Goal: Task Accomplishment & Management: Manage account settings

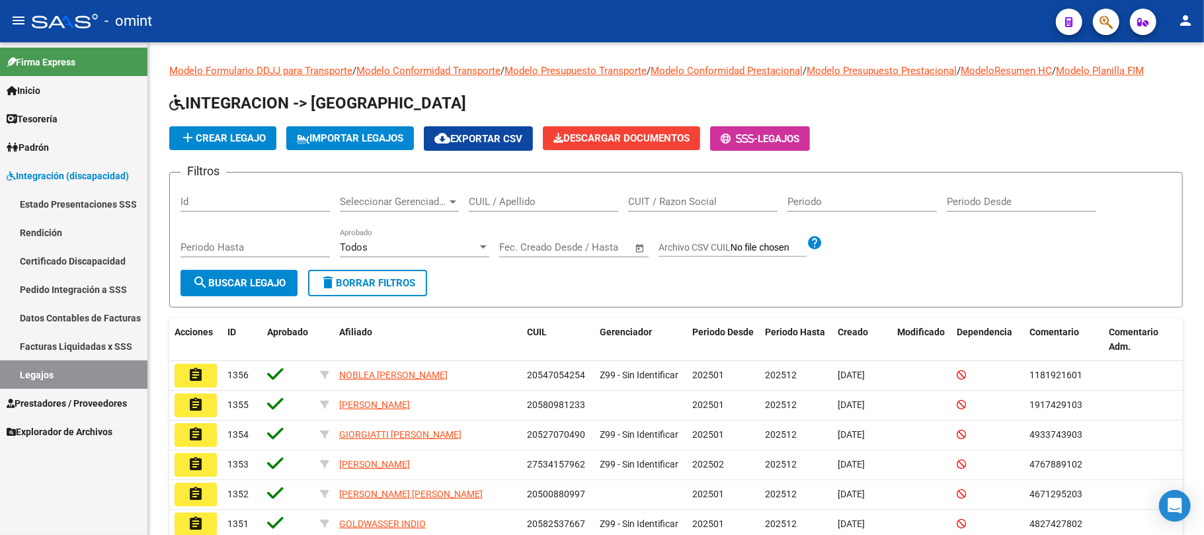
scroll to position [205, 0]
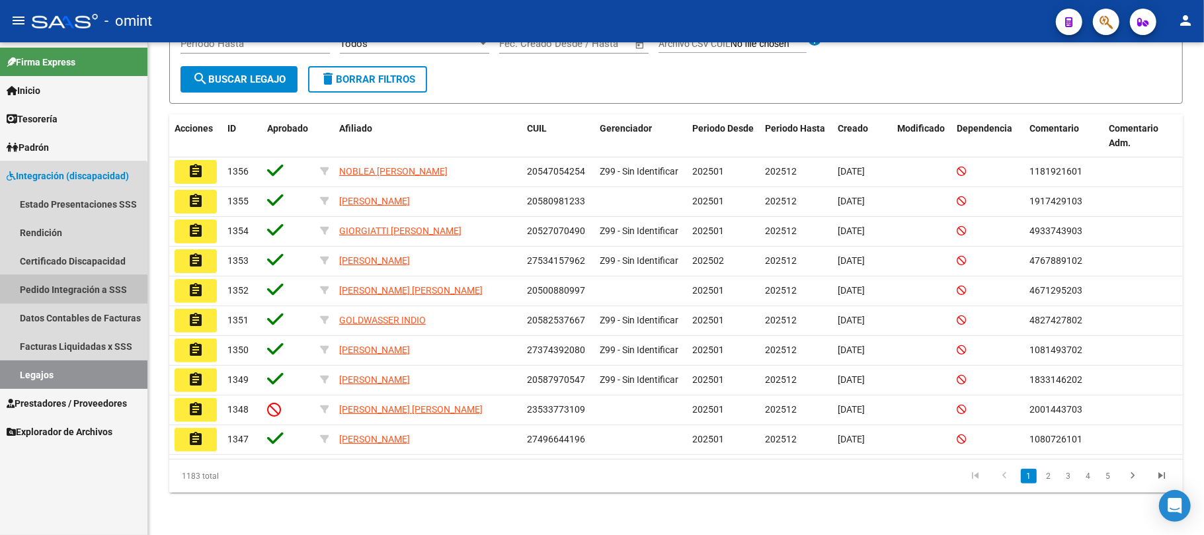
click at [67, 290] on link "Pedido Integración a SSS" at bounding box center [73, 289] width 147 height 28
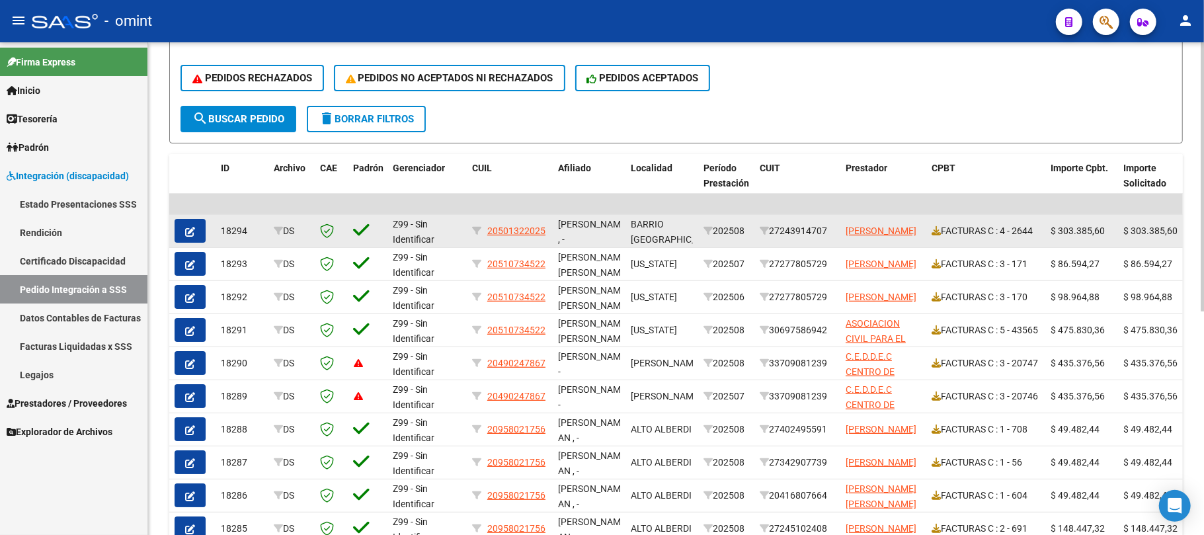
scroll to position [308, 0]
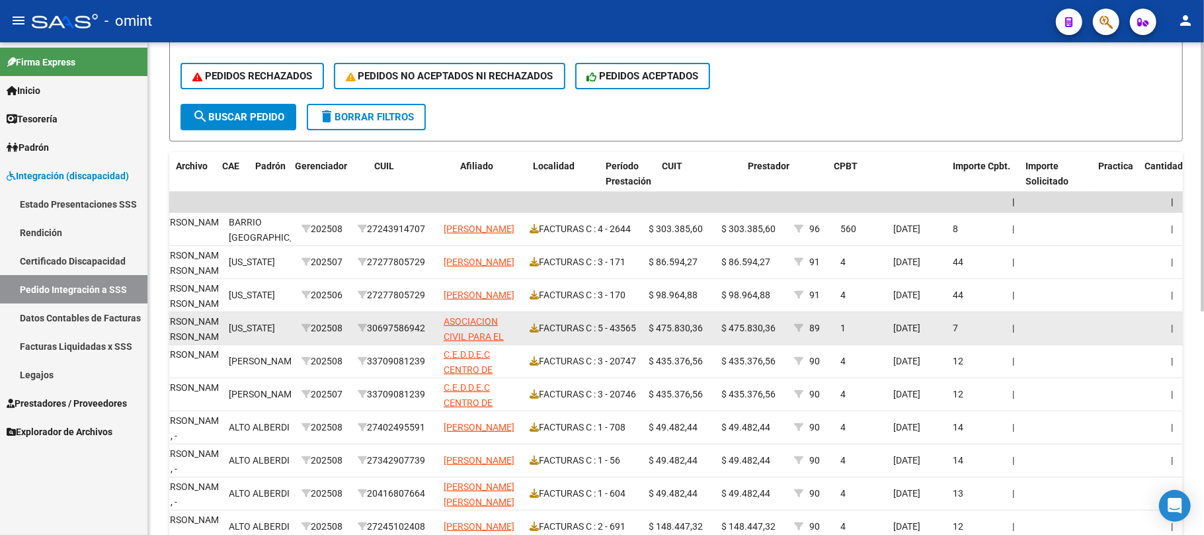
drag, startPoint x: 866, startPoint y: 342, endPoint x: 934, endPoint y: 342, distance: 68.1
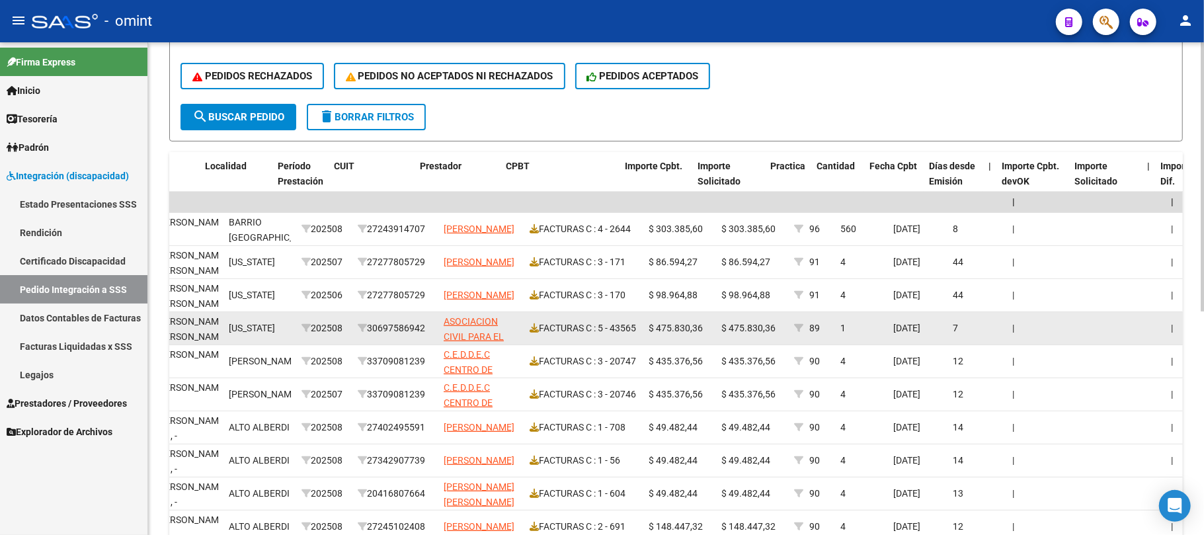
scroll to position [0, 426]
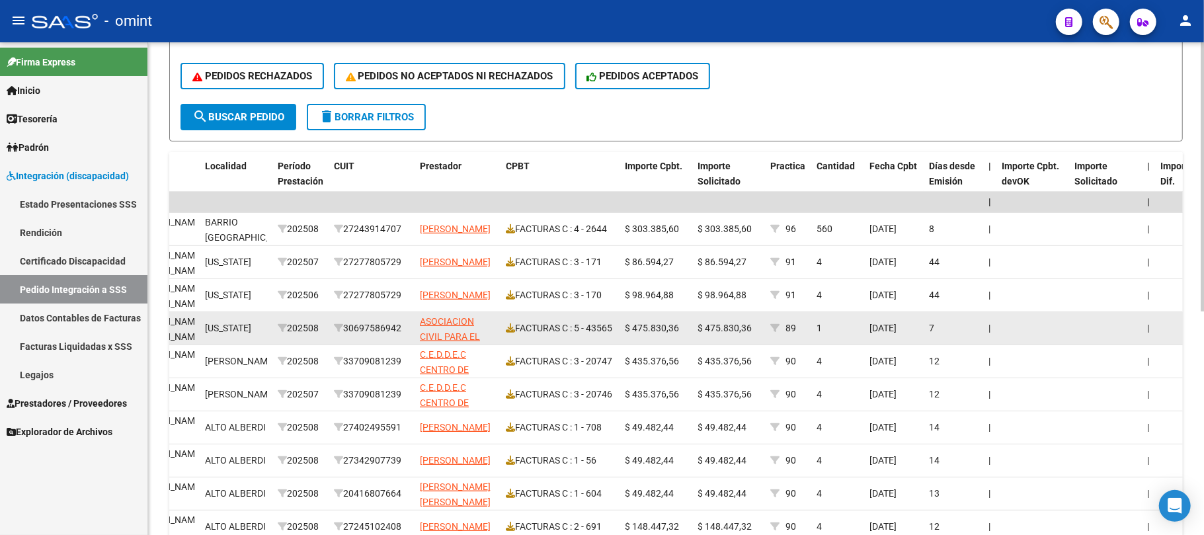
drag, startPoint x: 892, startPoint y: 342, endPoint x: 780, endPoint y: 340, distance: 111.8
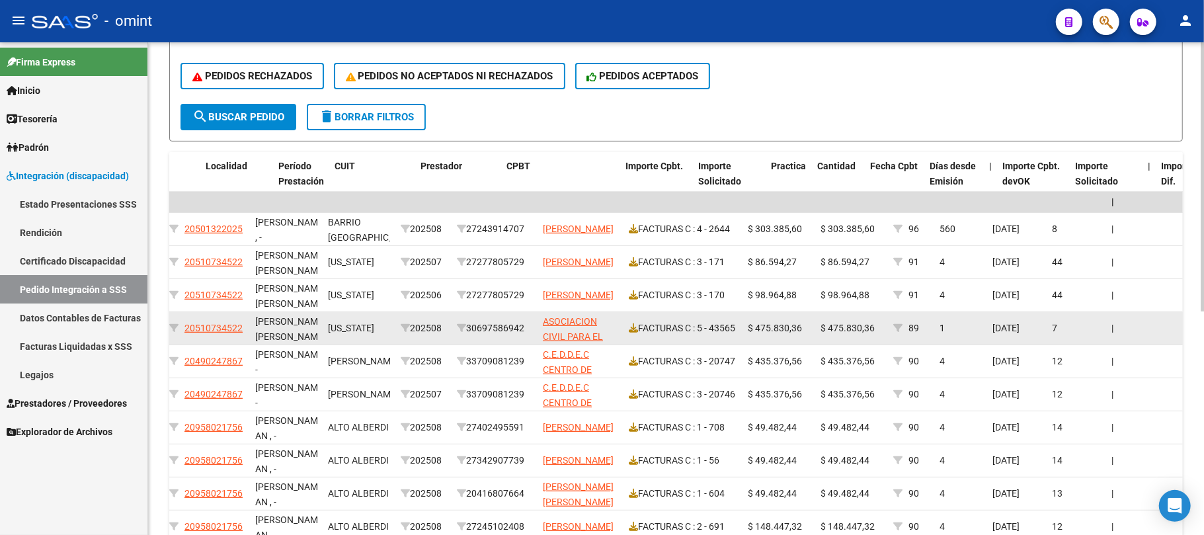
scroll to position [0, 0]
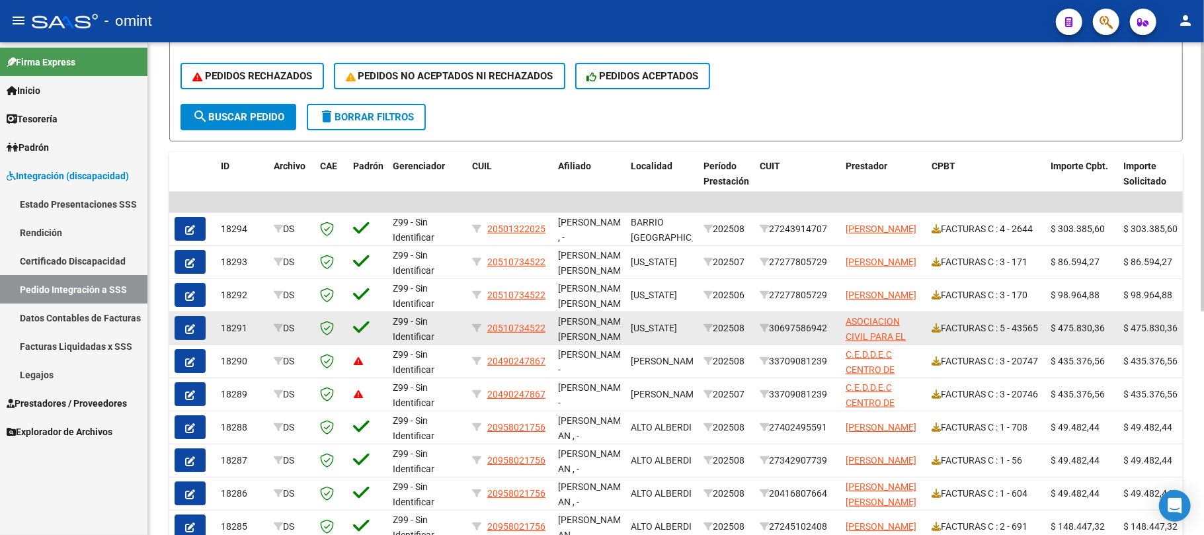
drag, startPoint x: 781, startPoint y: 339, endPoint x: 611, endPoint y: 331, distance: 170.1
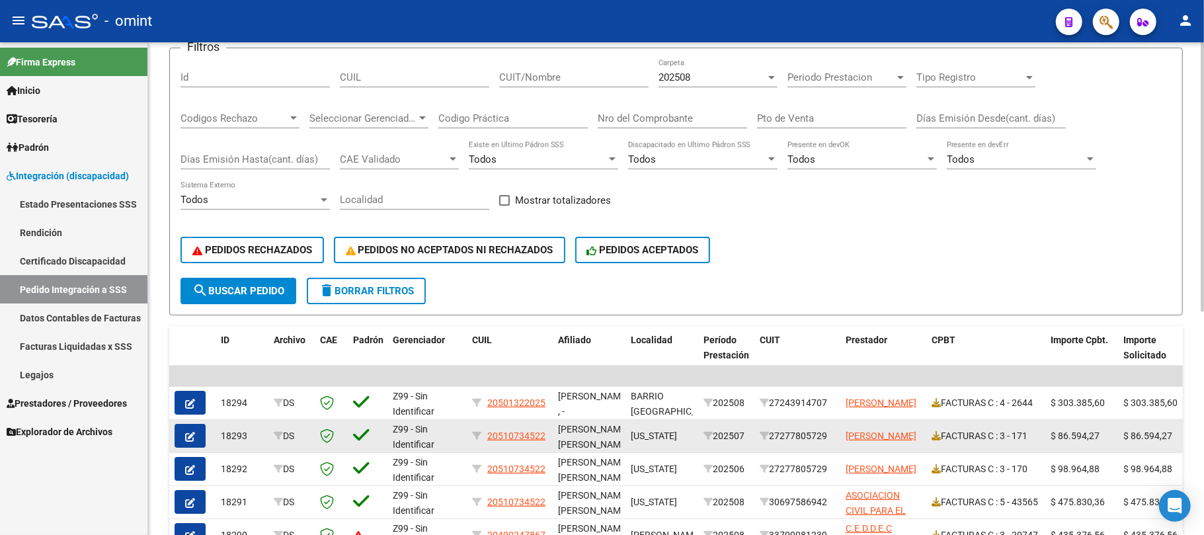
scroll to position [176, 0]
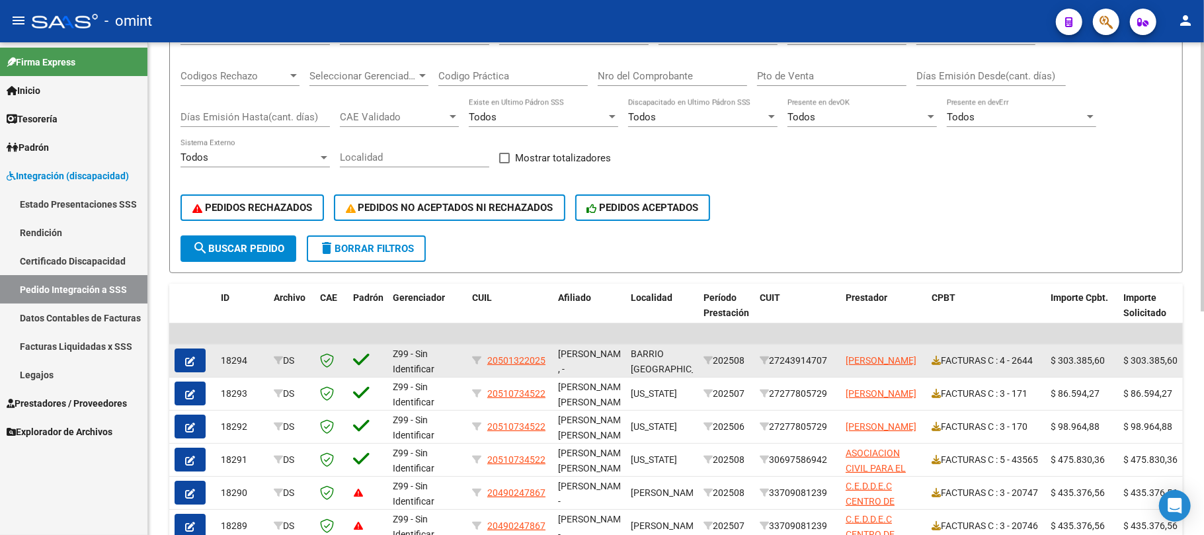
click at [173, 357] on datatable-body-cell at bounding box center [192, 361] width 46 height 32
click at [181, 358] on button "button" at bounding box center [190, 361] width 31 height 24
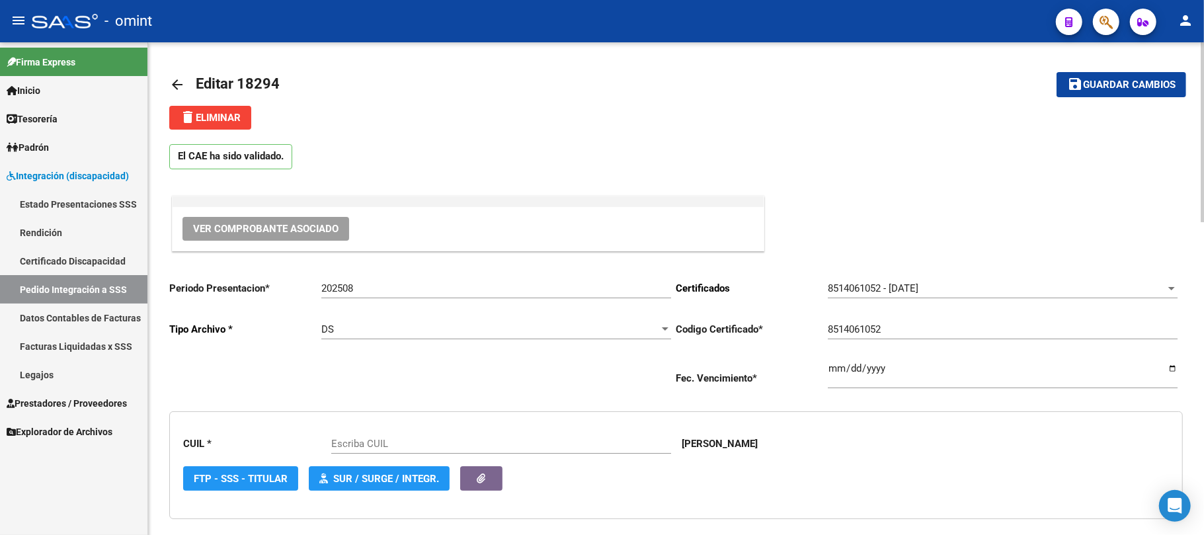
type input "20501322025"
drag, startPoint x: 168, startPoint y: 77, endPoint x: 176, endPoint y: 77, distance: 8.0
click at [183, 89] on mat-icon "arrow_back" at bounding box center [177, 85] width 16 height 16
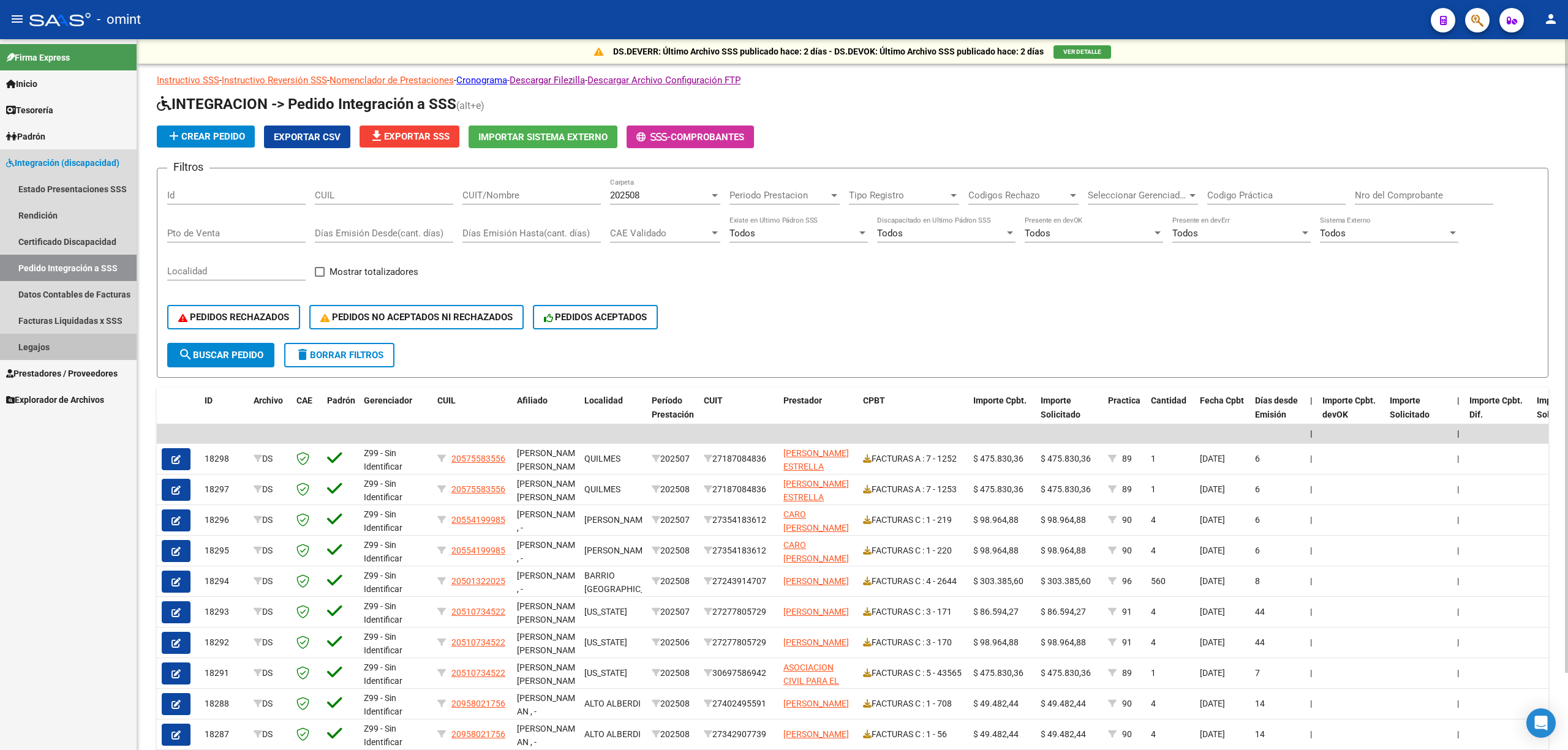
click at [31, 344] on link "Legajos" at bounding box center [68, 346] width 136 height 26
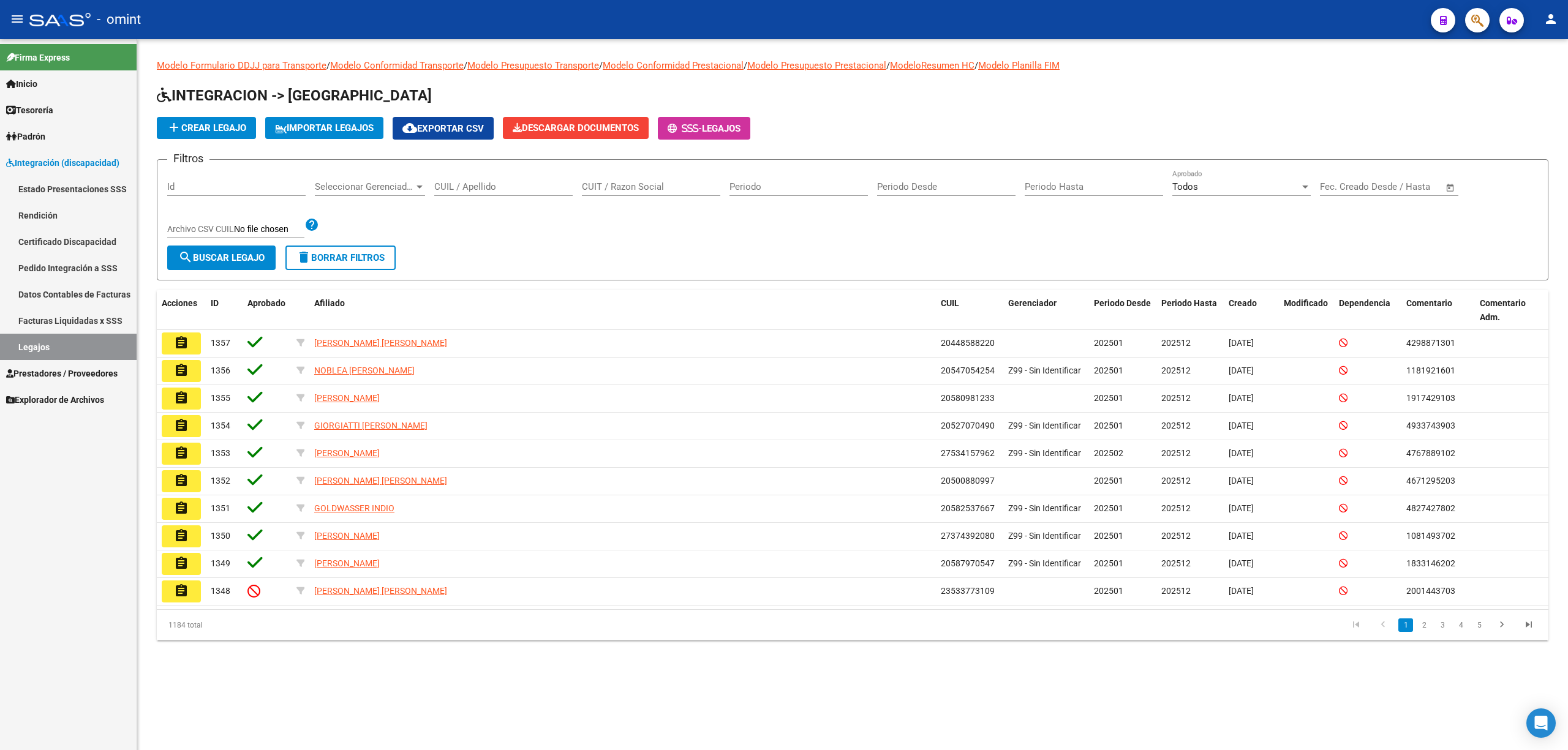
click at [620, 176] on div "CUIT / Razon Social" at bounding box center [650, 182] width 138 height 26
click at [489, 189] on input "CUIL / Apellido" at bounding box center [503, 187] width 138 height 11
paste input "20547602561"
type input "20547602561"
click at [255, 268] on button "search Buscar Legajo" at bounding box center [221, 257] width 108 height 24
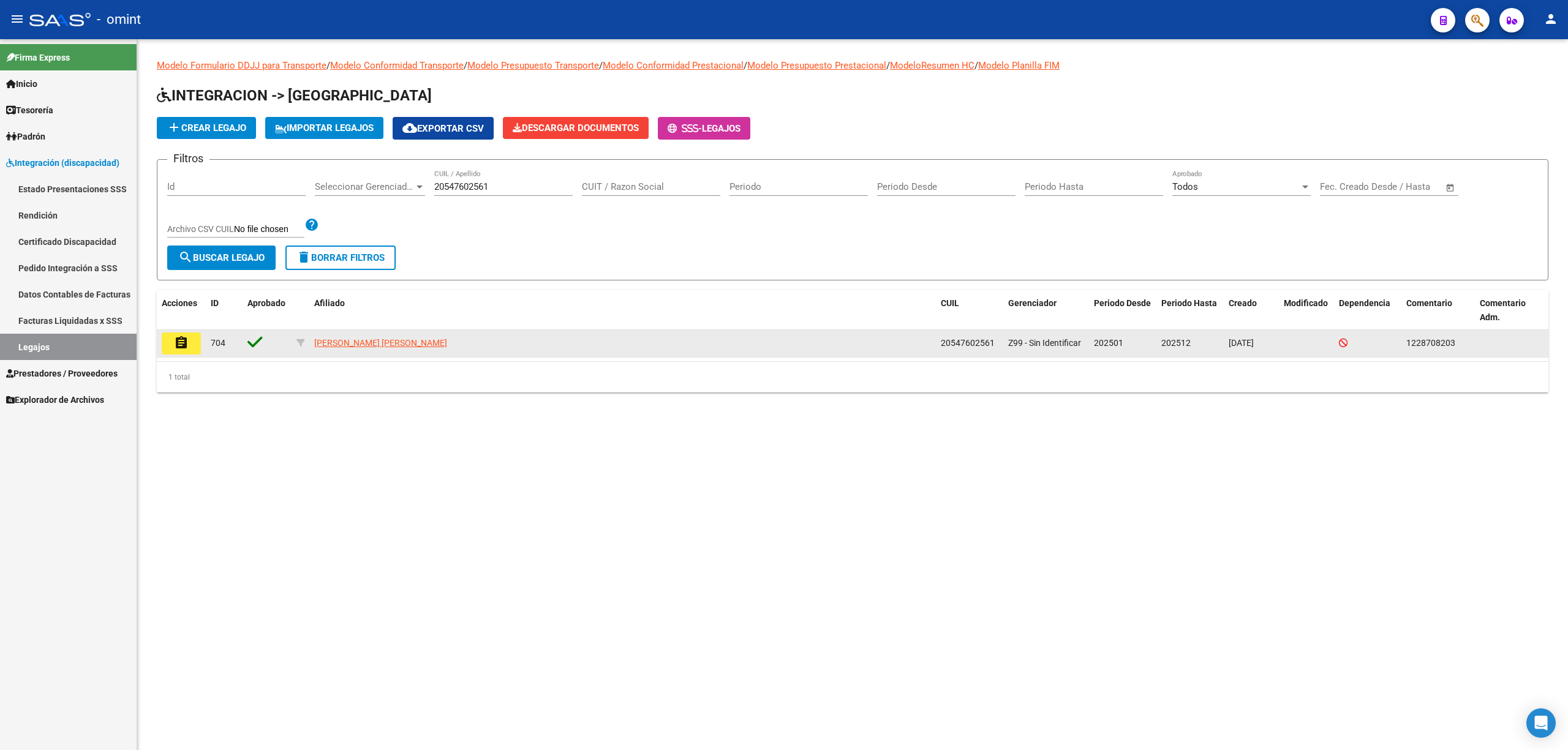
click at [194, 339] on button "assignment" at bounding box center [182, 344] width 39 height 22
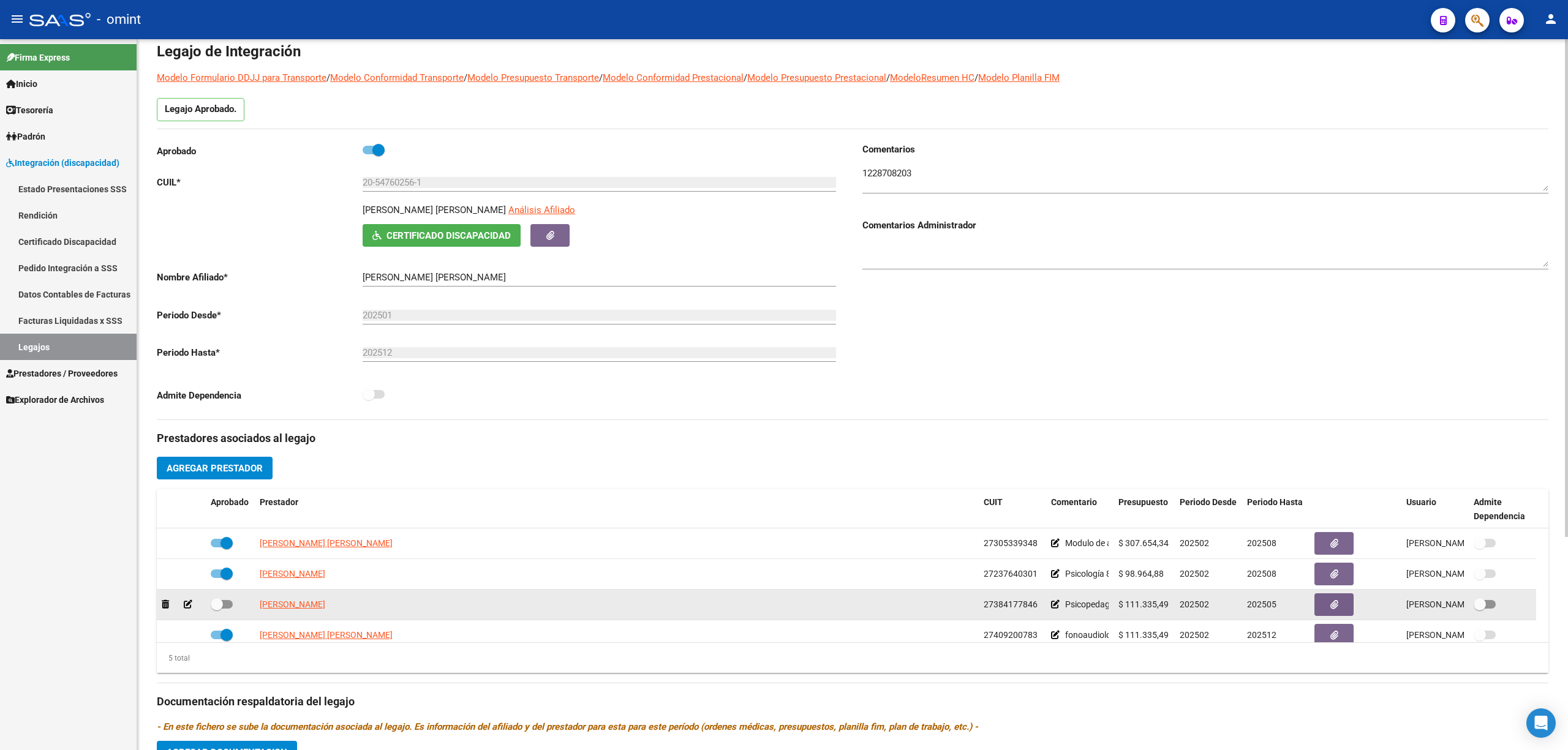
scroll to position [81, 0]
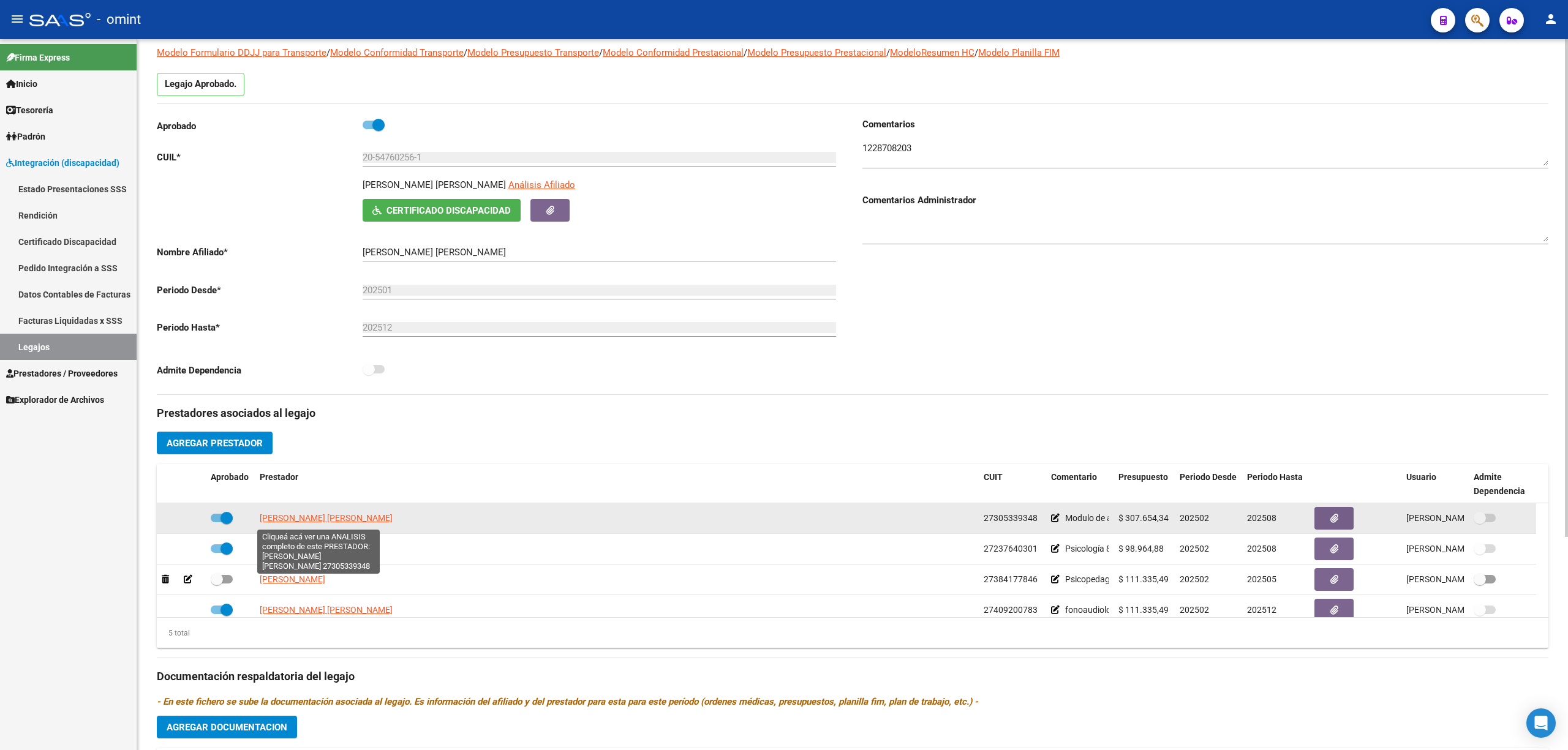
click at [303, 494] on span "[PERSON_NAME] [PERSON_NAME]" at bounding box center [326, 518] width 133 height 10
type textarea "27305339348"
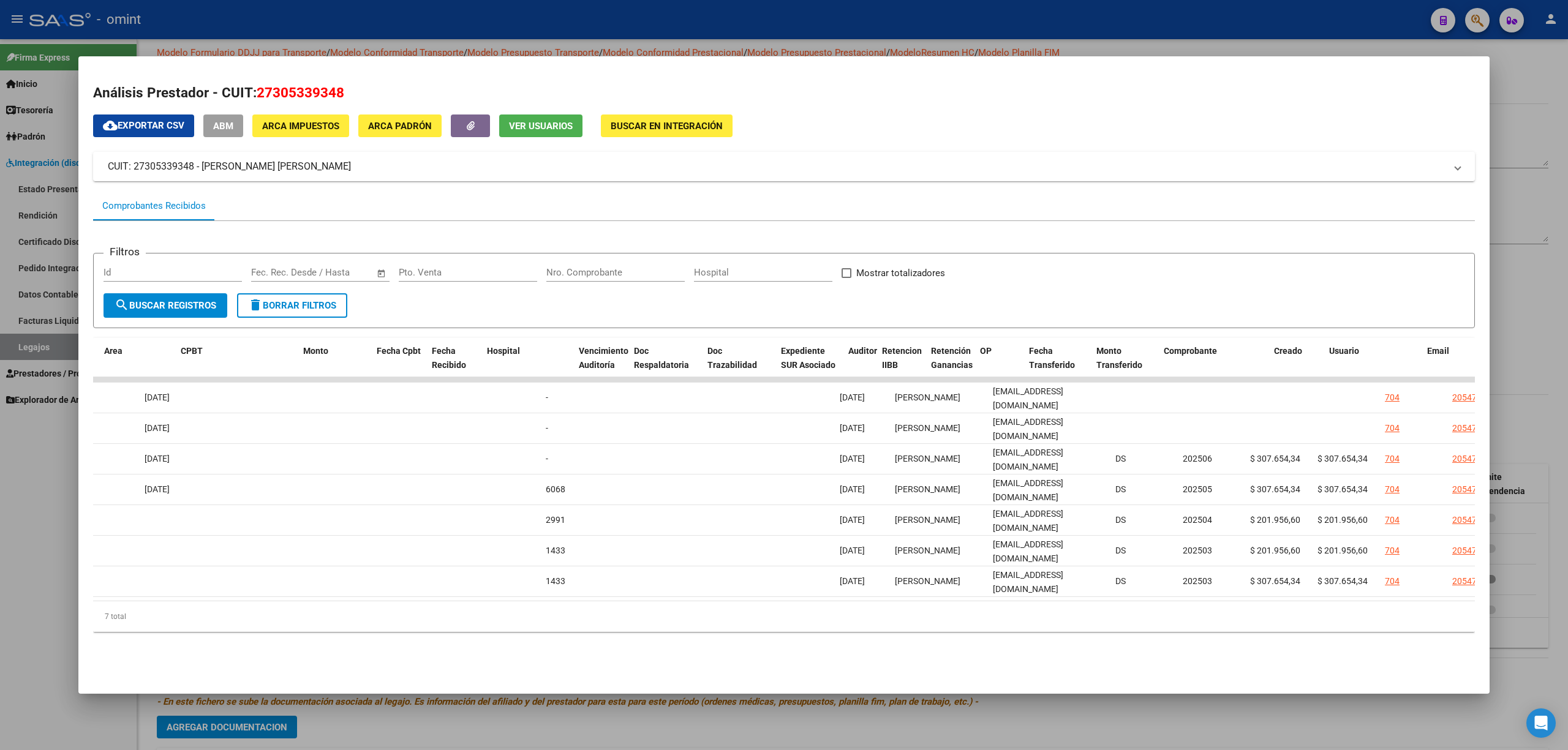
scroll to position [0, 0]
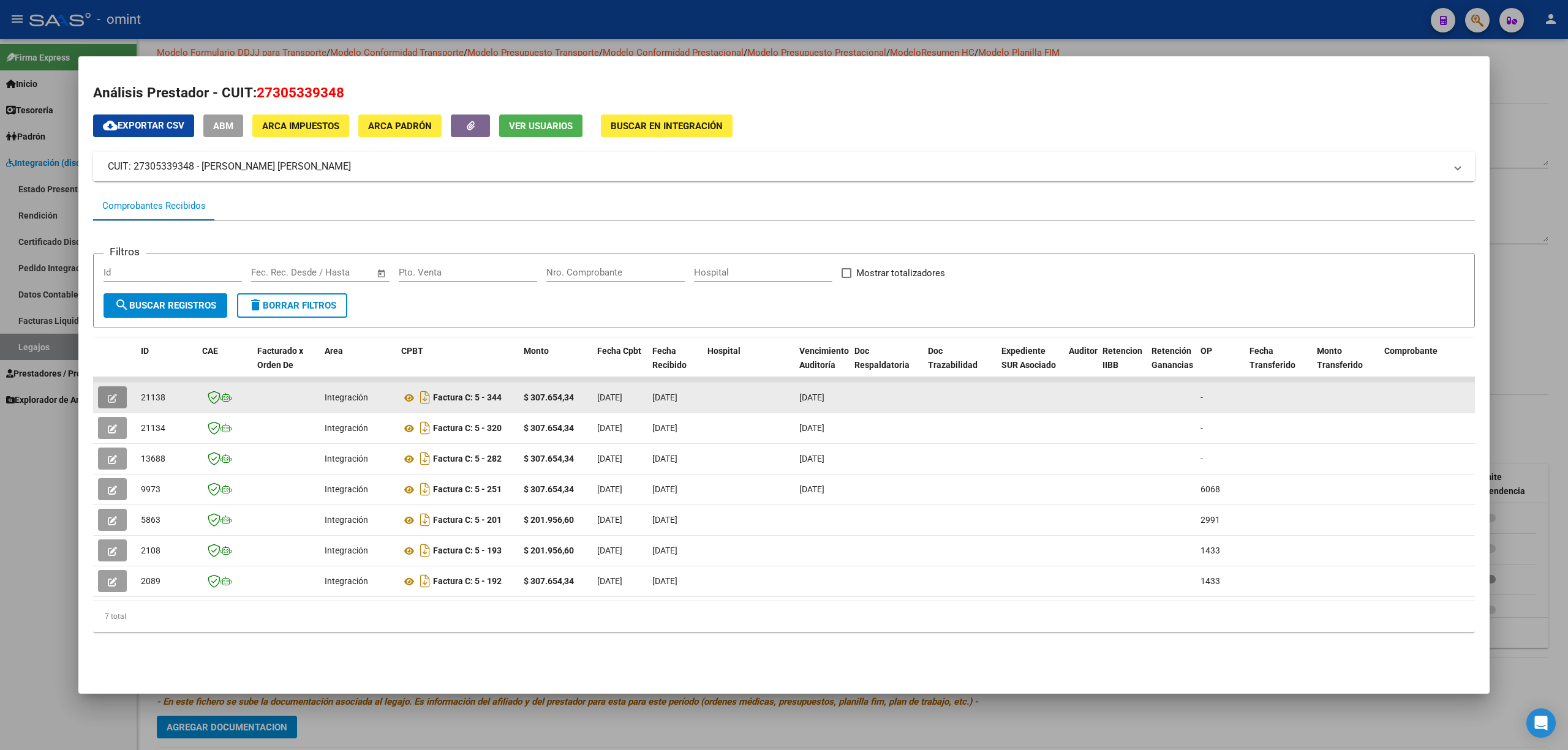
click at [115, 397] on icon "button" at bounding box center [112, 398] width 9 height 9
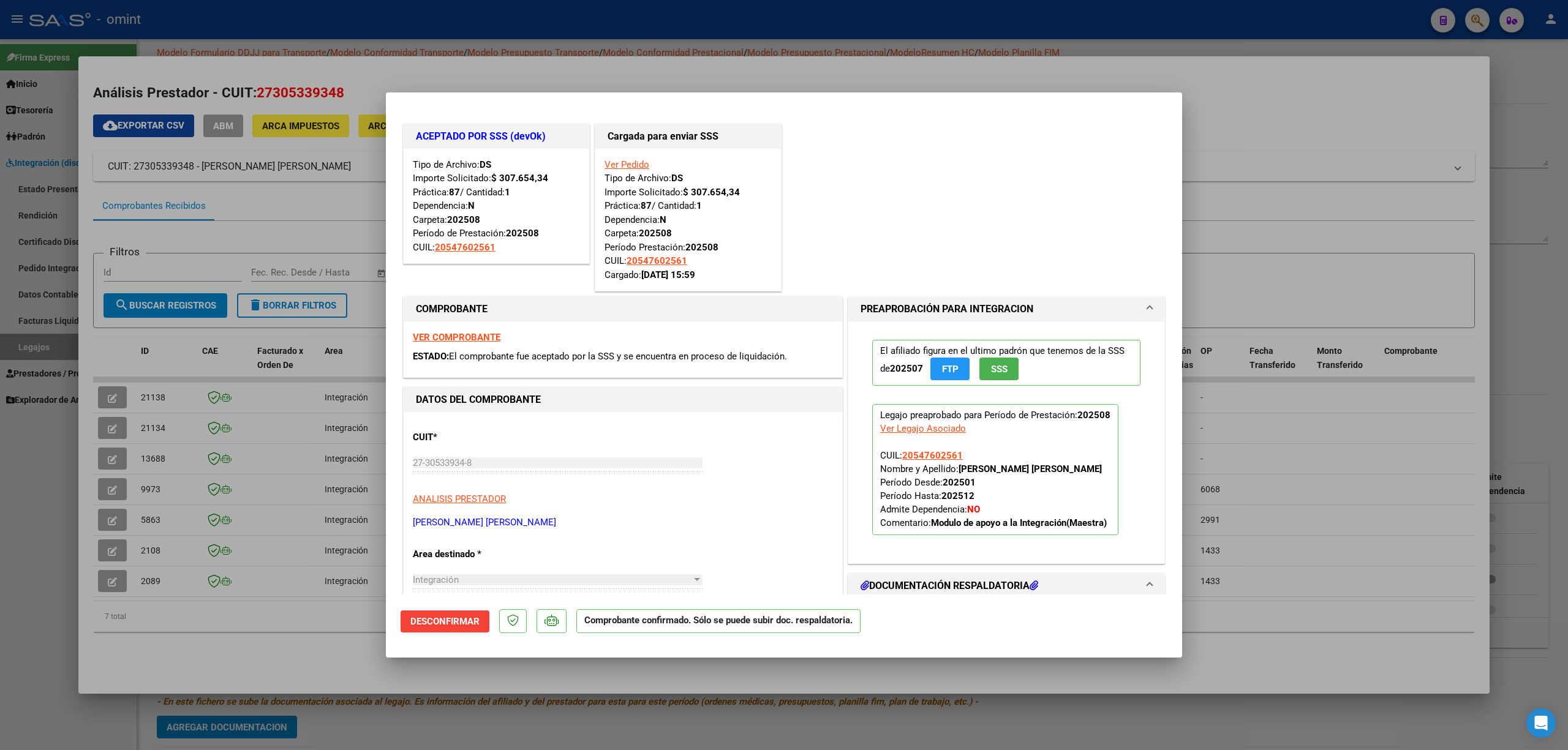
click at [204, 349] on div at bounding box center [784, 375] width 1568 height 750
type input "$ 0,00"
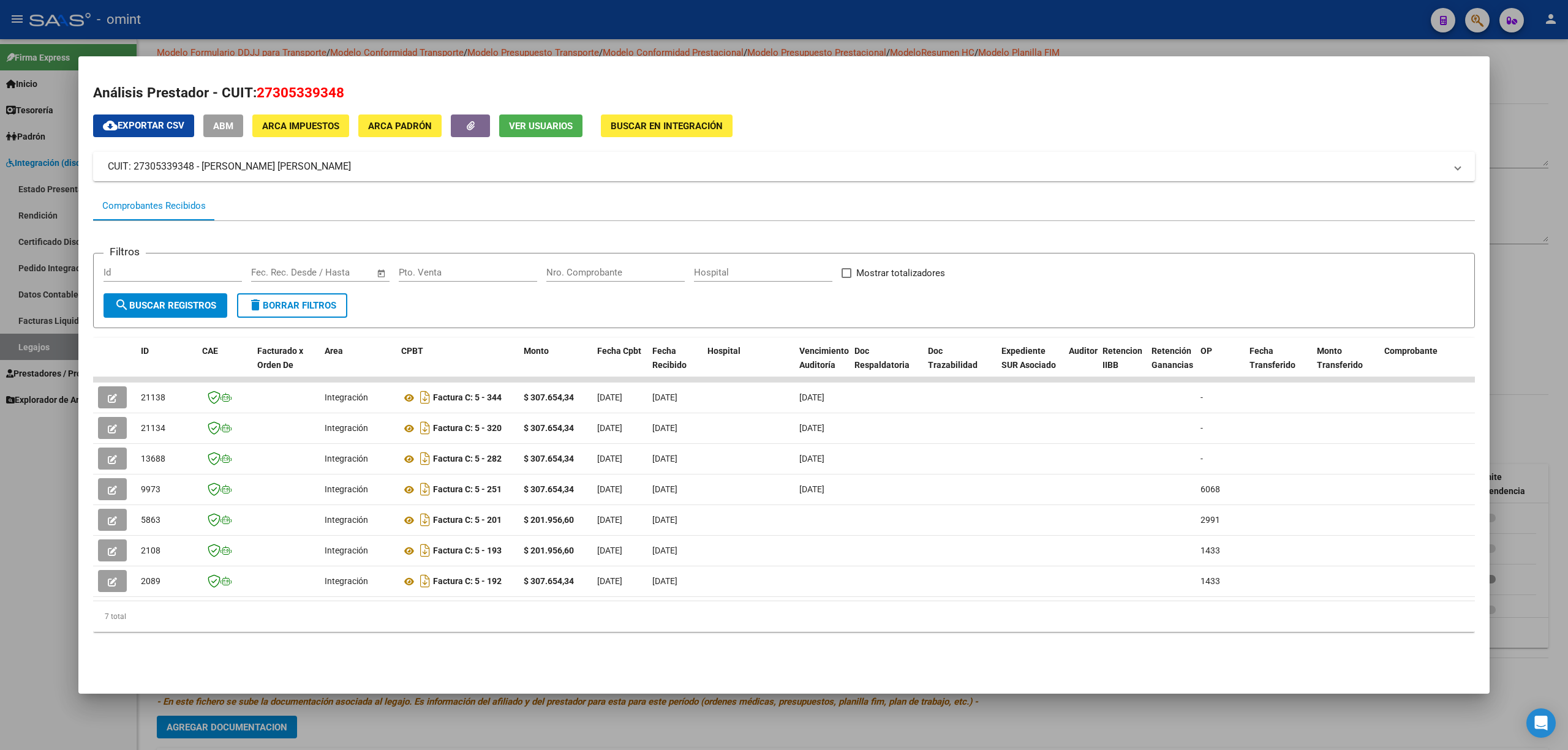
click at [245, 25] on div at bounding box center [784, 375] width 1568 height 750
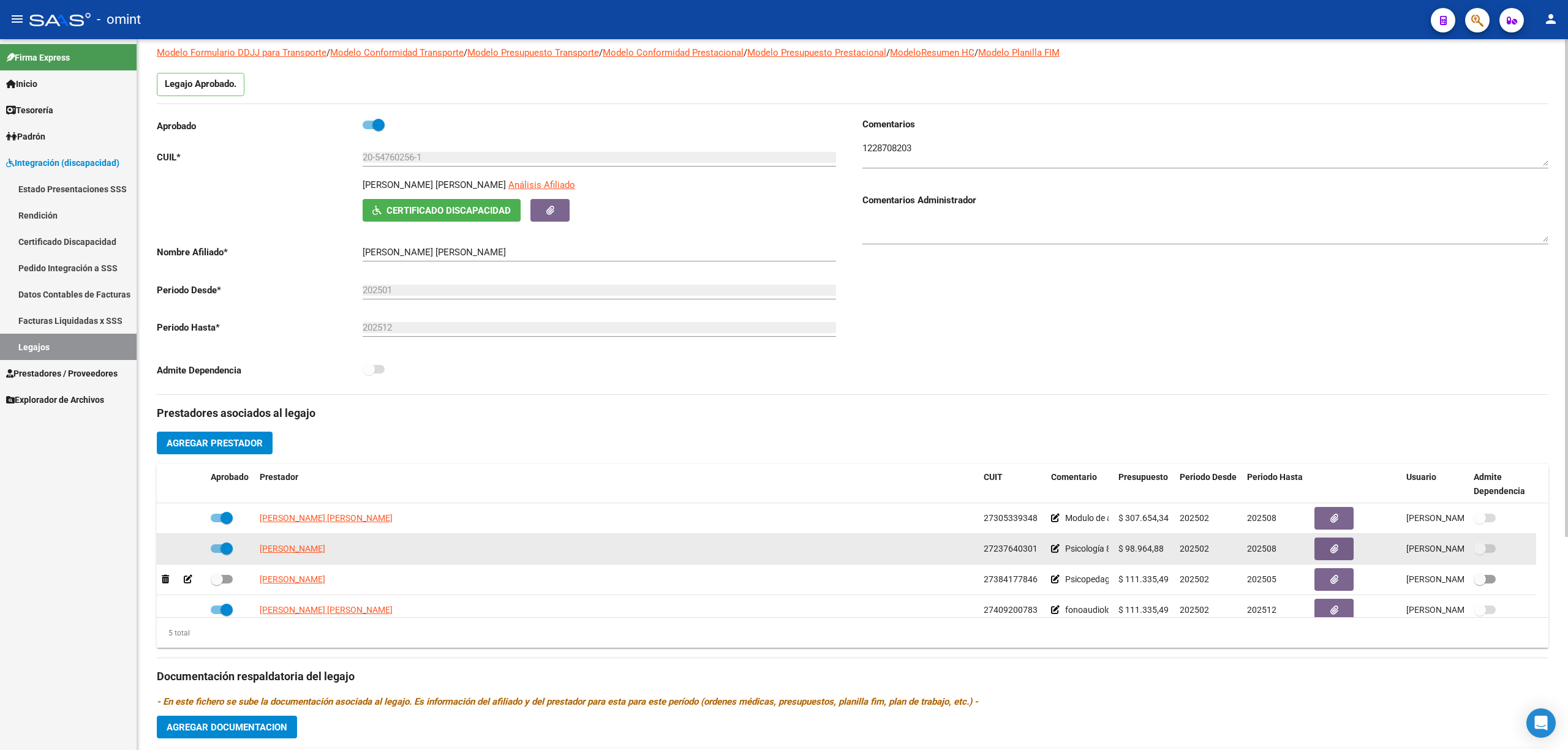
click at [288, 494] on span "SCABUZZO GLADYS FABIANA" at bounding box center [292, 548] width 66 height 10
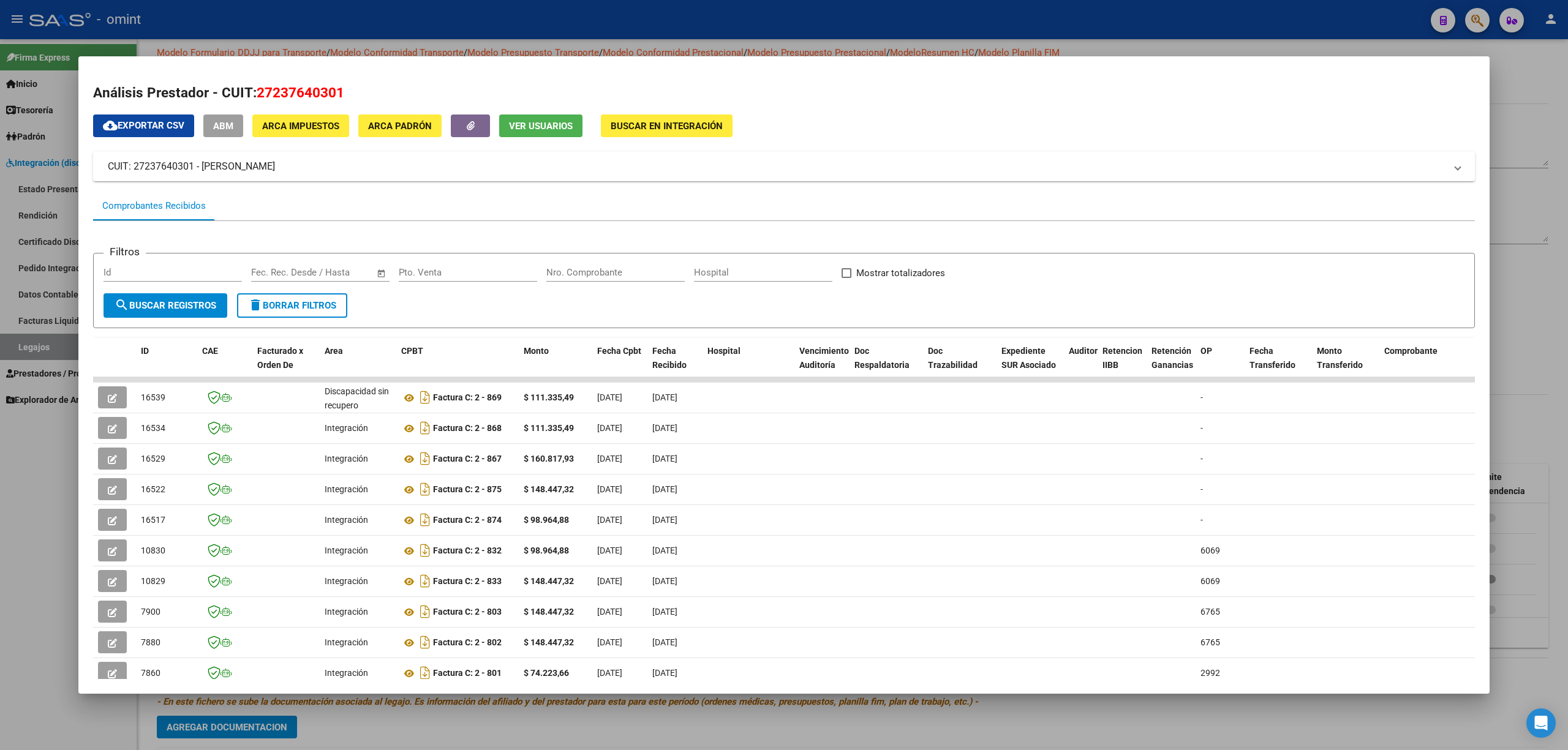
scroll to position [81, 0]
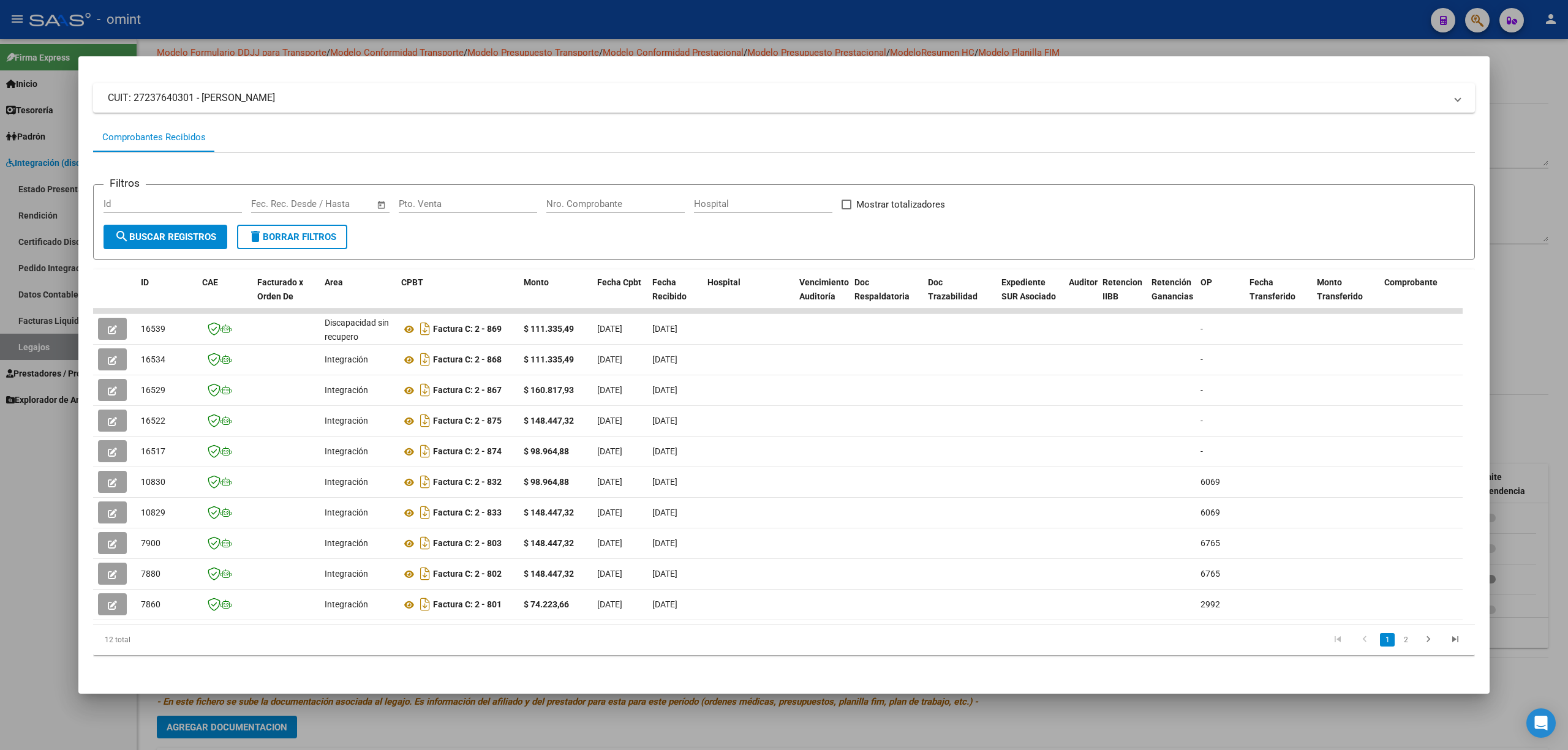
drag, startPoint x: 320, startPoint y: 610, endPoint x: 787, endPoint y: 640, distance: 468.0
click at [858, 494] on div "ID CAE Facturado x Orden De Area CPBT Monto Fecha Cpbt Fecha Recibido Hospital …" at bounding box center [784, 462] width 1382 height 386
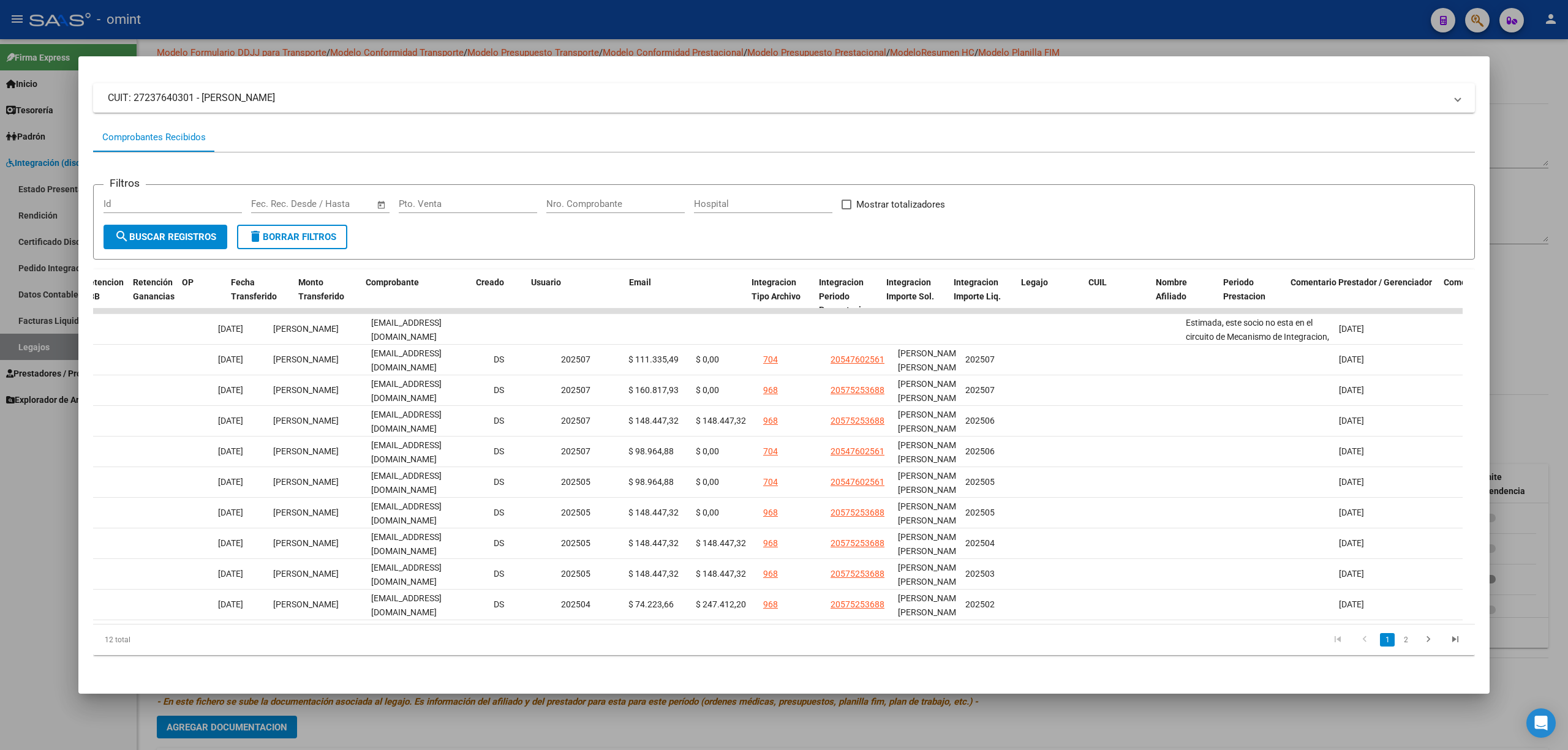
scroll to position [0, 0]
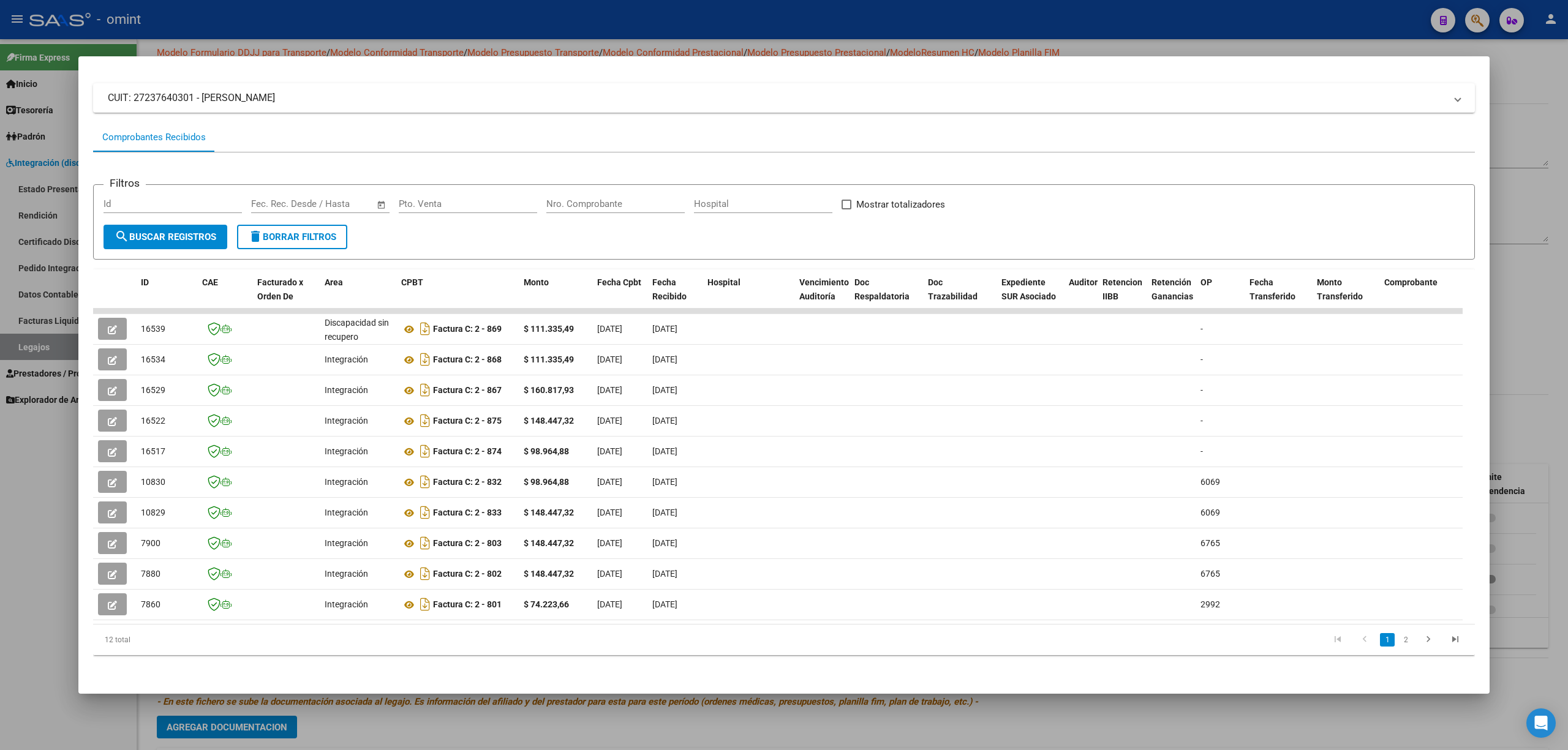
click at [297, 31] on div at bounding box center [784, 375] width 1568 height 750
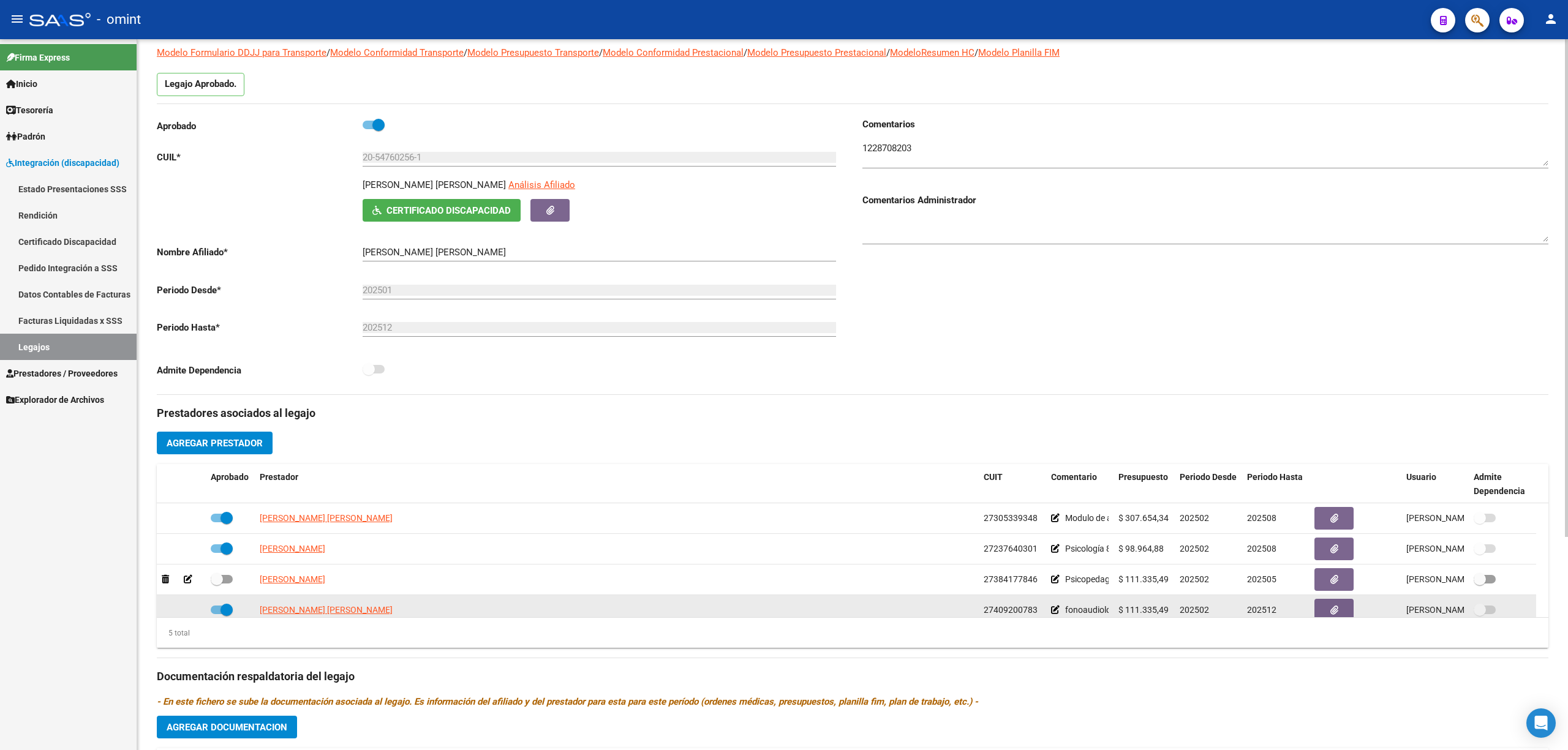
click at [296, 494] on app-link-go-to "HEREDIA MARIA FLORENCIA" at bounding box center [326, 609] width 133 height 14
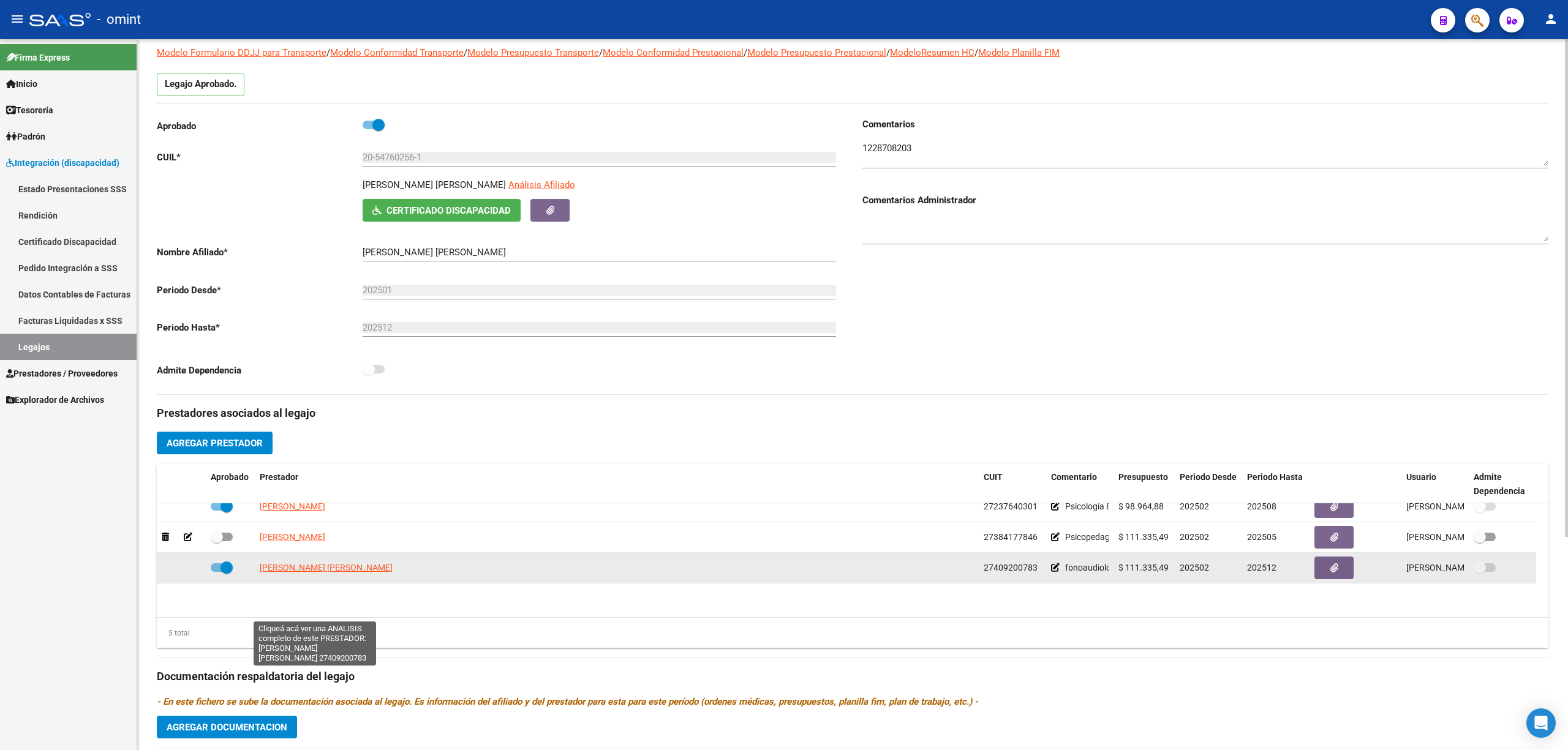
click at [338, 494] on datatable-scroller "SOSA JOSEFINA DEL CARMEN 27305339348 Modulo de apoyo a la Integración(Maestra) …" at bounding box center [852, 537] width 1391 height 153
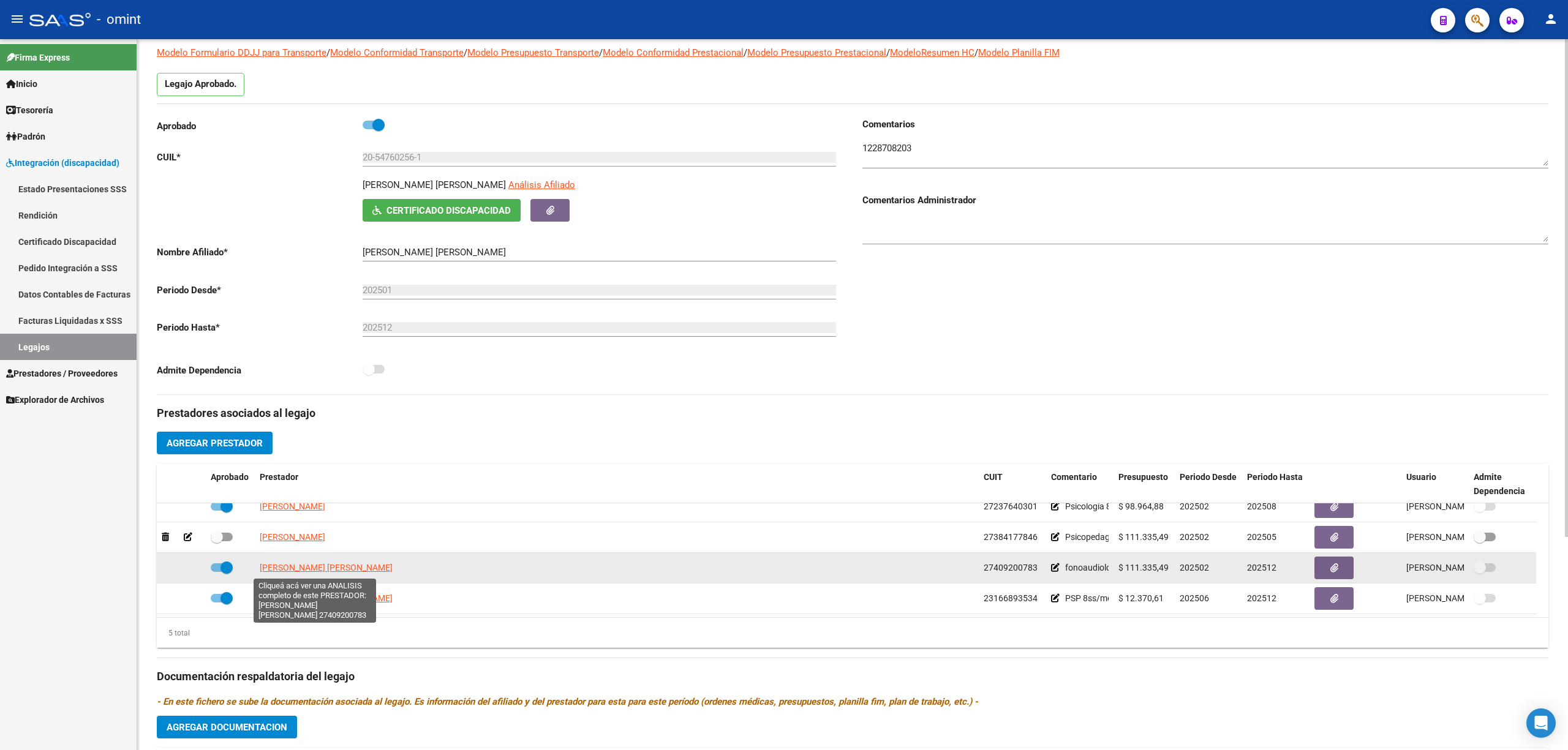
click at [321, 494] on span "HEREDIA MARIA FLORENCIA" at bounding box center [326, 568] width 133 height 10
type textarea "27409200783"
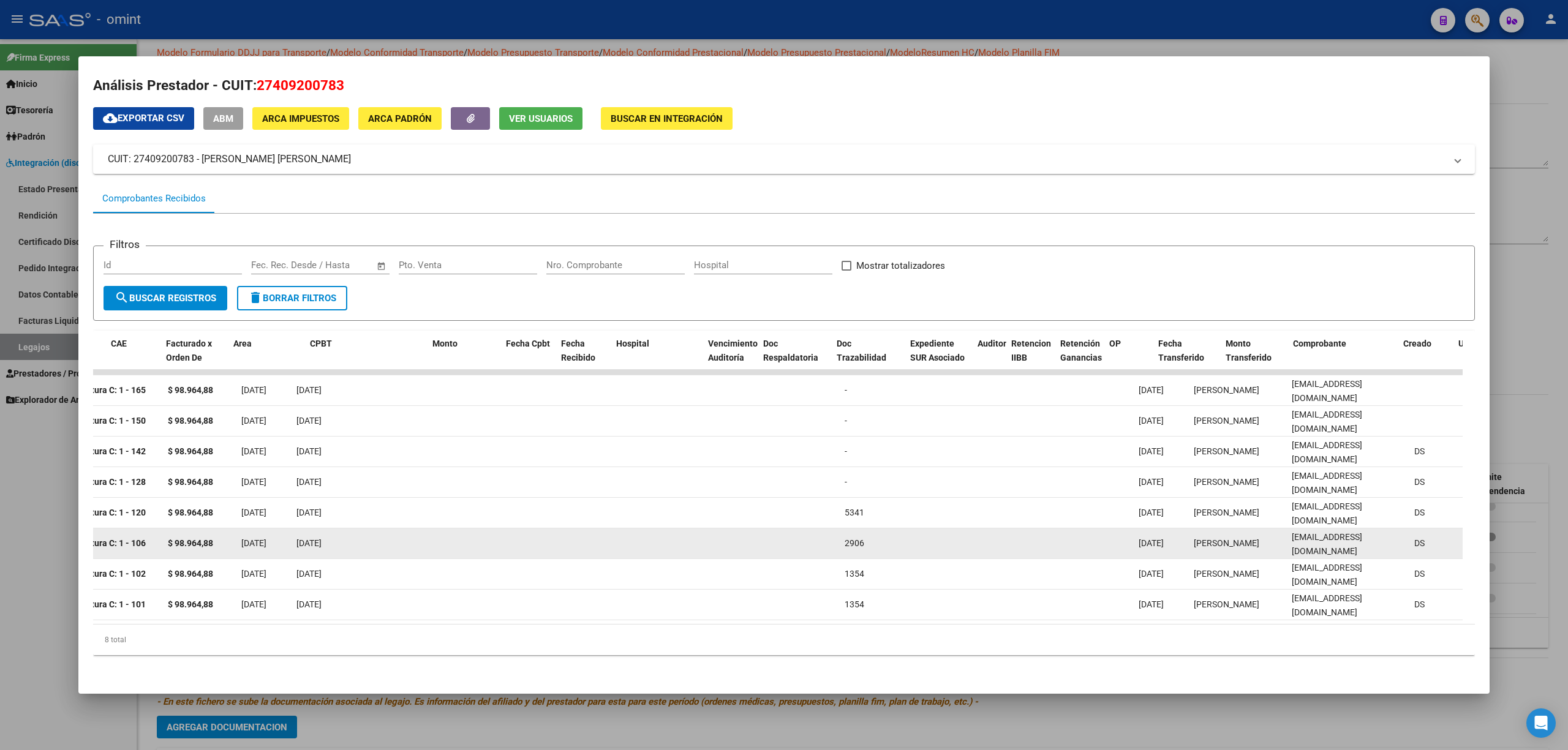
scroll to position [0, 0]
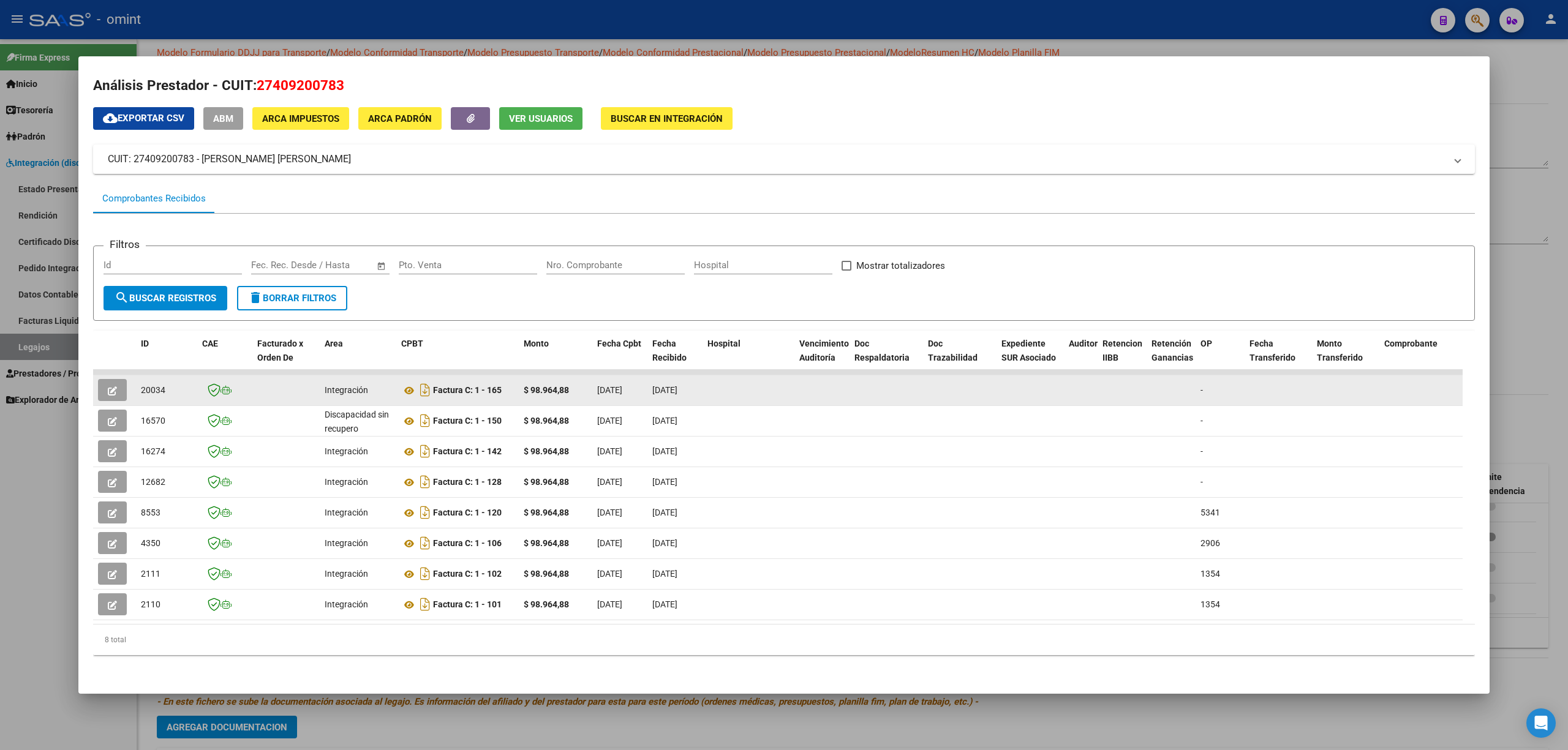
click at [107, 379] on button "button" at bounding box center [112, 390] width 29 height 22
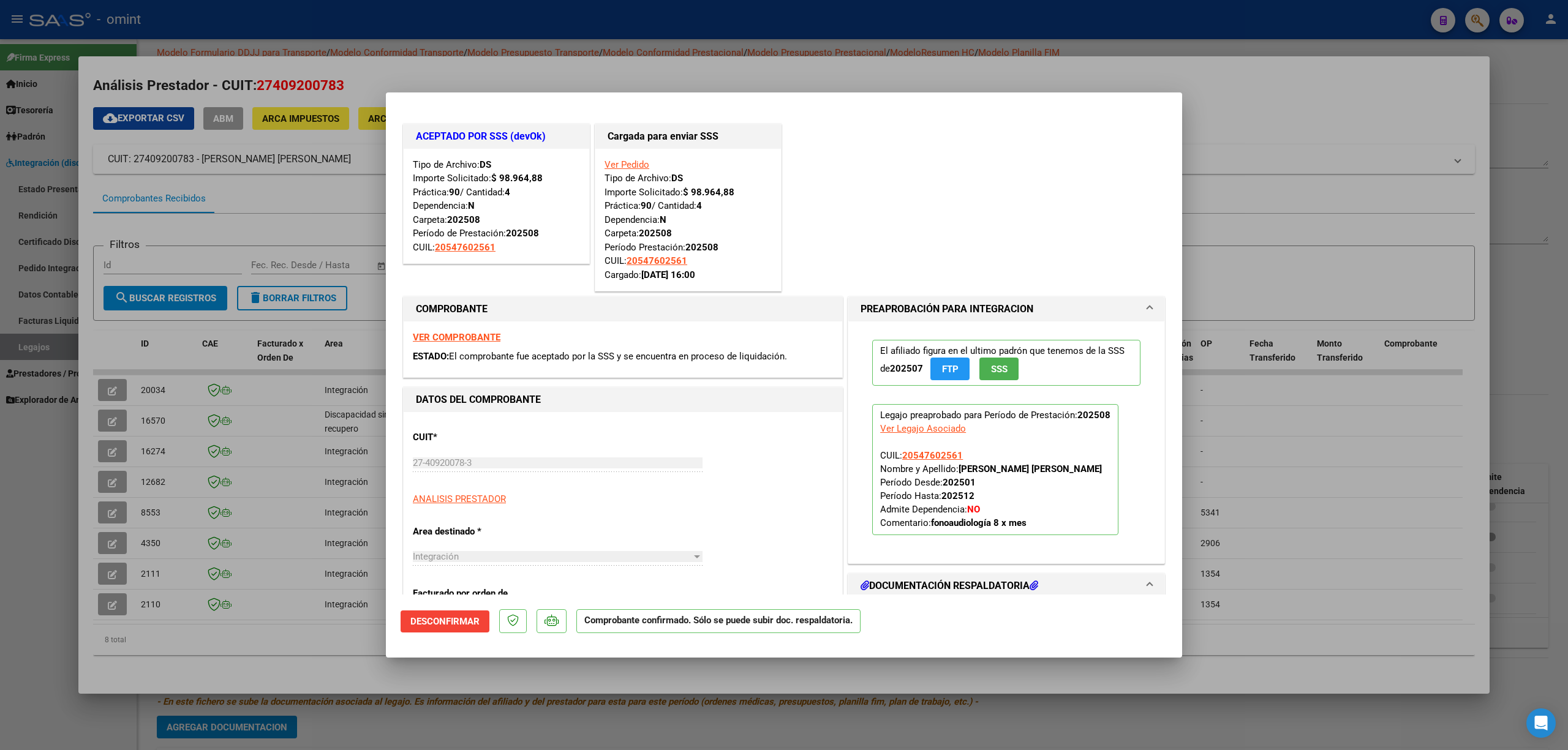
click at [302, 35] on div at bounding box center [784, 375] width 1568 height 750
type input "$ 0,00"
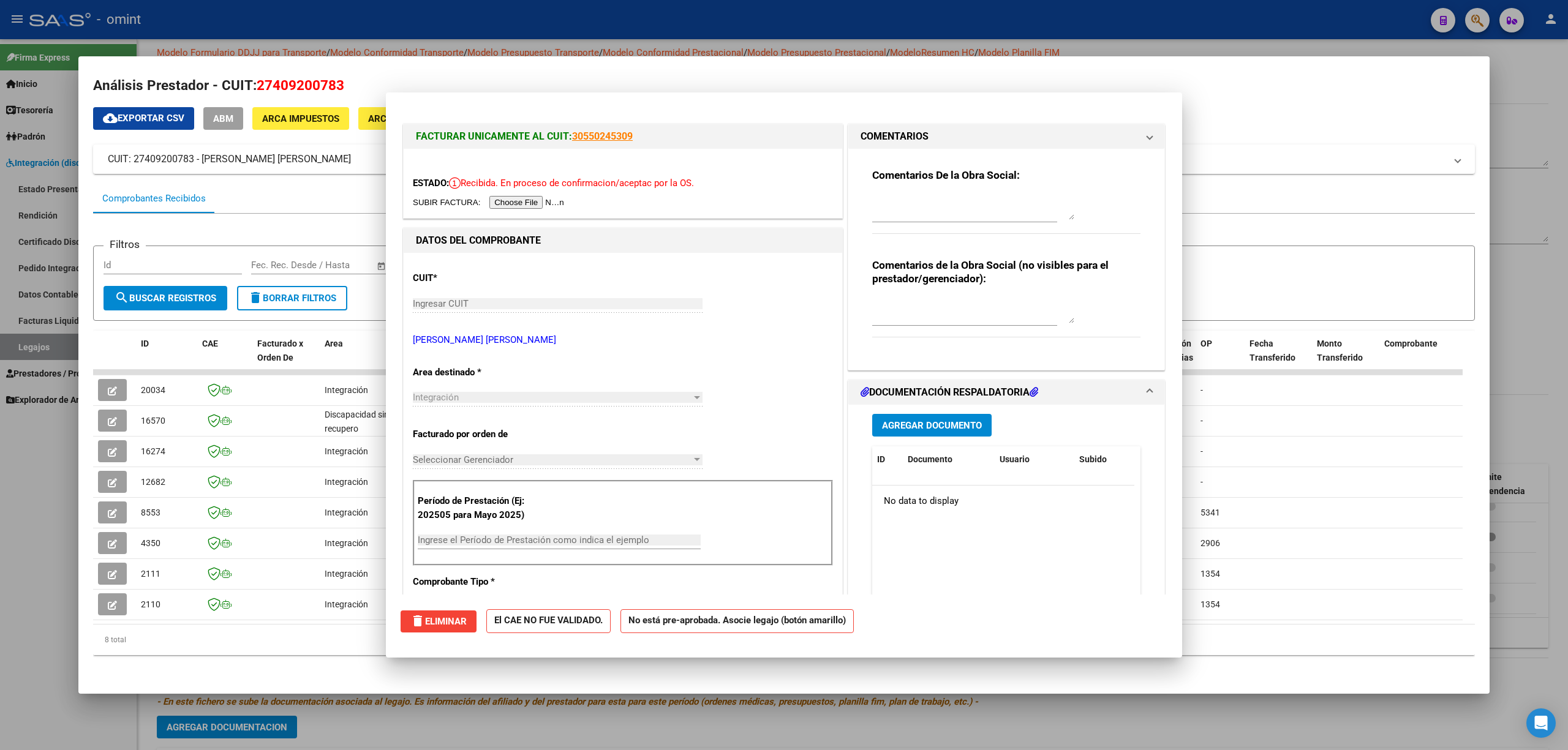
click at [312, 19] on div at bounding box center [784, 375] width 1568 height 750
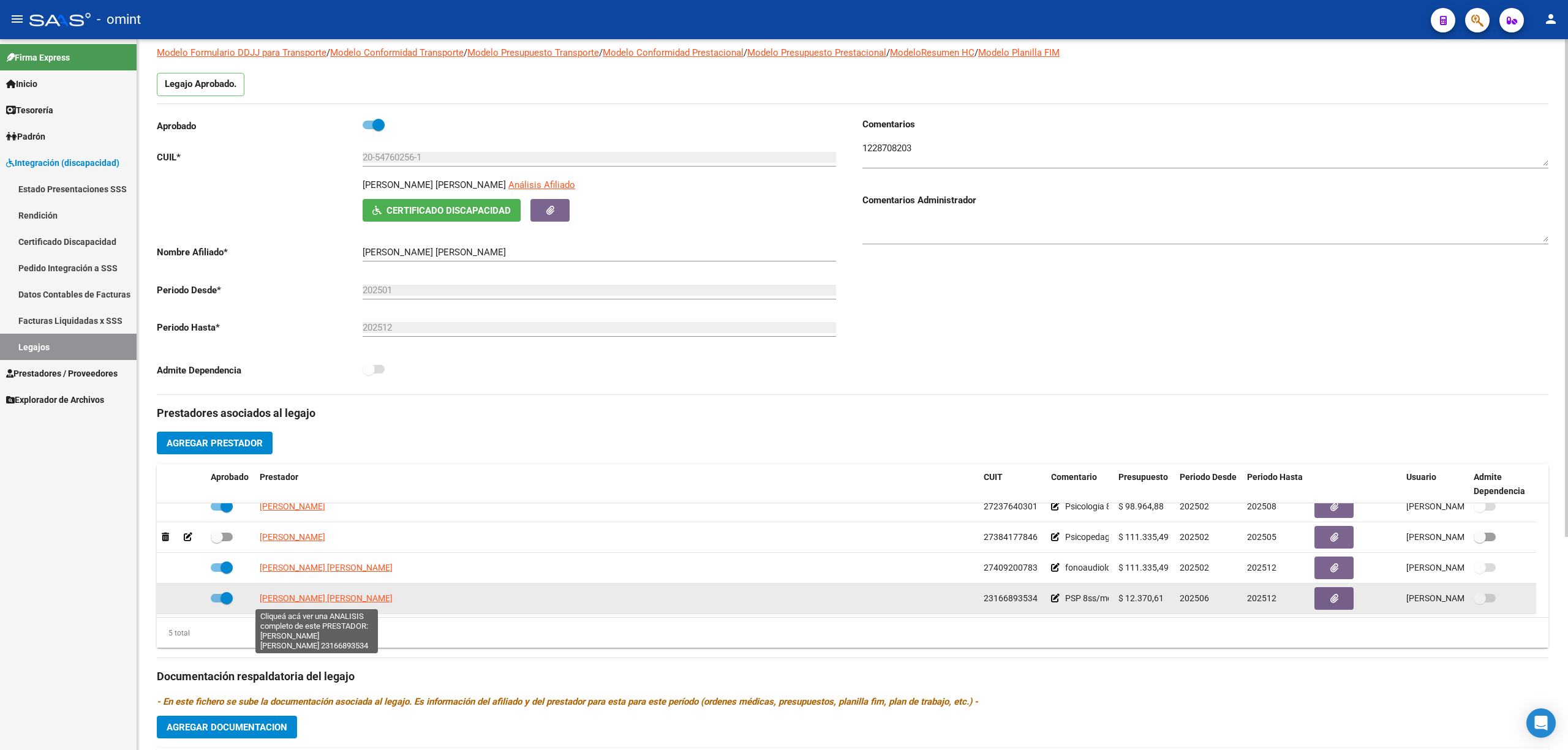
click at [285, 494] on span "MOSCARDI ANDREA ROXANA" at bounding box center [326, 598] width 133 height 10
type textarea "23166893534"
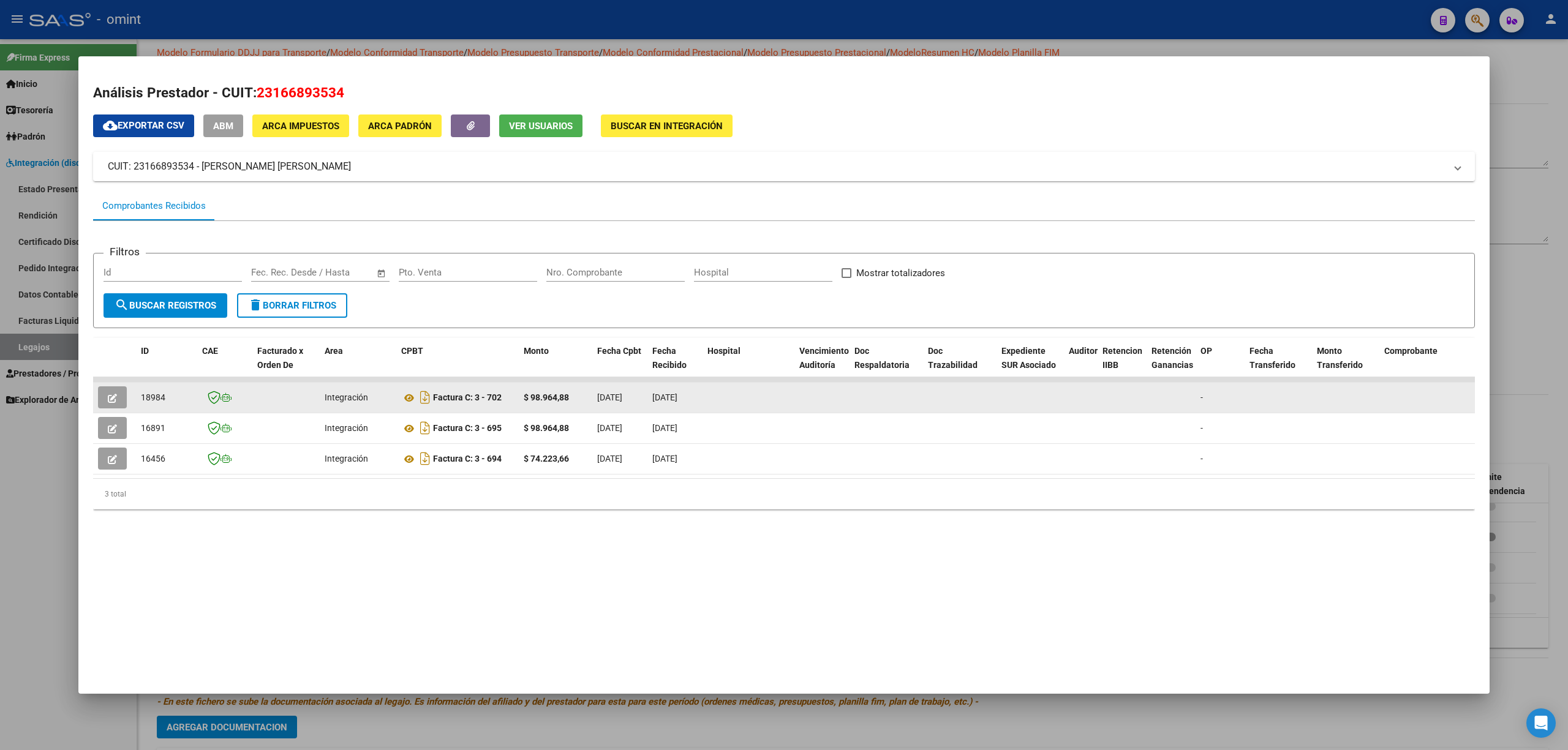
click at [124, 388] on button "button" at bounding box center [112, 397] width 29 height 22
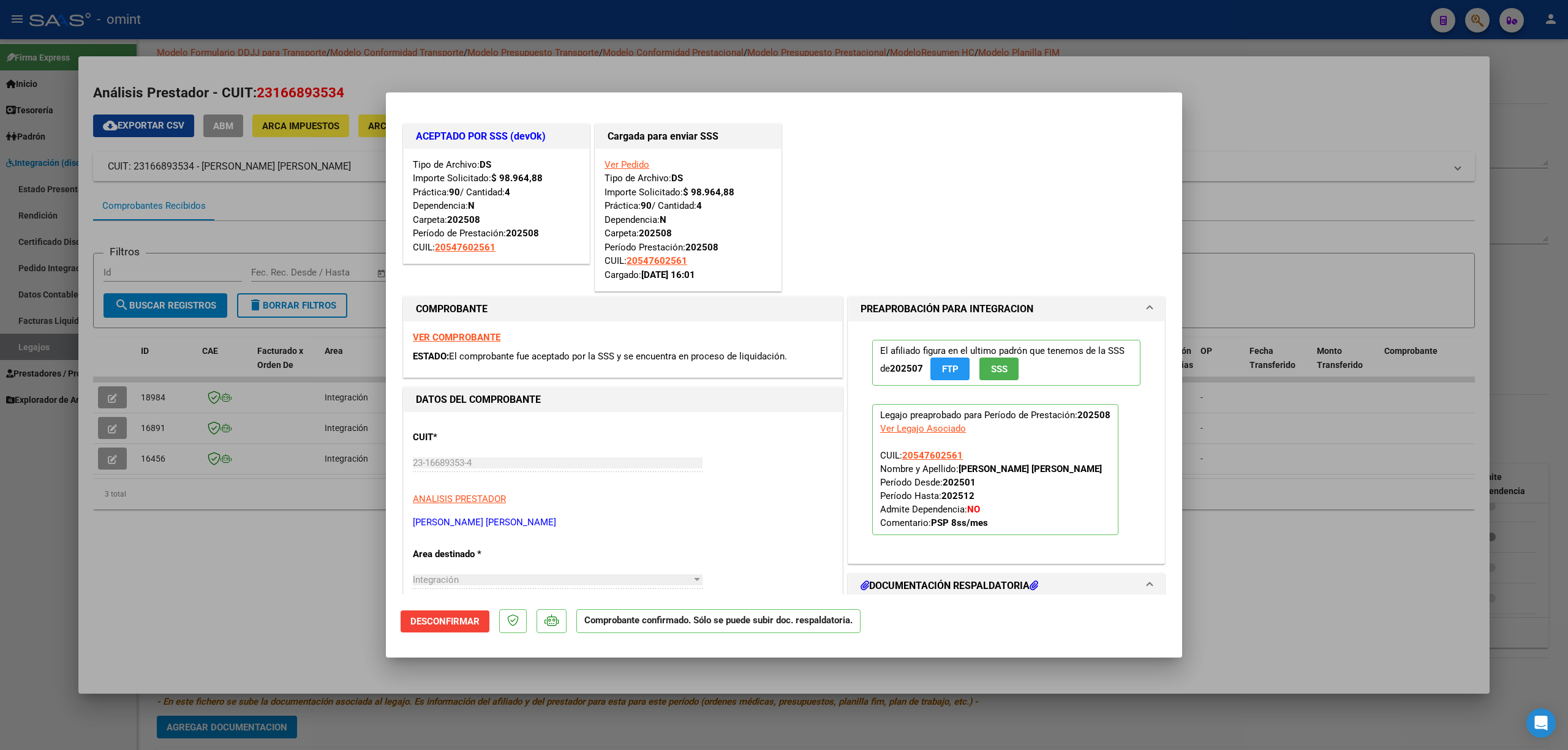
drag, startPoint x: 476, startPoint y: 50, endPoint x: 473, endPoint y: 33, distance: 17.3
click at [476, 50] on div at bounding box center [784, 375] width 1568 height 750
type input "$ 0,00"
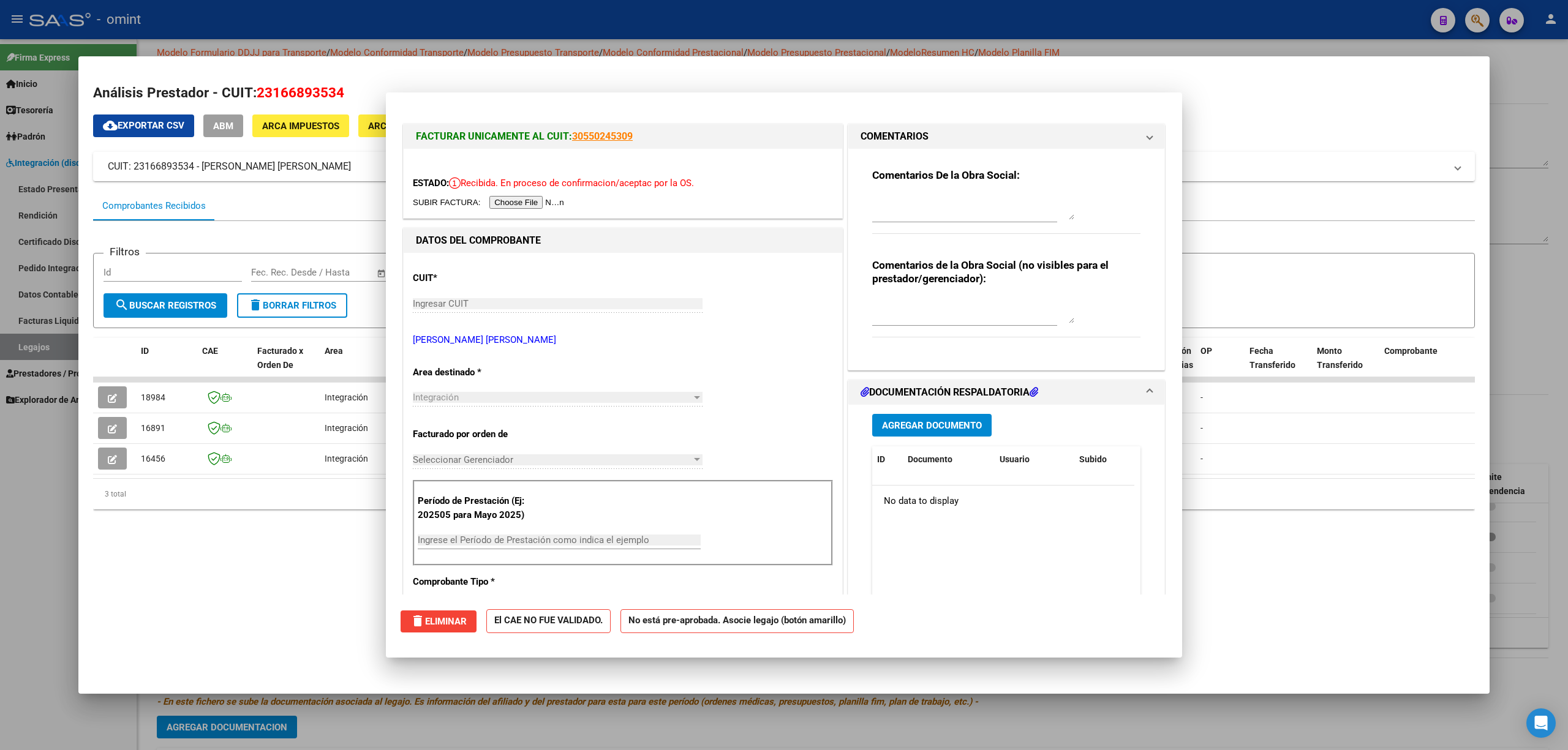
click at [471, 19] on div at bounding box center [784, 375] width 1568 height 750
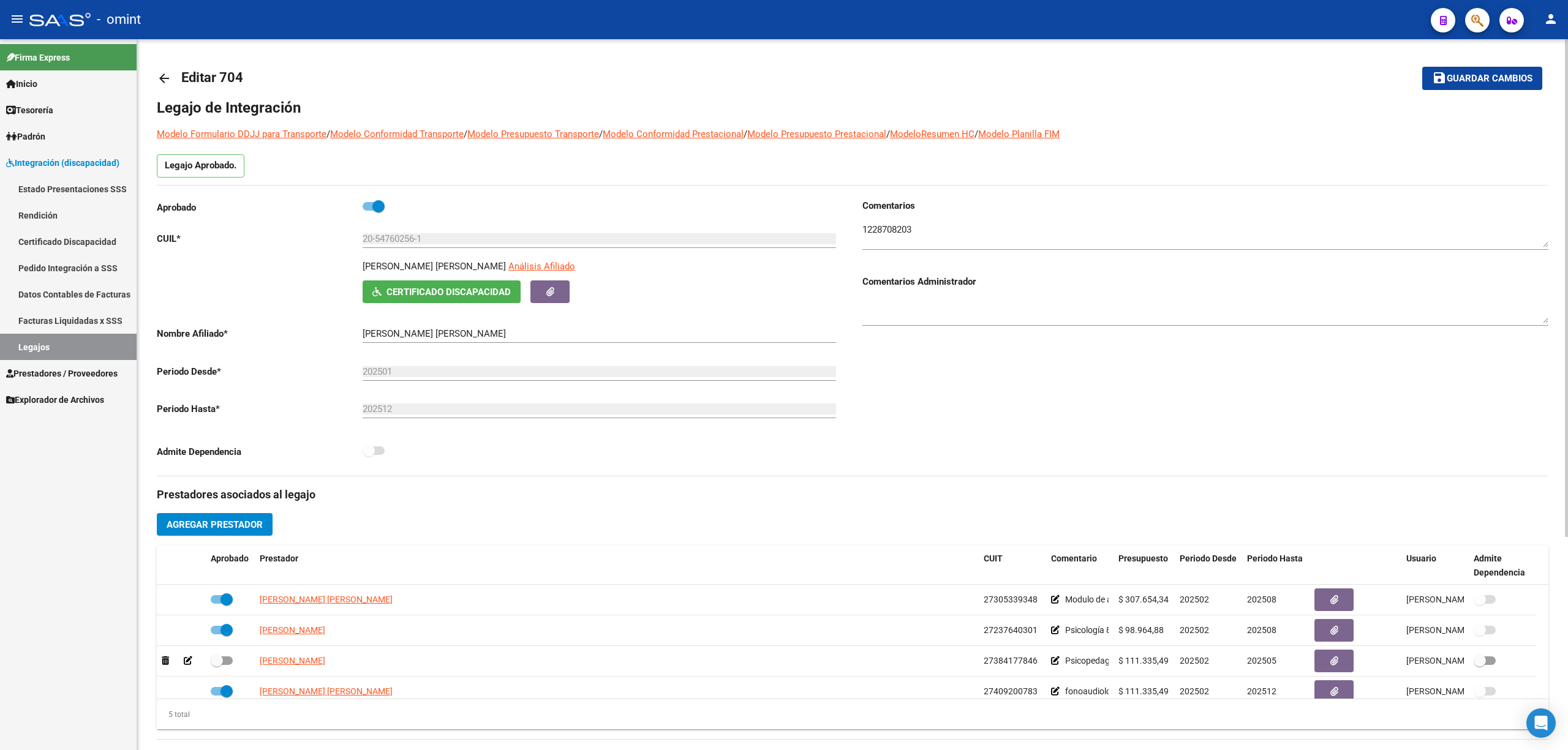
click at [156, 80] on div "arrow_back Editar 704 save Guardar cambios Legajo de Integración Modelo Formula…" at bounding box center [852, 545] width 1431 height 1013
click at [164, 77] on mat-icon "arrow_back" at bounding box center [164, 79] width 15 height 15
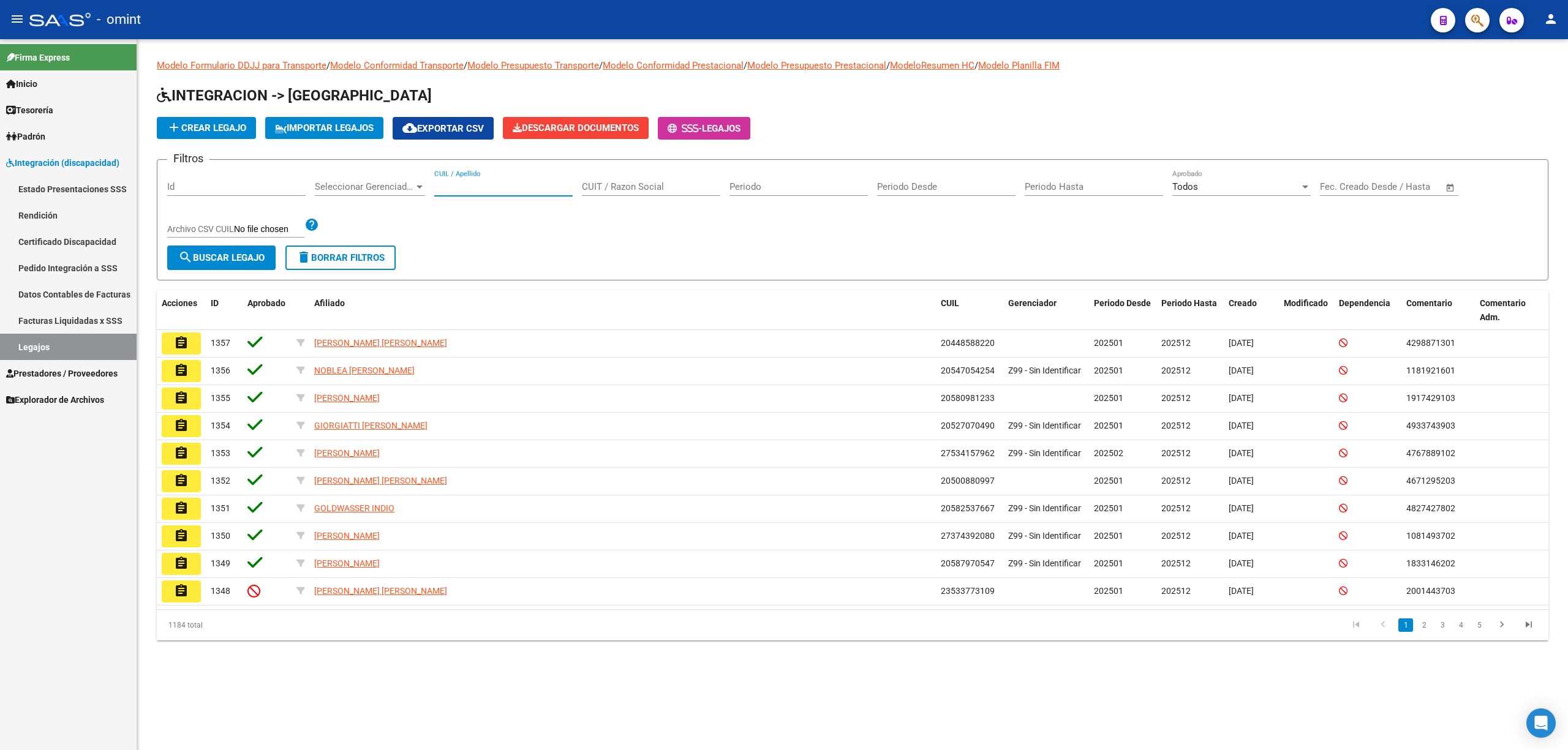
click at [514, 180] on div "CUIL / Apellido" at bounding box center [503, 182] width 138 height 26
paste input "20589722095"
type input "20589722095"
click at [212, 273] on form "Filtros Id Seleccionar Gerenciador Seleccionar Gerenciador 20589722095 CUIL / A…" at bounding box center [852, 219] width 1391 height 121
click at [198, 256] on span "search Buscar Legajo" at bounding box center [220, 257] width 86 height 11
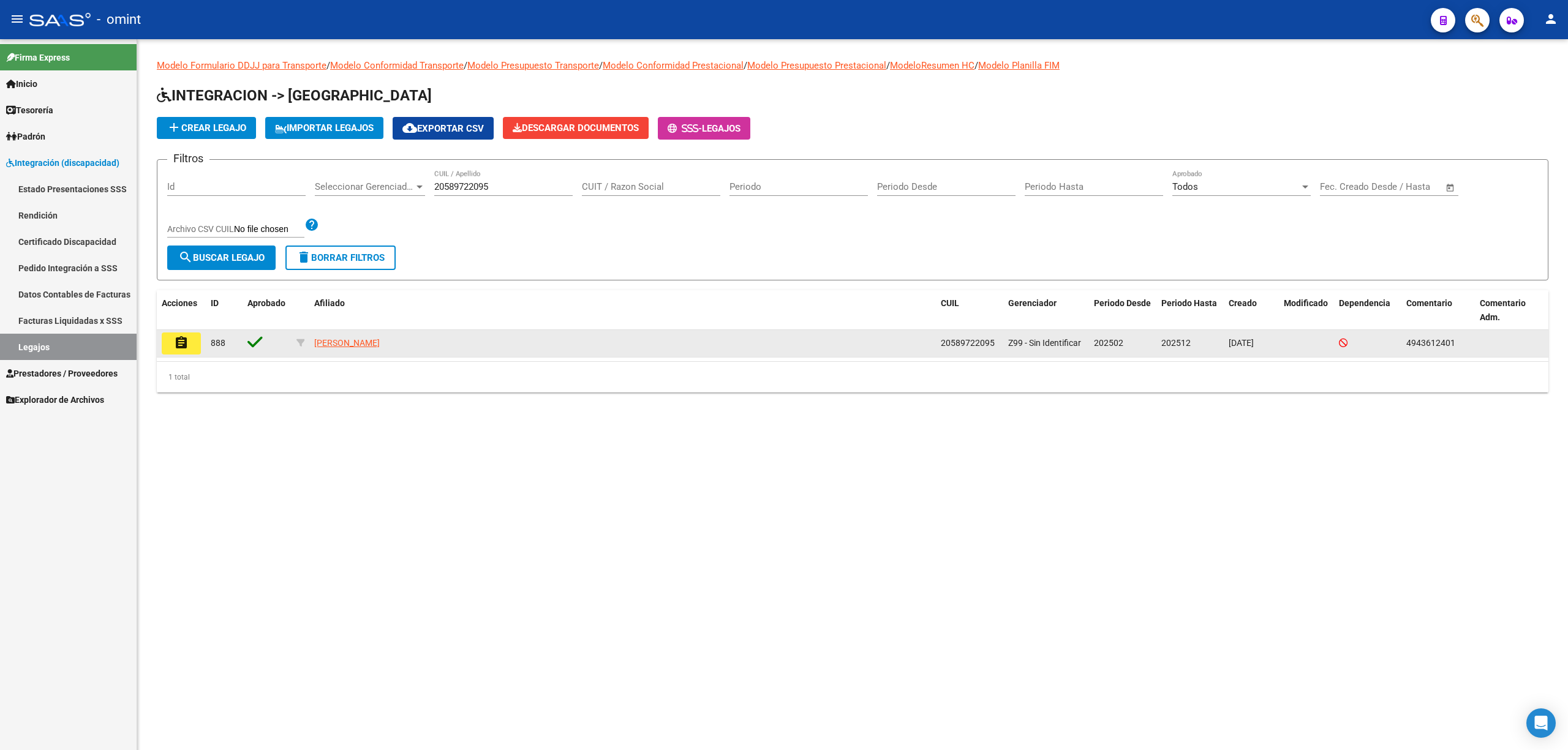
click at [164, 337] on button "assignment" at bounding box center [182, 344] width 39 height 22
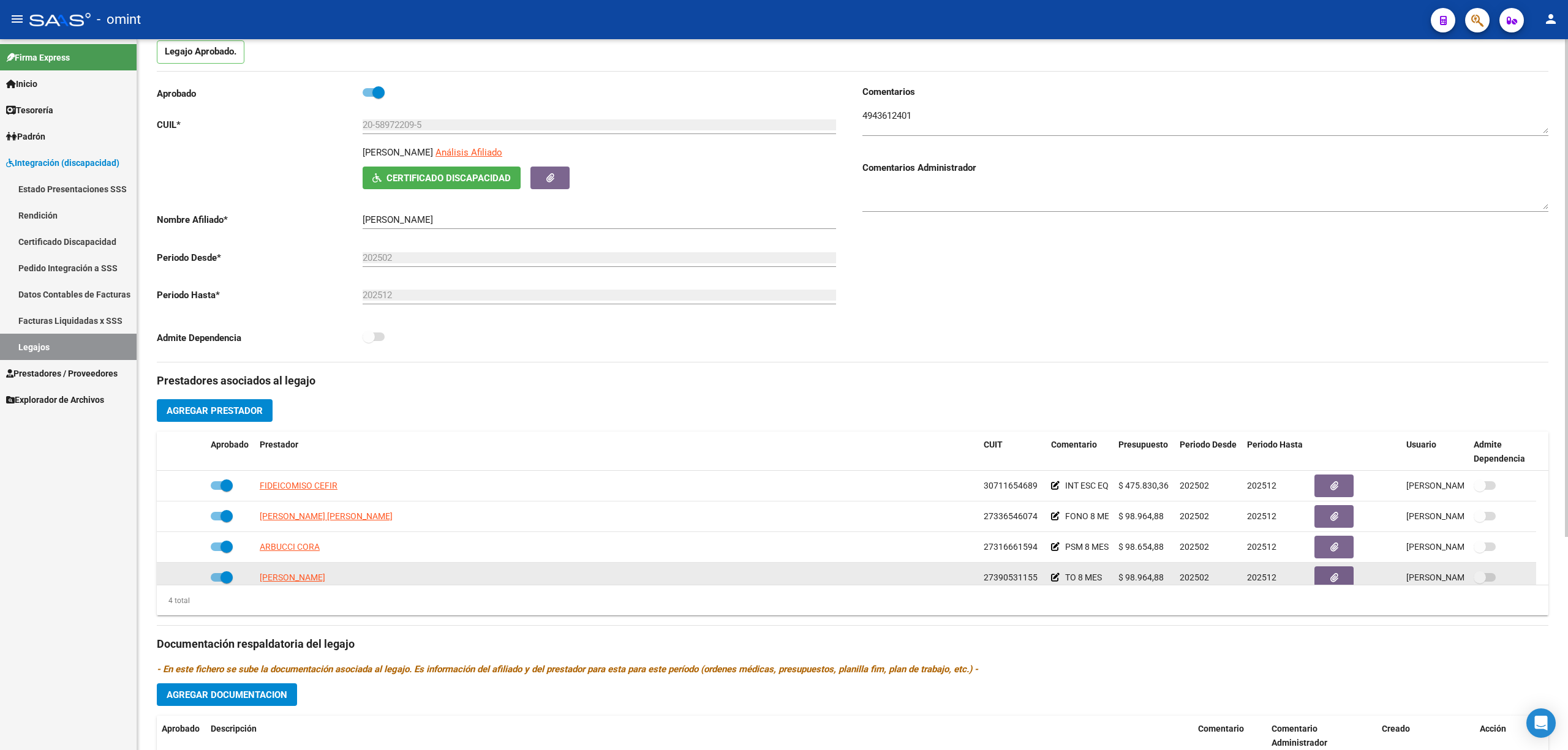
scroll to position [245, 0]
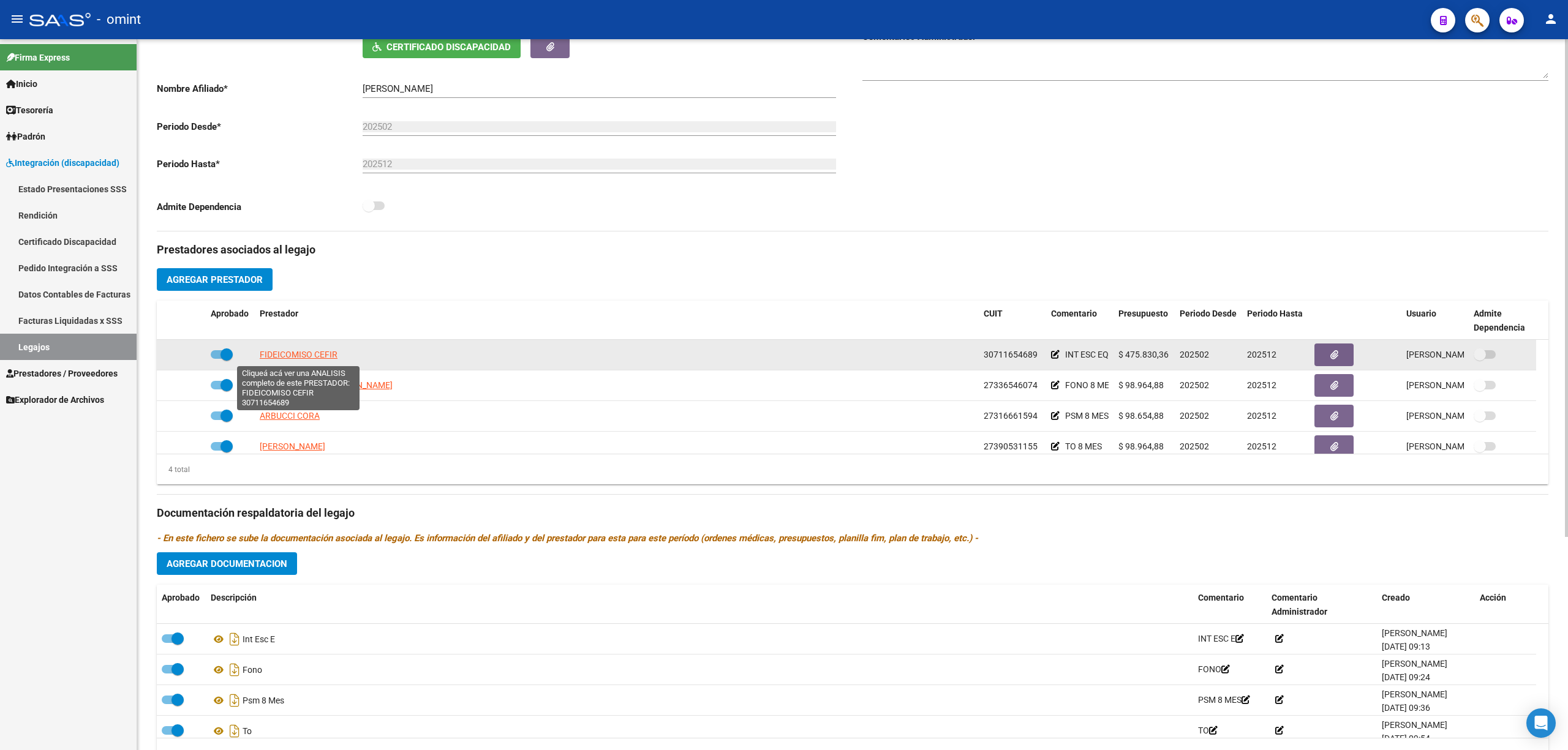
click at [307, 356] on span "FIDEICOMISO CEFIR" at bounding box center [298, 355] width 78 height 10
type textarea "30711654689"
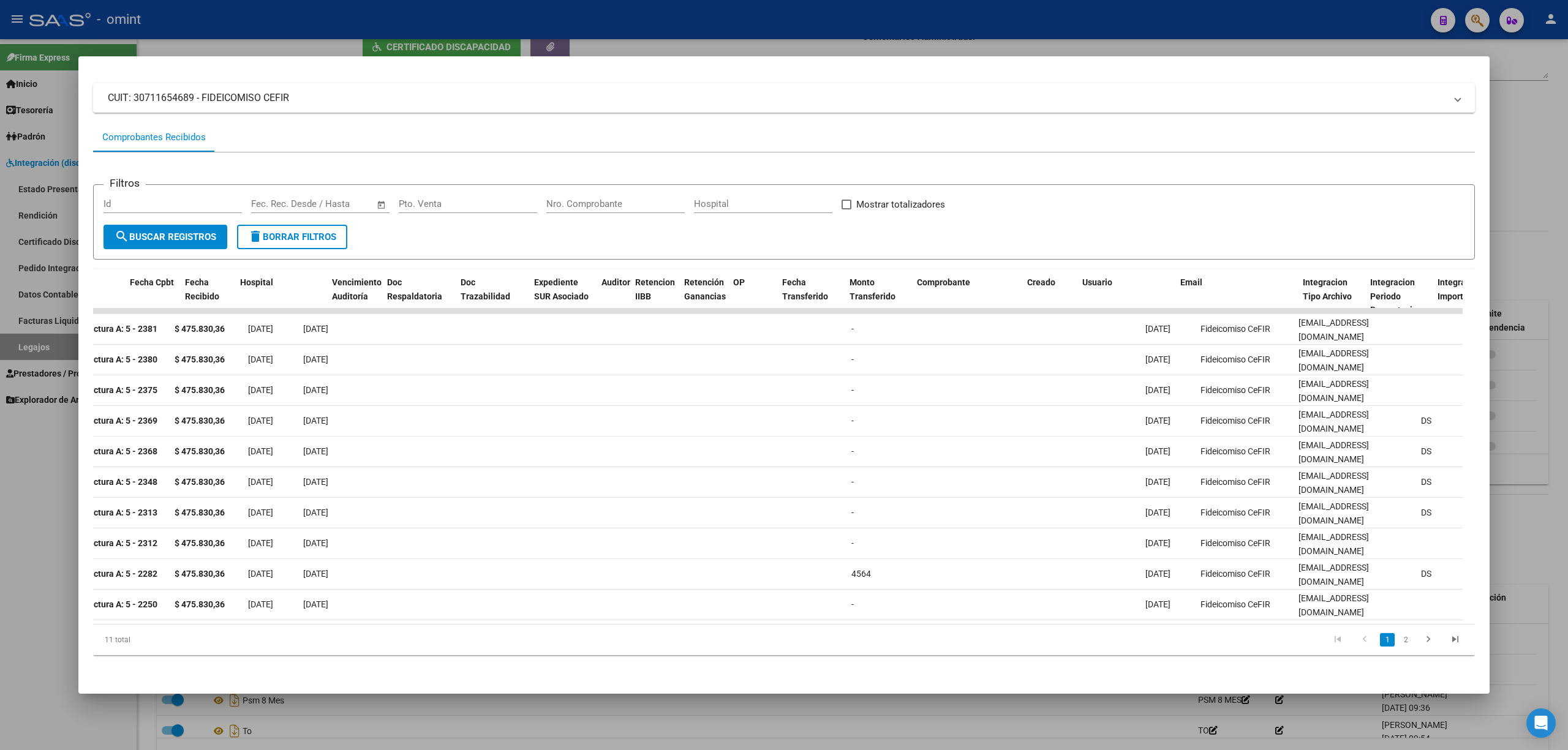
scroll to position [0, 0]
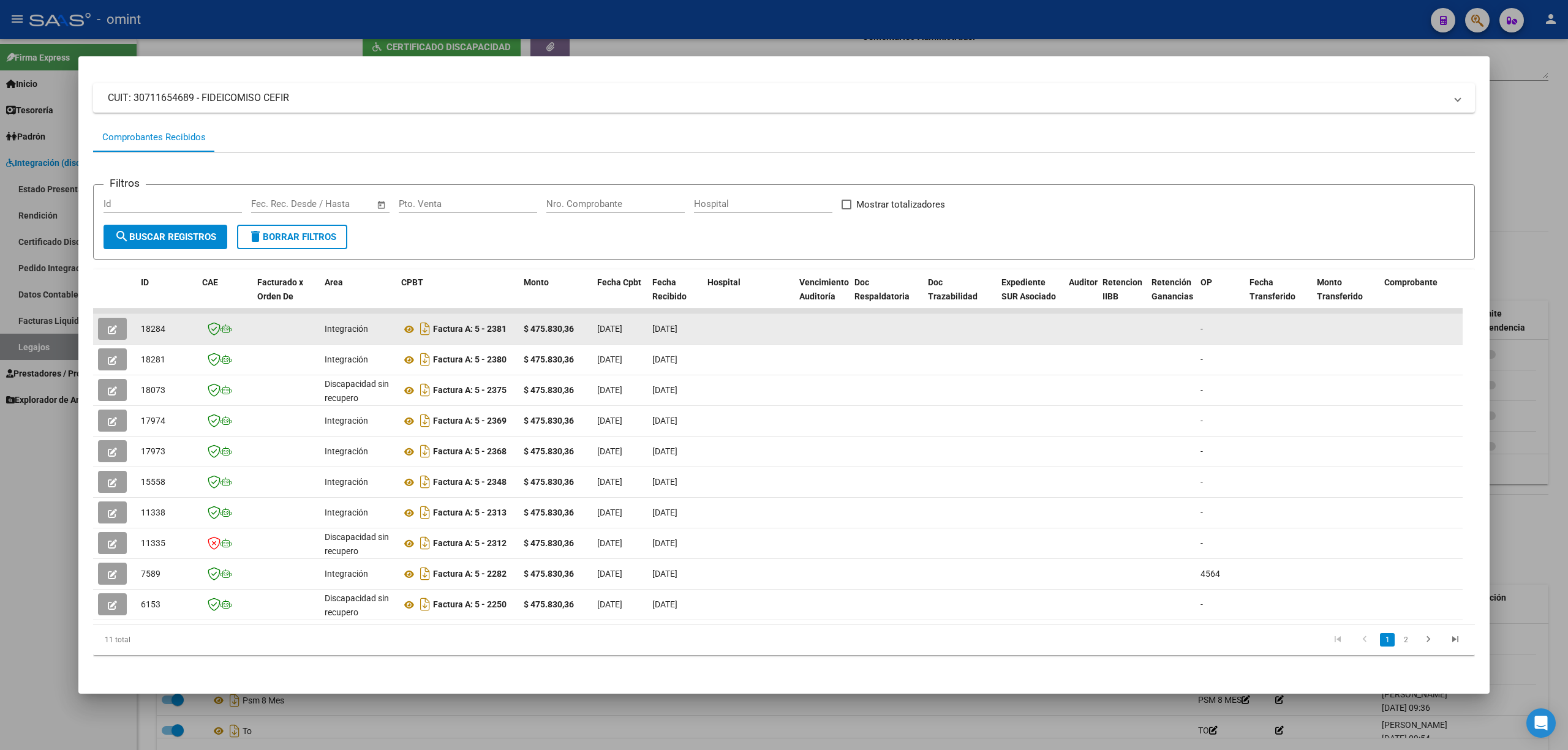
click at [113, 323] on span "button" at bounding box center [112, 329] width 9 height 11
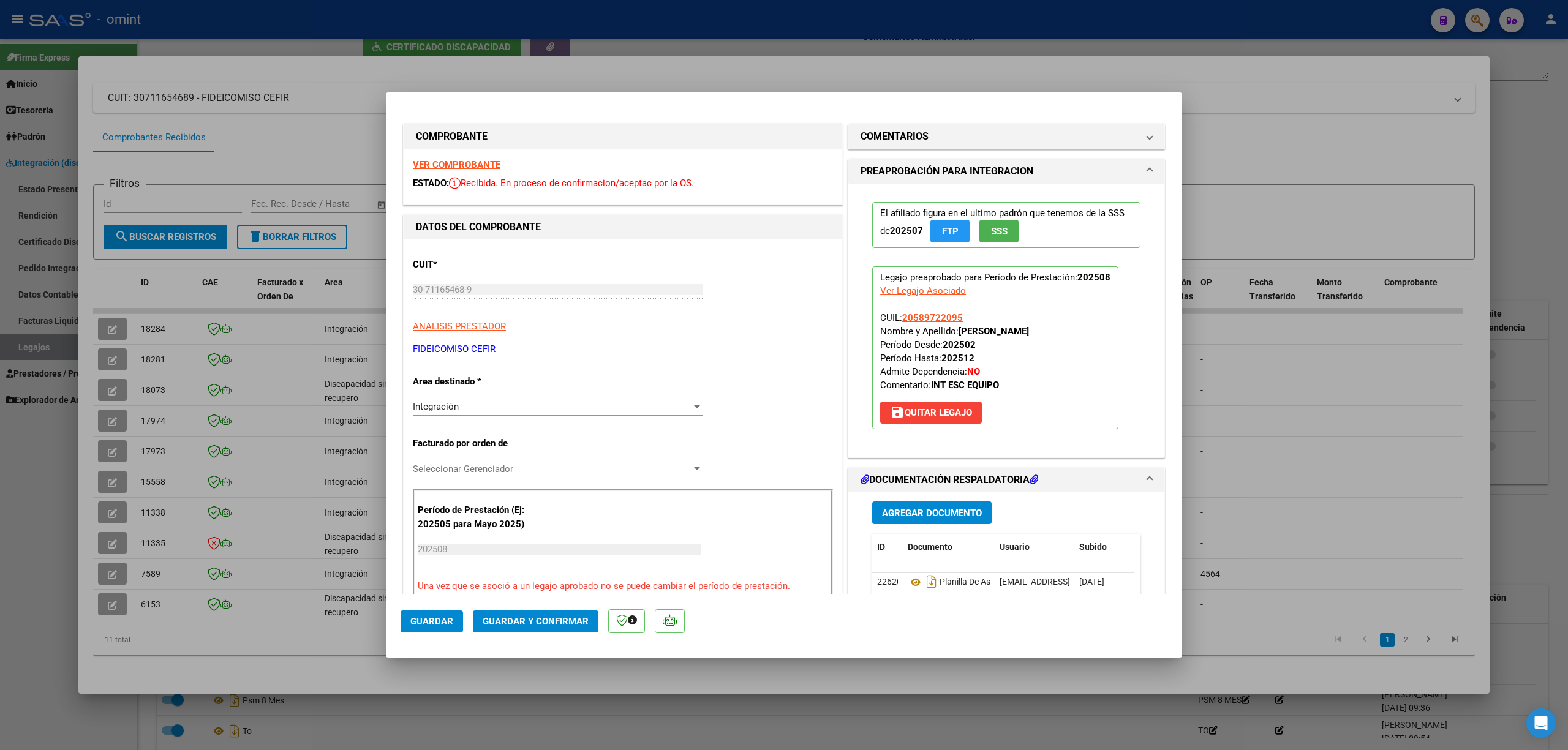
click at [456, 160] on strong "VER COMPROBANTE" at bounding box center [457, 165] width 88 height 11
click at [564, 494] on span "Guardar y Confirmar" at bounding box center [535, 621] width 106 height 11
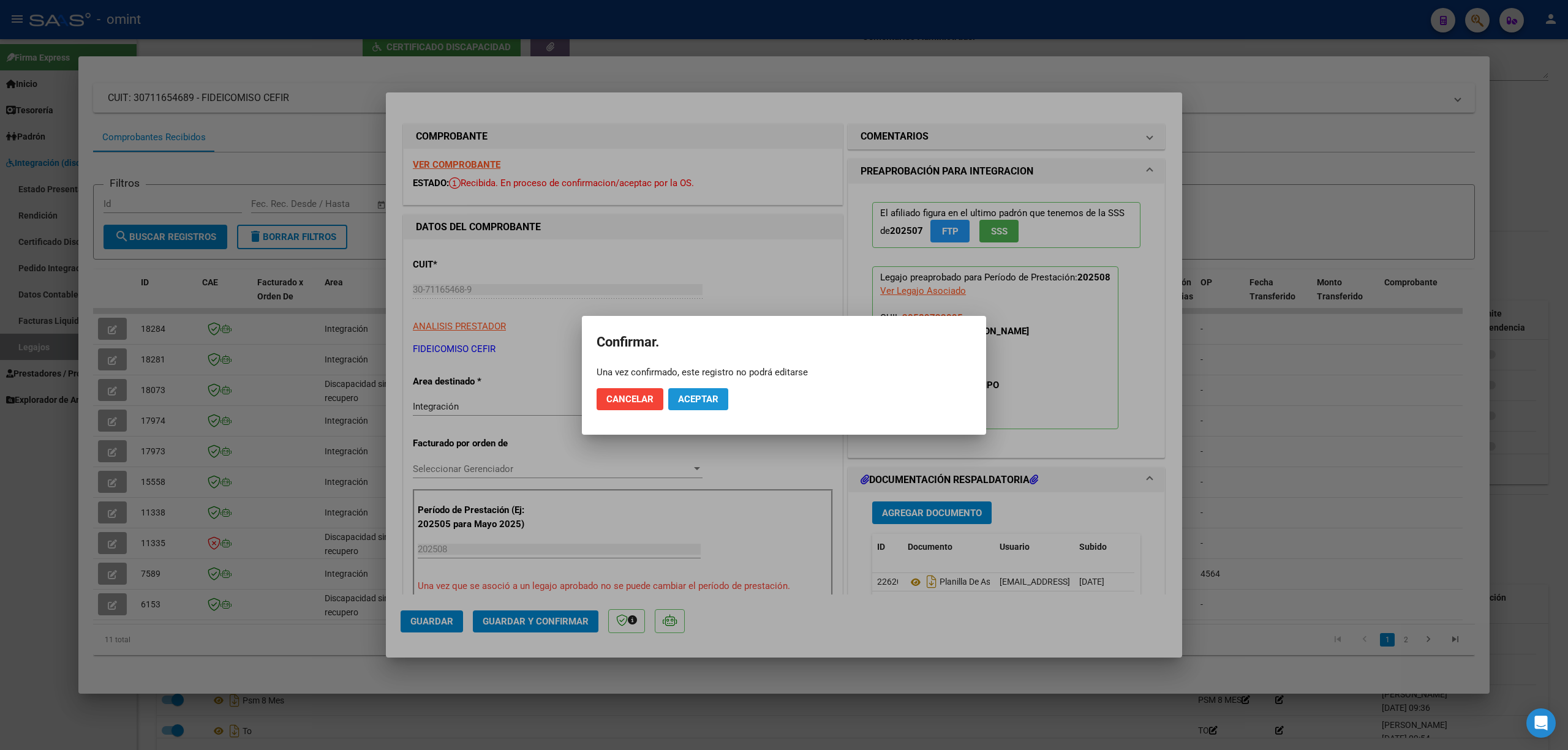
drag, startPoint x: 699, startPoint y: 397, endPoint x: 797, endPoint y: 356, distance: 106.2
click at [701, 395] on span "Aceptar" at bounding box center [698, 399] width 41 height 11
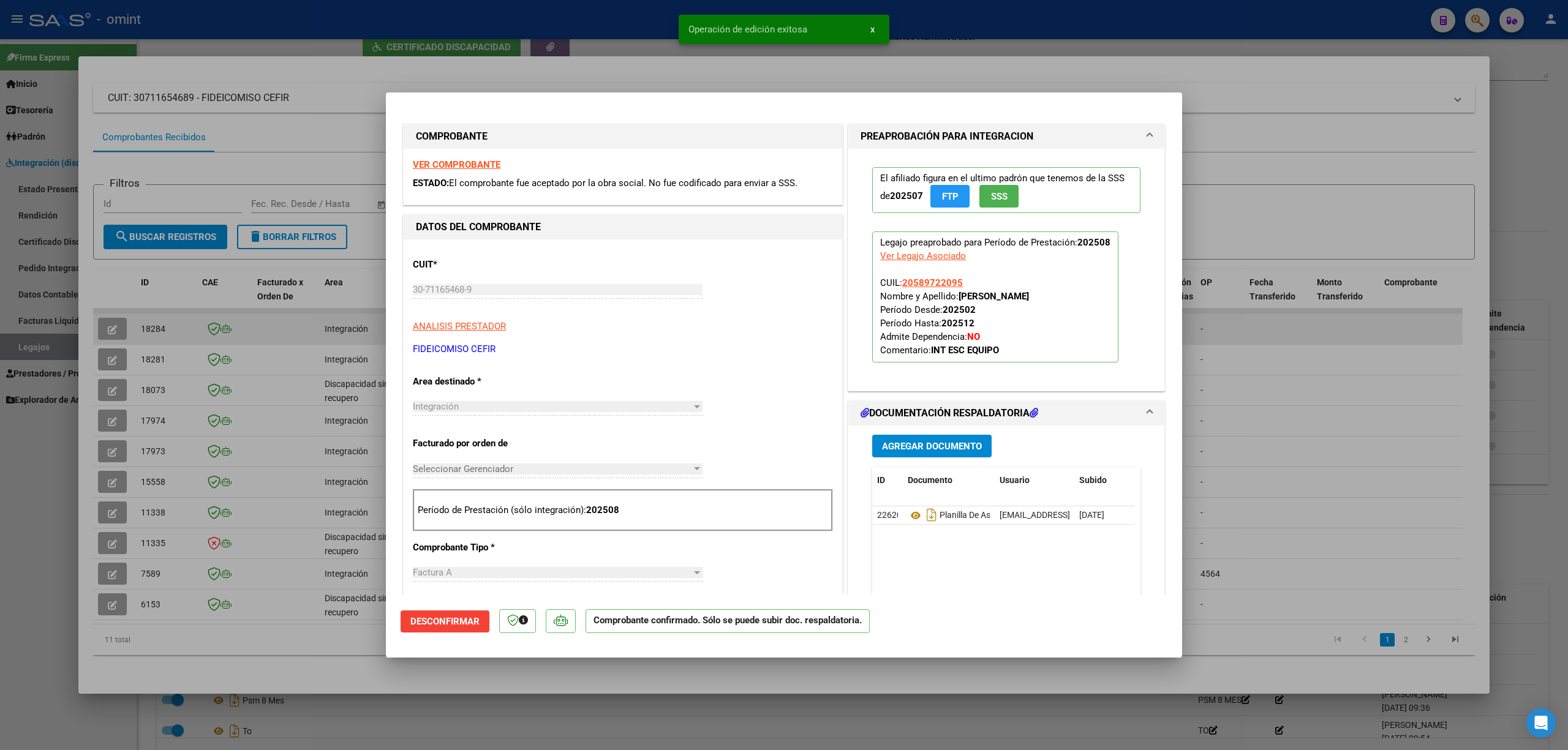
click at [157, 311] on div at bounding box center [784, 375] width 1568 height 750
type input "$ 0,00"
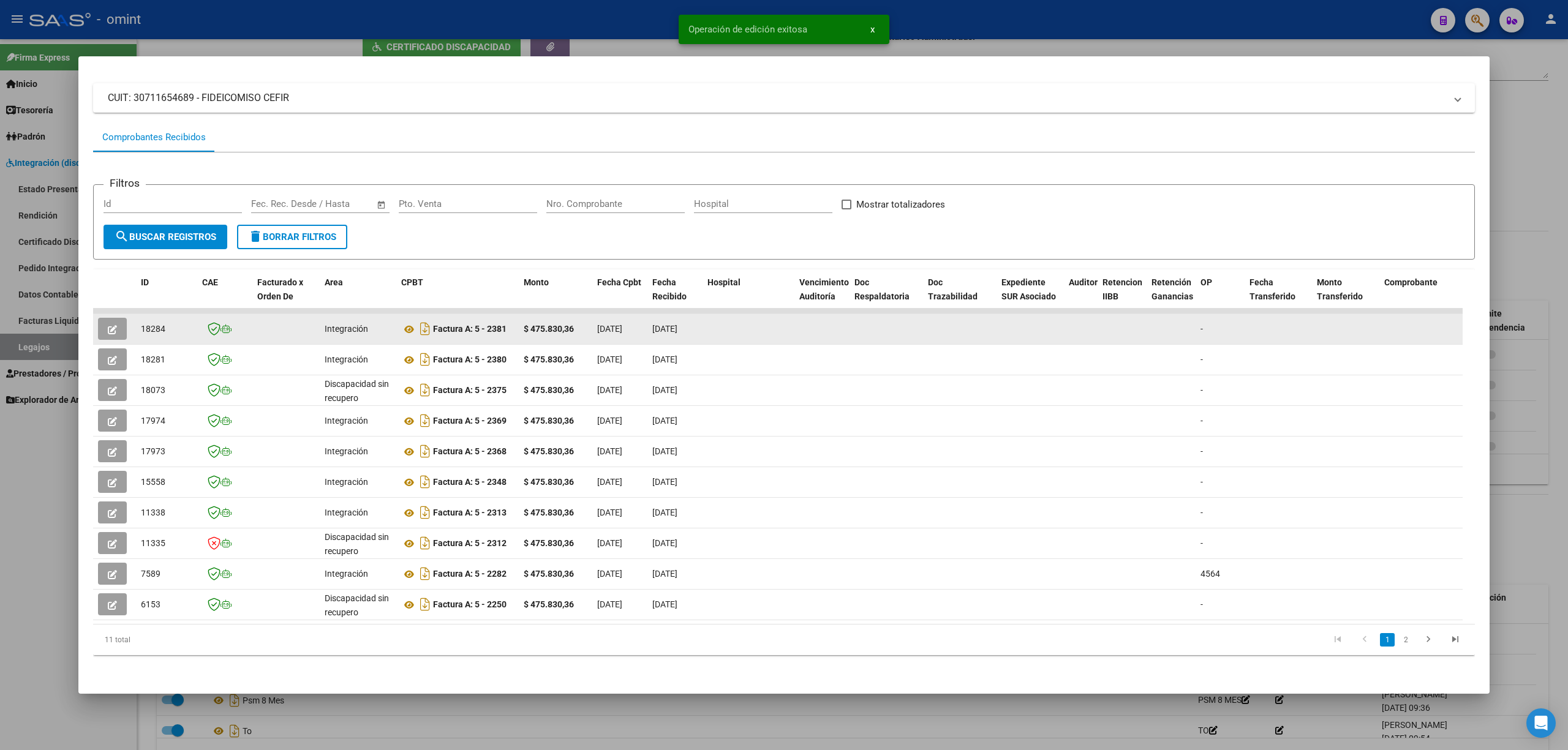
click at [160, 324] on span "18284" at bounding box center [153, 329] width 24 height 10
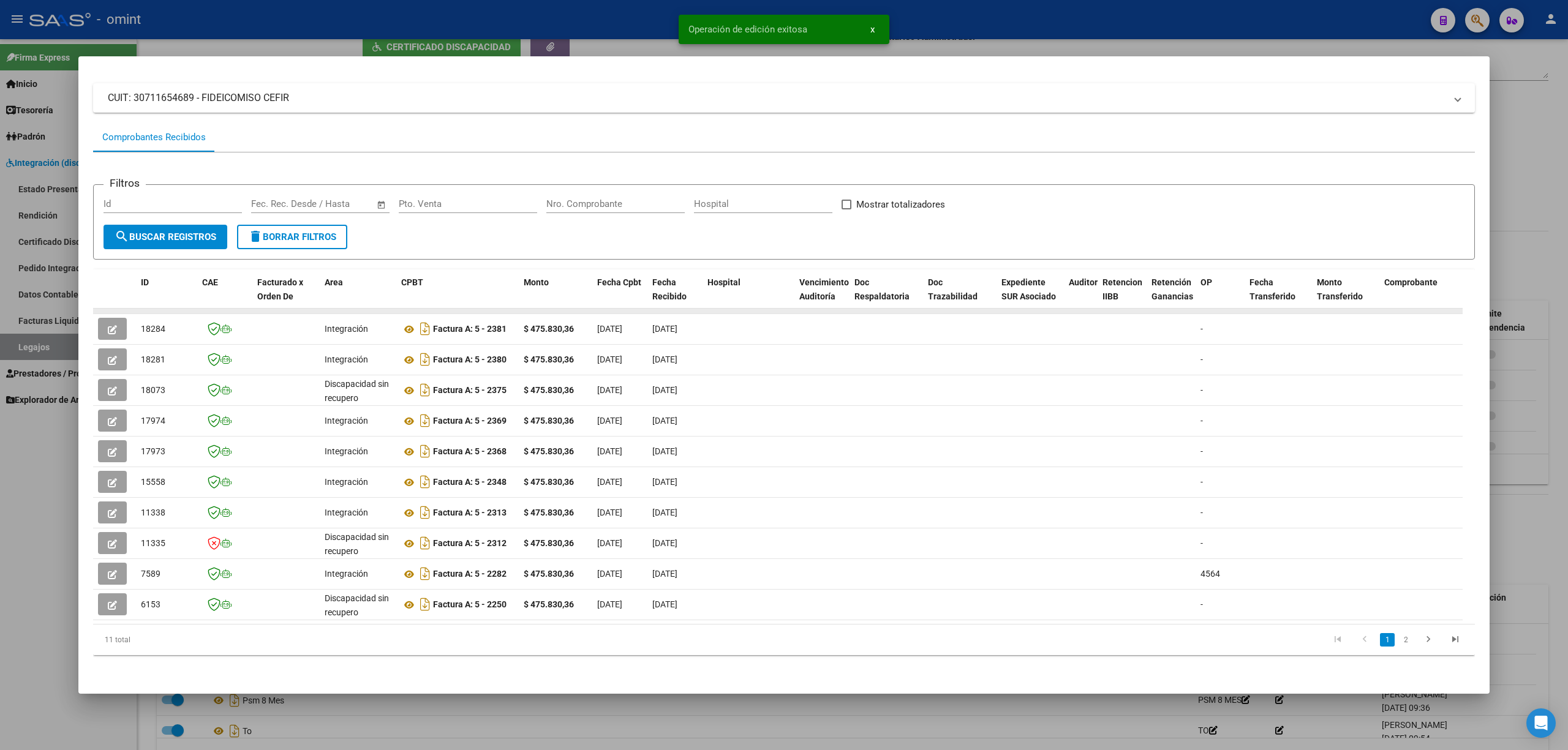
copy span "18284"
click at [297, 19] on div at bounding box center [784, 375] width 1568 height 750
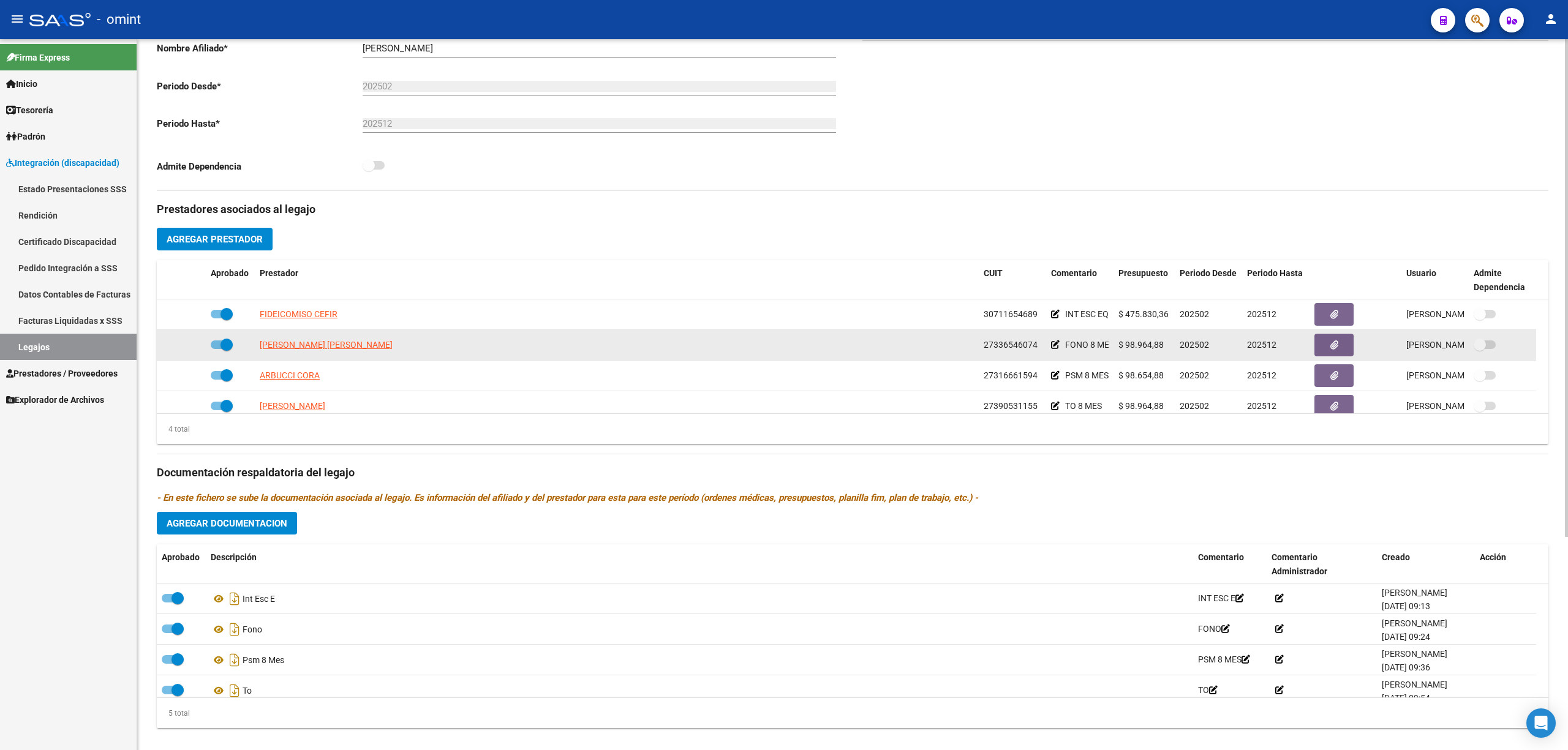
scroll to position [304, 0]
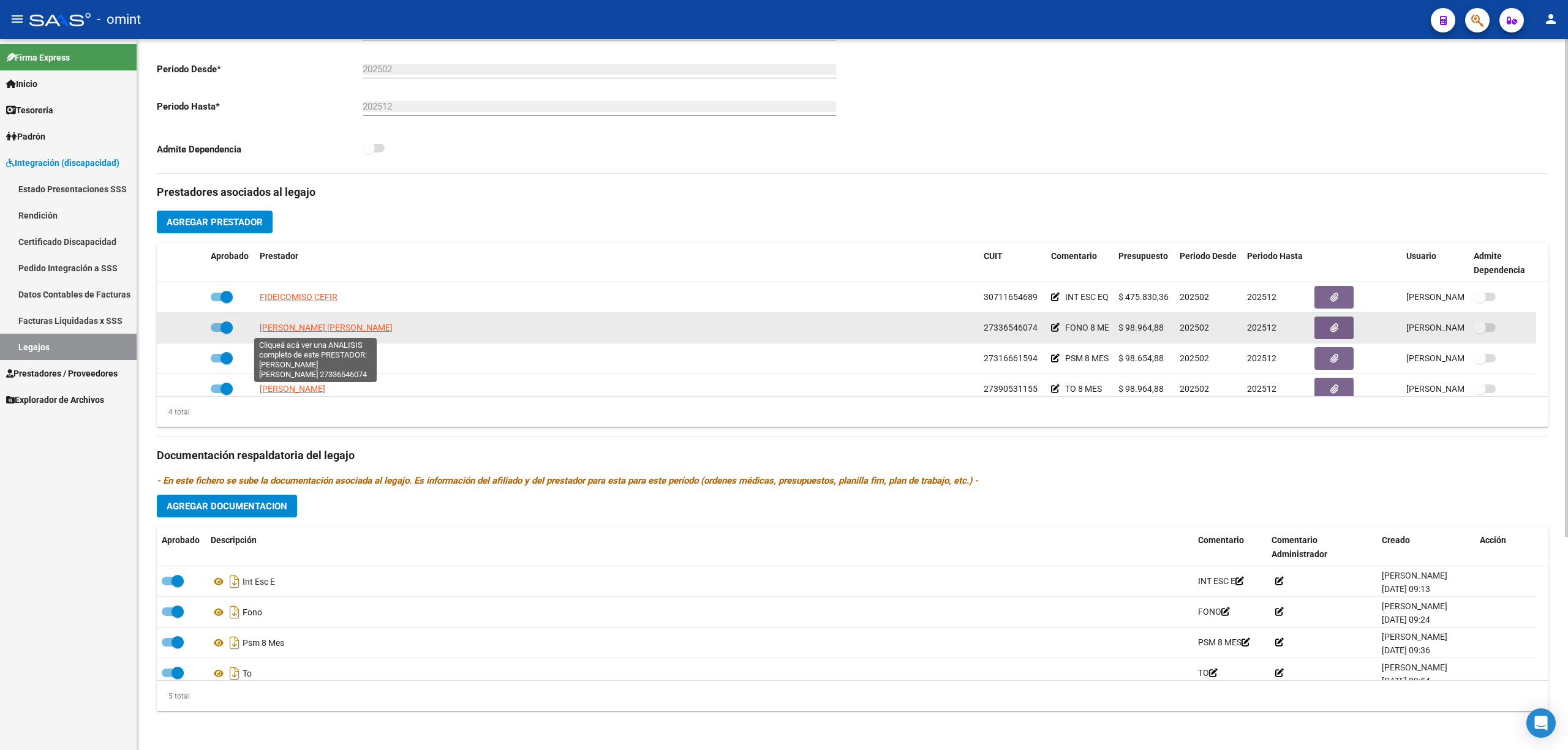
click at [326, 330] on span "BORTOLOZZI DAFNE AYELEN" at bounding box center [326, 328] width 133 height 10
type textarea "27336546074"
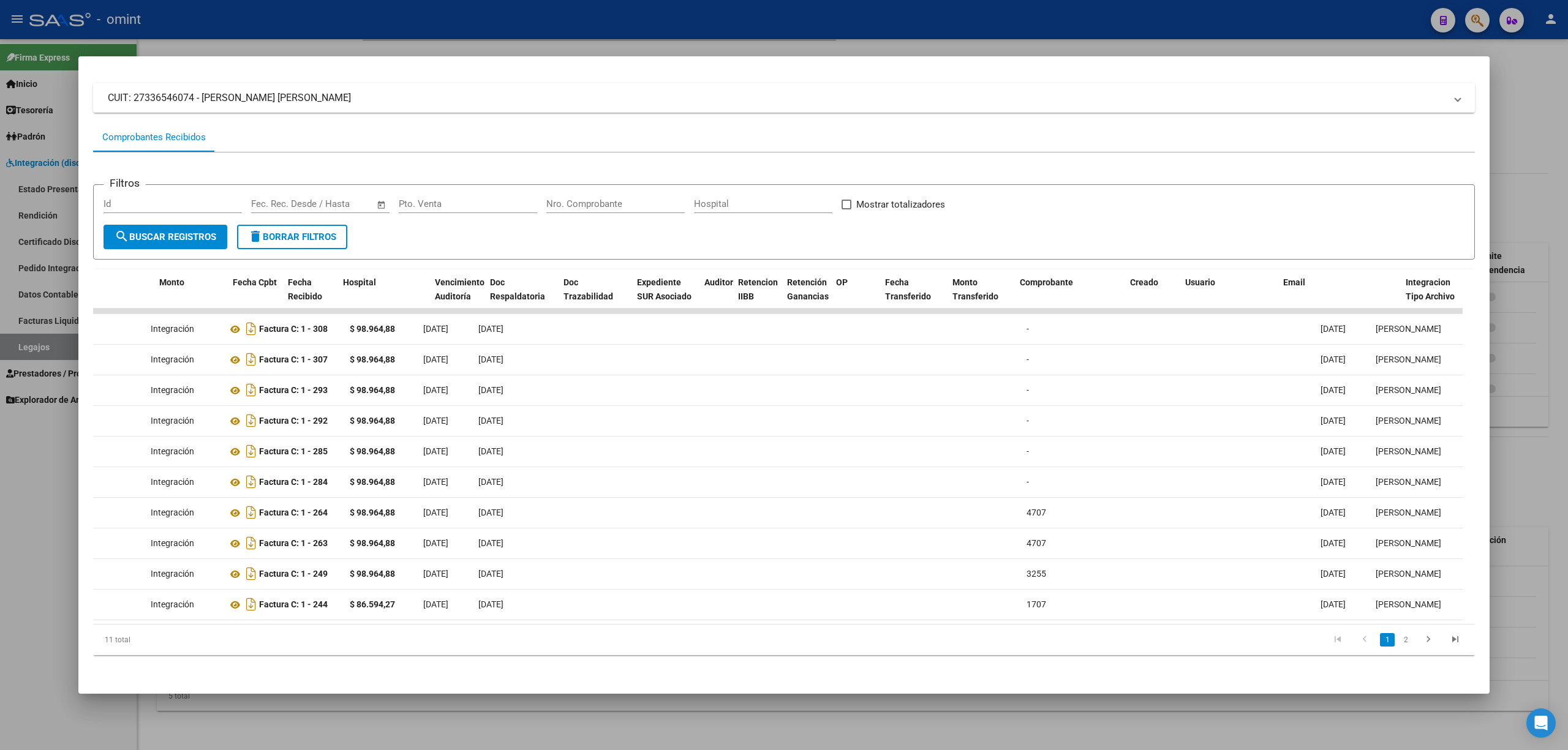
scroll to position [0, 0]
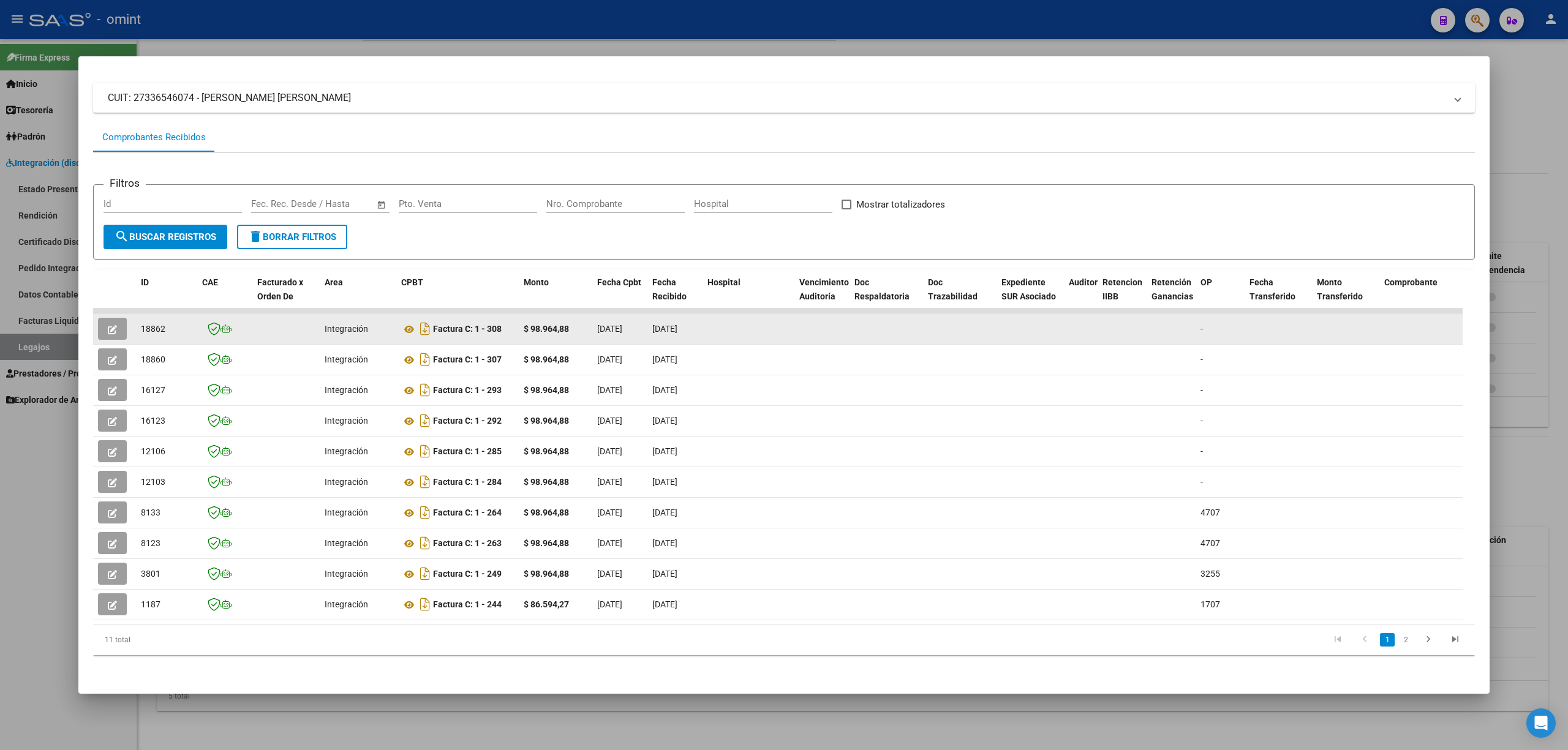
click at [162, 324] on span "18862" at bounding box center [153, 329] width 24 height 10
click at [160, 324] on span "18862" at bounding box center [153, 329] width 24 height 10
copy span "18862"
click at [114, 325] on icon "button" at bounding box center [112, 330] width 9 height 9
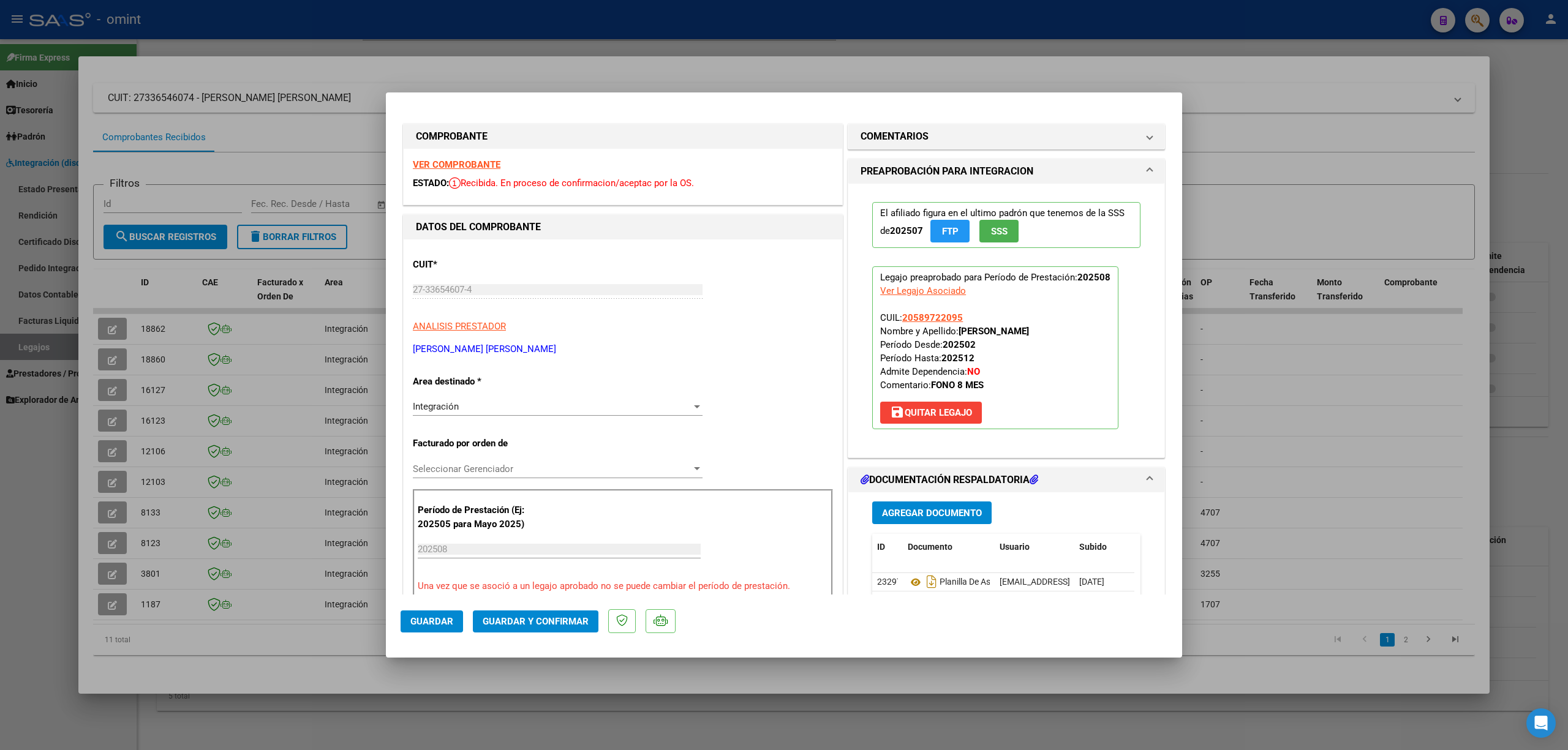
click at [555, 494] on span "Guardar y Confirmar" at bounding box center [535, 621] width 106 height 11
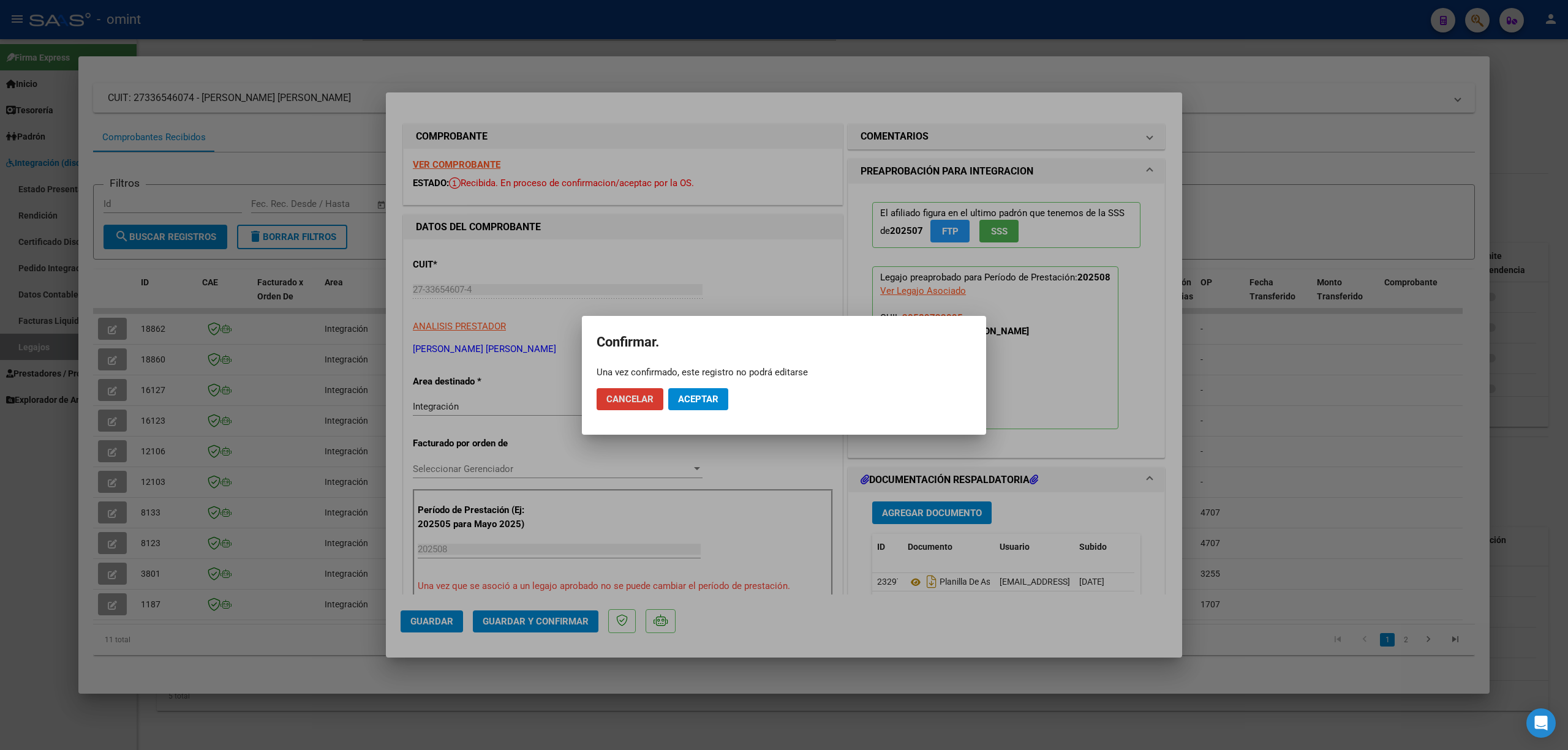
click at [696, 394] on span "Aceptar" at bounding box center [698, 399] width 41 height 11
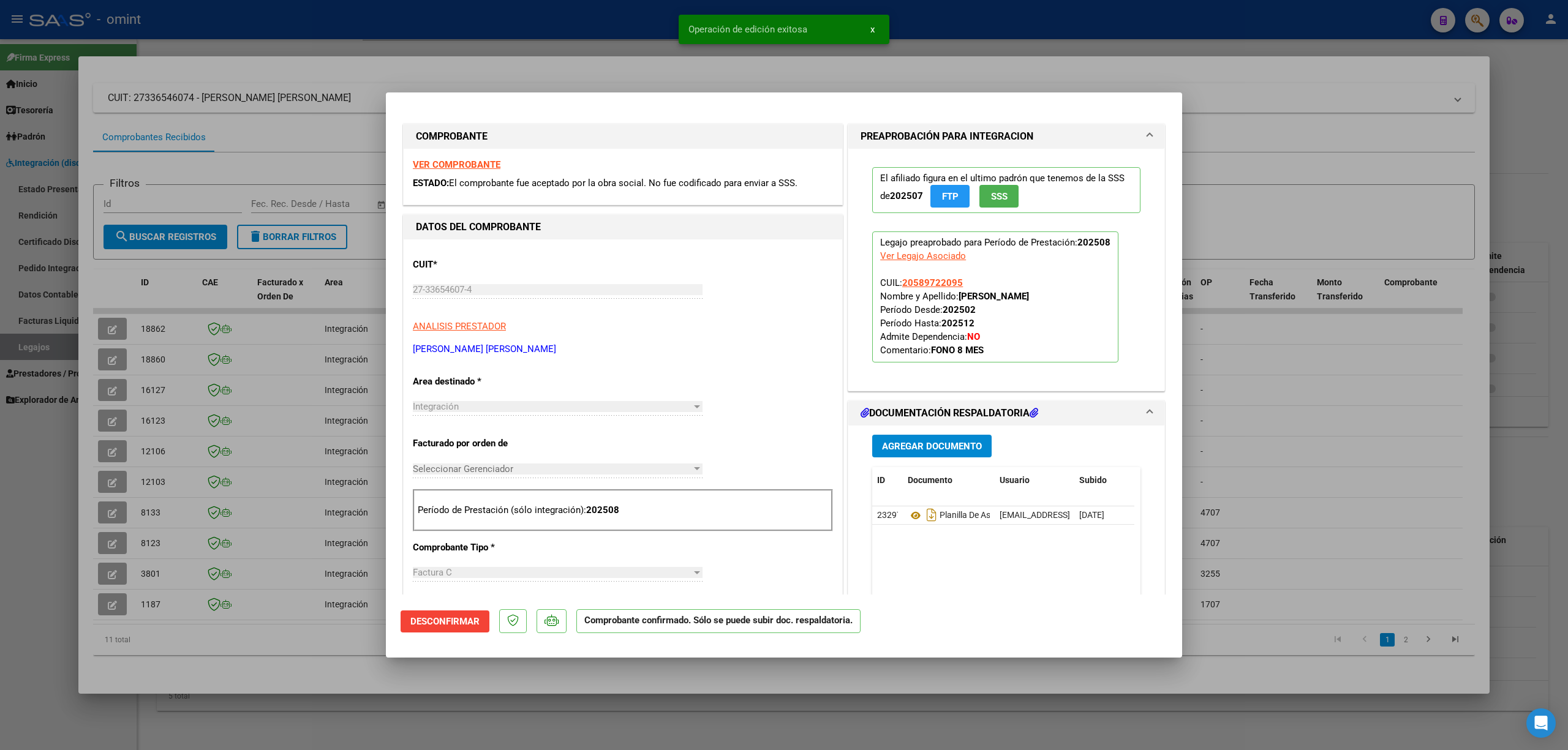
click at [482, 162] on strong "VER COMPROBANTE" at bounding box center [457, 165] width 88 height 11
click at [307, 309] on div at bounding box center [784, 375] width 1568 height 750
type input "$ 0,00"
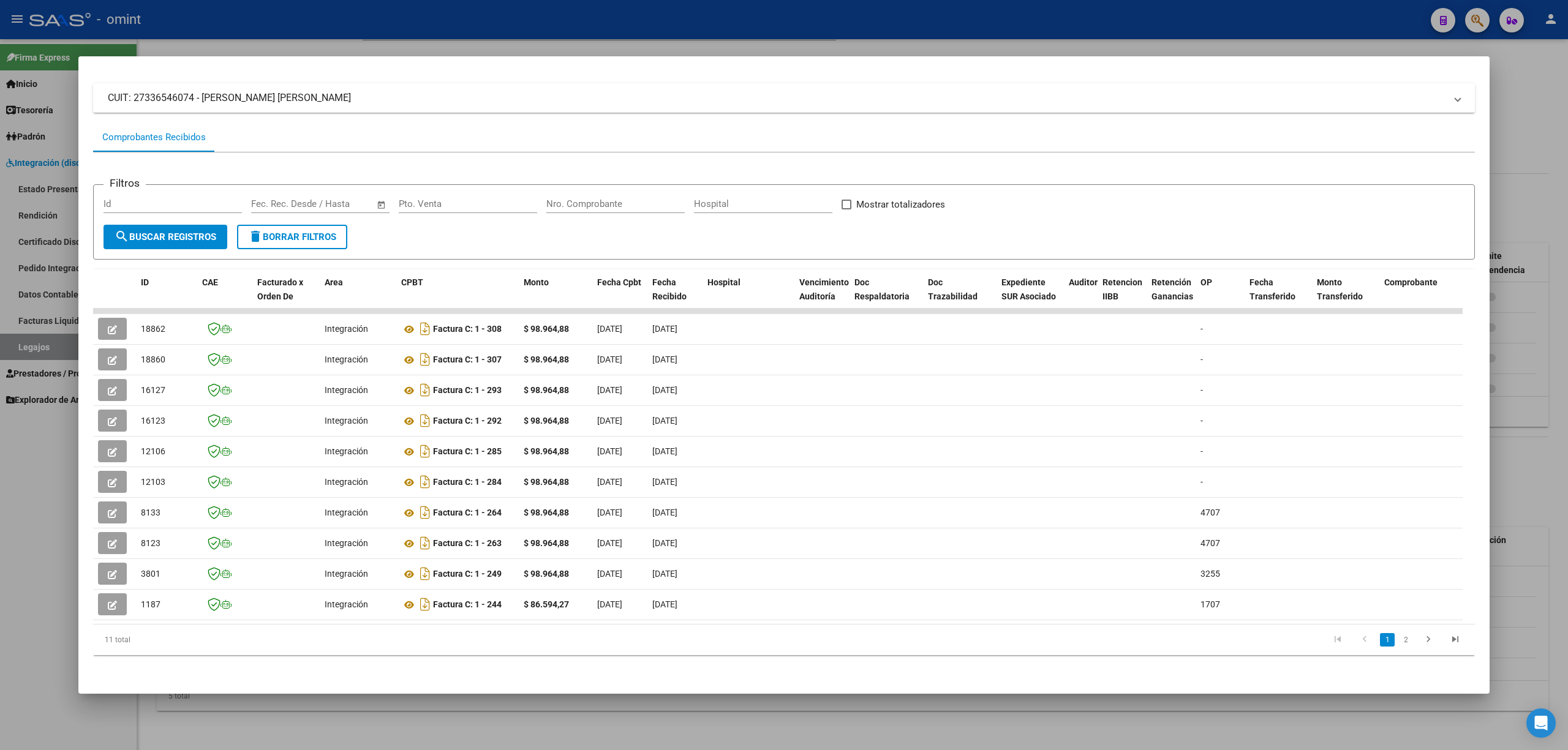
click at [204, 34] on div at bounding box center [784, 375] width 1568 height 750
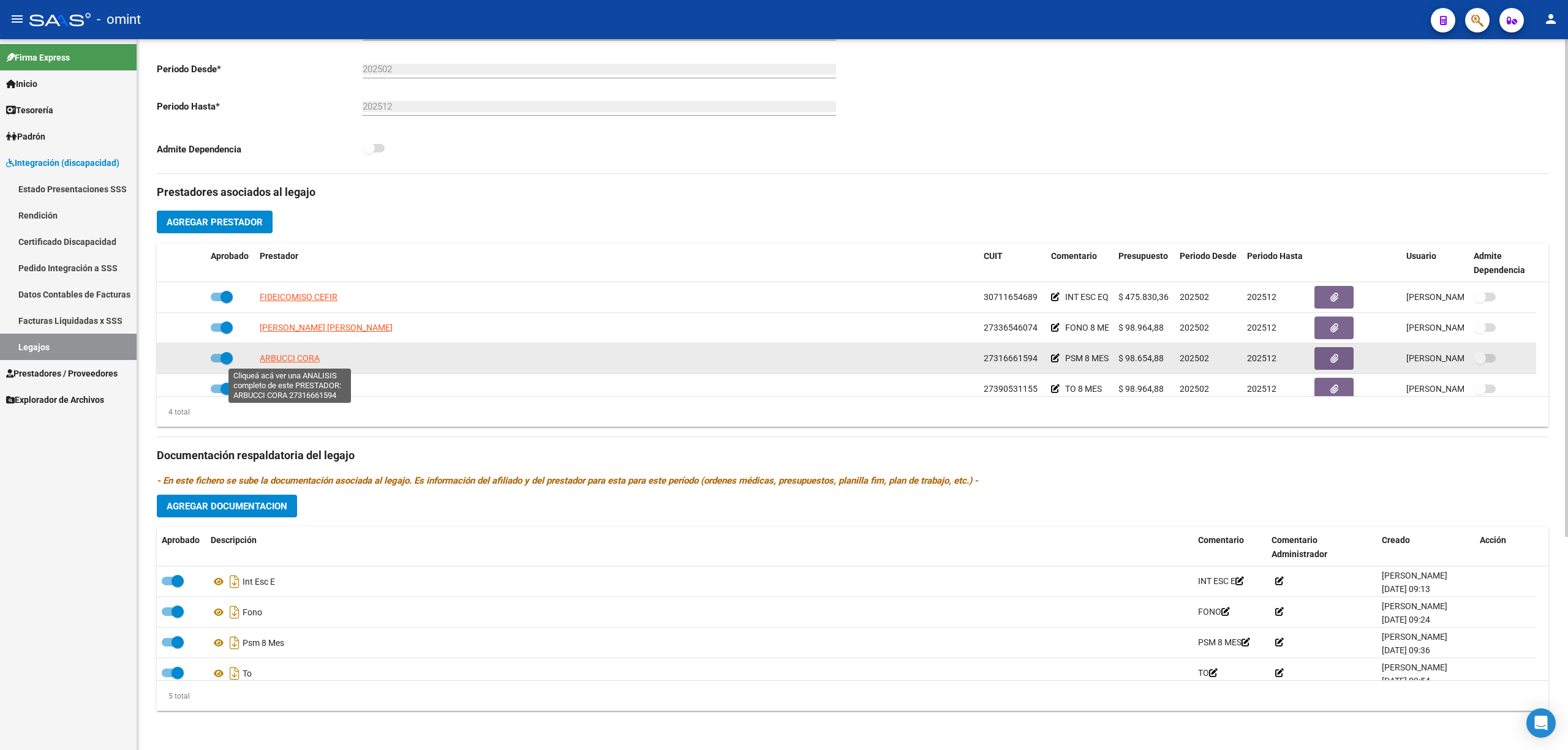
click at [295, 363] on span "ARBUCCI CORA" at bounding box center [289, 358] width 60 height 10
type textarea "27316661594"
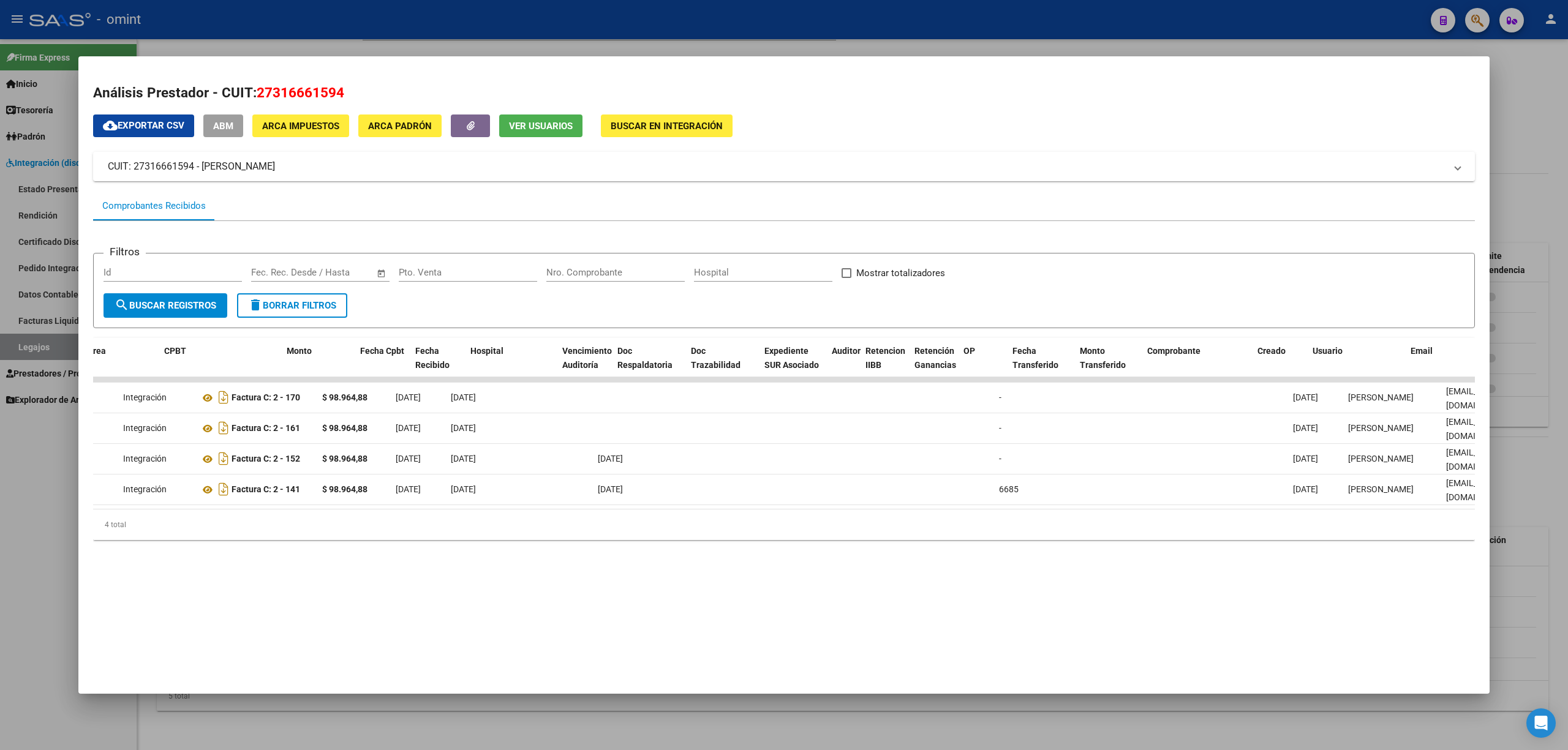
scroll to position [0, 8]
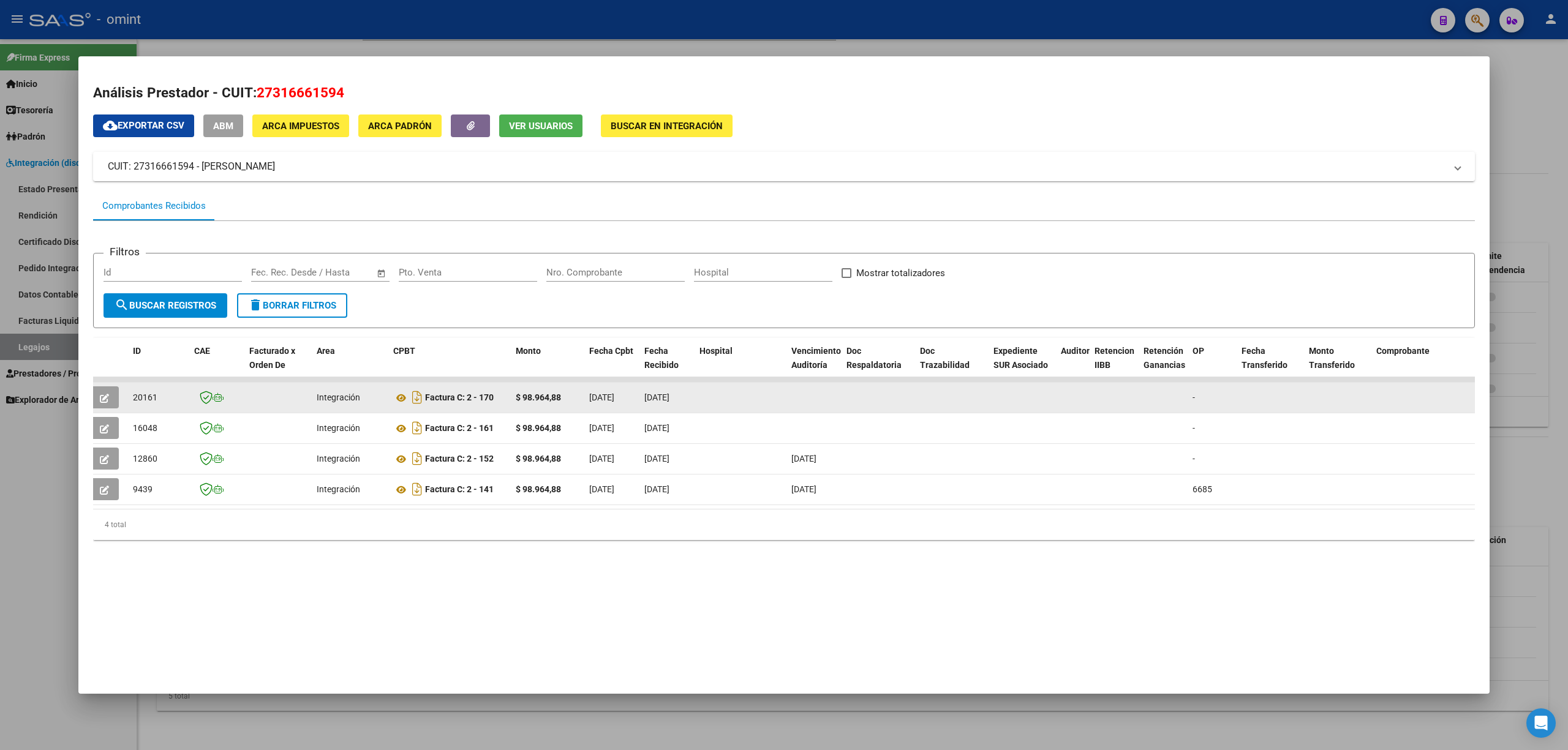
click at [156, 399] on span "20161" at bounding box center [145, 397] width 24 height 10
click at [155, 397] on span "20161" at bounding box center [145, 397] width 24 height 10
copy span "20161"
click at [94, 398] on button "button" at bounding box center [104, 397] width 29 height 22
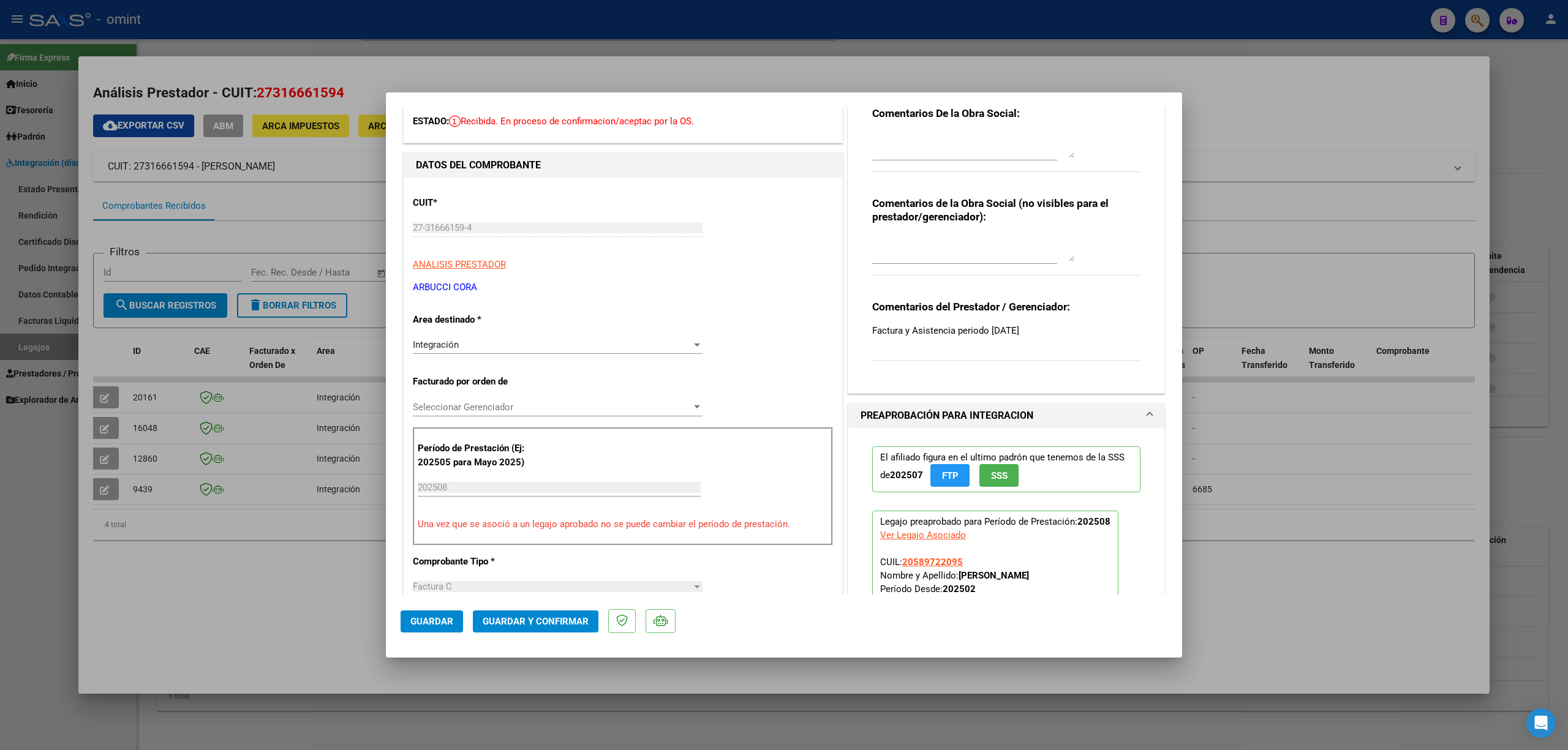
scroll to position [0, 0]
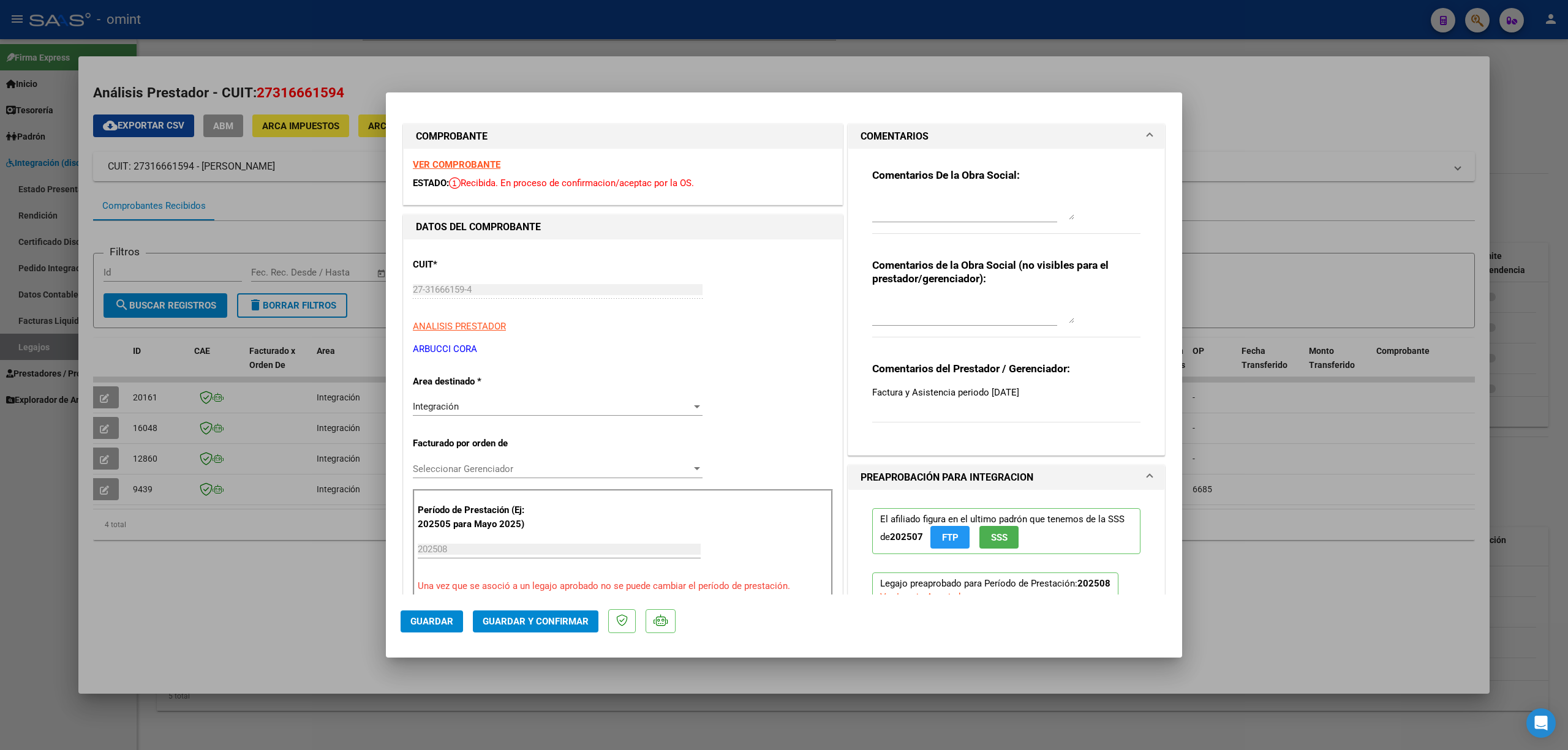
click at [442, 153] on div "VER COMPROBANTE ESTADO: Recibida. En proceso de confirmacion/aceptac por la OS." at bounding box center [622, 177] width 438 height 56
click at [448, 168] on strong "VER COMPROBANTE" at bounding box center [457, 165] width 88 height 11
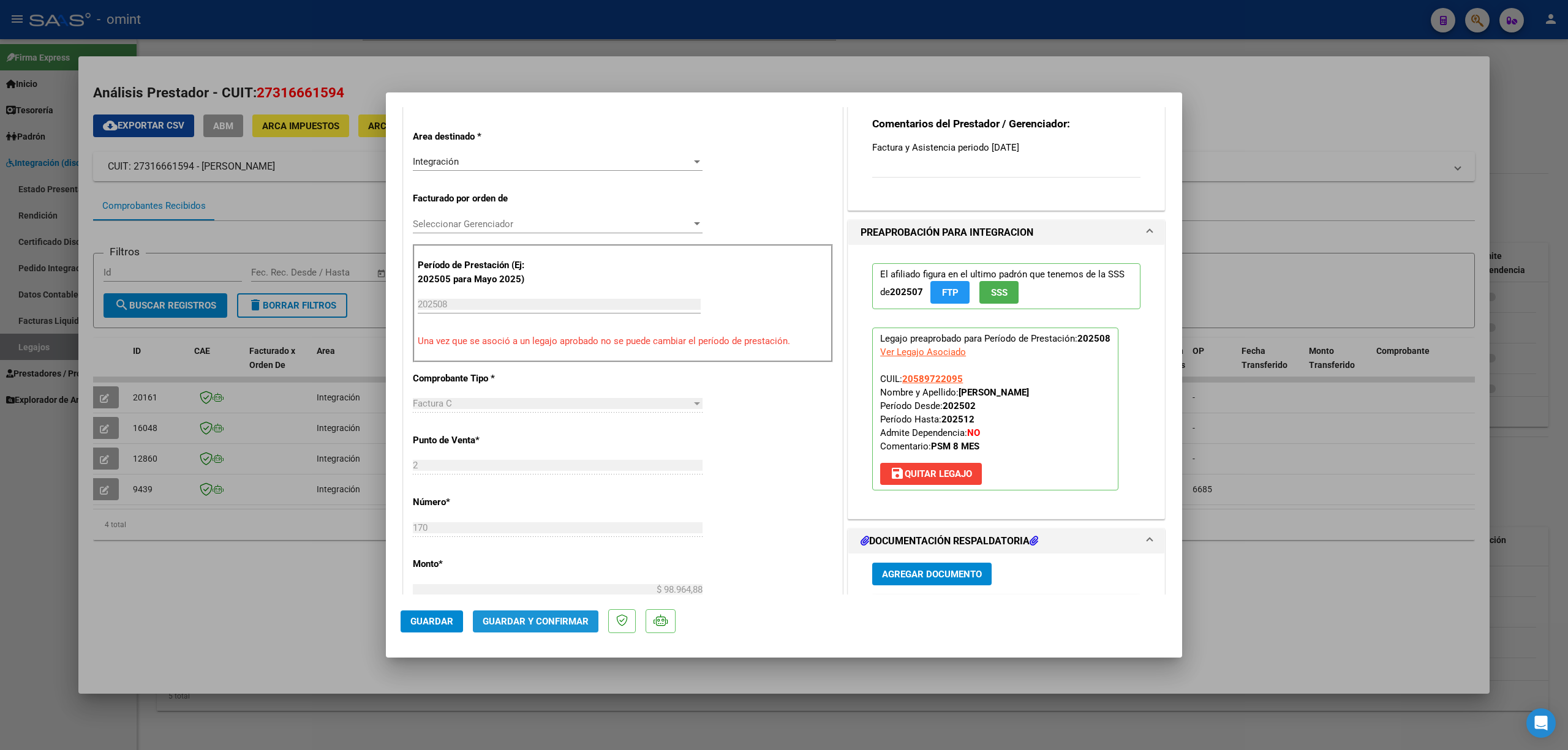
click at [552, 494] on span "Guardar y Confirmar" at bounding box center [535, 621] width 106 height 11
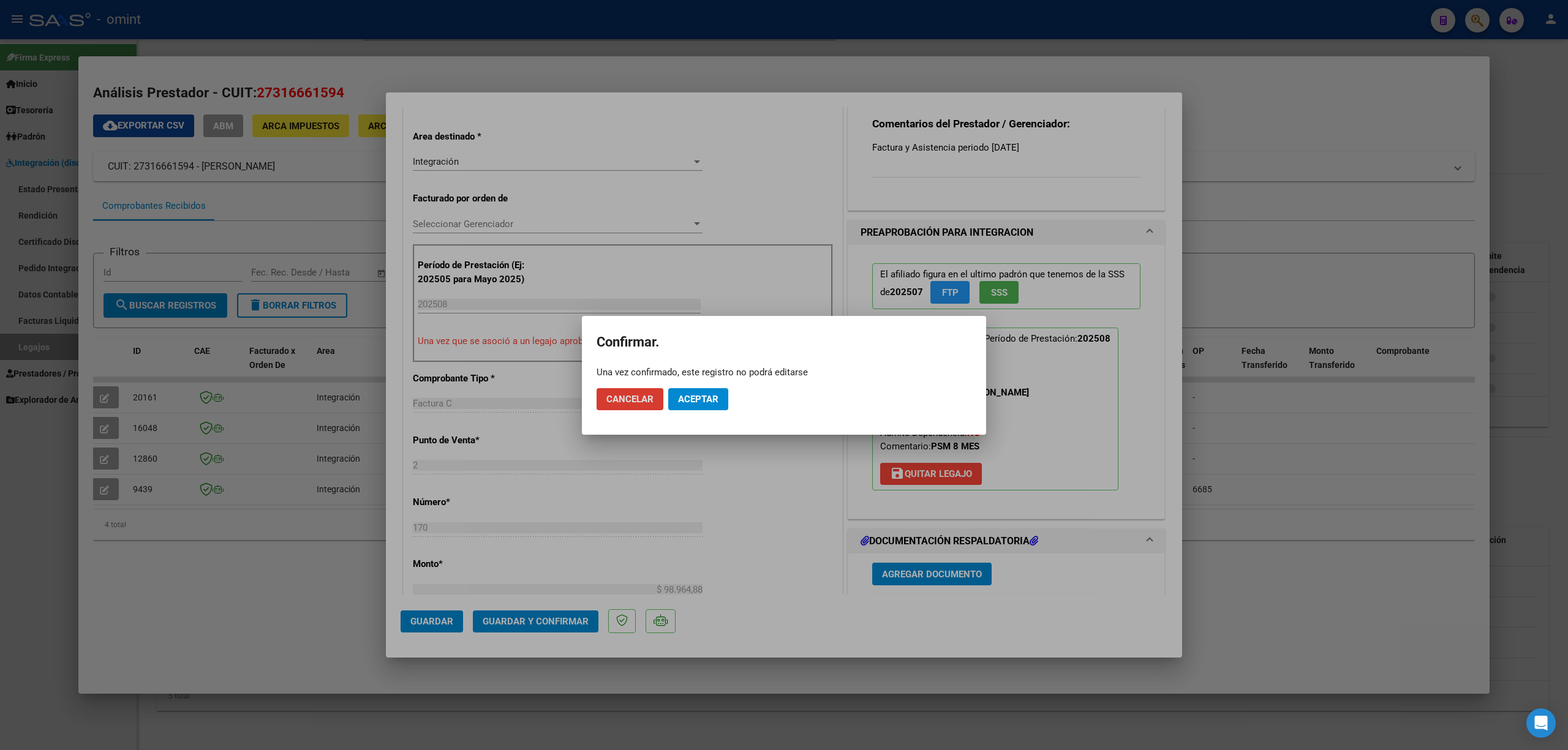
click at [703, 394] on span "Aceptar" at bounding box center [698, 399] width 41 height 11
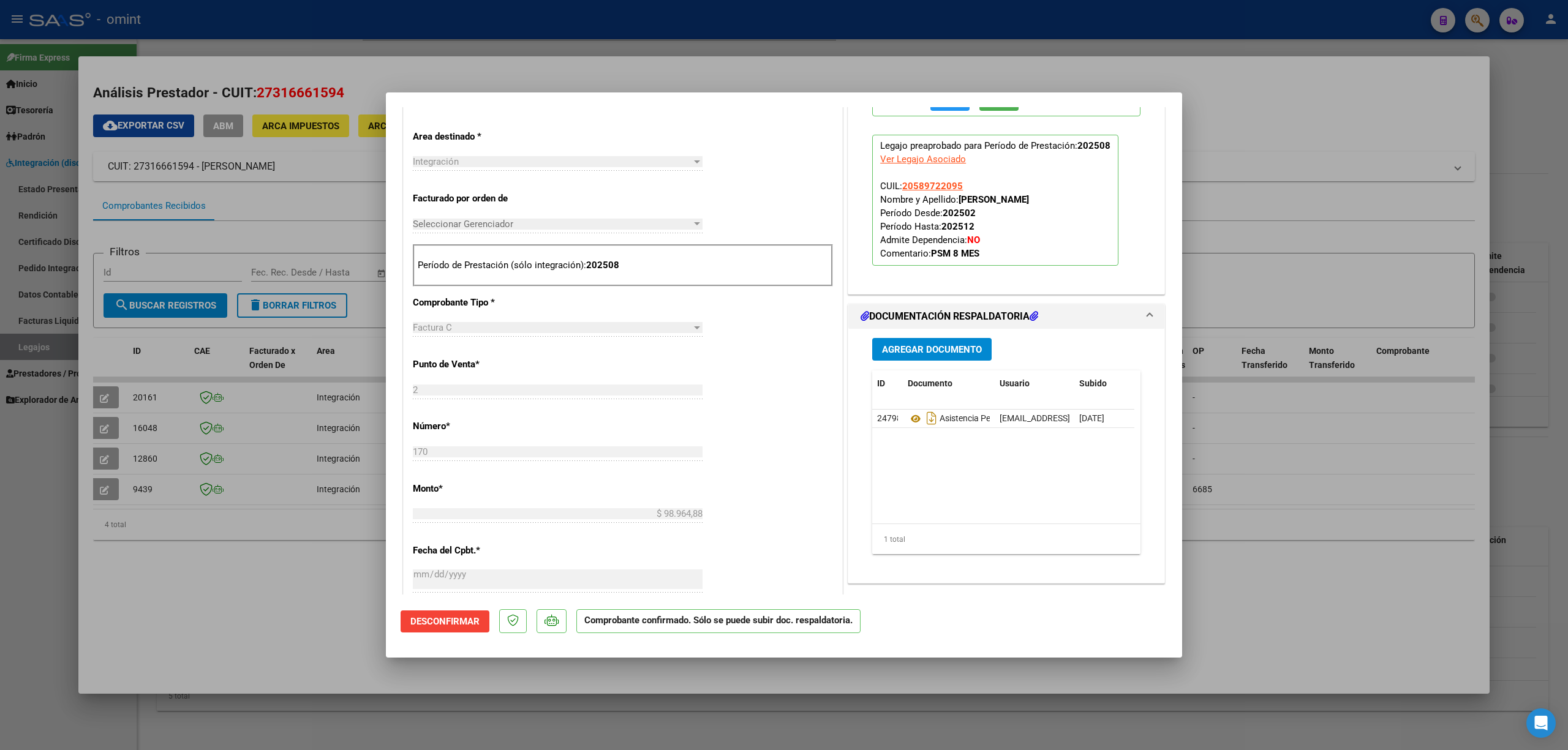
click at [331, 344] on div at bounding box center [784, 375] width 1568 height 750
type input "$ 0,00"
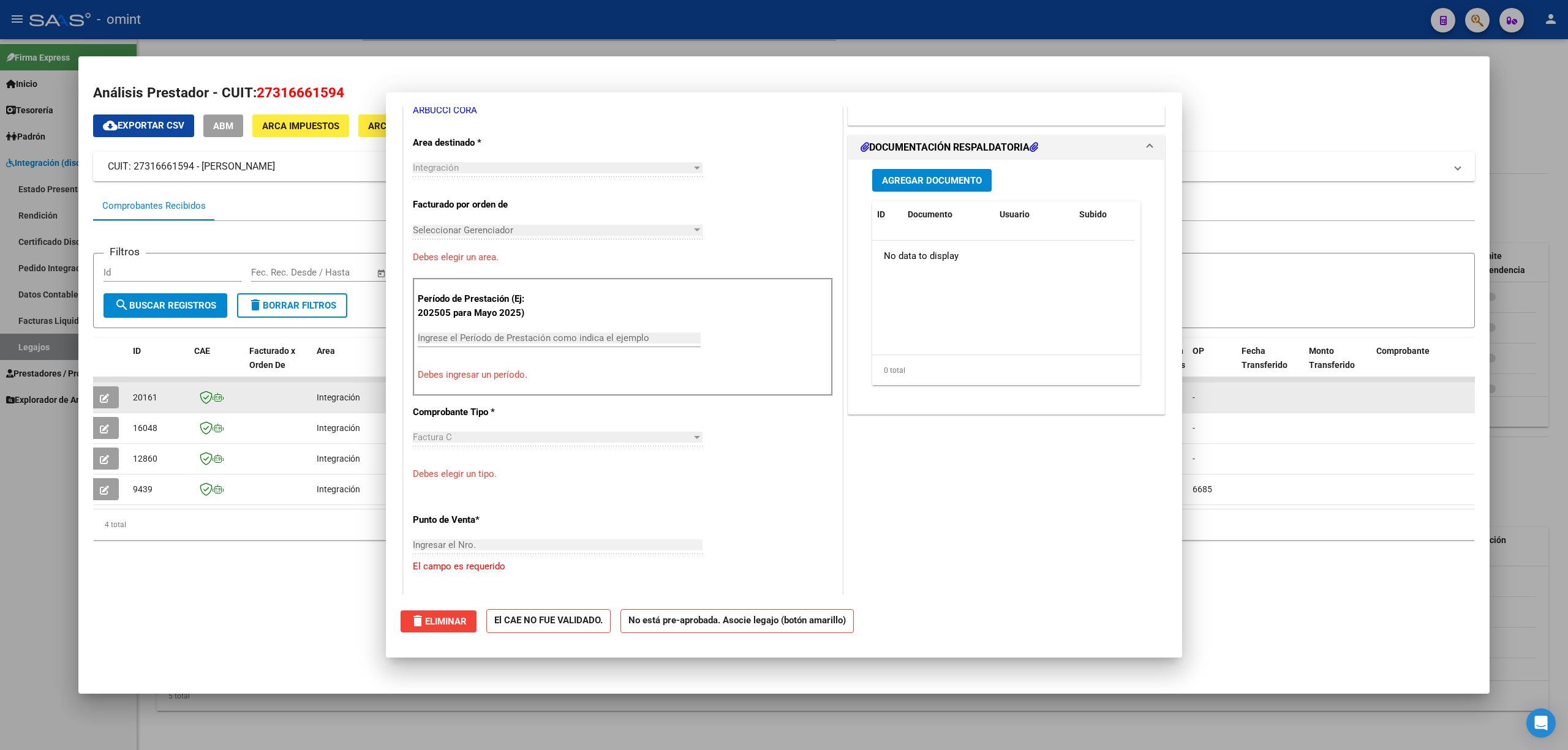
scroll to position [0, 0]
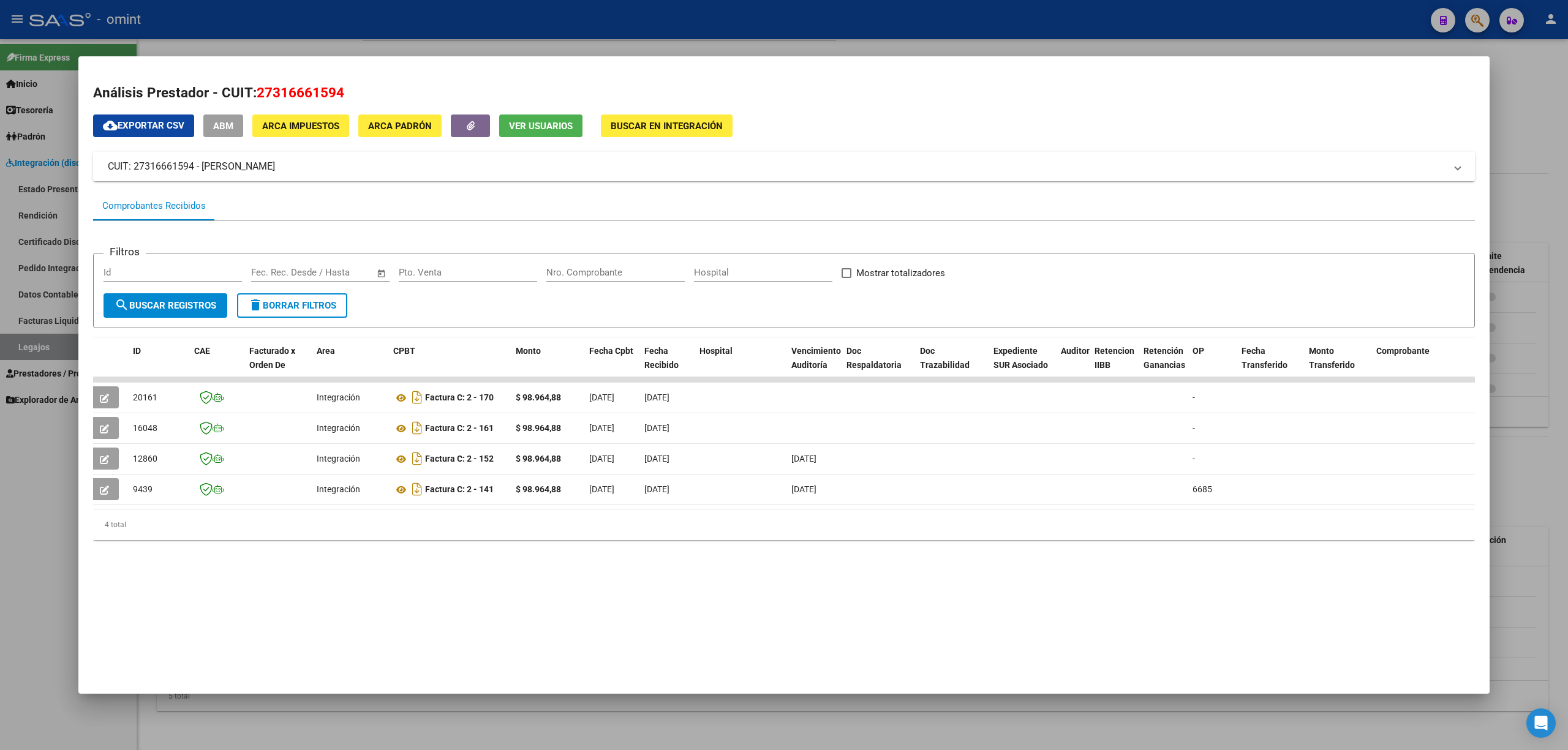
click at [213, 22] on div at bounding box center [784, 375] width 1568 height 750
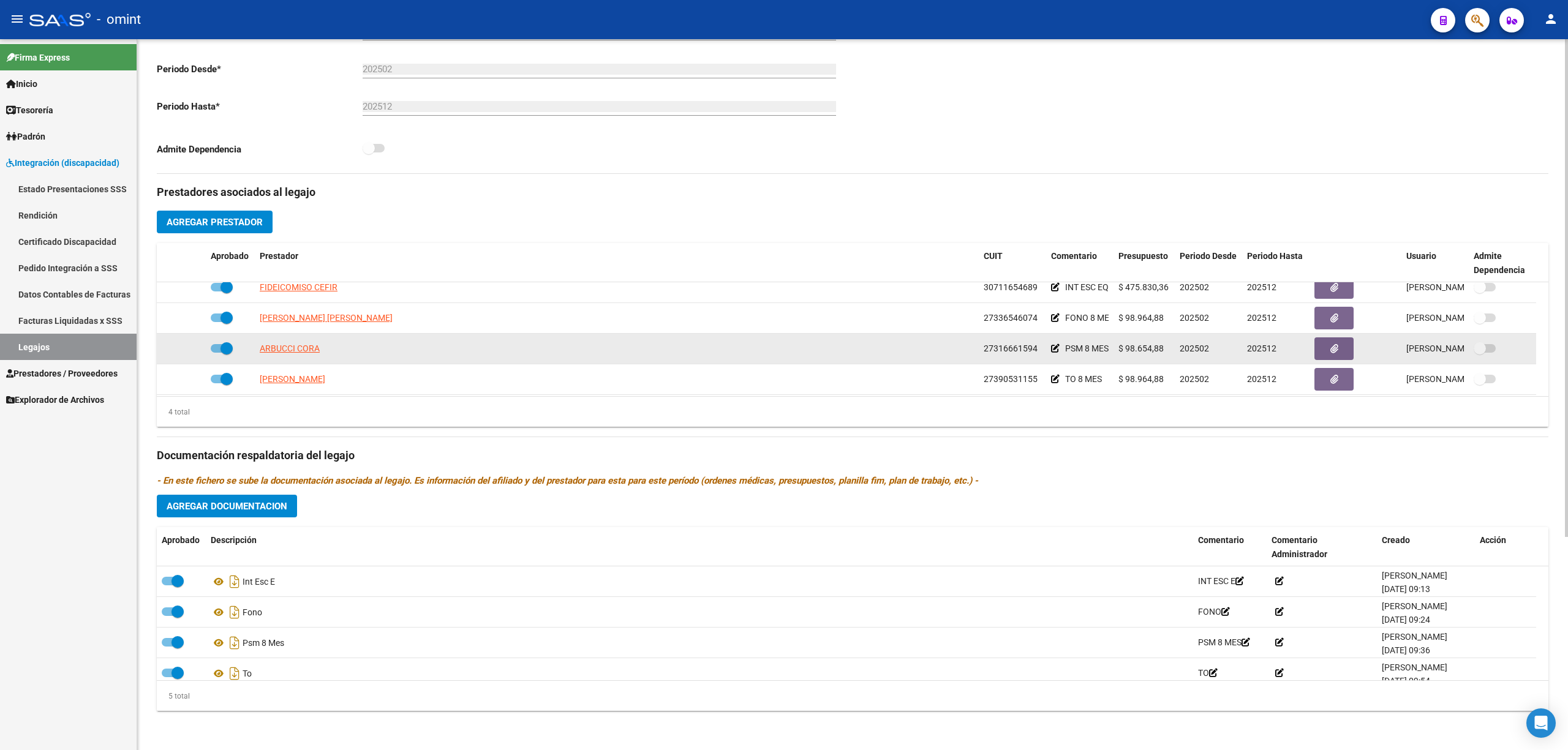
scroll to position [12, 0]
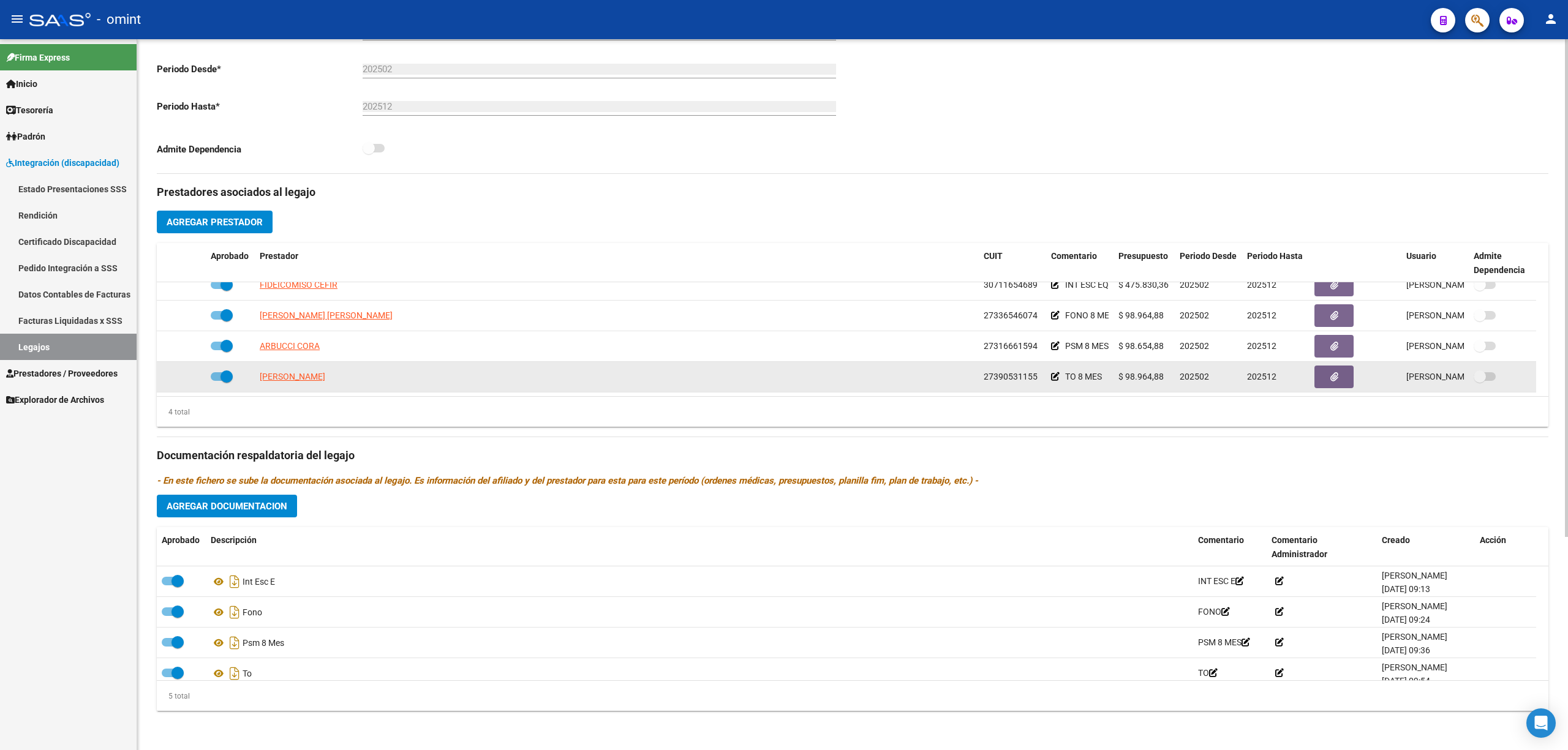
click at [293, 373] on span "BARABINO VICTORIA" at bounding box center [292, 376] width 66 height 10
type textarea "27390531155"
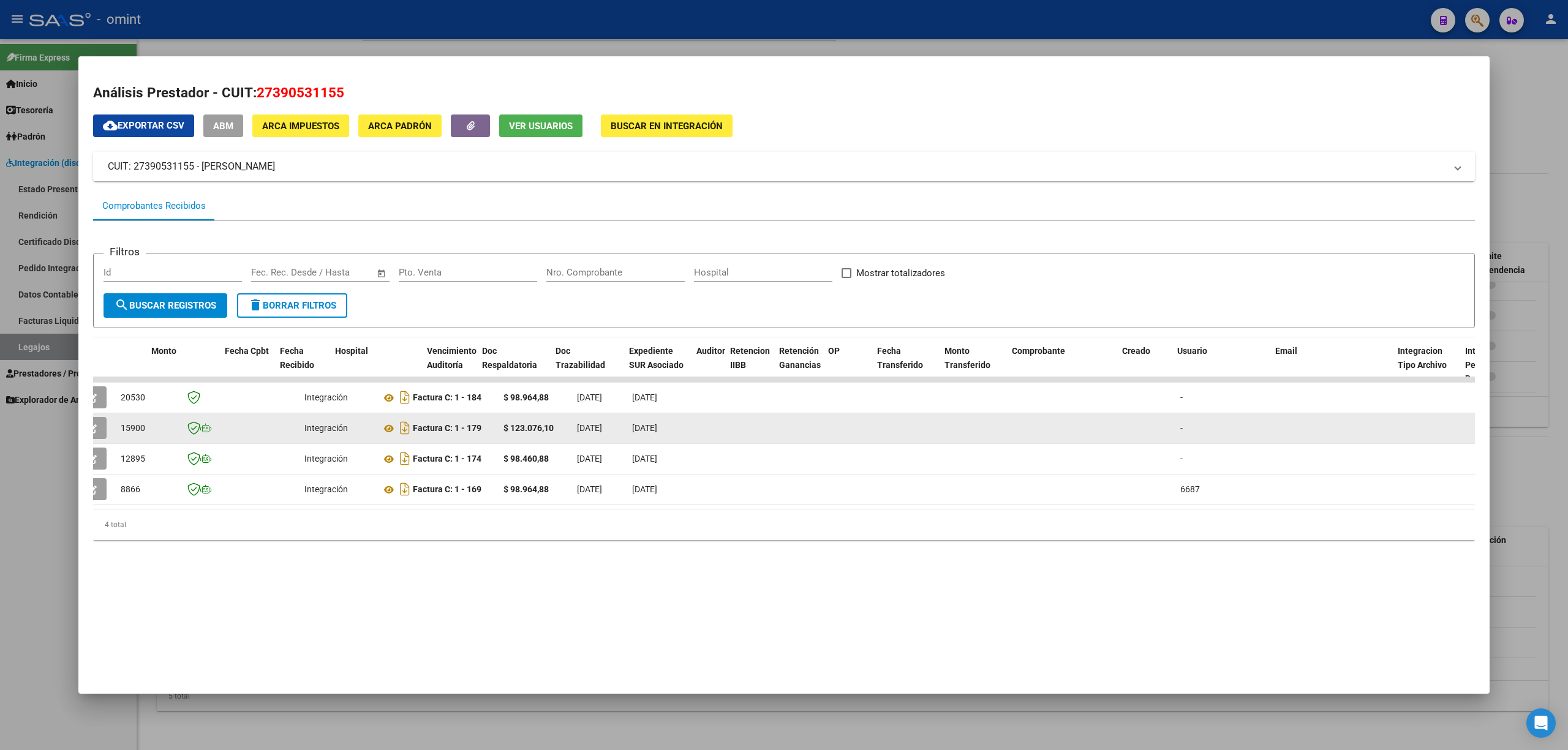
scroll to position [0, 0]
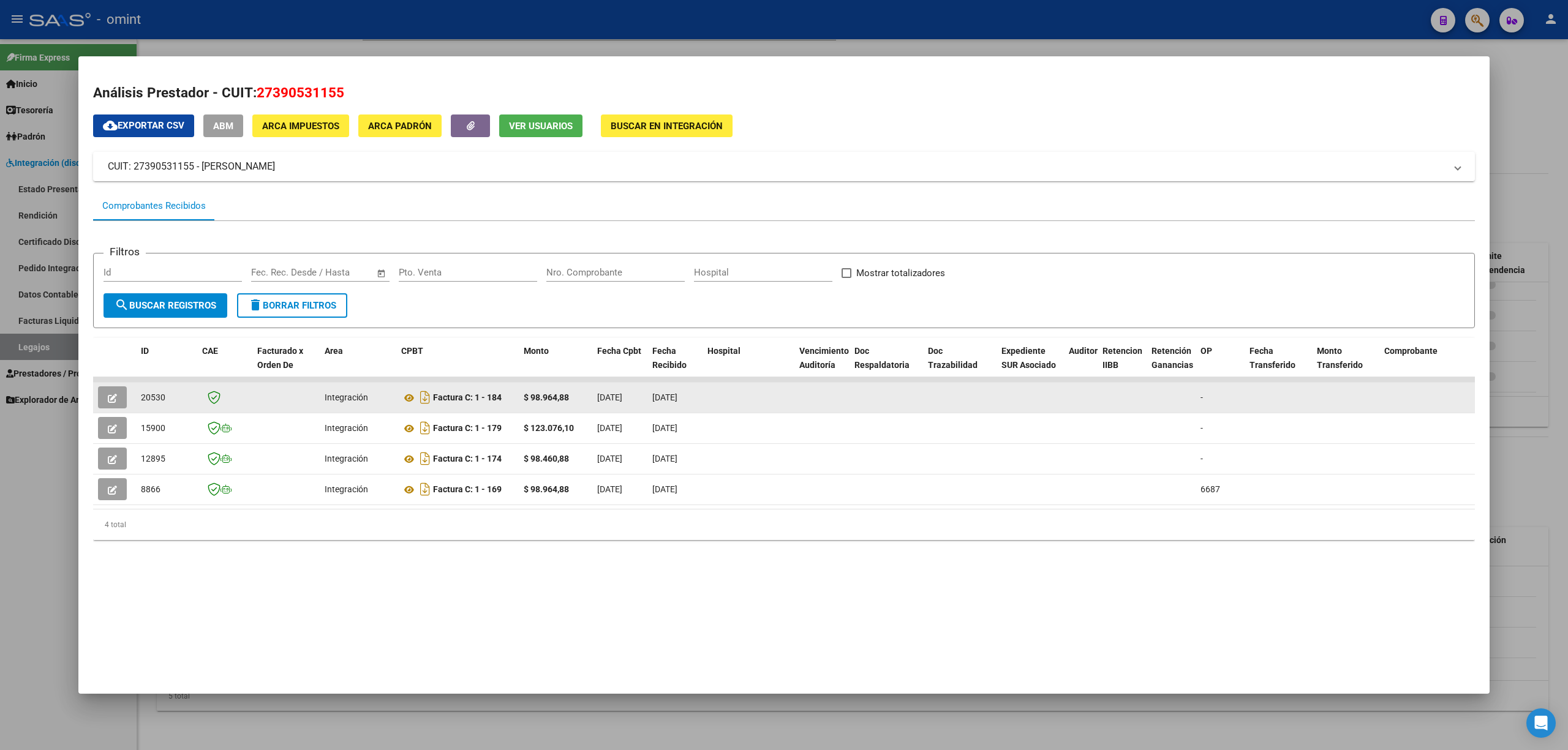
click at [117, 395] on button "button" at bounding box center [112, 397] width 29 height 22
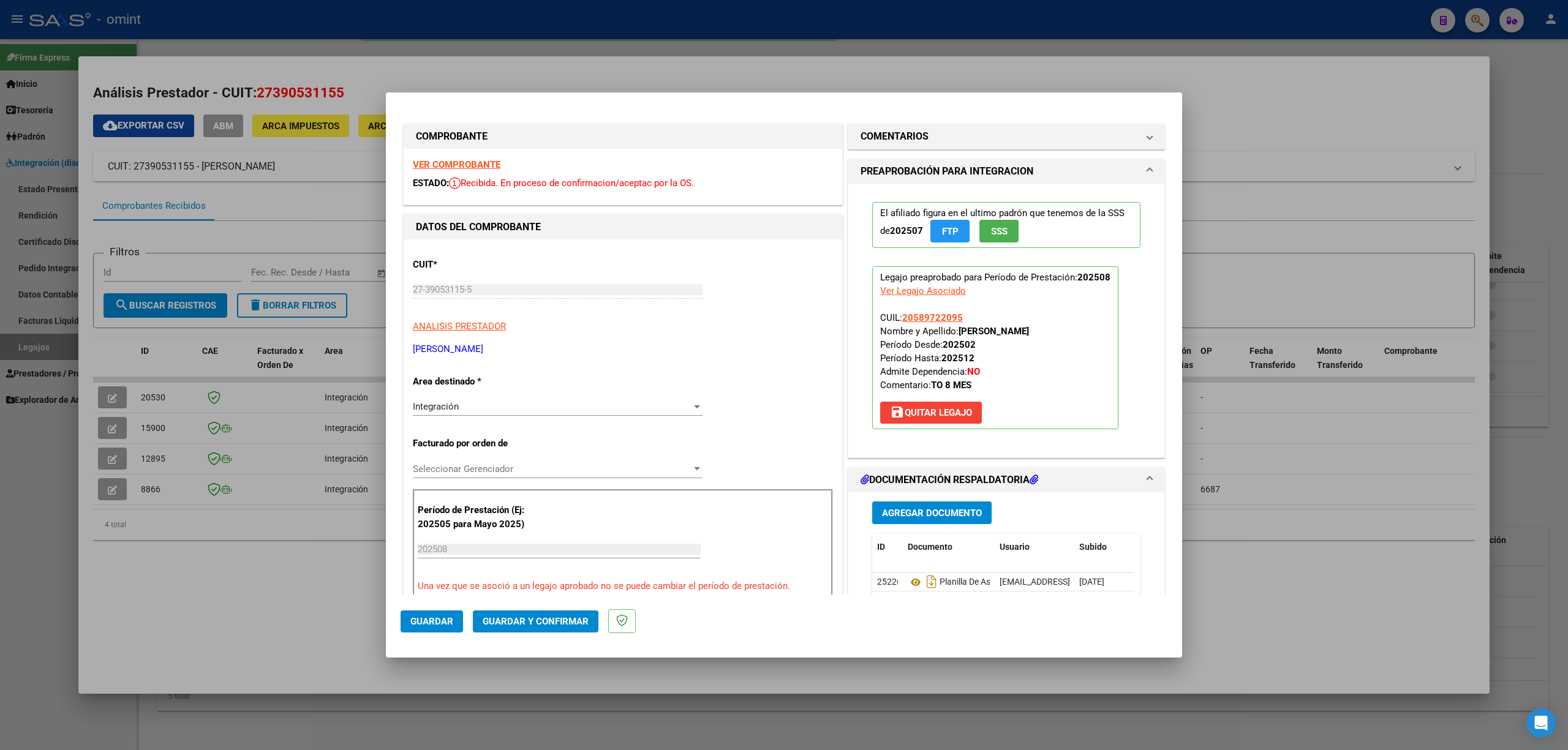
click at [455, 169] on strong "VER COMPROBANTE" at bounding box center [457, 165] width 88 height 11
click at [543, 494] on span "Guardar y Confirmar" at bounding box center [535, 621] width 106 height 11
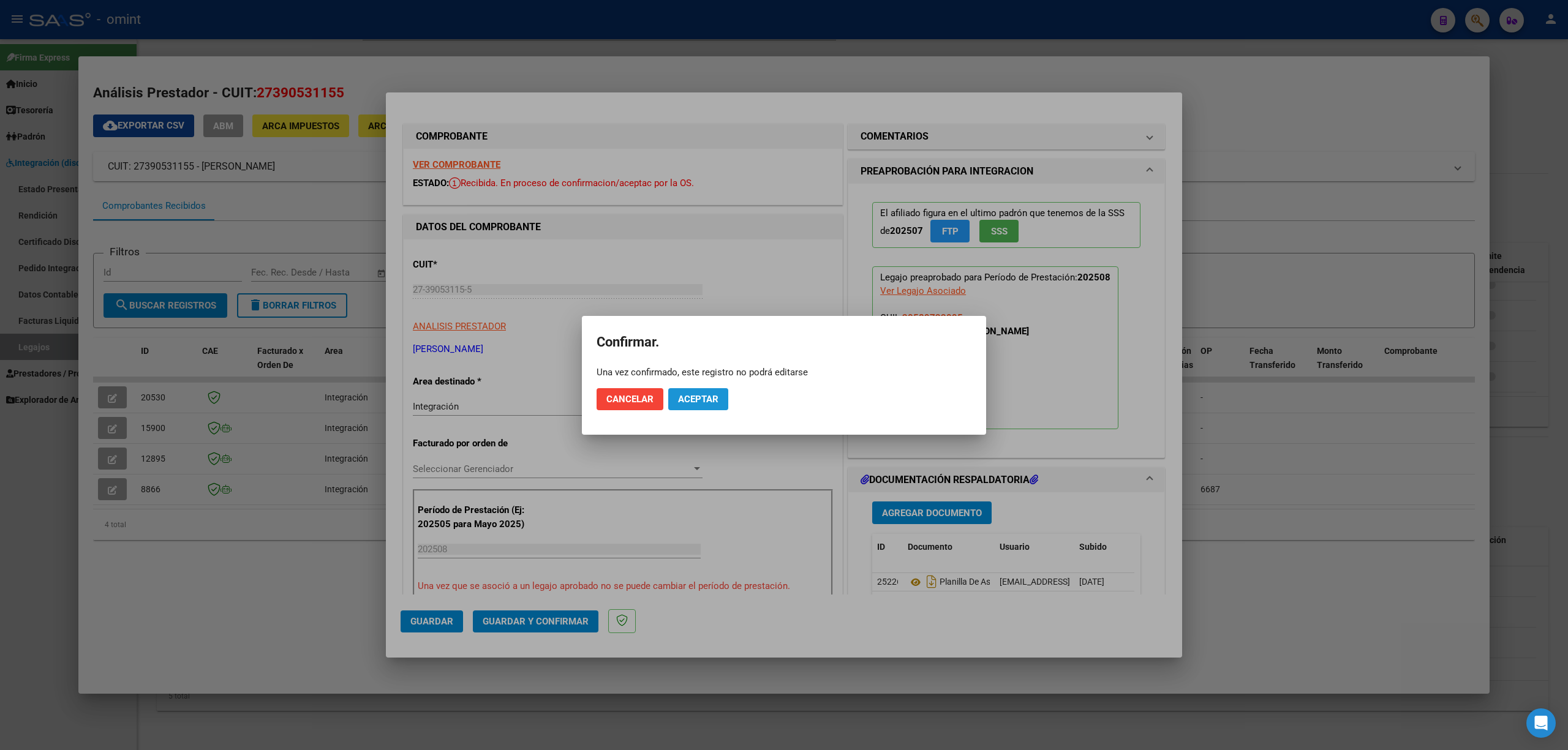
click at [716, 405] on button "Aceptar" at bounding box center [697, 399] width 60 height 22
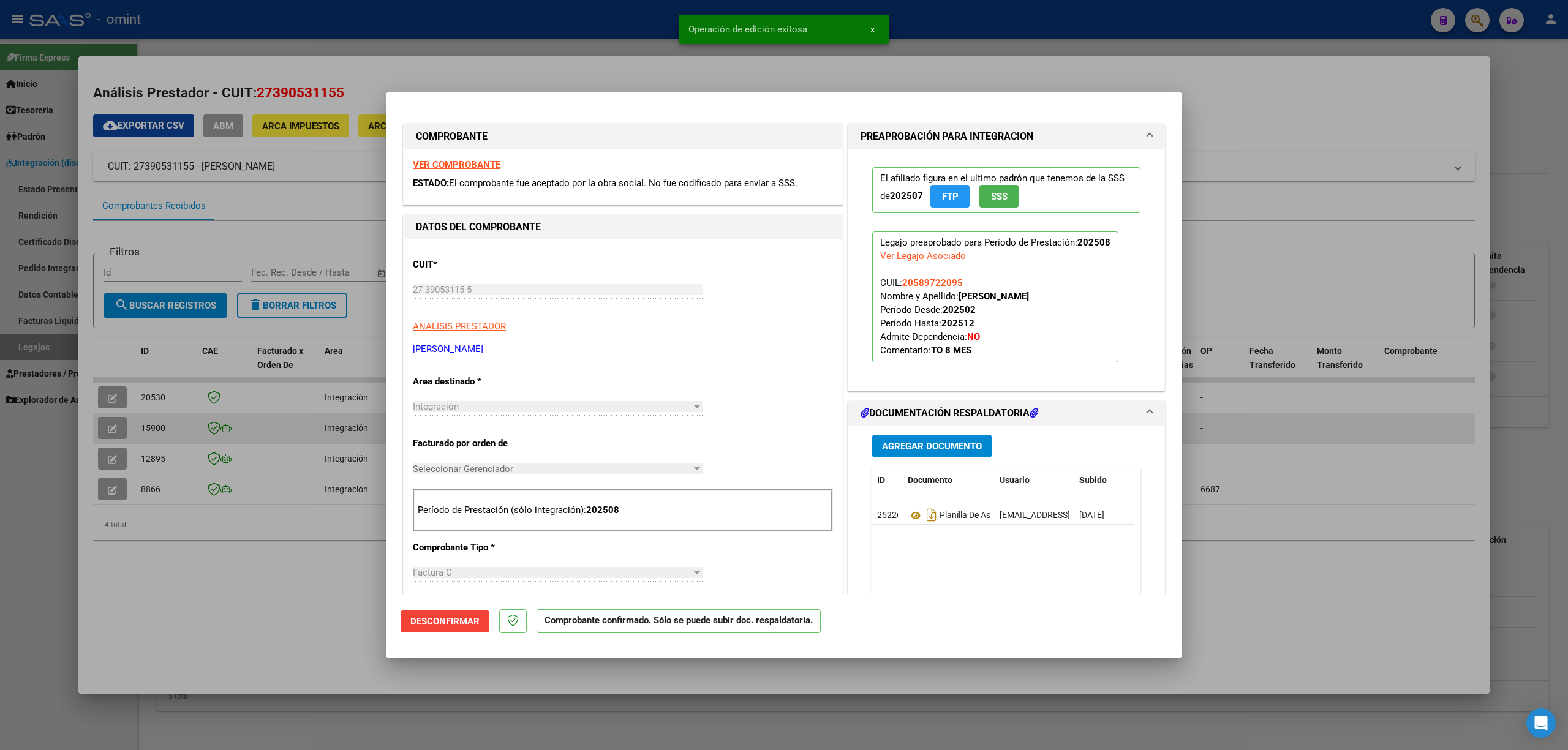
click at [168, 424] on div at bounding box center [784, 375] width 1568 height 750
type input "$ 0,00"
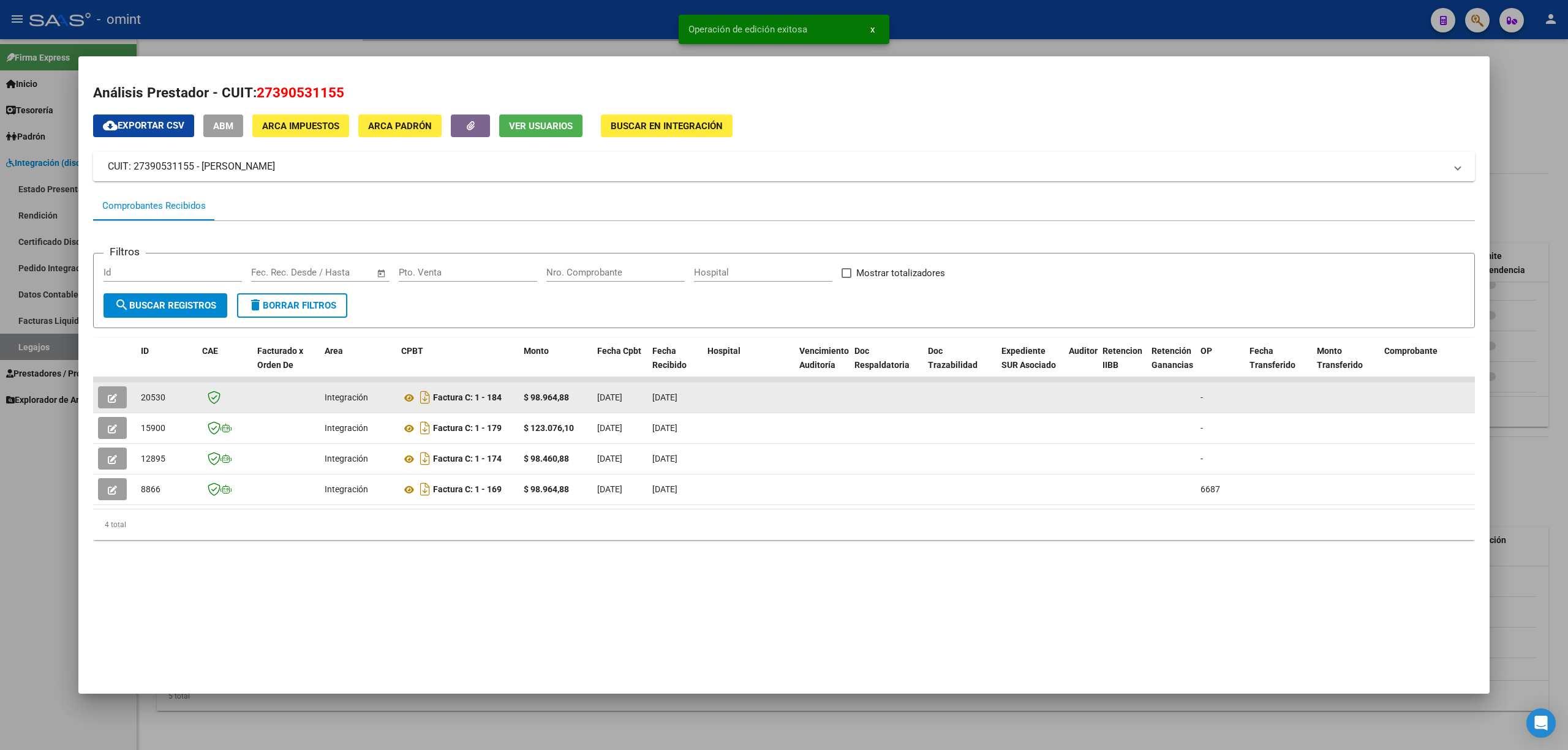
click at [147, 399] on span "20530" at bounding box center [153, 397] width 24 height 10
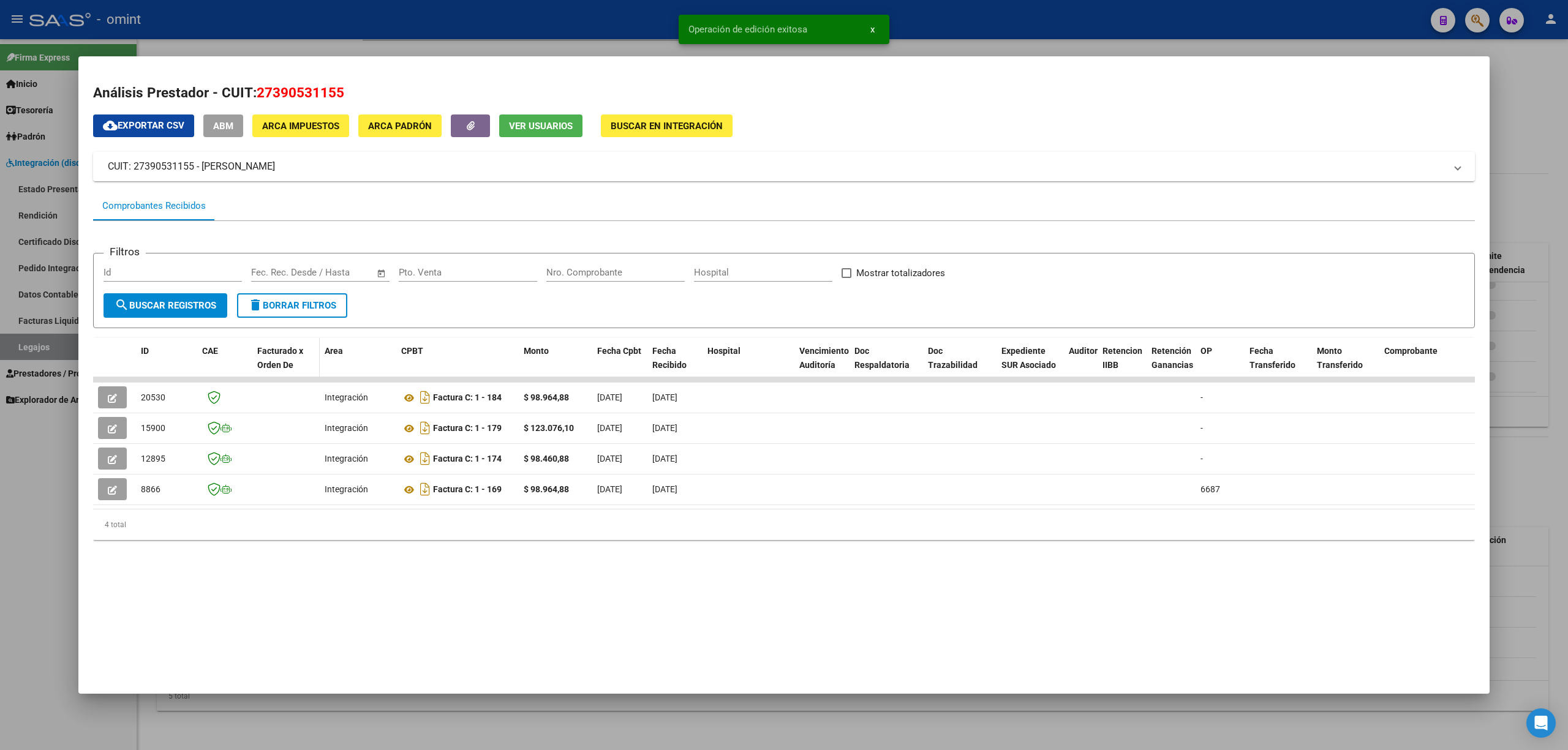
copy span "20530"
click at [245, 14] on div at bounding box center [784, 375] width 1568 height 750
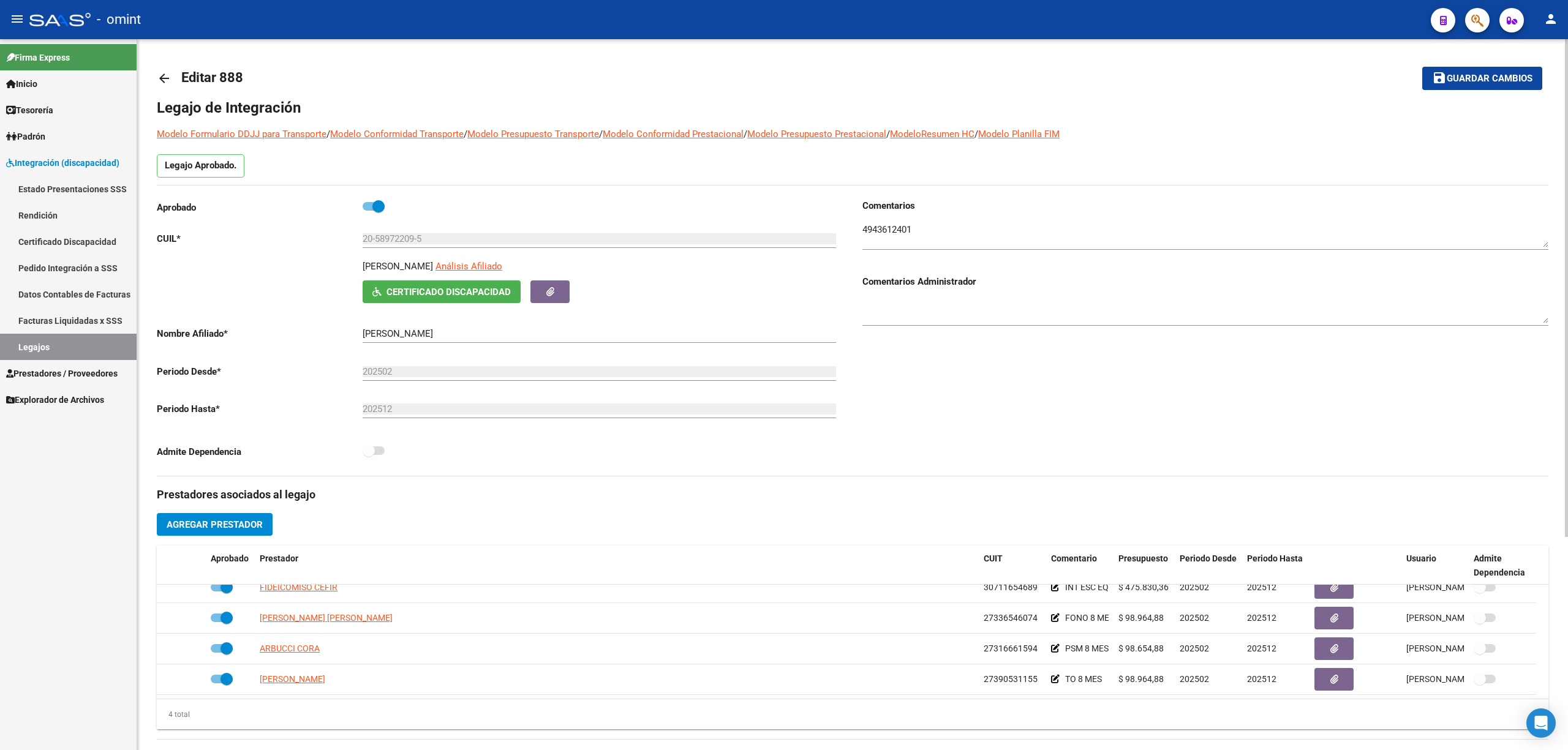
click at [160, 73] on mat-icon "arrow_back" at bounding box center [164, 79] width 15 height 15
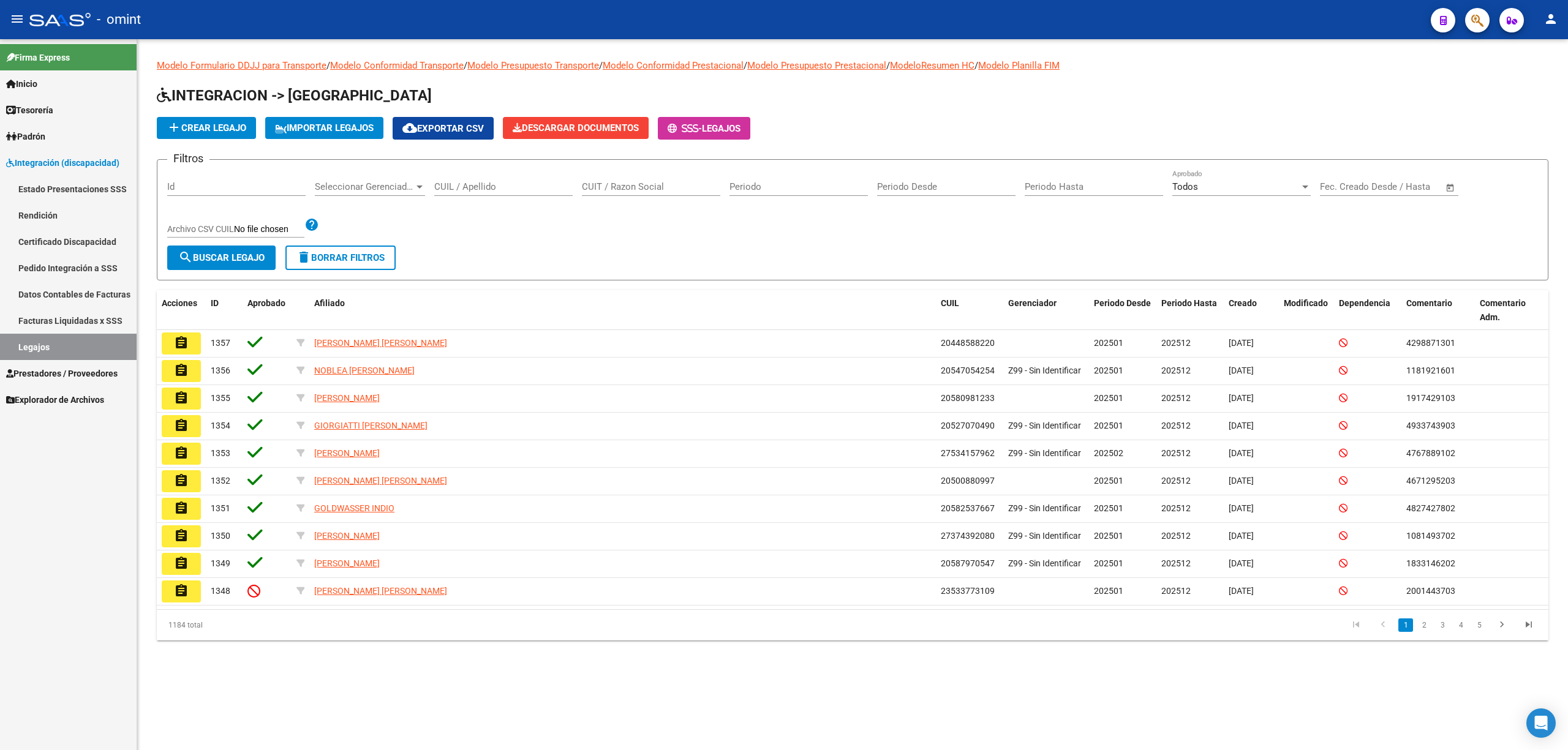
click at [633, 190] on input "CUIT / Razon Social" at bounding box center [650, 187] width 138 height 11
click at [471, 181] on input "CUIL / Apellido" at bounding box center [503, 187] width 138 height 11
paste input "20553592993"
type input "20553592993"
click at [220, 258] on span "search Buscar Legajo" at bounding box center [220, 257] width 86 height 11
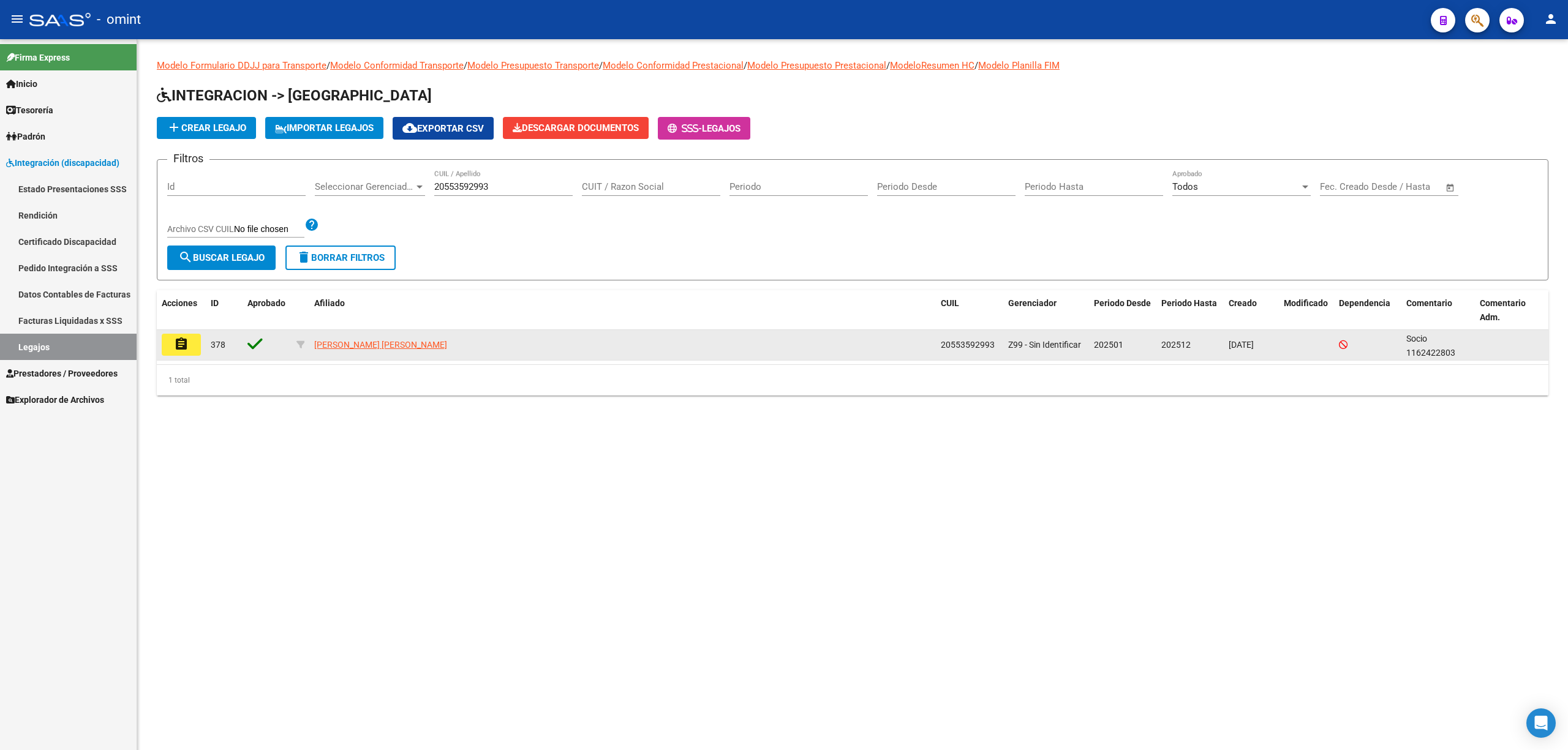
click at [180, 346] on mat-icon "assignment" at bounding box center [182, 344] width 15 height 15
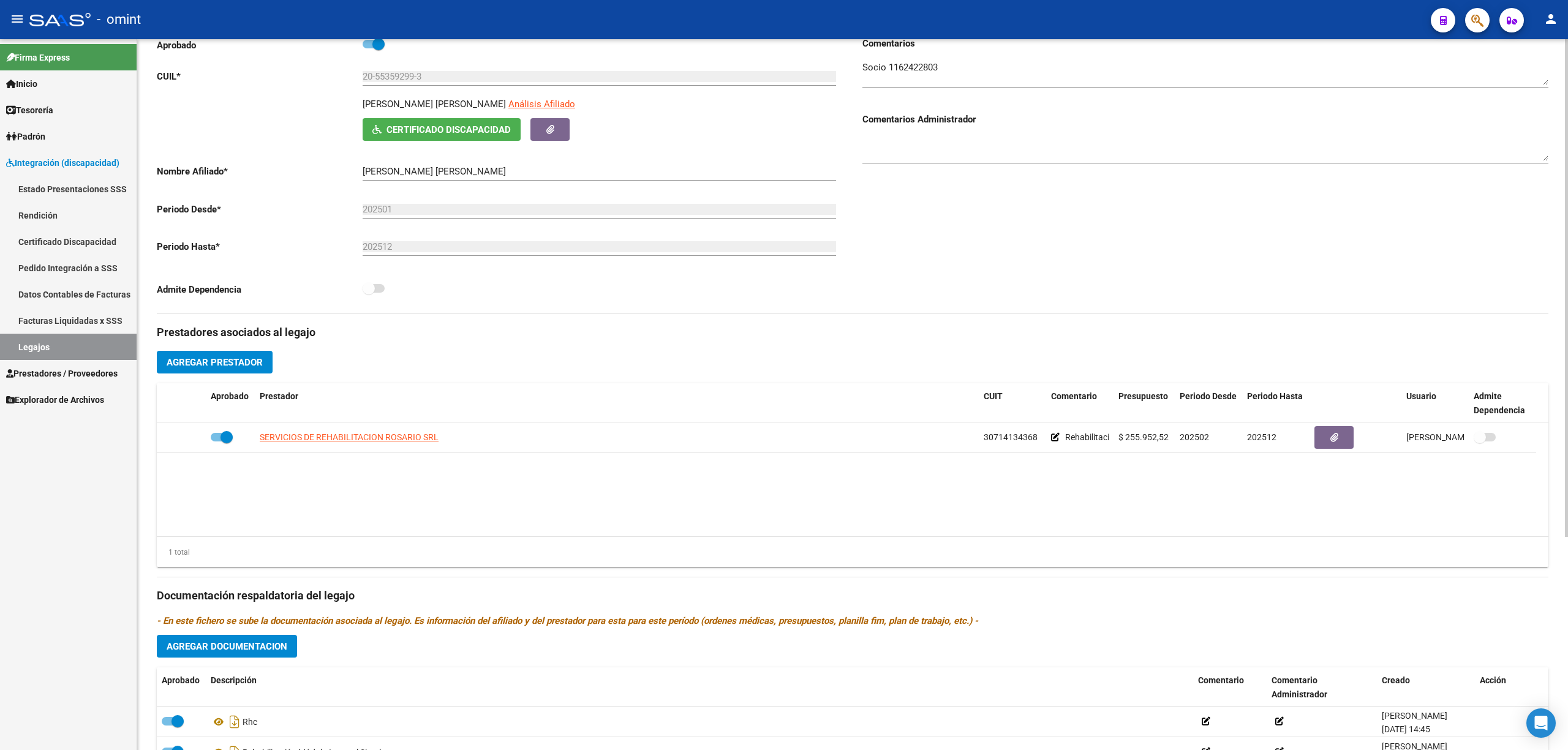
scroll to position [163, 0]
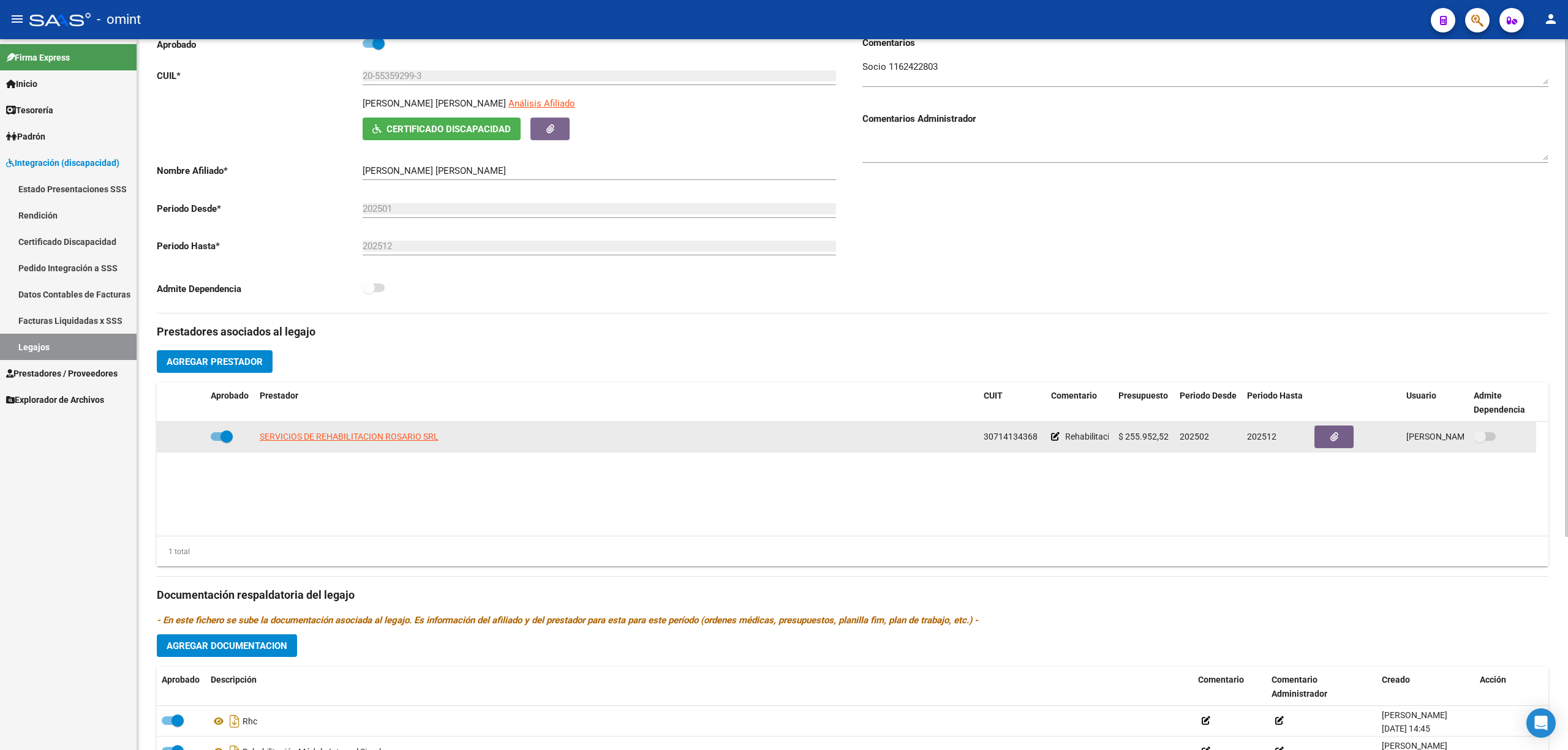
click at [360, 441] on app-link-go-to "SERVICIOS DE REHABILITACION ROSARIO SRL" at bounding box center [348, 436] width 179 height 14
click at [361, 437] on span "SERVICIOS DE REHABILITACION ROSARIO SRL" at bounding box center [348, 436] width 179 height 10
type textarea "30714134368"
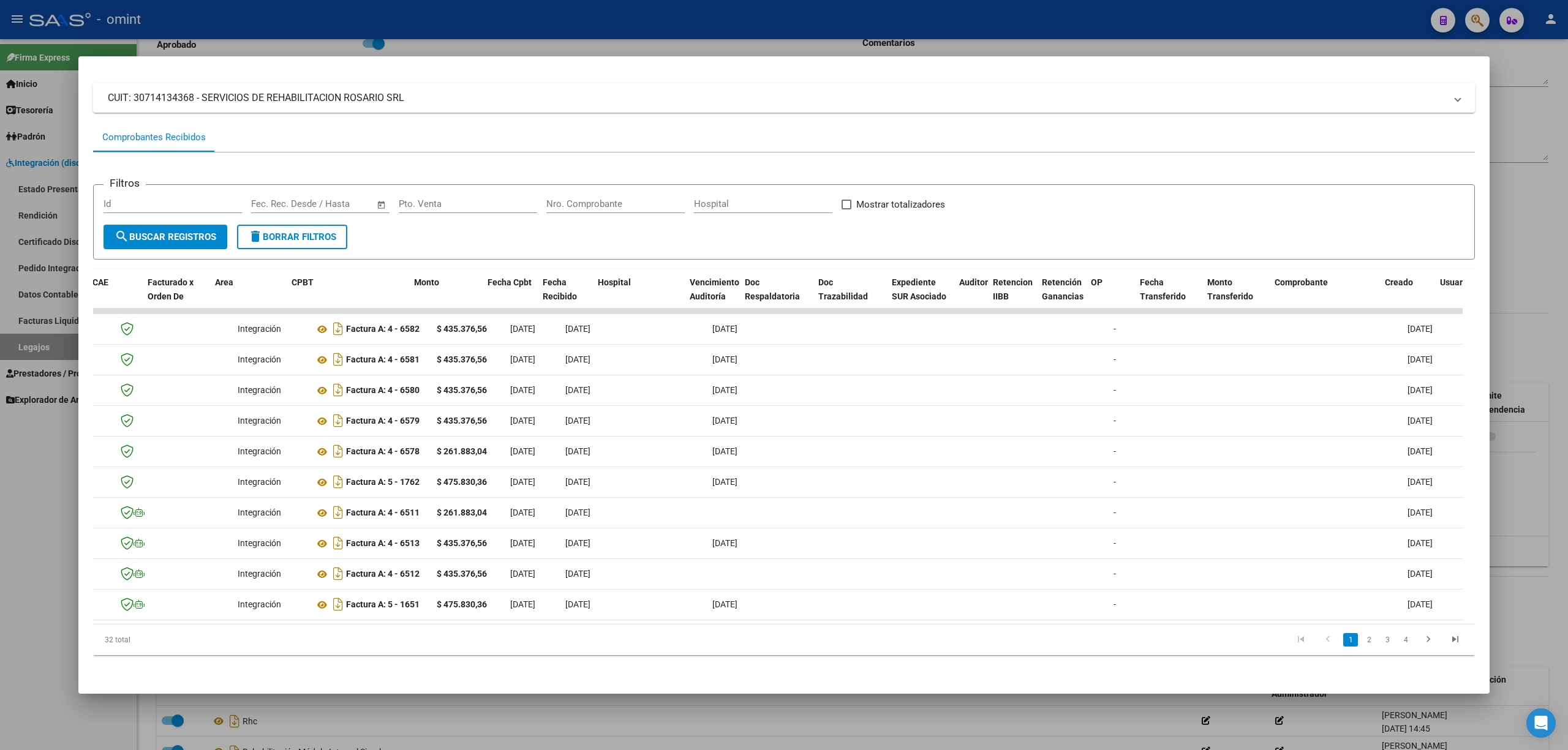
scroll to position [0, 0]
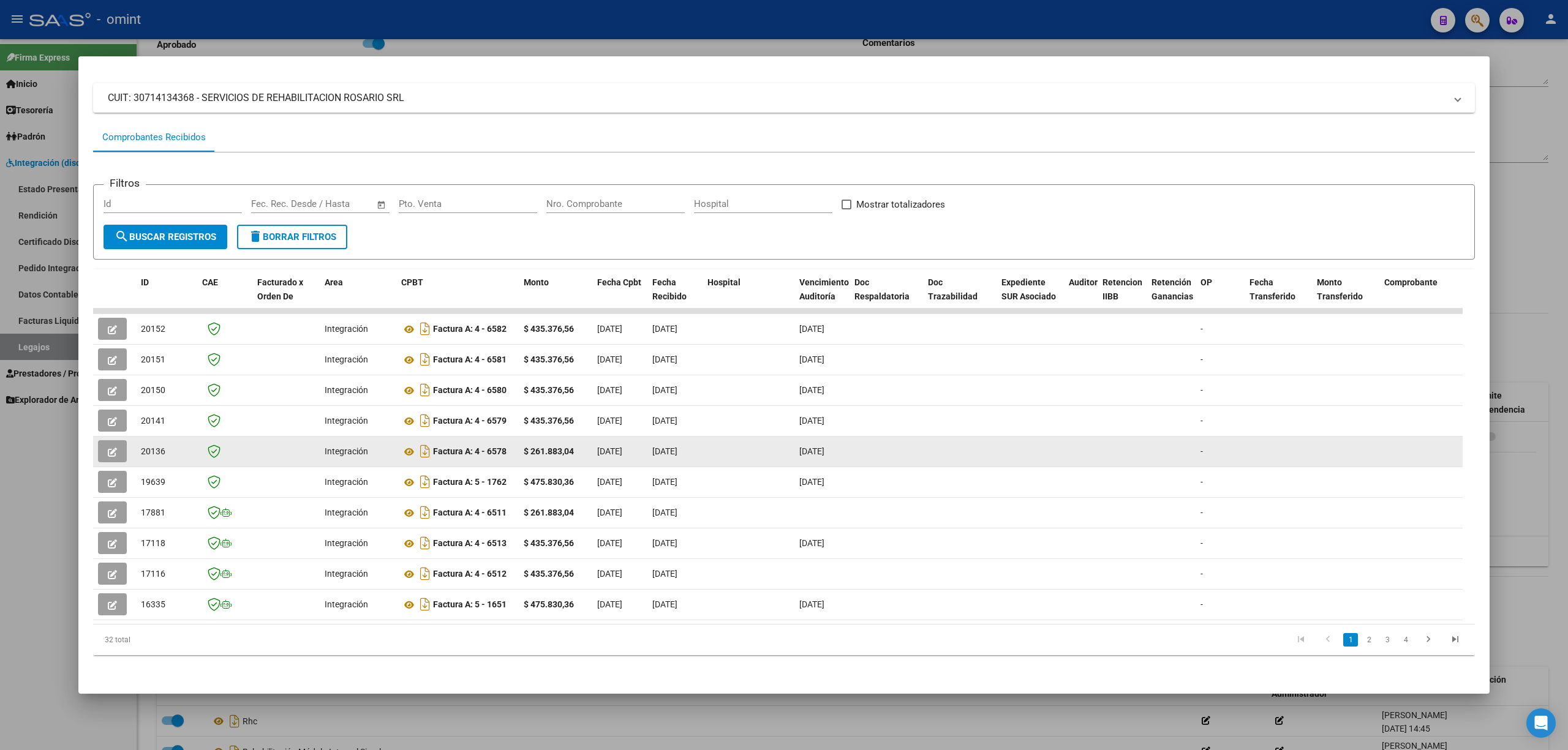
click at [155, 446] on span "20136" at bounding box center [153, 451] width 24 height 10
click at [145, 446] on span "20136" at bounding box center [153, 451] width 24 height 10
click at [144, 446] on span "20136" at bounding box center [153, 451] width 24 height 10
copy span "20136"
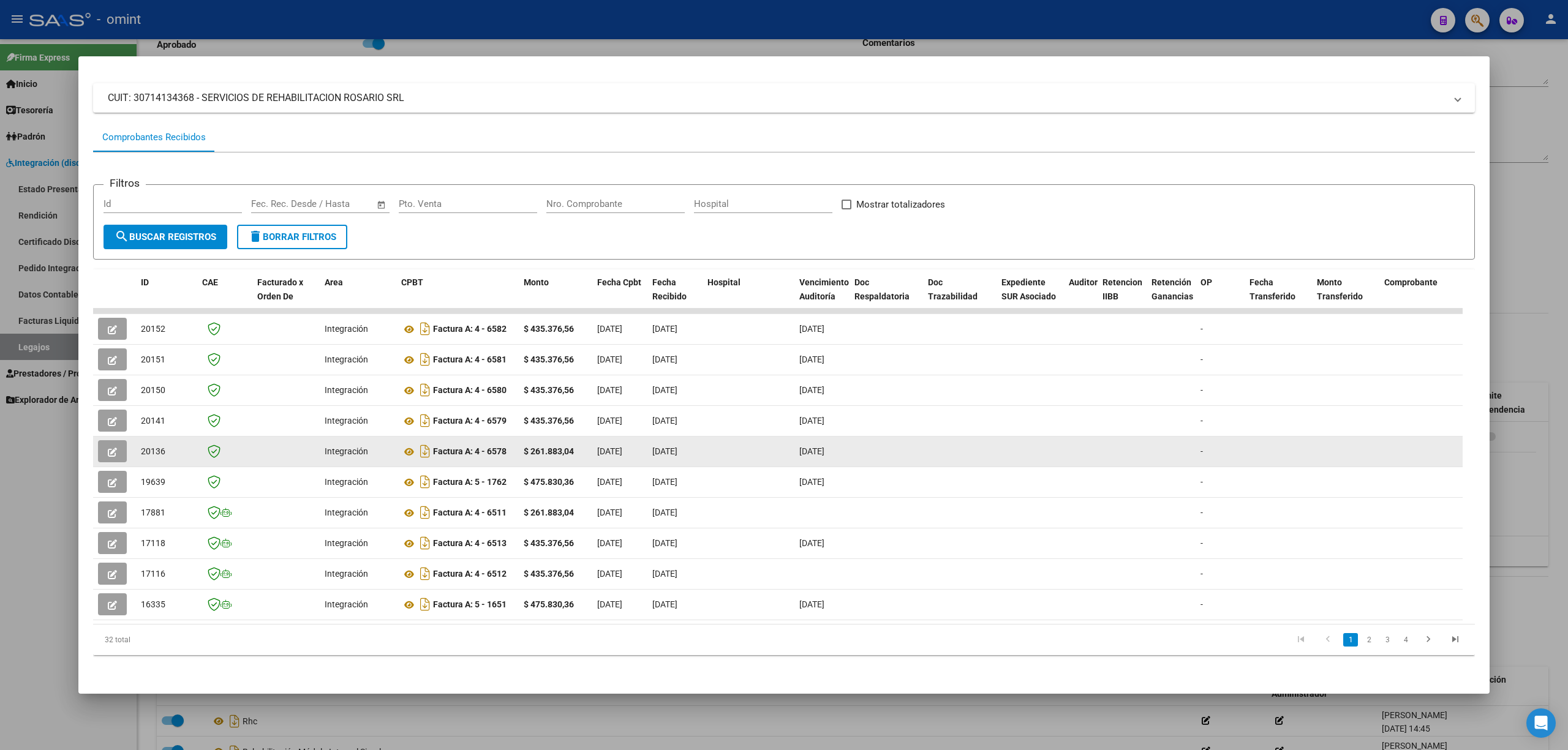
click at [106, 441] on button "button" at bounding box center [112, 451] width 29 height 22
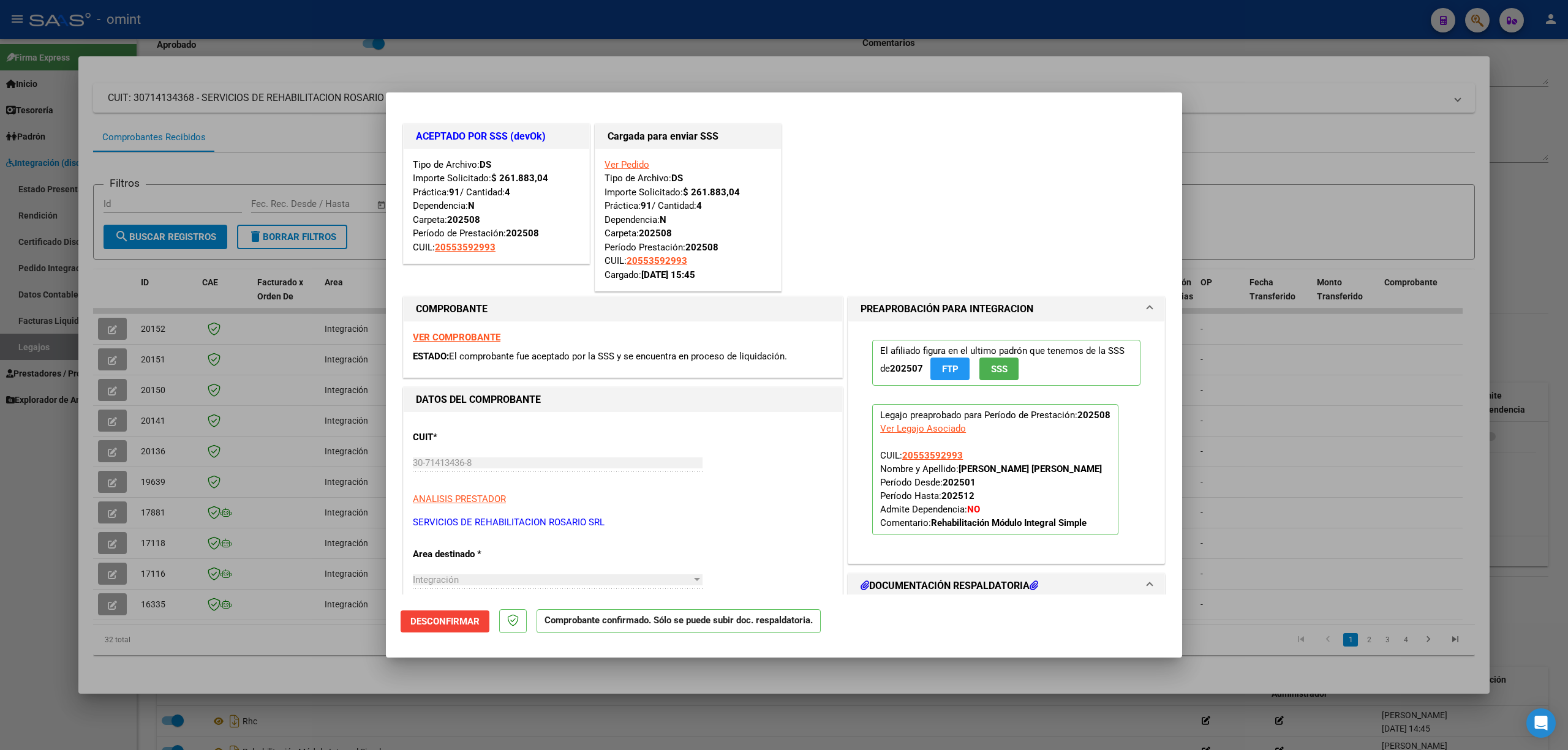
click at [185, 488] on div at bounding box center [784, 375] width 1568 height 750
type input "$ 0,00"
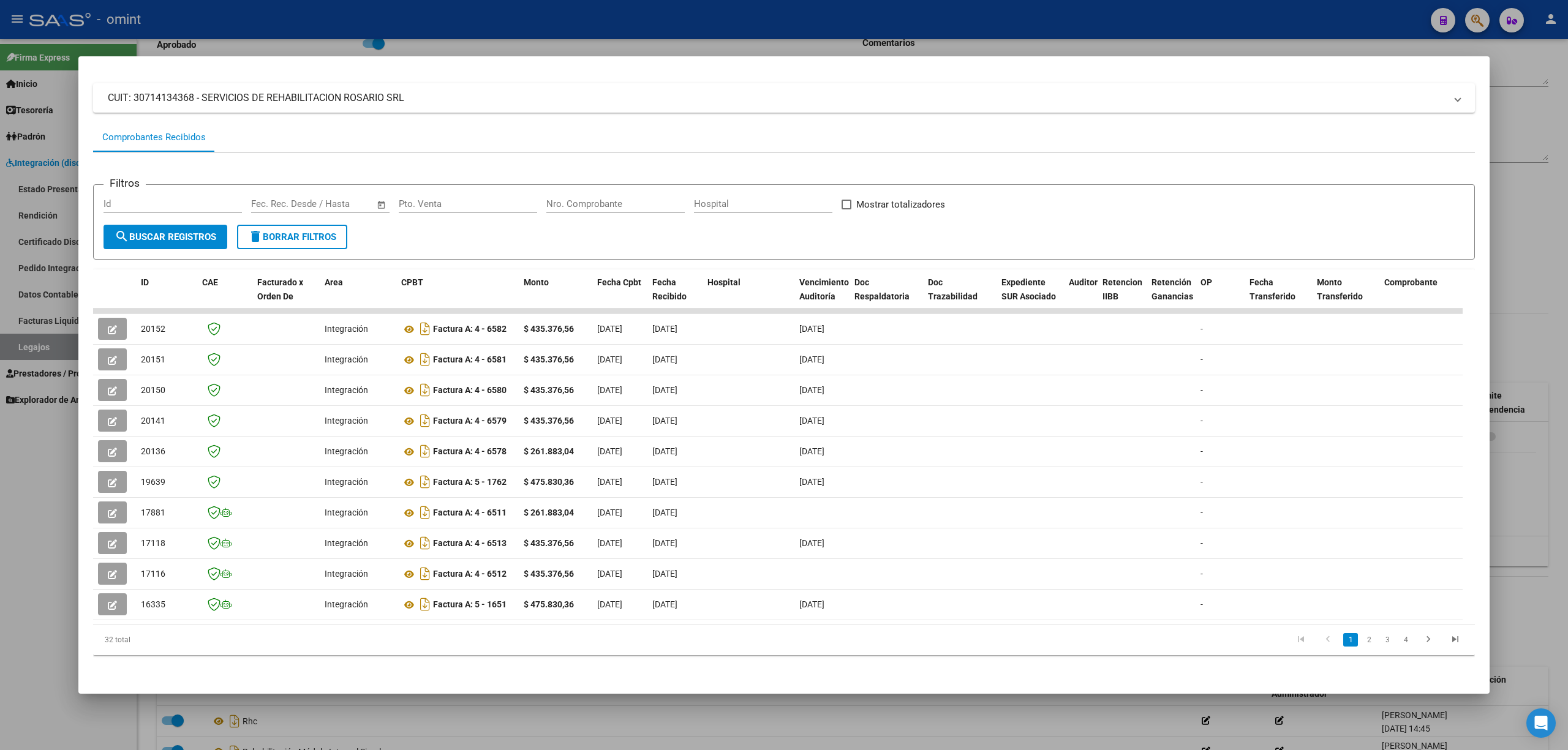
click at [455, 42] on div at bounding box center [784, 375] width 1568 height 750
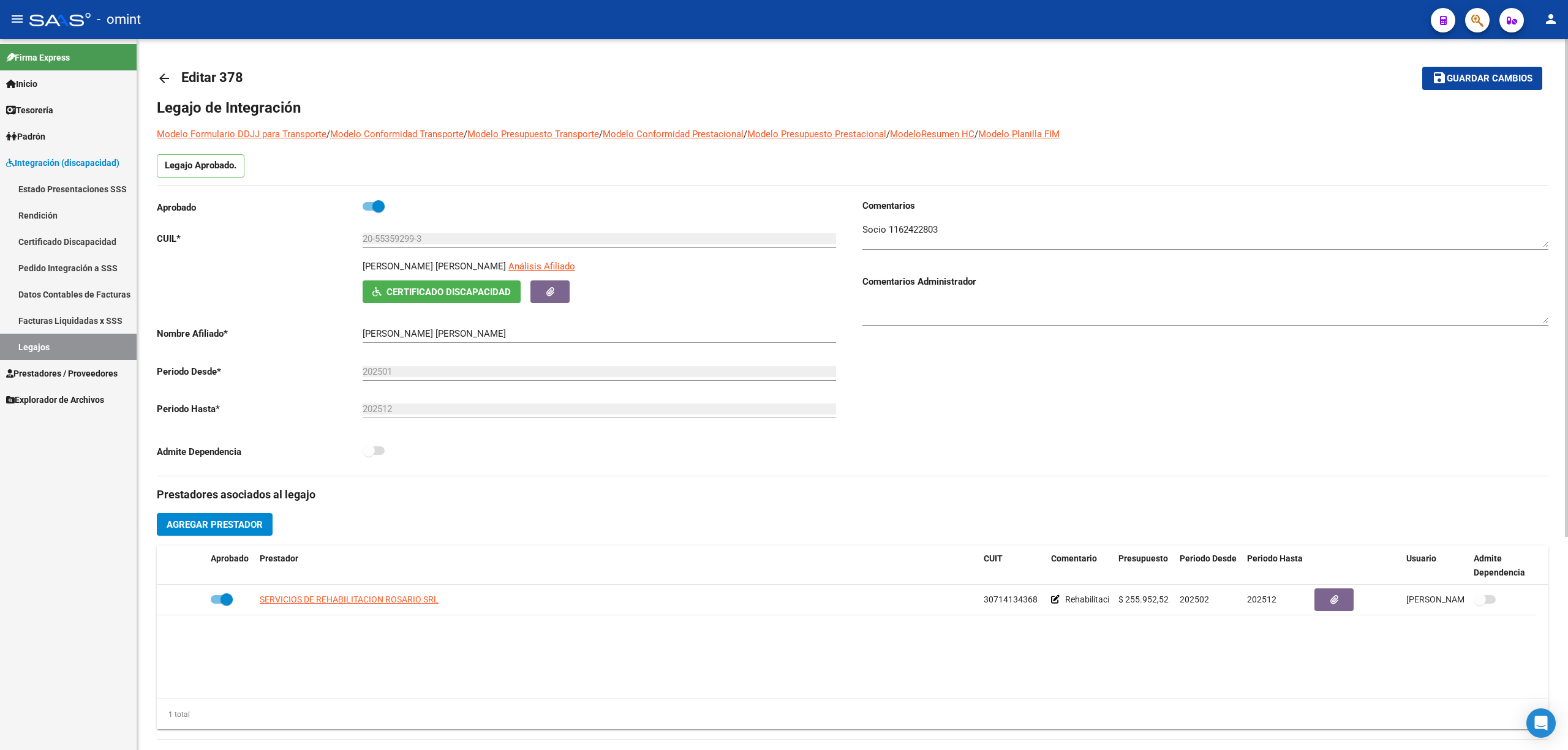
click at [163, 81] on mat-icon "arrow_back" at bounding box center [164, 79] width 15 height 15
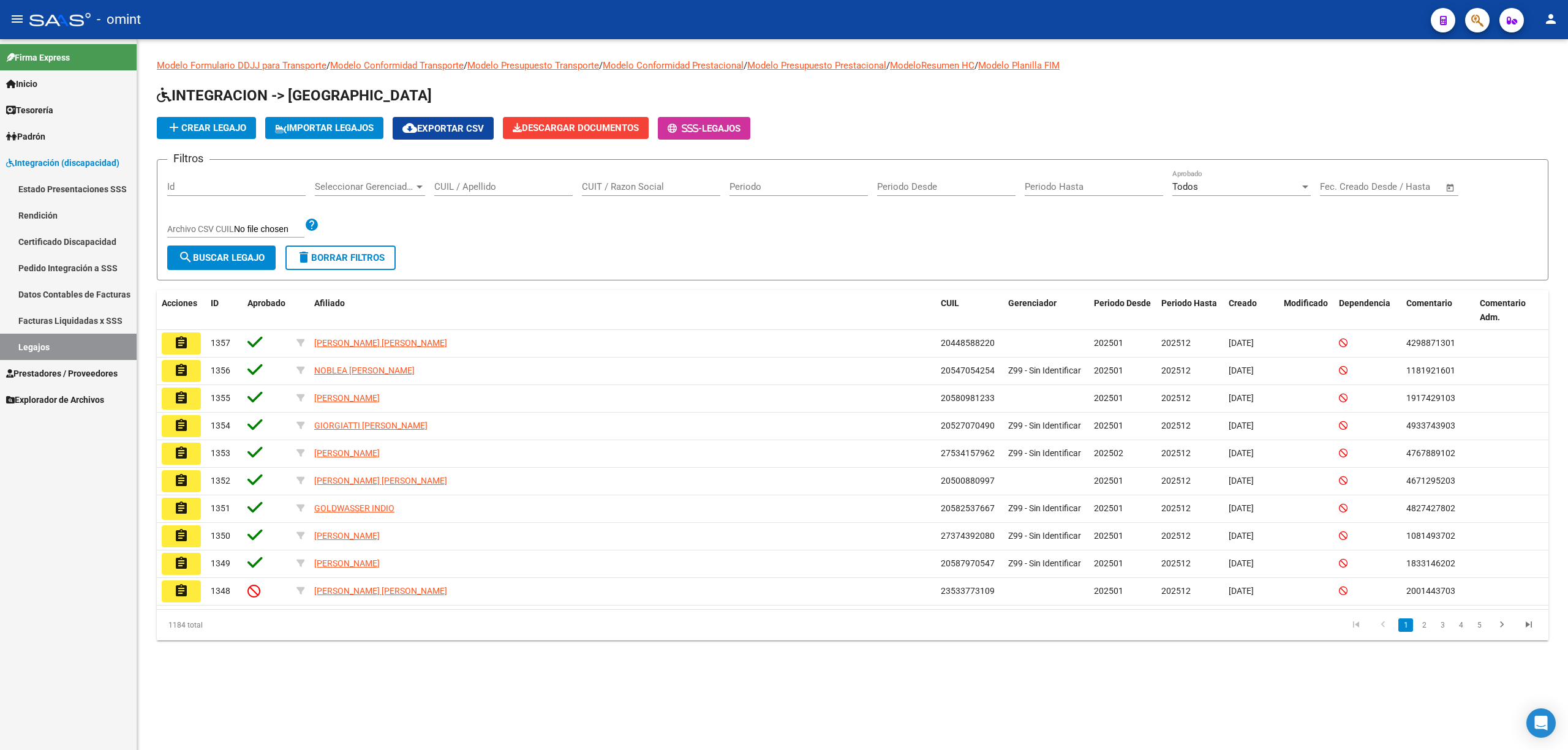
click at [467, 190] on input "CUIL / Apellido" at bounding box center [503, 187] width 138 height 11
paste input "23522349429"
type input "23522349429"
click at [220, 256] on span "search Buscar Legajo" at bounding box center [220, 257] width 86 height 11
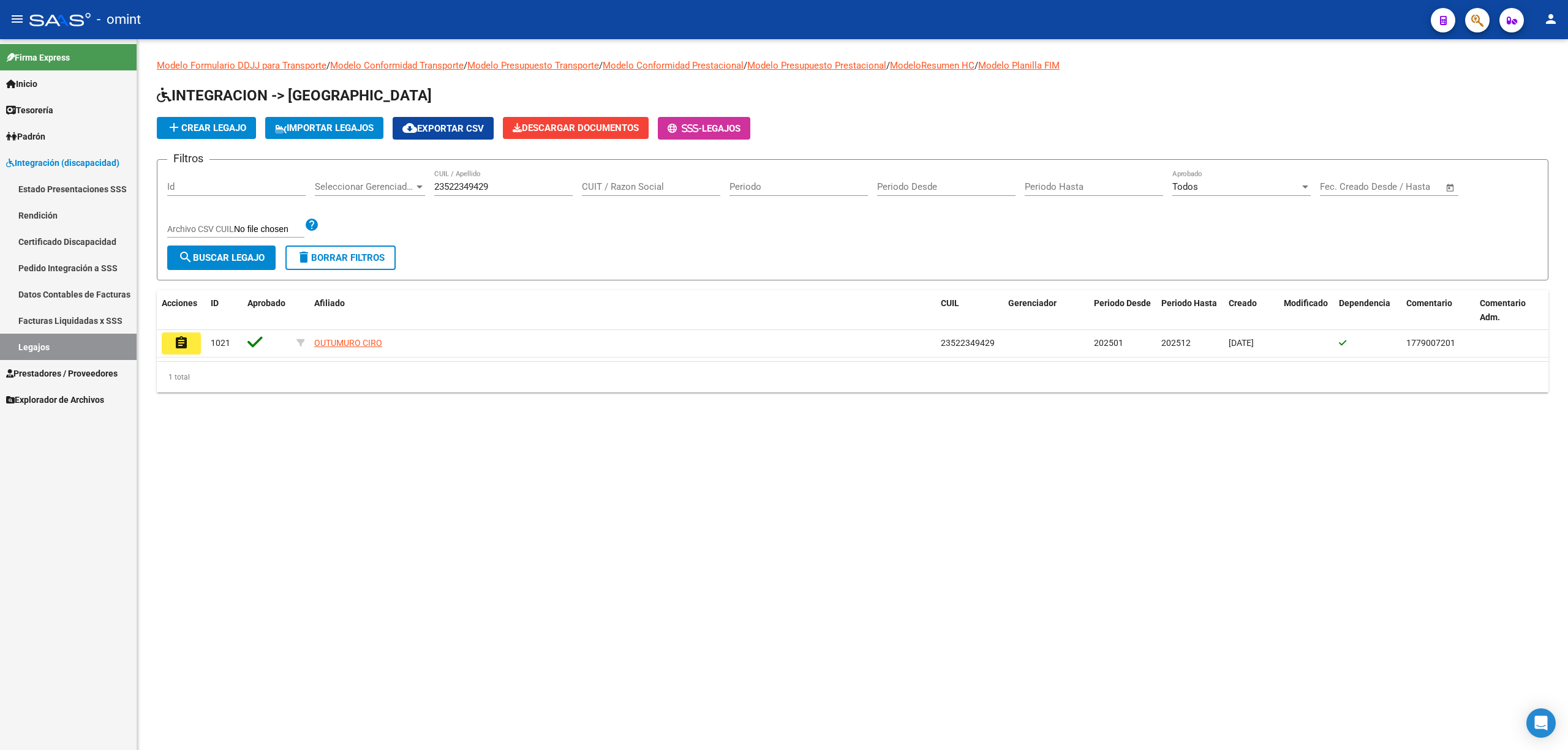
click at [172, 348] on button "assignment" at bounding box center [182, 344] width 39 height 22
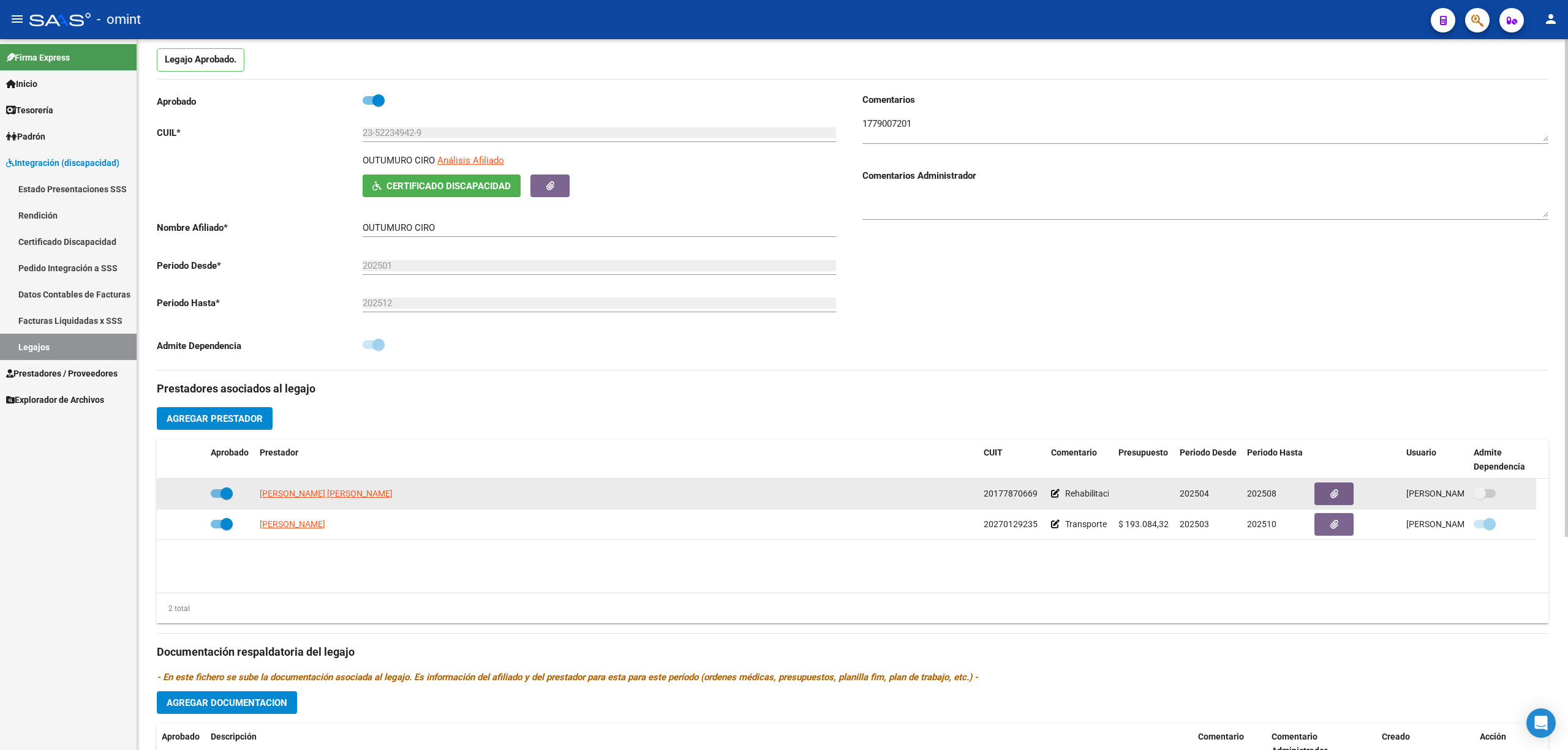
scroll to position [245, 0]
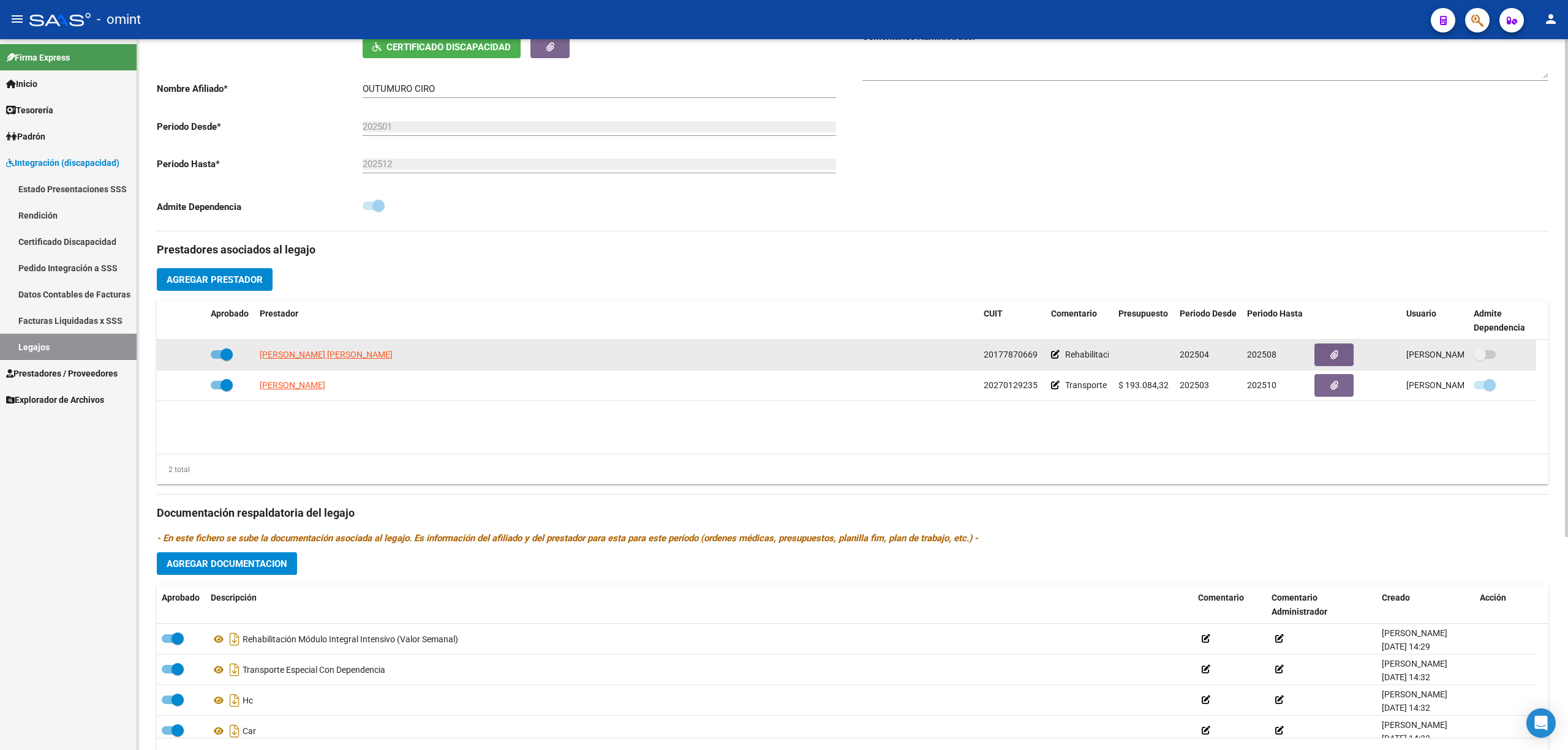
click at [297, 358] on span "MARZARI JOSE EDUARDO" at bounding box center [326, 355] width 133 height 10
type textarea "20177870669"
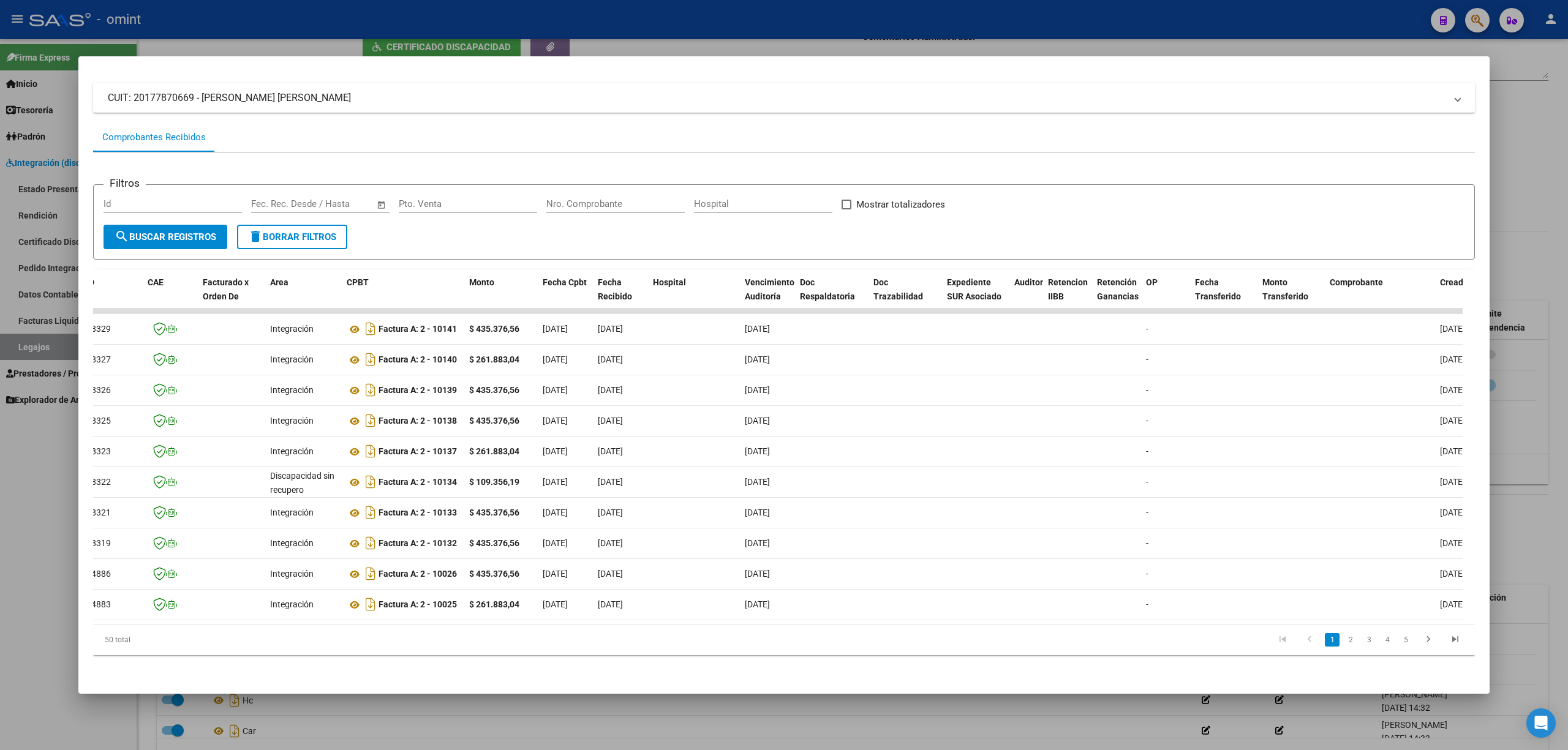
scroll to position [0, 0]
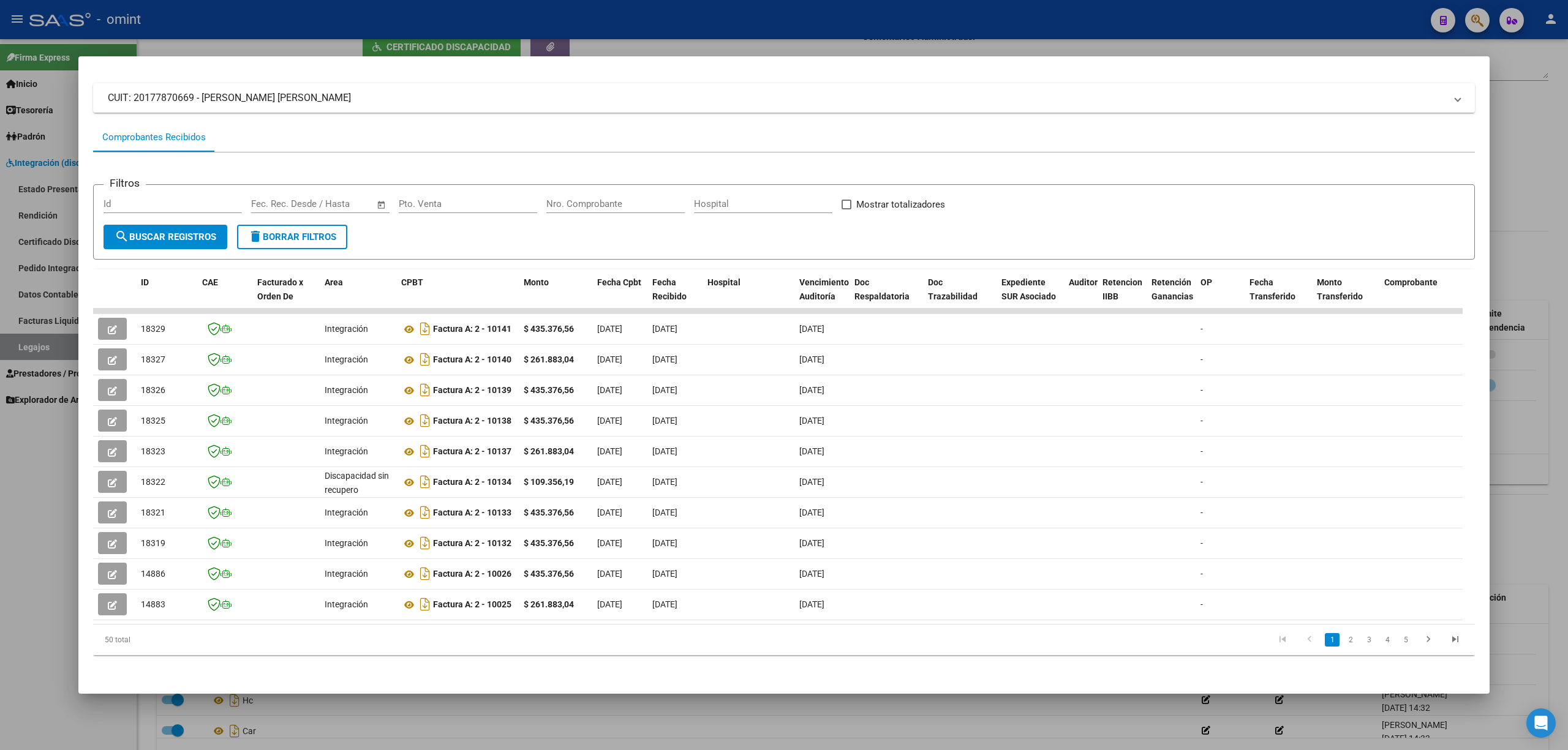
click at [679, 494] on div "14883 Integración Factura A: 2 - 10025 $ 261.883,04 01/08/2025 01/08/2025 11/08…" at bounding box center [1416, 605] width 2646 height 31
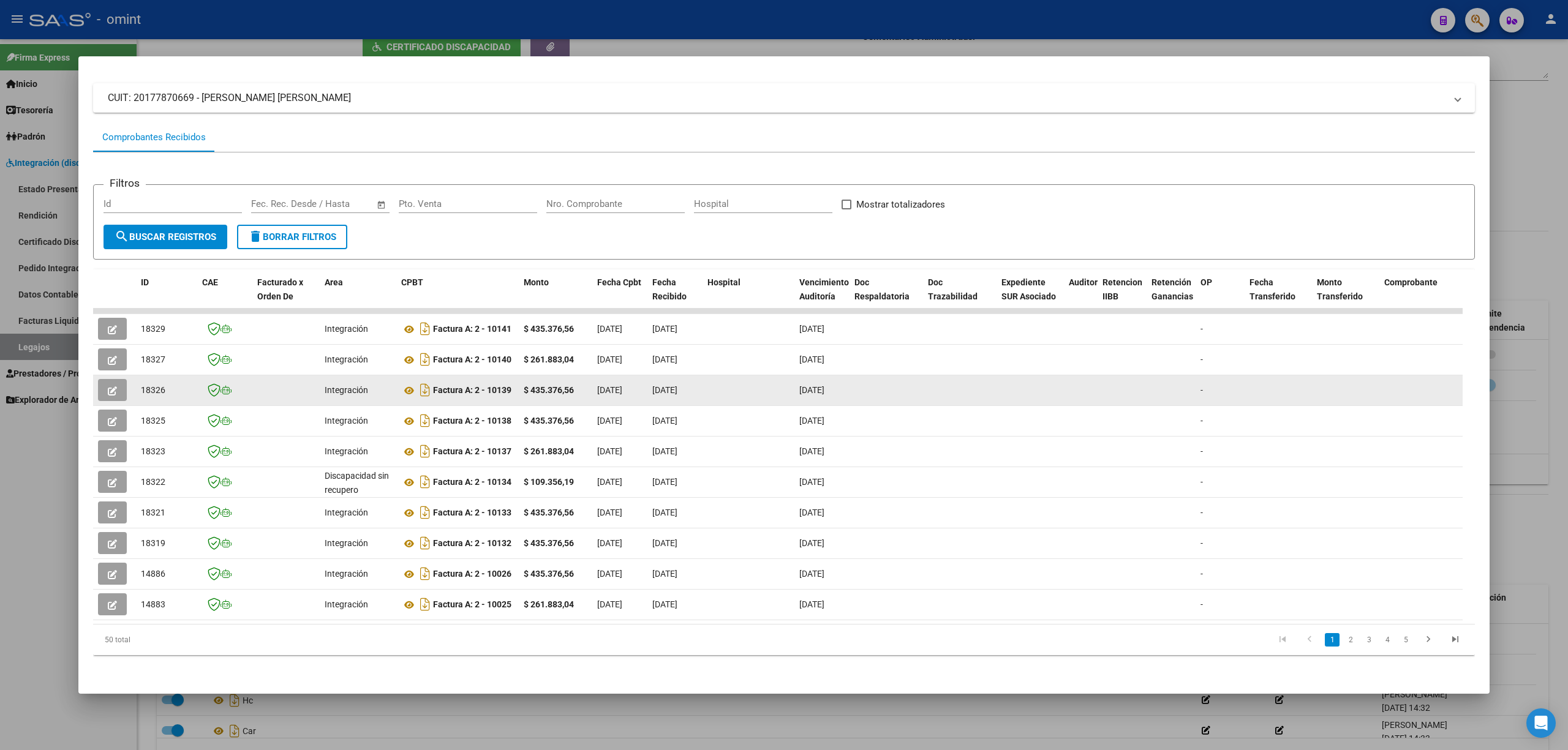
click at [153, 375] on datatable-body-cell "18326" at bounding box center [167, 390] width 61 height 30
drag, startPoint x: 153, startPoint y: 368, endPoint x: 150, endPoint y: 377, distance: 9.5
click at [153, 375] on datatable-body-cell "18326" at bounding box center [167, 390] width 61 height 30
click at [150, 385] on span "18326" at bounding box center [153, 390] width 24 height 10
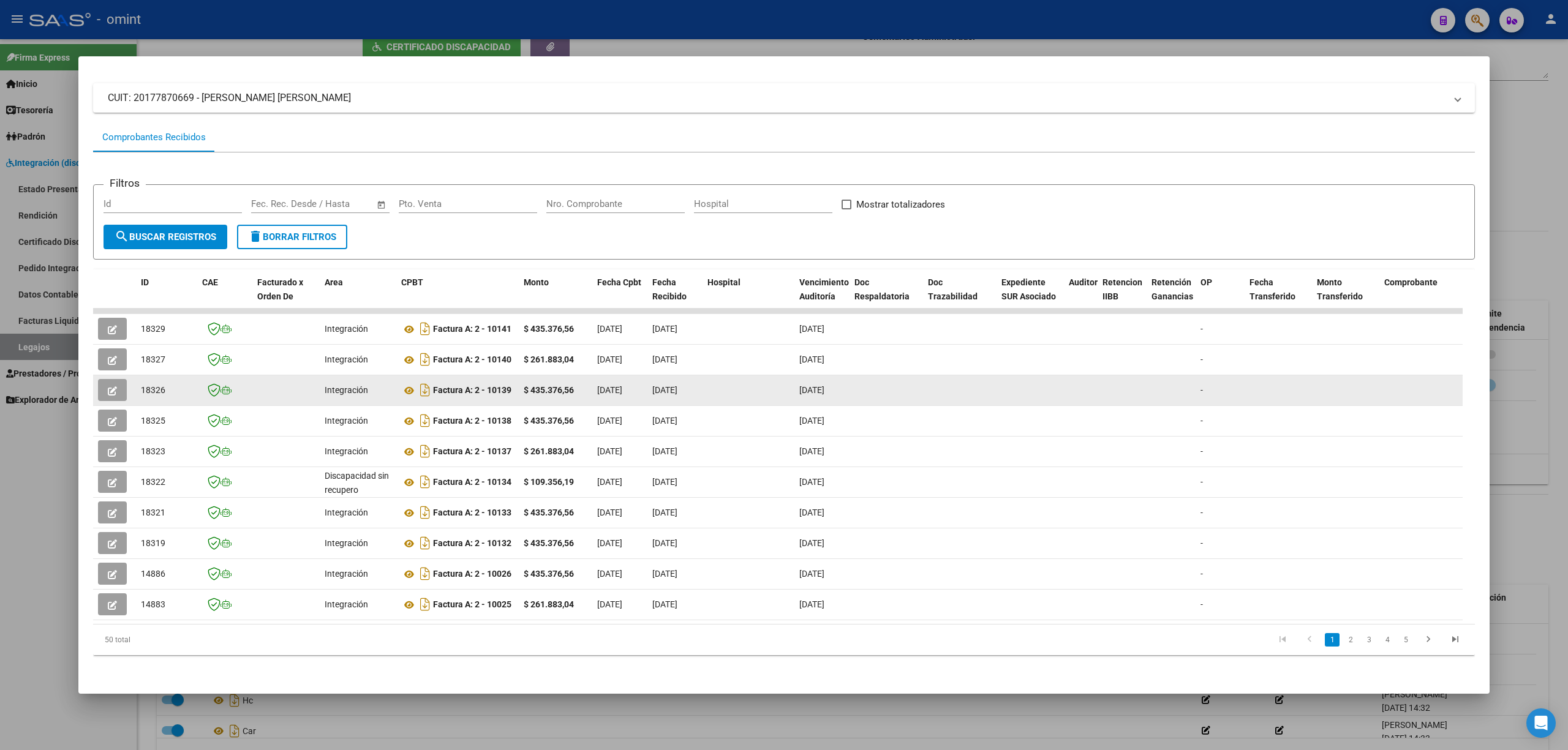
click at [150, 385] on span "18326" at bounding box center [153, 390] width 24 height 10
click at [113, 384] on button "button" at bounding box center [112, 390] width 29 height 22
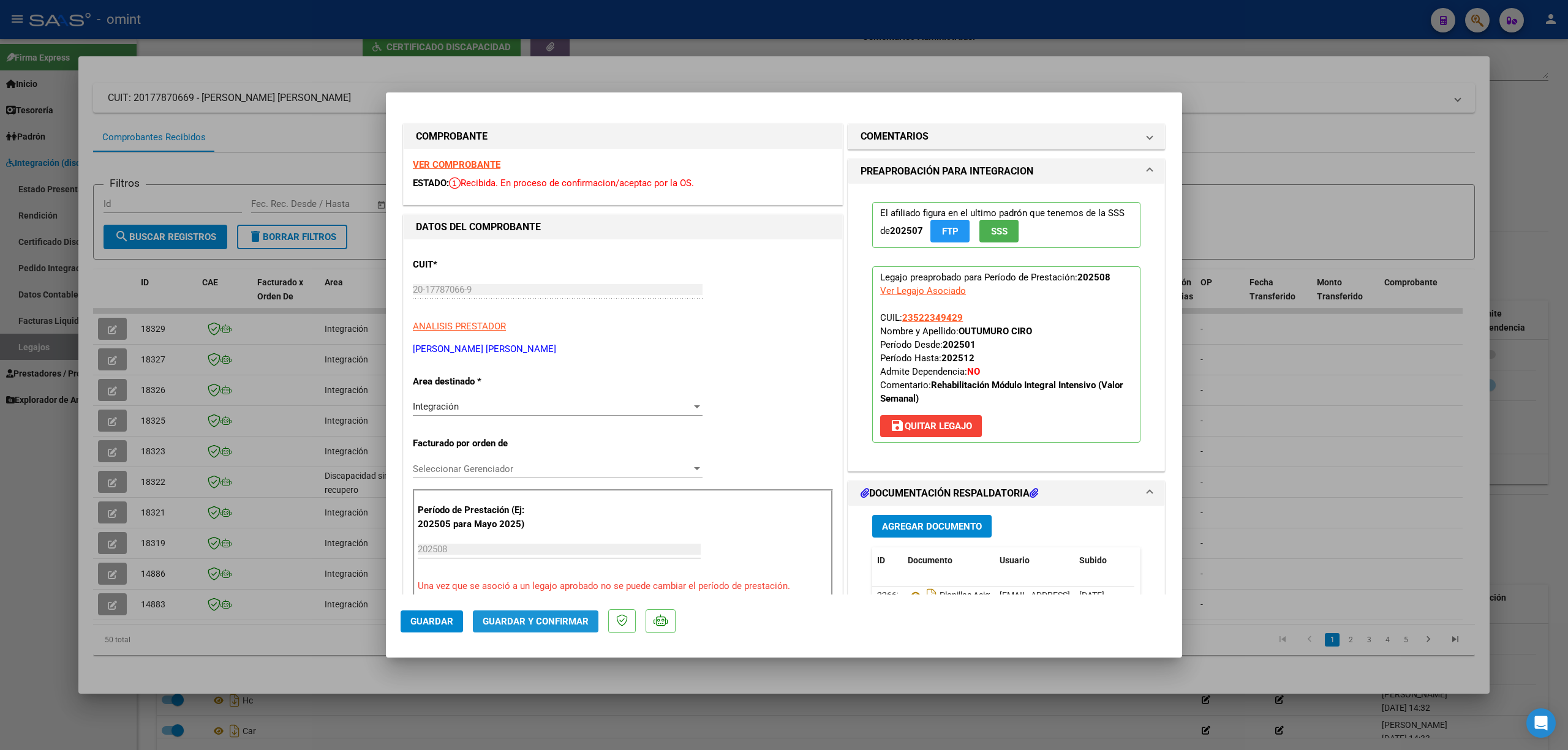
click at [547, 494] on span "Guardar y Confirmar" at bounding box center [535, 621] width 106 height 11
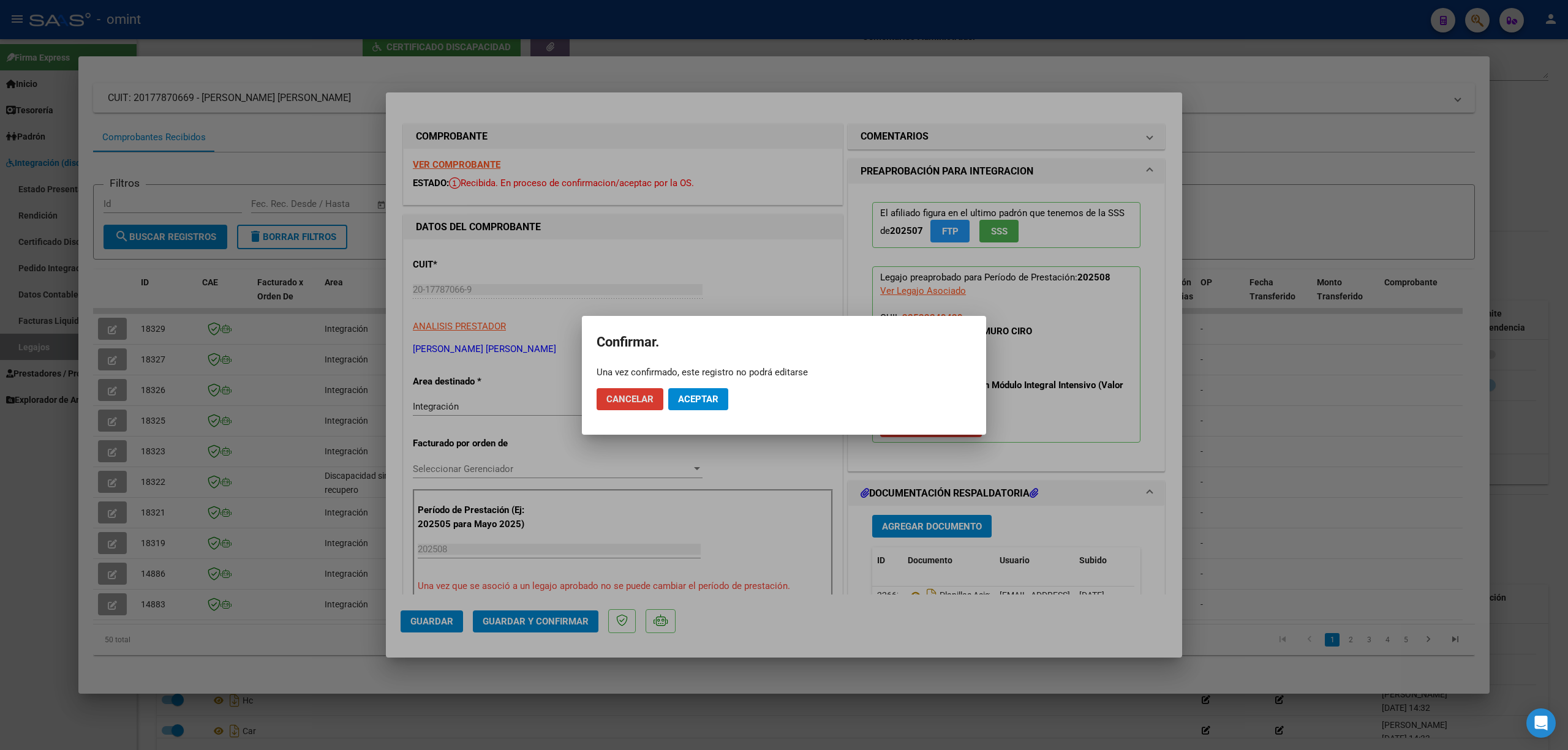
click at [699, 394] on span "Aceptar" at bounding box center [698, 399] width 41 height 11
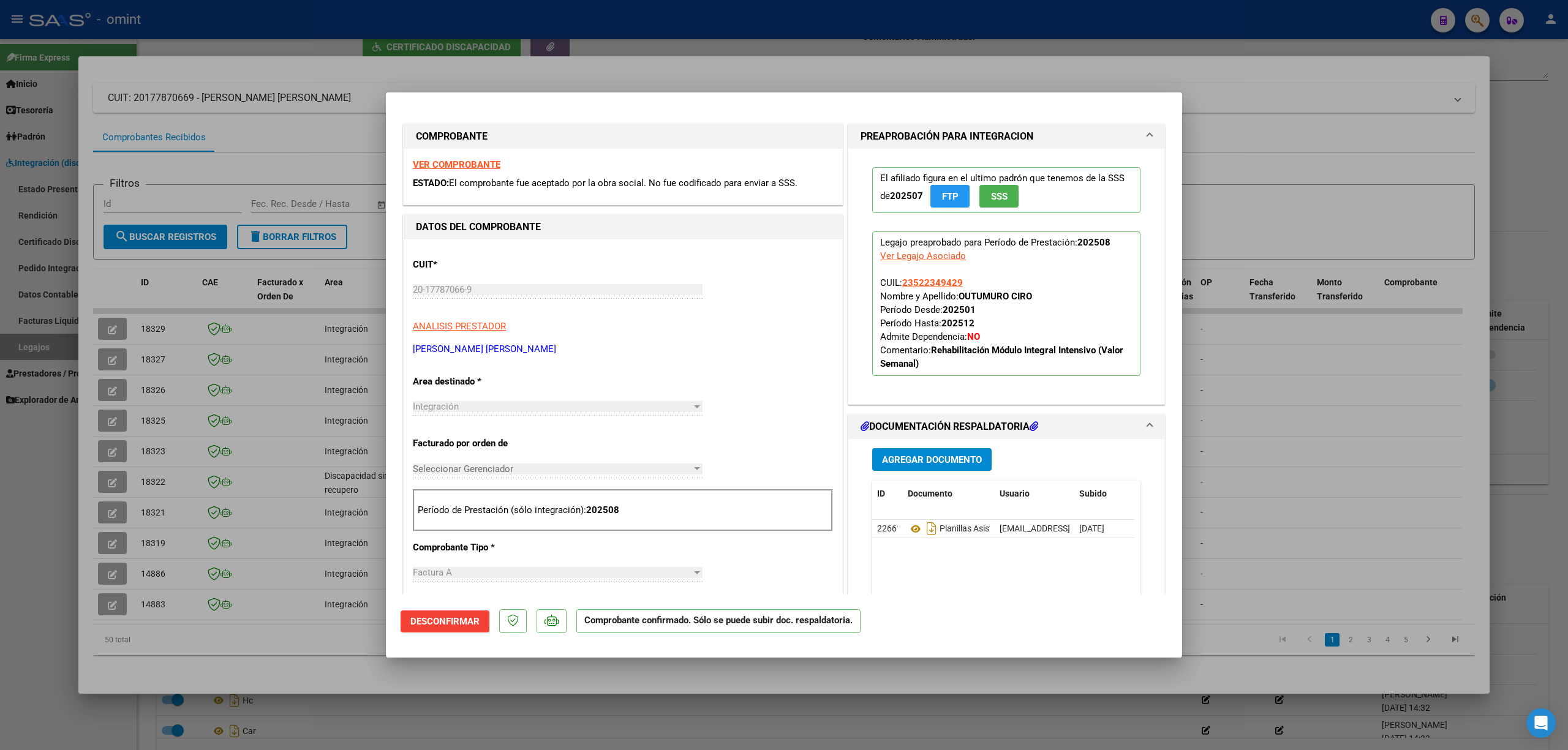
click at [312, 316] on div at bounding box center [784, 375] width 1568 height 750
type input "$ 0,00"
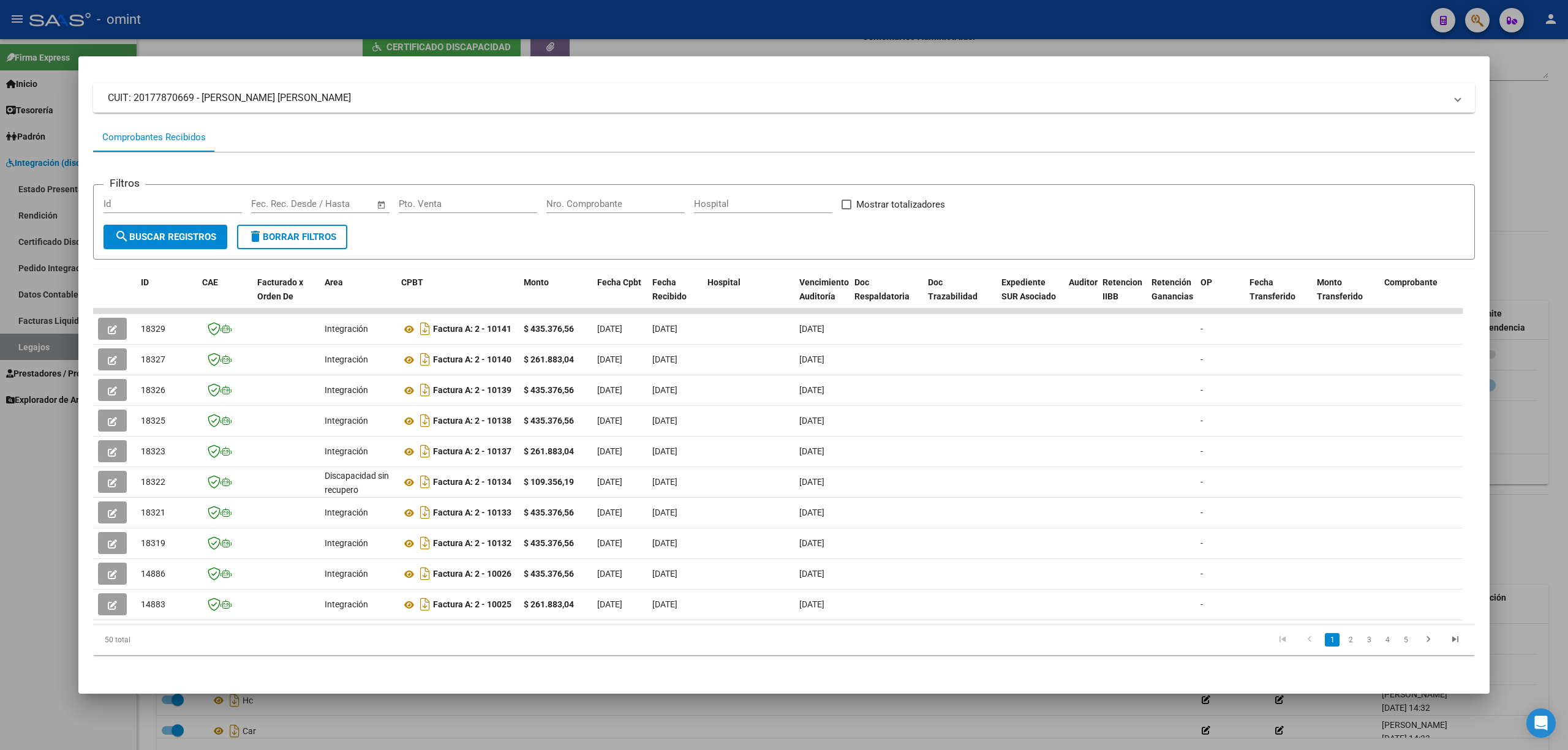
click at [259, 10] on div at bounding box center [784, 375] width 1568 height 750
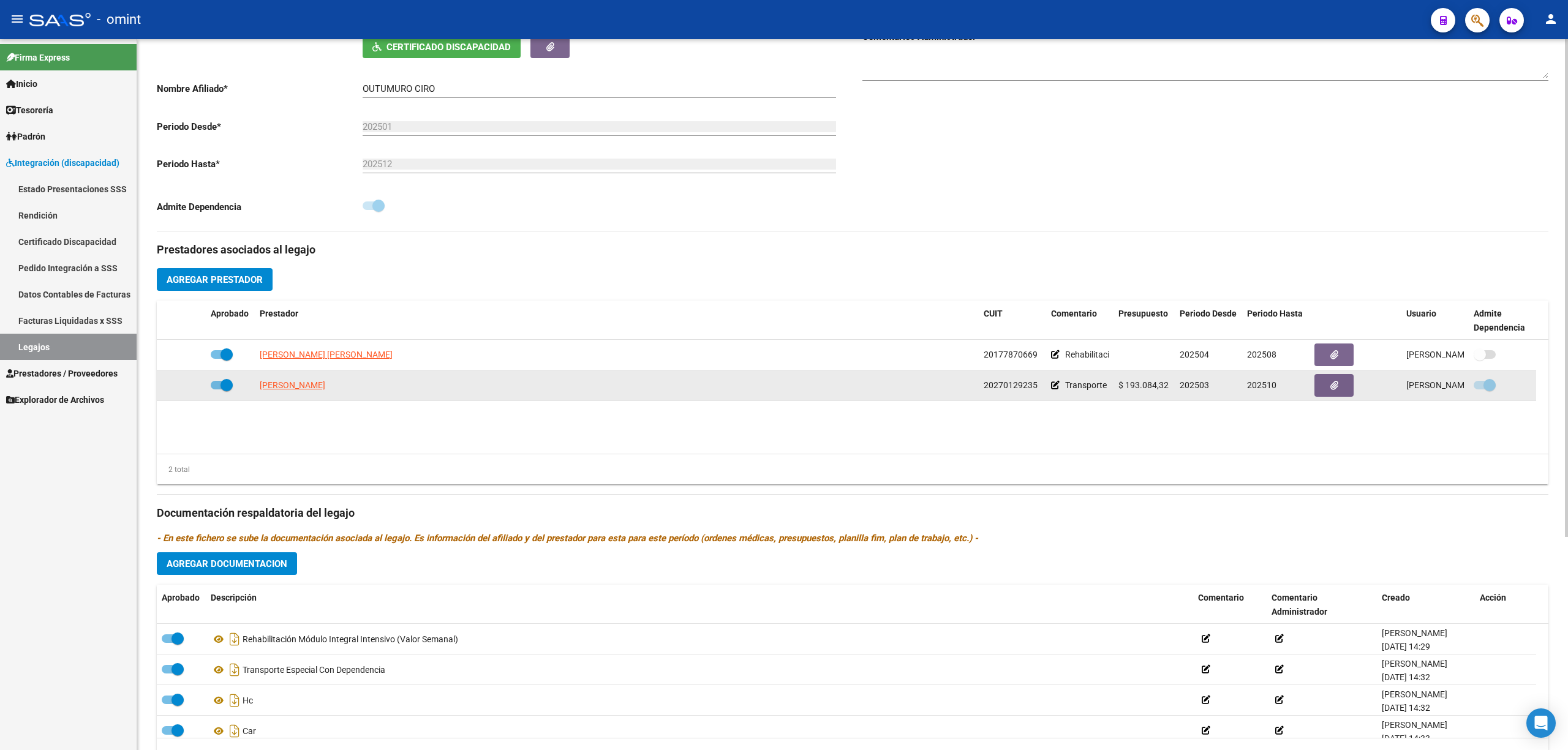
click at [285, 395] on datatable-body-cell "GONZALEZ DIEGO MARTIN" at bounding box center [617, 385] width 724 height 30
click at [290, 386] on span "GONZALEZ DIEGO MARTIN" at bounding box center [292, 385] width 66 height 10
type textarea "20270129235"
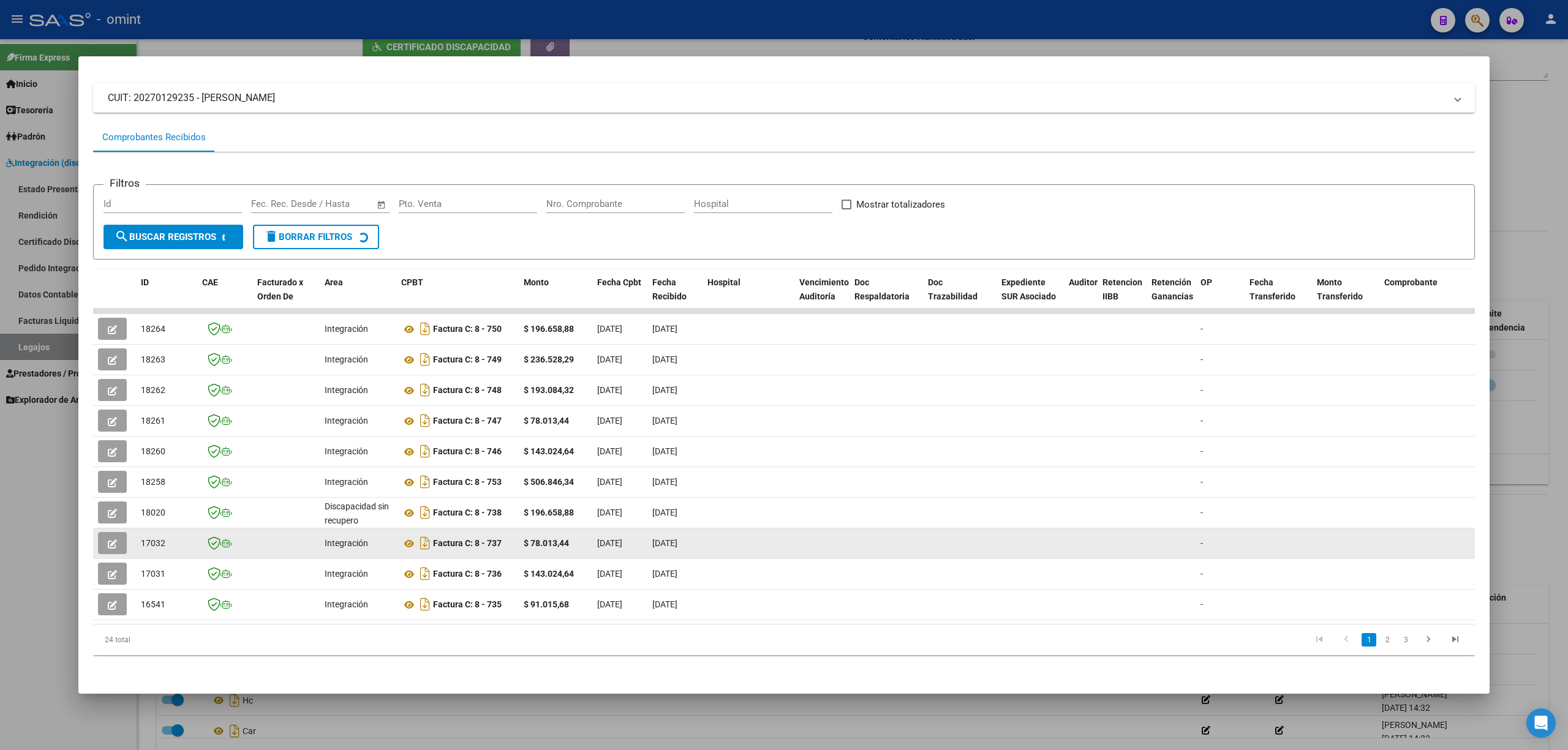
scroll to position [81, 0]
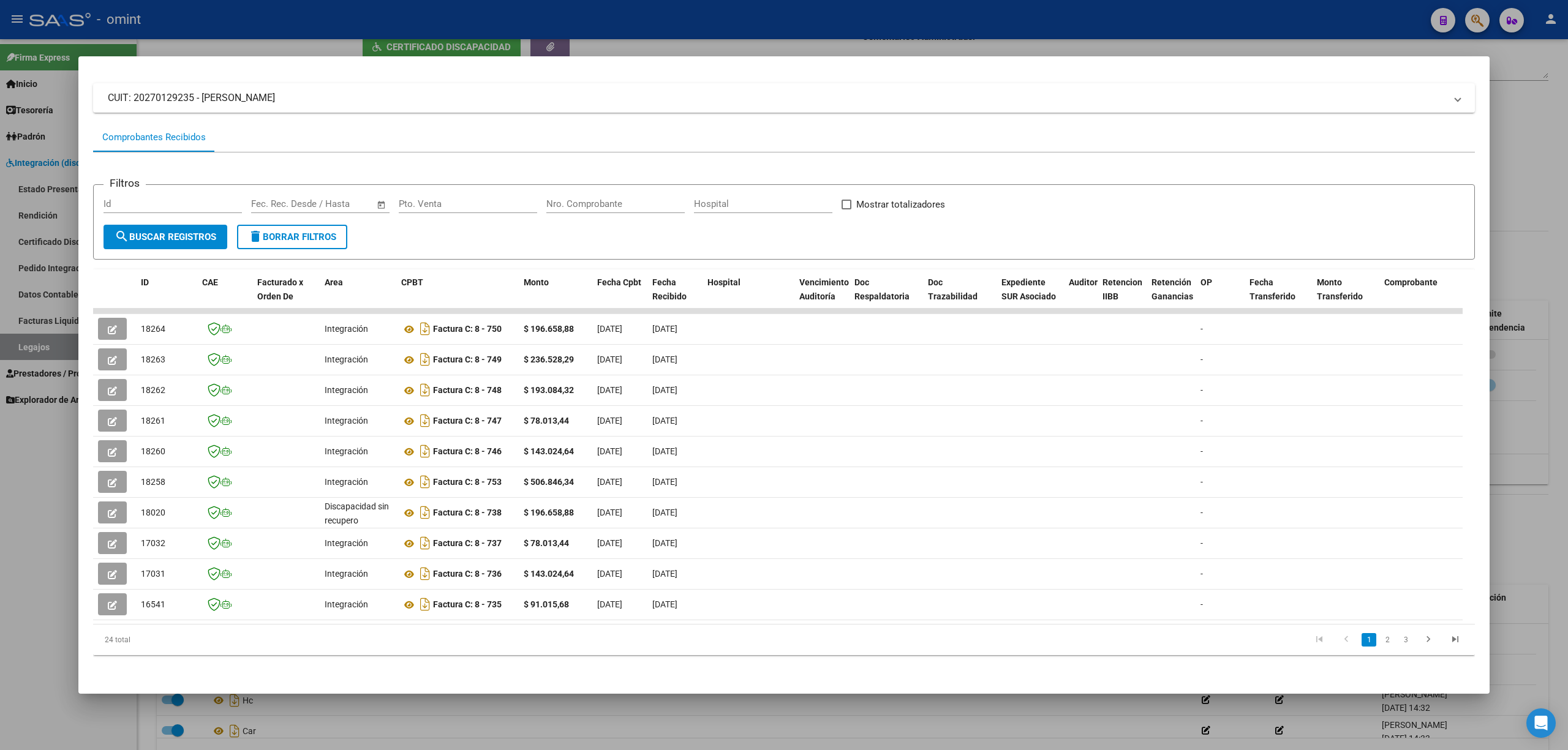
click at [373, 494] on datatable-selection "18264 Integración Factura C: 8 - 750 $ 196.658,88 01/09/2025 01/09/2025 - 01/09…" at bounding box center [778, 618] width 1370 height 11
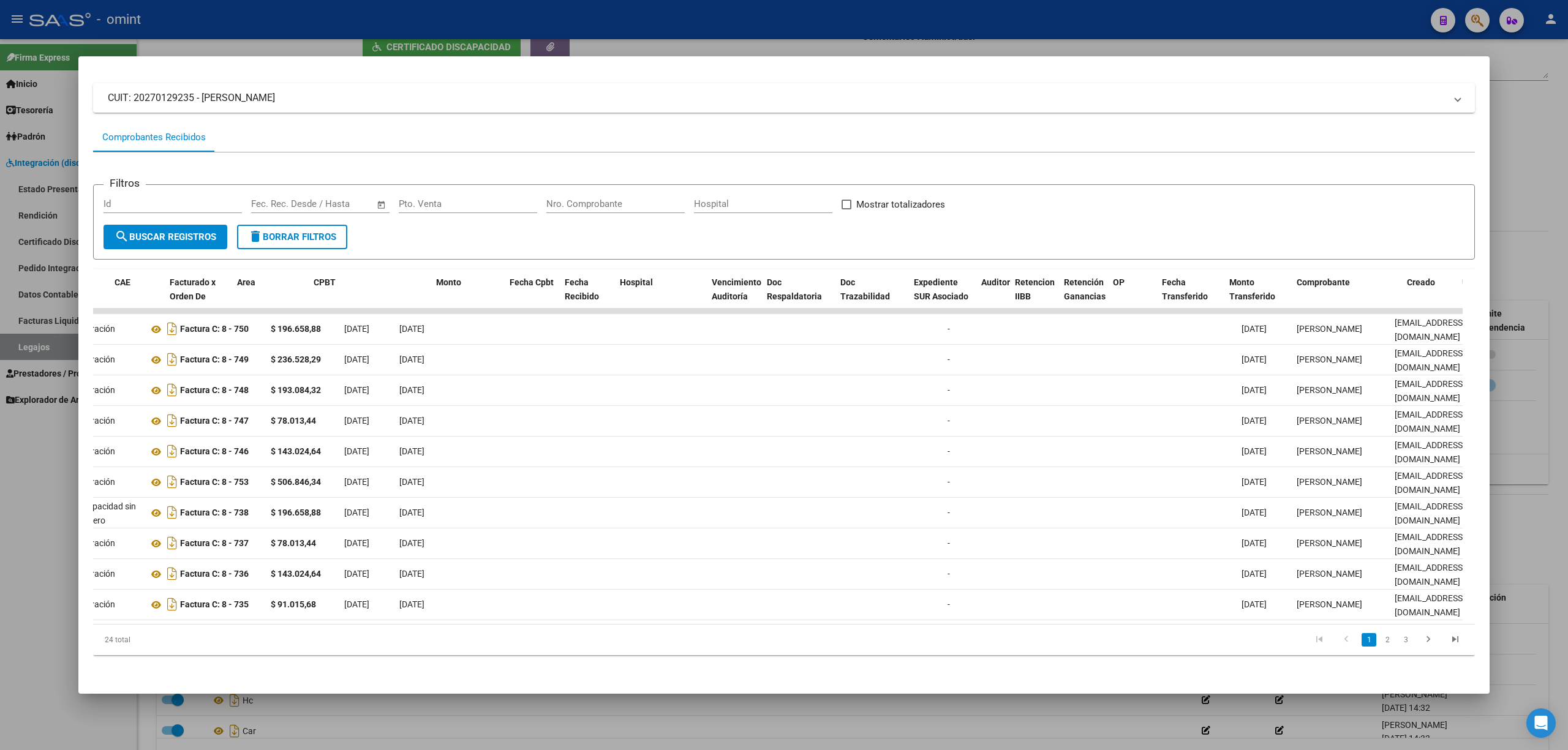
scroll to position [0, 0]
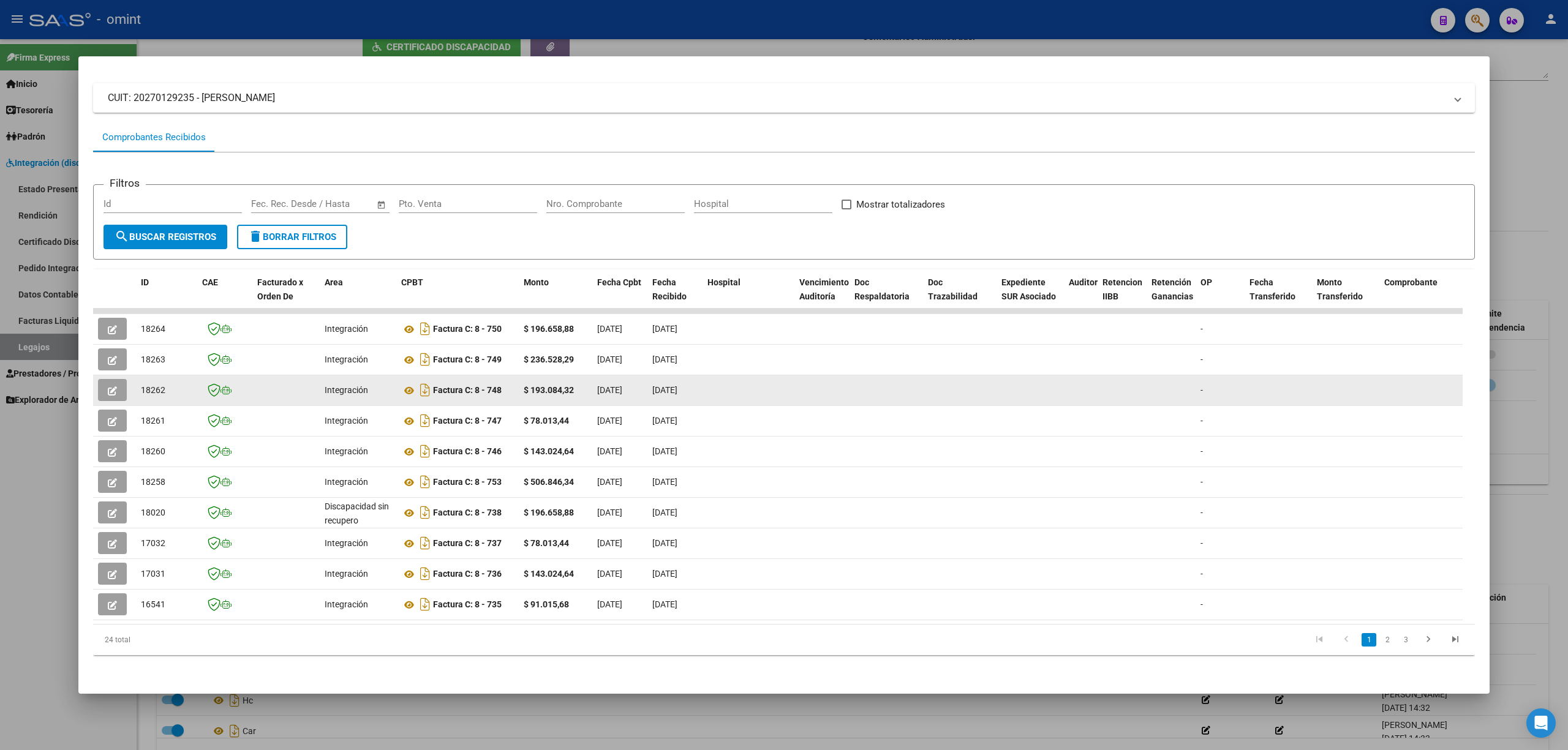
click at [157, 385] on span "18262" at bounding box center [153, 390] width 24 height 10
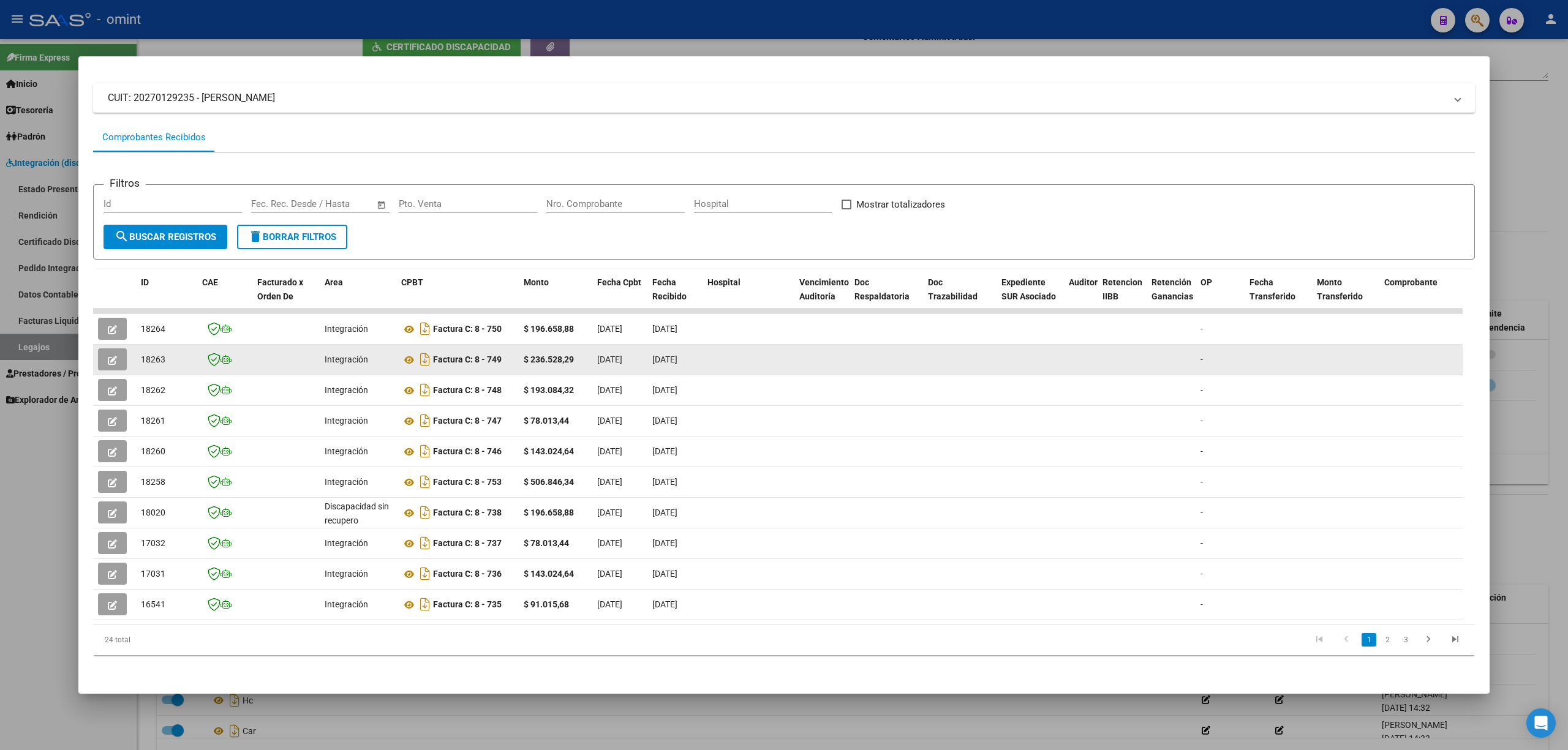
copy span "18262"
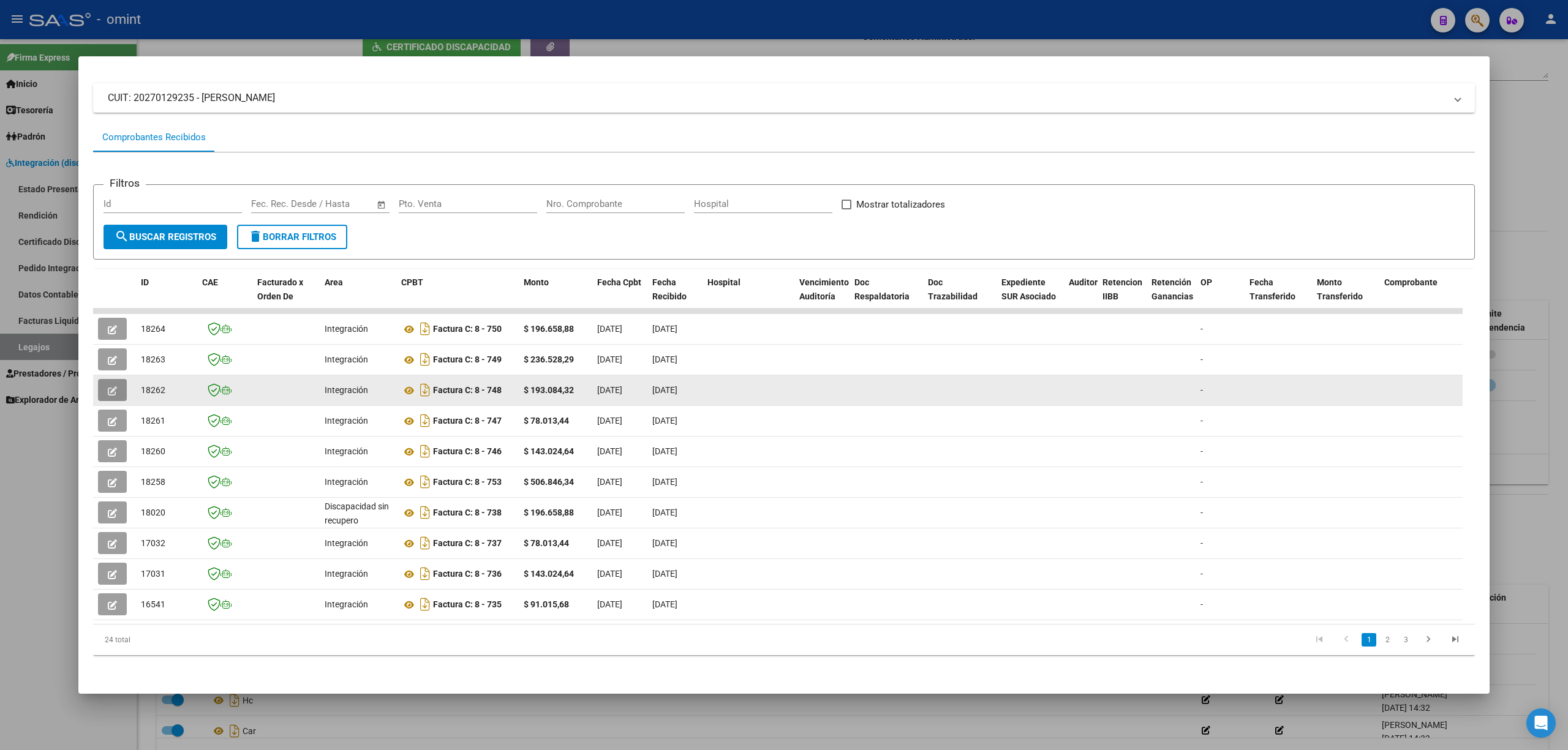
click at [113, 386] on icon "button" at bounding box center [112, 391] width 9 height 9
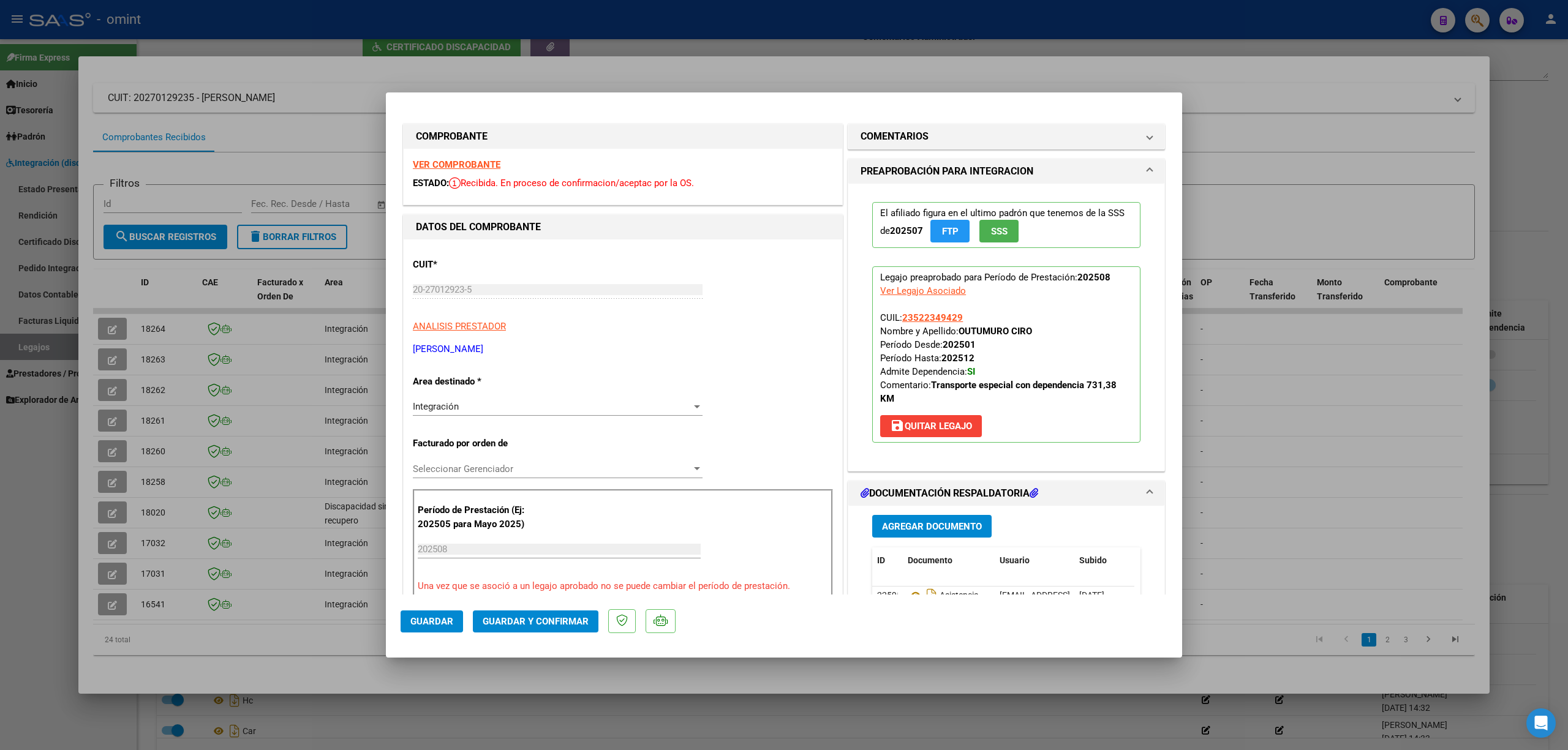
click at [466, 166] on strong "VER COMPROBANTE" at bounding box center [457, 165] width 88 height 11
click at [556, 494] on span "Guardar y Confirmar" at bounding box center [535, 621] width 106 height 11
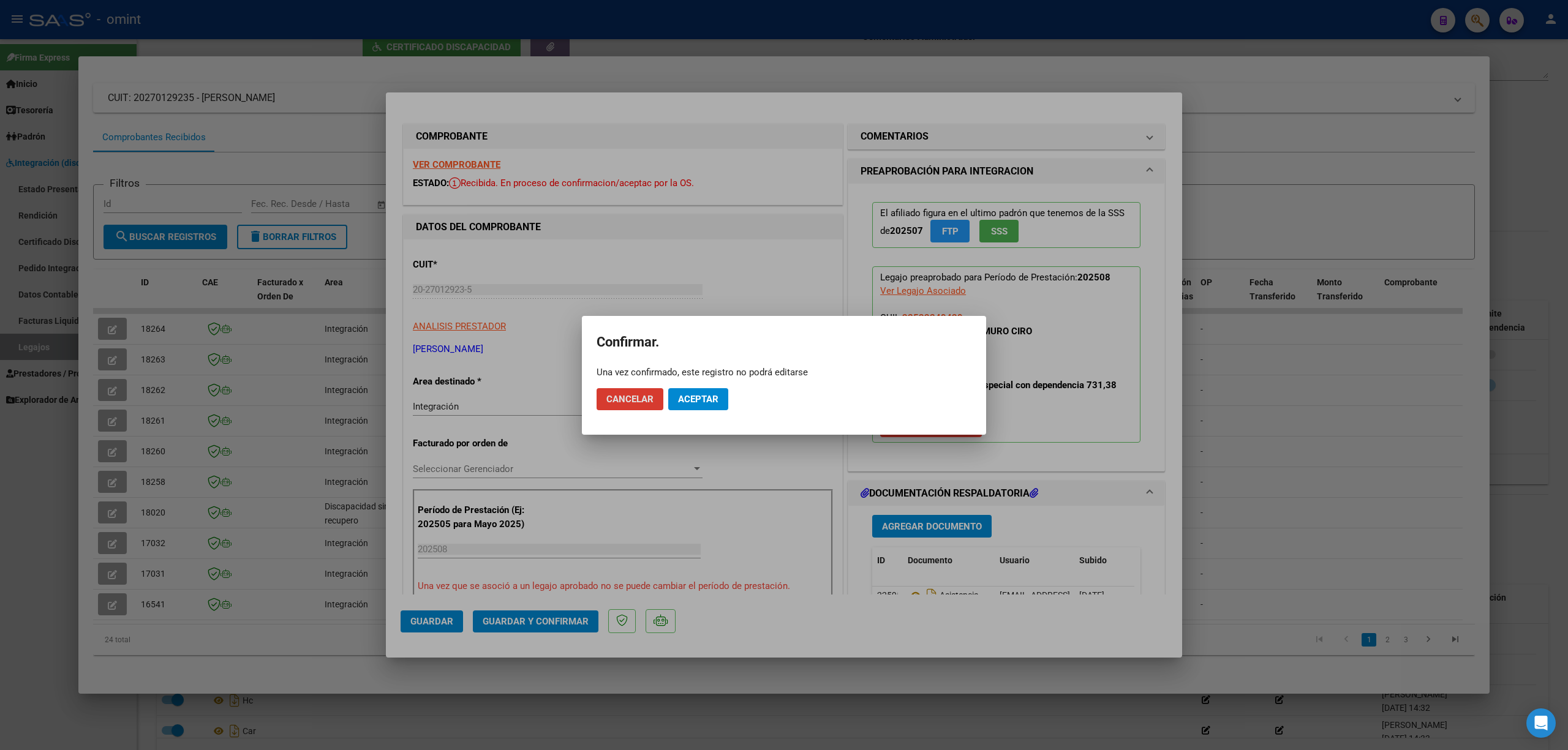
click at [697, 407] on button "Aceptar" at bounding box center [697, 399] width 60 height 22
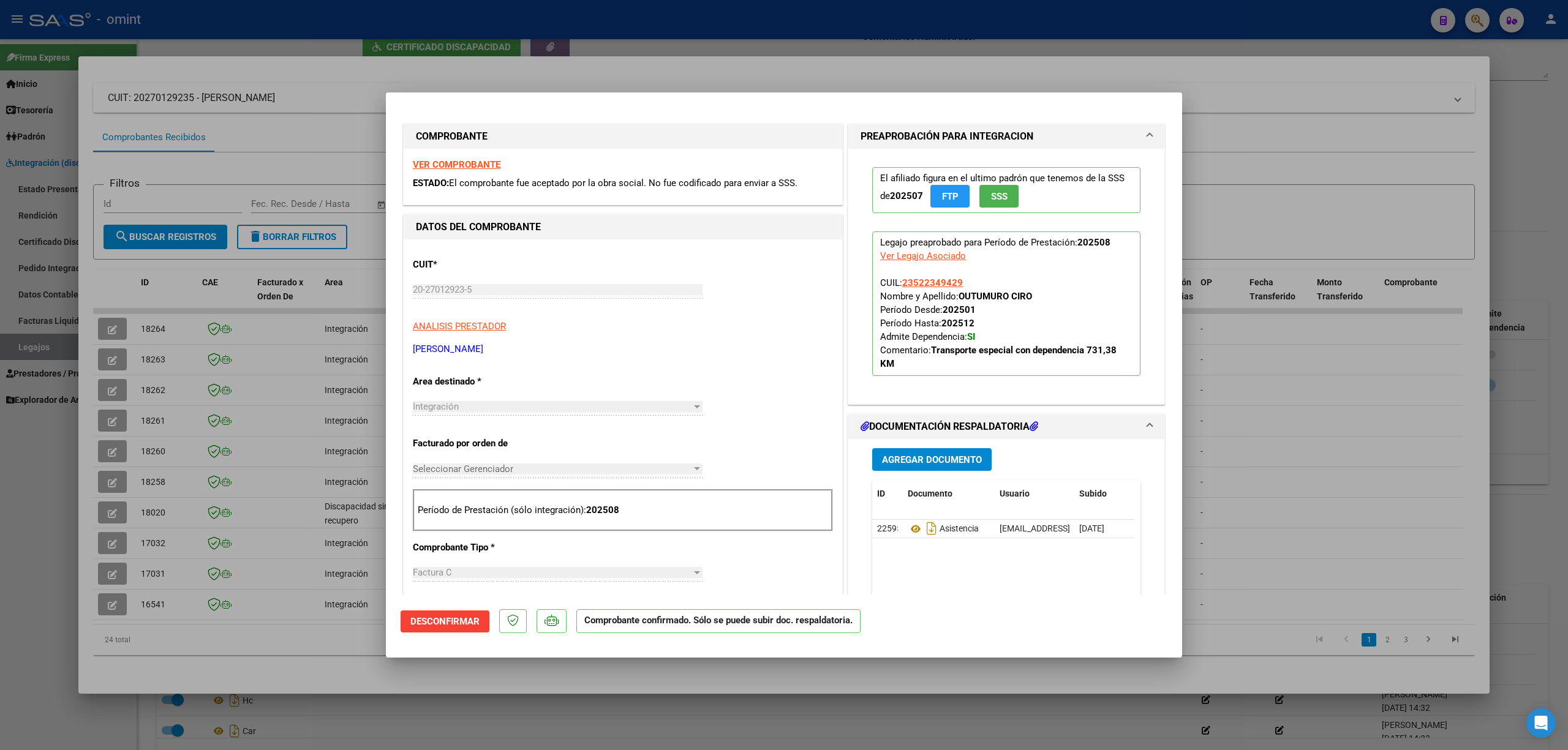
click at [331, 399] on div at bounding box center [784, 375] width 1568 height 750
type input "$ 0,00"
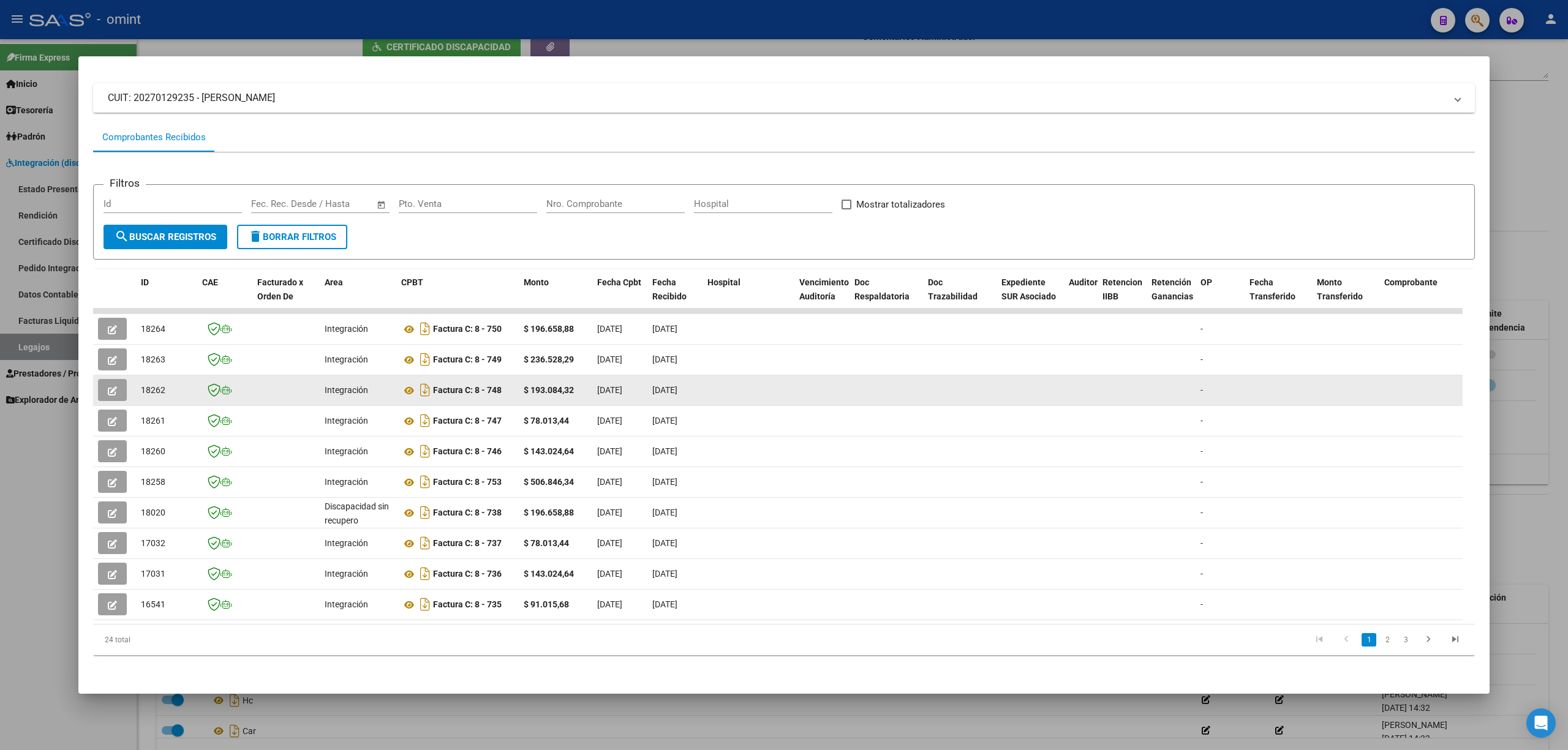
click at [151, 385] on span "18262" at bounding box center [153, 390] width 24 height 10
click at [153, 385] on span "18262" at bounding box center [153, 390] width 24 height 10
copy span "18262"
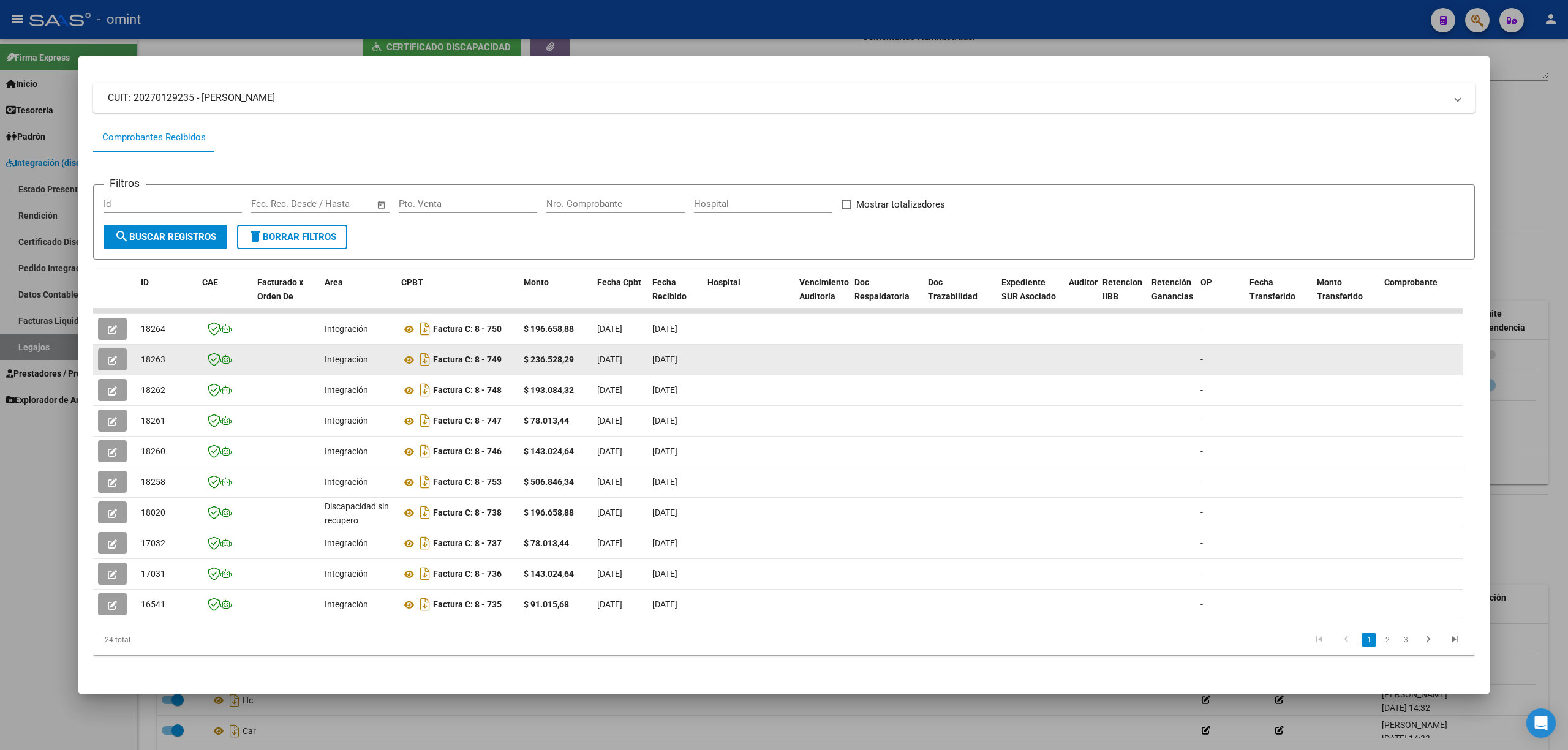
click at [153, 355] on span "18263" at bounding box center [153, 359] width 24 height 10
copy span "18263"
click at [107, 356] on icon "button" at bounding box center [112, 360] width 9 height 9
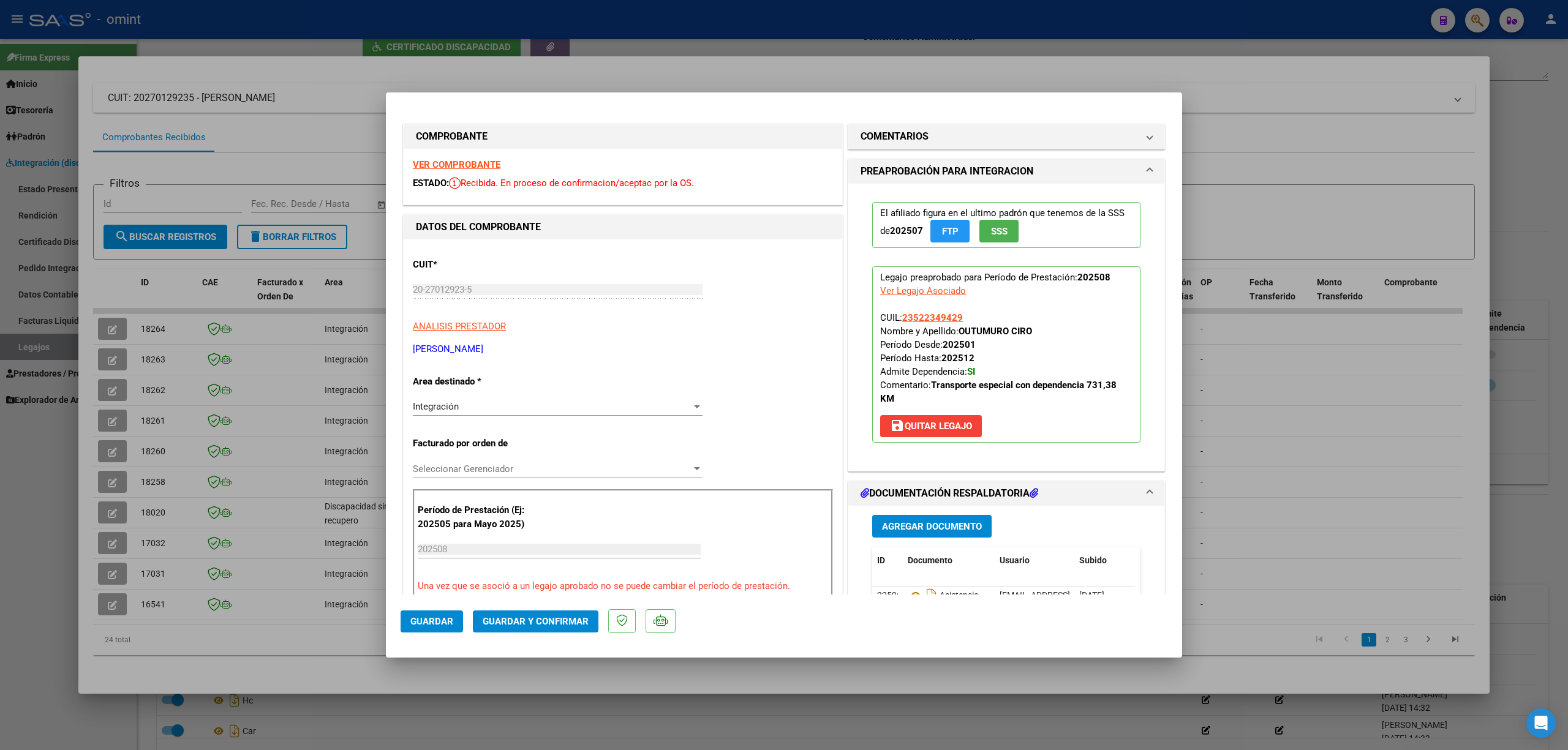
click at [462, 169] on strong "VER COMPROBANTE" at bounding box center [457, 165] width 88 height 11
click at [559, 494] on span "Guardar y Confirmar" at bounding box center [535, 621] width 106 height 11
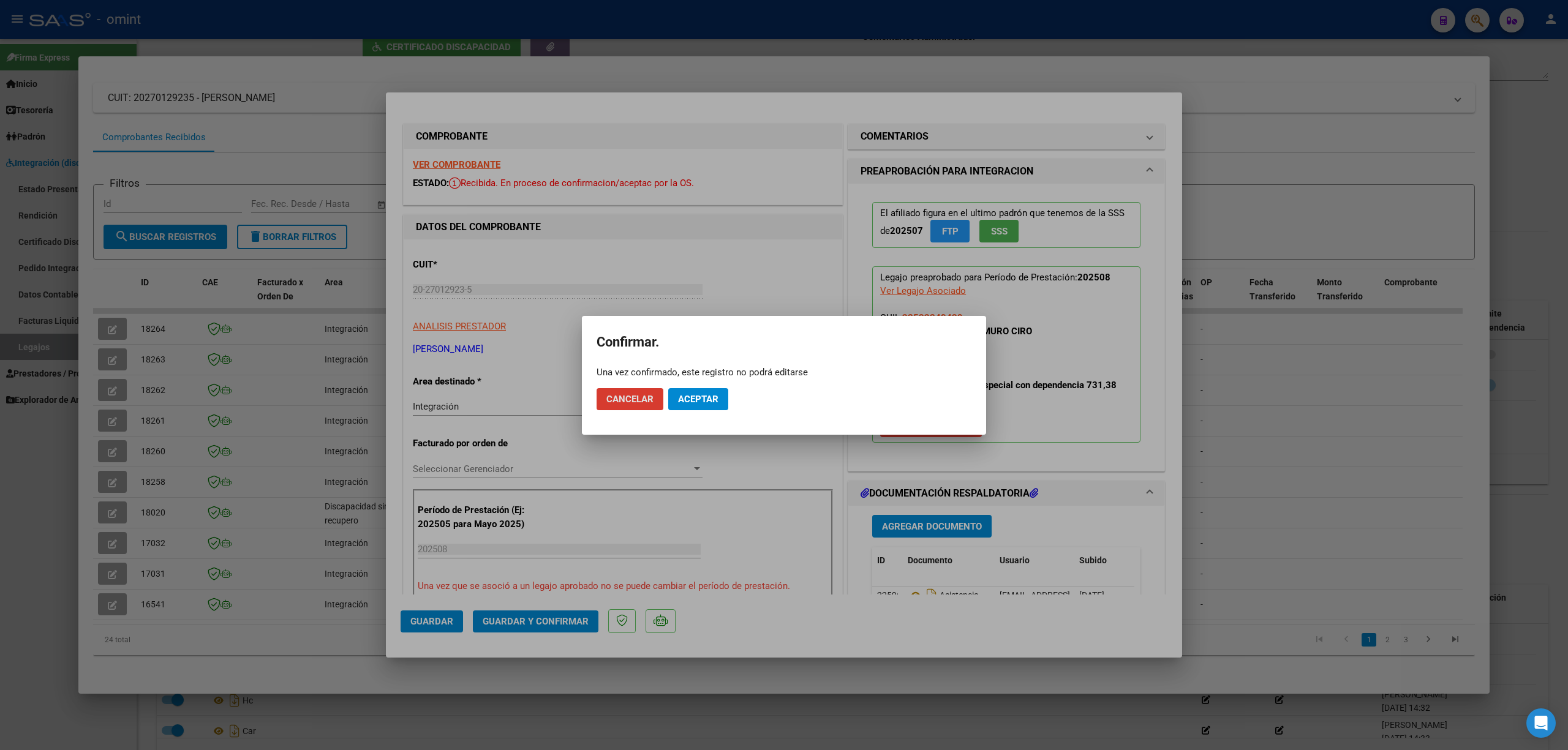
click at [698, 402] on span "Aceptar" at bounding box center [698, 399] width 41 height 11
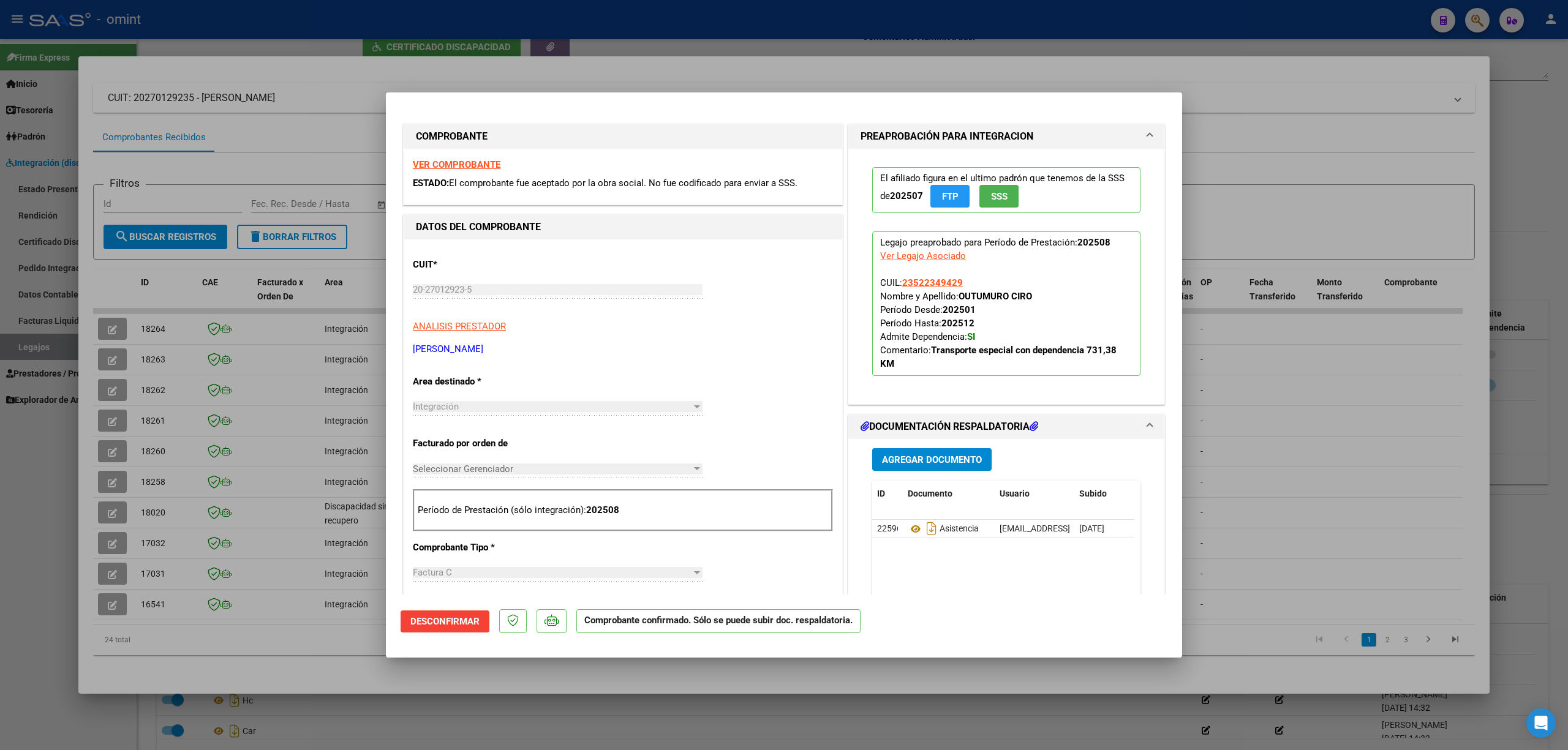
click at [292, 245] on div at bounding box center [784, 375] width 1568 height 750
type input "$ 0,00"
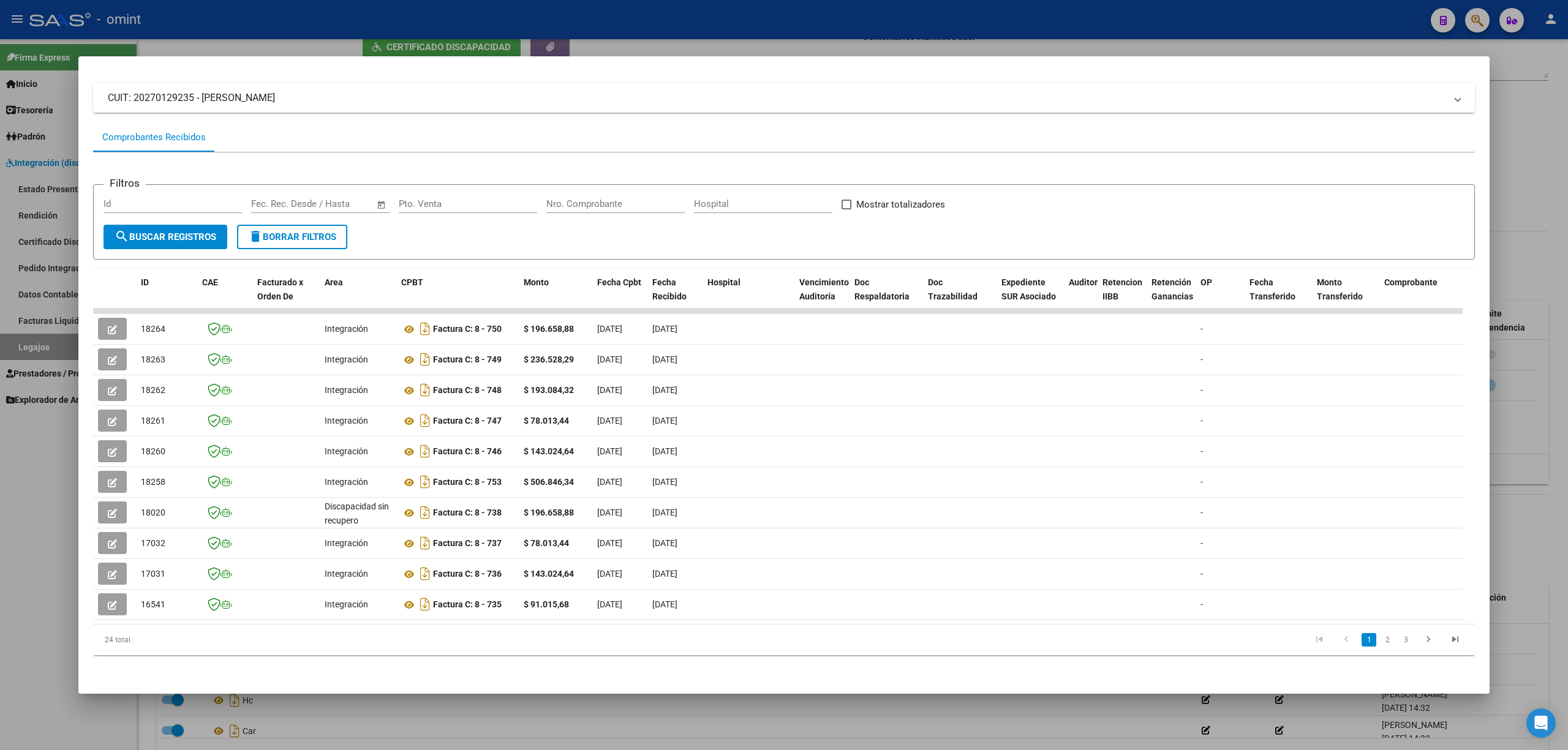
click at [295, 18] on div at bounding box center [784, 375] width 1568 height 750
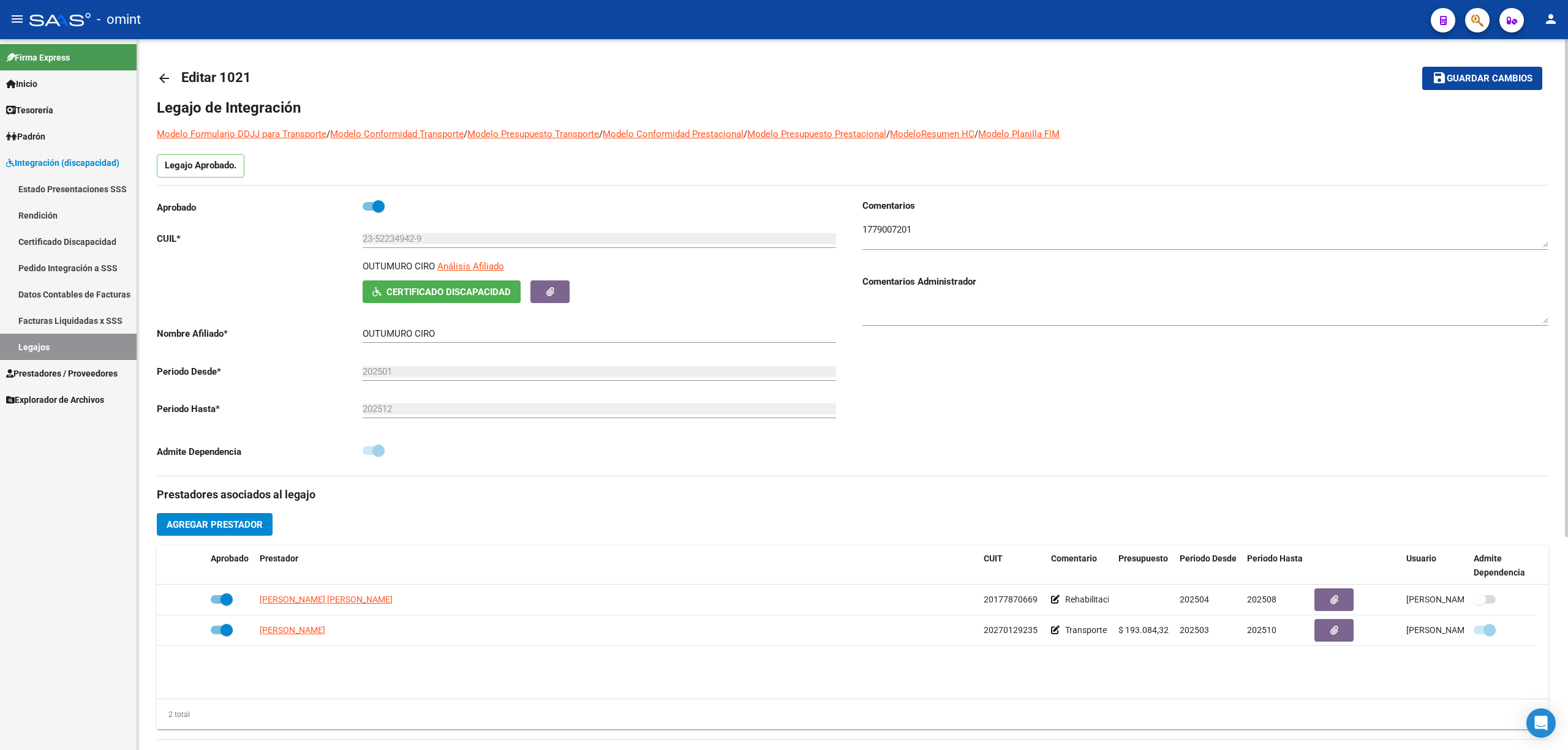
click at [158, 81] on mat-icon "arrow_back" at bounding box center [164, 79] width 15 height 15
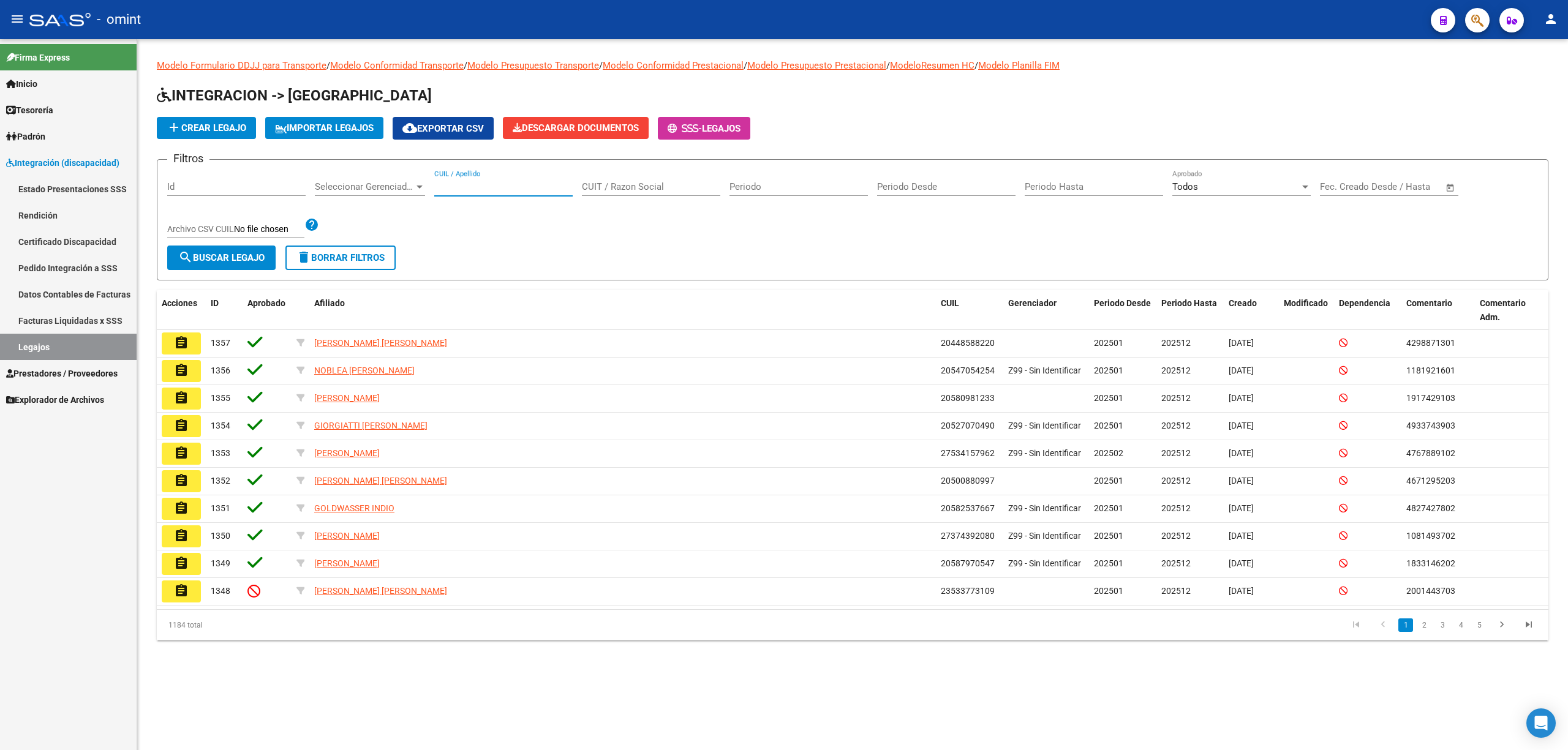
click at [514, 181] on input "CUIL / Apellido" at bounding box center [503, 187] width 138 height 11
paste input "27562160332"
type input "27562160332"
click at [278, 255] on form "Filtros Id Seleccionar Gerenciador Seleccionar Gerenciador 27562160332 CUIL / A…" at bounding box center [852, 219] width 1391 height 121
click at [253, 261] on span "search Buscar Legajo" at bounding box center [220, 257] width 86 height 11
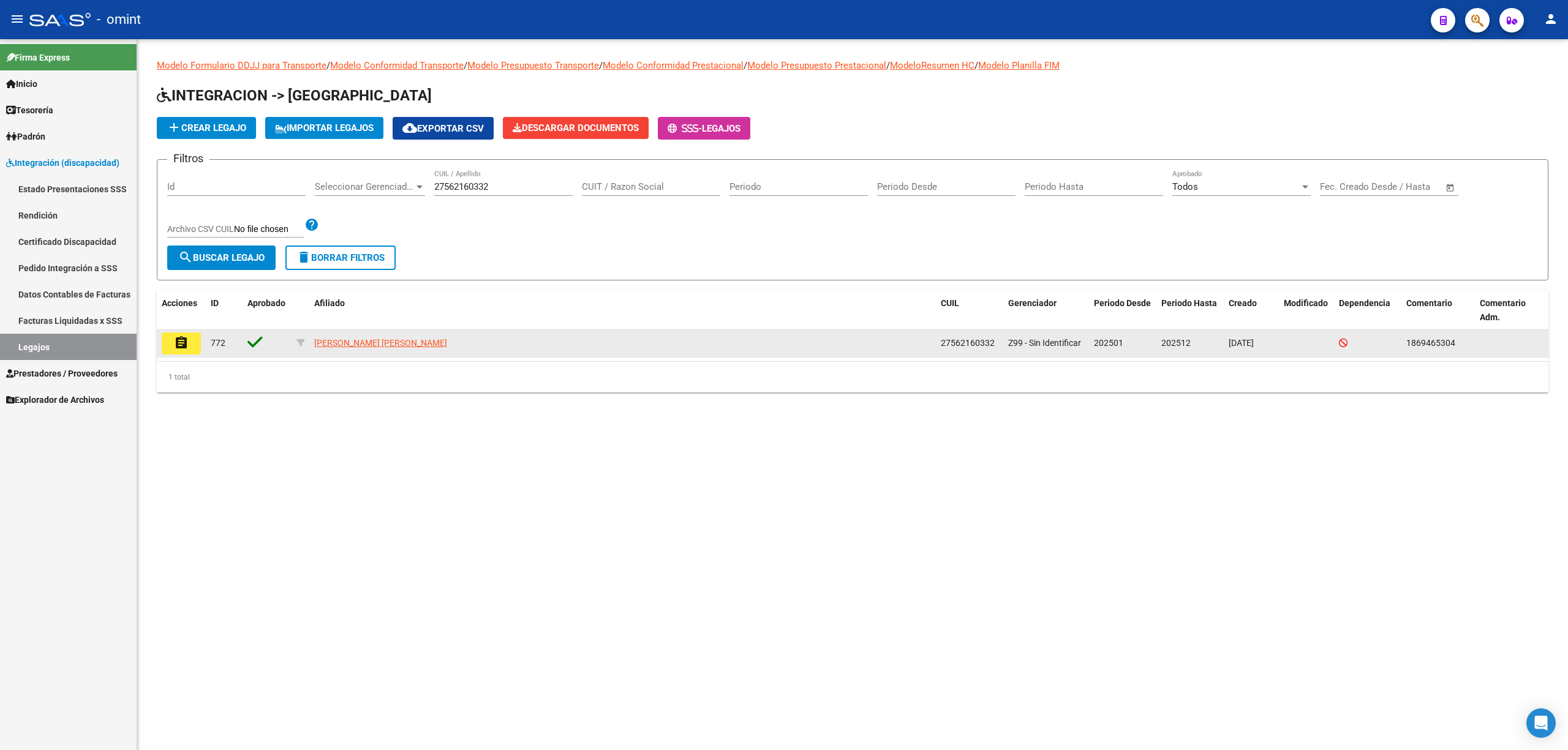
click at [185, 343] on mat-icon "assignment" at bounding box center [182, 343] width 15 height 15
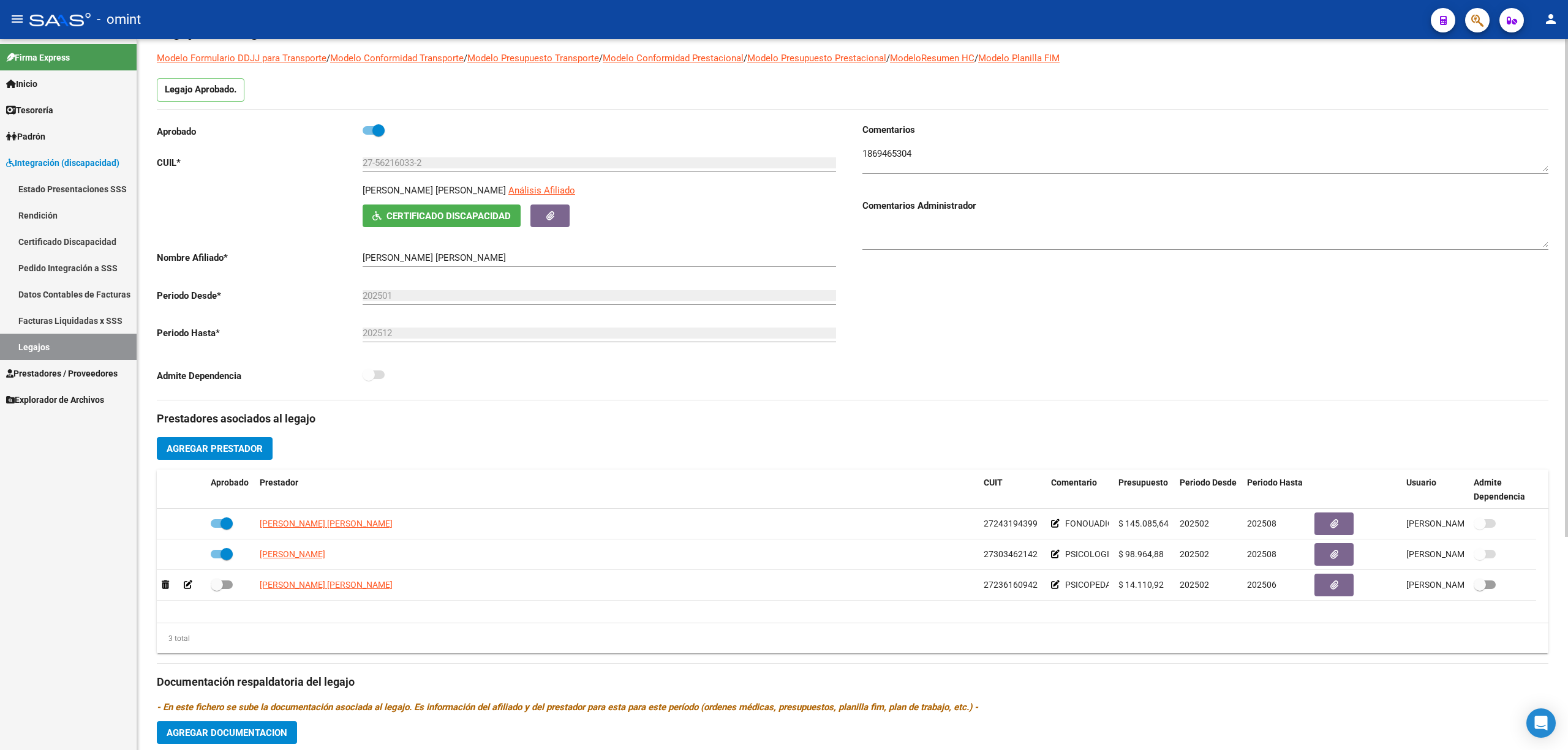
scroll to position [163, 0]
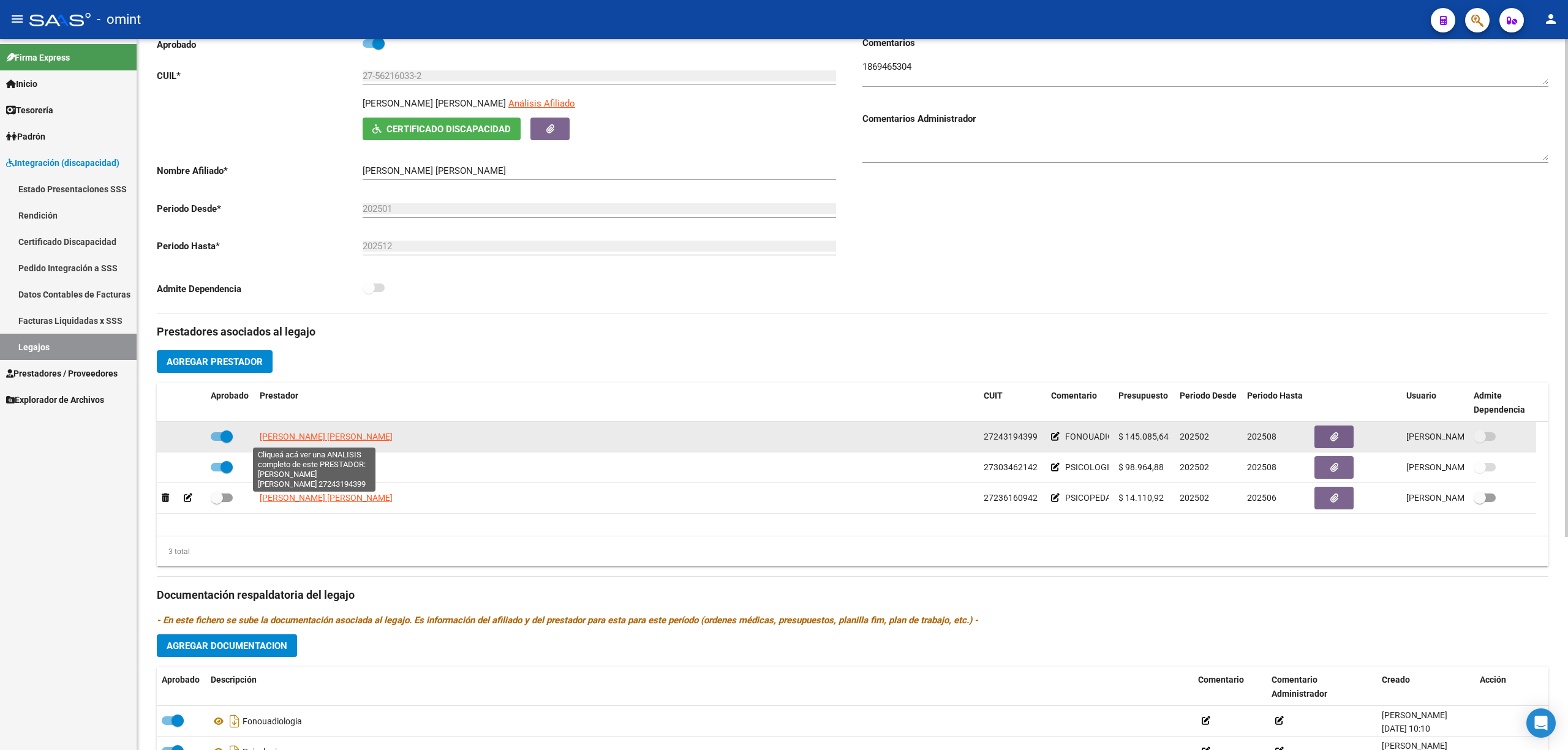
click at [339, 439] on span "MARQUEZ CLAUDIA BETINA" at bounding box center [326, 436] width 133 height 10
type textarea "27243194399"
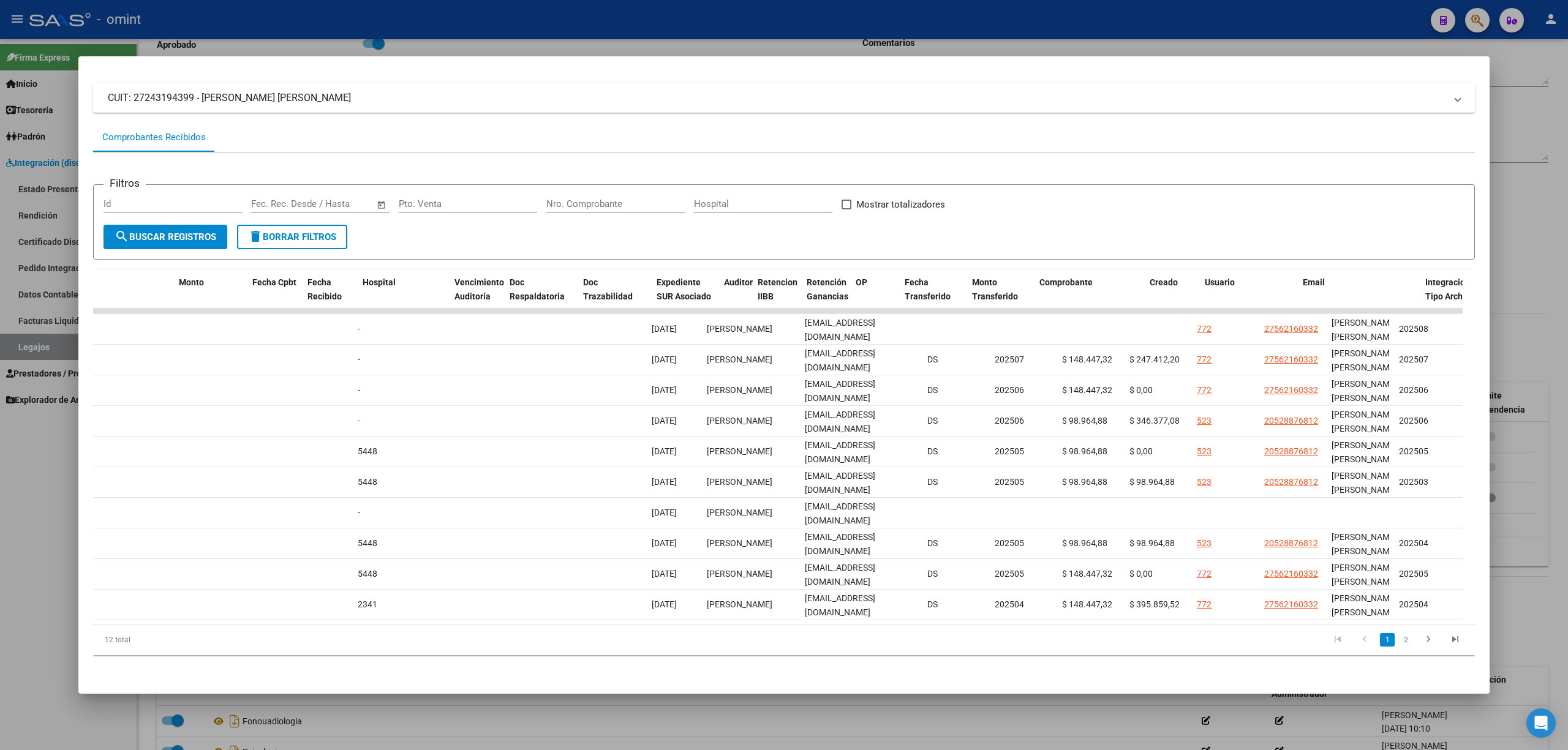
scroll to position [0, 0]
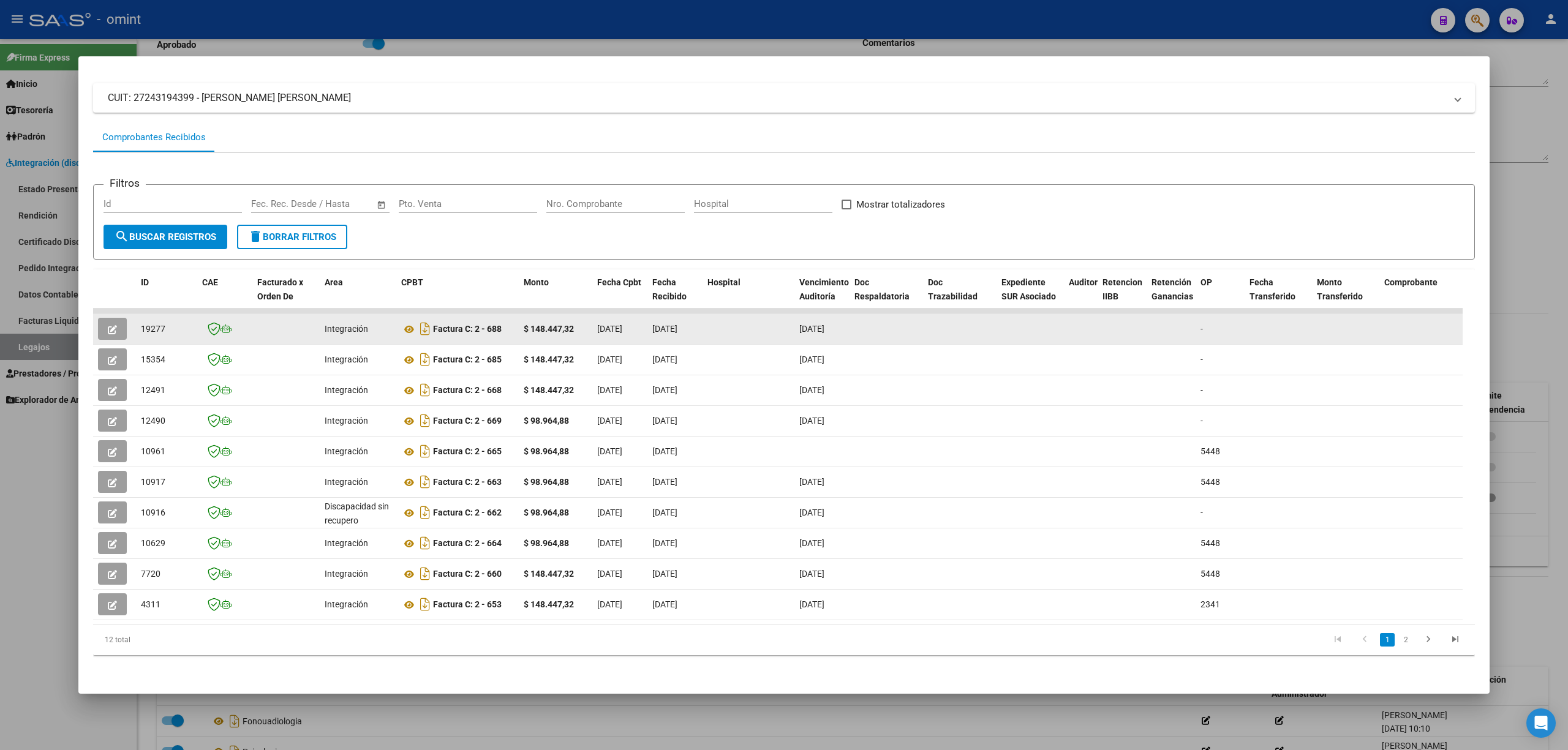
click at [145, 324] on span "19277" at bounding box center [153, 329] width 24 height 10
click at [147, 324] on span "19277" at bounding box center [153, 329] width 24 height 10
copy span "19277"
click at [100, 318] on button "button" at bounding box center [112, 329] width 29 height 22
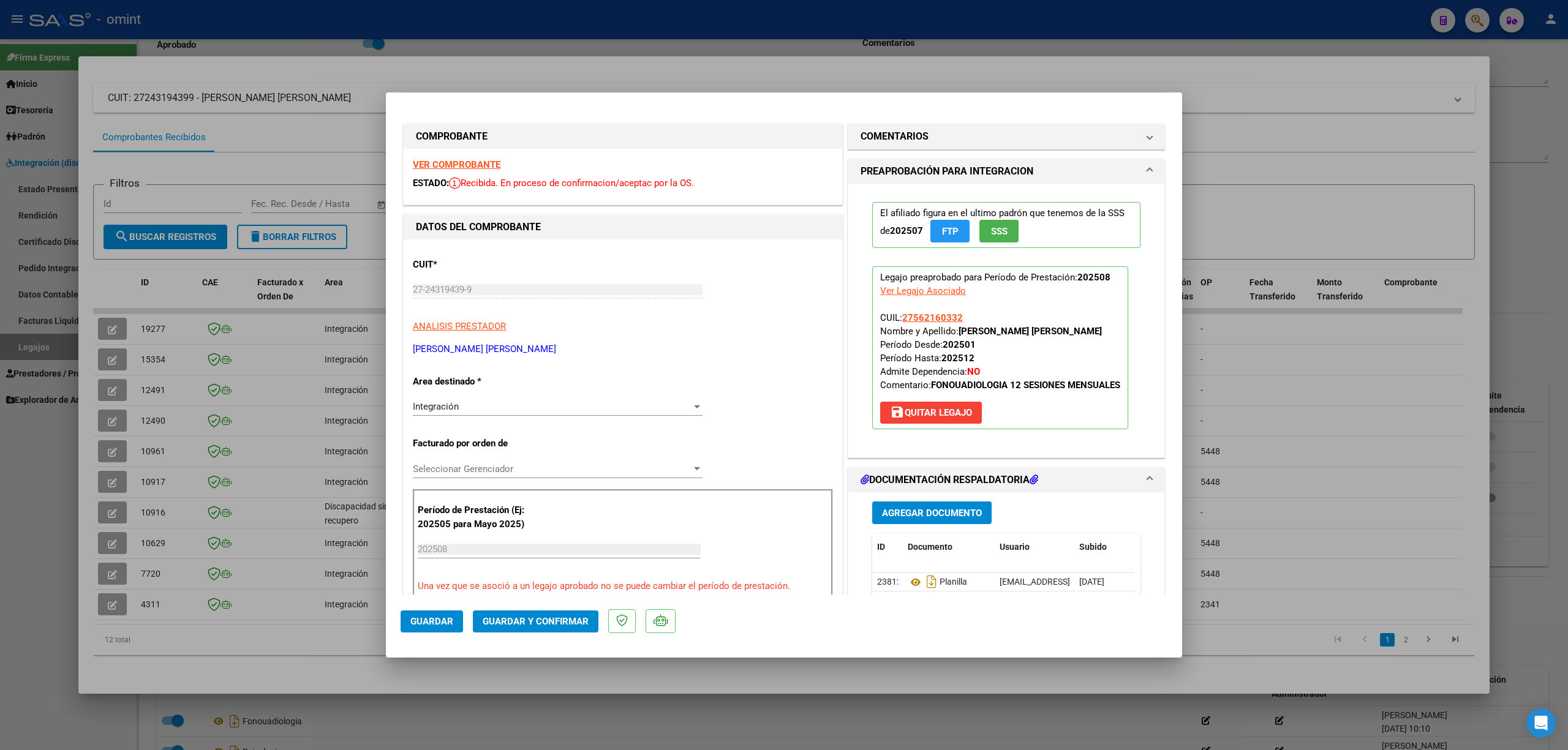
click at [475, 162] on strong "VER COMPROBANTE" at bounding box center [457, 165] width 88 height 11
click at [525, 494] on span "Guardar y Confirmar" at bounding box center [535, 621] width 106 height 11
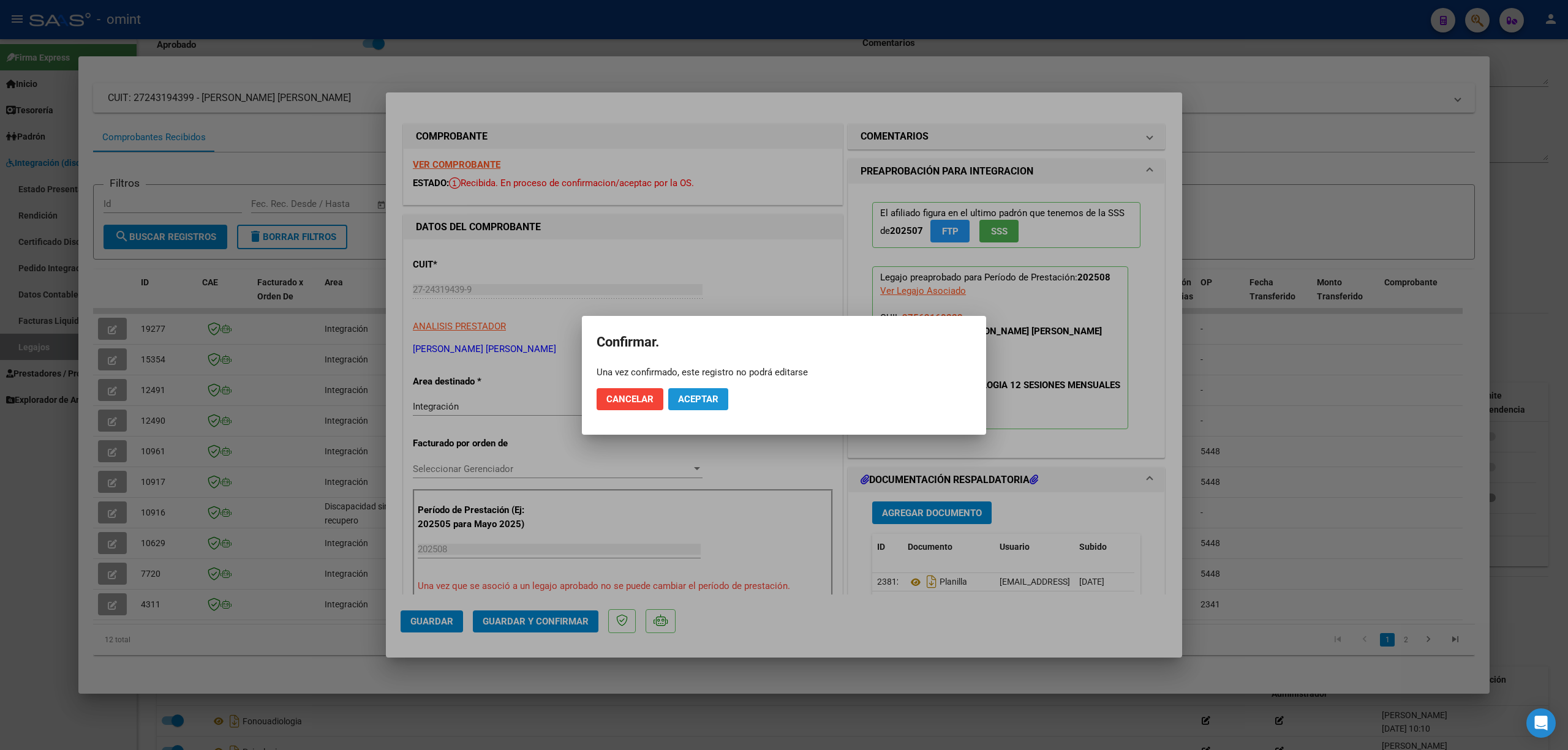
click at [680, 403] on span "Aceptar" at bounding box center [698, 399] width 41 height 11
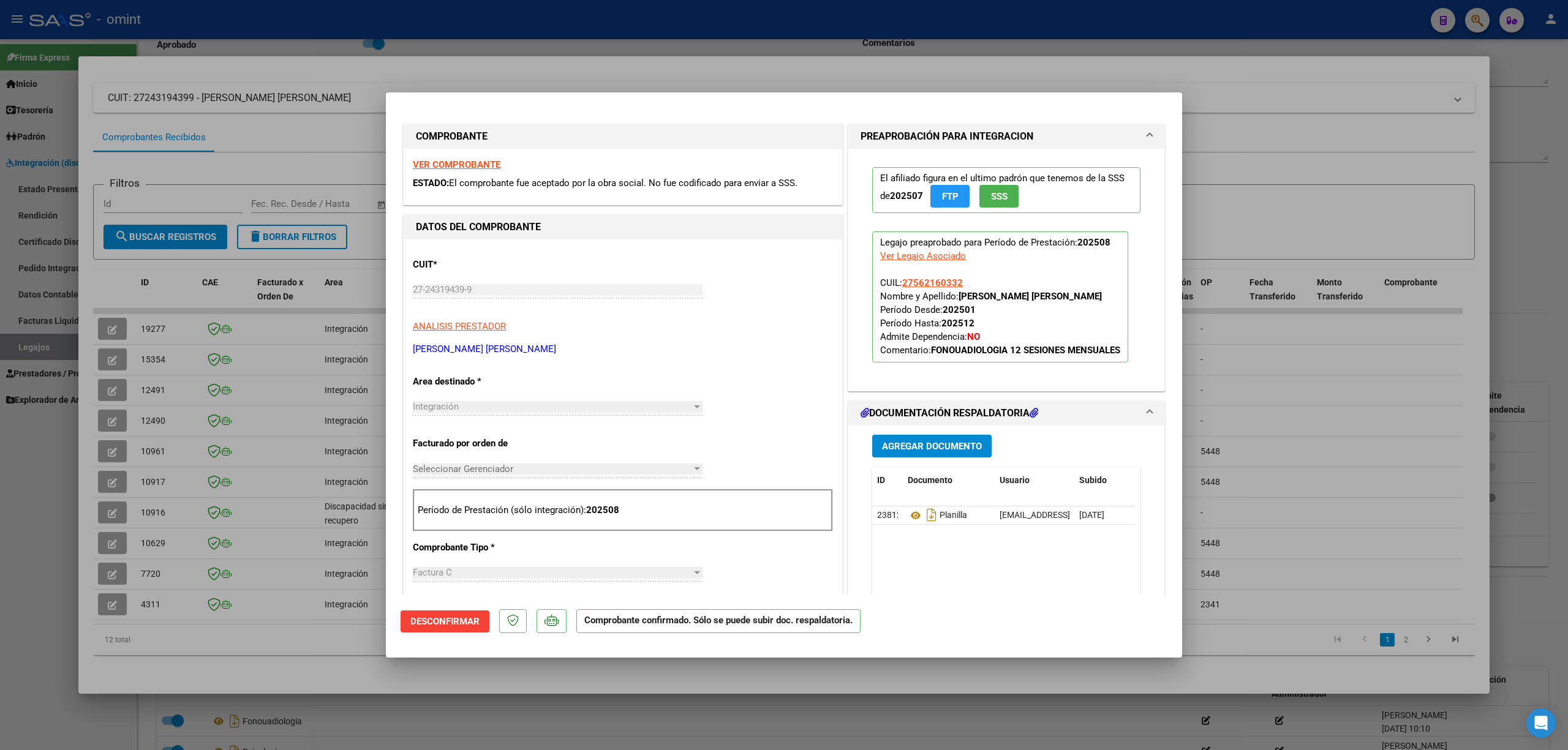
click at [312, 214] on div at bounding box center [784, 375] width 1568 height 750
type input "$ 0,00"
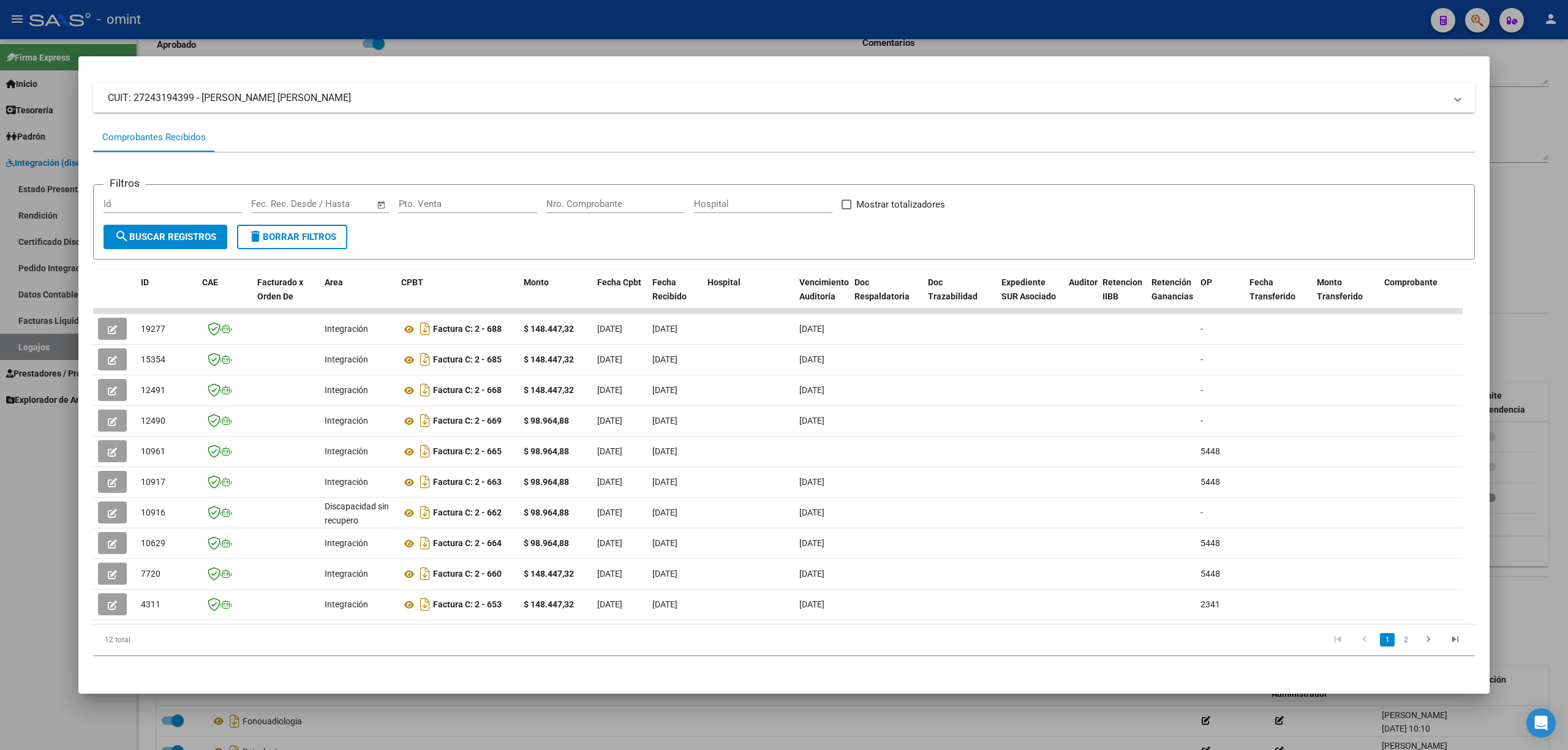
click at [267, 28] on div at bounding box center [784, 375] width 1568 height 750
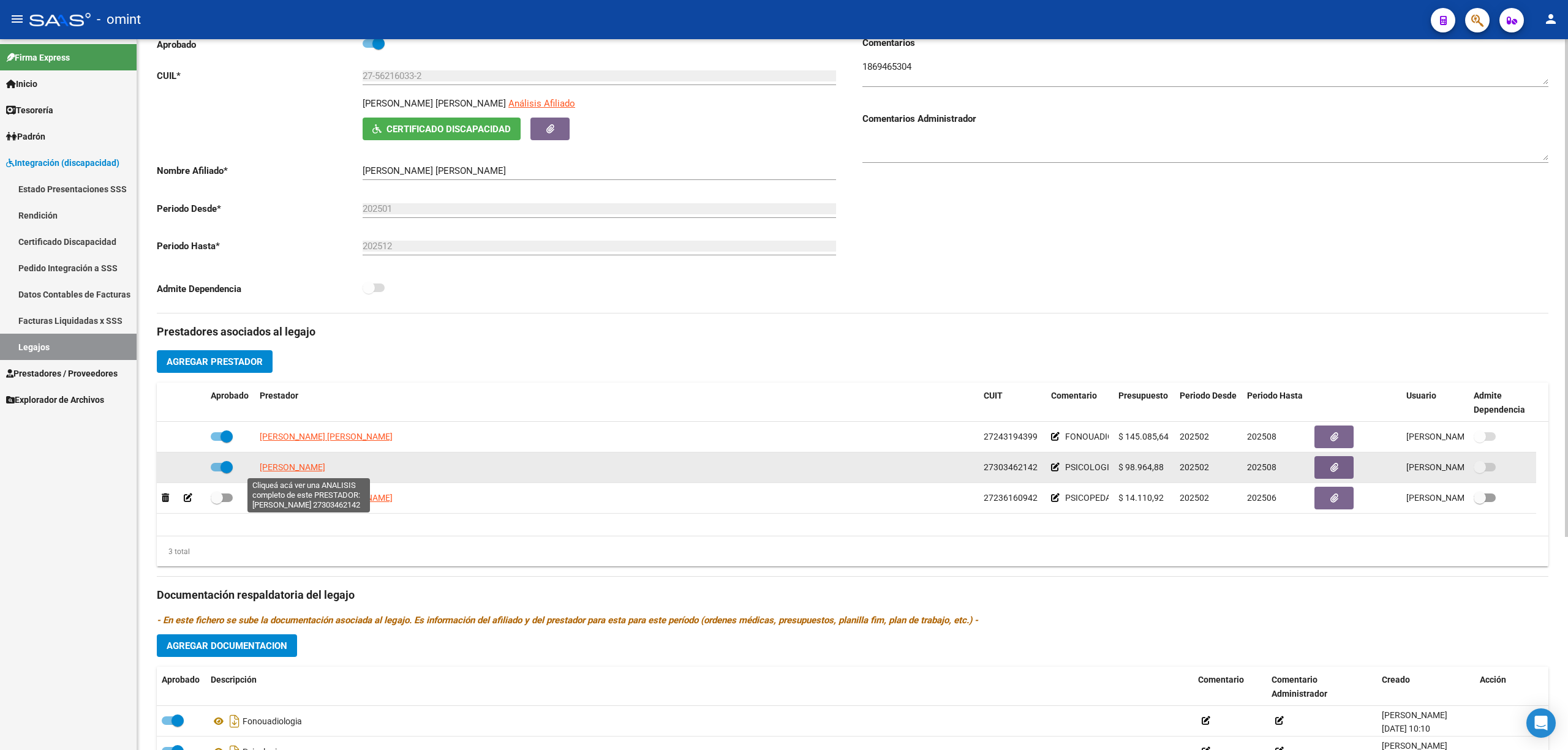
click at [307, 471] on span "RODRIGUEZ YESICA YAEL" at bounding box center [292, 467] width 66 height 10
type textarea "27303462142"
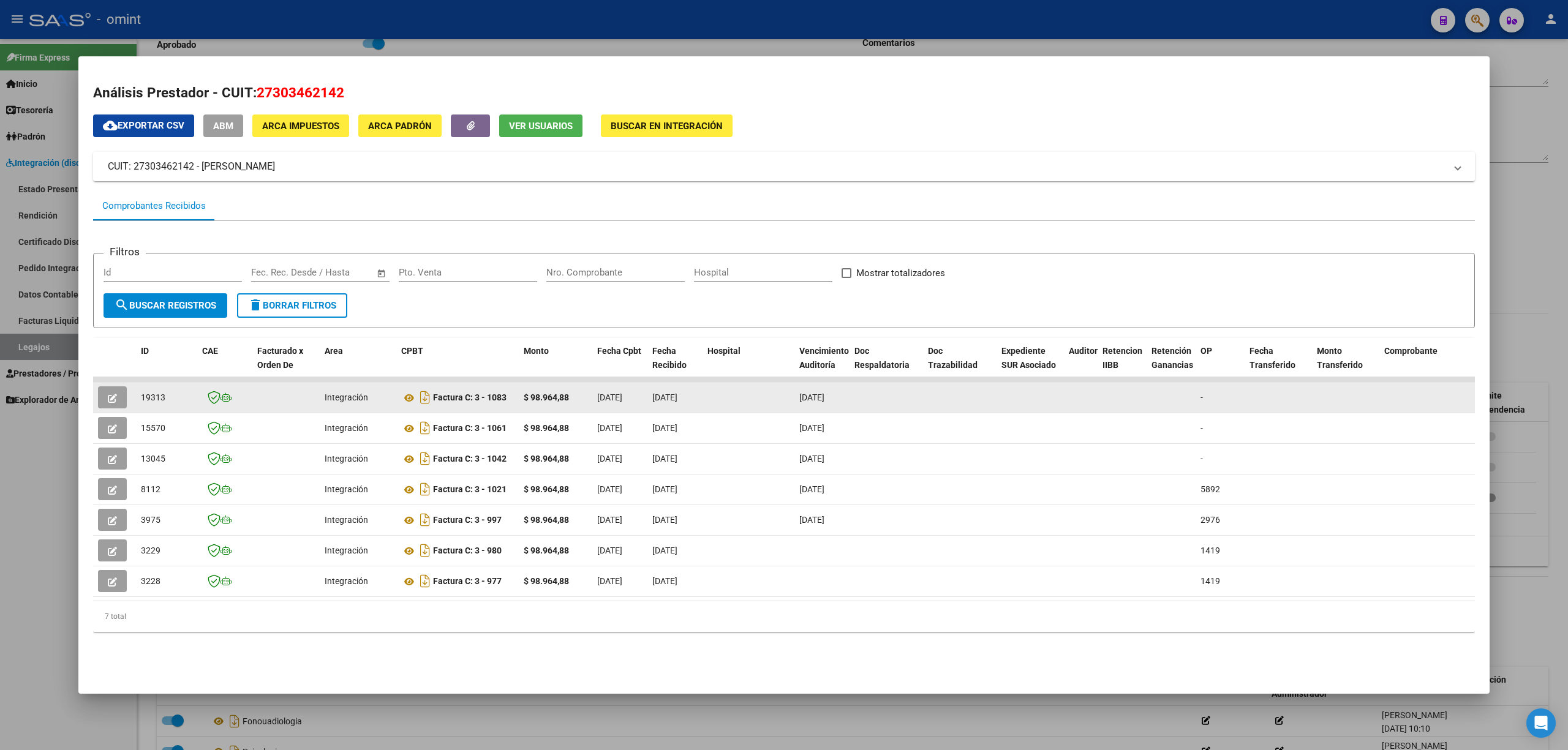
click at [145, 393] on span "19313" at bounding box center [153, 397] width 24 height 10
copy span "19313"
click at [120, 388] on button "button" at bounding box center [112, 397] width 29 height 22
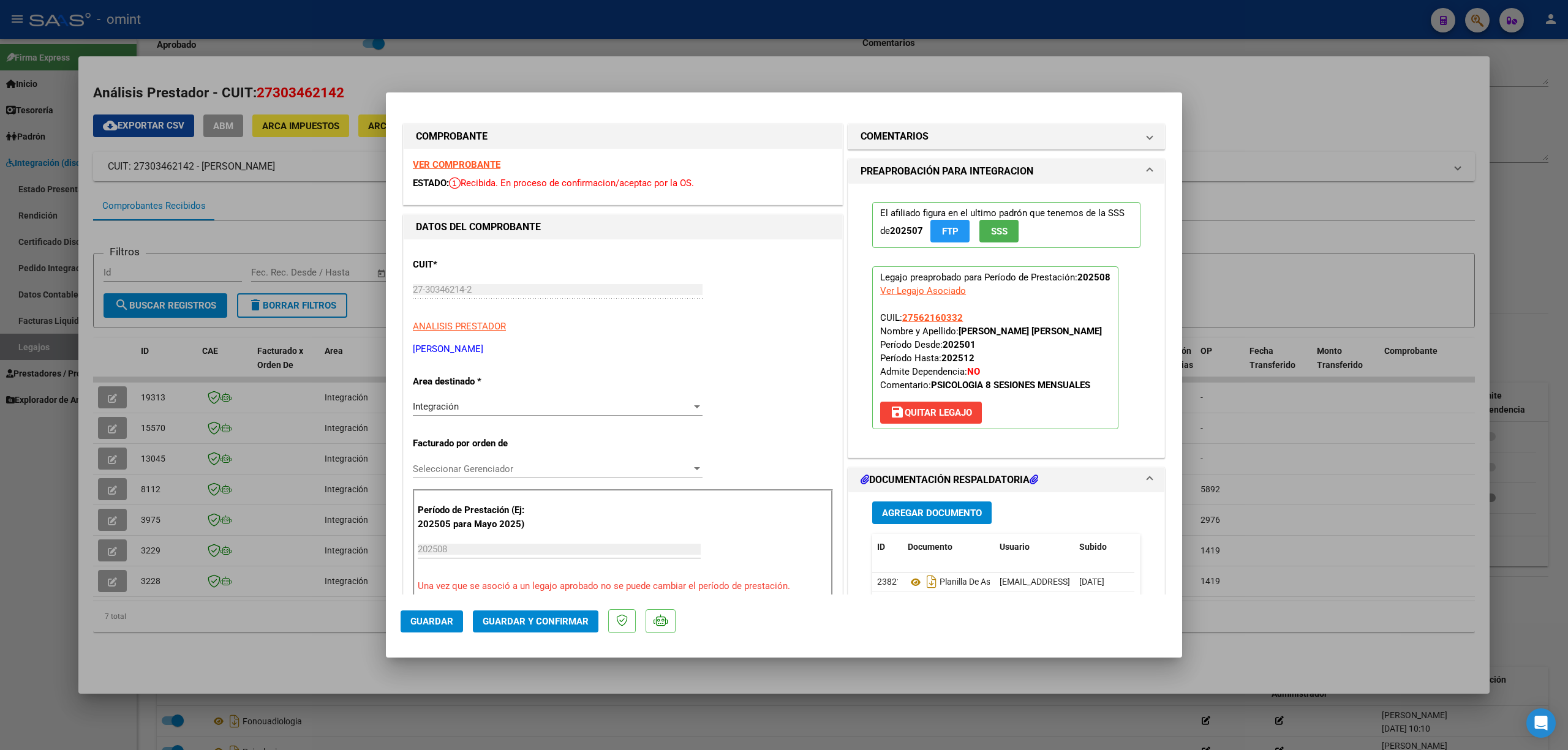
click at [445, 162] on strong "VER COMPROBANTE" at bounding box center [457, 165] width 88 height 11
click at [569, 494] on span "Guardar y Confirmar" at bounding box center [535, 621] width 106 height 11
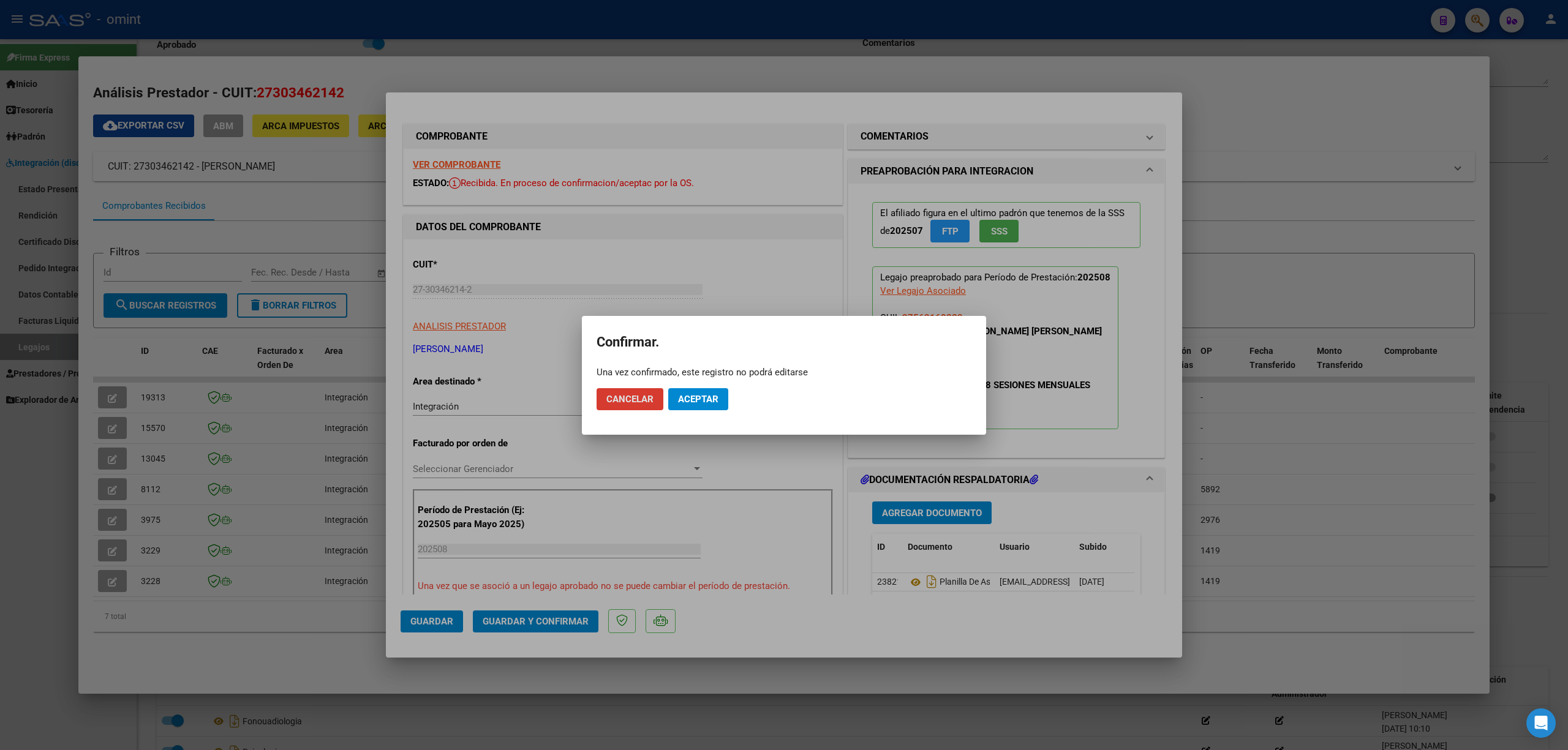
drag, startPoint x: 684, startPoint y: 419, endPoint x: 689, endPoint y: 400, distance: 19.6
click at [684, 418] on mat-dialog-container "Confirmar. Una vez confirmado, este registro no podrá editarse Cancelar Aceptar" at bounding box center [784, 375] width 404 height 119
click at [690, 399] on span "Aceptar" at bounding box center [698, 399] width 41 height 11
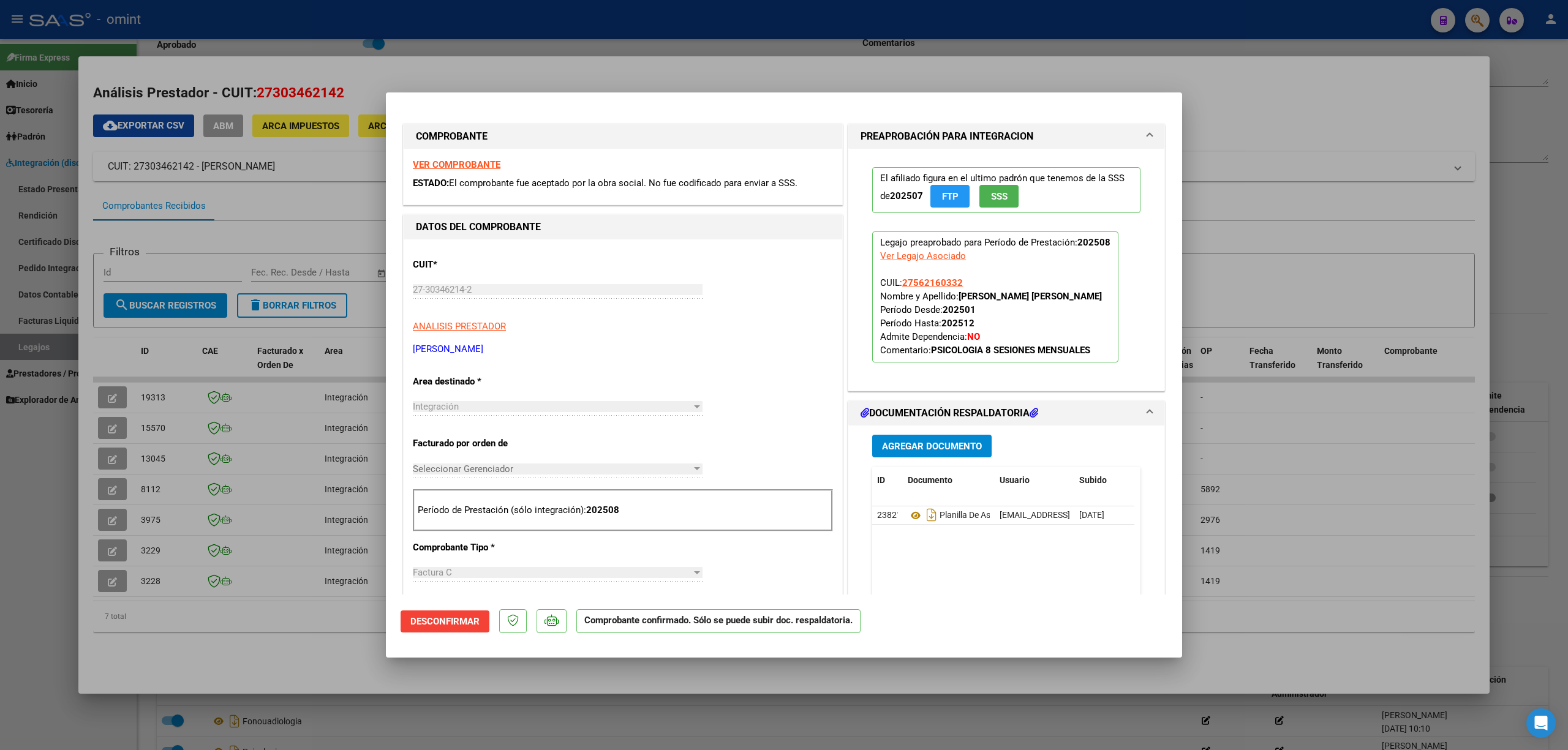
click at [299, 262] on div at bounding box center [784, 375] width 1568 height 750
type input "$ 0,00"
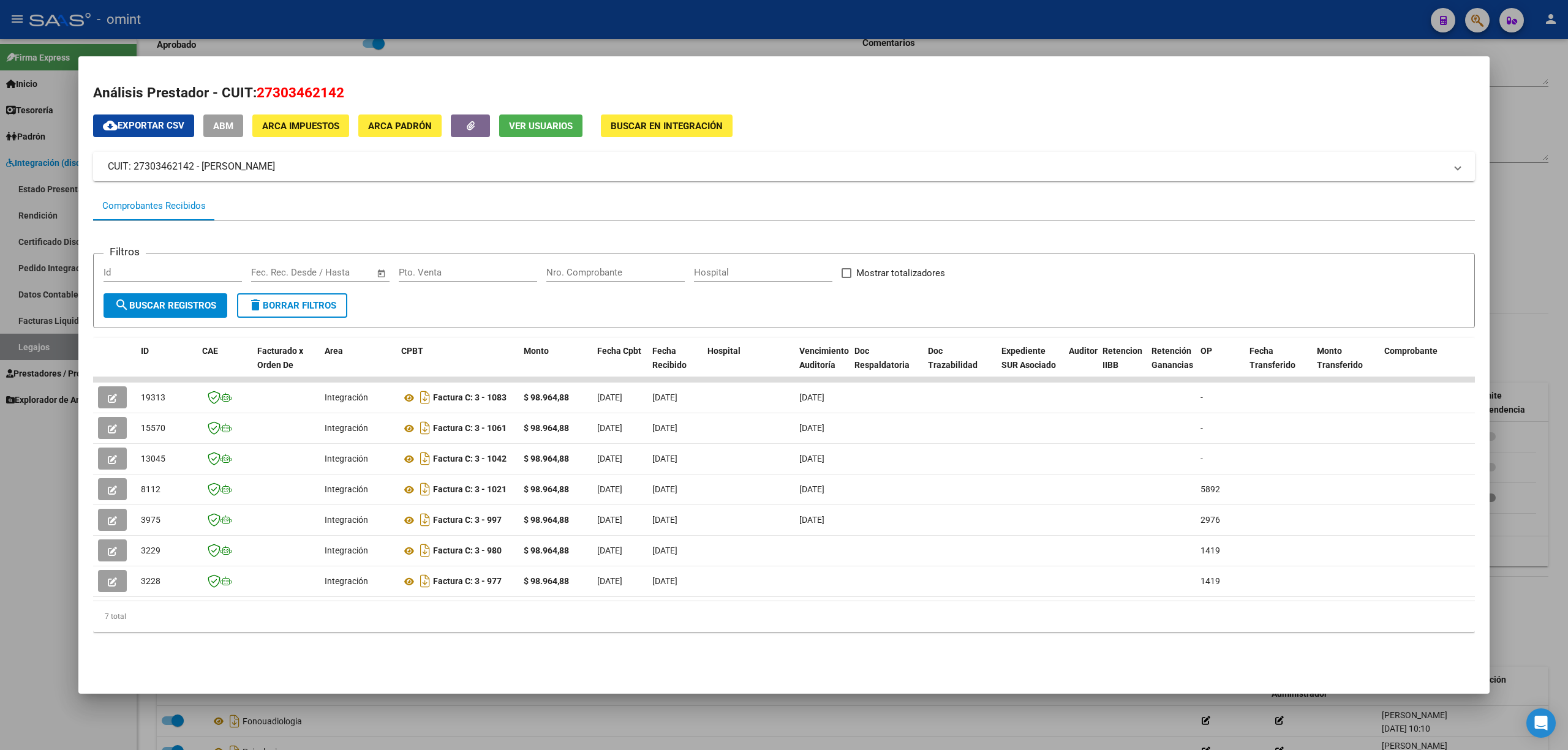
drag, startPoint x: 305, startPoint y: 20, endPoint x: 311, endPoint y: 24, distance: 7.2
click at [305, 19] on div at bounding box center [784, 375] width 1568 height 750
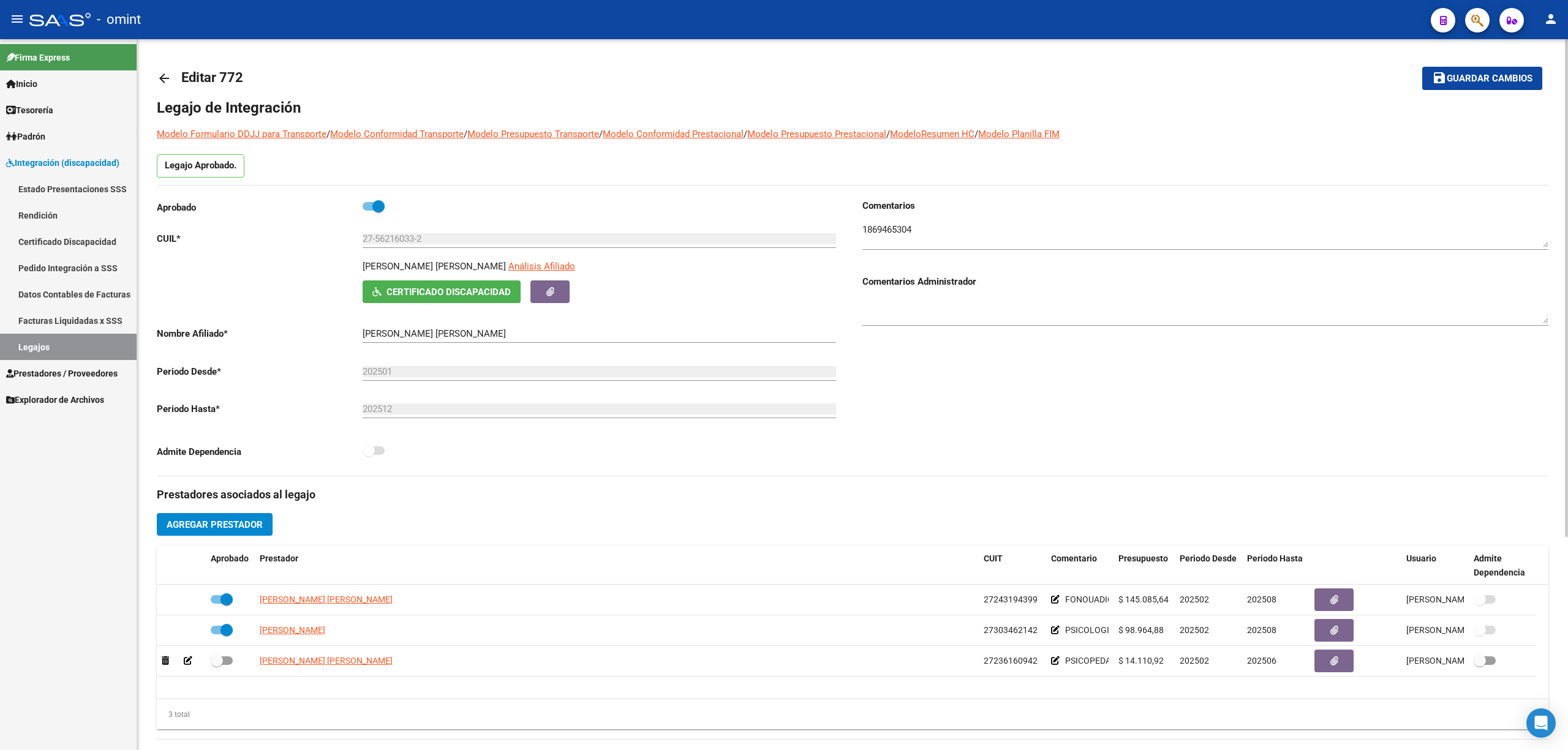
click at [158, 72] on mat-icon "arrow_back" at bounding box center [164, 79] width 15 height 15
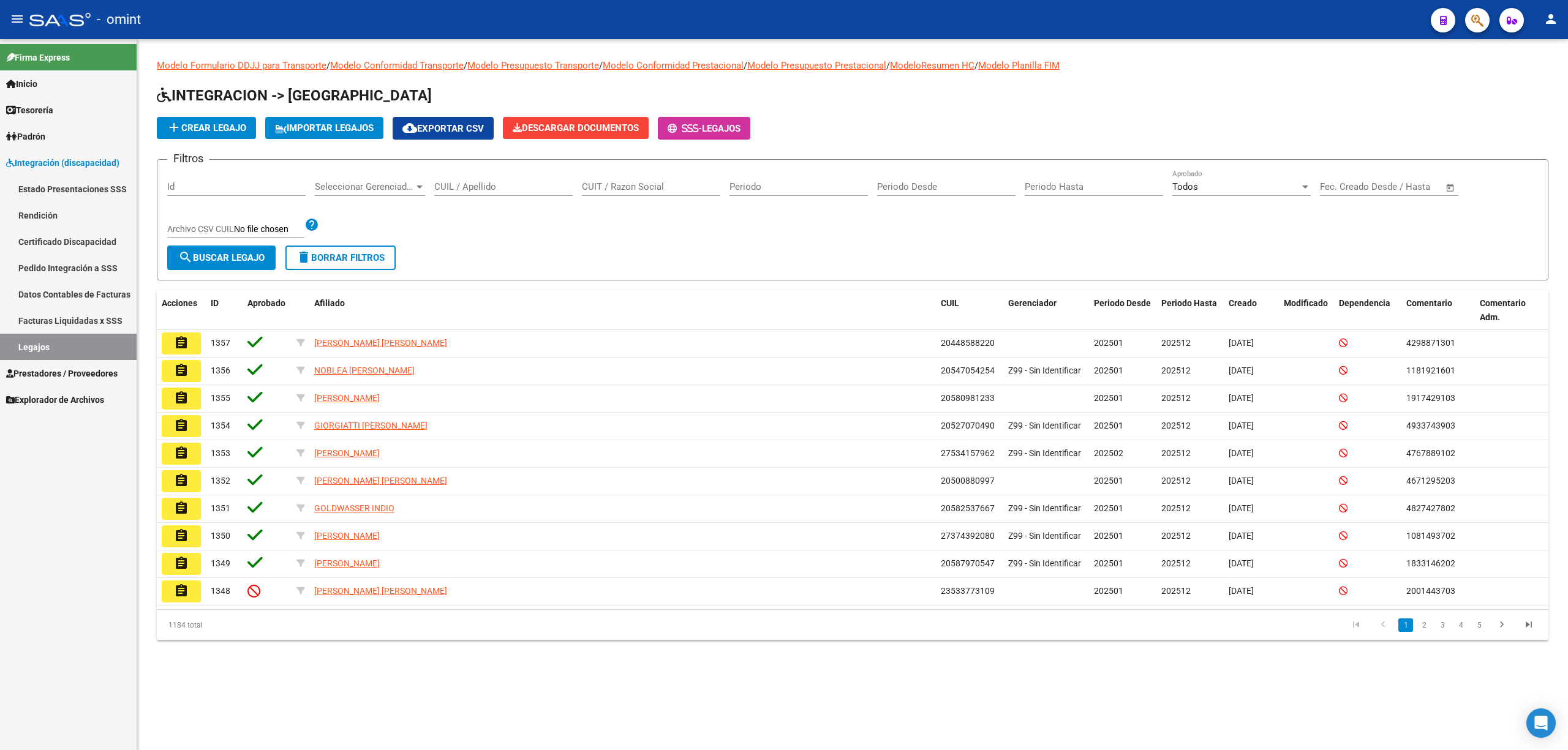
click at [520, 181] on input "CUIL / Apellido" at bounding box center [503, 187] width 138 height 11
paste input "20479279706"
type input "20479279706"
click at [263, 256] on span "search Buscar Legajo" at bounding box center [220, 257] width 86 height 11
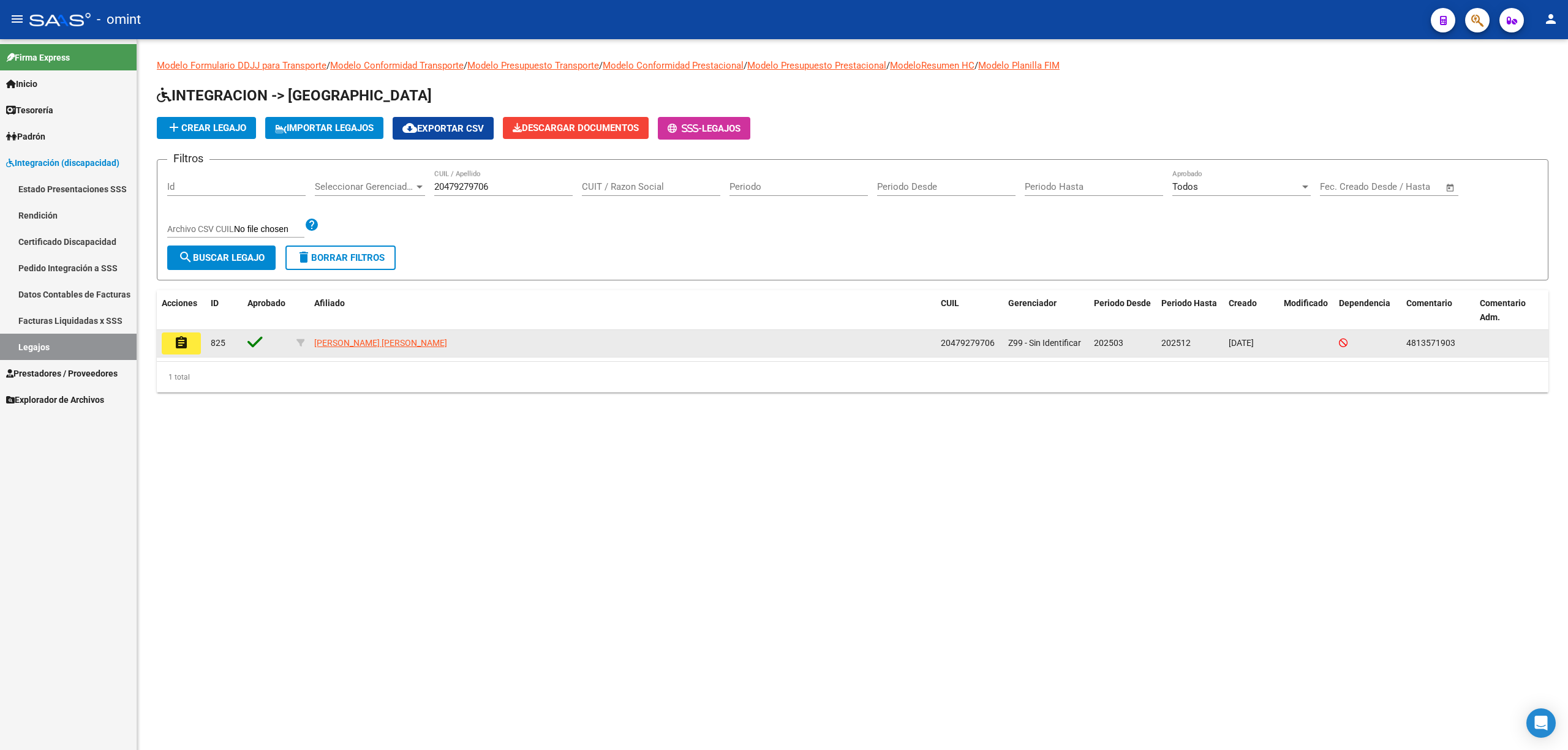
click at [180, 341] on mat-icon "assignment" at bounding box center [182, 343] width 15 height 15
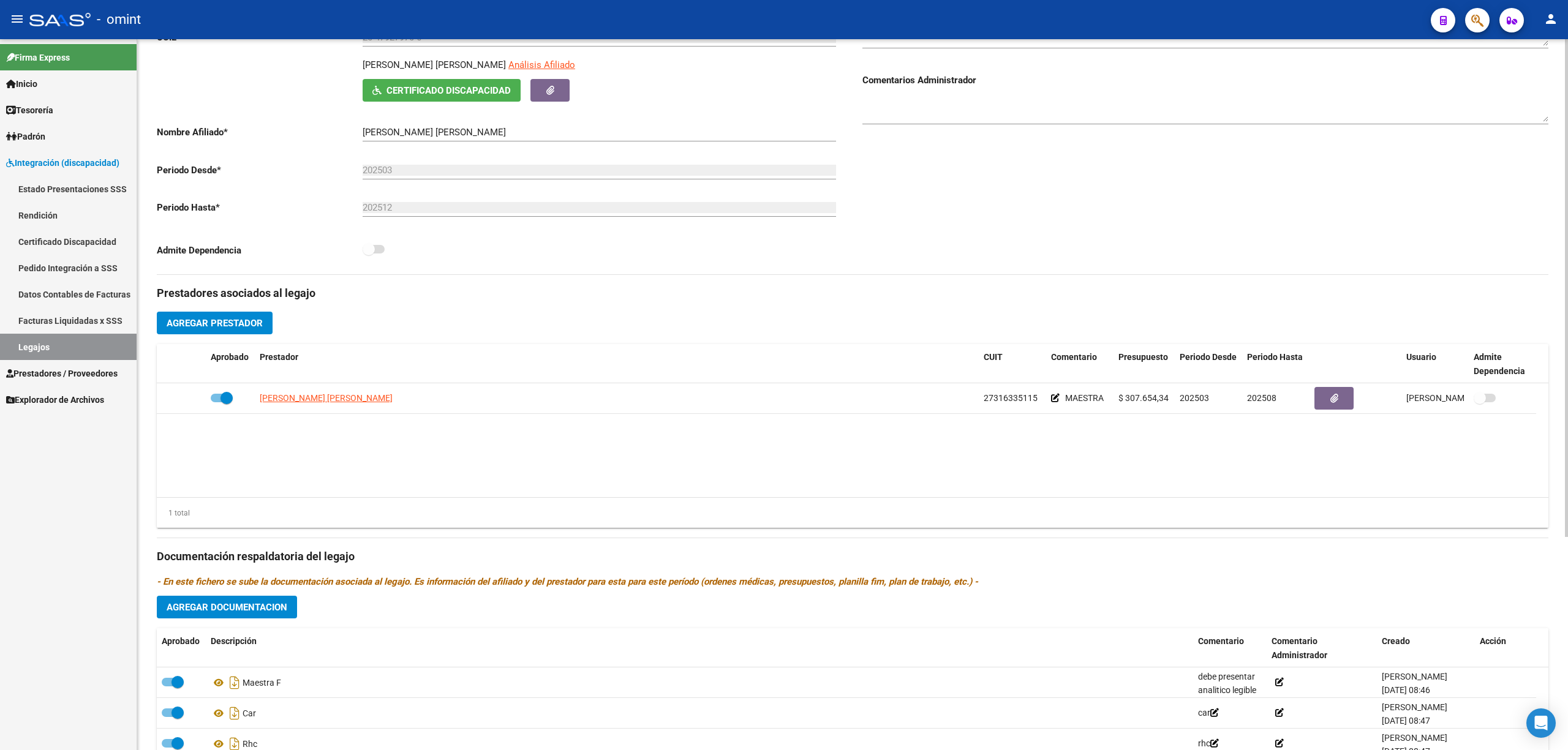
scroll to position [163, 0]
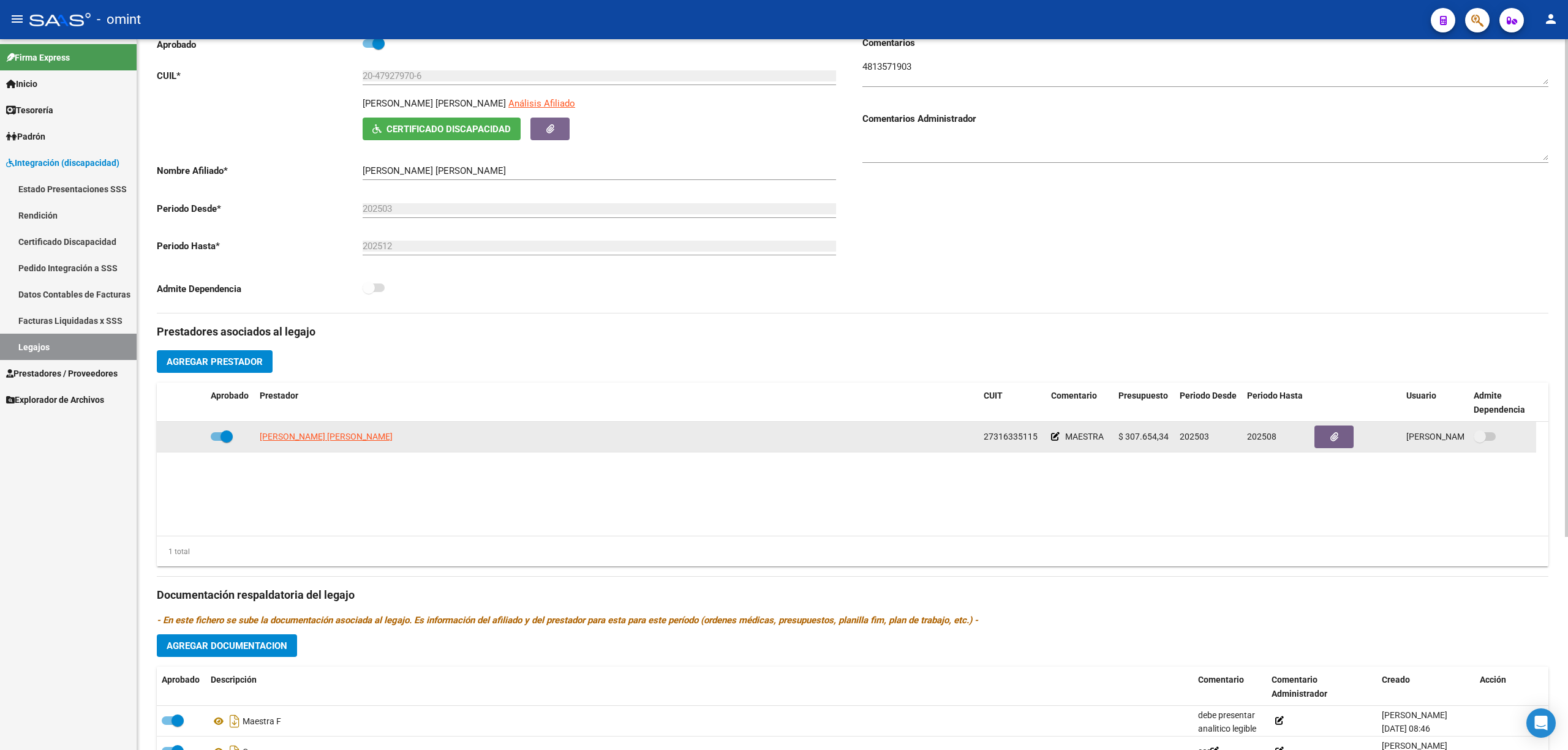
click at [295, 431] on app-link-go-to "MONTAÑO MARIA LAURA" at bounding box center [326, 436] width 133 height 14
click at [297, 436] on span "MONTAÑO MARIA LAURA" at bounding box center [326, 436] width 133 height 10
type textarea "27316335115"
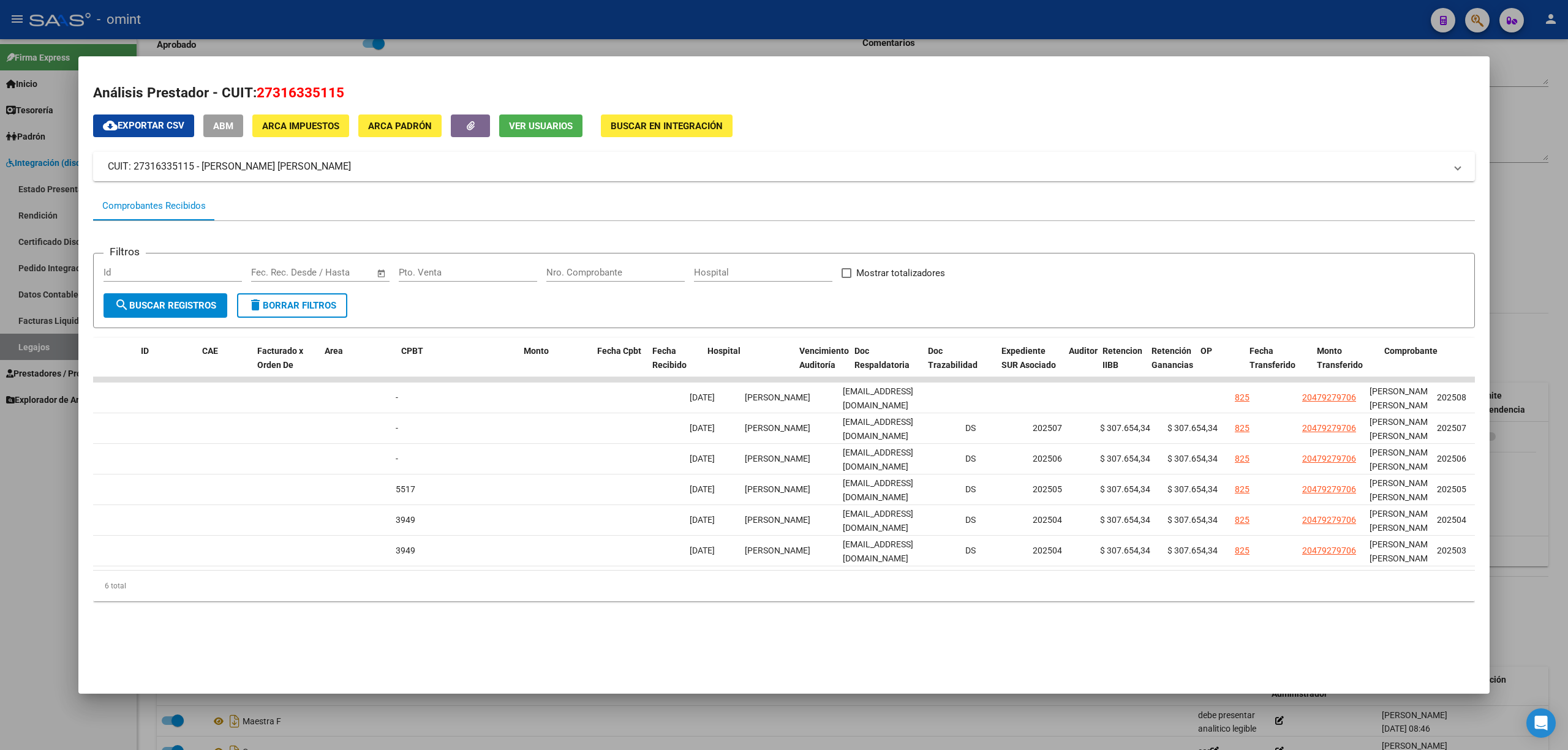
scroll to position [0, 0]
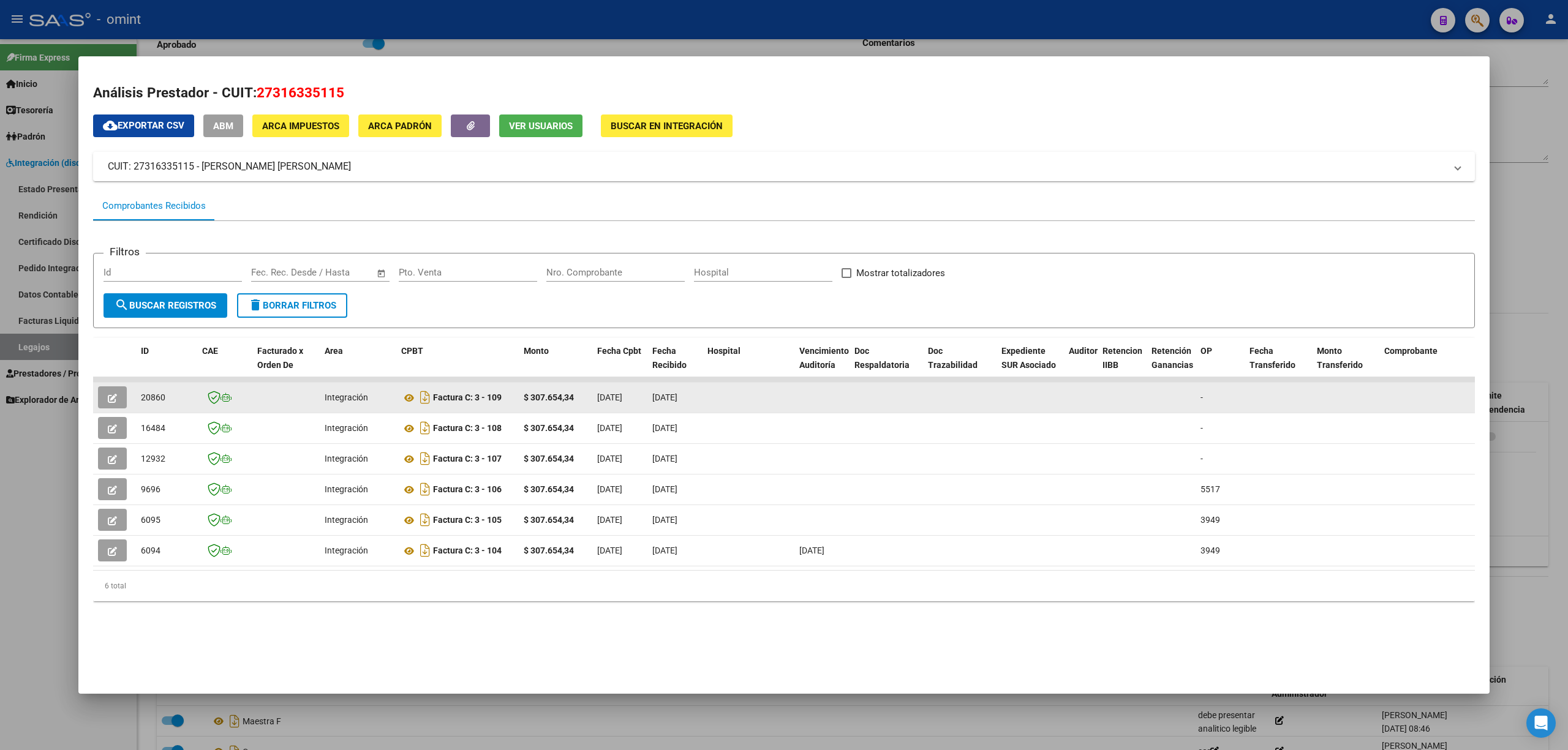
click at [153, 397] on span "20860" at bounding box center [153, 397] width 24 height 10
click at [111, 394] on icon "button" at bounding box center [112, 398] width 9 height 9
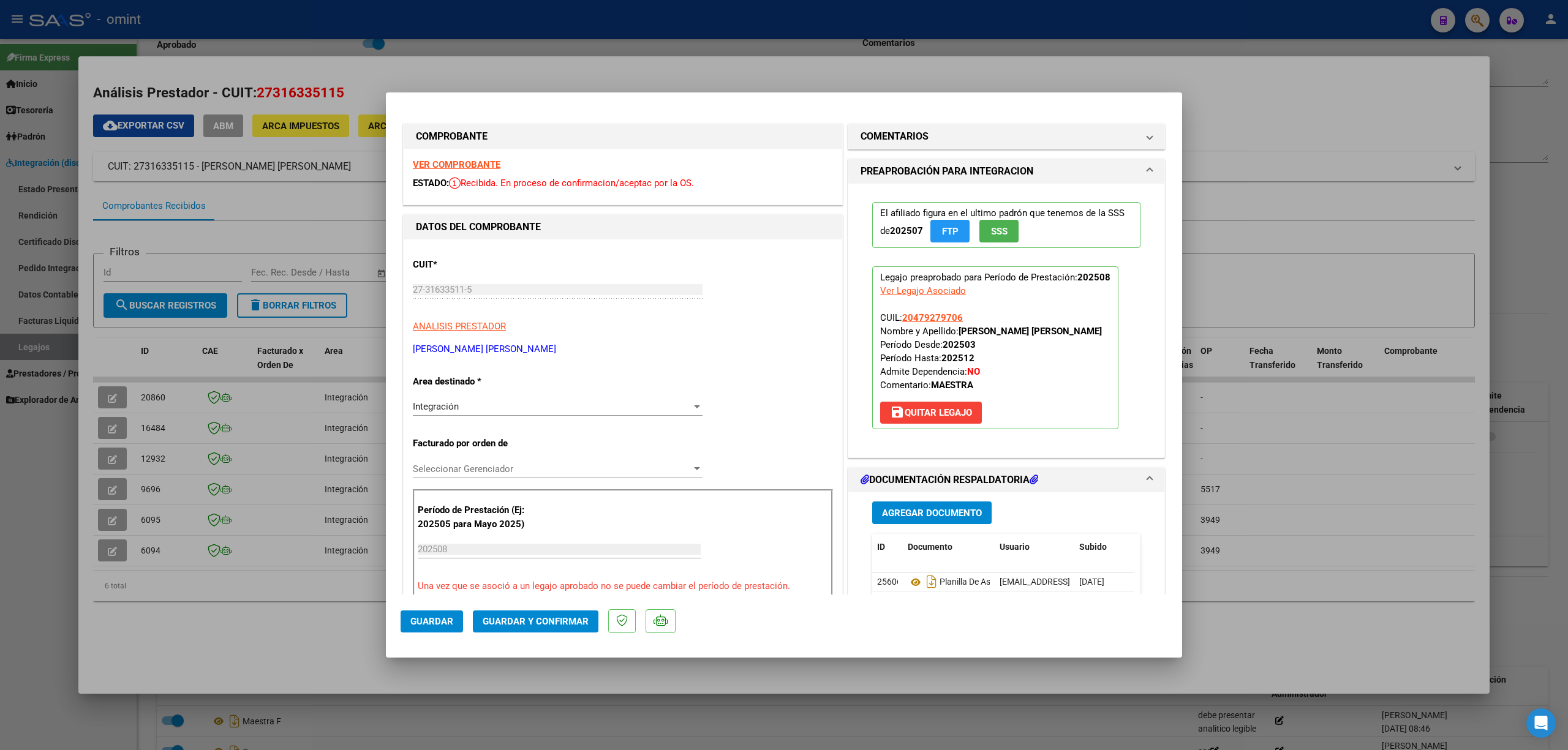
click at [458, 156] on div "VER COMPROBANTE ESTADO: Recibida. En proceso de confirmacion/aceptac por la OS." at bounding box center [622, 177] width 438 height 56
click at [458, 163] on strong "VER COMPROBANTE" at bounding box center [457, 165] width 88 height 11
click at [534, 494] on button "Guardar y Confirmar" at bounding box center [536, 621] width 126 height 22
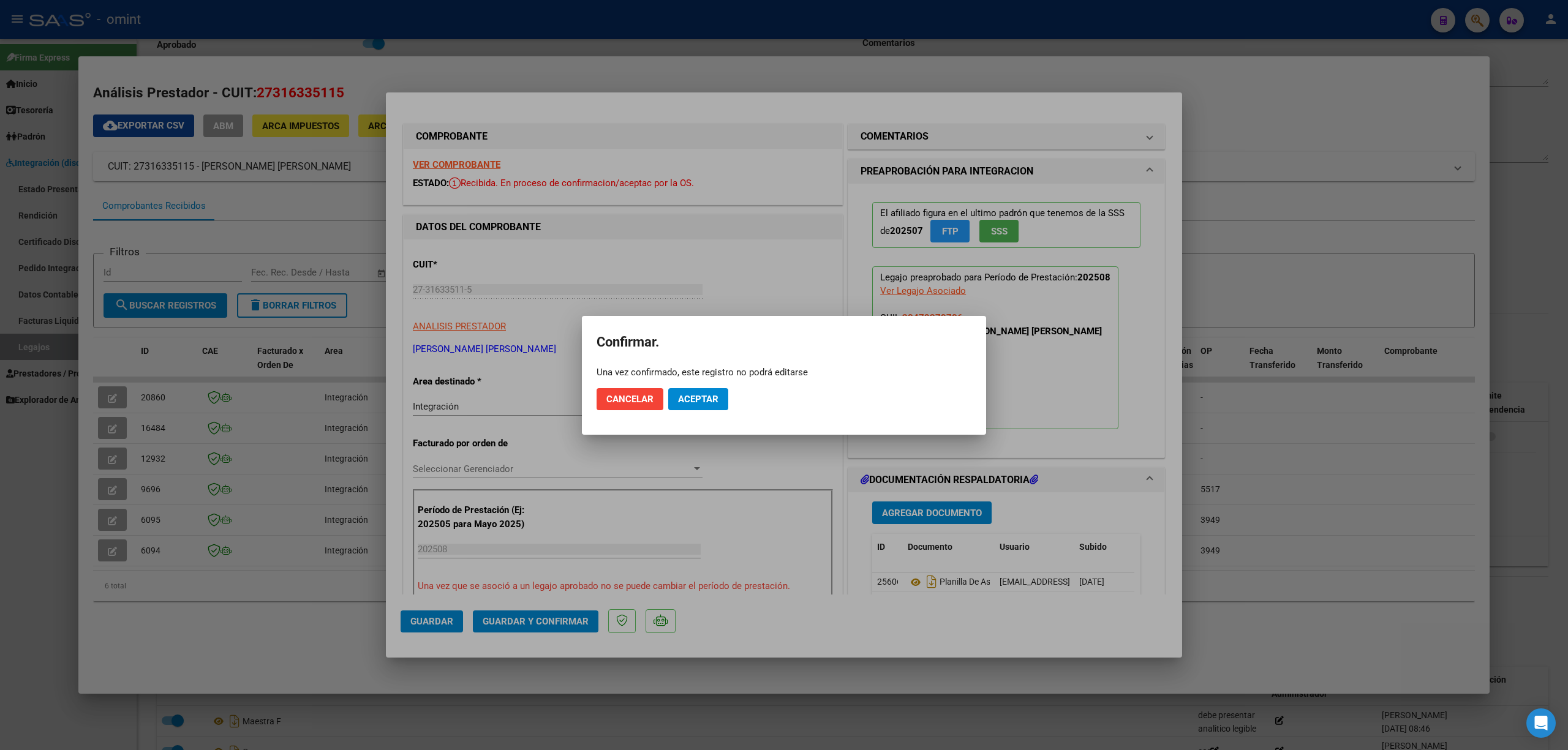
click at [694, 412] on mat-dialog-actions "Cancelar Aceptar" at bounding box center [784, 399] width 375 height 42
click at [694, 404] on span "Aceptar" at bounding box center [698, 399] width 41 height 11
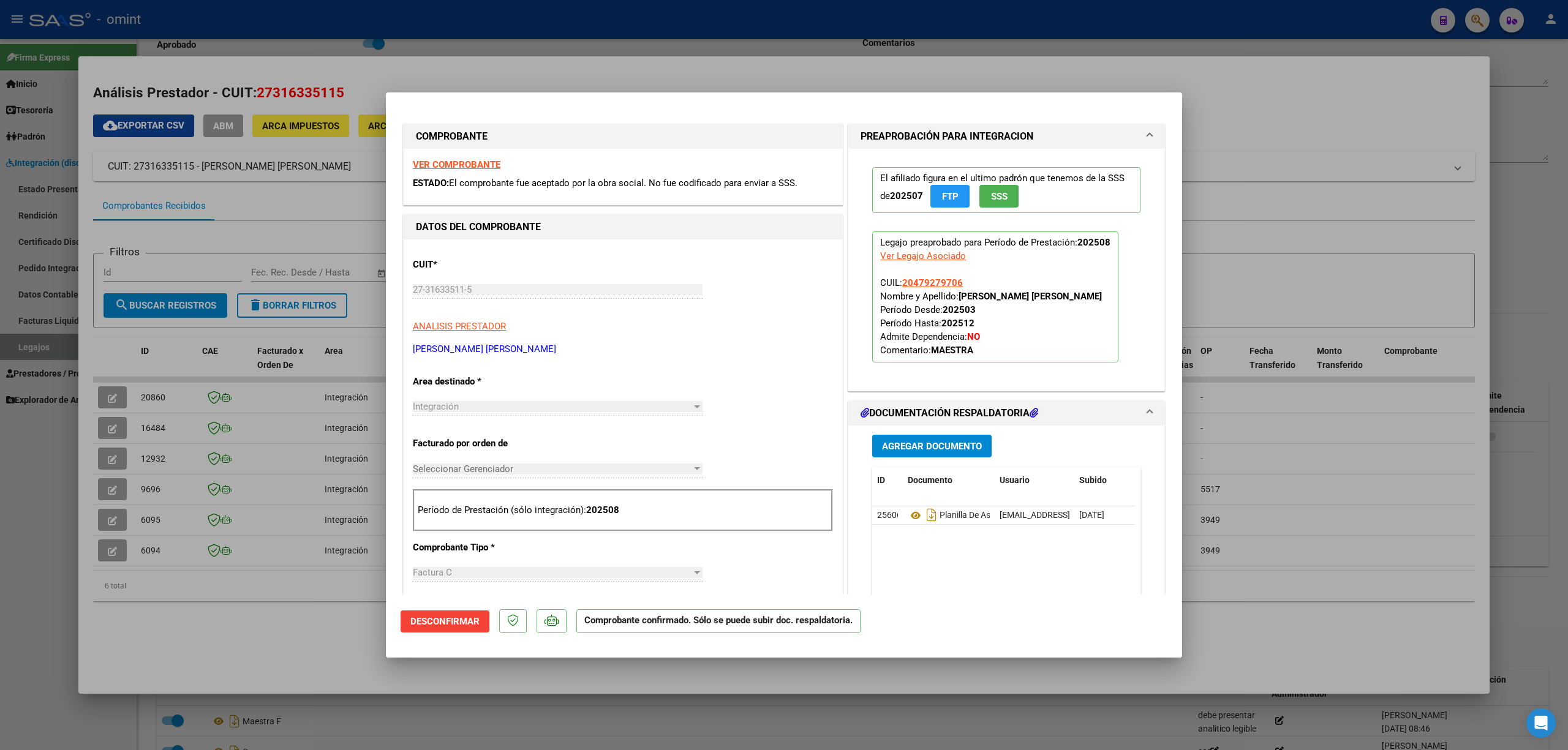
click at [256, 328] on div at bounding box center [784, 375] width 1568 height 750
type input "$ 0,00"
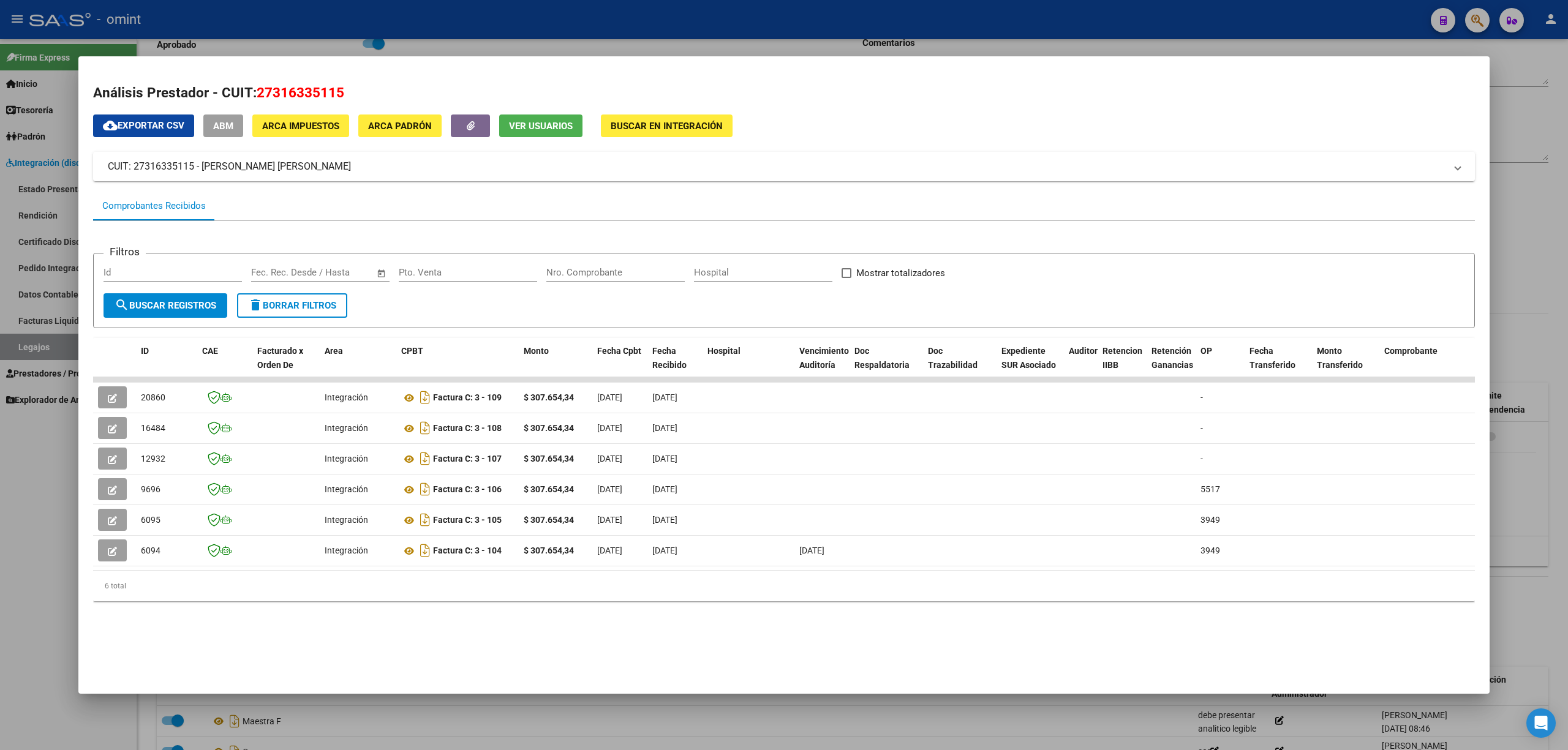
click at [210, 28] on div at bounding box center [784, 375] width 1568 height 750
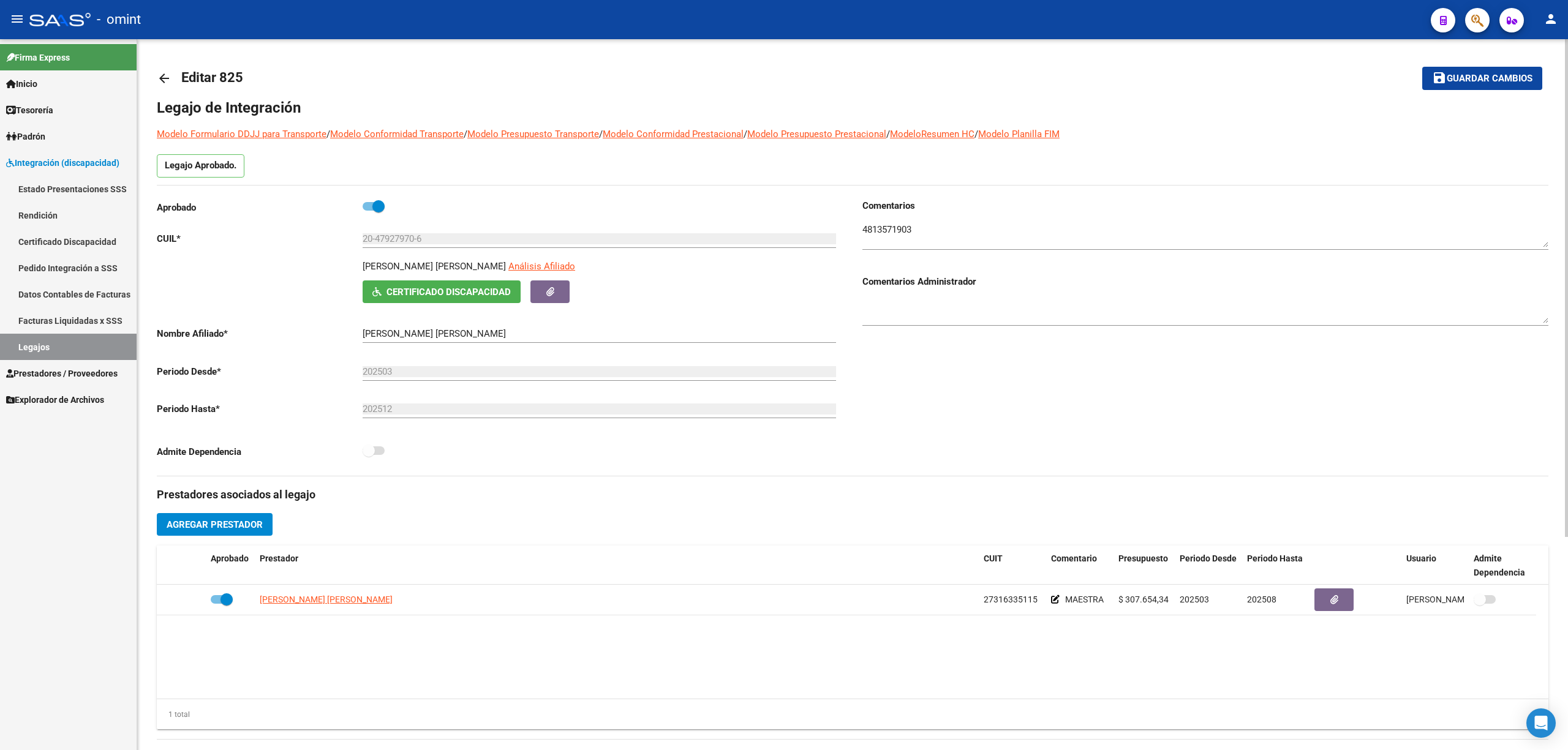
click at [164, 84] on mat-icon "arrow_back" at bounding box center [164, 79] width 15 height 15
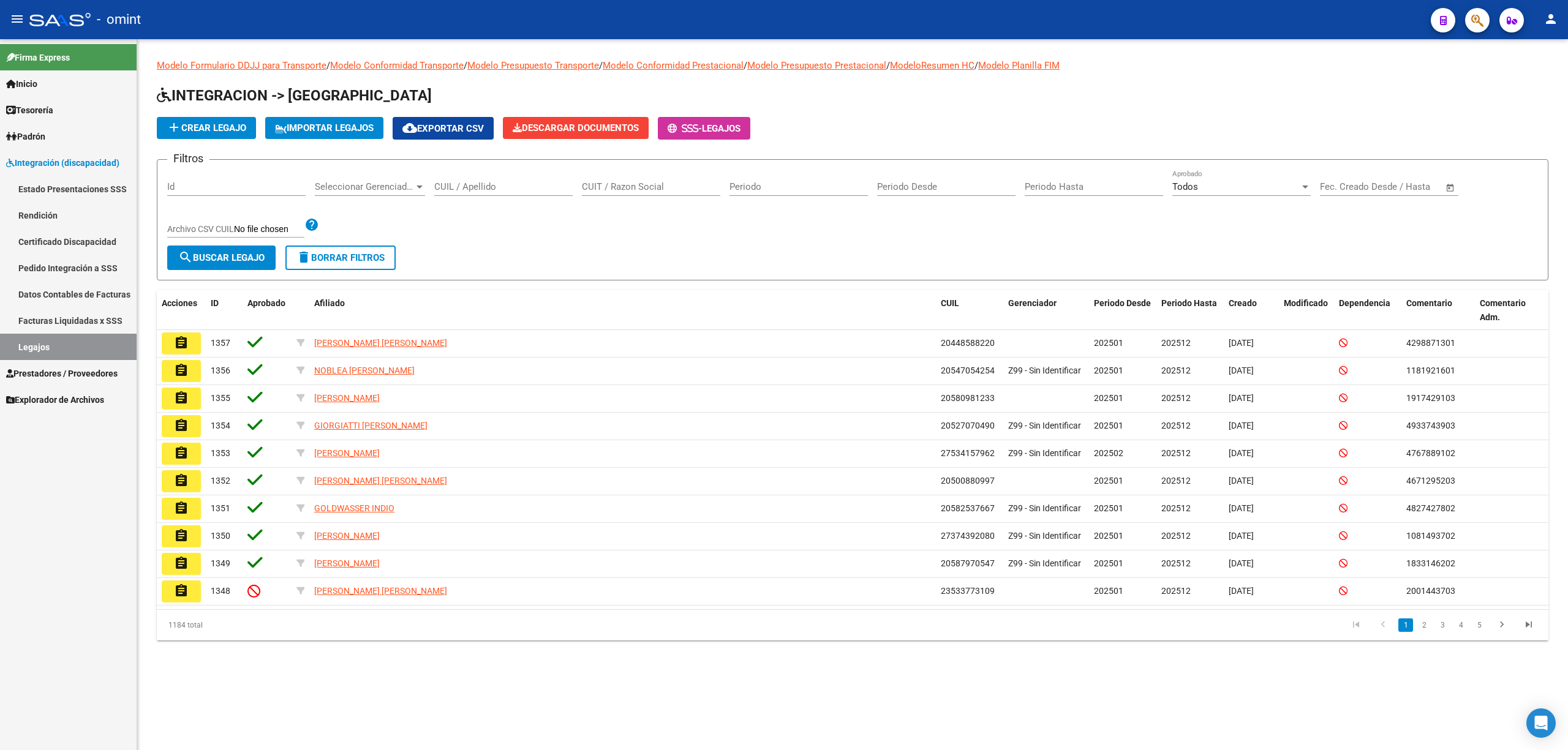
click at [623, 184] on input "CUIT / Razon Social" at bounding box center [650, 187] width 138 height 11
paste input "20545764009"
type input "20545764009"
drag, startPoint x: 663, startPoint y: 189, endPoint x: 476, endPoint y: 196, distance: 187.1
click at [455, 193] on div "Filtros Id Seleccionar Gerenciador Seleccionar Gerenciador CUIL / Apellido 2054…" at bounding box center [853, 207] width 1371 height 76
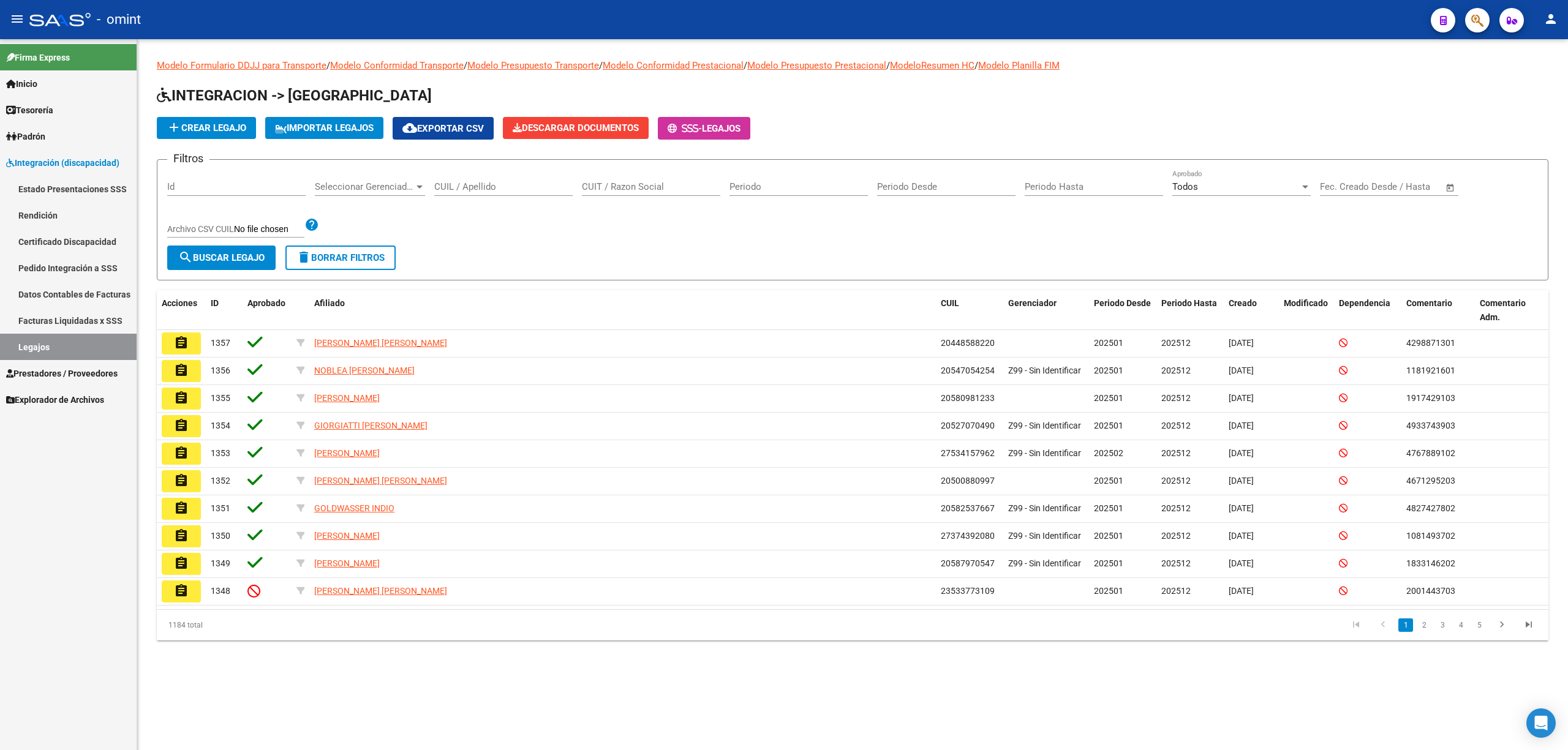
click at [521, 180] on div "CUIL / Apellido" at bounding box center [503, 182] width 138 height 26
click at [506, 193] on div "CUIL / Apellido" at bounding box center [503, 182] width 138 height 26
paste input "20545764009"
type input "20545764009"
click at [234, 260] on span "search Buscar Legajo" at bounding box center [220, 257] width 86 height 11
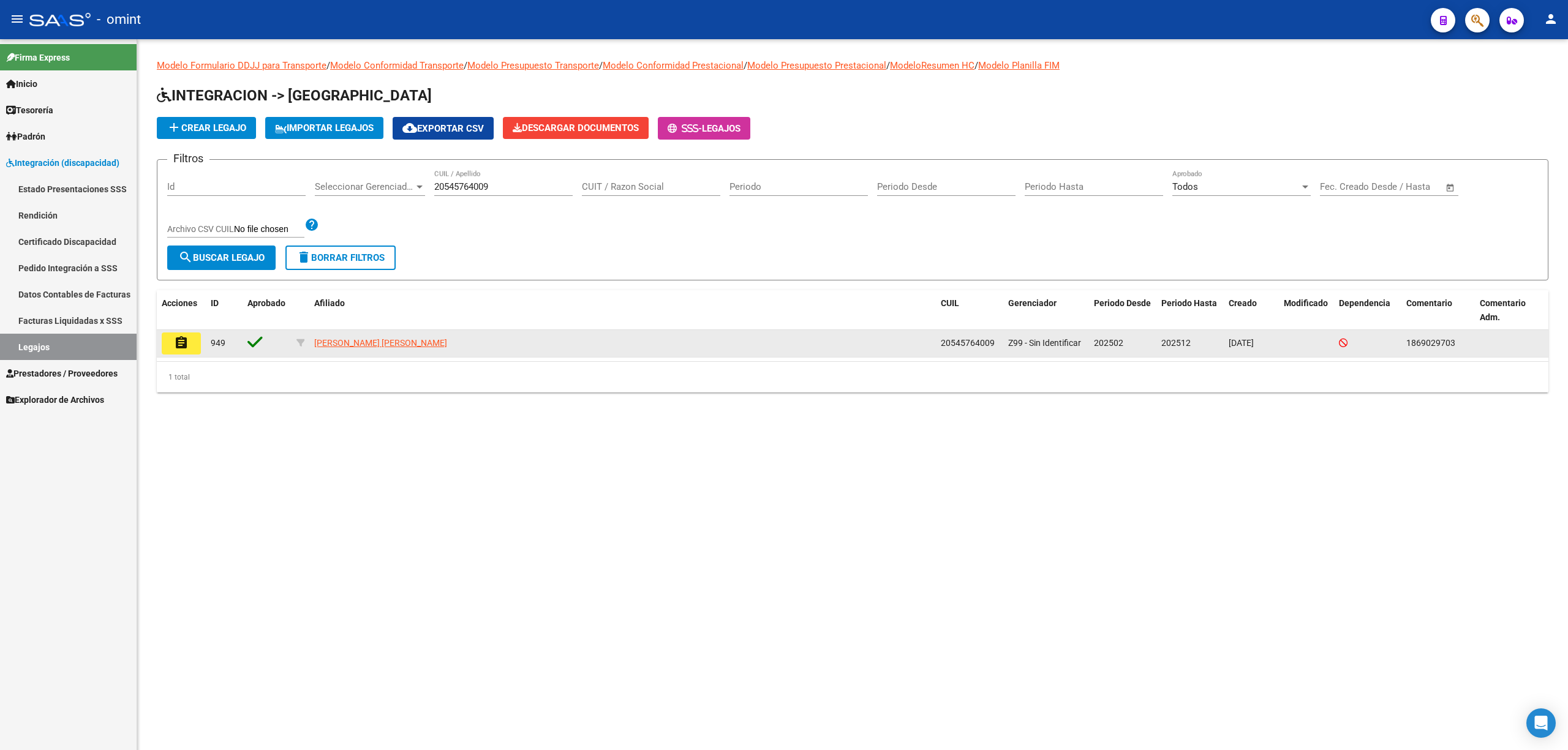
click at [178, 344] on mat-icon "assignment" at bounding box center [182, 343] width 15 height 15
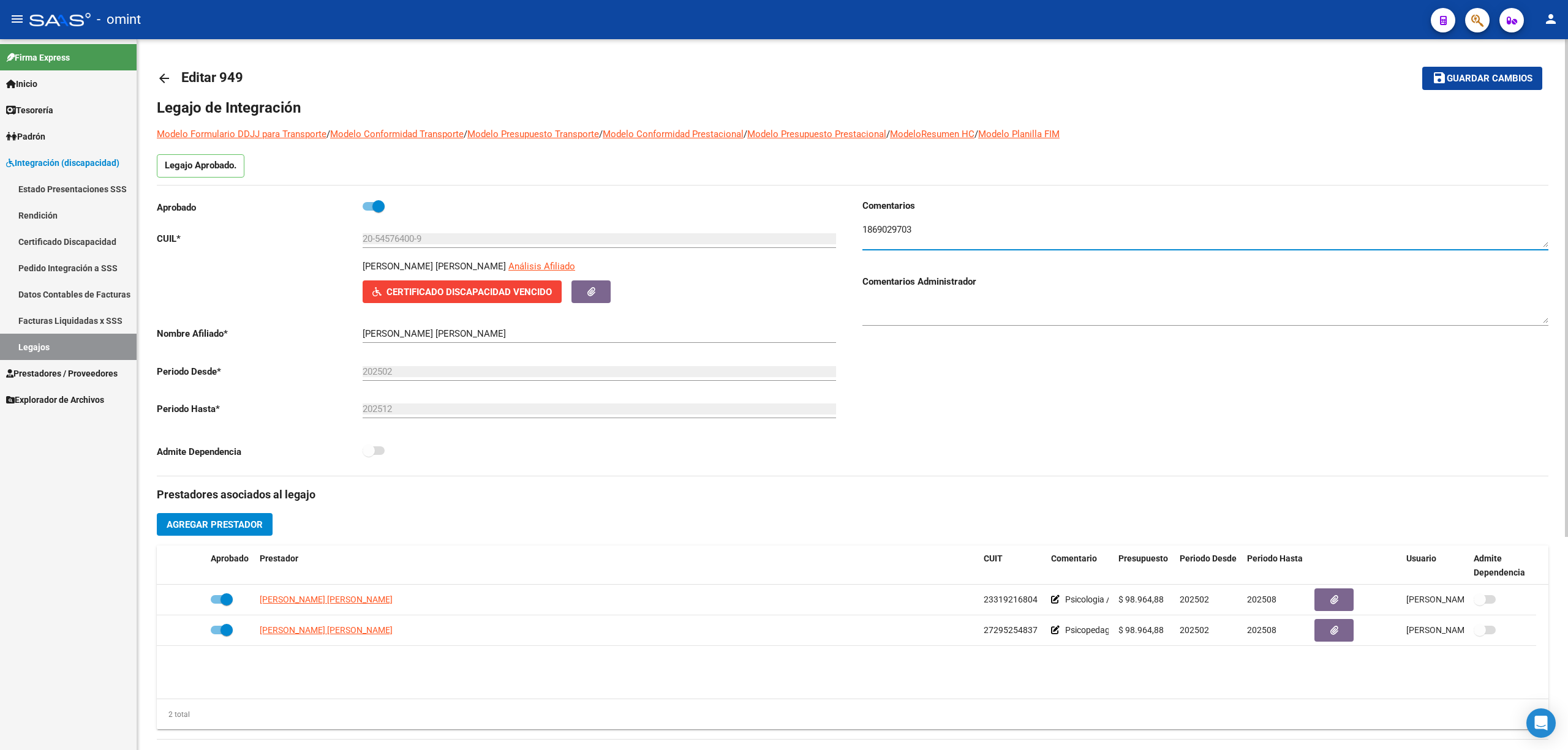
click at [895, 233] on textarea at bounding box center [1205, 235] width 686 height 24
click at [73, 242] on link "Certificado Discapacidad" at bounding box center [68, 242] width 136 height 26
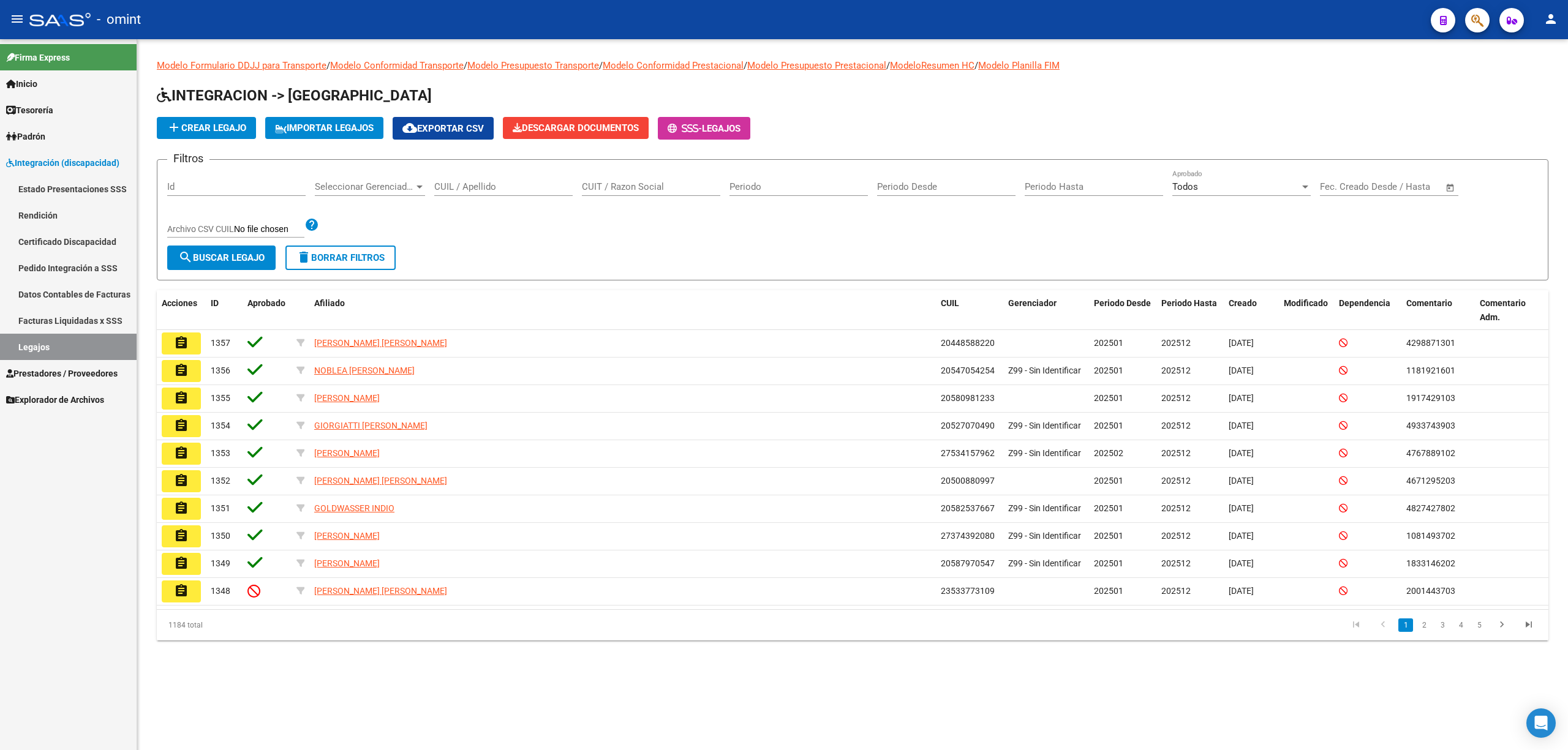
click at [43, 369] on span "Prestadores / Proveedores" at bounding box center [62, 373] width 111 height 14
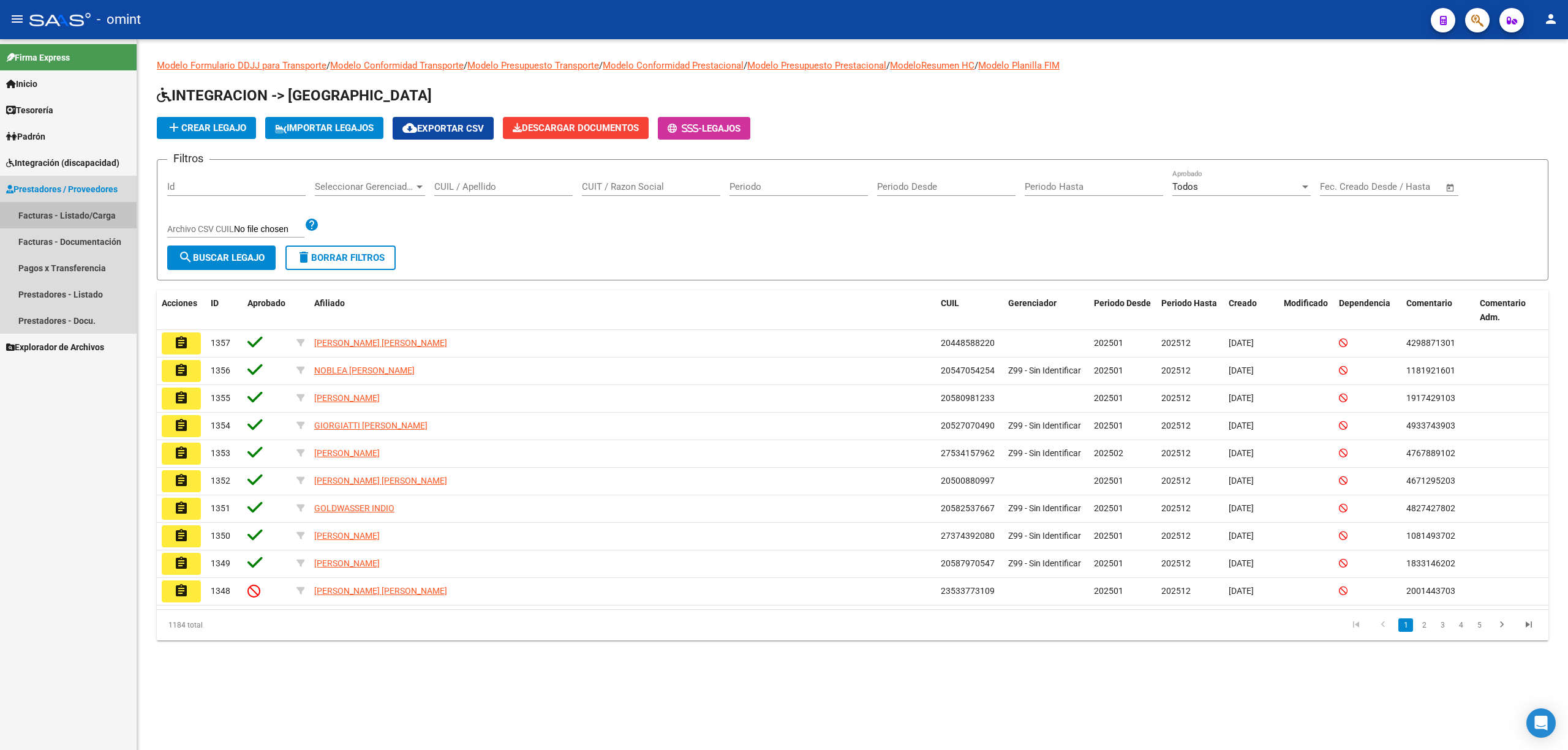
click at [69, 213] on link "Facturas - Listado/Carga" at bounding box center [68, 215] width 136 height 26
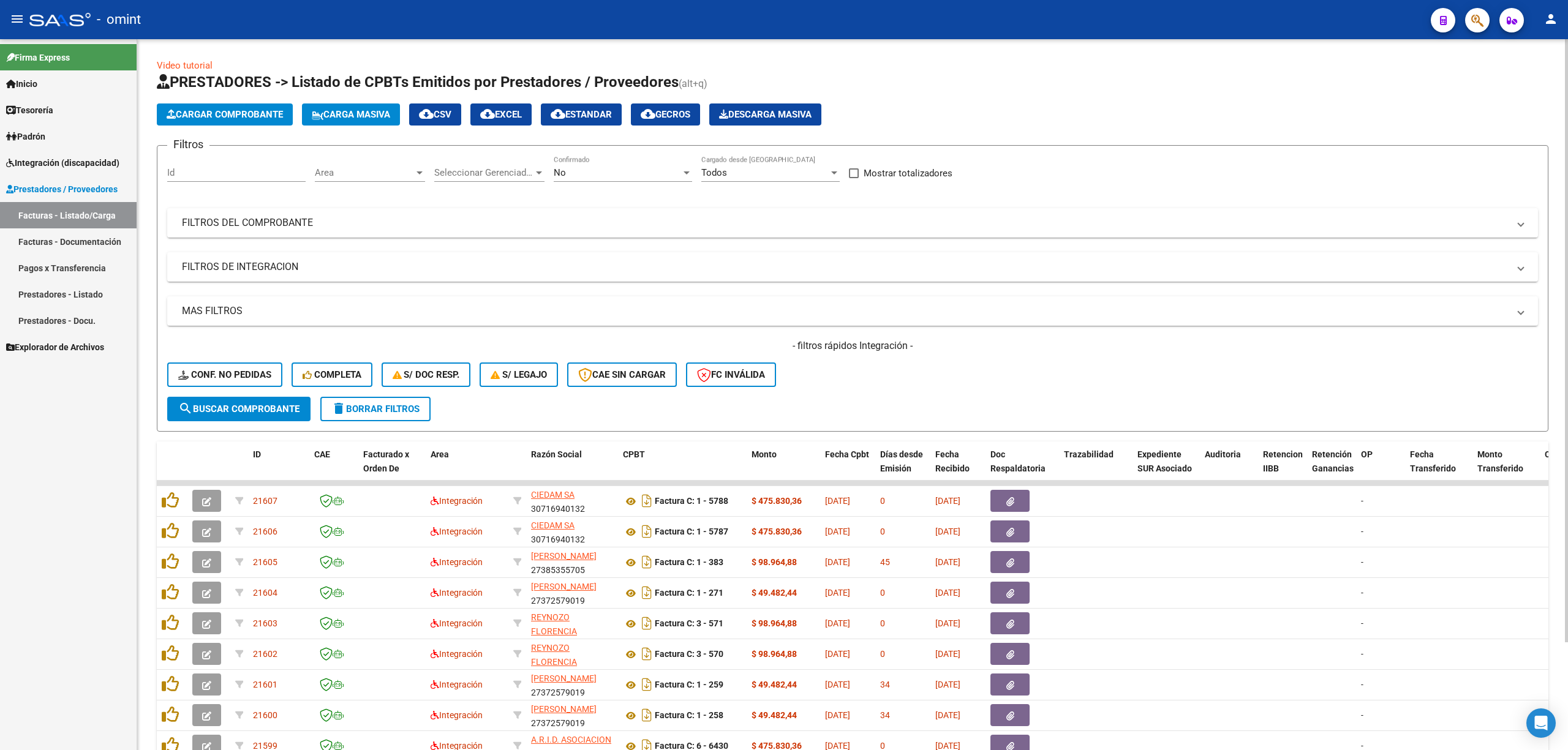
click at [253, 174] on input "Id" at bounding box center [236, 173] width 138 height 11
paste input "18284"
type input "18284"
click at [238, 407] on span "search Buscar Comprobante" at bounding box center [238, 409] width 121 height 11
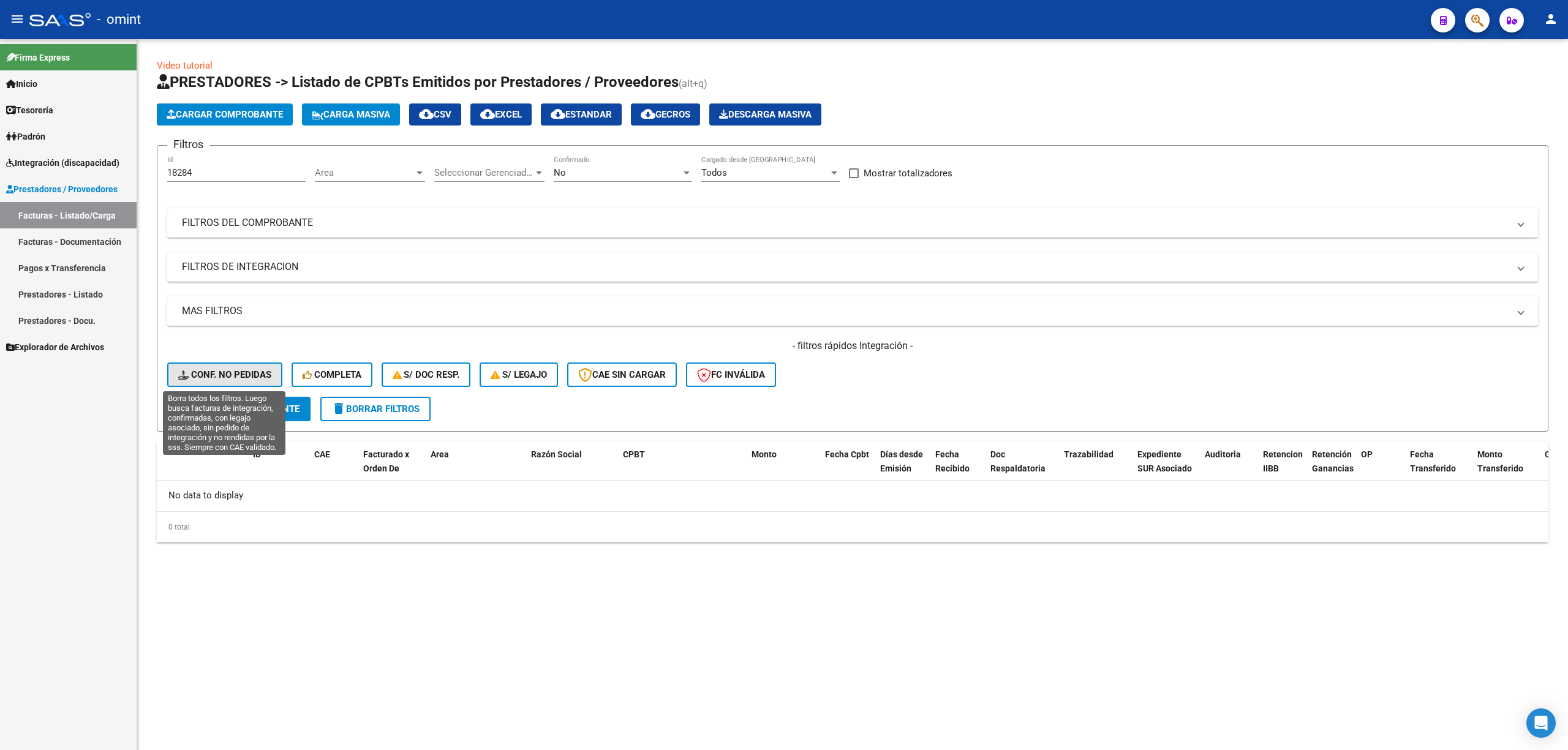
click at [256, 380] on span "Conf. no pedidas" at bounding box center [224, 375] width 94 height 11
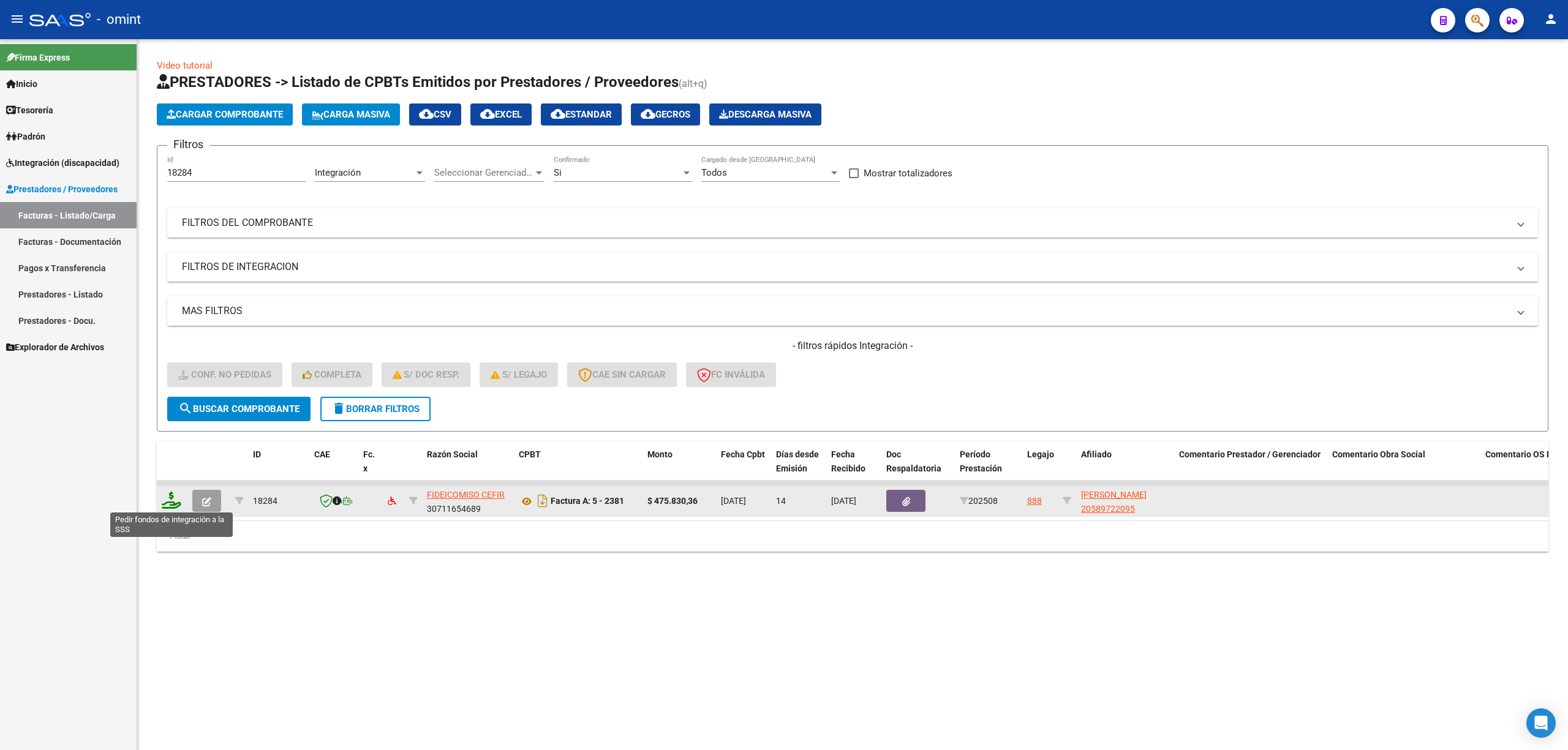
click at [174, 506] on icon at bounding box center [171, 500] width 19 height 18
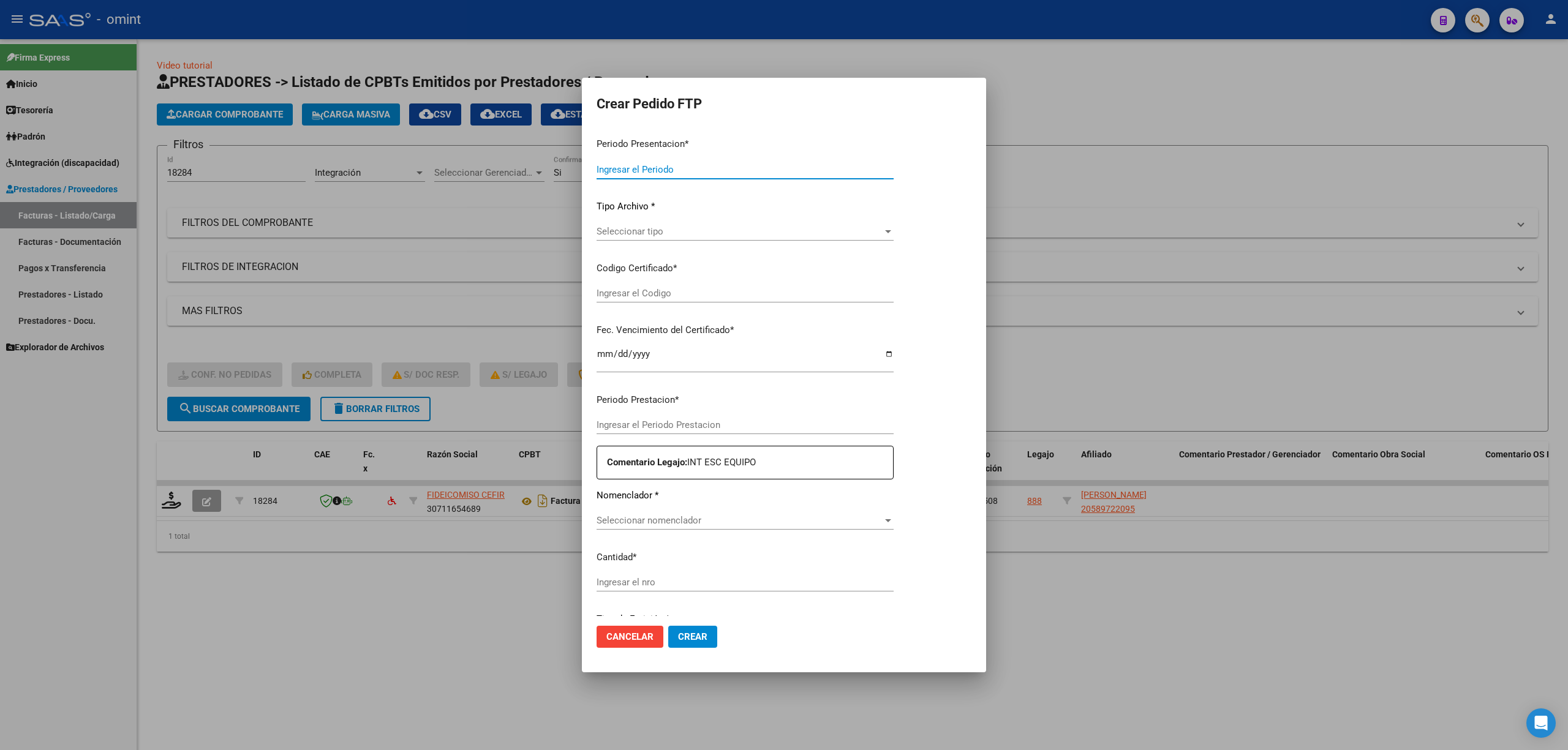
type input "202508"
type input "$ 475.830,36"
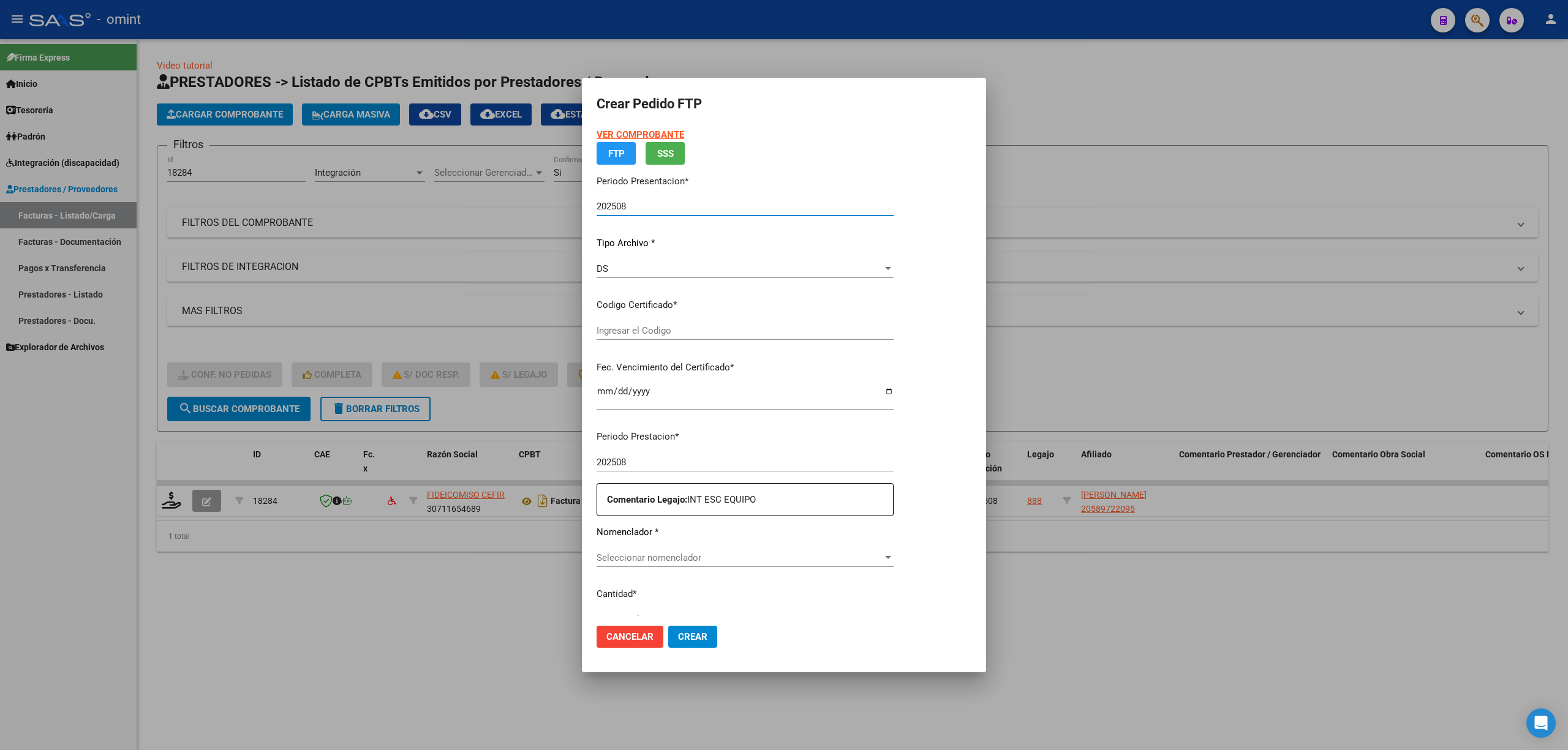
type input "3834099659"
type input "2027-10-22"
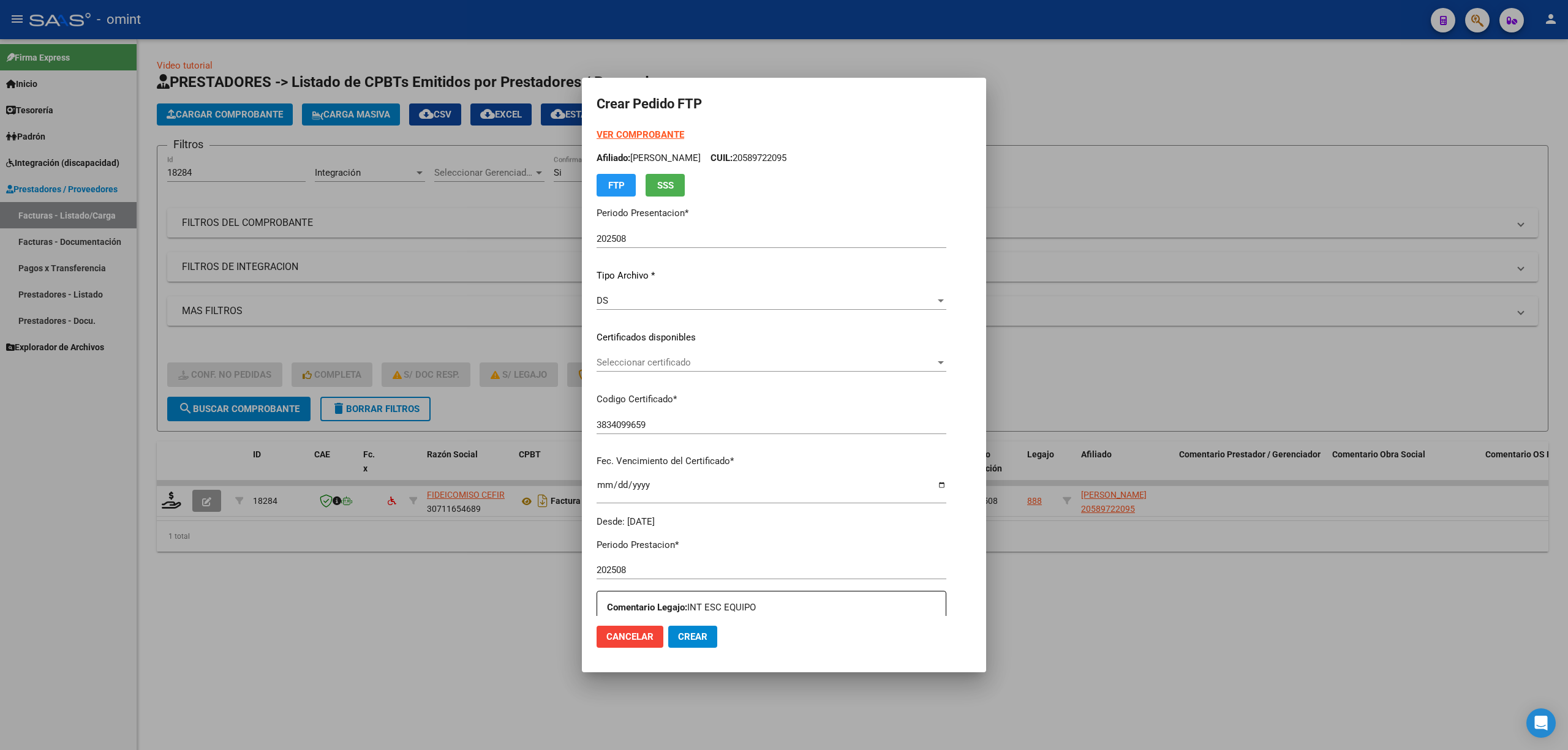
click at [623, 371] on div "Seleccionar certificado Seleccionar certificado" at bounding box center [771, 363] width 350 height 19
click at [639, 392] on span "3834099659 - 2027-10-22" at bounding box center [636, 390] width 84 height 11
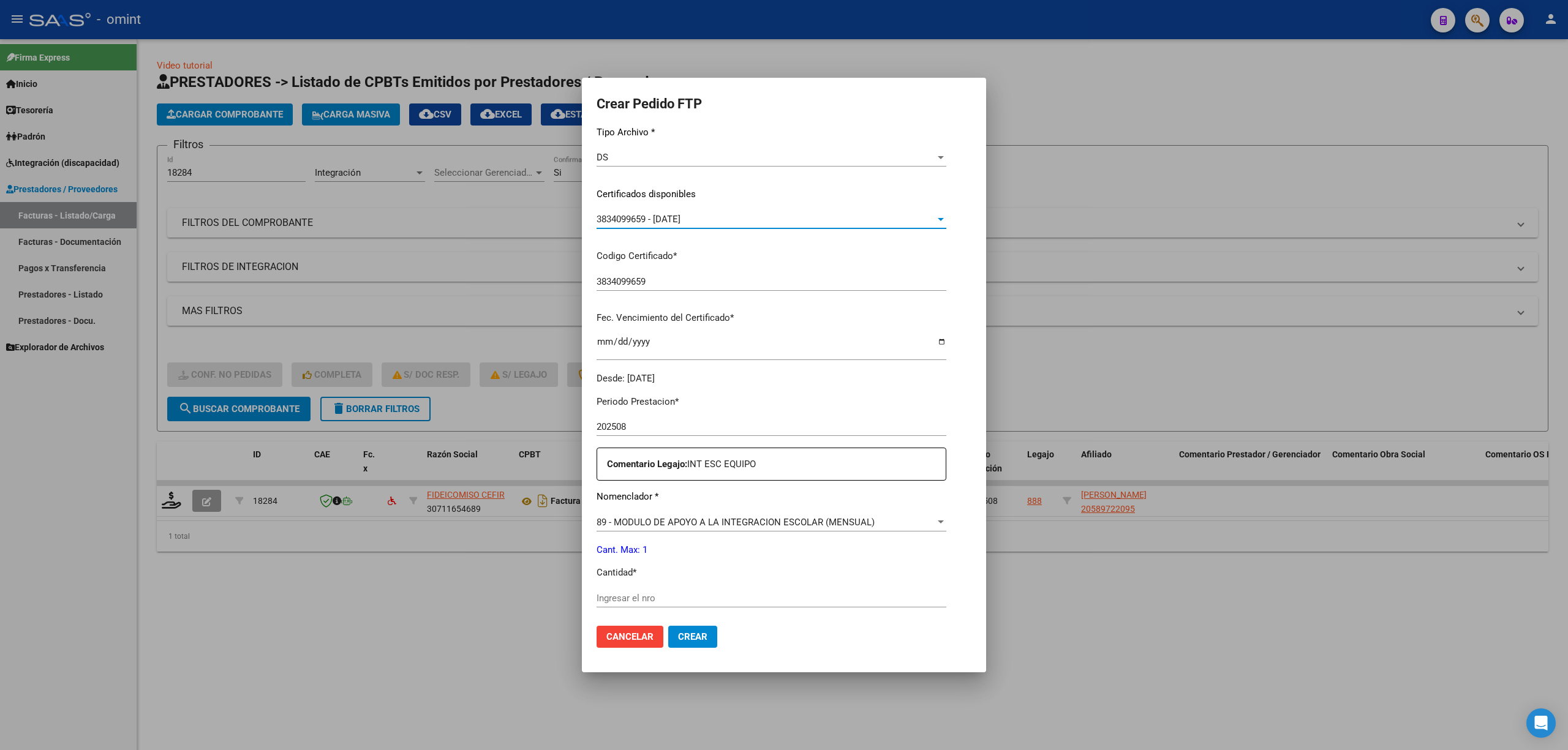
scroll to position [326, 0]
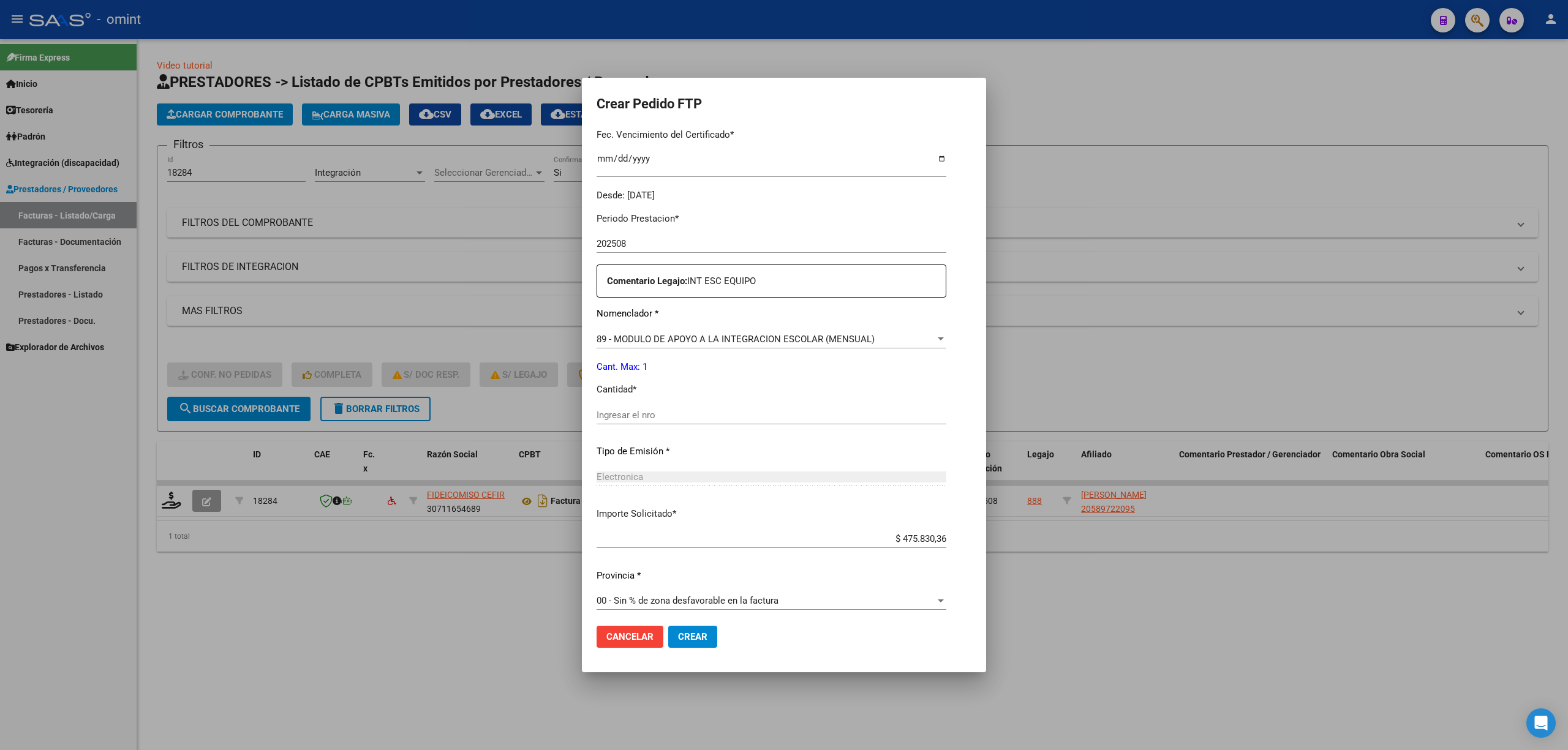
click at [715, 415] on input "Ingresar el nro" at bounding box center [771, 415] width 350 height 11
type input "1"
click at [688, 639] on span "Crear" at bounding box center [693, 637] width 30 height 11
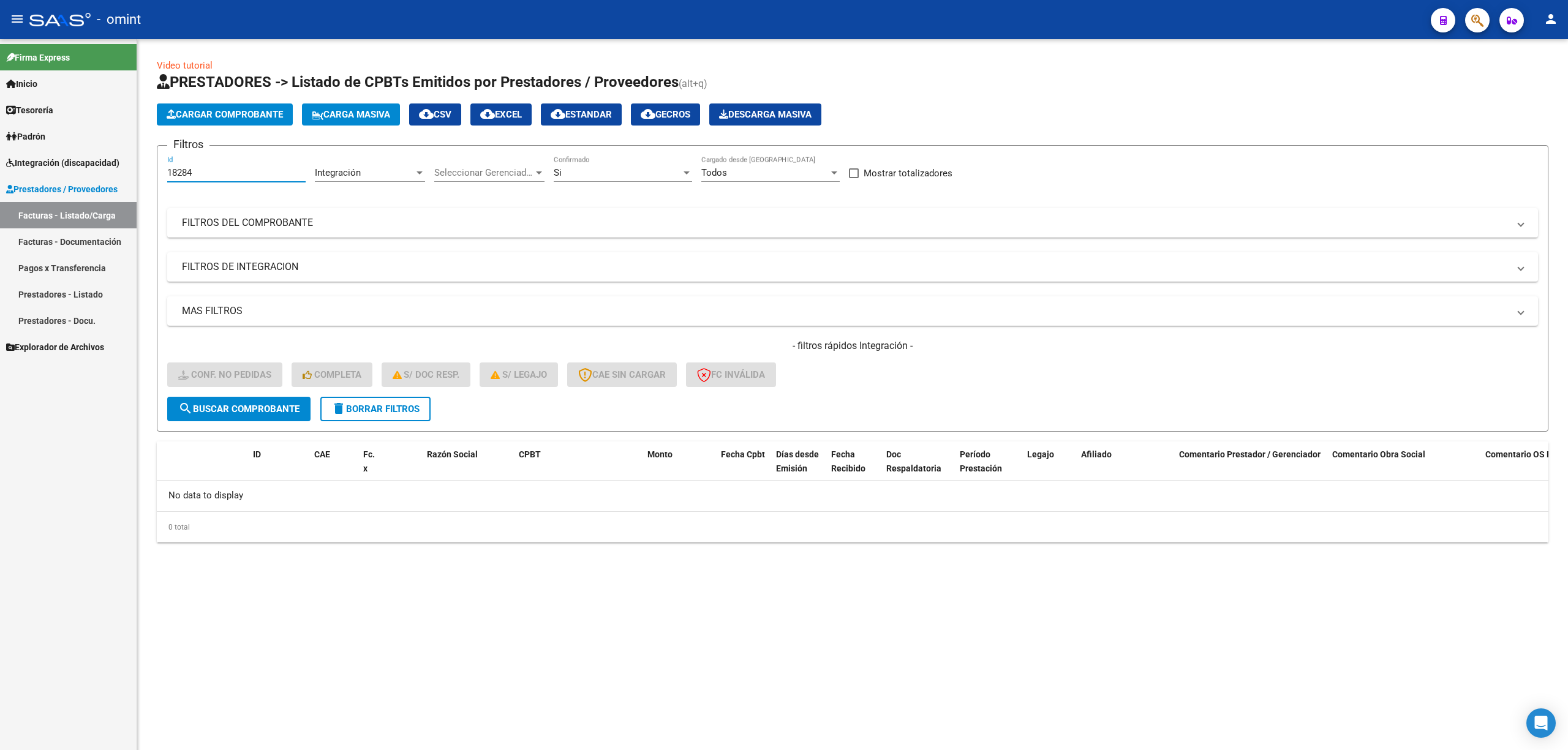
drag, startPoint x: 216, startPoint y: 169, endPoint x: 145, endPoint y: 175, distance: 71.3
click at [133, 168] on mat-sidenav-container "Firma Express Inicio Calendario SSS Instructivos Contacto OS Tesorería Extracto…" at bounding box center [784, 394] width 1568 height 711
paste input "862"
type input "18862"
click at [245, 431] on div "Video tutorial PRESTADORES -> Listado de CPBTs Emitidos por Prestadores / Prove…" at bounding box center [852, 300] width 1391 height 483
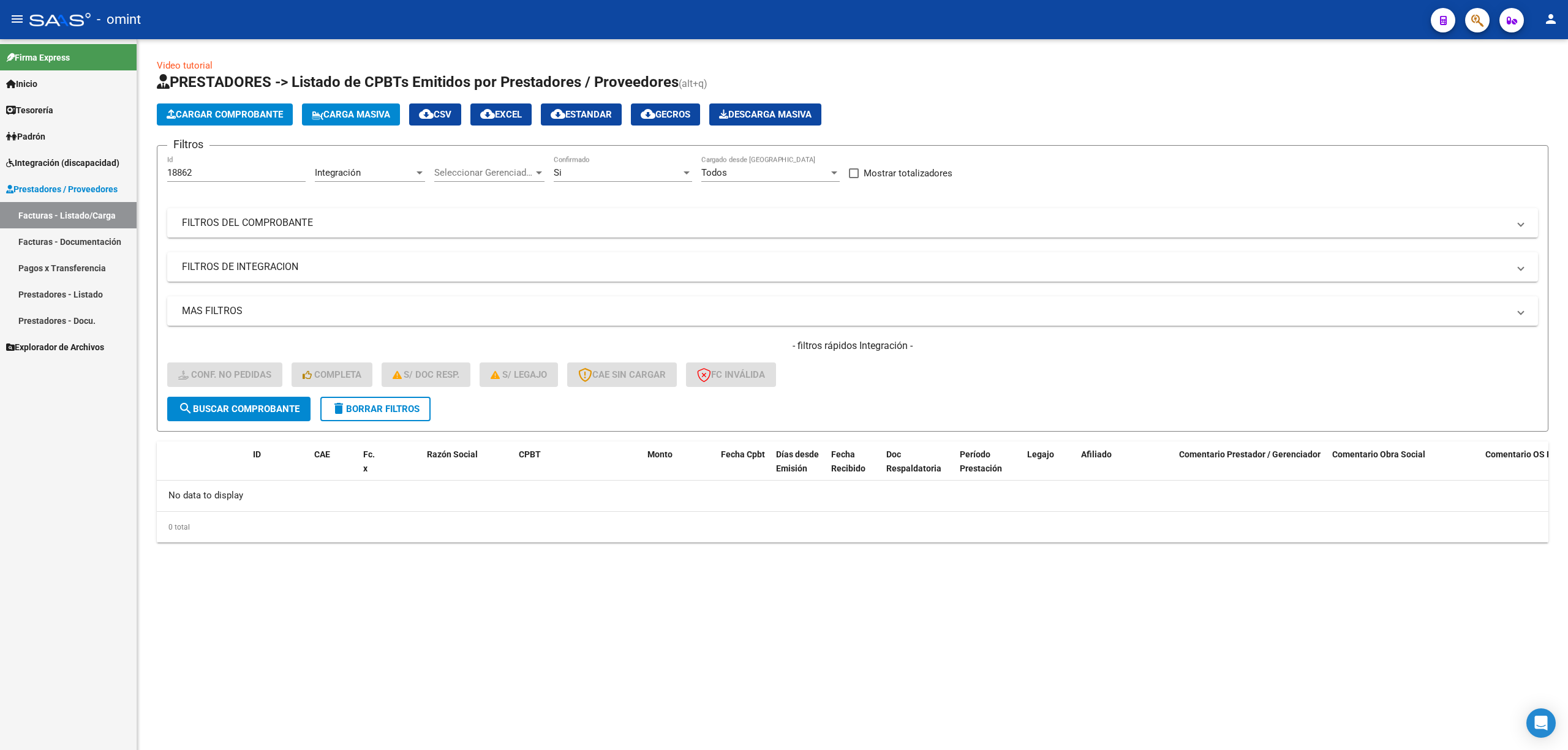
click at [240, 406] on span "search Buscar Comprobante" at bounding box center [238, 409] width 121 height 11
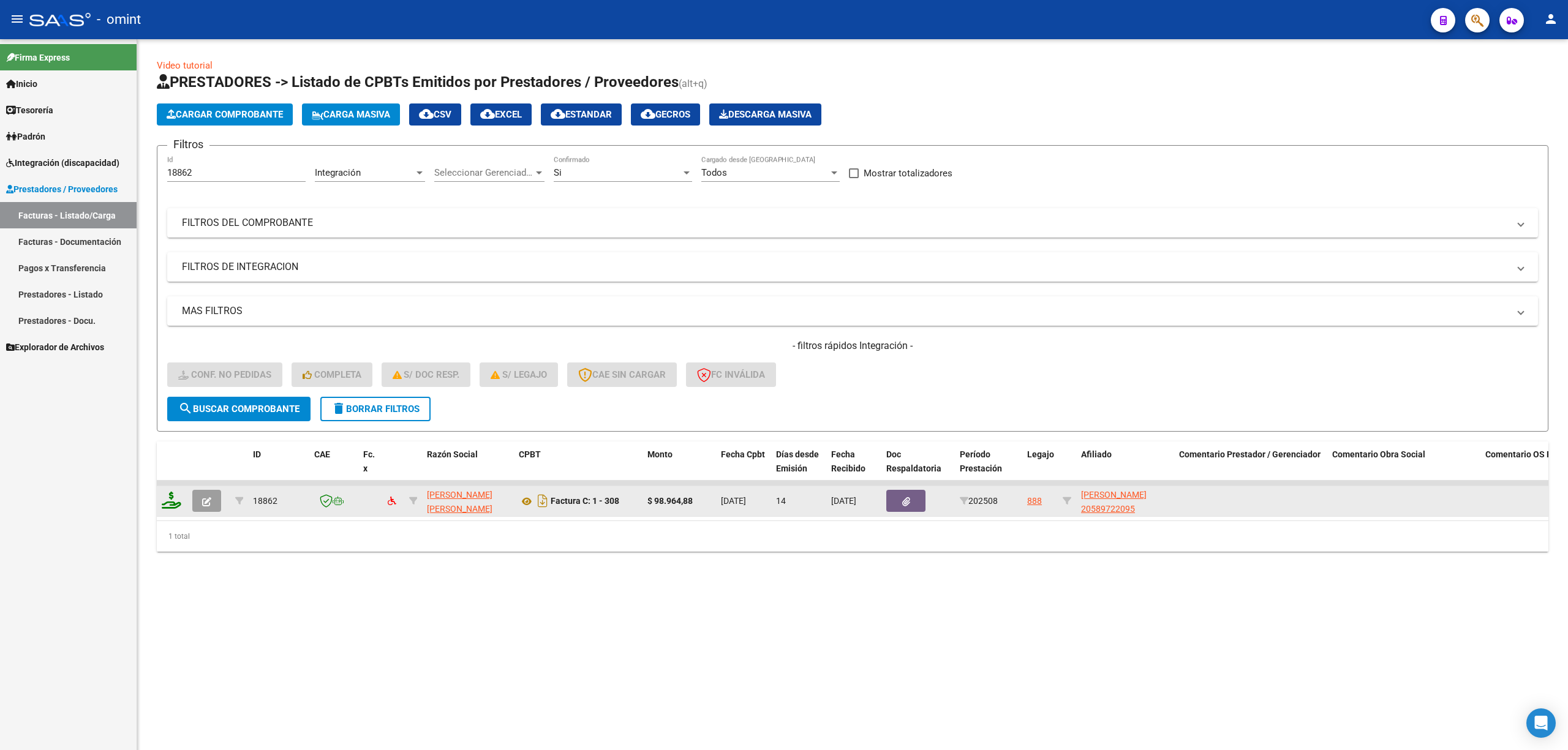
click at [160, 504] on datatable-body-cell at bounding box center [171, 501] width 31 height 30
click at [177, 502] on icon at bounding box center [171, 500] width 19 height 18
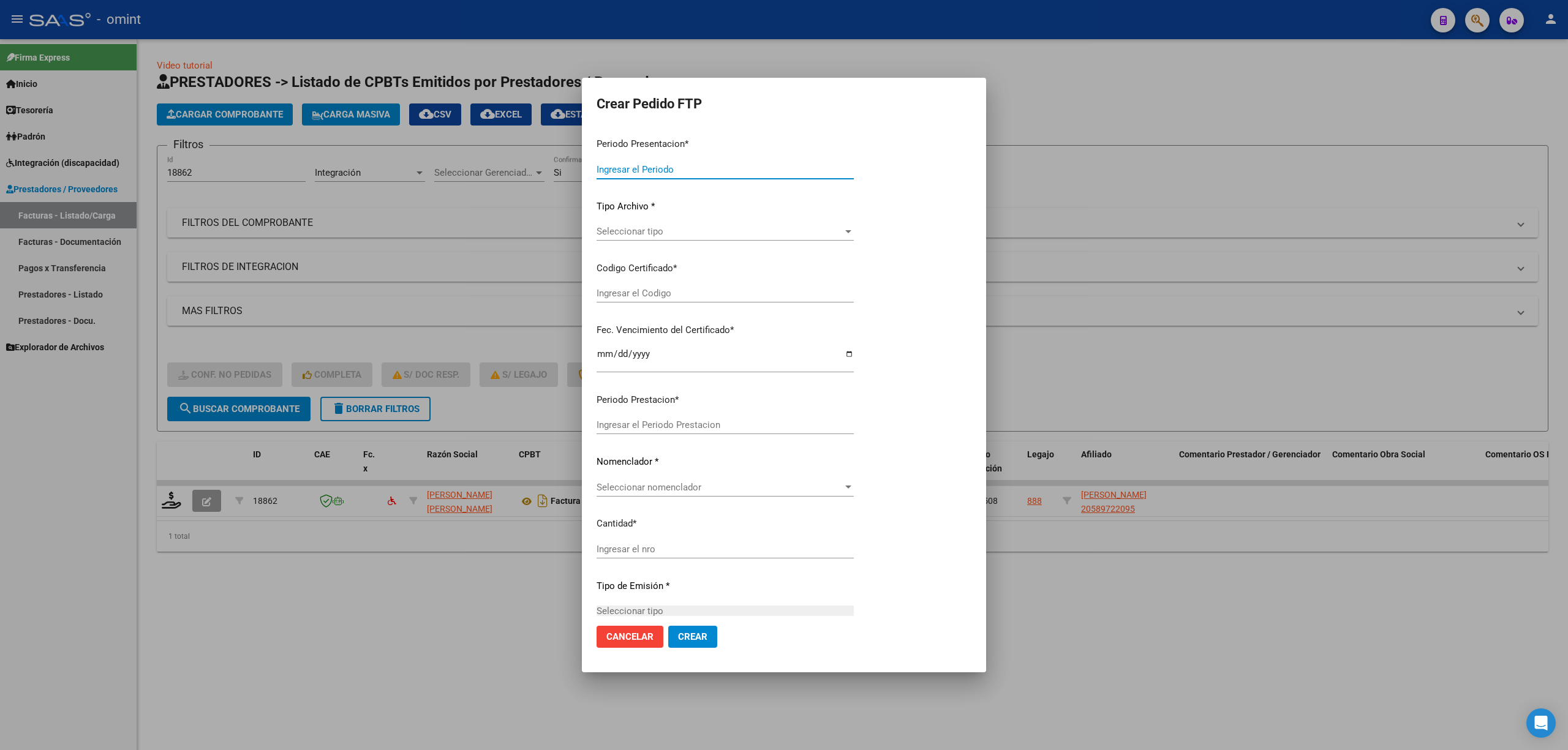
type input "202508"
type input "$ 98.964,88"
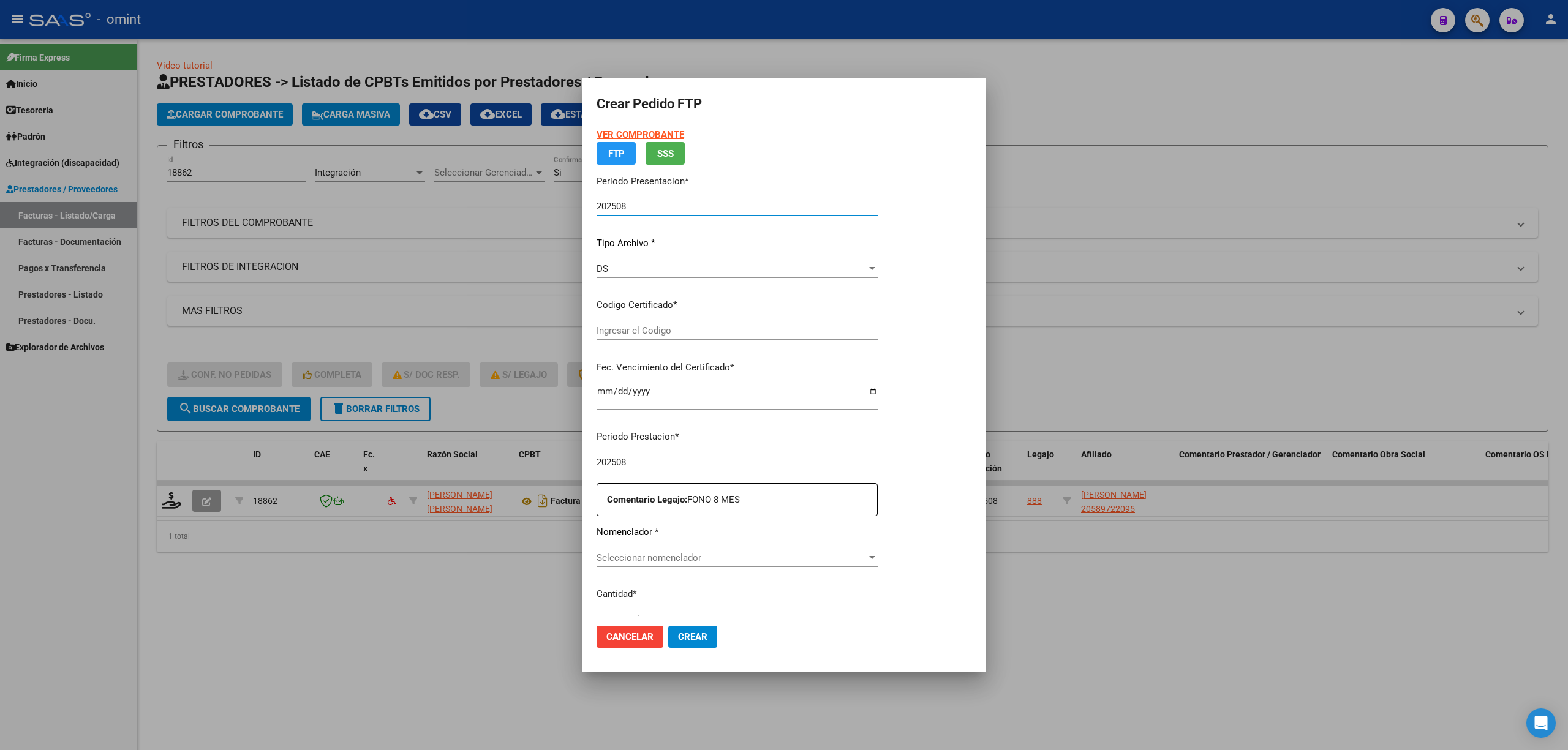
type input "3834099659"
type input "2027-10-22"
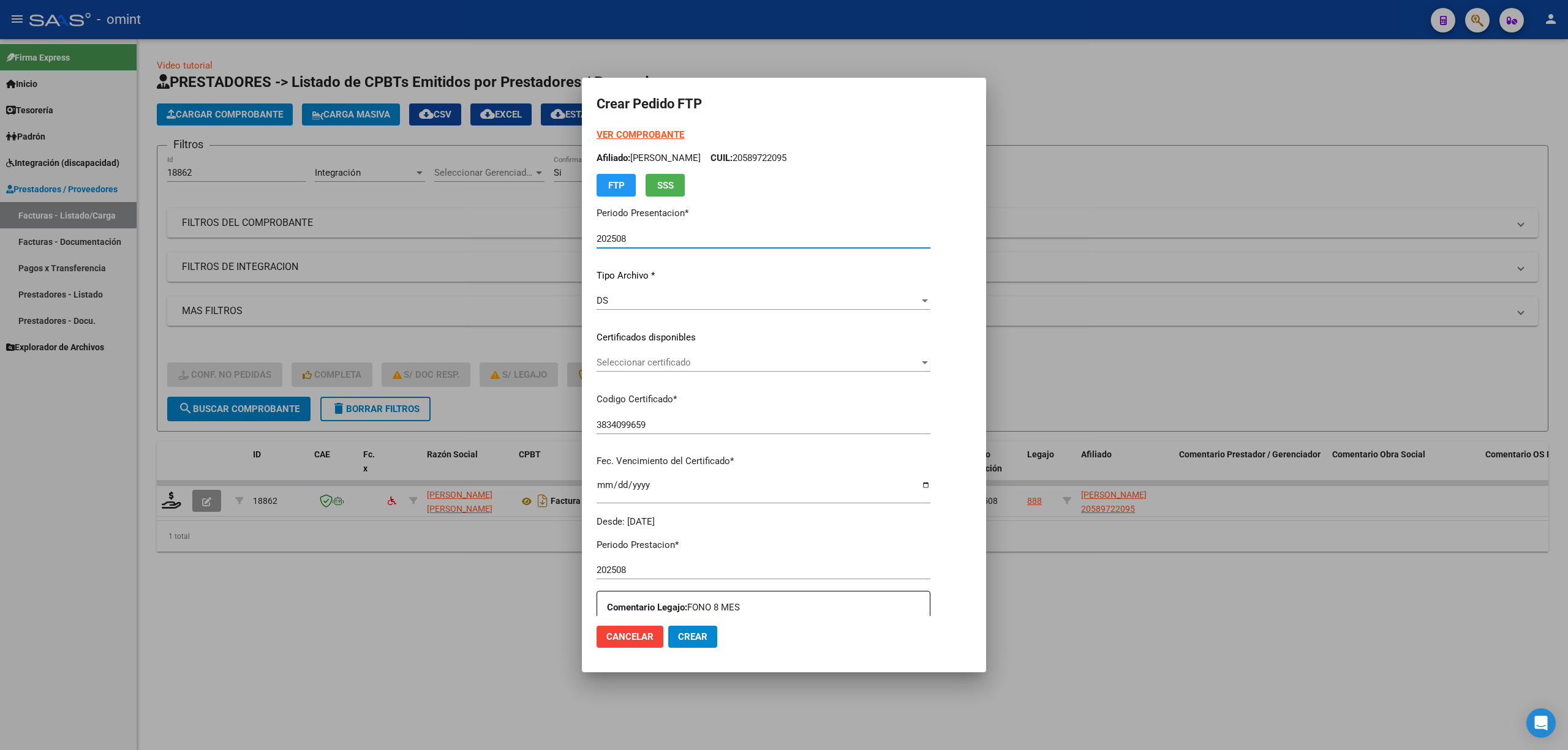
click at [691, 363] on span "Seleccionar certificado" at bounding box center [758, 363] width 323 height 11
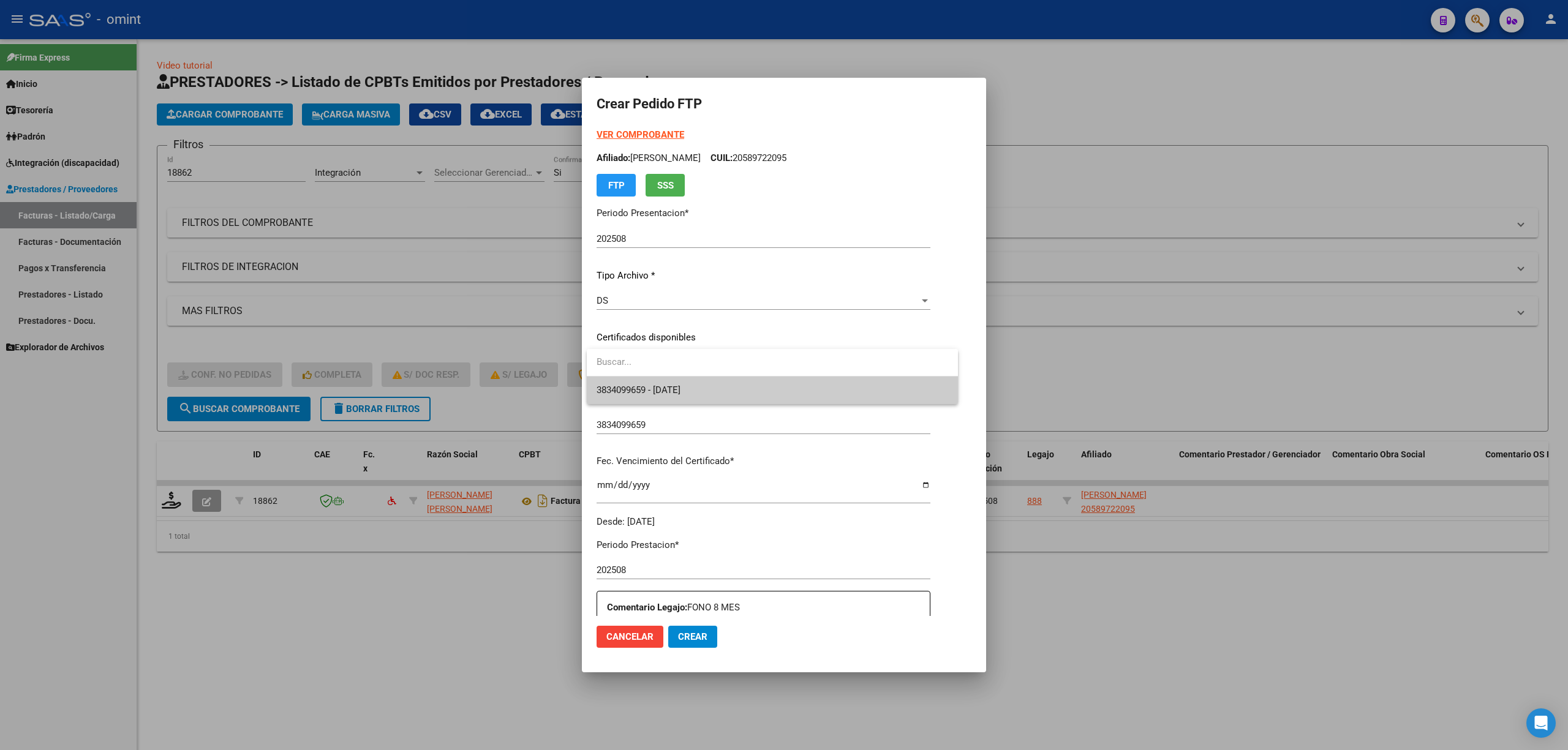
click at [652, 397] on span "3834099659 - 2027-10-22" at bounding box center [772, 391] width 352 height 28
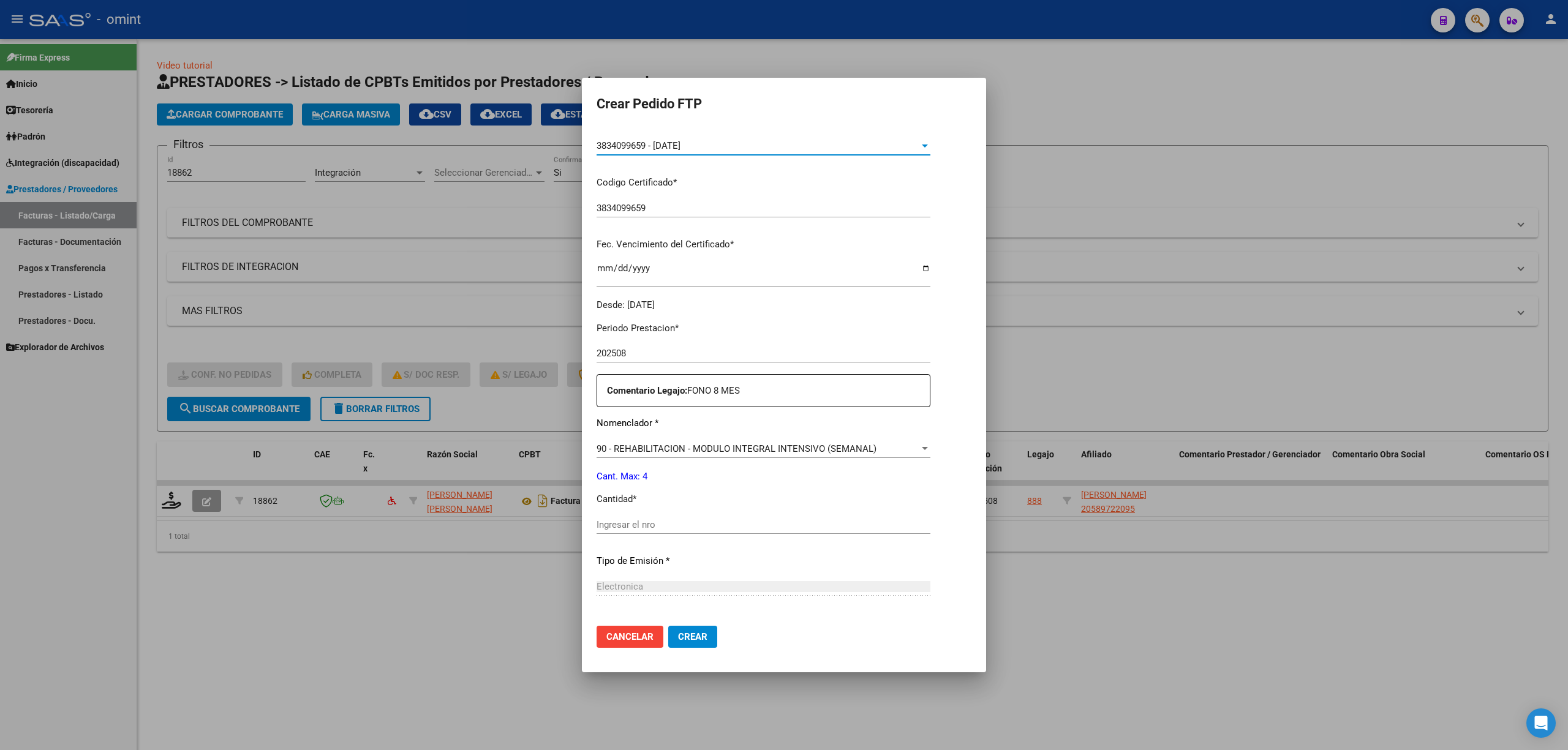
scroll to position [331, 0]
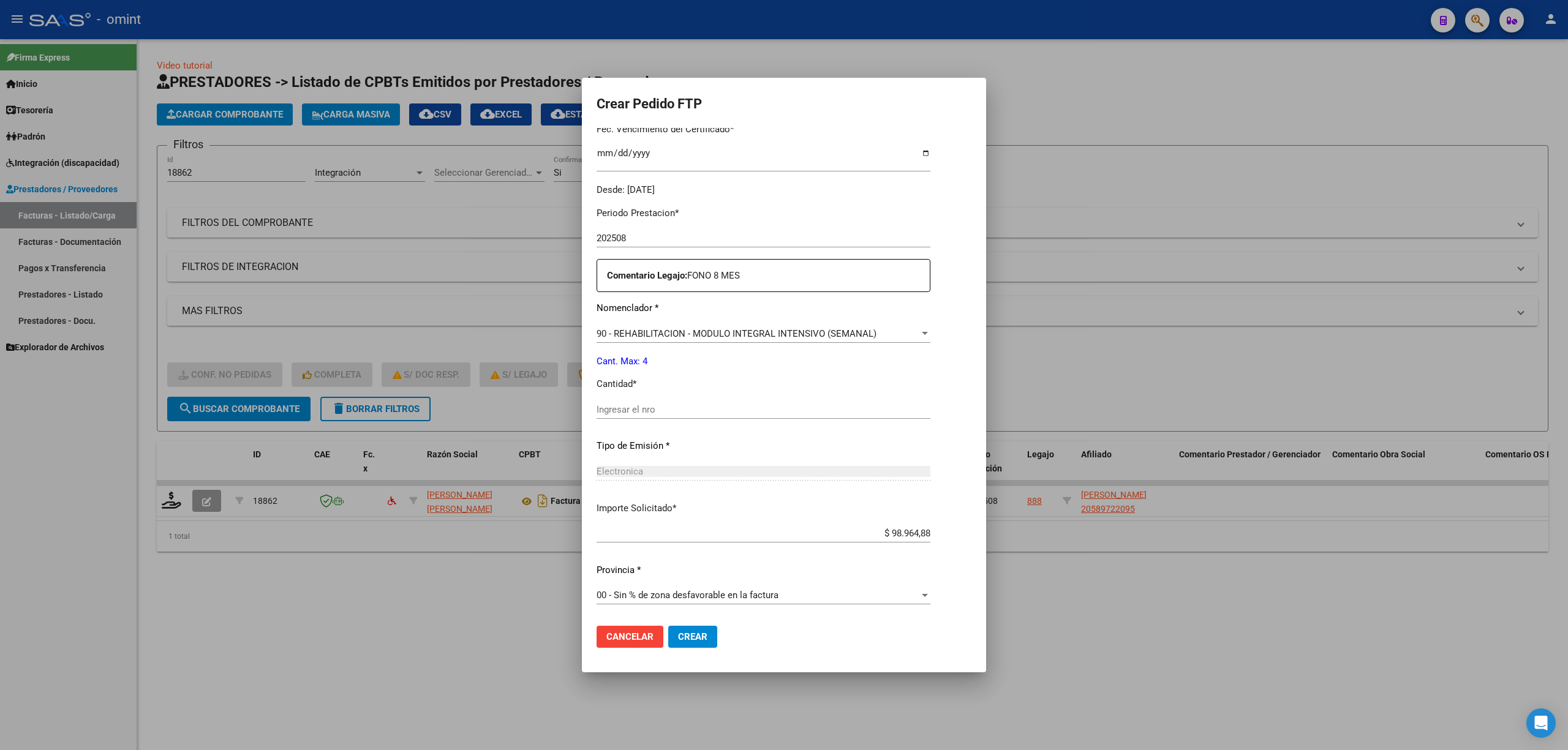
click at [670, 402] on div "Ingresar el nro" at bounding box center [763, 409] width 333 height 19
type input "4"
click at [701, 632] on span "Crear" at bounding box center [693, 637] width 30 height 11
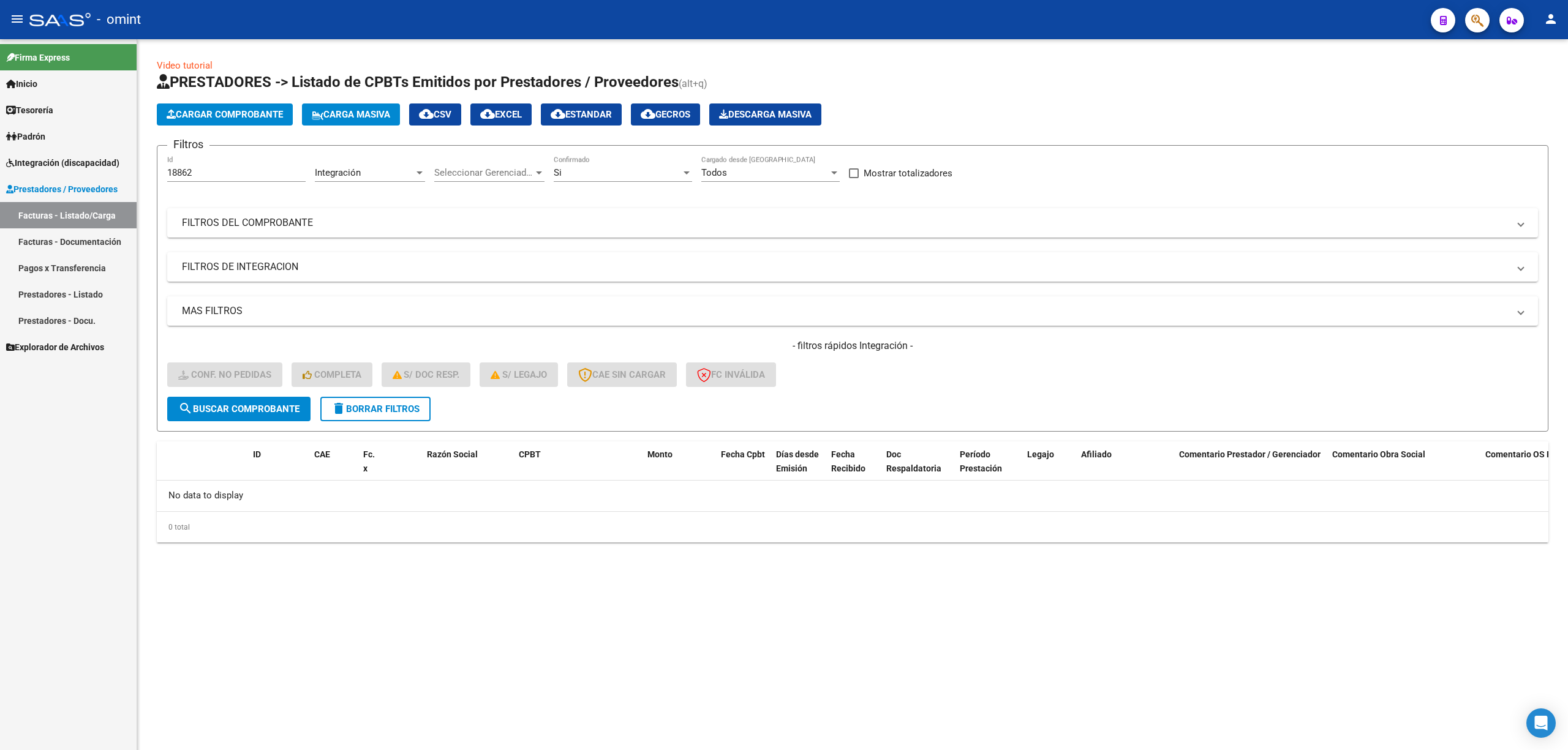
drag, startPoint x: 232, startPoint y: 167, endPoint x: 207, endPoint y: 169, distance: 25.1
click at [209, 169] on div "18862 Id" at bounding box center [236, 169] width 138 height 26
click at [198, 168] on input "18862" at bounding box center [236, 173] width 138 height 11
click at [187, 174] on input "18862" at bounding box center [236, 173] width 138 height 11
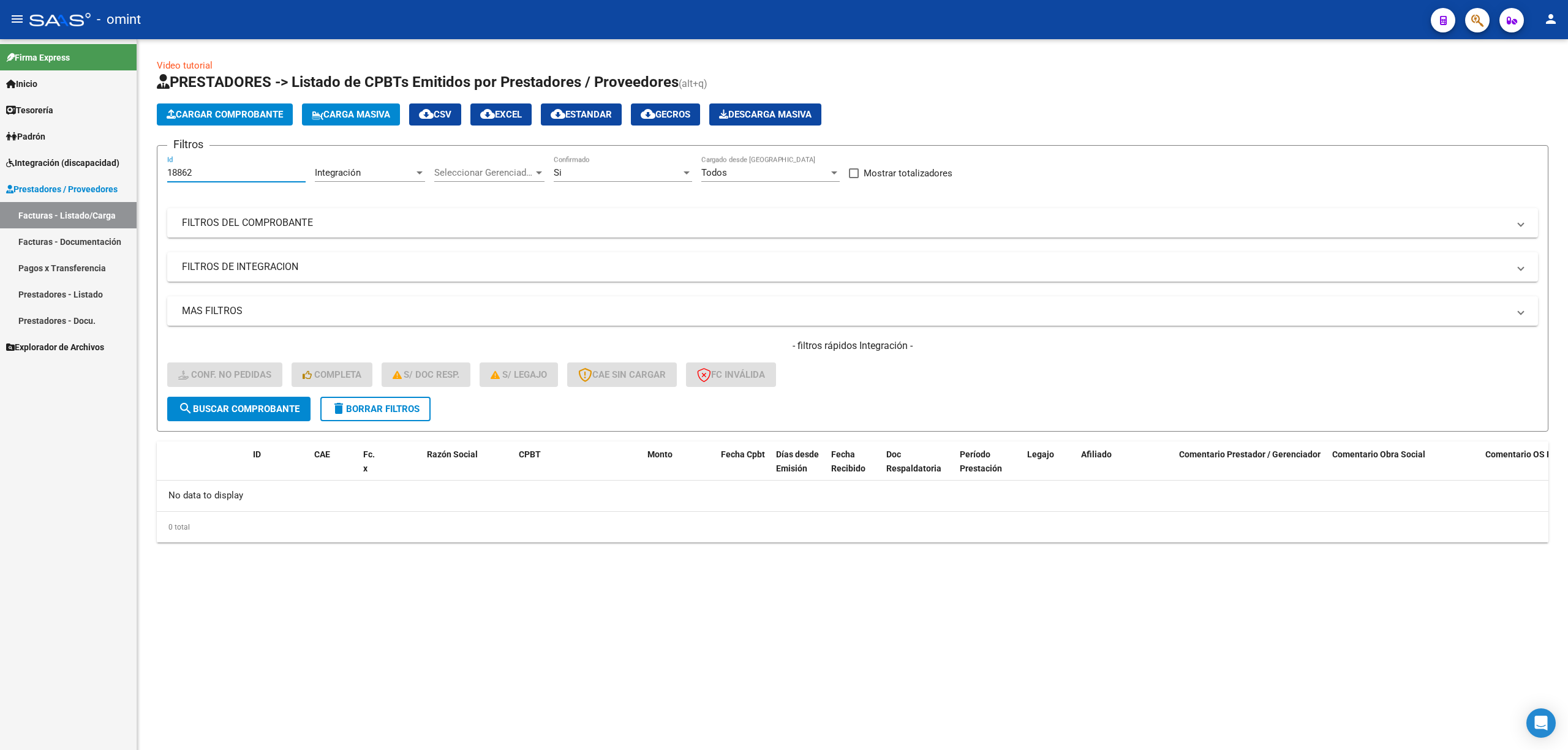
click at [186, 174] on input "18862" at bounding box center [236, 173] width 138 height 11
paste input "20161"
type input "20161"
click at [263, 394] on div "- filtros rápidos Integración - Conf. no pedidas Completa S/ Doc Resp. S/ legaj…" at bounding box center [853, 368] width 1371 height 57
click at [266, 413] on span "search Buscar Comprobante" at bounding box center [238, 409] width 121 height 11
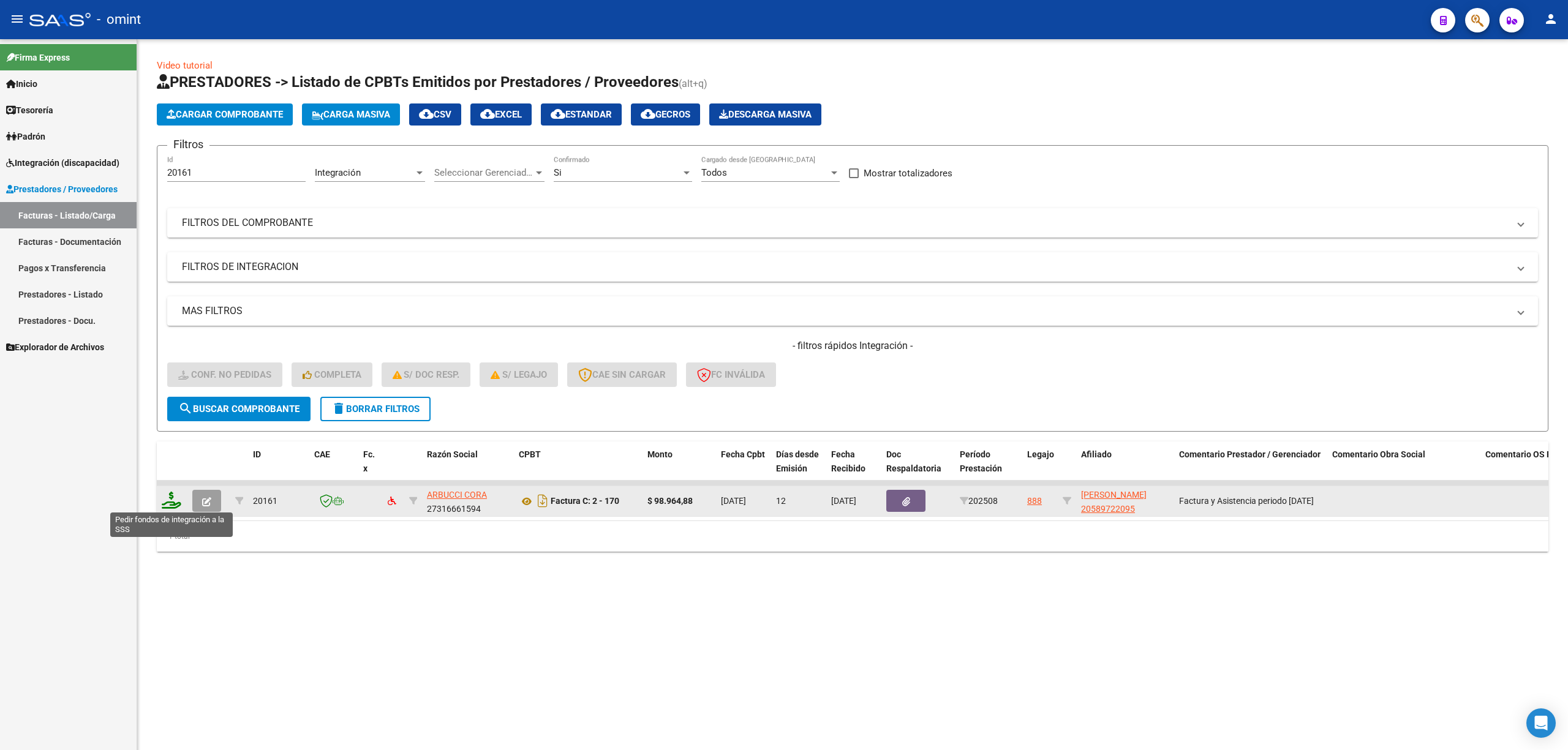
click at [179, 506] on icon at bounding box center [171, 500] width 19 height 18
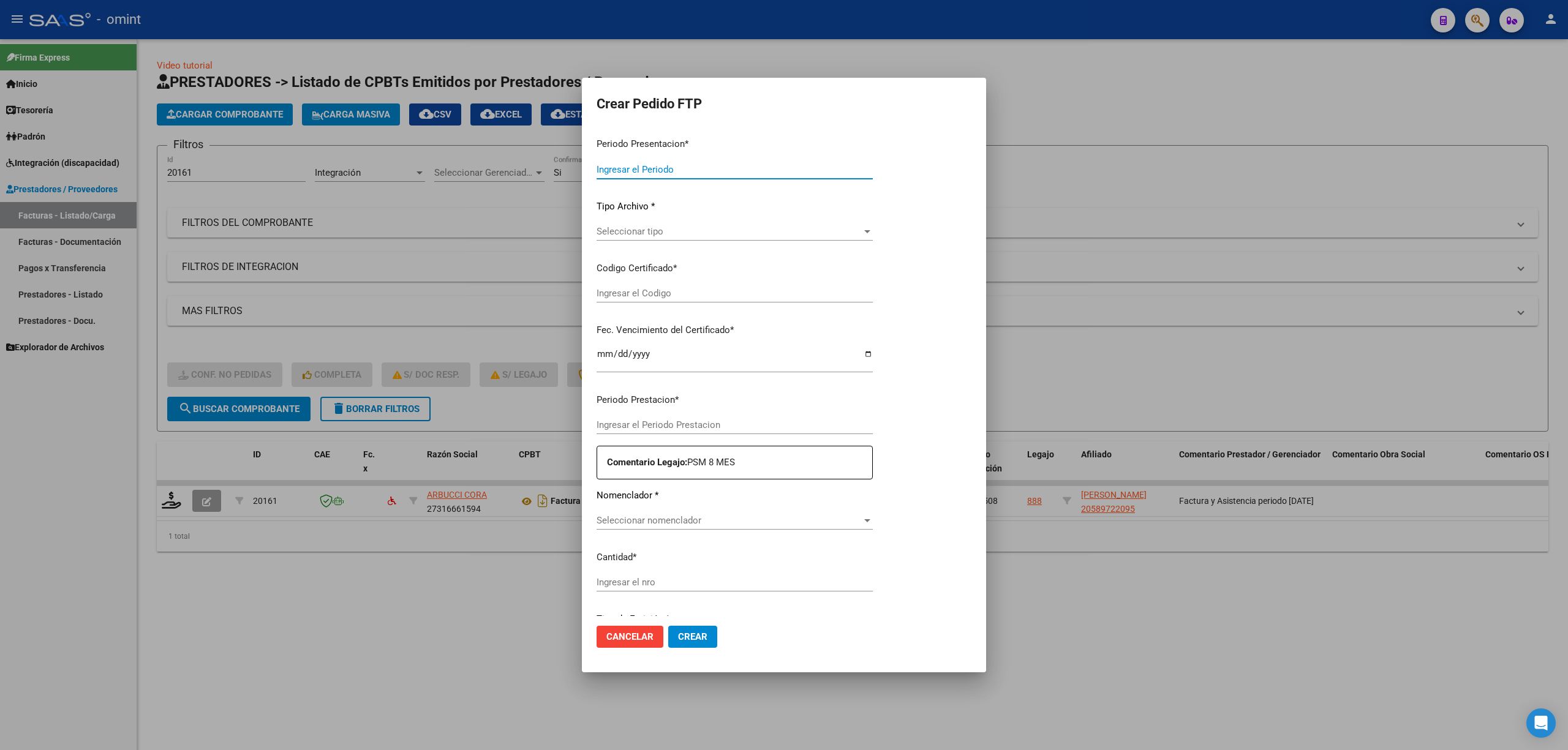
type input "202508"
type input "$ 98.964,88"
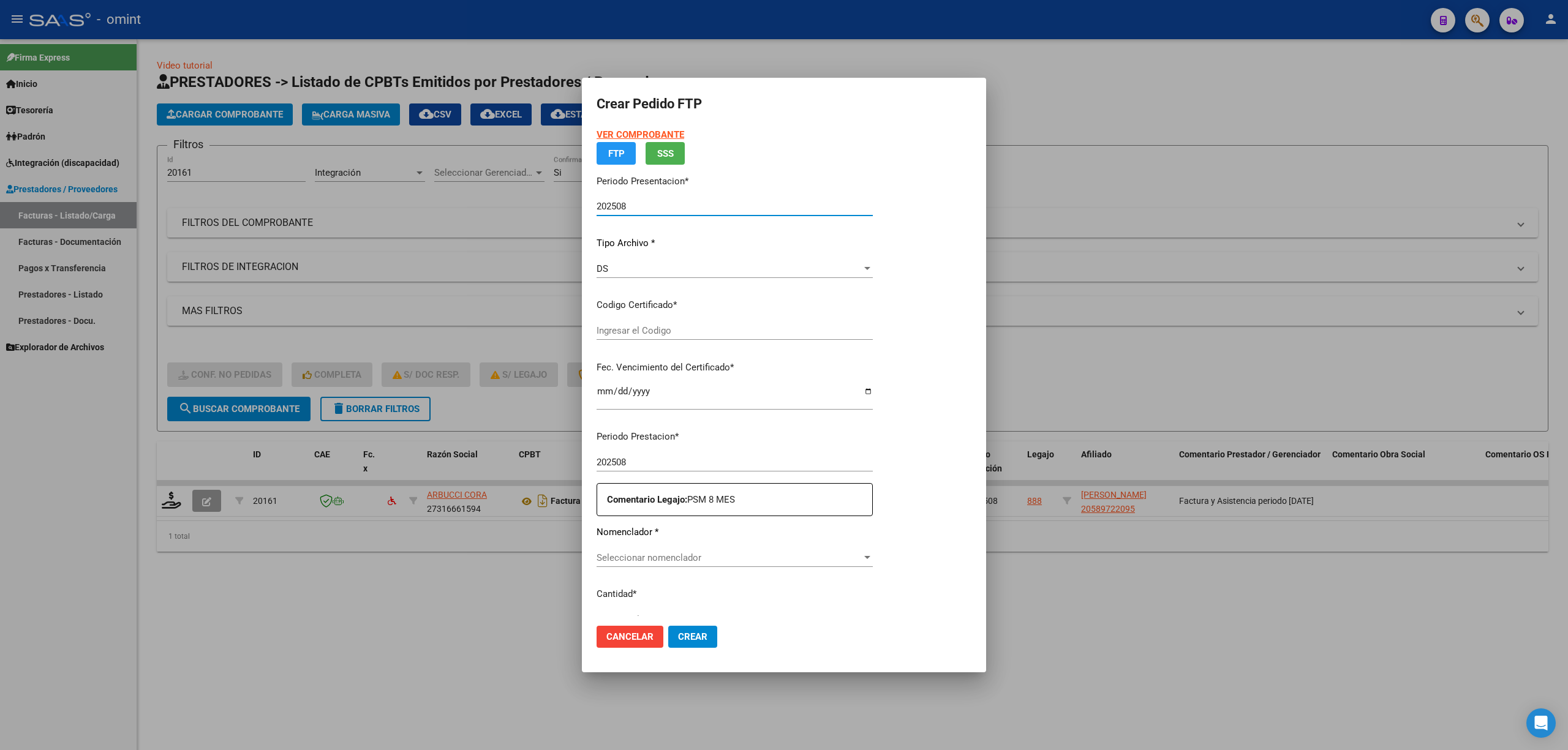
type input "3834099659"
type input "2027-10-22"
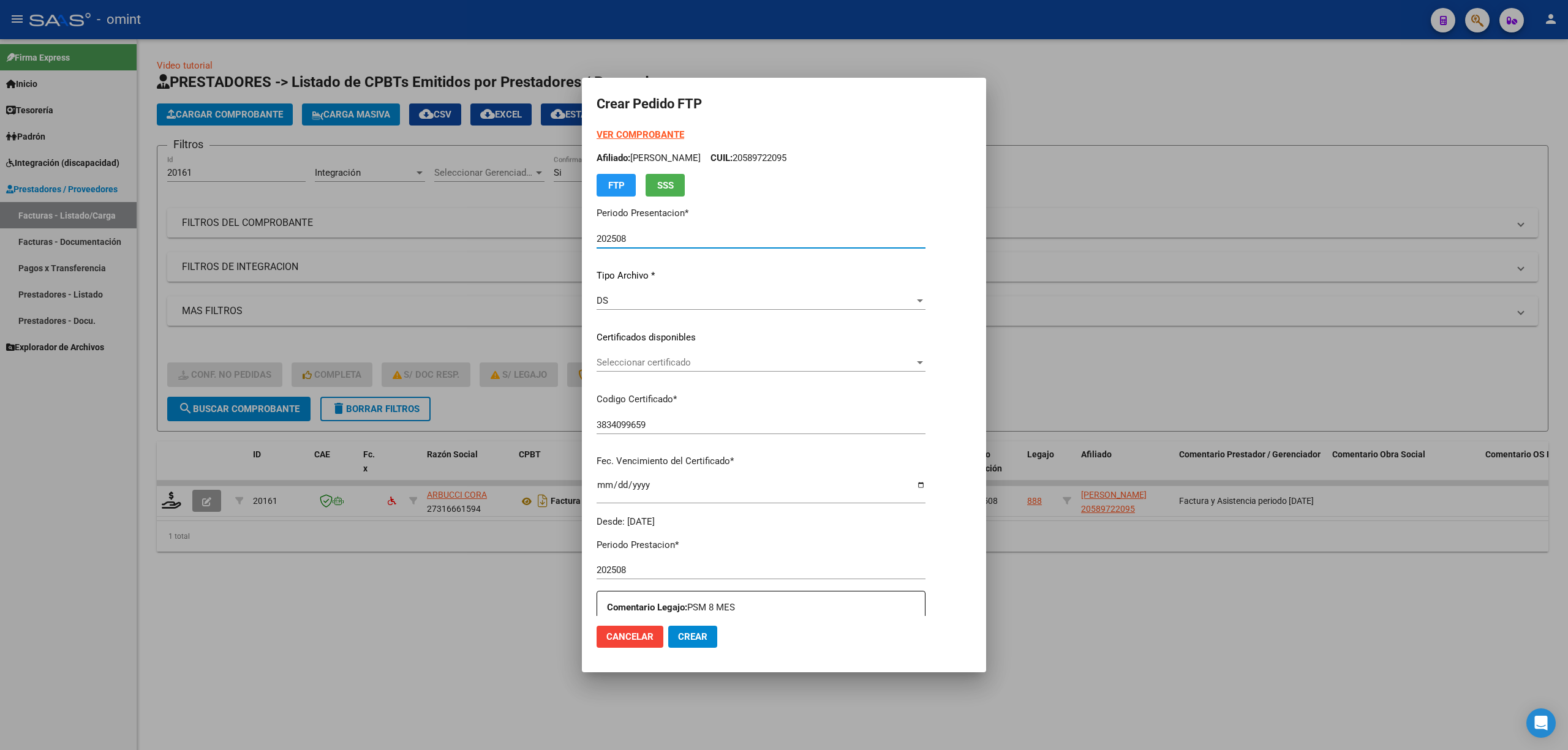
click at [652, 370] on div "Seleccionar certificado Seleccionar certificado" at bounding box center [760, 363] width 329 height 19
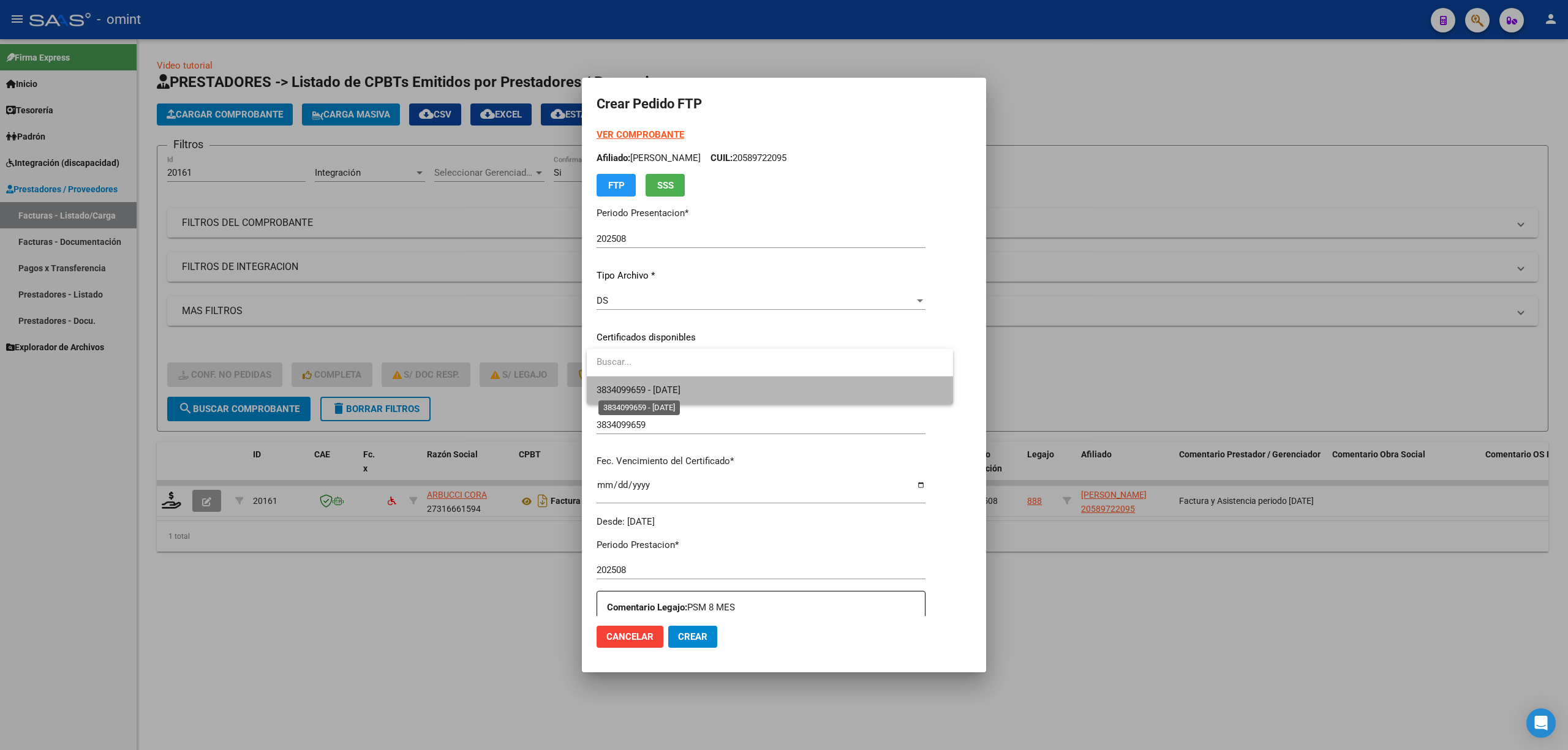
click at [663, 394] on span "3834099659 - 2027-10-22" at bounding box center [638, 390] width 84 height 11
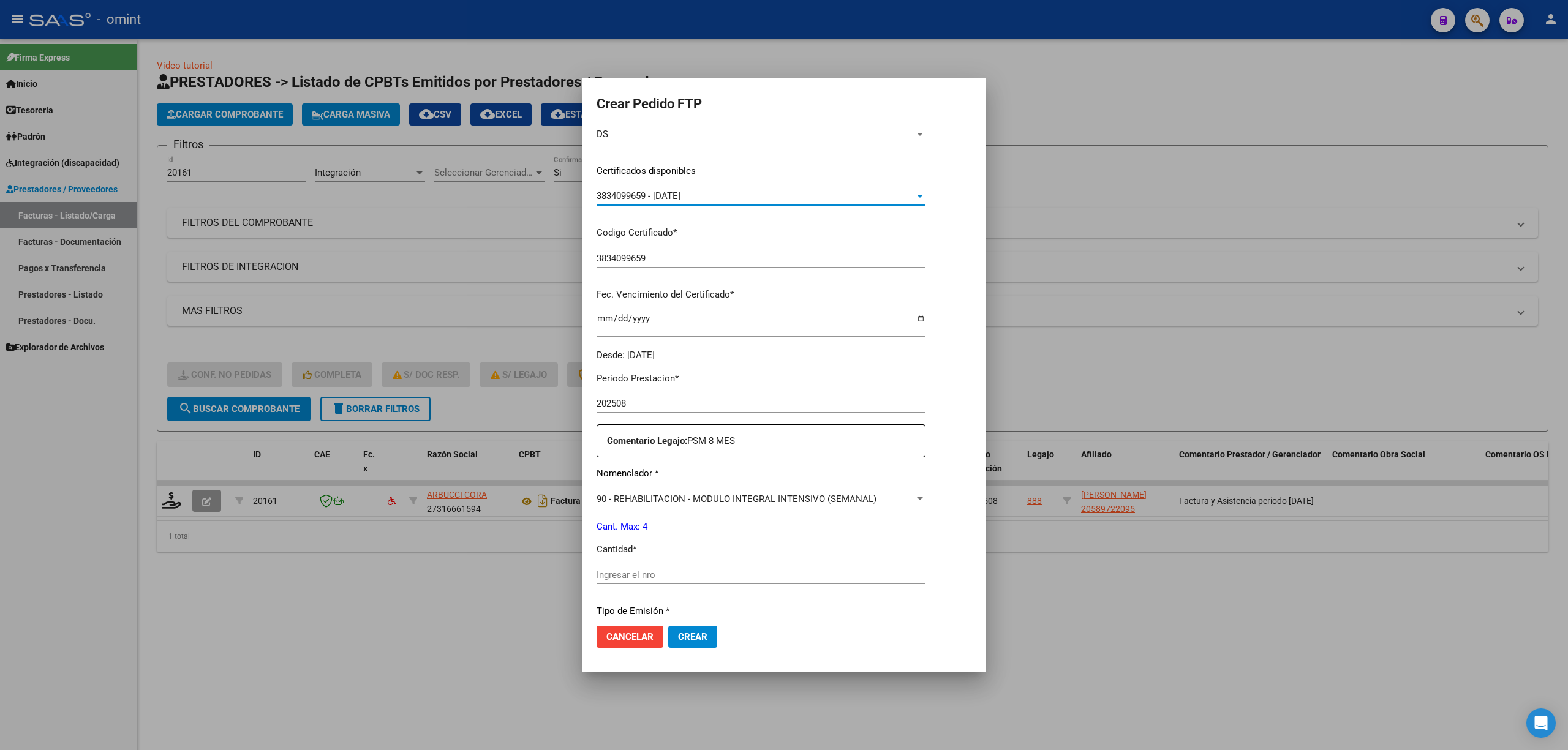
scroll to position [245, 0]
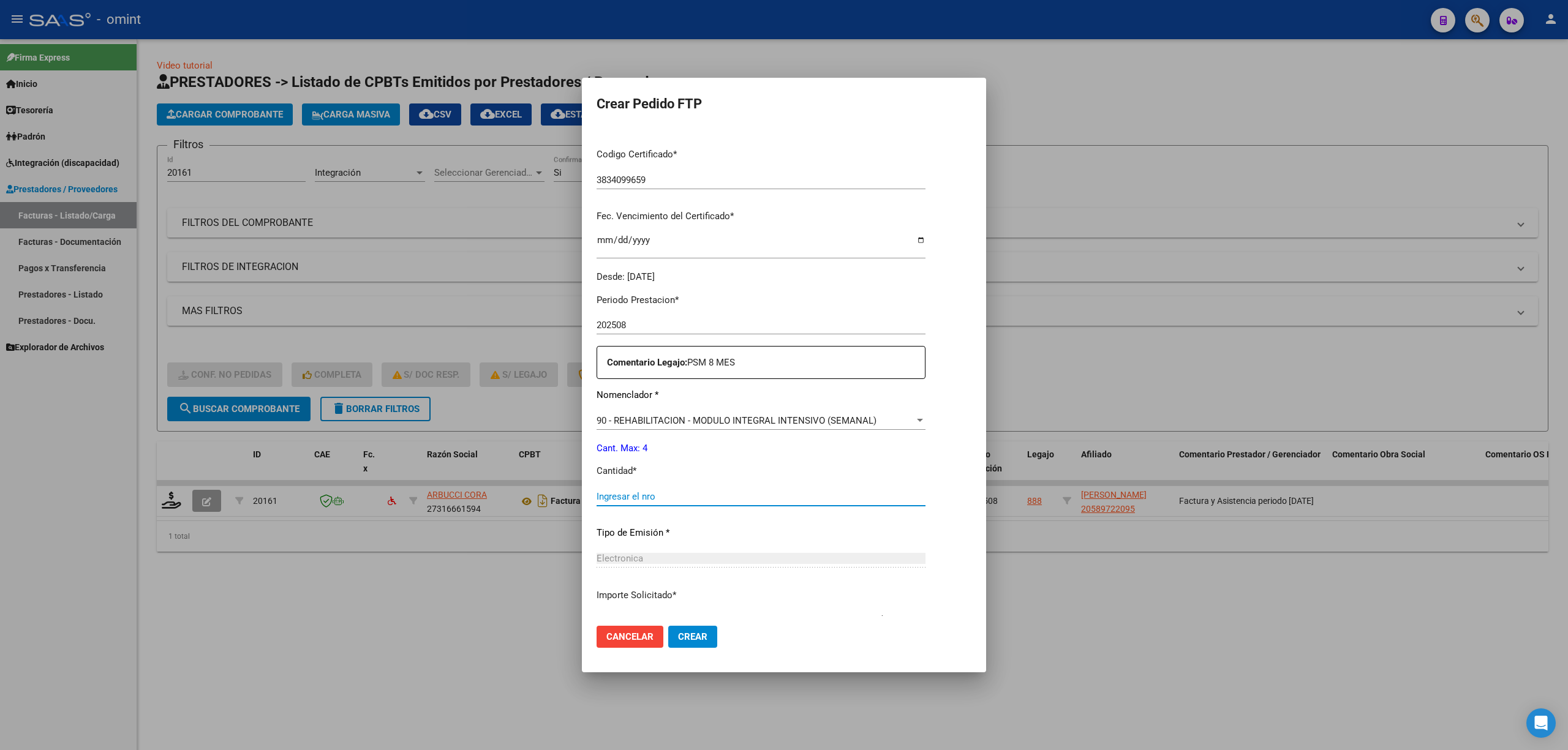
click at [679, 497] on input "Ingresar el nro" at bounding box center [760, 496] width 329 height 11
type input "4"
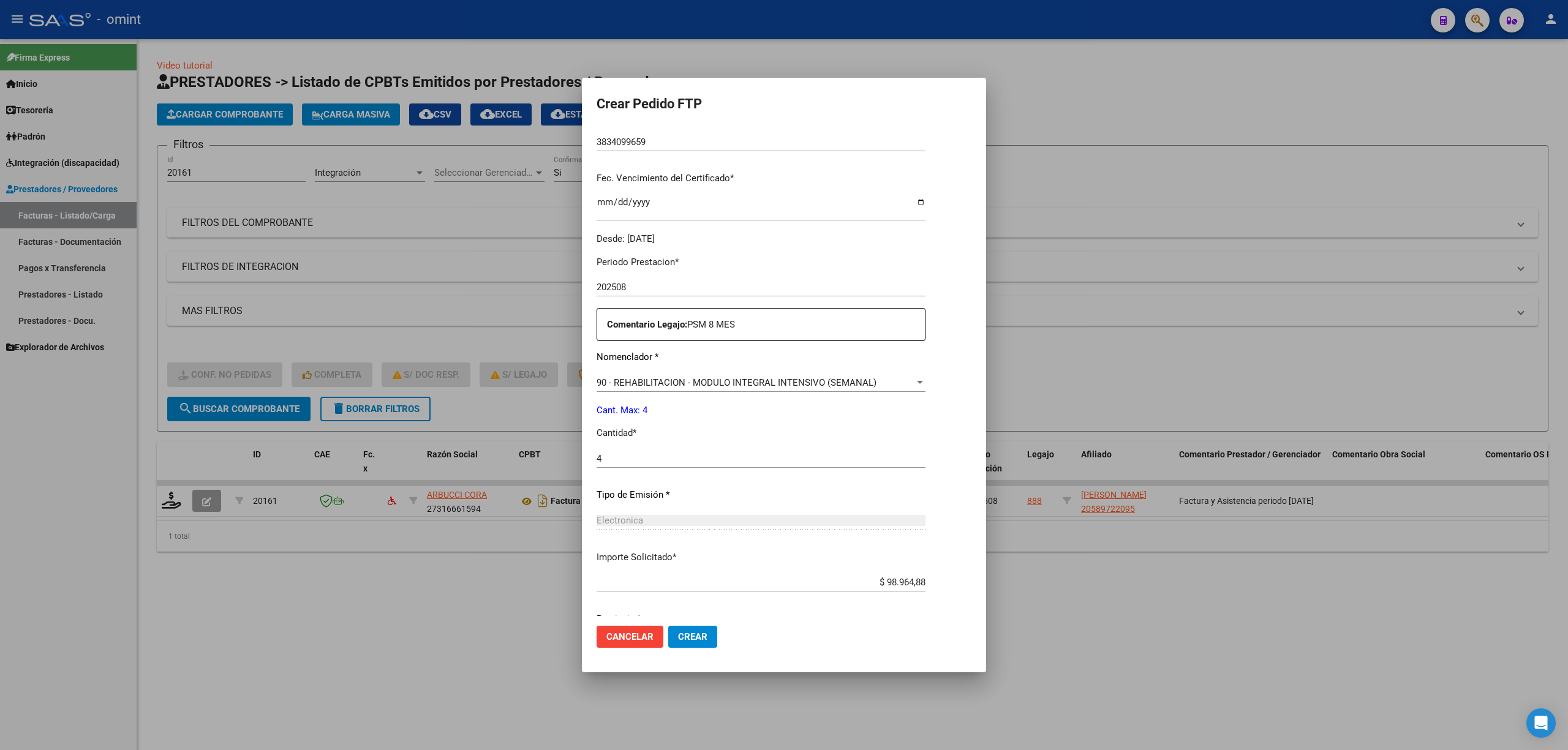
scroll to position [331, 0]
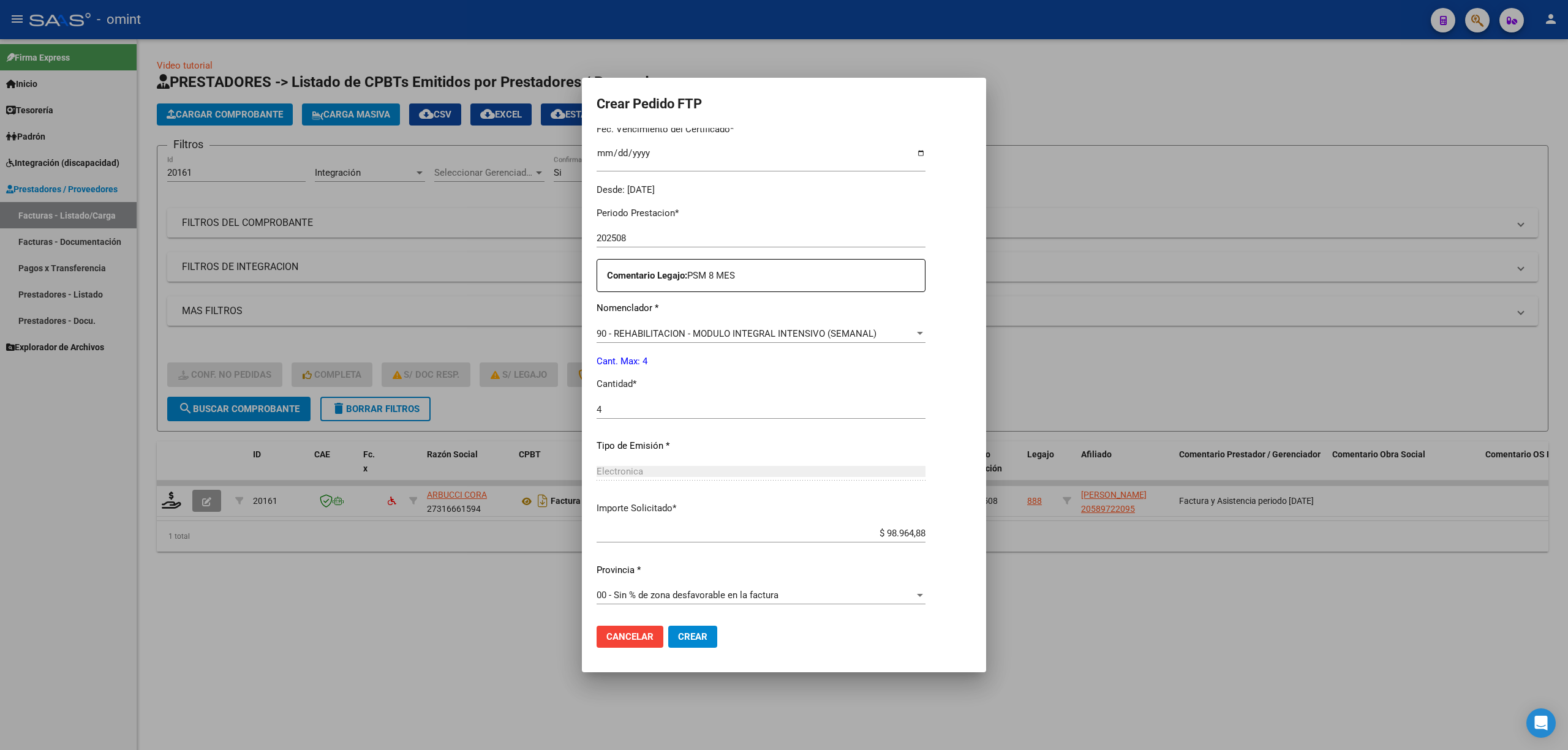
click at [690, 646] on button "Crear" at bounding box center [692, 637] width 49 height 22
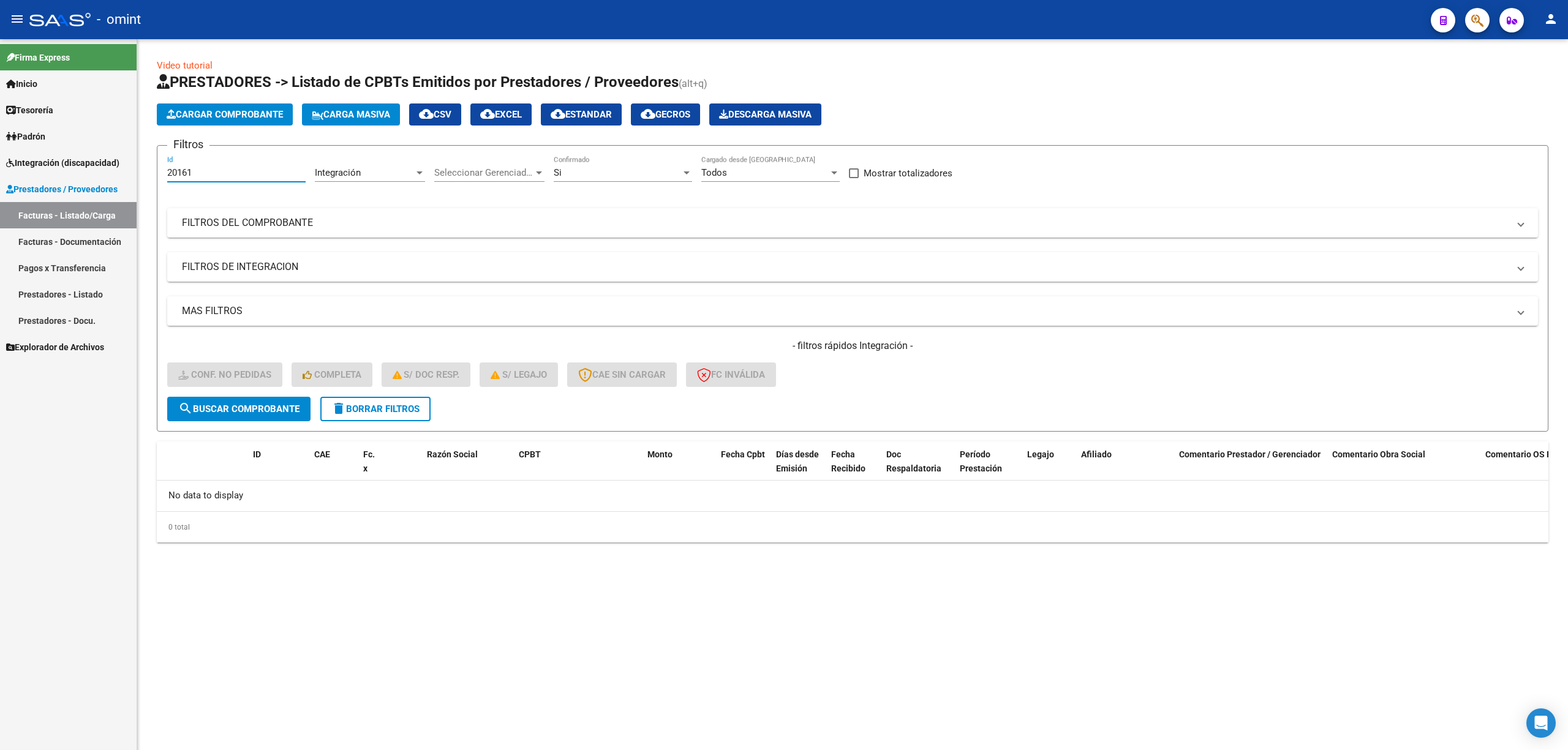
drag, startPoint x: 239, startPoint y: 170, endPoint x: 117, endPoint y: 179, distance: 122.3
click at [117, 179] on mat-sidenav-container "Firma Express Inicio Calendario SSS Instructivos Contacto OS Tesorería Extracto…" at bounding box center [784, 394] width 1568 height 711
paste input "530"
type input "20530"
click at [244, 410] on span "search Buscar Comprobante" at bounding box center [238, 409] width 121 height 11
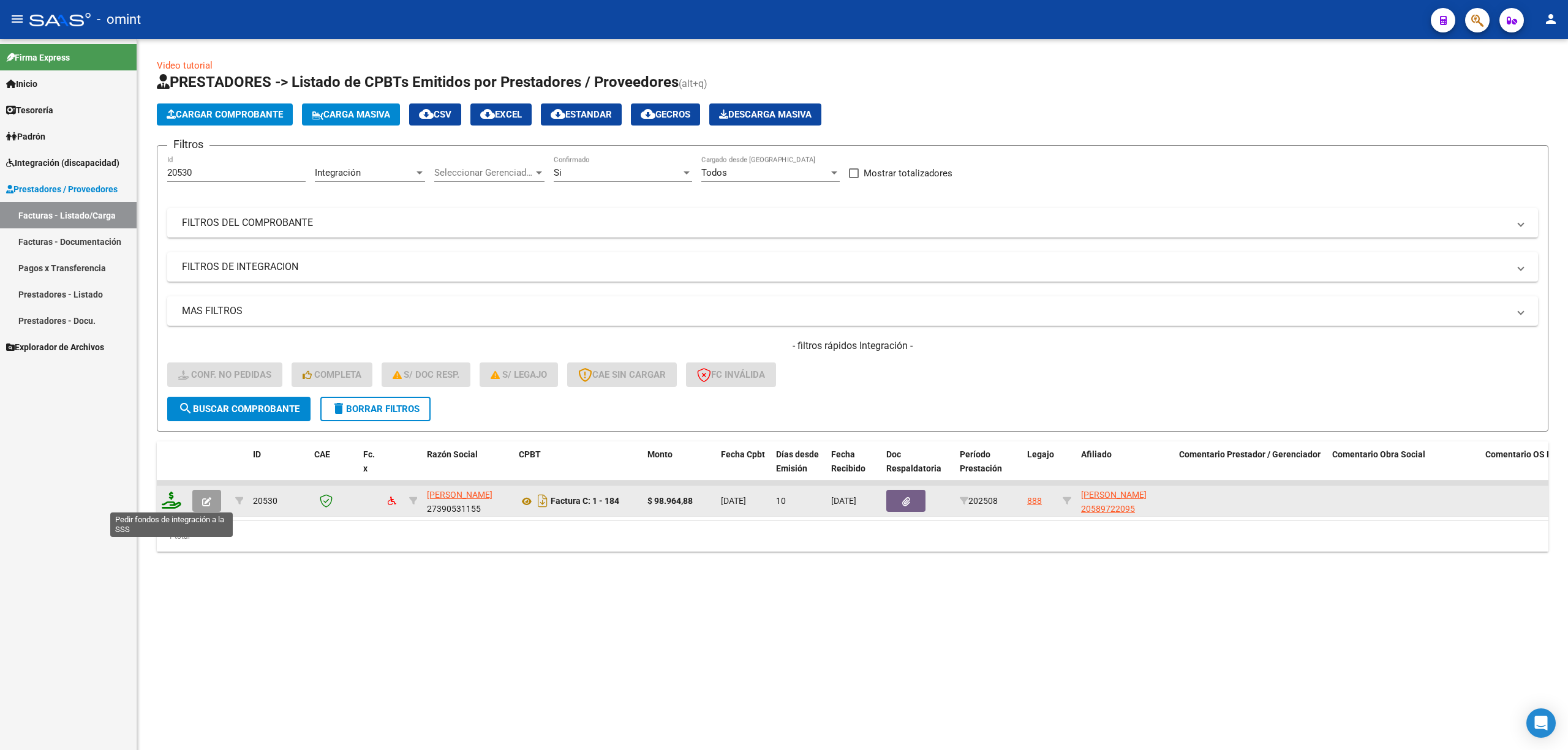
click at [178, 504] on icon at bounding box center [171, 500] width 19 height 18
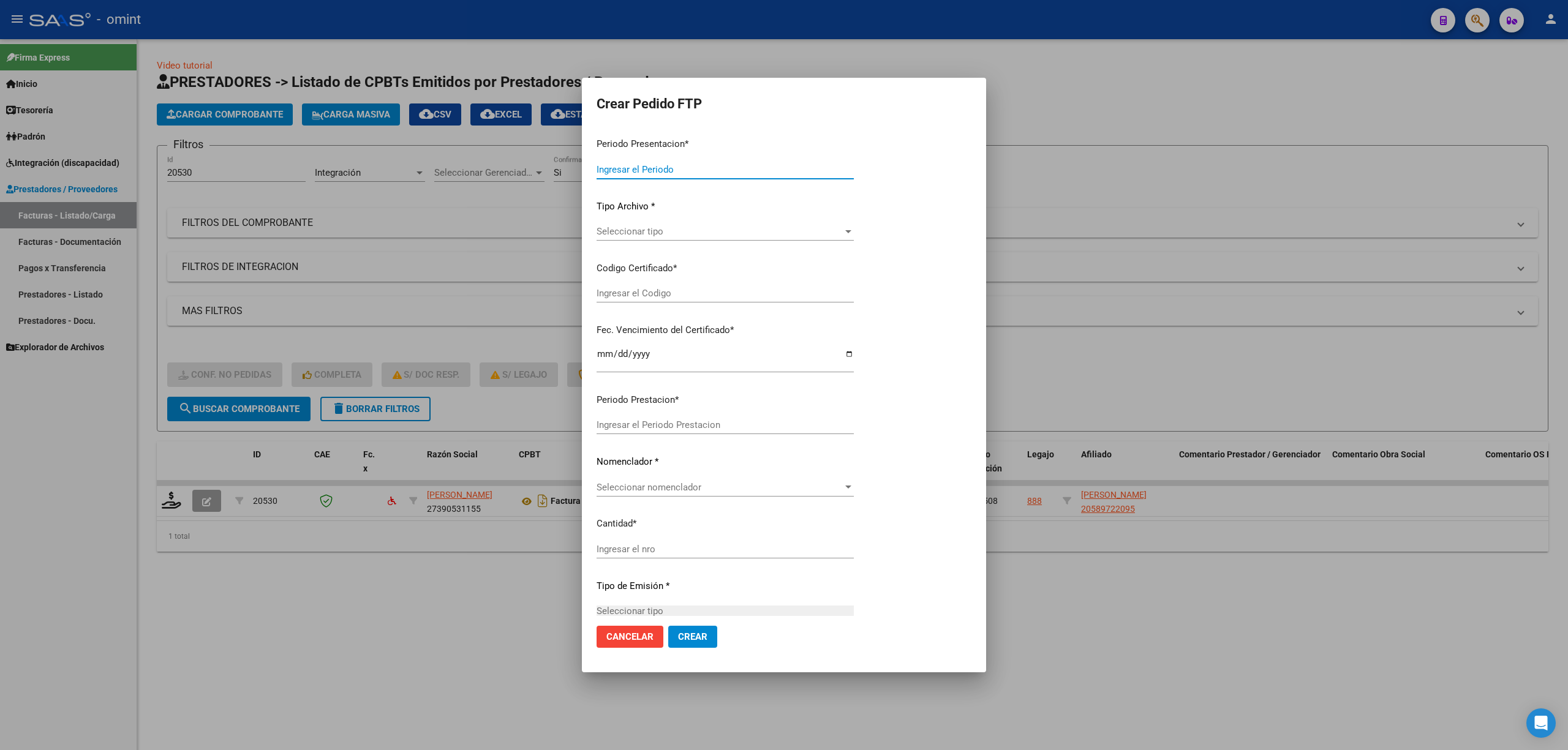
type input "202508"
type input "$ 98.964,88"
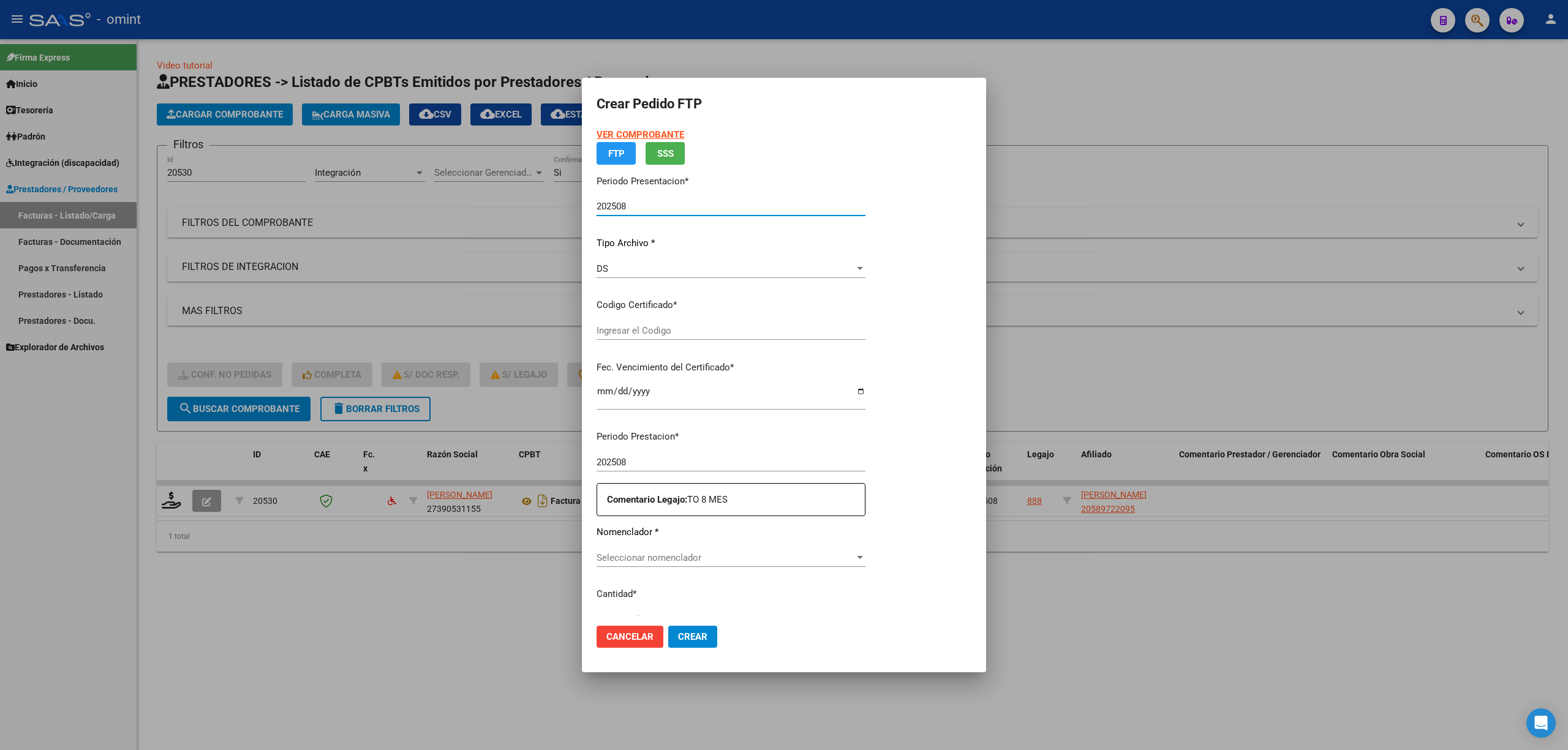
type input "3834099659"
type input "2027-10-22"
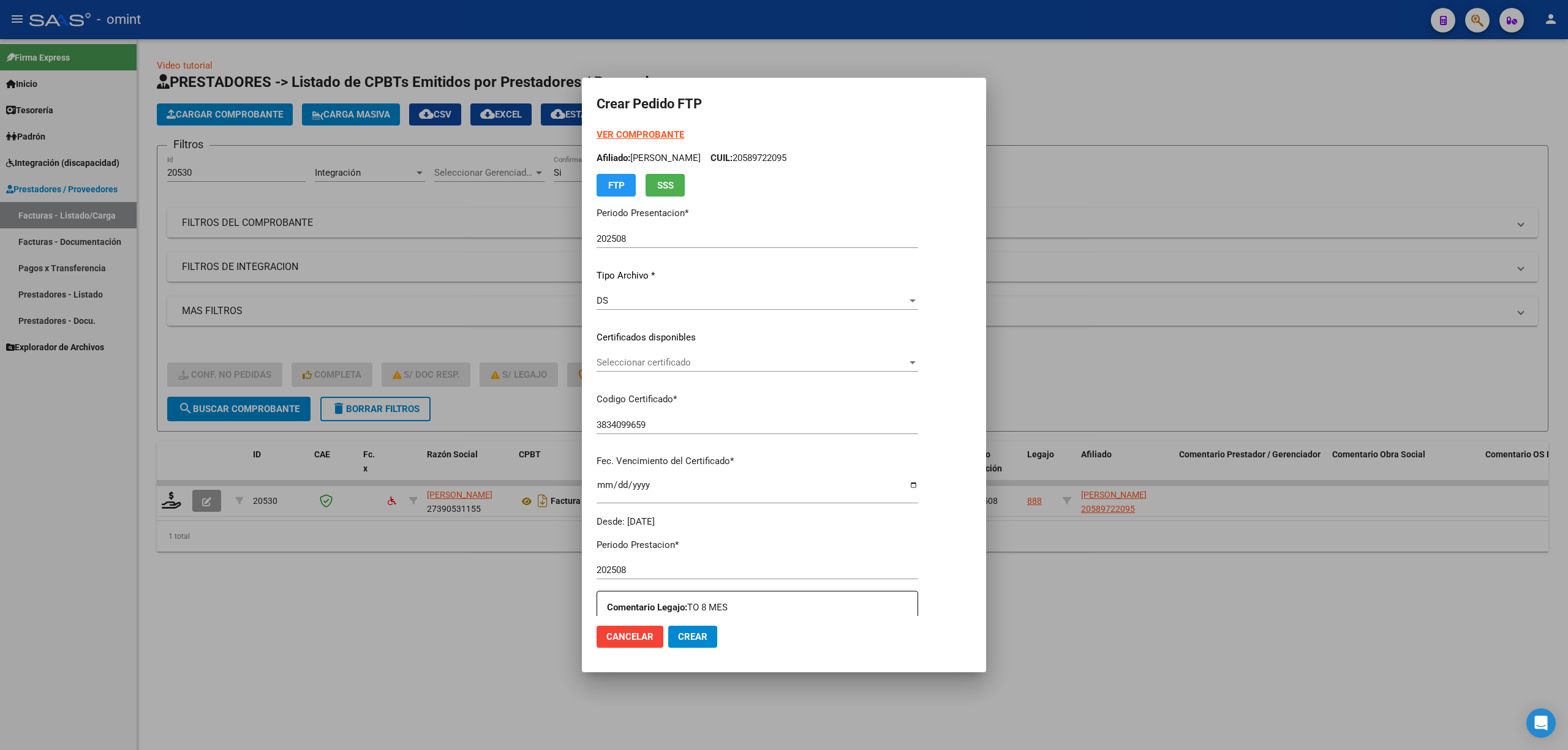
click at [655, 361] on span "Seleccionar certificado" at bounding box center [751, 363] width 310 height 11
click at [681, 395] on span "3834099659 - 2027-10-22" at bounding box center [638, 390] width 84 height 11
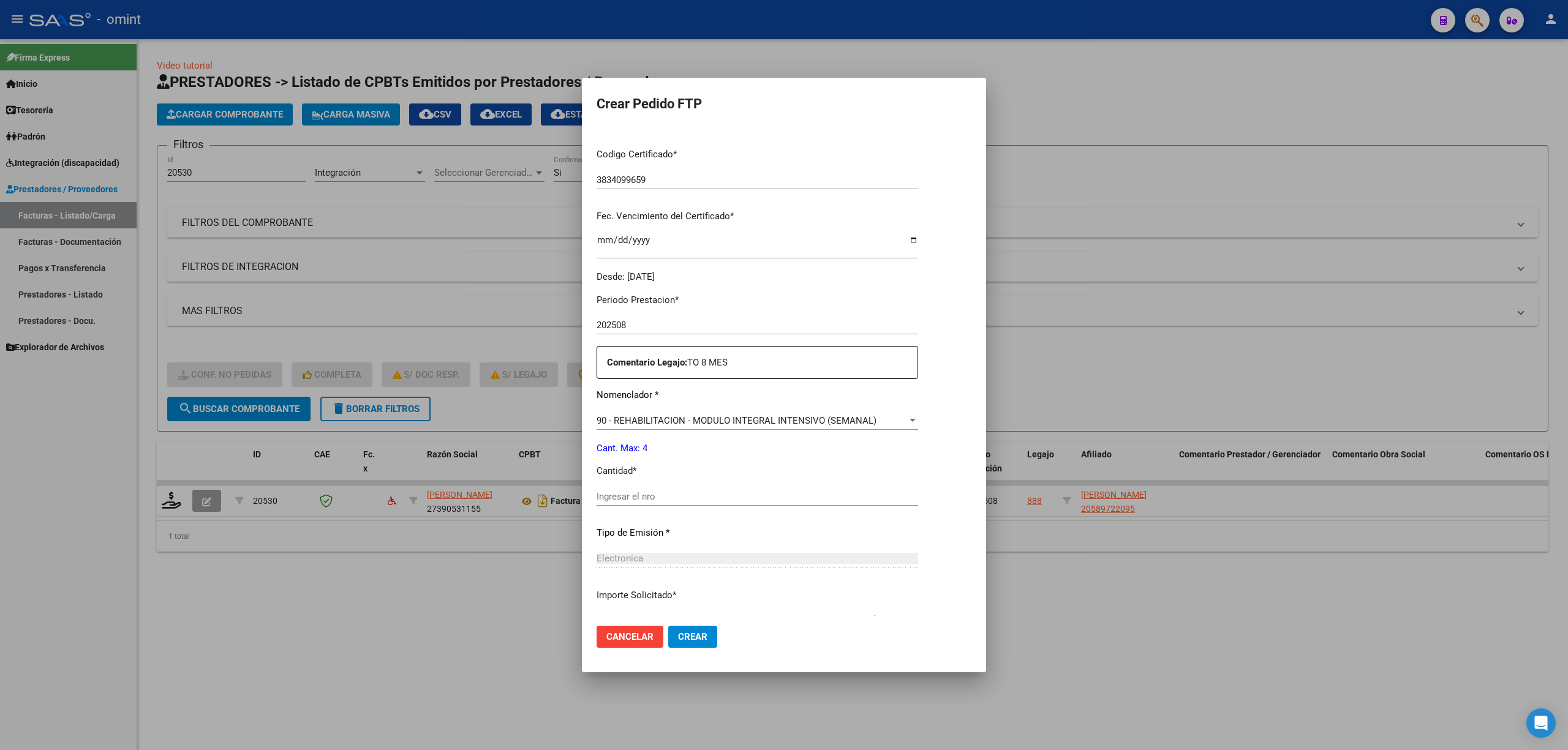
click at [635, 498] on input "Ingresar el nro" at bounding box center [757, 496] width 321 height 11
type input "4"
click at [696, 643] on button "Crear" at bounding box center [692, 637] width 49 height 22
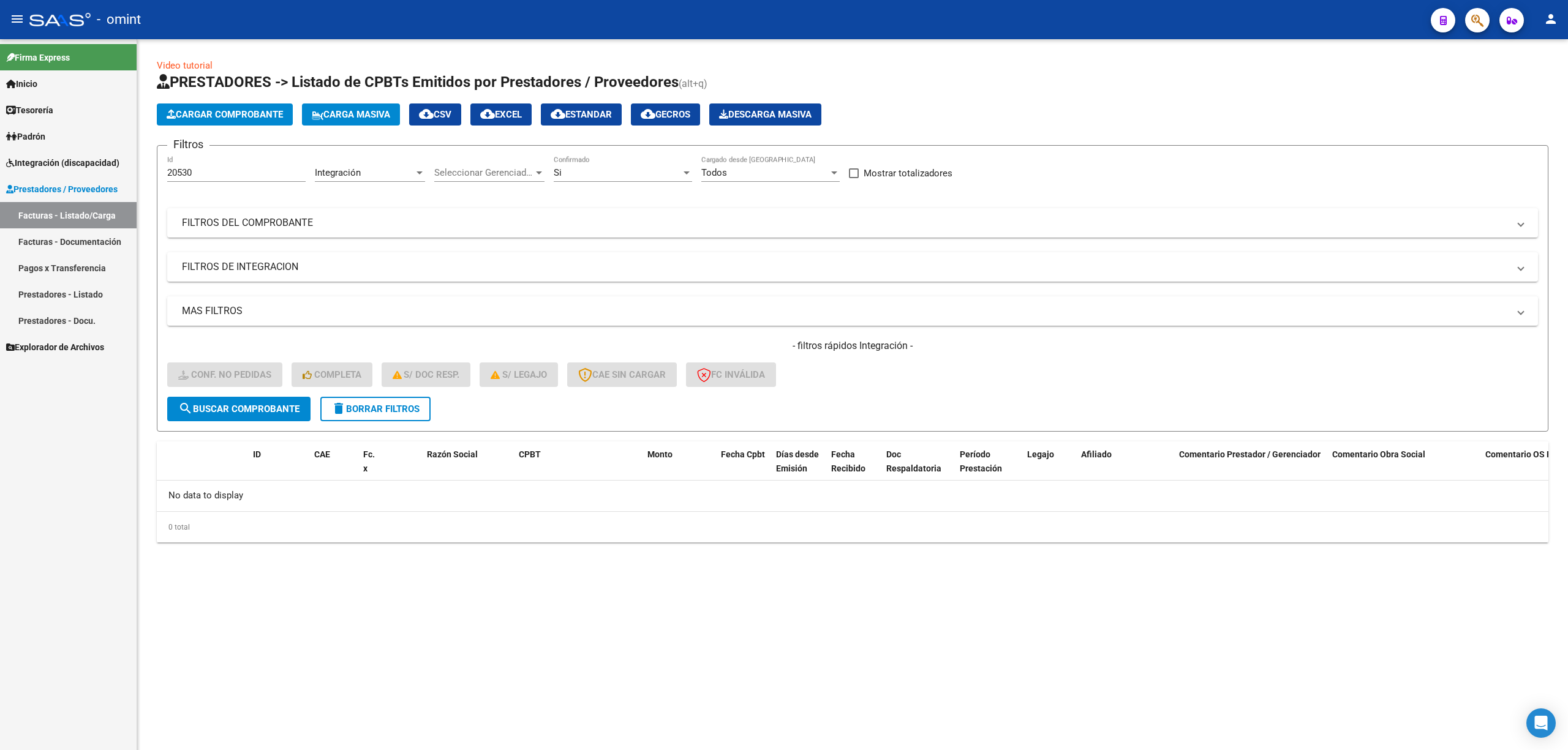
drag, startPoint x: 204, startPoint y: 166, endPoint x: 187, endPoint y: 168, distance: 17.1
click at [187, 167] on div "20530 Id" at bounding box center [236, 169] width 138 height 26
click at [187, 168] on input "20530" at bounding box center [236, 173] width 138 height 11
paste input "18326"
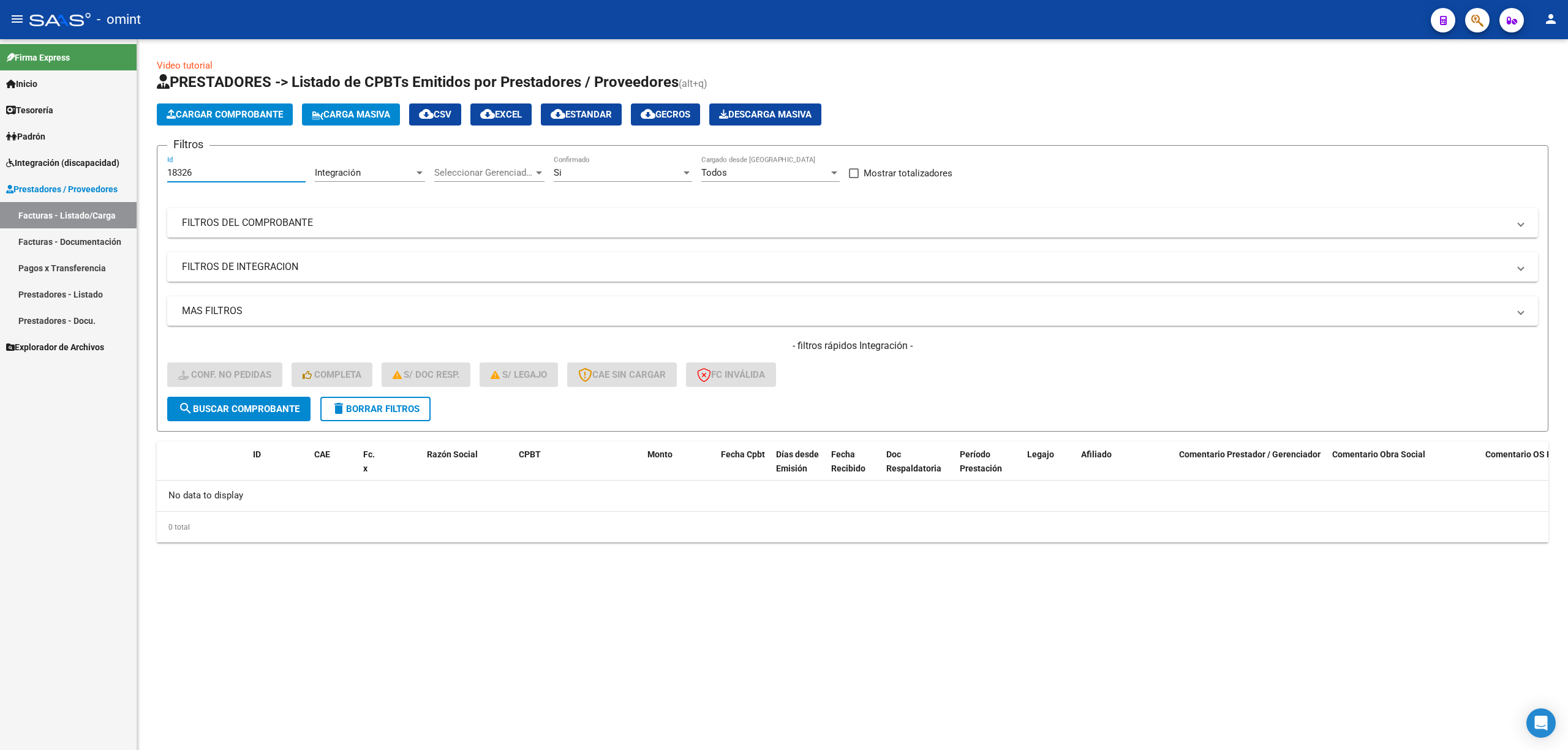
type input "18326"
click at [224, 409] on span "search Buscar Comprobante" at bounding box center [238, 409] width 121 height 11
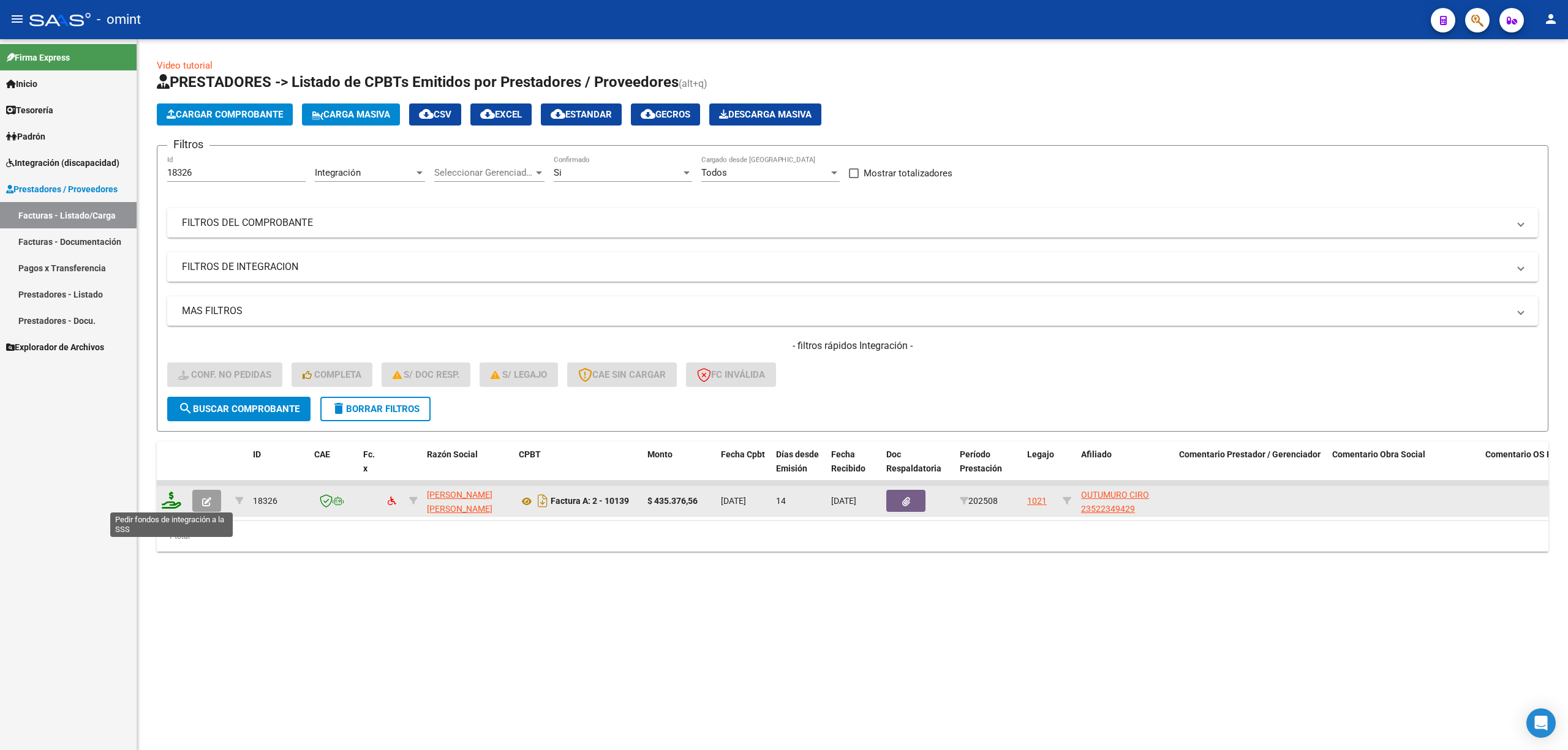
click at [172, 500] on icon at bounding box center [171, 500] width 19 height 18
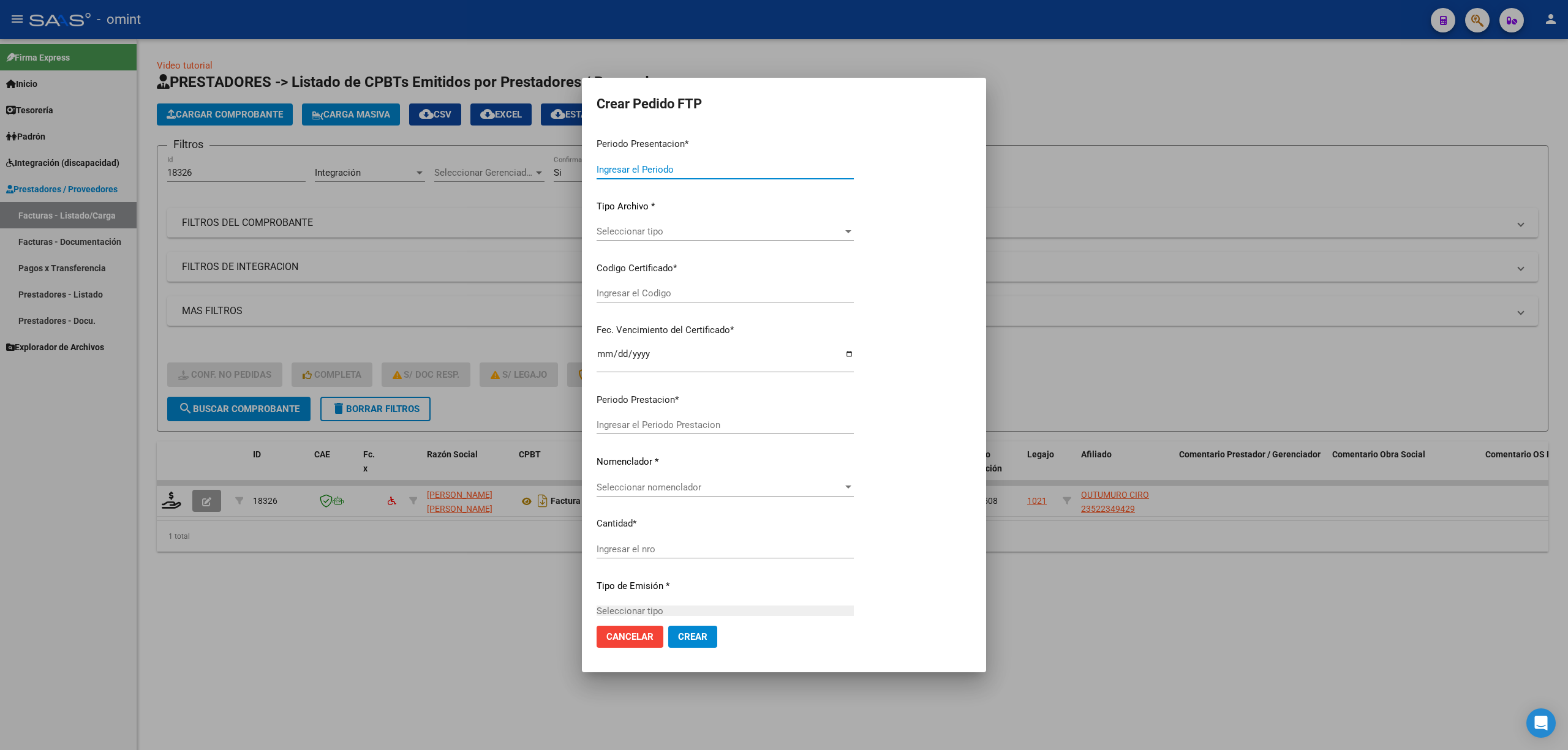
type input "202508"
type input "$ 435.376,56"
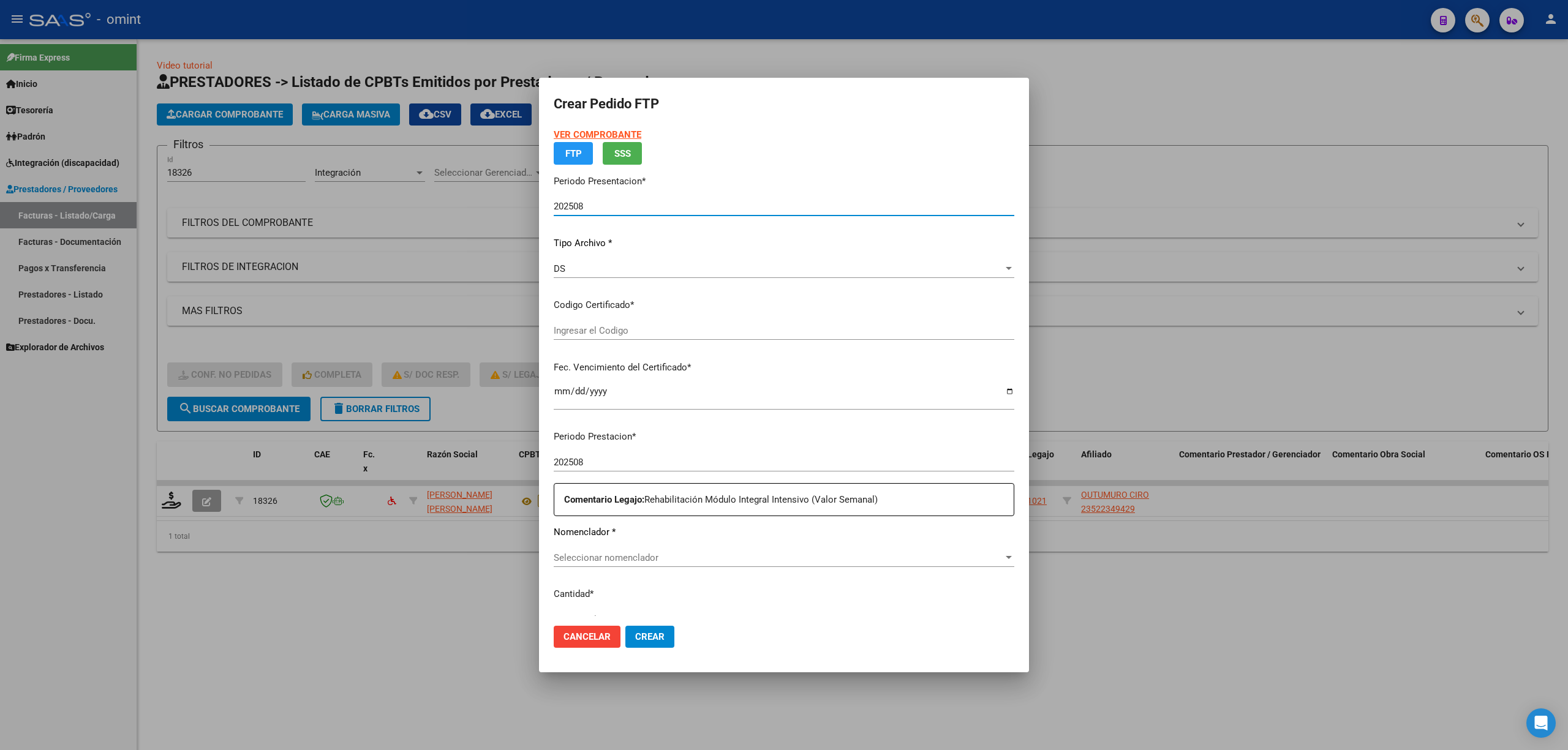
type input "4031087109"
type input "2028-03-29"
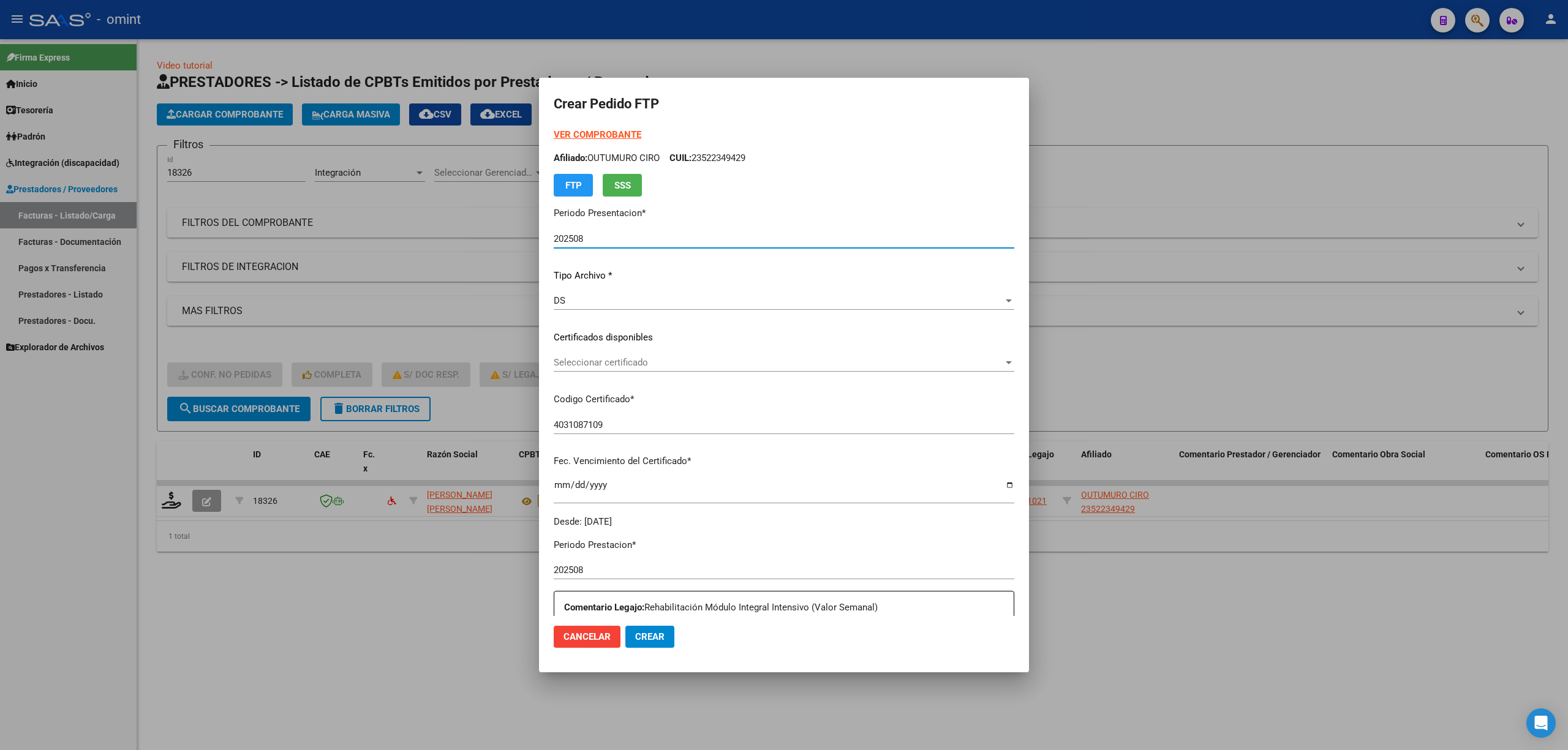
click at [607, 358] on span "Seleccionar certificado" at bounding box center [778, 363] width 449 height 11
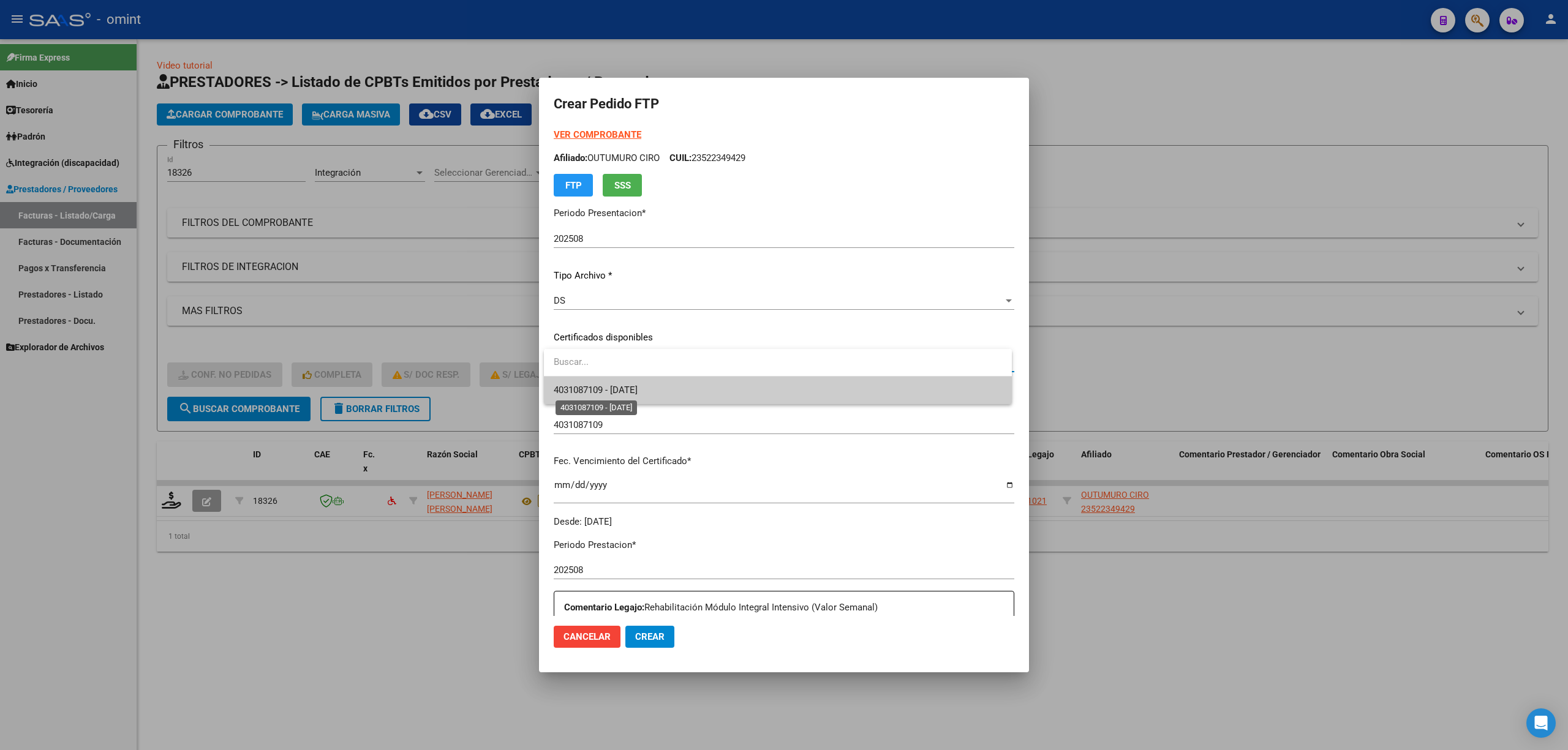
click at [608, 395] on span "4031087109 - 2028-03-29" at bounding box center [596, 390] width 84 height 11
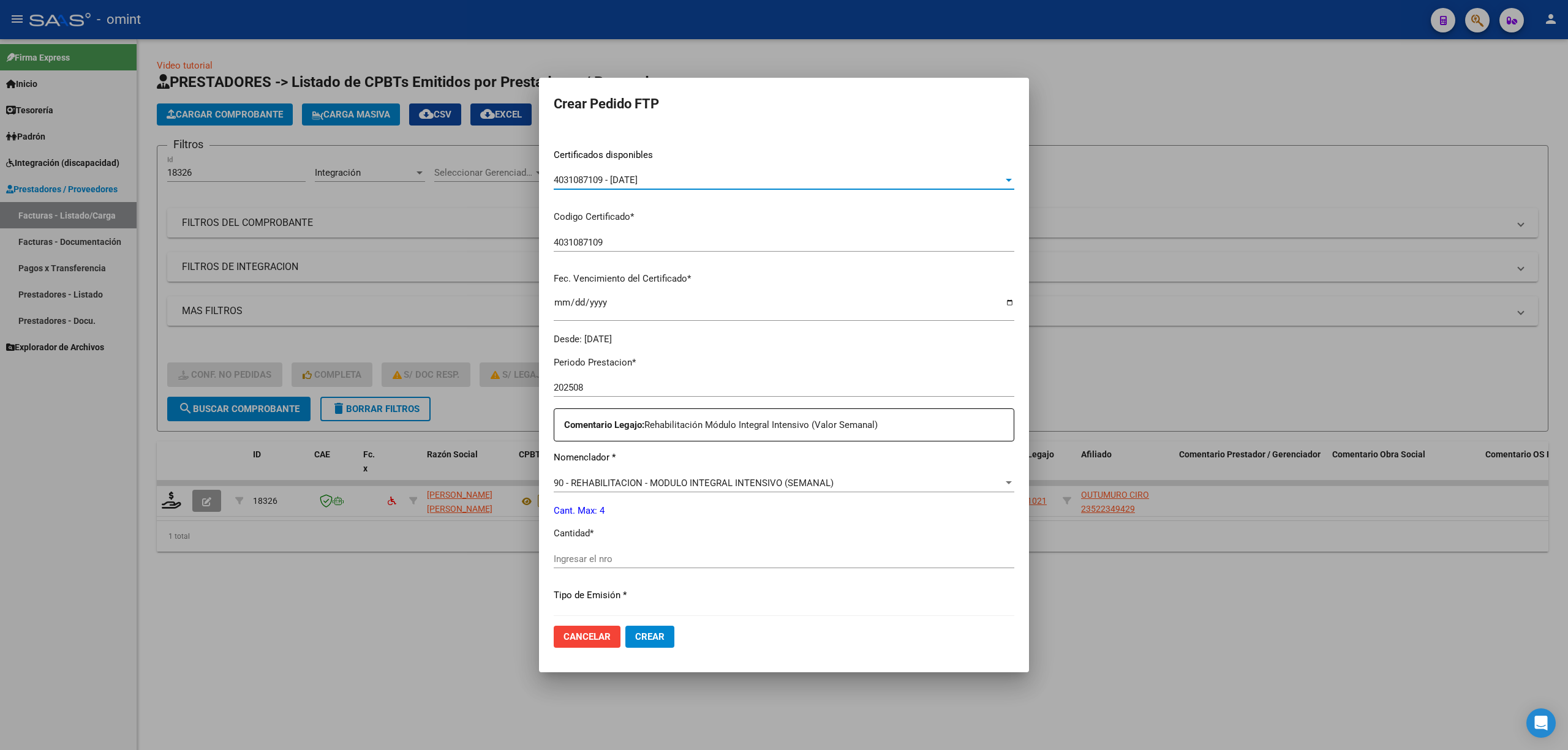
scroll to position [331, 0]
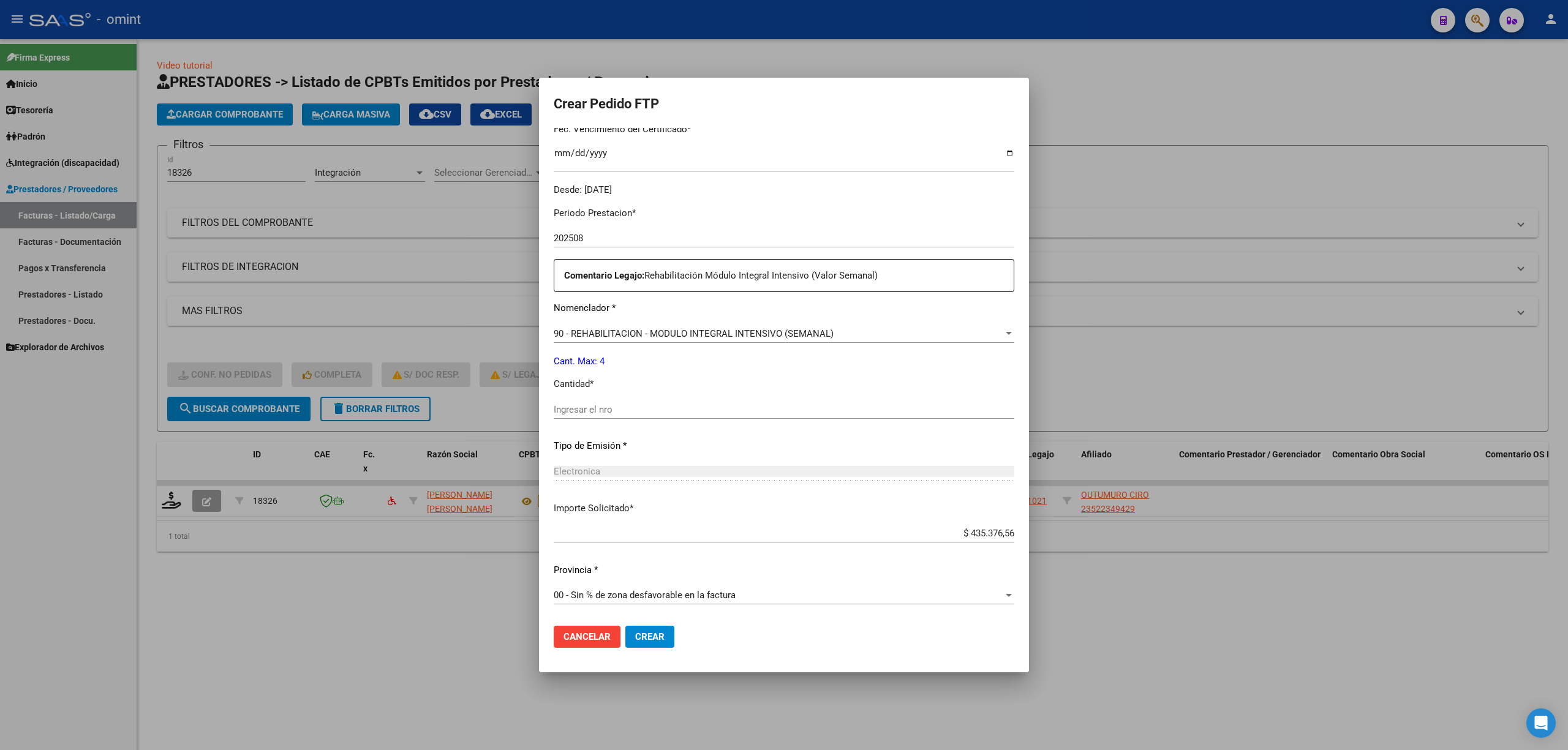
click at [613, 412] on input "Ingresar el nro" at bounding box center [784, 409] width 460 height 11
type input "4"
click at [654, 643] on button "Crear" at bounding box center [649, 637] width 49 height 22
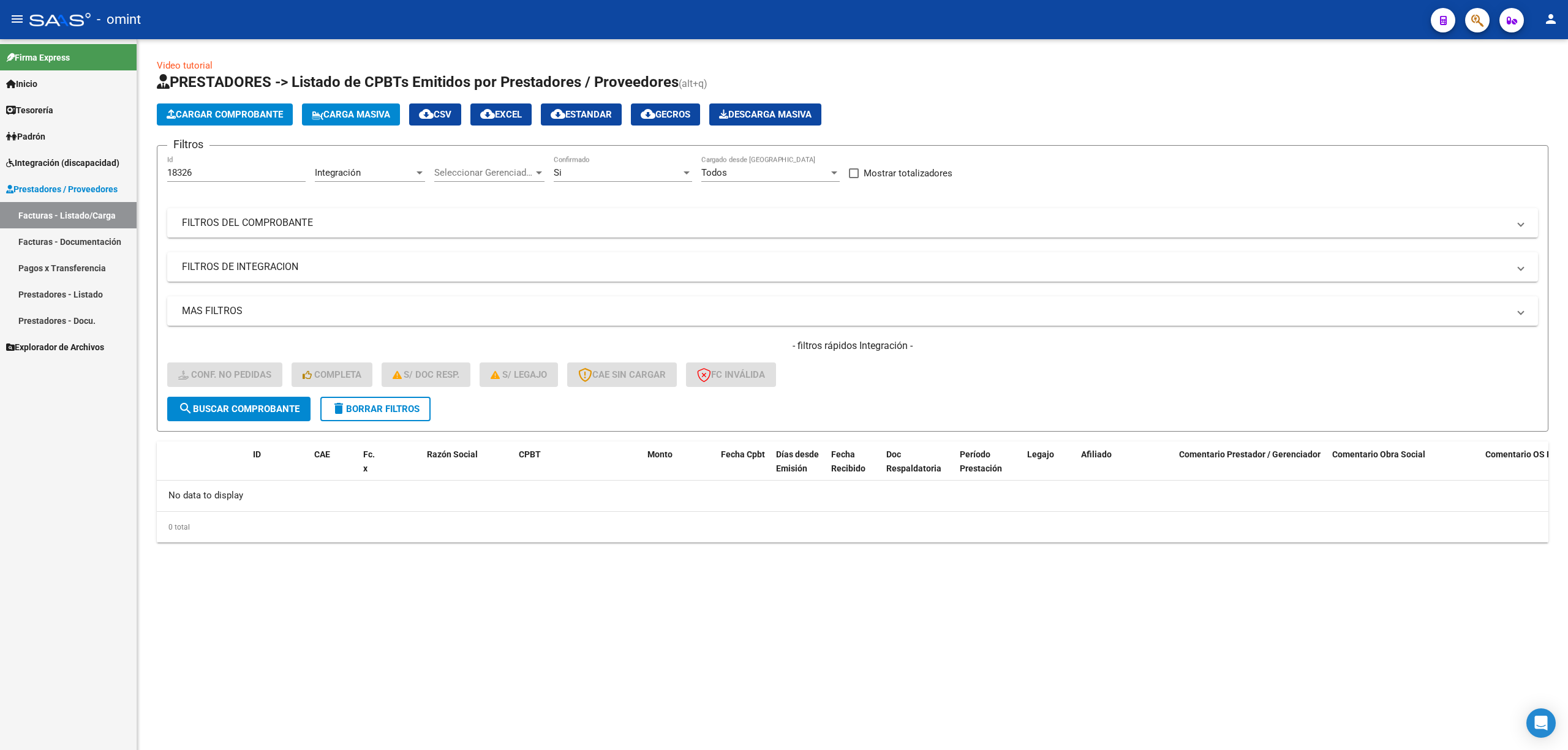
click at [204, 165] on div "18326 Id" at bounding box center [236, 169] width 138 height 26
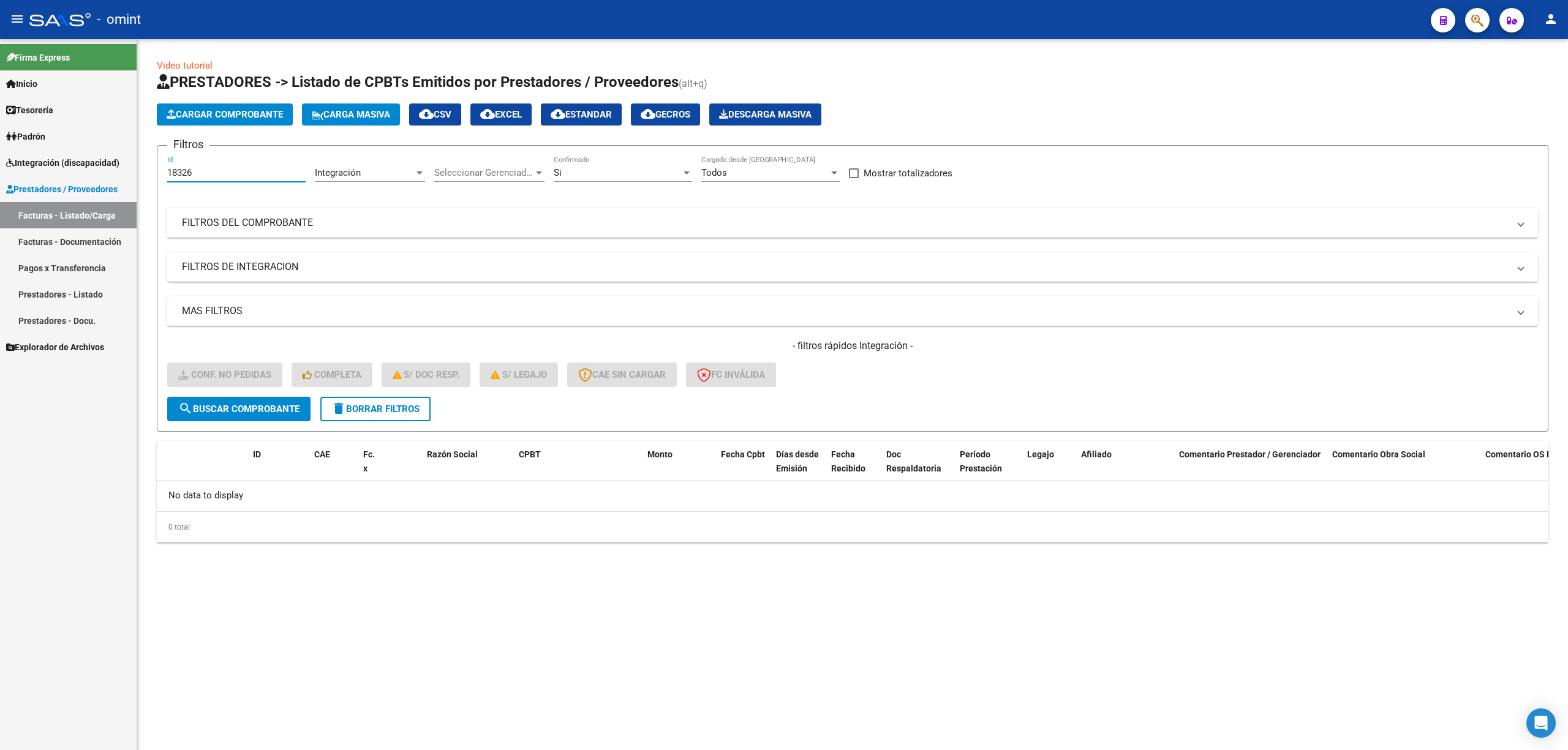
click at [182, 168] on input "18326" at bounding box center [236, 173] width 138 height 11
click at [253, 422] on form "Filtros 18326 Id Integración Area Seleccionar Gerenciador Seleccionar Gerenciad…" at bounding box center [852, 288] width 1391 height 286
click at [253, 413] on span "search Buscar Comprobante" at bounding box center [238, 409] width 121 height 11
drag, startPoint x: 205, startPoint y: 168, endPoint x: 144, endPoint y: 174, distance: 61.3
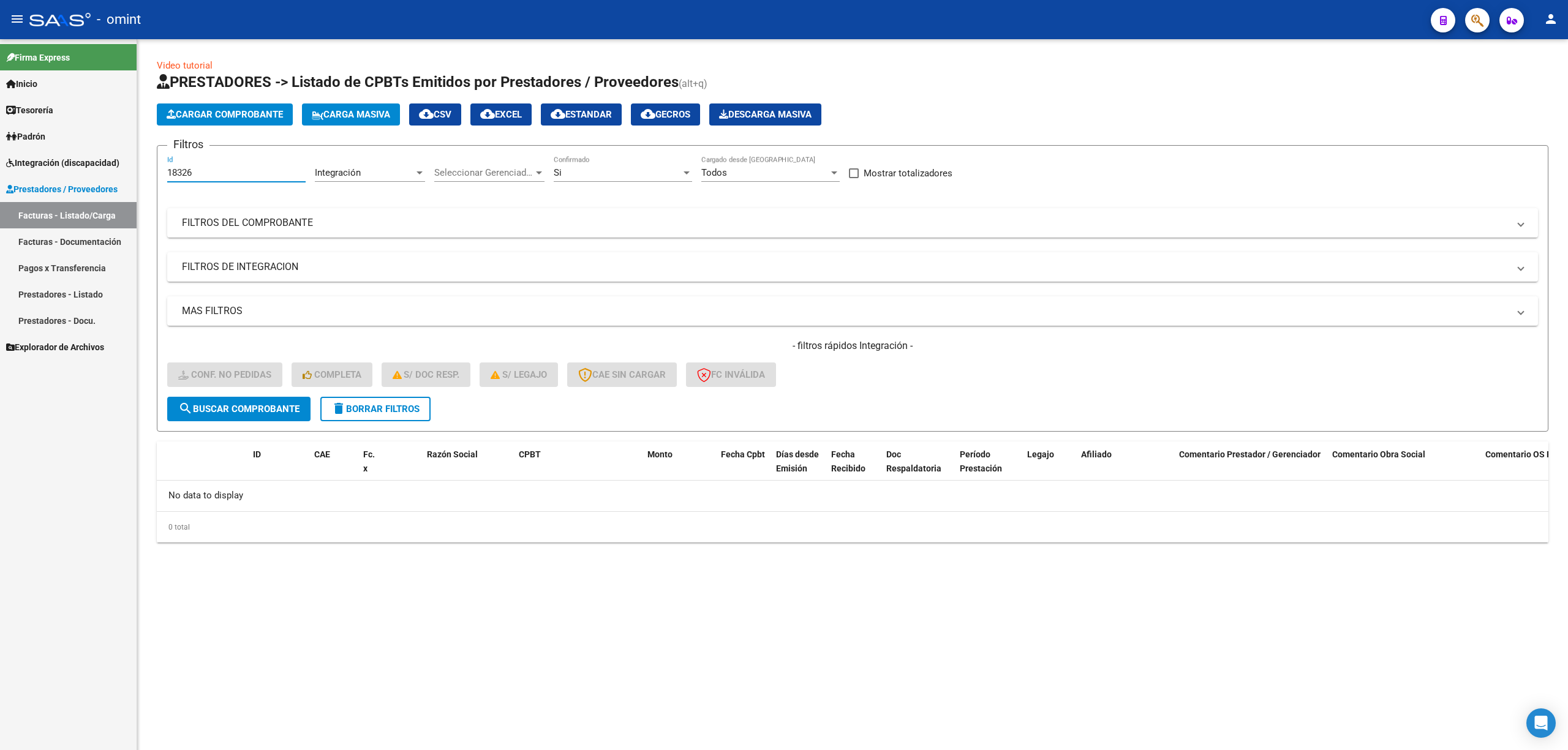
click at [126, 172] on mat-sidenav-container "Firma Express Inicio Calendario SSS Instructivos Contacto OS Tesorería Extracto…" at bounding box center [784, 394] width 1568 height 711
paste input "262"
type input "18262"
click at [231, 415] on button "search Buscar Comprobante" at bounding box center [239, 409] width 144 height 24
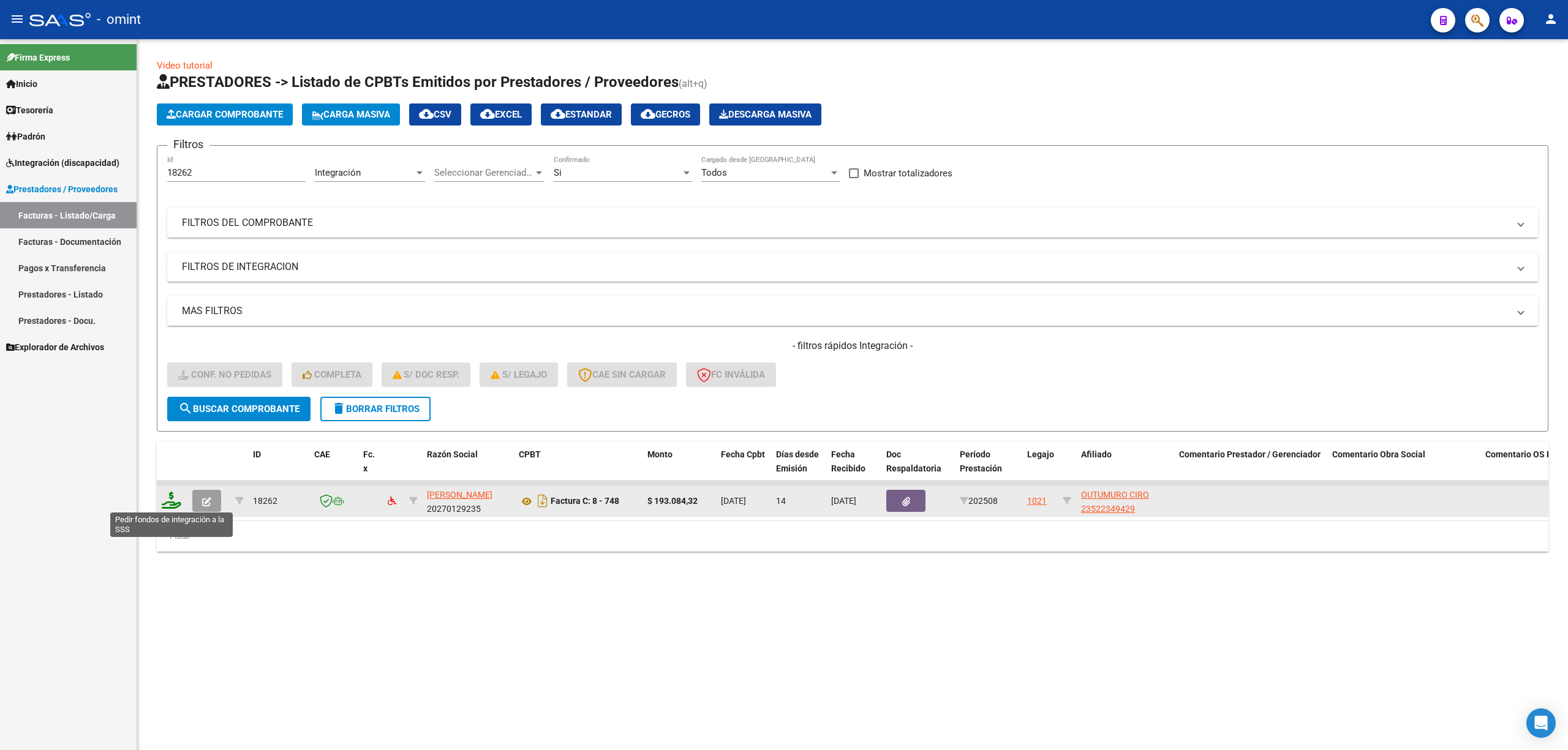
click at [170, 496] on icon at bounding box center [171, 500] width 19 height 18
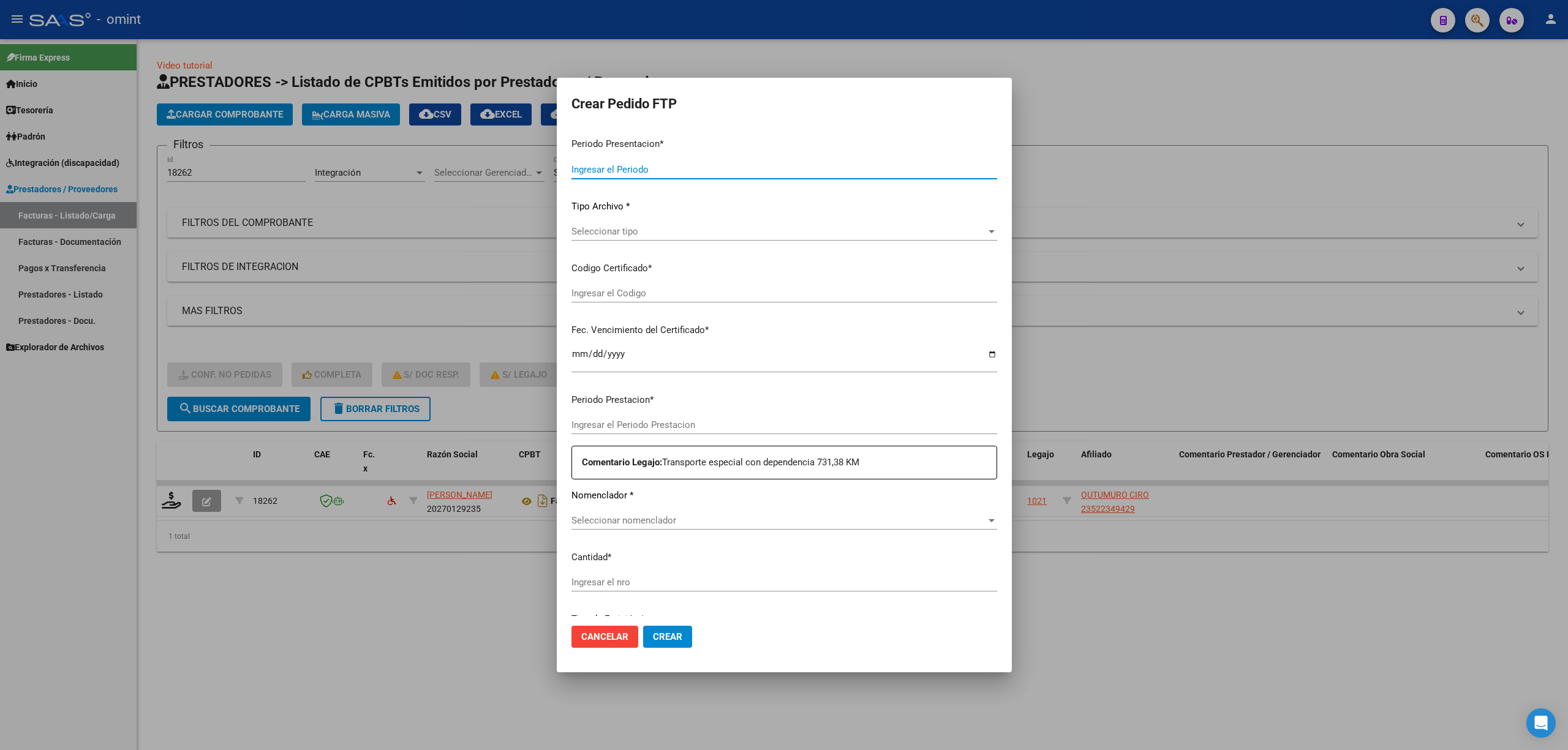
type input "202508"
type input "$ 193.084,32"
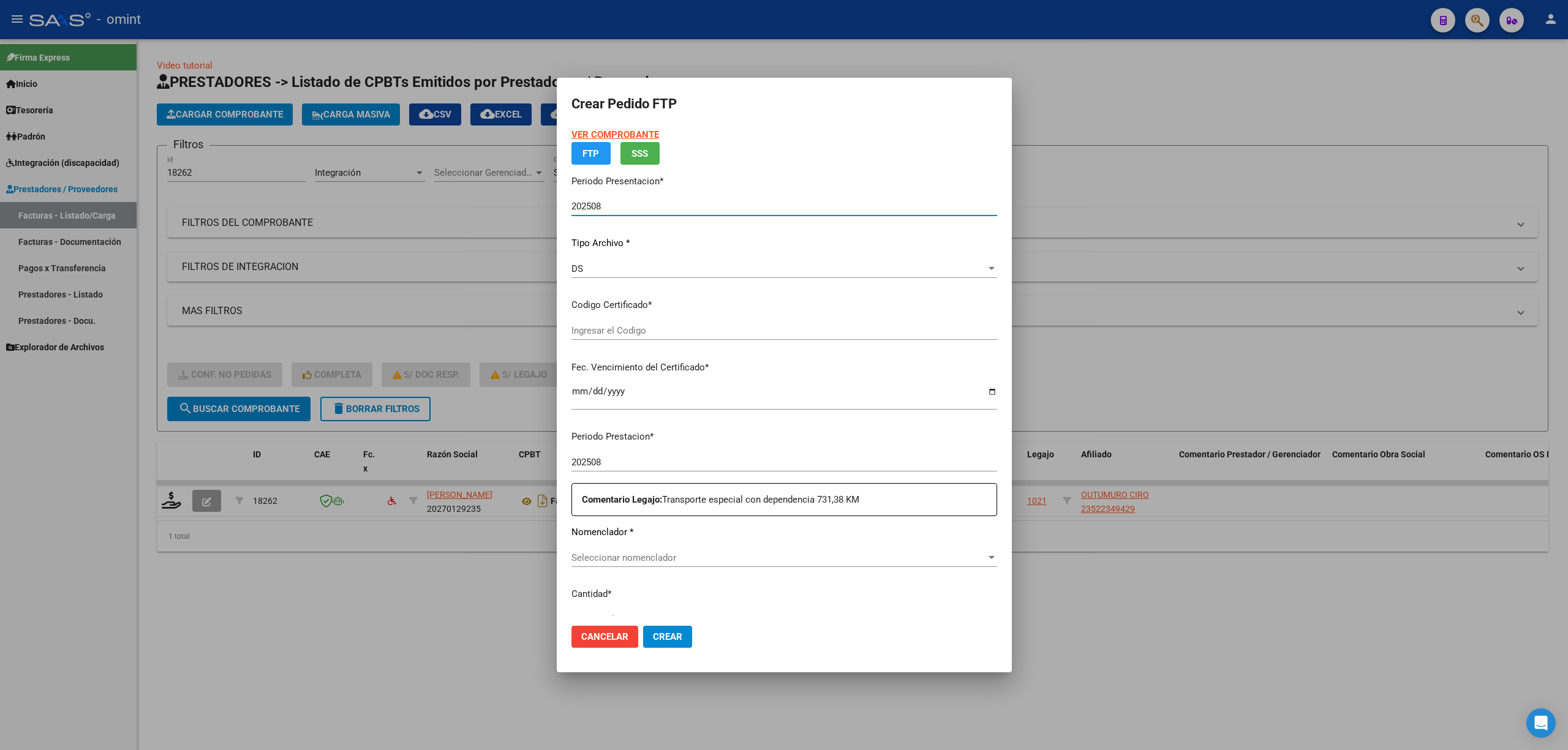
type input "4031087109"
type input "2028-03-29"
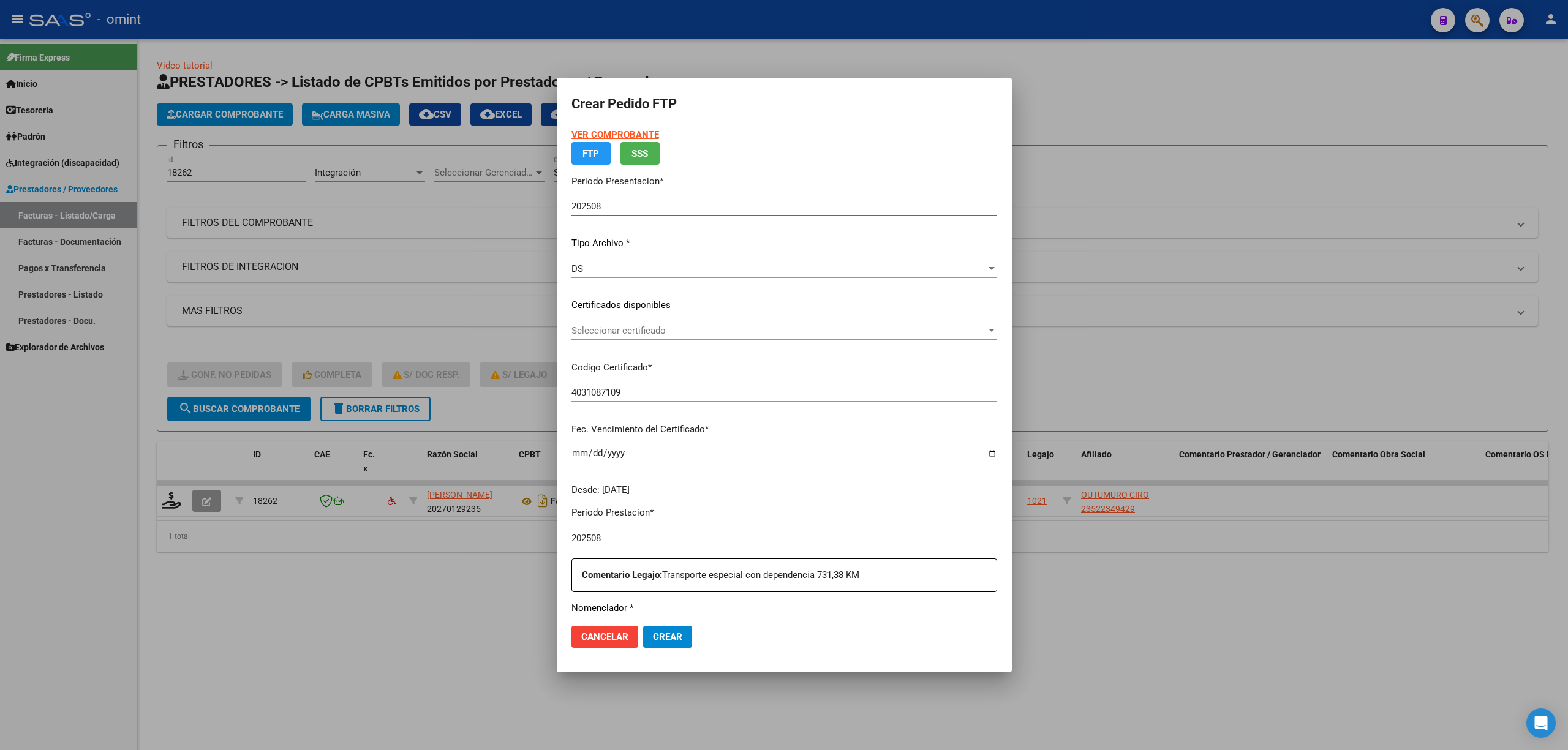
drag, startPoint x: 606, startPoint y: 321, endPoint x: 608, endPoint y: 334, distance: 13.2
click at [608, 330] on app-drop-down-list "Certificados disponibles Seleccionar certificado Seleccionar certificado" at bounding box center [789, 317] width 435 height 38
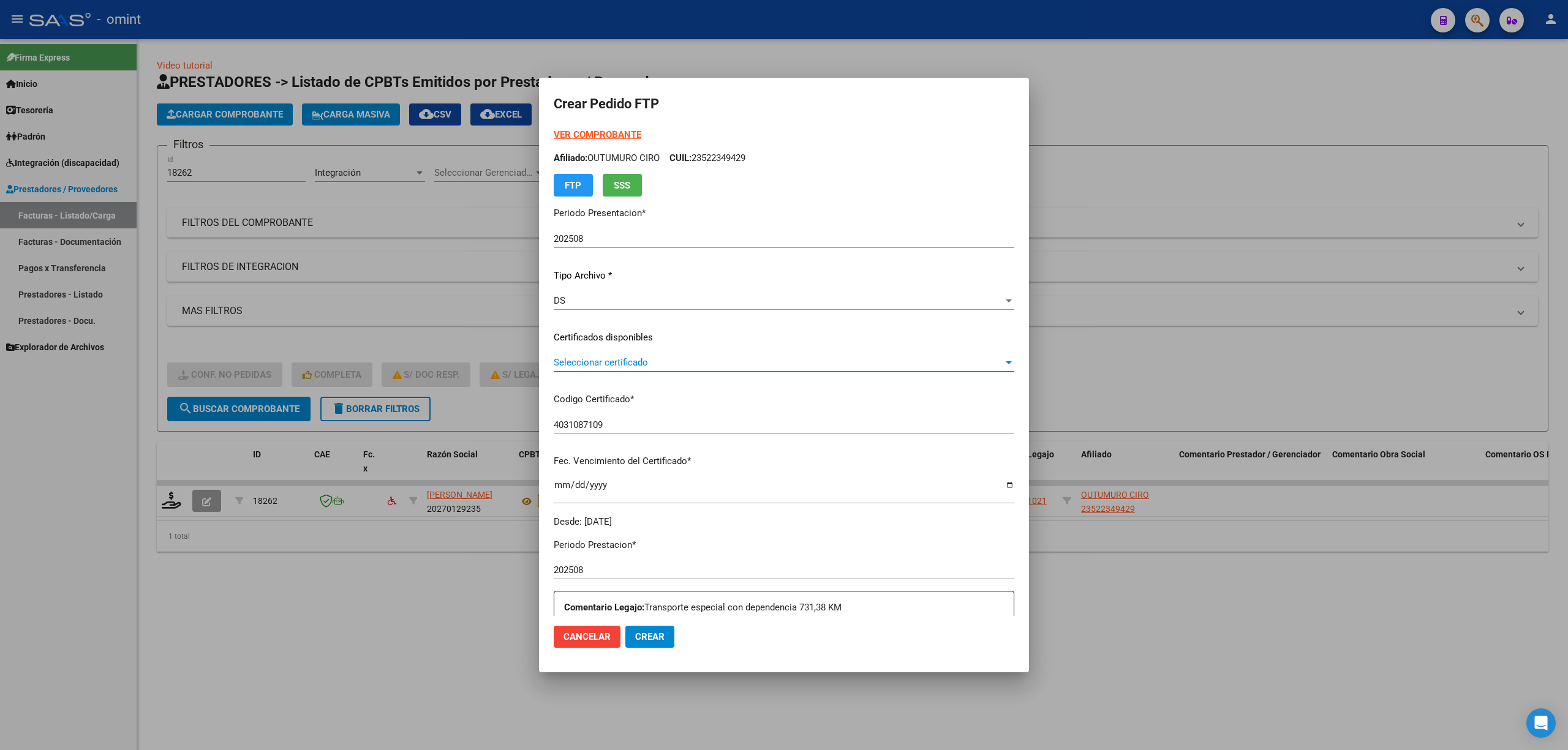
click at [613, 364] on span "Seleccionar certificado" at bounding box center [778, 363] width 449 height 11
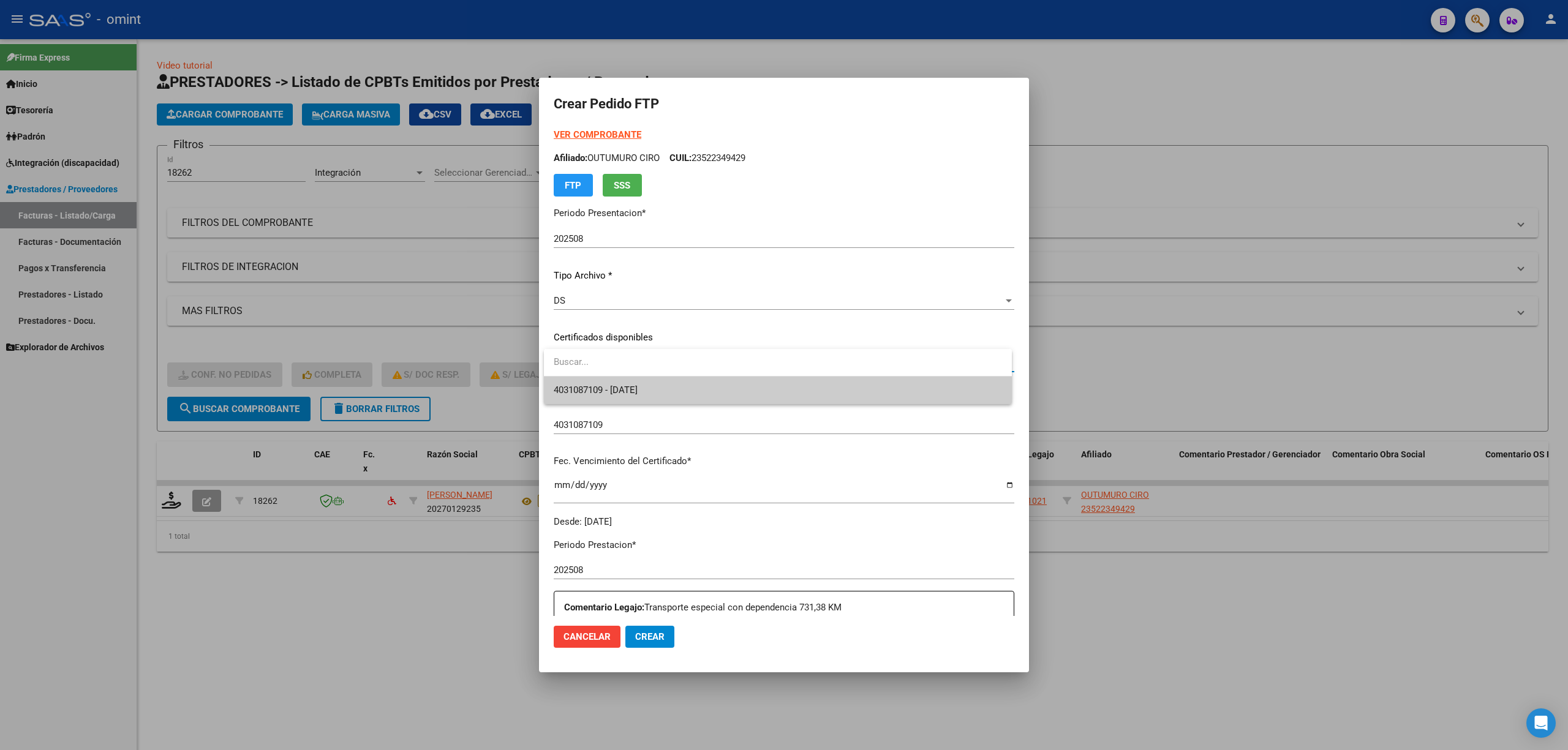
drag, startPoint x: 621, startPoint y: 395, endPoint x: 652, endPoint y: 384, distance: 32.9
click at [621, 395] on span "4031087109 - 2028-03-29" at bounding box center [596, 390] width 84 height 11
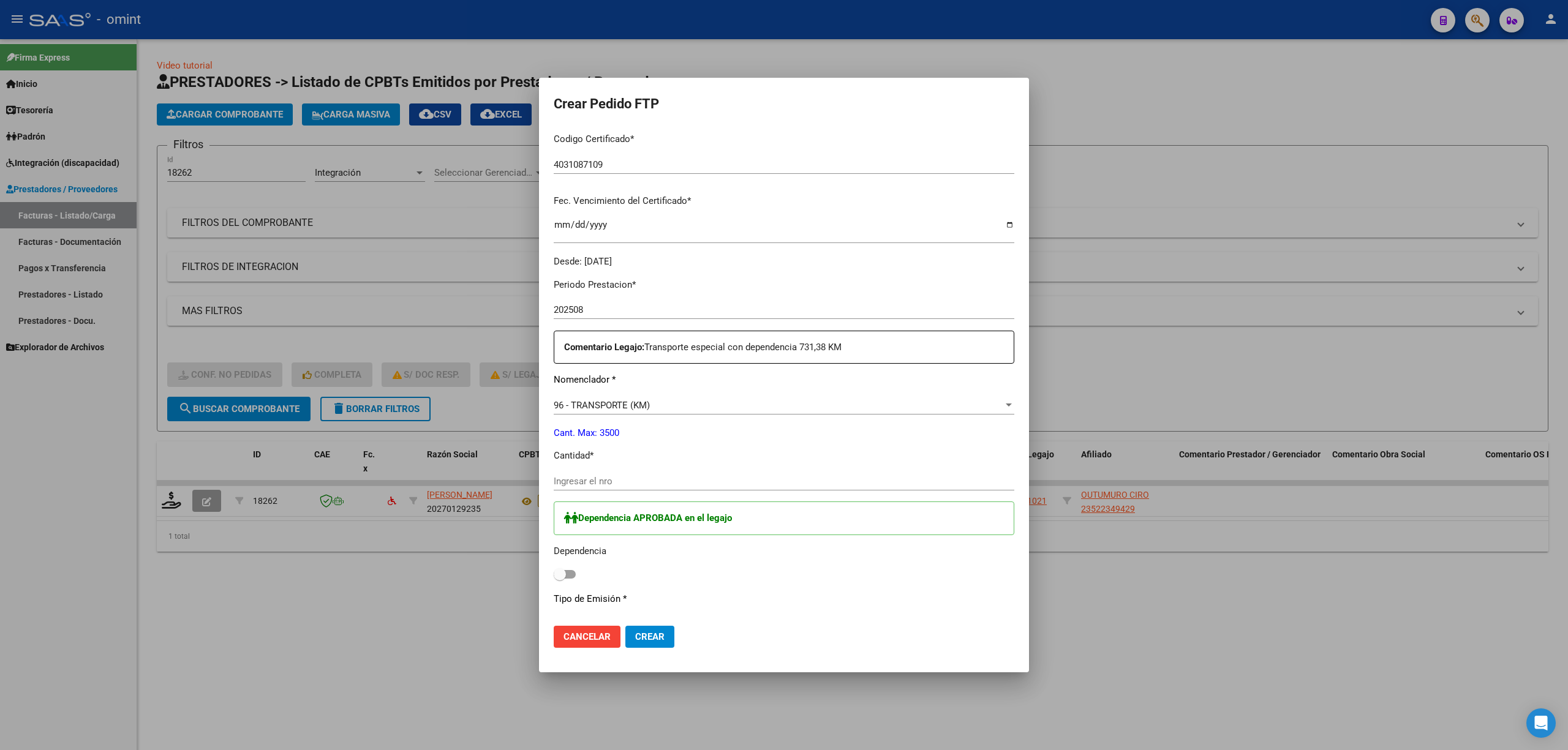
scroll to position [326, 0]
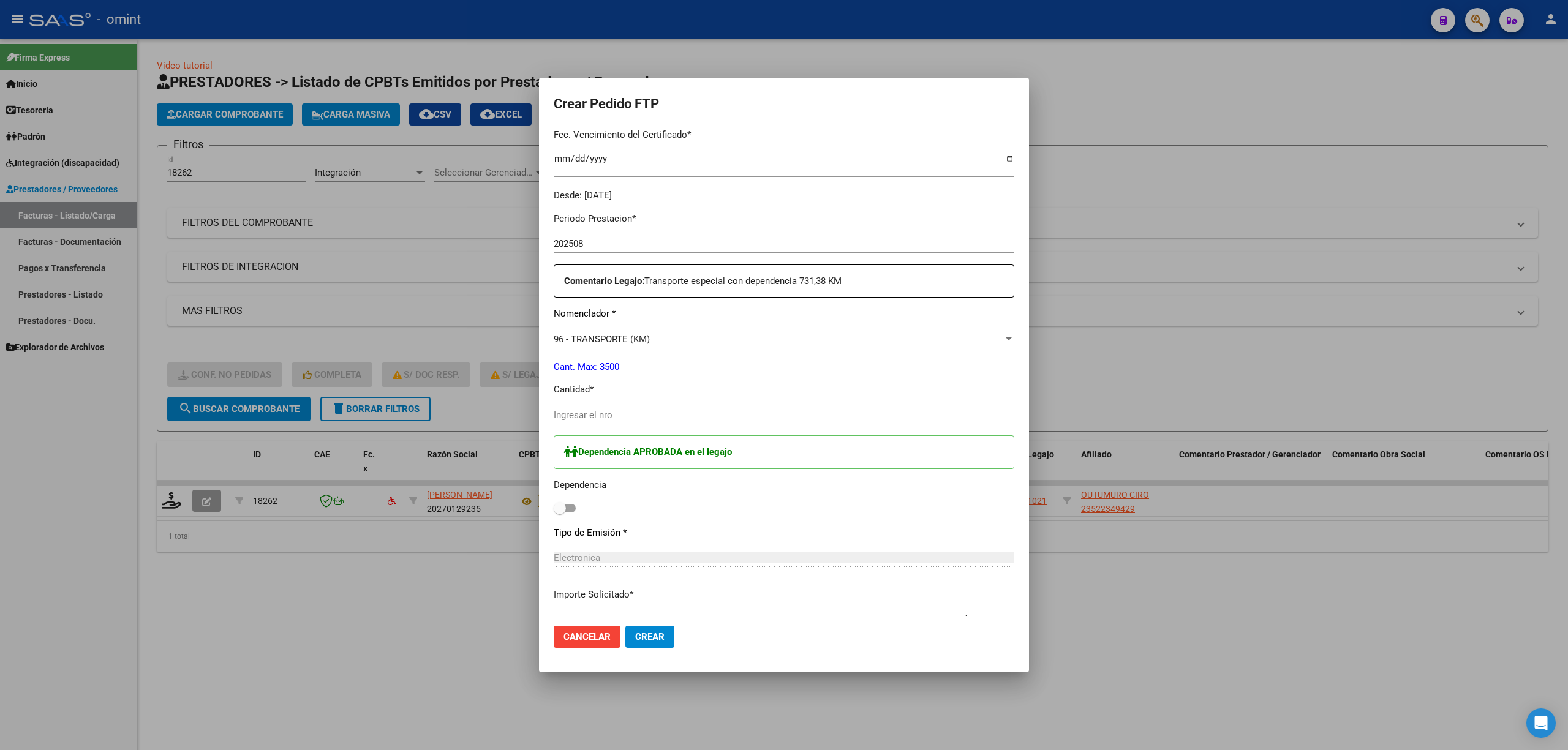
click at [622, 417] on input "Ingresar el nro" at bounding box center [784, 415] width 460 height 11
type input "264"
click at [566, 513] on label at bounding box center [565, 508] width 22 height 15
click at [559, 513] on input "checkbox" at bounding box center [559, 513] width 1 height 1
checkbox input "true"
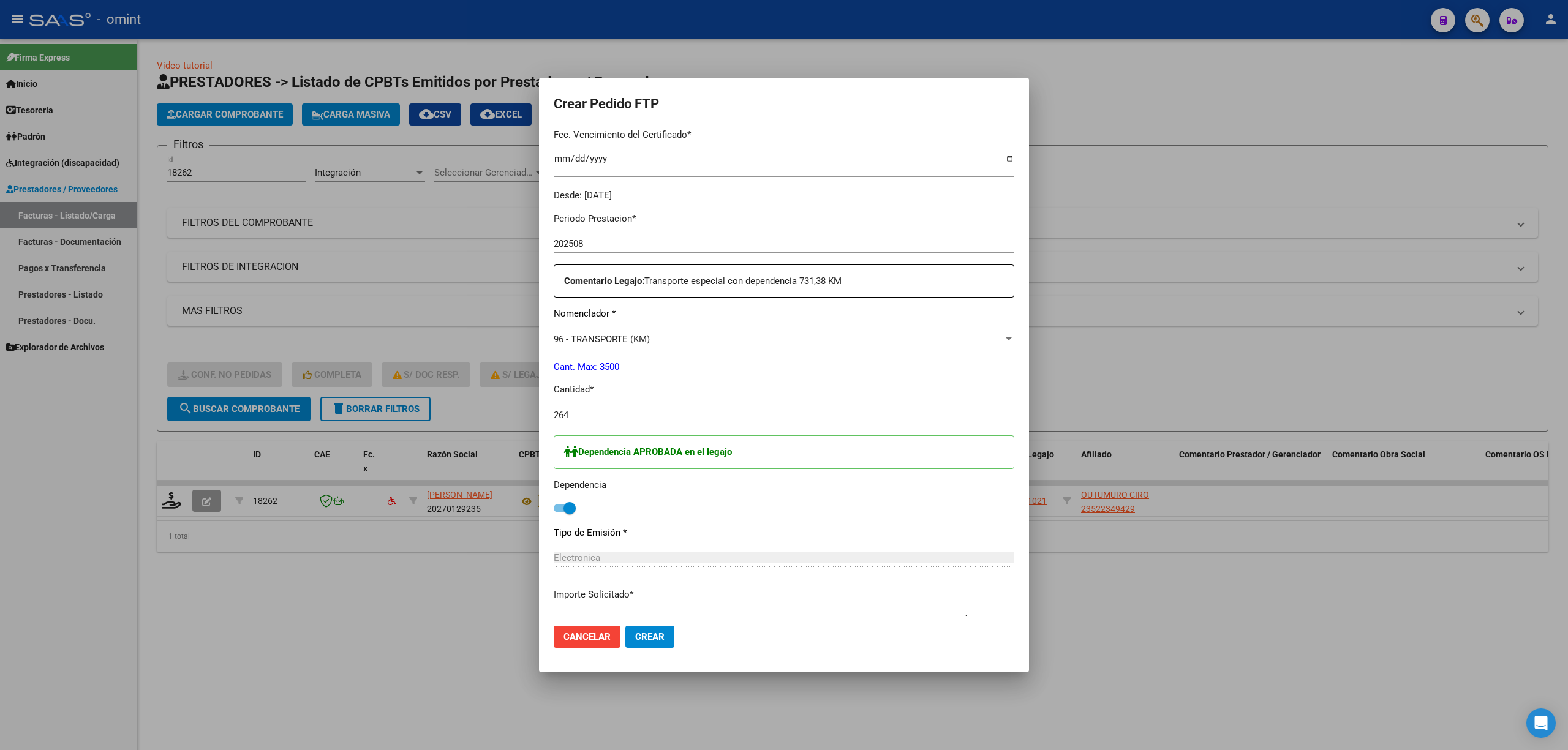
click at [652, 625] on mat-dialog-actions "Cancelar Crear" at bounding box center [784, 636] width 460 height 42
click at [656, 638] on span "Crear" at bounding box center [650, 637] width 30 height 11
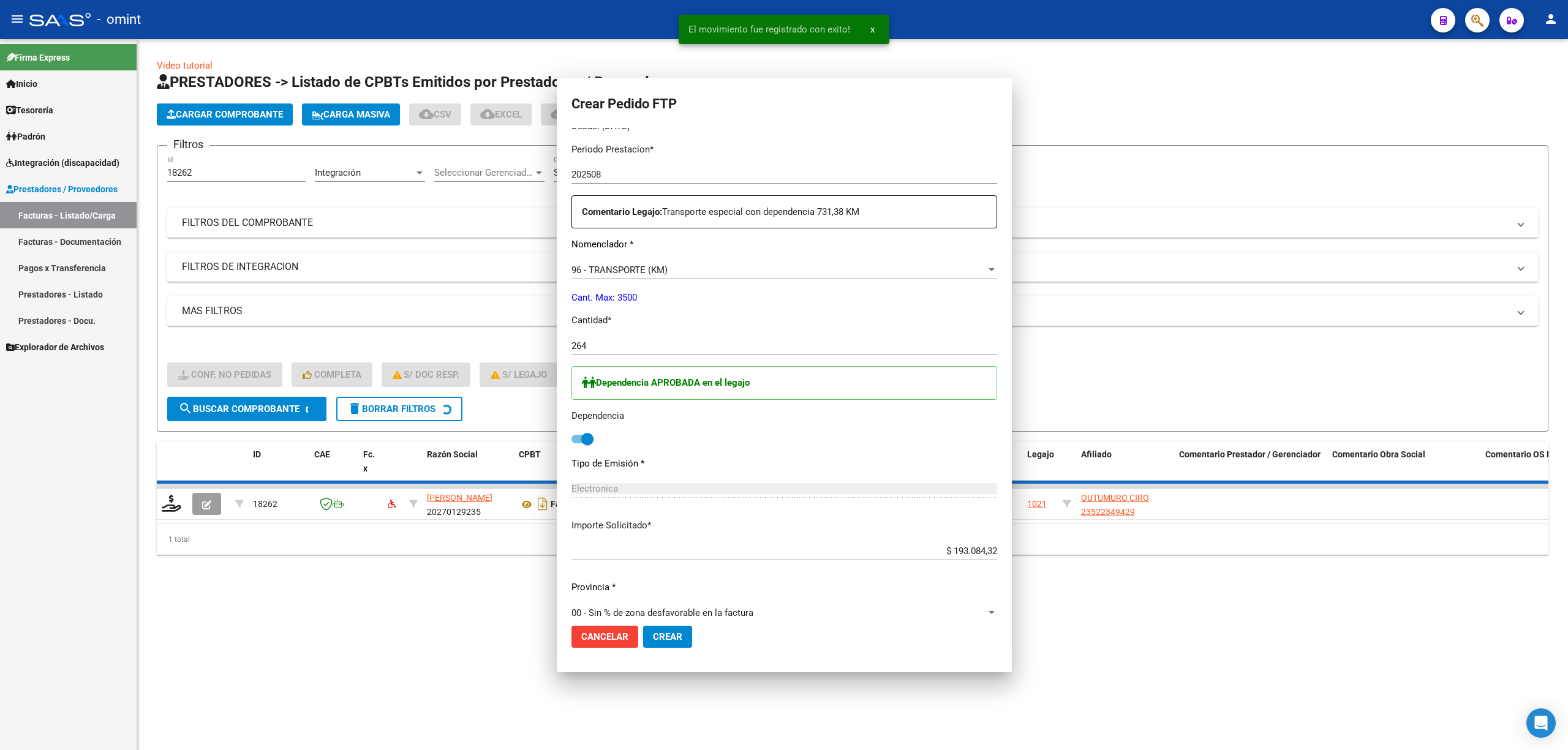
scroll to position [0, 0]
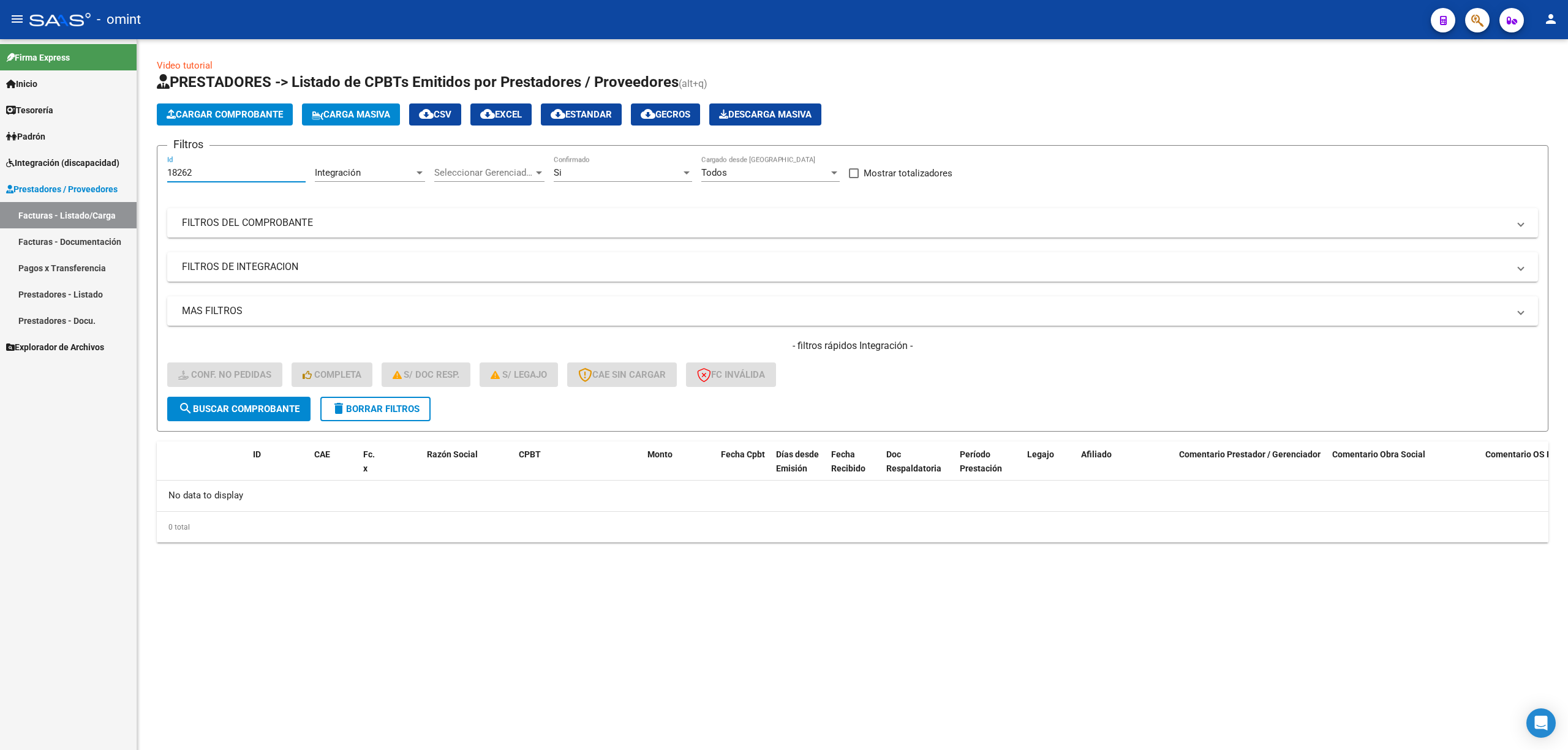
drag, startPoint x: 190, startPoint y: 171, endPoint x: 126, endPoint y: 169, distance: 64.0
click at [125, 169] on mat-sidenav-container "Firma Express Inicio Calendario SSS Instructivos Contacto OS Tesorería Extracto…" at bounding box center [784, 394] width 1568 height 711
paste input "3"
type input "18263"
click at [242, 419] on form "Filtros 18263 Id Integración Area Seleccionar Gerenciador Seleccionar Gerenciad…" at bounding box center [852, 288] width 1391 height 286
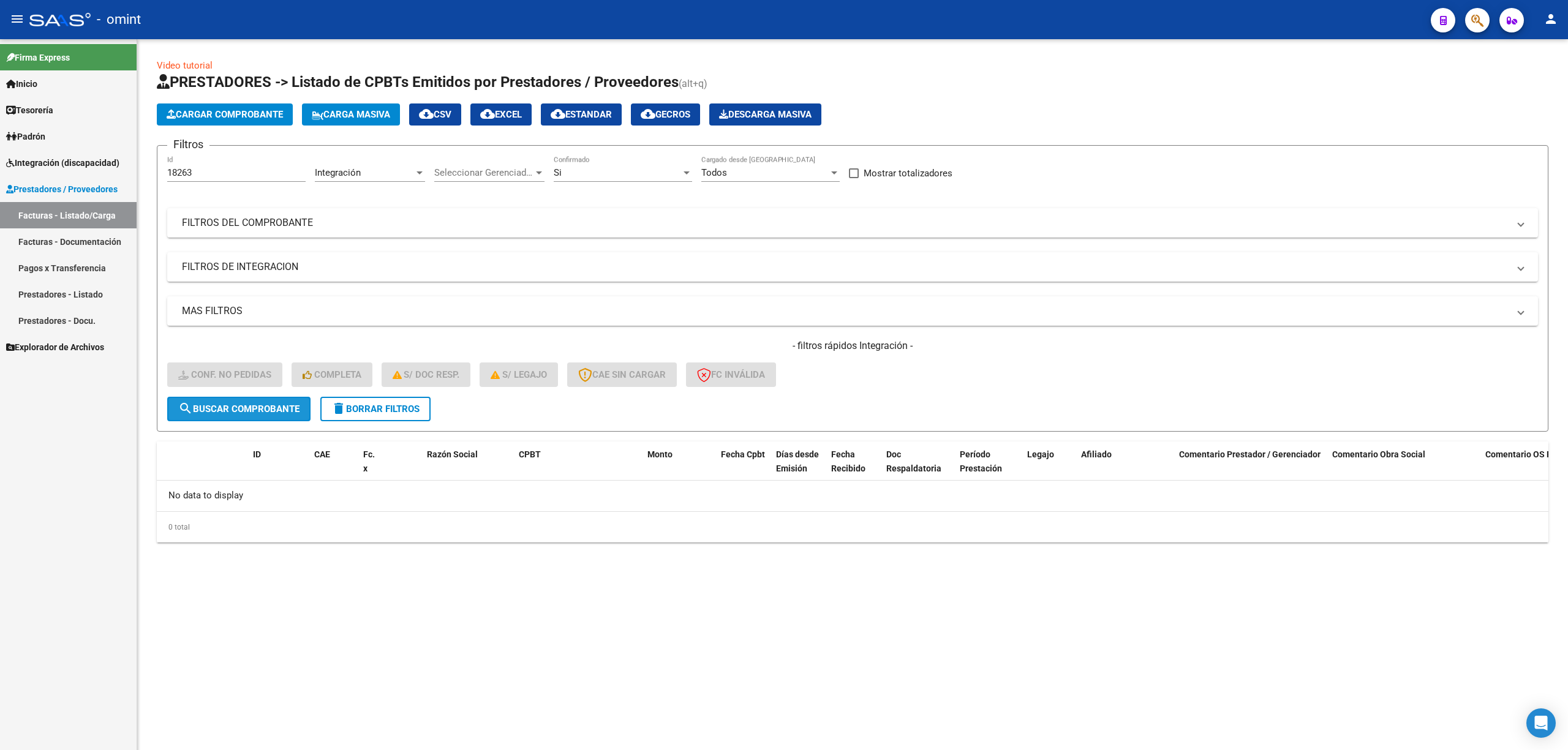
click at [242, 413] on span "search Buscar Comprobante" at bounding box center [238, 409] width 121 height 11
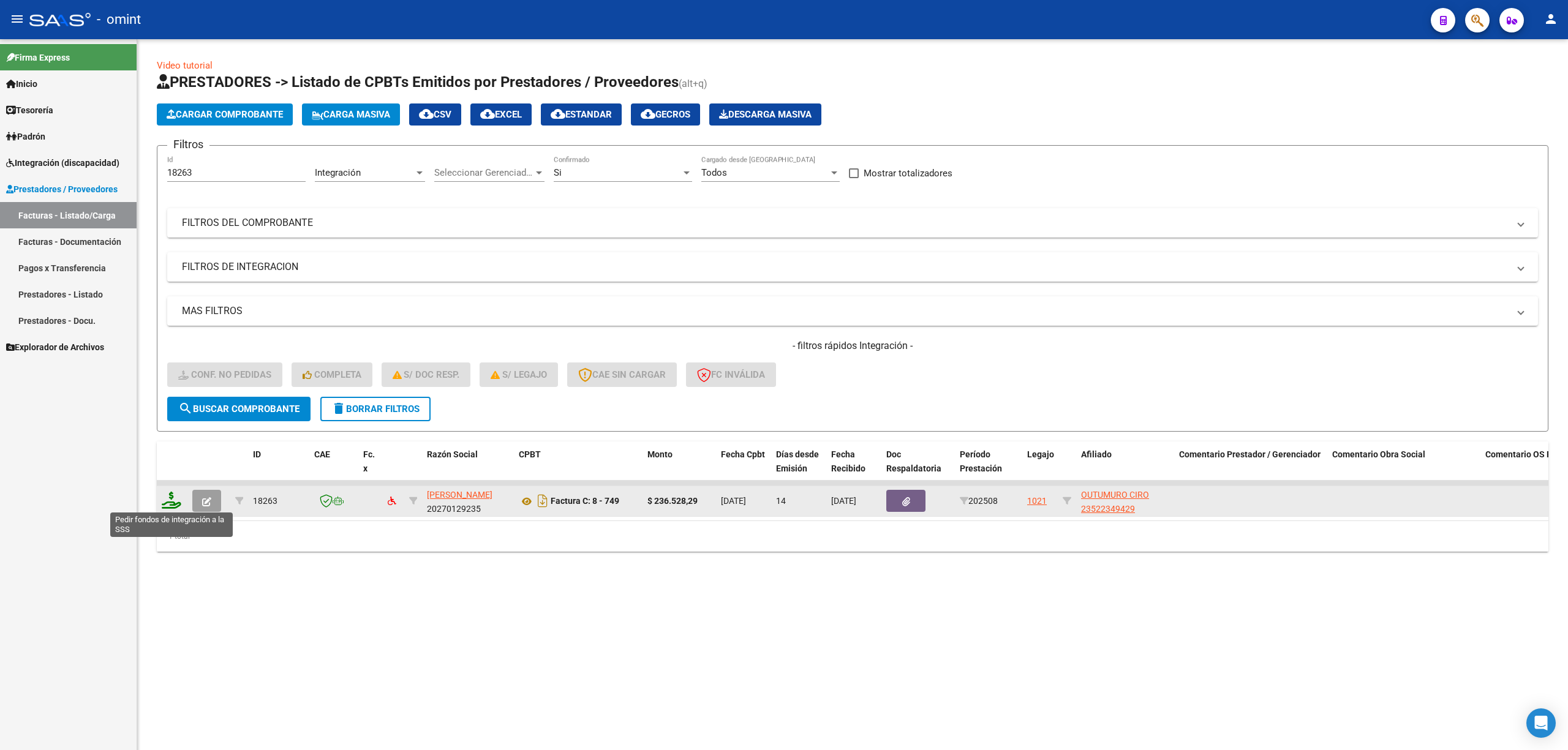
click at [176, 497] on icon at bounding box center [171, 500] width 19 height 18
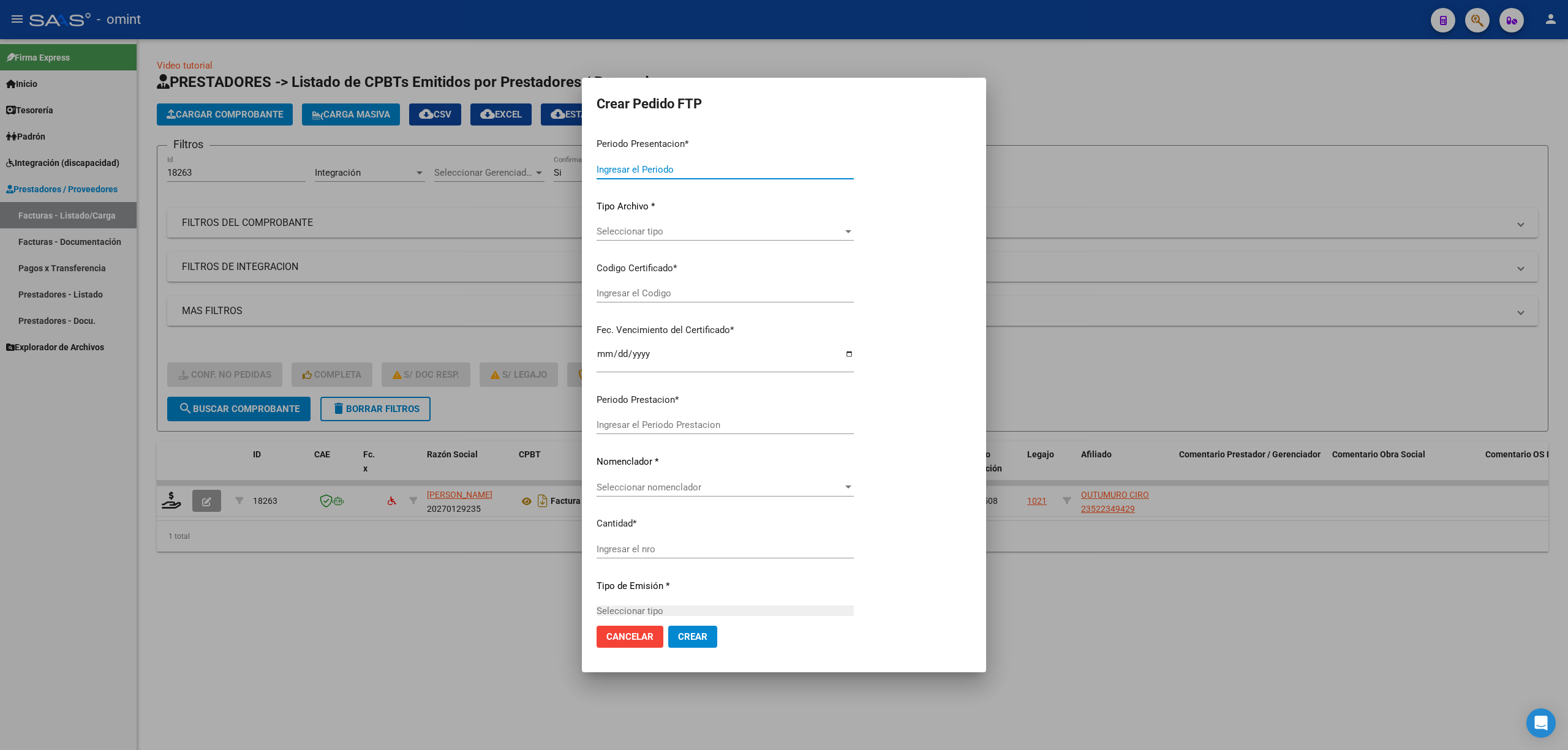
type input "202508"
type input "$ 236.528,29"
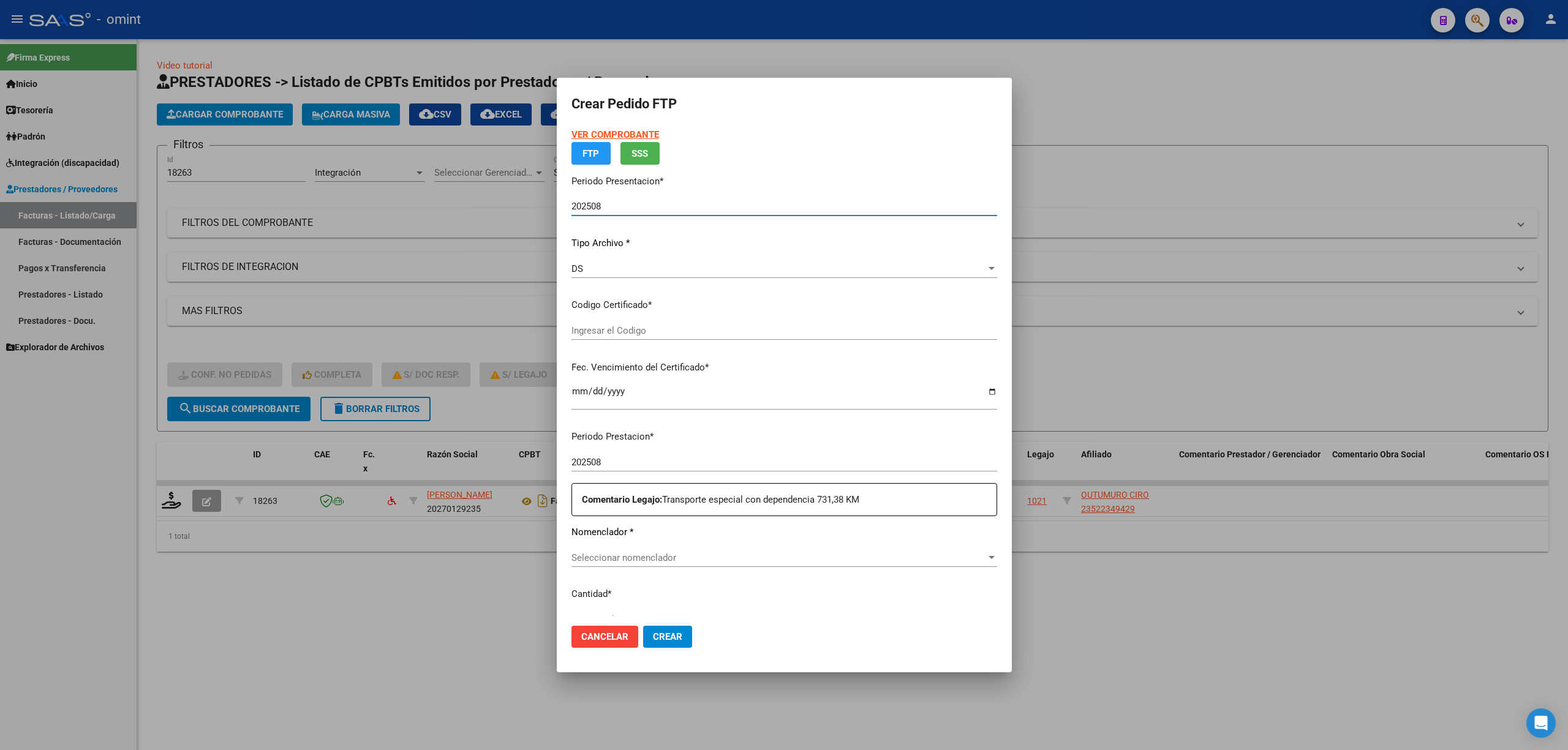
type input "4031087109"
type input "2028-03-29"
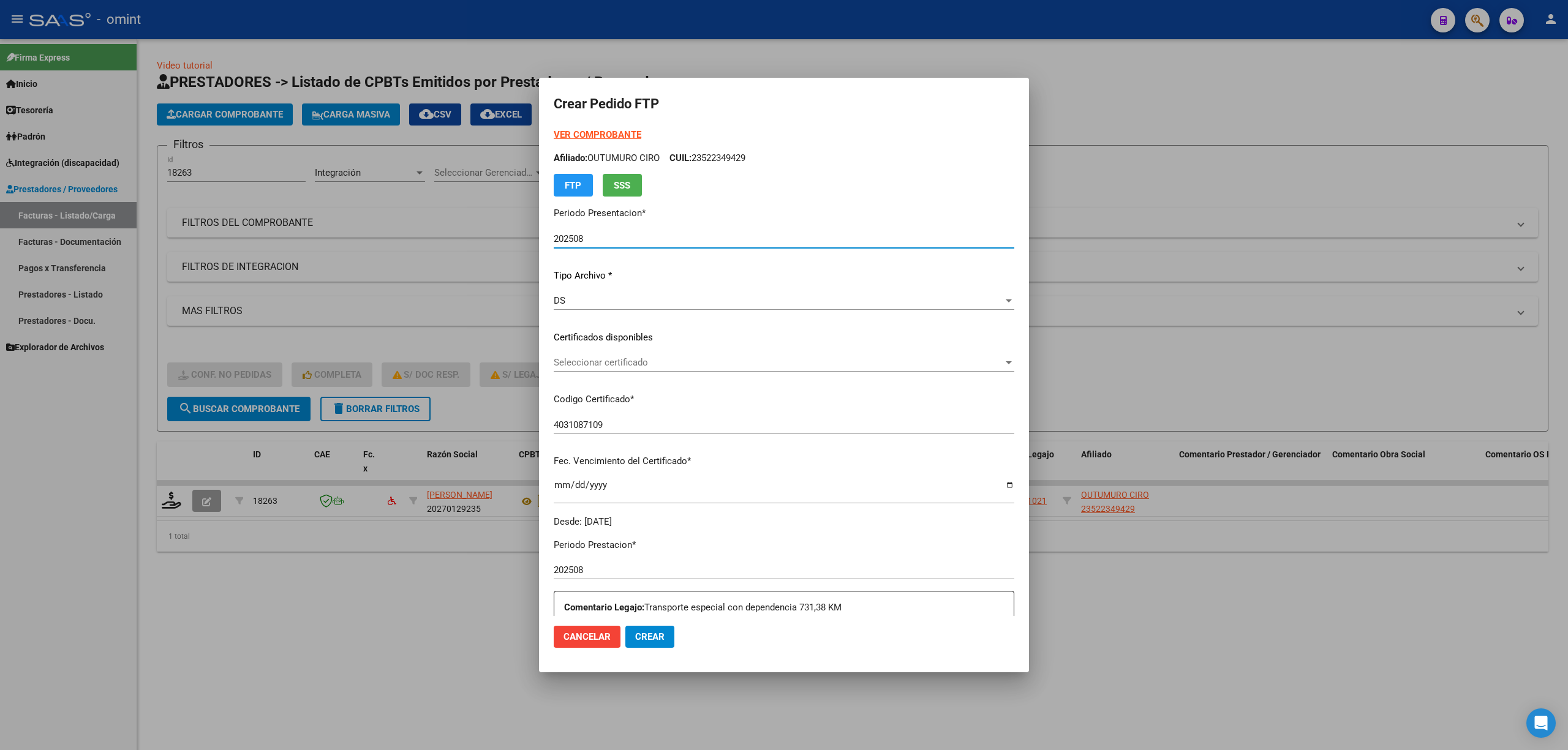
click at [599, 371] on div "Seleccionar certificado Seleccionar certificado" at bounding box center [784, 363] width 460 height 19
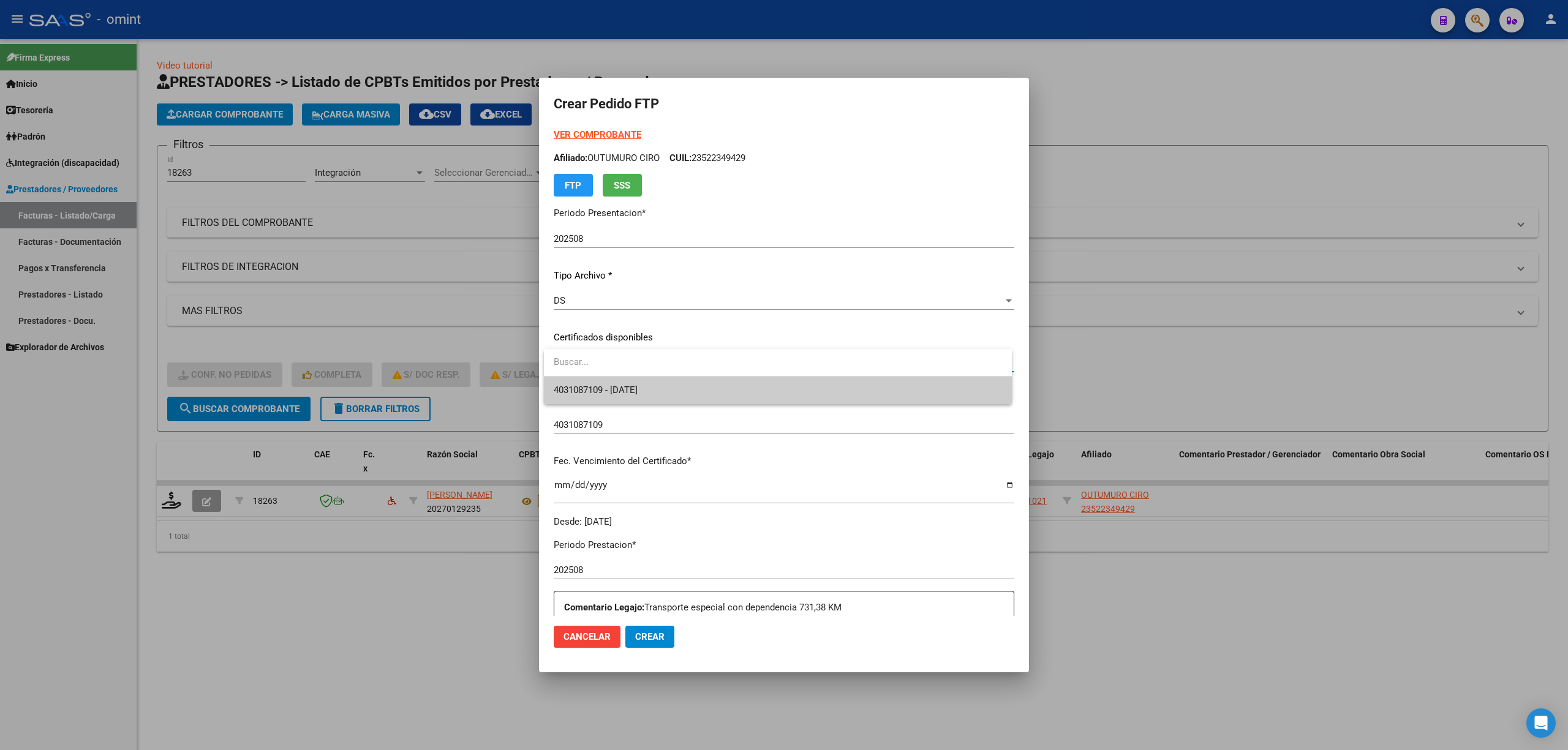
click at [618, 391] on span "4031087109 - 2028-03-29" at bounding box center [596, 390] width 84 height 11
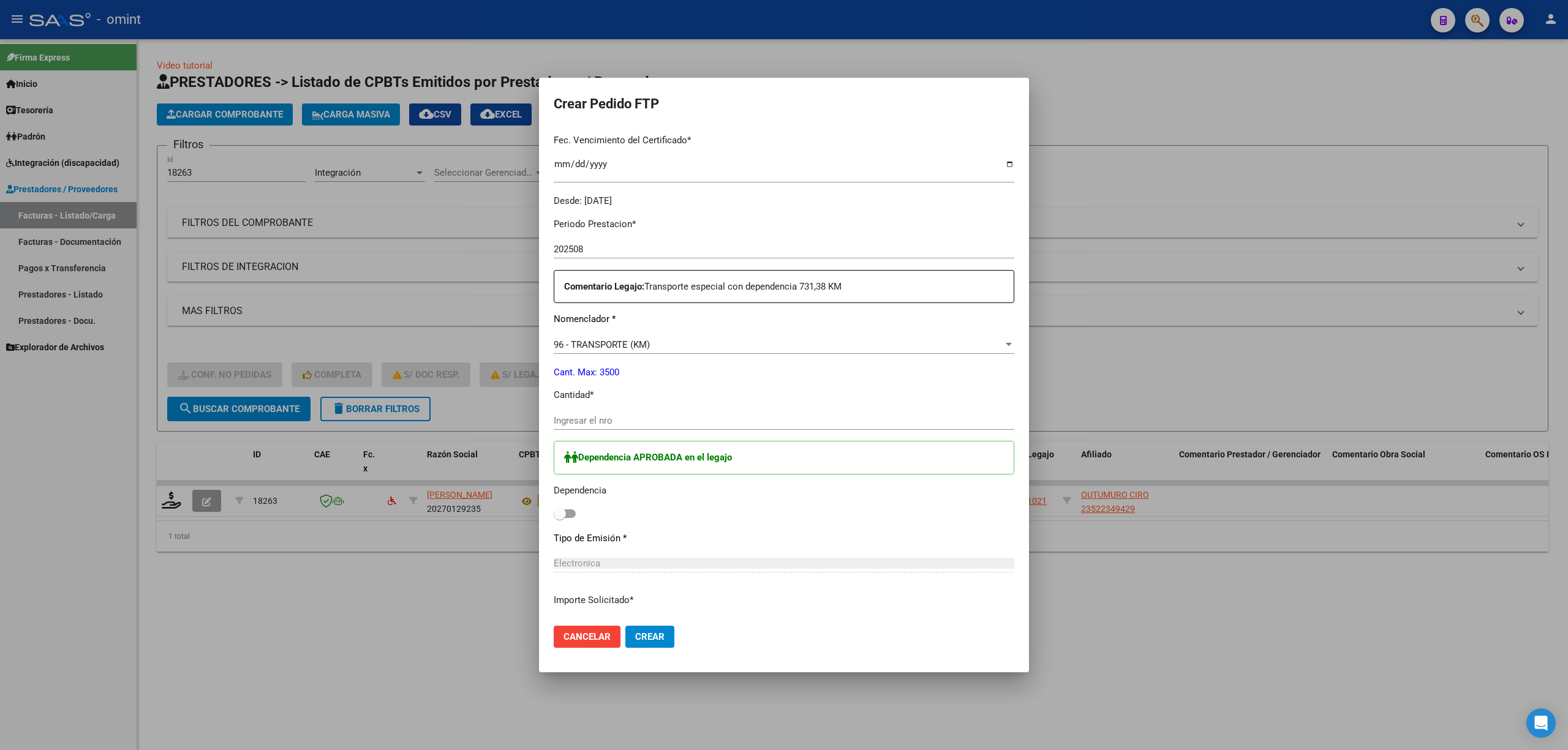
scroll to position [326, 0]
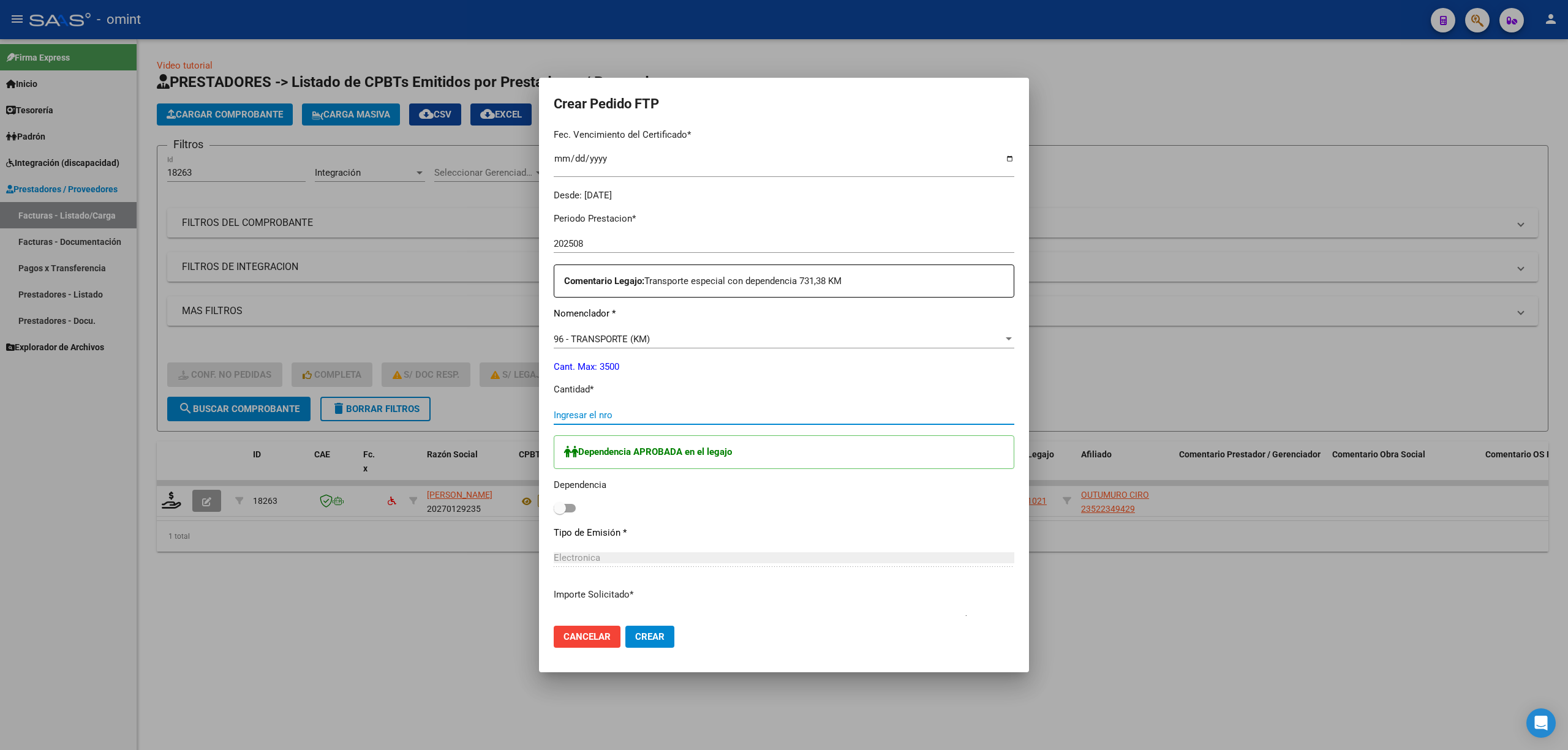
click at [613, 417] on input "Ingresar el nro" at bounding box center [784, 415] width 460 height 11
type input "323"
click at [576, 513] on div "Dependencia APROBADA en el legajo Dependencia" at bounding box center [784, 476] width 460 height 81
click at [561, 510] on span at bounding box center [559, 507] width 12 height 12
click at [559, 513] on input "checkbox" at bounding box center [559, 513] width 1 height 1
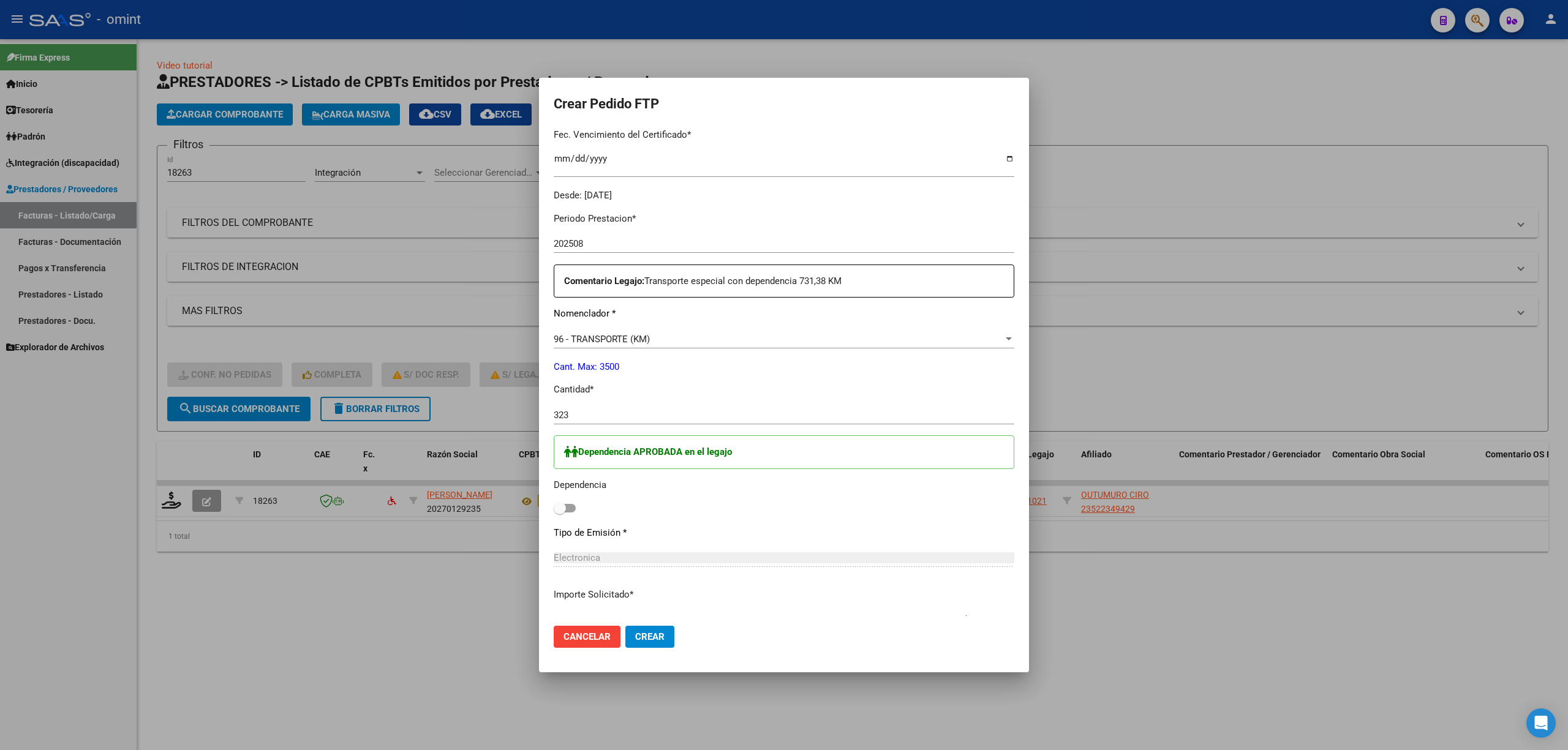
checkbox input "true"
click at [659, 648] on mat-dialog-actions "Cancelar Crear" at bounding box center [784, 636] width 460 height 42
click at [663, 639] on span "Crear" at bounding box center [650, 637] width 30 height 11
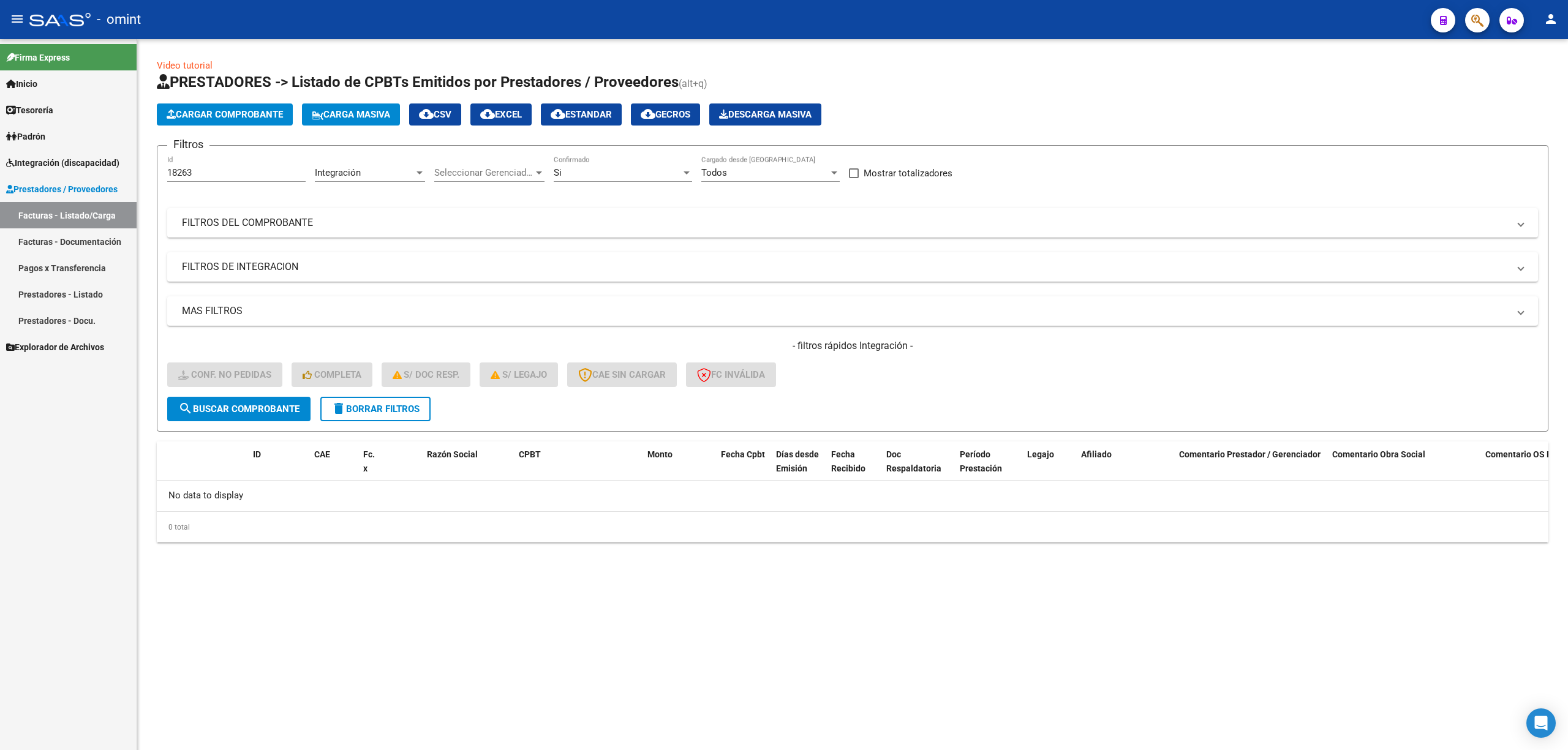
drag, startPoint x: 217, startPoint y: 171, endPoint x: 116, endPoint y: 174, distance: 101.0
click at [116, 174] on mat-sidenav-container "Firma Express Inicio Calendario SSS Instructivos Contacto OS Tesorería Extracto…" at bounding box center [784, 394] width 1568 height 711
paste input "9277"
type input "19277"
click at [239, 422] on form "Filtros 19277 Id Integración Area Seleccionar Gerenciador Seleccionar Gerenciad…" at bounding box center [852, 288] width 1391 height 286
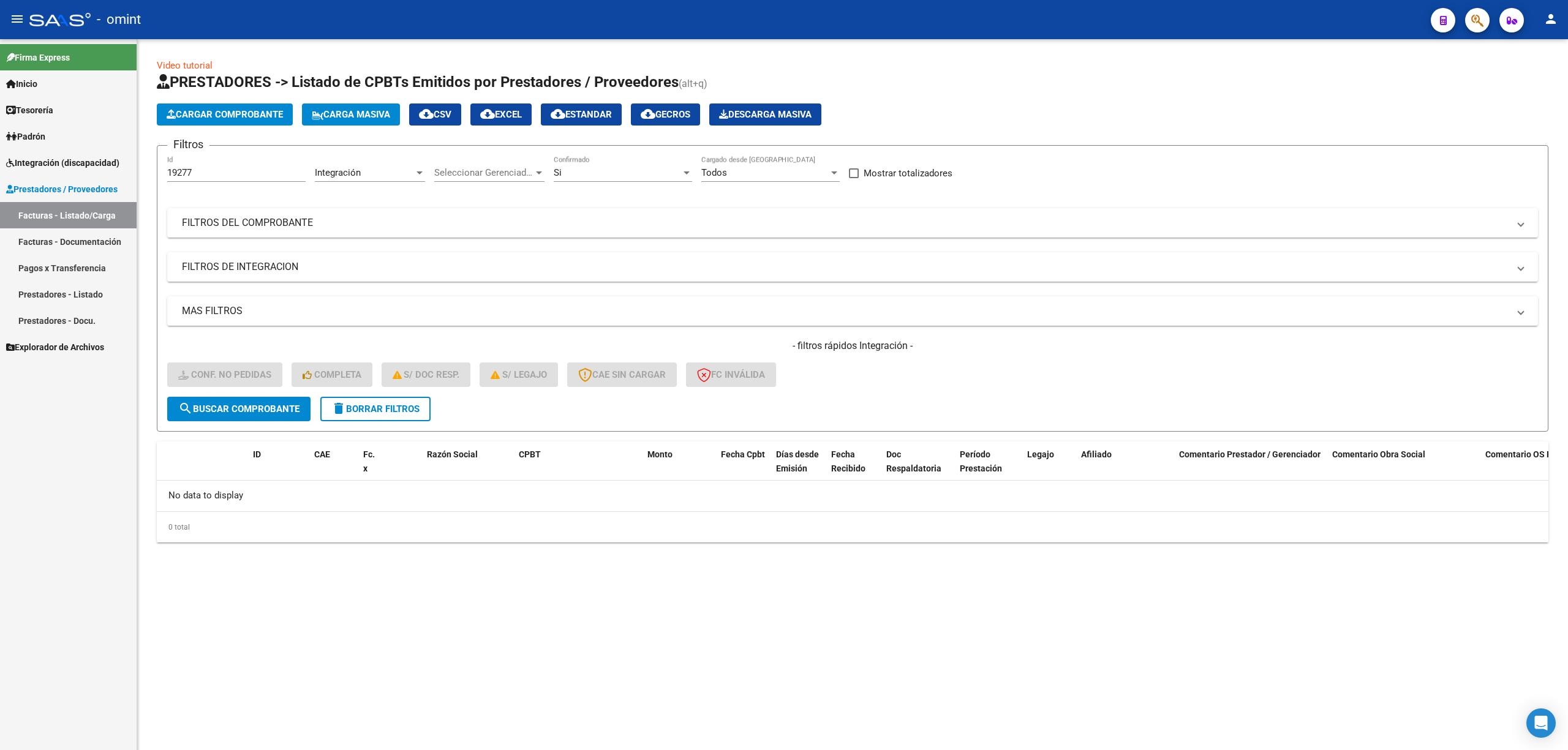
click at [241, 412] on span "search Buscar Comprobante" at bounding box center [238, 409] width 121 height 11
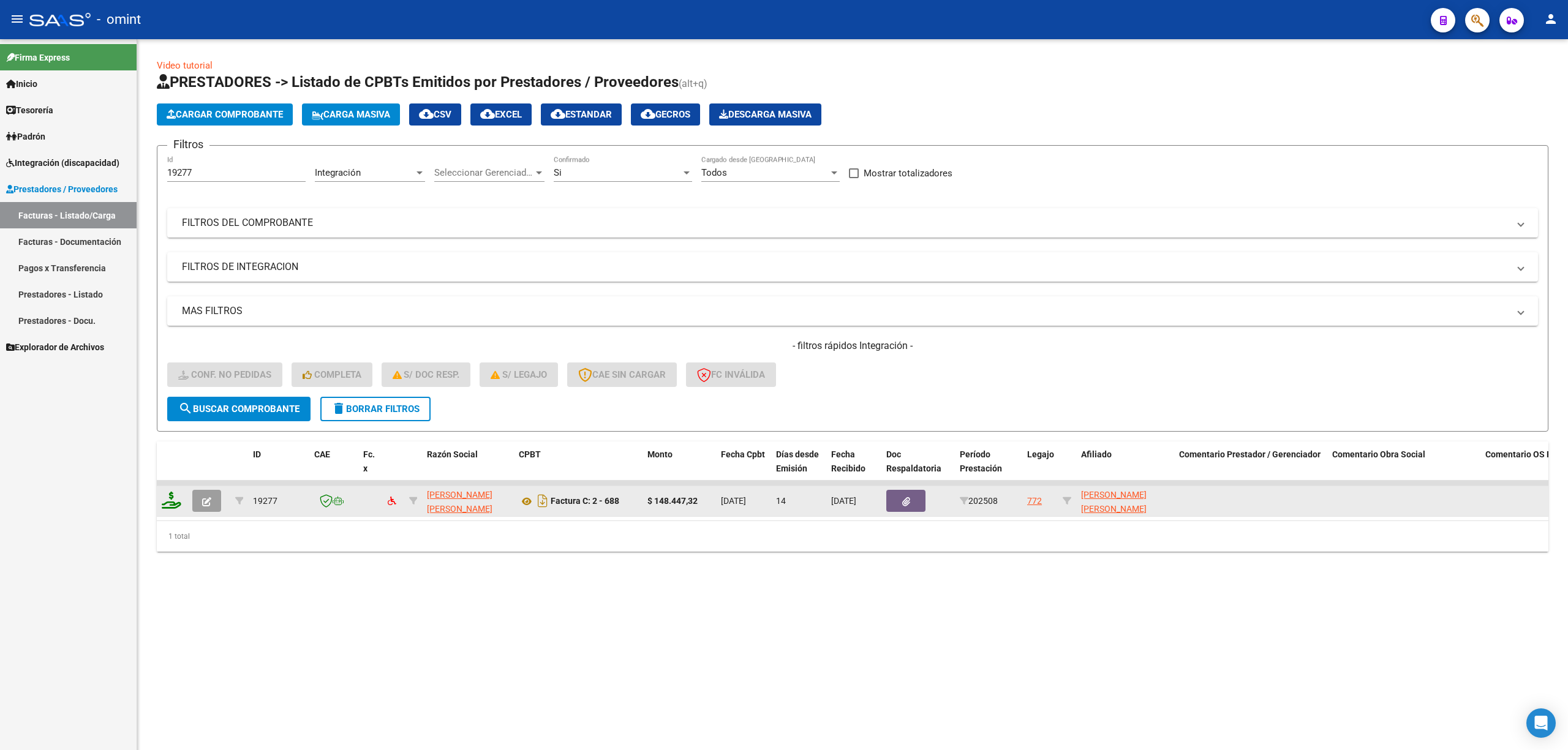
click at [175, 500] on icon at bounding box center [171, 500] width 19 height 18
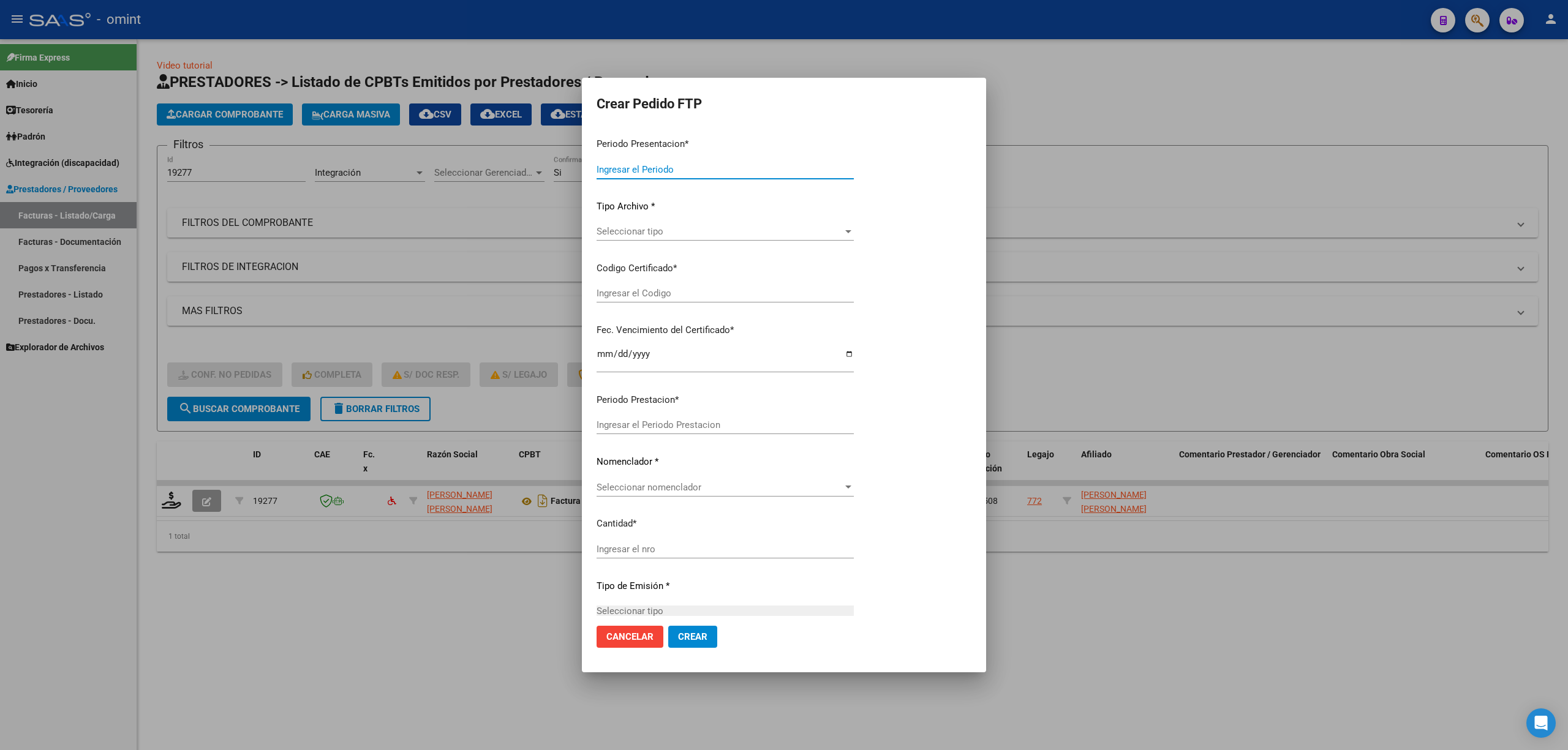
type input "202508"
type input "$ 148.447,32"
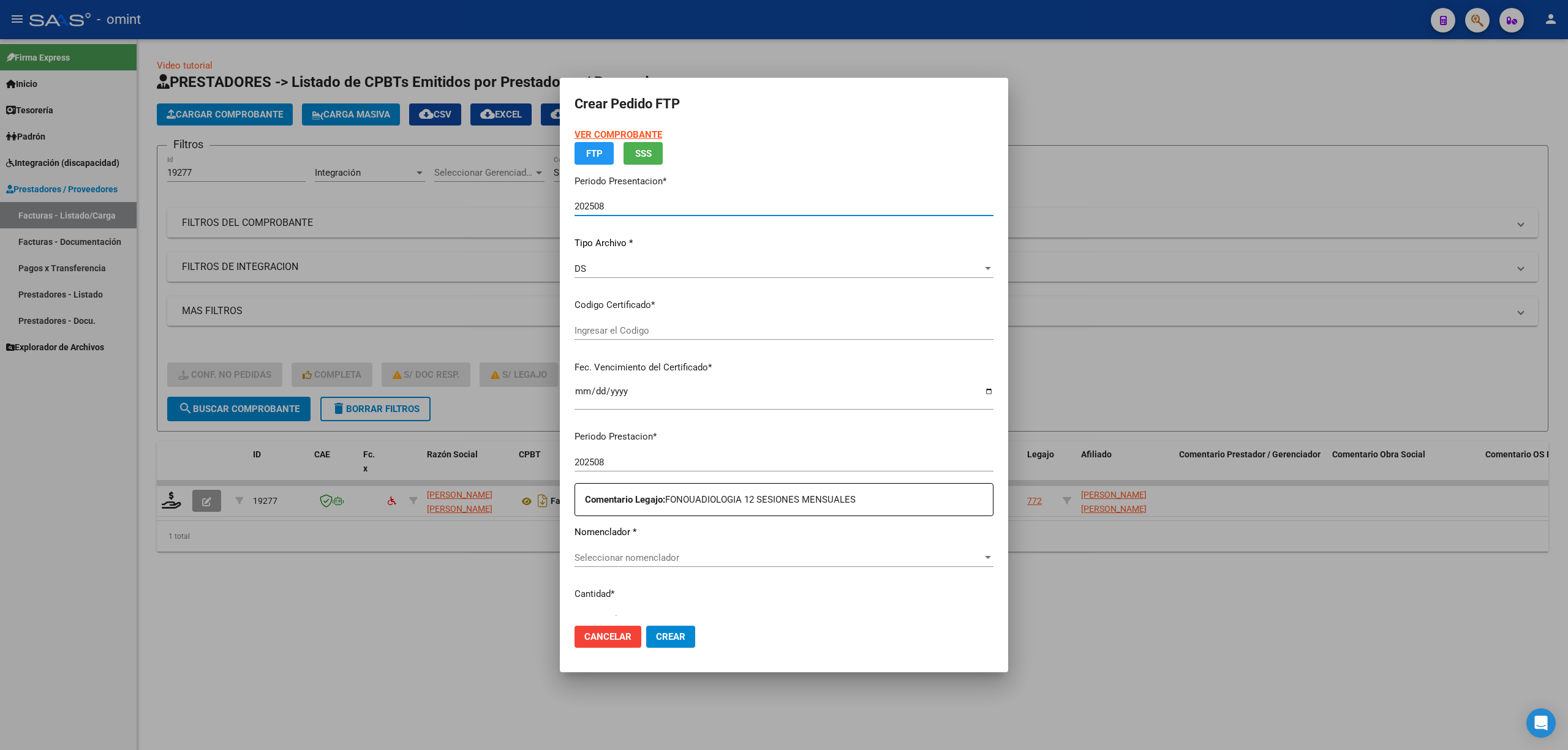
type input "2440579275"
type input "2027-03-16"
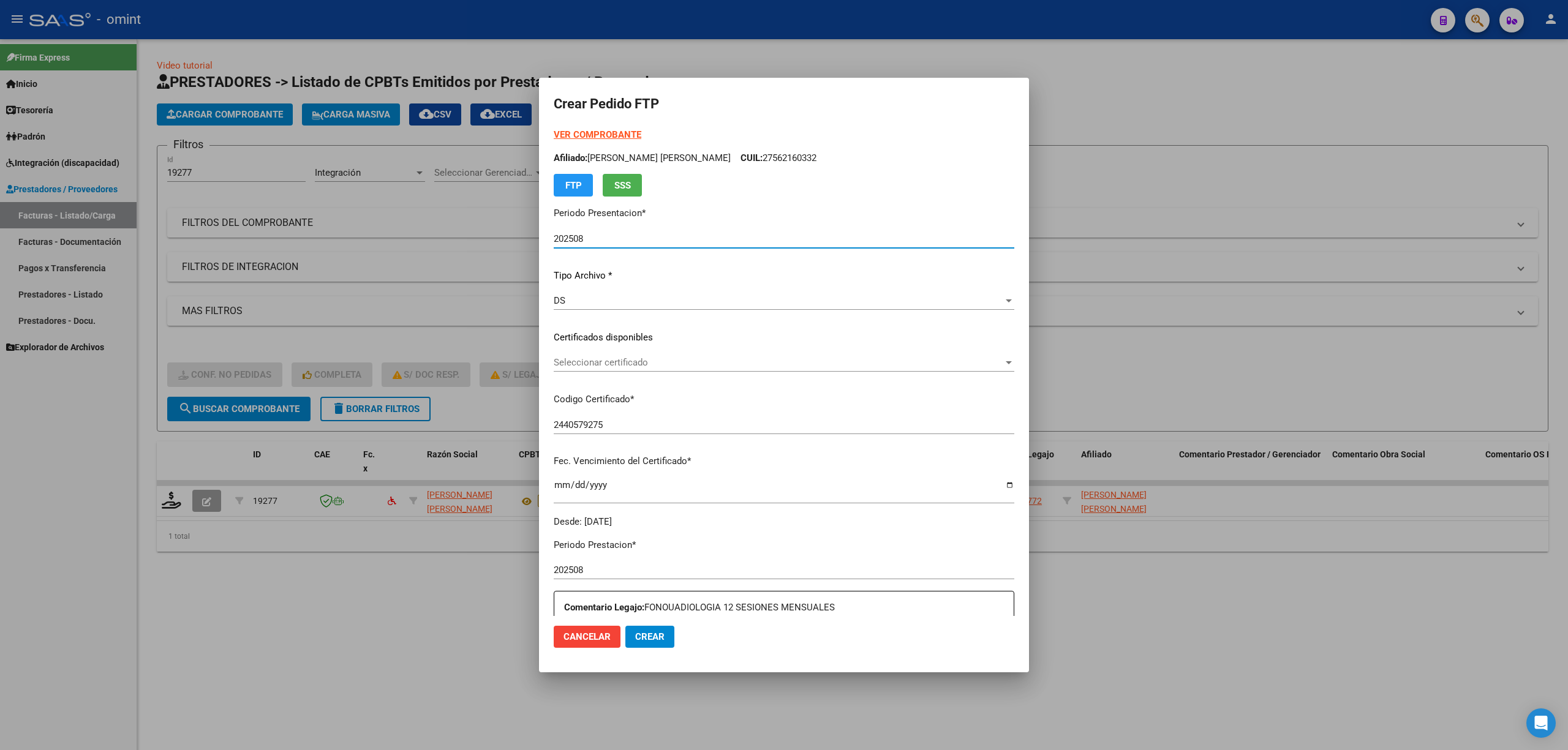
click at [626, 368] on div "Seleccionar certificado Seleccionar certificado" at bounding box center [784, 363] width 460 height 19
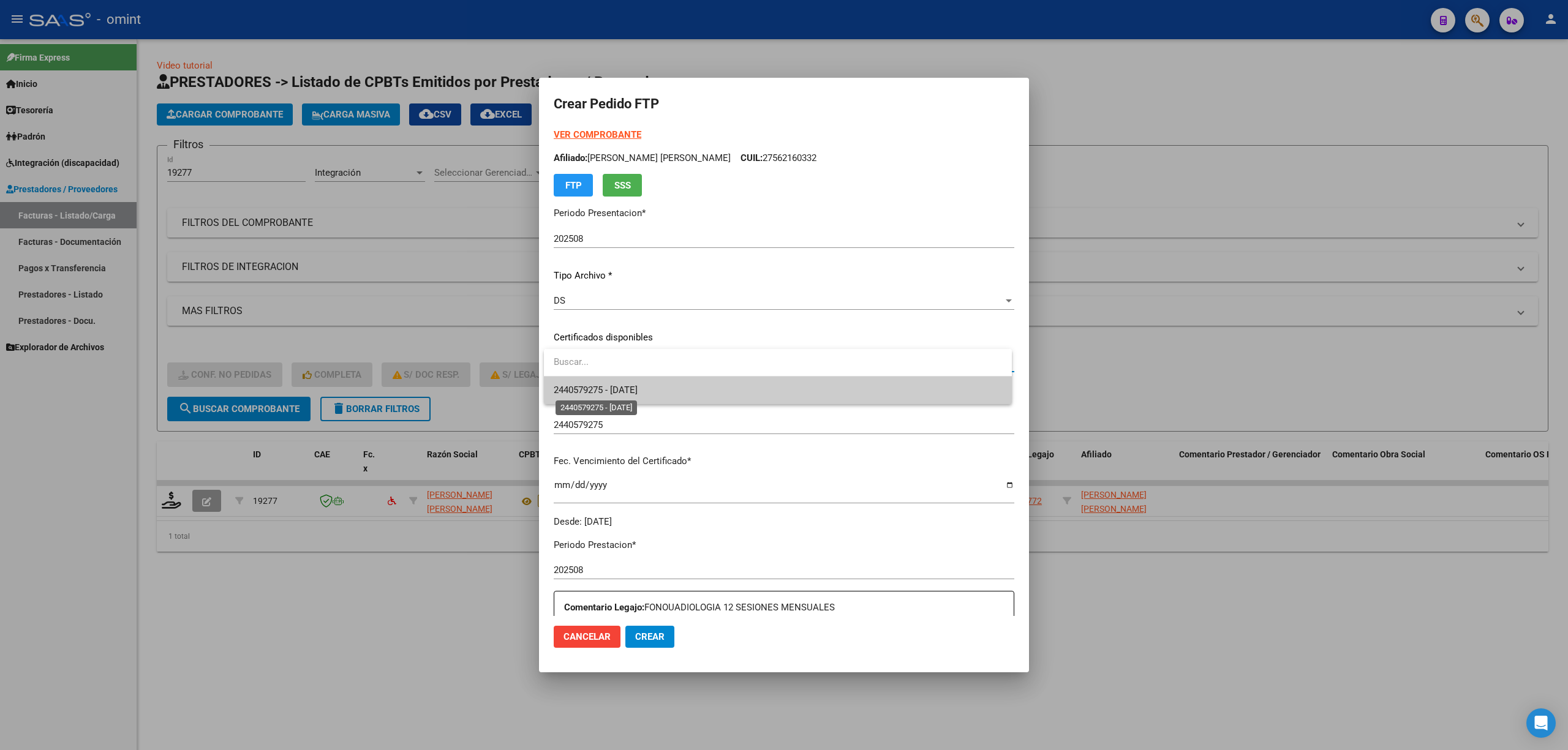
click at [630, 394] on span "2440579275 - 2027-03-16" at bounding box center [596, 390] width 84 height 11
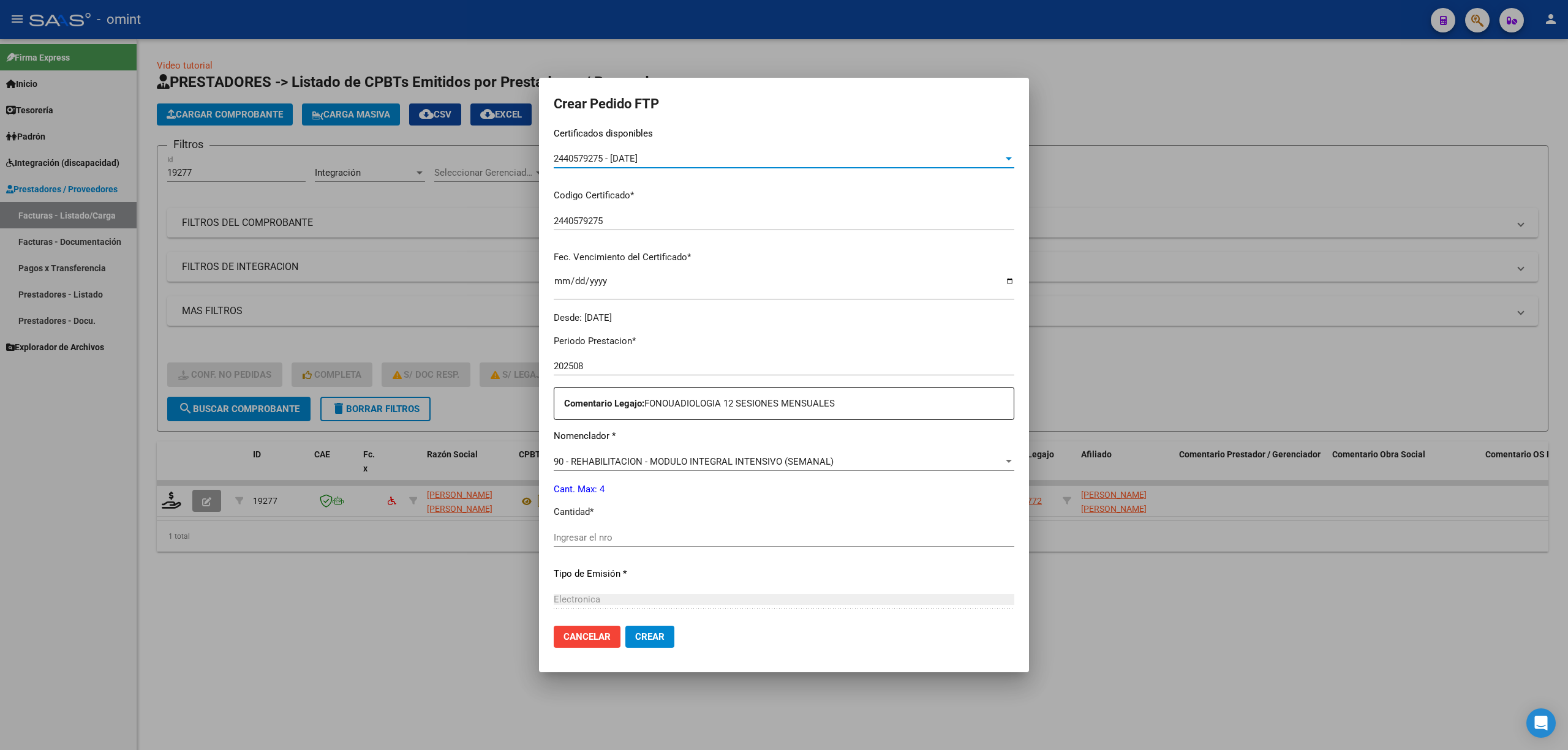
scroll to position [326, 0]
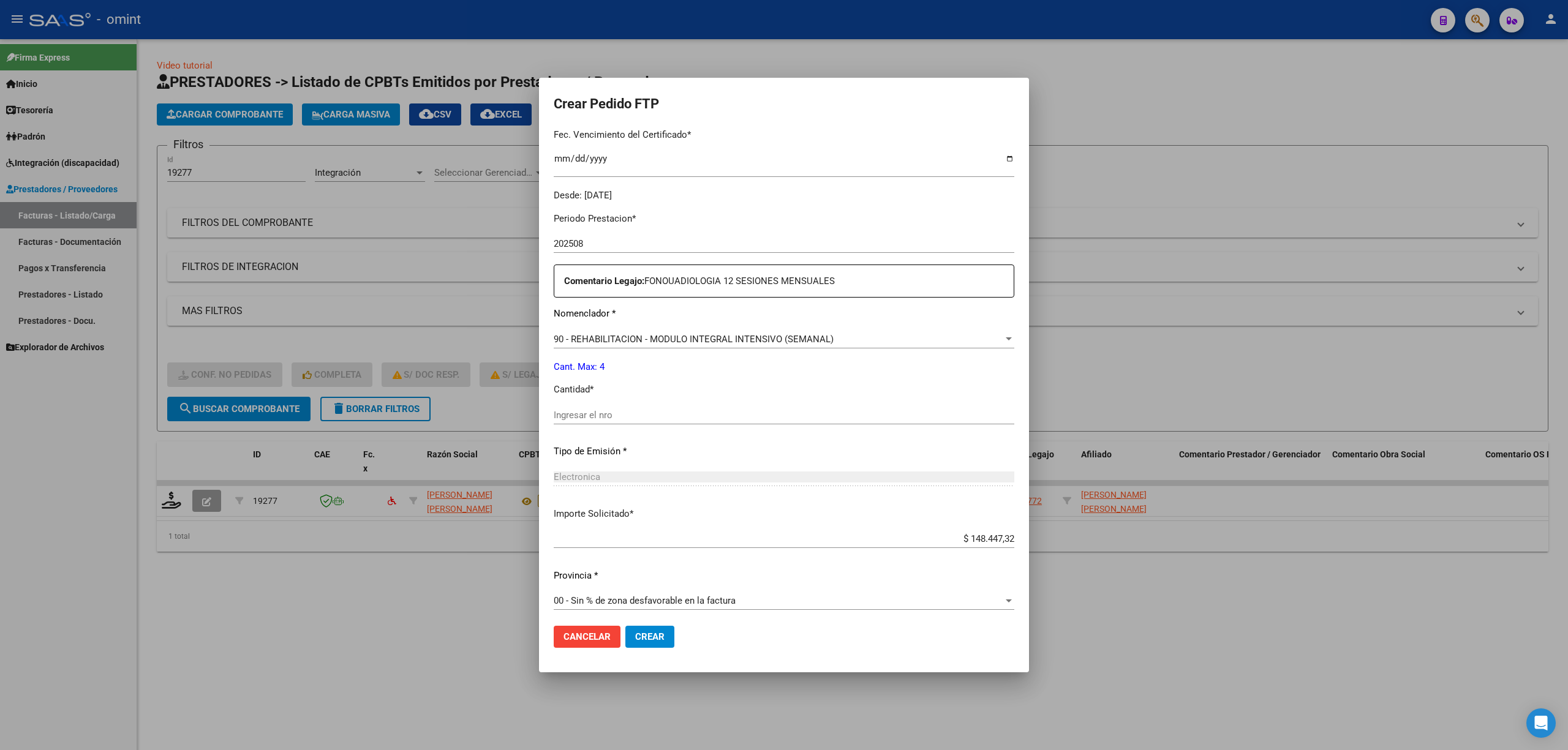
click at [641, 412] on input "Ingresar el nro" at bounding box center [784, 415] width 460 height 11
type input "4"
click at [654, 631] on span "Crear" at bounding box center [650, 637] width 30 height 11
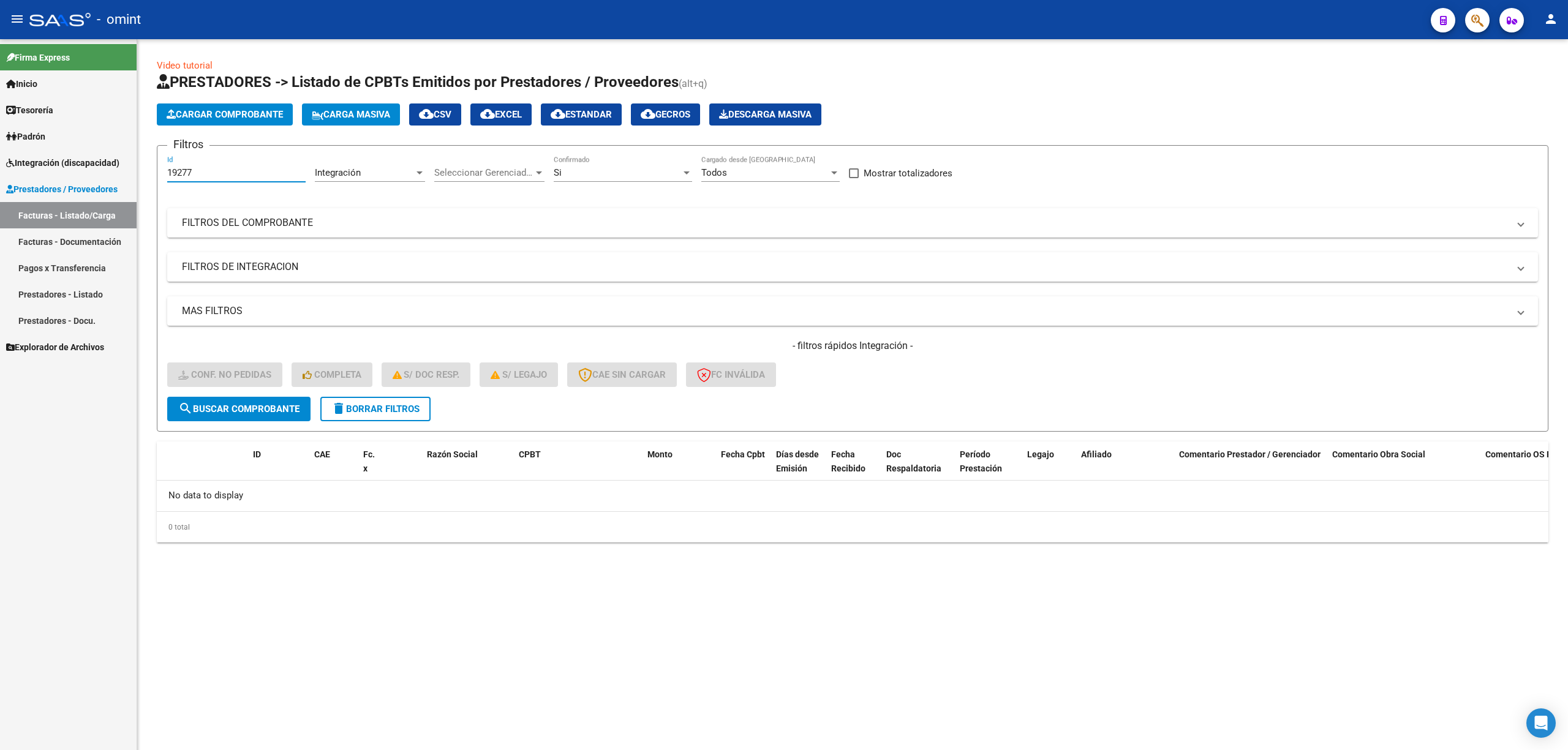
drag, startPoint x: 228, startPoint y: 172, endPoint x: 101, endPoint y: 176, distance: 127.1
click at [104, 176] on mat-sidenav-container "Firma Express Inicio Calendario SSS Instructivos Contacto OS Tesorería Extracto…" at bounding box center [784, 394] width 1568 height 711
paste input "313"
type input "19313"
click at [263, 406] on span "search Buscar Comprobante" at bounding box center [238, 409] width 121 height 11
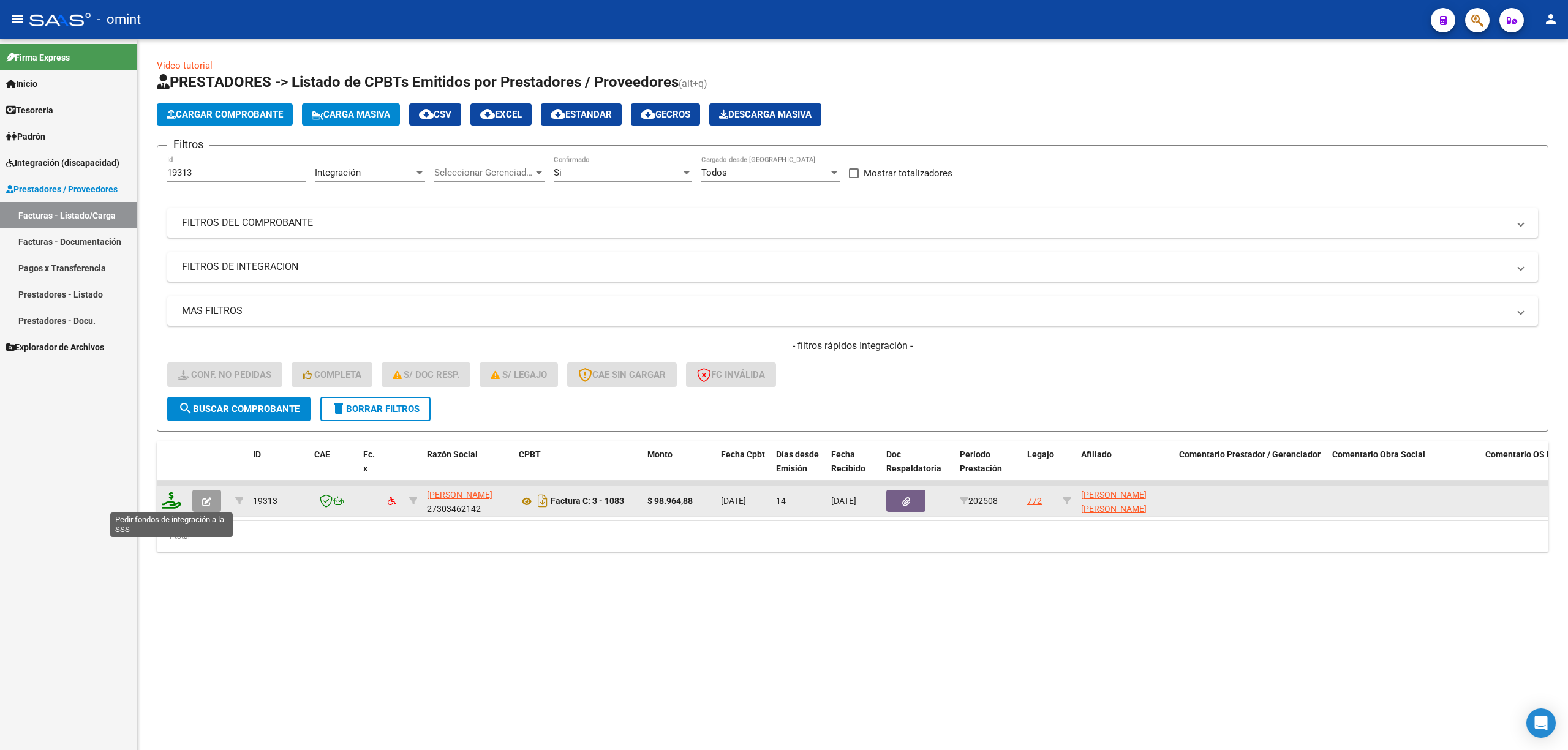
click at [166, 495] on icon at bounding box center [171, 500] width 19 height 18
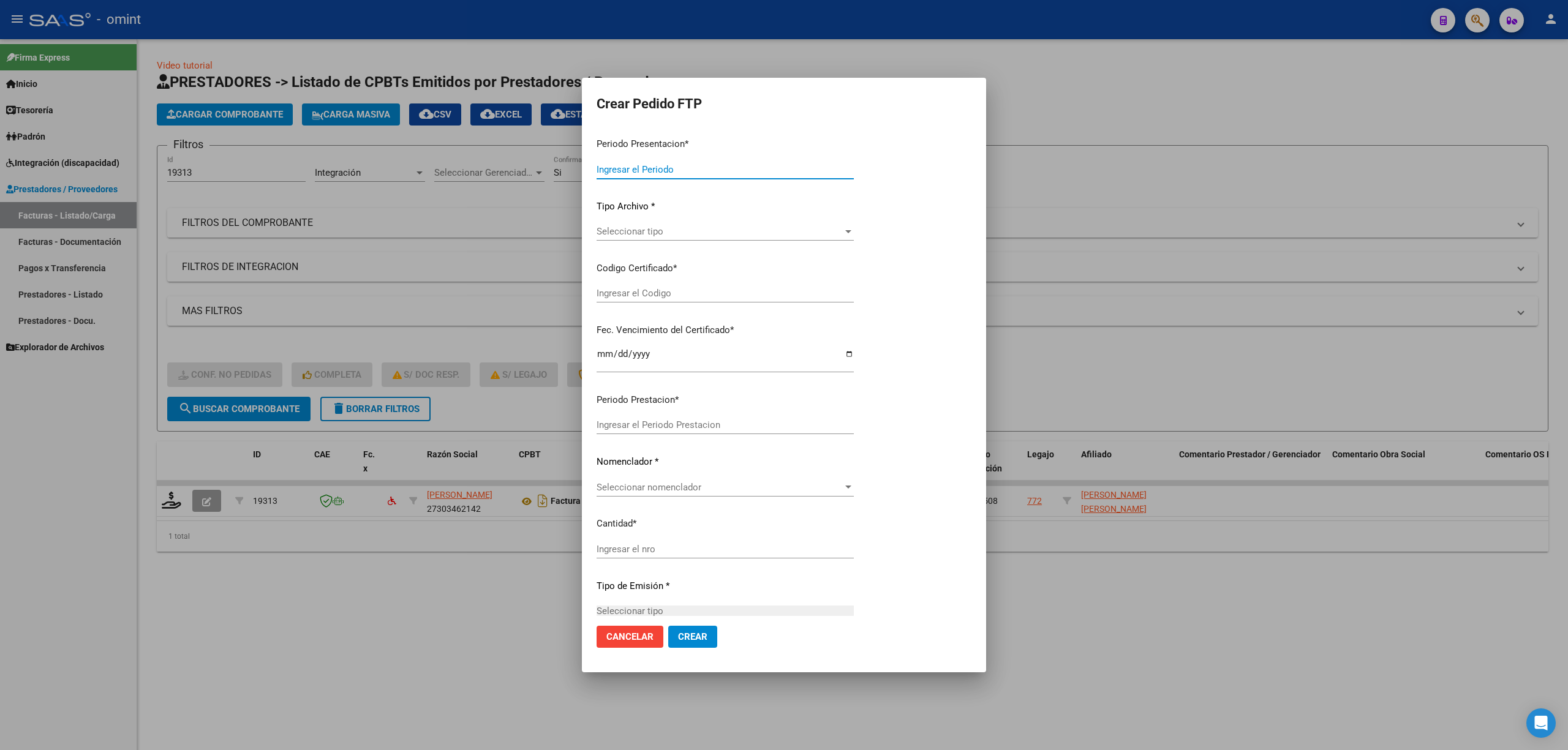
type input "202508"
type input "$ 98.964,88"
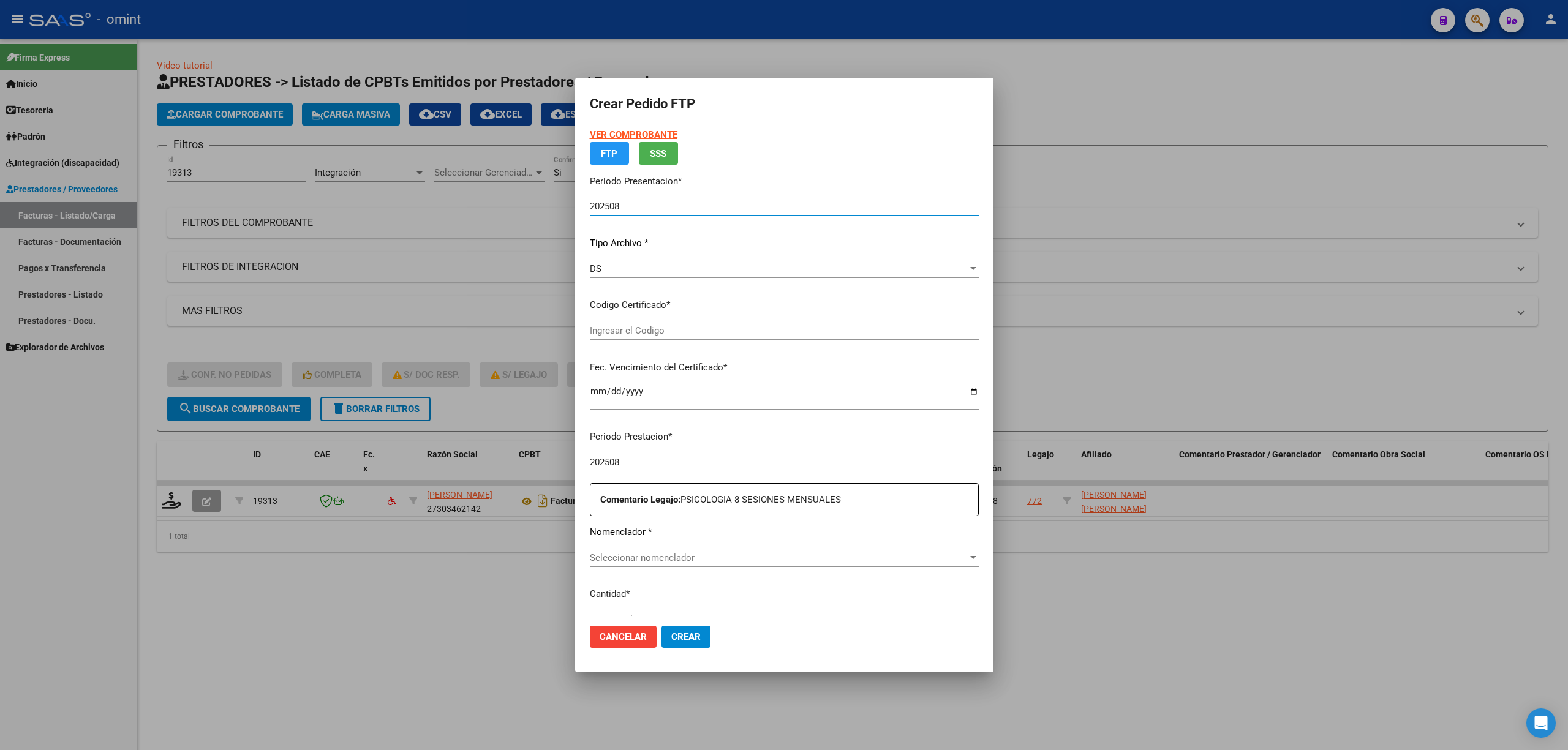
type input "2440579275"
type input "2027-03-16"
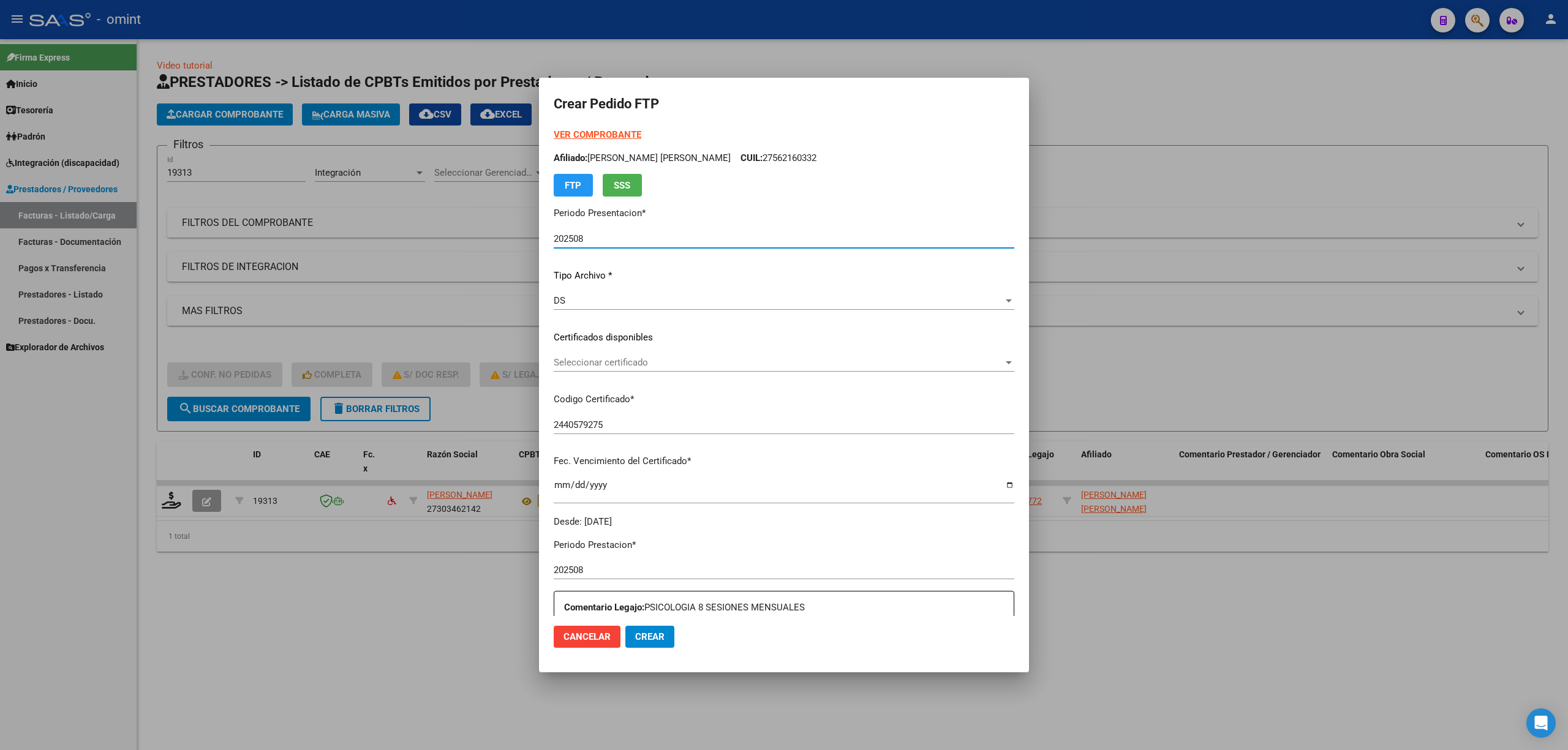
click at [618, 366] on span "Seleccionar certificado" at bounding box center [778, 363] width 449 height 11
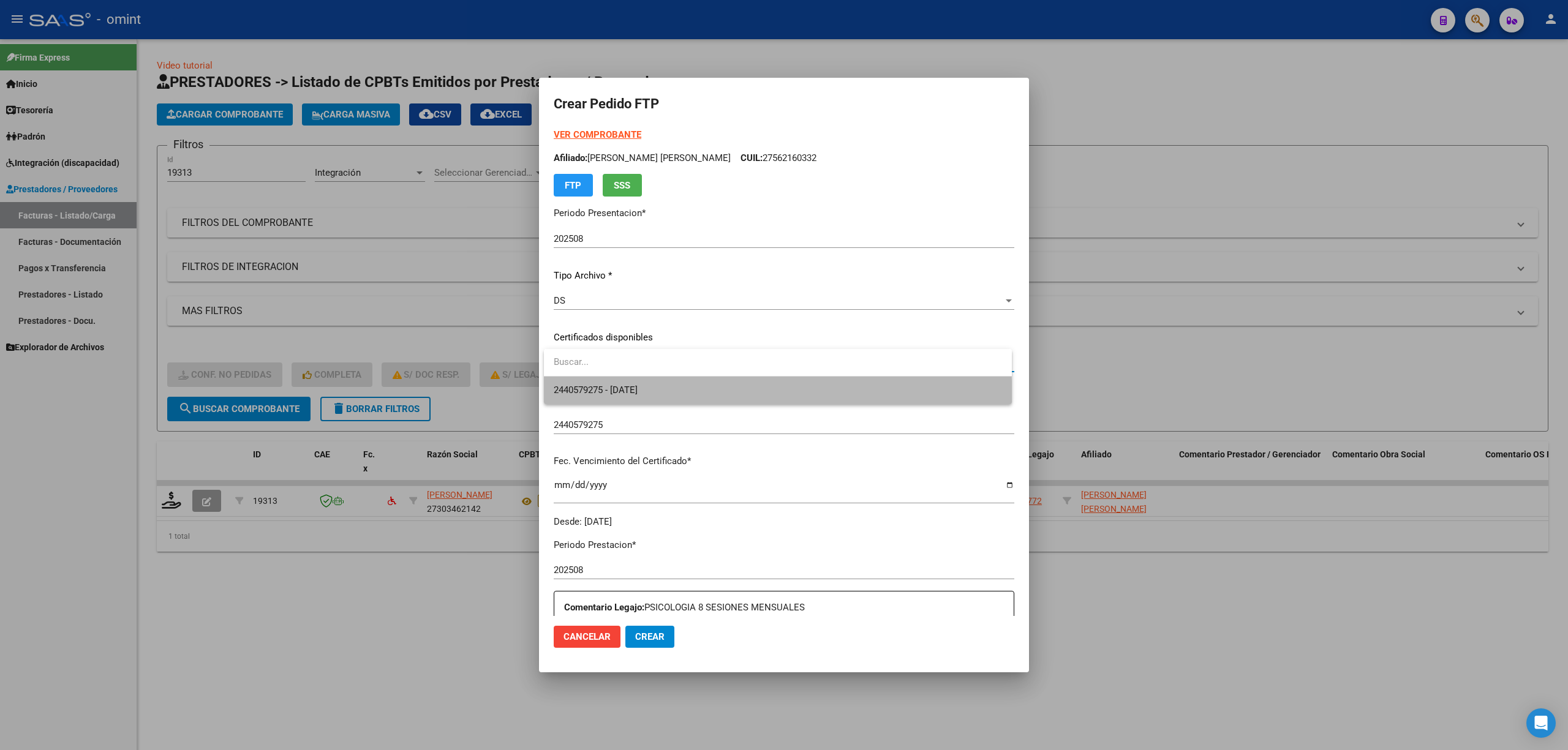
click at [623, 402] on span "2440579275 - 2027-03-16" at bounding box center [778, 391] width 448 height 28
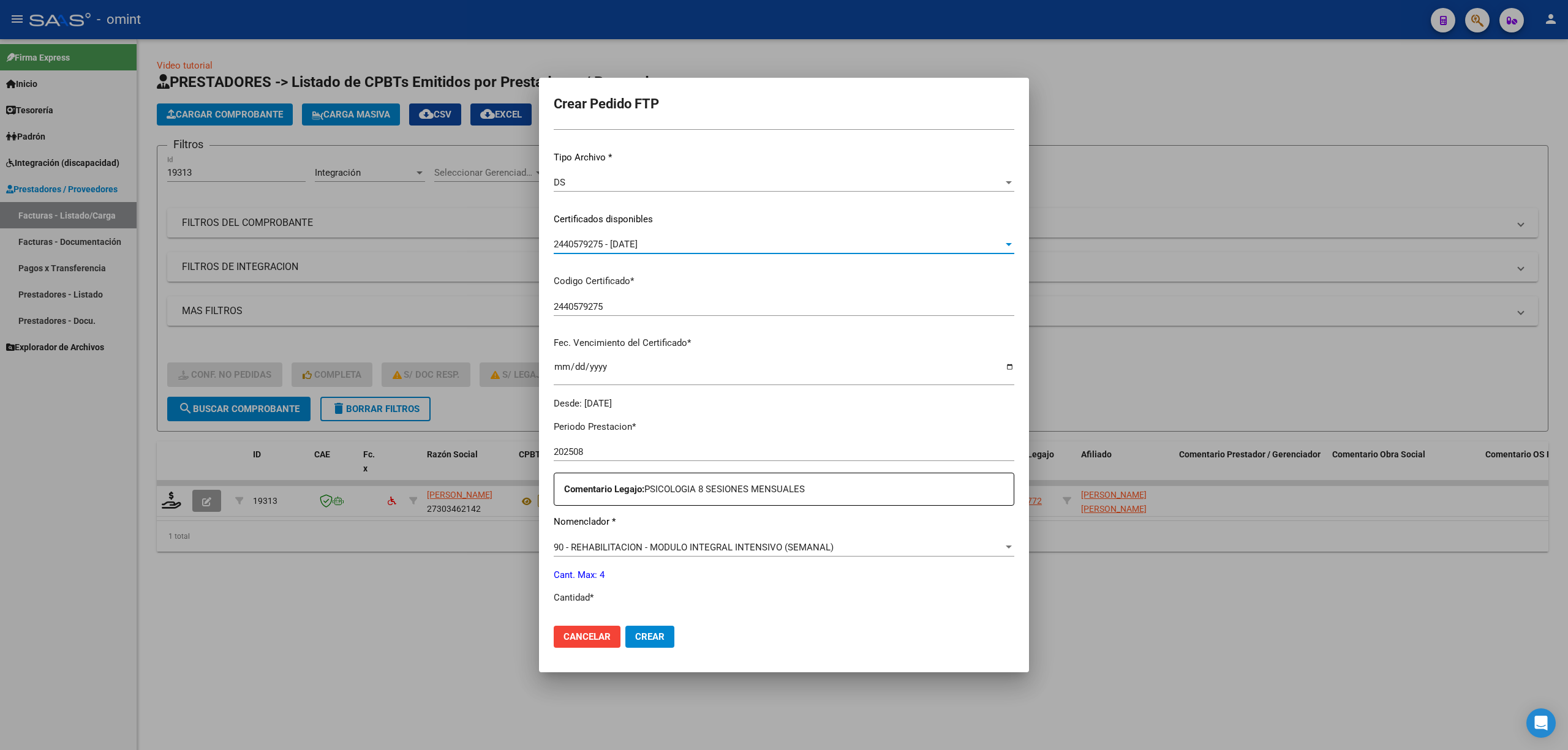
scroll to position [245, 0]
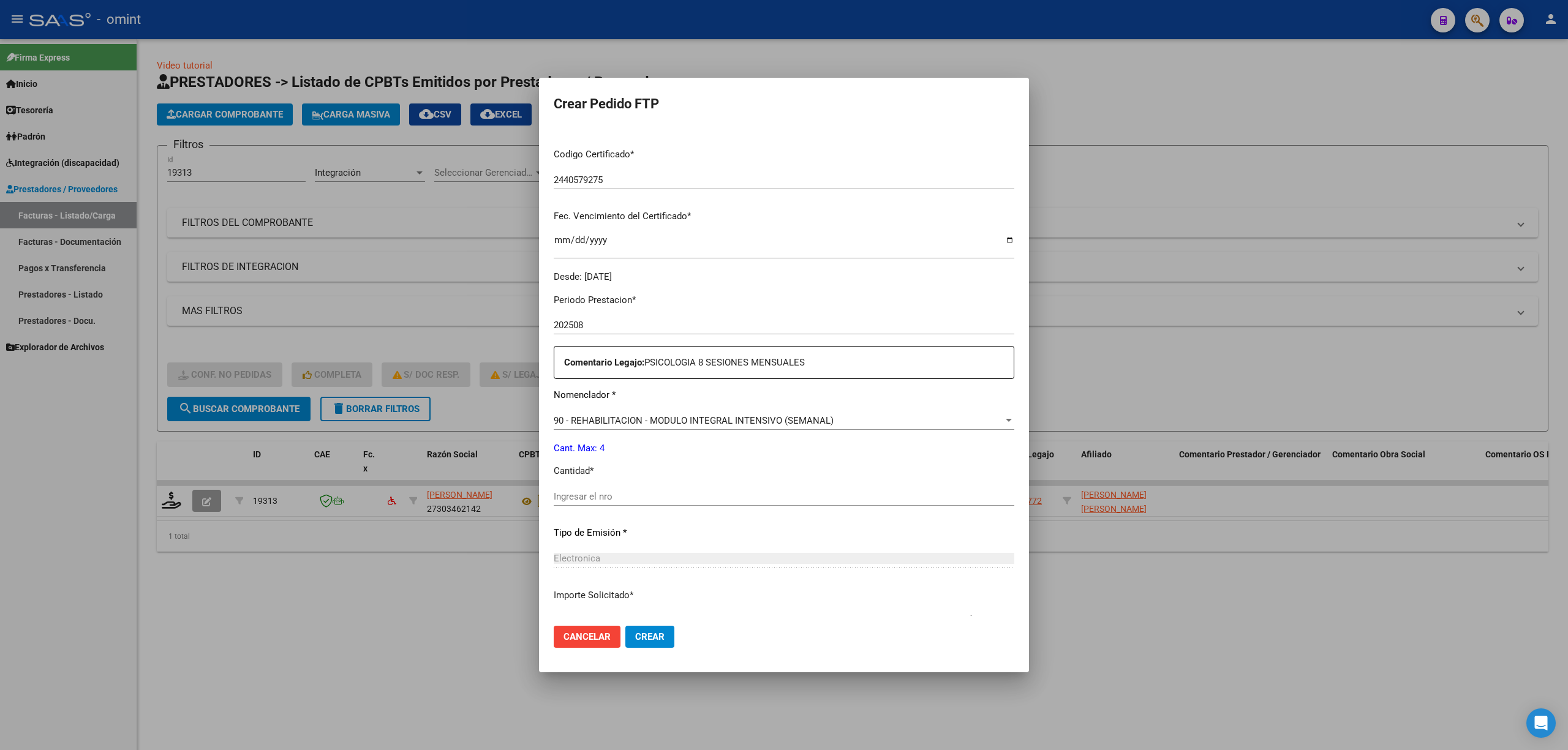
click at [615, 509] on div "Ingresar el nro" at bounding box center [784, 502] width 460 height 30
click at [616, 498] on input "Ingresar el nro" at bounding box center [784, 496] width 460 height 11
type input "4"
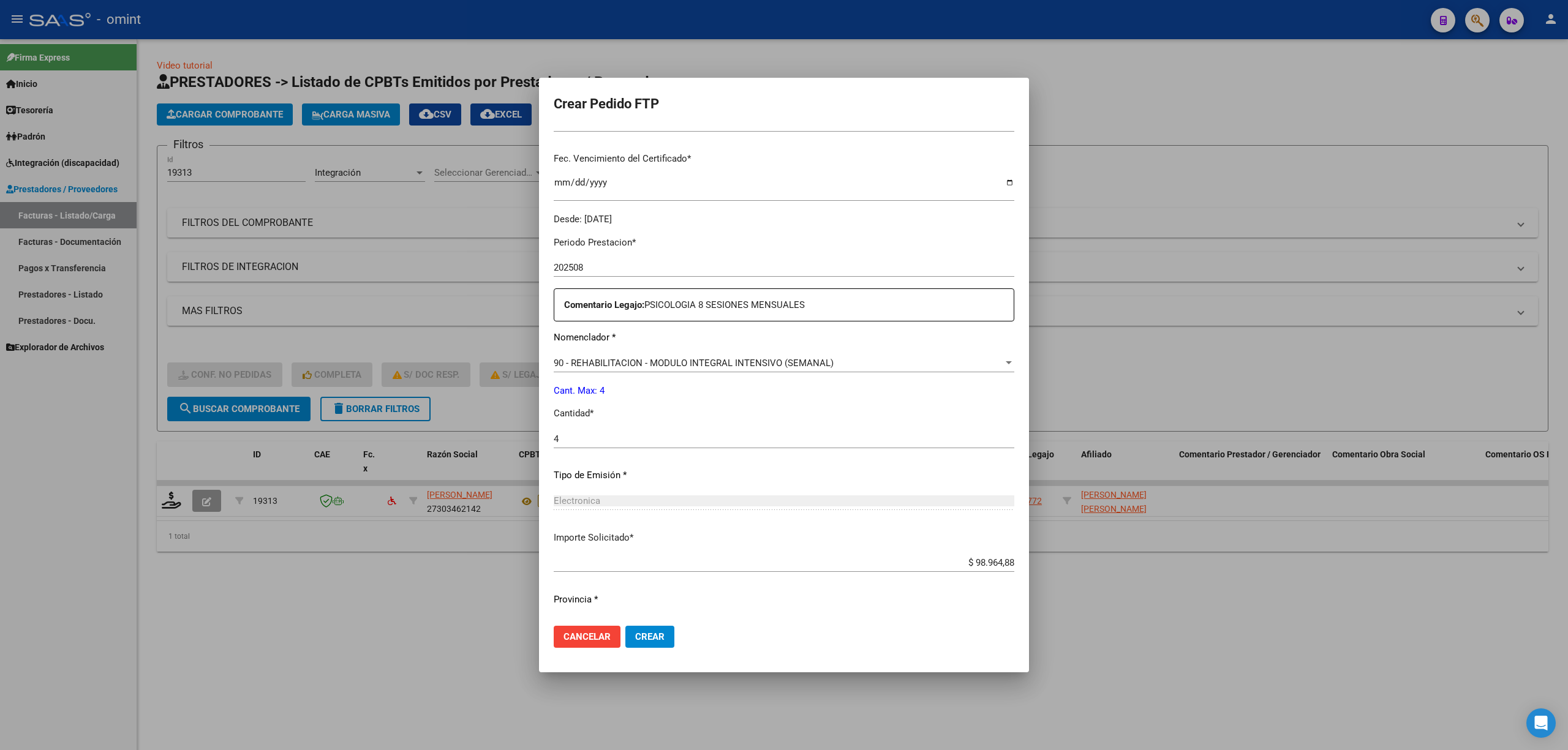
scroll to position [331, 0]
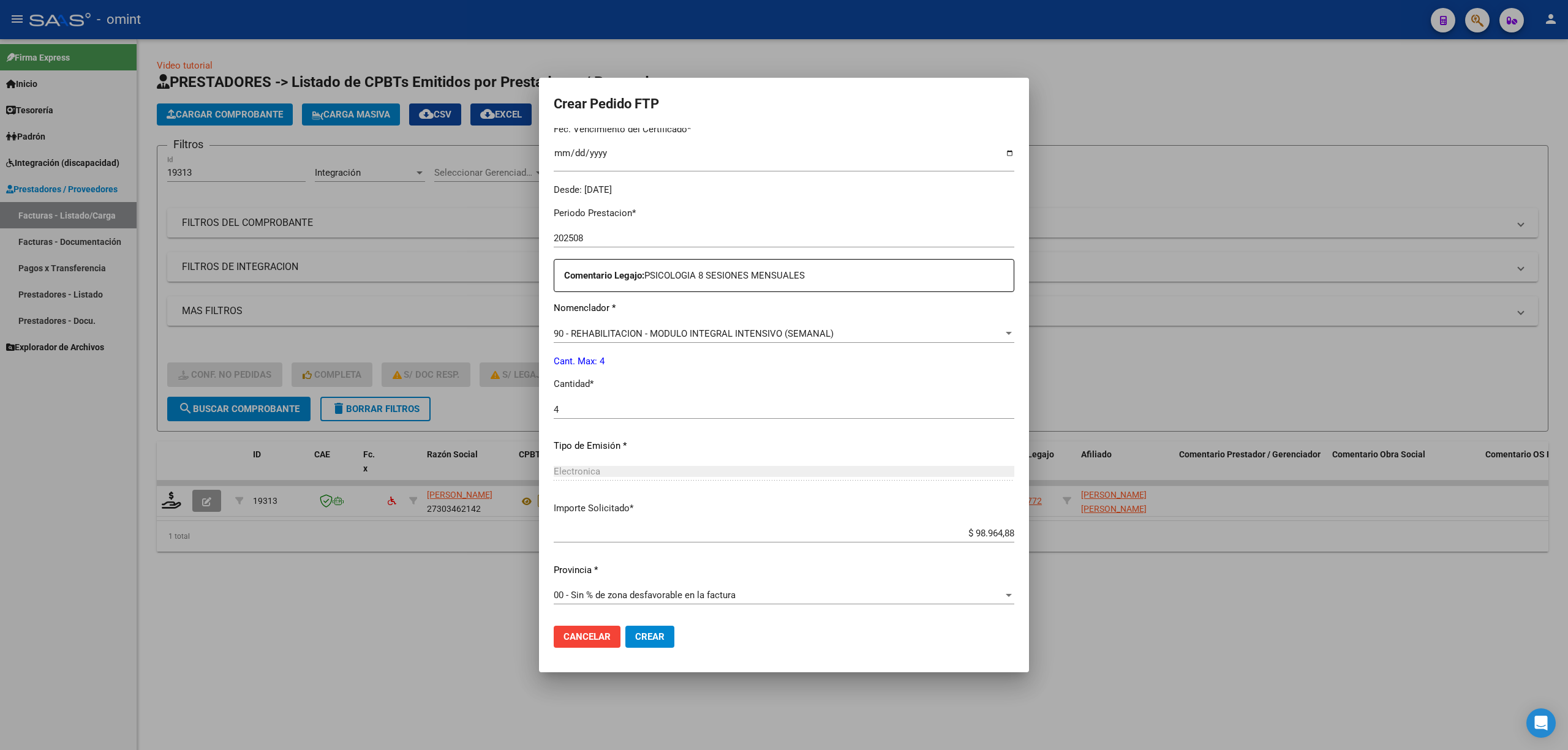
click at [646, 637] on span "Crear" at bounding box center [650, 637] width 30 height 11
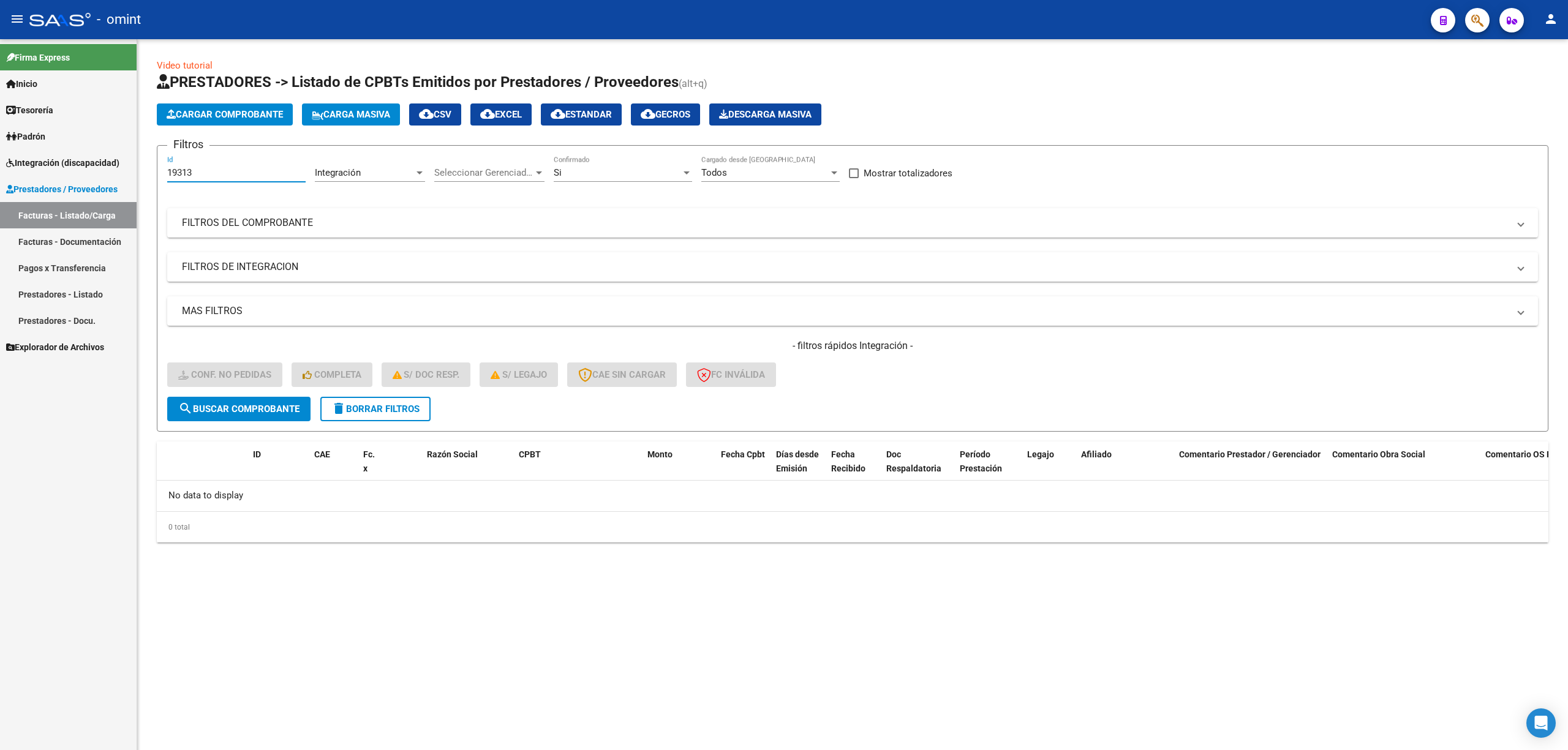
drag, startPoint x: 248, startPoint y: 171, endPoint x: 88, endPoint y: 177, distance: 160.1
click at [88, 177] on mat-sidenav-container "Firma Express Inicio Calendario SSS Instructivos Contacto OS Tesorería Extracto…" at bounding box center [784, 394] width 1568 height 711
paste input "20860"
type input "20860"
click at [253, 415] on button "search Buscar Comprobante" at bounding box center [239, 409] width 144 height 24
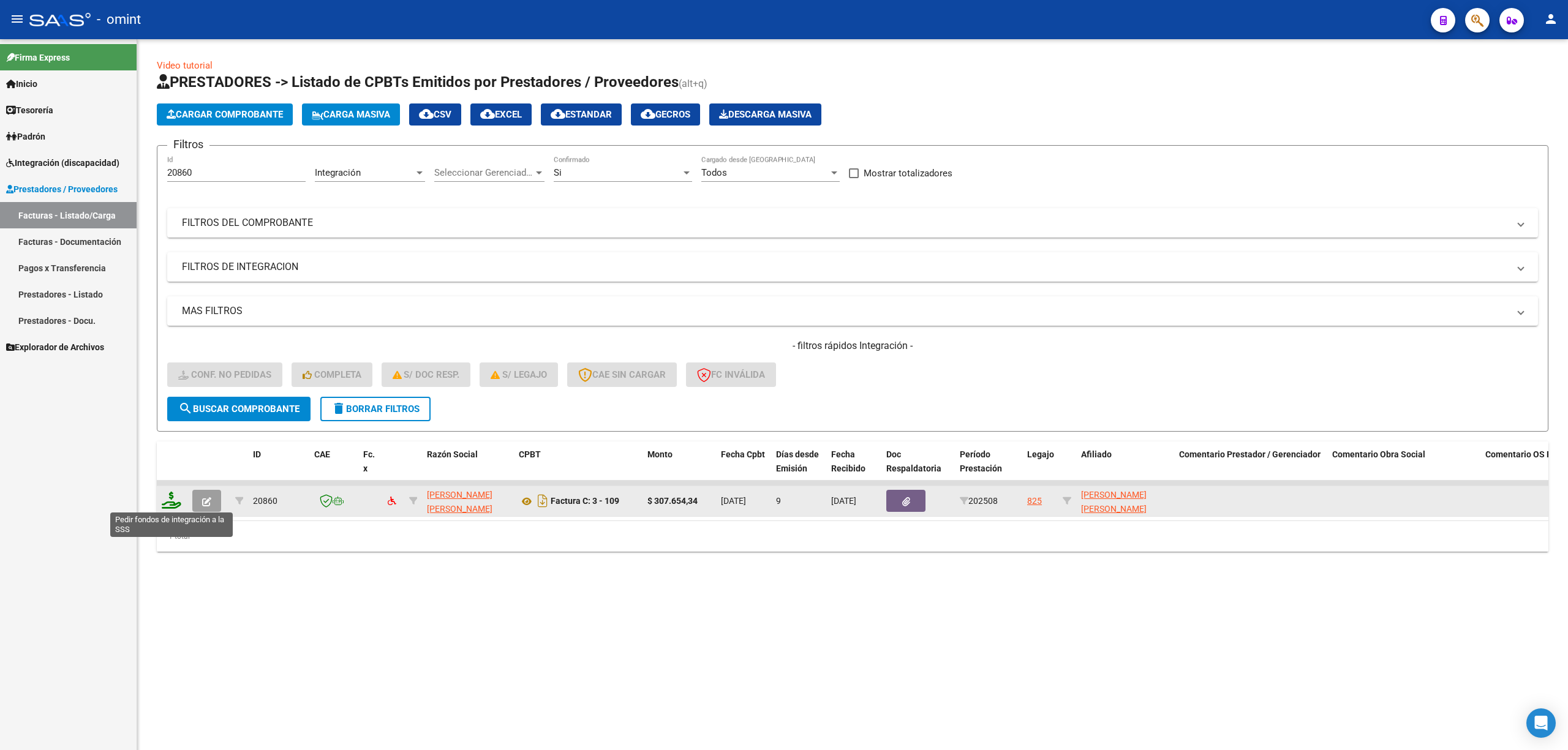
click at [162, 504] on icon at bounding box center [171, 500] width 19 height 18
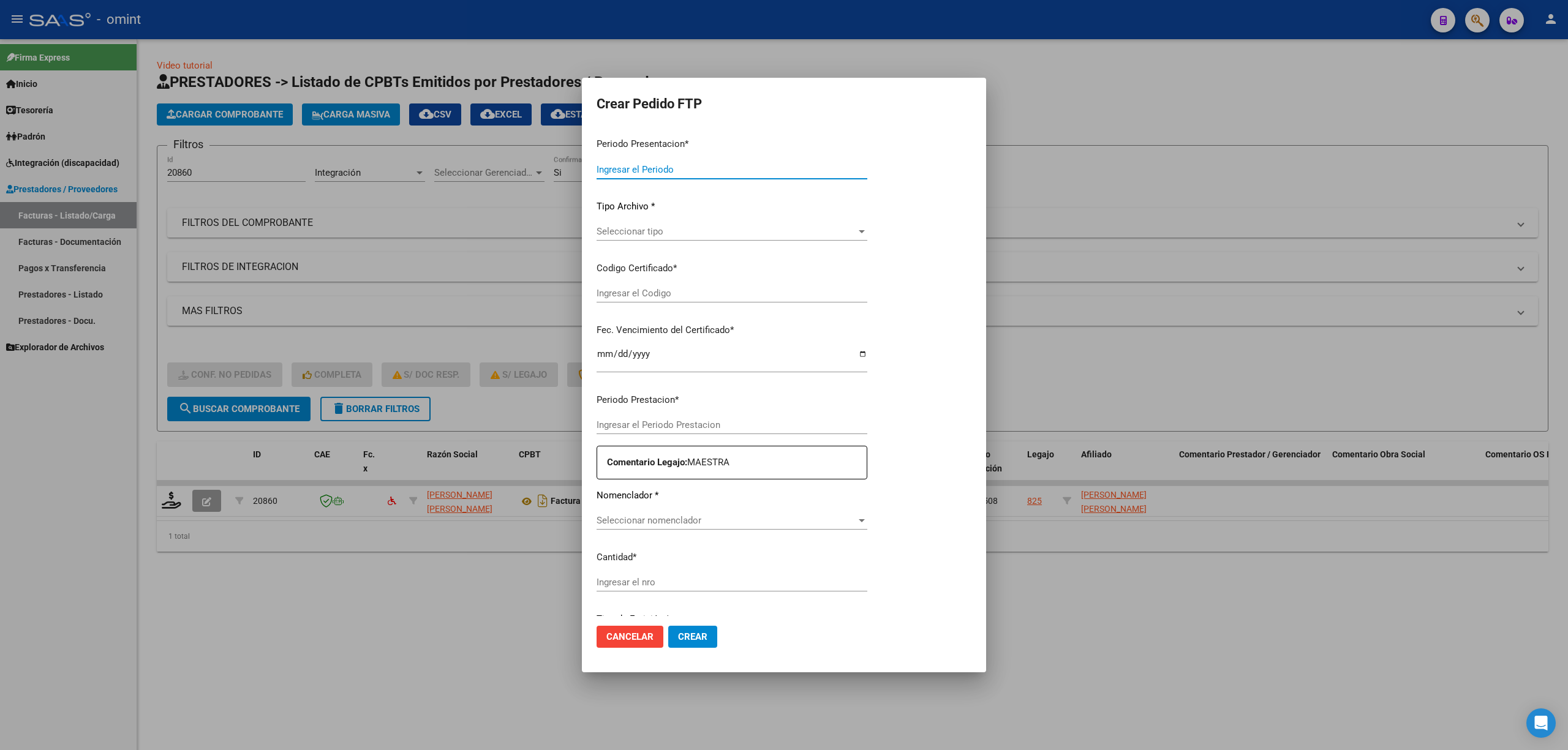
type input "202508"
type input "$ 307.654,34"
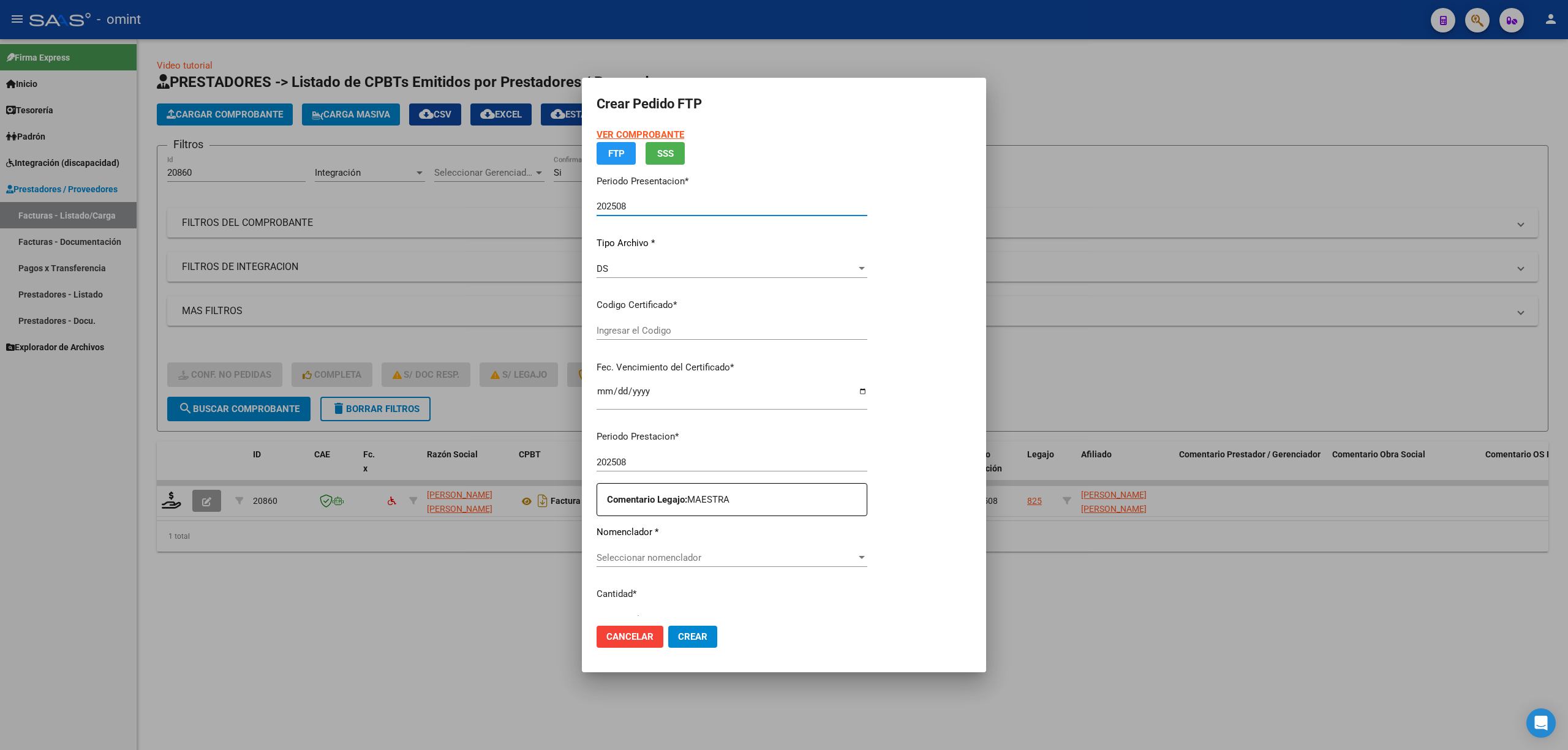
type input "1569188983"
type input "2027-10-21"
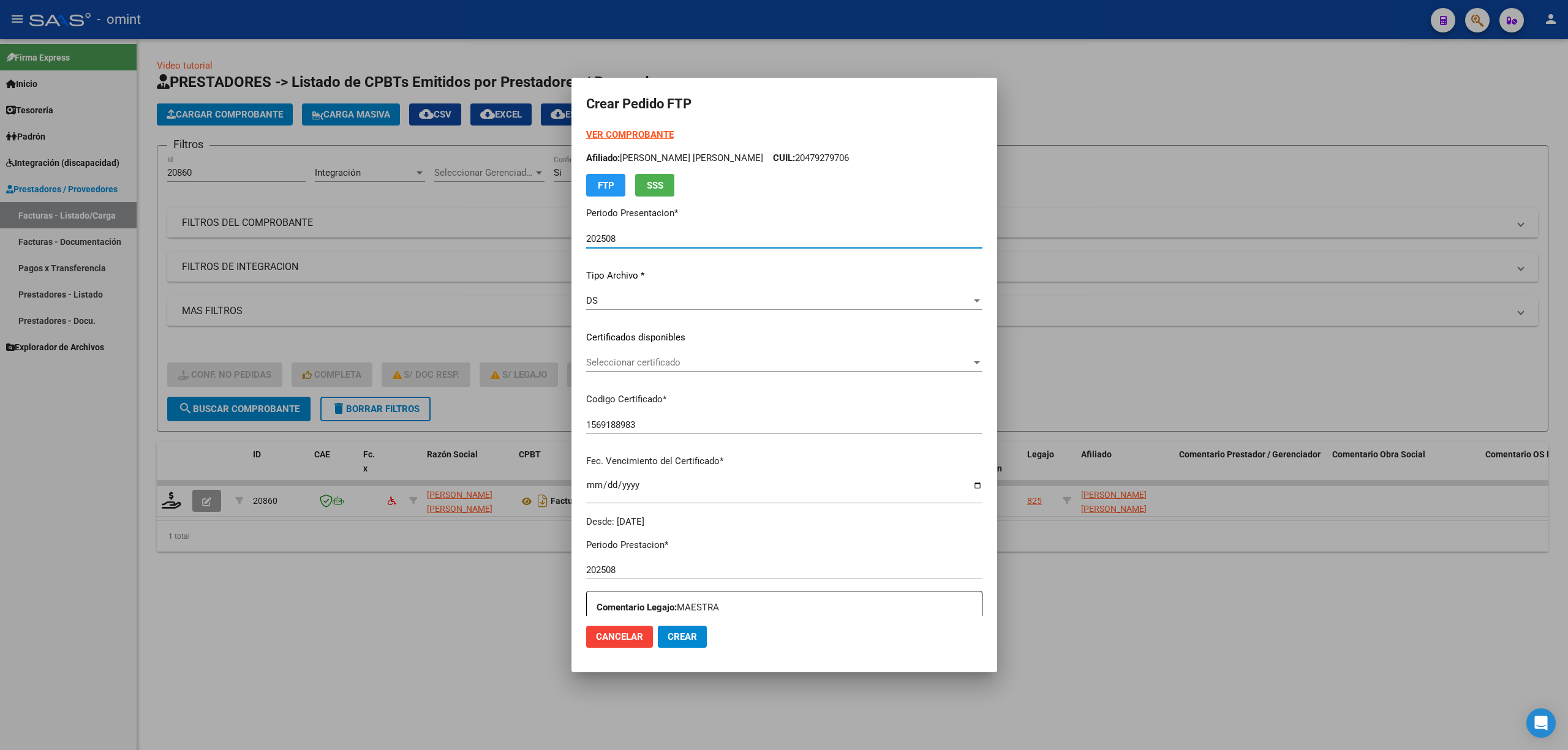
click at [625, 368] on span "Seleccionar certificado" at bounding box center [779, 363] width 385 height 11
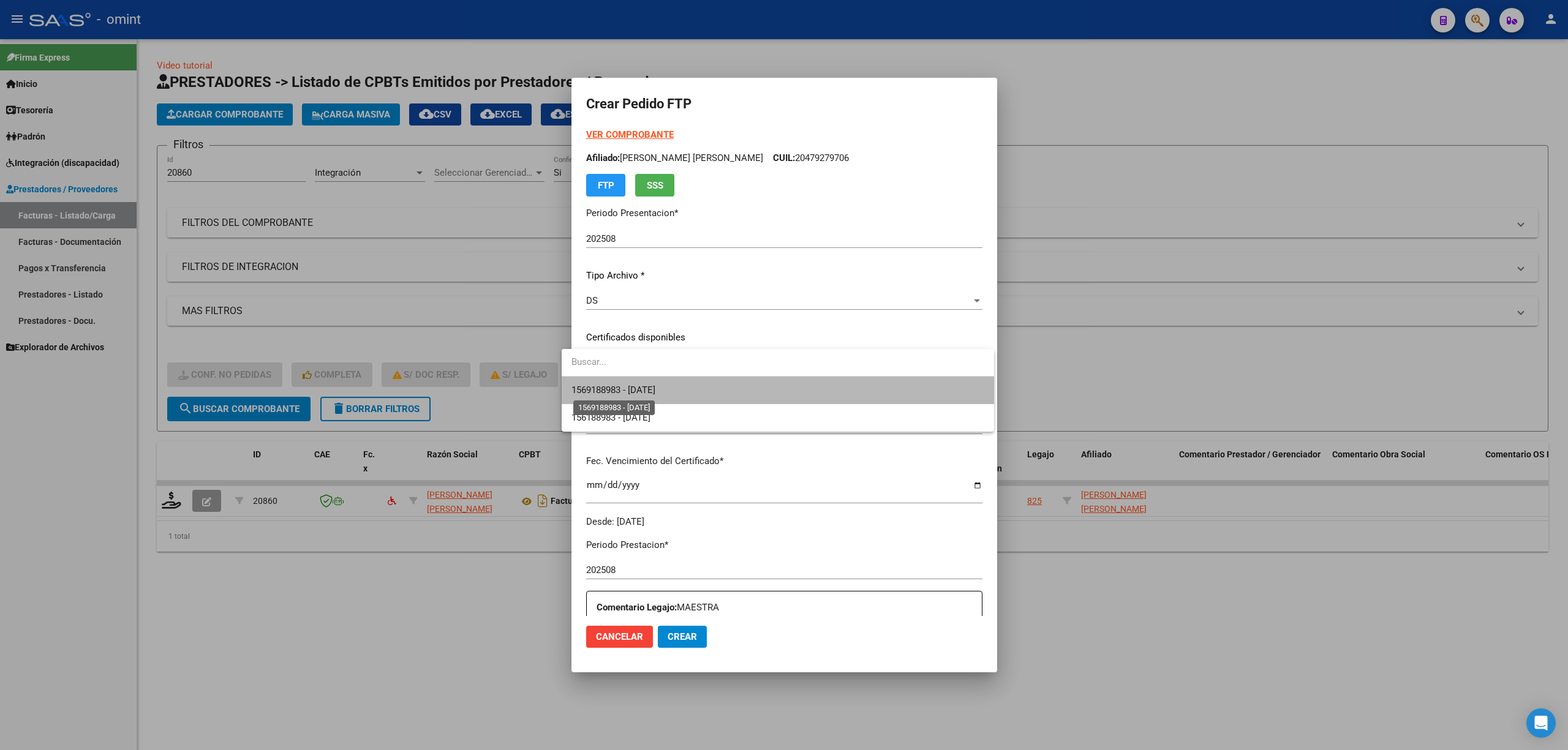
drag, startPoint x: 630, startPoint y: 394, endPoint x: 668, endPoint y: 393, distance: 38.0
click at [630, 394] on span "1569188983 - 2027-10-21" at bounding box center [613, 390] width 84 height 11
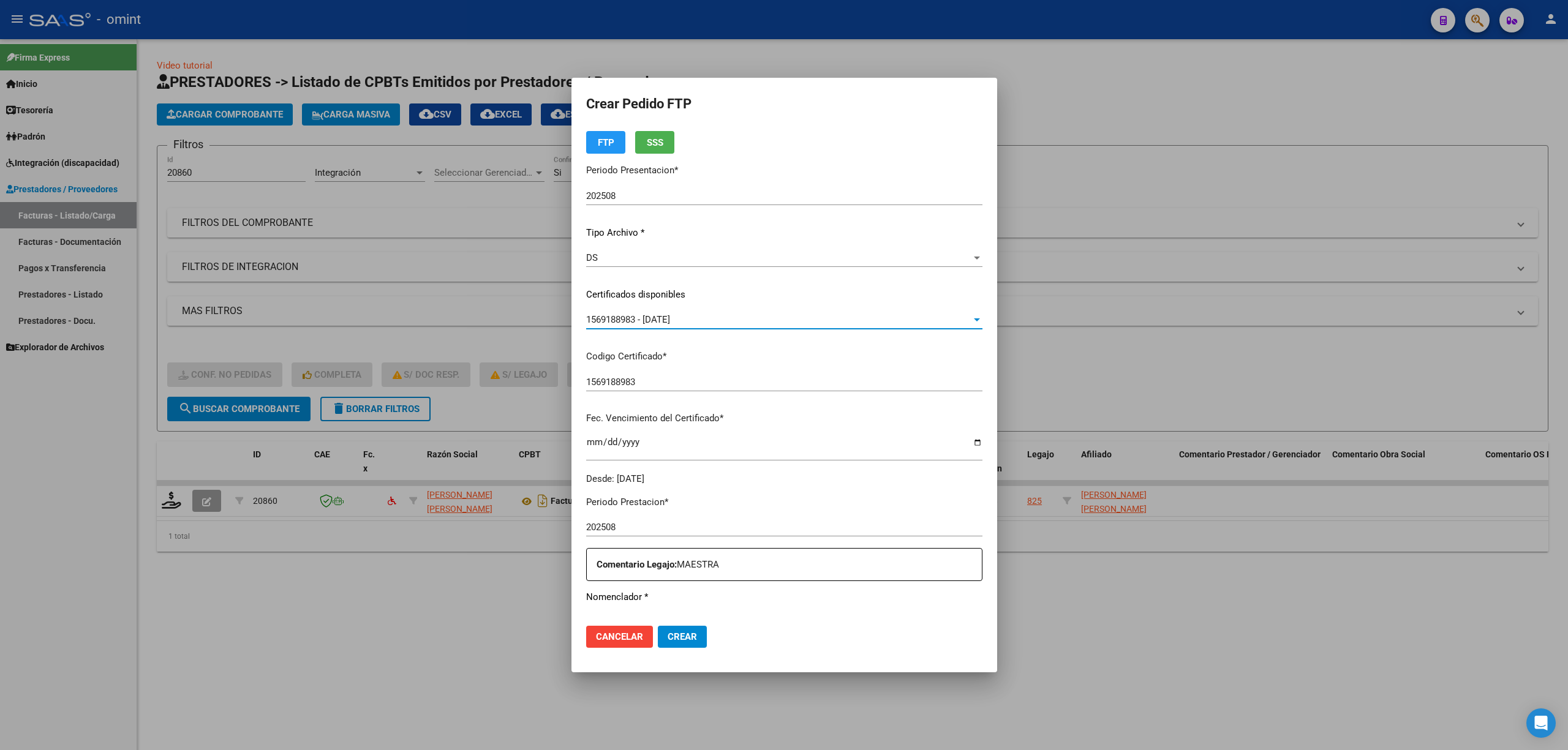
scroll to position [326, 0]
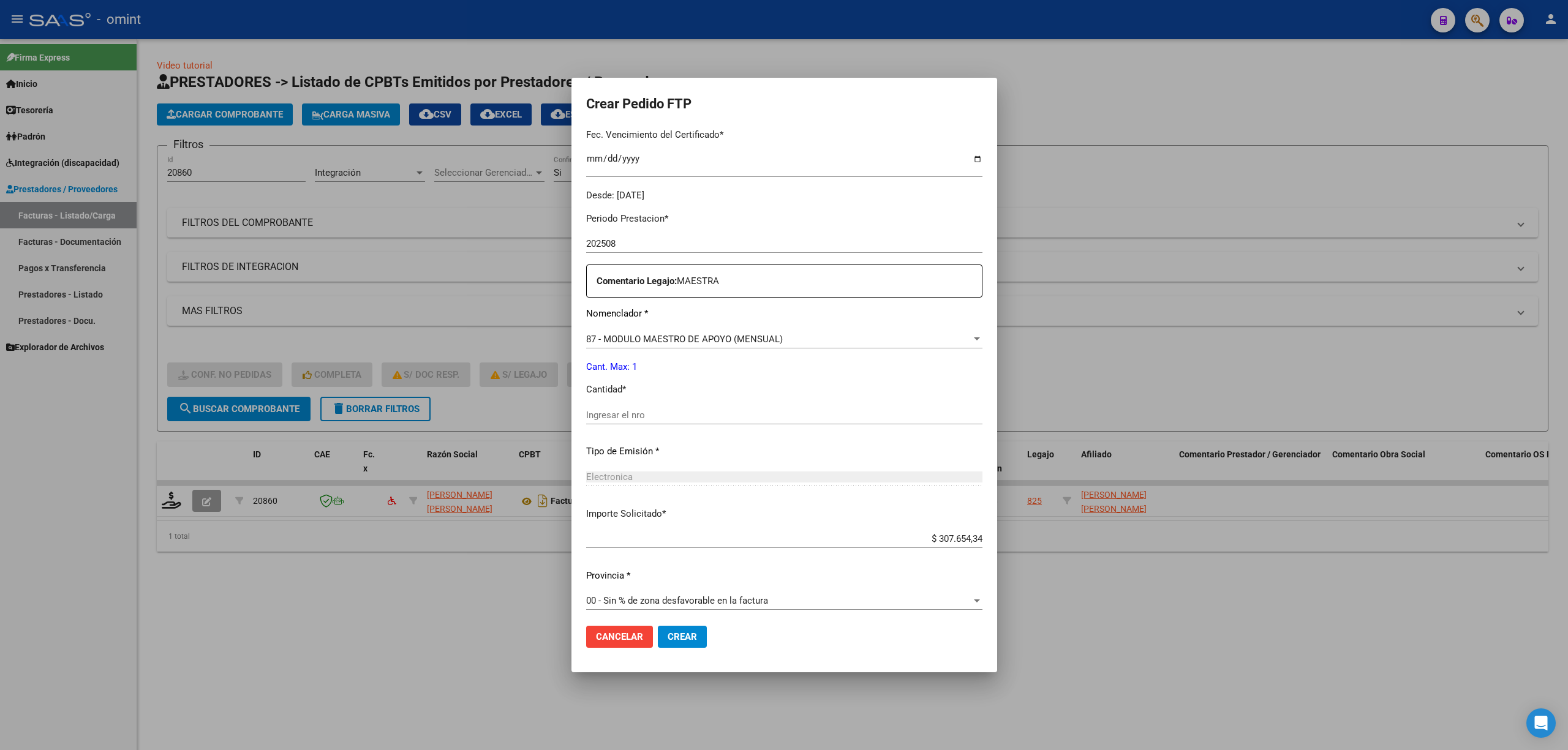
click at [687, 412] on input "Ingresar el nro" at bounding box center [784, 415] width 396 height 11
type input "1"
click at [671, 628] on button "Crear" at bounding box center [682, 637] width 49 height 22
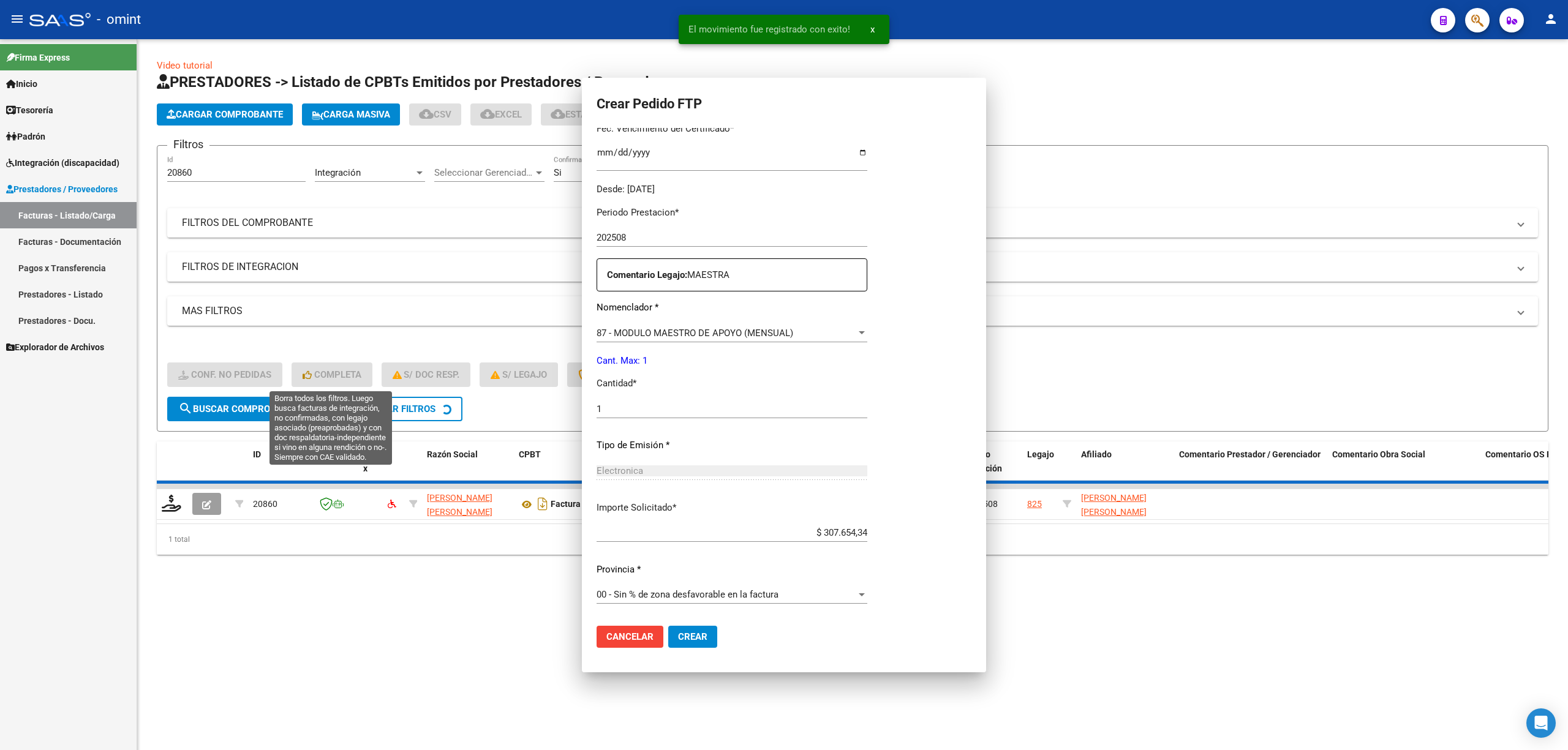
scroll to position [0, 0]
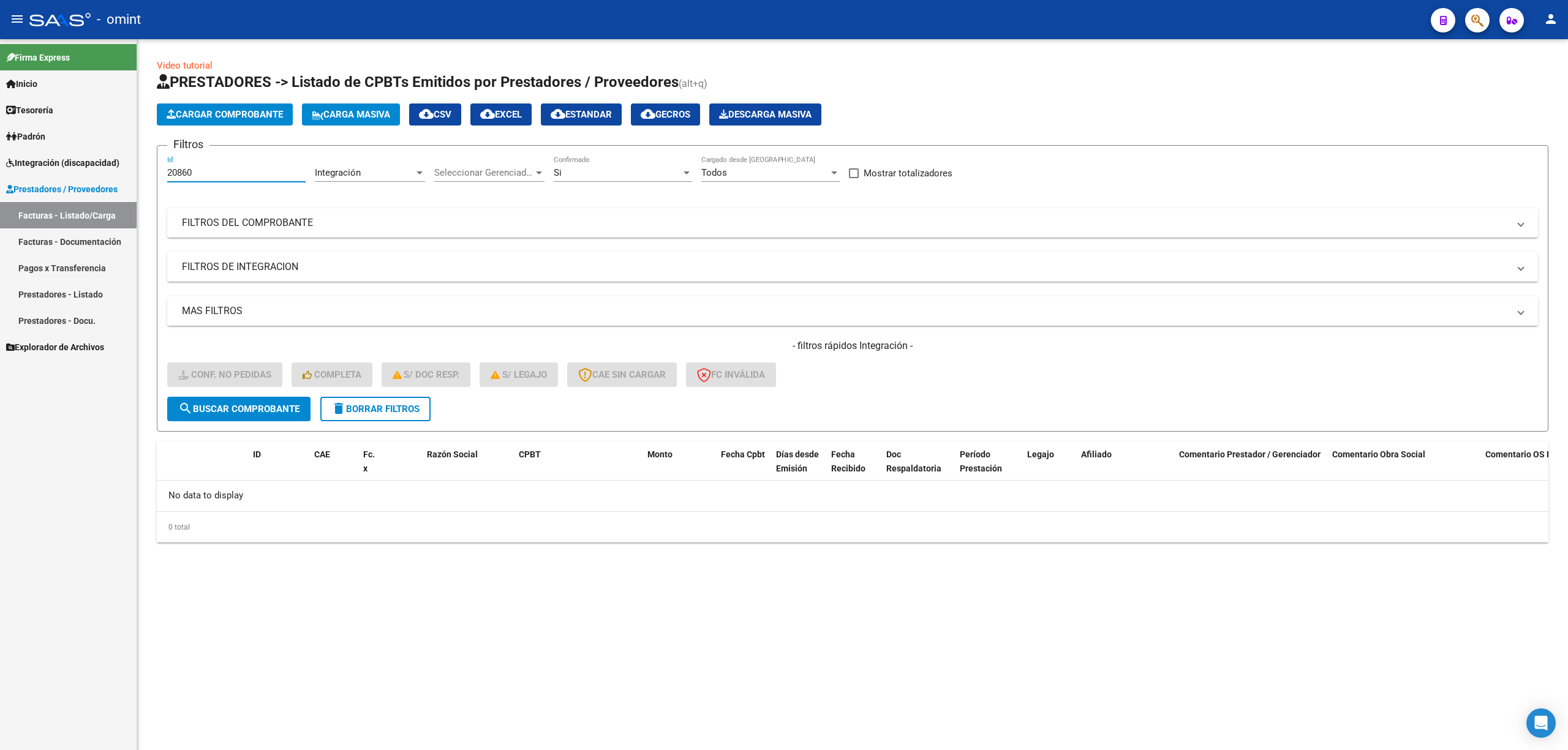
drag, startPoint x: 209, startPoint y: 172, endPoint x: 104, endPoint y: 178, distance: 105.2
click at [104, 178] on mat-sidenav-container "Firma Express Inicio Calendario SSS Instructivos Contacto OS Tesorería Extracto…" at bounding box center [784, 394] width 1568 height 711
paste input "19515"
type input "19515"
drag, startPoint x: 273, startPoint y: 404, endPoint x: 280, endPoint y: 398, distance: 9.2
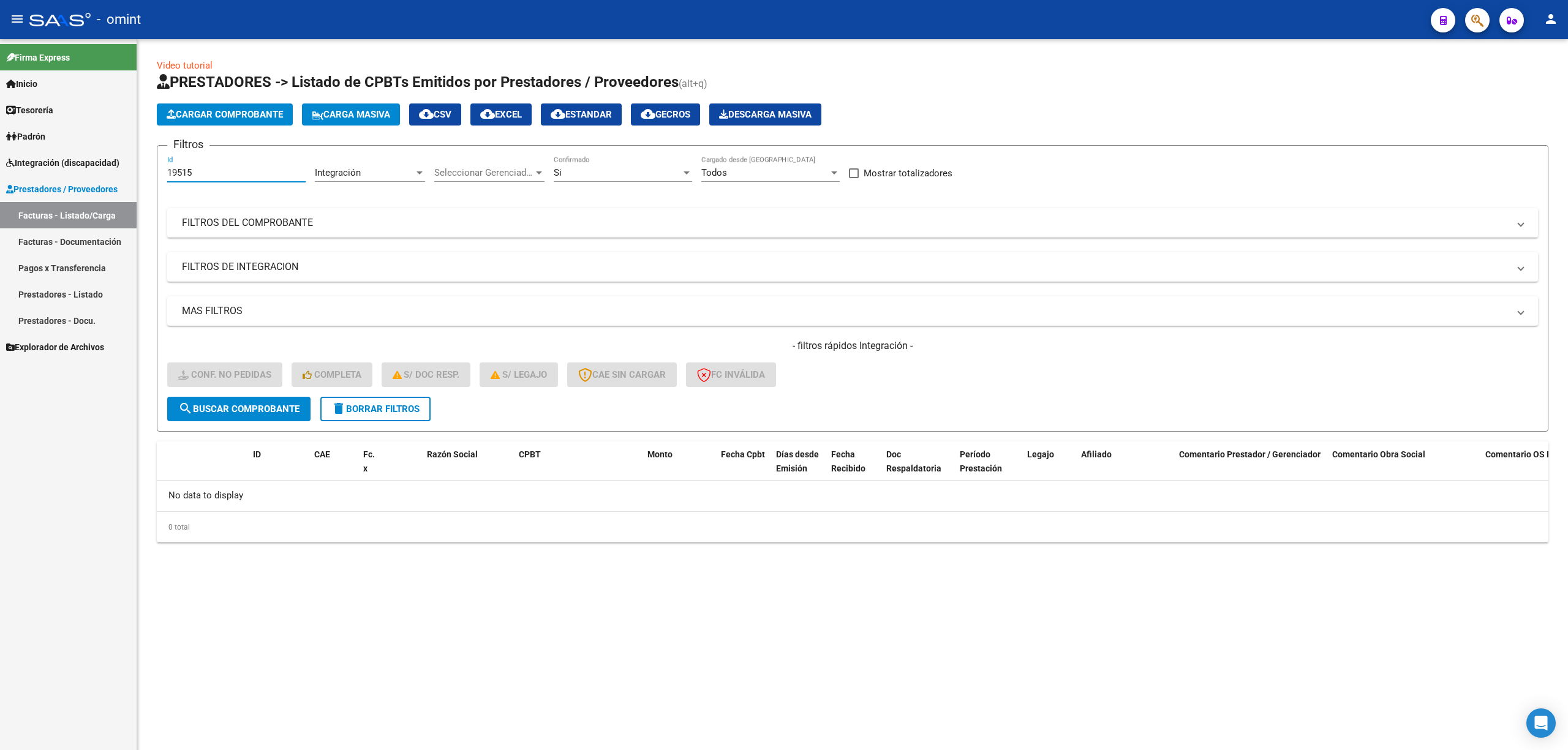
click at [274, 404] on span "search Buscar Comprobante" at bounding box center [238, 409] width 121 height 11
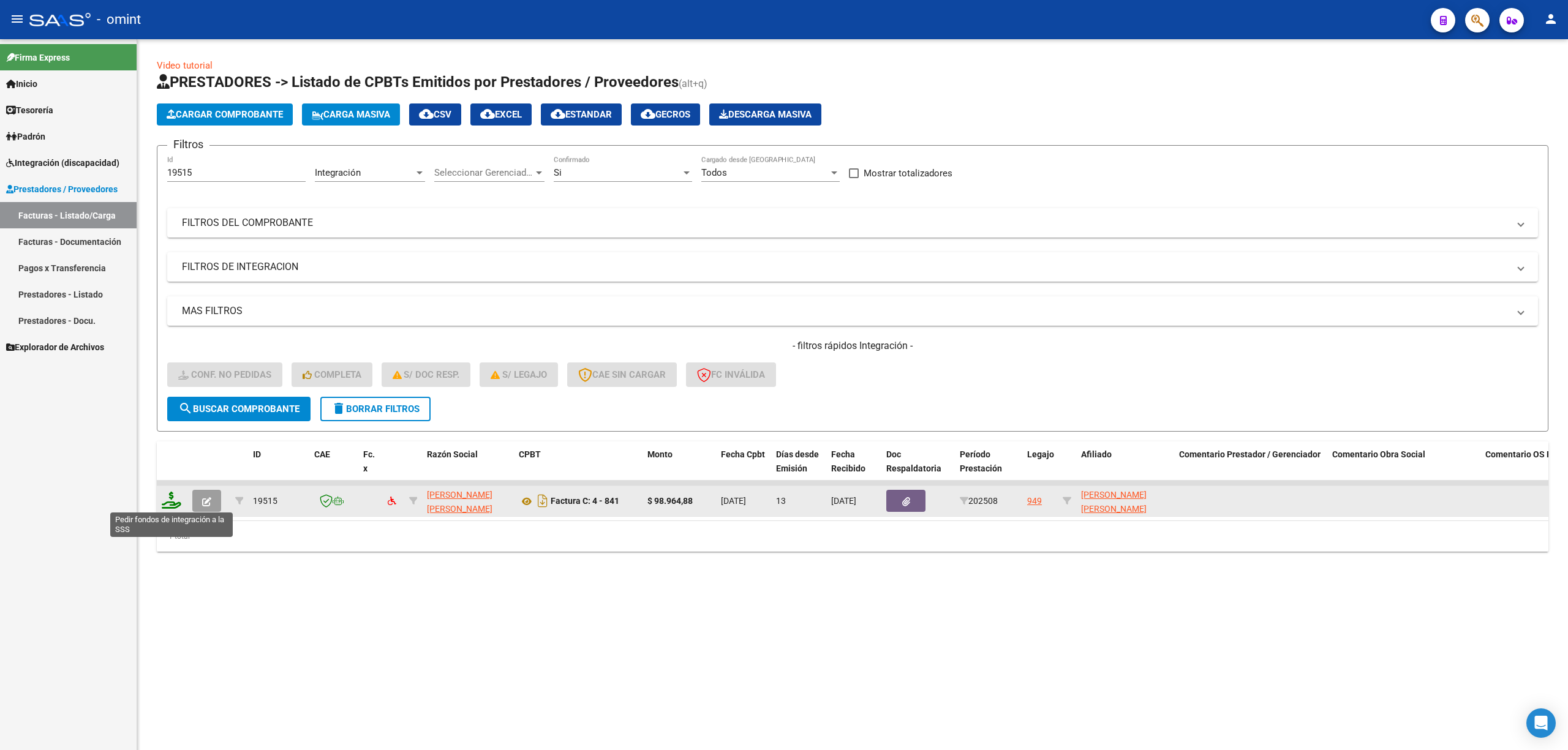
click at [167, 494] on icon at bounding box center [171, 500] width 19 height 18
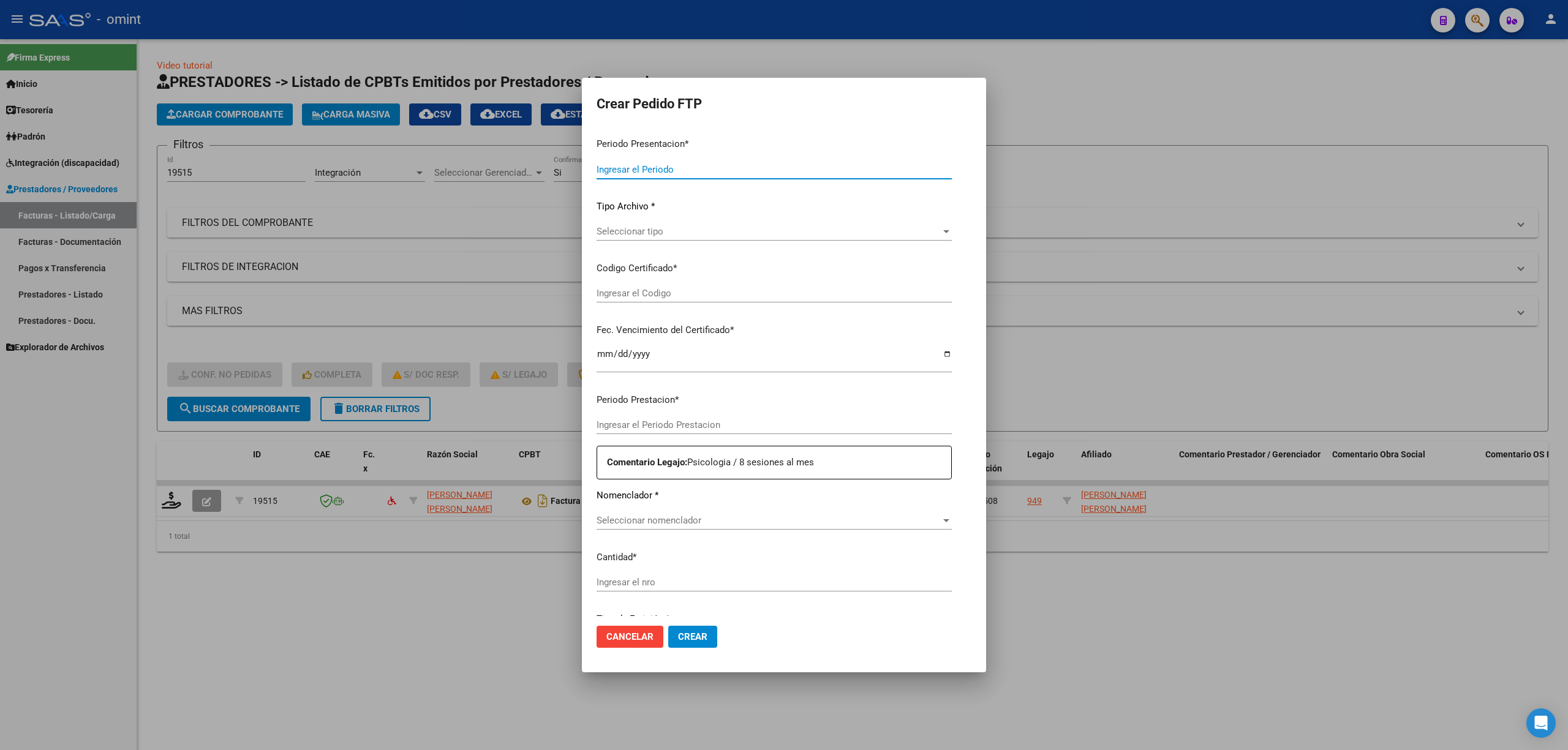
type input "202508"
type input "$ 98.964,88"
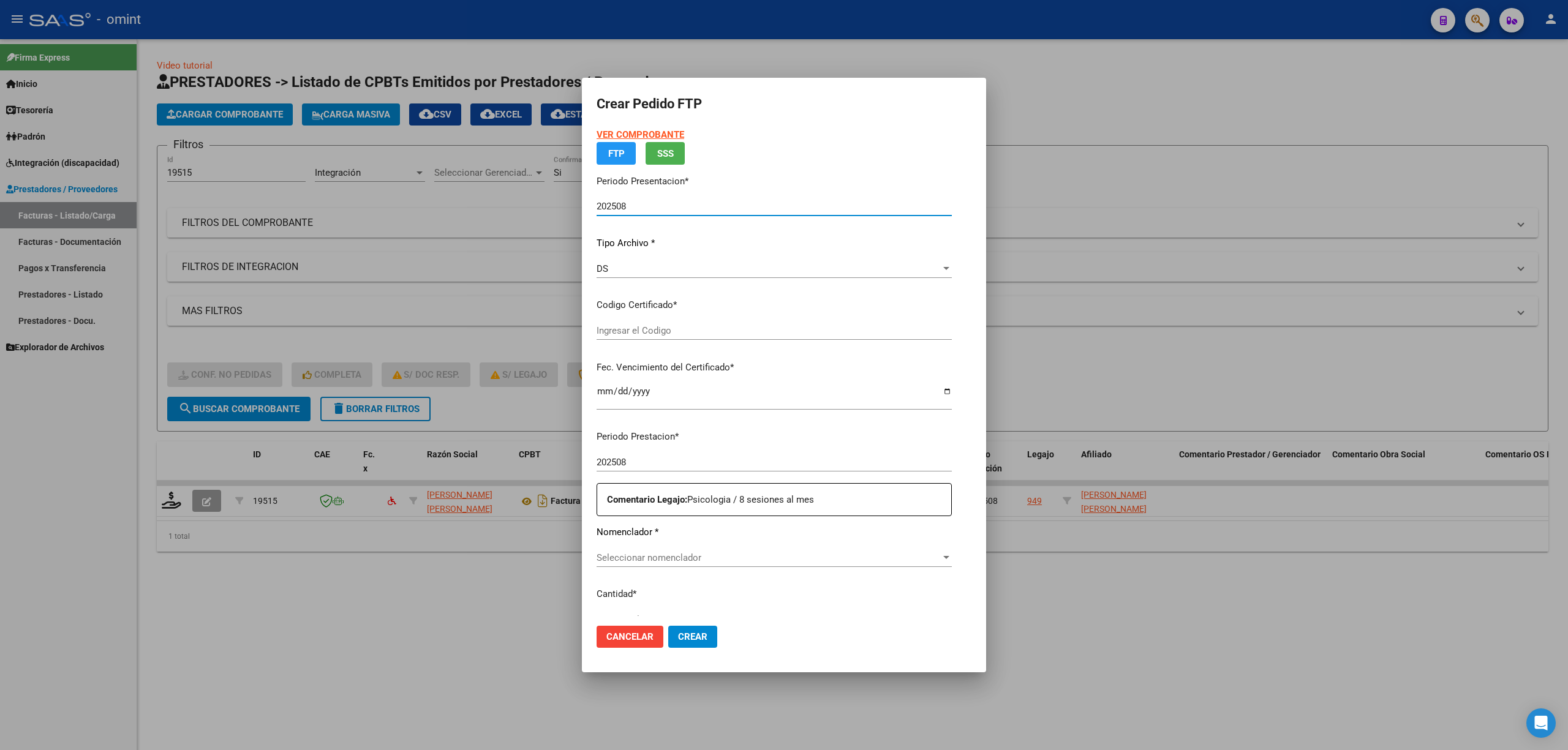
type input "5176278158"
type input "2028-09-05"
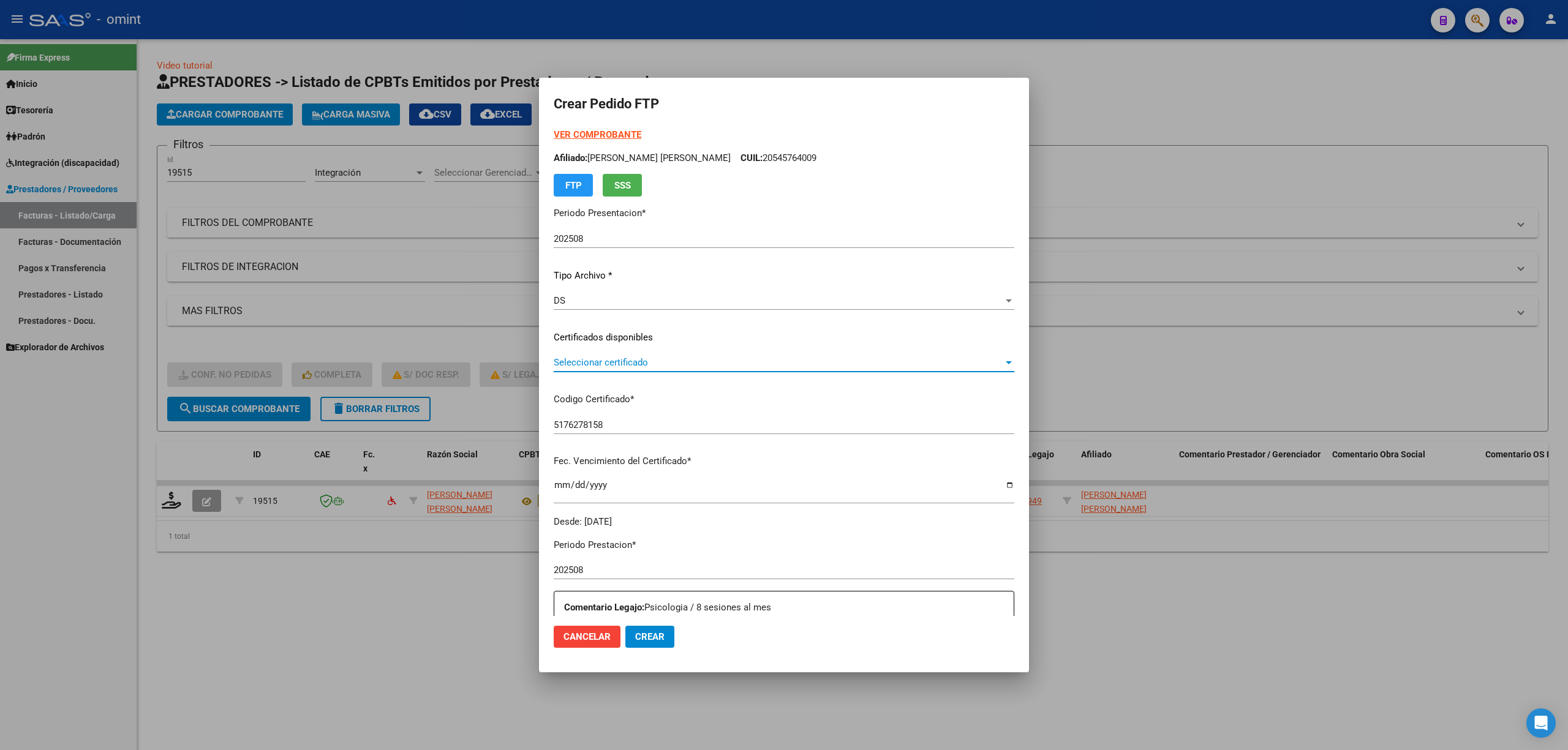
click at [625, 360] on span "Seleccionar certificado" at bounding box center [778, 363] width 449 height 11
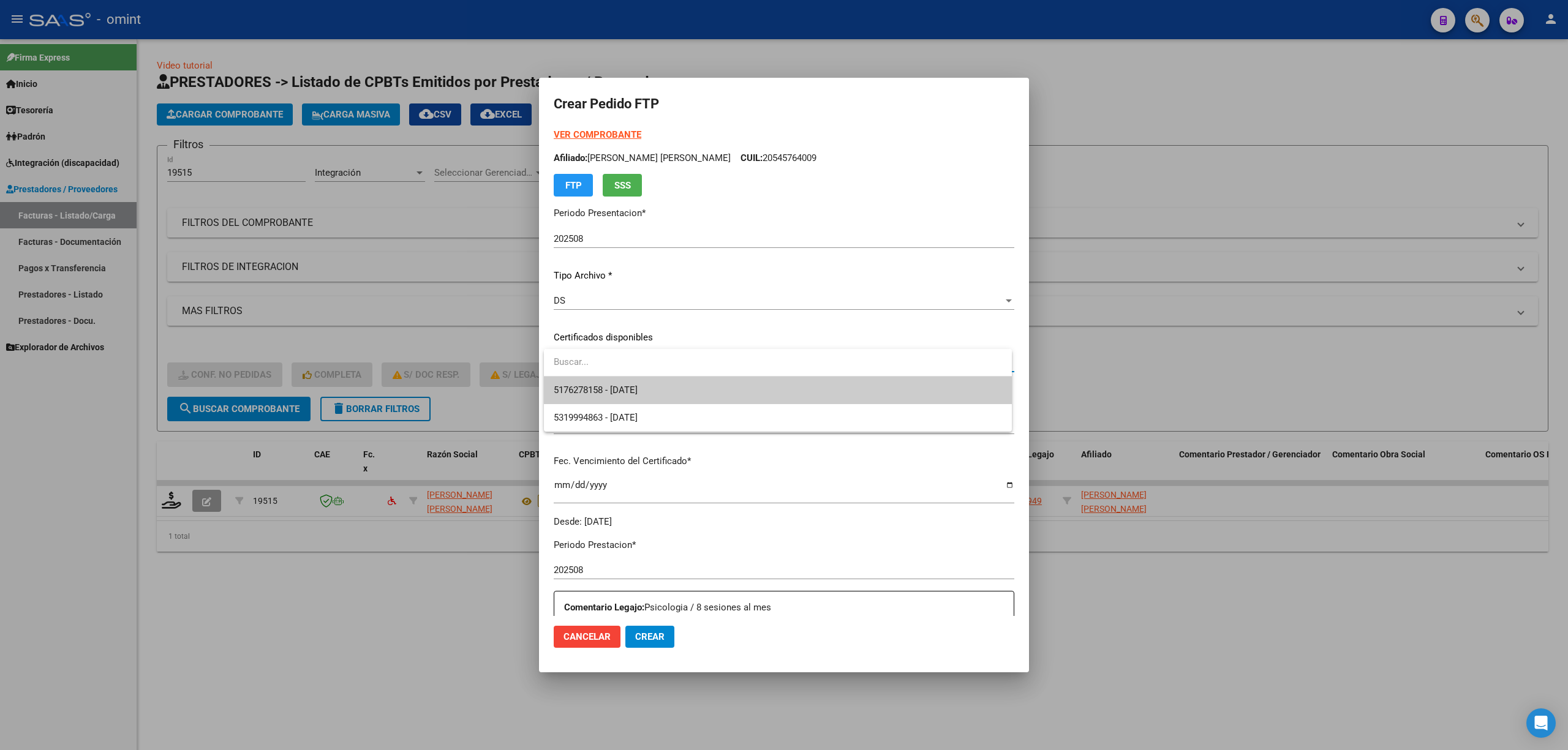
click at [627, 391] on span "5176278158 - 2028-09-05" at bounding box center [596, 390] width 84 height 11
click at [627, 391] on div "VER COMPROBANTE ARCA Padrón Afiliado: PAGOT NINO BAUTISTA CUIL: 20545764009 FTP…" at bounding box center [784, 328] width 460 height 400
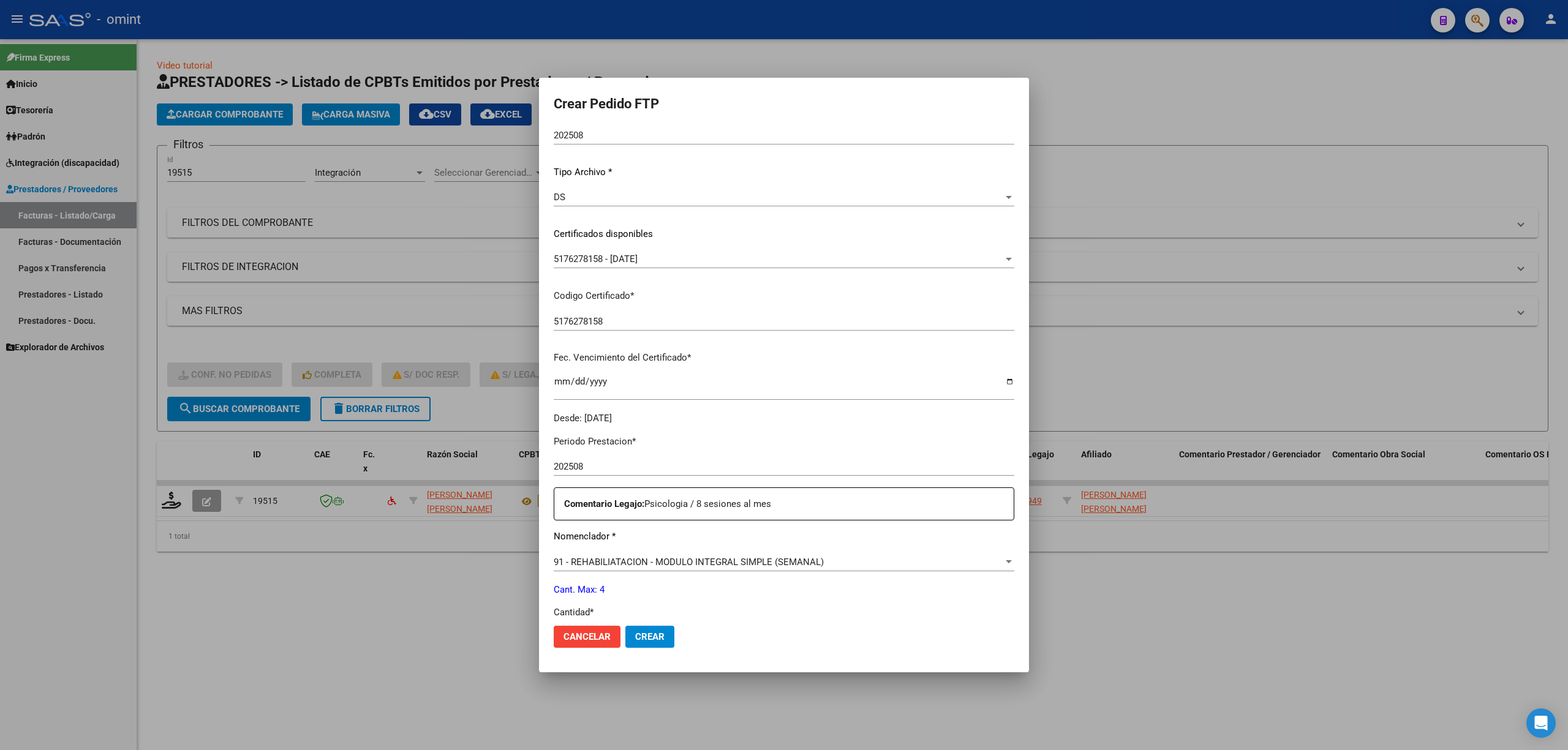
scroll to position [163, 0]
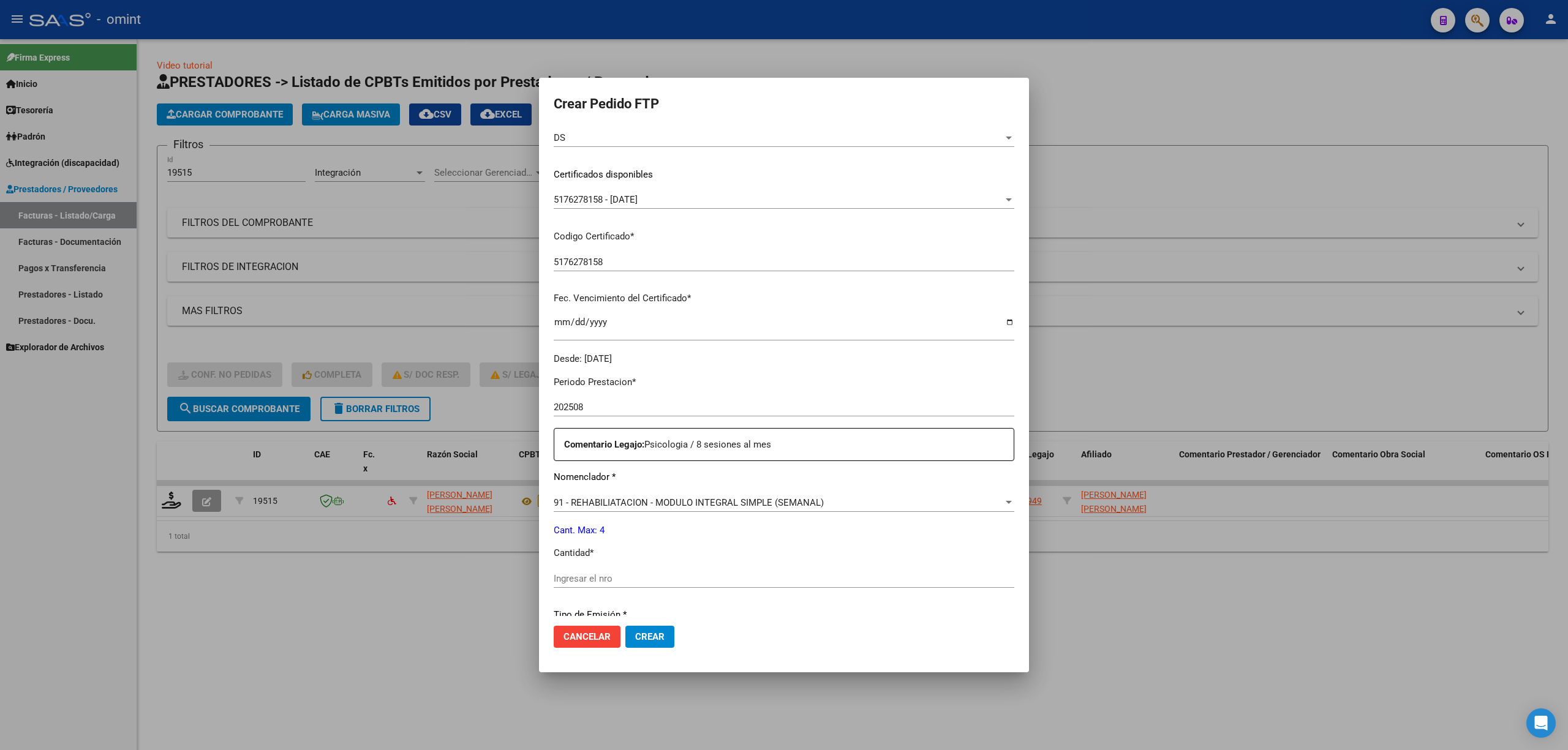
drag, startPoint x: 630, startPoint y: 576, endPoint x: 634, endPoint y: 581, distance: 6.4
click at [630, 577] on input "Ingresar el nro" at bounding box center [784, 579] width 460 height 11
type input "4"
click at [658, 639] on span "Crear" at bounding box center [650, 637] width 30 height 11
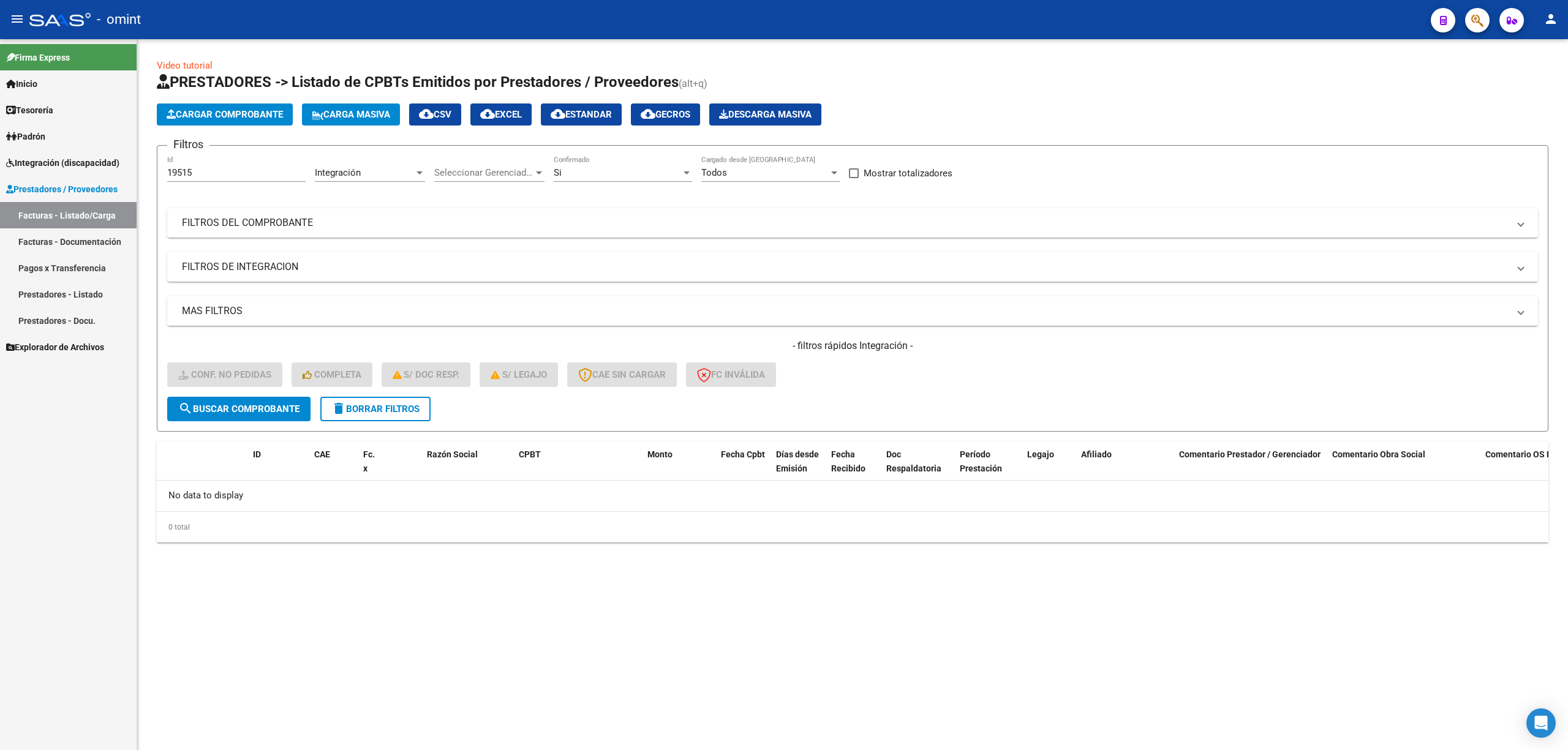
drag, startPoint x: 174, startPoint y: 172, endPoint x: 109, endPoint y: 172, distance: 65.0
click at [109, 172] on mat-sidenav-container "Firma Express Inicio Calendario SSS Instructivos Contacto OS Tesorería Extracto…" at bounding box center [784, 394] width 1568 height 711
paste input "20099"
type input "20099"
click at [255, 400] on button "search Buscar Comprobante" at bounding box center [239, 409] width 144 height 24
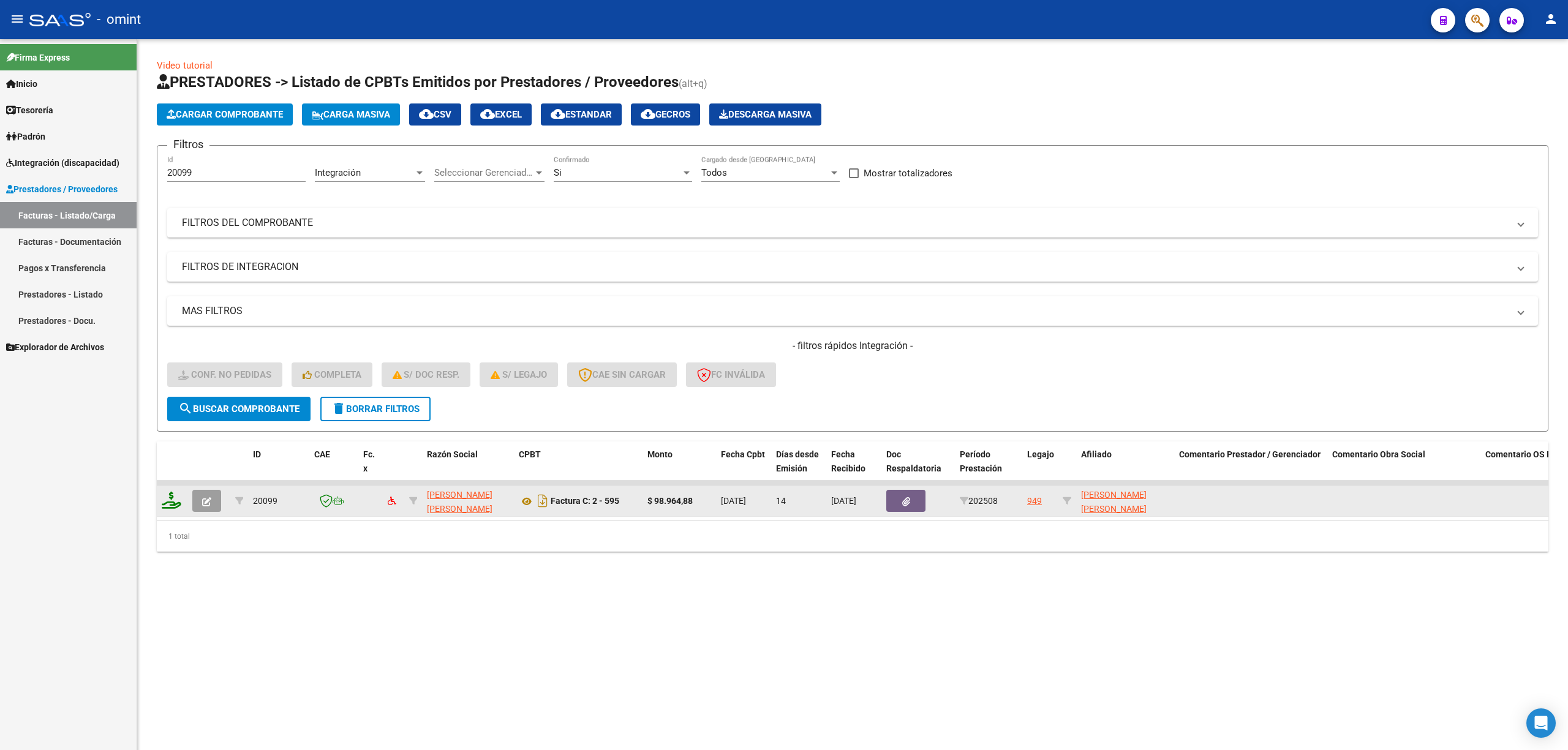
click at [174, 494] on icon at bounding box center [171, 500] width 19 height 18
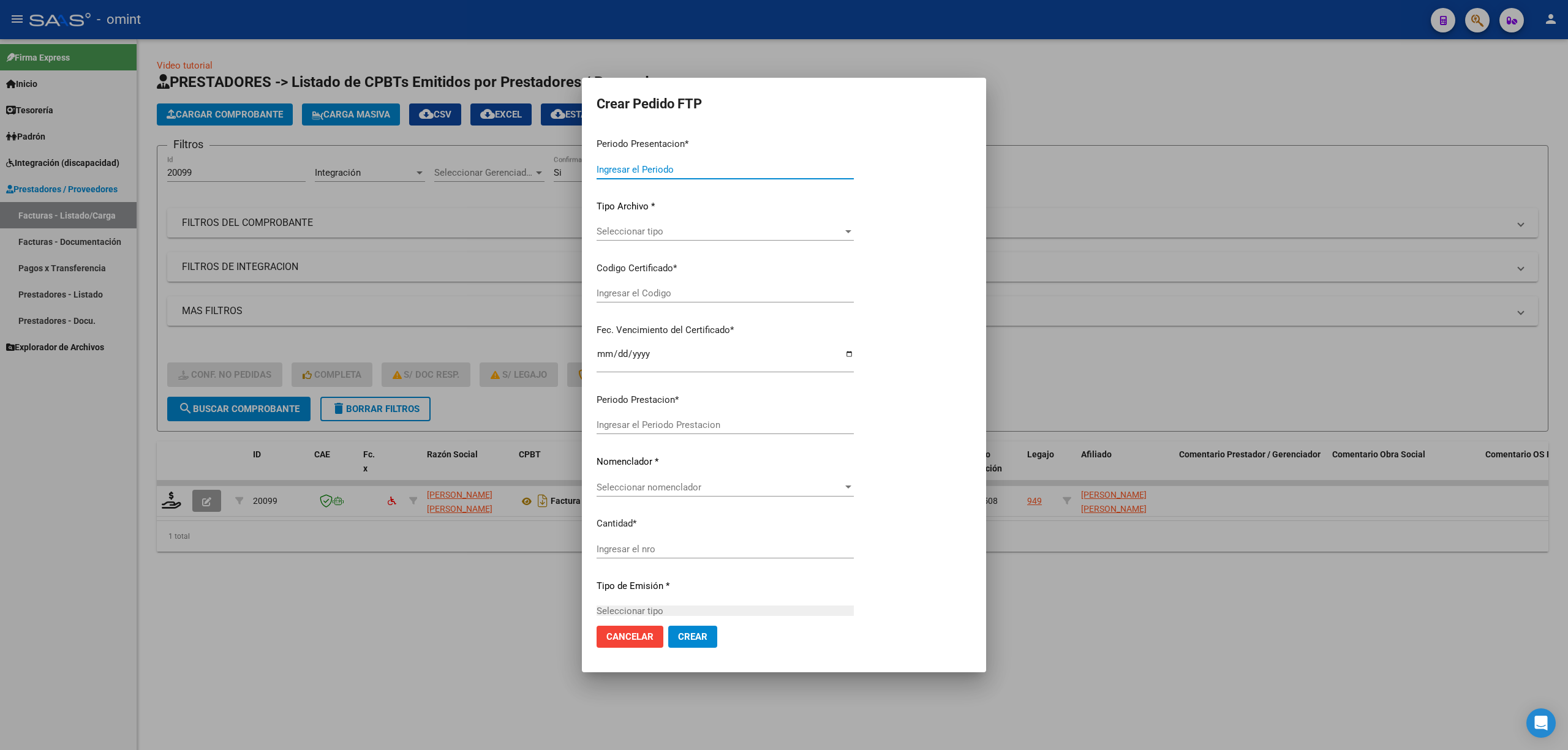
type input "202508"
type input "$ 98.964,88"
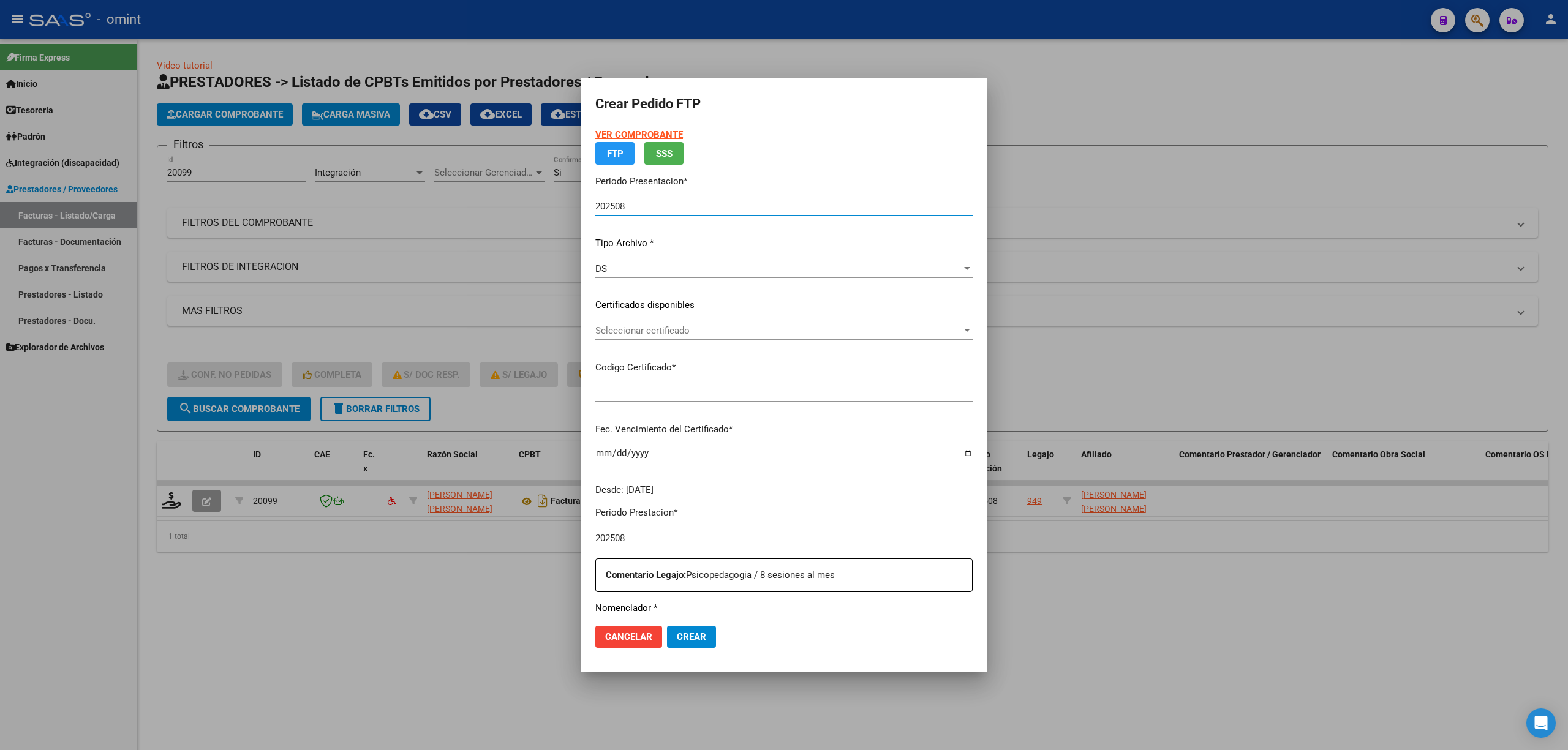
type input "5176278158"
type input "2028-09-05"
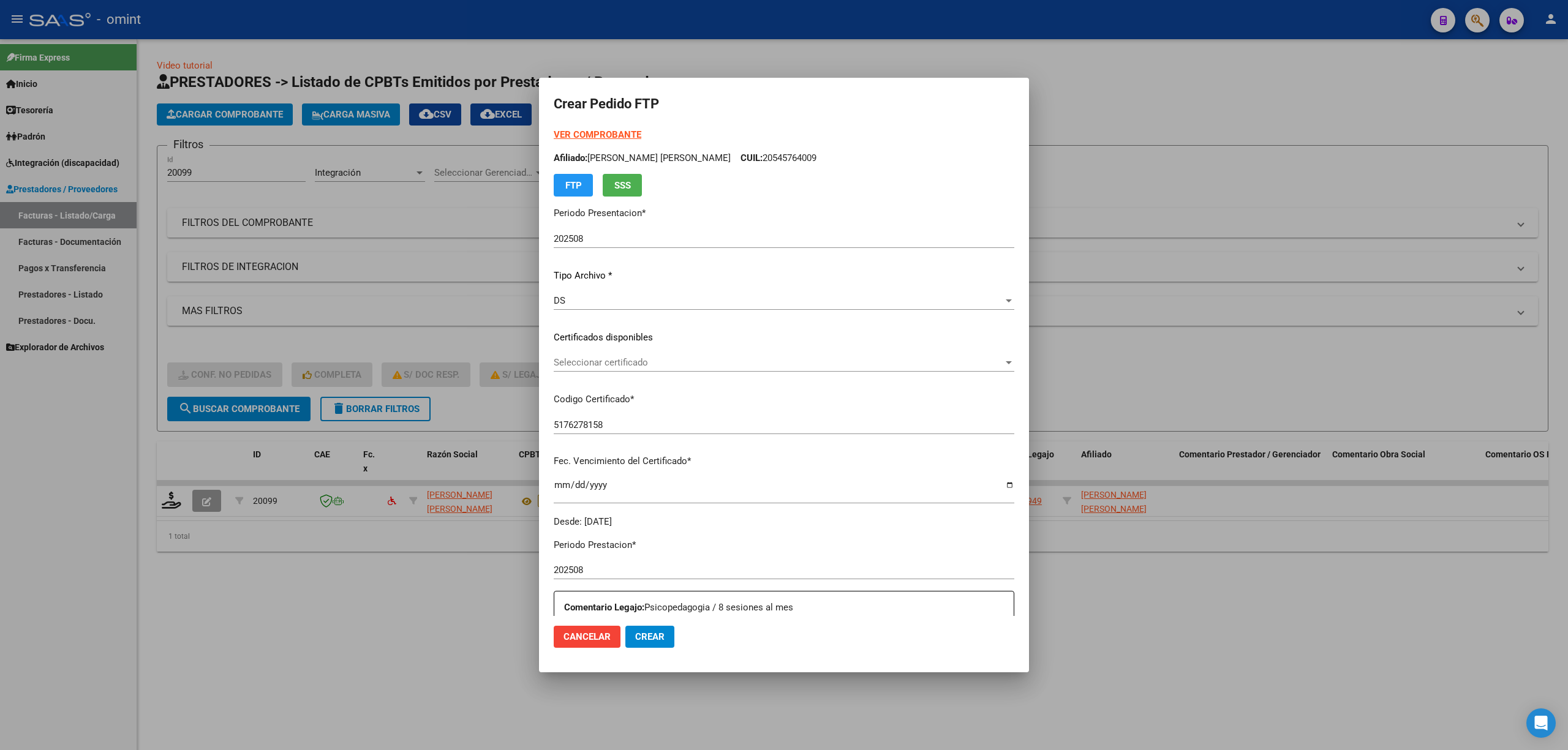
click at [630, 368] on div "Seleccionar certificado Seleccionar certificado" at bounding box center [784, 363] width 460 height 19
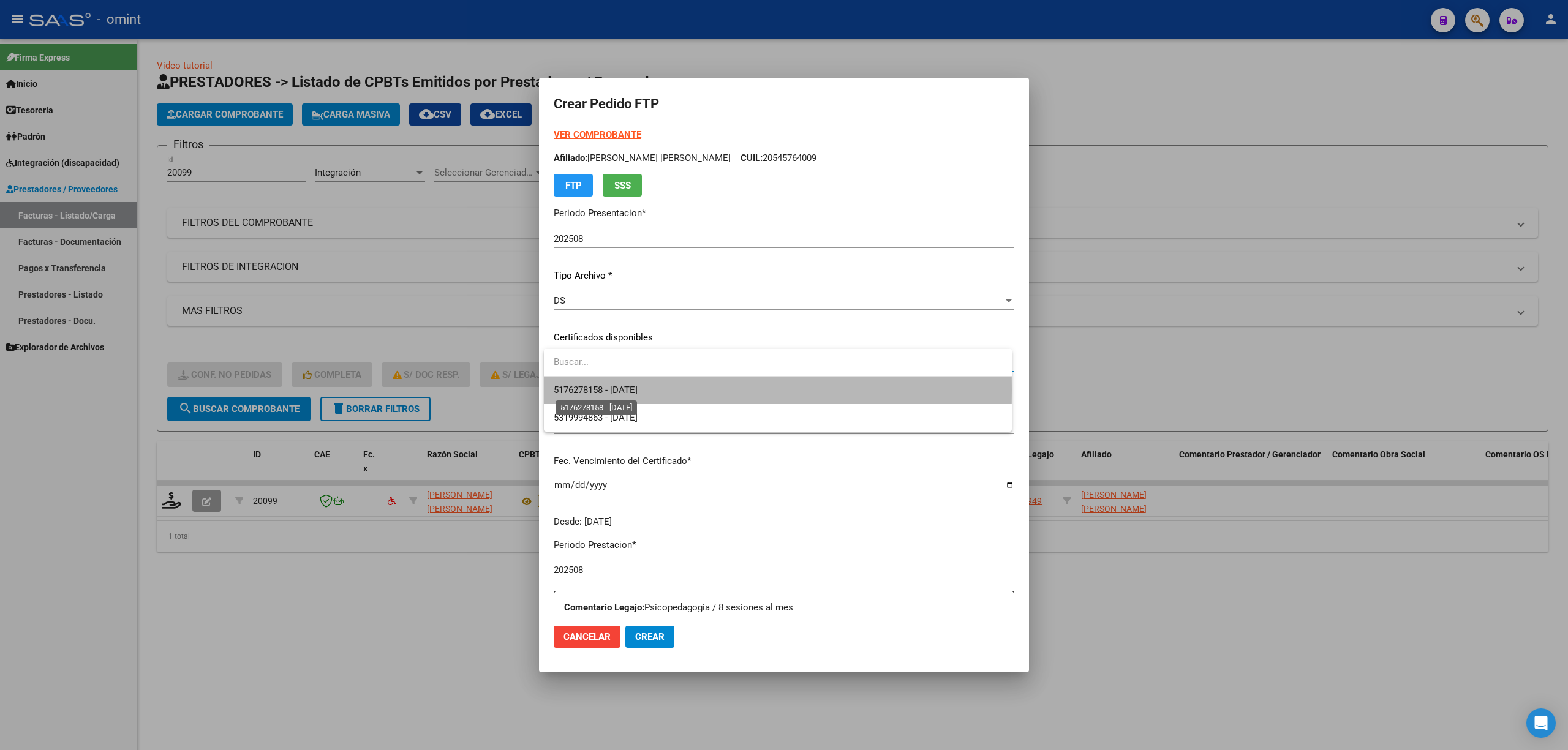
drag, startPoint x: 635, startPoint y: 390, endPoint x: 734, endPoint y: 397, distance: 99.2
click at [637, 390] on span "5176278158 - 2028-09-05" at bounding box center [596, 390] width 84 height 11
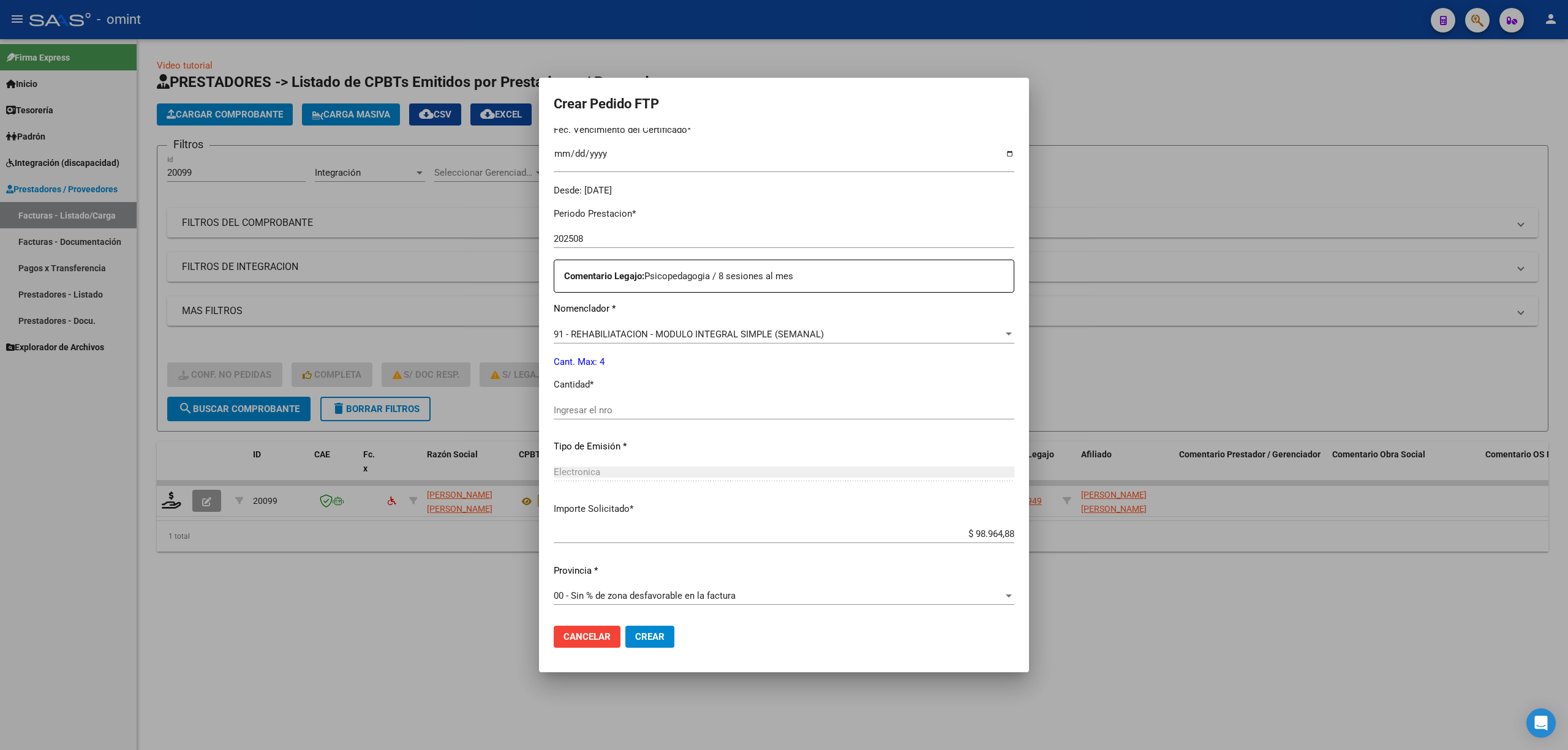
scroll to position [331, 0]
click at [638, 415] on input "Ingresar el nro" at bounding box center [784, 409] width 460 height 11
type input "4"
drag, startPoint x: 656, startPoint y: 635, endPoint x: 670, endPoint y: 625, distance: 17.2
click at [657, 634] on span "Crear" at bounding box center [650, 637] width 30 height 11
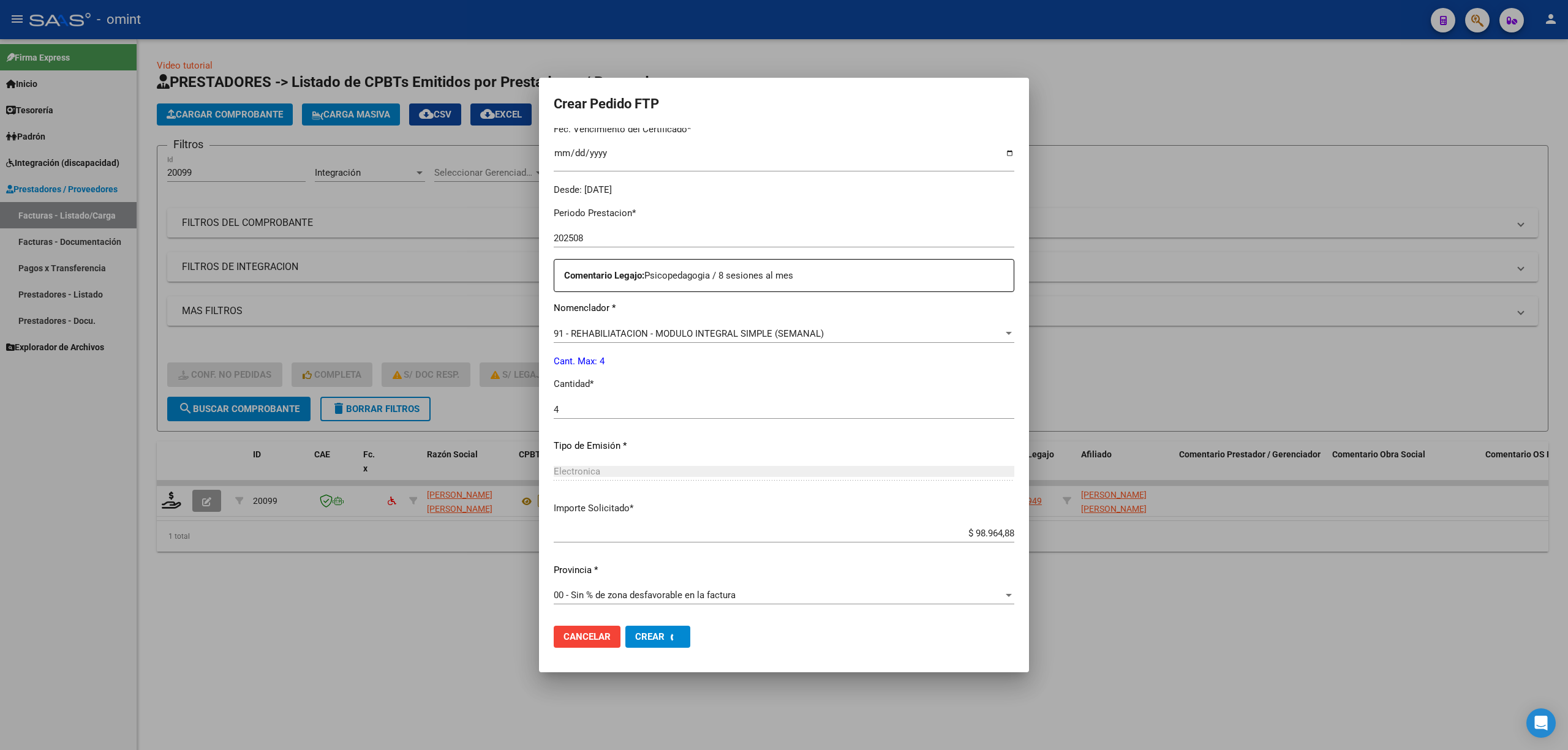
scroll to position [0, 0]
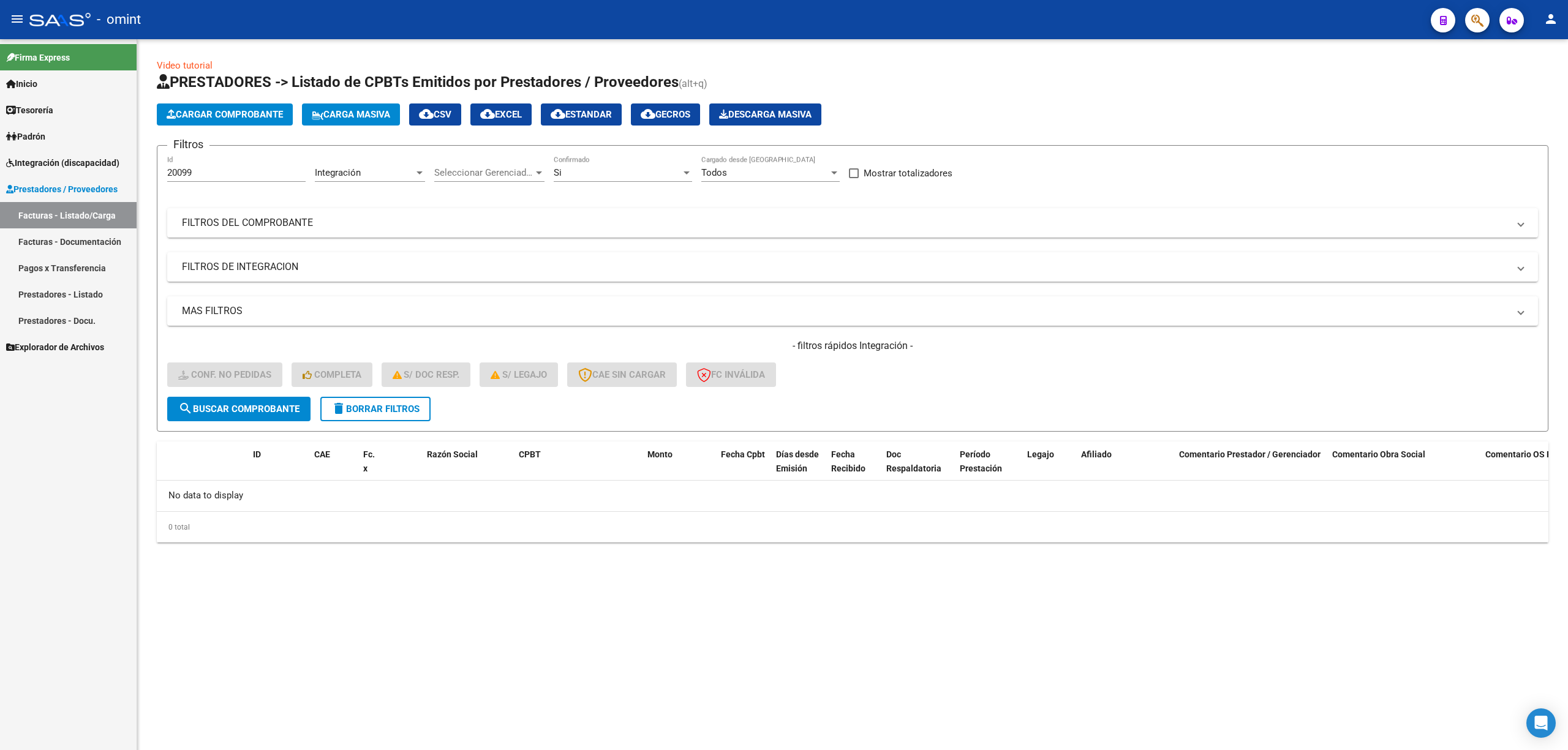
drag, startPoint x: 218, startPoint y: 171, endPoint x: 144, endPoint y: 176, distance: 74.2
click at [141, 177] on div "Video tutorial PRESTADORES -> Listado de CPBTs Emitidos por Prestadores / Prove…" at bounding box center [852, 310] width 1431 height 543
paste input "11"
type input "20011"
click at [256, 407] on span "search Buscar Comprobante" at bounding box center [238, 409] width 121 height 11
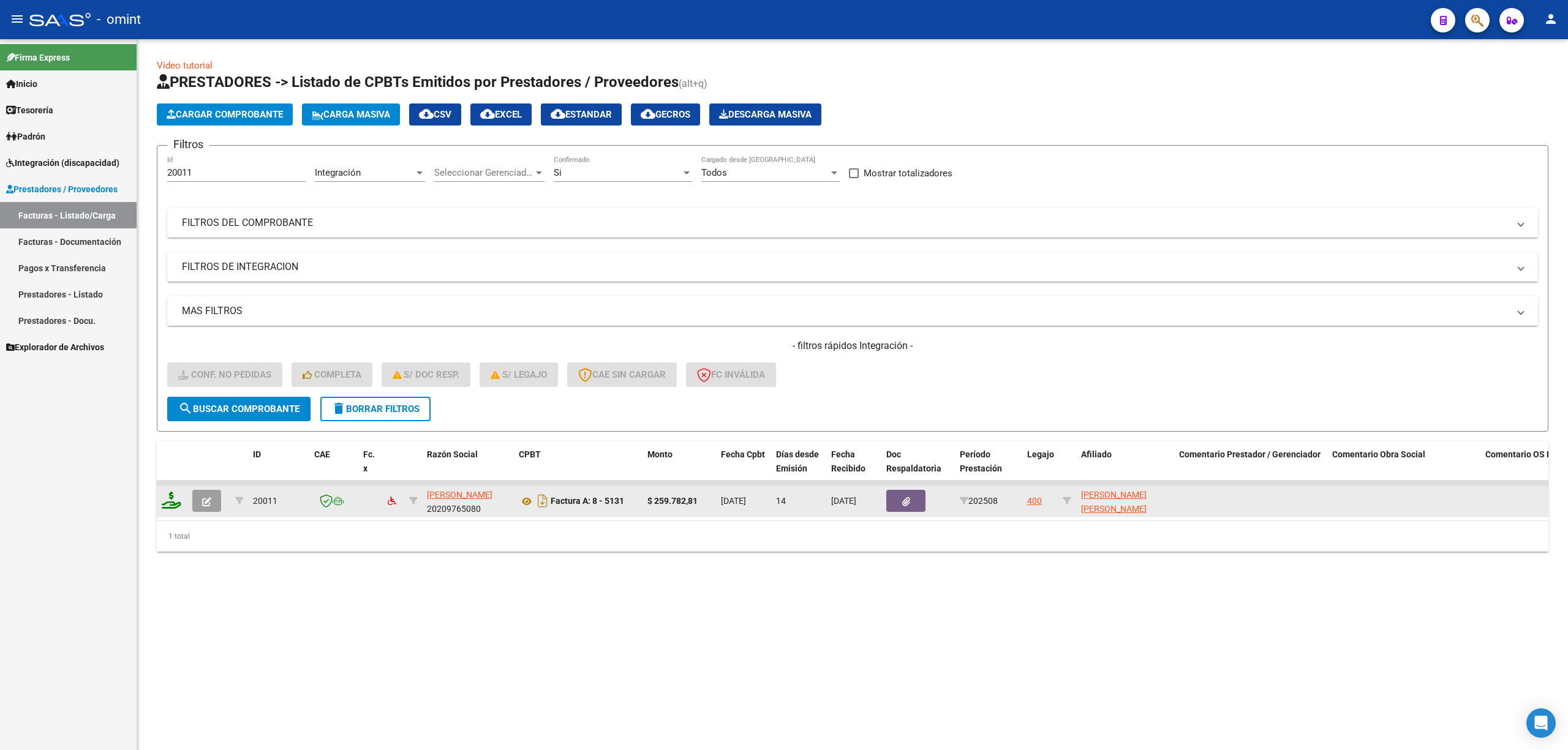
click at [179, 503] on div at bounding box center [172, 501] width 20 height 19
click at [168, 503] on icon at bounding box center [171, 500] width 19 height 18
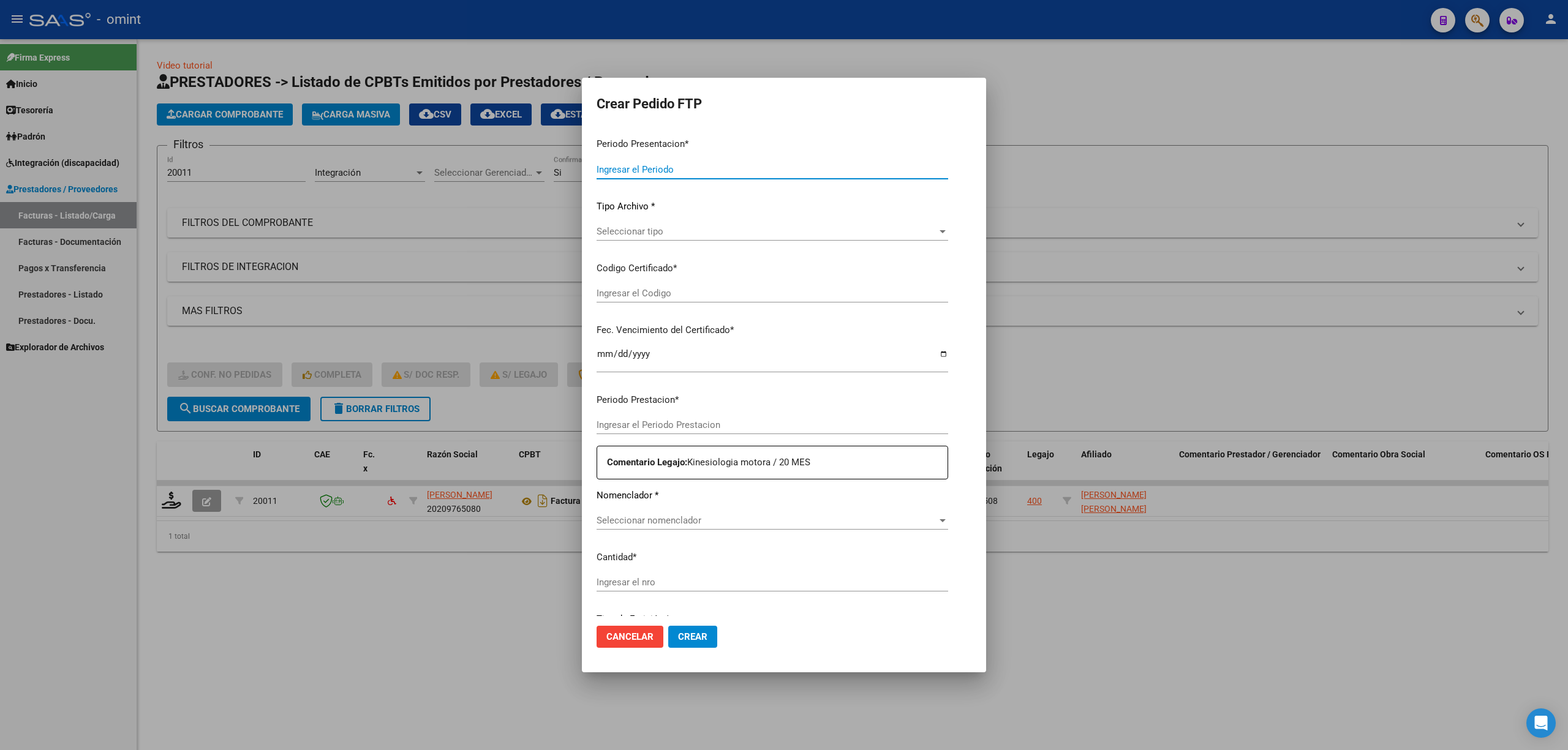
type input "202508"
type input "$ 259.782,81"
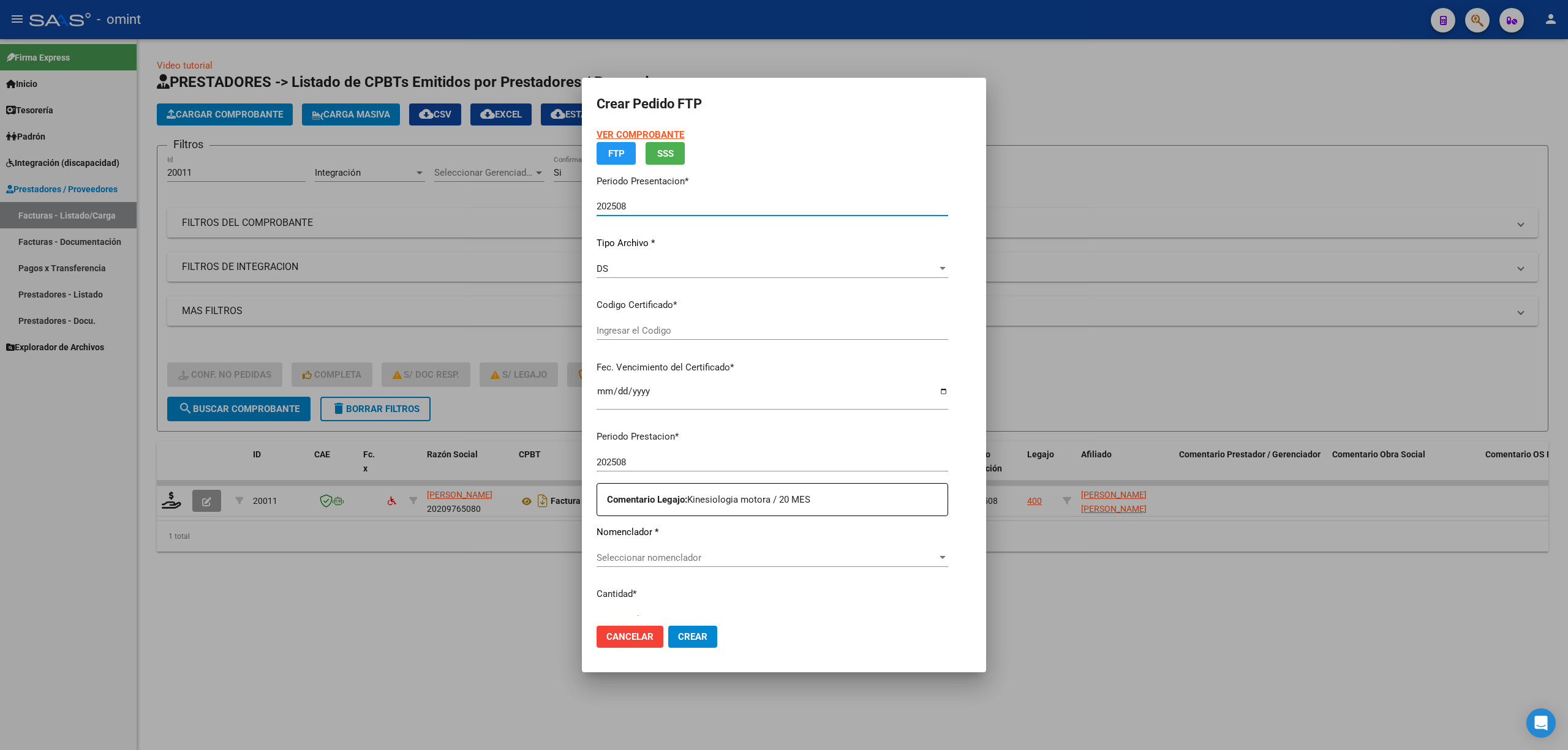
type input "3190169864"
type input "2026-07-04"
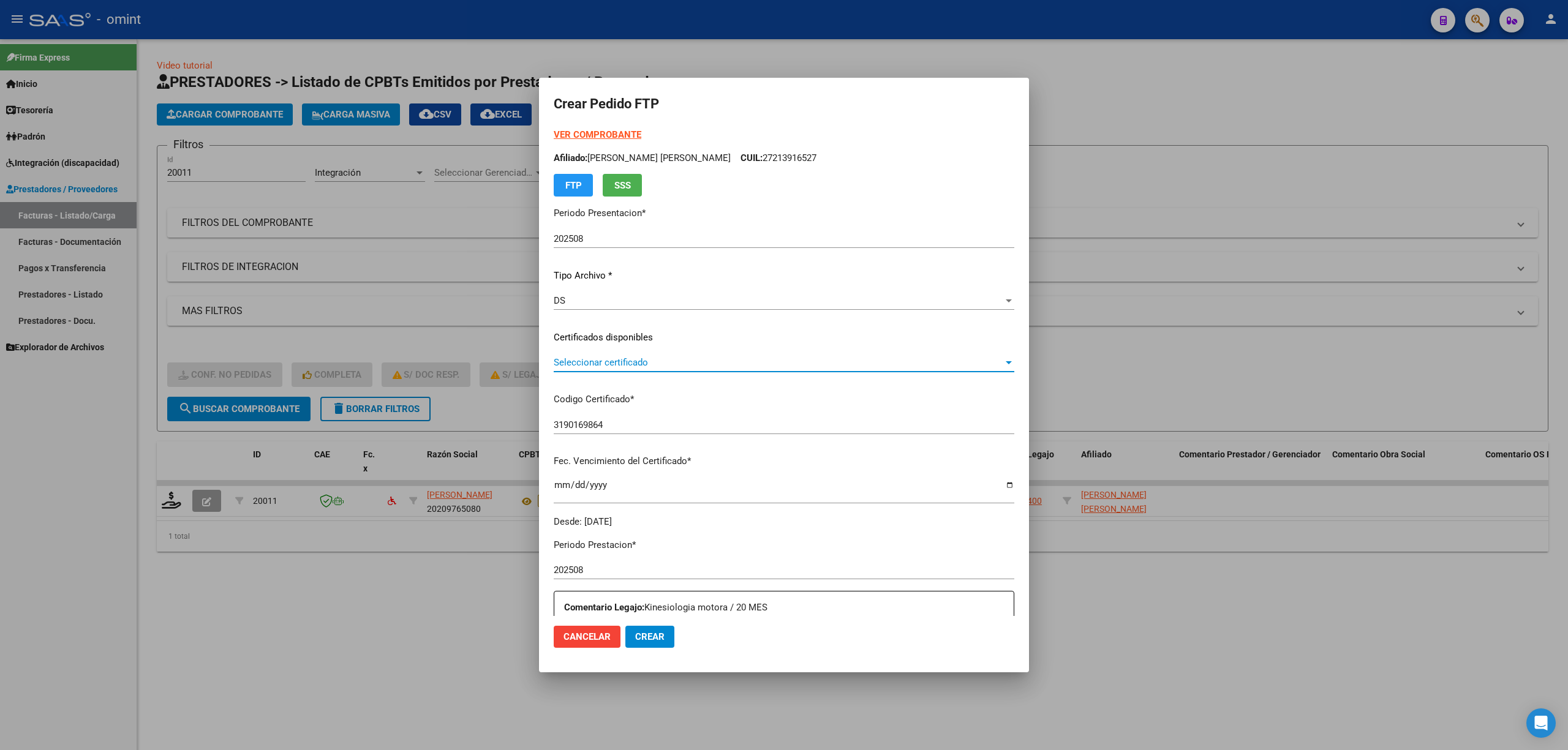
click at [610, 364] on span "Seleccionar certificado" at bounding box center [778, 363] width 449 height 11
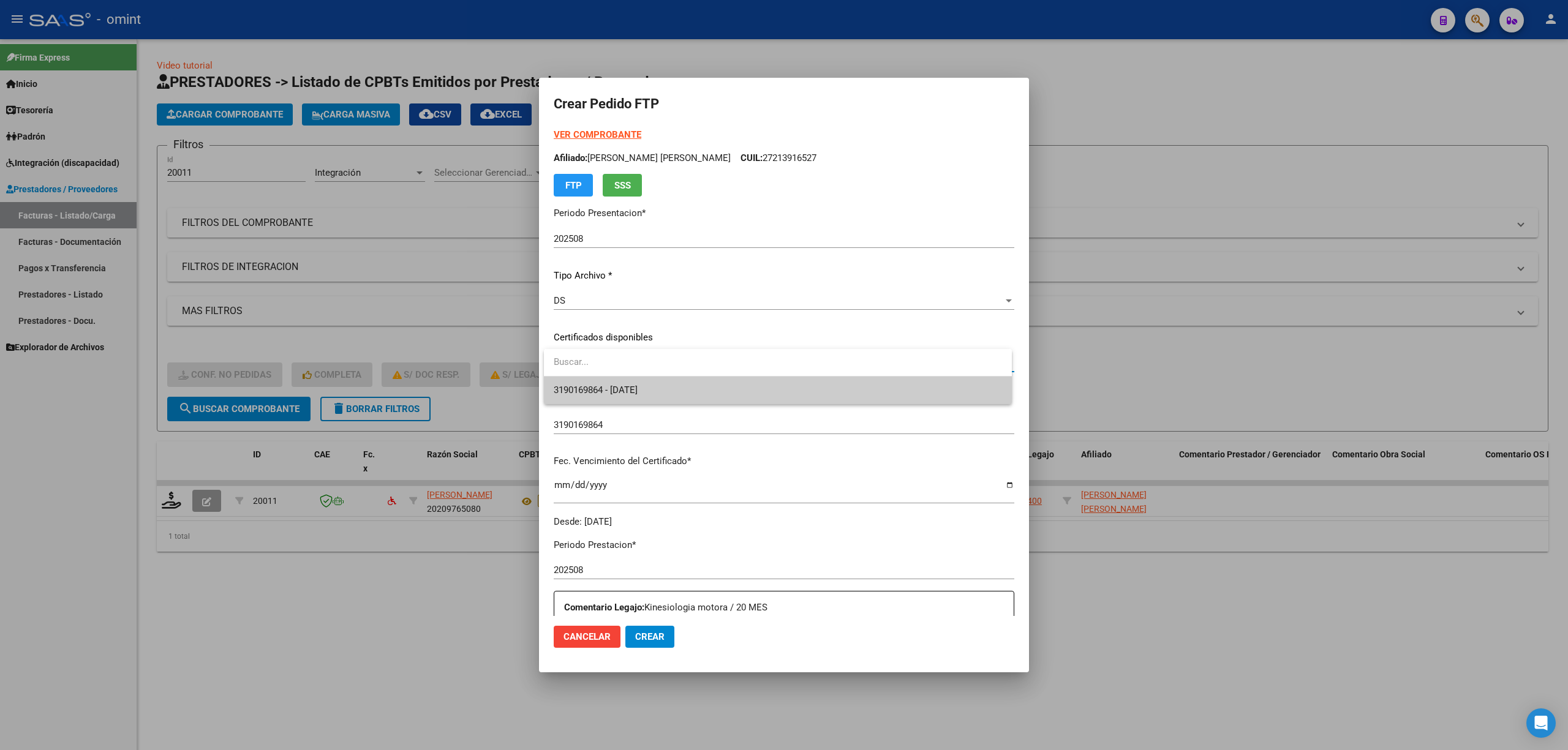
click at [606, 405] on div at bounding box center [784, 375] width 1568 height 750
click at [643, 361] on span "Seleccionar certificado" at bounding box center [778, 363] width 449 height 11
click at [628, 405] on div at bounding box center [784, 375] width 1568 height 750
click at [638, 394] on p "Codigo Certificado *" at bounding box center [784, 399] width 460 height 14
click at [635, 361] on span "Seleccionar certificado" at bounding box center [778, 363] width 449 height 11
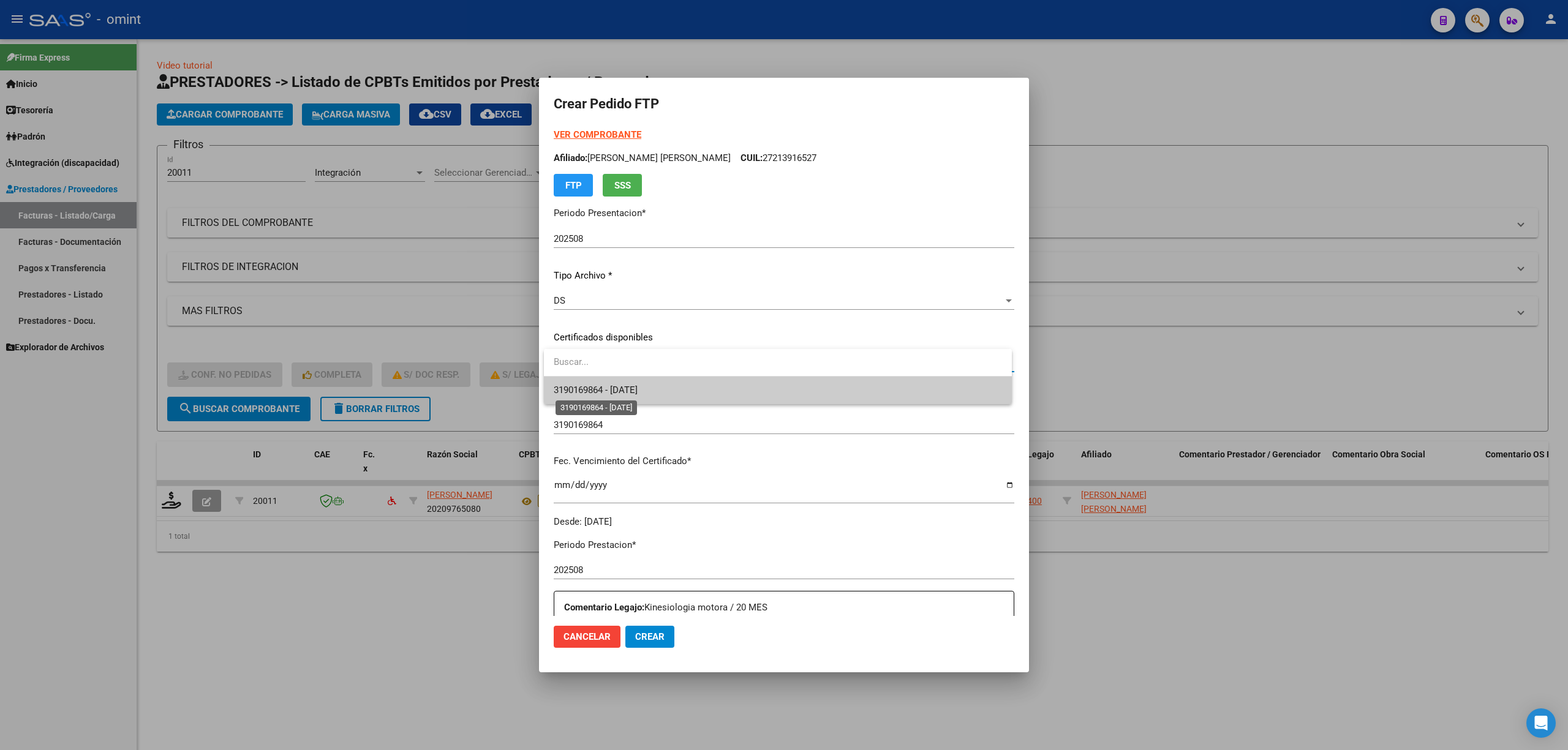
drag, startPoint x: 619, startPoint y: 394, endPoint x: 643, endPoint y: 388, distance: 24.7
click at [621, 393] on span "3190169864 - 2026-07-04" at bounding box center [596, 390] width 84 height 11
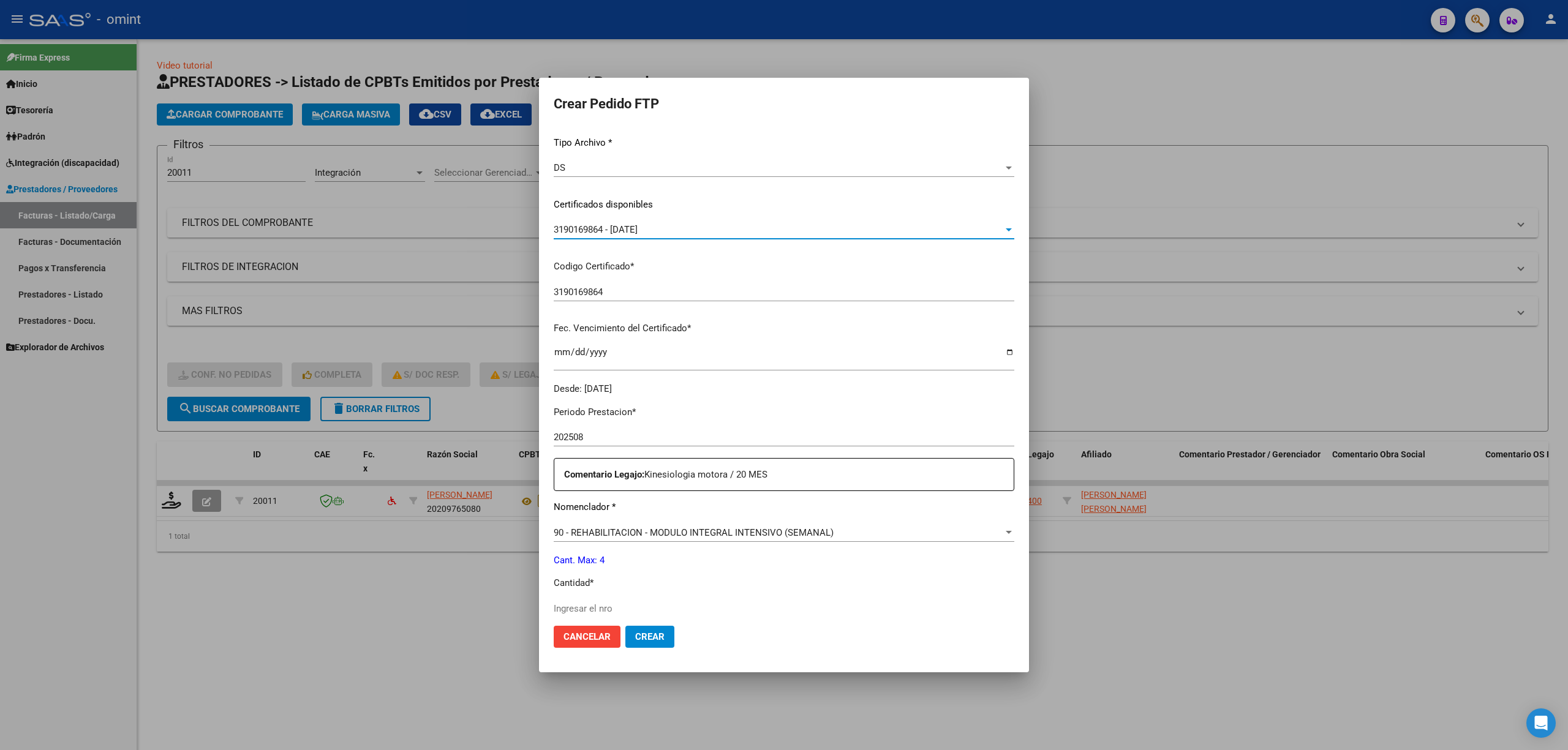
scroll to position [331, 0]
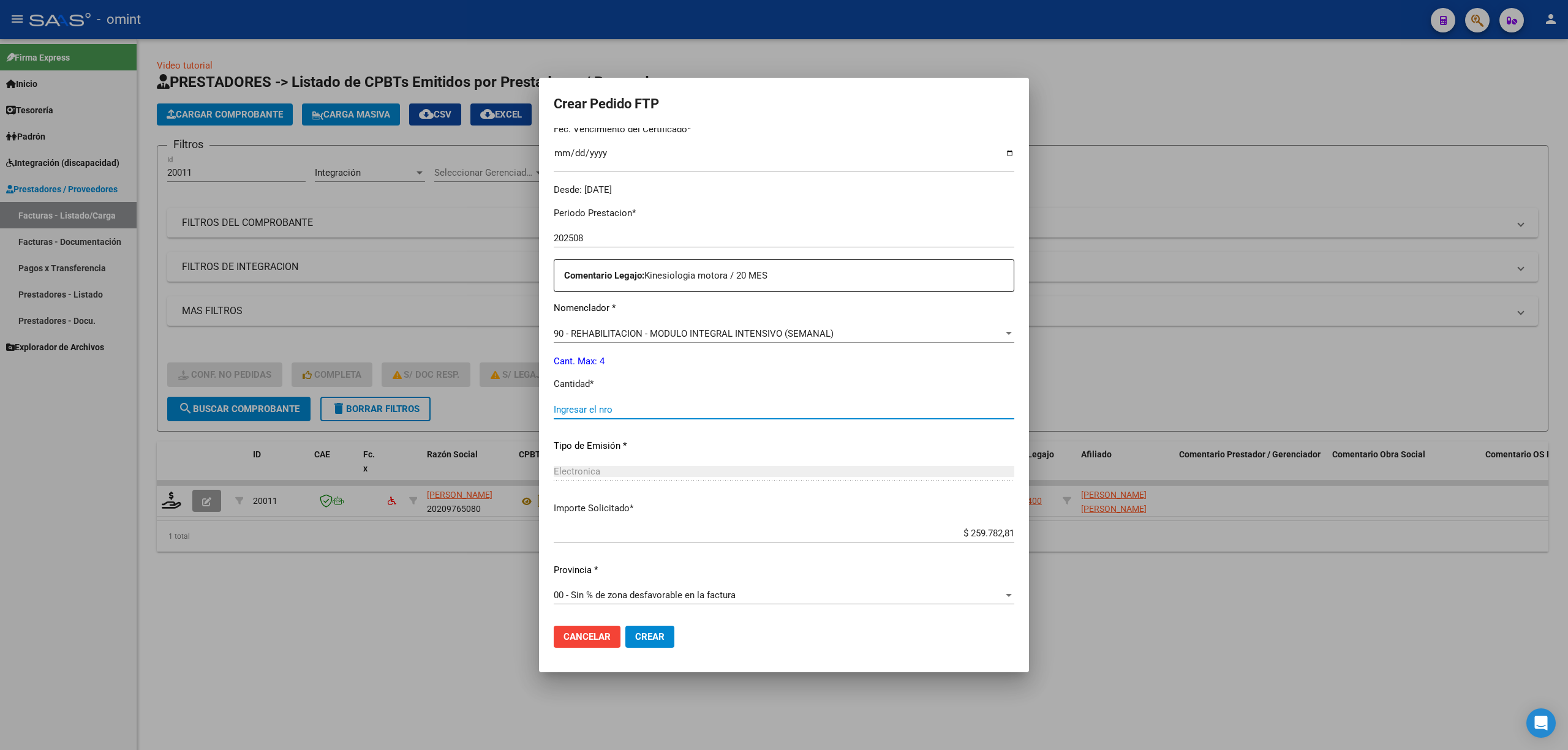
click at [601, 412] on input "Ingresar el nro" at bounding box center [784, 409] width 460 height 11
type input "4"
click at [658, 637] on span "Crear" at bounding box center [650, 637] width 30 height 11
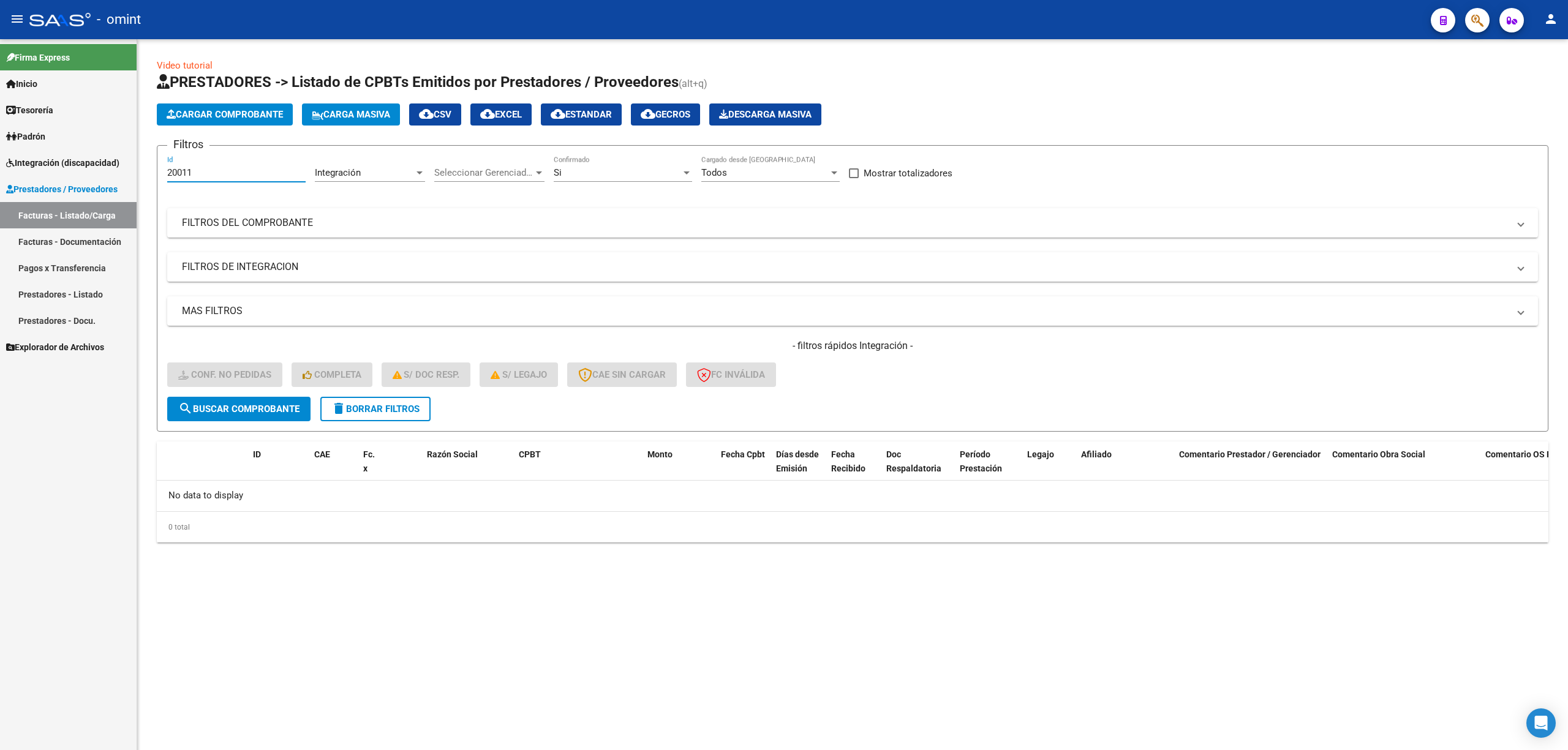
drag, startPoint x: 178, startPoint y: 168, endPoint x: 135, endPoint y: 172, distance: 43.2
click at [126, 170] on mat-sidenav-container "Firma Express Inicio Calendario SSS Instructivos Contacto OS Tesorería Extracto…" at bounding box center [784, 394] width 1568 height 711
paste input "22"
type input "20022"
click at [247, 431] on div "Video tutorial PRESTADORES -> Listado de CPBTs Emitidos por Prestadores / Prove…" at bounding box center [852, 300] width 1391 height 483
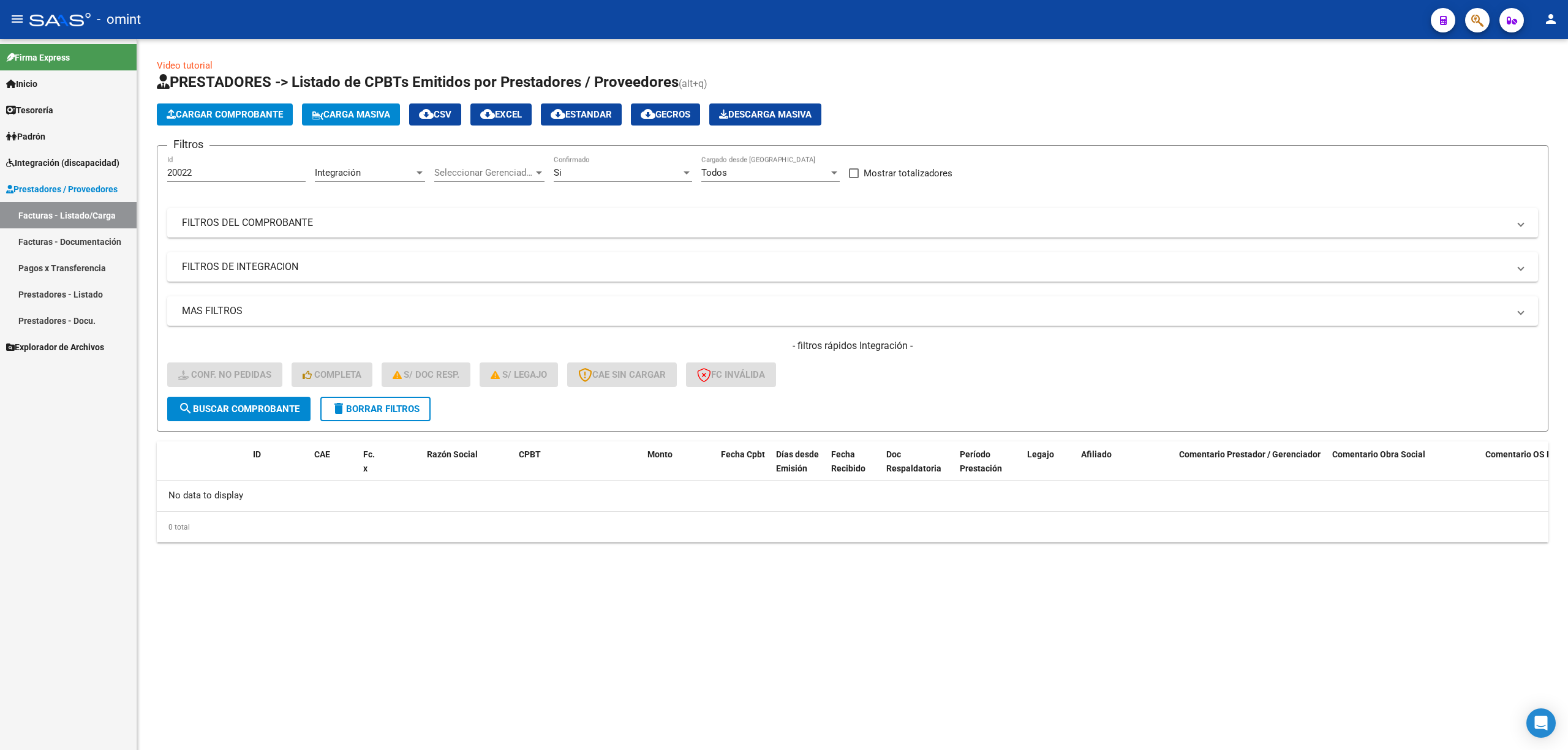
click at [250, 417] on button "search Buscar Comprobante" at bounding box center [239, 409] width 144 height 24
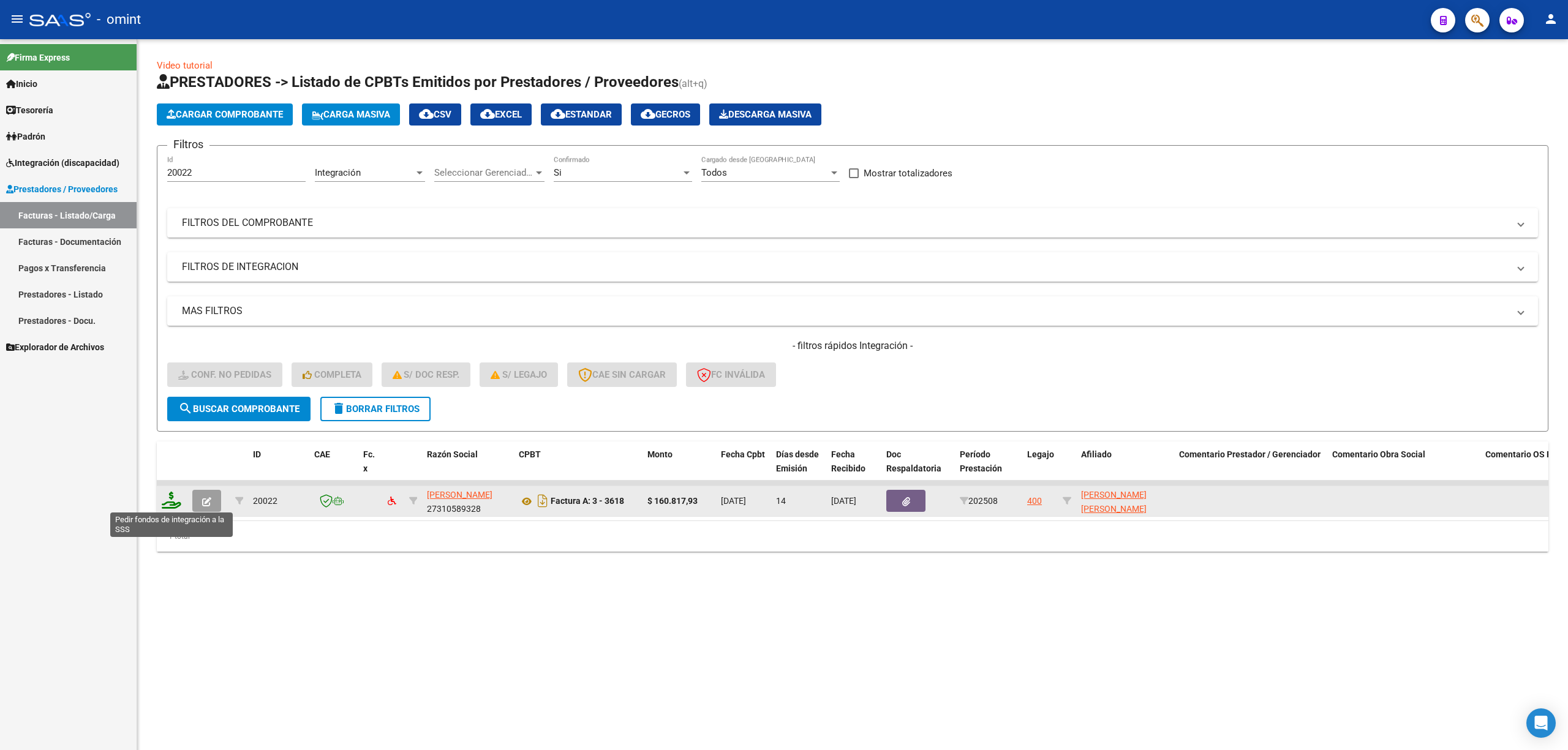
click at [171, 503] on icon at bounding box center [171, 500] width 19 height 18
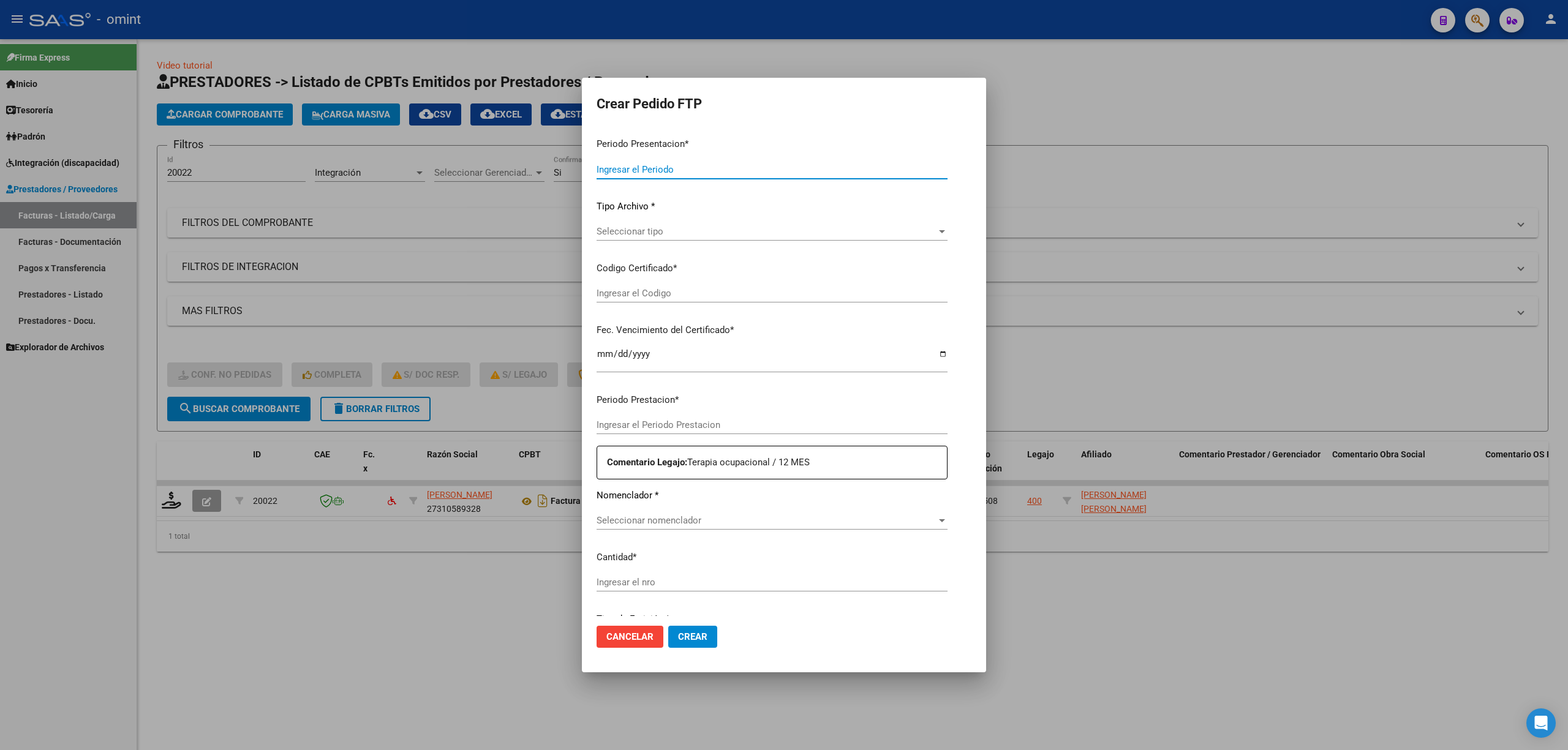
type input "202508"
type input "$ 160.817,93"
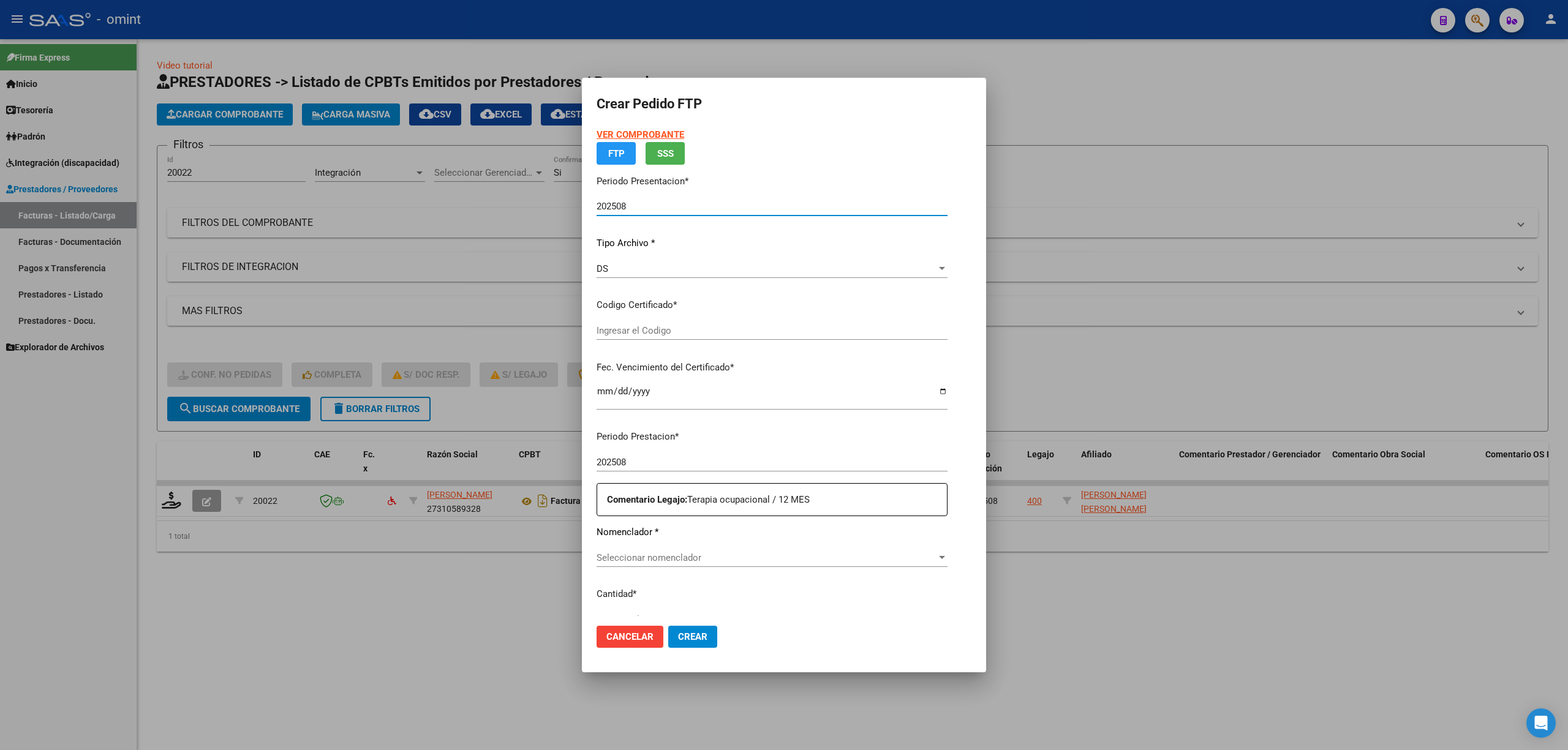
type input "3190169864"
type input "2026-07-04"
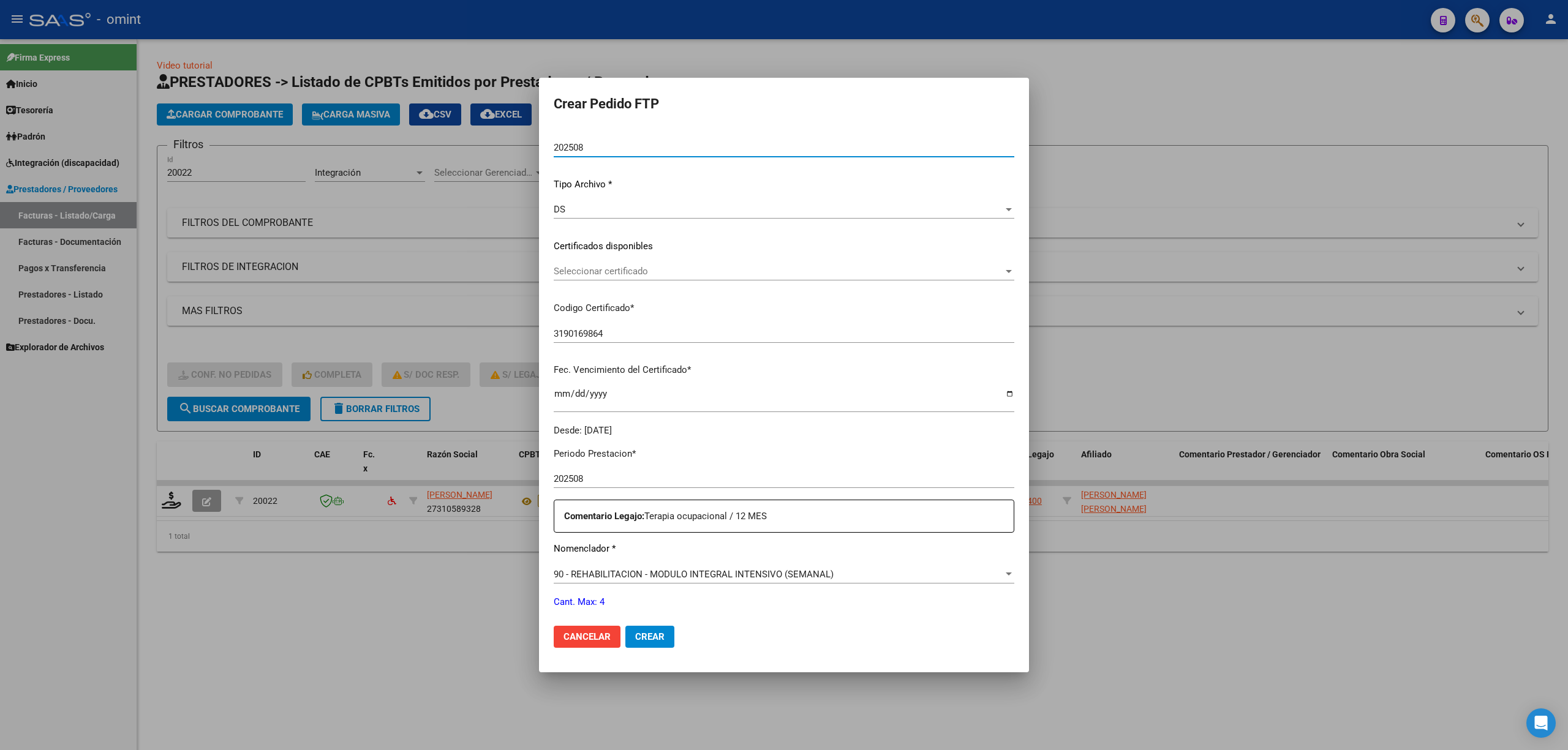
scroll to position [163, 0]
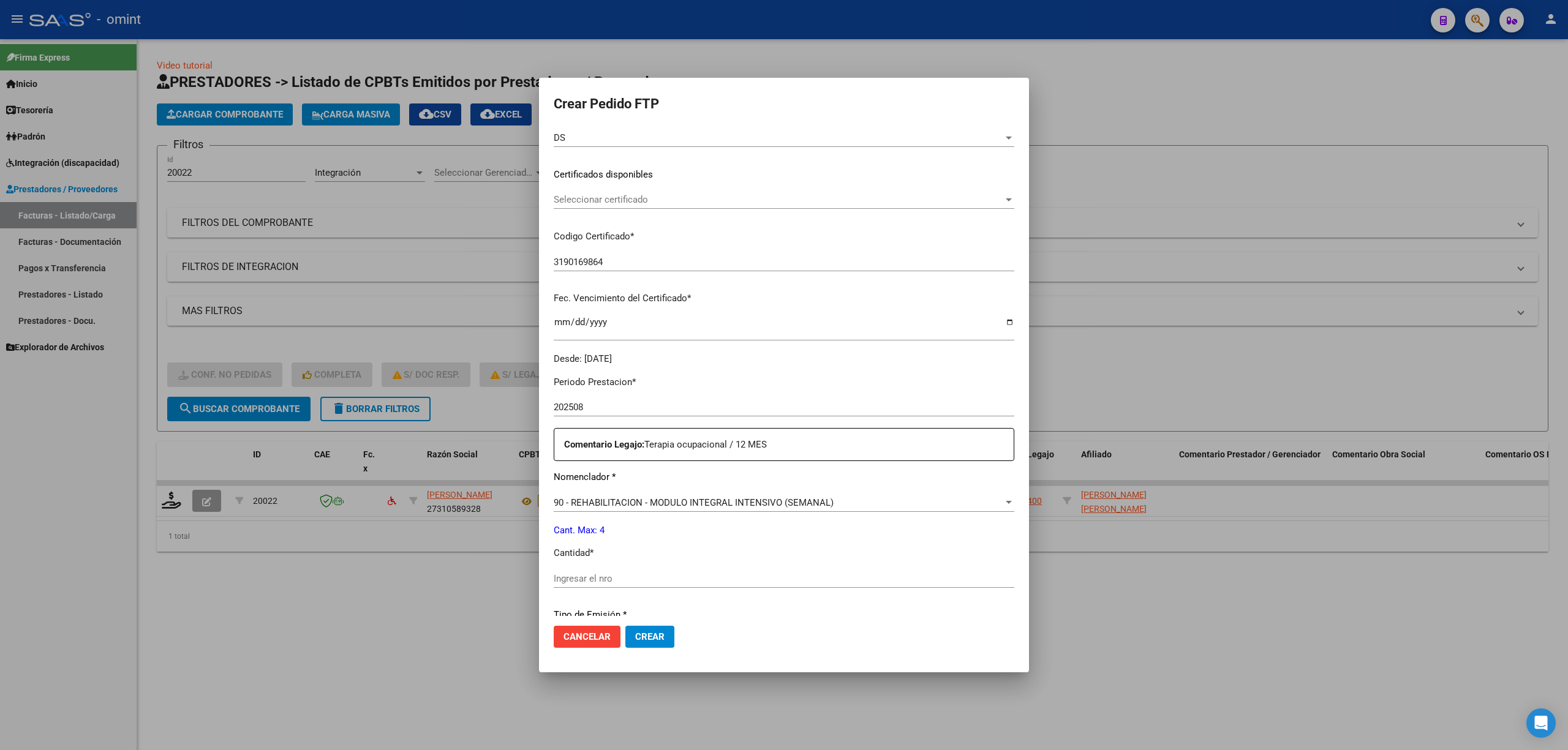
click at [620, 584] on div "Ingresar el nro" at bounding box center [784, 579] width 460 height 19
type input "4"
click at [667, 638] on button "Crear" at bounding box center [649, 637] width 49 height 22
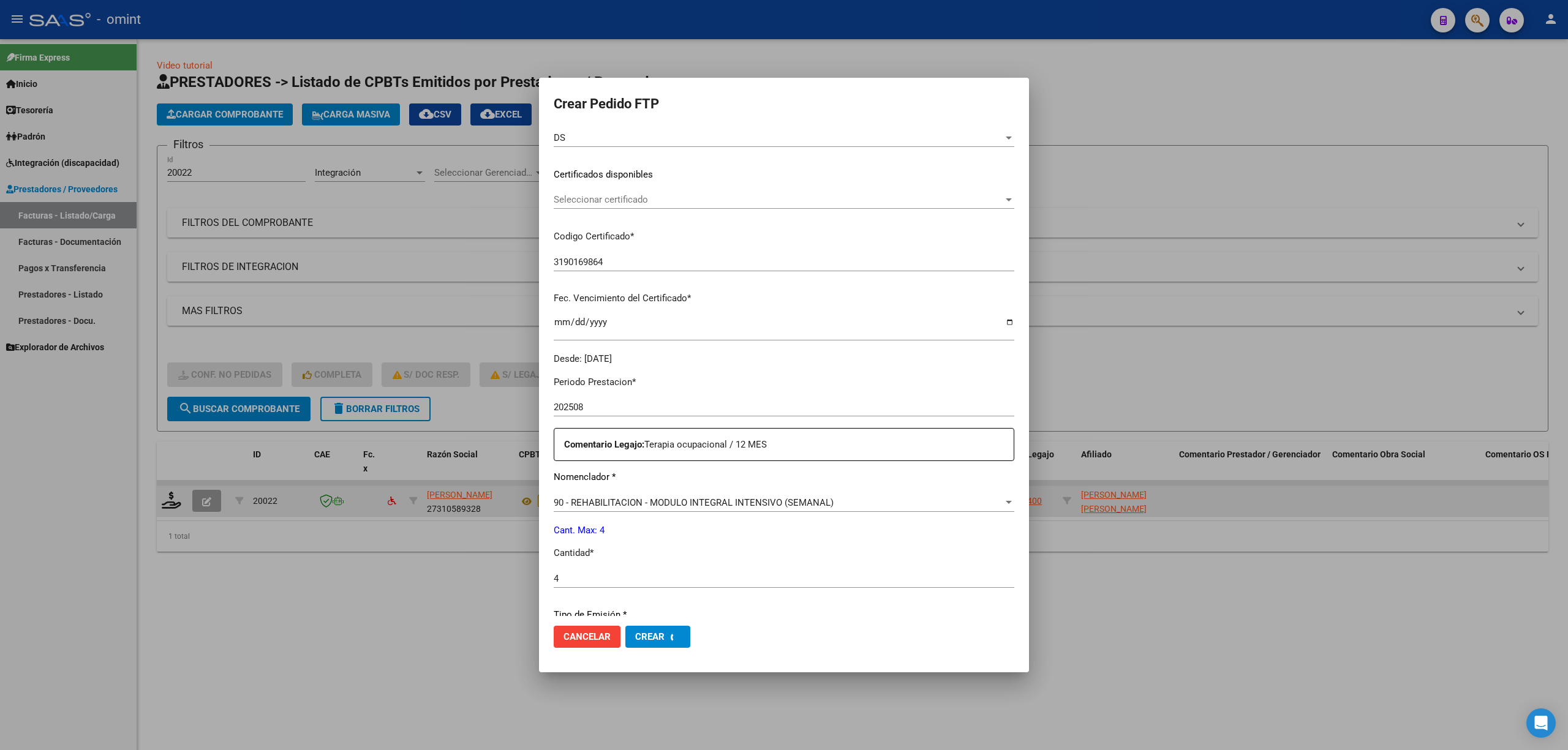
scroll to position [0, 0]
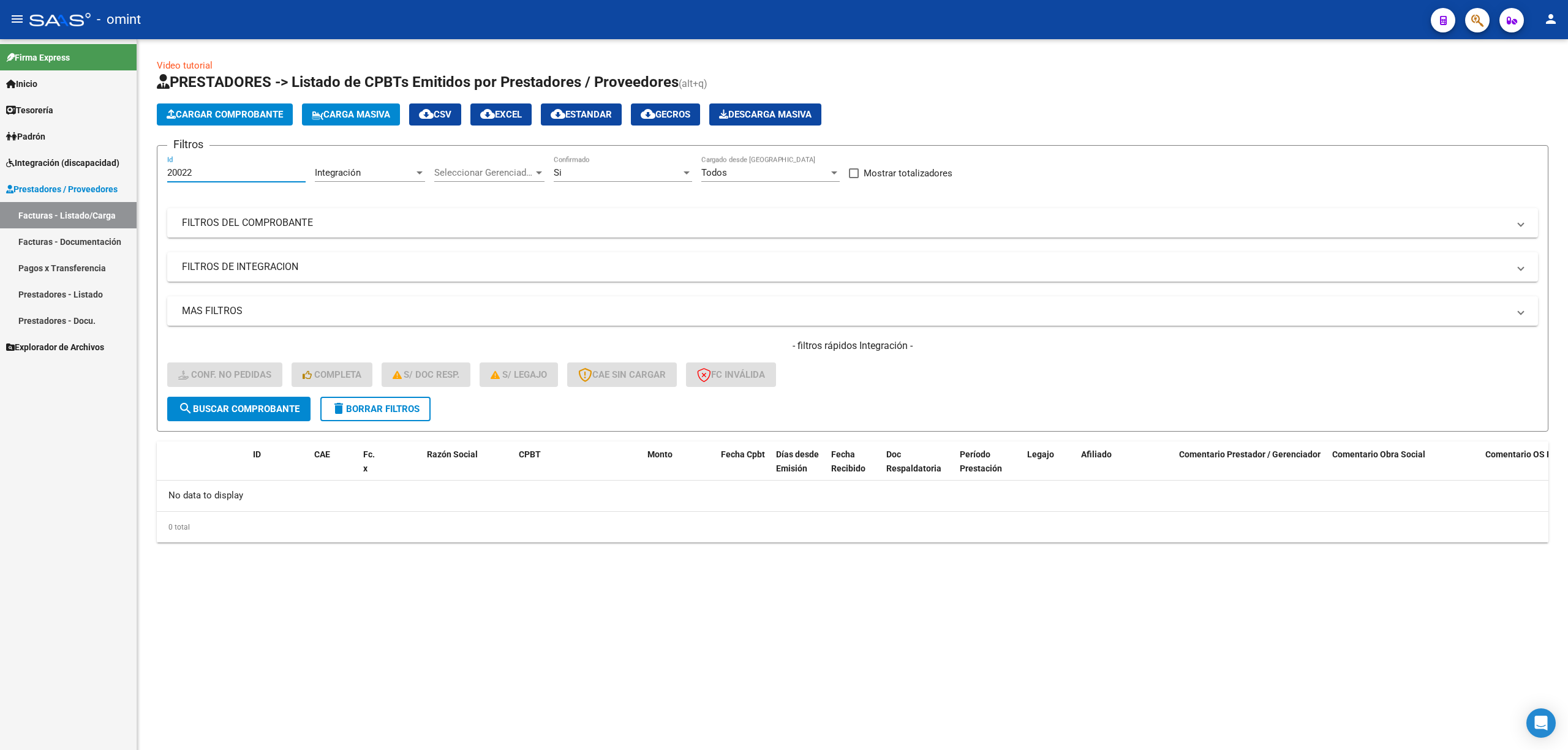
drag, startPoint x: 180, startPoint y: 170, endPoint x: 134, endPoint y: 172, distance: 46.0
click at [107, 172] on mat-sidenav-container "Firma Express Inicio Calendario SSS Instructivos Contacto OS Tesorería Extracto…" at bounding box center [784, 394] width 1568 height 711
paste input "18590"
type input "18590"
click at [257, 413] on span "search Buscar Comprobante" at bounding box center [238, 409] width 121 height 11
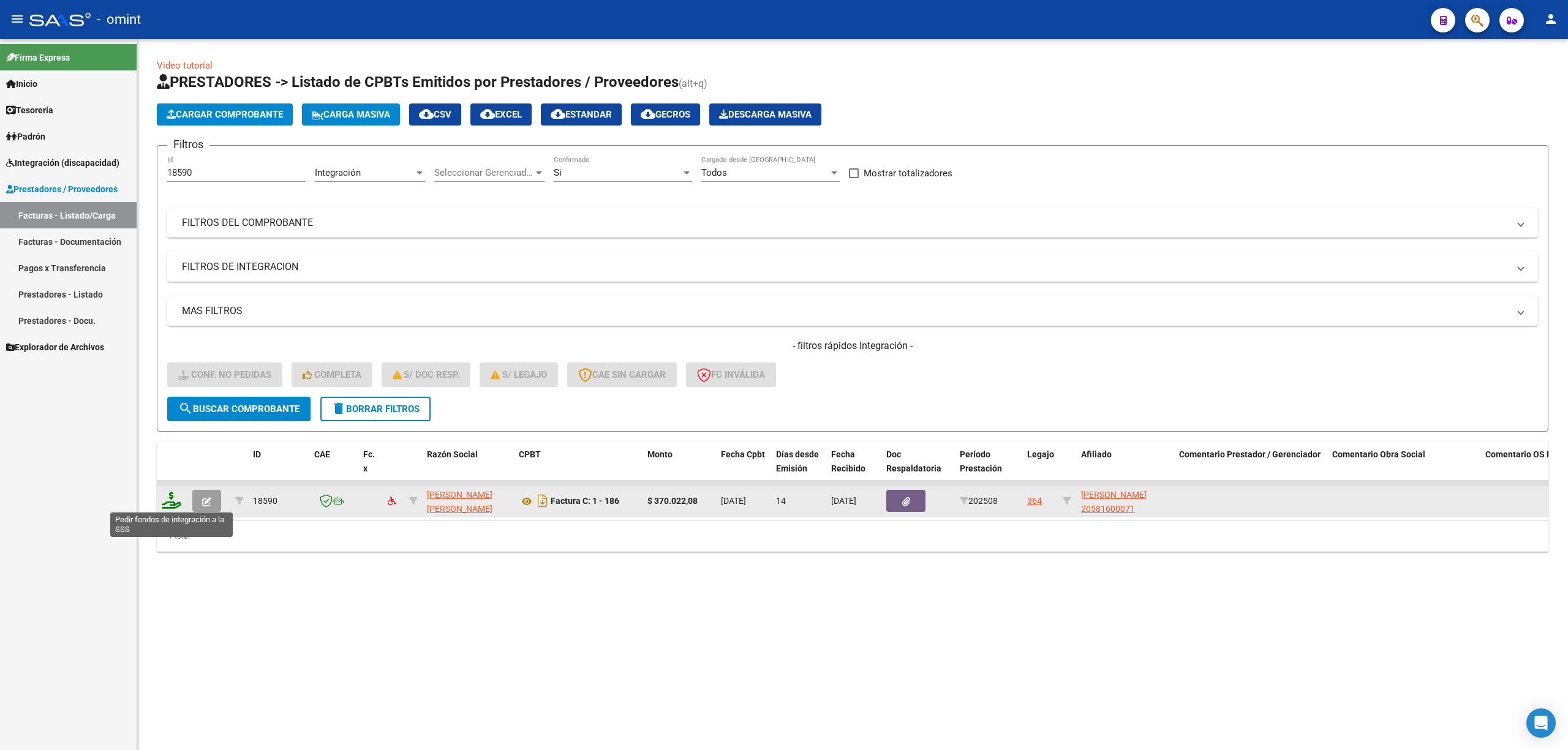
click at [172, 501] on icon at bounding box center [171, 500] width 19 height 18
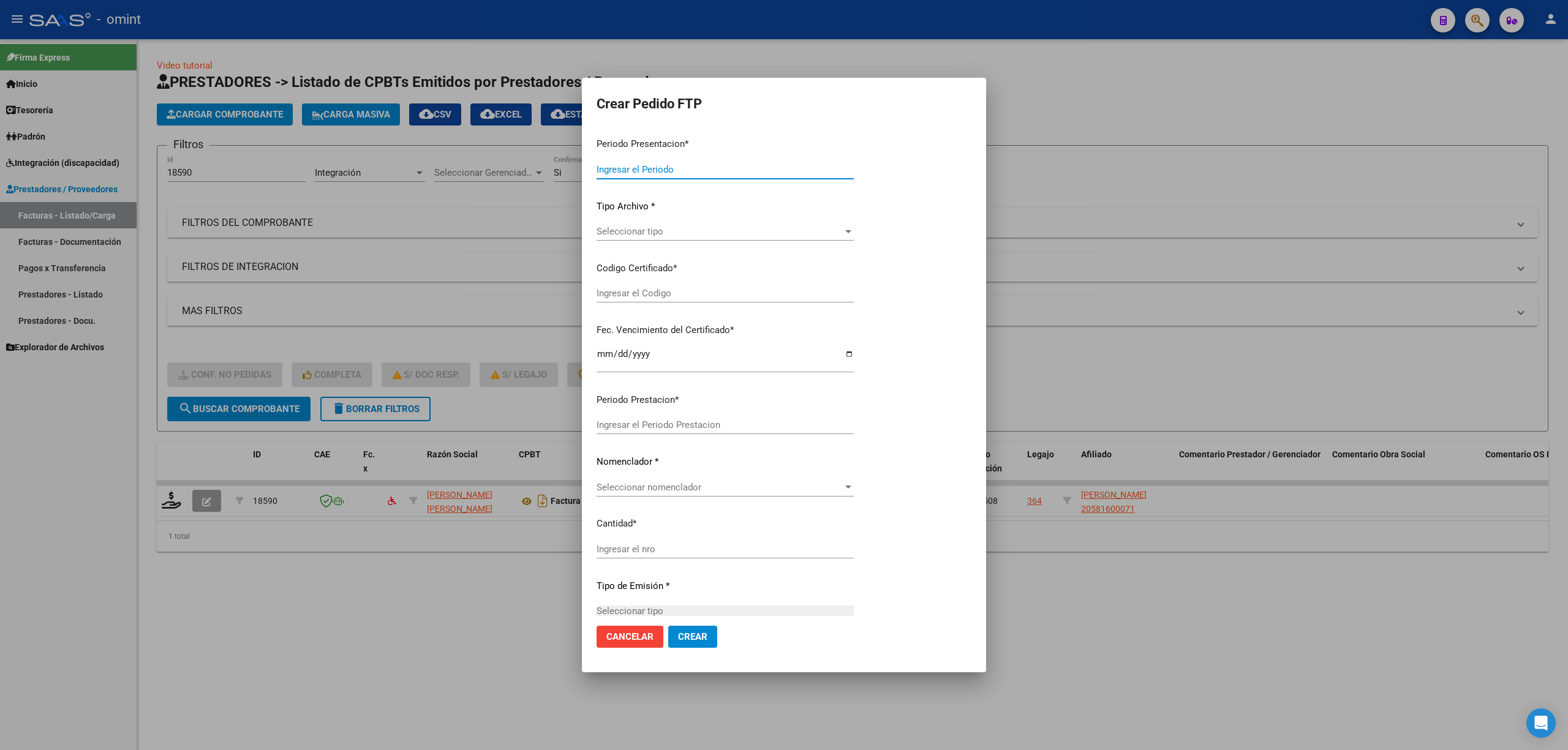
type input "202508"
type input "$ 370.022,08"
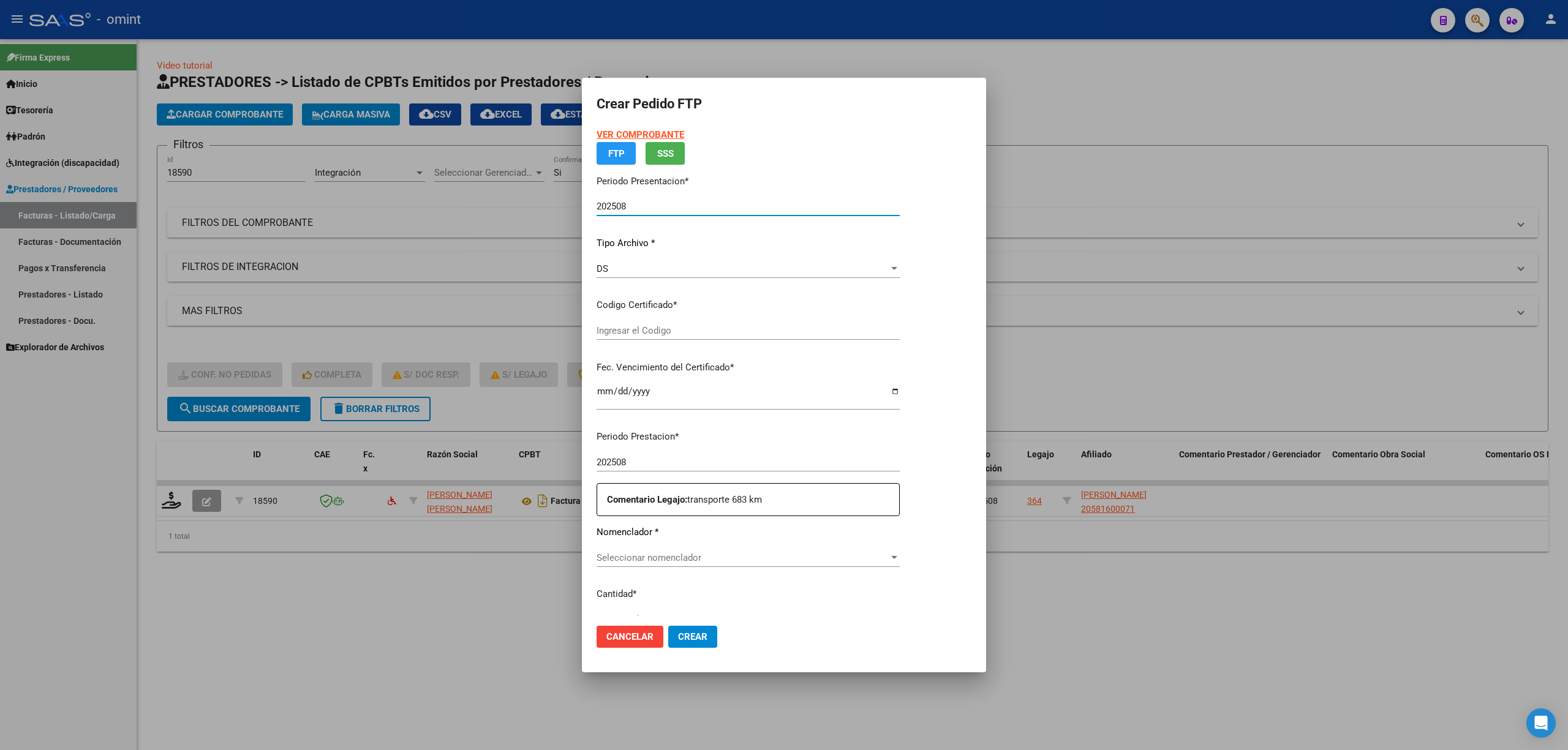
type input "5208587587"
type input "2029-01-01"
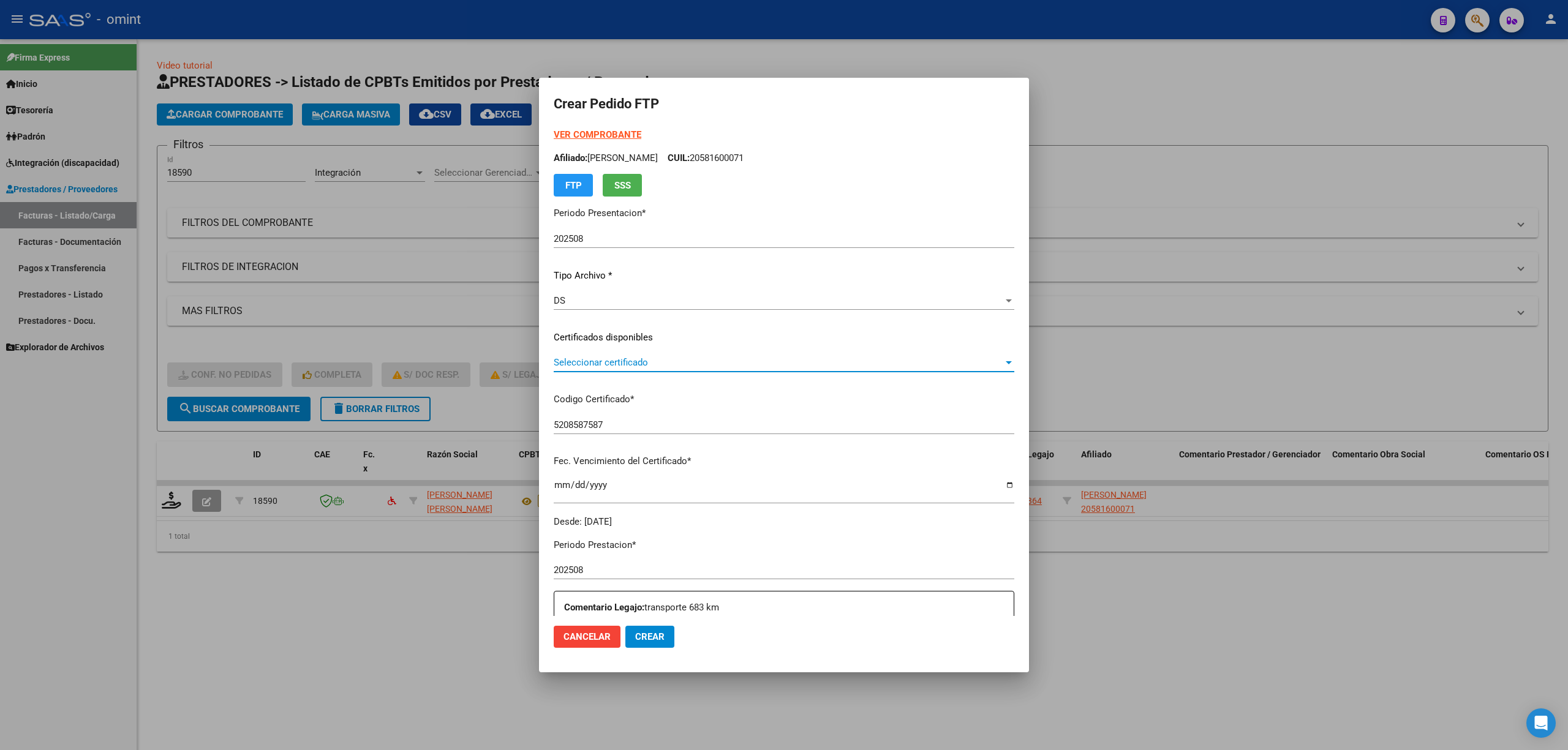
click at [638, 363] on span "Seleccionar certificado" at bounding box center [778, 363] width 449 height 11
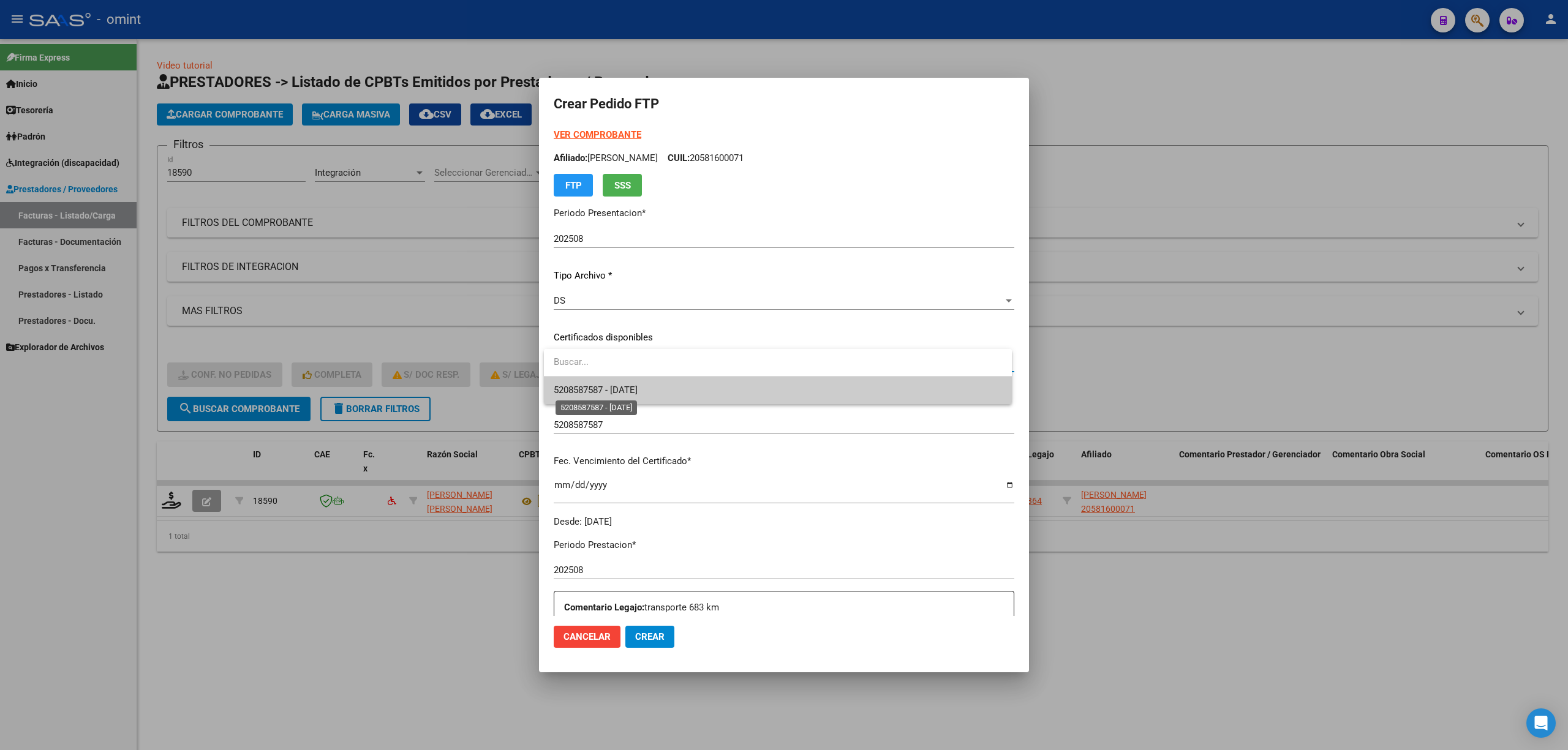
click at [638, 394] on span "5208587587 - 2029-01-01" at bounding box center [778, 391] width 448 height 28
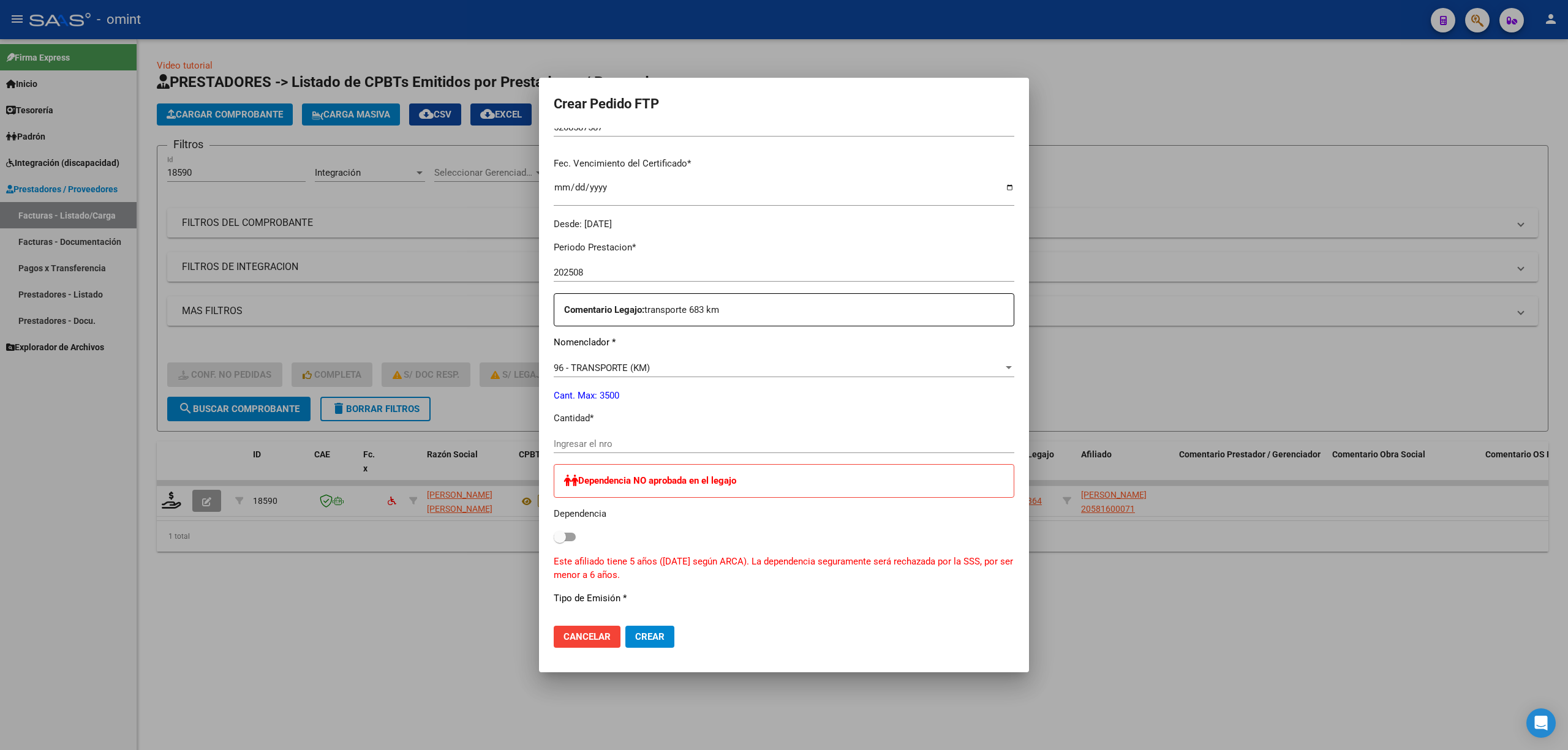
scroll to position [326, 0]
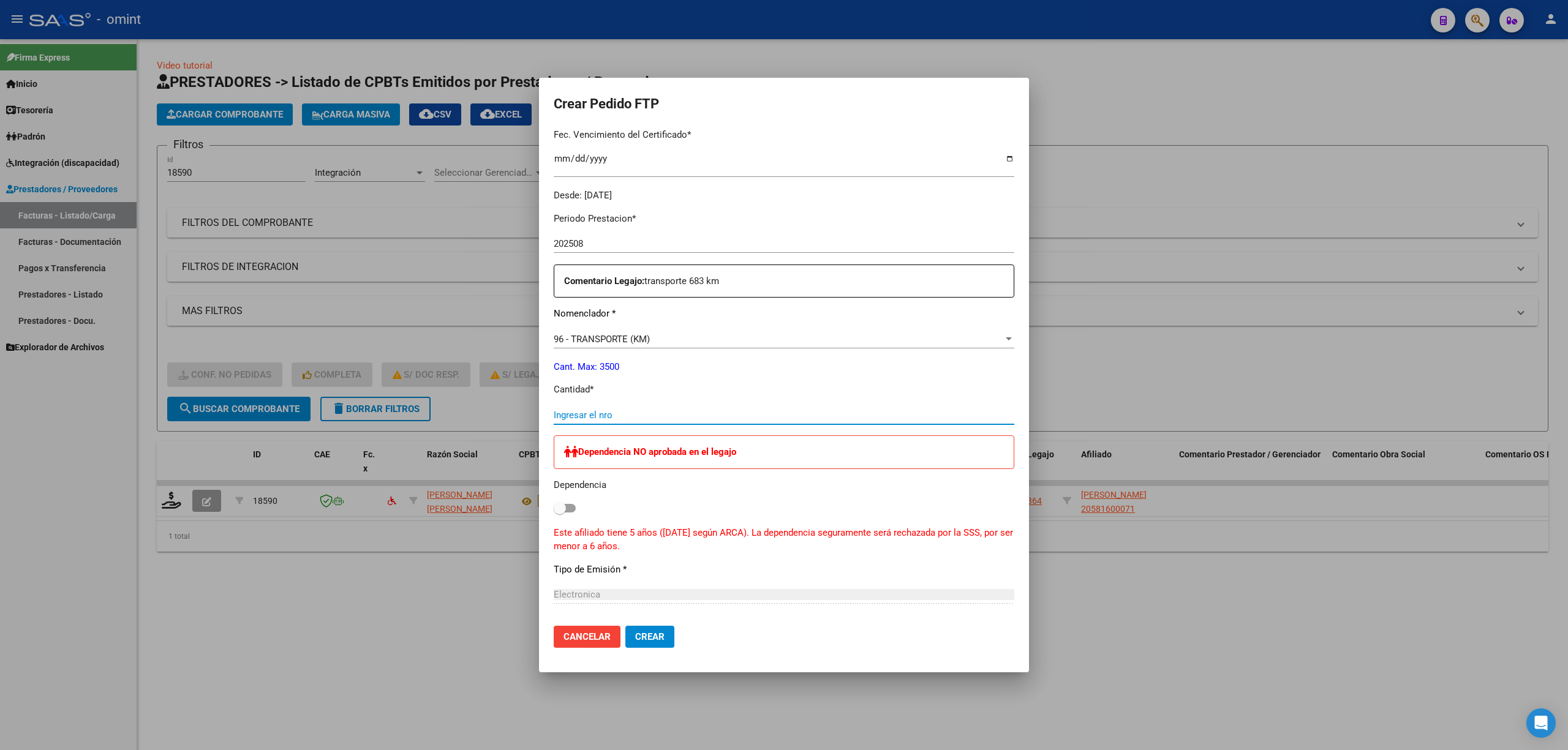
click at [597, 418] on input "Ingresar el nro" at bounding box center [784, 415] width 460 height 11
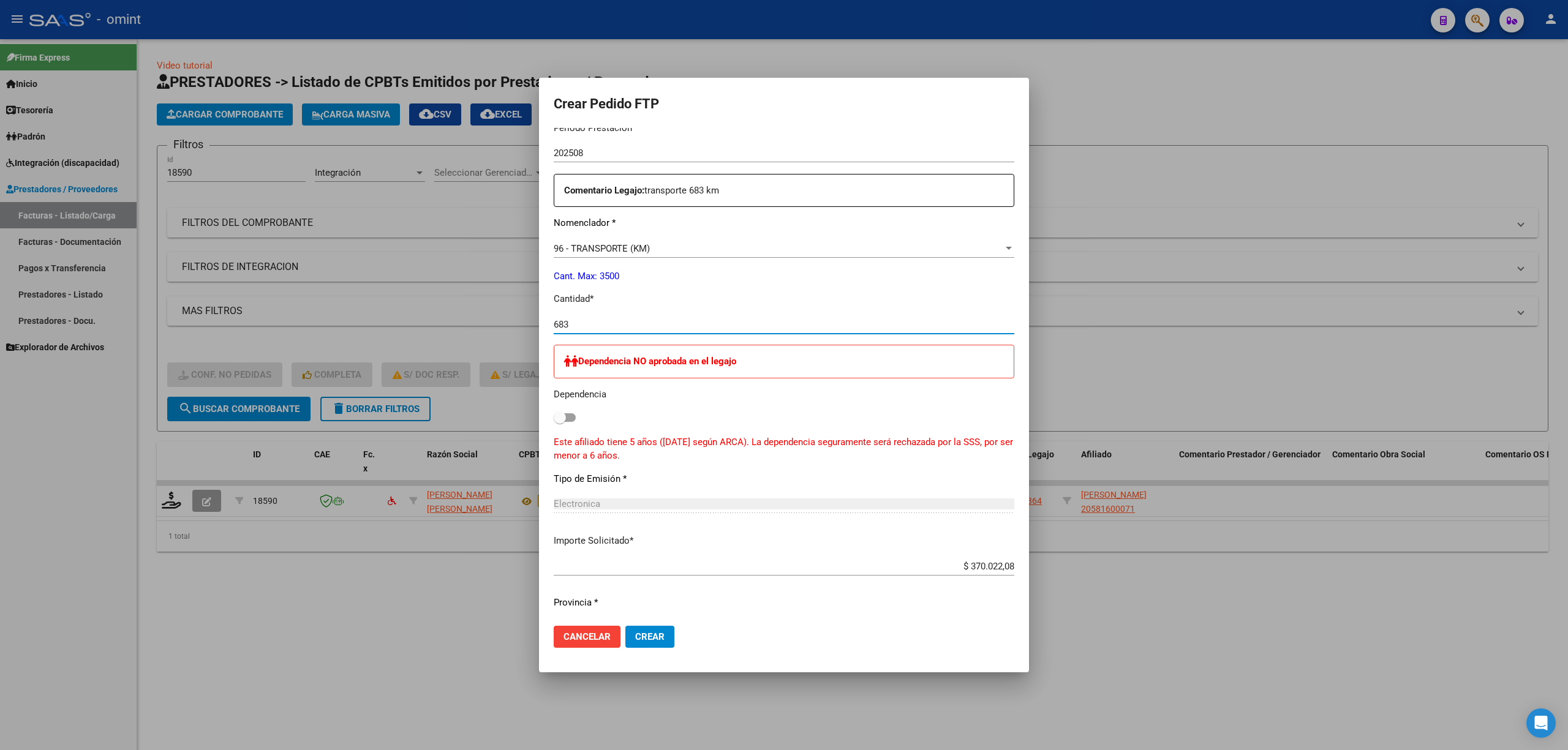
scroll to position [571, 0]
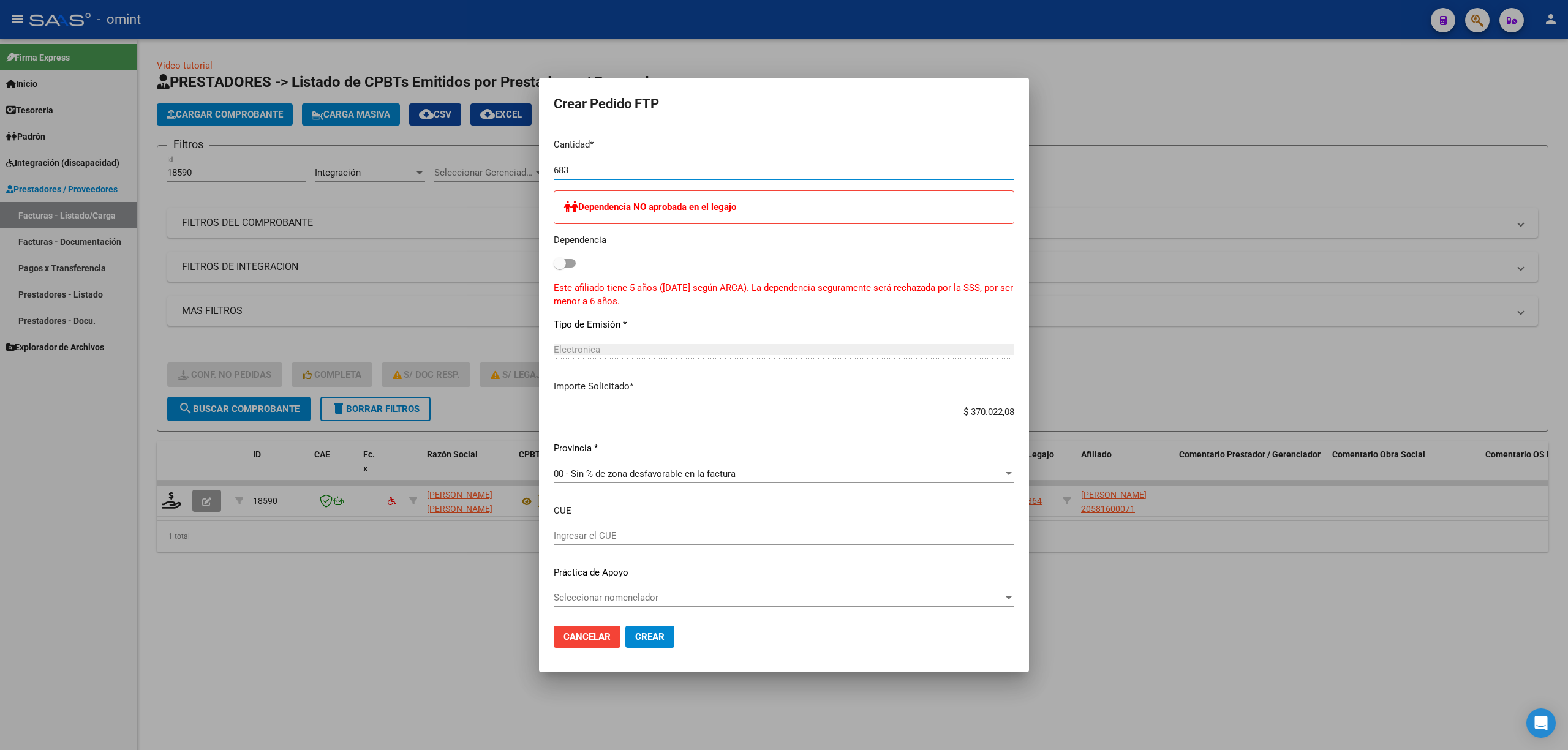
type input "683"
click at [653, 633] on span "Crear" at bounding box center [650, 637] width 30 height 11
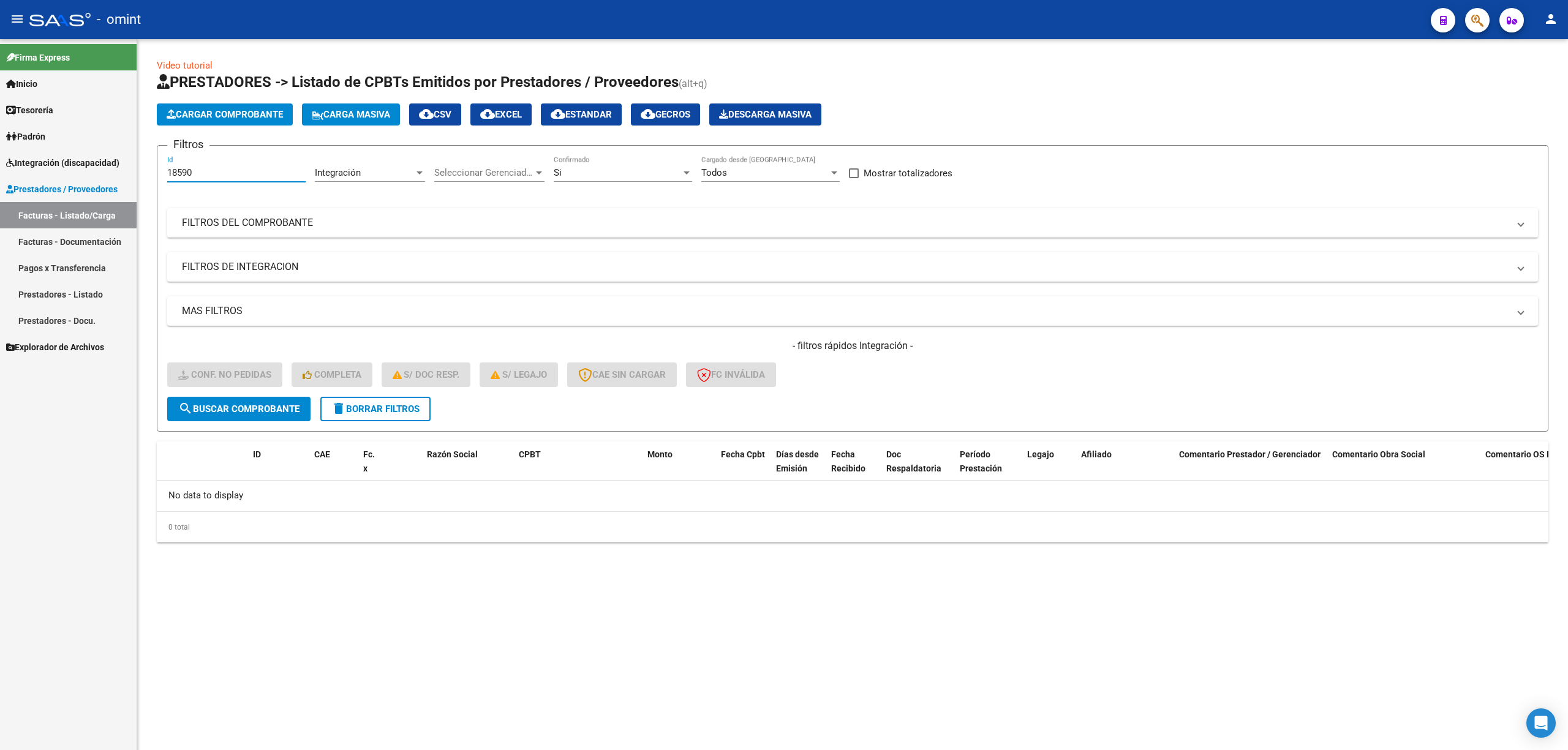
drag, startPoint x: 172, startPoint y: 178, endPoint x: 141, endPoint y: 184, distance: 31.6
click at [113, 181] on mat-sidenav-container "Firma Express Inicio Calendario SSS Instructivos Contacto OS Tesorería Extracto…" at bounding box center [784, 394] width 1568 height 711
paste input "20353"
type input "20353"
click at [266, 406] on span "search Buscar Comprobante" at bounding box center [238, 409] width 121 height 11
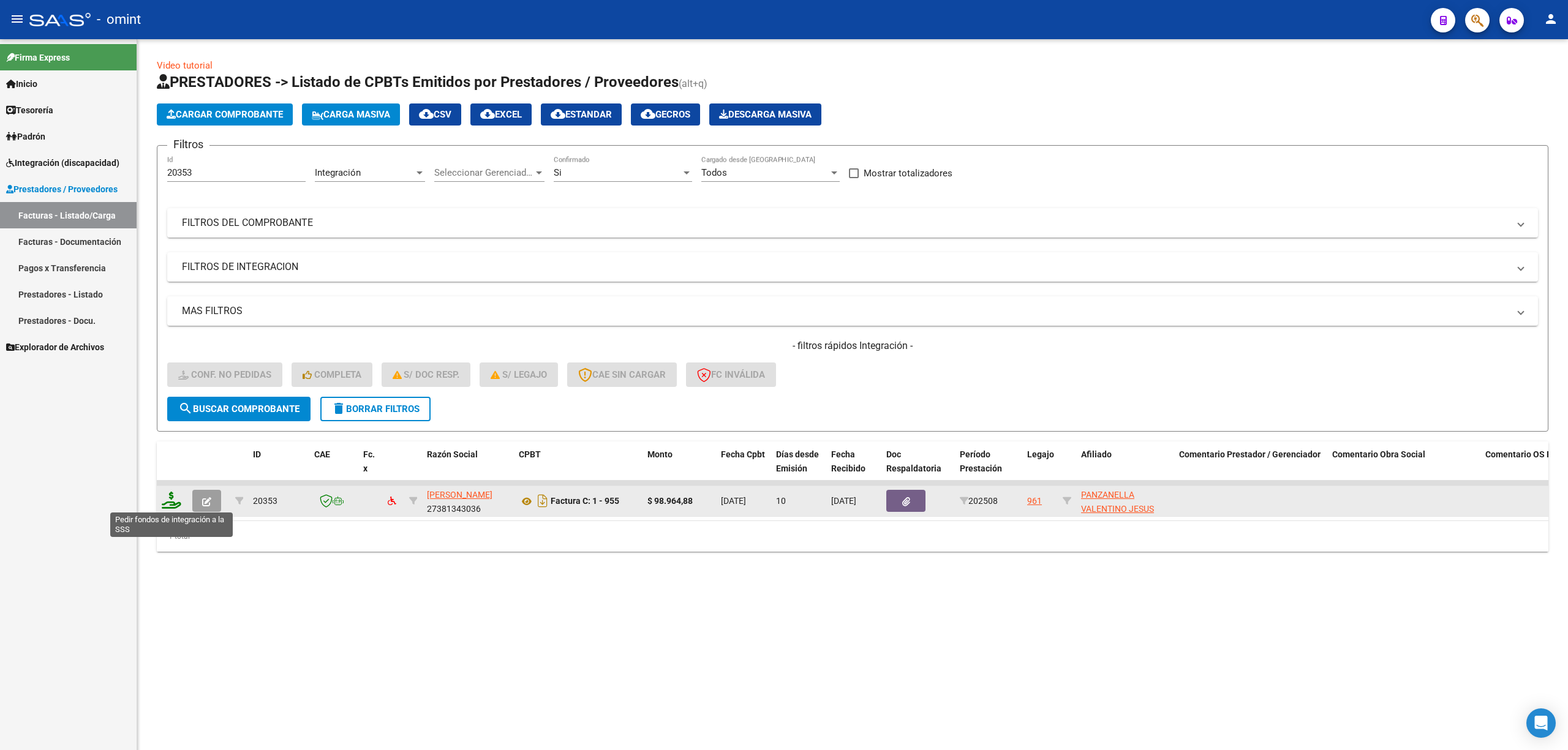
click at [170, 500] on icon at bounding box center [171, 500] width 19 height 18
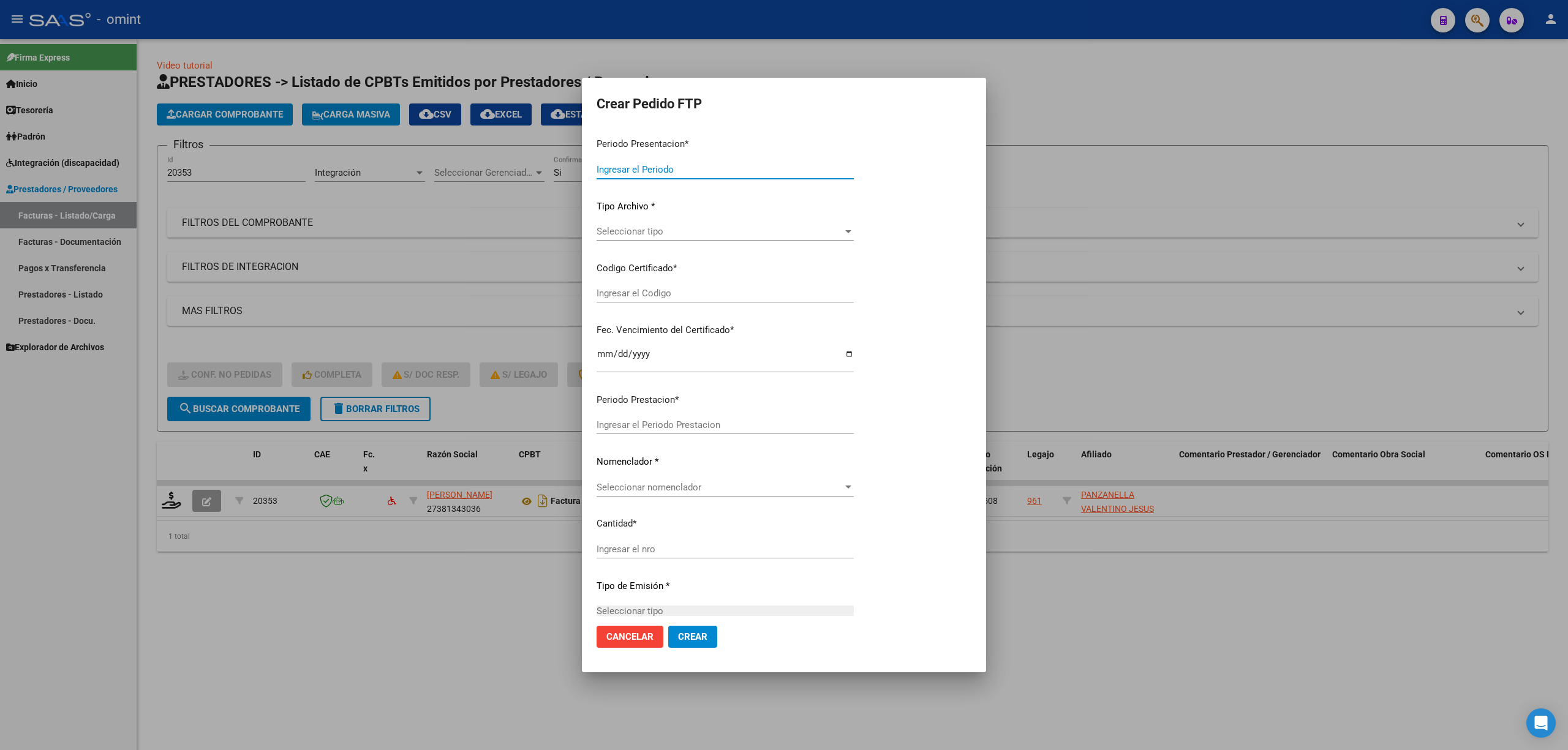
type input "202508"
type input "$ 98.964,88"
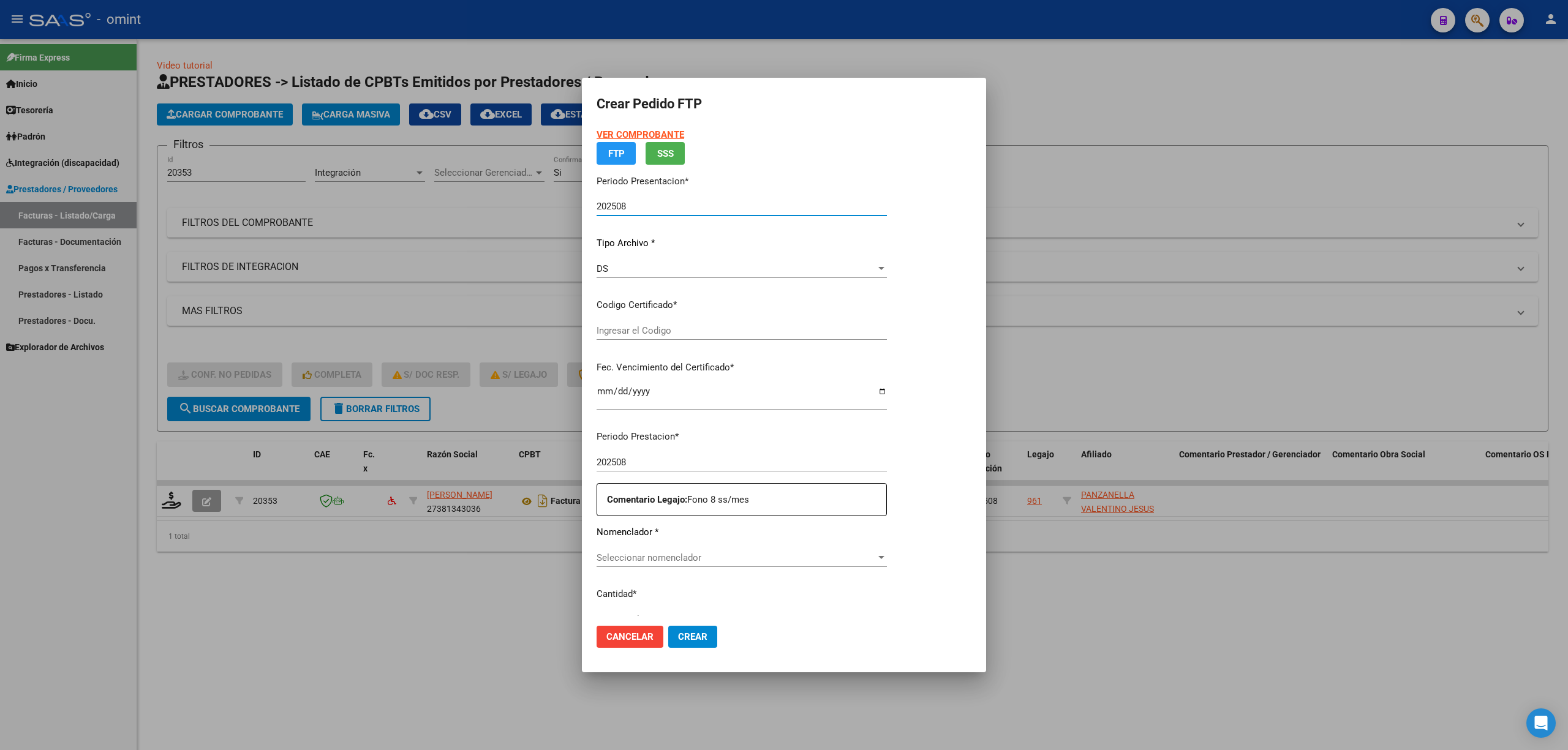
type input "322524842"
type input "2028-08-25"
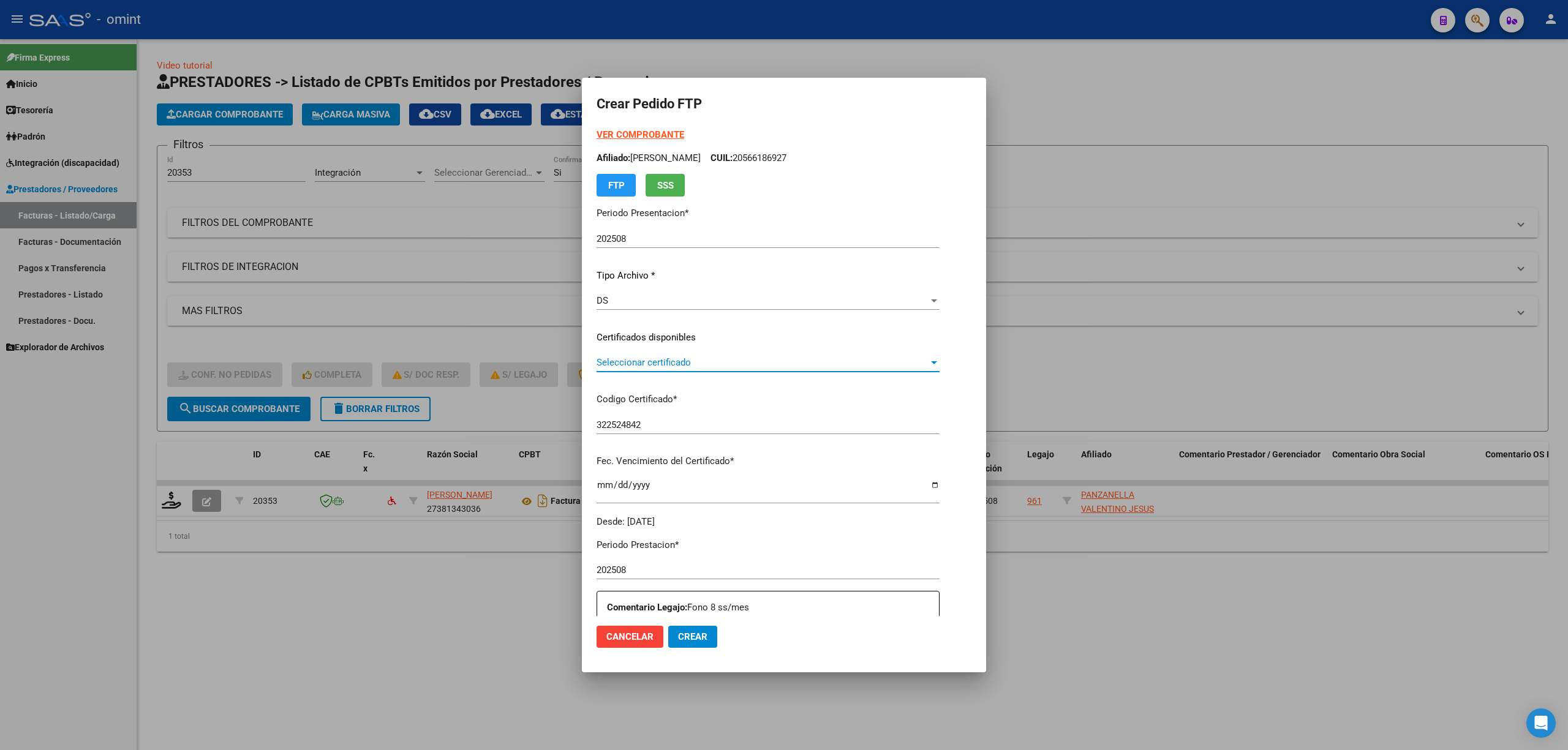
click at [643, 366] on span "Seleccionar certificado" at bounding box center [762, 363] width 332 height 11
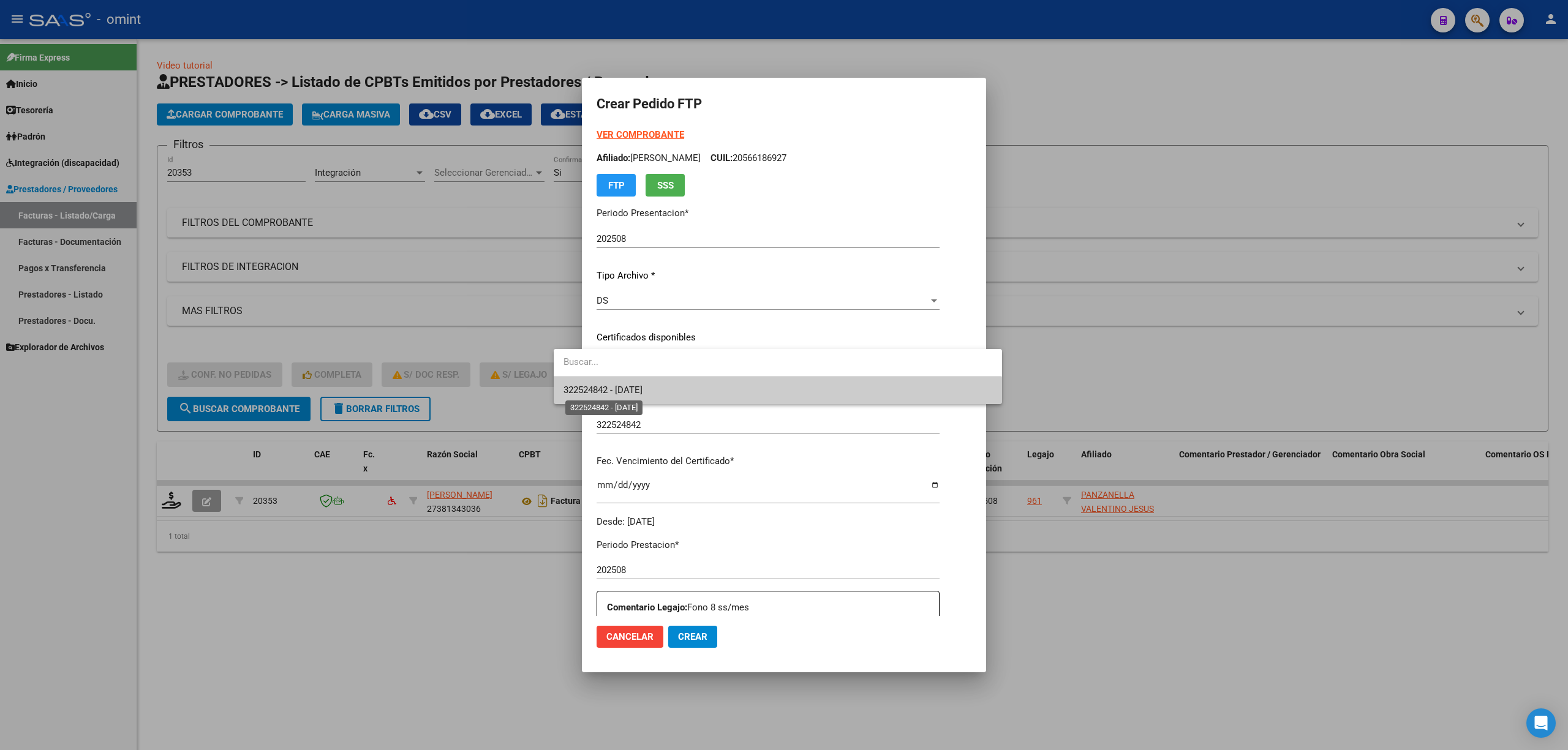
click at [625, 390] on span "322524842 - 2028-08-25" at bounding box center [602, 390] width 79 height 11
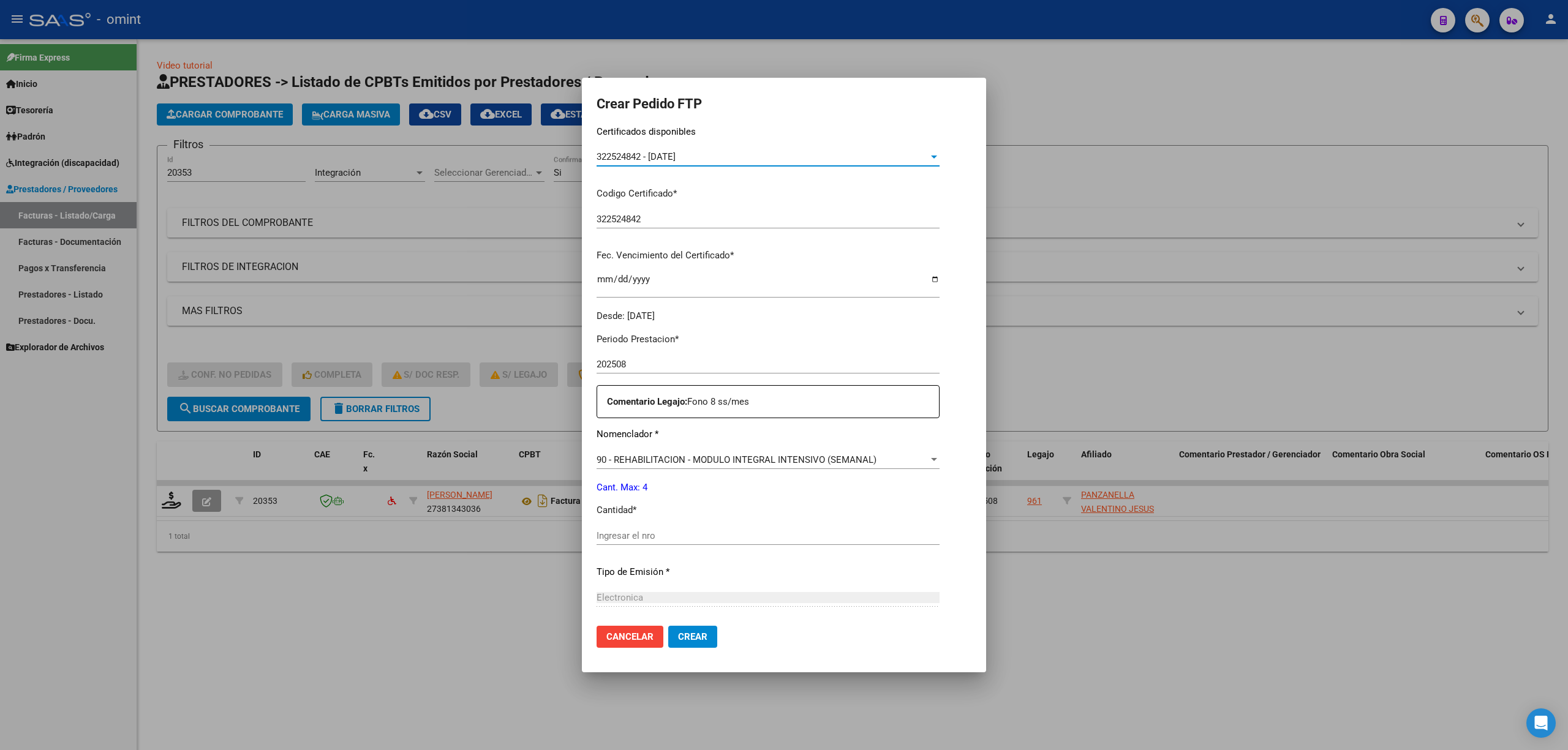
scroll to position [326, 0]
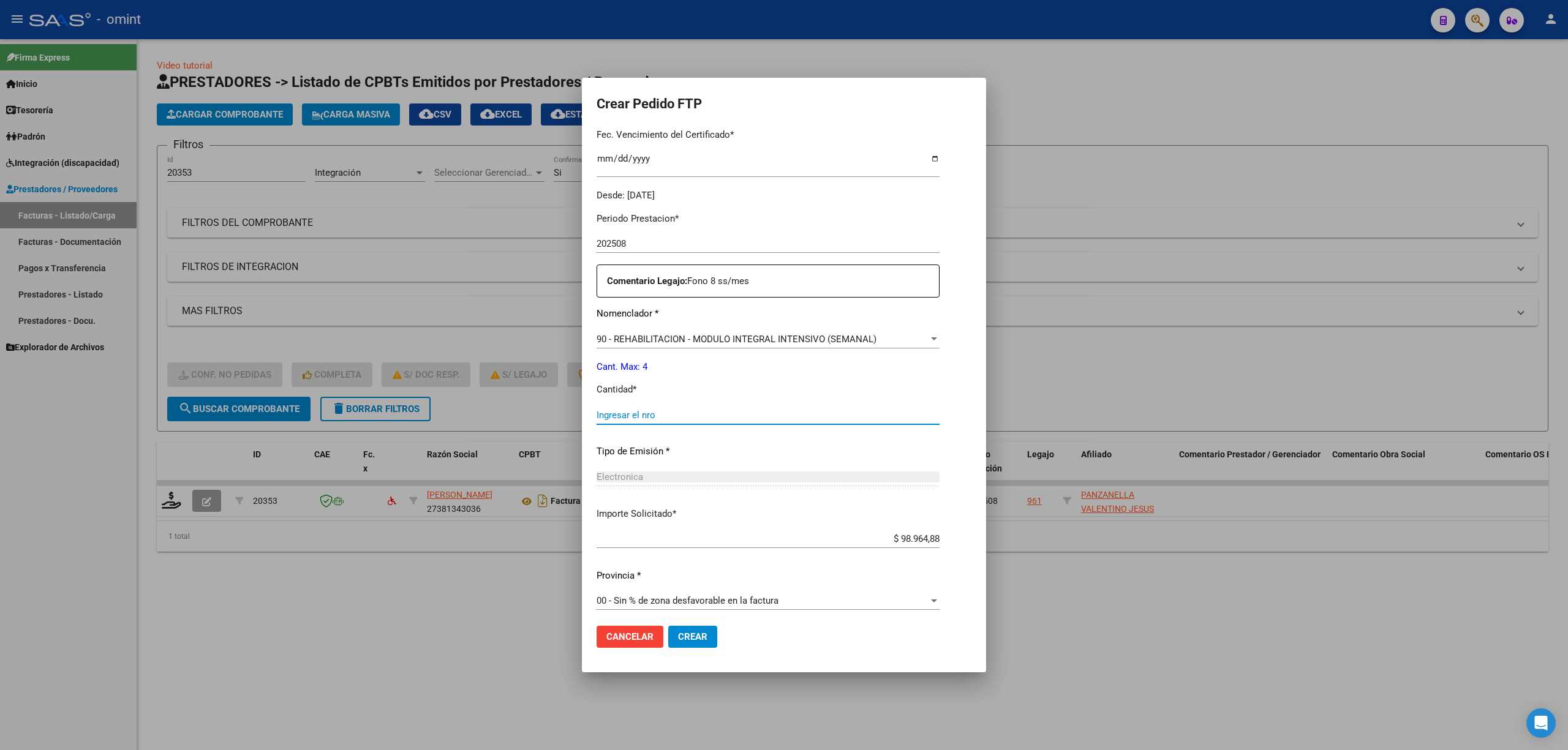
click at [616, 412] on input "Ingresar el nro" at bounding box center [768, 415] width 343 height 11
type input "4"
click at [678, 638] on span "Crear" at bounding box center [693, 637] width 30 height 11
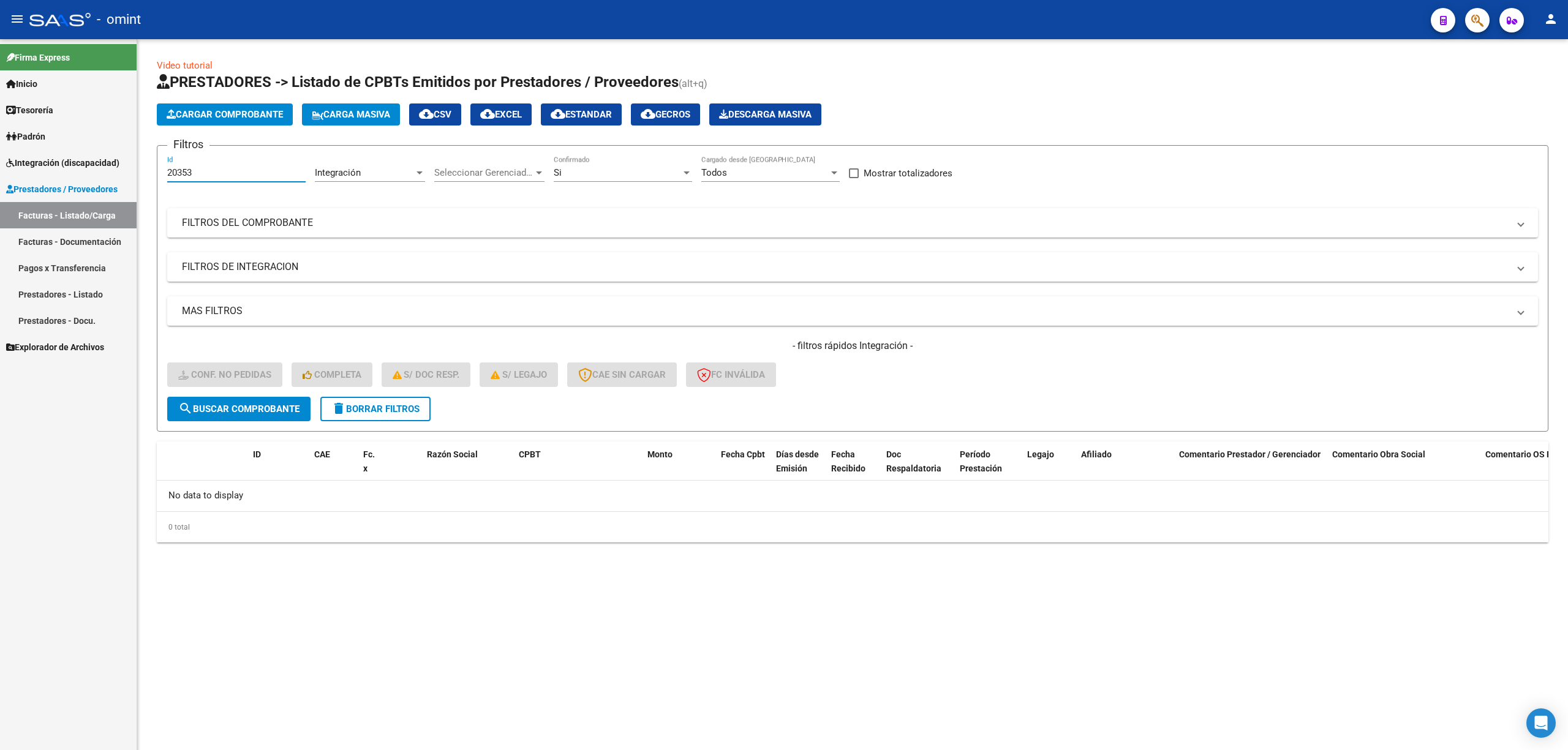
drag, startPoint x: 207, startPoint y: 172, endPoint x: 113, endPoint y: 176, distance: 94.1
click at [114, 176] on mat-sidenav-container "Firma Express Inicio Calendario SSS Instructivos Contacto OS Tesorería Extracto…" at bounding box center [784, 394] width 1568 height 711
paste input "1315"
type input "21315"
click at [251, 404] on span "search Buscar Comprobante" at bounding box center [238, 409] width 121 height 11
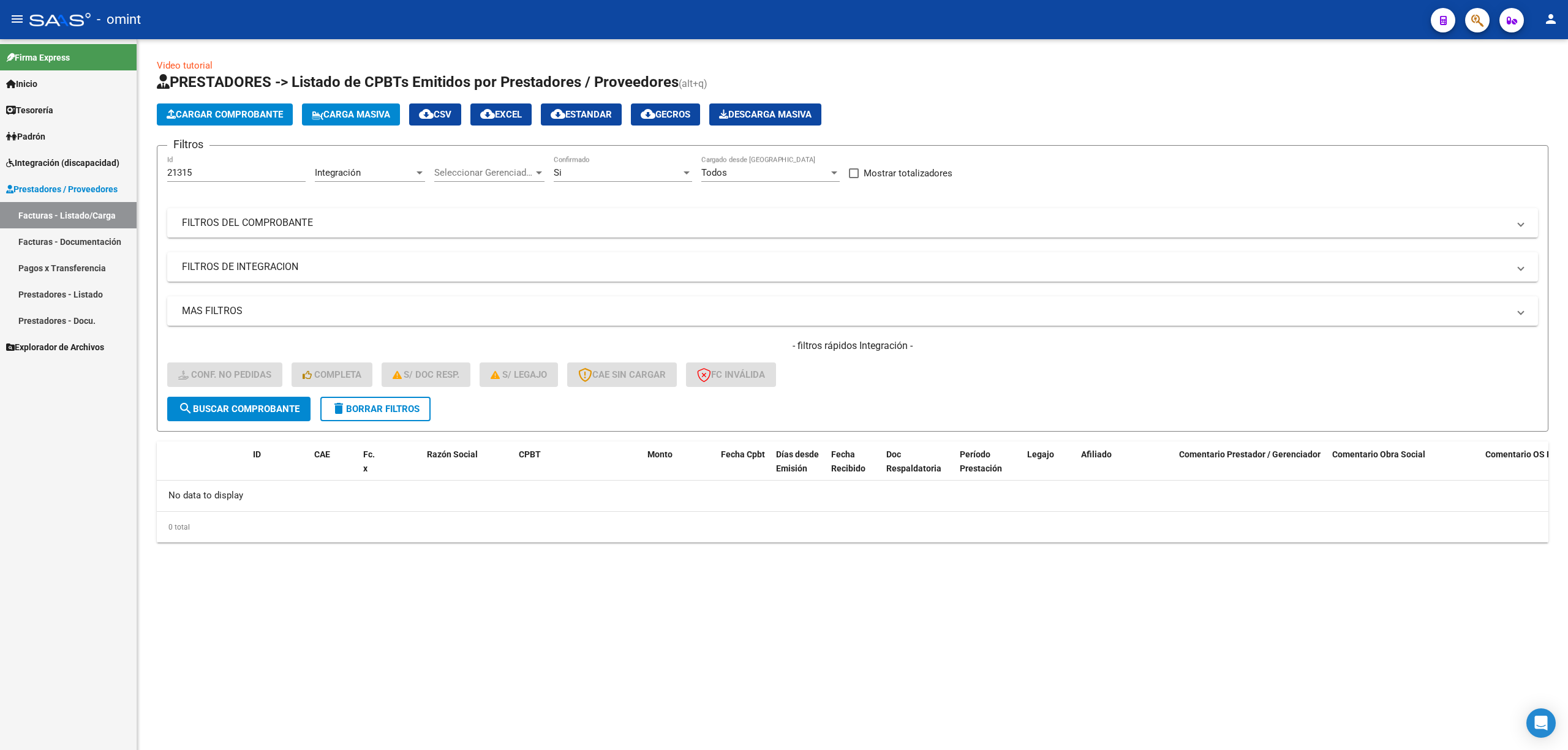
drag, startPoint x: 236, startPoint y: 164, endPoint x: 157, endPoint y: 176, distance: 79.9
click at [143, 171] on div "Video tutorial PRESTADORES -> Listado de CPBTs Emitidos por Prestadores / Prove…" at bounding box center [852, 310] width 1431 height 543
click at [200, 172] on input "21315" at bounding box center [236, 173] width 138 height 11
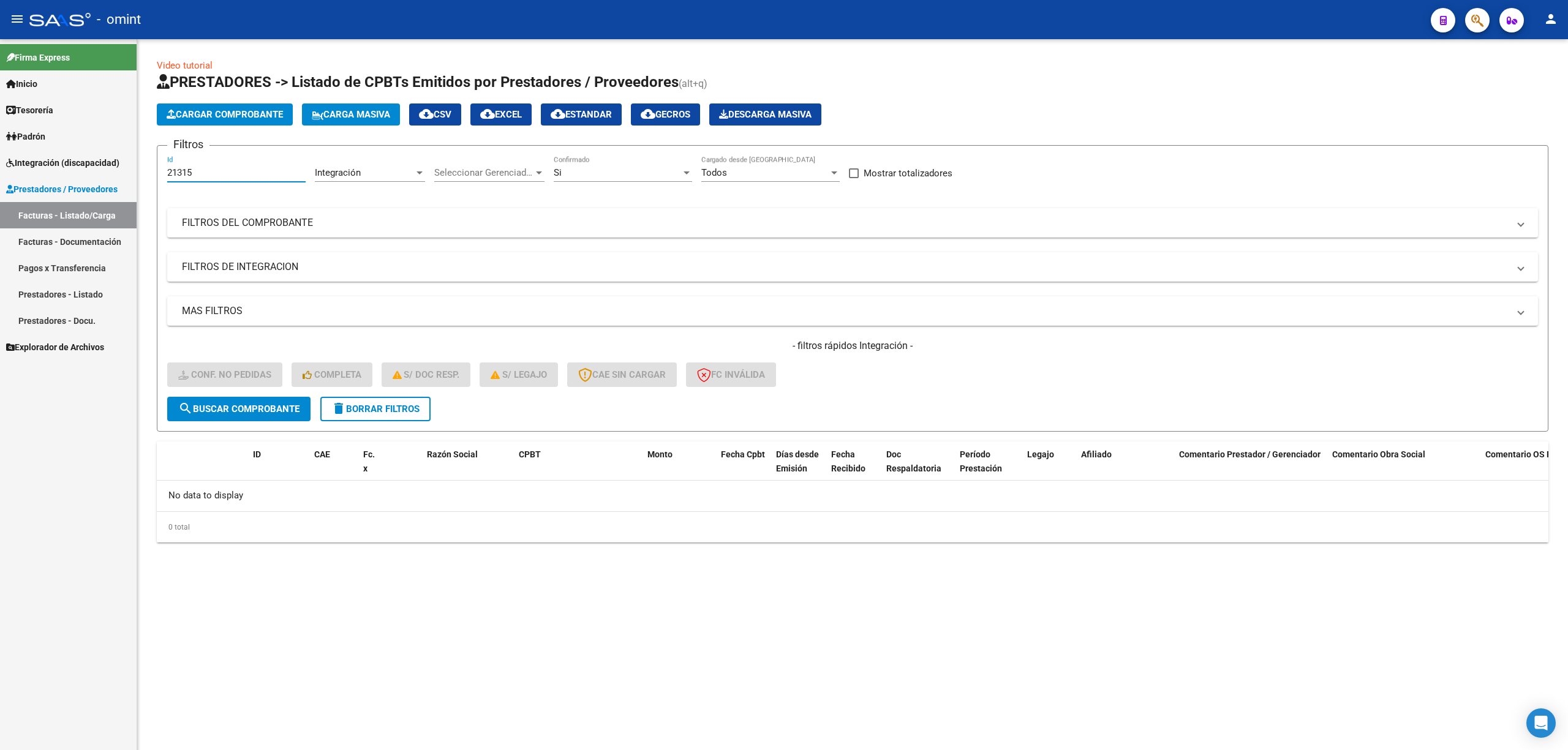
click at [274, 409] on span "search Buscar Comprobante" at bounding box center [238, 409] width 121 height 11
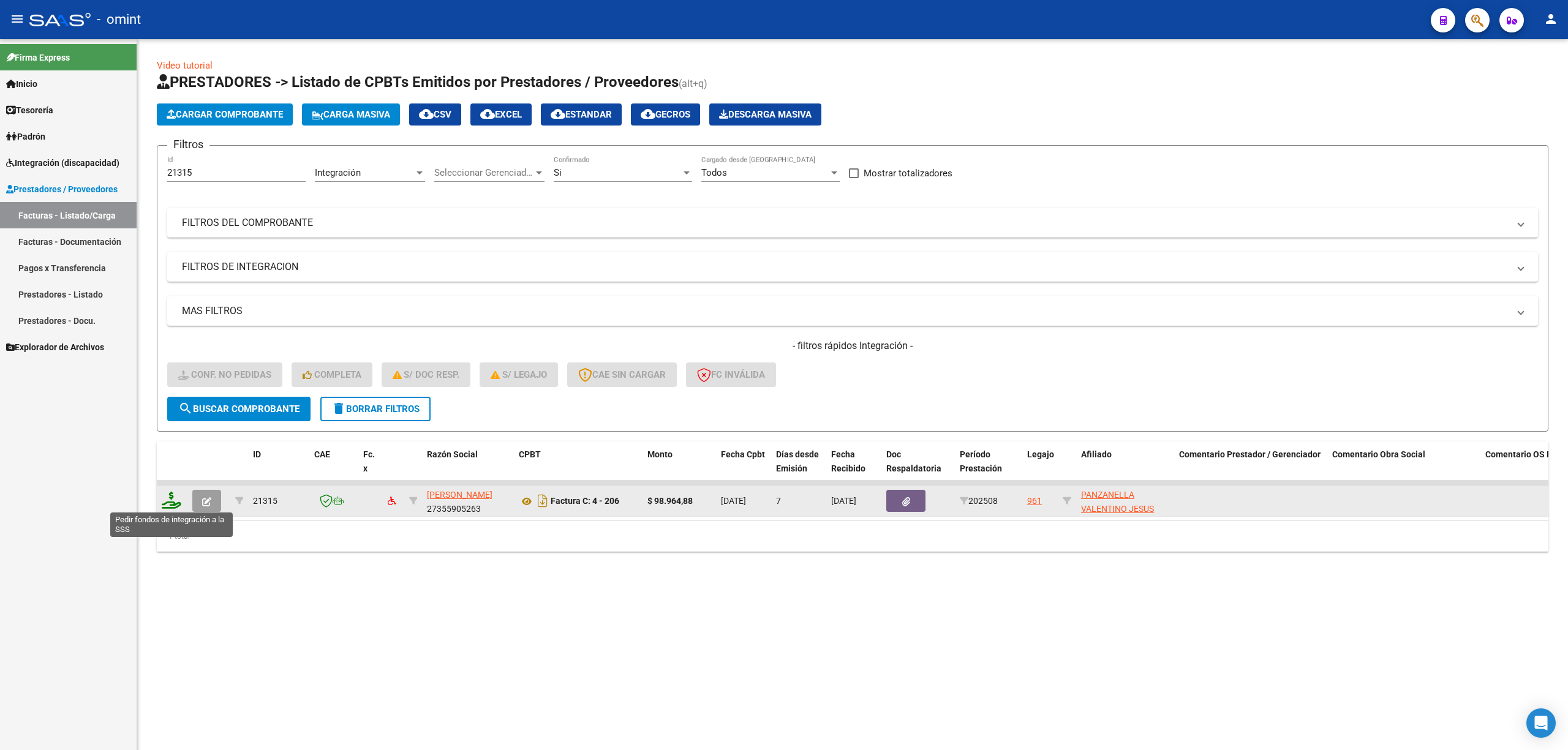
click at [162, 496] on icon at bounding box center [171, 500] width 19 height 18
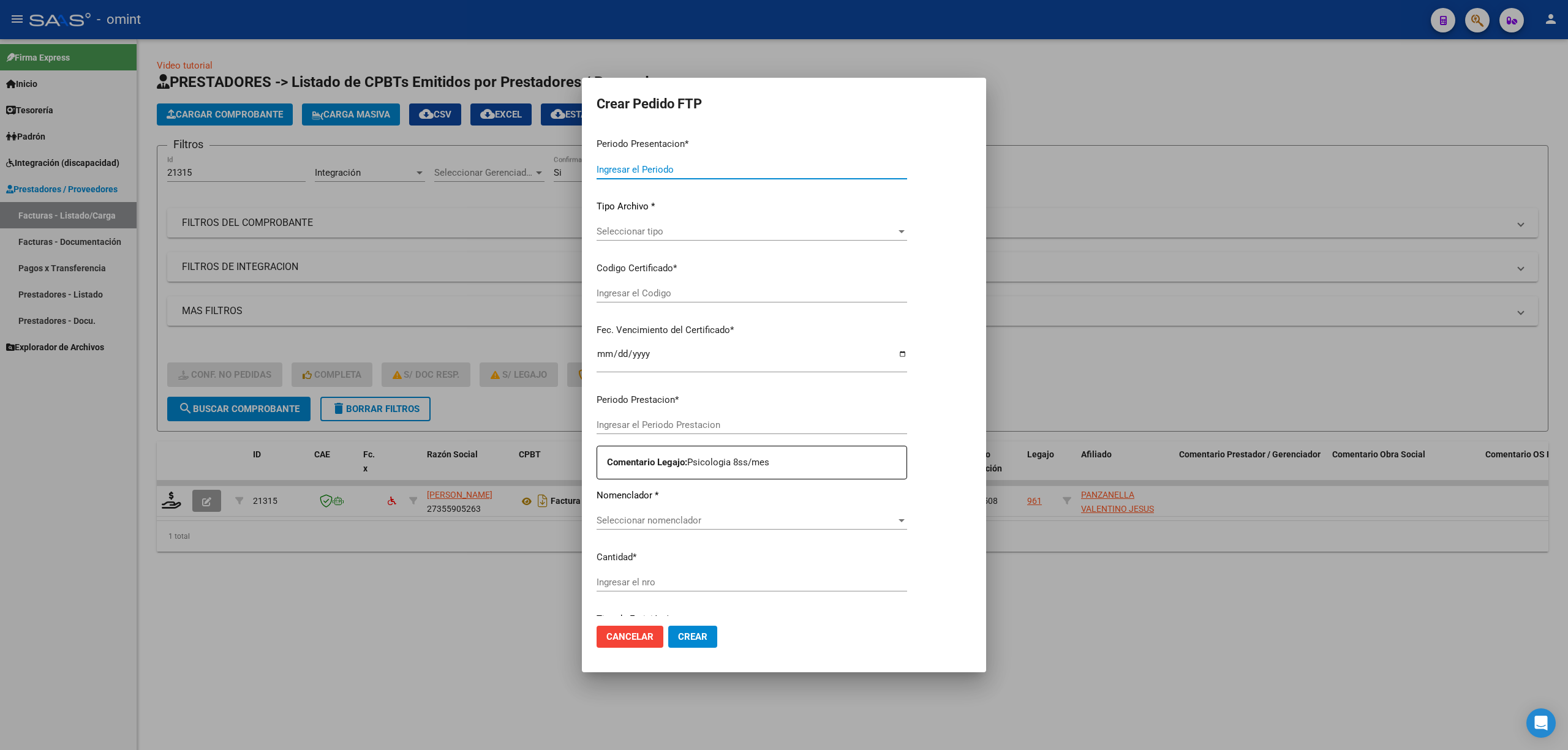
type input "202508"
type input "$ 98.964,88"
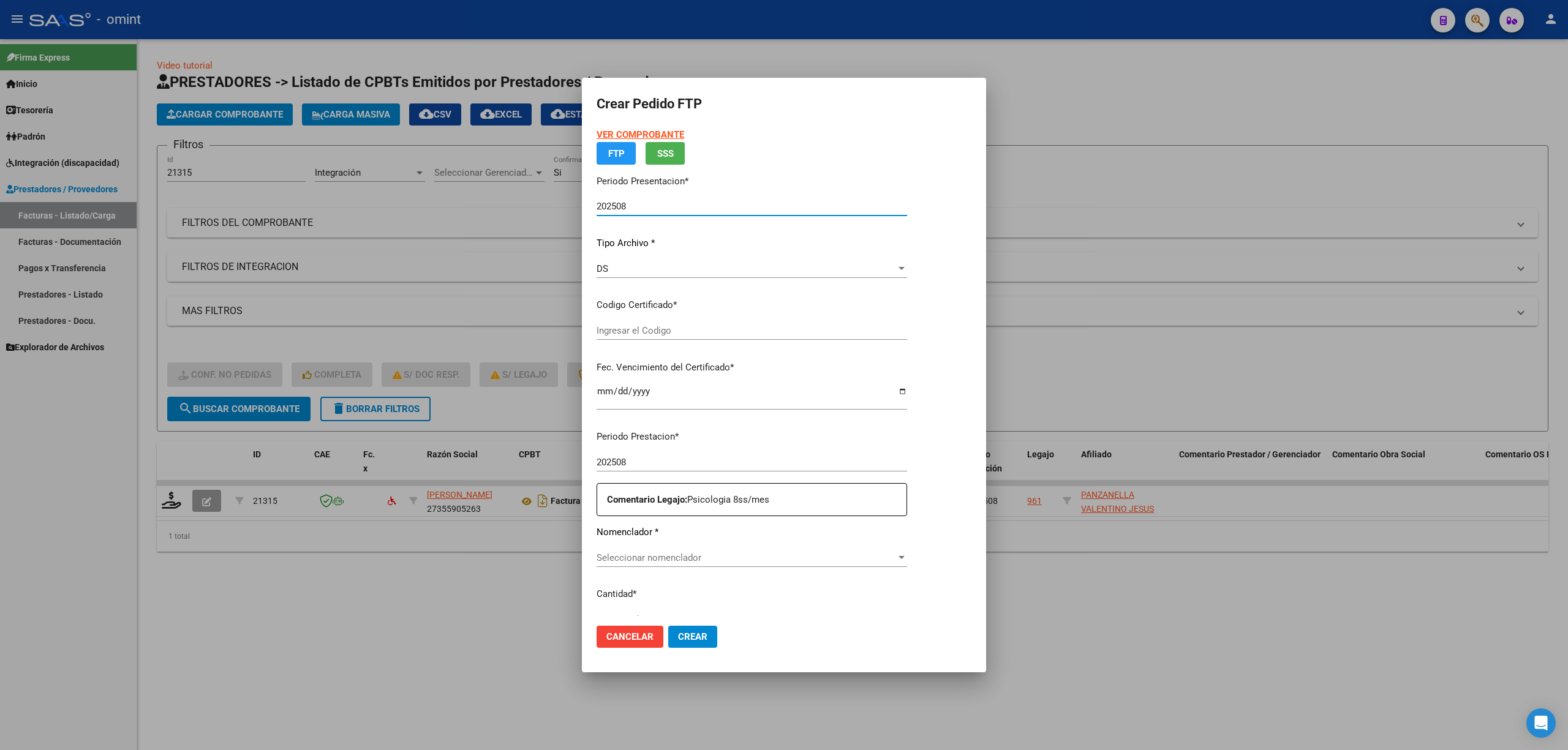
type input "322524842"
type input "2028-08-25"
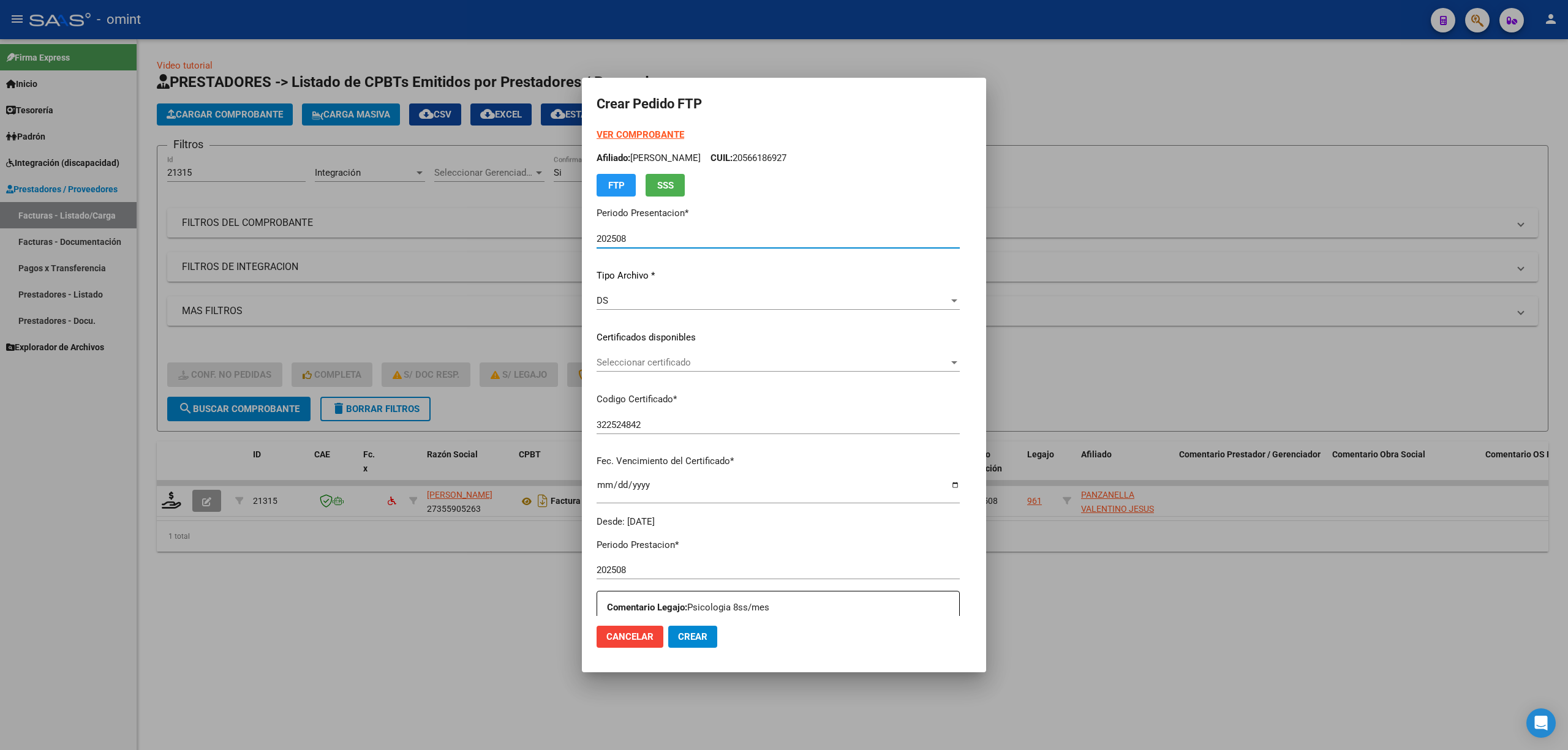
click at [635, 361] on span "Seleccionar certificado" at bounding box center [772, 363] width 352 height 11
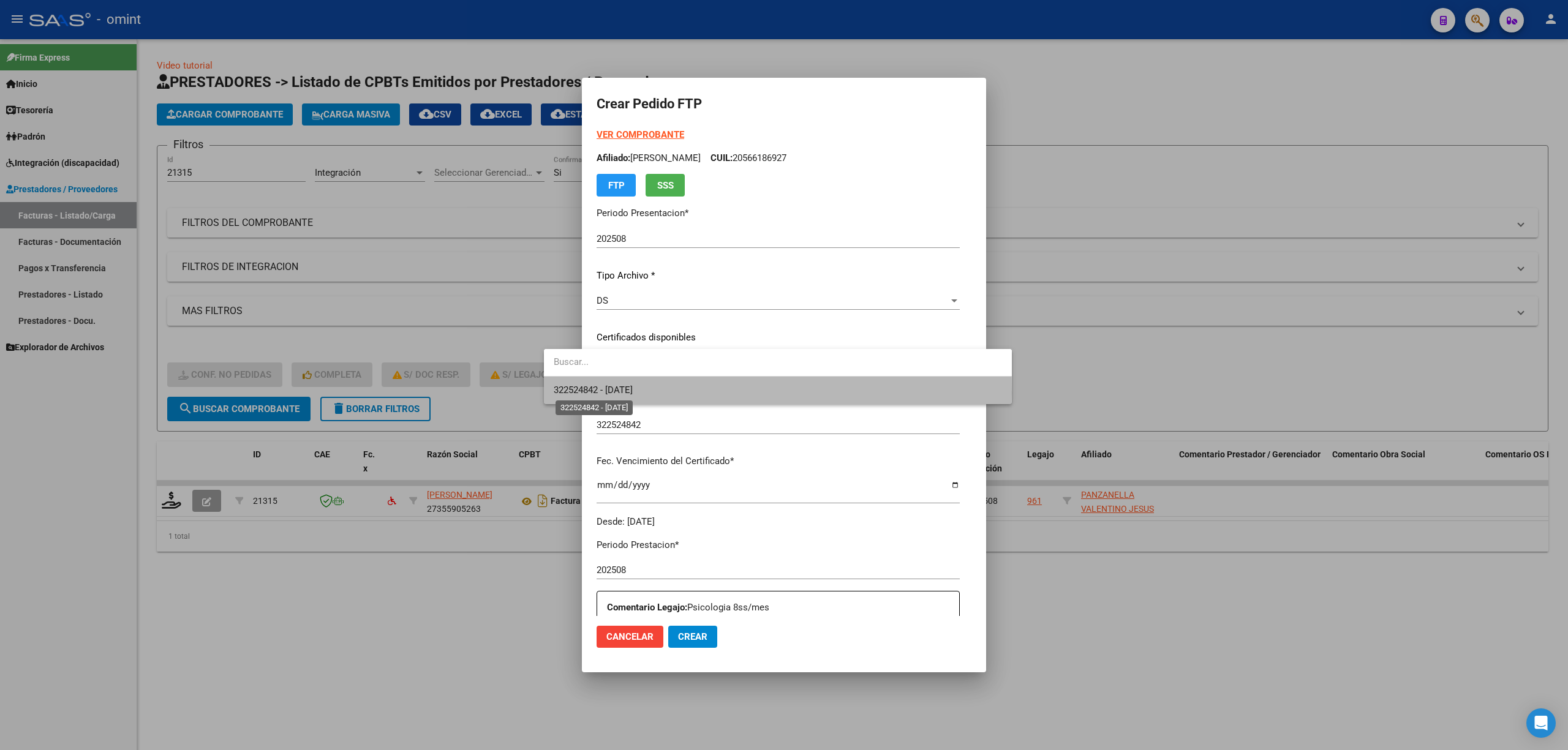
drag, startPoint x: 642, startPoint y: 394, endPoint x: 733, endPoint y: 394, distance: 91.0
click at [633, 394] on span "322524842 - 2028-08-25" at bounding box center [593, 390] width 79 height 11
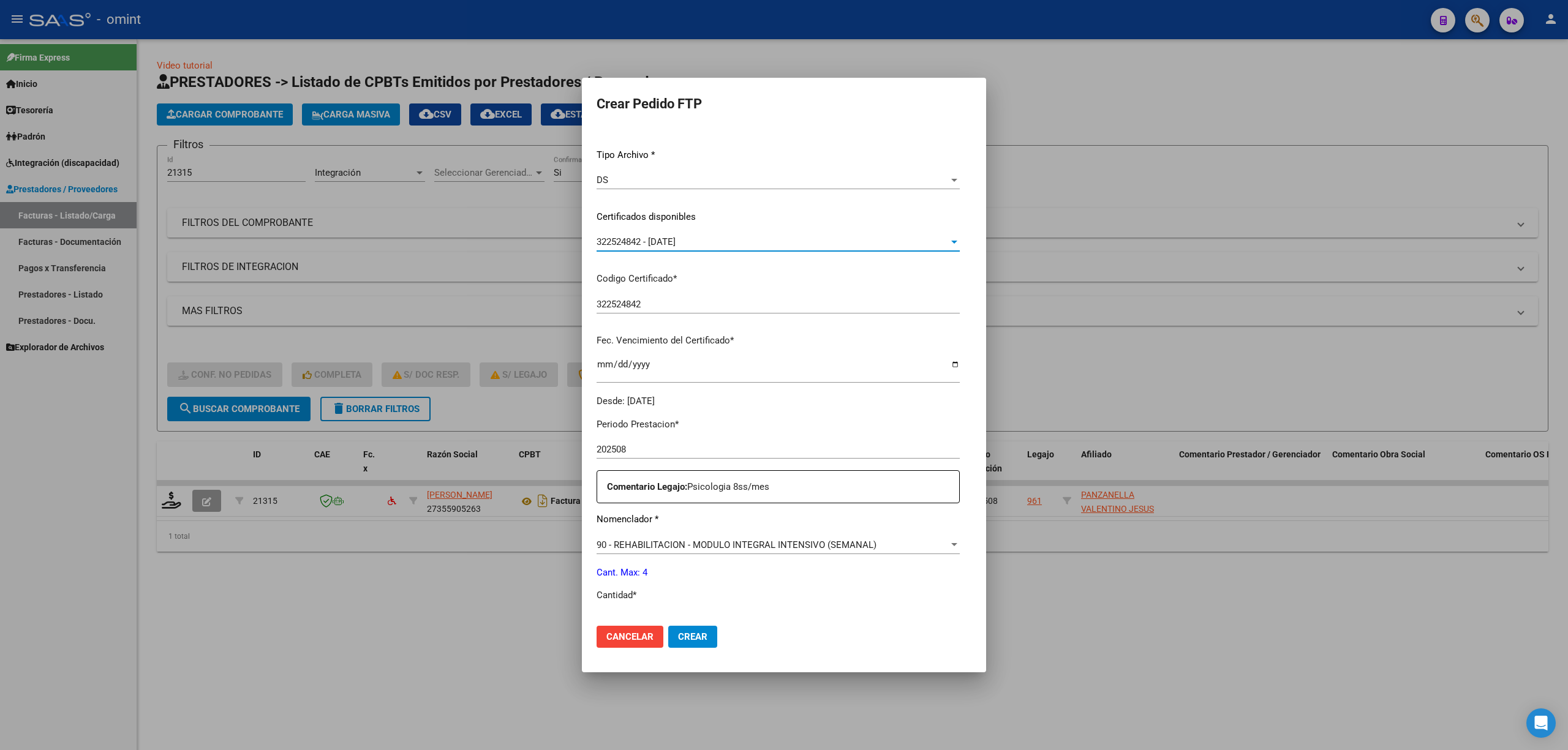
scroll to position [326, 0]
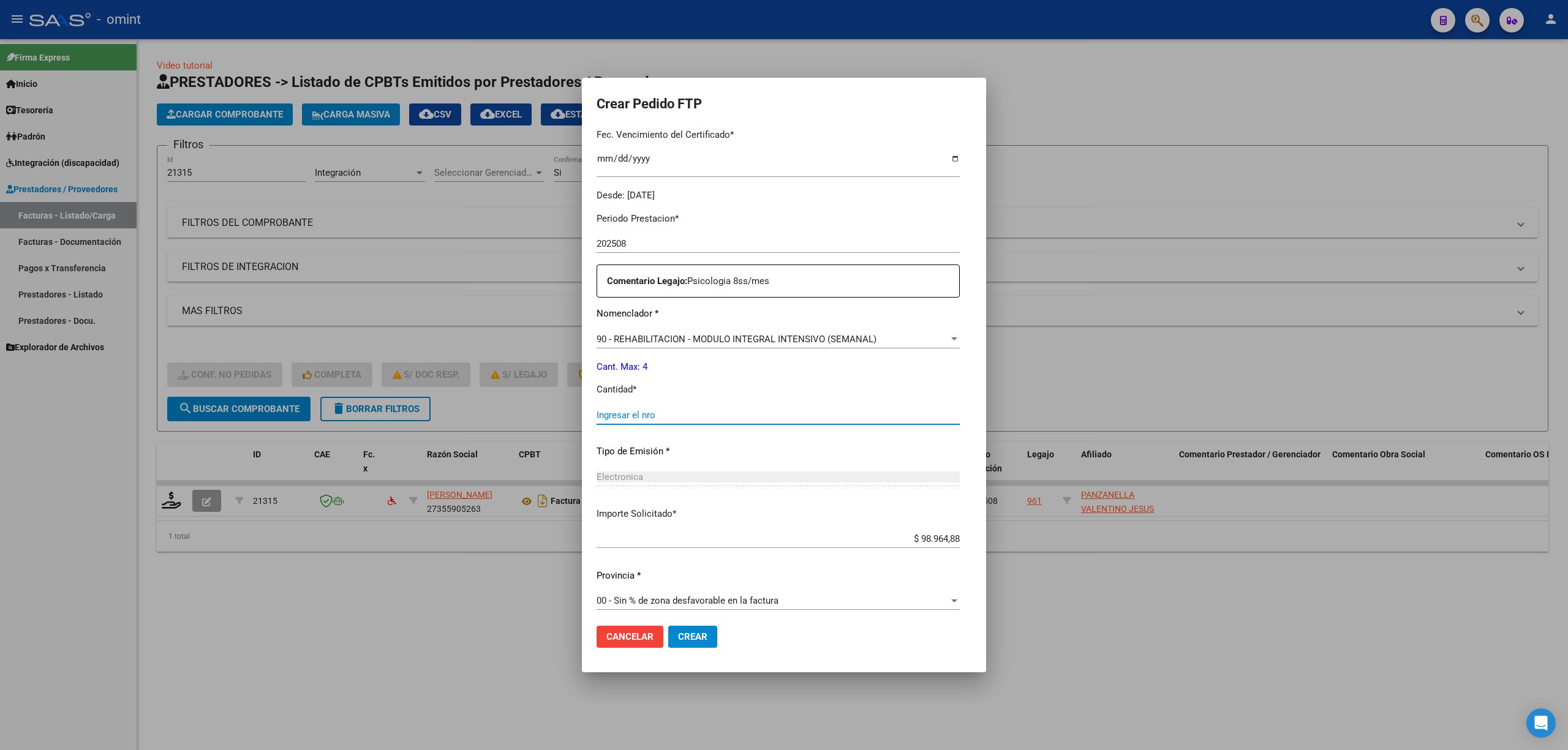
click at [687, 419] on input "Ingresar el nro" at bounding box center [778, 415] width 363 height 11
type input "4"
click at [678, 637] on span "Crear" at bounding box center [693, 637] width 30 height 11
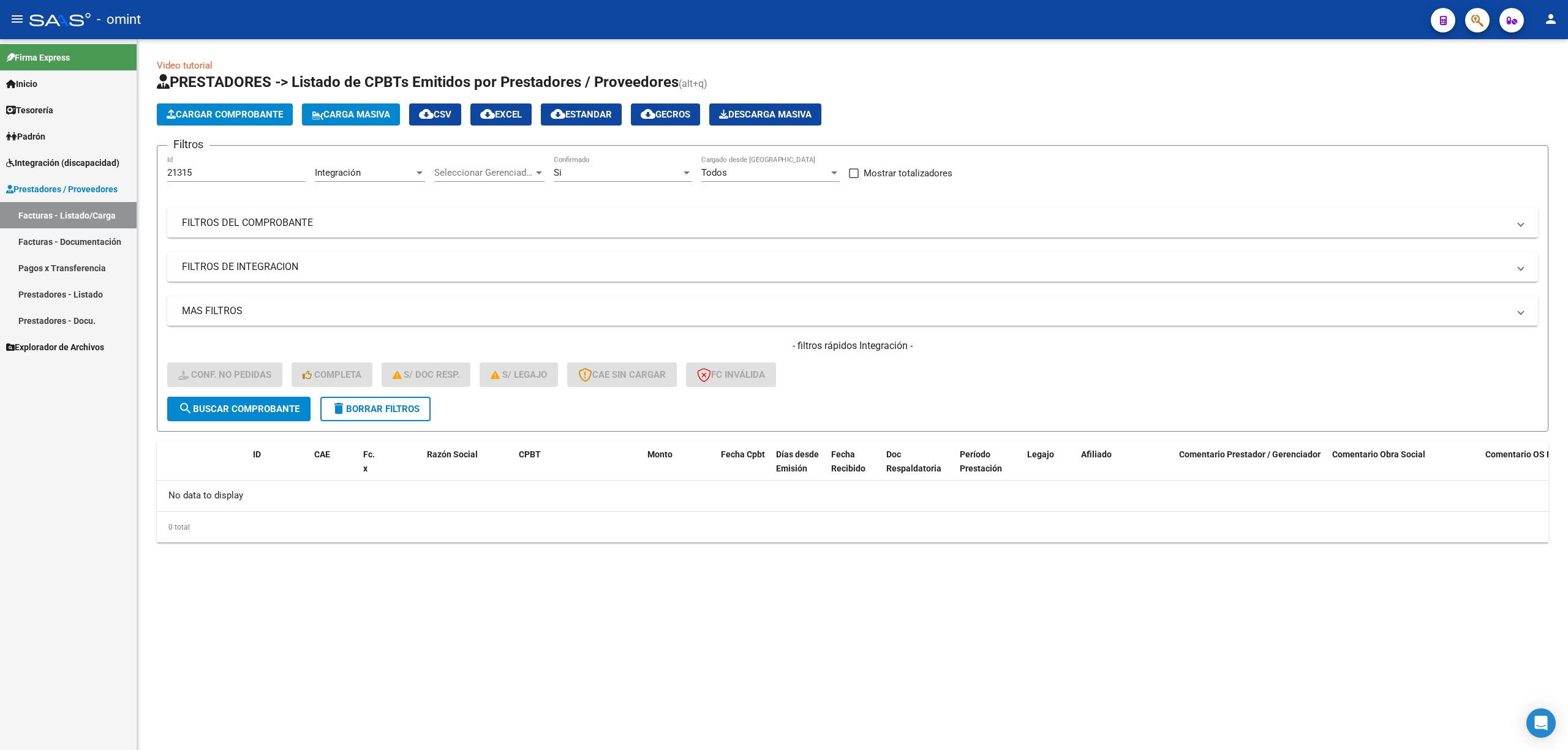
click at [246, 176] on input "21315" at bounding box center [236, 173] width 138 height 11
click at [246, 175] on input "21315" at bounding box center [236, 173] width 138 height 11
paste input "0969"
type input "20969"
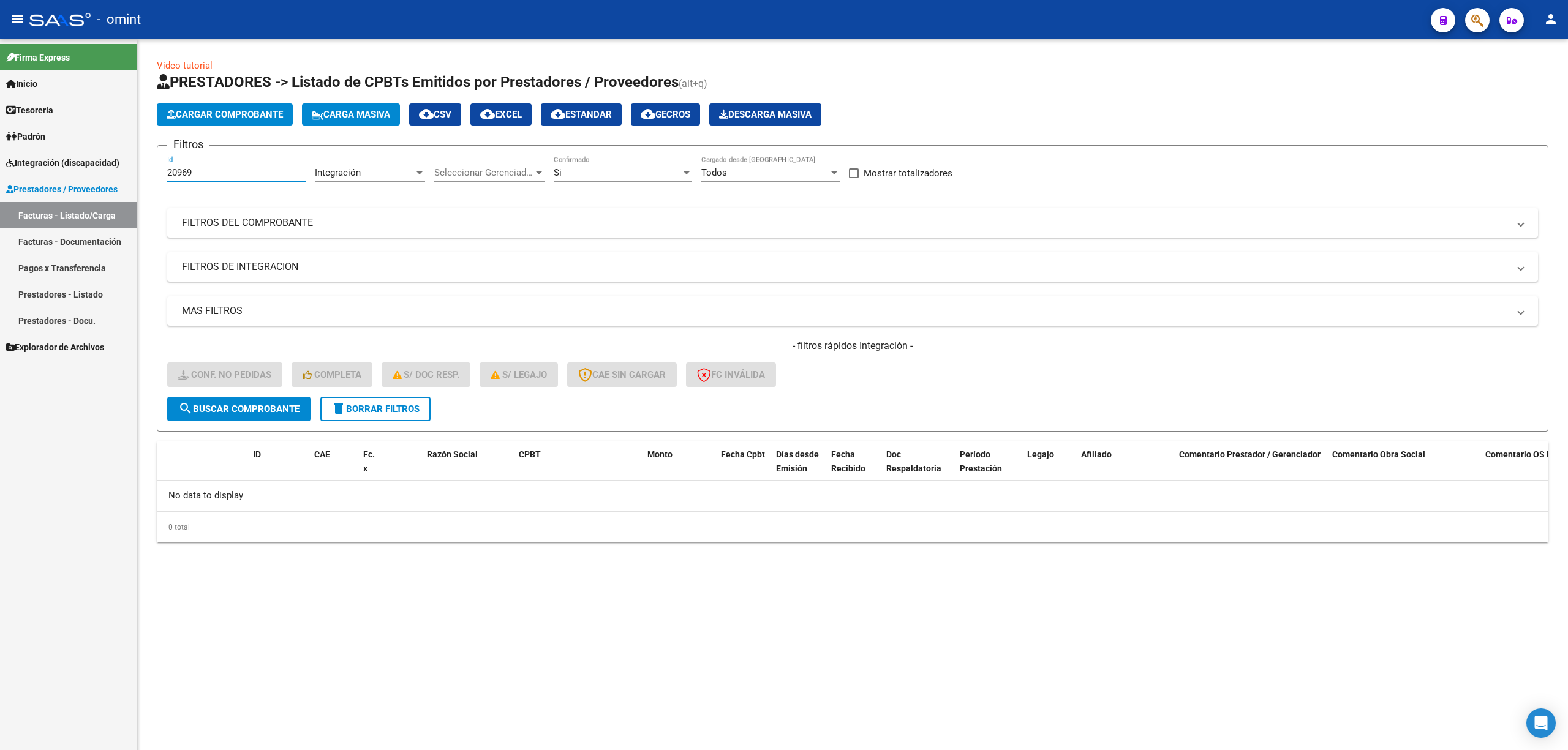
drag, startPoint x: 235, startPoint y: 412, endPoint x: 229, endPoint y: 419, distance: 9.2
click at [235, 411] on span "search Buscar Comprobante" at bounding box center [238, 409] width 121 height 11
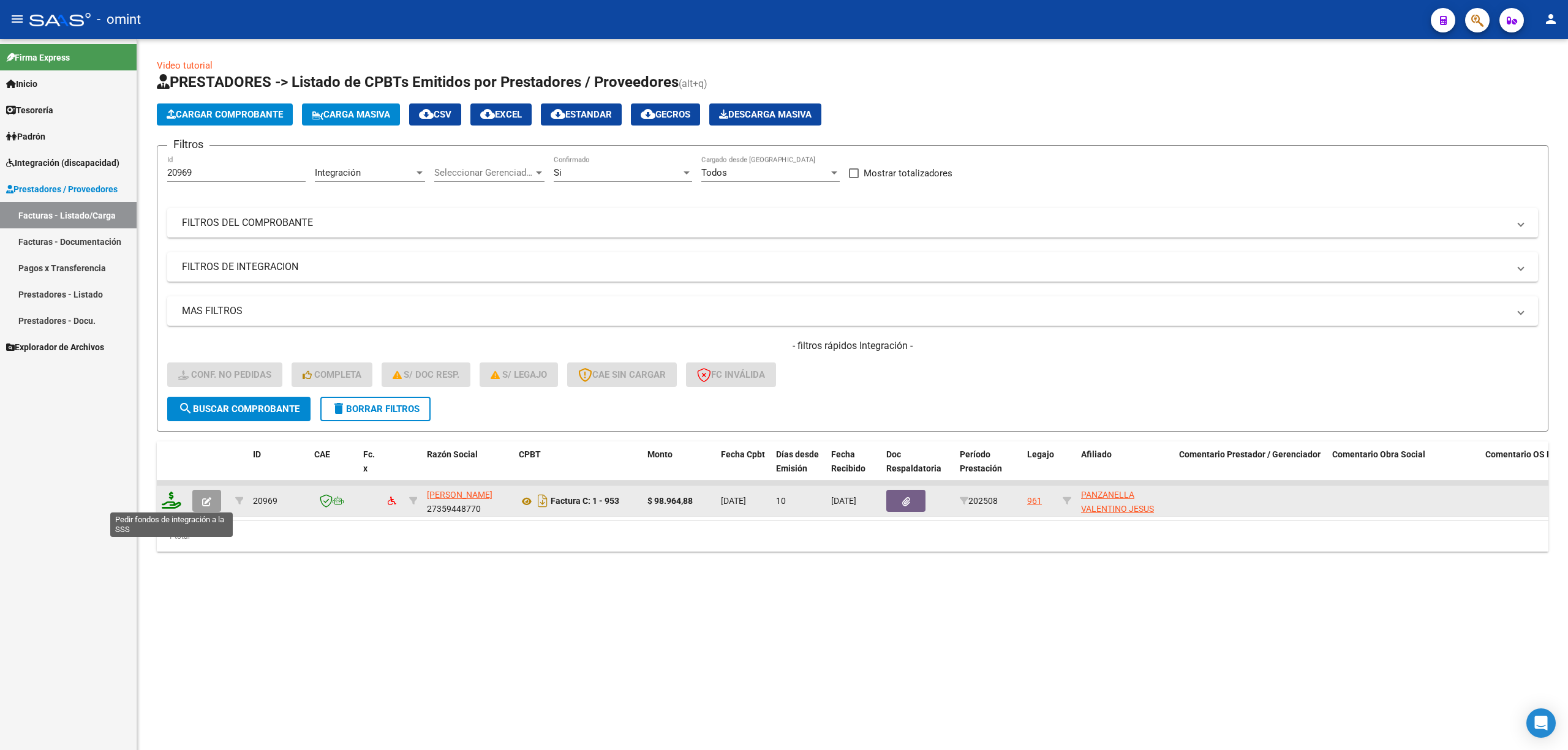
click at [179, 500] on icon at bounding box center [171, 500] width 19 height 18
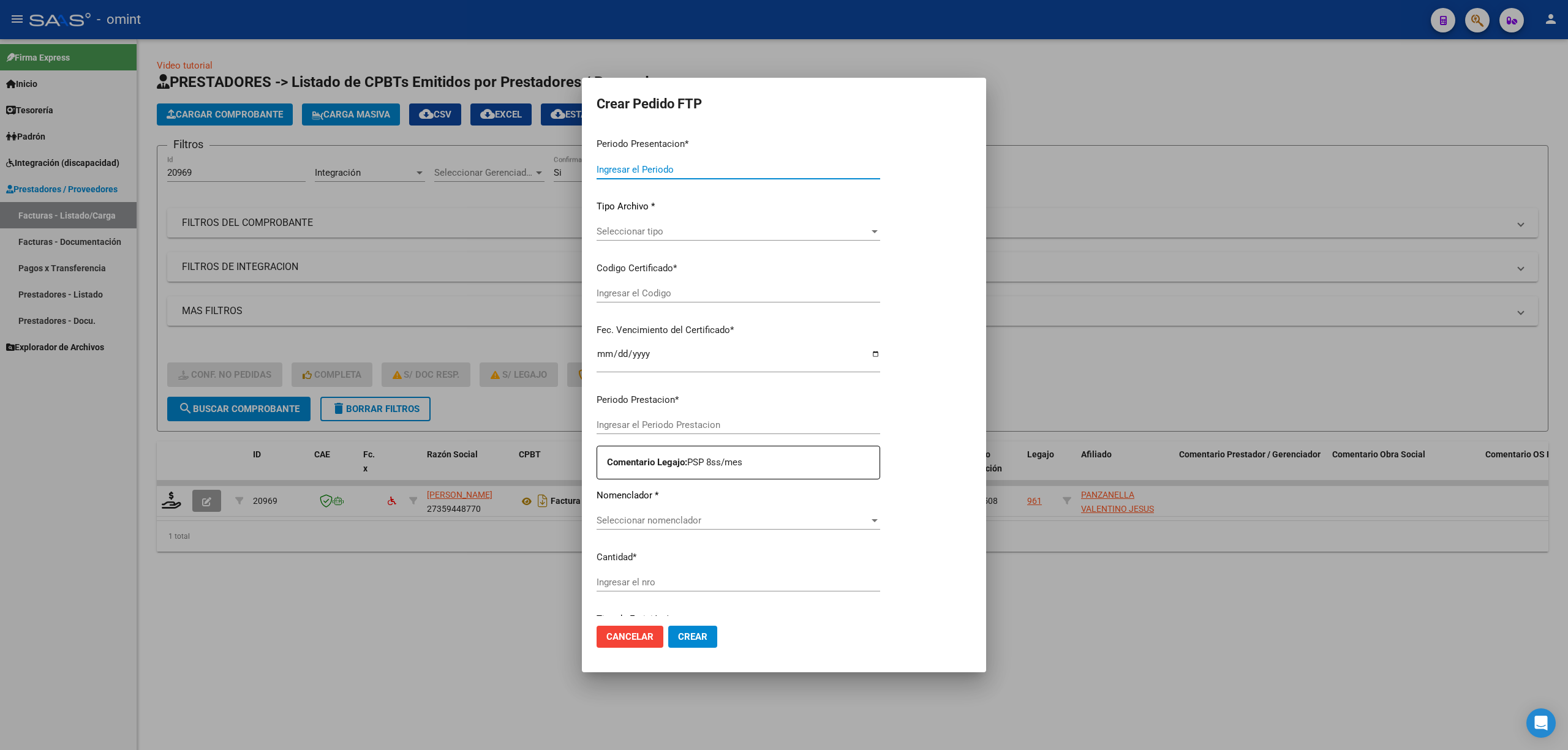
type input "202508"
type input "$ 98.964,88"
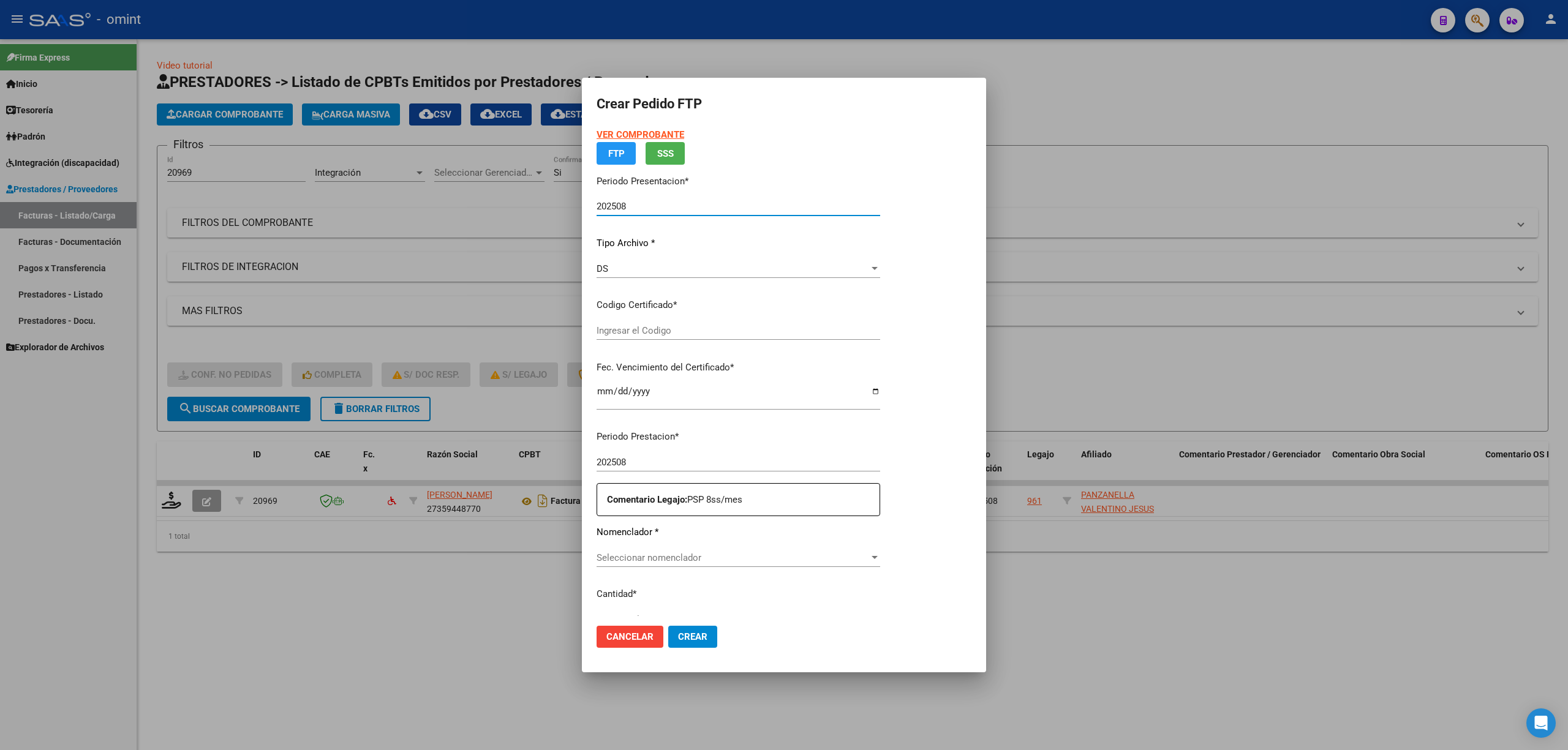
type input "322524842"
type input "2028-08-25"
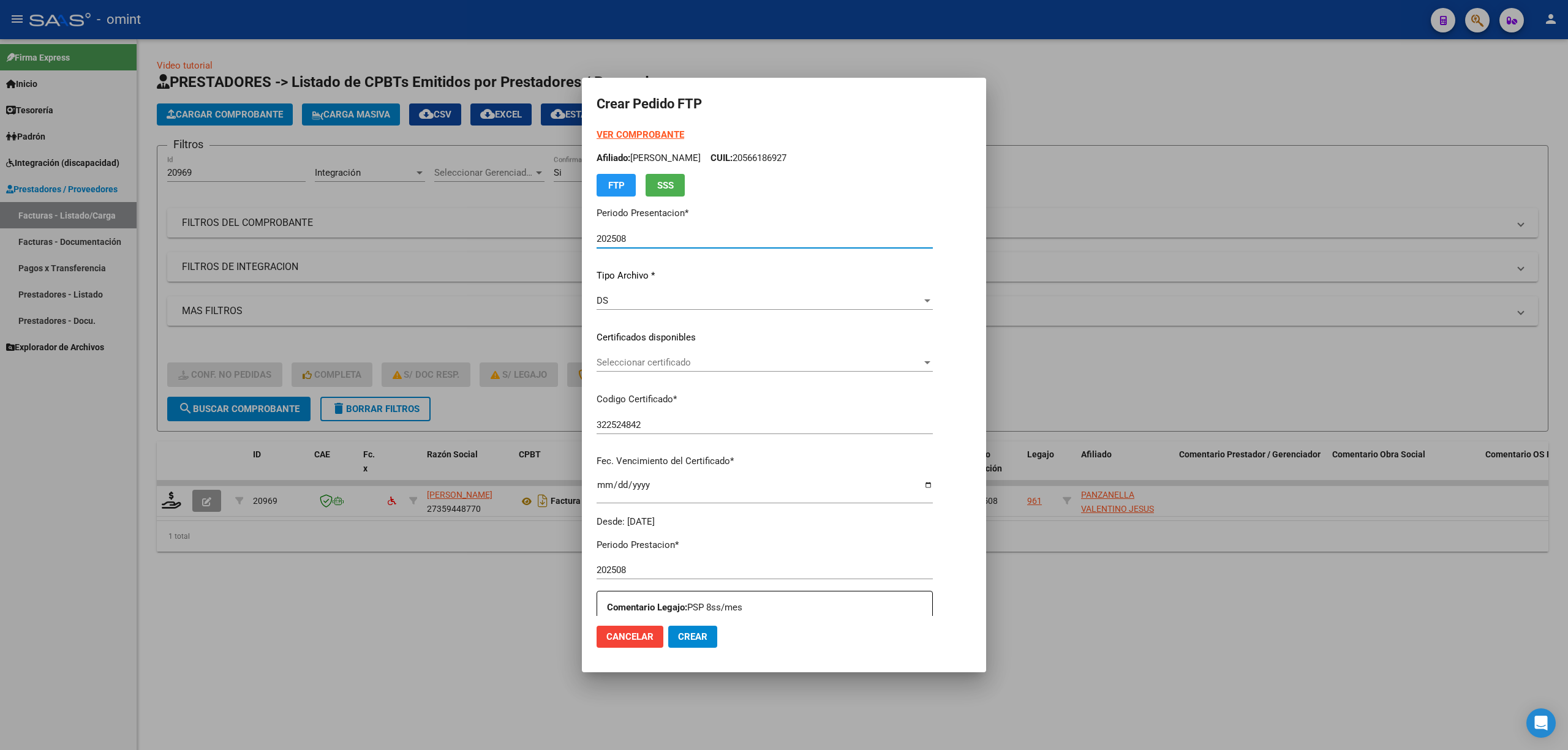
click at [615, 366] on span "Seleccionar certificado" at bounding box center [759, 363] width 325 height 11
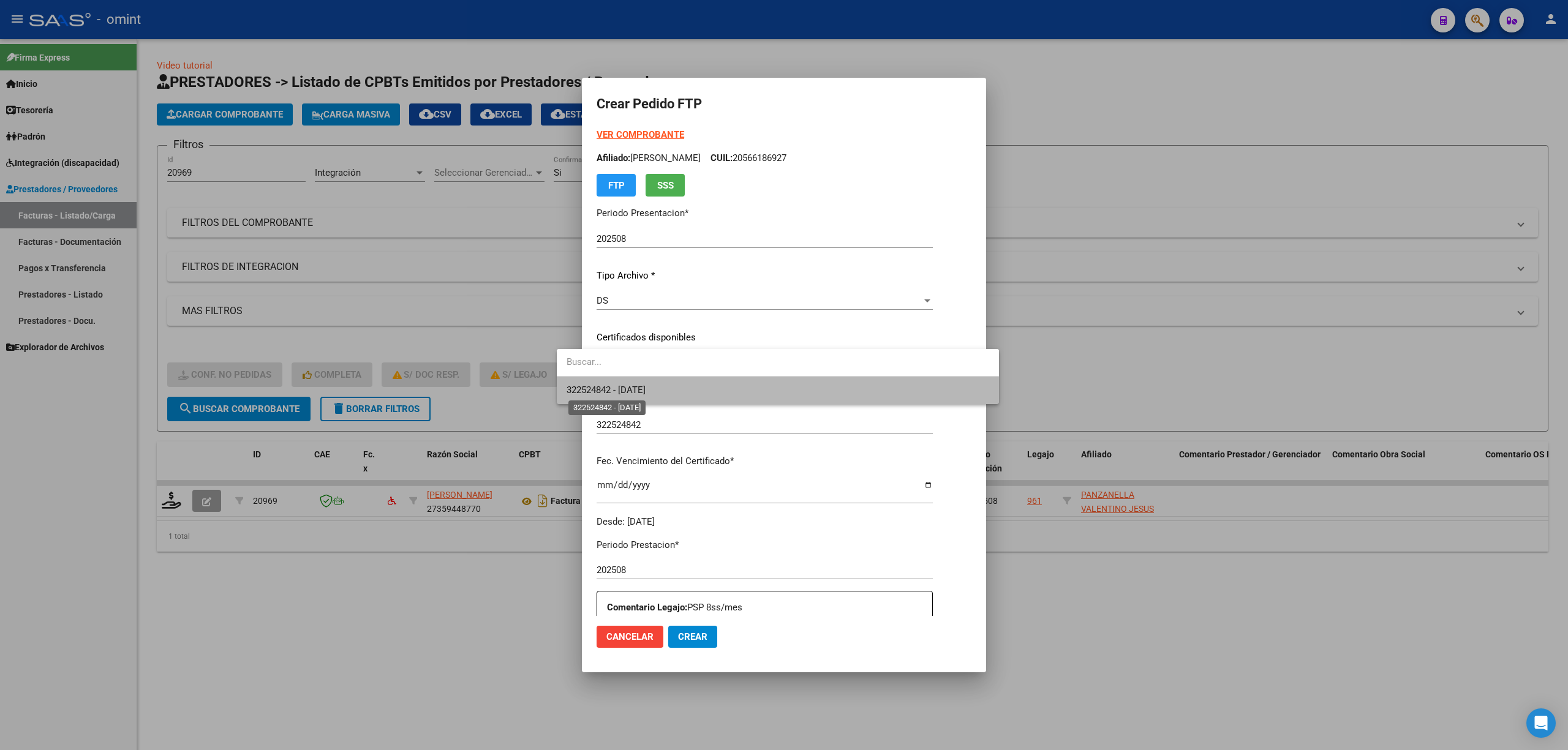
drag, startPoint x: 645, startPoint y: 395, endPoint x: 696, endPoint y: 388, distance: 51.5
click at [646, 395] on span "322524842 - 2028-08-25" at bounding box center [606, 390] width 79 height 11
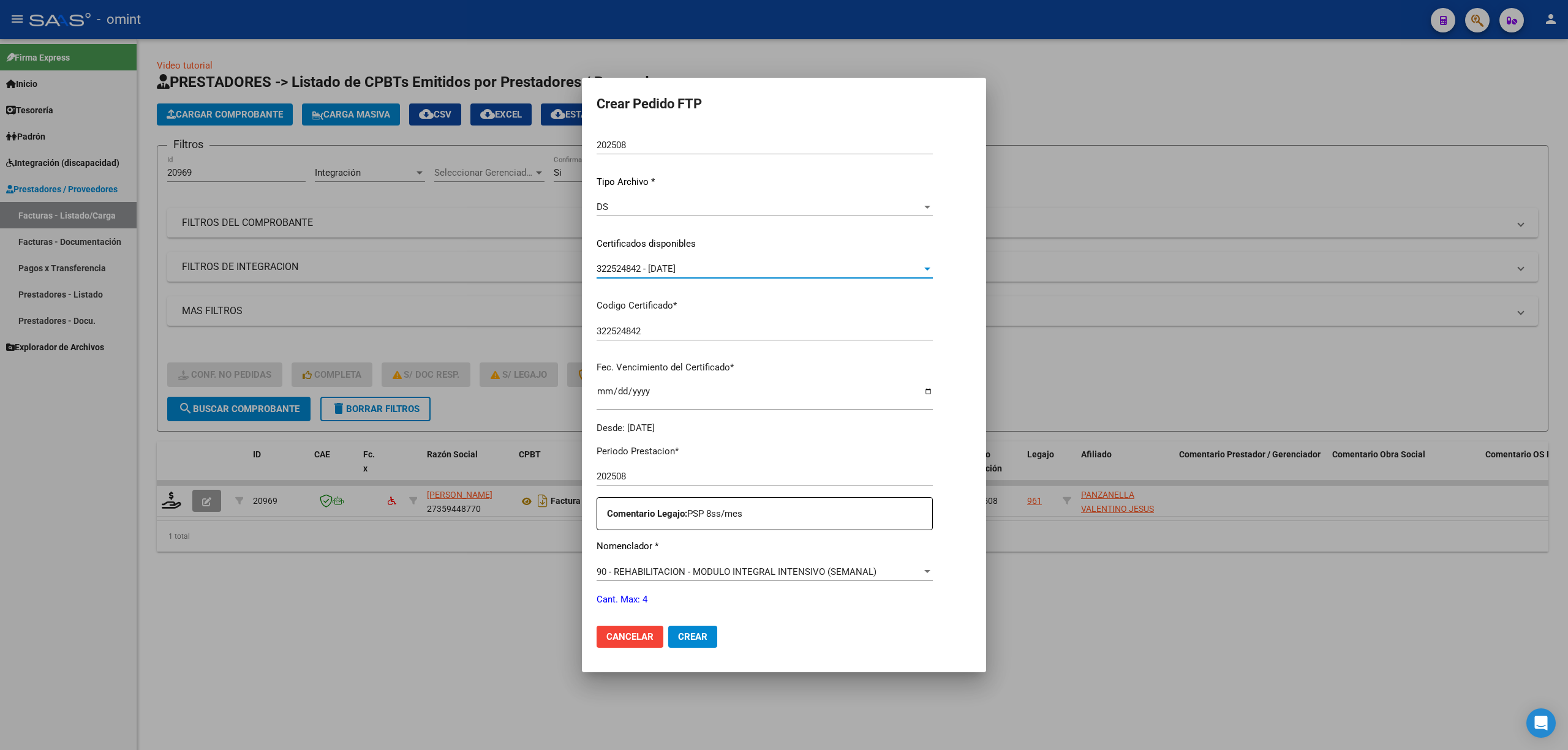
scroll to position [331, 0]
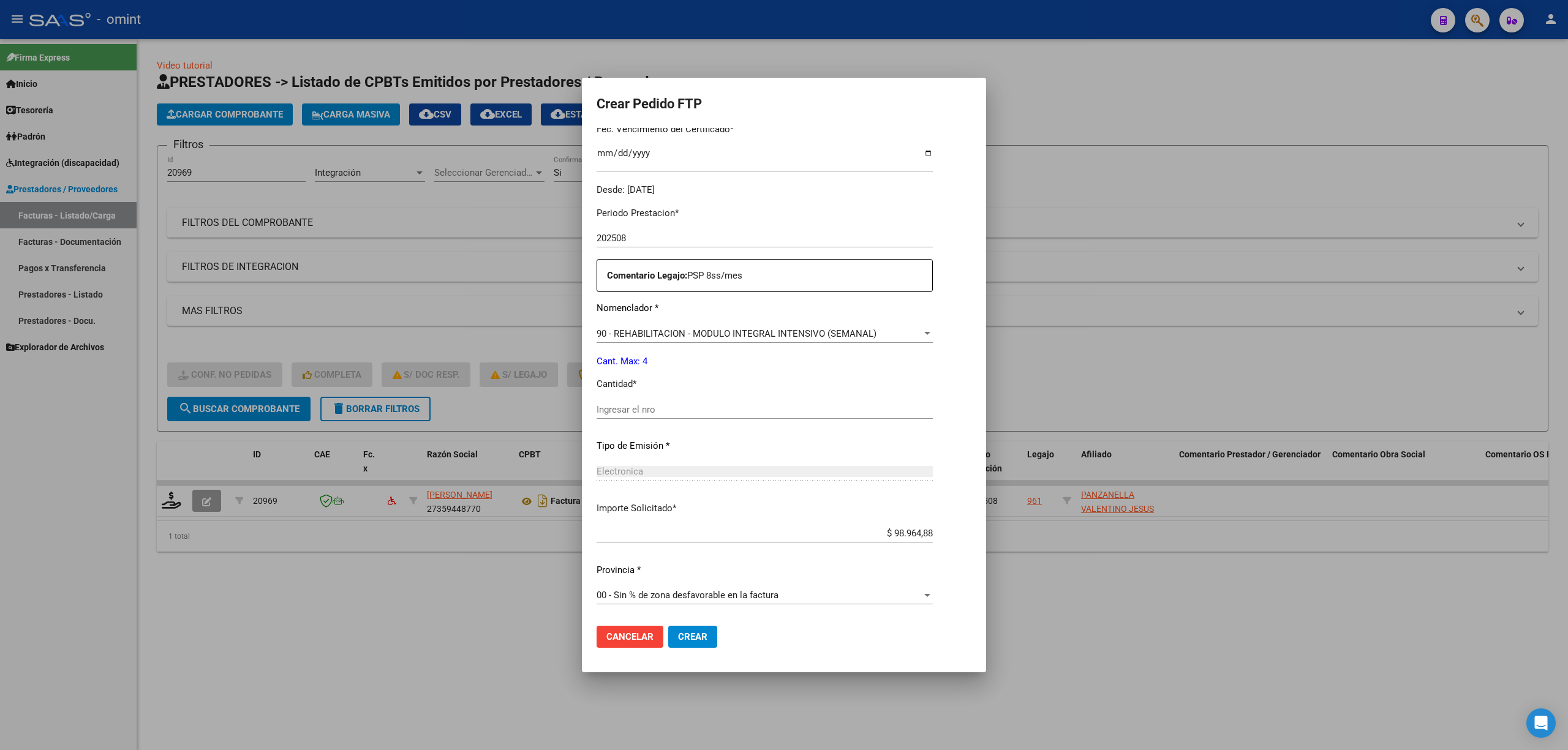
click at [628, 404] on input "Ingresar el nro" at bounding box center [764, 409] width 336 height 11
type input "4"
click at [668, 649] on mat-dialog-actions "Cancelar Crear" at bounding box center [784, 636] width 375 height 42
click at [678, 641] on span "Crear" at bounding box center [693, 637] width 30 height 11
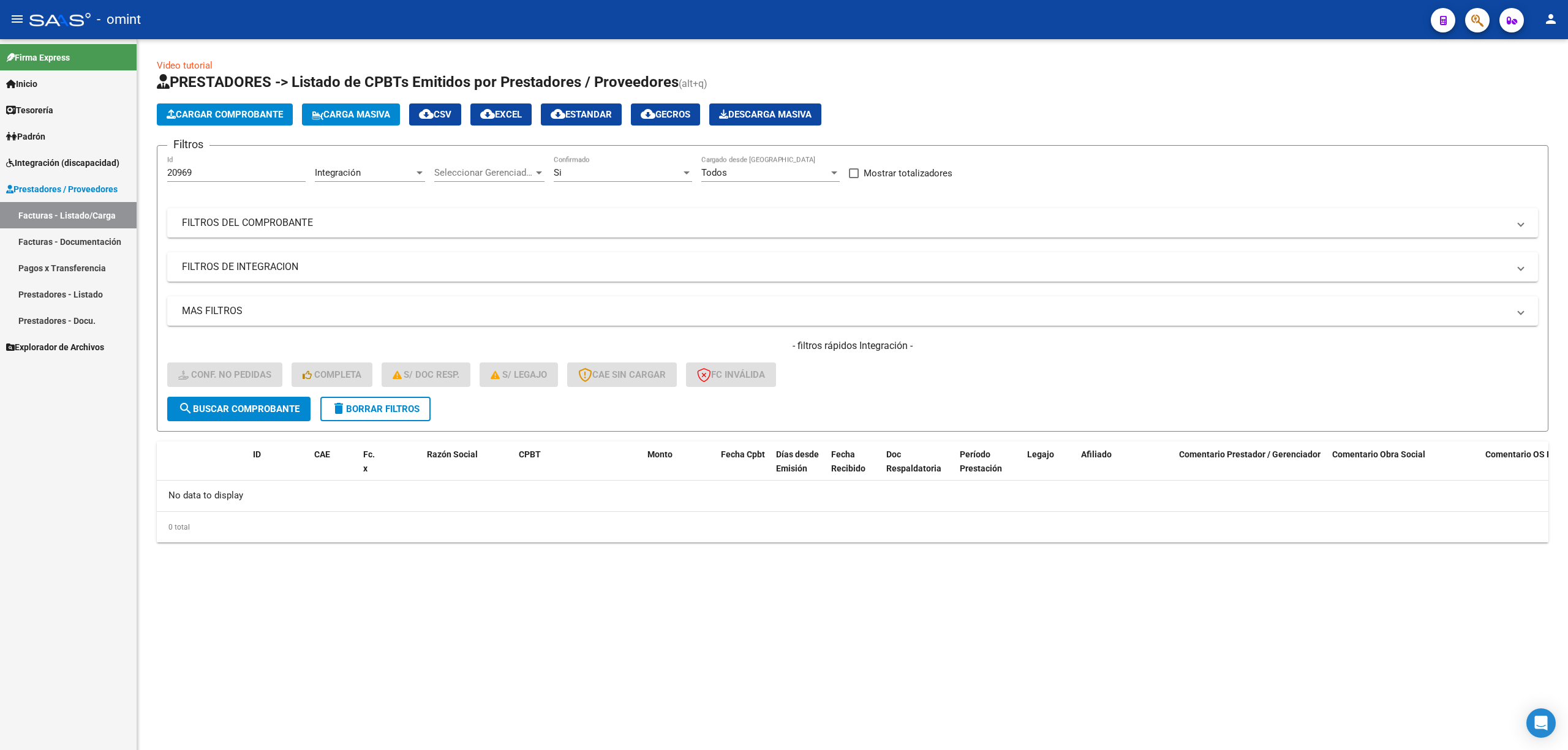
click at [153, 175] on div "Video tutorial PRESTADORES -> Listado de CPBTs Emitidos por Prestadores / Prove…" at bounding box center [852, 310] width 1431 height 543
paste input "2"
type input "20269"
click at [267, 412] on span "search Buscar Comprobante" at bounding box center [238, 409] width 121 height 11
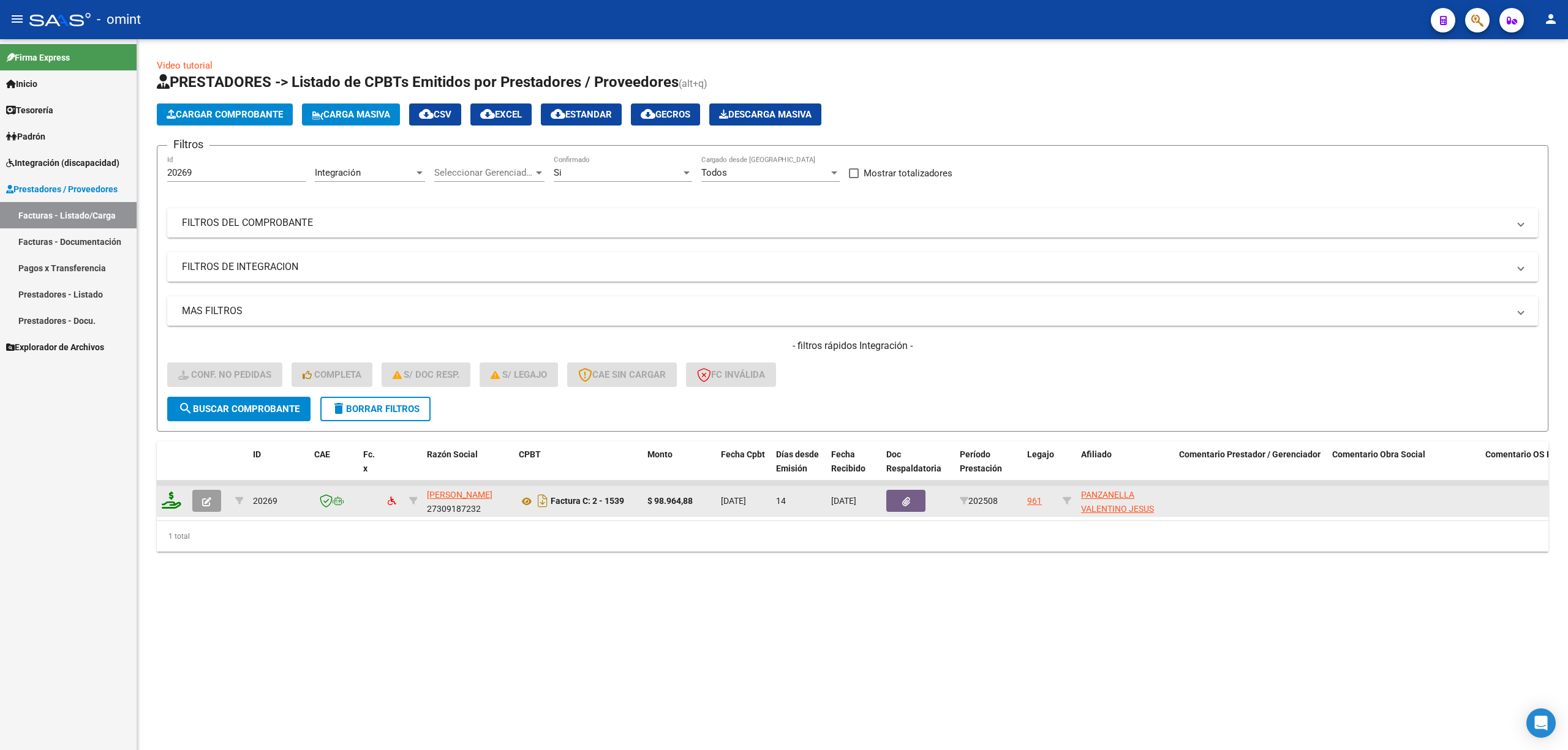
click at [168, 502] on icon at bounding box center [171, 500] width 19 height 18
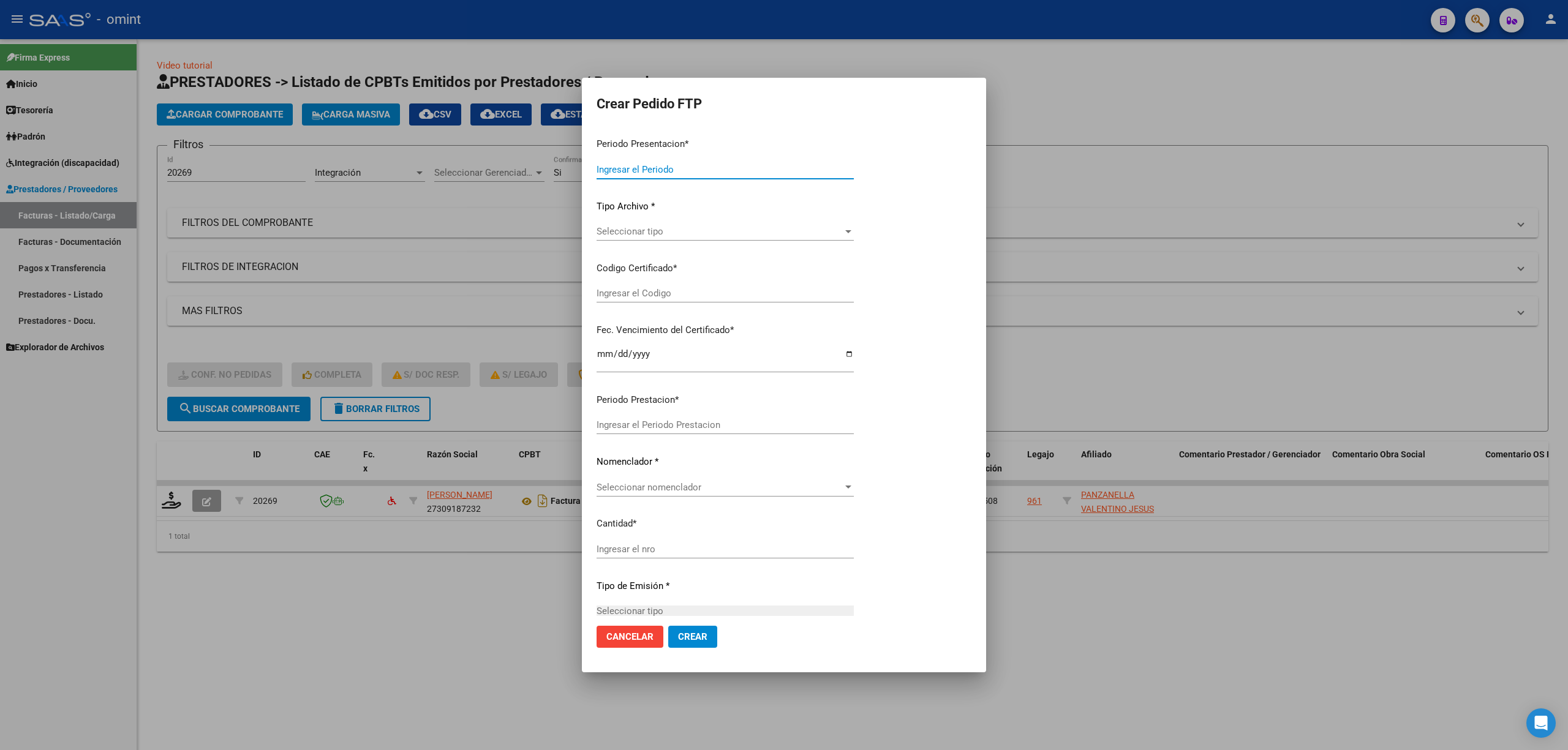
type input "202508"
type input "$ 98.964,88"
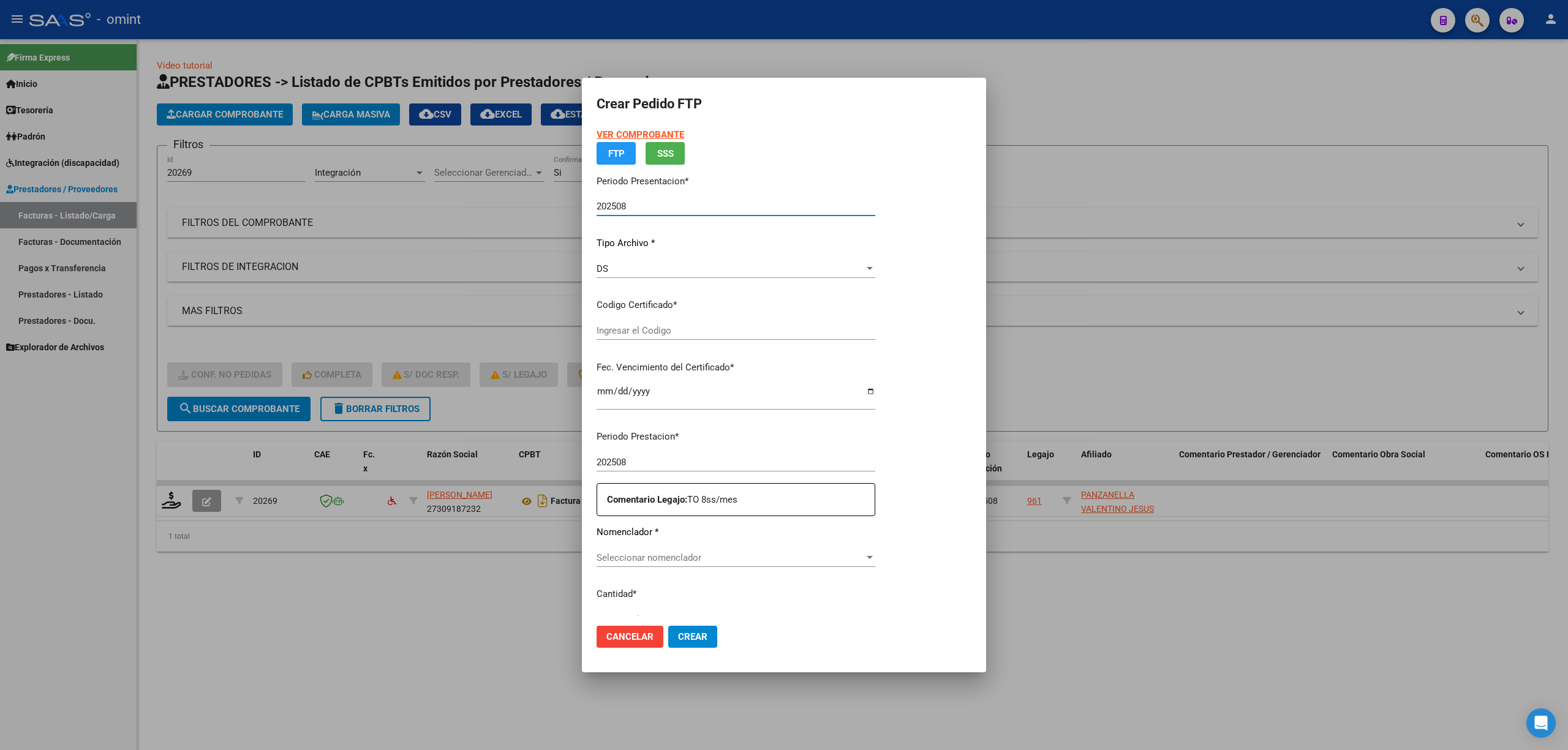
type input "322524842"
type input "2028-08-25"
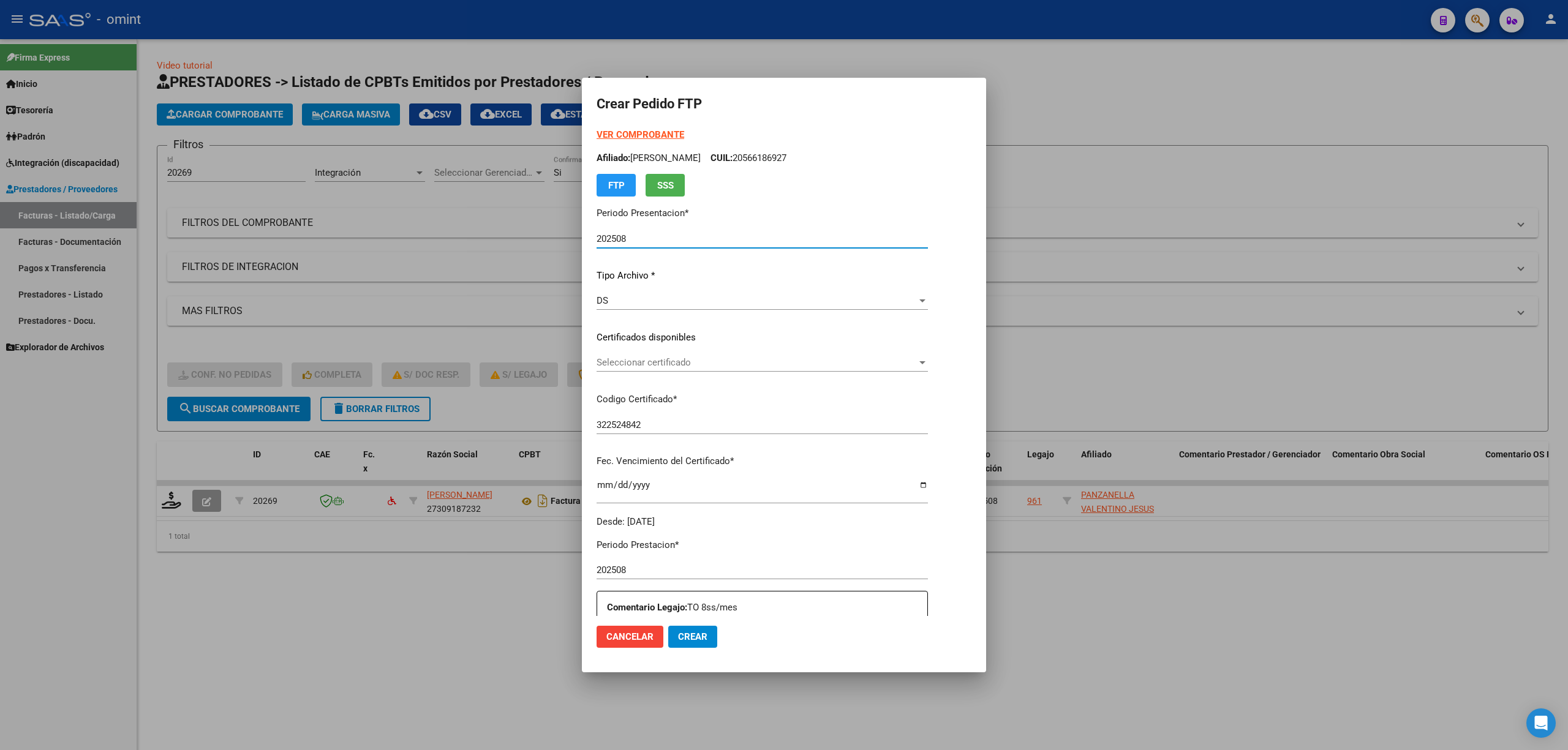
click at [643, 363] on span "Seleccionar certificado" at bounding box center [757, 363] width 320 height 11
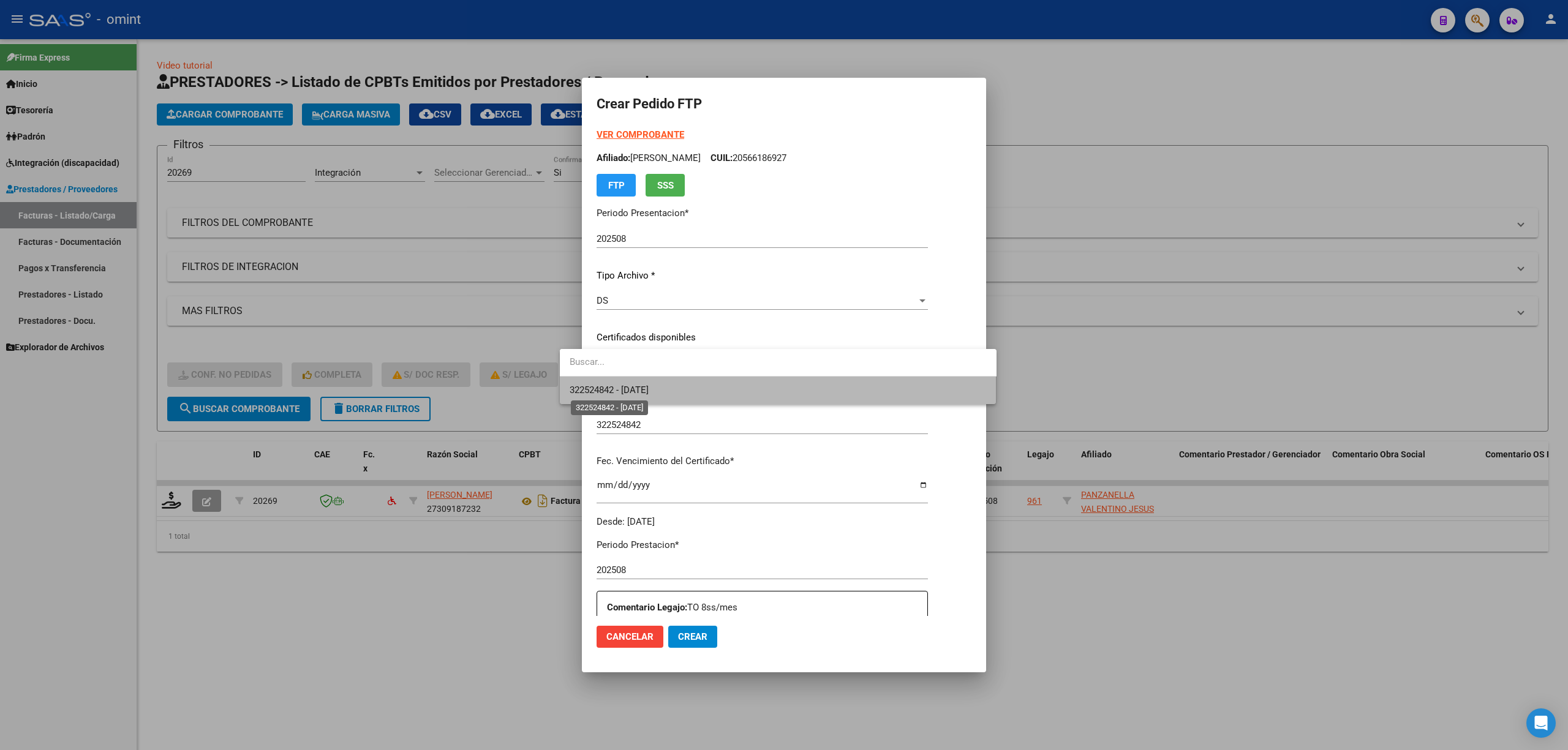
click at [628, 390] on span "322524842 - 2028-08-25" at bounding box center [608, 390] width 79 height 11
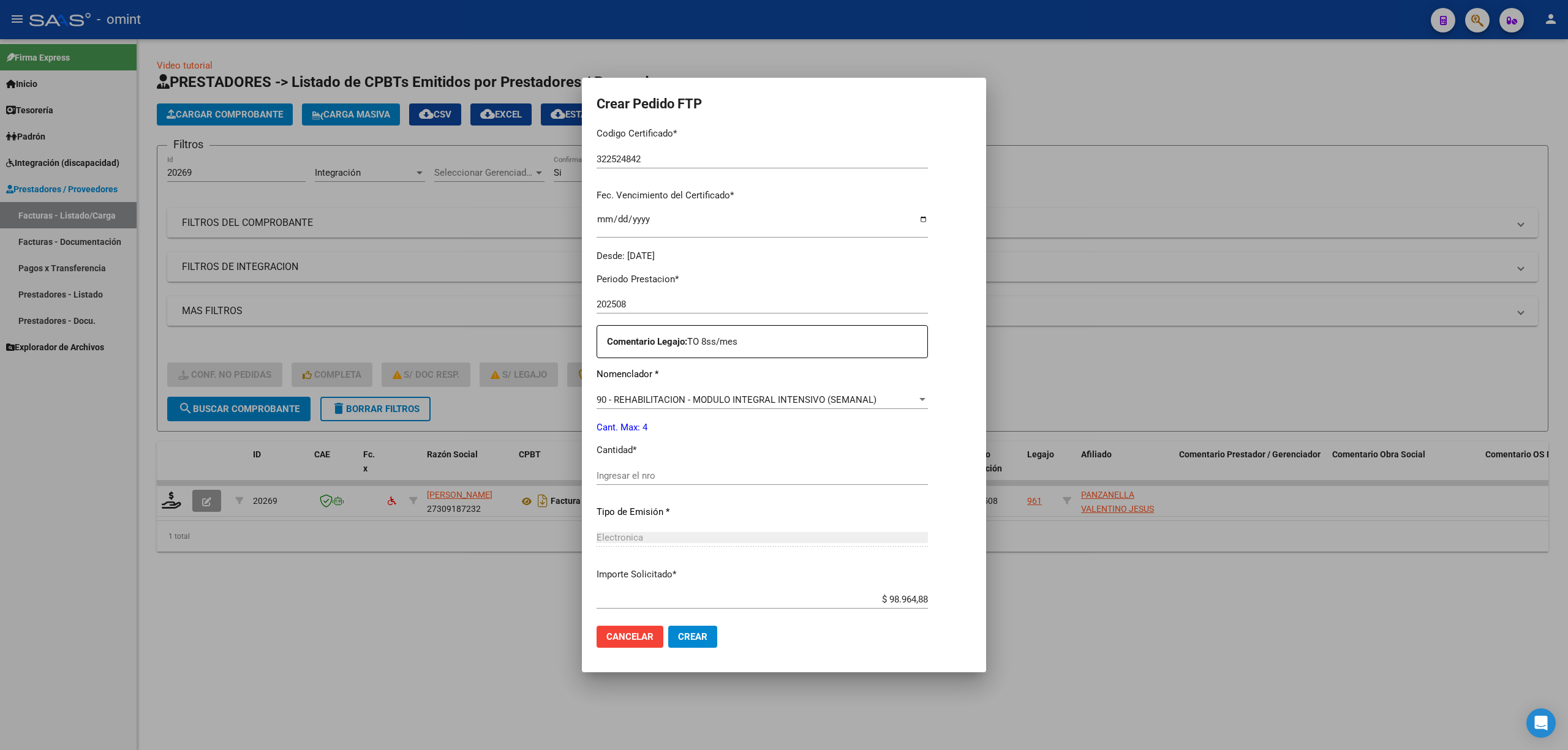
scroll to position [326, 0]
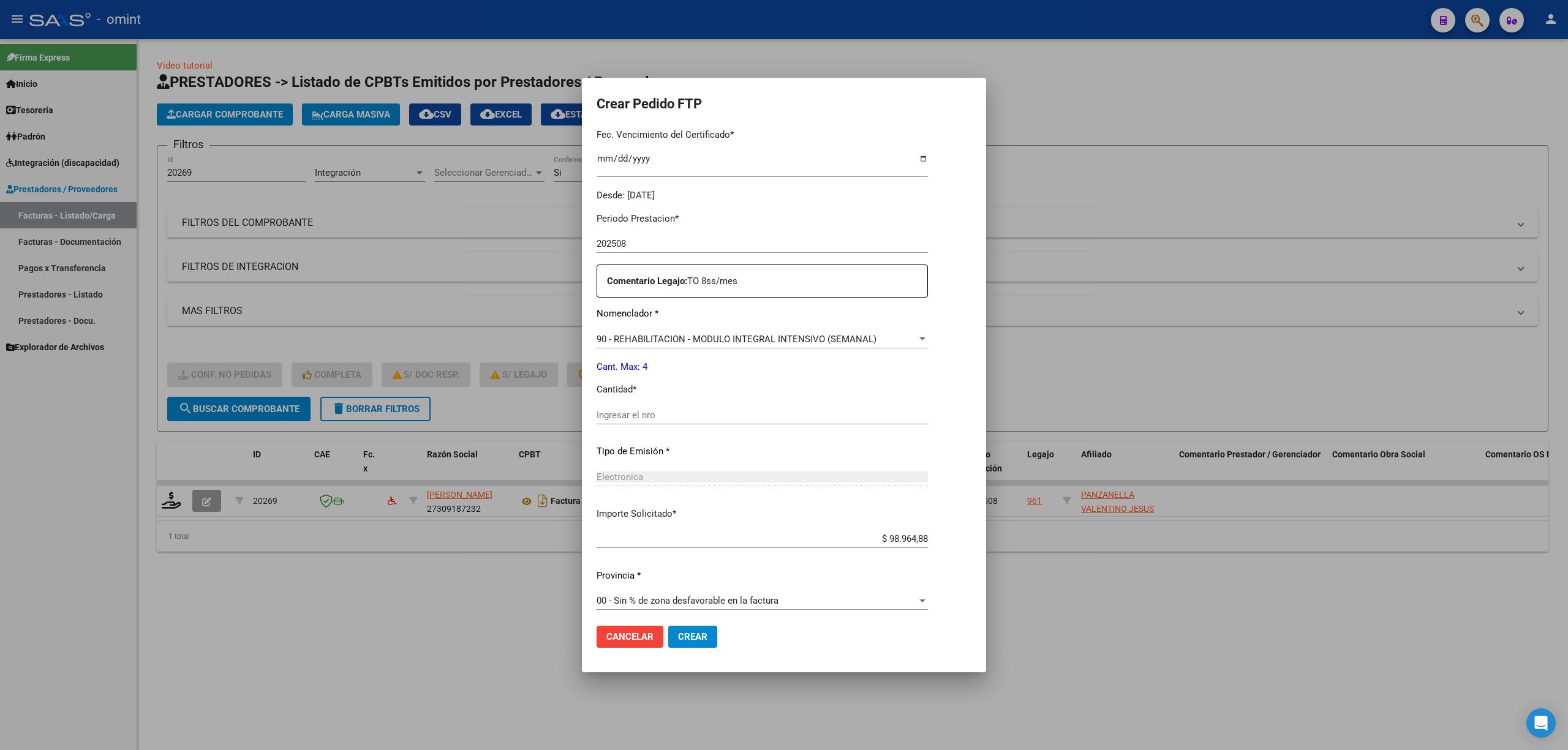
click at [626, 410] on input "Ingresar el nro" at bounding box center [762, 415] width 332 height 11
type input "4"
click at [678, 637] on span "Crear" at bounding box center [693, 637] width 30 height 11
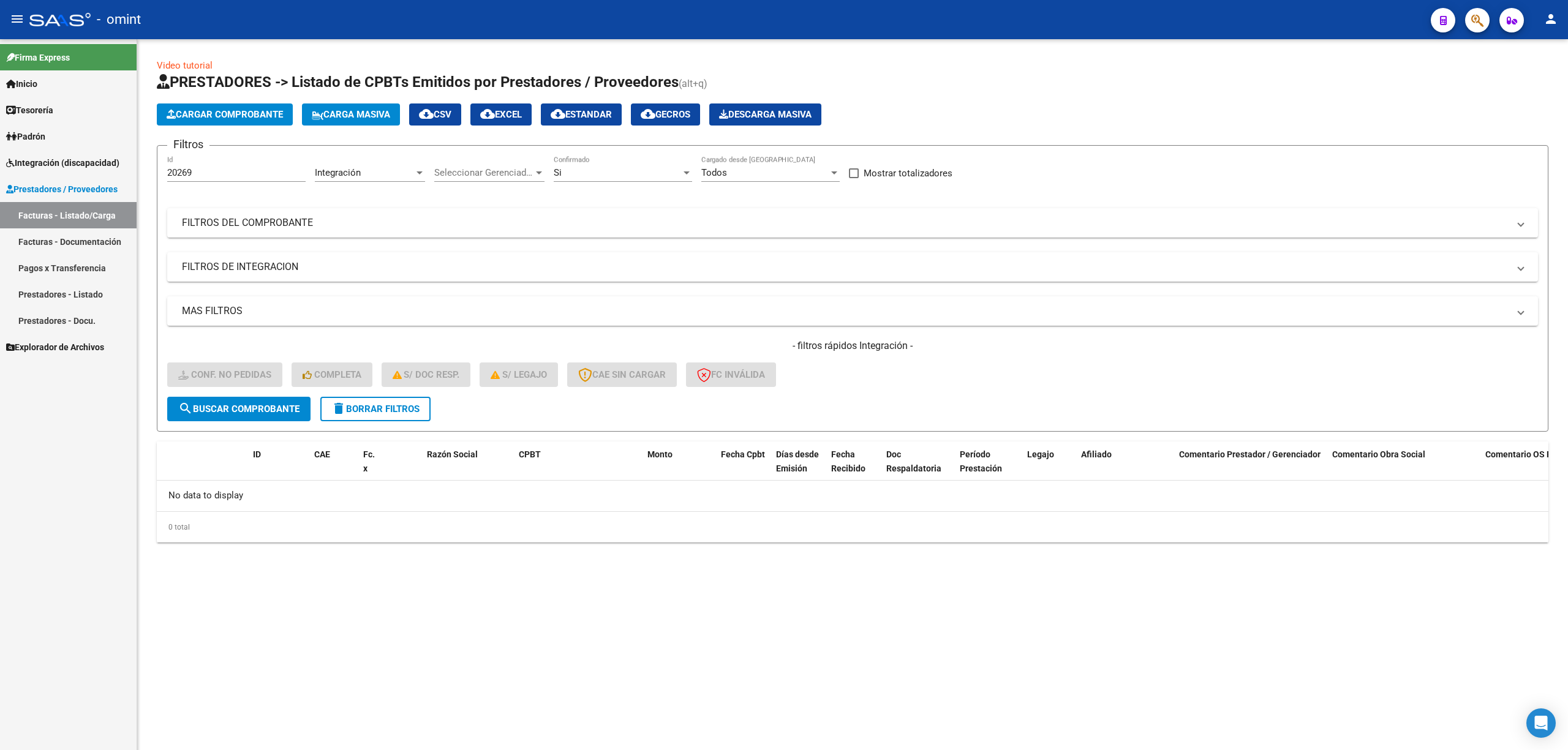
click at [207, 176] on input "20269" at bounding box center [236, 173] width 138 height 11
paste input "38"
type input "20238"
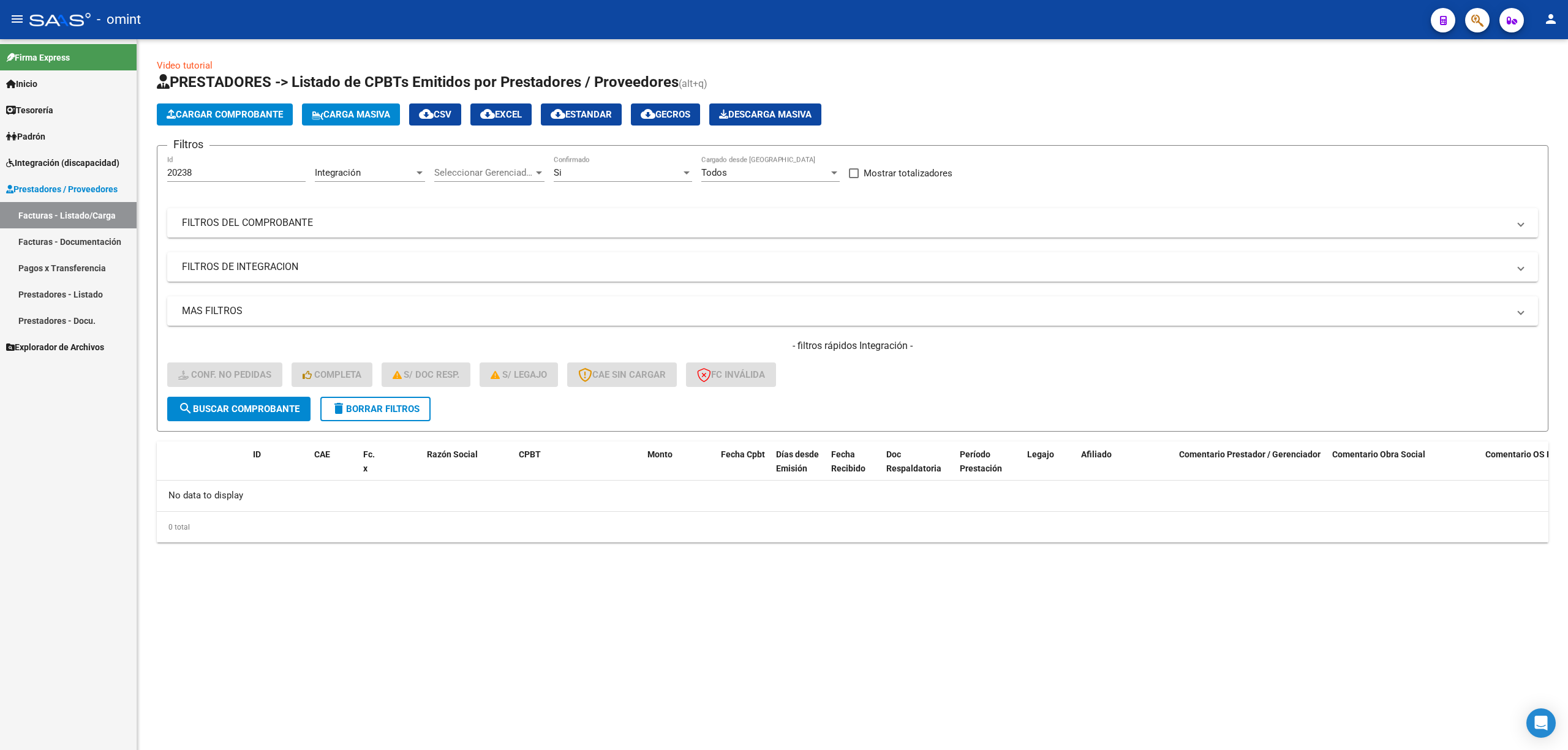
click at [262, 407] on span "search Buscar Comprobante" at bounding box center [238, 409] width 121 height 11
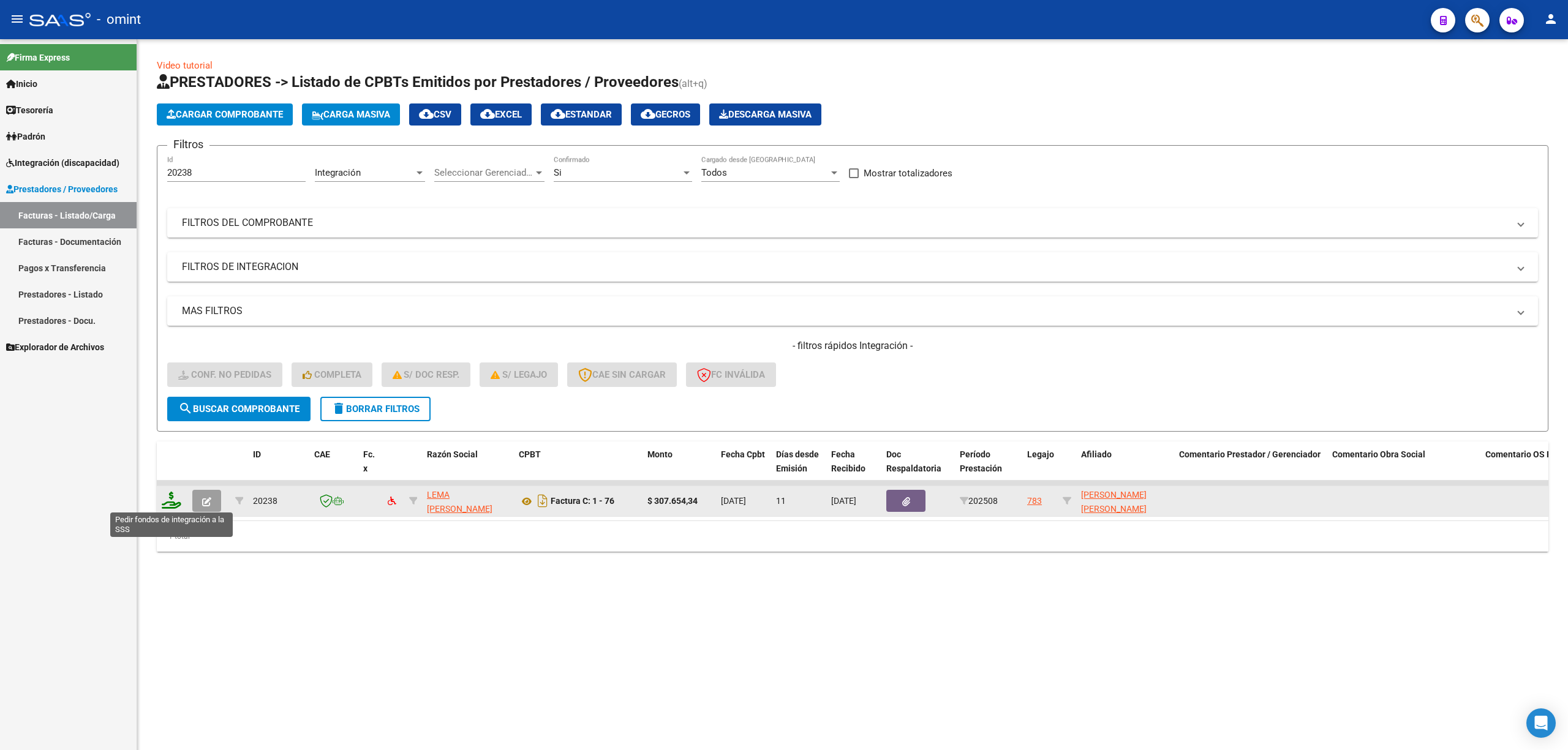
click at [176, 503] on icon at bounding box center [171, 500] width 19 height 18
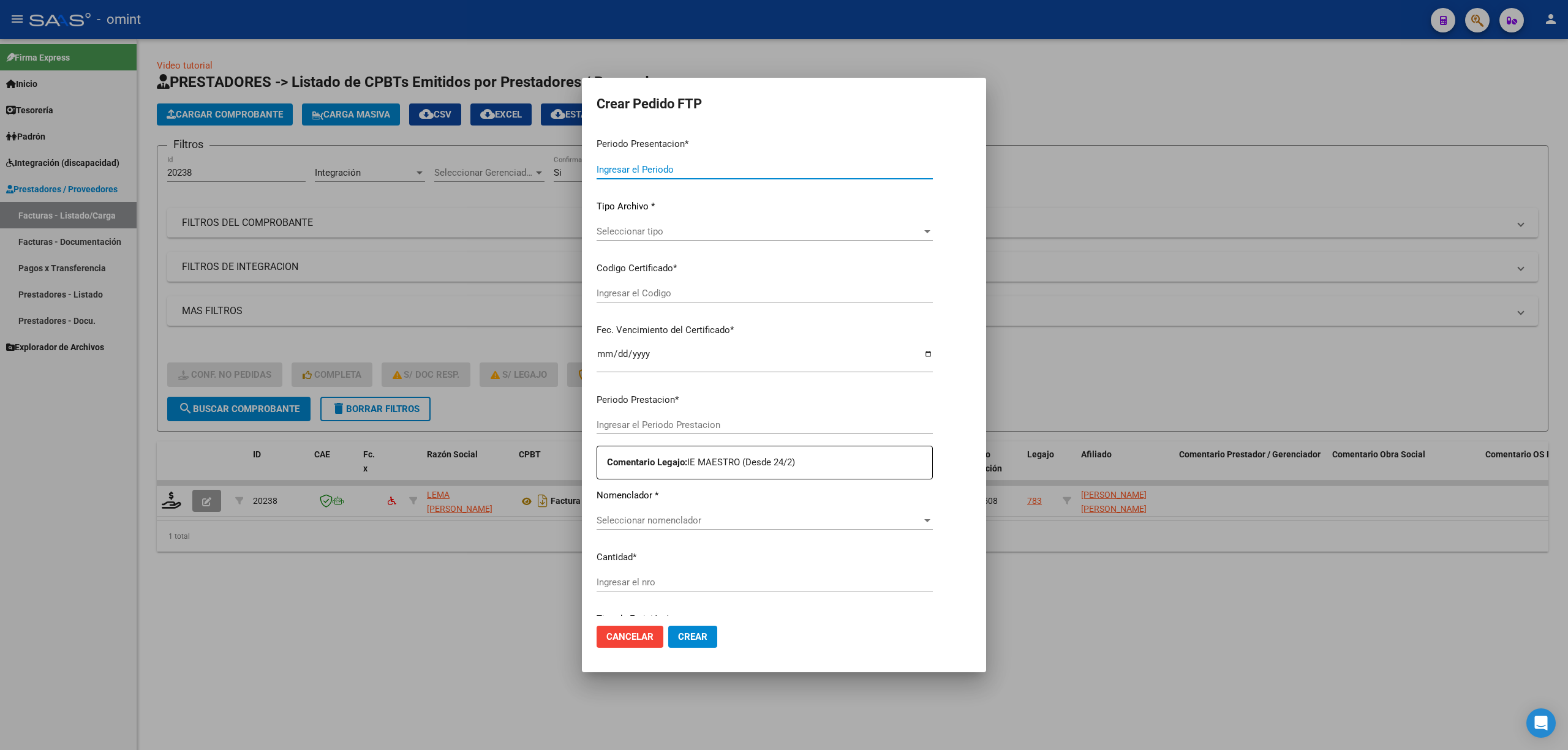
type input "202508"
type input "$ 307.654,34"
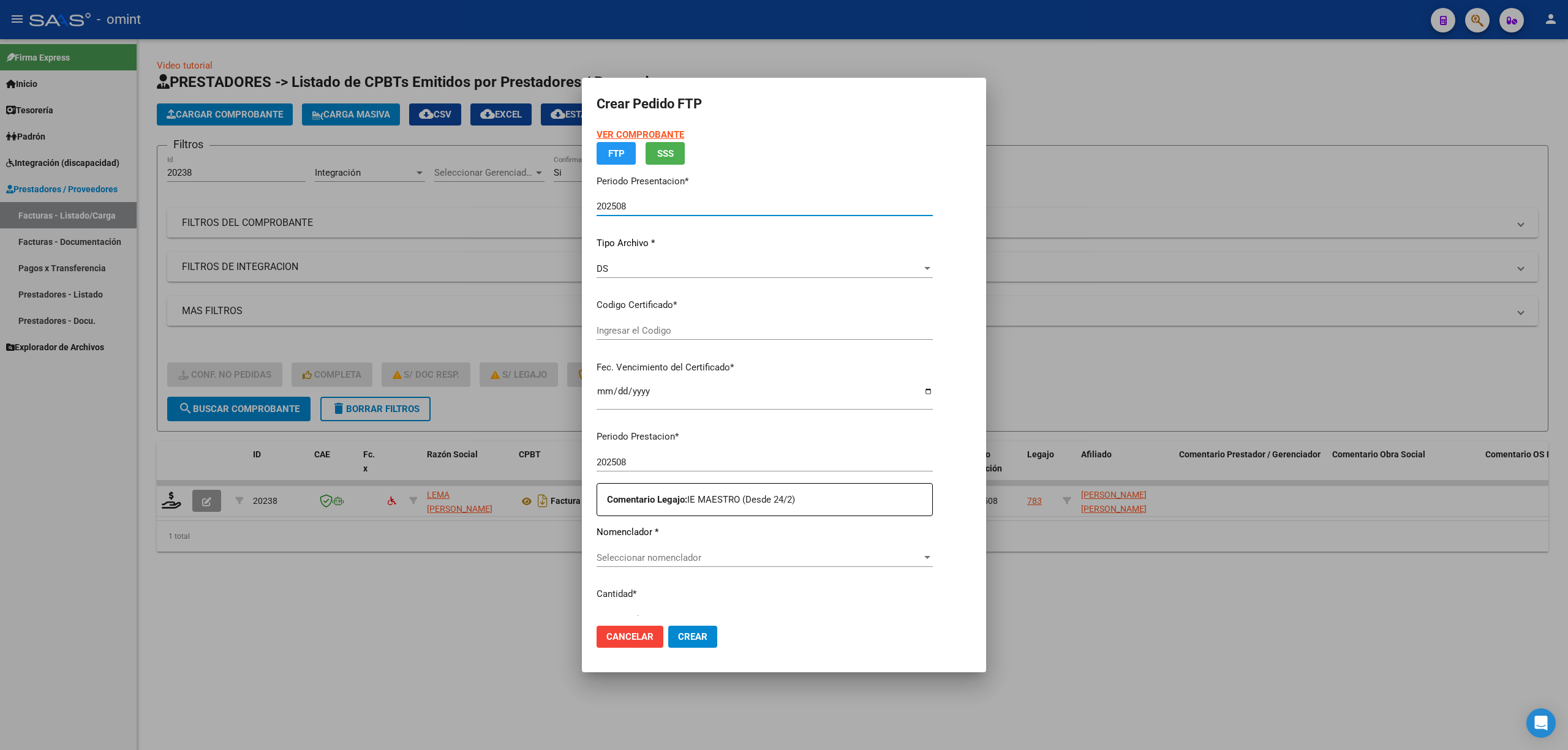
type input "443691834"
type input "2025-05-06"
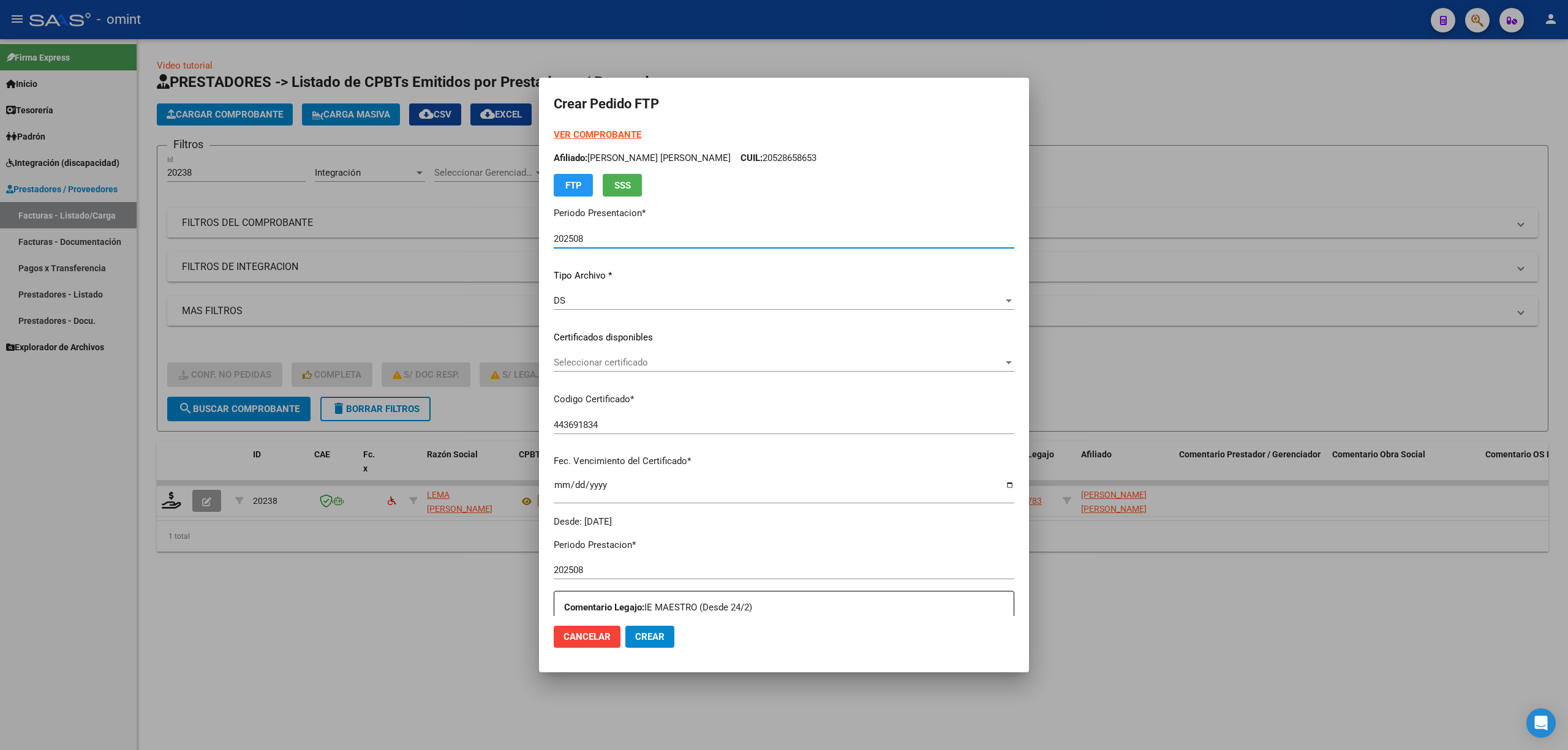
click at [640, 368] on span "Seleccionar certificado" at bounding box center [778, 363] width 449 height 11
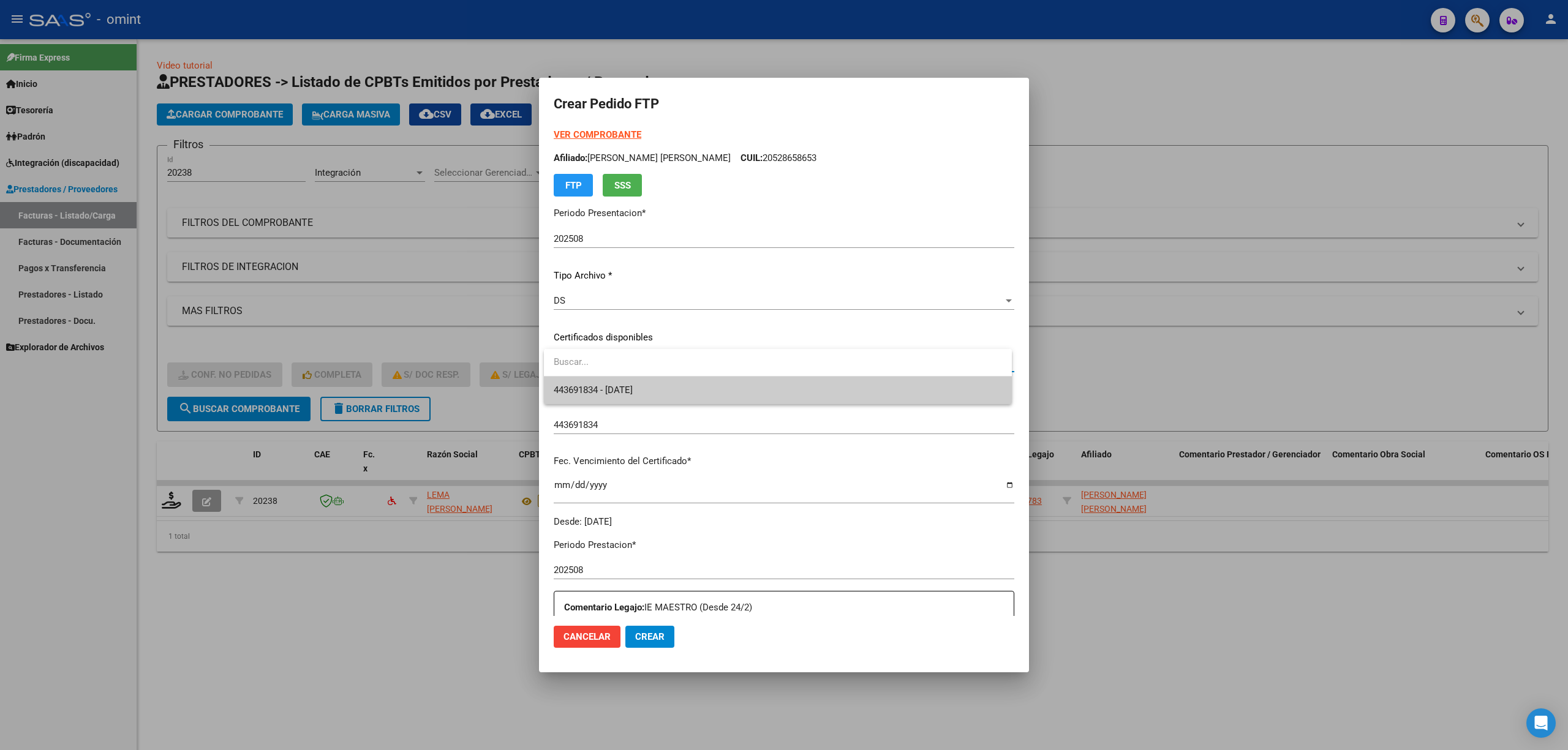
click at [633, 394] on span "443691834 - 2025-05-06" at bounding box center [593, 390] width 79 height 11
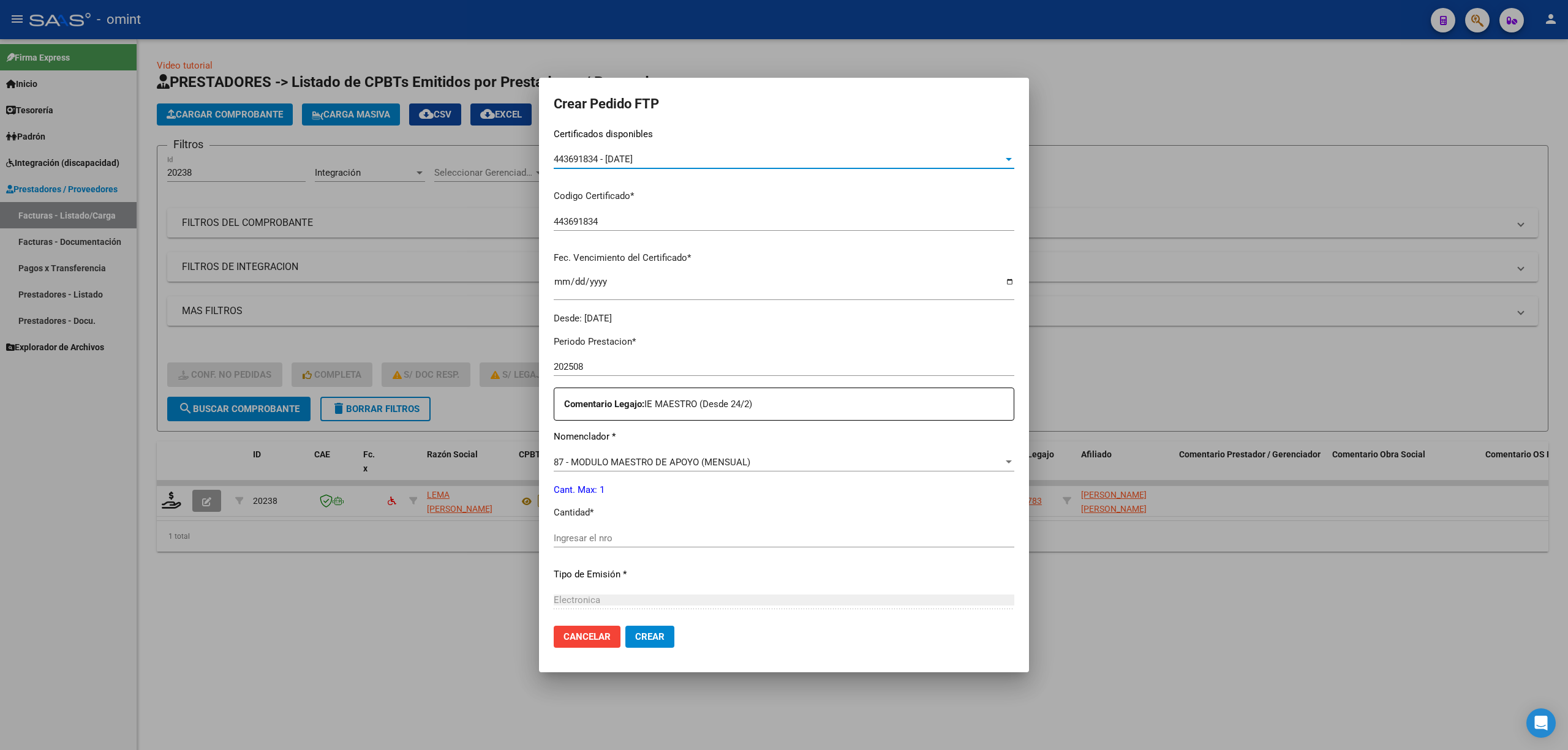
scroll to position [326, 0]
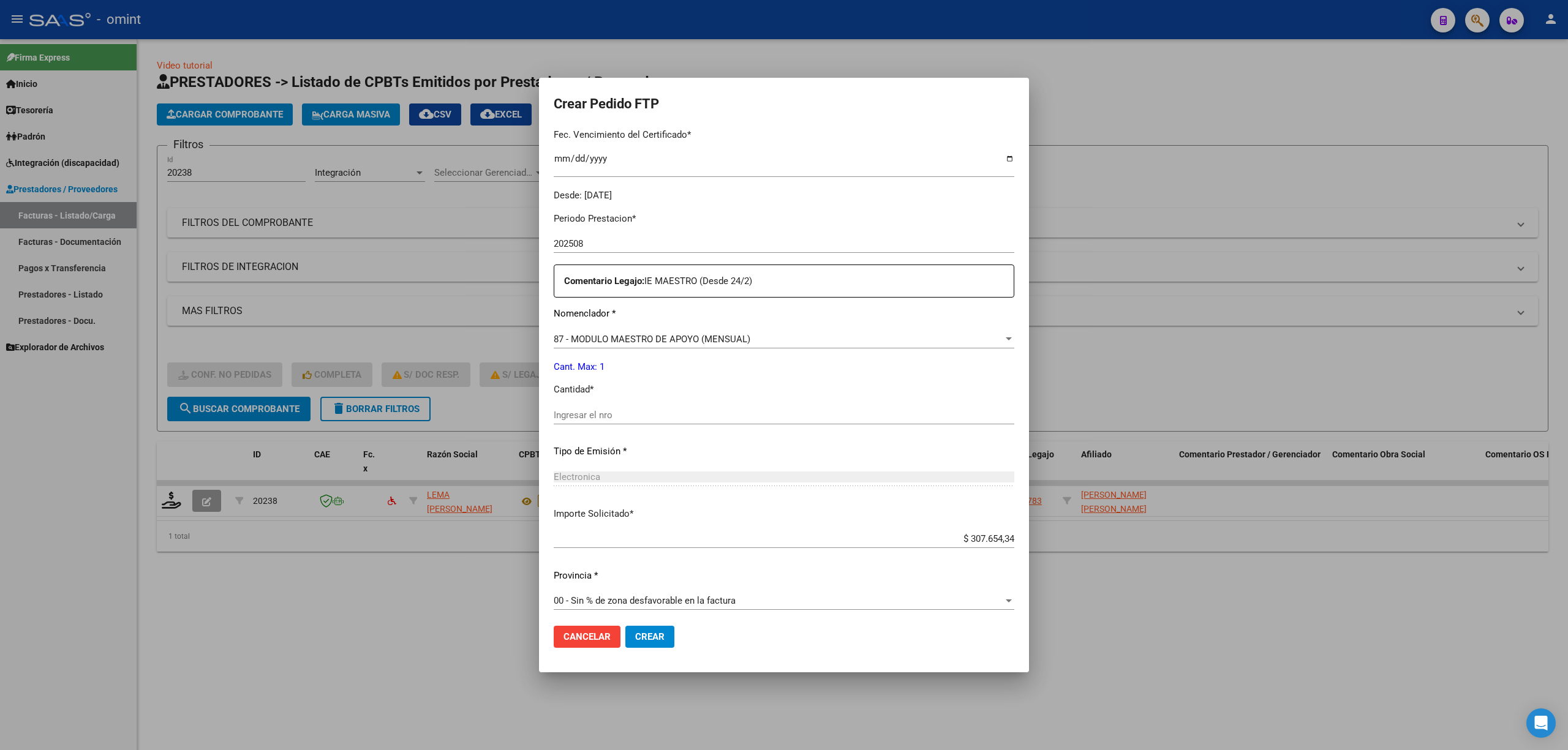
click at [610, 418] on input "Ingresar el nro" at bounding box center [784, 415] width 460 height 11
type input "1"
click at [637, 635] on span "Crear" at bounding box center [650, 637] width 30 height 11
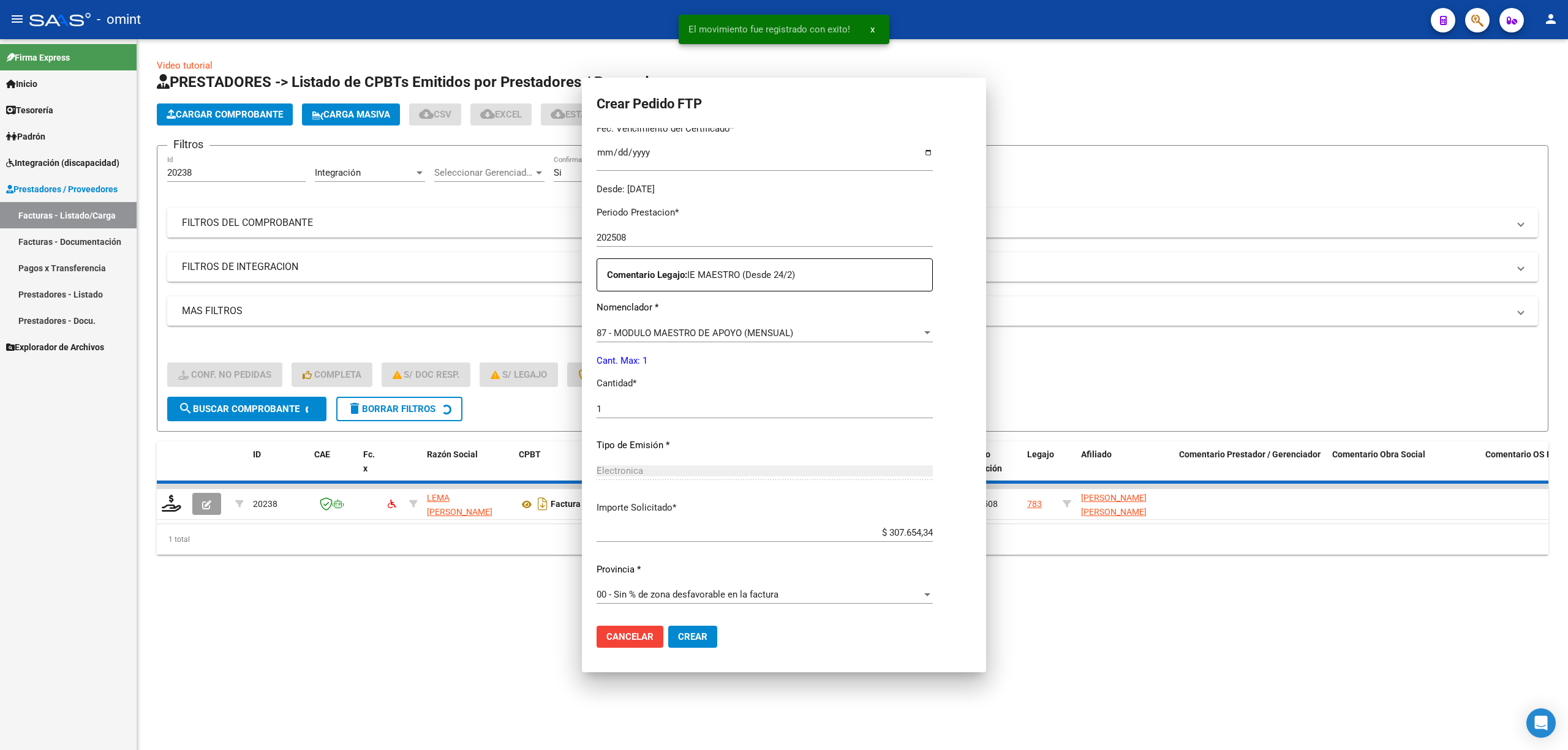
scroll to position [0, 0]
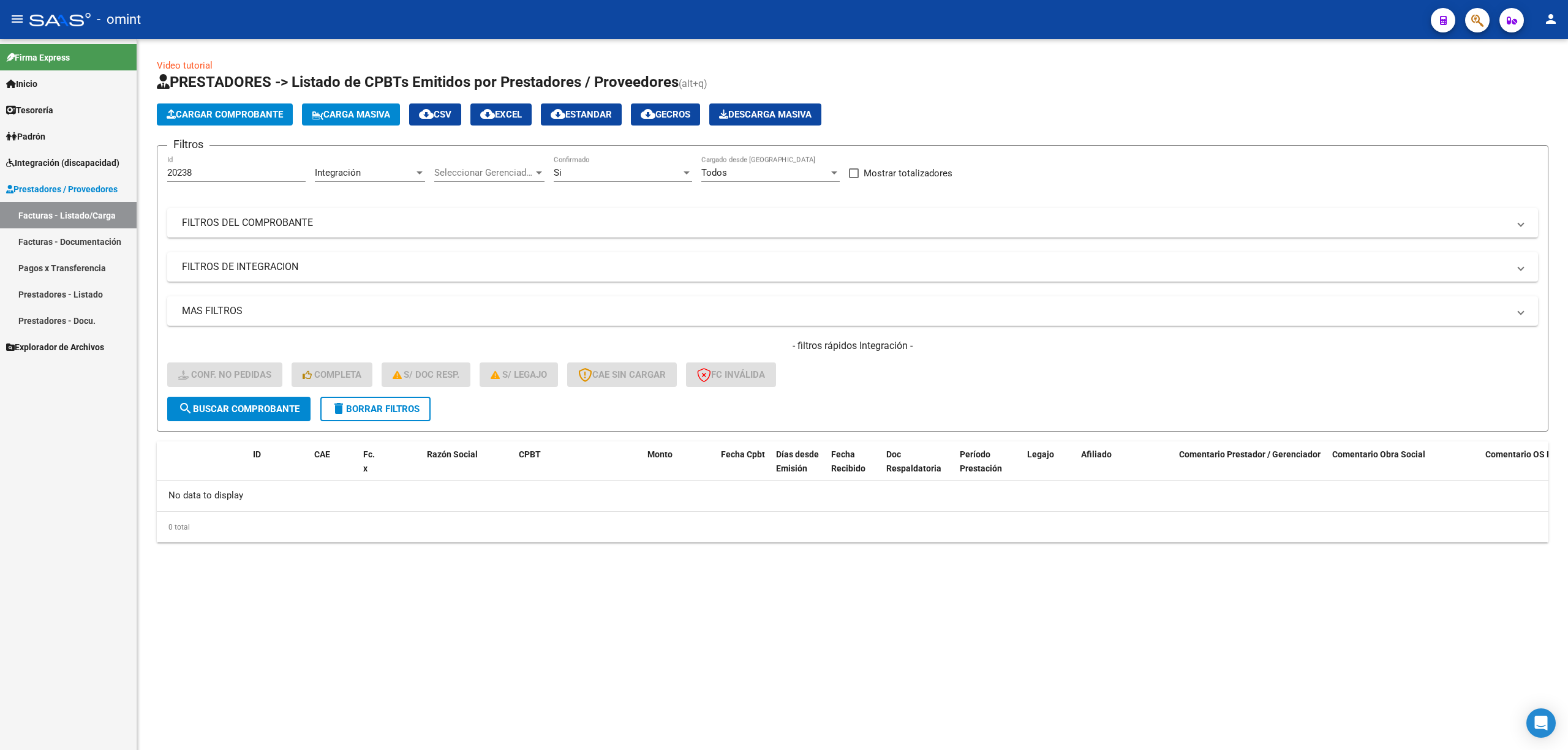
drag, startPoint x: 220, startPoint y: 180, endPoint x: 140, endPoint y: 176, distance: 80.1
click at [140, 176] on div "Video tutorial PRESTADORES -> Listado de CPBTs Emitidos por Prestadores / Prove…" at bounding box center [852, 310] width 1431 height 543
click at [250, 412] on span "search Buscar Comprobante" at bounding box center [238, 409] width 121 height 11
click at [205, 171] on input "20238" at bounding box center [236, 173] width 138 height 11
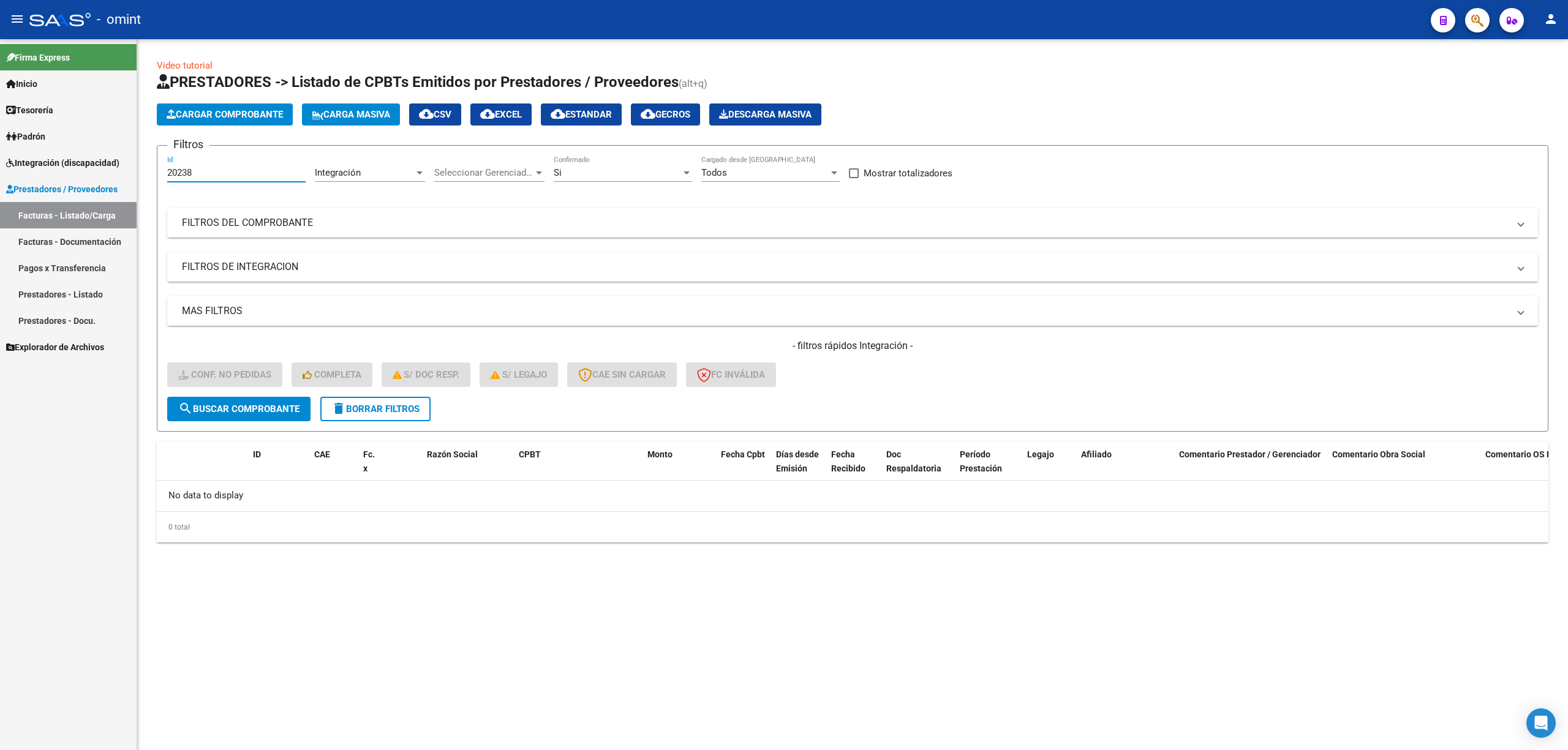
click at [205, 171] on input "20238" at bounding box center [236, 173] width 138 height 11
paste input "19719"
type input "19719"
click at [262, 409] on span "search Buscar Comprobante" at bounding box center [238, 409] width 121 height 11
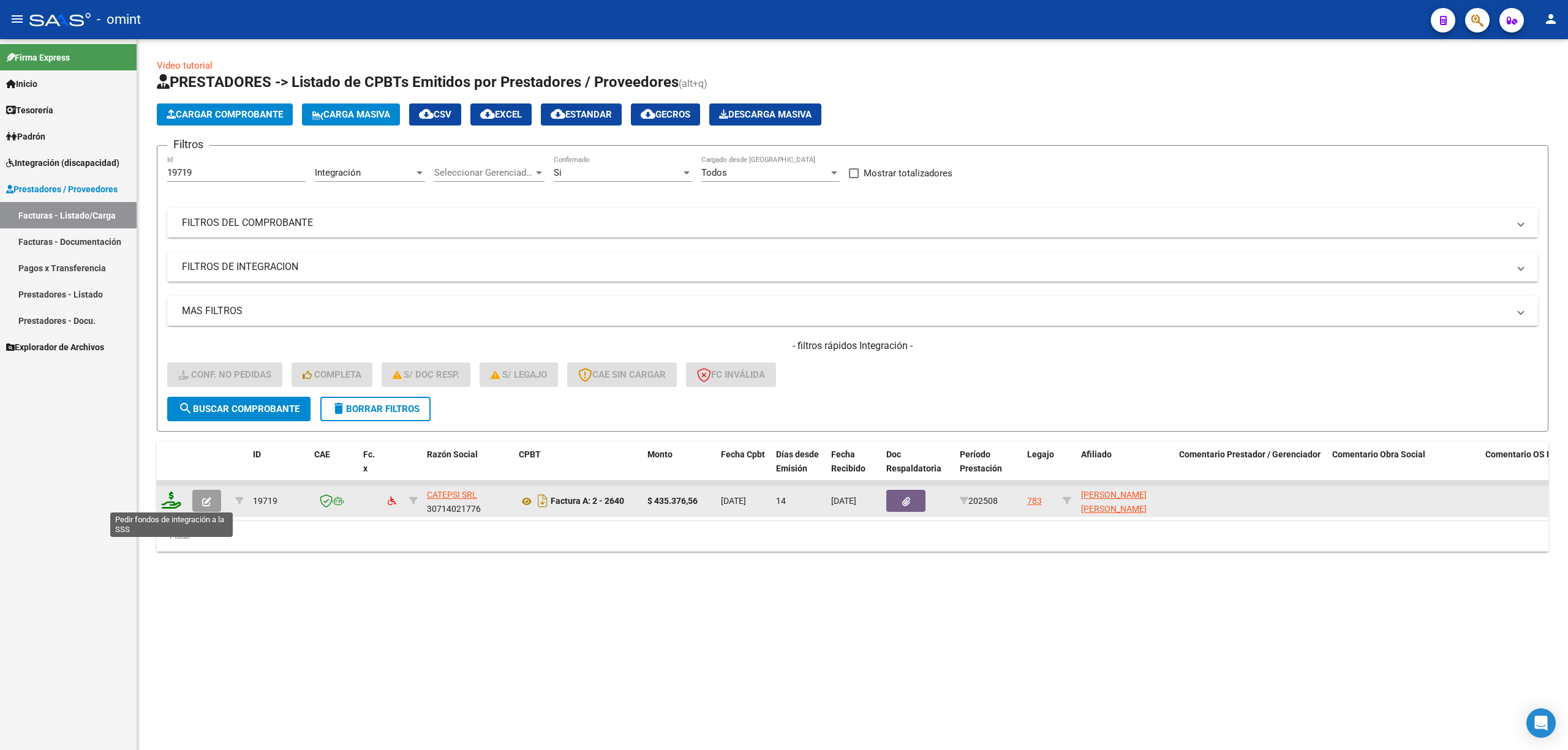
click at [171, 496] on icon at bounding box center [171, 500] width 19 height 18
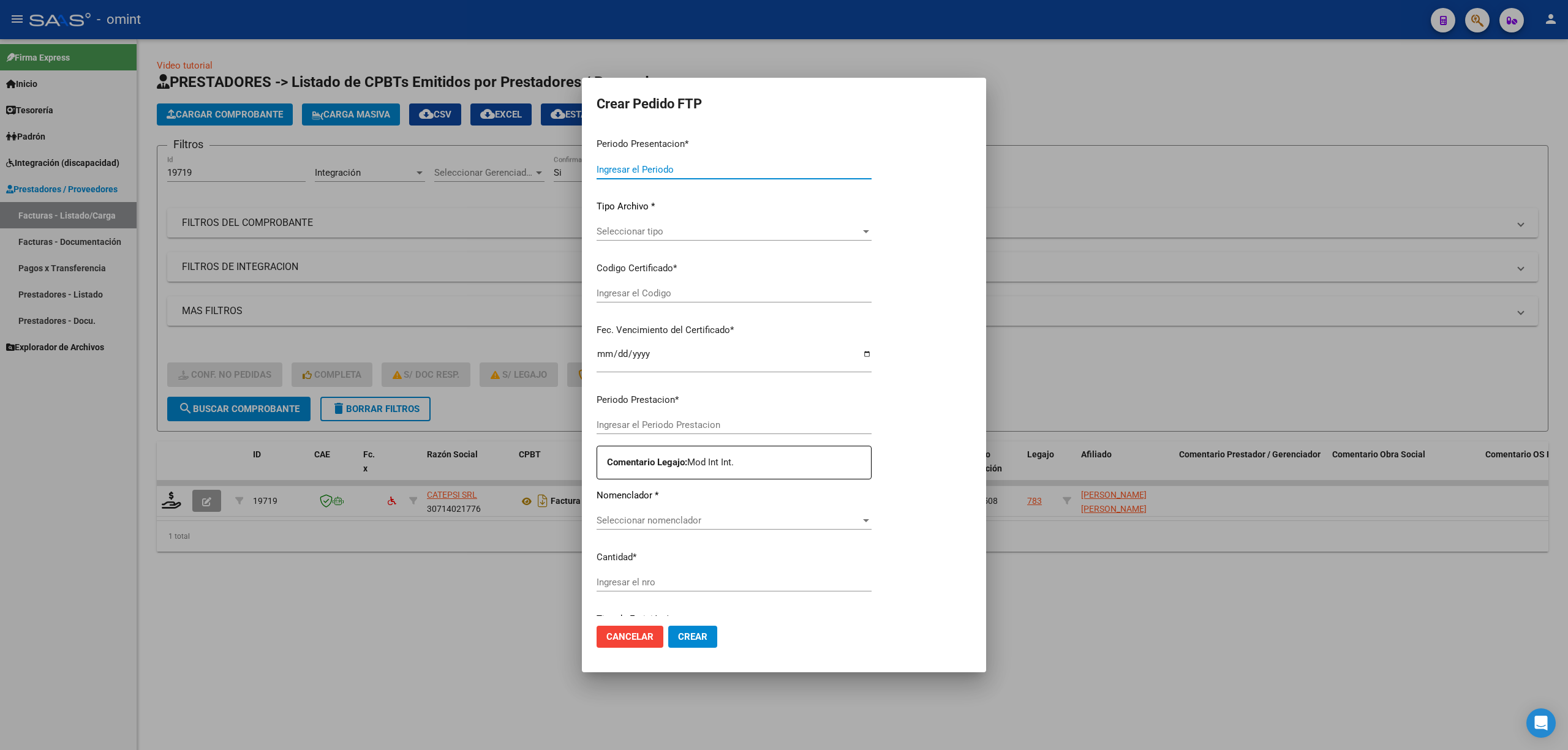
type input "202508"
type input "$ 435.376,56"
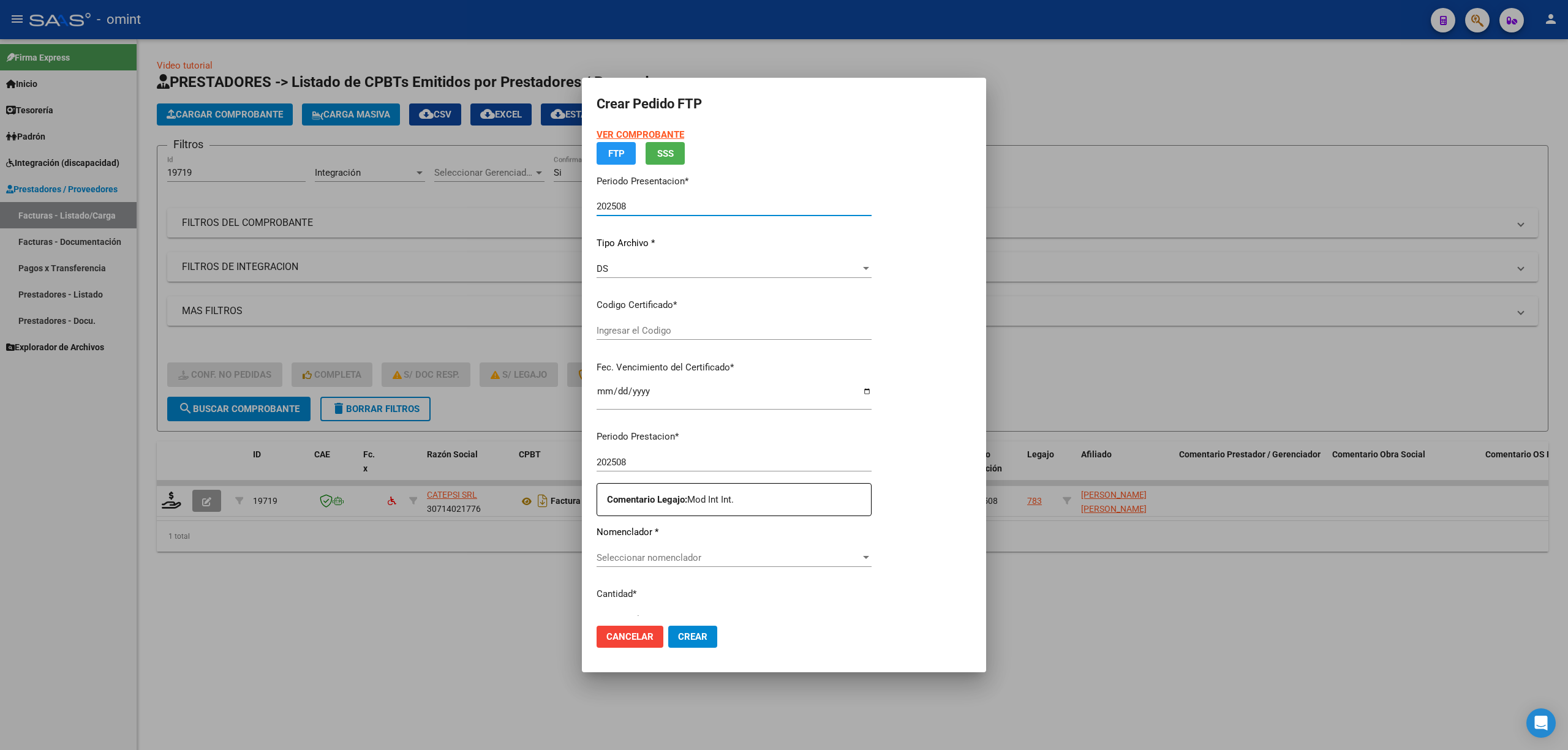
type input "443691834"
type input "2025-05-06"
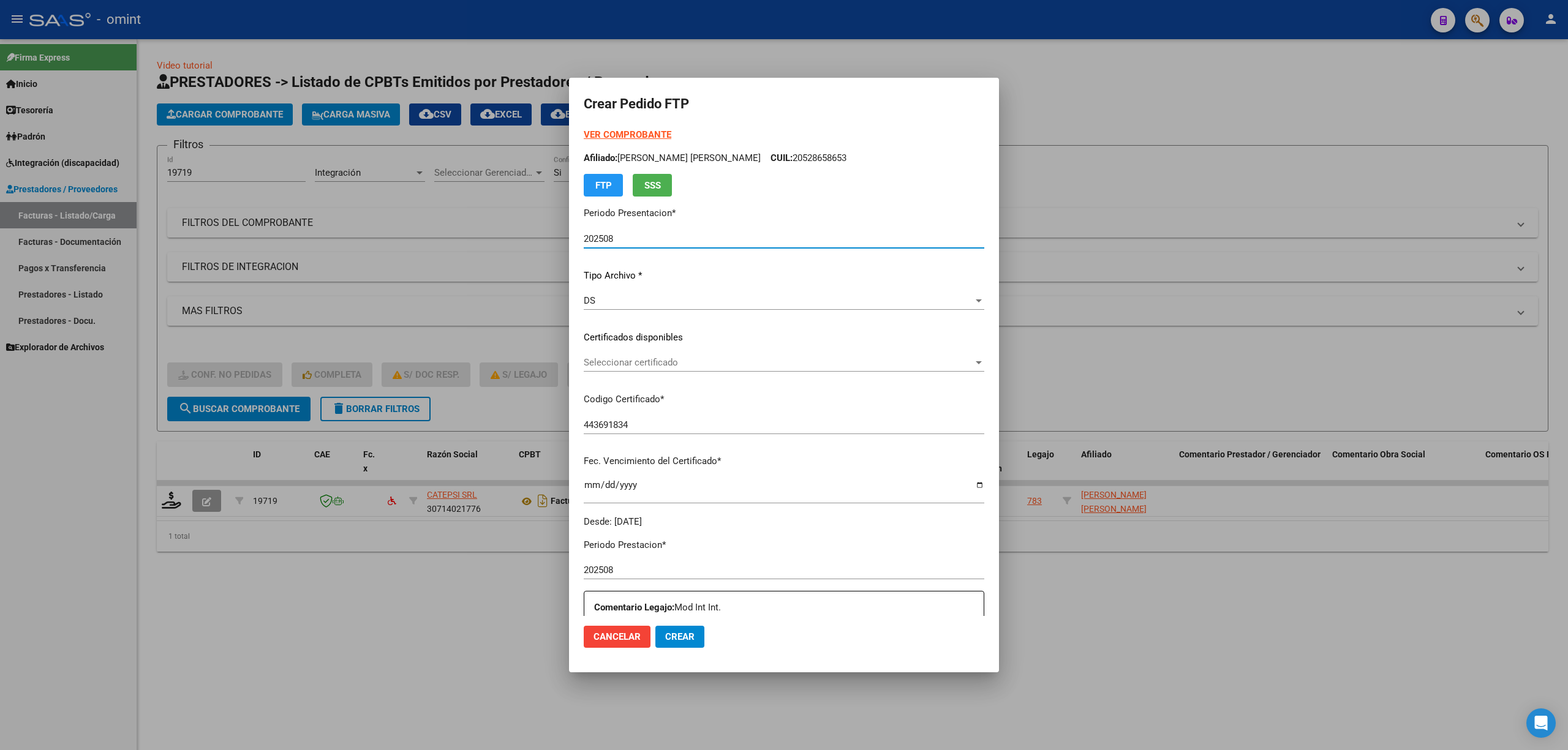
click at [612, 369] on div "Seleccionar certificado Seleccionar certificado" at bounding box center [784, 363] width 400 height 19
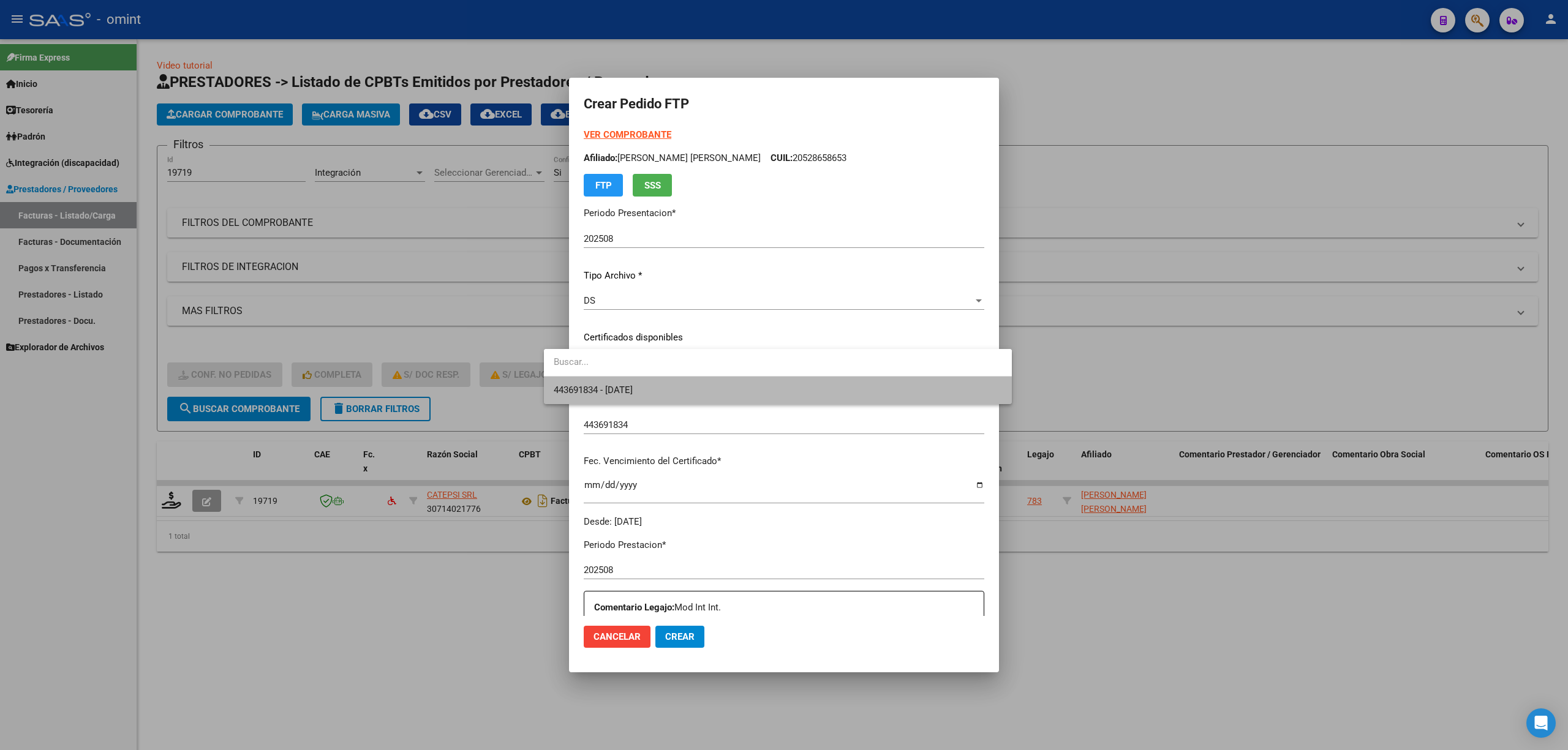
click at [641, 397] on span "443691834 - 2025-05-06" at bounding box center [778, 391] width 448 height 28
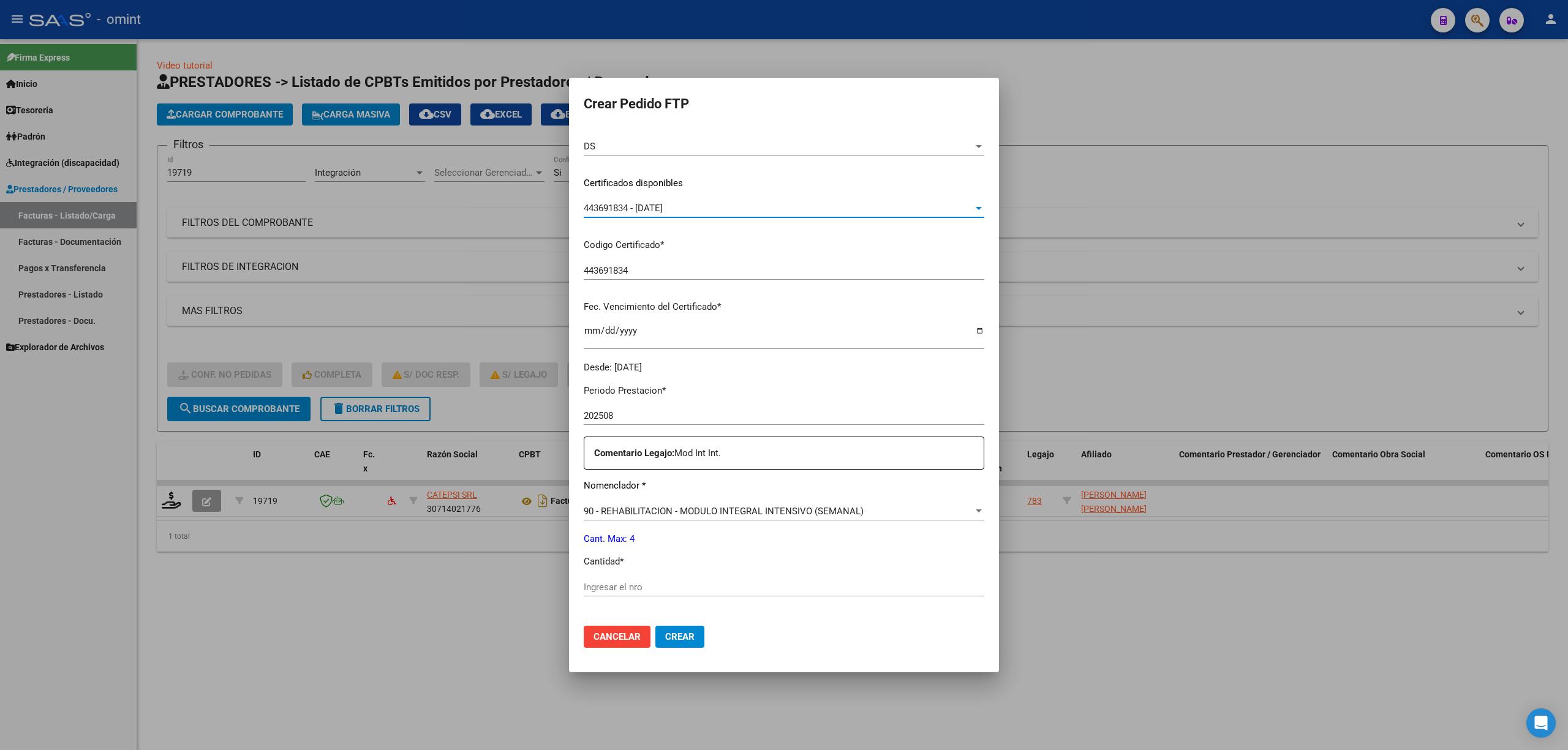
scroll to position [326, 0]
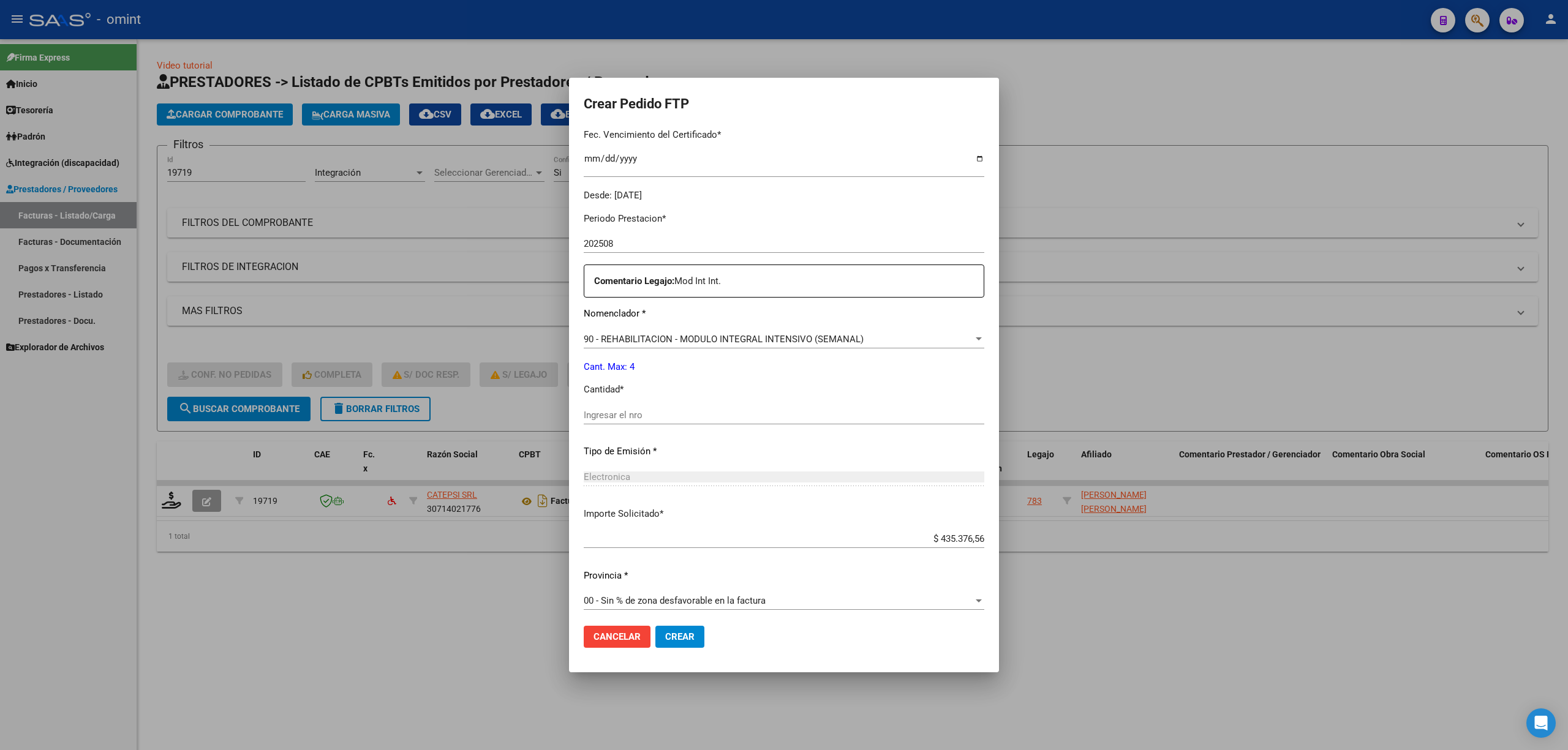
click at [628, 412] on input "Ingresar el nro" at bounding box center [784, 415] width 400 height 11
type input "4"
click at [665, 641] on span "Crear" at bounding box center [680, 637] width 30 height 11
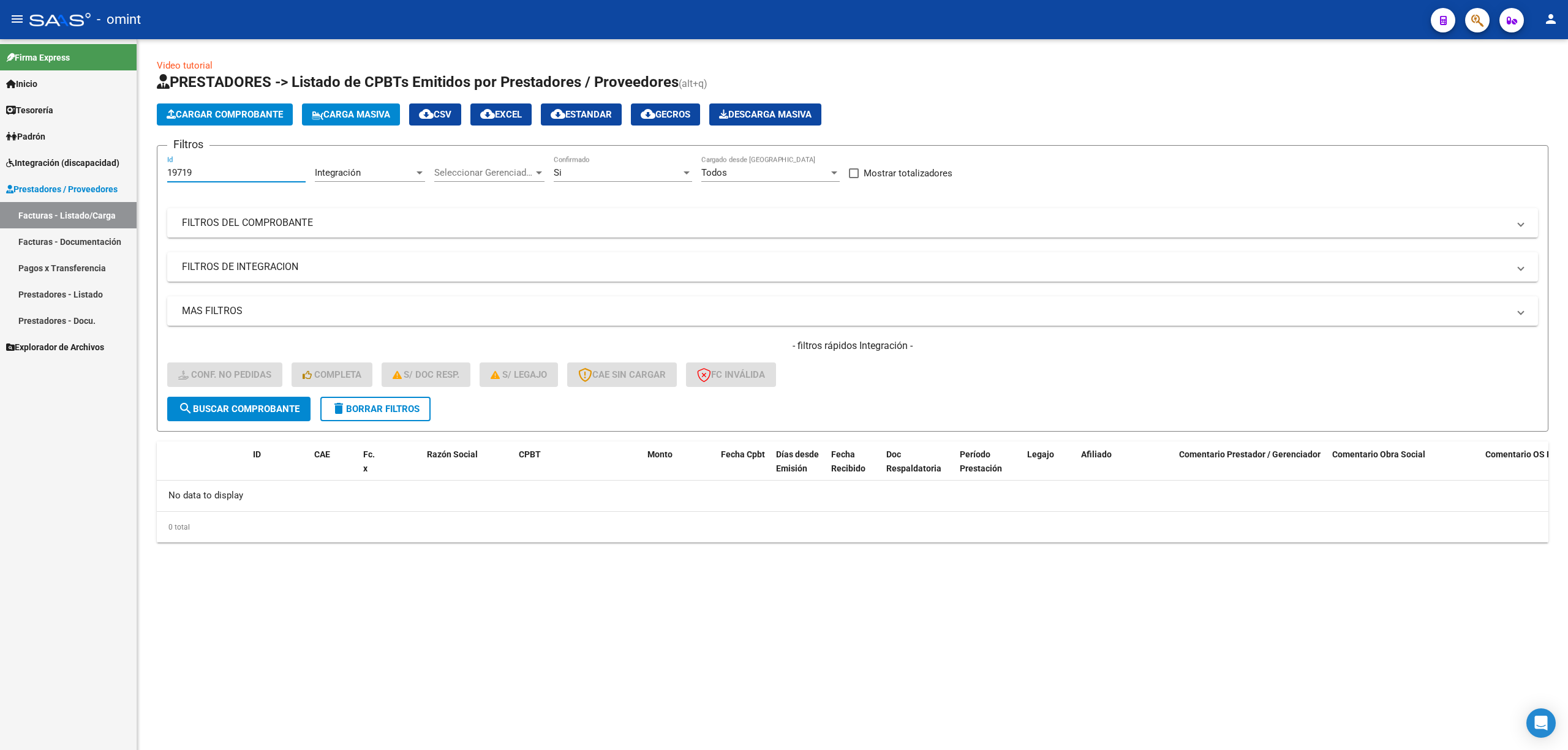
drag, startPoint x: 183, startPoint y: 167, endPoint x: 134, endPoint y: 166, distance: 49.0
click at [121, 166] on mat-sidenav-container "Firma Express Inicio Calendario SSS Instructivos Contacto OS Tesorería Extracto…" at bounding box center [784, 394] width 1568 height 711
paste input "20292"
click at [250, 400] on button "search Buscar Comprobante" at bounding box center [239, 409] width 144 height 24
drag, startPoint x: 240, startPoint y: 176, endPoint x: 129, endPoint y: 180, distance: 111.1
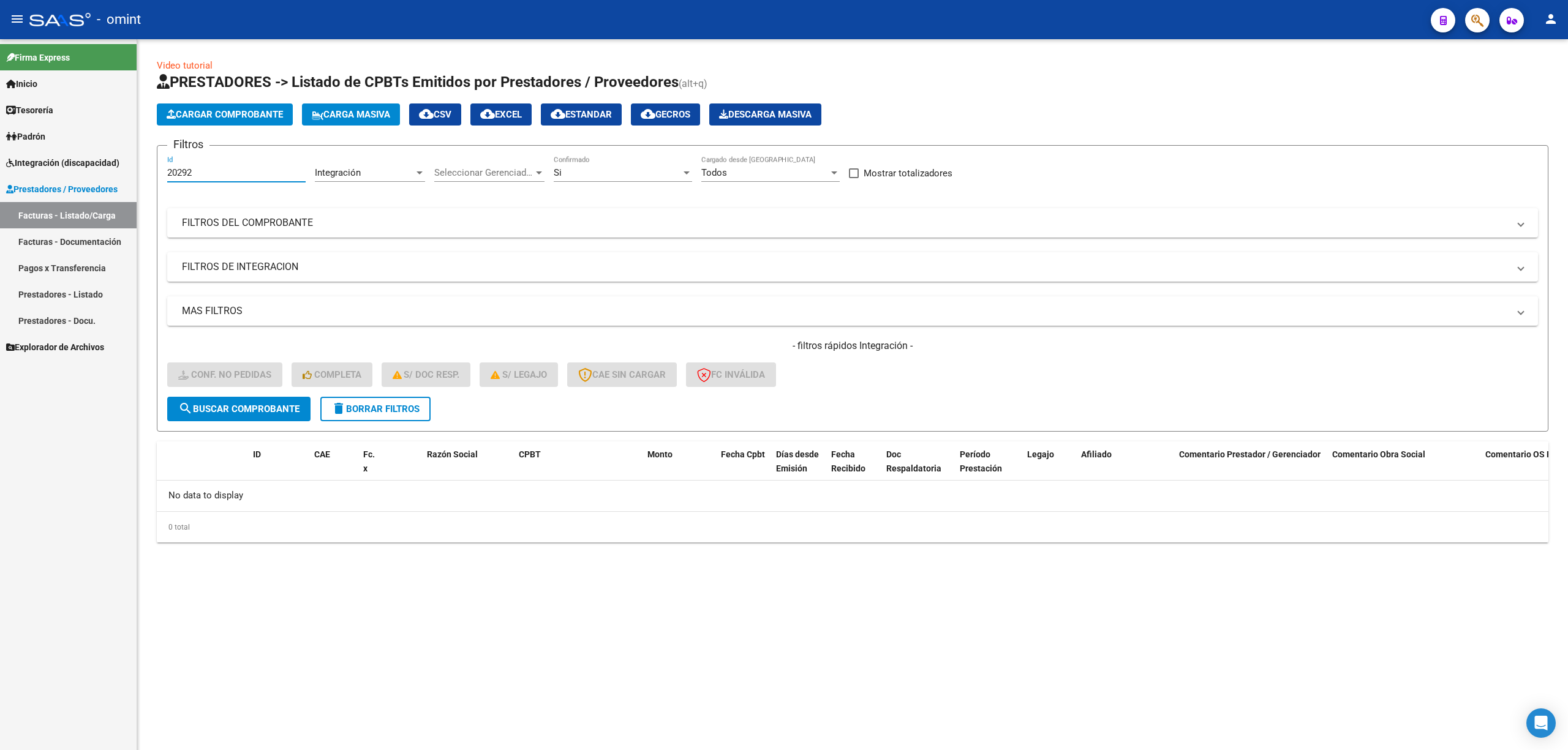
click at [129, 180] on mat-sidenav-container "Firma Express Inicio Calendario SSS Instructivos Contacto OS Tesorería Extracto…" at bounding box center [784, 394] width 1568 height 711
paste input "7413116711"
type input "27413116711"
click at [363, 410] on span "delete Borrar Filtros" at bounding box center [375, 409] width 88 height 11
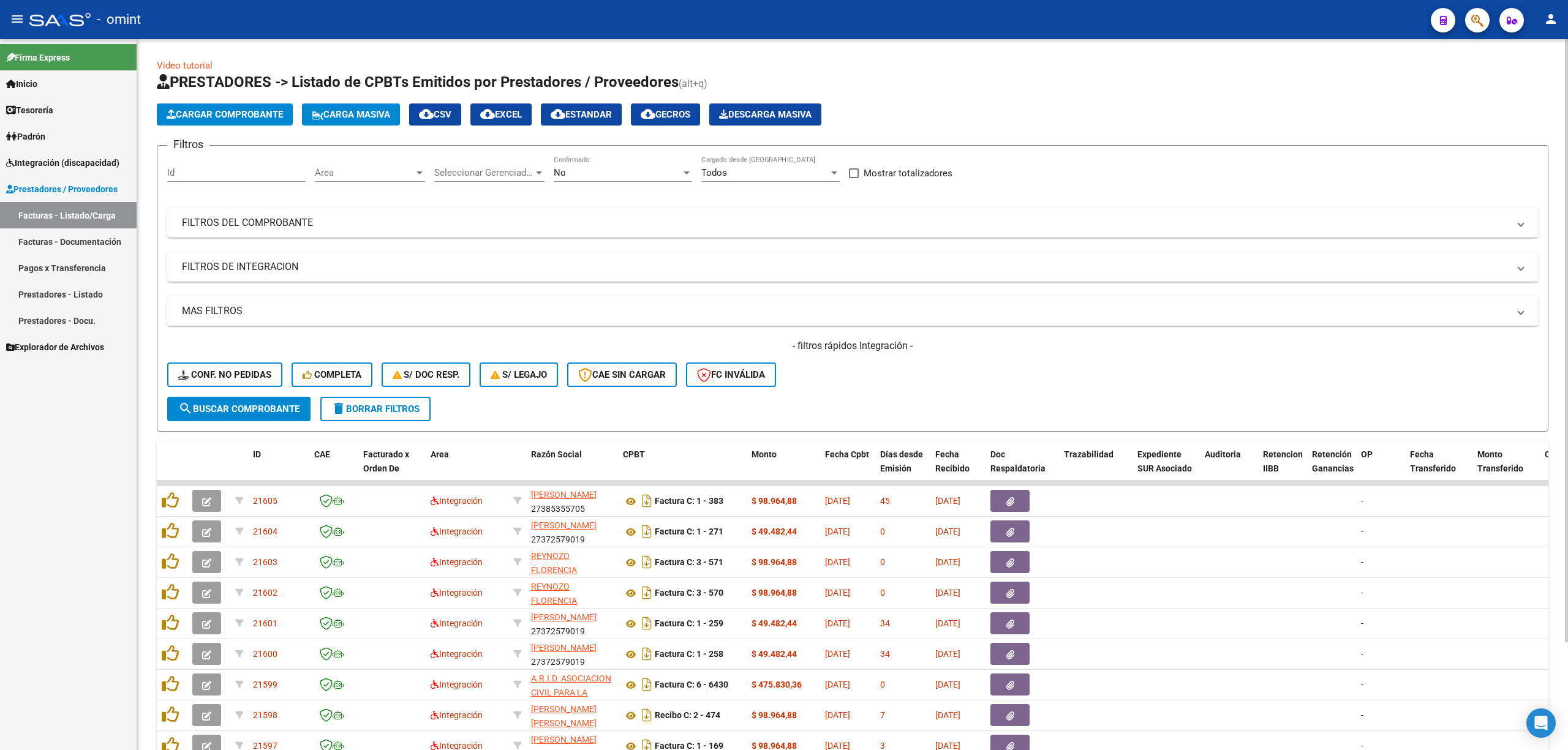
click at [207, 170] on input "Id" at bounding box center [236, 173] width 138 height 11
paste input "19274"
type input "19274"
click at [244, 380] on span "Conf. no pedidas" at bounding box center [224, 375] width 94 height 11
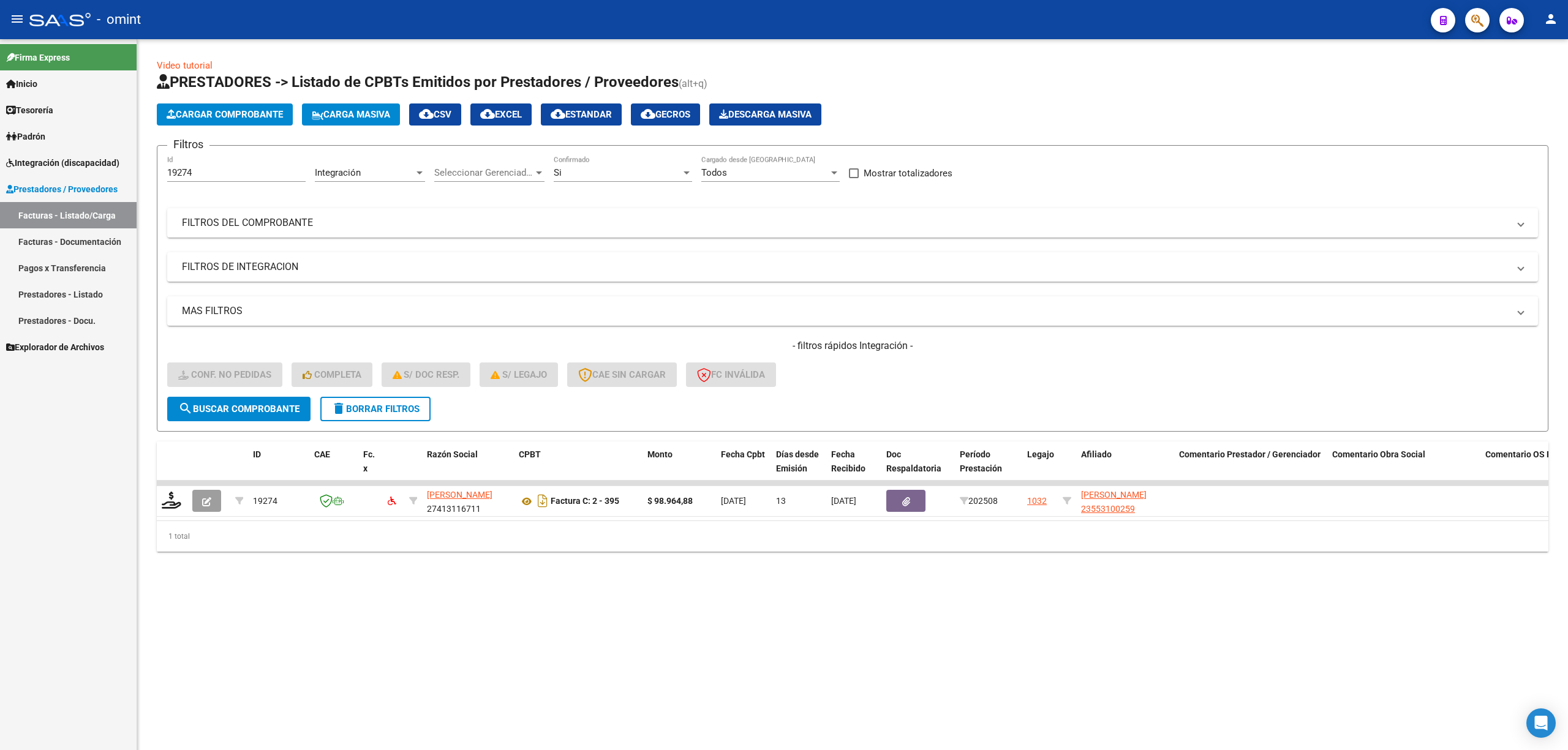
click at [266, 405] on span "search Buscar Comprobante" at bounding box center [238, 409] width 121 height 11
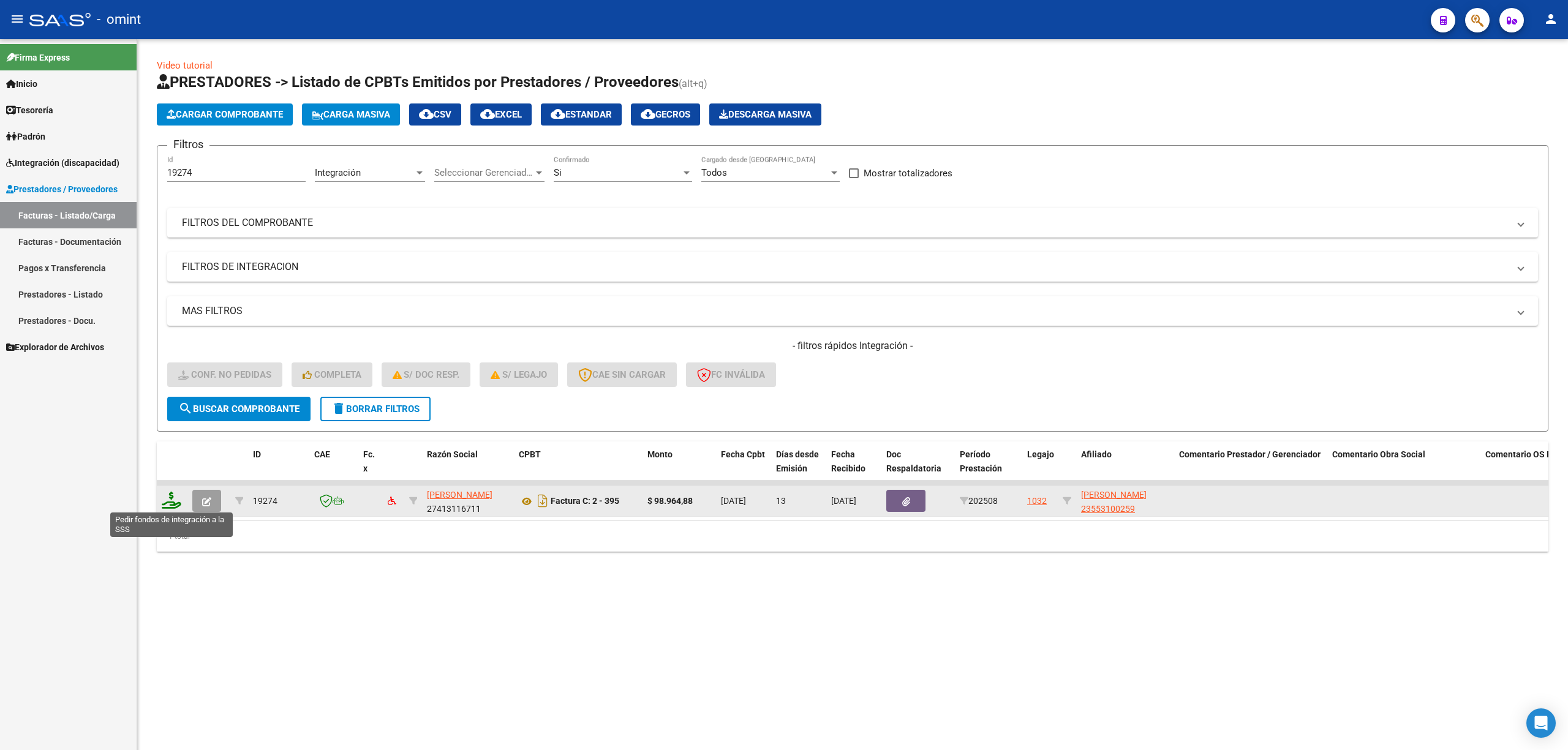
click at [174, 501] on icon at bounding box center [171, 500] width 19 height 18
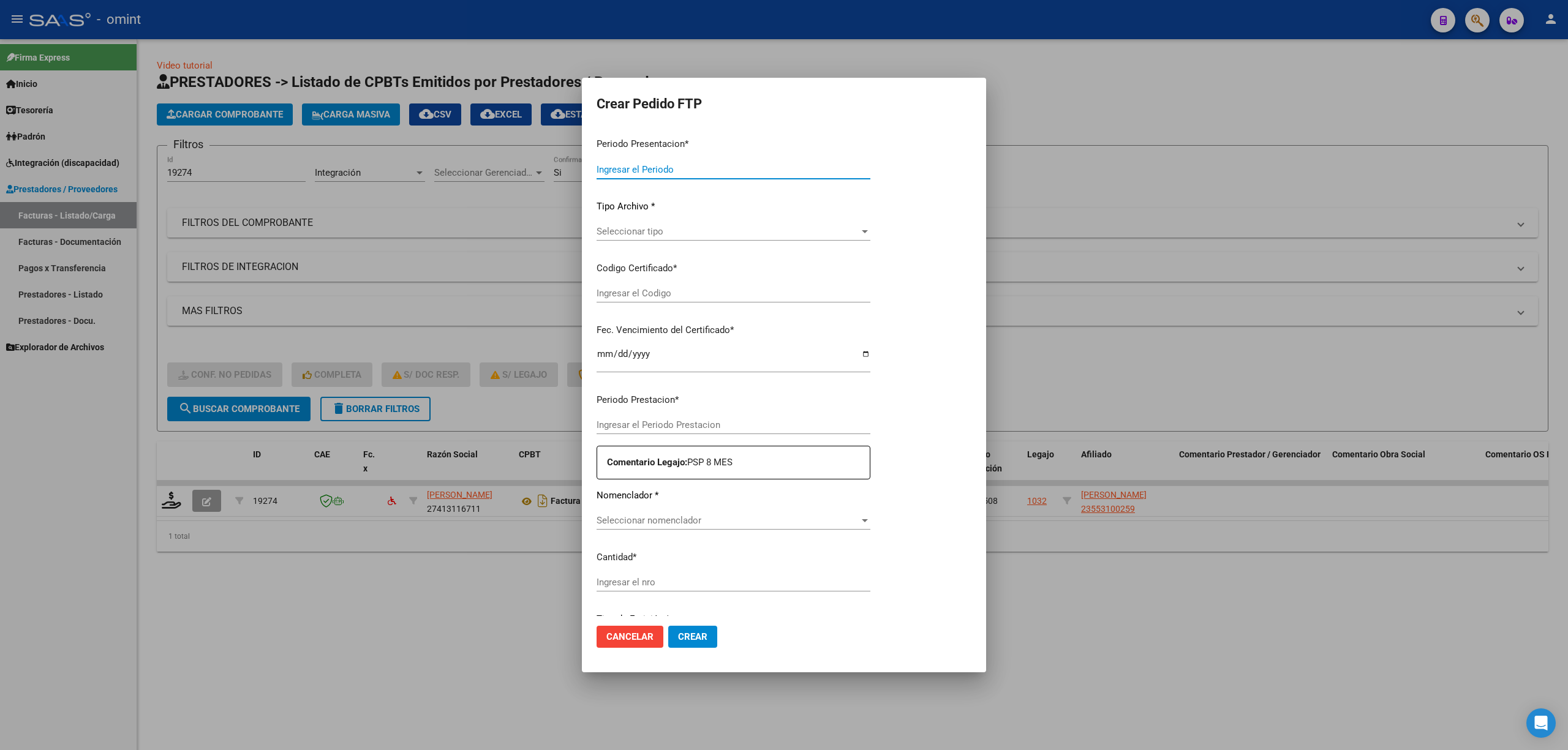
type input "202508"
type input "$ 98.964,88"
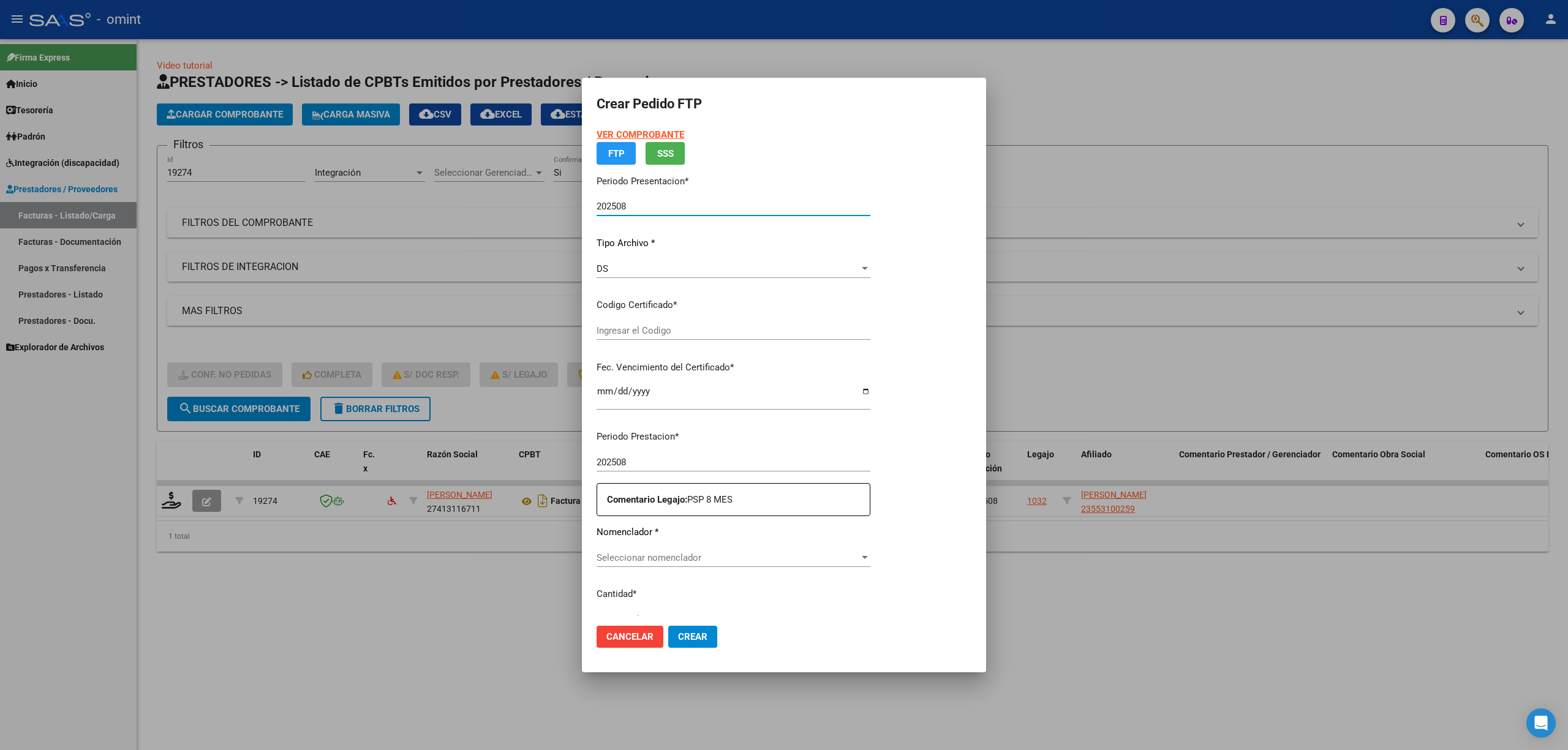
type input "5038024734"
type input "2027-03-27"
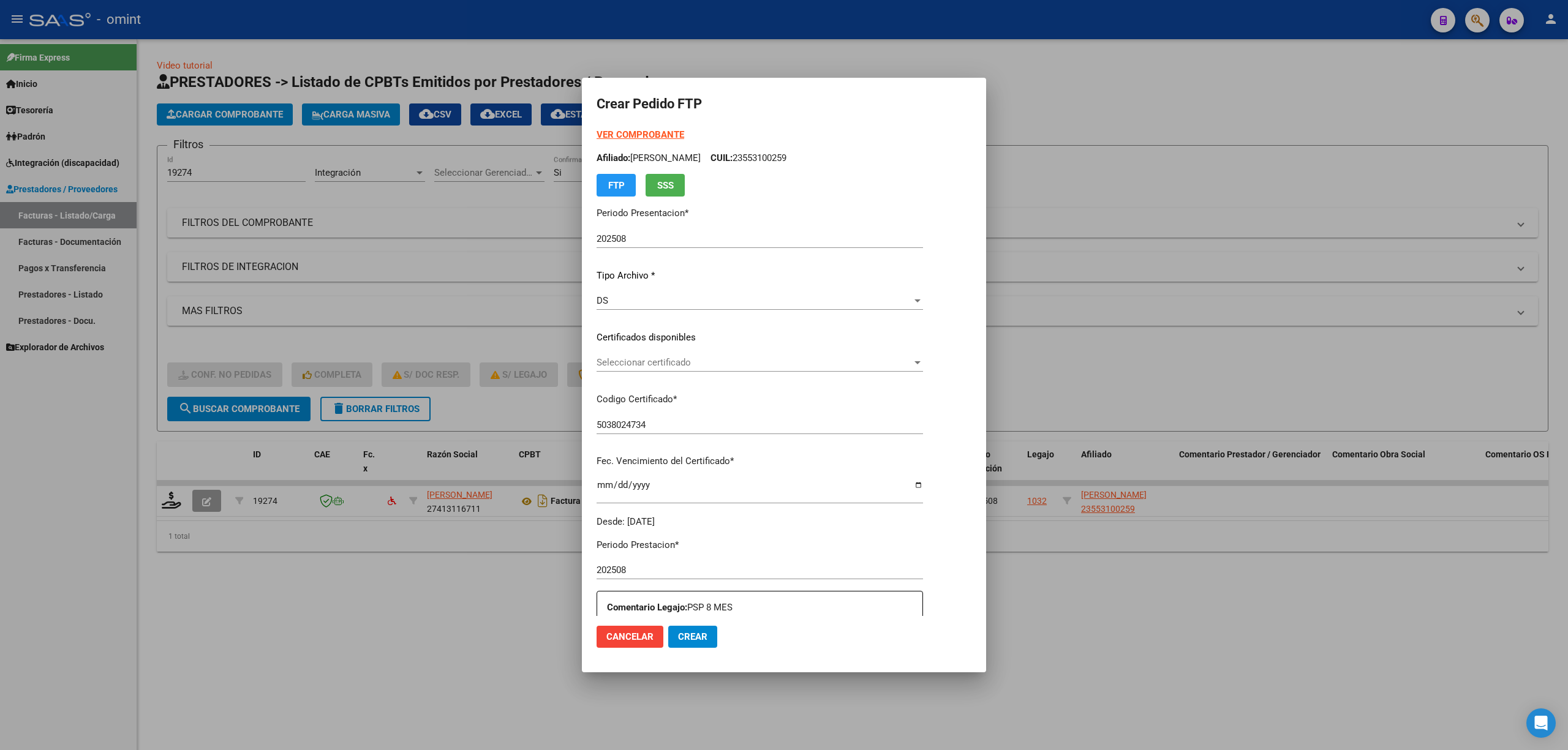
click at [643, 369] on div "Seleccionar certificado Seleccionar certificado" at bounding box center [759, 363] width 326 height 19
click at [654, 387] on span "5038024734 - 2027-03-27" at bounding box center [632, 390] width 84 height 11
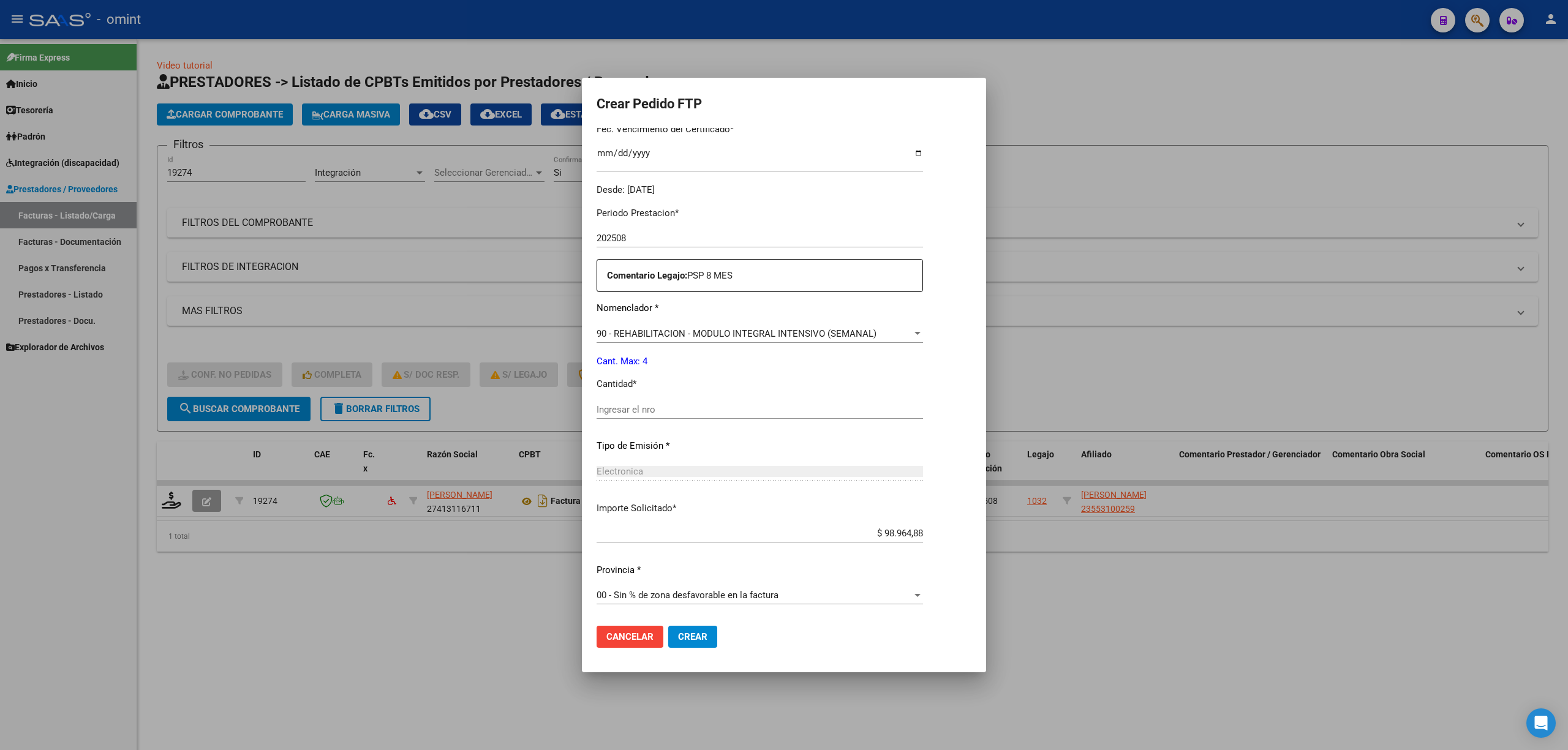
click at [645, 411] on input "Ingresar el nro" at bounding box center [759, 409] width 326 height 11
type input "4"
click at [678, 635] on span "Crear" at bounding box center [693, 637] width 30 height 11
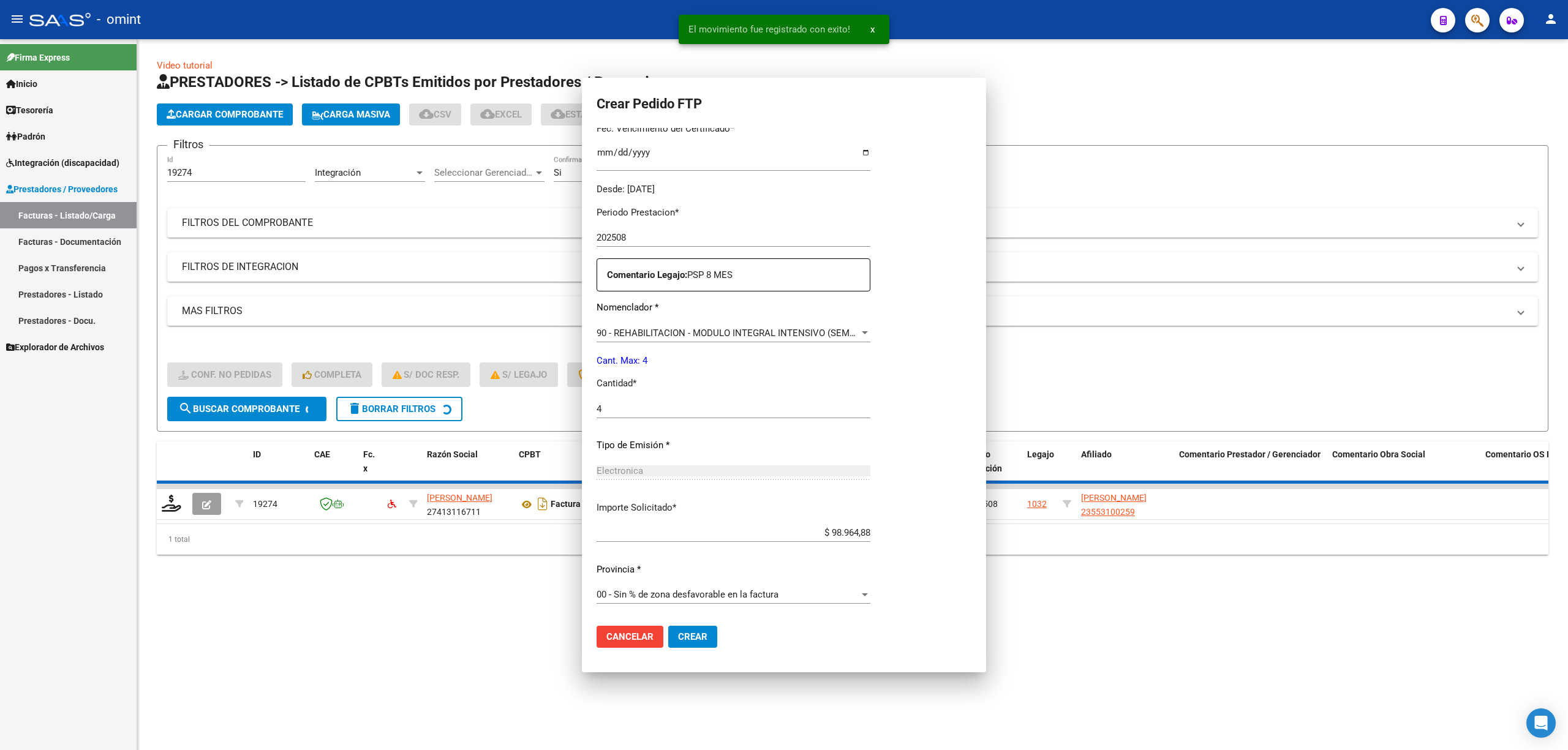
scroll to position [0, 0]
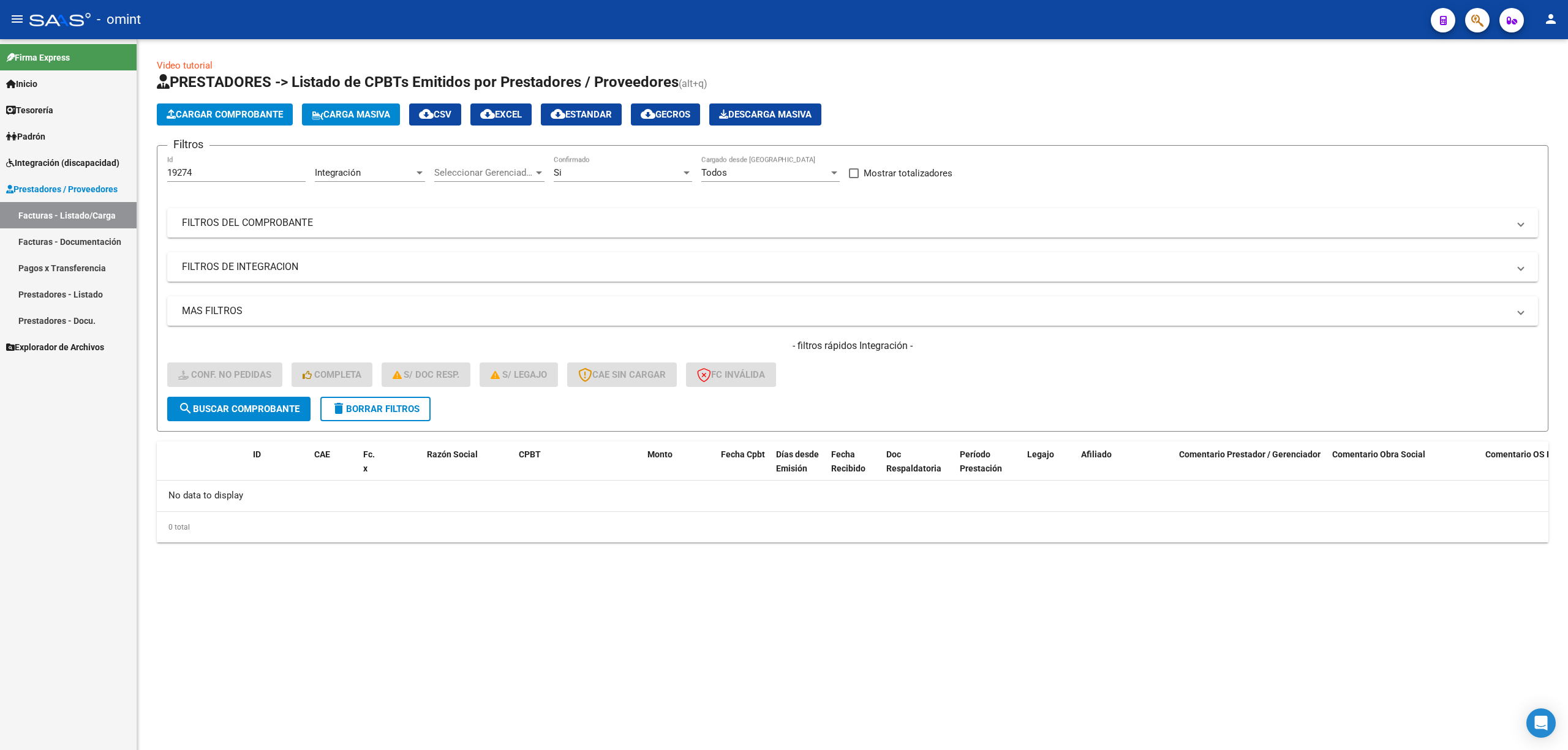
drag, startPoint x: 208, startPoint y: 181, endPoint x: 162, endPoint y: 169, distance: 47.5
click at [160, 168] on form "Filtros 19274 Id Integración Area Seleccionar Gerenciador Seleccionar Gerenciad…" at bounding box center [852, 288] width 1391 height 286
click at [202, 169] on input "19274" at bounding box center [236, 173] width 138 height 11
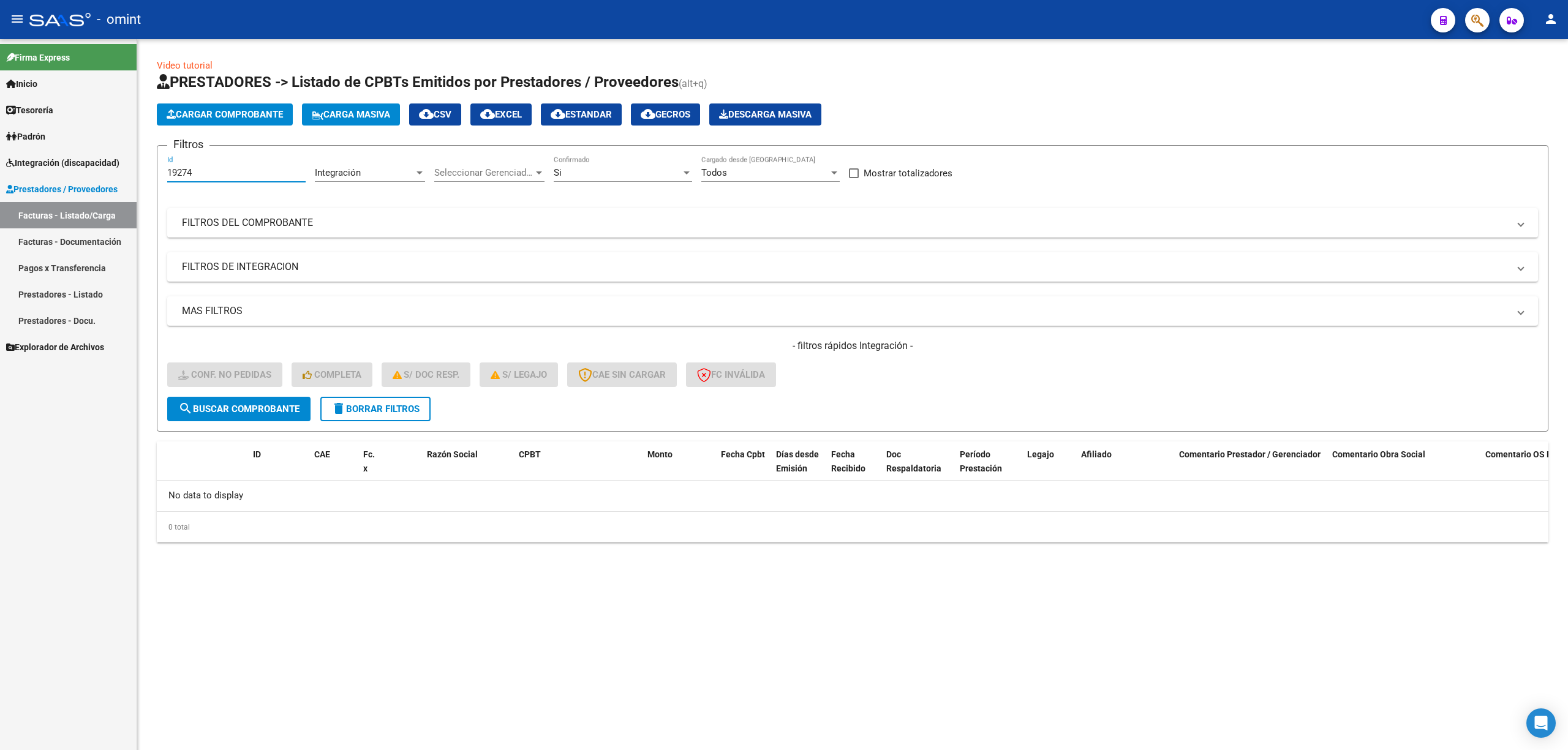
paste input "20435"
type input "20435"
click at [259, 415] on button "search Buscar Comprobante" at bounding box center [239, 409] width 144 height 24
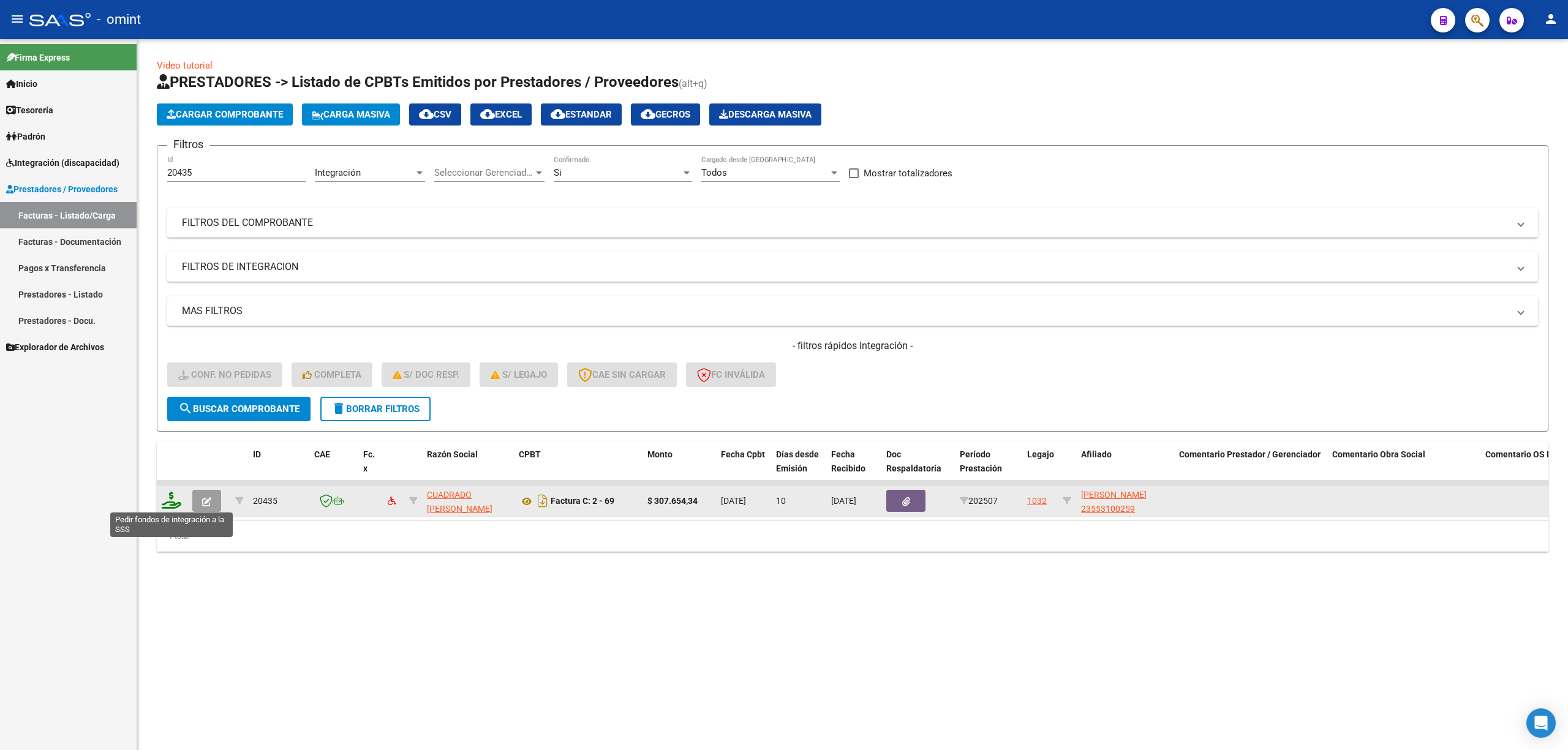
click at [172, 504] on icon at bounding box center [171, 500] width 19 height 18
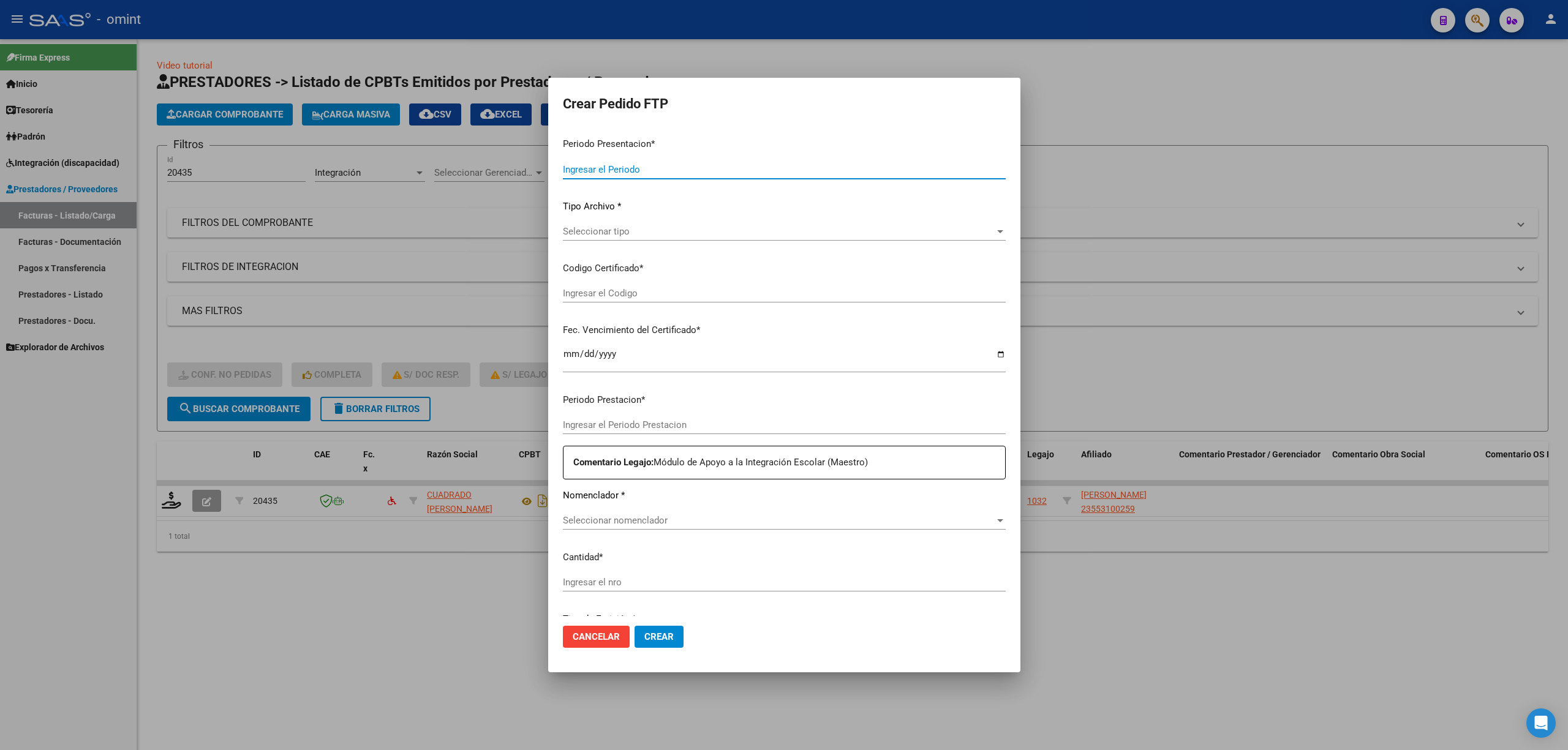
type input "202508"
type input "202507"
type input "$ 307.654,34"
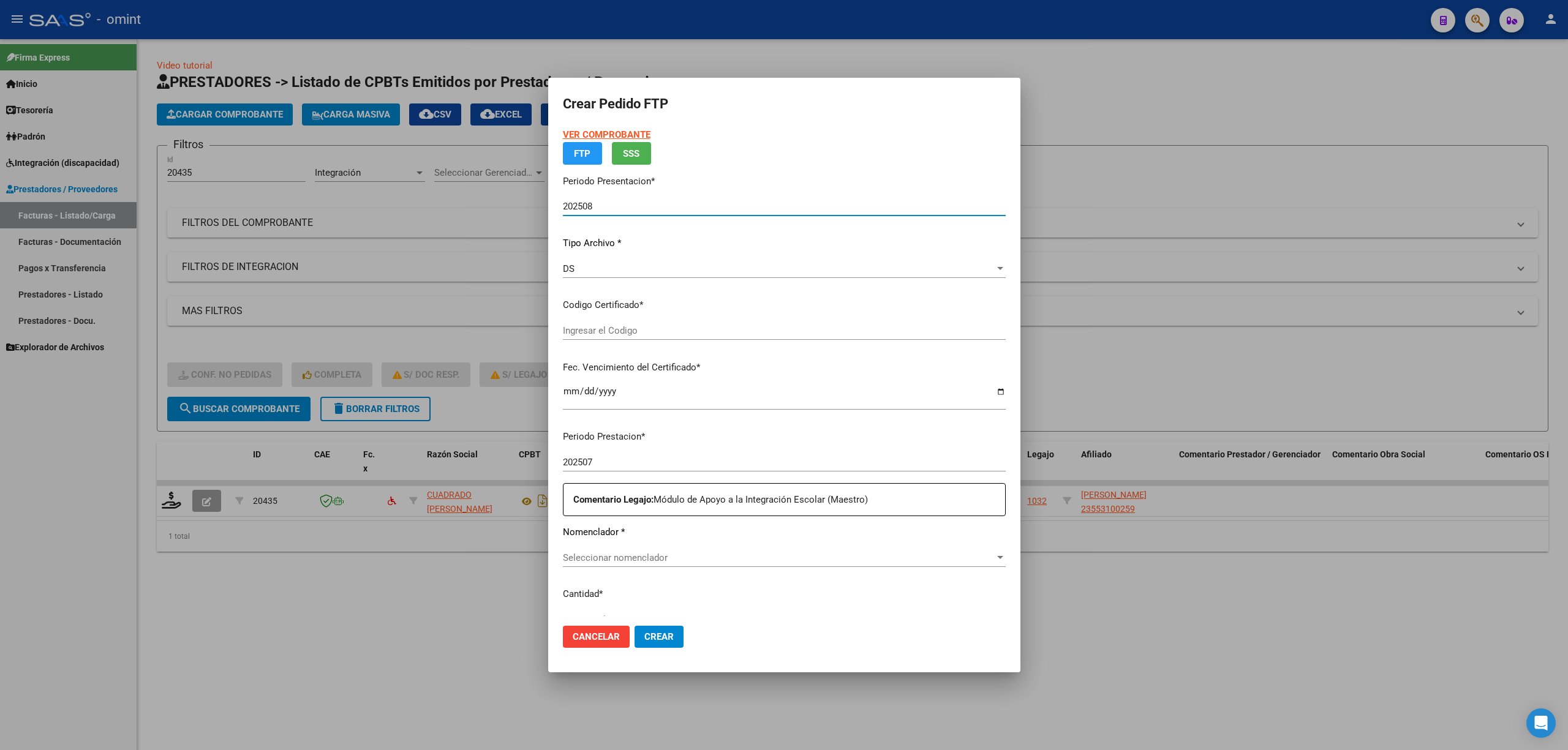
type input "5038024734"
type input "2027-03-27"
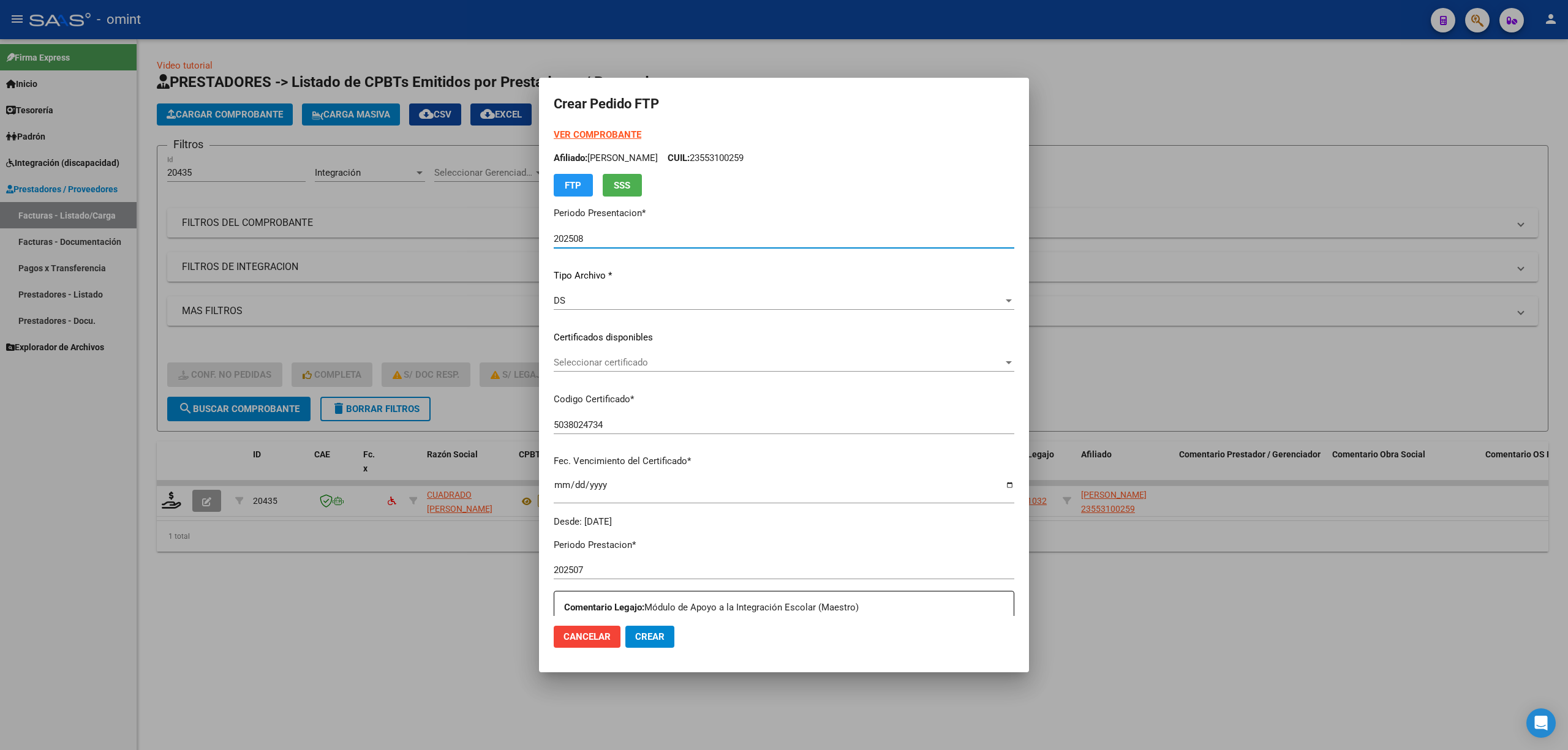
drag, startPoint x: 601, startPoint y: 331, endPoint x: 600, endPoint y: 351, distance: 20.0
click at [601, 333] on p "Certificados disponibles" at bounding box center [784, 337] width 460 height 14
click at [600, 356] on div "Seleccionar certificado Seleccionar certificado" at bounding box center [784, 363] width 460 height 19
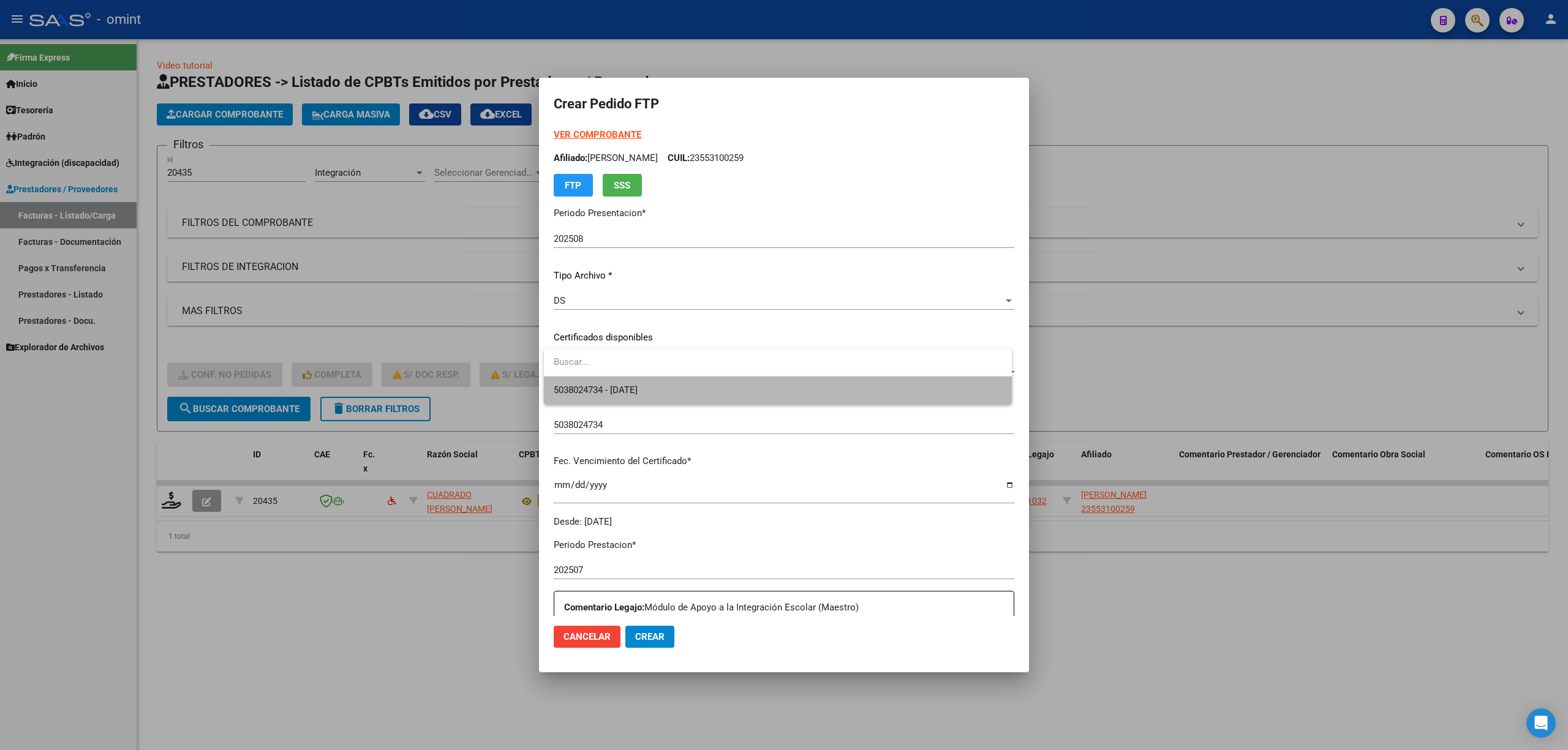
drag, startPoint x: 610, startPoint y: 400, endPoint x: 621, endPoint y: 395, distance: 12.1
click at [611, 400] on span "5038024734 - 2027-03-27" at bounding box center [778, 391] width 448 height 28
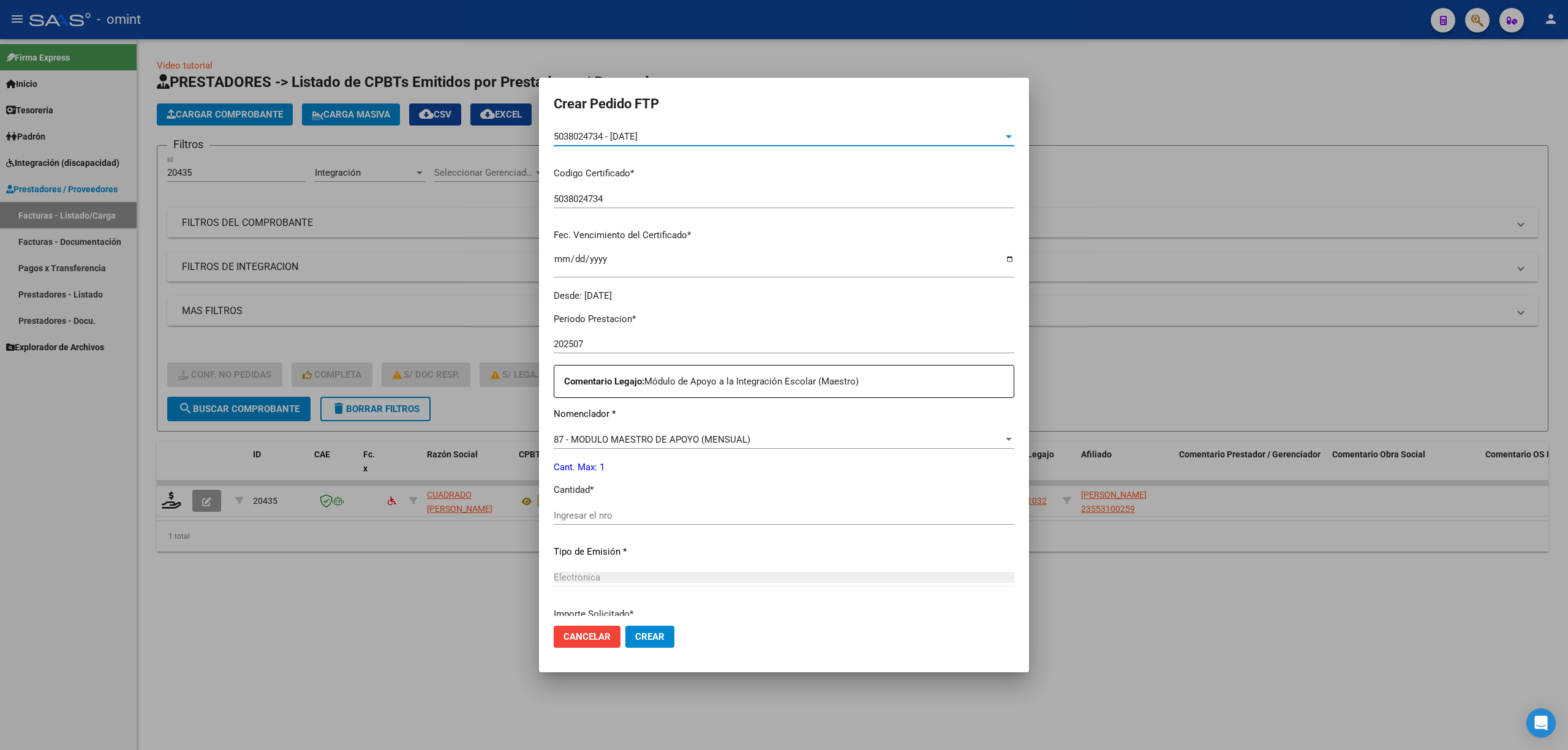
scroll to position [326, 0]
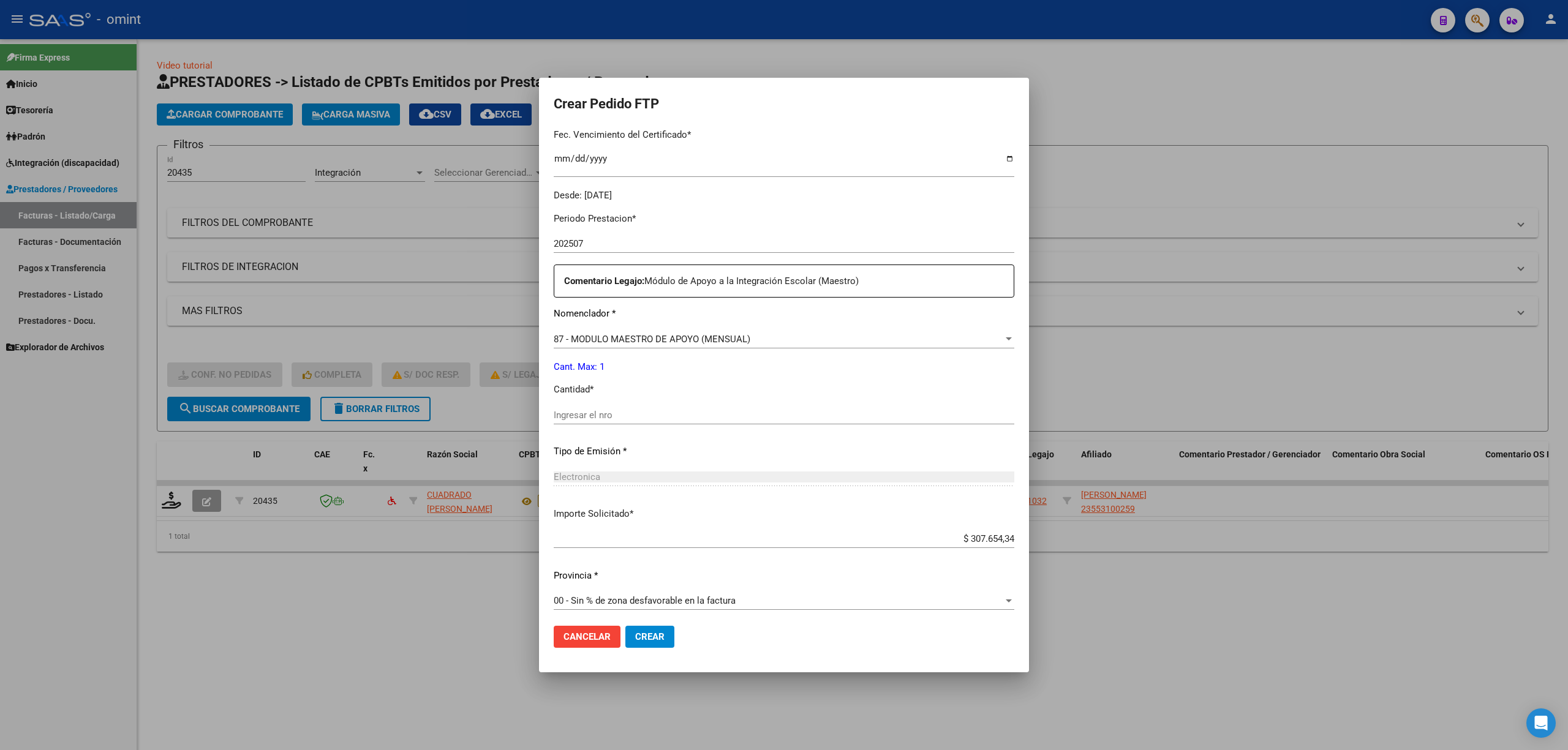
click at [618, 429] on div "Ingresar el nro" at bounding box center [784, 420] width 460 height 30
click at [616, 412] on input "Ingresar el nro" at bounding box center [784, 415] width 460 height 11
type input "1"
click at [646, 628] on button "Crear" at bounding box center [649, 637] width 49 height 22
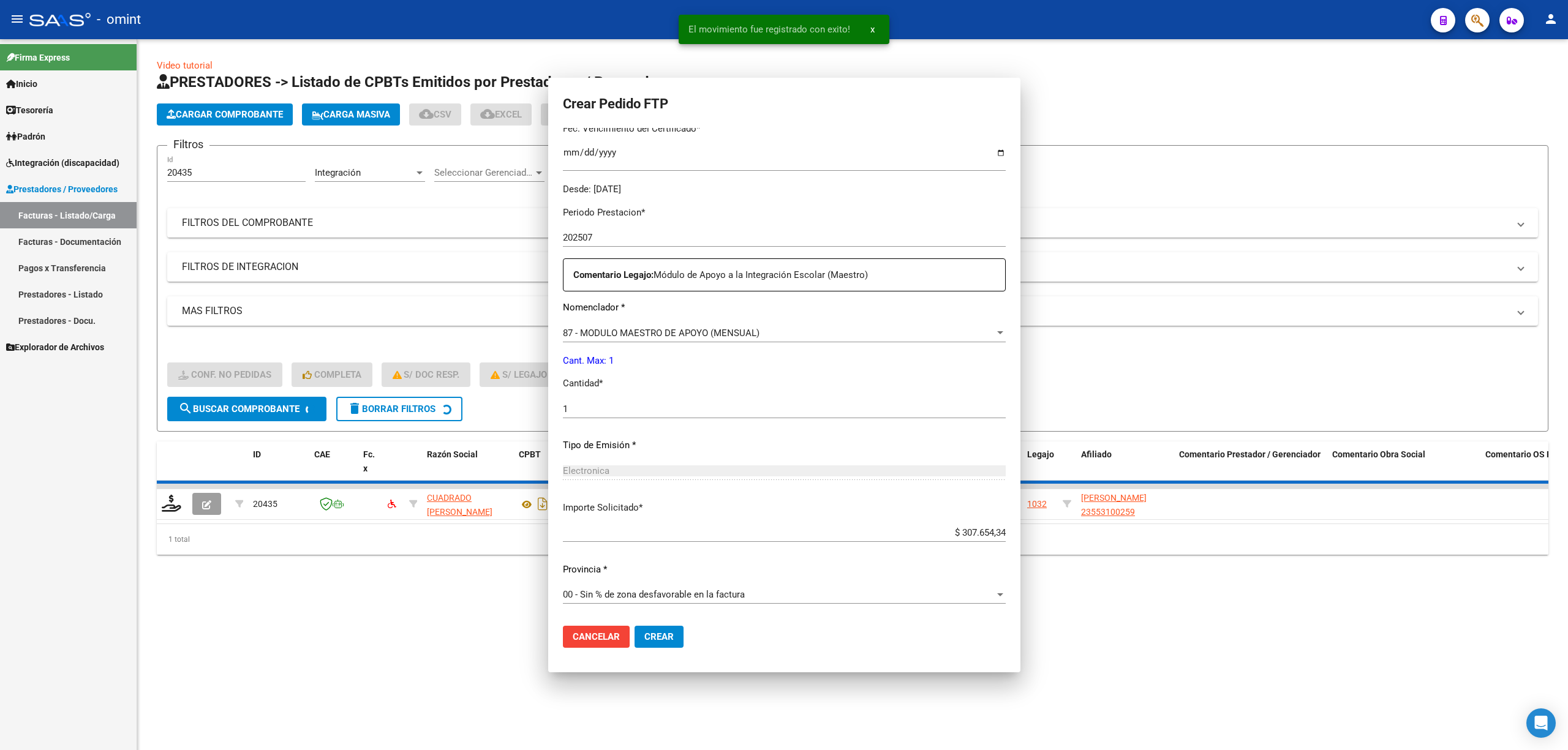
scroll to position [0, 0]
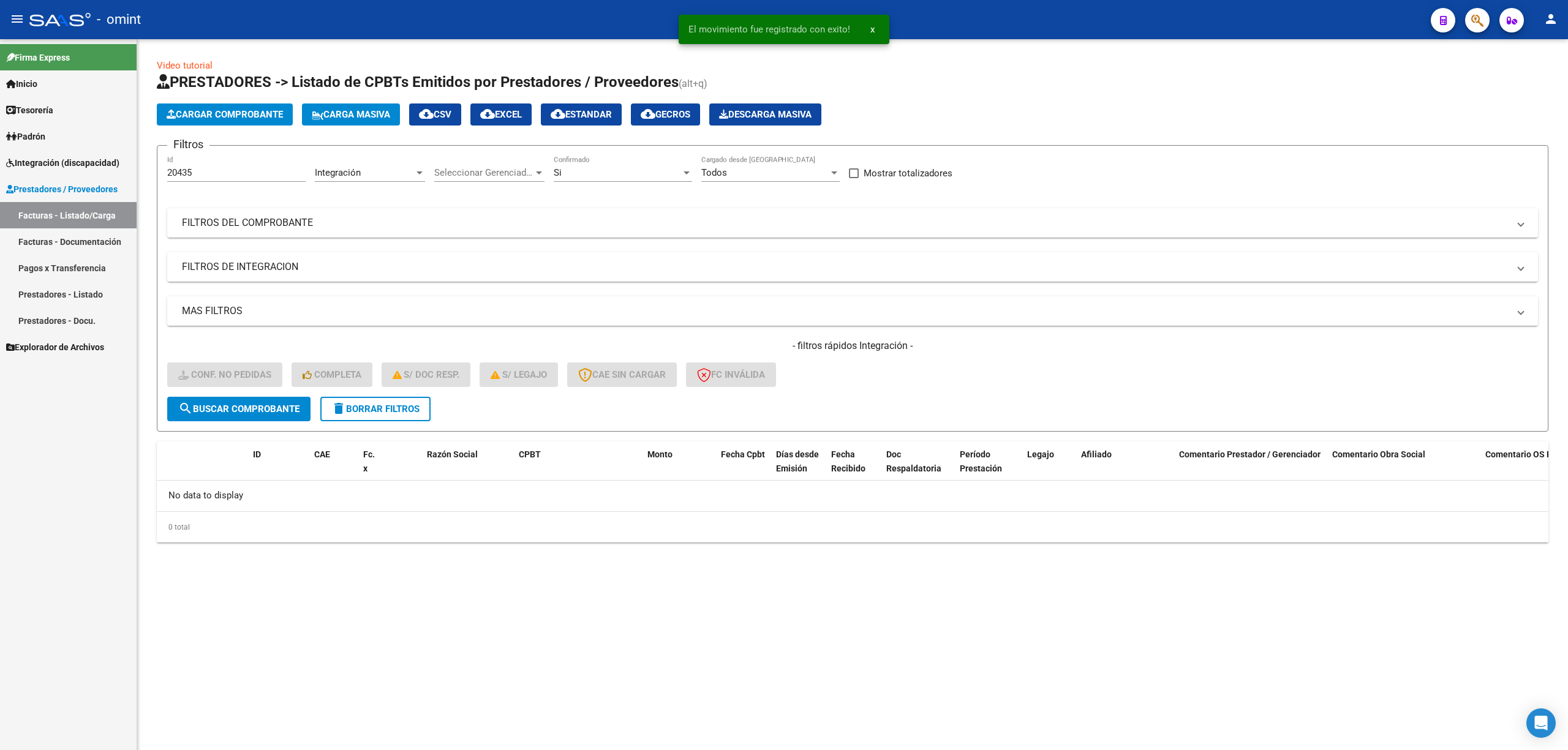
click at [208, 174] on input "20435" at bounding box center [236, 173] width 138 height 11
paste input "41"
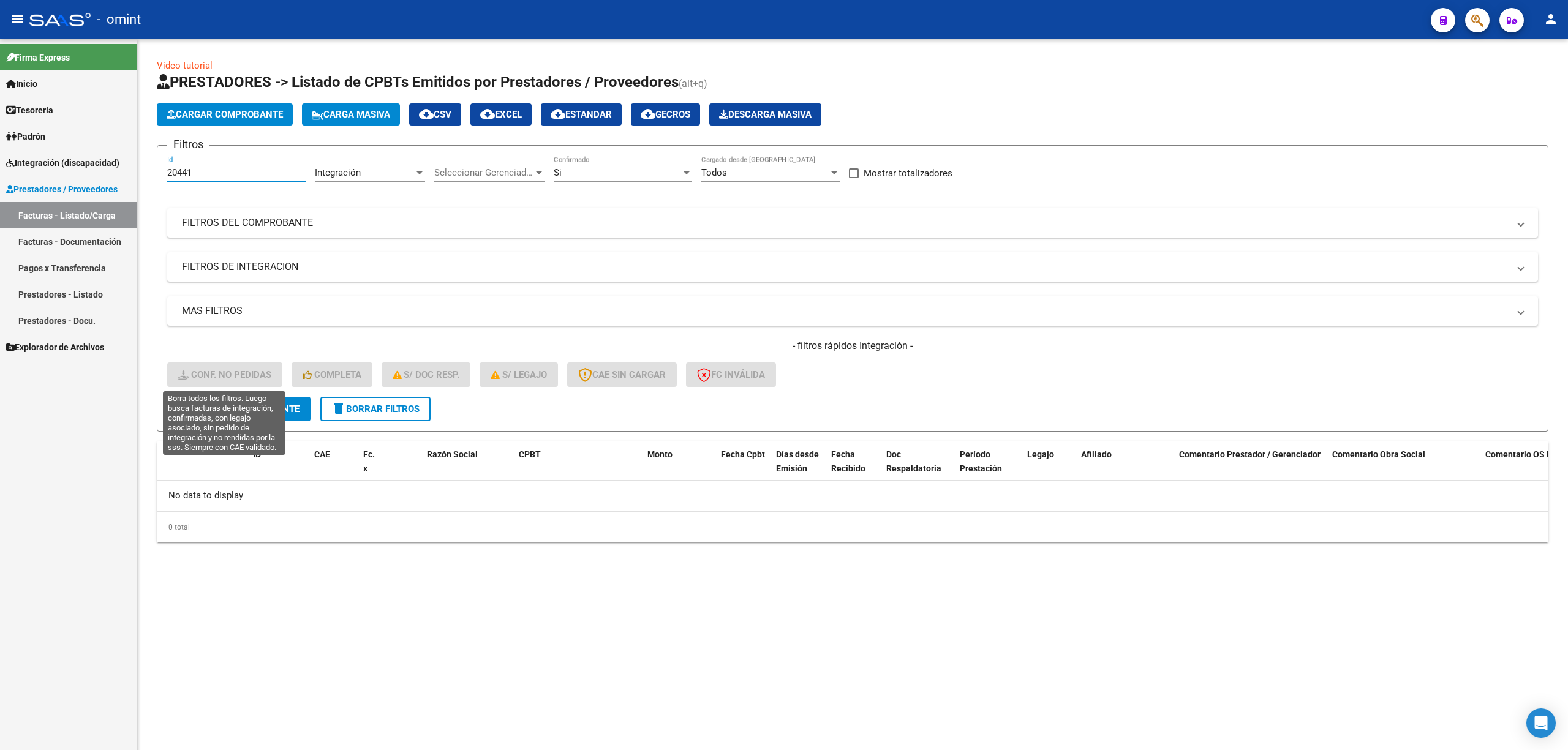
type input "20441"
click at [256, 390] on div "- filtros rápidos Integración - Conf. no pedidas Completa S/ Doc Resp. S/ legaj…" at bounding box center [853, 368] width 1371 height 57
click at [253, 410] on span "search Buscar Comprobante" at bounding box center [238, 409] width 121 height 11
click at [233, 404] on span "search Buscar Comprobante" at bounding box center [238, 409] width 121 height 11
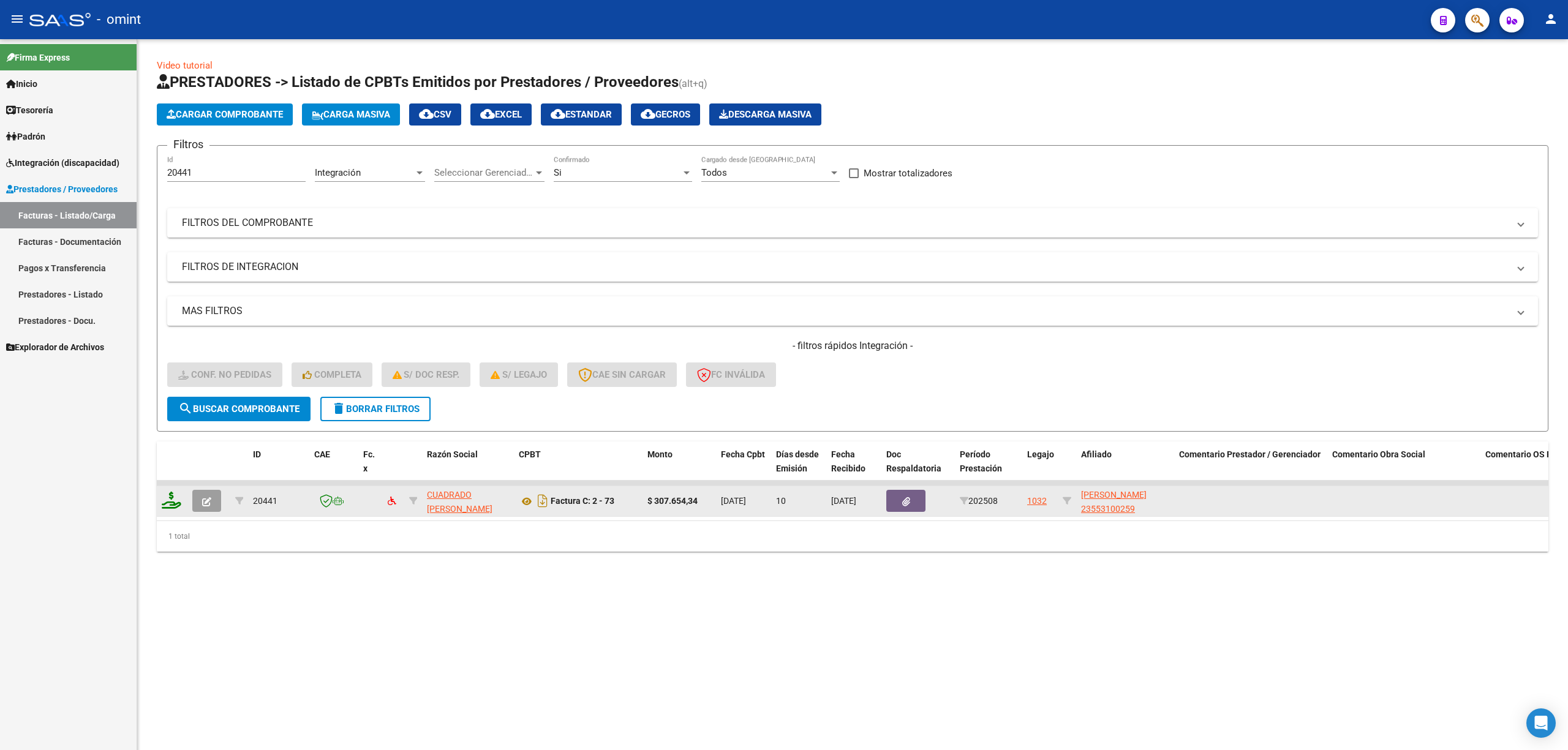
click at [174, 506] on icon at bounding box center [171, 500] width 19 height 18
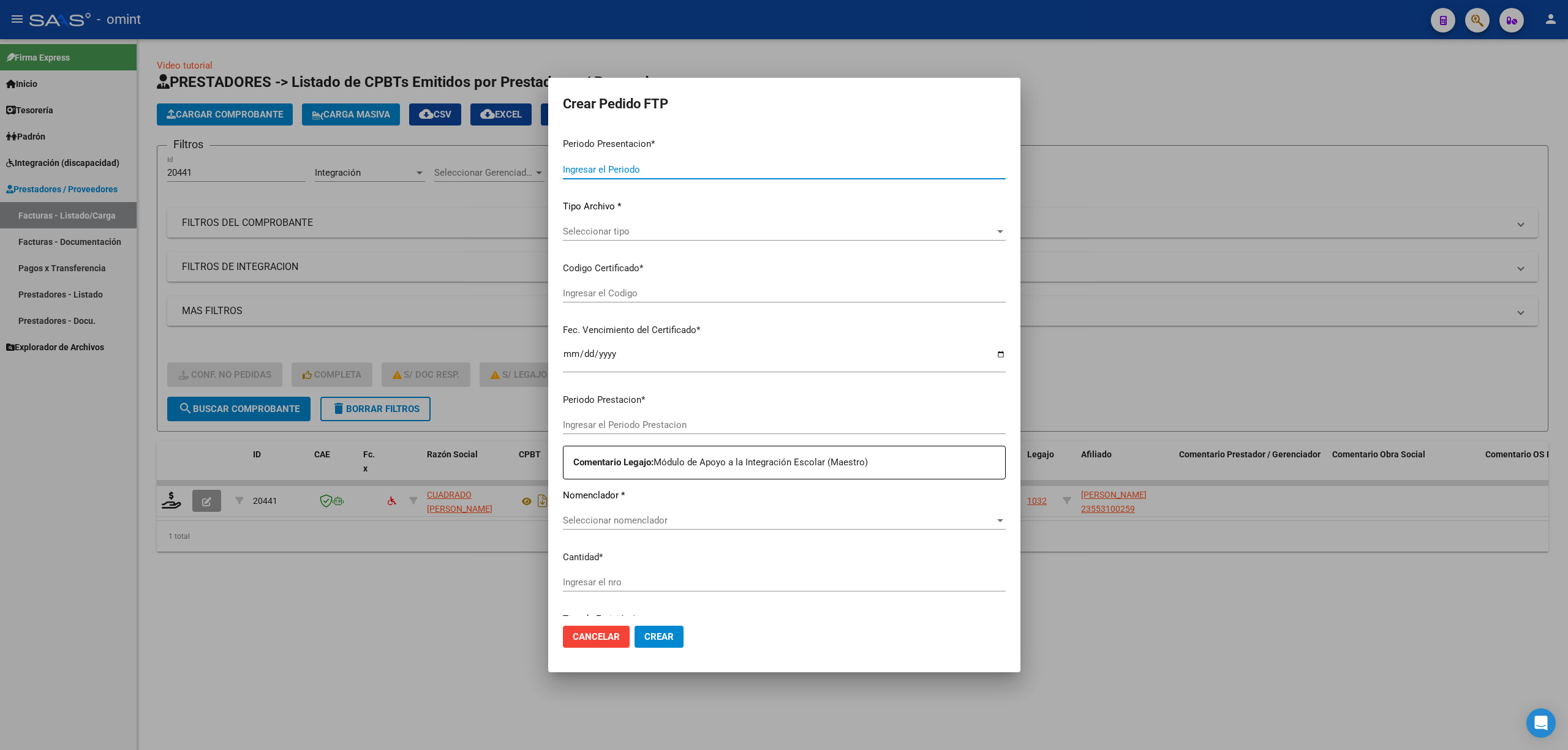
type input "202508"
type input "$ 307.654,34"
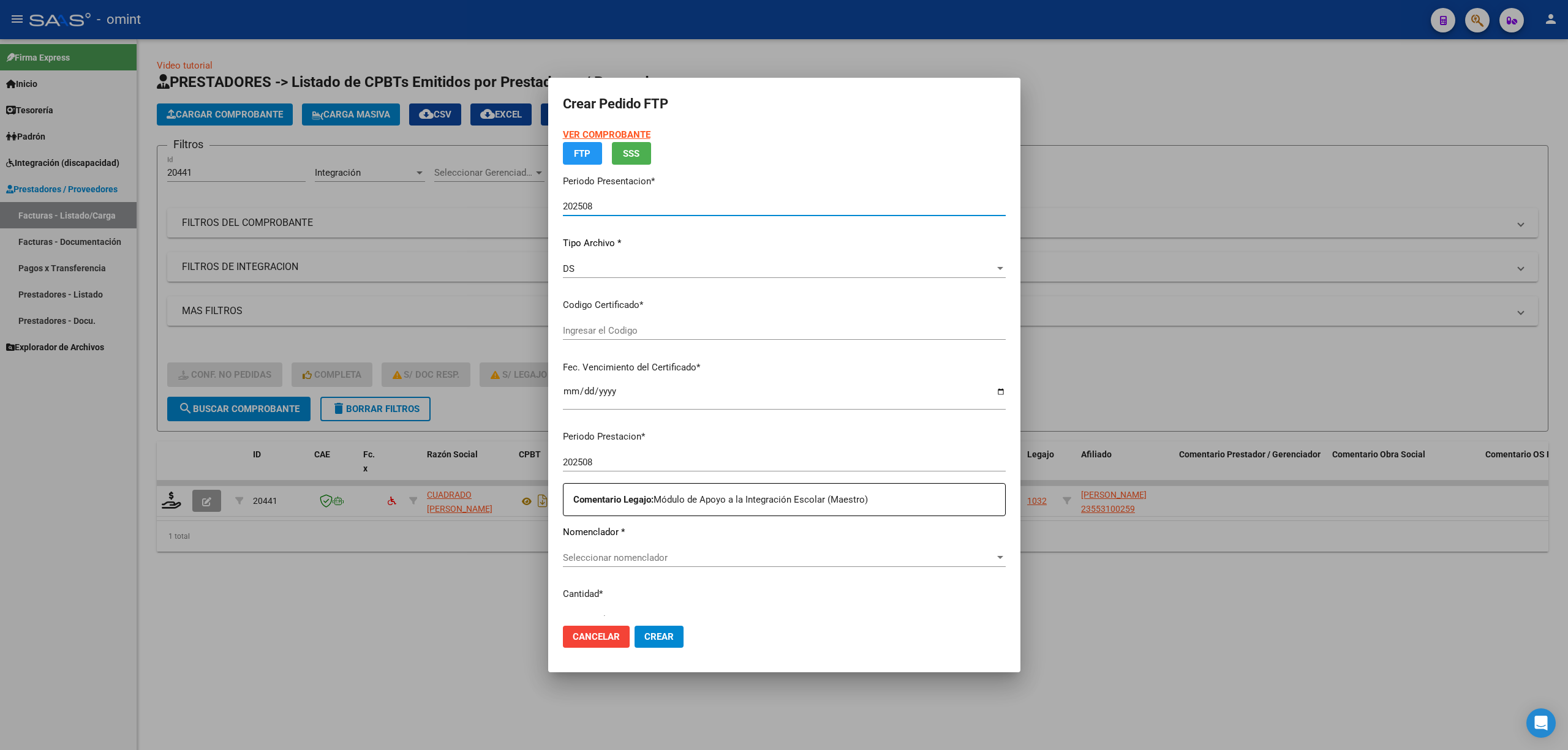
type input "5038024734"
type input "2027-03-27"
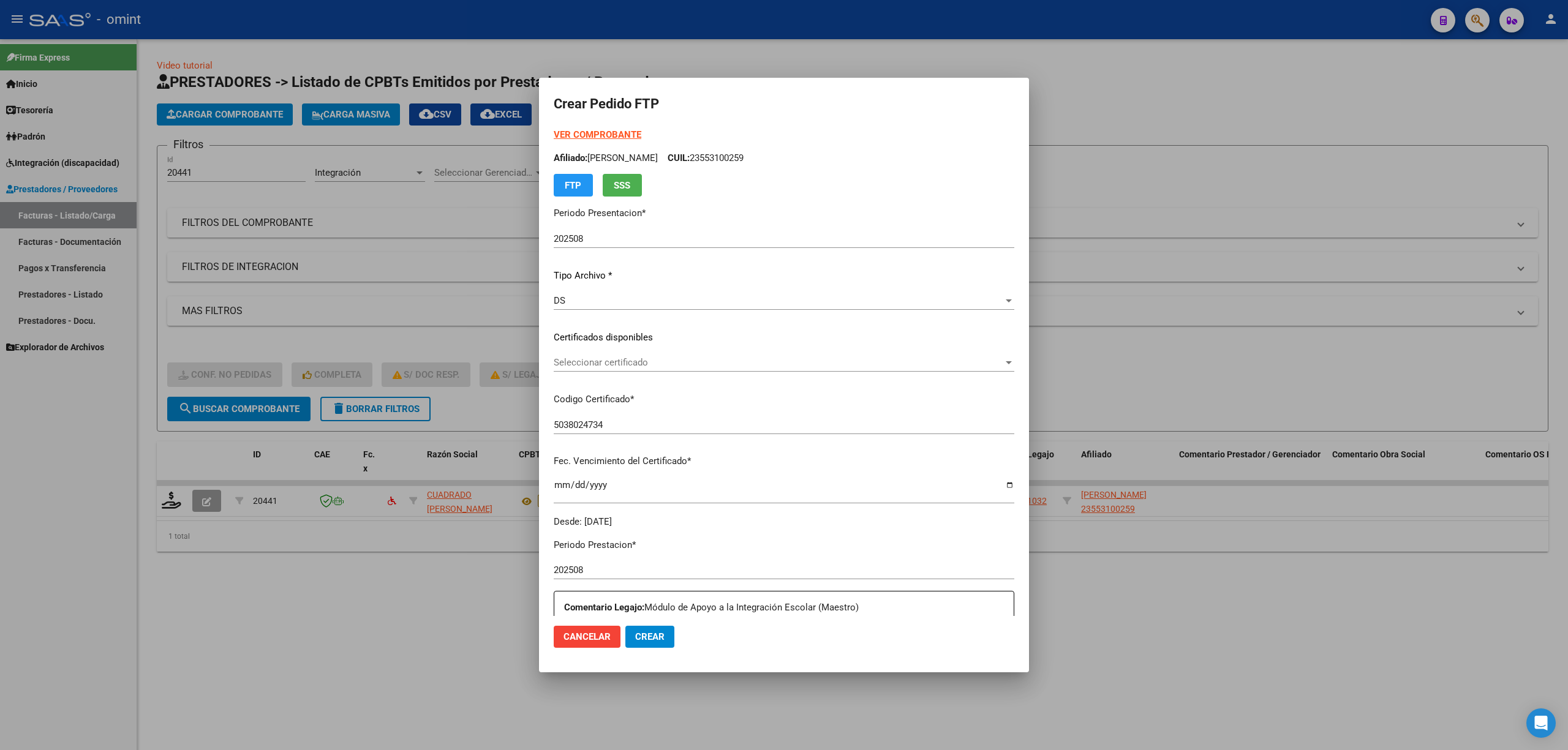
click at [618, 333] on p "Certificados disponibles" at bounding box center [784, 337] width 460 height 14
click at [616, 361] on span "Seleccionar certificado" at bounding box center [778, 363] width 449 height 11
click at [613, 388] on span "5038024734 - 2027-03-27" at bounding box center [596, 390] width 84 height 11
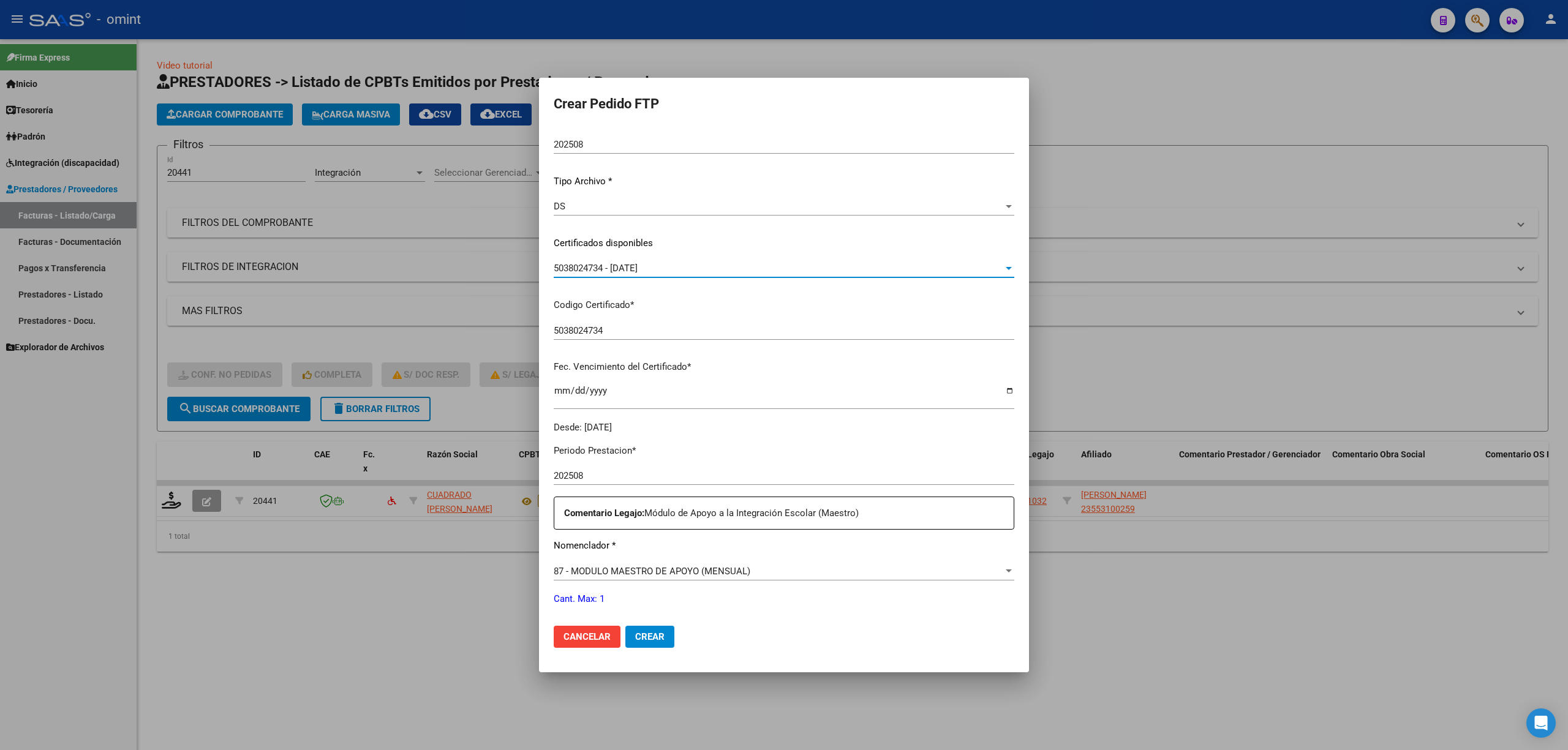
scroll to position [245, 0]
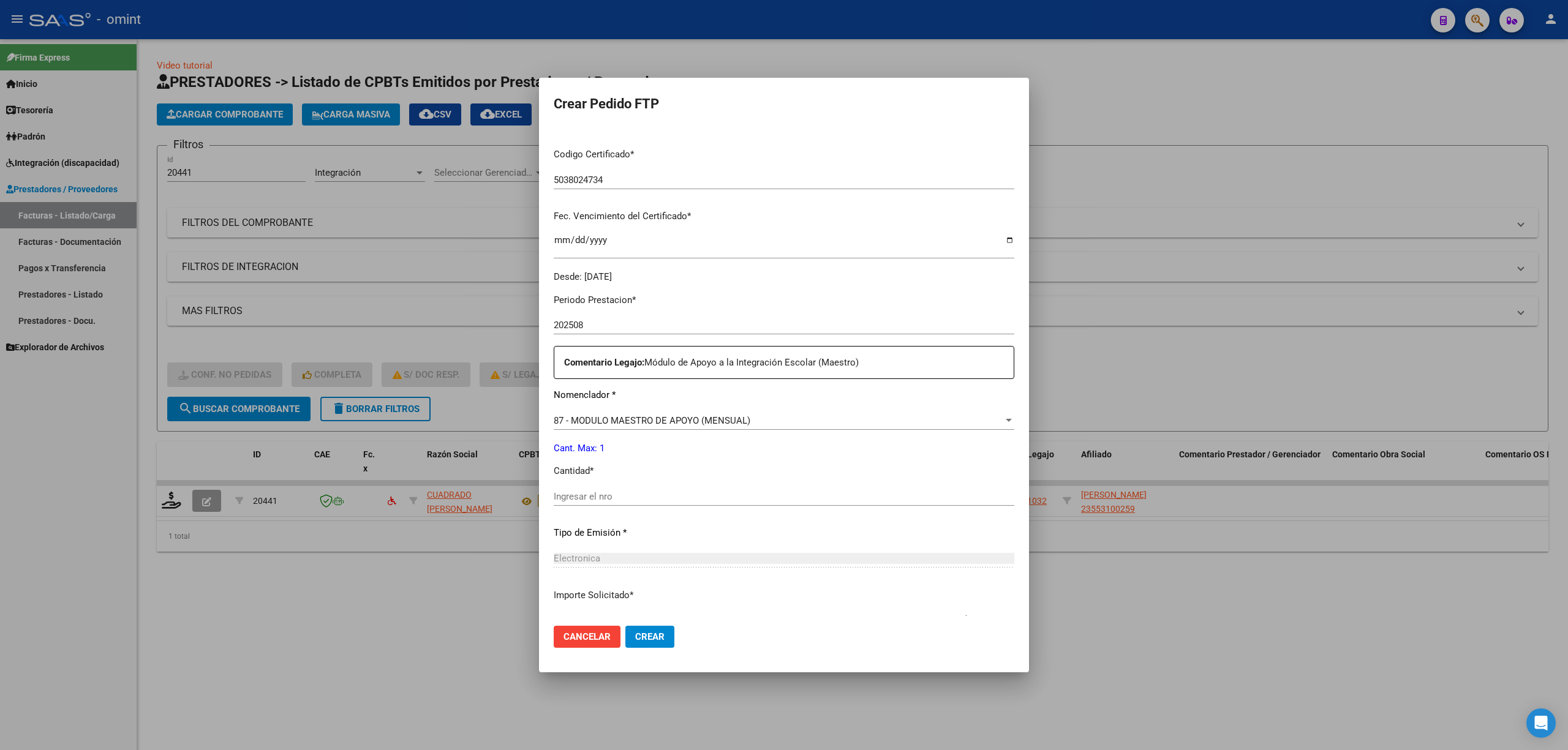
click at [643, 498] on input "Ingresar el nro" at bounding box center [784, 496] width 460 height 11
type input "1"
click at [649, 639] on span "Crear" at bounding box center [650, 637] width 30 height 11
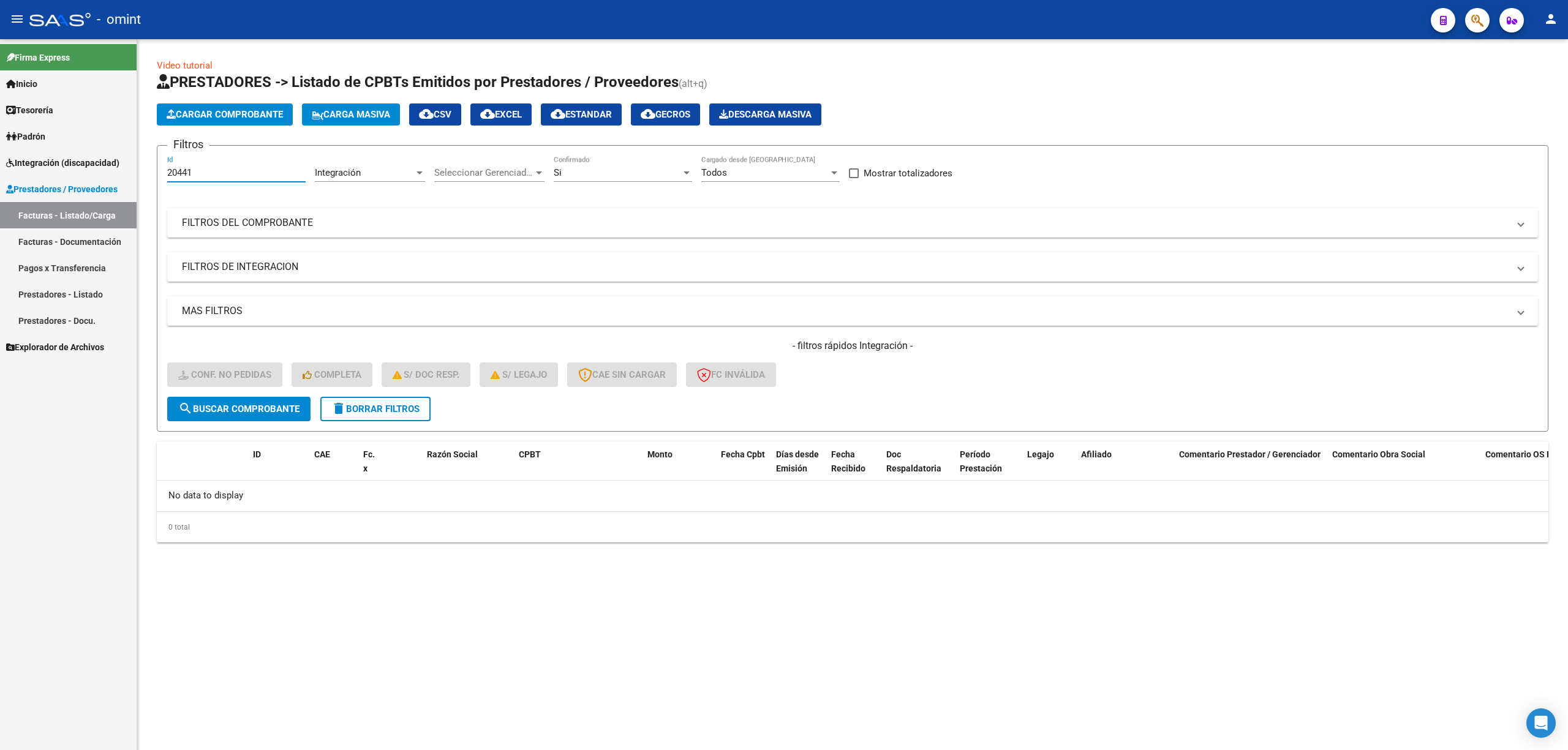
drag, startPoint x: 218, startPoint y: 170, endPoint x: 108, endPoint y: 174, distance: 110.1
click at [108, 174] on mat-sidenav-container "Firma Express Inicio Calendario SSS Instructivos Contacto OS Tesorería Extracto…" at bounding box center [784, 394] width 1568 height 711
paste input "19649"
type input "19649"
click at [252, 406] on span "search Buscar Comprobante" at bounding box center [238, 409] width 121 height 11
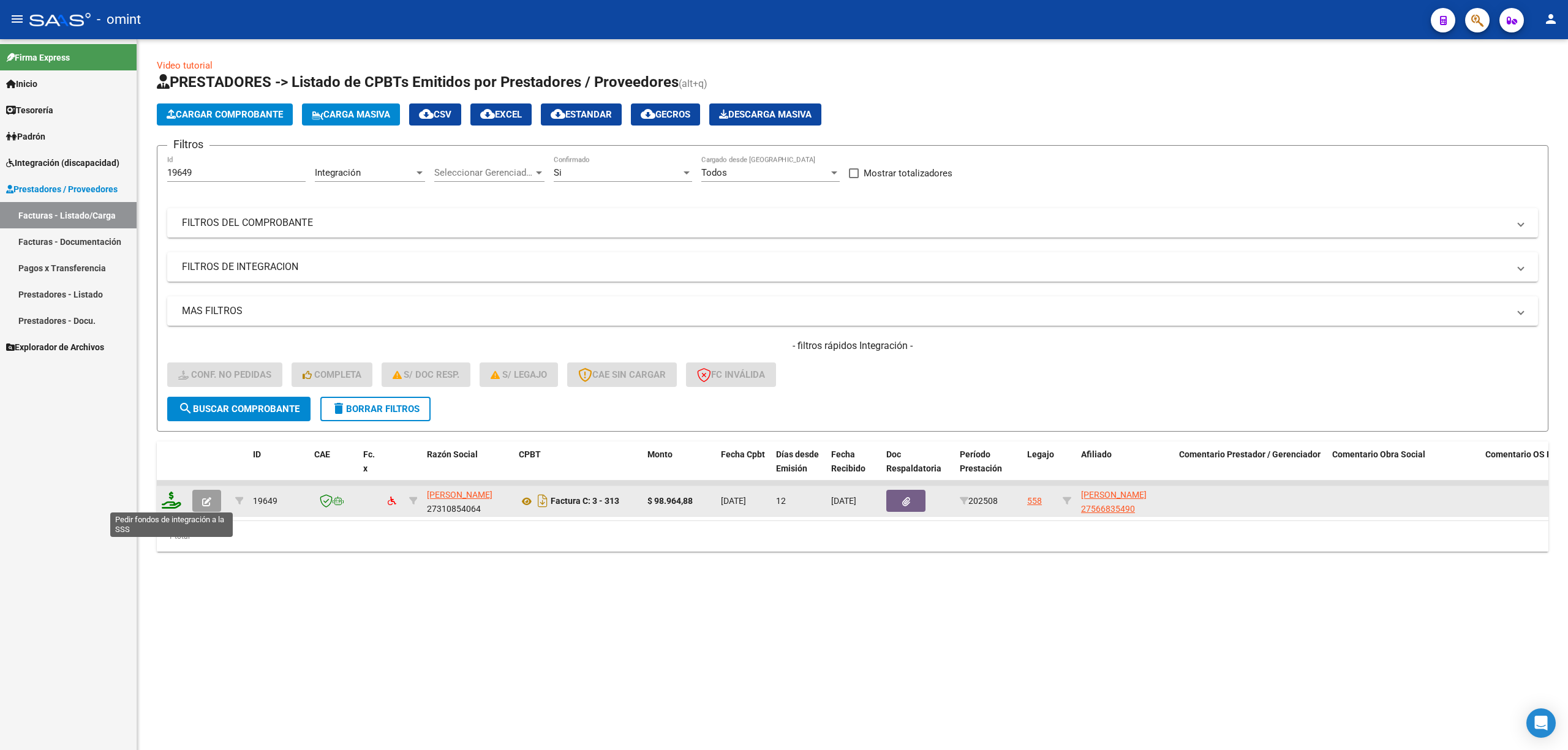
click at [170, 495] on icon at bounding box center [171, 500] width 19 height 18
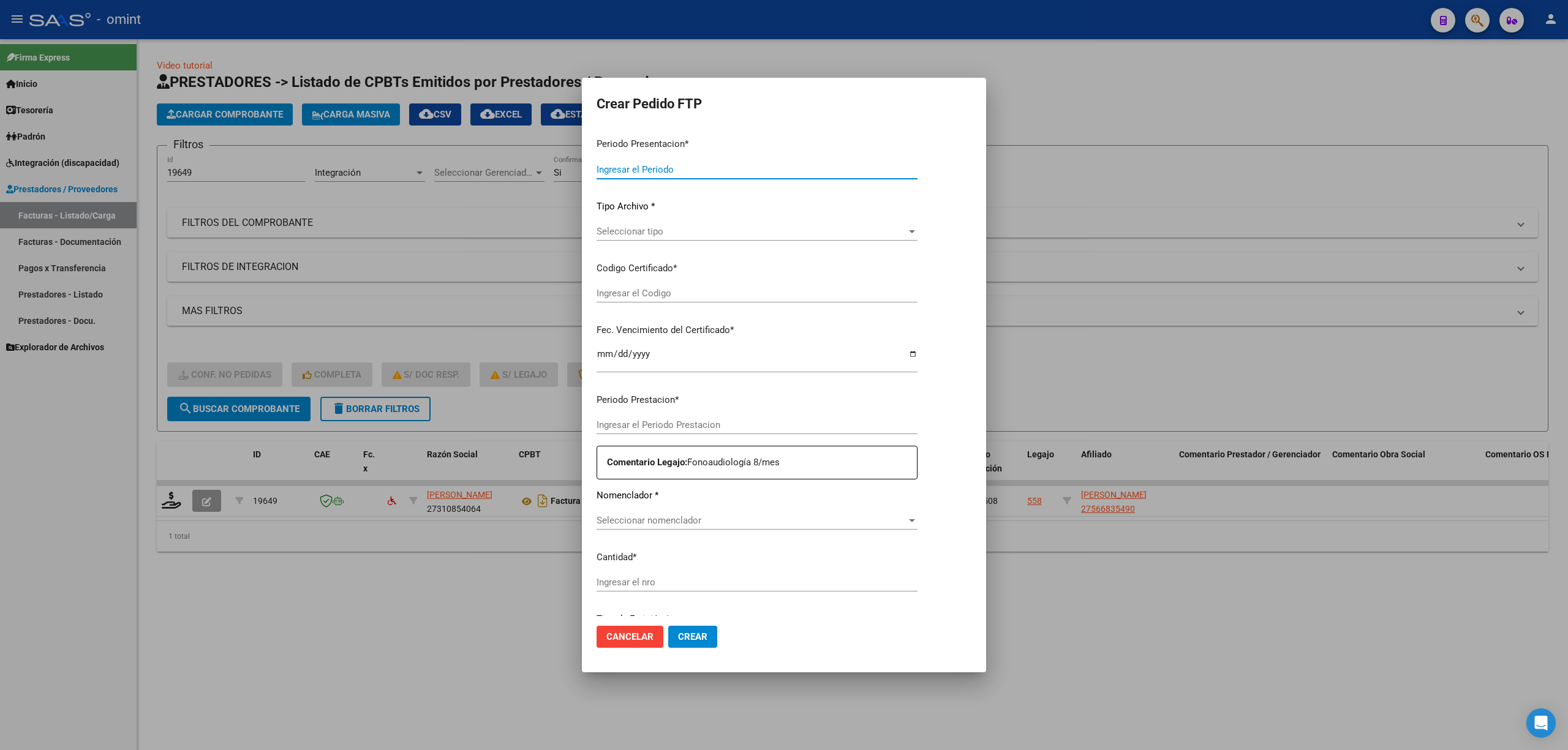
type input "202508"
type input "$ 98.964,88"
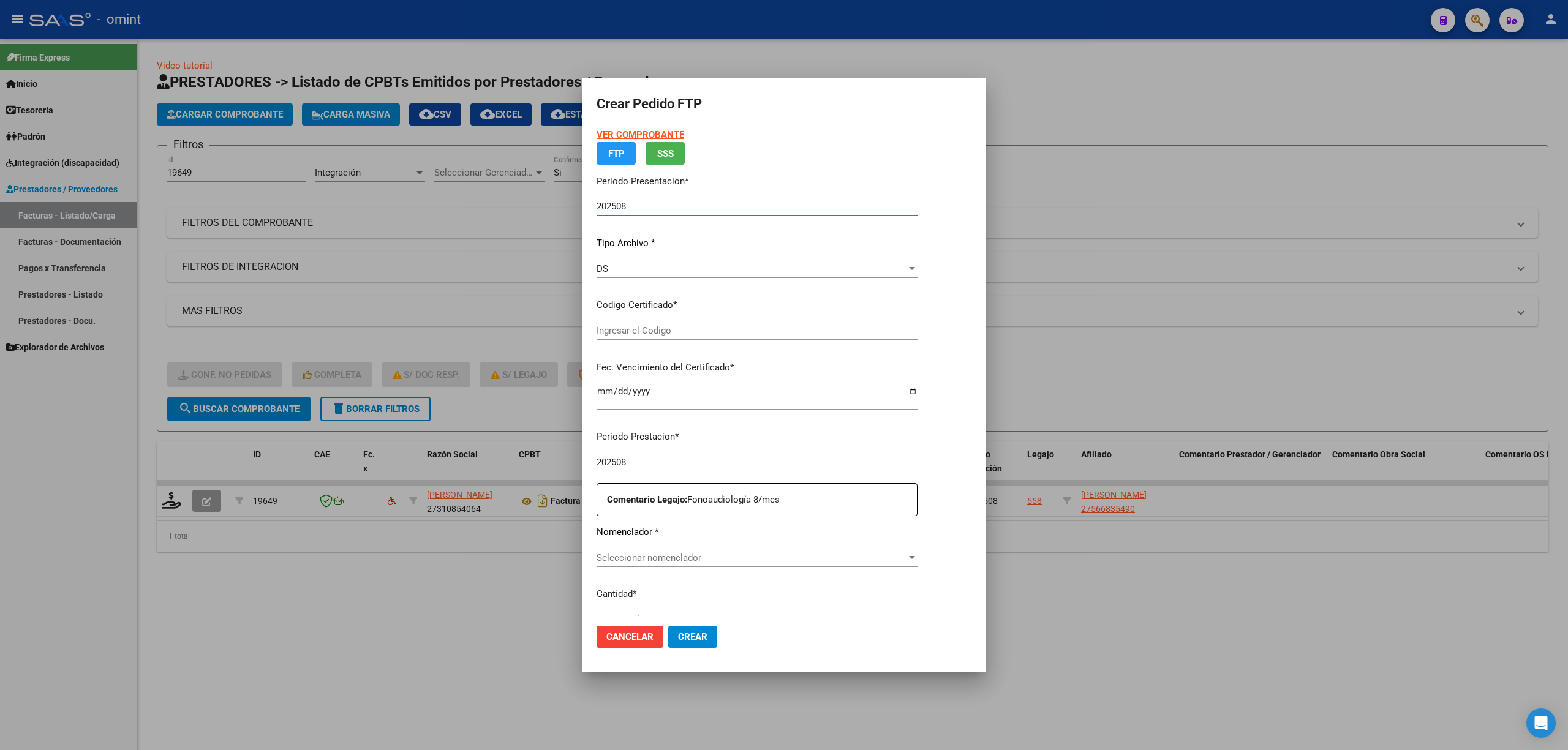
type input "53754502"
type input "2027-05-03"
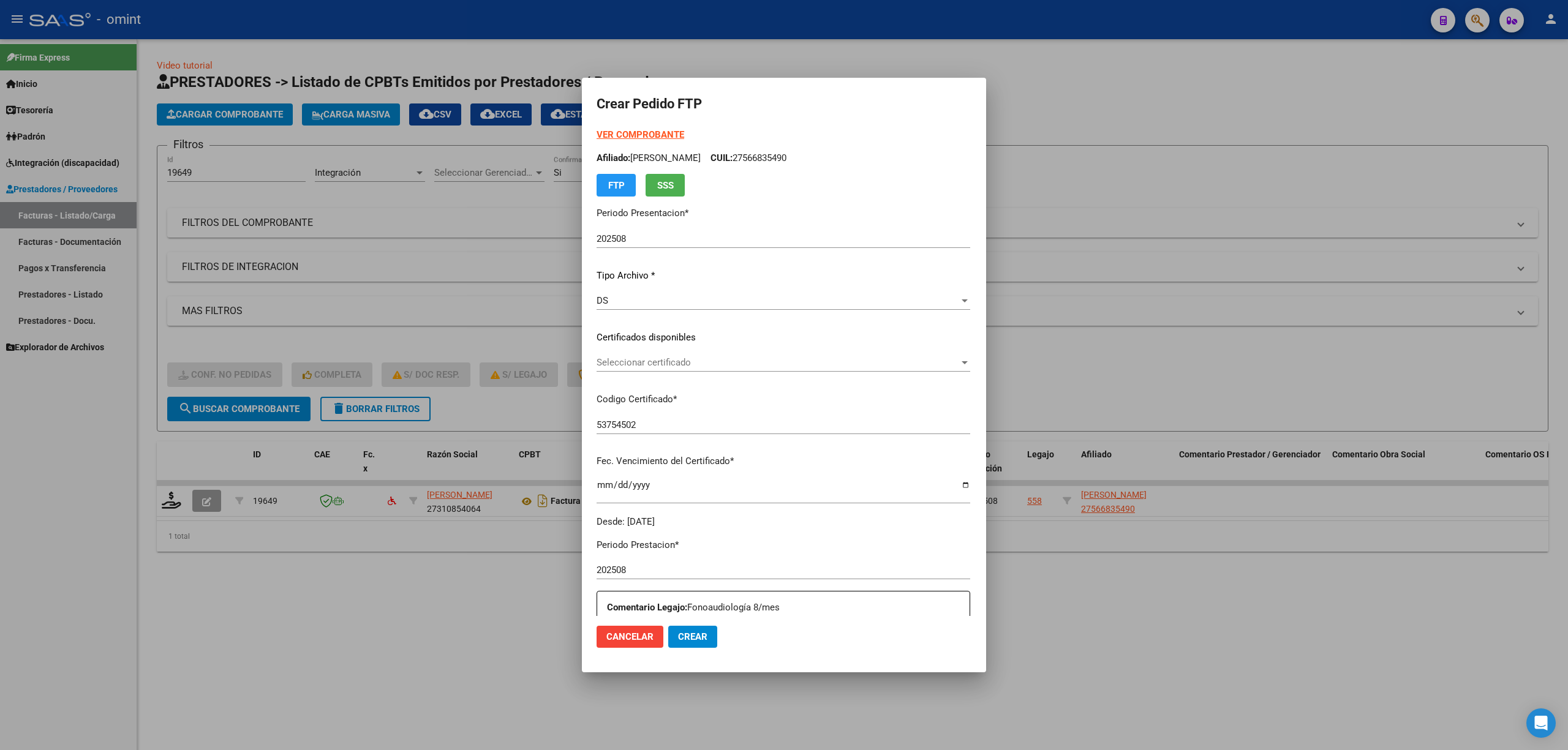
click at [621, 372] on div "Seleccionar certificado Seleccionar certificado" at bounding box center [783, 369] width 373 height 30
click at [635, 369] on div "Seleccionar certificado Seleccionar certificado" at bounding box center [783, 363] width 373 height 19
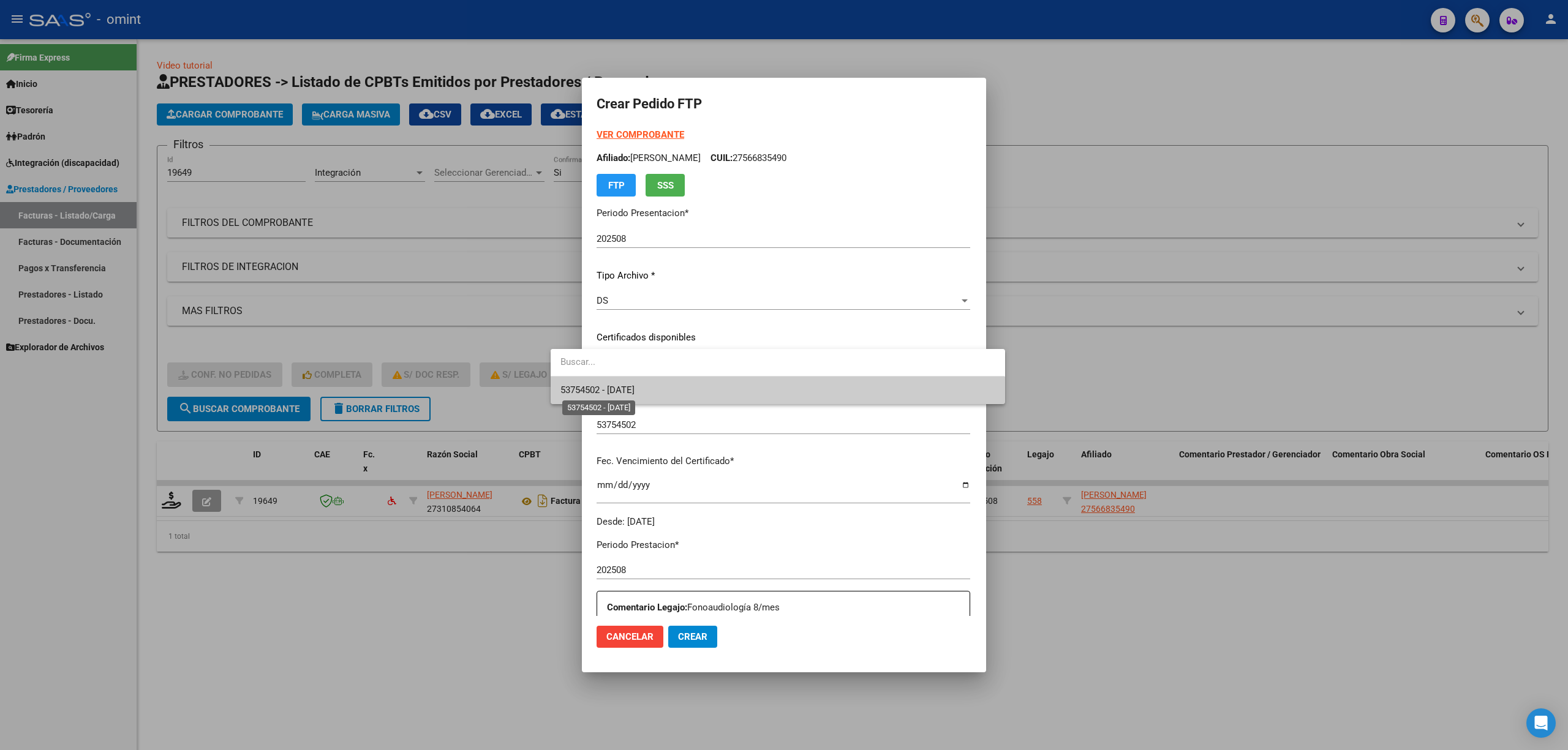
click at [634, 395] on span "53754502 - 2027-05-03" at bounding box center [597, 390] width 74 height 11
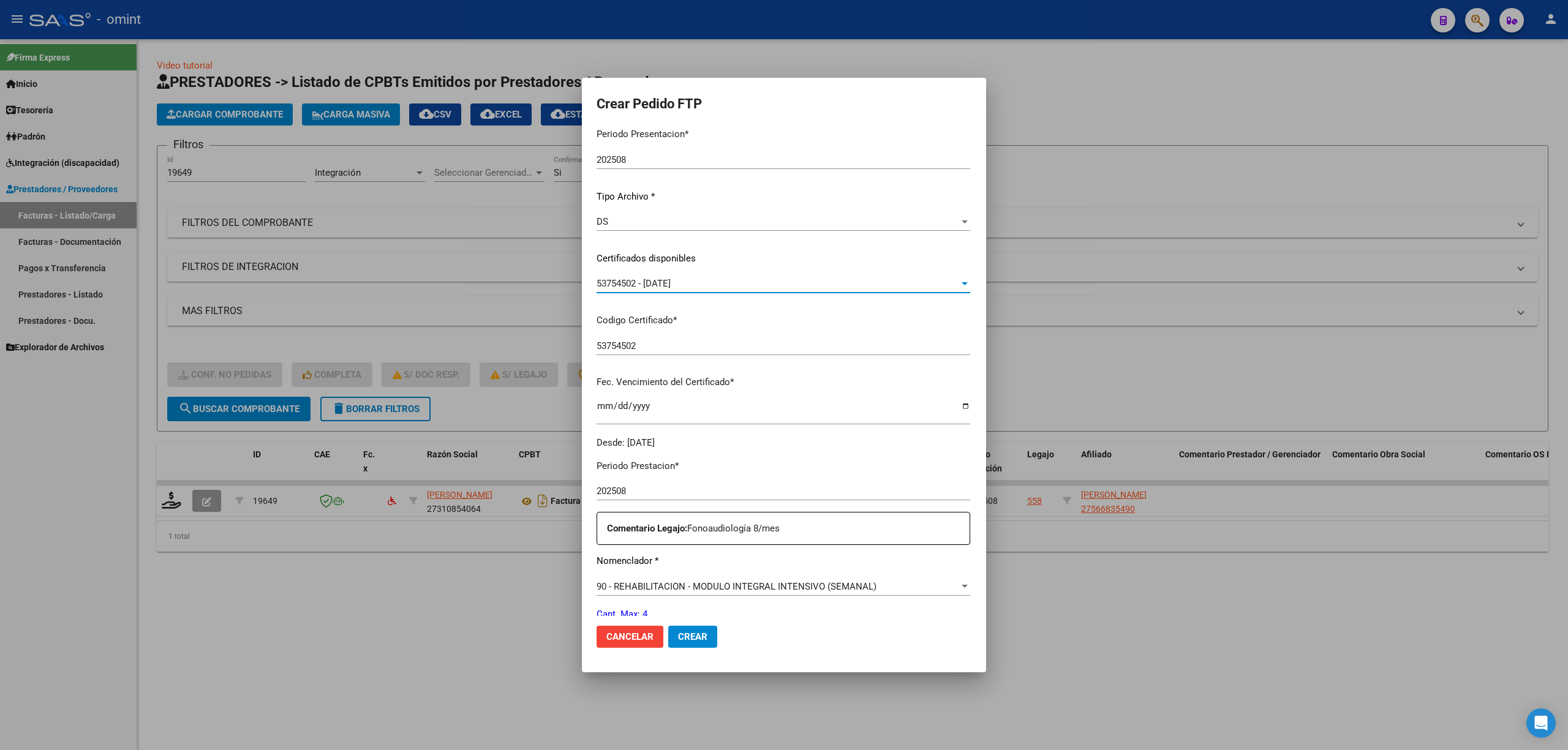
scroll to position [245, 0]
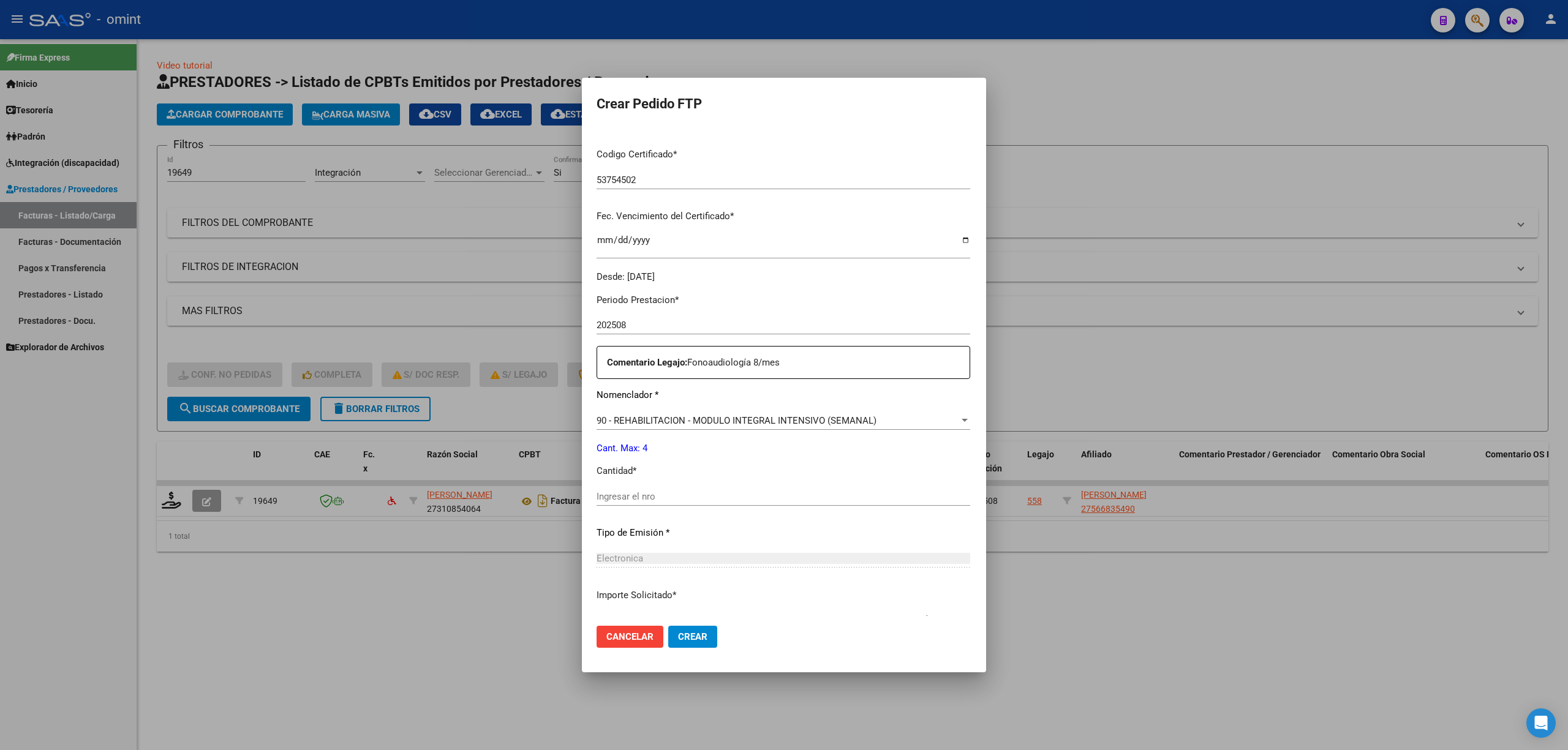
click at [626, 500] on input "Ingresar el nro" at bounding box center [783, 496] width 373 height 11
type input "4"
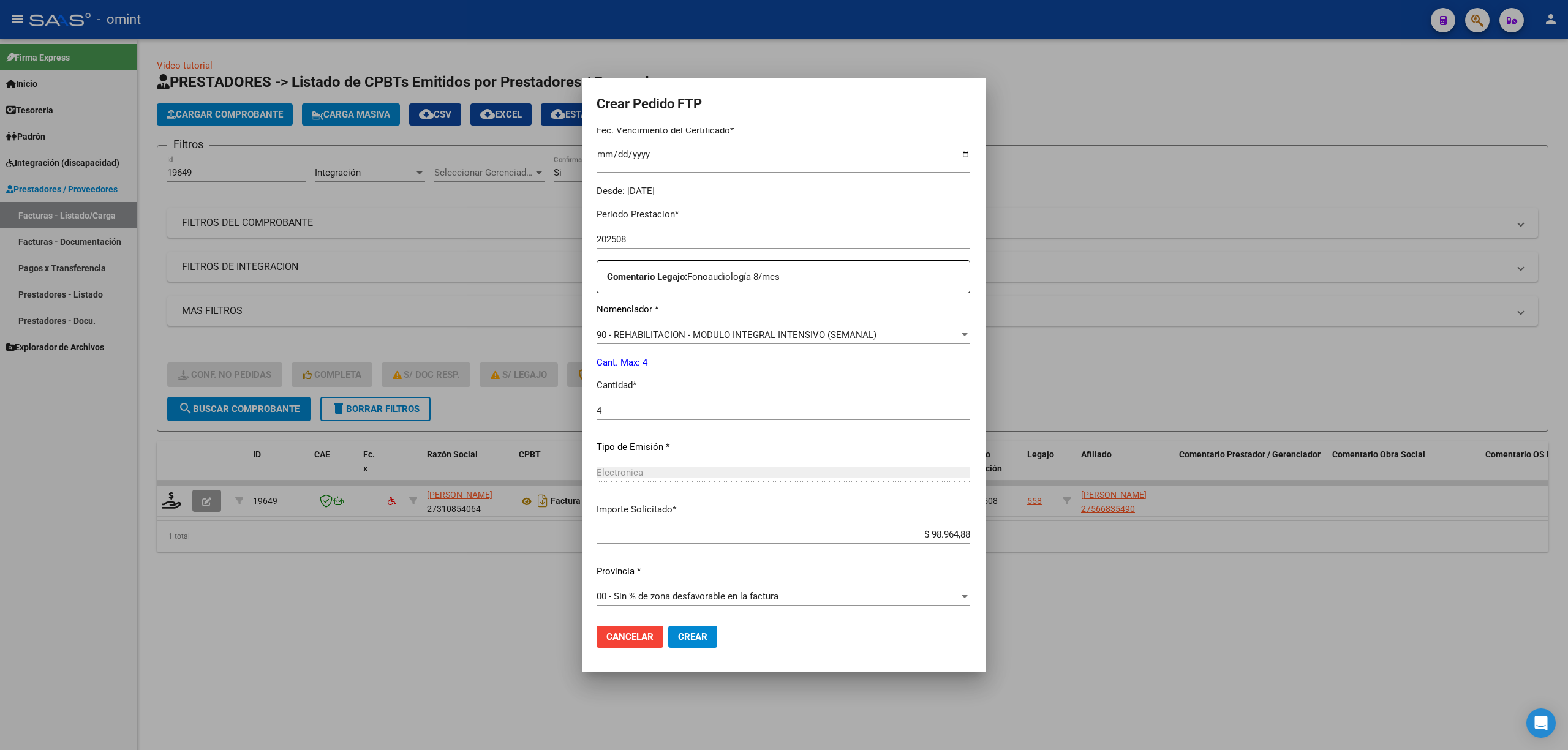
scroll to position [331, 0]
click at [668, 644] on button "Crear" at bounding box center [692, 637] width 49 height 22
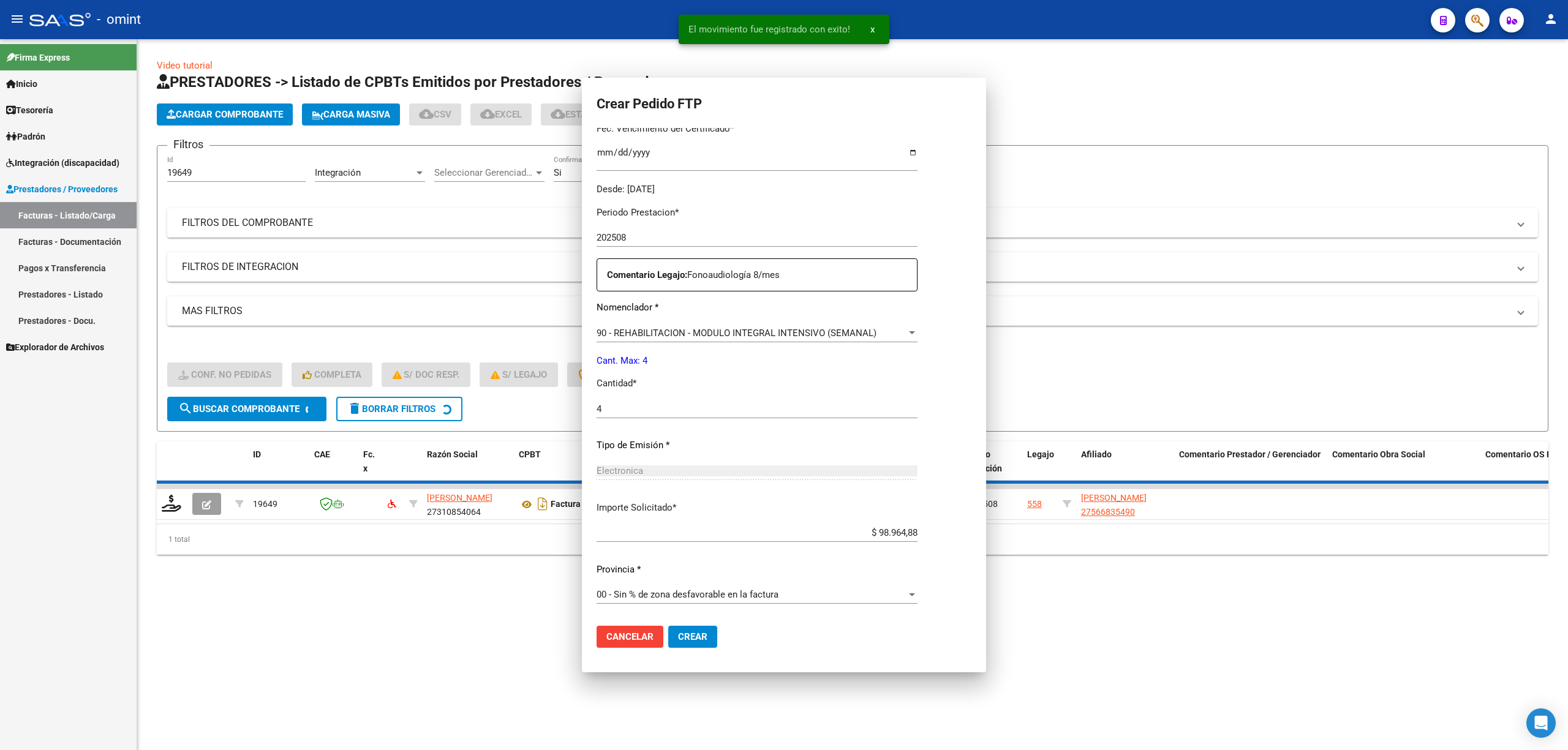
scroll to position [0, 0]
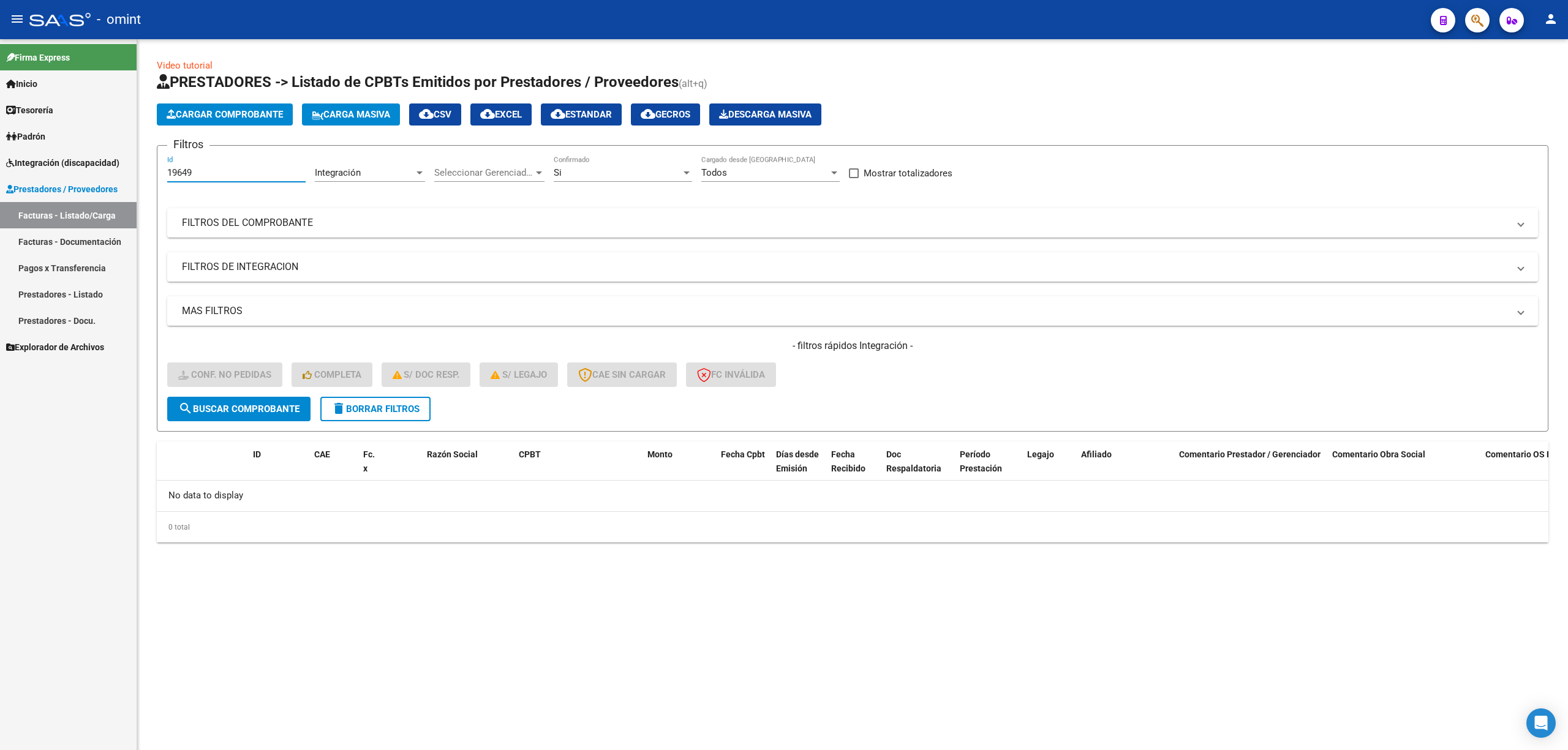
drag, startPoint x: 232, startPoint y: 169, endPoint x: 223, endPoint y: 174, distance: 10.3
click at [225, 174] on input "19649" at bounding box center [236, 173] width 138 height 11
click at [223, 174] on input "19649" at bounding box center [236, 173] width 138 height 11
click at [221, 174] on input "19649" at bounding box center [236, 173] width 138 height 11
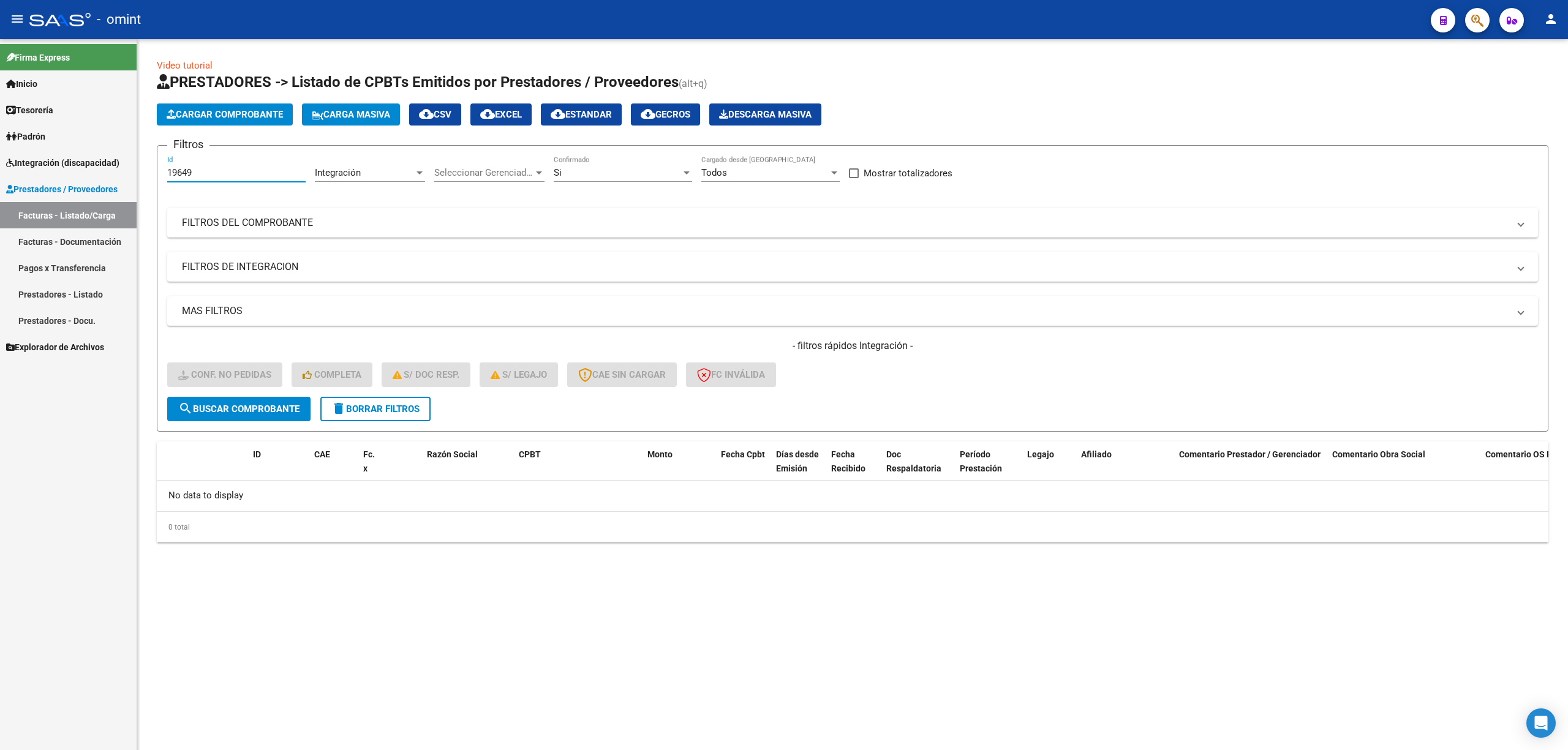
paste input "20897"
type input "20897"
click at [245, 404] on span "search Buscar Comprobante" at bounding box center [238, 409] width 121 height 11
drag, startPoint x: 213, startPoint y: 170, endPoint x: 145, endPoint y: 169, distance: 68.0
click at [145, 169] on div "Video tutorial PRESTADORES -> Listado de CPBTs Emitidos por Prestadores / Prove…" at bounding box center [852, 310] width 1431 height 543
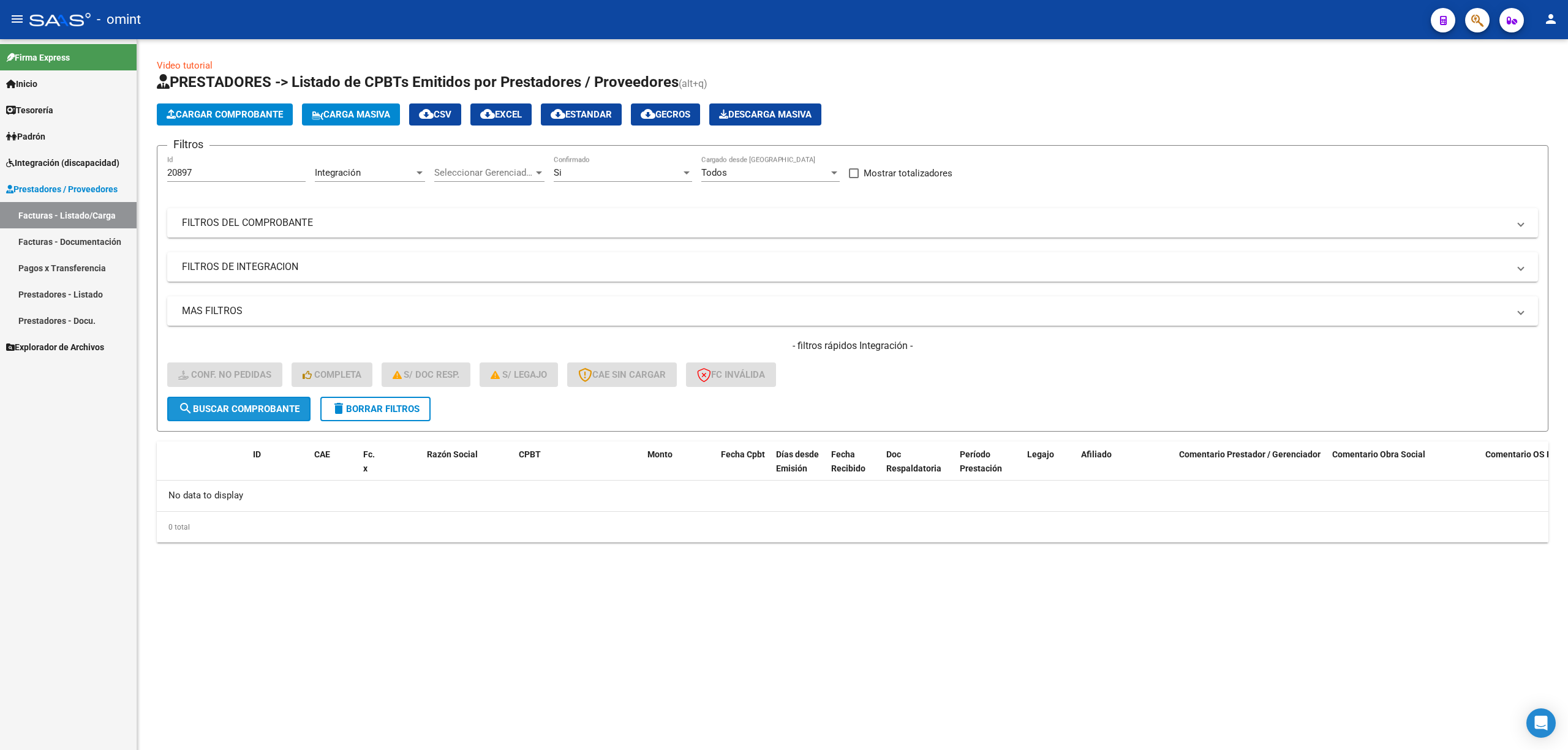
click at [247, 413] on span "search Buscar Comprobante" at bounding box center [238, 409] width 121 height 11
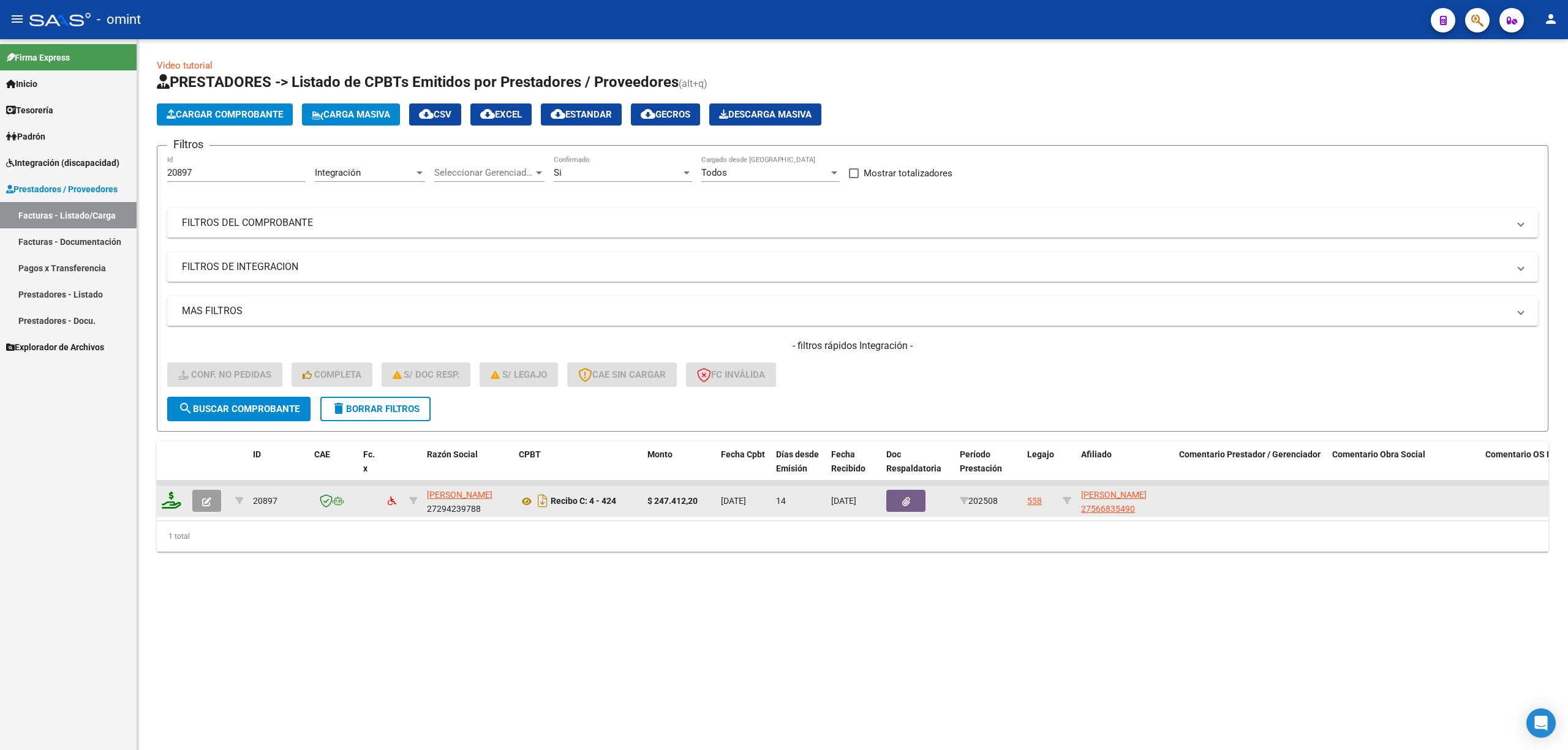
click at [168, 506] on icon at bounding box center [171, 500] width 19 height 18
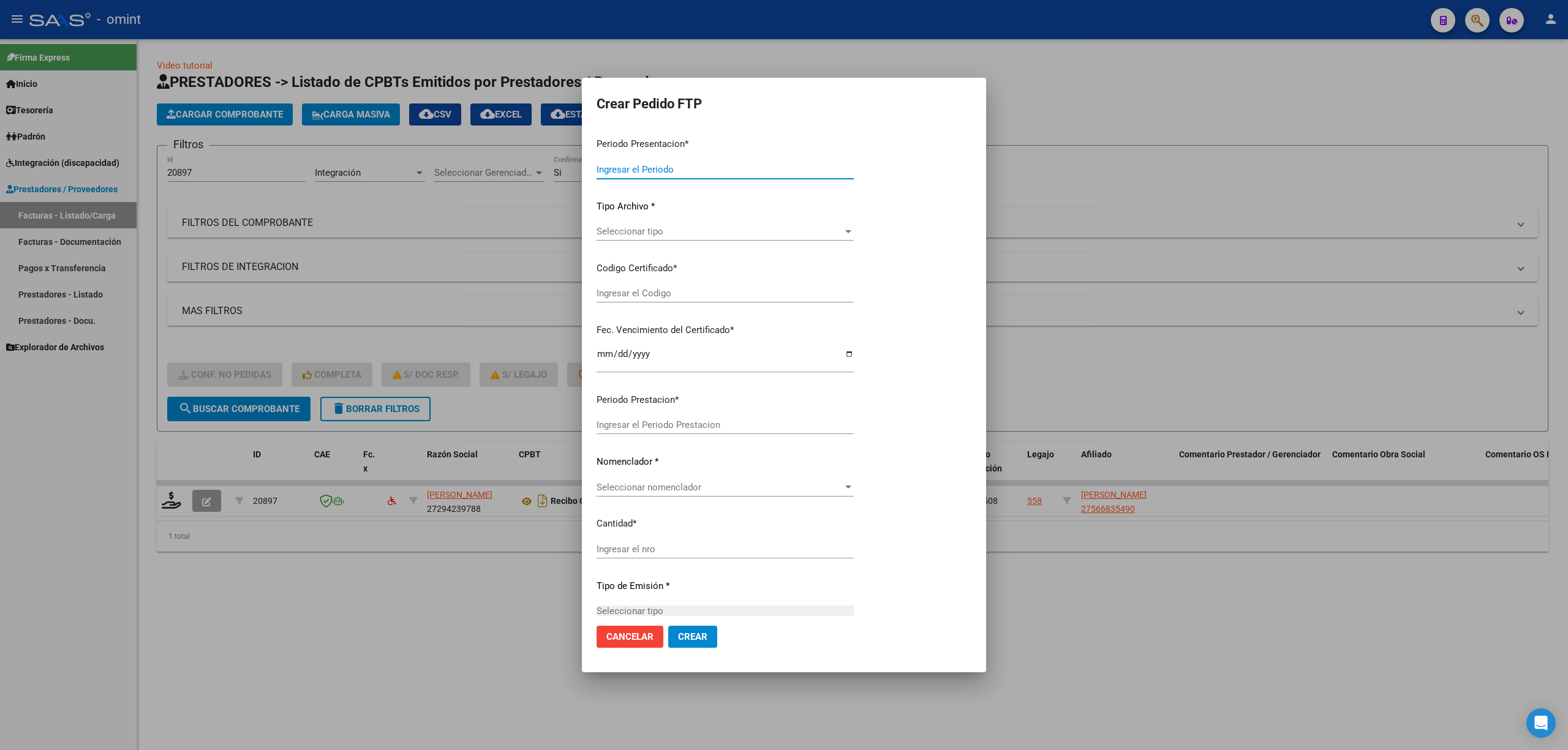
type input "202508"
type input "$ 247.412,20"
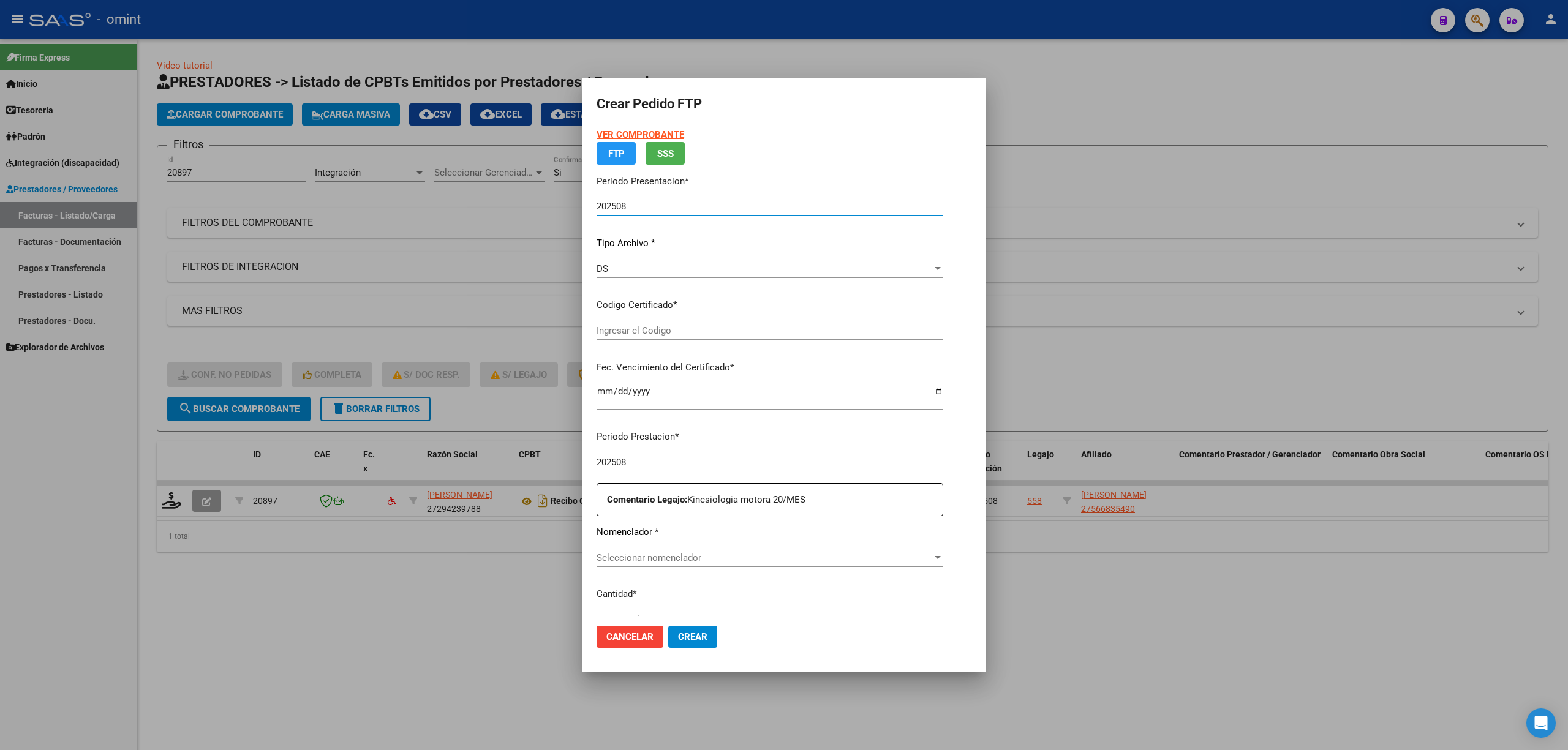
type input "53754502"
type input "2027-05-03"
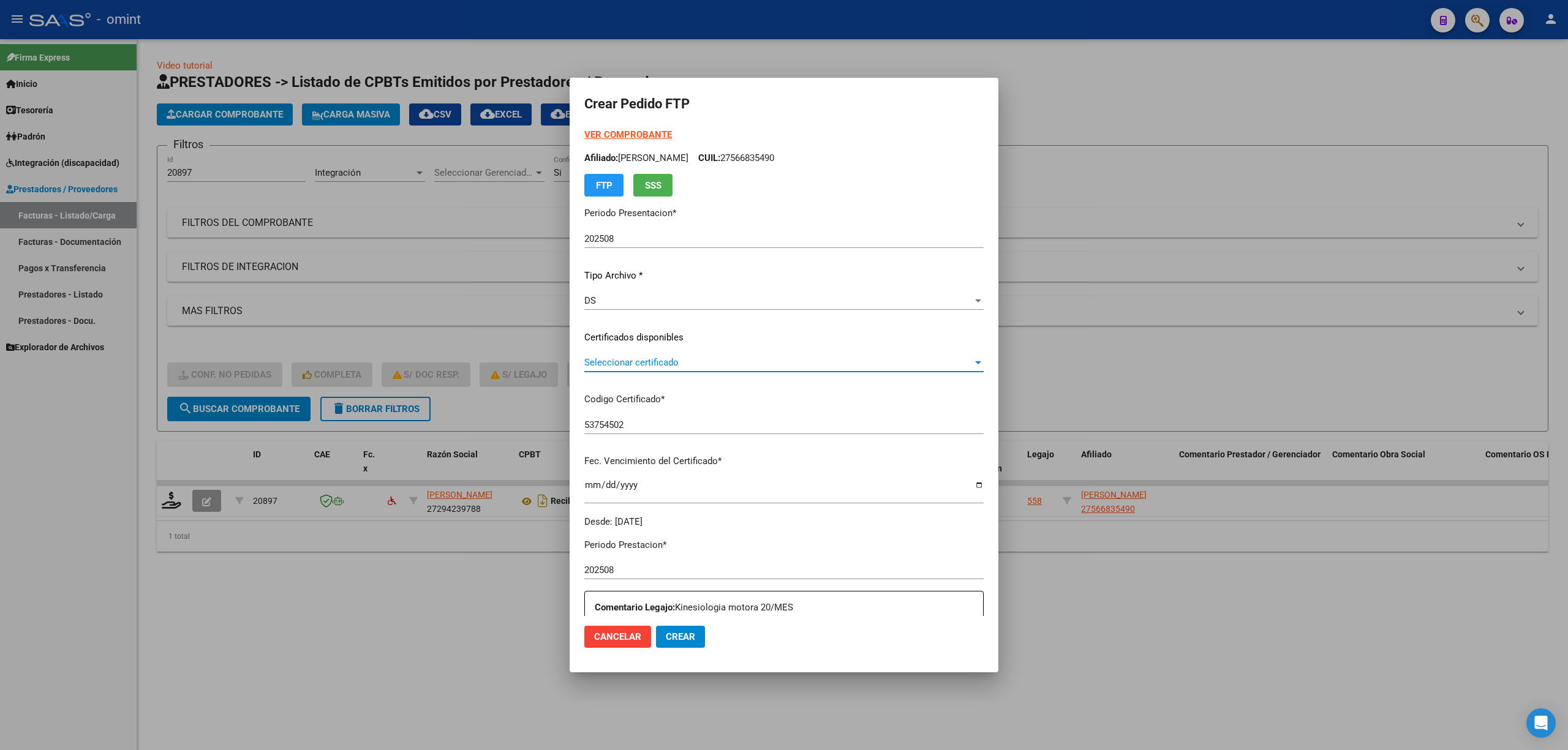
click at [598, 368] on span "Seleccionar certificado" at bounding box center [778, 363] width 388 height 11
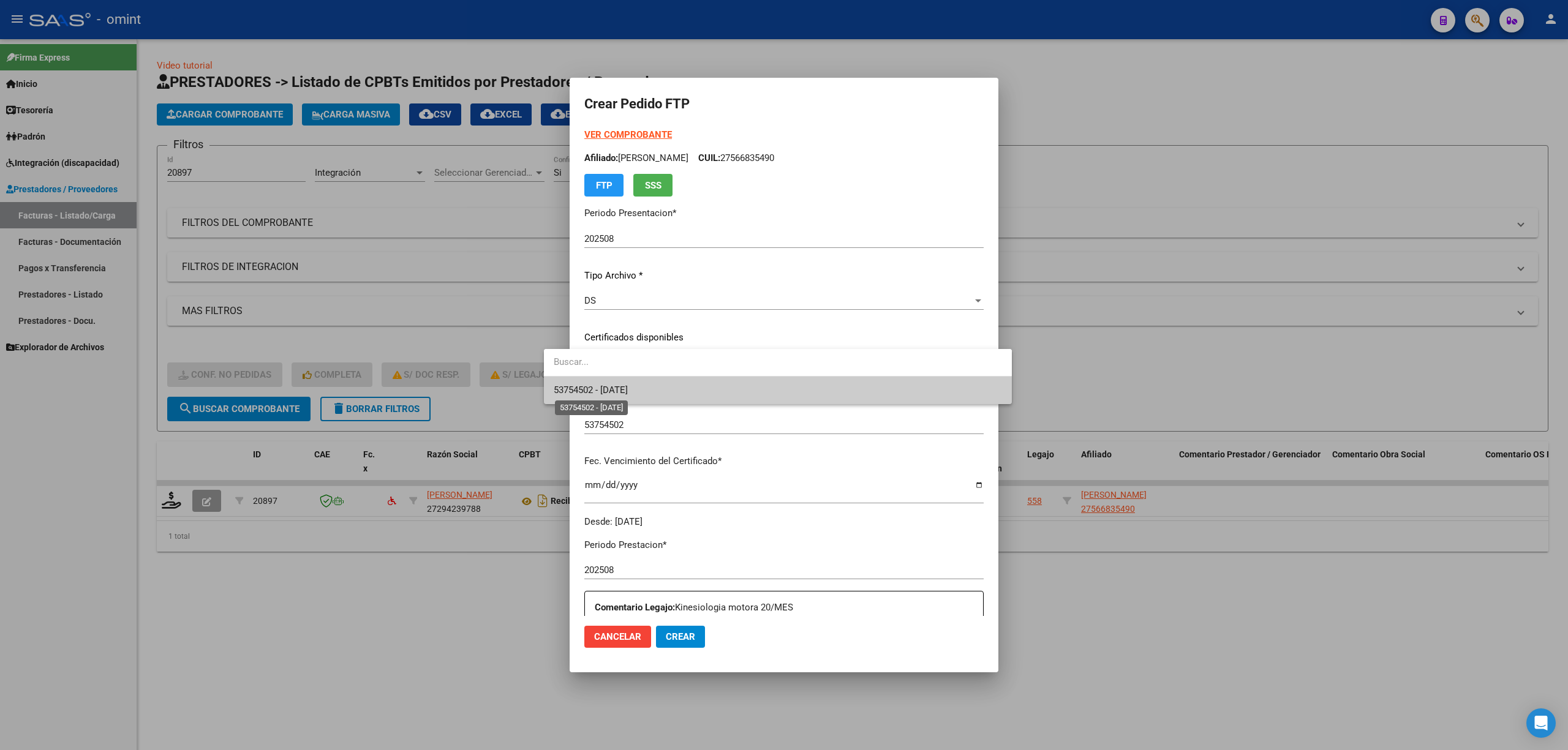
click at [603, 391] on span "53754502 - 2027-05-03" at bounding box center [591, 390] width 74 height 11
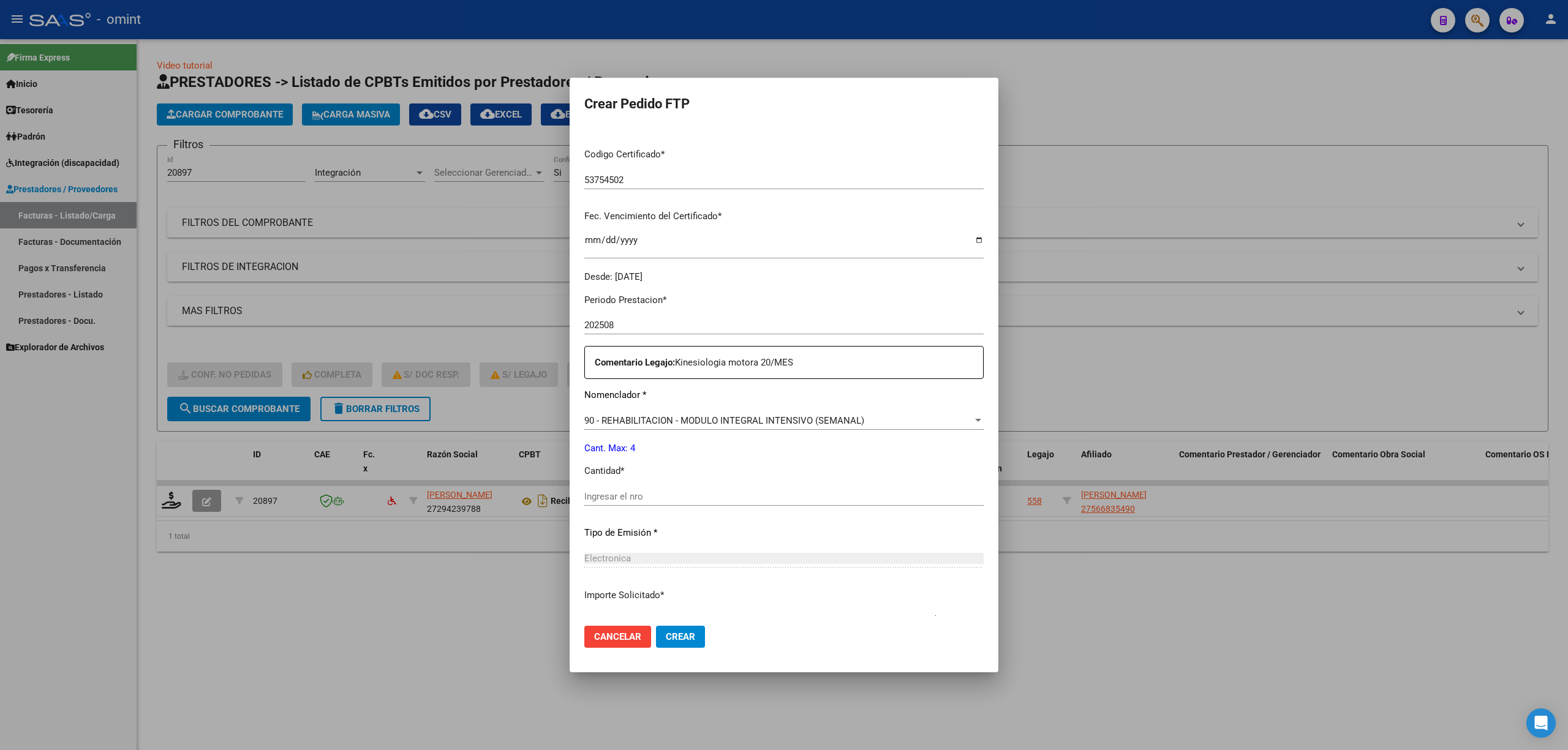
scroll to position [331, 0]
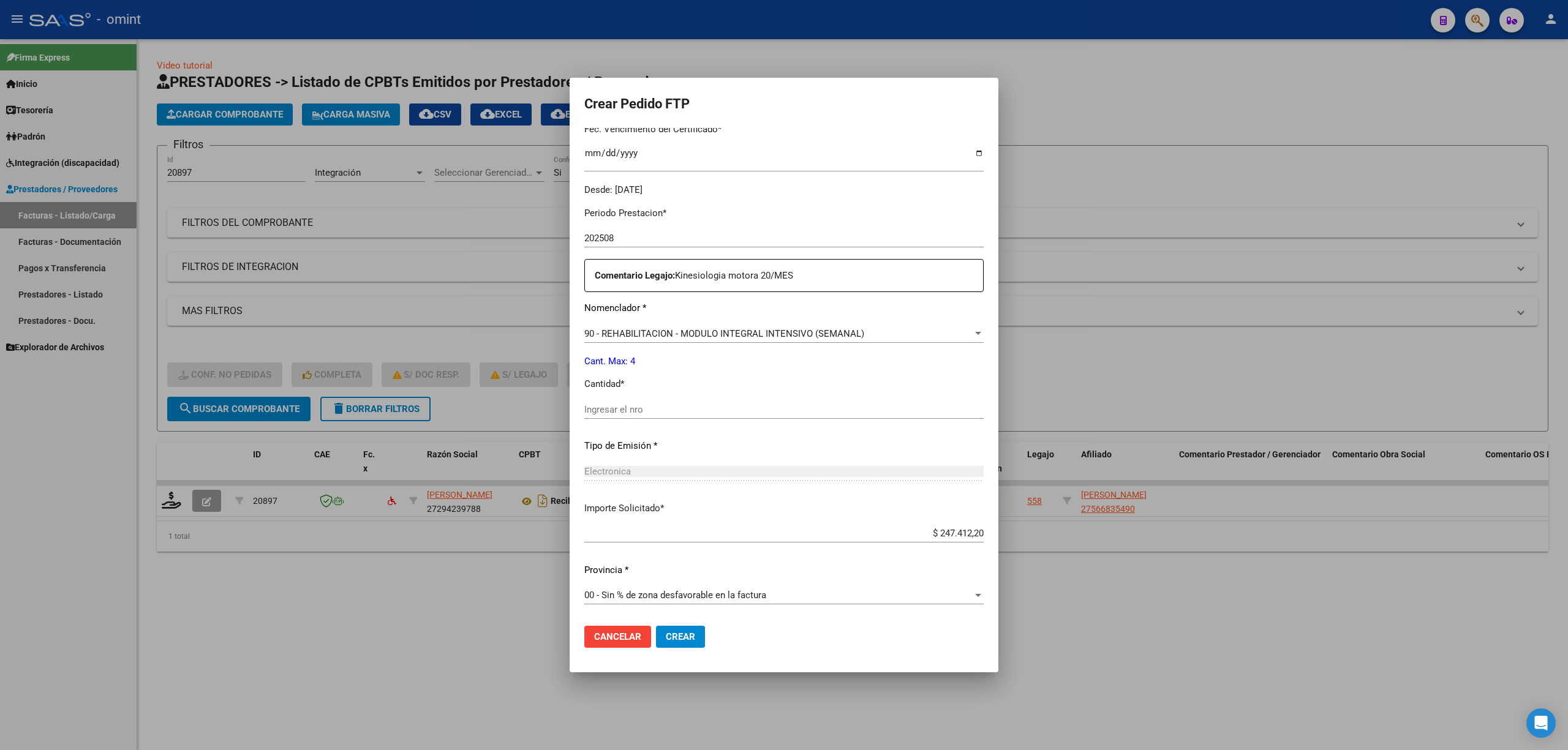
click at [625, 402] on div "Ingresar el nro" at bounding box center [784, 409] width 399 height 19
type input "4"
click at [656, 627] on button "Crear" at bounding box center [680, 637] width 49 height 22
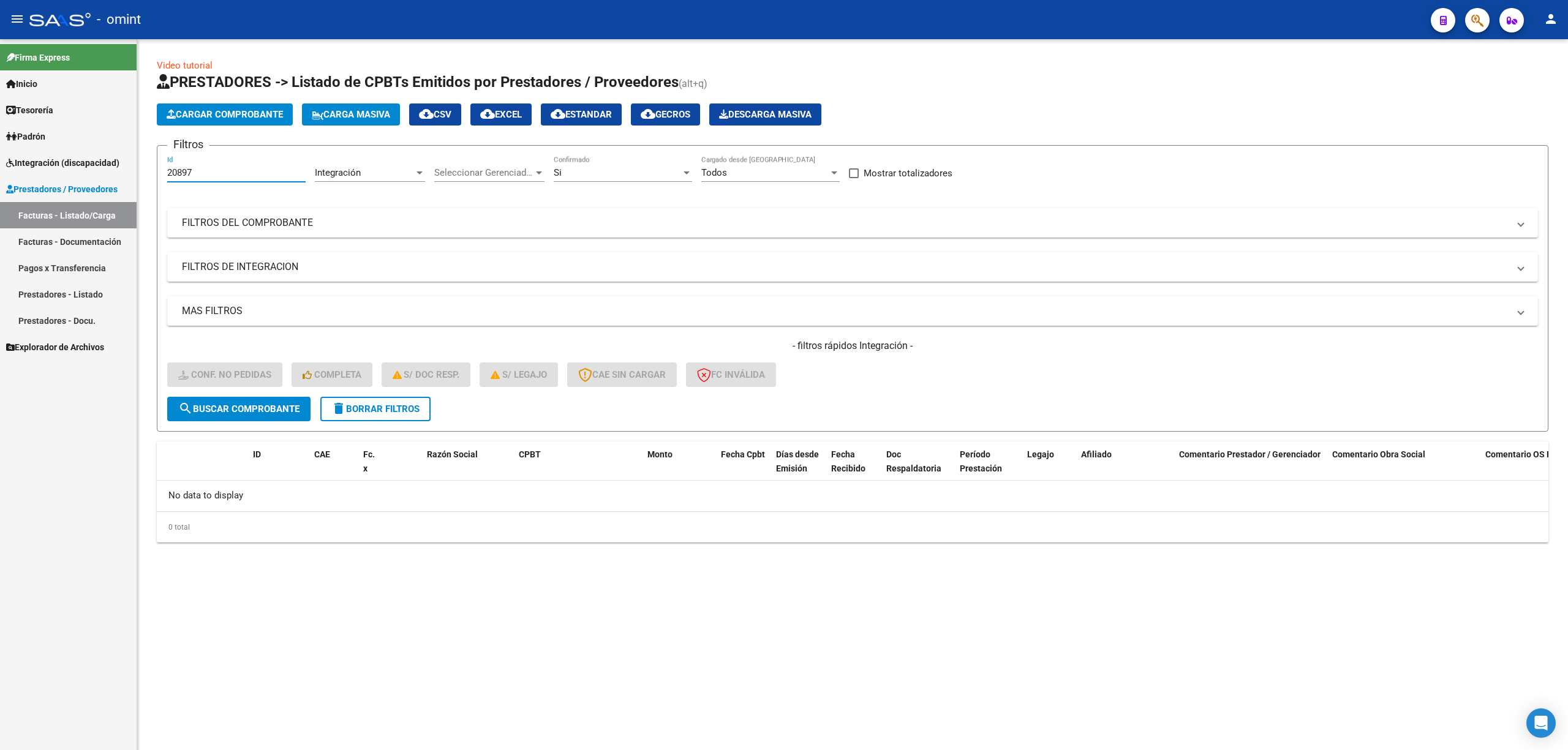
drag, startPoint x: 207, startPoint y: 169, endPoint x: 138, endPoint y: 169, distance: 69.0
click at [138, 169] on div "Video tutorial PRESTADORES -> Listado de CPBTs Emitidos por Prestadores / Prove…" at bounding box center [852, 310] width 1431 height 543
paste input "68"
type input "20687"
click at [244, 409] on span "search Buscar Comprobante" at bounding box center [238, 409] width 121 height 11
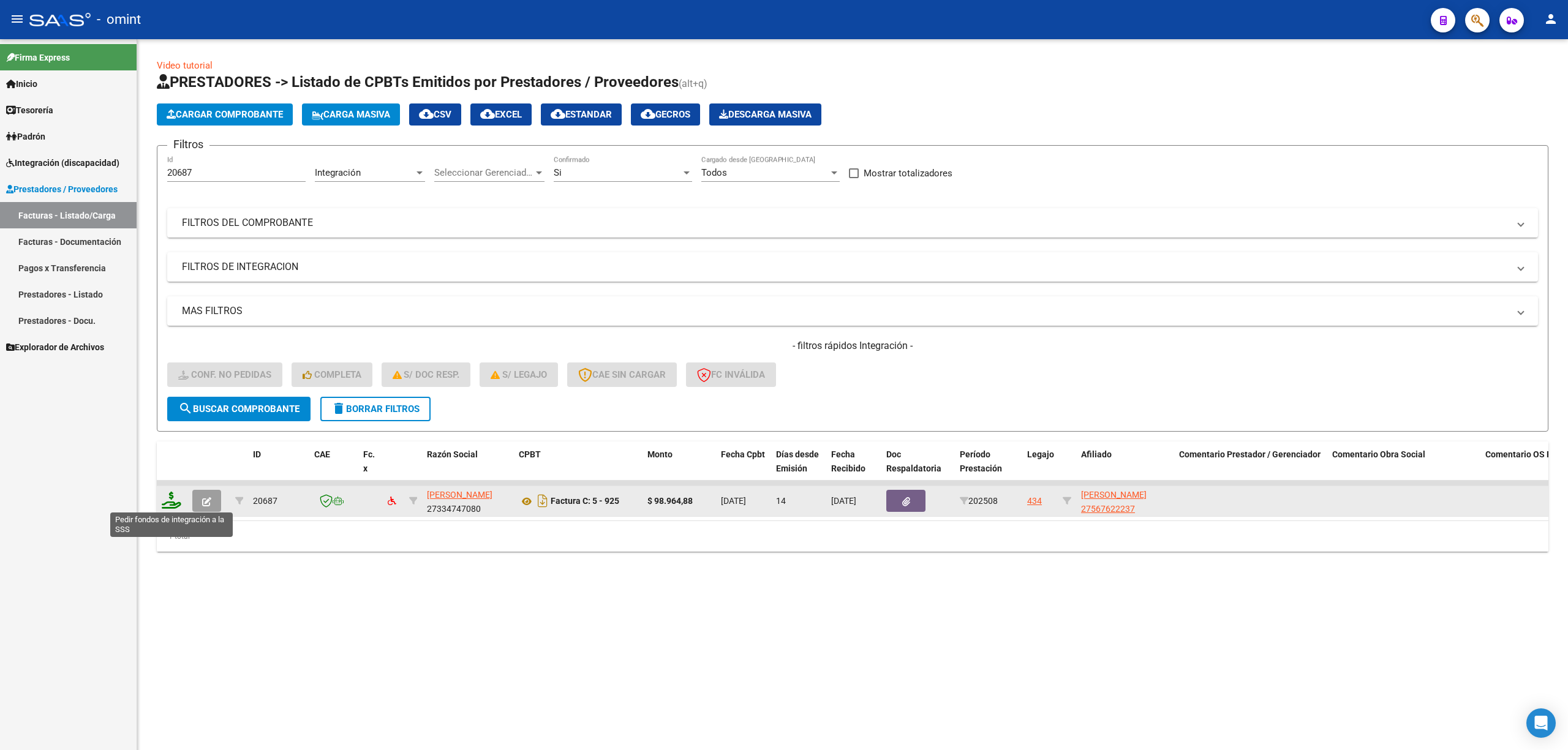
click at [164, 500] on icon at bounding box center [171, 500] width 19 height 18
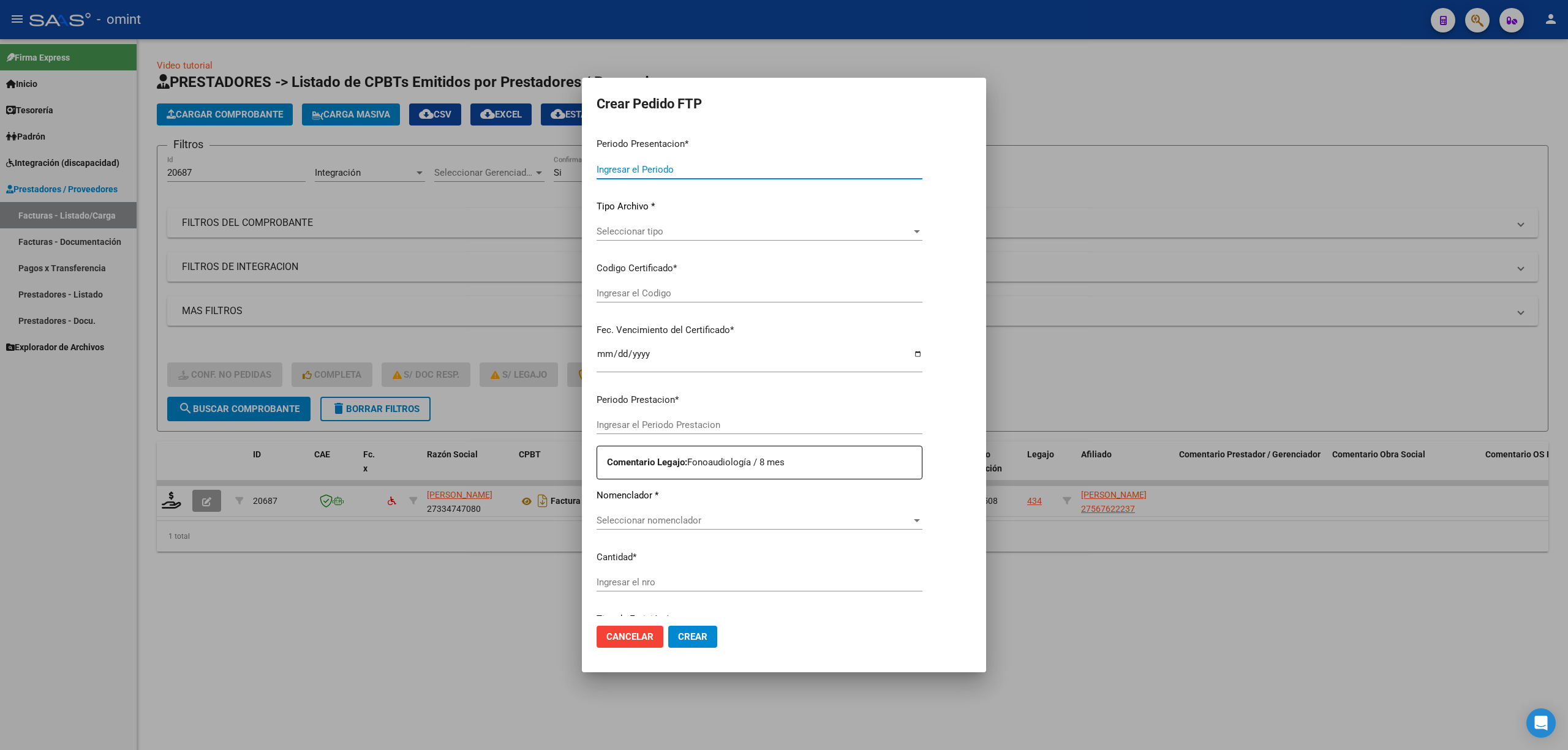
type input "202508"
type input "$ 98.964,88"
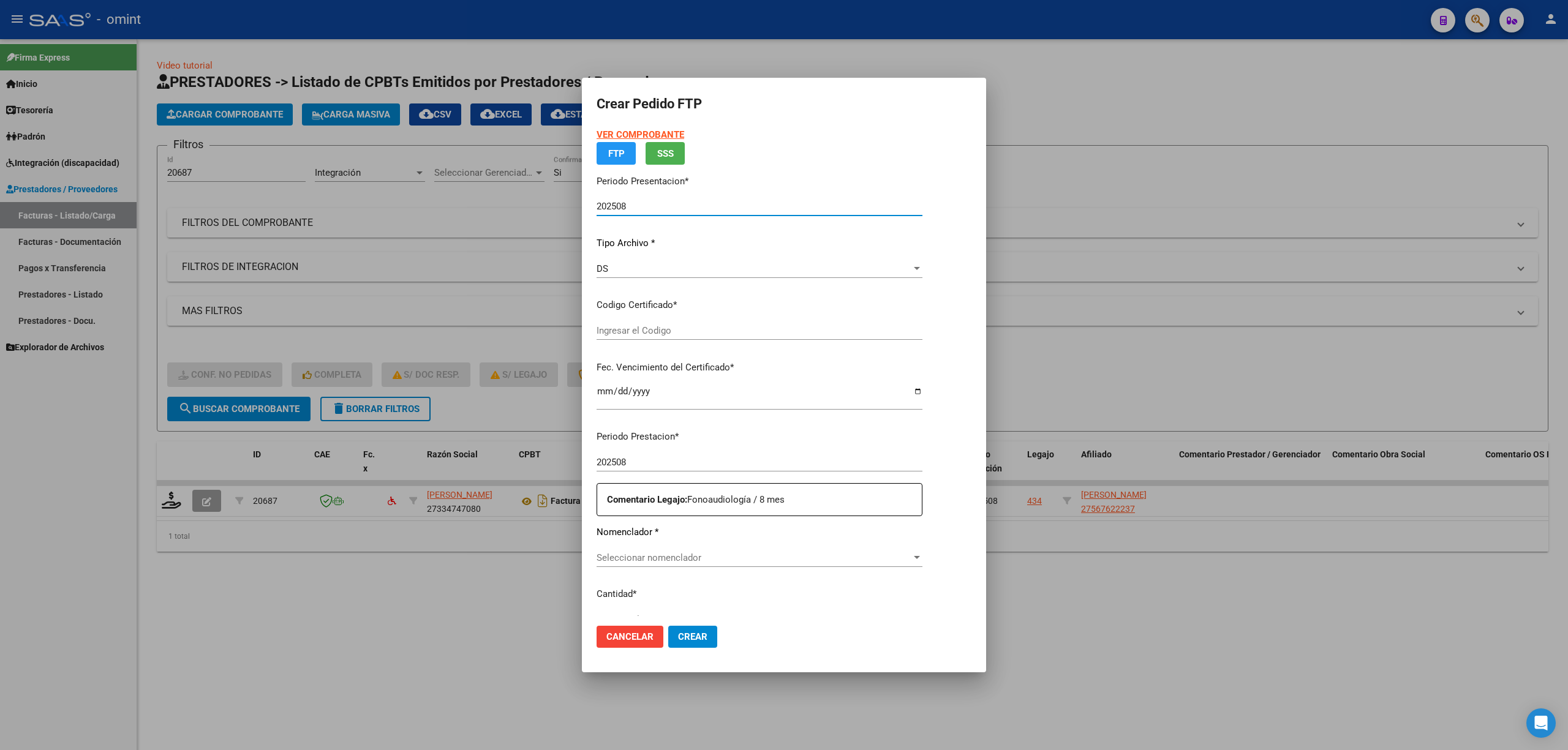
type input "8607643788"
type input "2028-06-19"
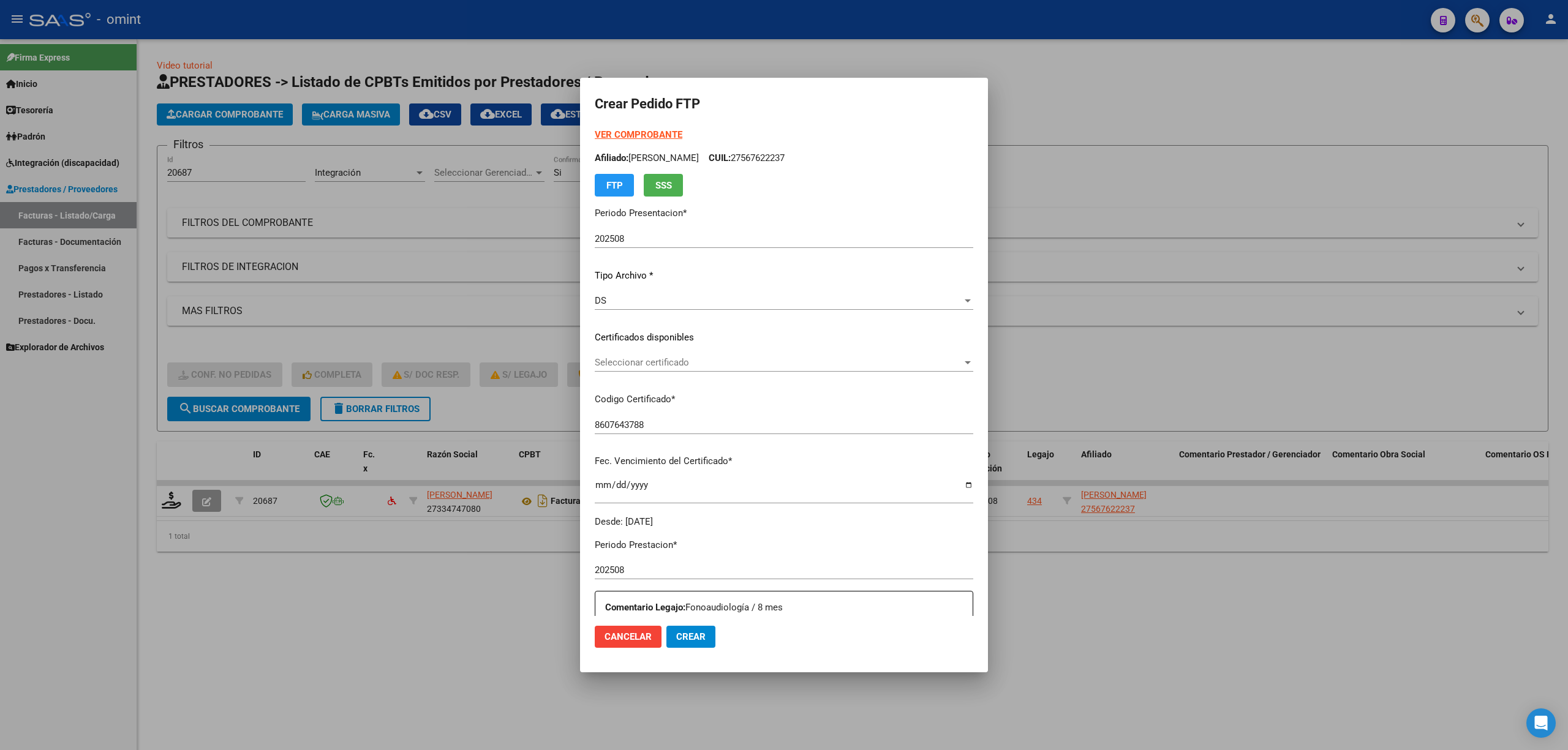
click at [630, 349] on div "VER COMPROBANTE ARCA Padrón Afiliado: PEREZ HEREDIA DELFINA VICTORIA CUIL: 2756…" at bounding box center [784, 328] width 379 height 400
click at [630, 363] on span "Seleccionar certificado" at bounding box center [778, 363] width 368 height 11
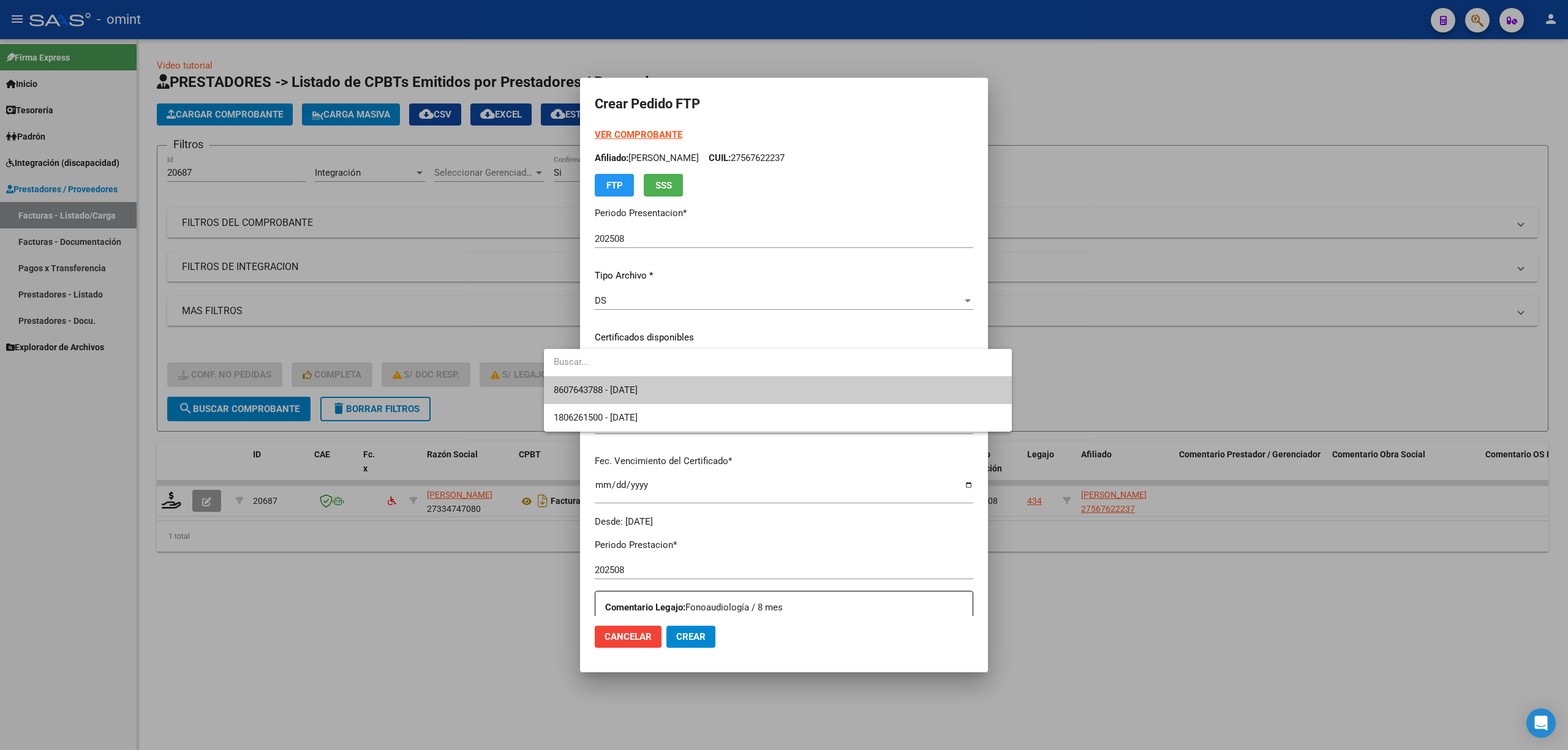
click at [628, 390] on span "8607643788 - 2028-06-19" at bounding box center [596, 390] width 84 height 11
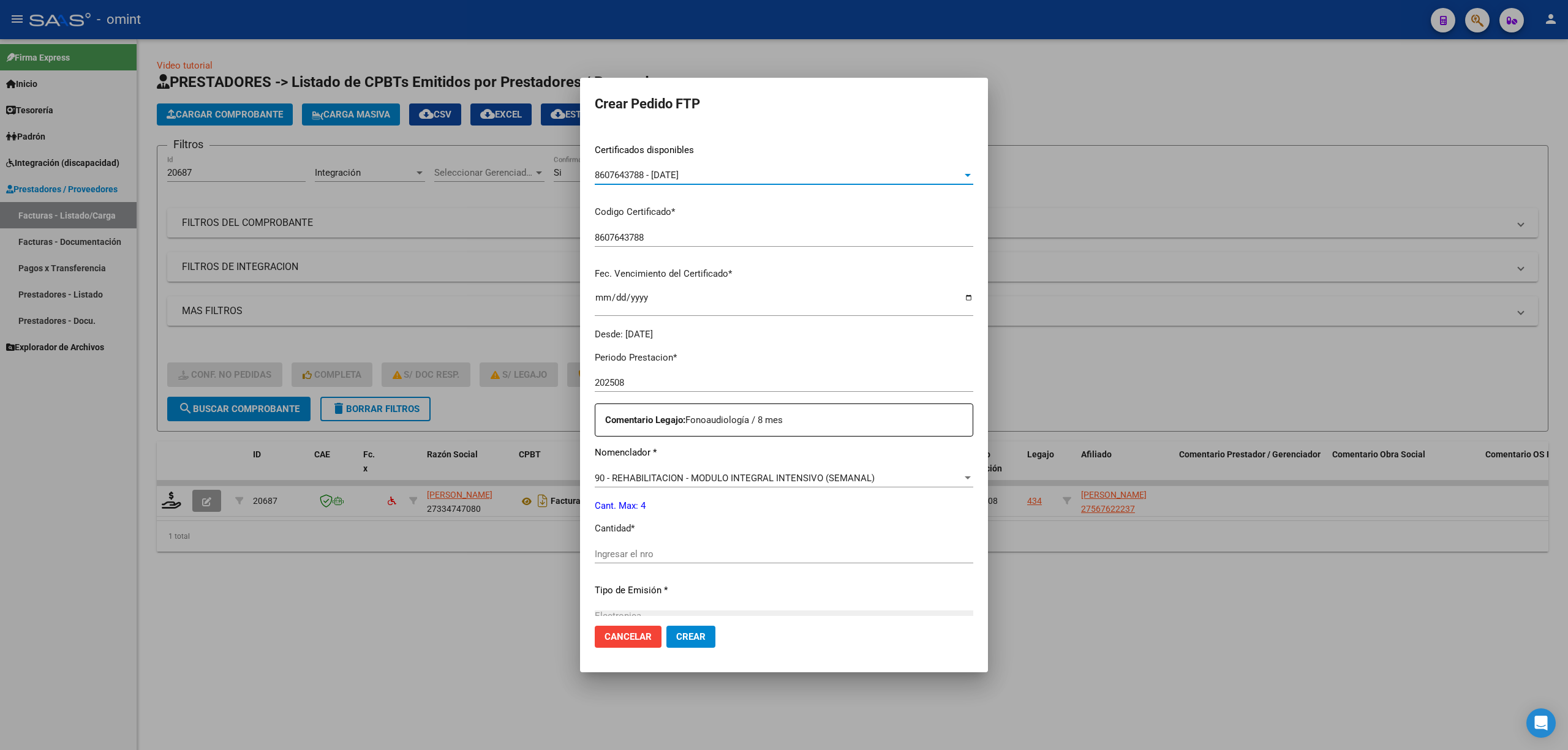
scroll to position [326, 0]
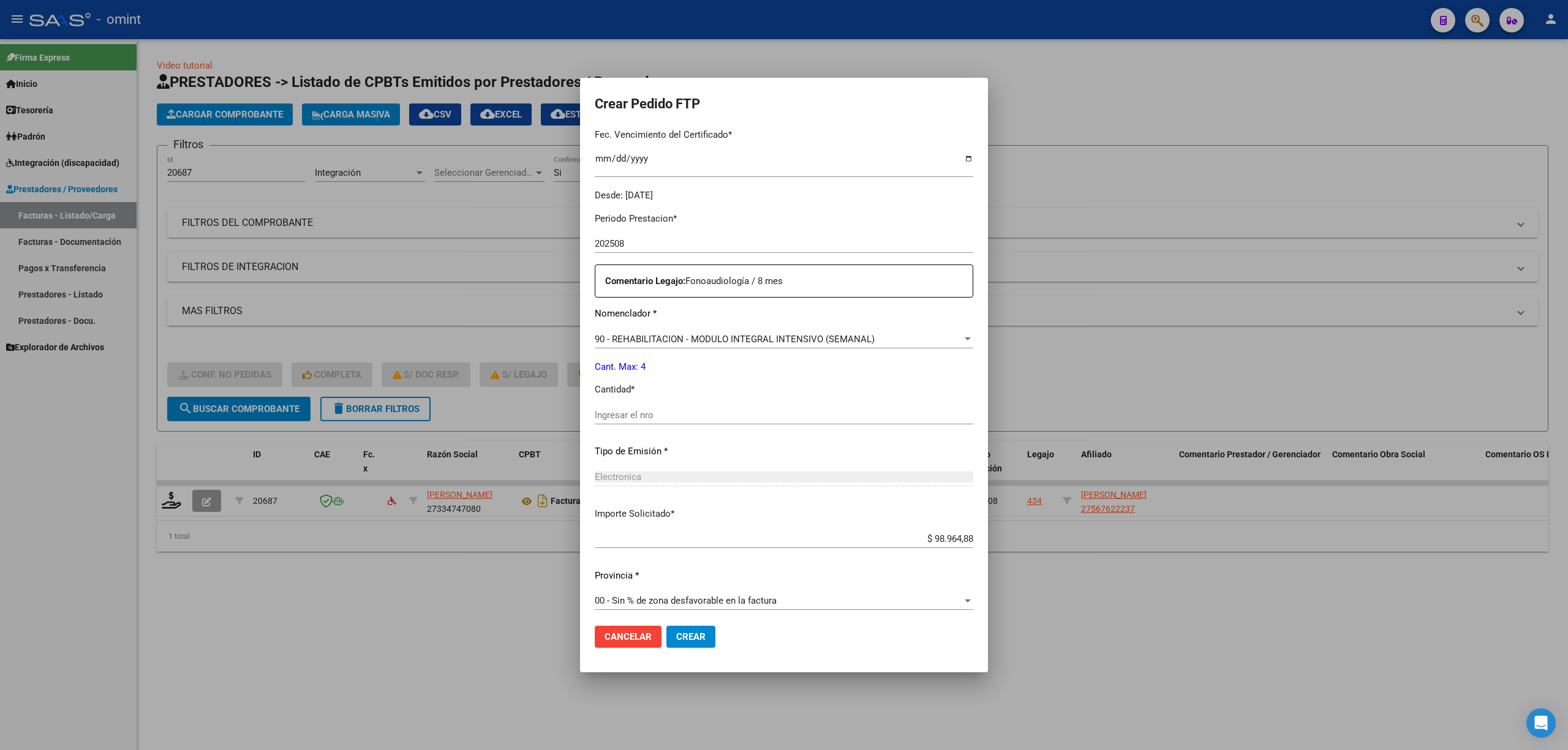
click at [616, 419] on input "Ingresar el nro" at bounding box center [784, 415] width 379 height 11
type input "4"
click at [676, 634] on span "Crear" at bounding box center [691, 637] width 30 height 11
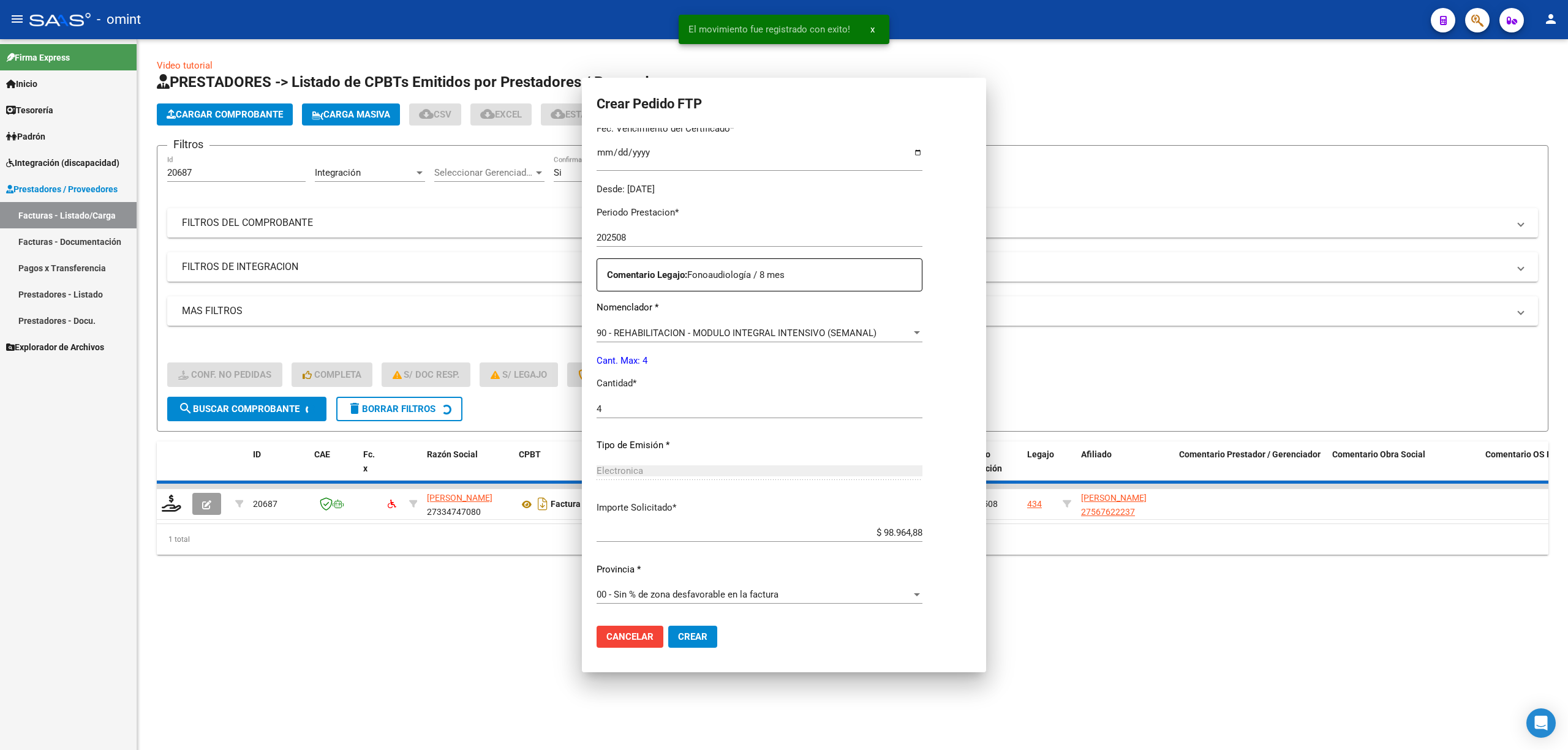
scroll to position [0, 0]
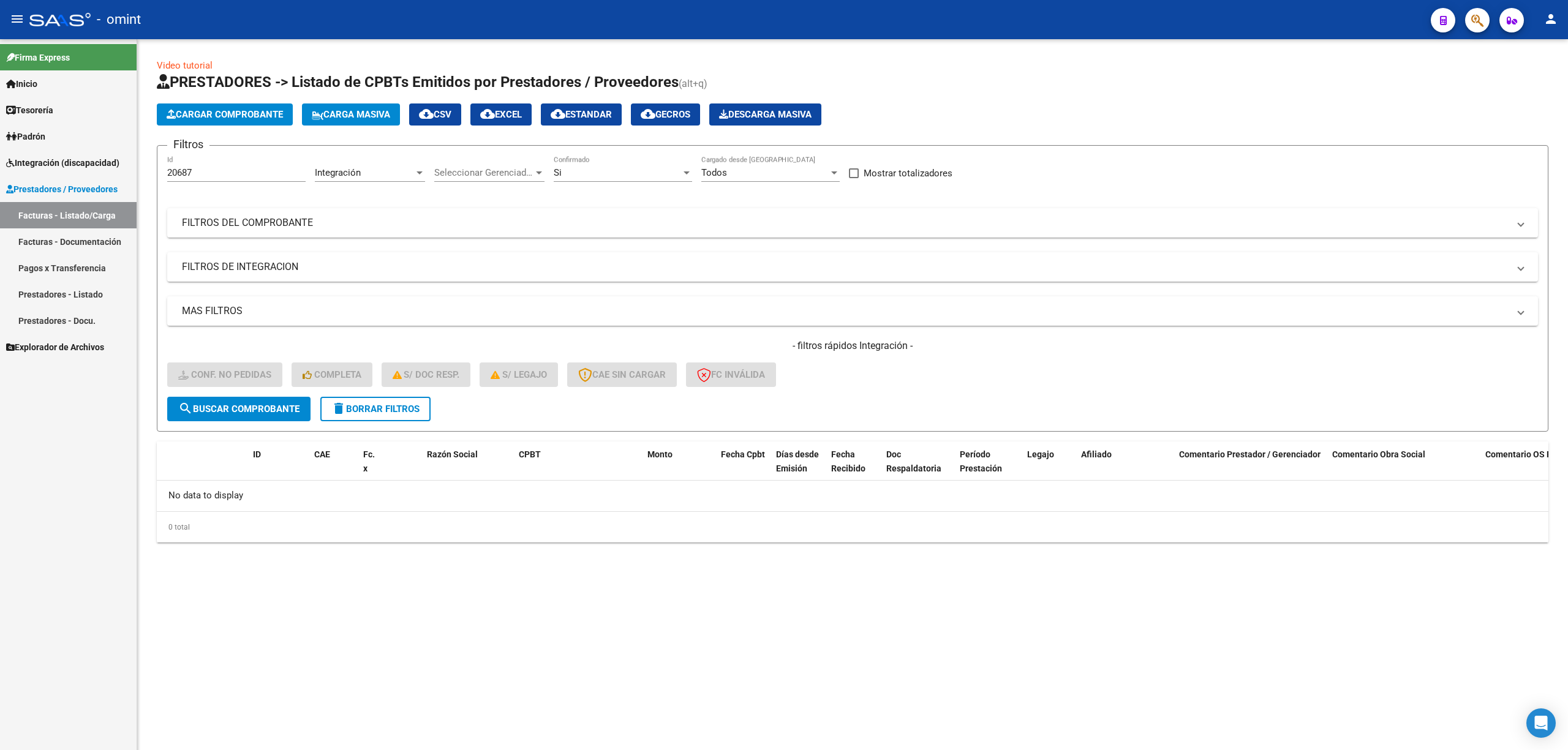
drag, startPoint x: 204, startPoint y: 166, endPoint x: 102, endPoint y: 170, distance: 102.1
click at [99, 170] on mat-sidenav-container "Firma Express Inicio Calendario SSS Instructivos Contacto OS Tesorería Extracto…" at bounding box center [784, 394] width 1568 height 711
click at [196, 174] on input "20687" at bounding box center [236, 173] width 138 height 11
click at [182, 172] on input "20687" at bounding box center [236, 173] width 138 height 11
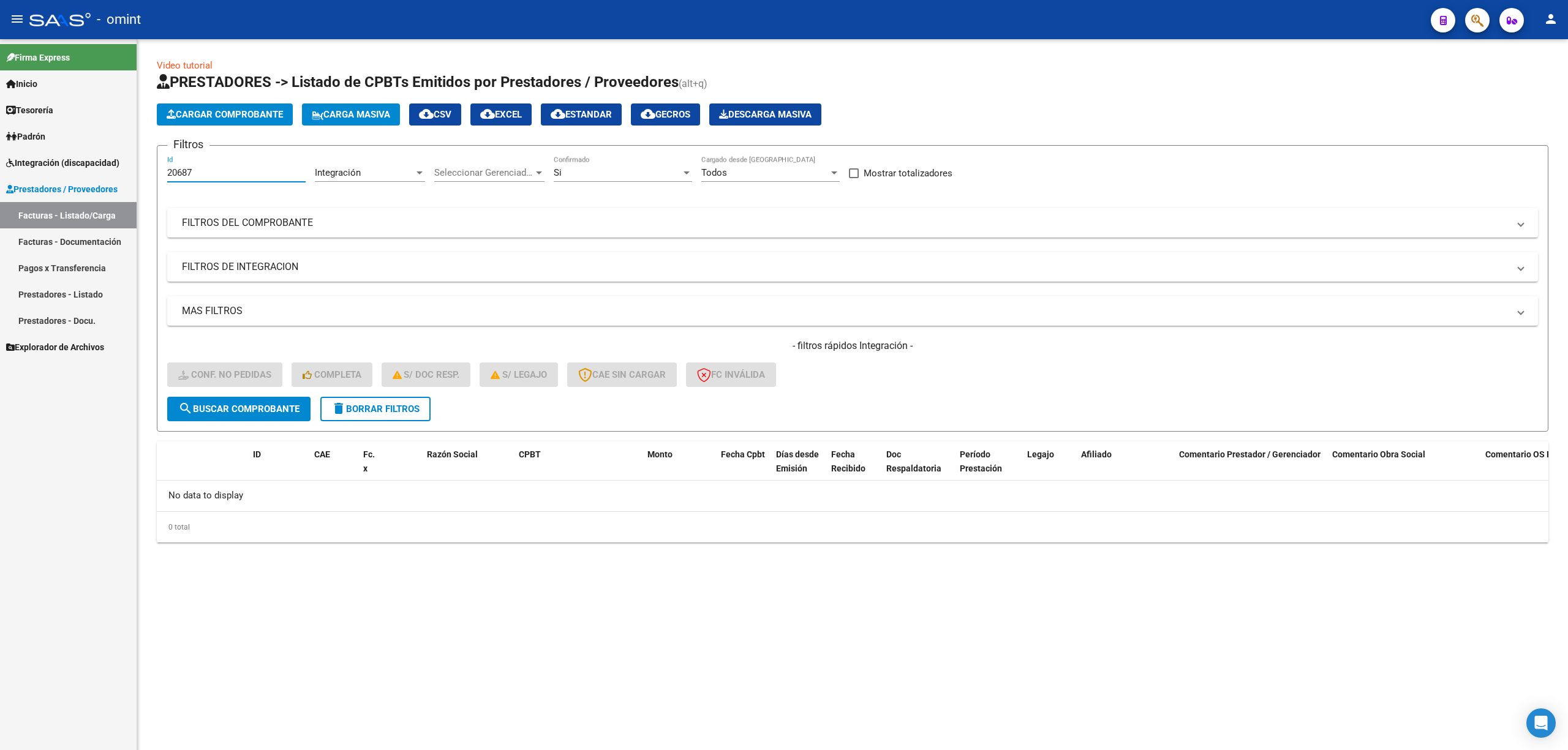
click at [182, 172] on input "20687" at bounding box center [236, 173] width 138 height 11
paste input "793"
type input "20793"
click at [248, 410] on span "search Buscar Comprobante" at bounding box center [238, 409] width 121 height 11
drag, startPoint x: 182, startPoint y: 170, endPoint x: 172, endPoint y: 169, distance: 10.0
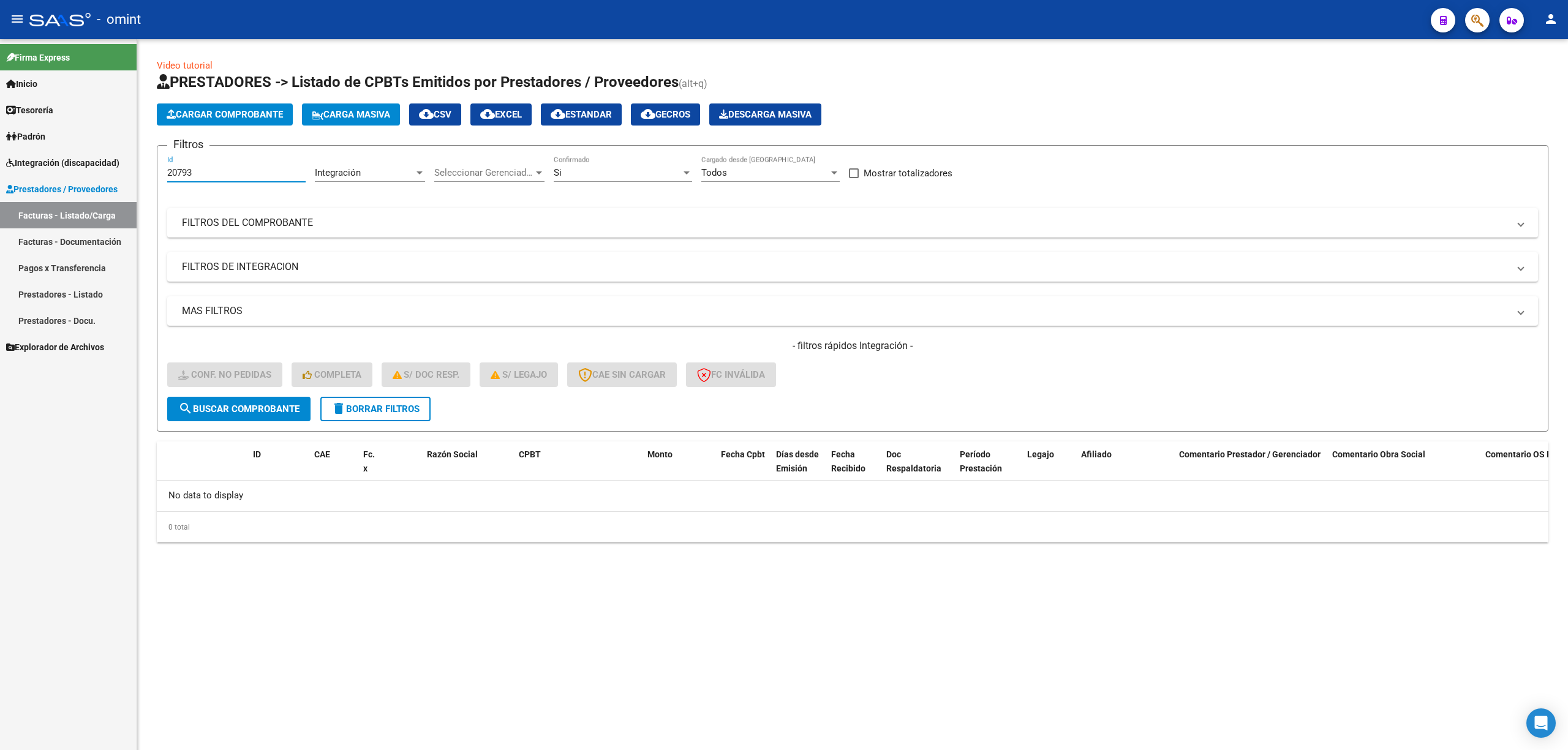
click at [175, 170] on input "20793" at bounding box center [236, 173] width 138 height 11
click at [194, 174] on input "20793" at bounding box center [236, 173] width 138 height 11
drag, startPoint x: 265, startPoint y: 407, endPoint x: 278, endPoint y: 415, distance: 15.3
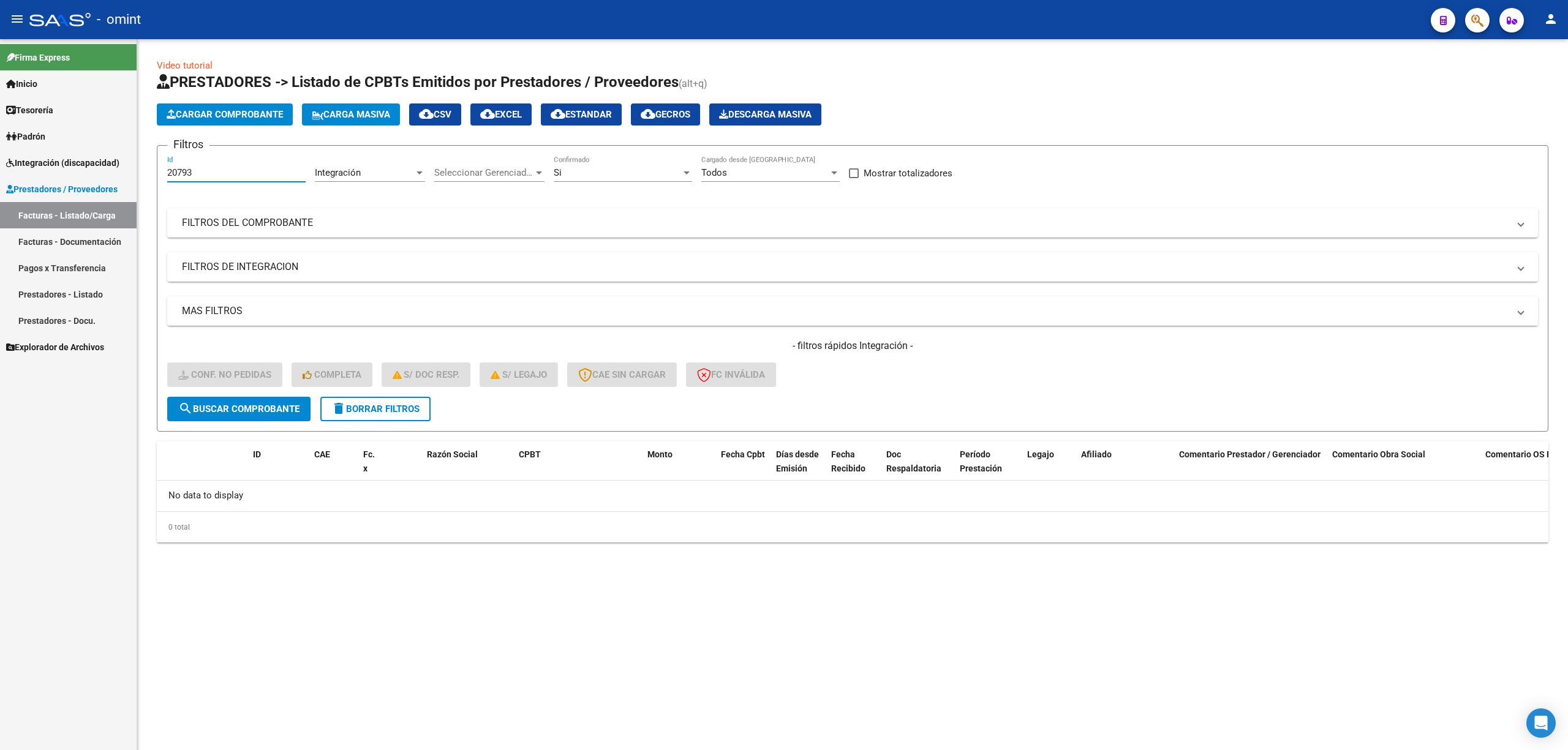
click at [266, 407] on span "search Buscar Comprobante" at bounding box center [238, 409] width 121 height 11
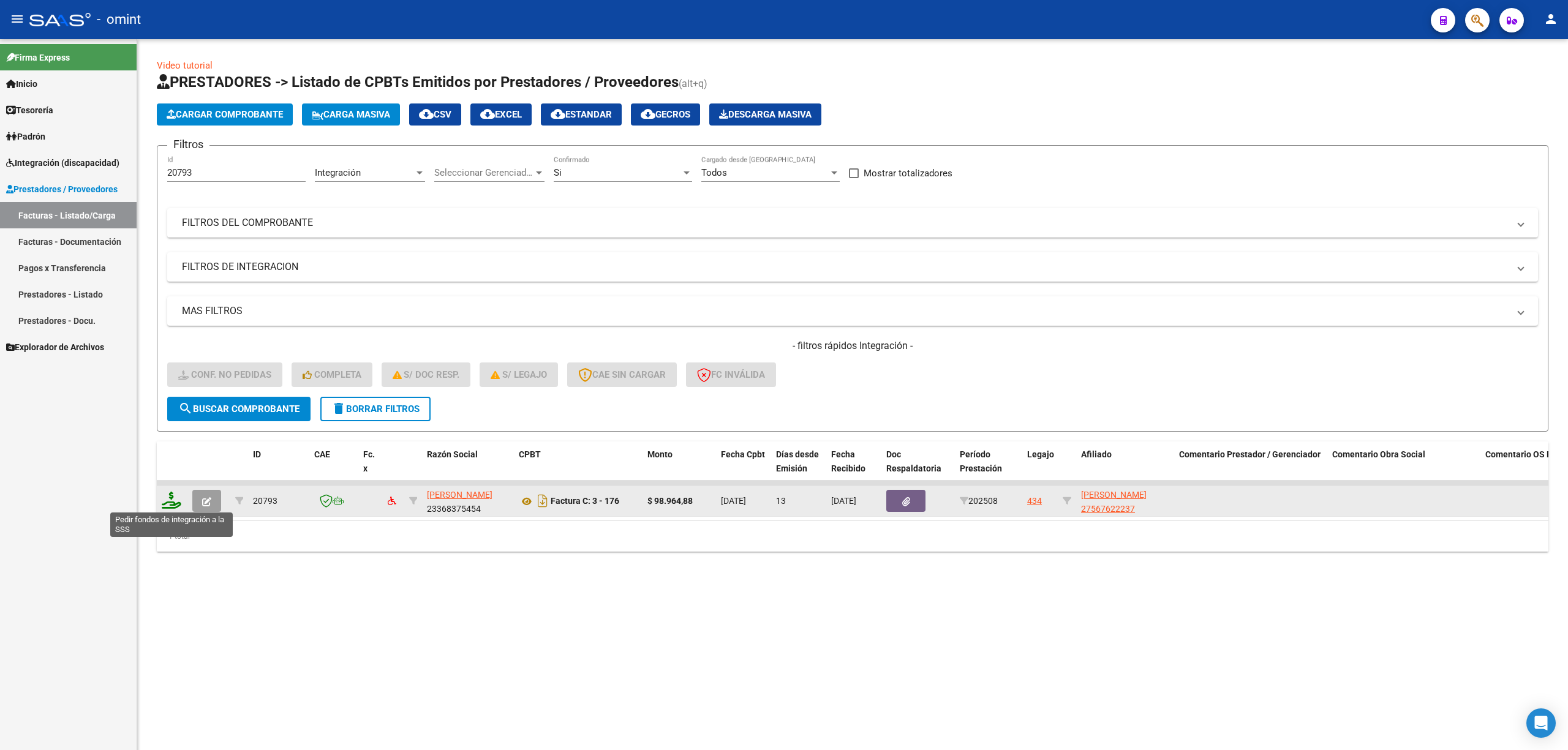
click at [166, 497] on icon at bounding box center [171, 500] width 19 height 18
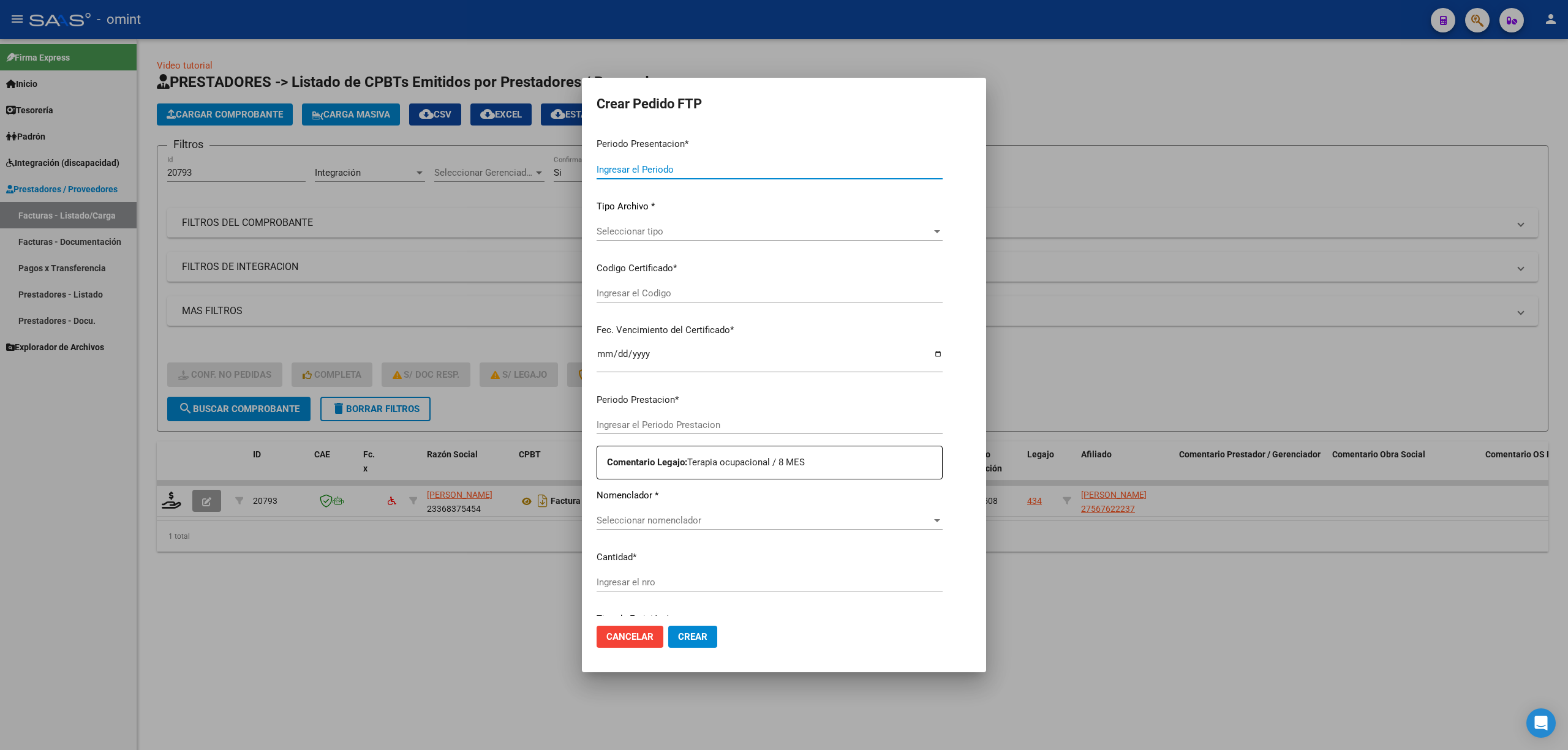
type input "202508"
type input "$ 98.964,88"
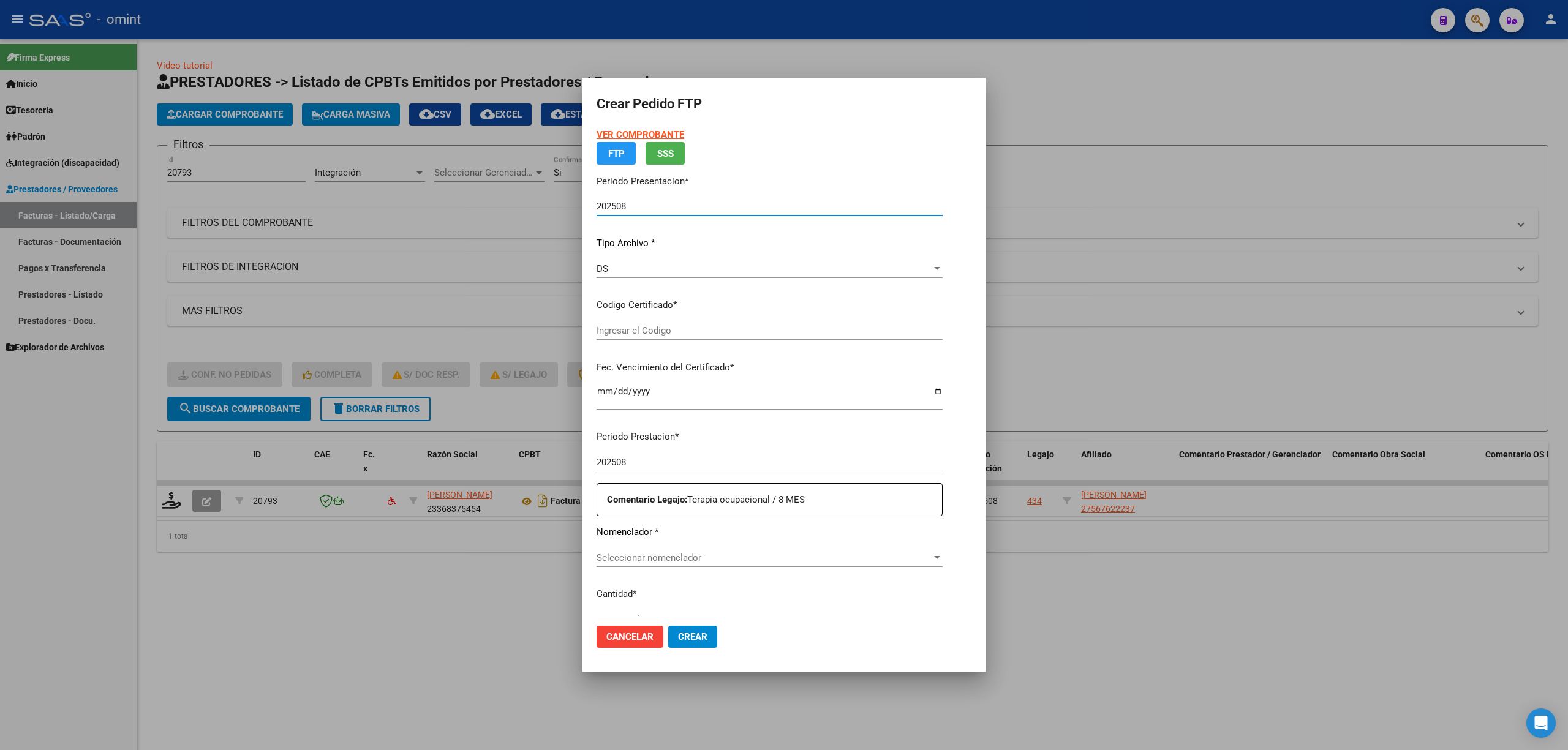
type input "8607643788"
type input "2028-06-19"
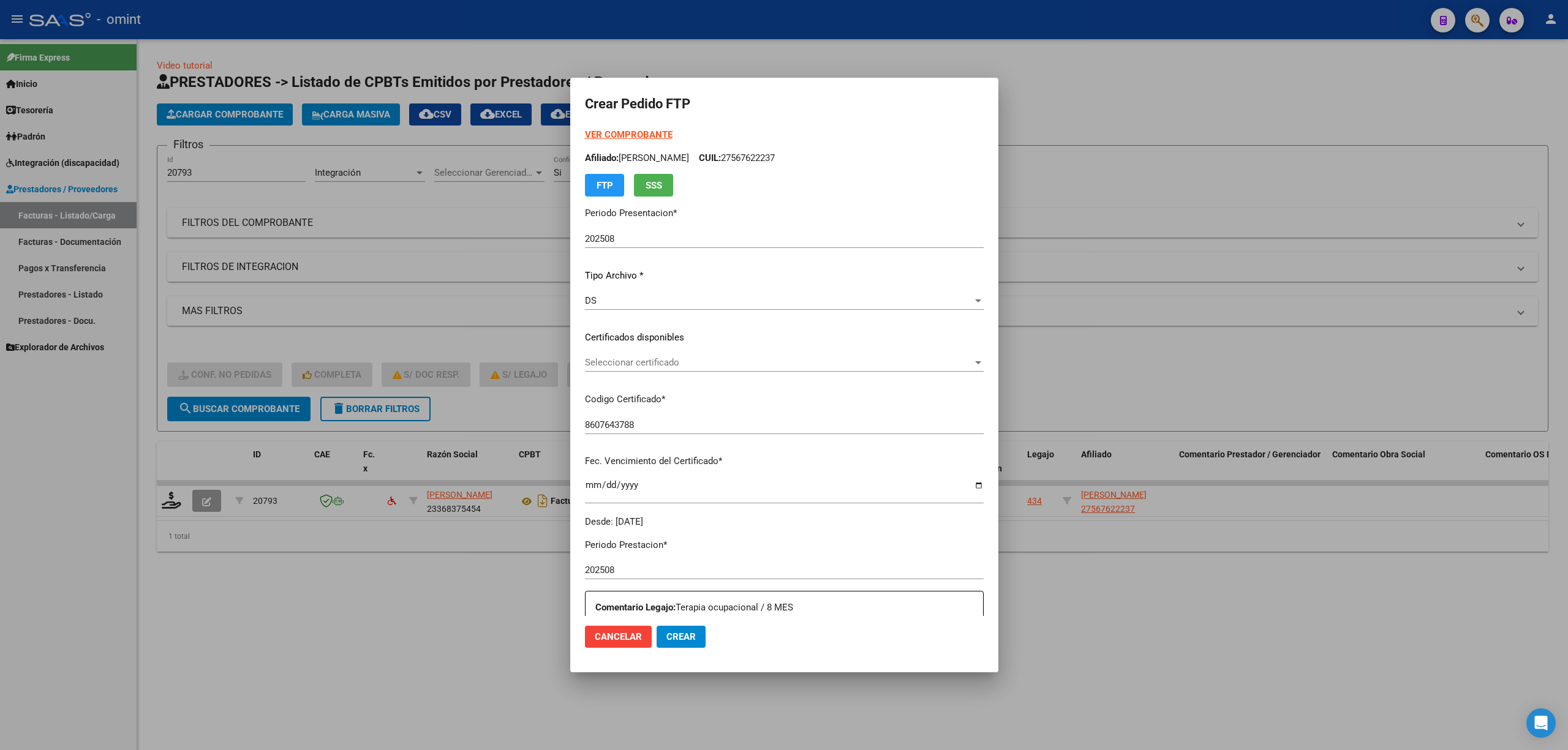
click at [648, 368] on div "Seleccionar certificado Seleccionar certificado" at bounding box center [784, 363] width 399 height 19
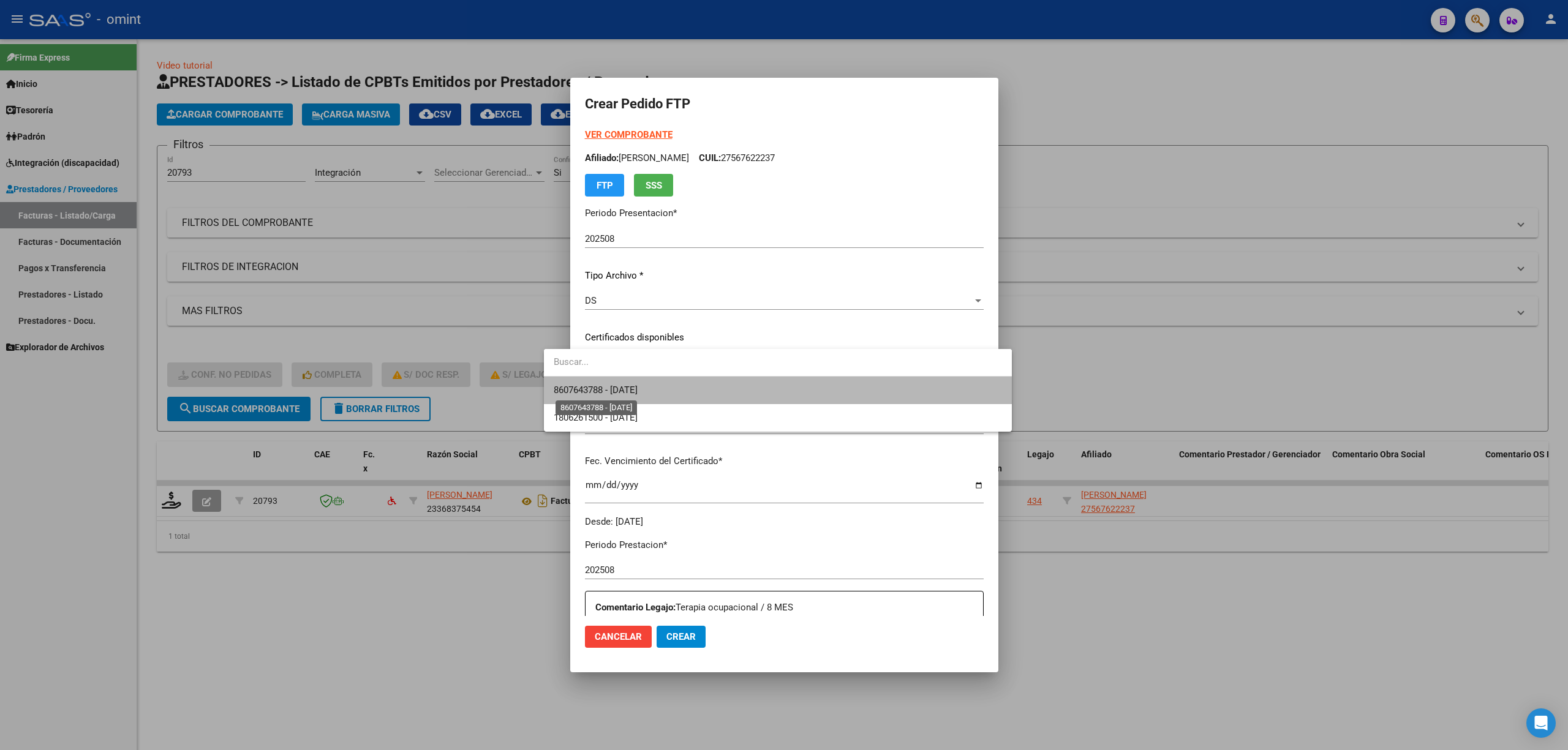
click at [637, 394] on span "8607643788 - 2028-06-19" at bounding box center [596, 390] width 84 height 11
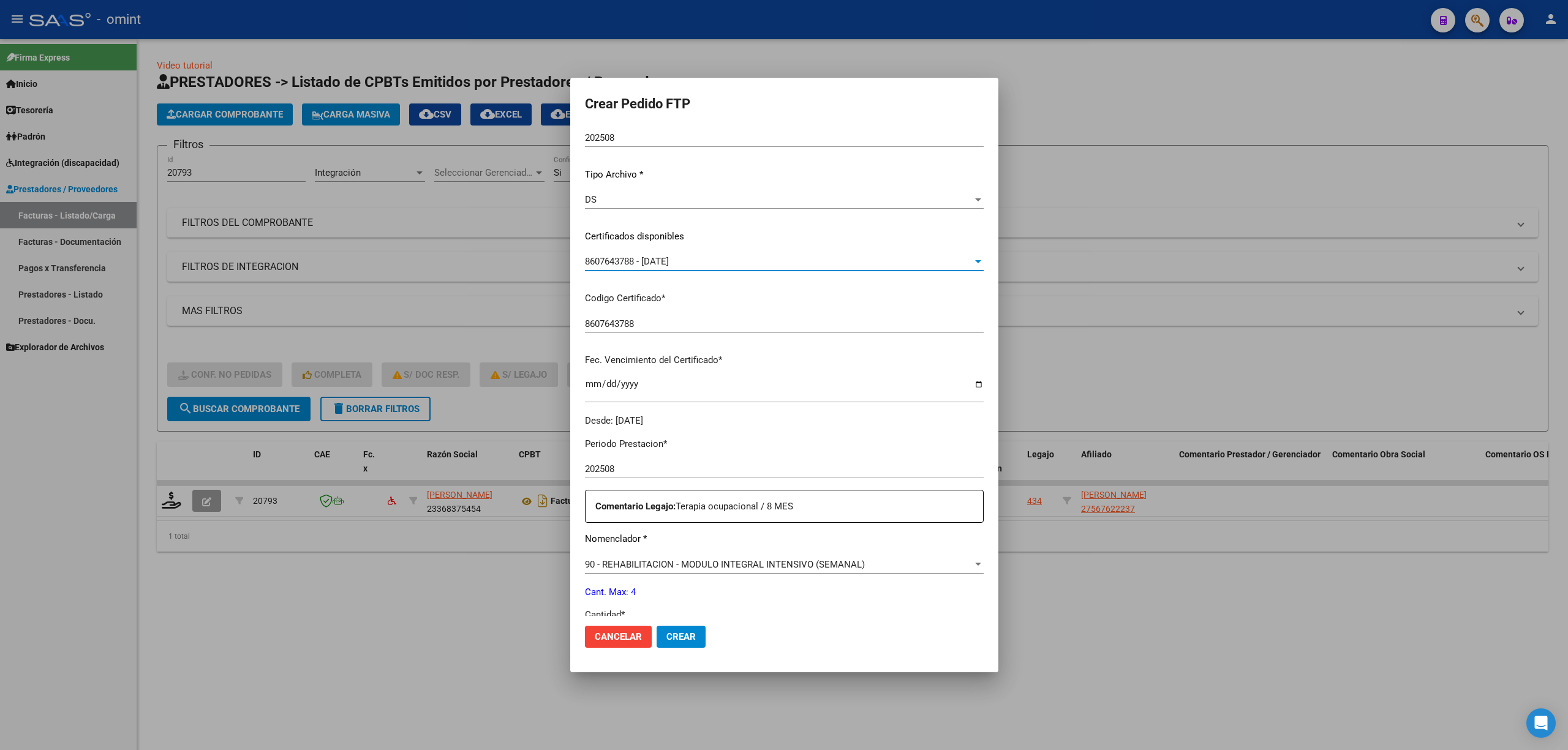
scroll to position [245, 0]
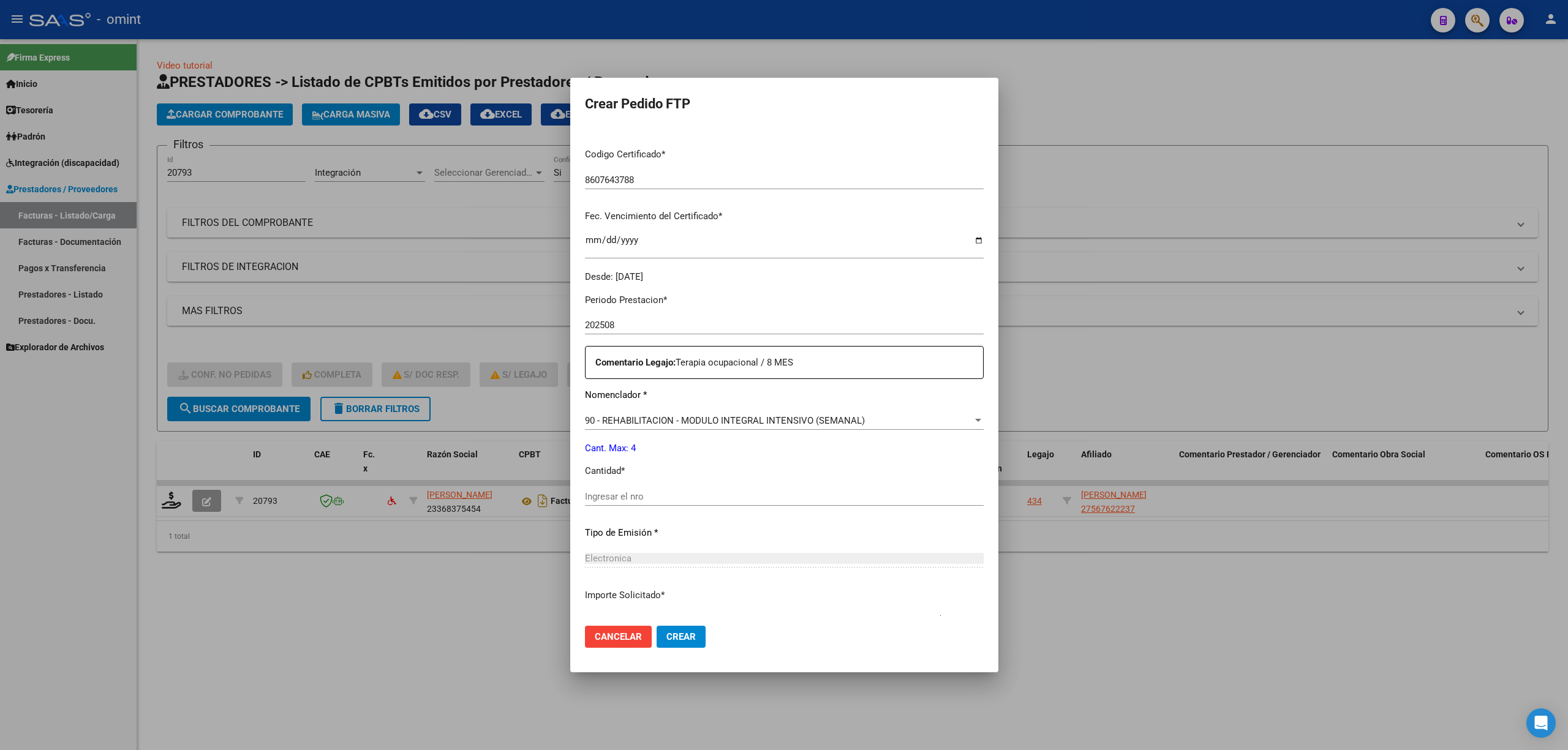
click at [607, 502] on input "Ingresar el nro" at bounding box center [784, 496] width 399 height 11
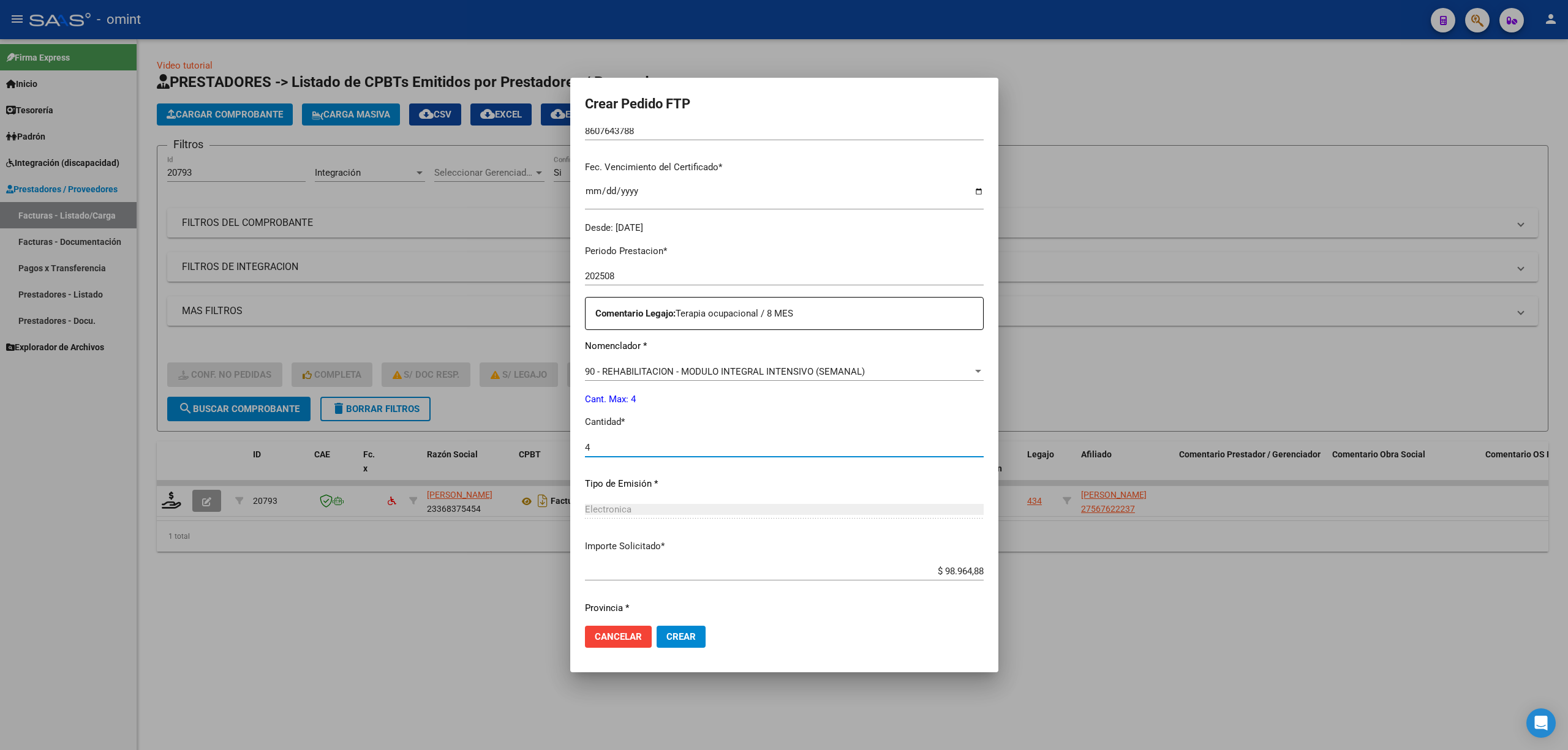
scroll to position [331, 0]
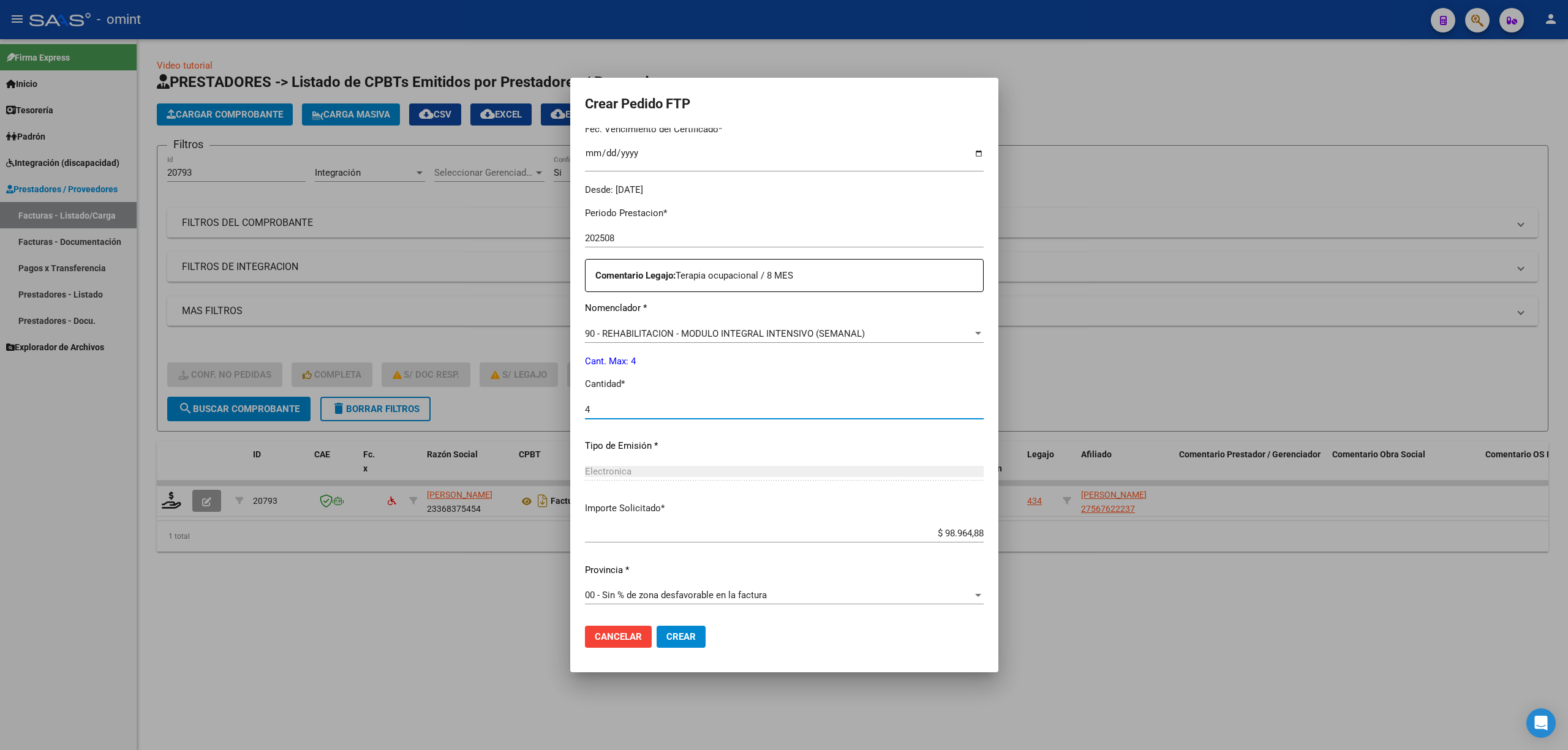
type input "4"
click at [660, 644] on button "Crear" at bounding box center [681, 637] width 49 height 22
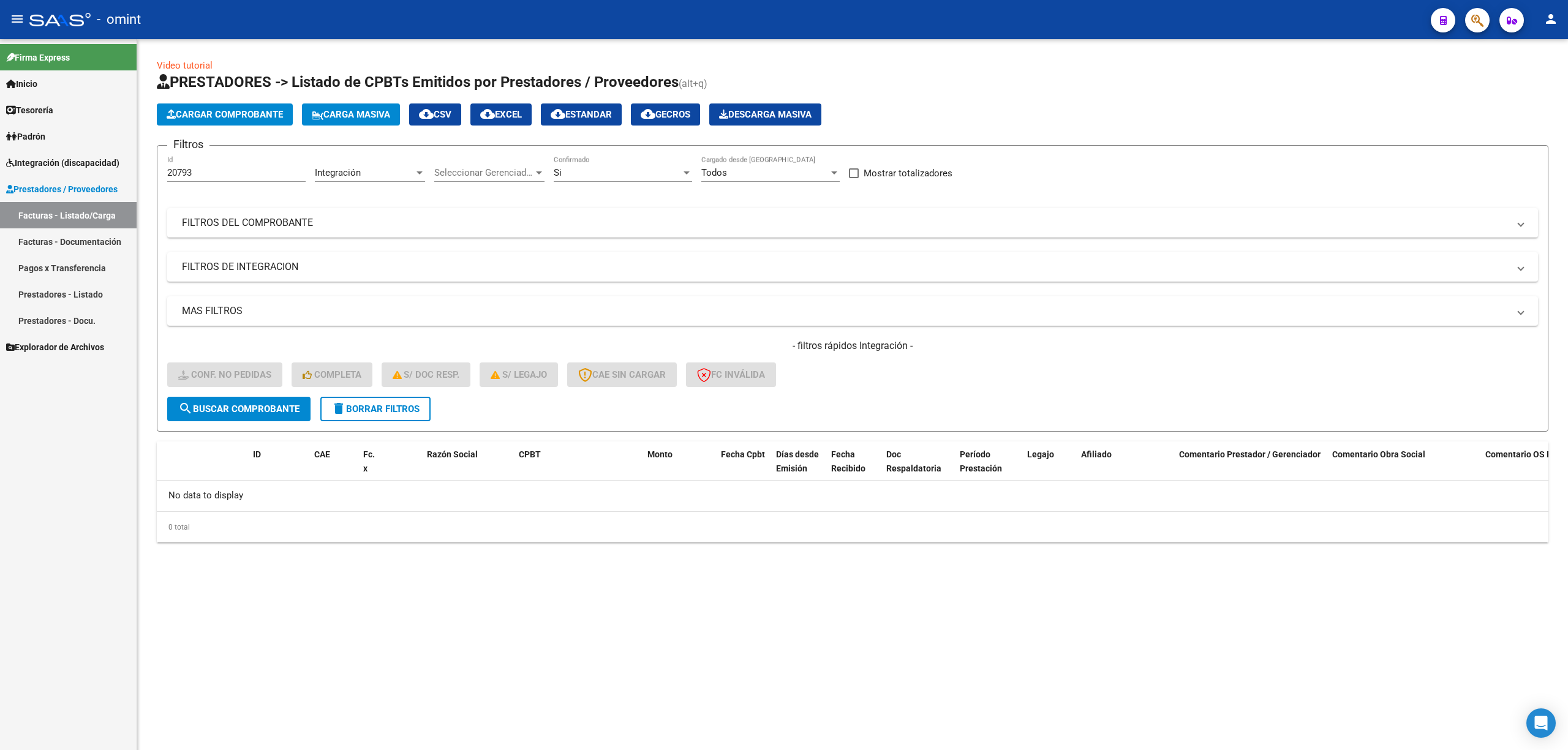
drag, startPoint x: 202, startPoint y: 180, endPoint x: 125, endPoint y: 180, distance: 77.0
click at [126, 180] on mat-sidenav-container "Firma Express Inicio Calendario SSS Instructivos Contacto OS Tesorería Extracto…" at bounding box center [784, 394] width 1568 height 711
click at [197, 174] on input "20793" at bounding box center [236, 173] width 138 height 11
click at [196, 174] on input "20793" at bounding box center [236, 173] width 138 height 11
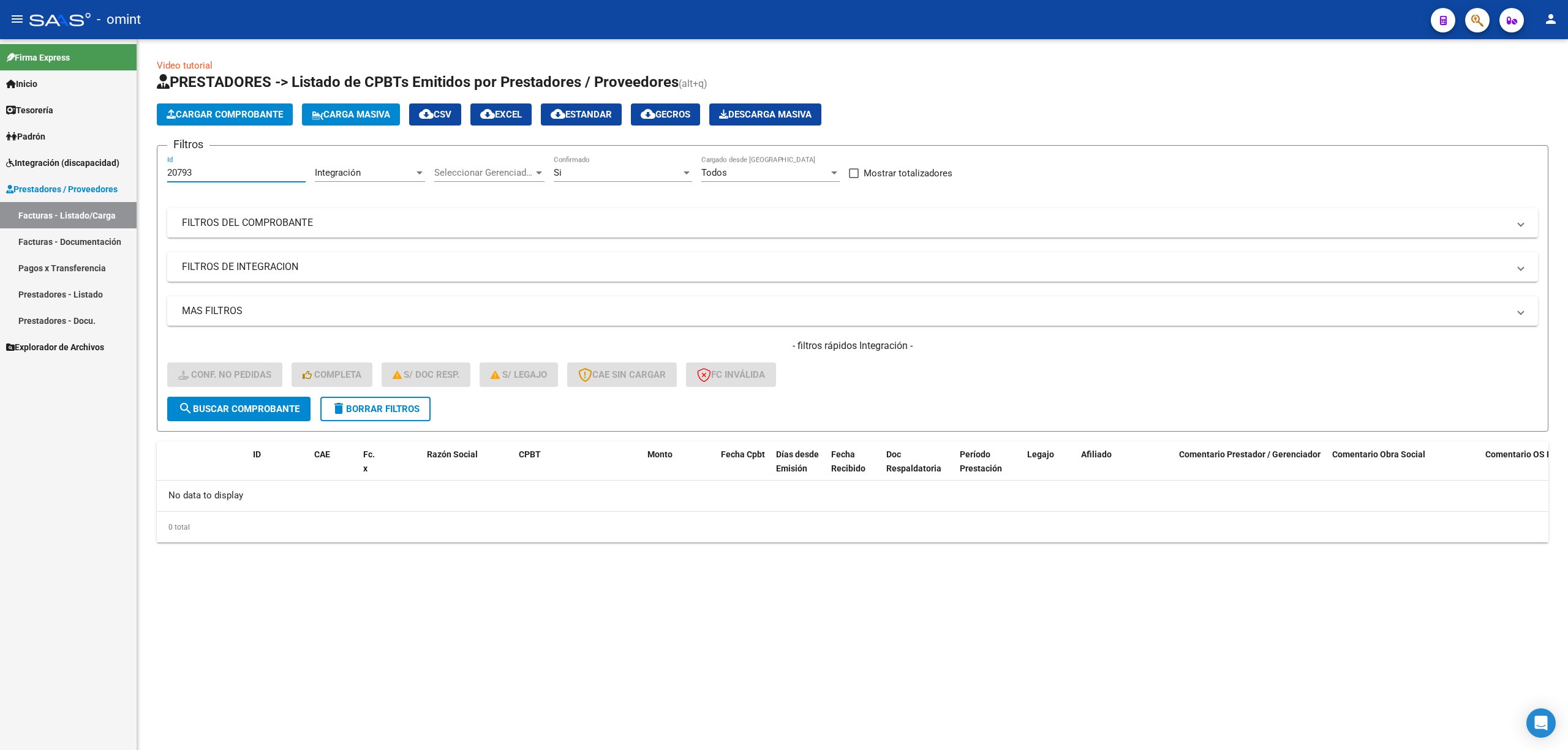
paste input "021"
type input "20021"
click at [239, 406] on span "search Buscar Comprobante" at bounding box center [238, 409] width 121 height 11
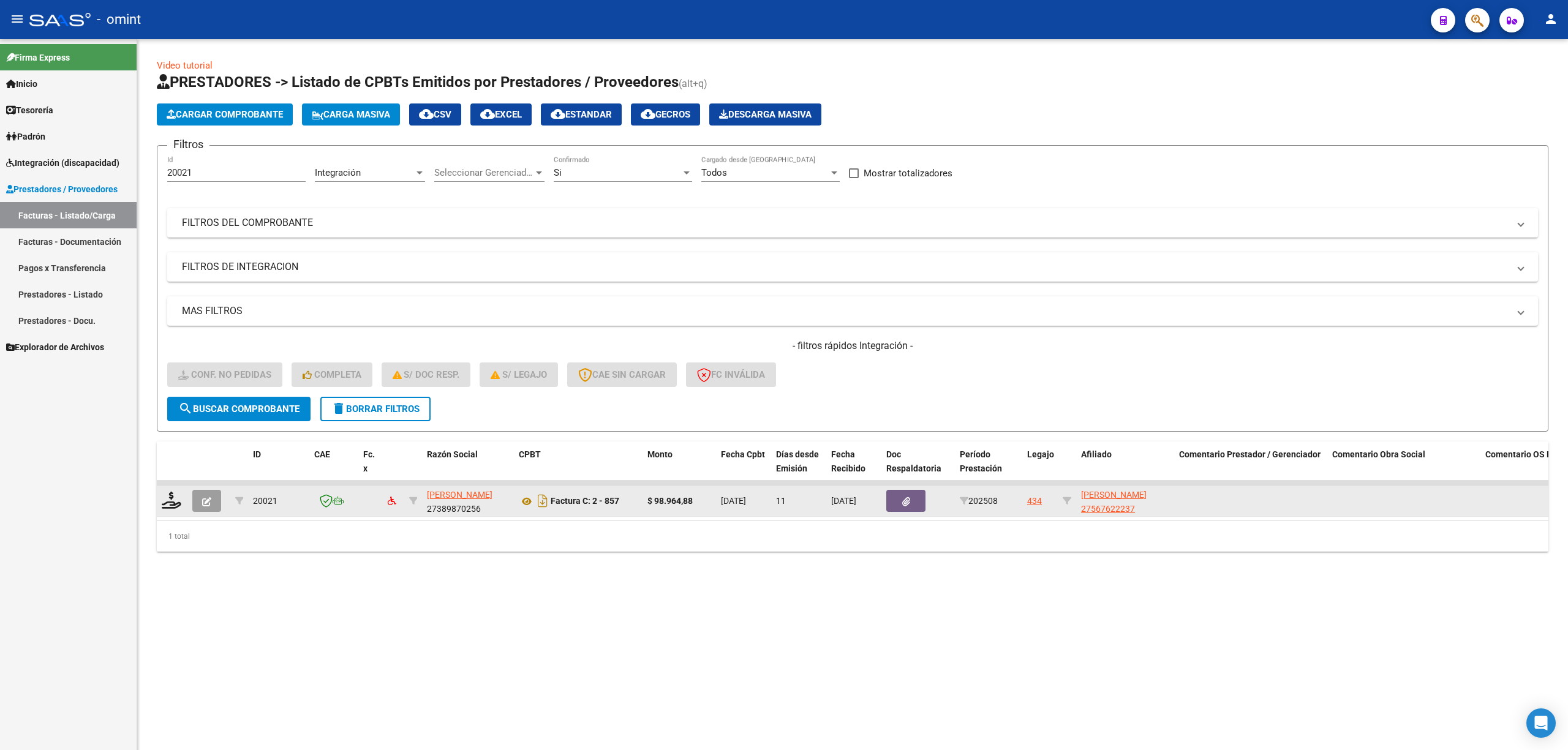
click at [182, 495] on div at bounding box center [172, 501] width 20 height 19
click at [174, 497] on icon at bounding box center [171, 500] width 19 height 18
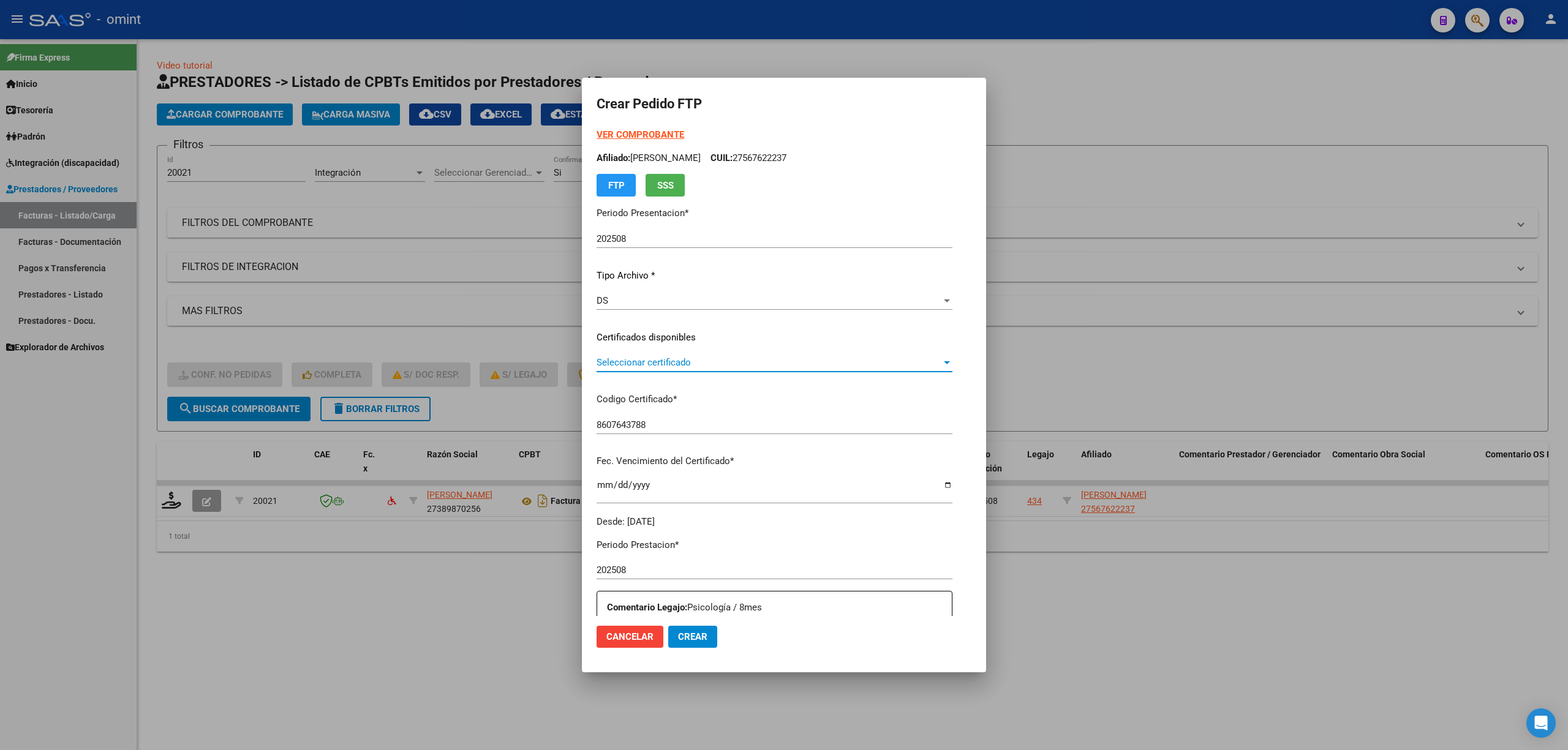
click at [613, 366] on span "Seleccionar certificado" at bounding box center [769, 363] width 345 height 11
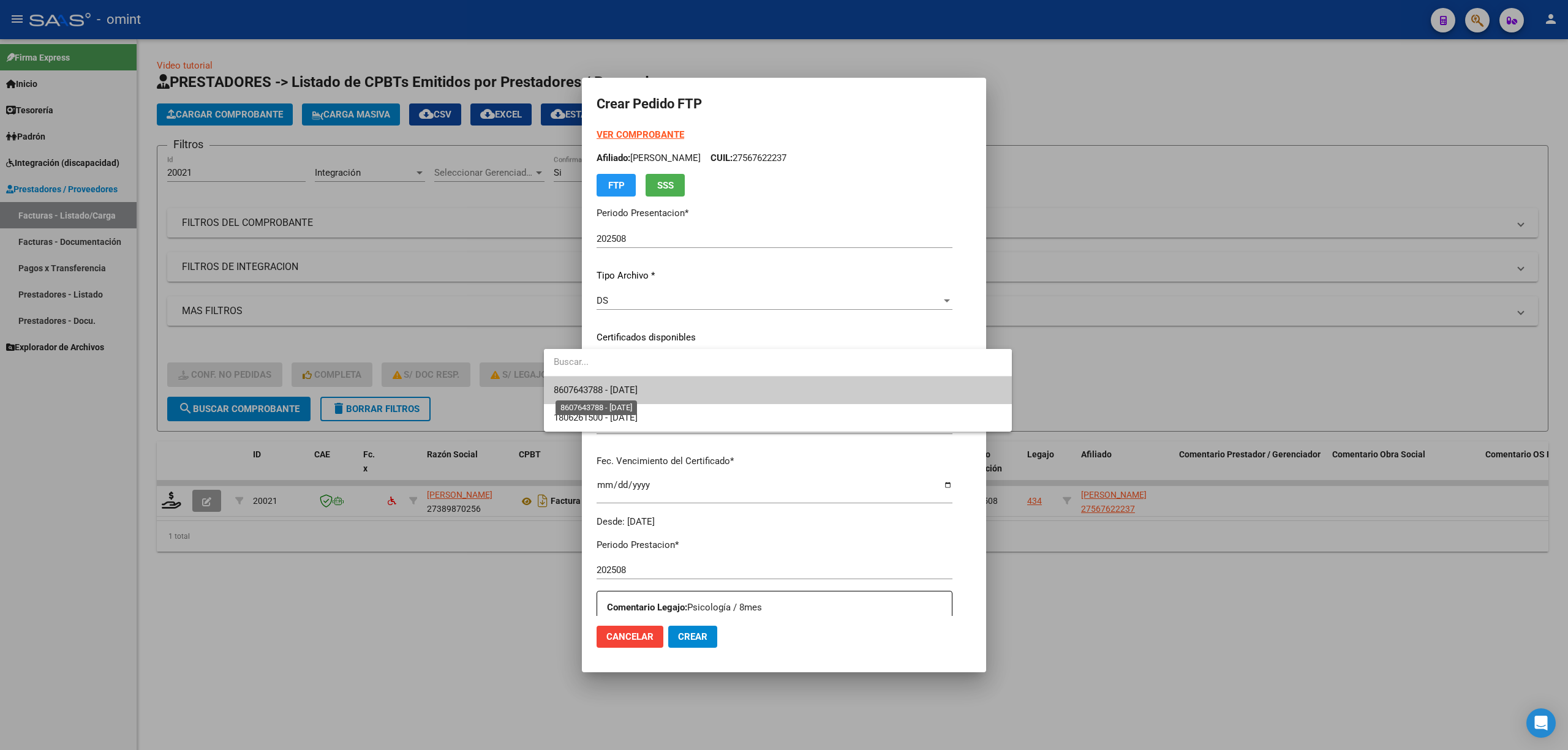
click at [613, 391] on span "8607643788 - 2028-06-19" at bounding box center [596, 390] width 84 height 11
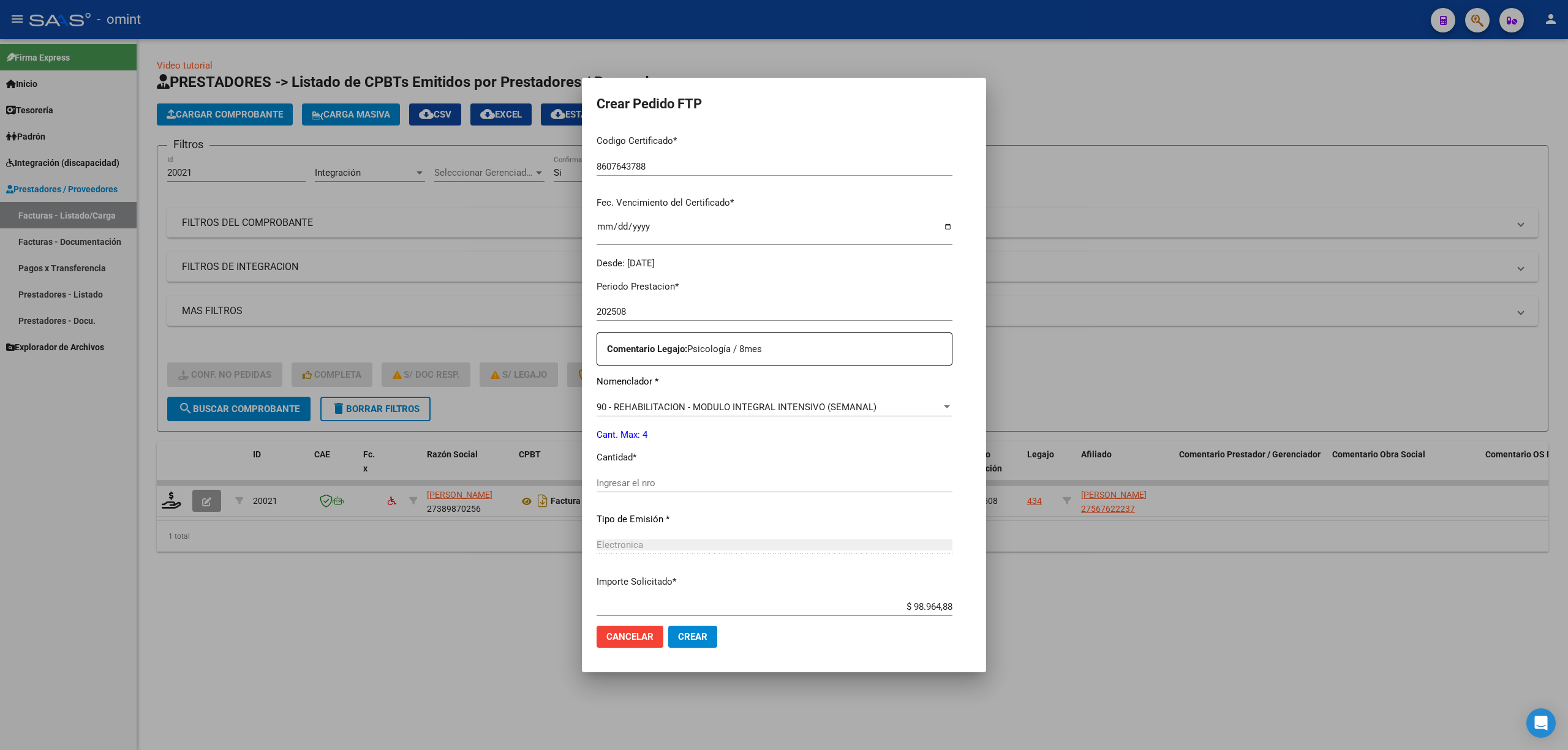
scroll to position [326, 0]
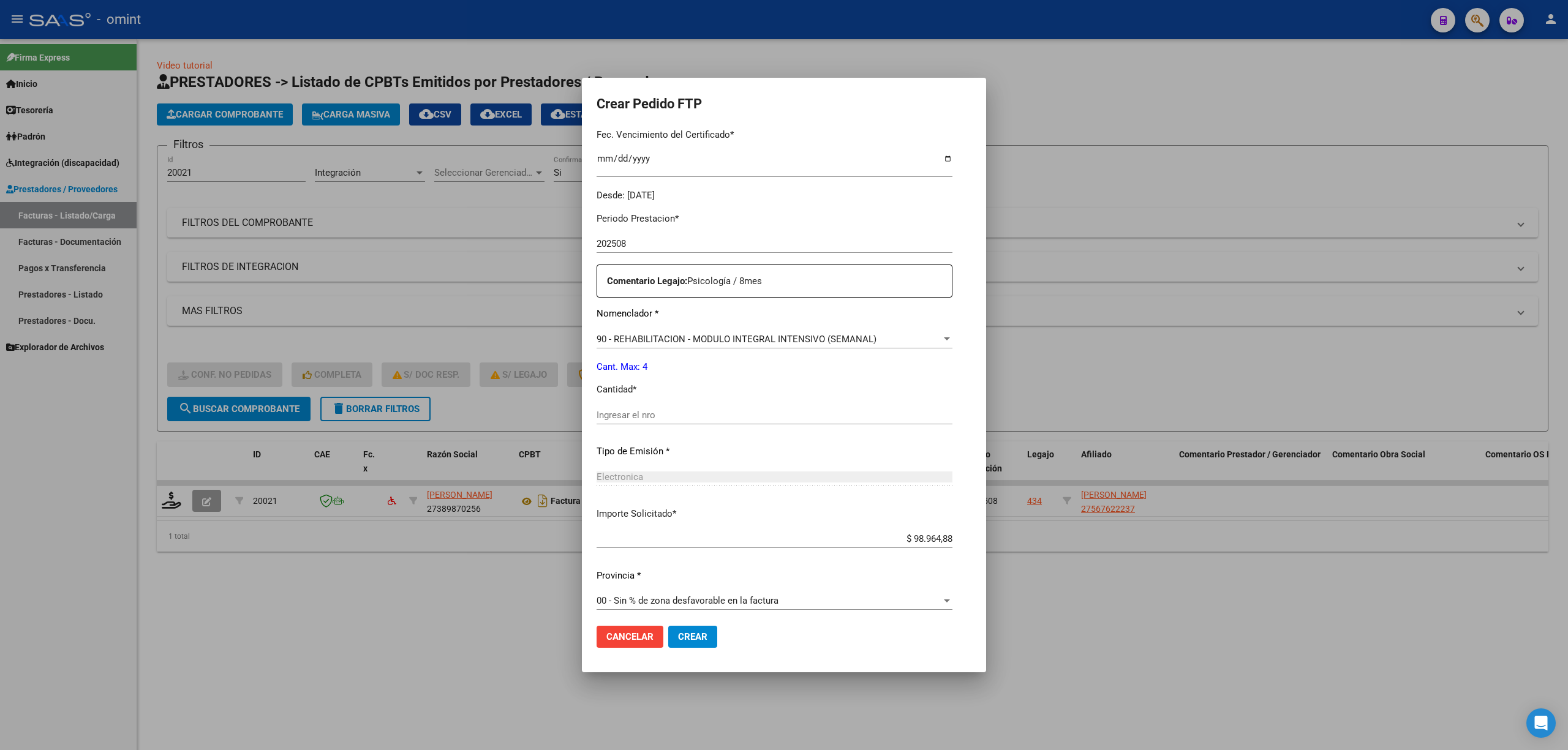
click at [616, 427] on div "Ingresar el nro" at bounding box center [774, 420] width 356 height 30
click at [616, 417] on input "Ingresar el nro" at bounding box center [774, 415] width 356 height 11
click at [678, 635] on span "Crear" at bounding box center [693, 637] width 30 height 11
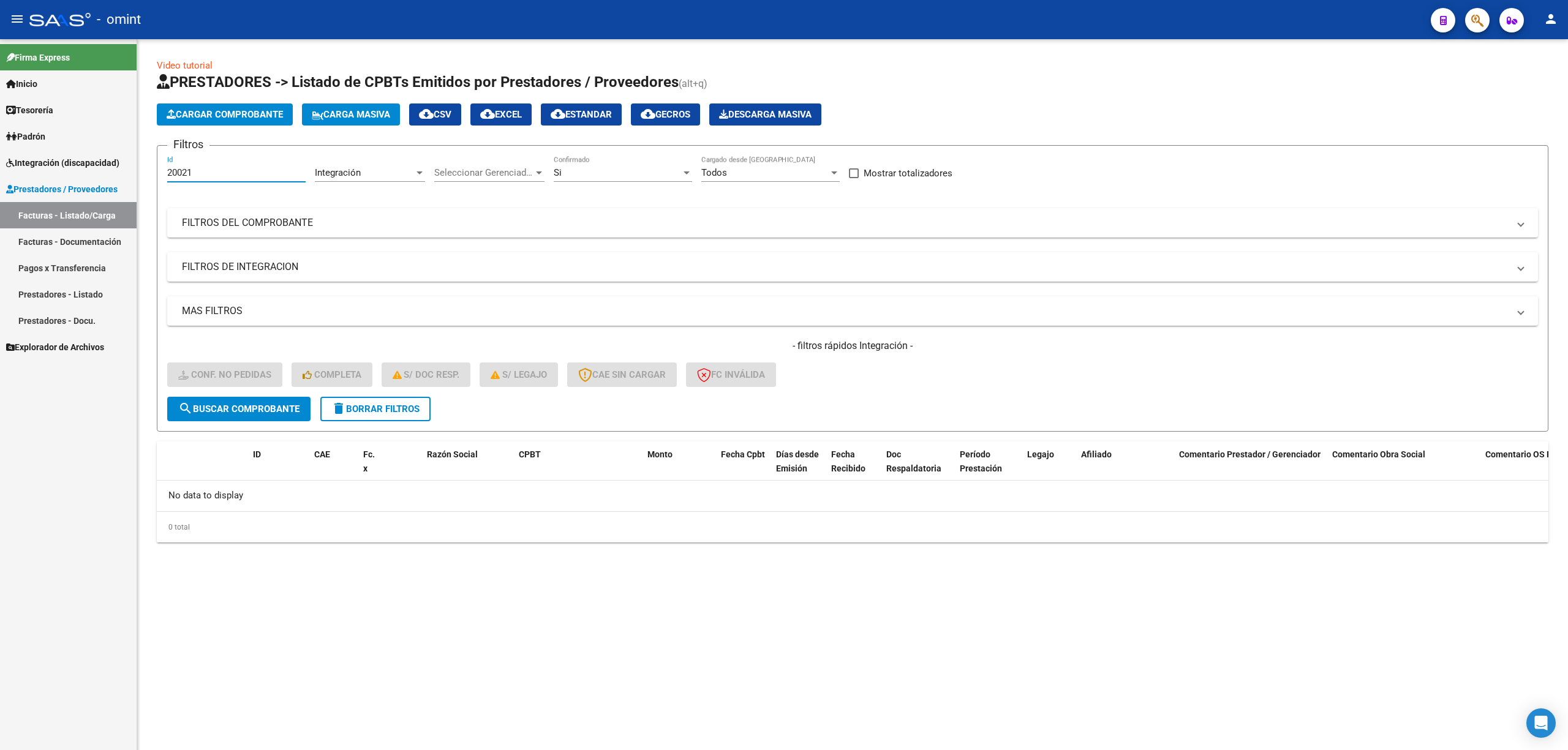
drag, startPoint x: 209, startPoint y: 172, endPoint x: 152, endPoint y: 184, distance: 58.2
click at [133, 174] on mat-sidenav-container "Firma Express Inicio Calendario SSS Instructivos Contacto OS Tesorería Extracto…" at bounding box center [784, 394] width 1568 height 711
paste input "18337"
click at [244, 412] on span "search Buscar Comprobante" at bounding box center [238, 409] width 121 height 11
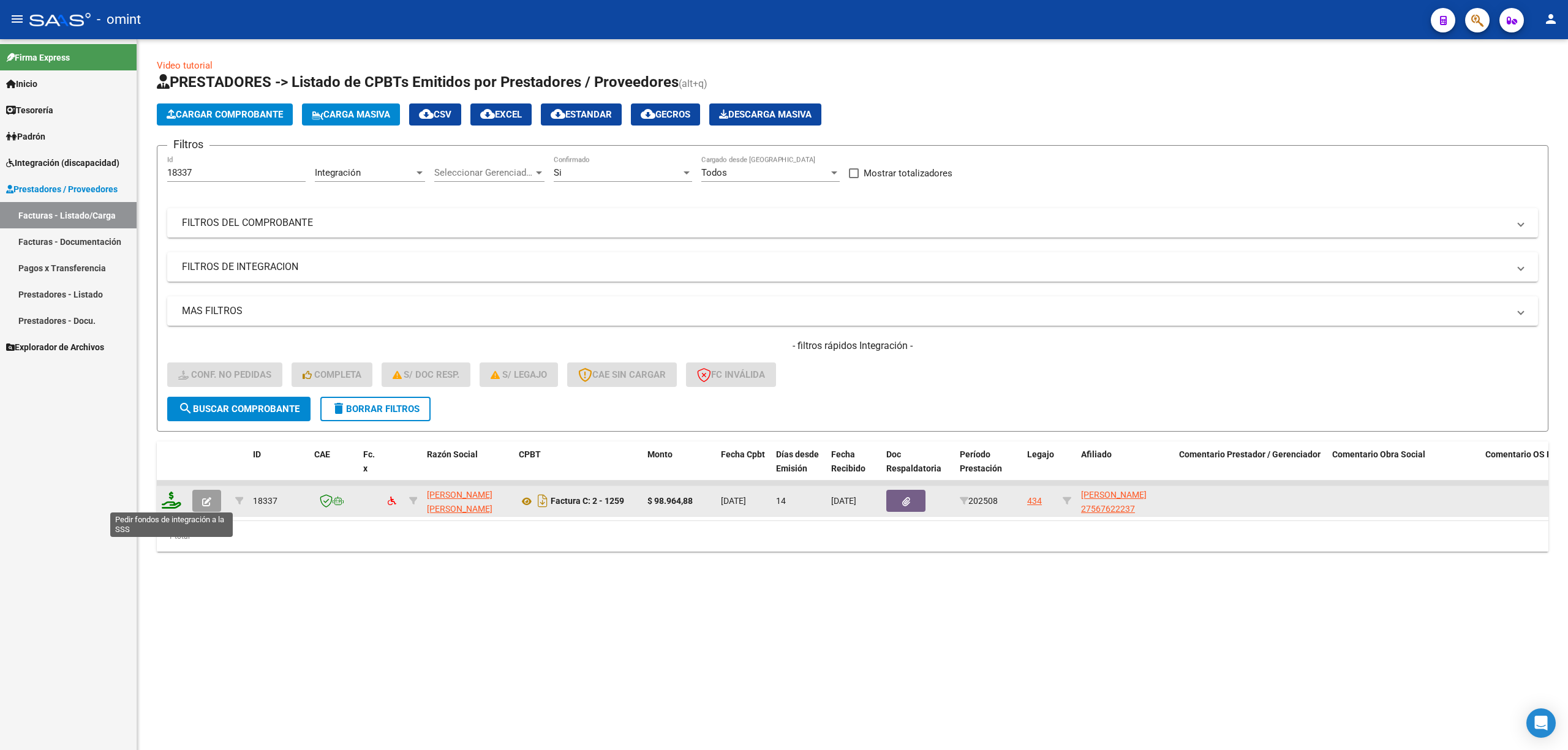
click at [170, 500] on icon at bounding box center [171, 500] width 19 height 18
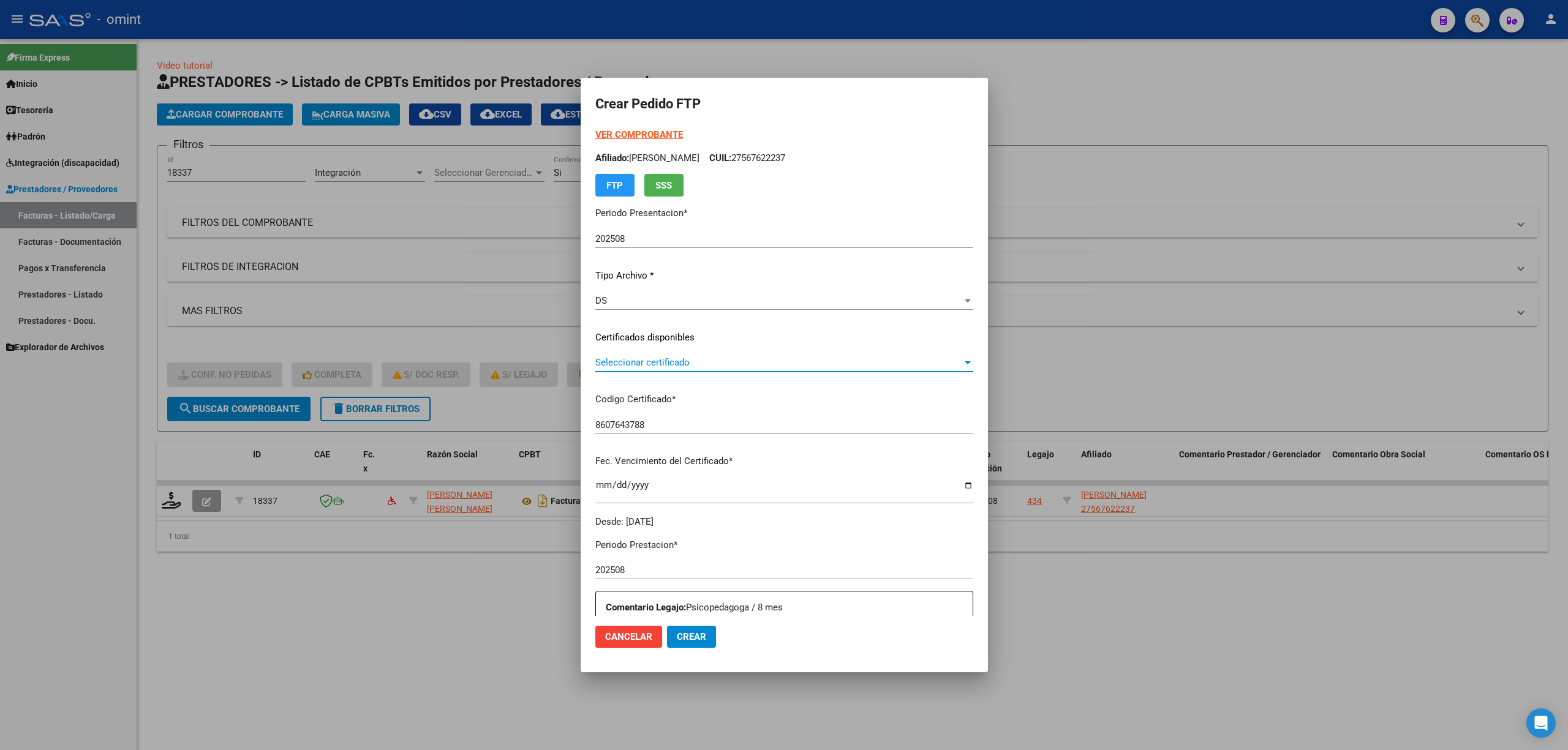
click at [616, 358] on span "Seleccionar certificado" at bounding box center [779, 363] width 367 height 11
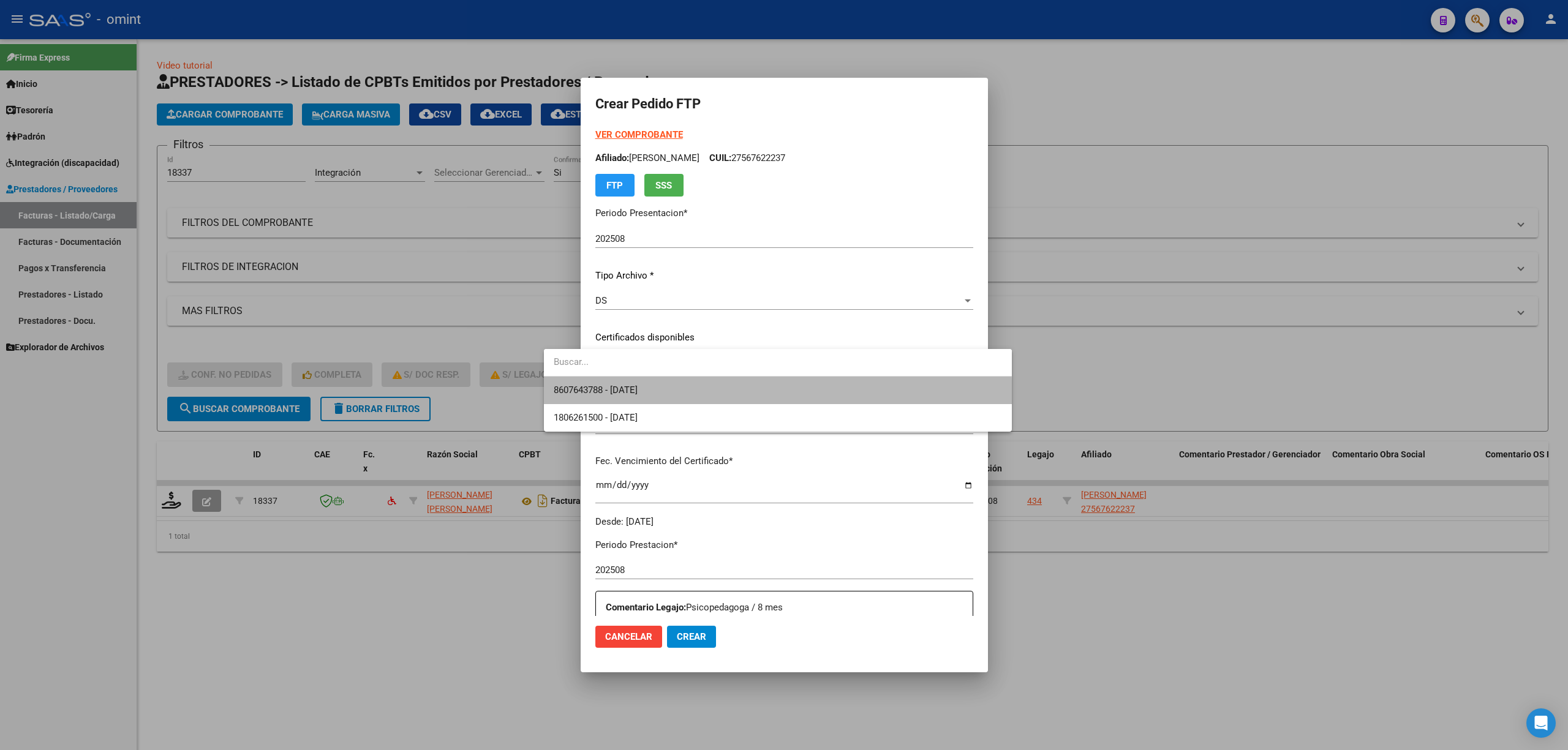
click at [635, 402] on span "8607643788 - 2028-06-19" at bounding box center [778, 391] width 448 height 28
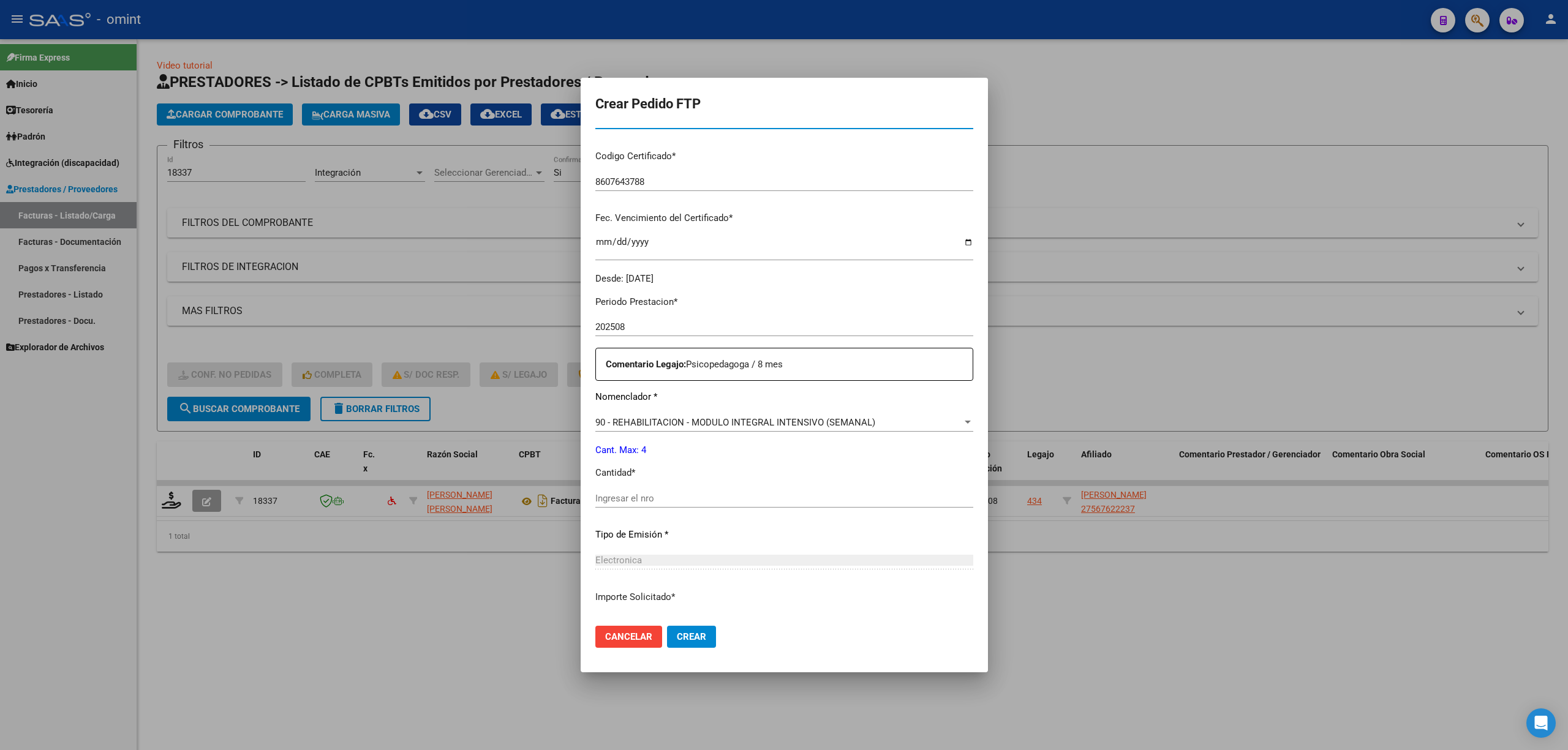
scroll to position [163, 0]
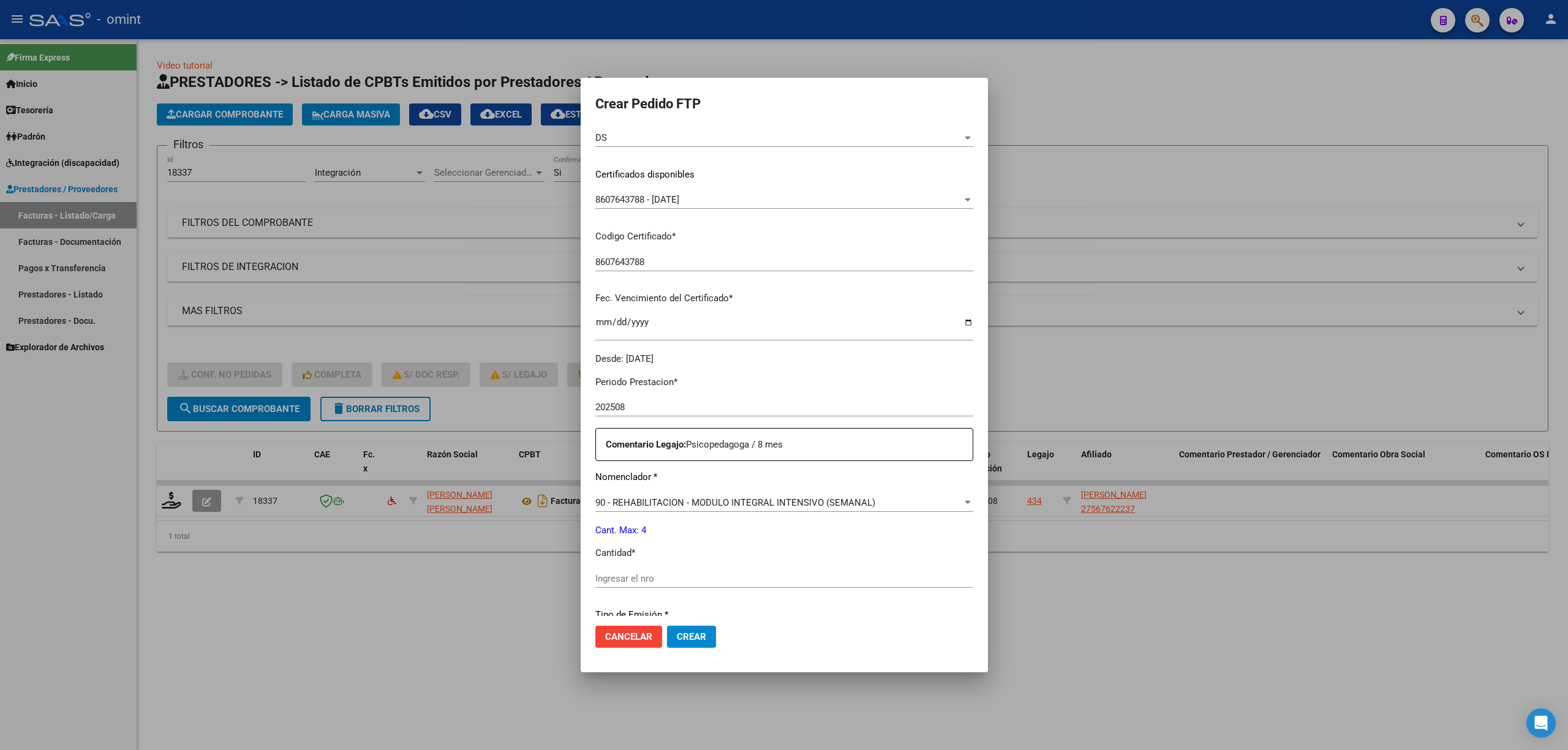
click at [637, 193] on div "8607643788 - 2028-06-19 Seleccionar certificado" at bounding box center [784, 200] width 378 height 19
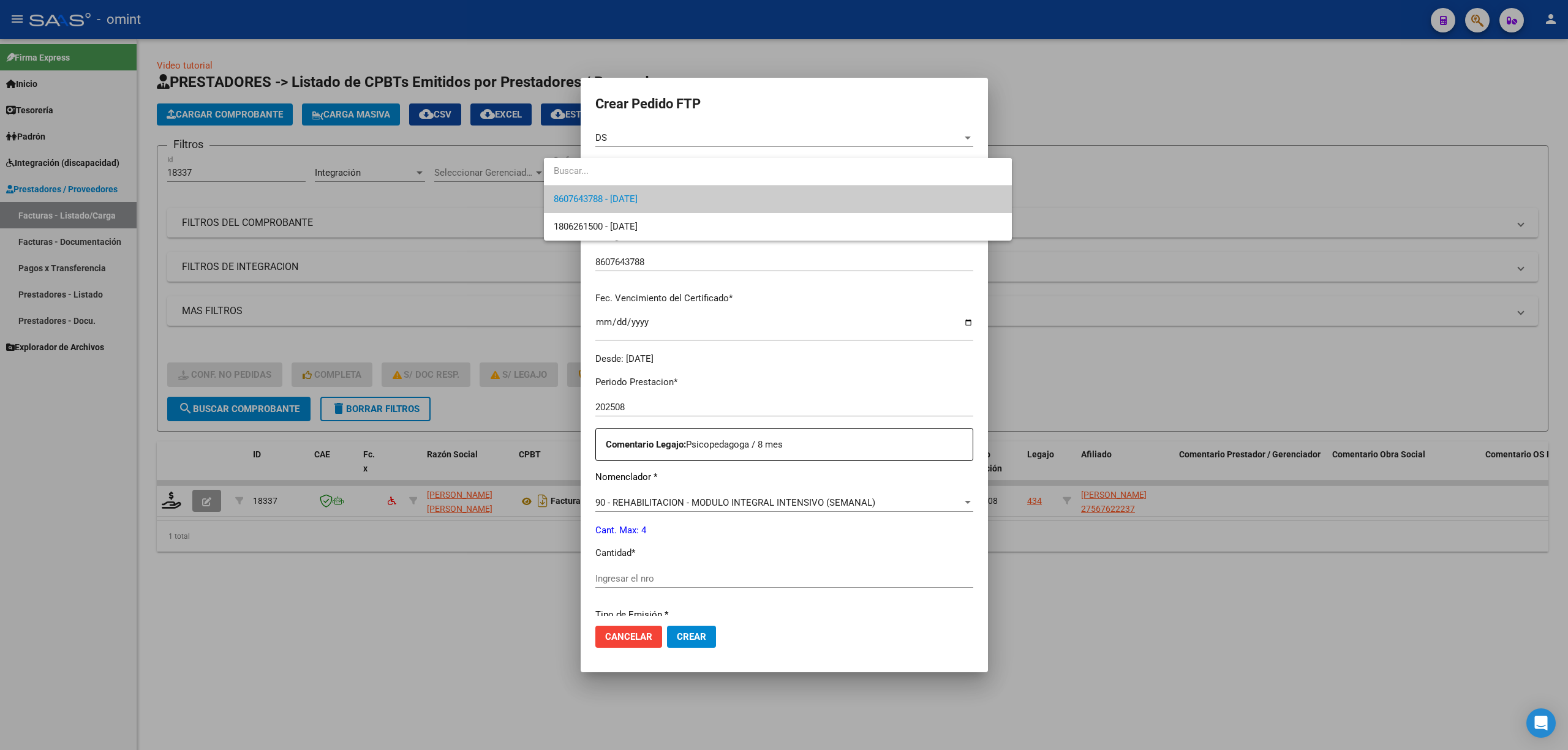
click at [680, 198] on span "8607643788 - 2028-06-19" at bounding box center [778, 199] width 448 height 28
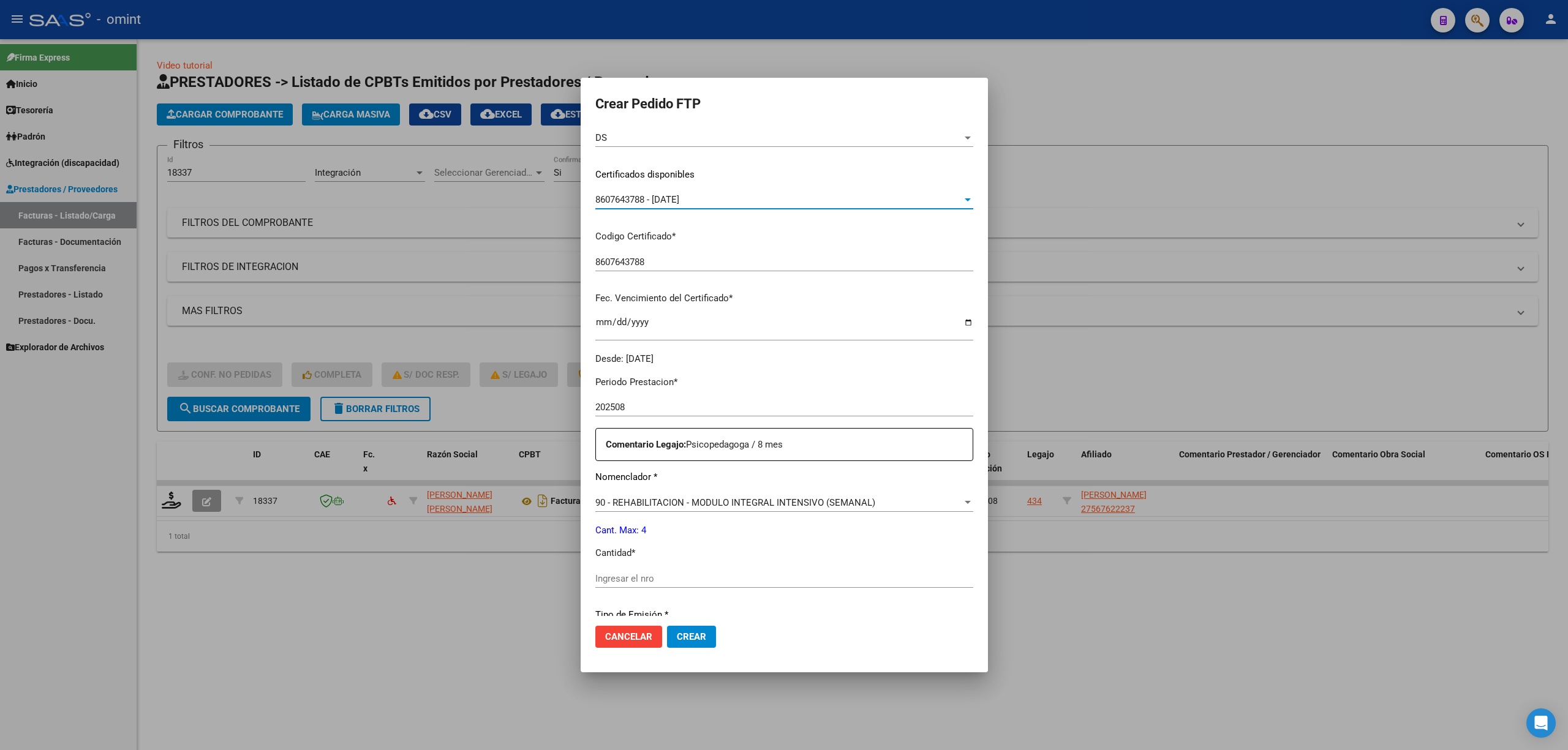
click at [631, 578] on input "Ingresar el nro" at bounding box center [784, 579] width 378 height 11
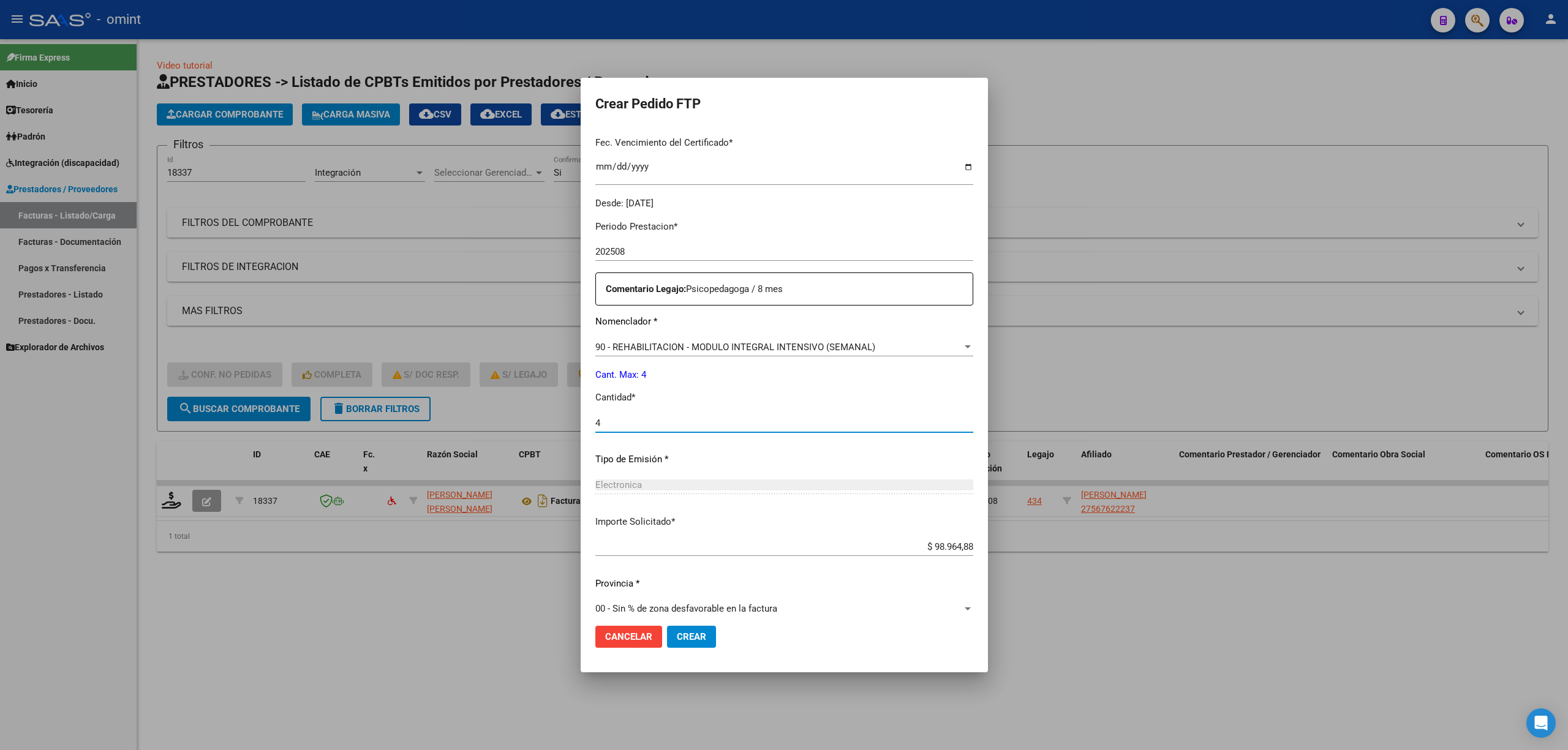
scroll to position [331, 0]
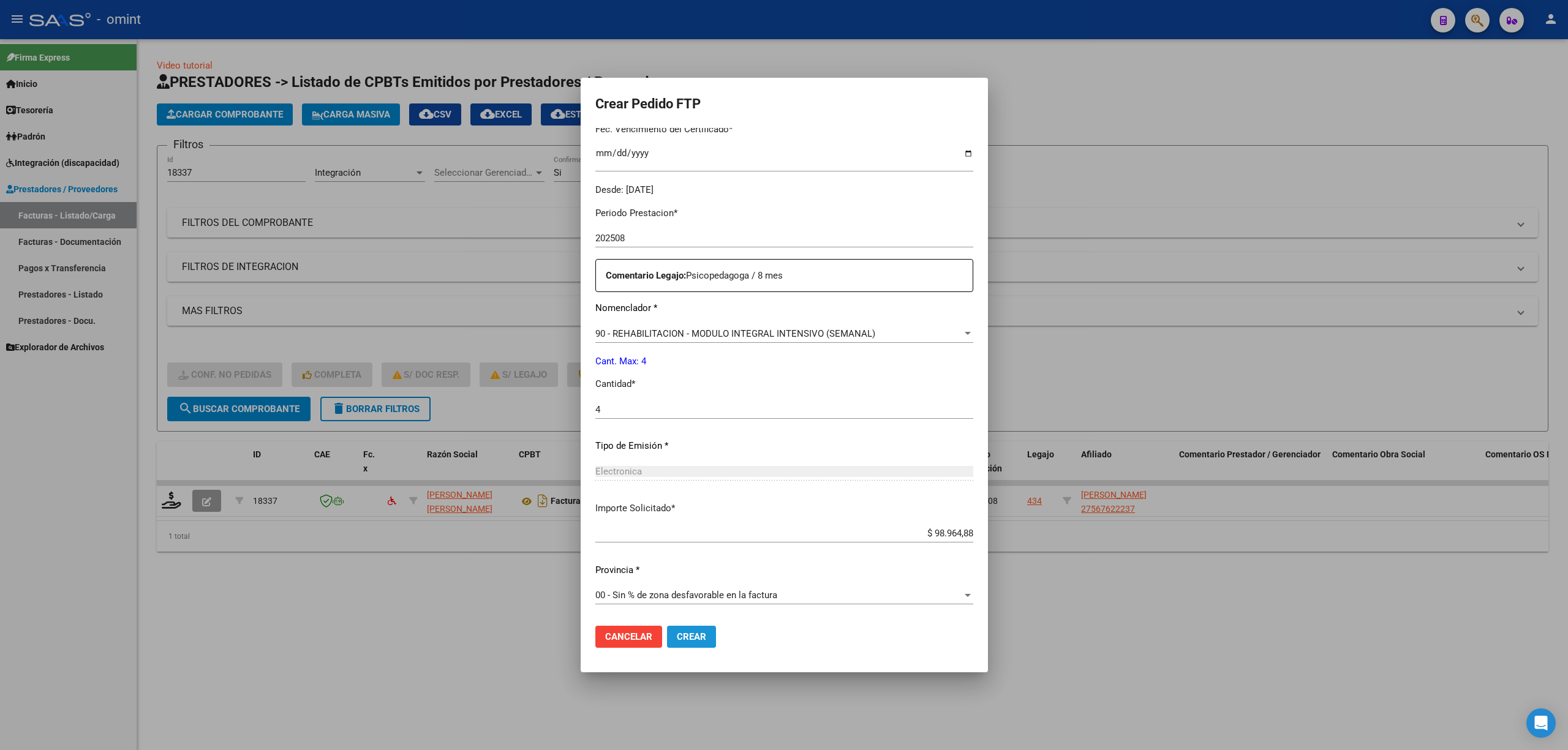
click at [668, 634] on button "Crear" at bounding box center [691, 637] width 49 height 22
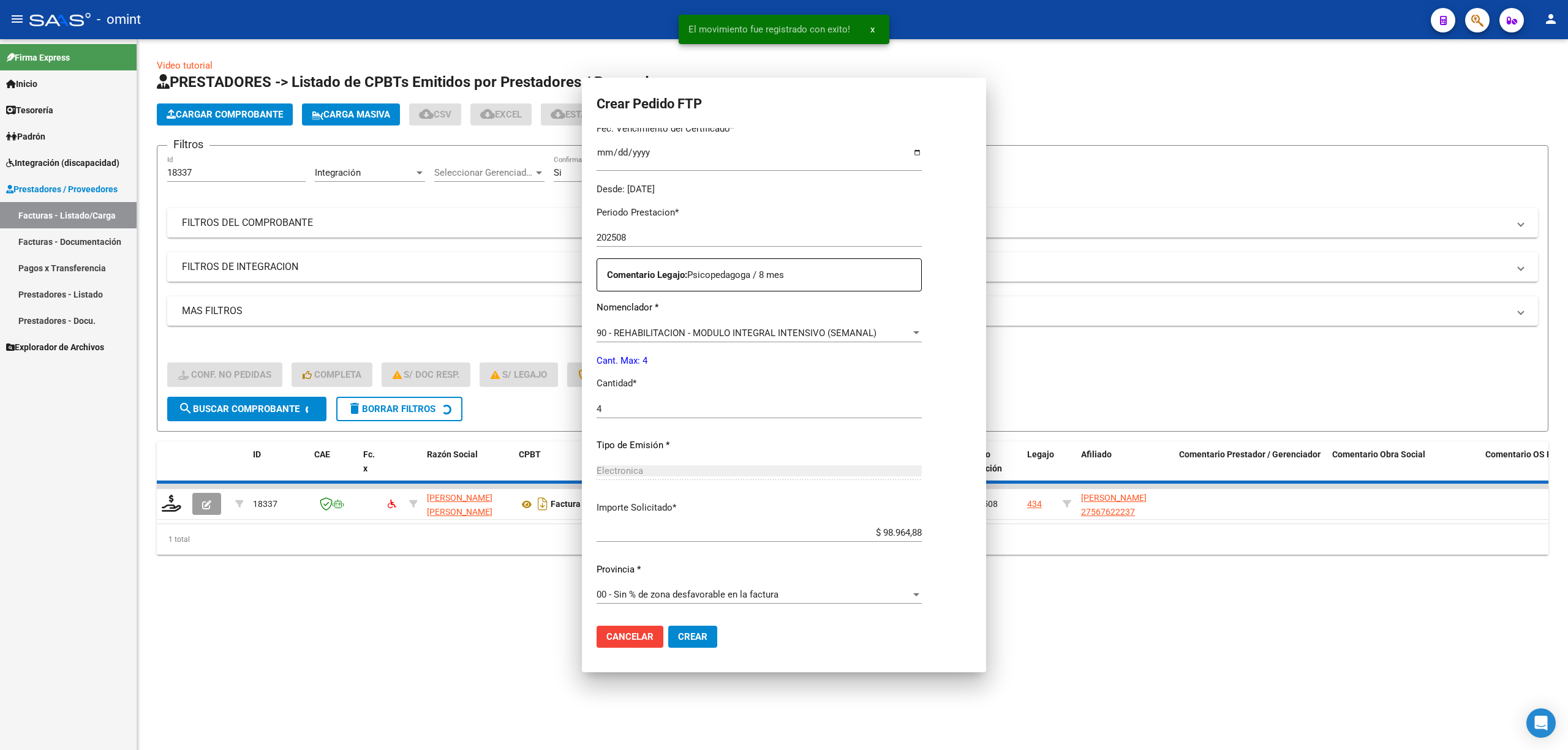
scroll to position [0, 0]
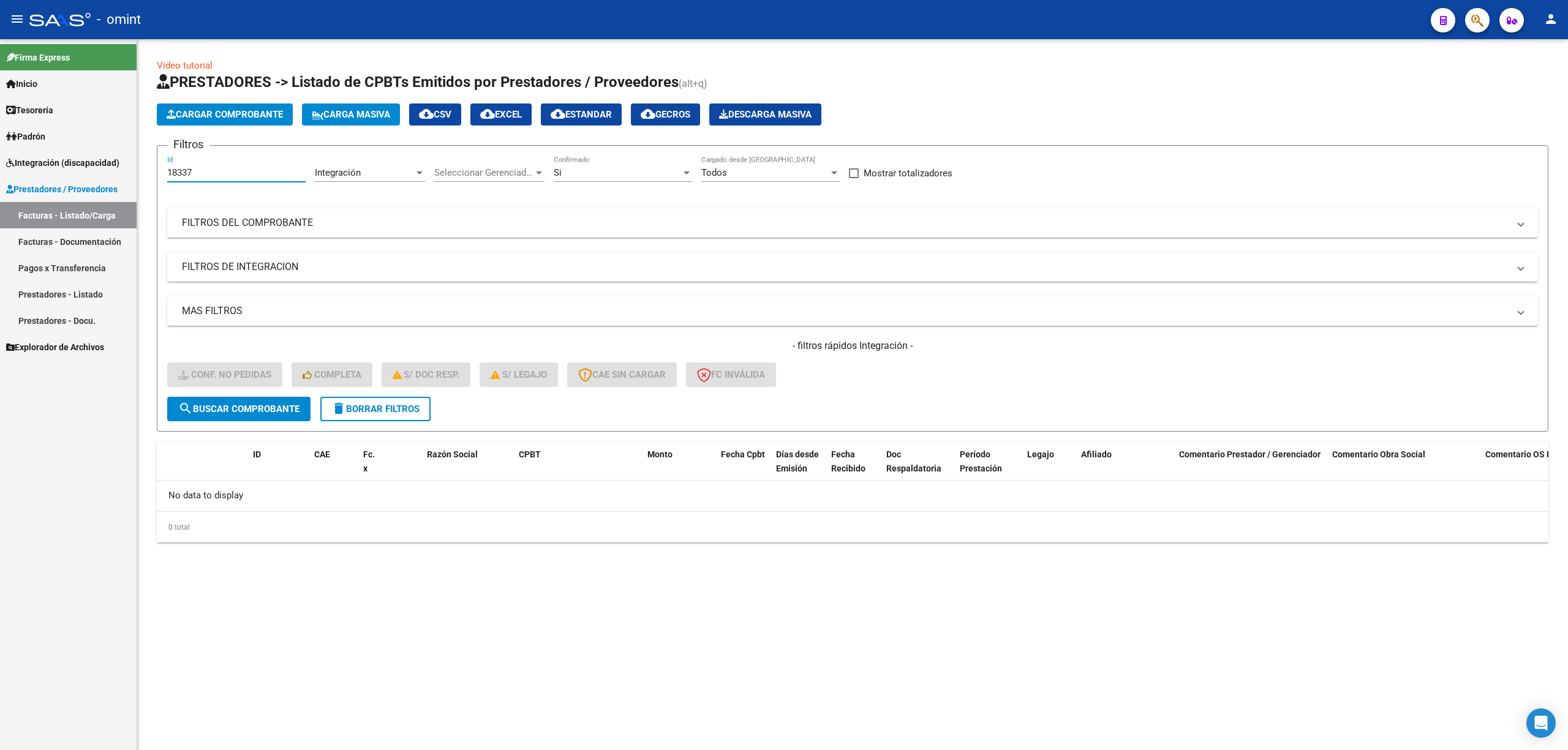
drag, startPoint x: 196, startPoint y: 170, endPoint x: 116, endPoint y: 176, distance: 80.2
click at [113, 172] on mat-sidenav-container "Firma Express Inicio Calendario SSS Instructivos Contacto OS Tesorería Extracto…" at bounding box center [784, 394] width 1568 height 711
paste input "21380"
click at [243, 407] on span "search Buscar Comprobante" at bounding box center [238, 409] width 121 height 11
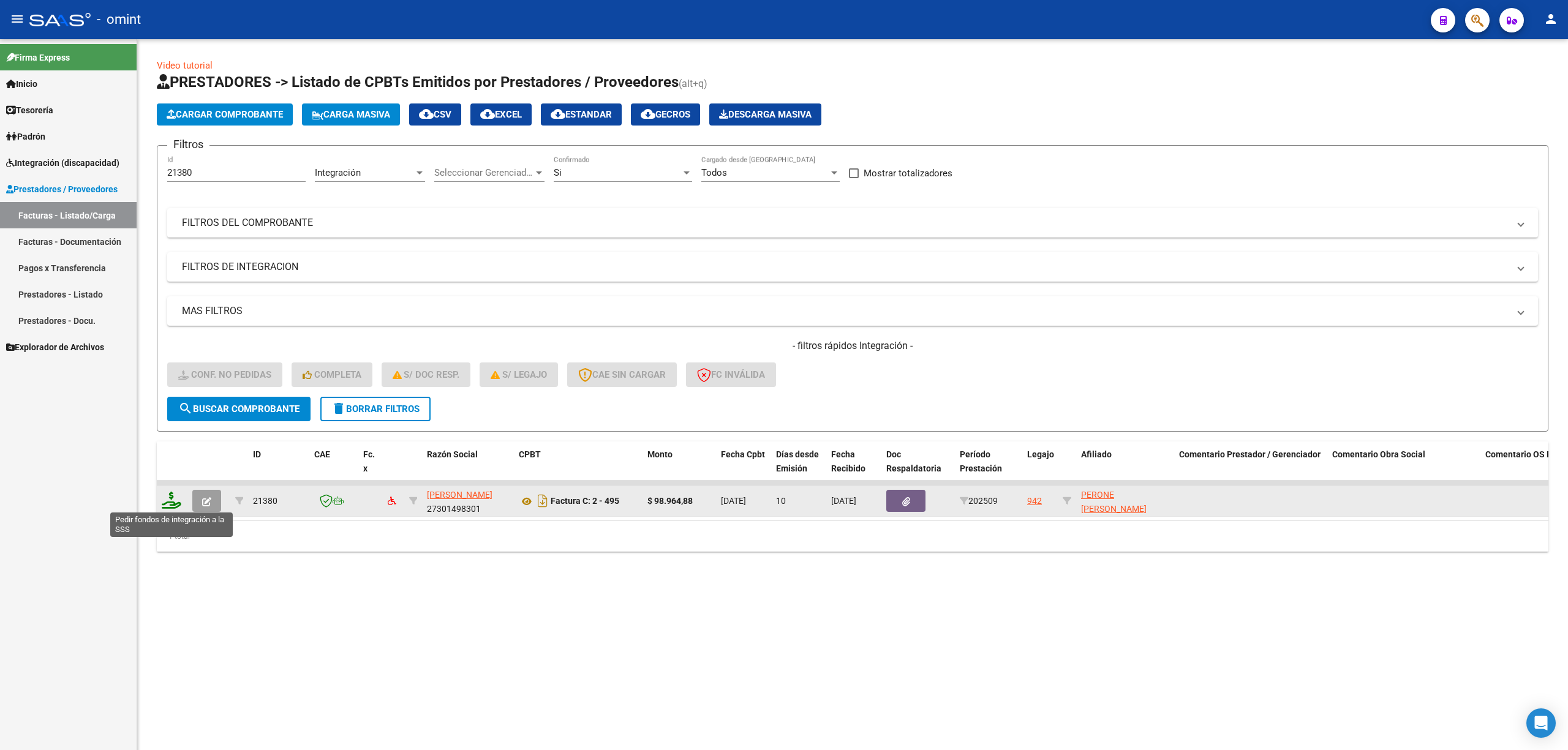
click at [170, 505] on icon at bounding box center [171, 500] width 19 height 18
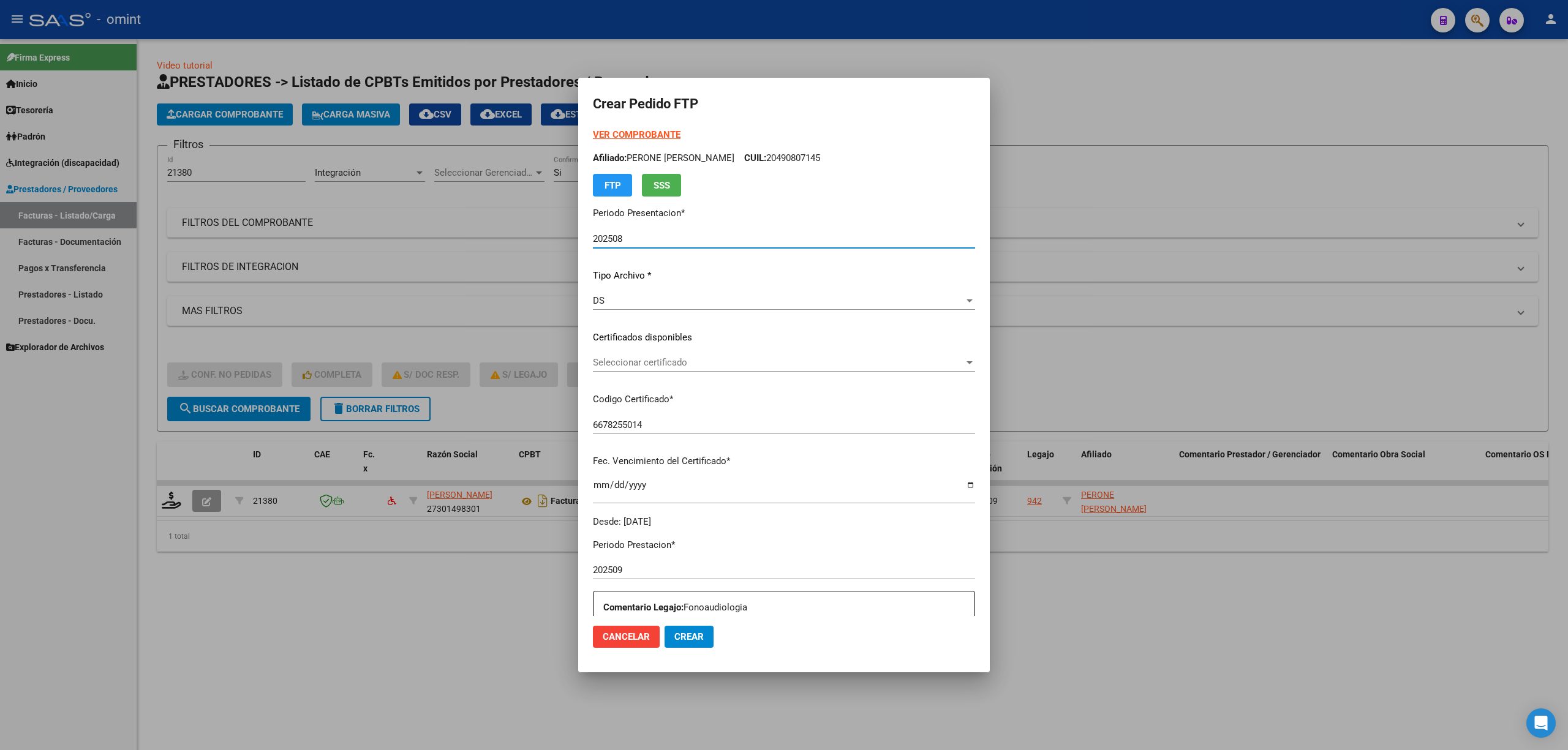
click at [642, 357] on span "Seleccionar certificado" at bounding box center [778, 363] width 371 height 11
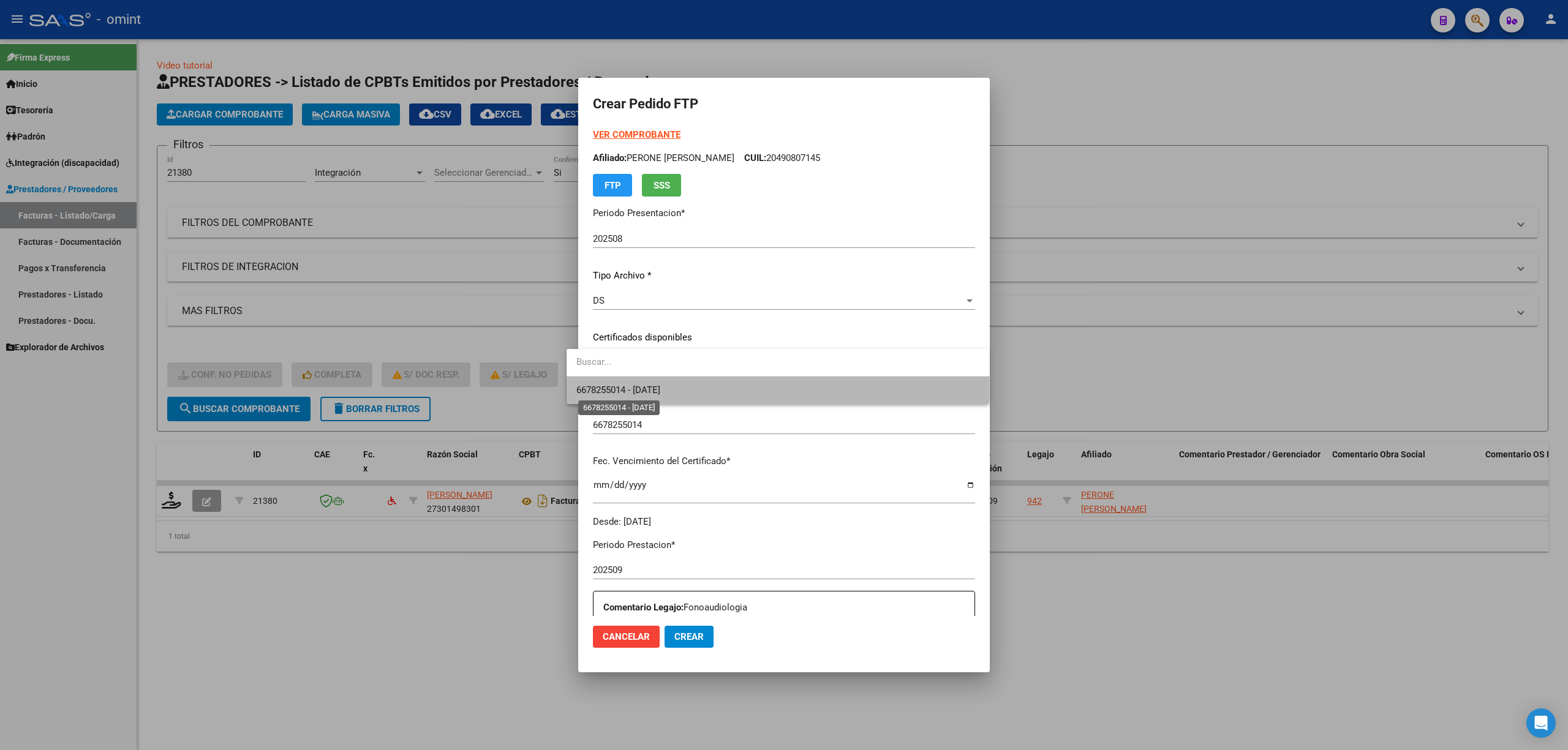
drag, startPoint x: 634, startPoint y: 393, endPoint x: 648, endPoint y: 390, distance: 14.3
click at [634, 392] on span "6678255014 - 2028-03-01" at bounding box center [618, 390] width 84 height 11
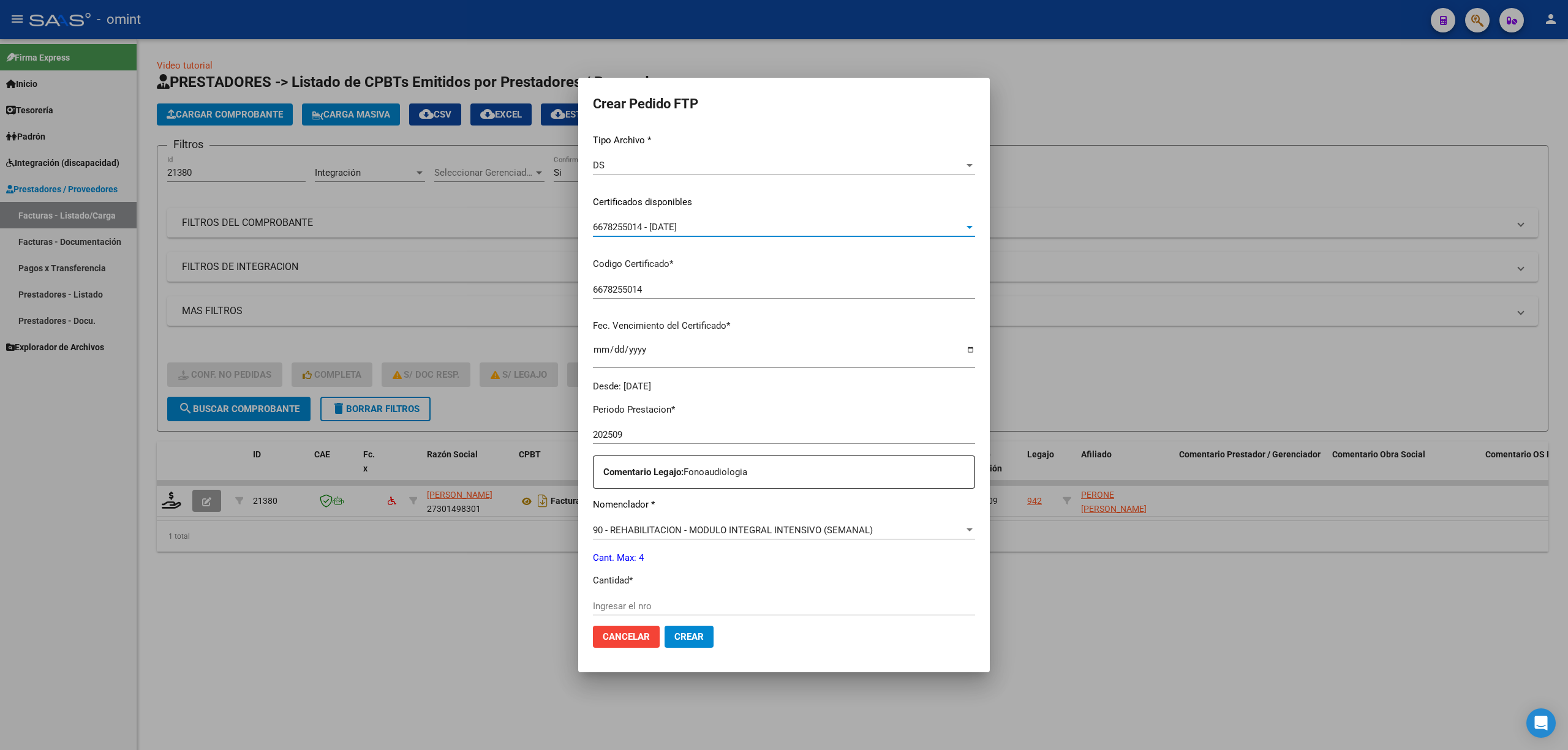
scroll to position [326, 0]
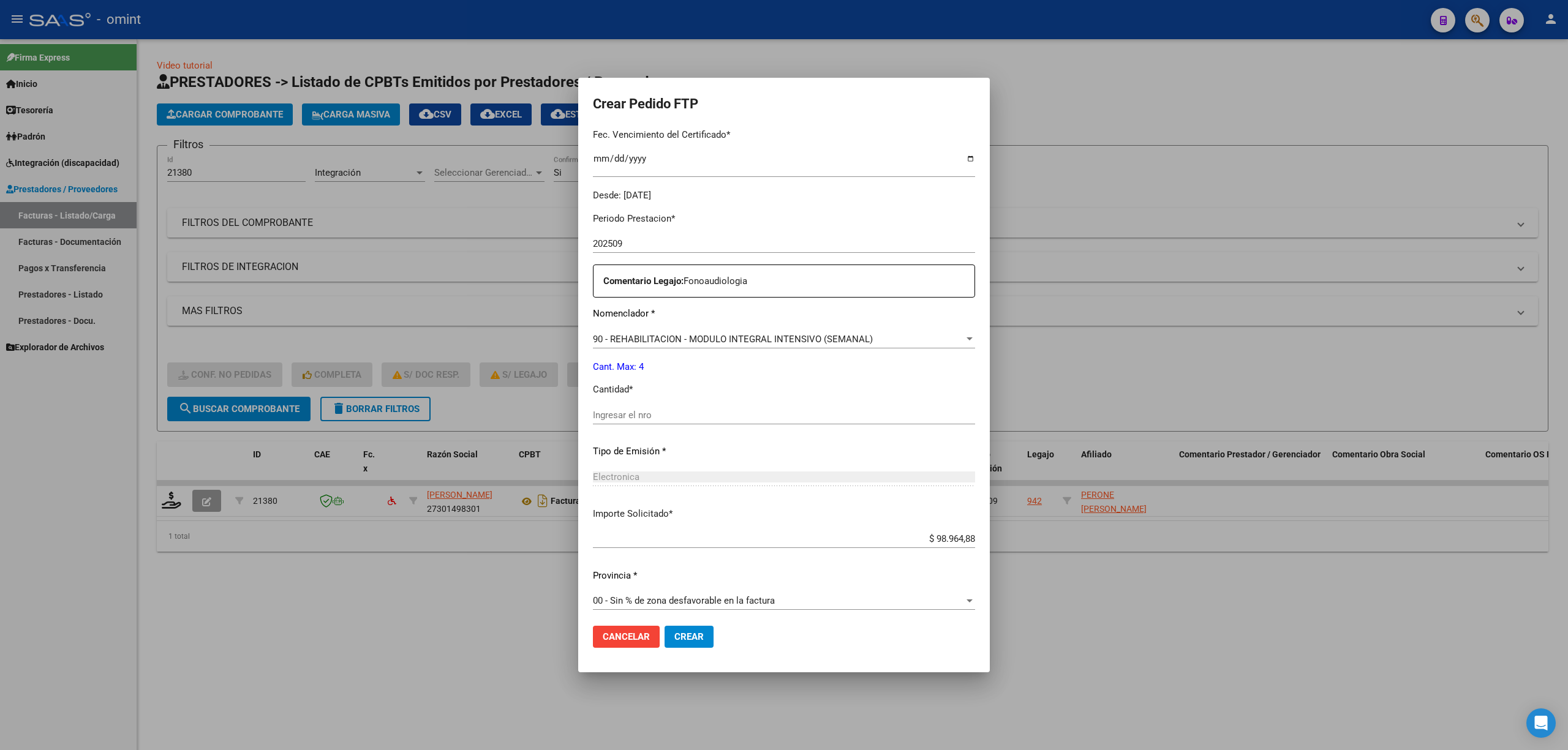
click at [646, 400] on div "Periodo Prestacion * 202509 Ingresar el Periodo Prestacion Comentario Legajo: F…" at bounding box center [784, 412] width 383 height 419
click at [643, 419] on input "Ingresar el nro" at bounding box center [784, 415] width 383 height 11
drag, startPoint x: 675, startPoint y: 632, endPoint x: 692, endPoint y: 623, distance: 19.2
click at [677, 632] on span "Crear" at bounding box center [689, 637] width 30 height 11
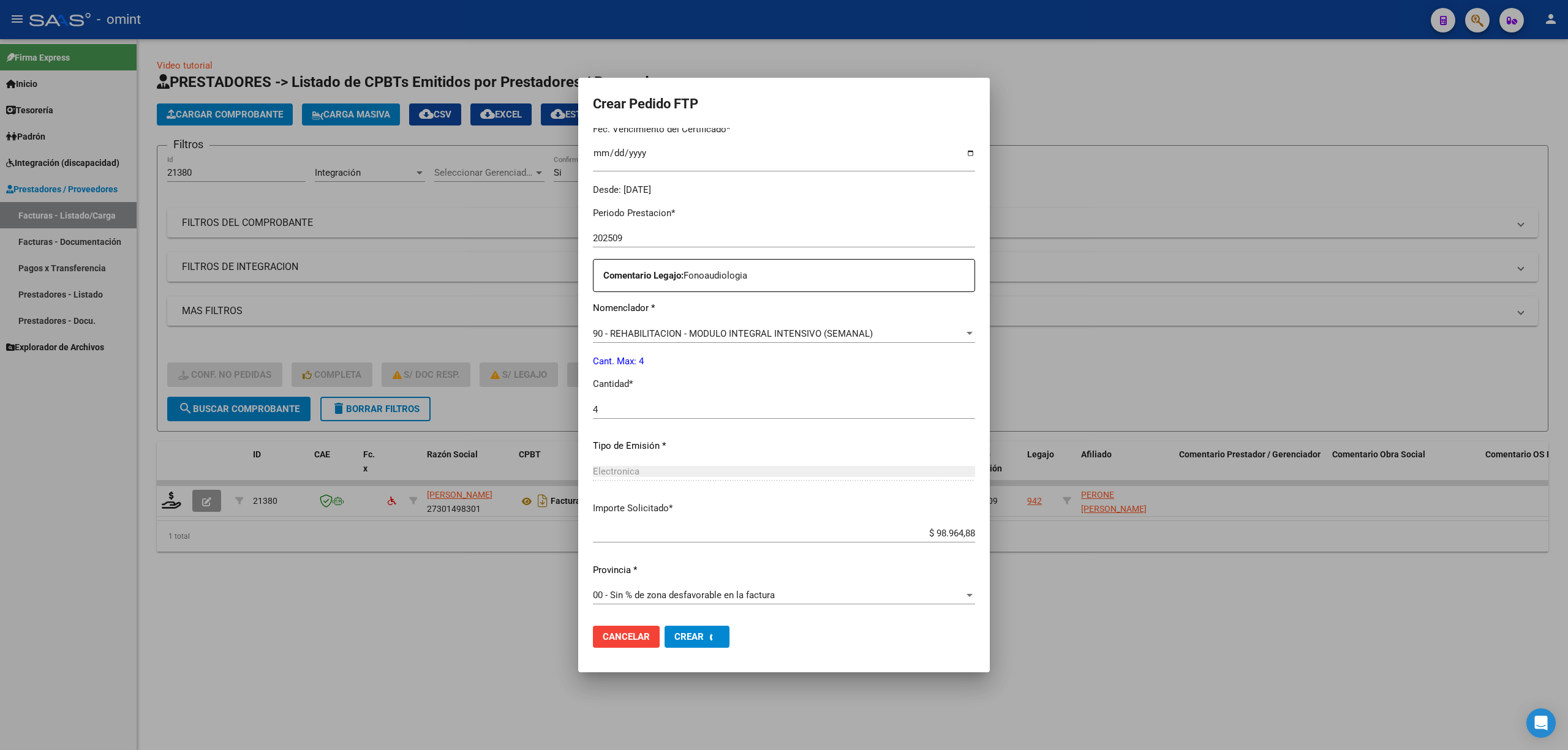
scroll to position [0, 0]
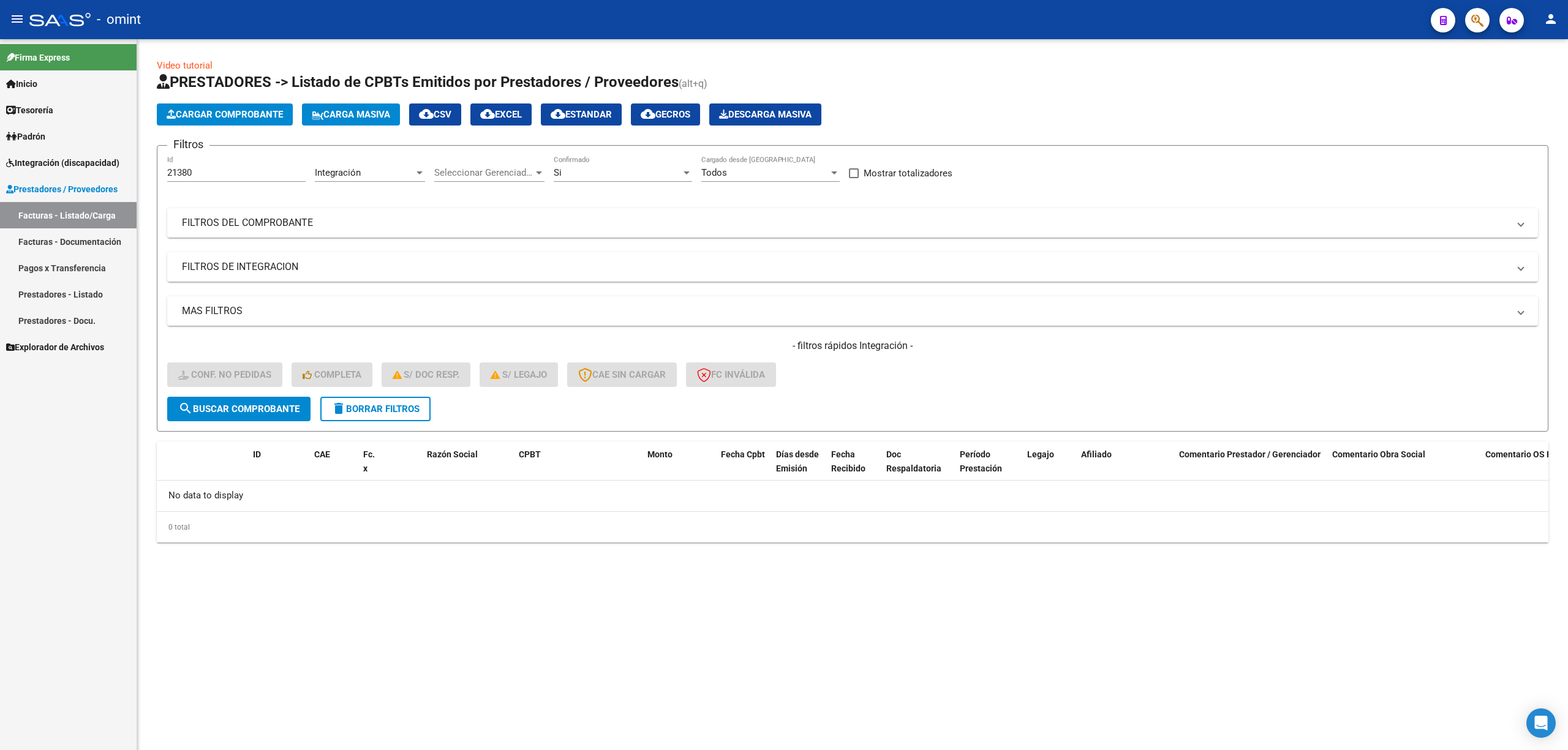
click at [65, 162] on span "Integración (discapacidad)" at bounding box center [63, 163] width 113 height 14
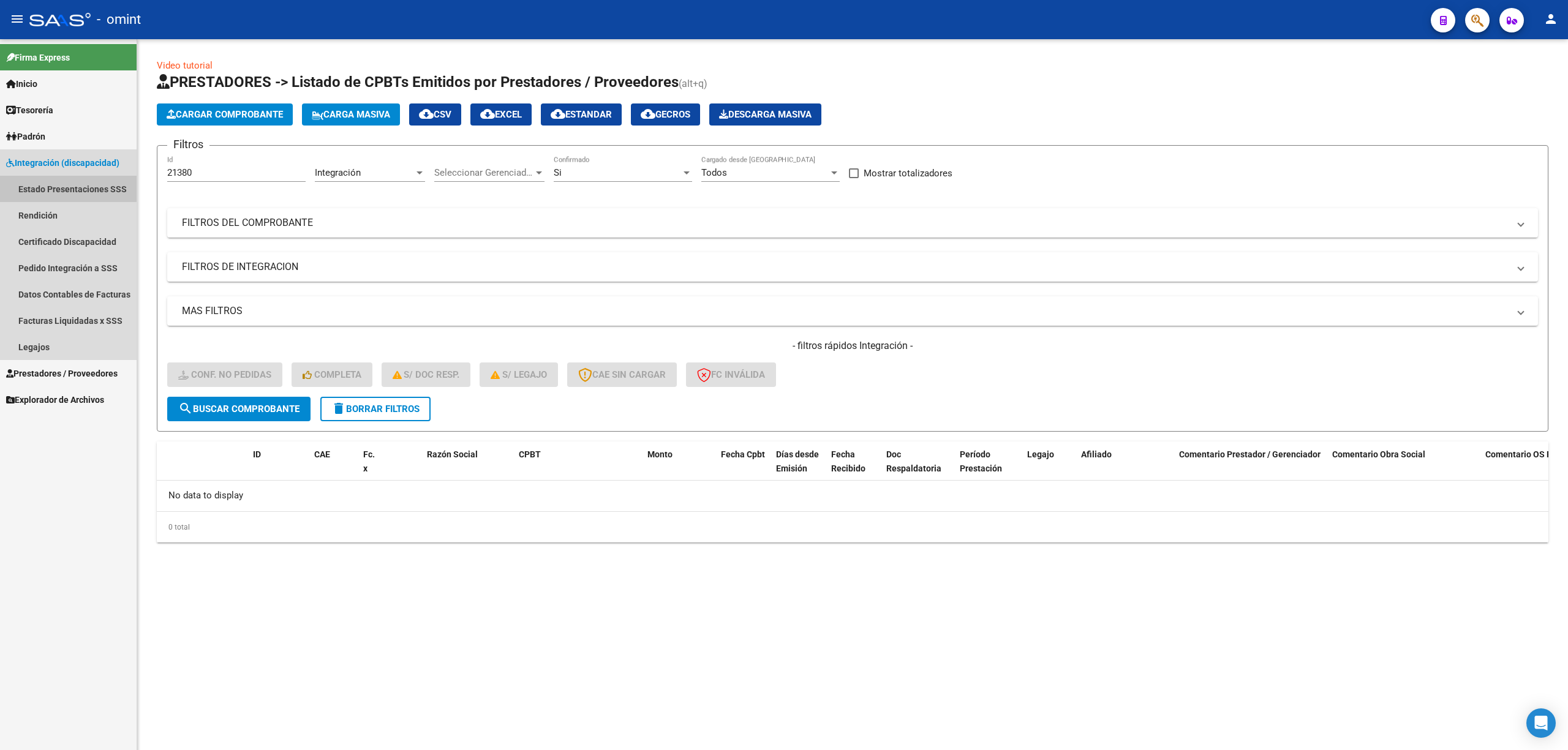
click at [56, 187] on link "Estado Presentaciones SSS" at bounding box center [68, 189] width 136 height 26
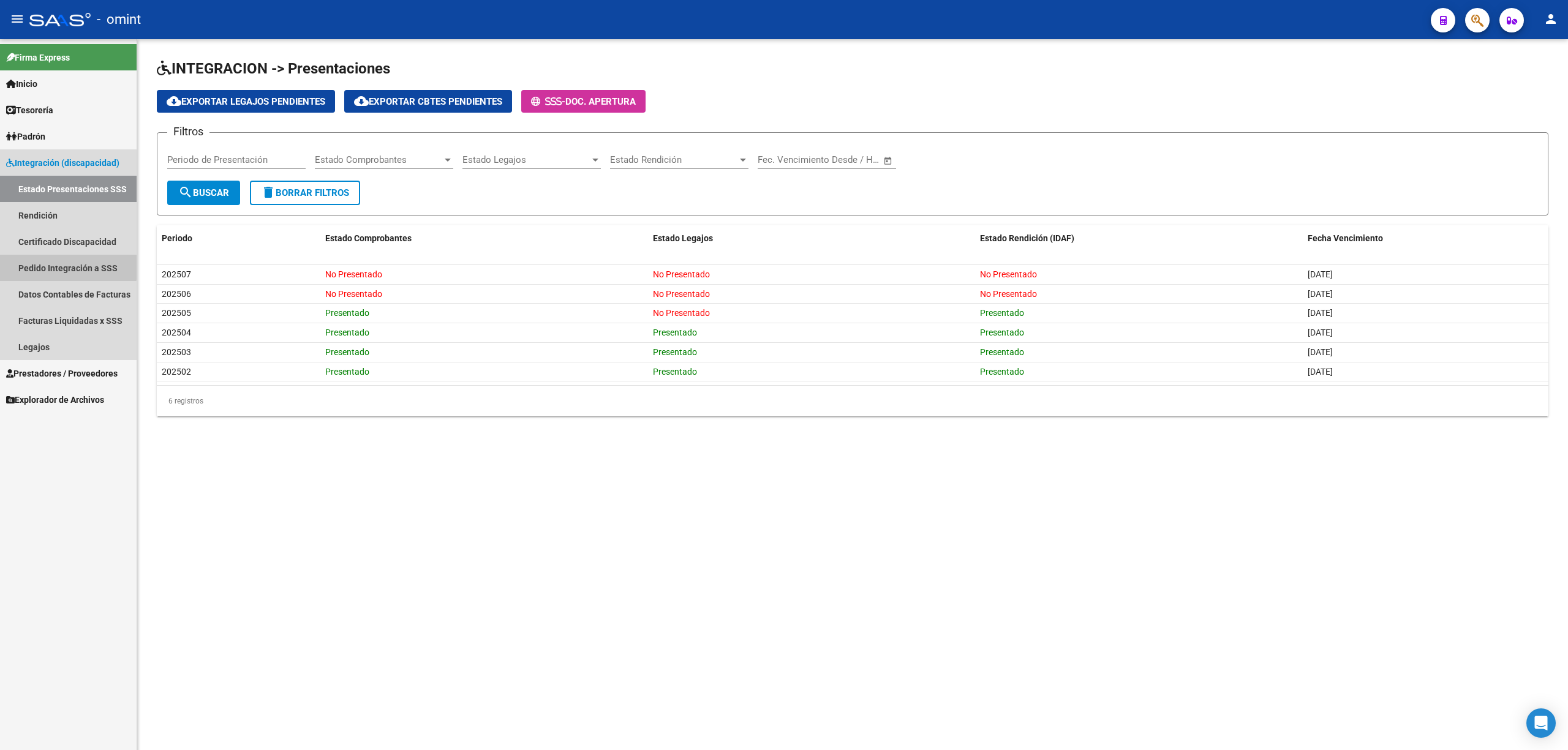
click at [44, 265] on link "Pedido Integración a SSS" at bounding box center [68, 268] width 136 height 26
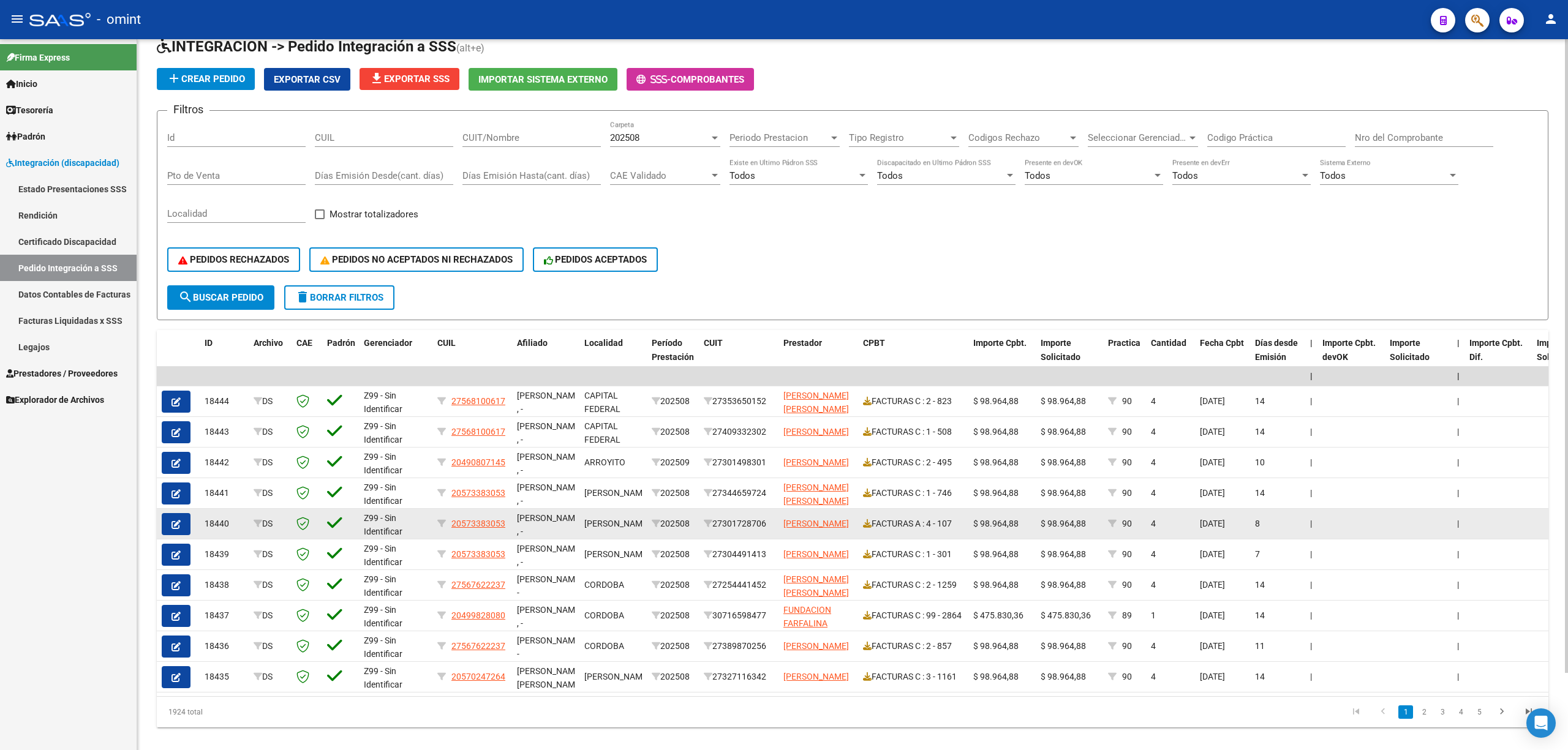
scroll to position [81, 0]
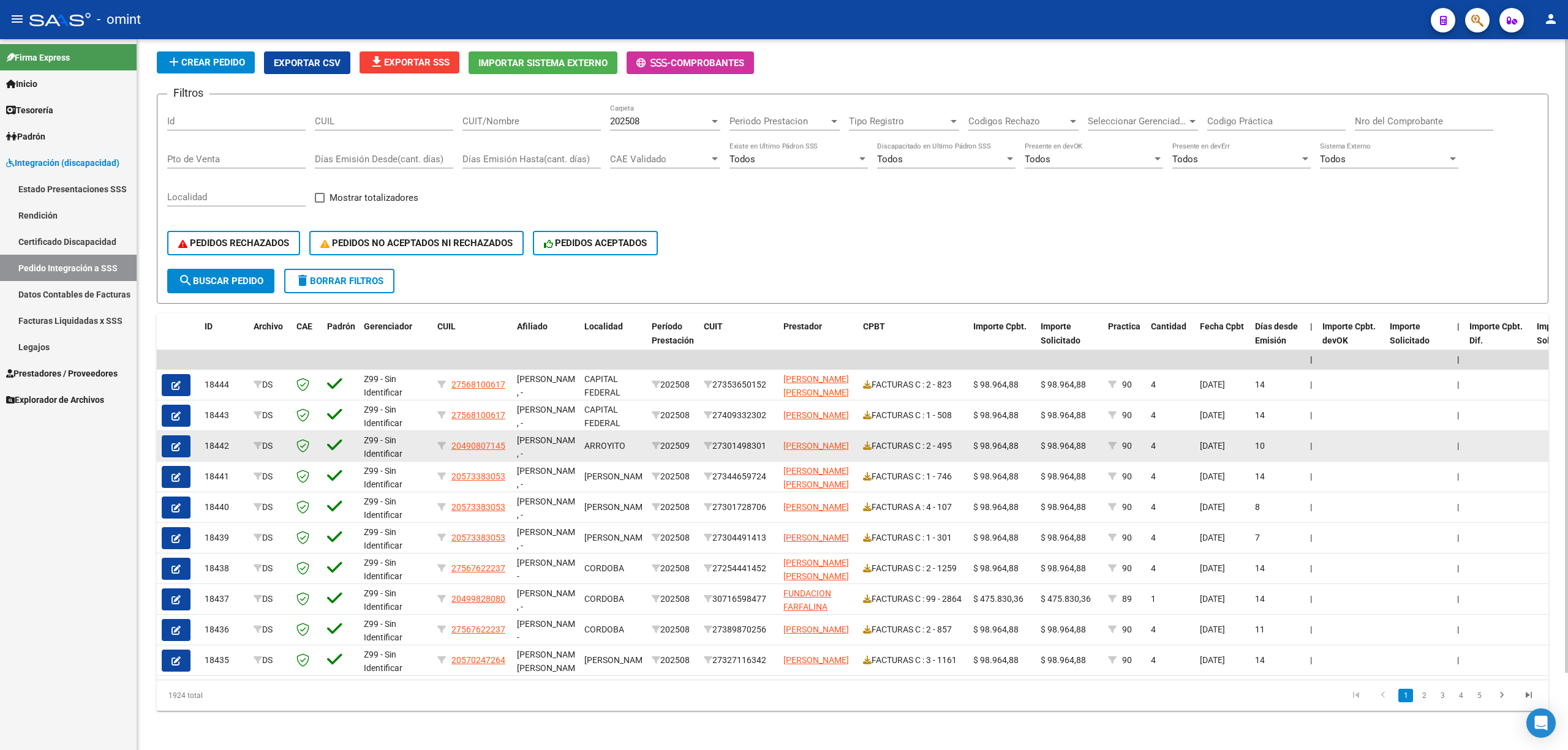
click at [167, 438] on button "button" at bounding box center [176, 446] width 29 height 22
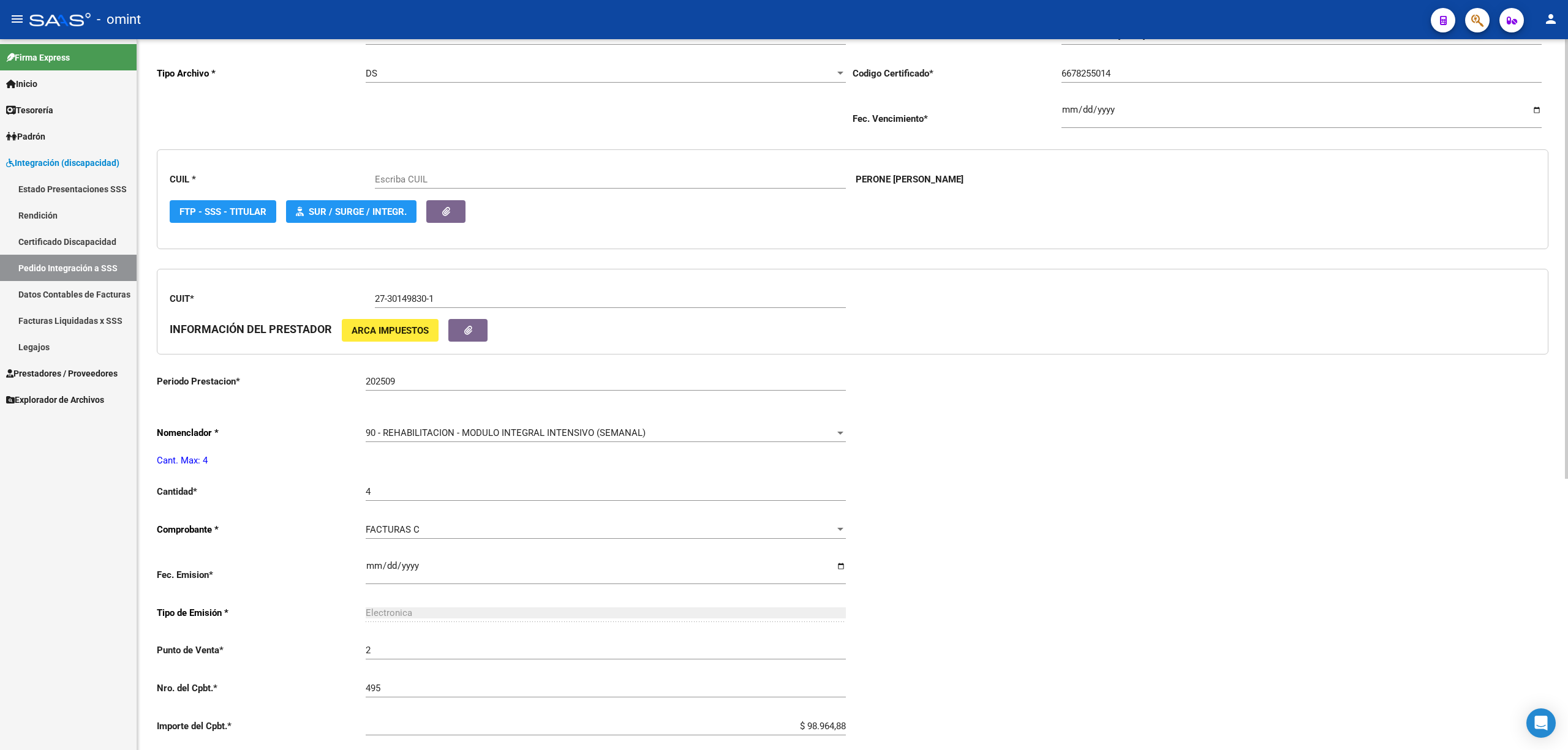
scroll to position [326, 0]
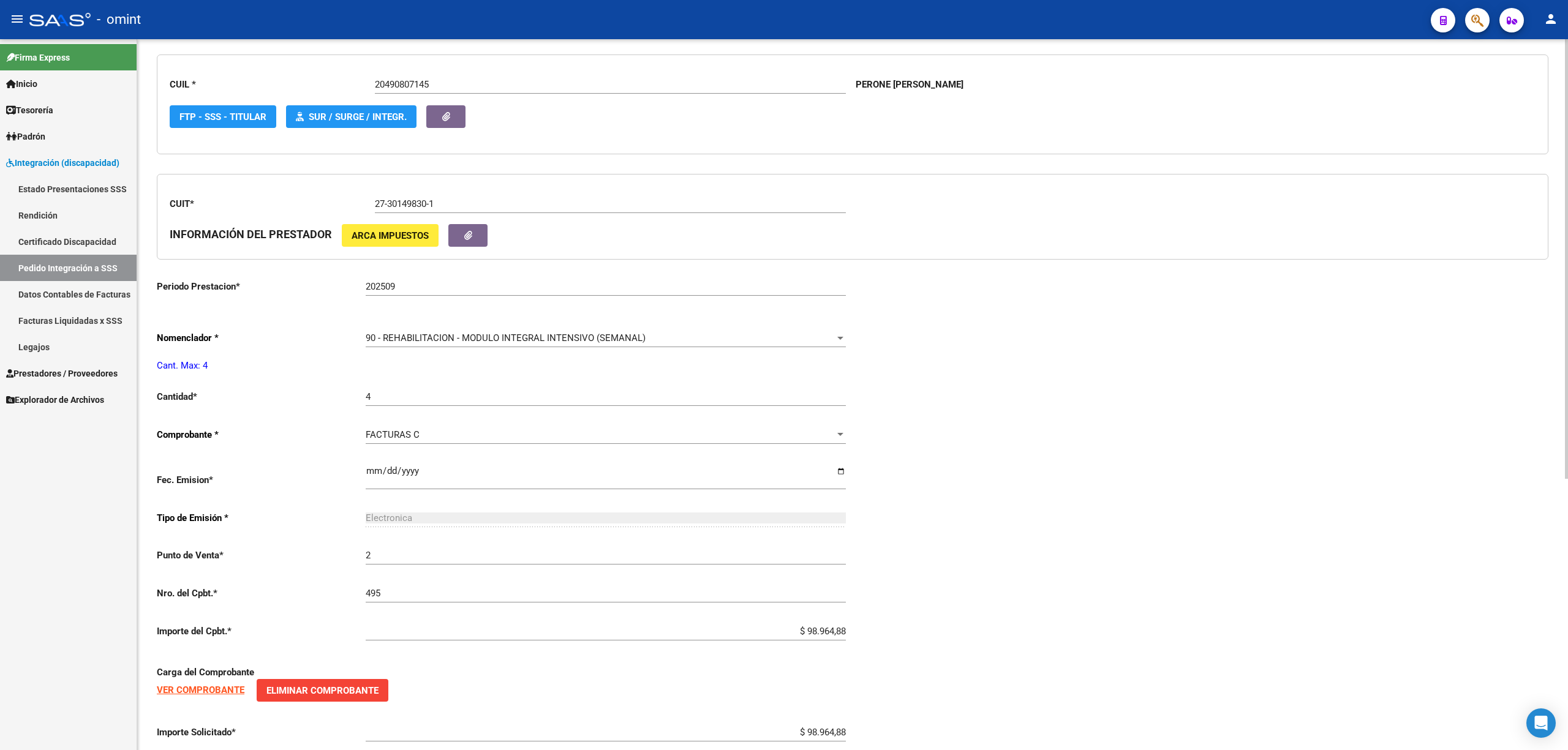
click at [432, 295] on div "202509 Ingresar el Periodo Prestacion" at bounding box center [606, 282] width 480 height 26
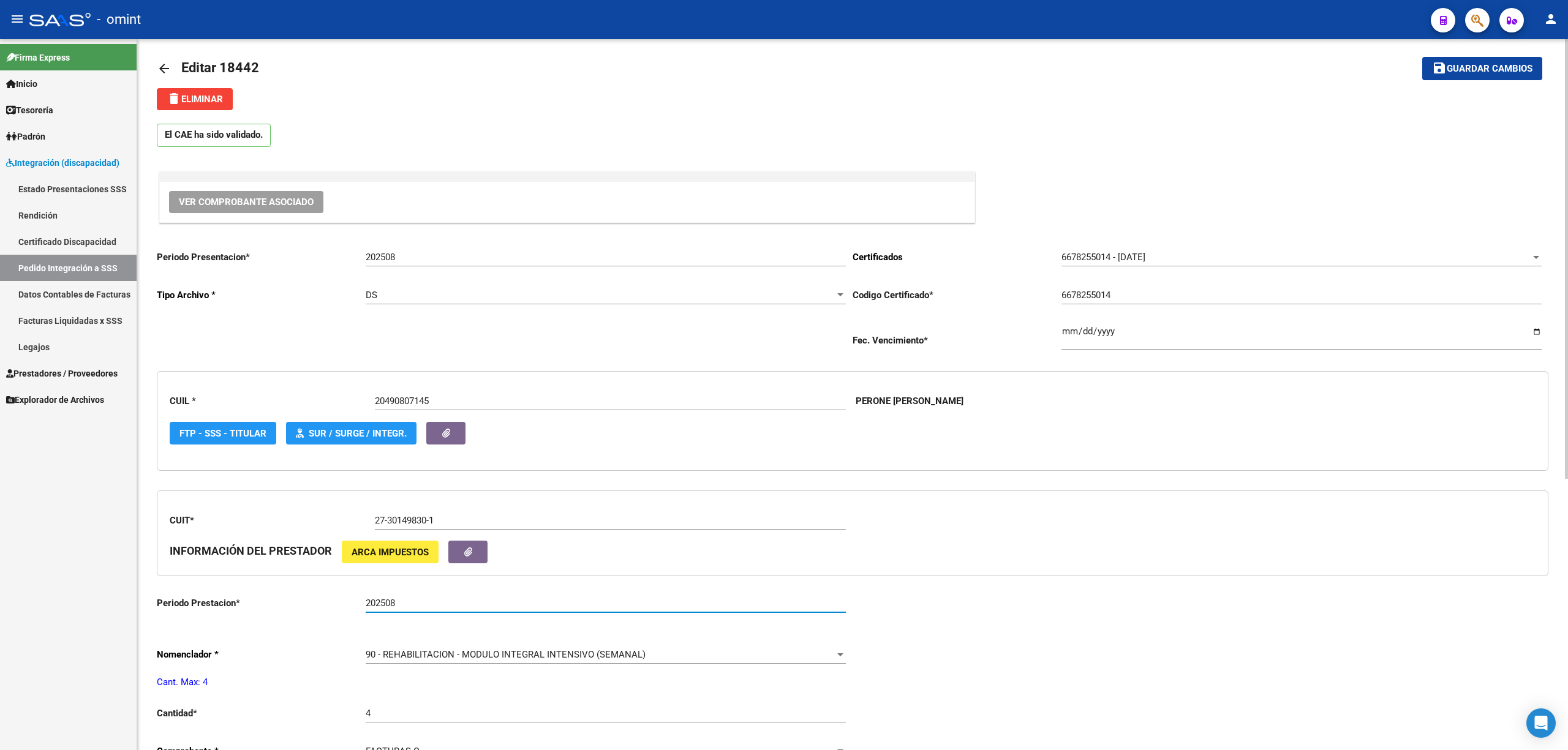
scroll to position [0, 0]
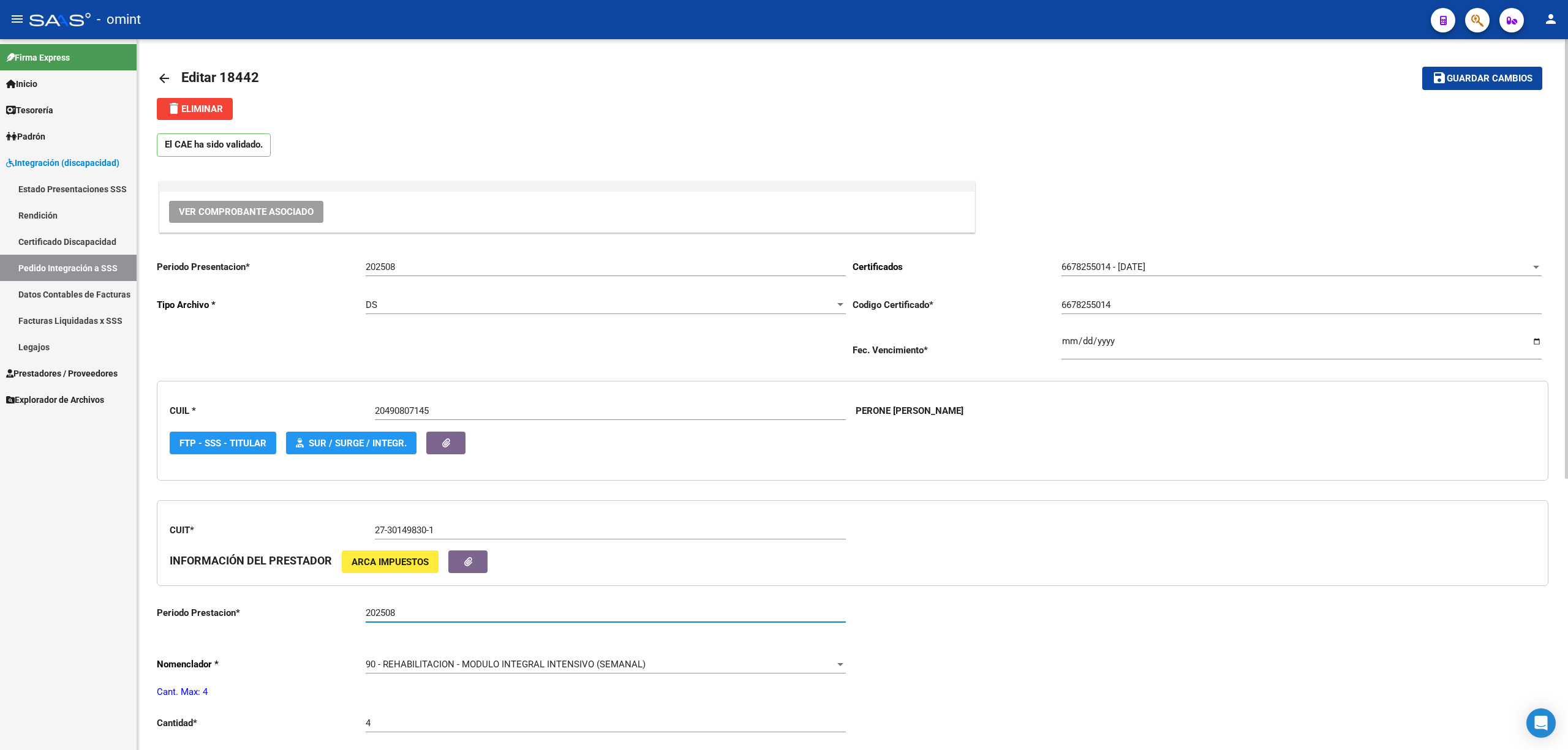
click at [1467, 81] on span "Guardar cambios" at bounding box center [1489, 79] width 86 height 11
click at [41, 352] on link "Legajos" at bounding box center [68, 346] width 136 height 26
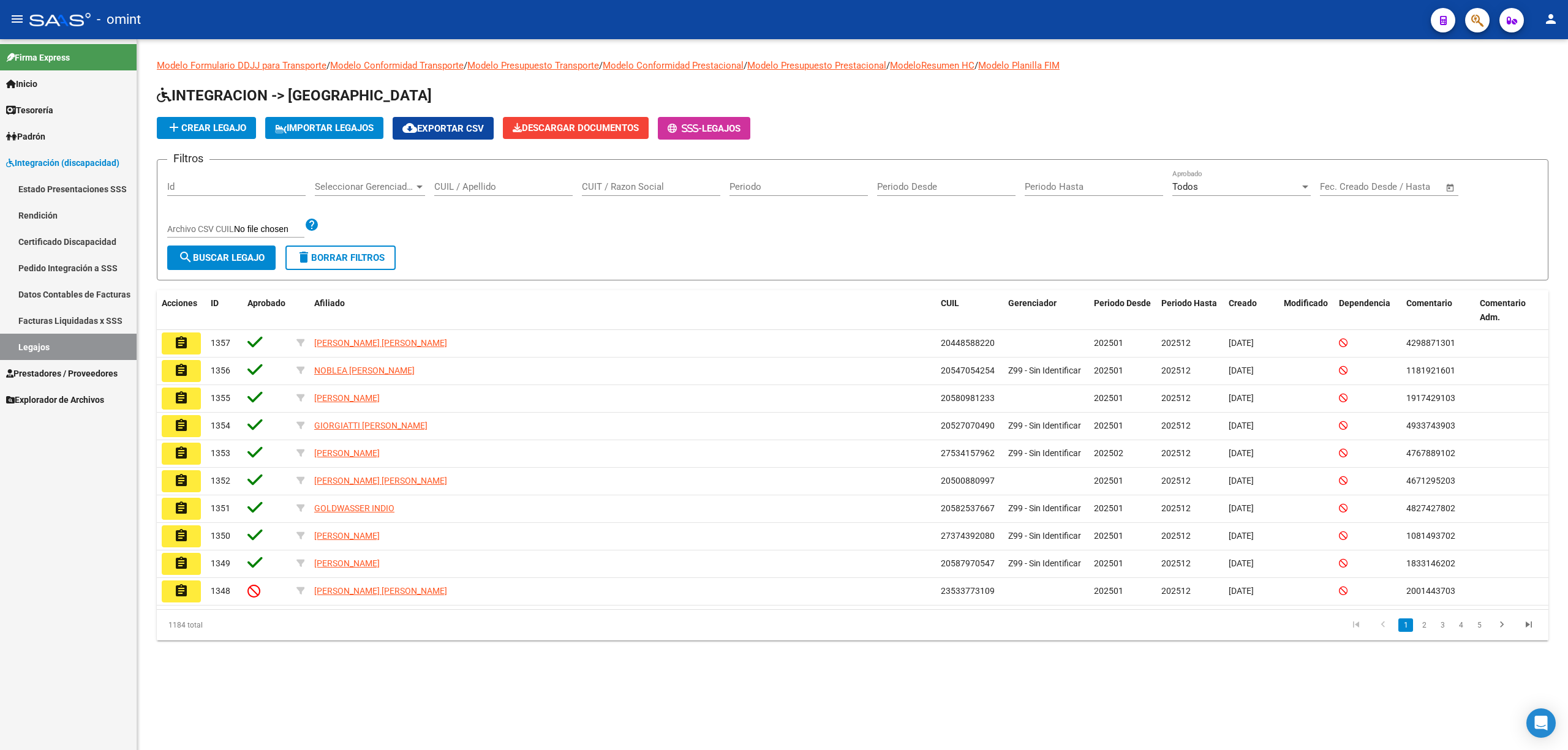
click at [67, 319] on link "Facturas Liquidadas x SSS" at bounding box center [68, 320] width 136 height 26
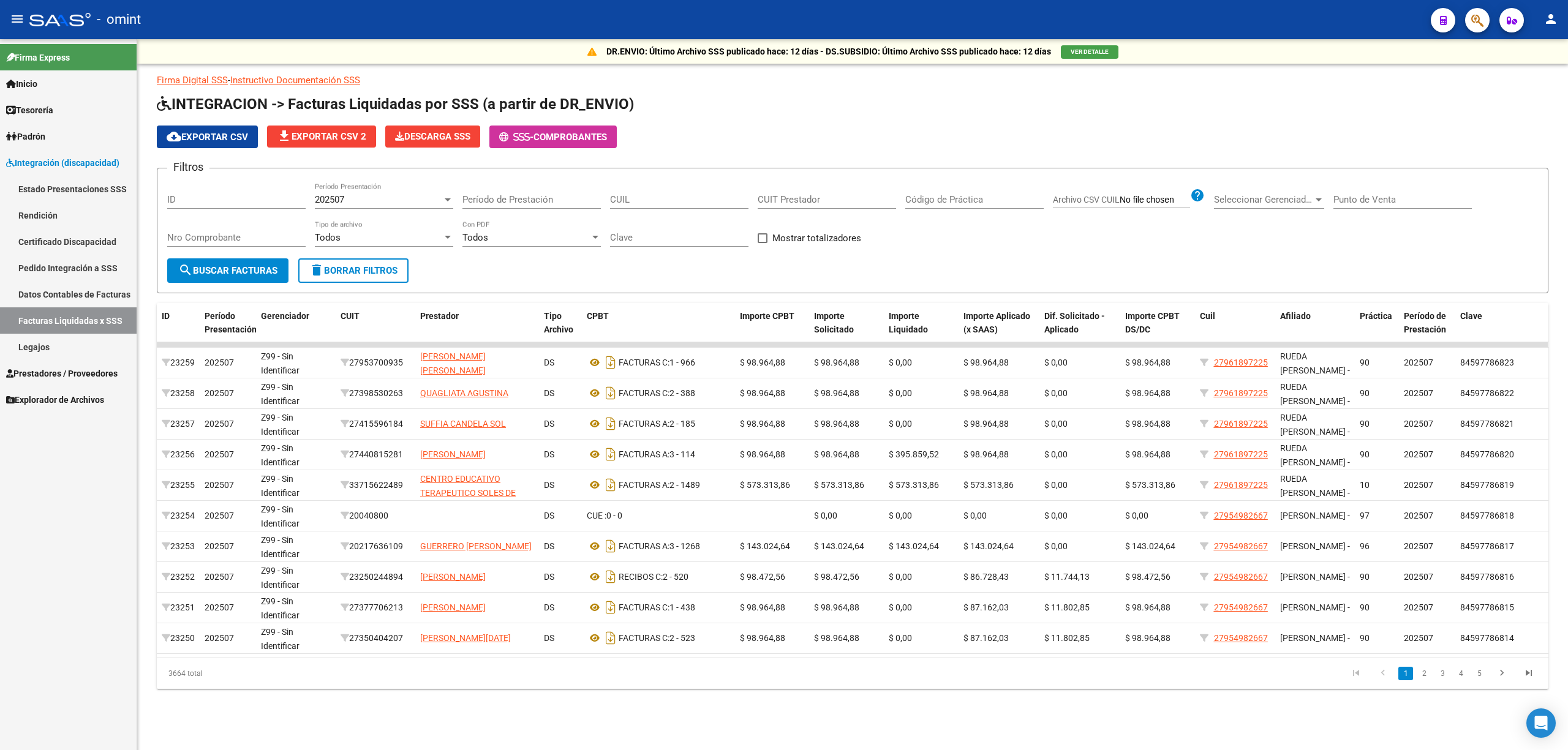
click at [56, 163] on span "Integración (discapacidad)" at bounding box center [63, 163] width 113 height 14
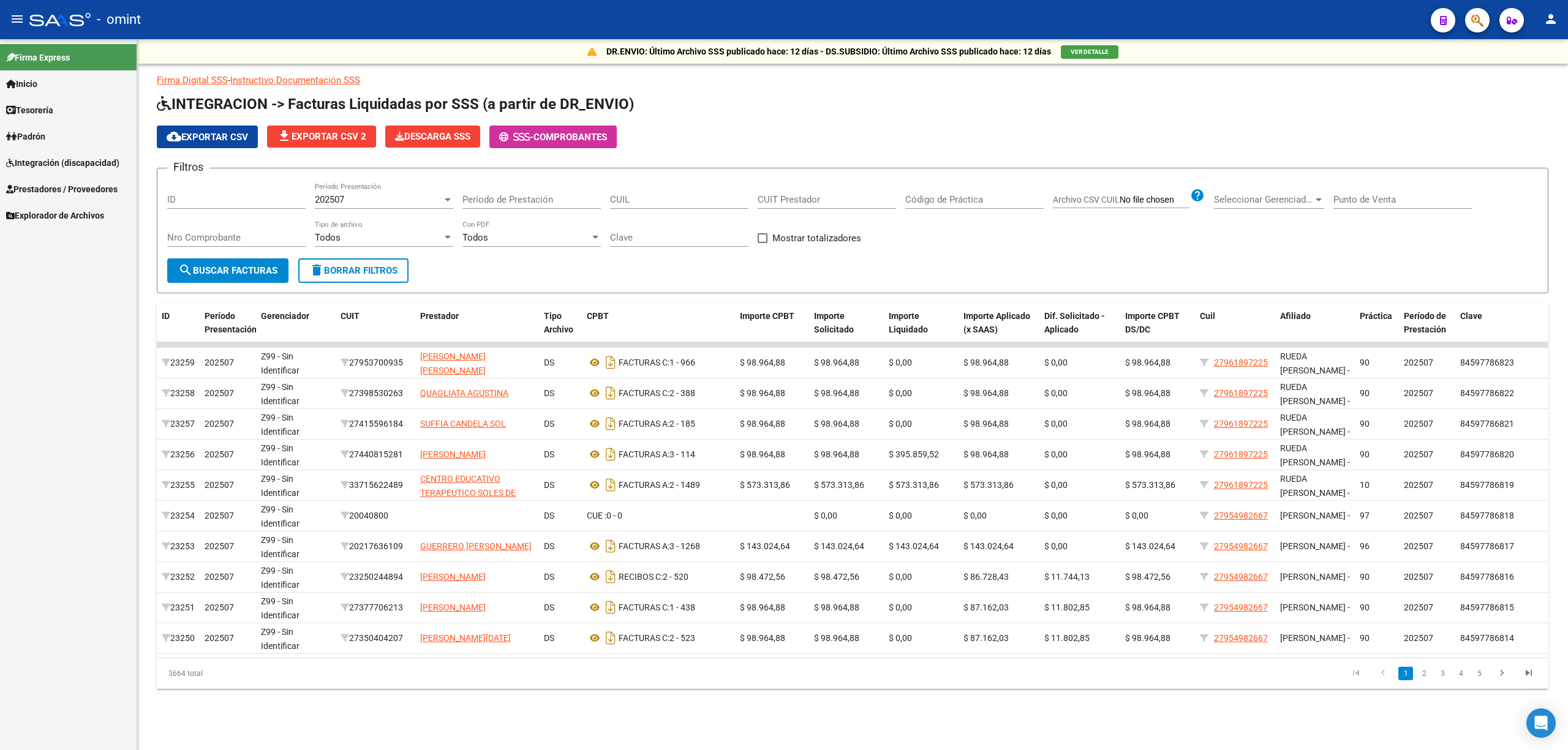
click at [45, 185] on span "Prestadores / Proveedores" at bounding box center [62, 189] width 111 height 14
click at [49, 216] on link "Facturas - Listado/Carga" at bounding box center [68, 215] width 136 height 26
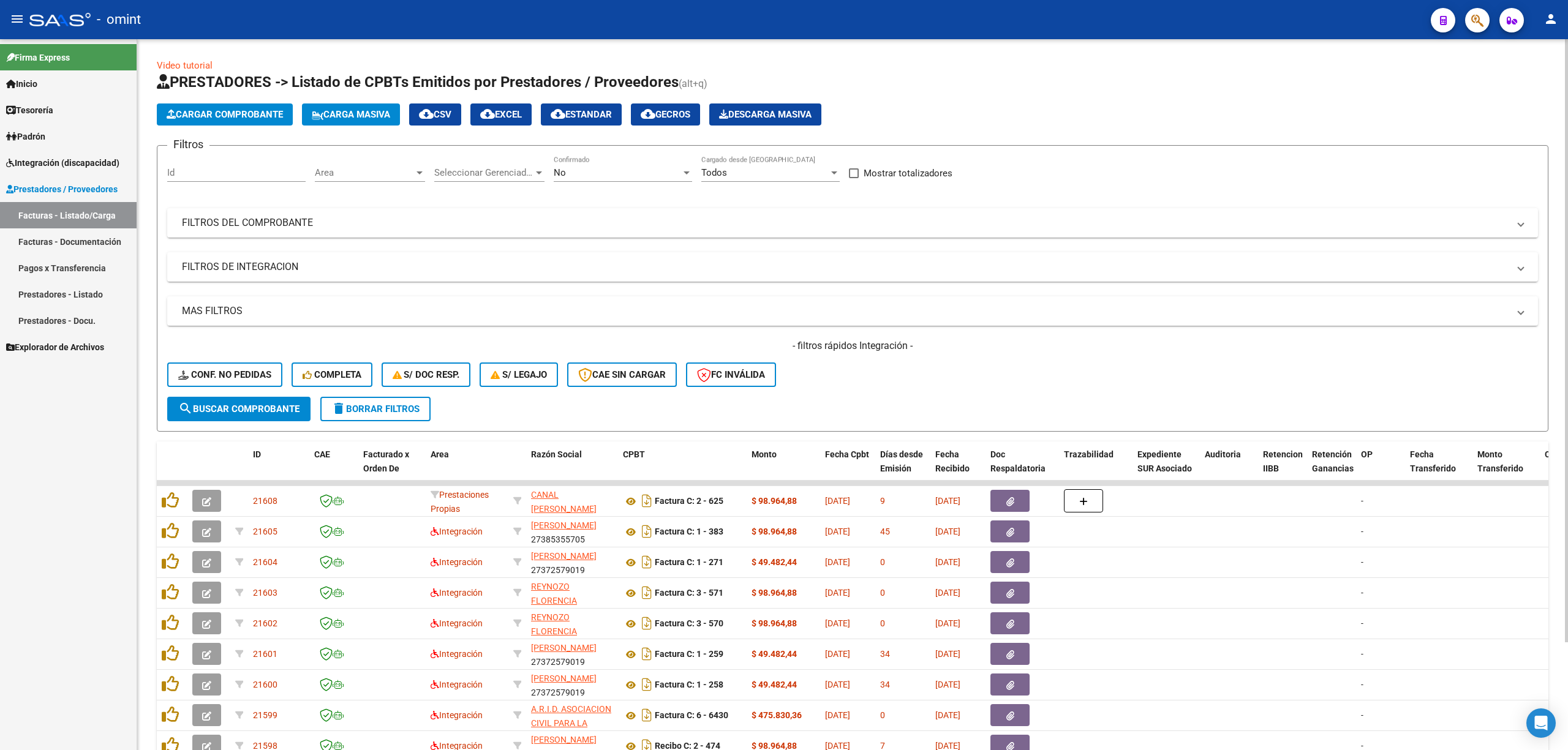
click at [247, 169] on input "Id" at bounding box center [236, 173] width 138 height 11
paste input "19562"
click at [223, 369] on span "Conf. no pedidas" at bounding box center [224, 375] width 94 height 11
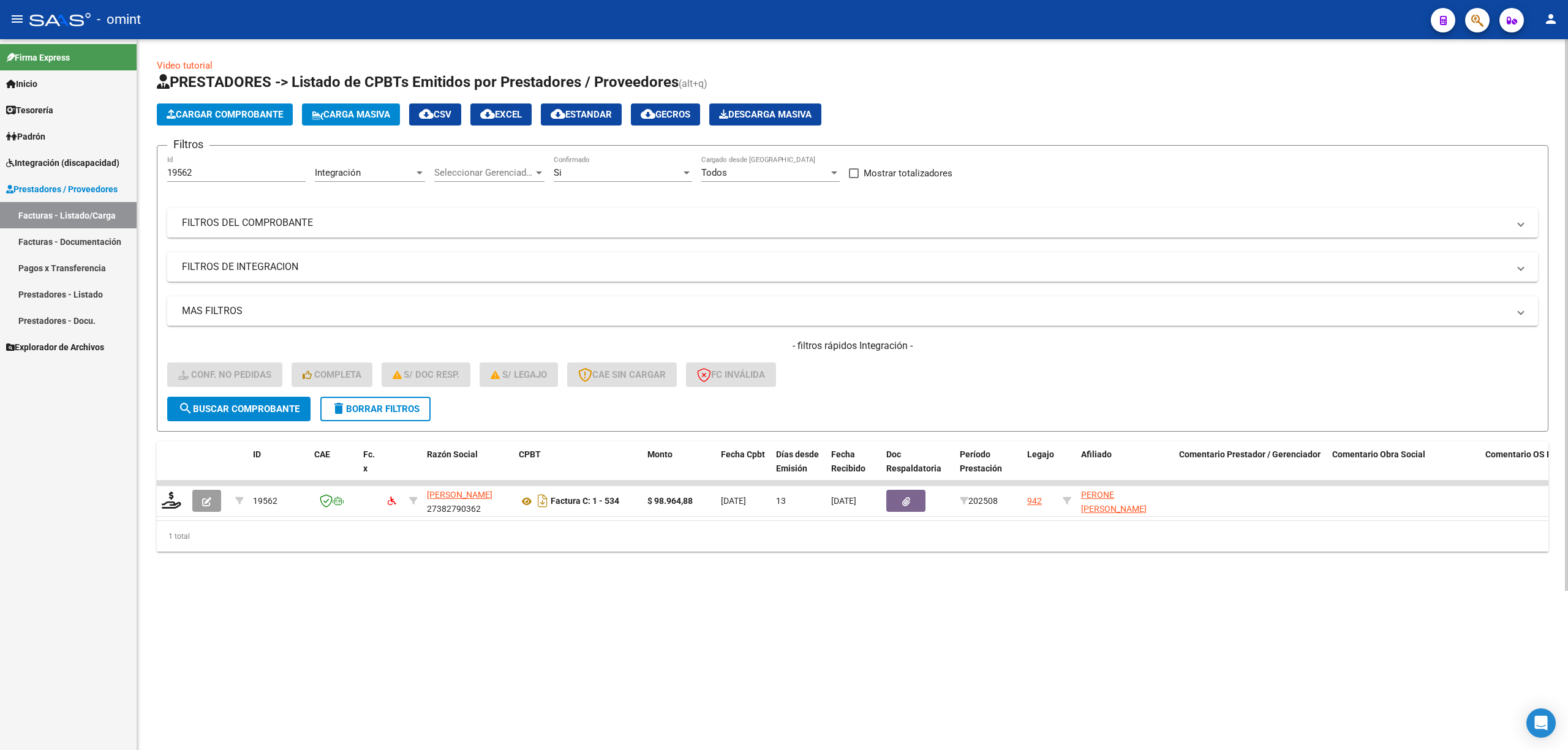
click at [245, 405] on span "search Buscar Comprobante" at bounding box center [238, 409] width 121 height 11
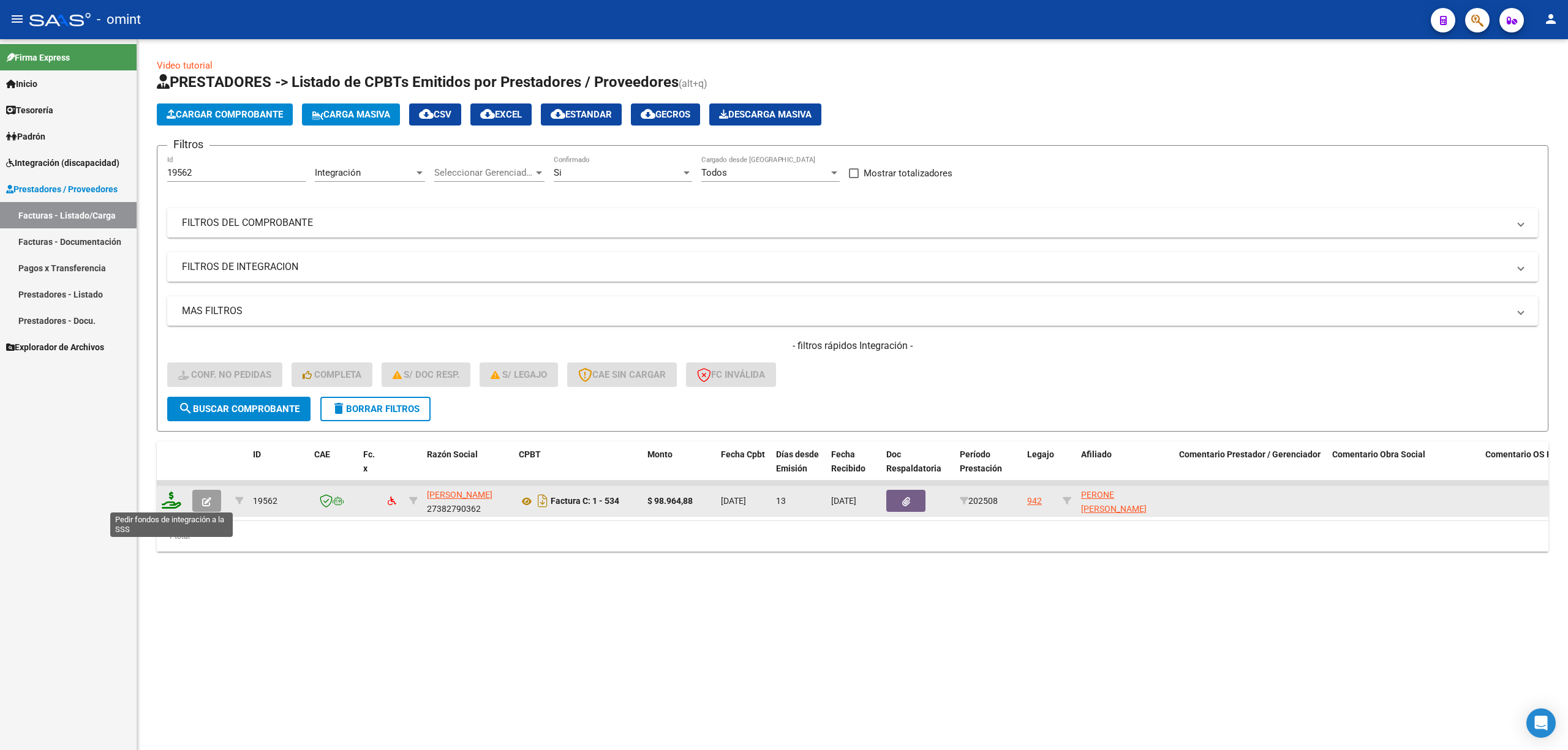
drag, startPoint x: 174, startPoint y: 501, endPoint x: 168, endPoint y: 504, distance: 6.7
click at [168, 504] on icon at bounding box center [171, 500] width 19 height 18
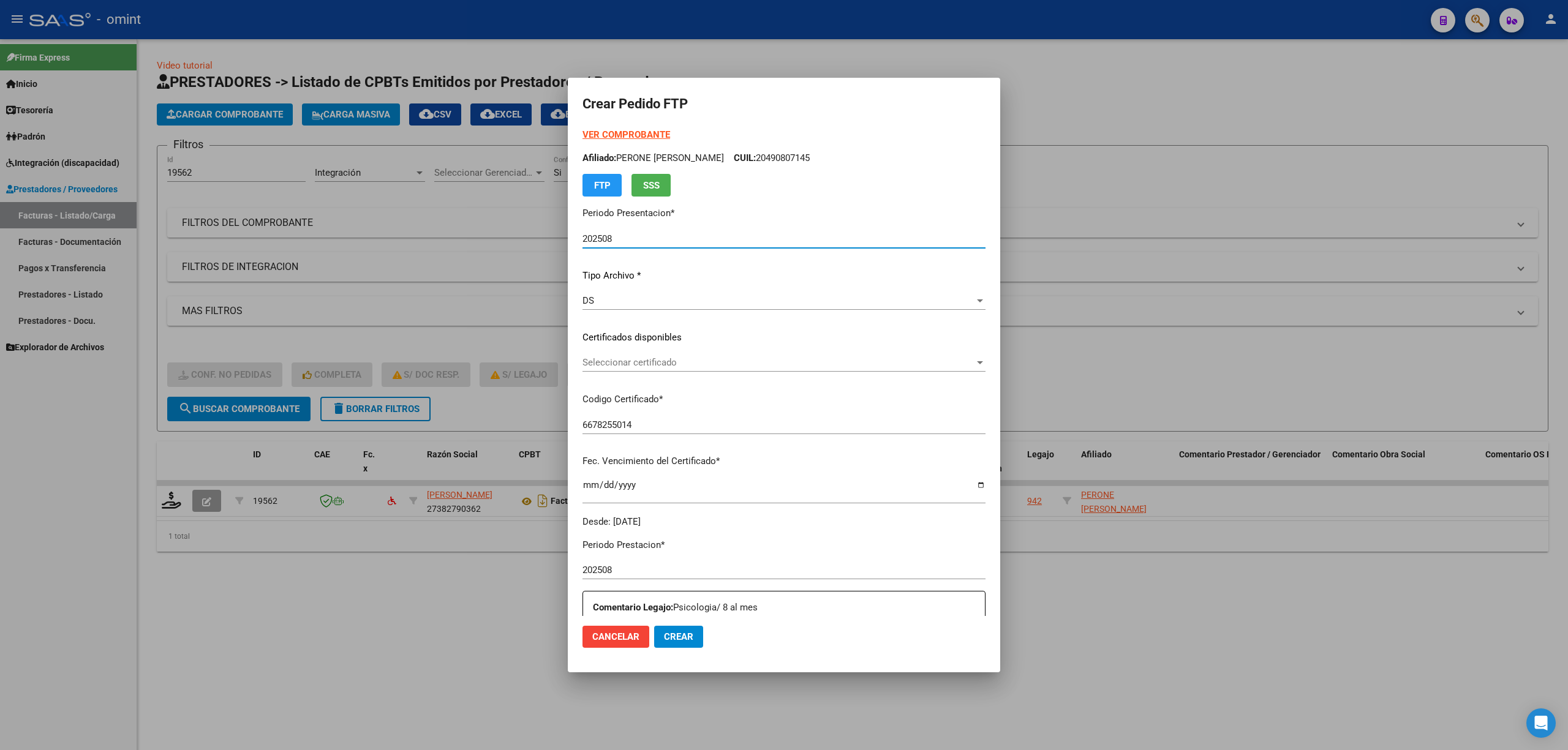
drag, startPoint x: 628, startPoint y: 351, endPoint x: 628, endPoint y: 358, distance: 7.0
click at [628, 358] on div "VER COMPROBANTE ARCA Padrón Afiliado: PERONE FRANCISCO JOSE CUIL: 20490807145 F…" at bounding box center [784, 328] width 403 height 400
click at [633, 372] on div "Seleccionar certificado Seleccionar certificado" at bounding box center [784, 369] width 403 height 30
click at [646, 366] on span "Seleccionar certificado" at bounding box center [778, 363] width 392 height 11
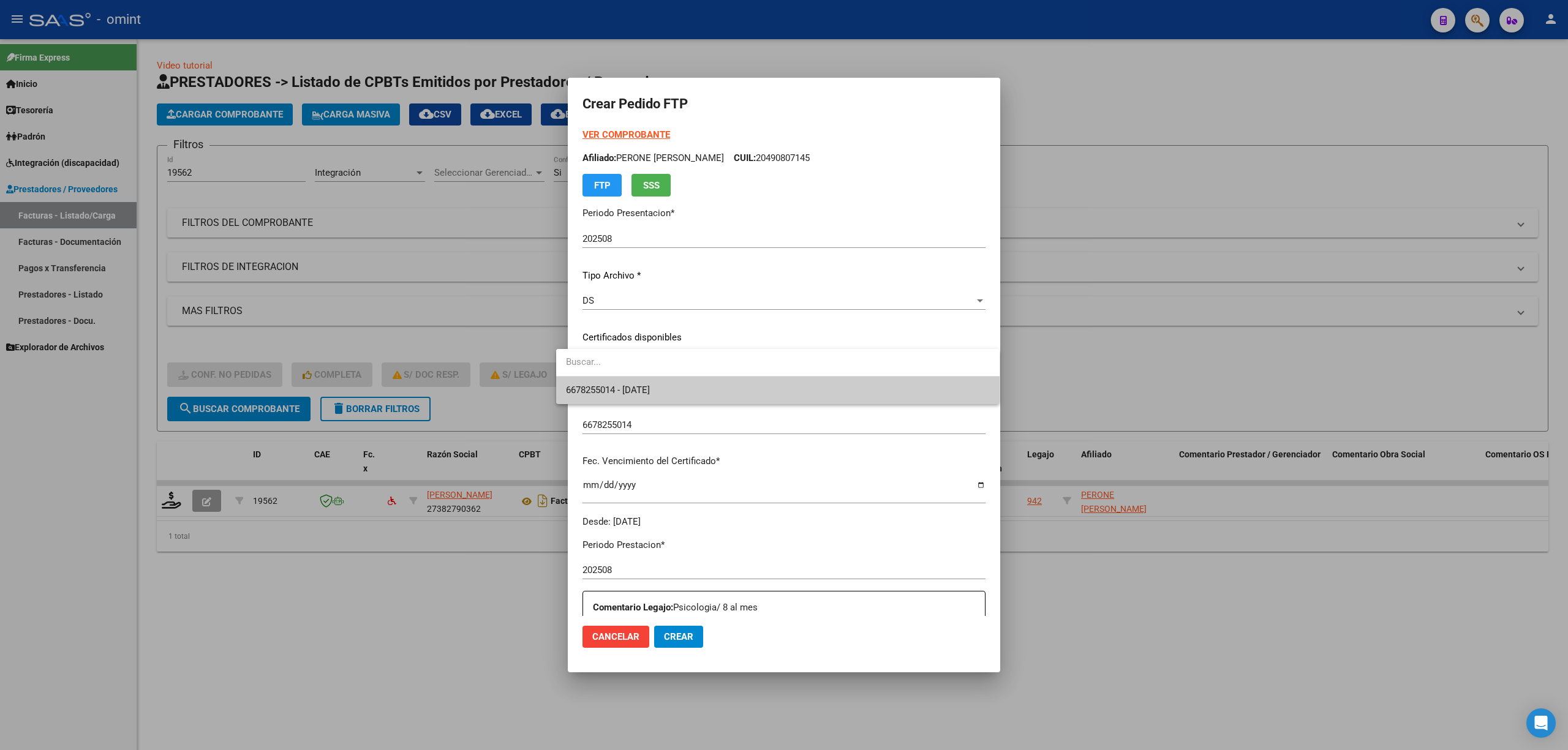
drag, startPoint x: 645, startPoint y: 388, endPoint x: 726, endPoint y: 369, distance: 83.2
click at [645, 388] on span "6678255014 - 2028-03-01" at bounding box center [608, 390] width 84 height 11
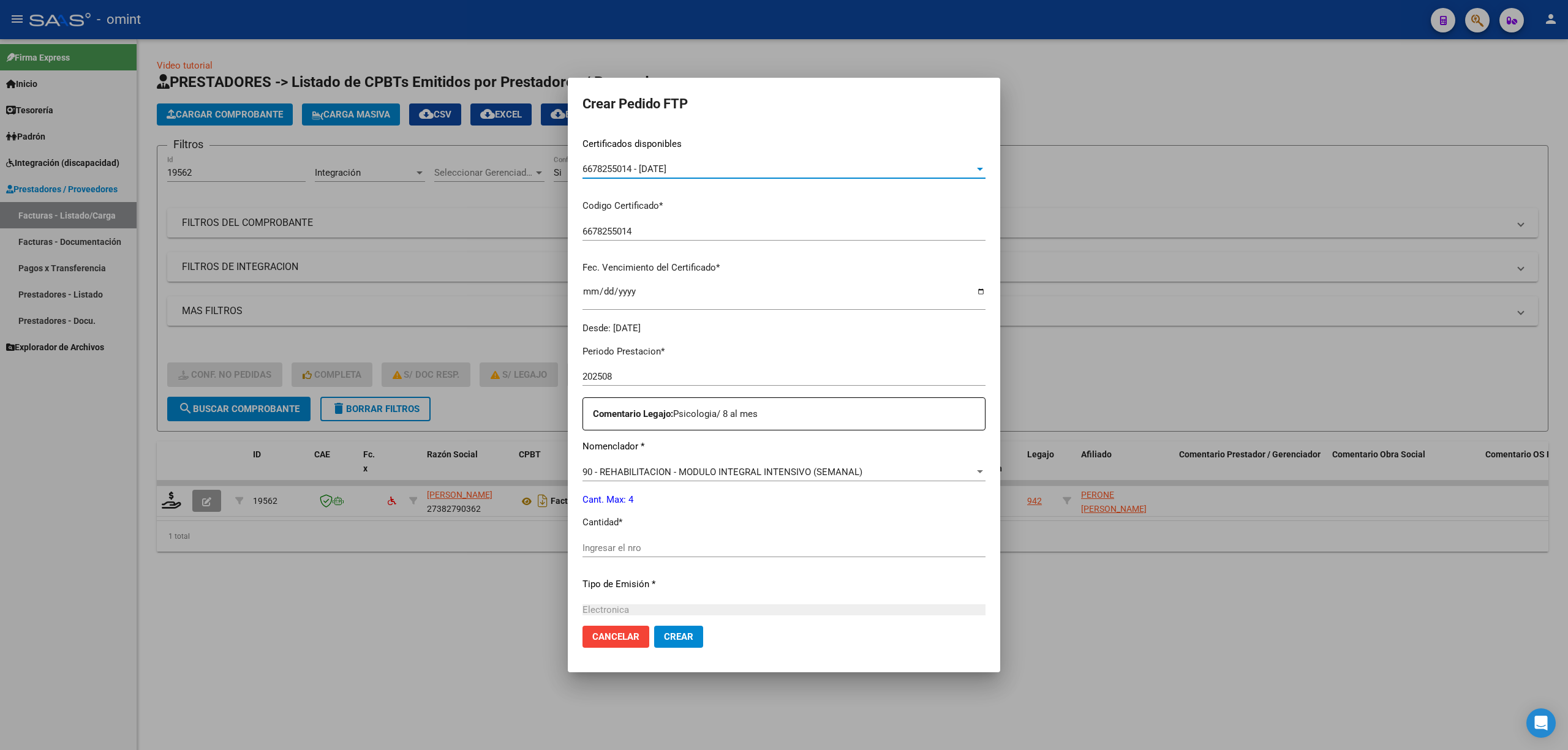
scroll to position [326, 0]
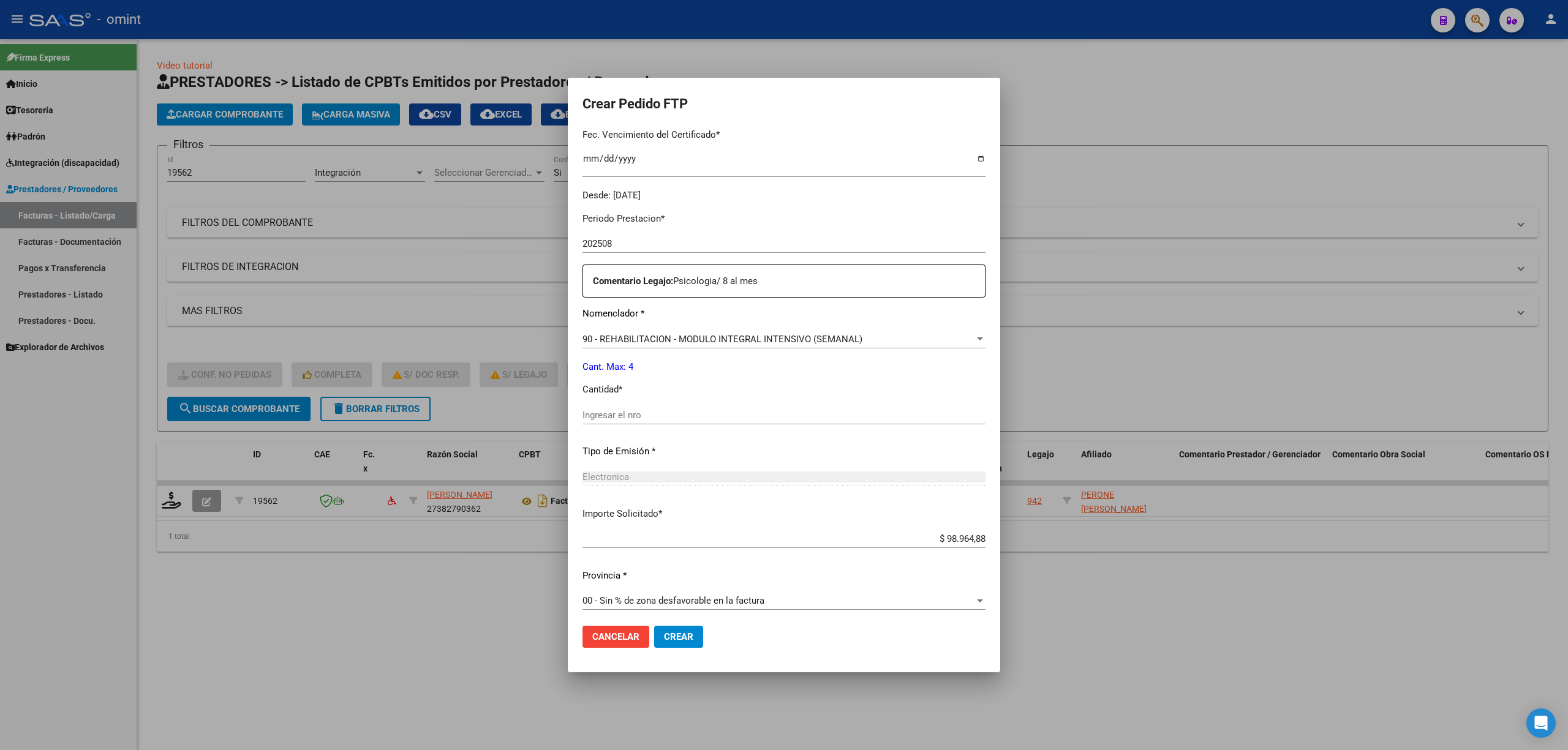
click at [669, 407] on div "Ingresar el nro" at bounding box center [784, 415] width 403 height 19
click at [664, 640] on span "Crear" at bounding box center [679, 637] width 30 height 11
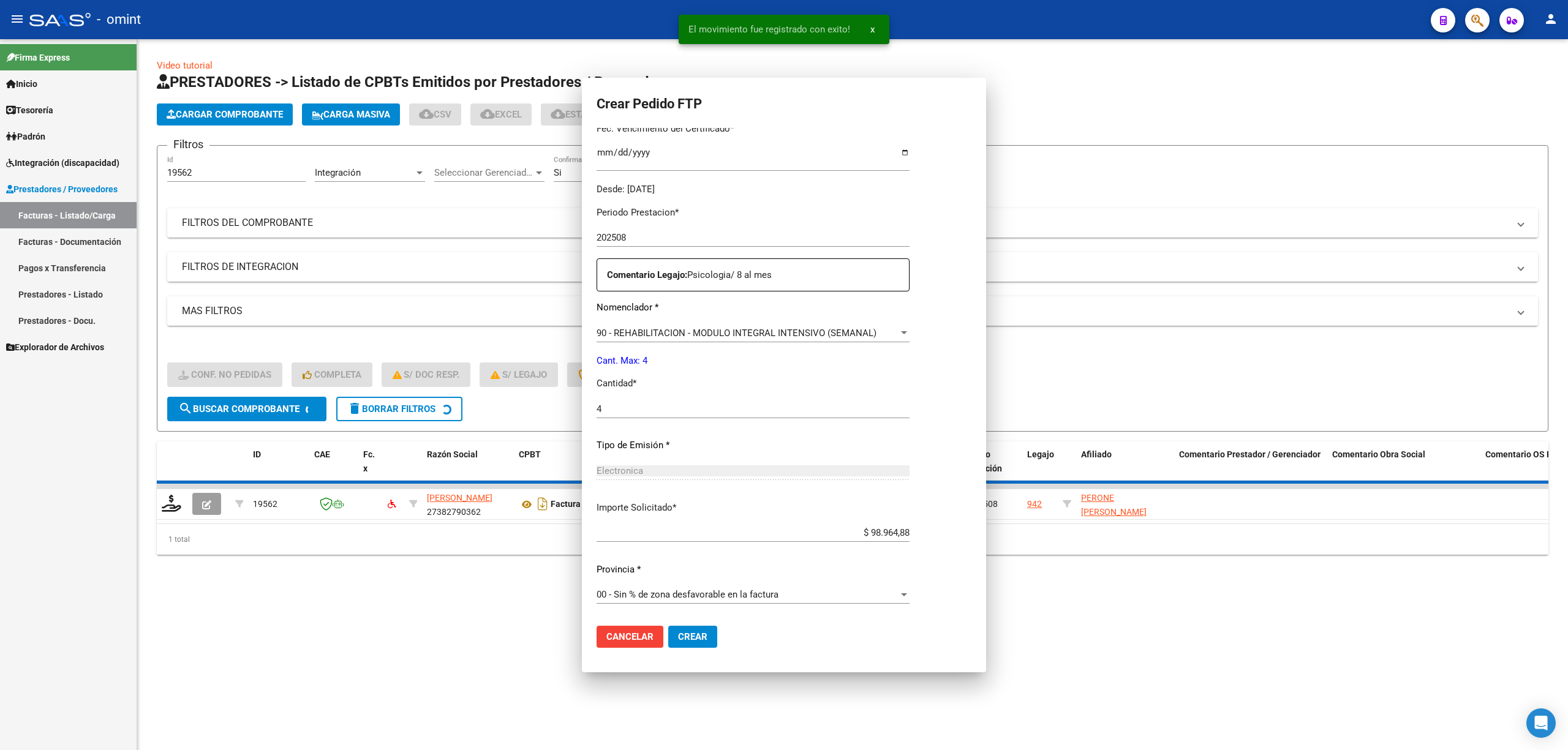
scroll to position [0, 0]
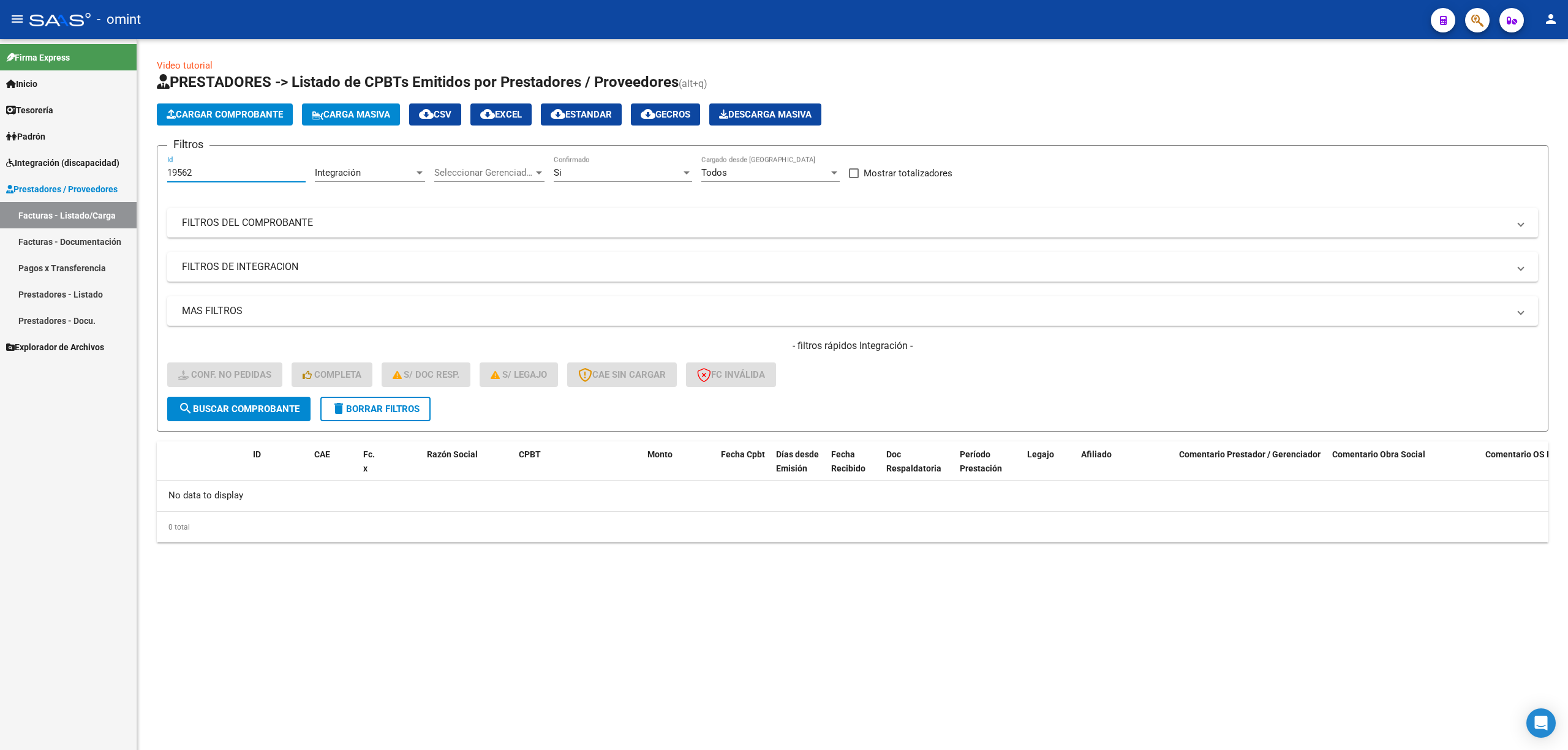
drag, startPoint x: 232, startPoint y: 169, endPoint x: 156, endPoint y: 169, distance: 76.0
click at [156, 169] on div "Video tutorial PRESTADORES -> Listado de CPBTs Emitidos por Prestadores / Prove…" at bounding box center [852, 310] width 1431 height 543
paste input "2119"
click at [270, 405] on span "search Buscar Comprobante" at bounding box center [238, 409] width 121 height 11
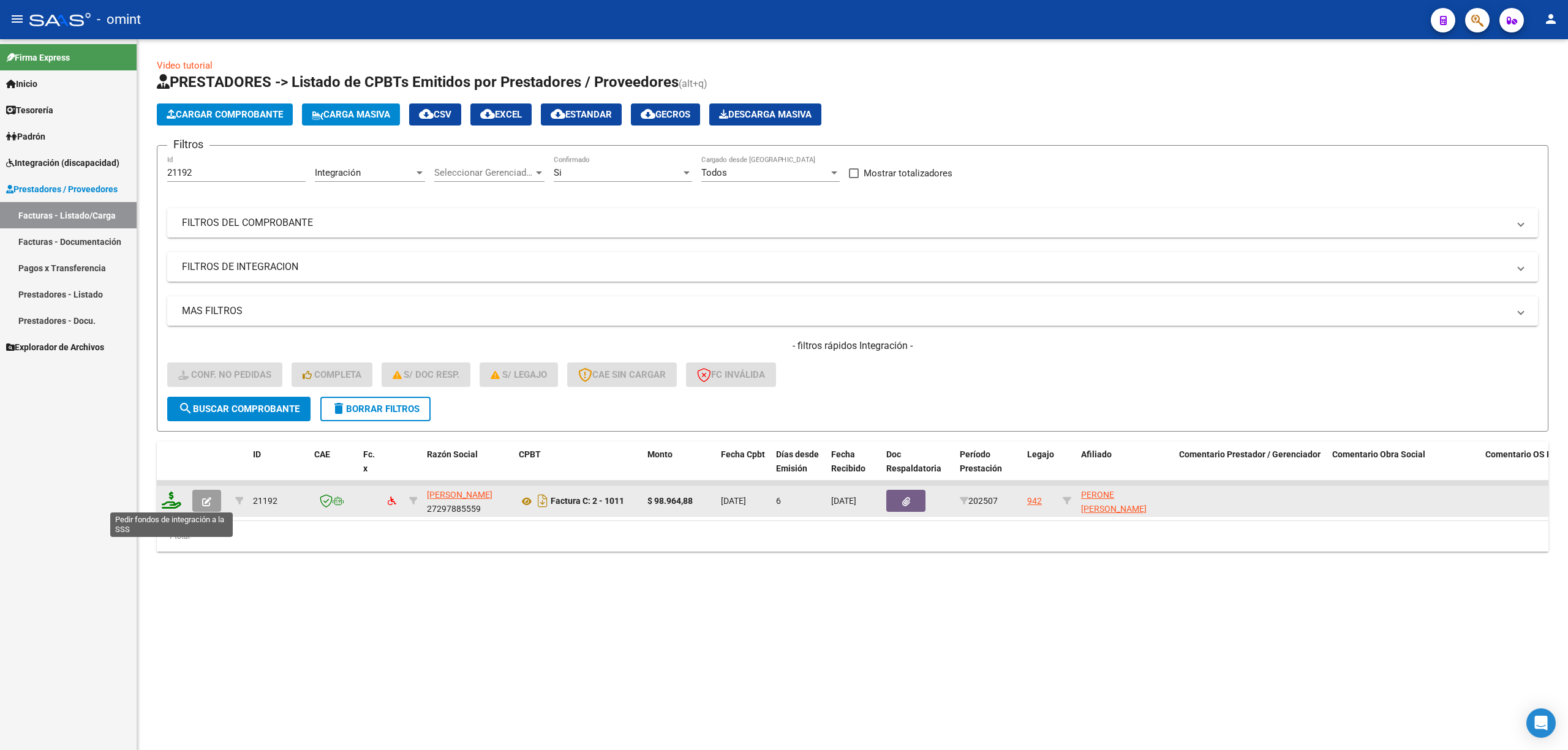
click at [175, 495] on icon at bounding box center [171, 500] width 19 height 18
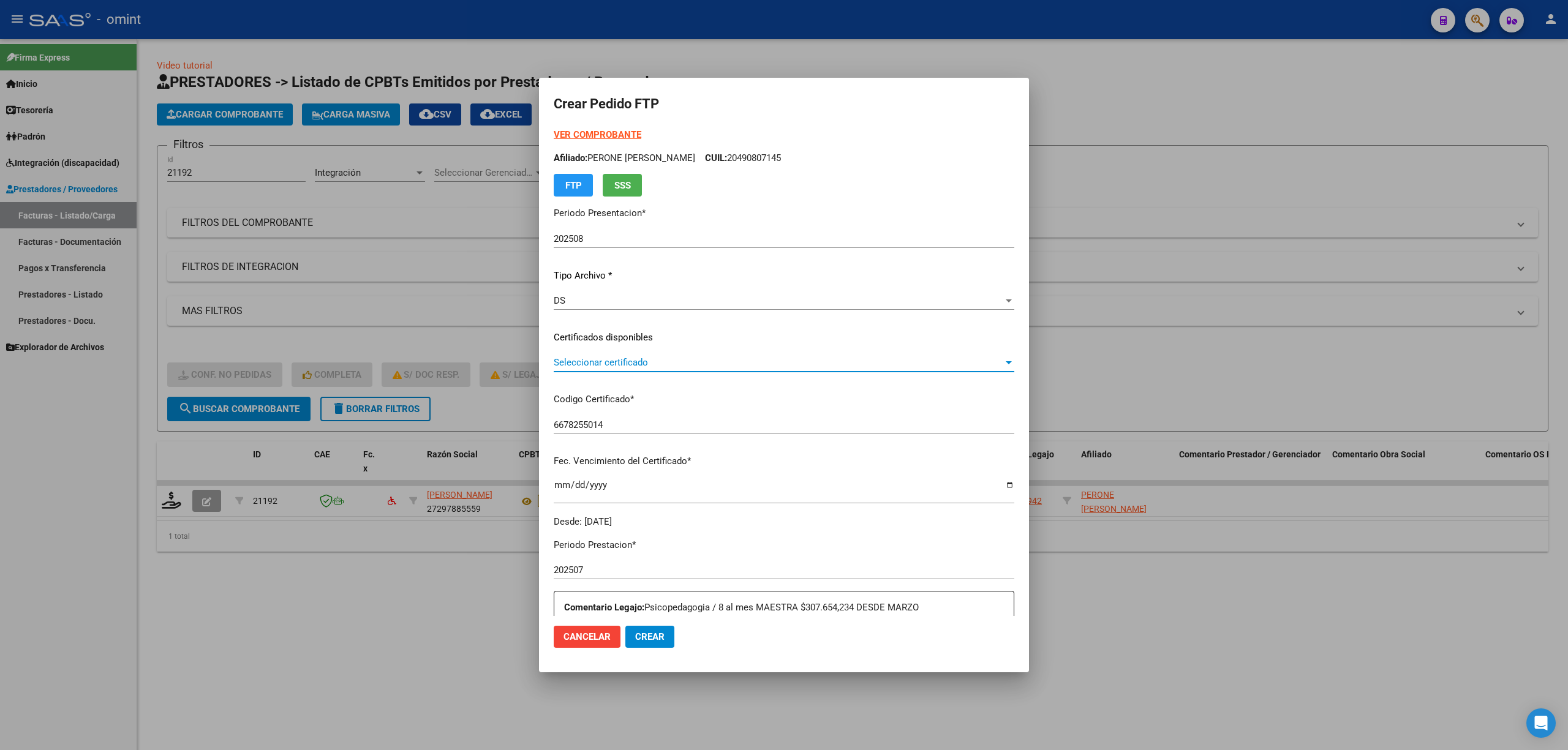
click at [623, 365] on span "Seleccionar certificado" at bounding box center [778, 363] width 449 height 11
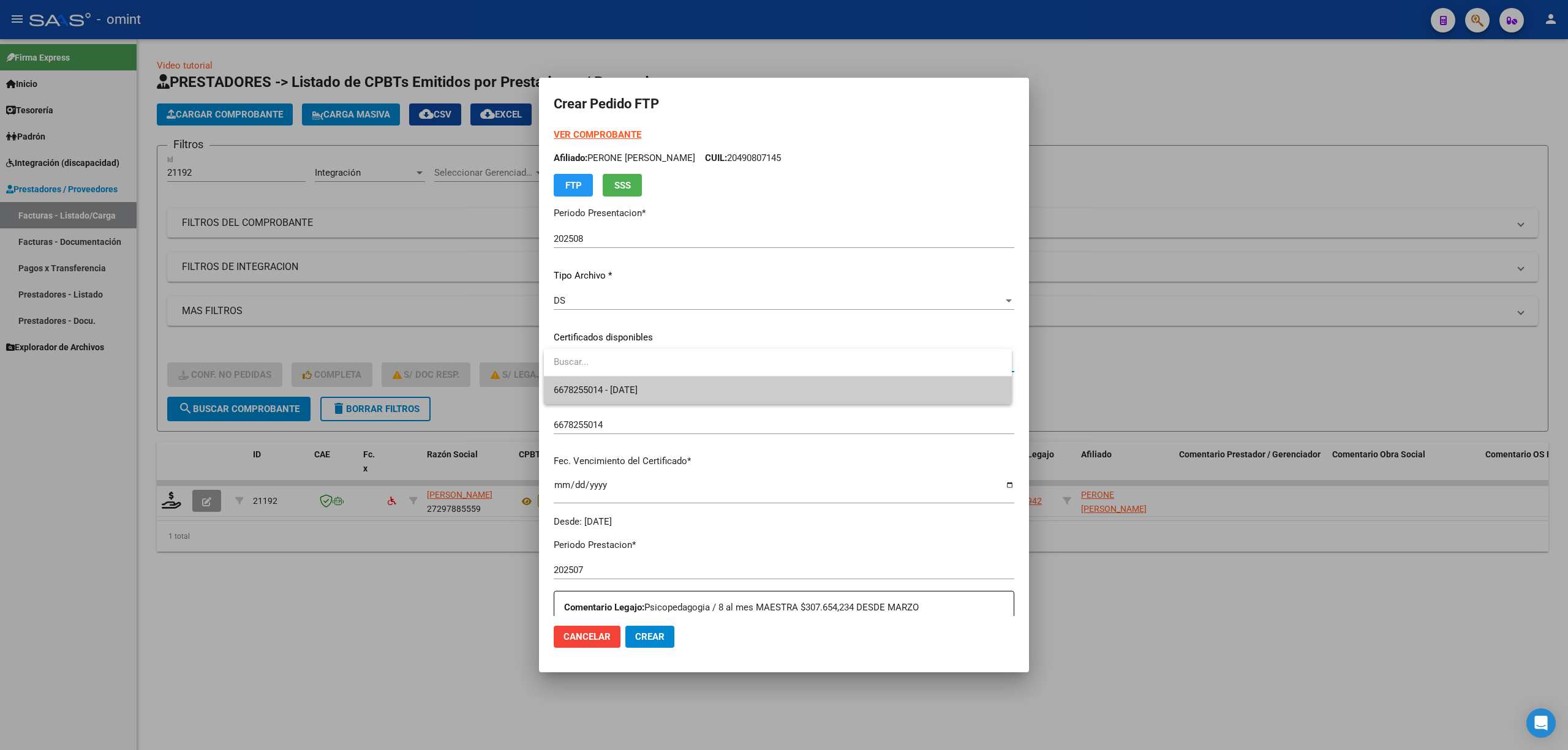
click at [610, 390] on span "6678255014 - 2028-03-01" at bounding box center [596, 390] width 84 height 11
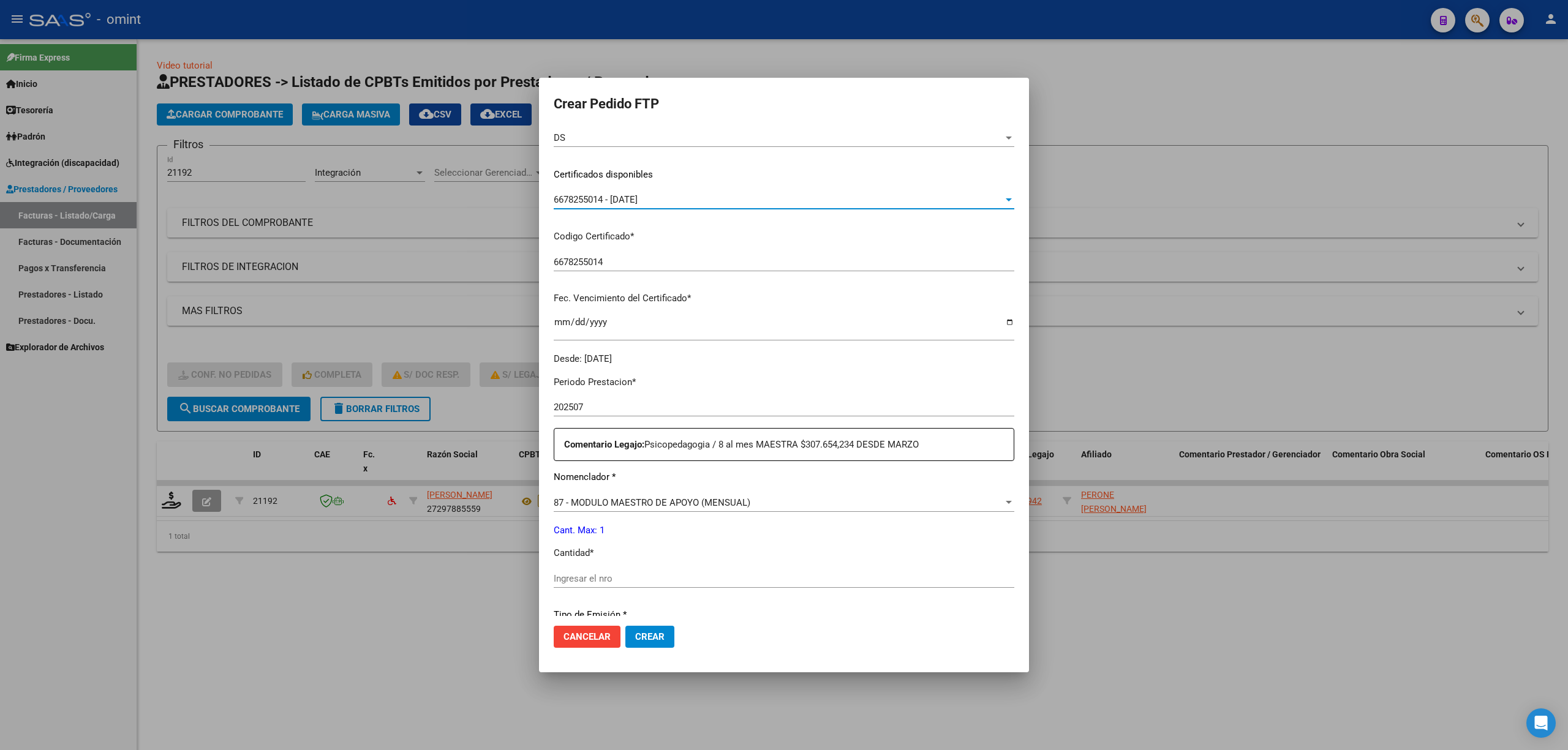
scroll to position [326, 0]
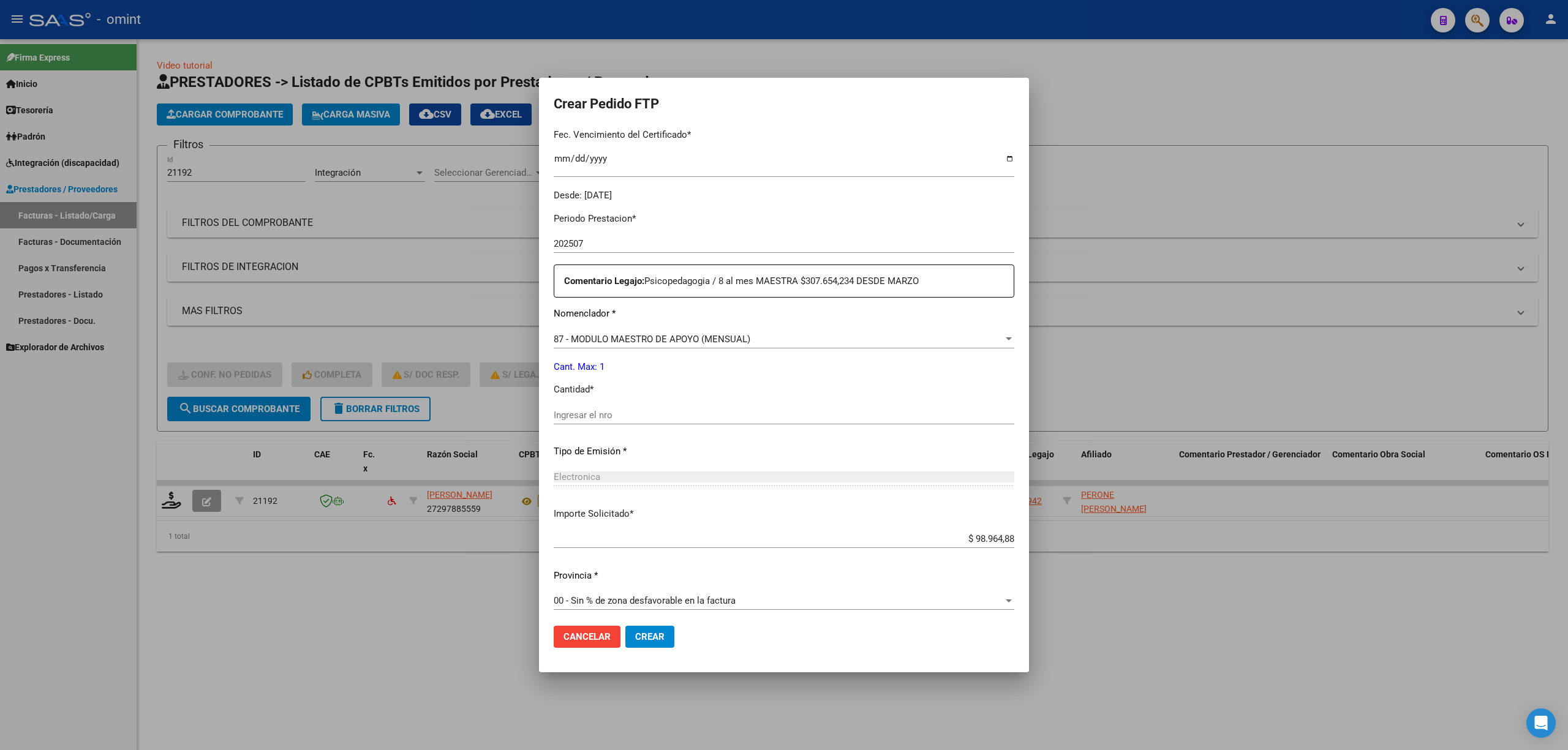
click at [594, 418] on input "Ingresar el nro" at bounding box center [784, 415] width 460 height 11
click at [654, 343] on span "87 - MODULO MAESTRO DE APOYO (MENSUAL)" at bounding box center [652, 339] width 196 height 11
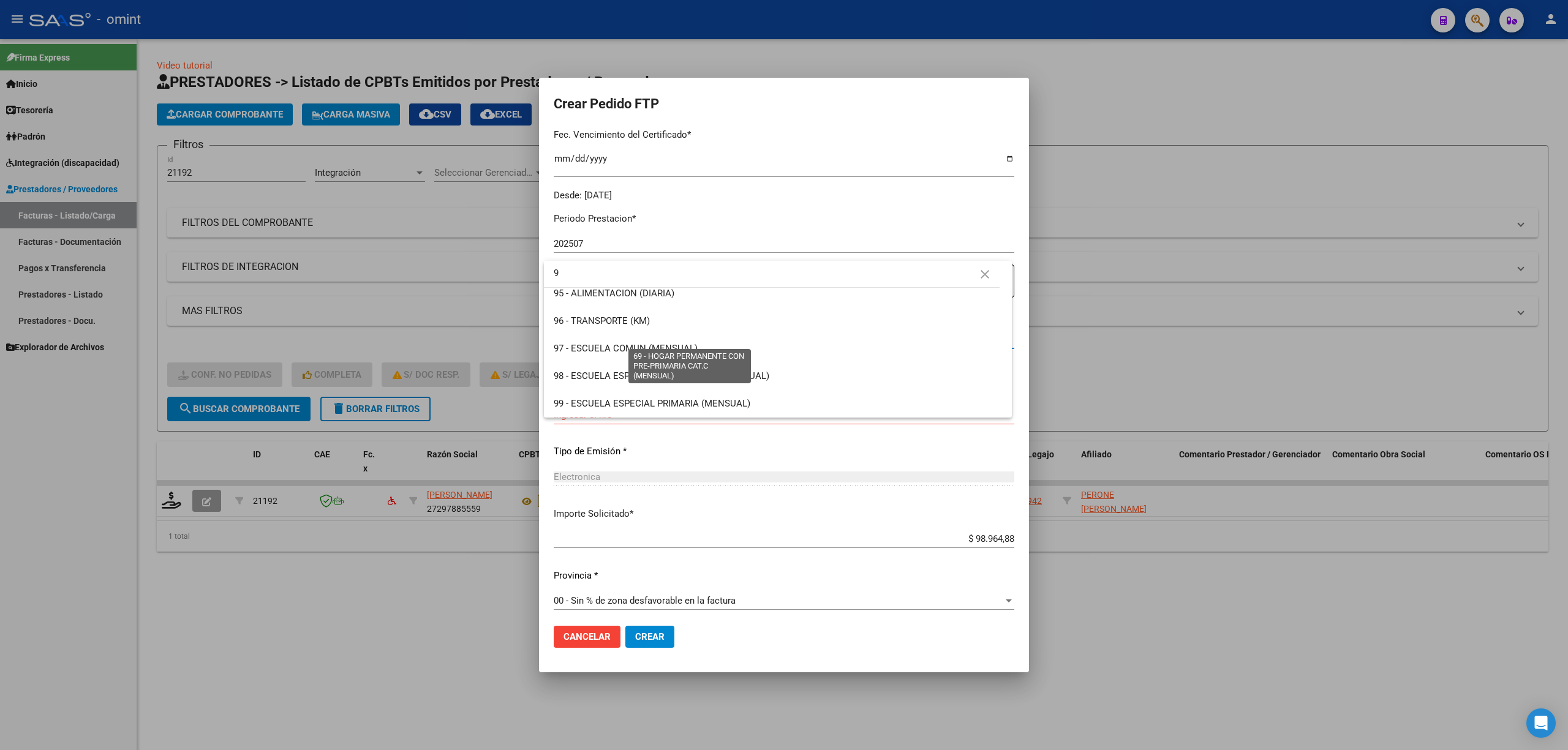
scroll to position [0, 0]
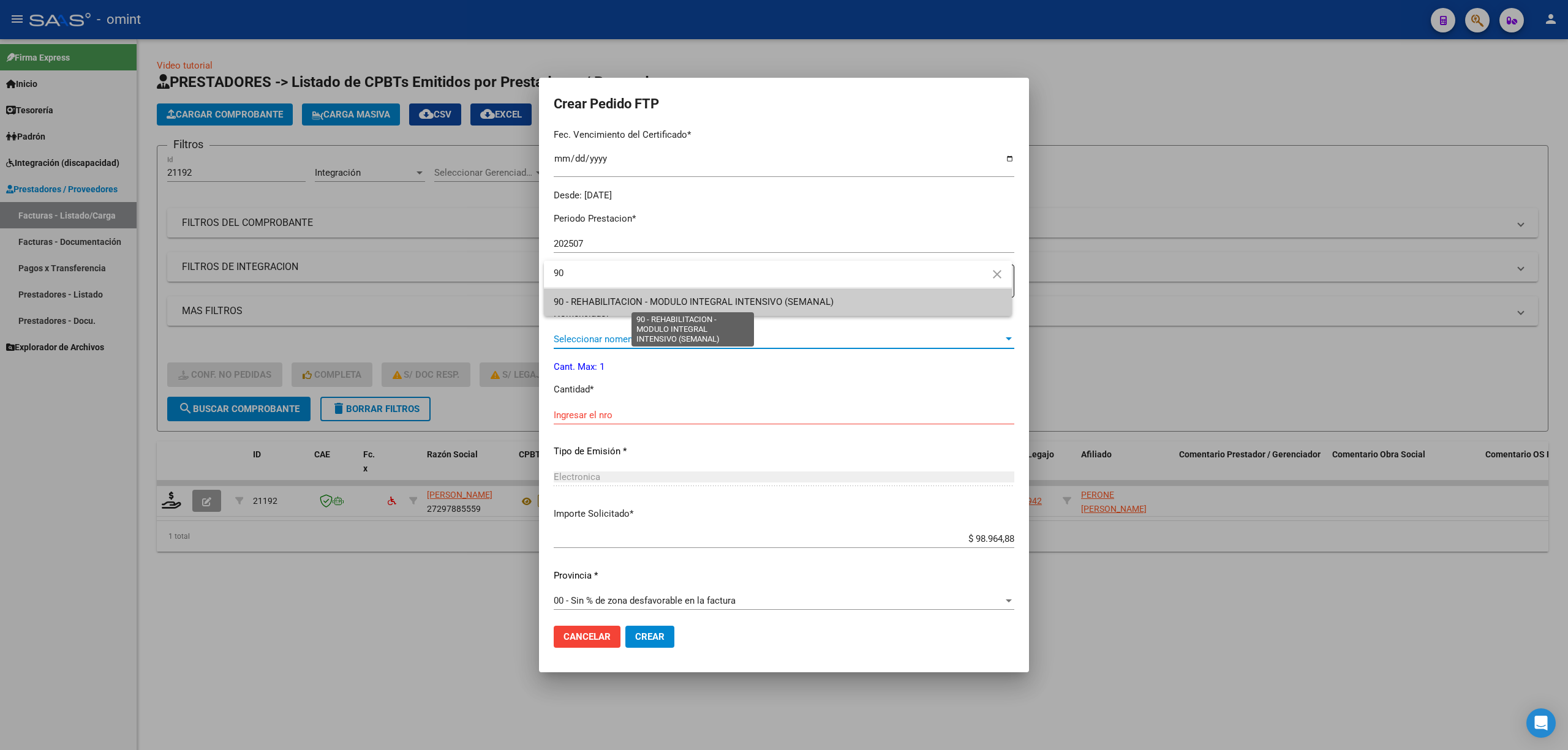
click at [726, 290] on span "90 - REHABILITACION - MODULO INTEGRAL INTENSIVO (SEMANAL)" at bounding box center [778, 302] width 448 height 28
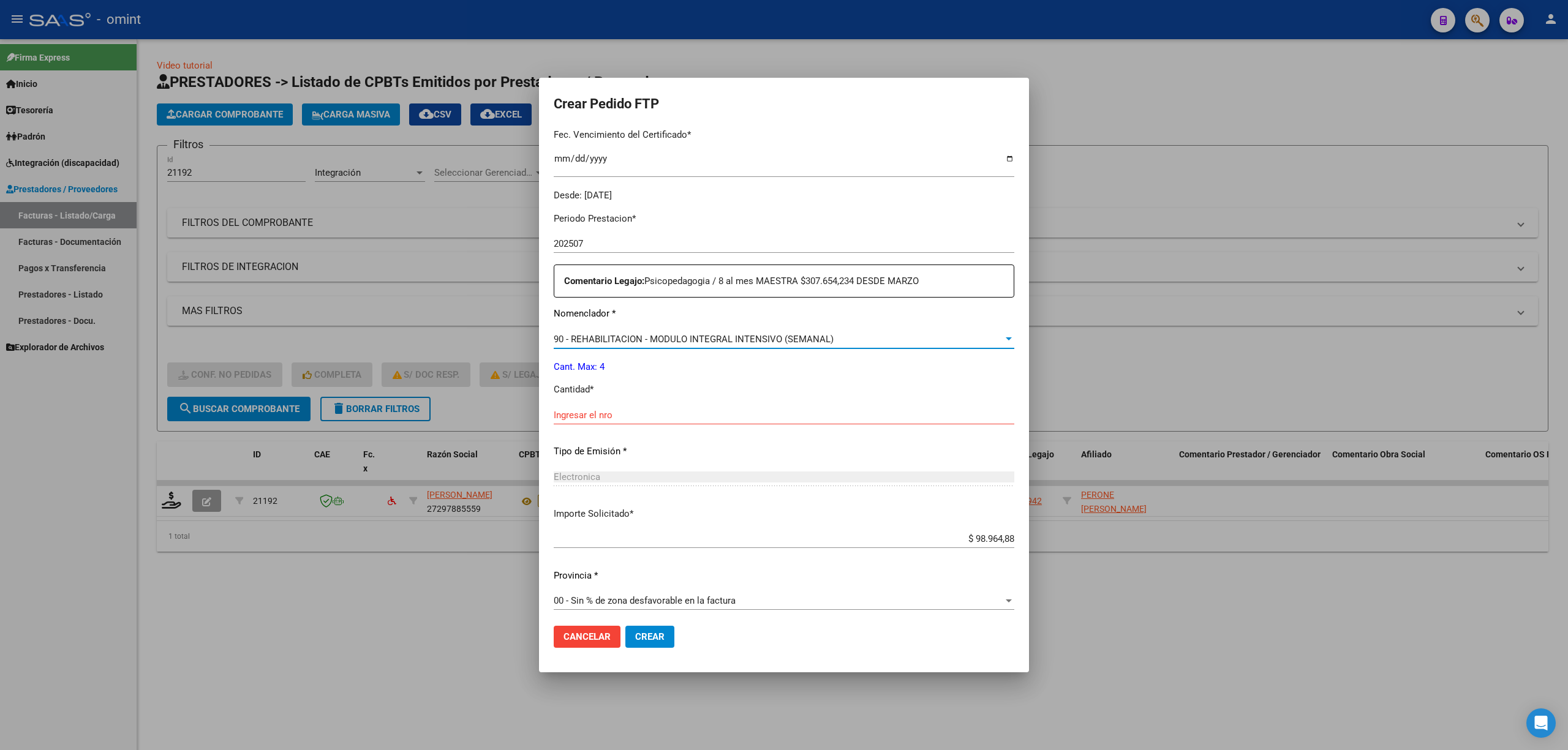
click at [612, 409] on input "Ingresar el nro" at bounding box center [784, 415] width 460 height 11
click at [661, 628] on button "Crear" at bounding box center [649, 637] width 49 height 22
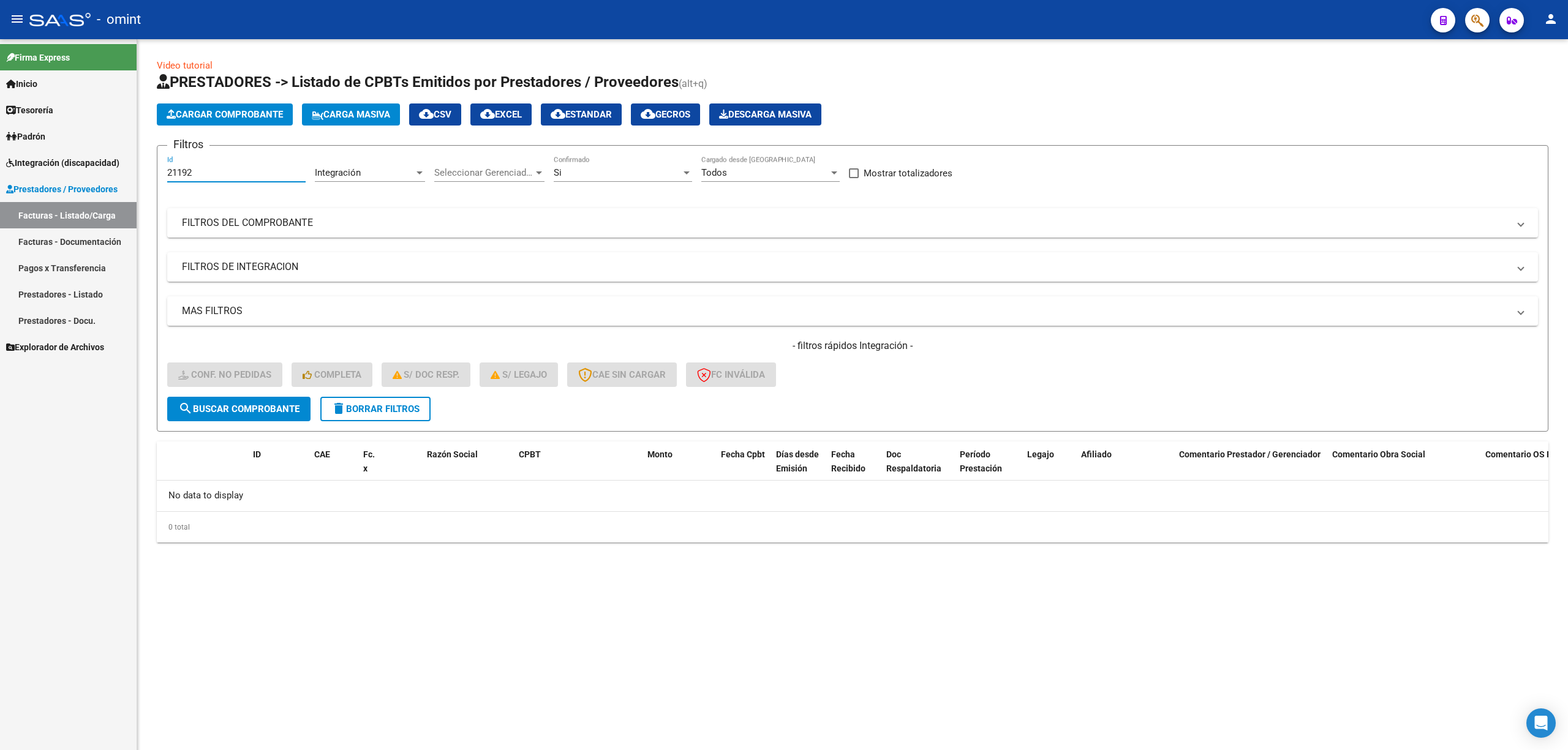
drag, startPoint x: 201, startPoint y: 172, endPoint x: 128, endPoint y: 179, distance: 73.3
click at [126, 179] on mat-sidenav-container "Firma Express Inicio Calendario SSS Instructivos Contacto OS Tesorería Extracto…" at bounding box center [784, 394] width 1568 height 711
paste input "5"
click at [263, 409] on span "search Buscar Comprobante" at bounding box center [238, 409] width 121 height 11
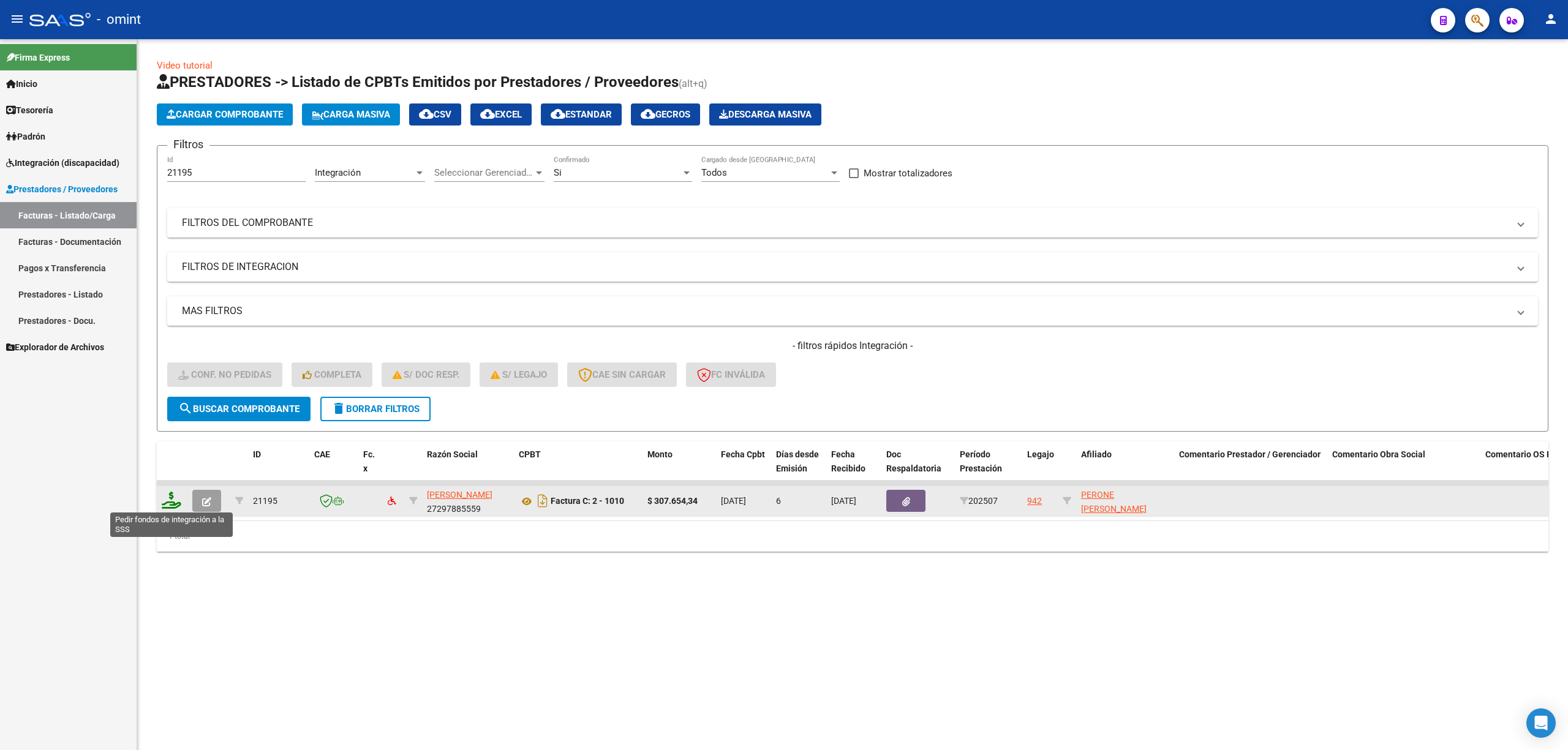
click at [171, 501] on icon at bounding box center [171, 500] width 19 height 18
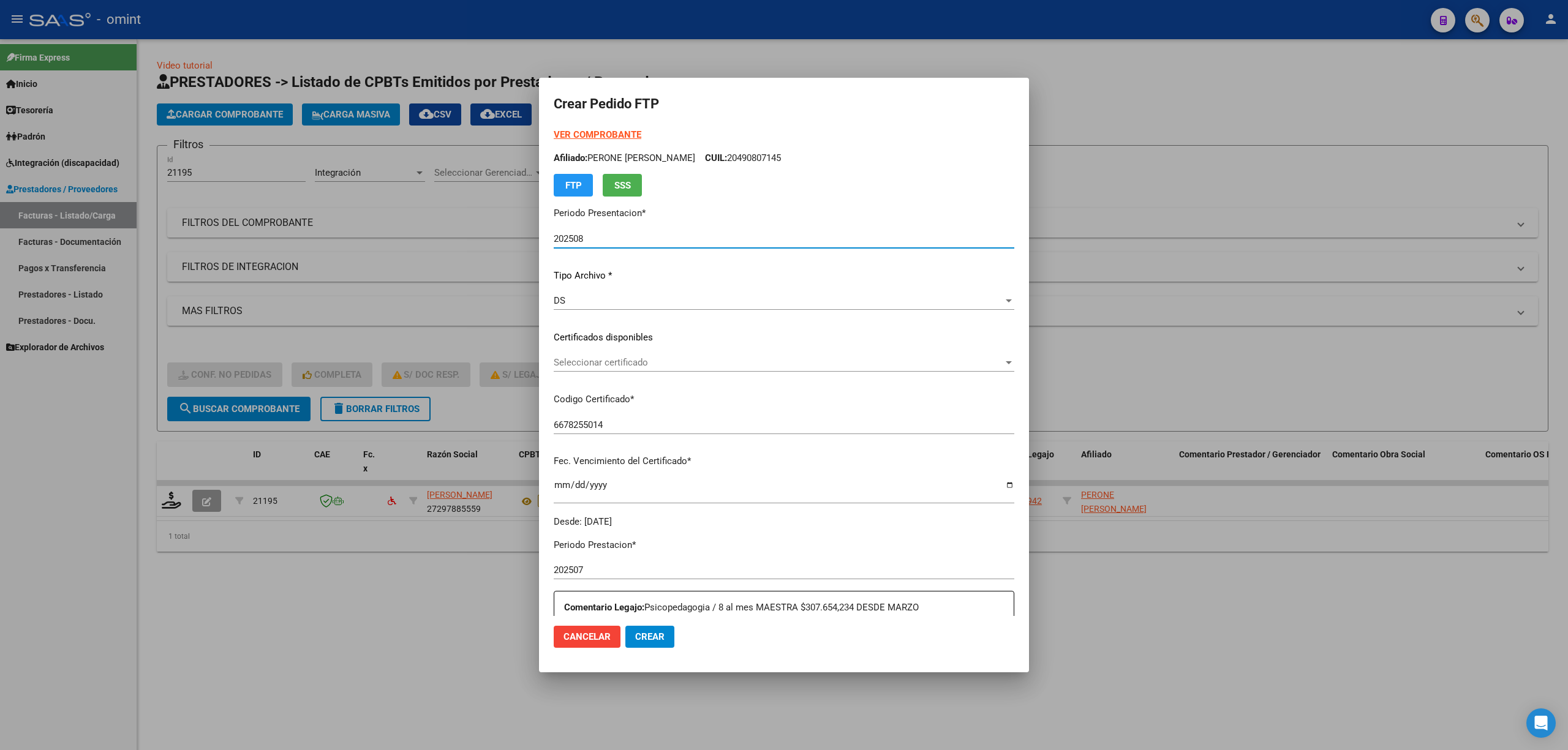
click at [630, 338] on p "Certificados disponibles" at bounding box center [784, 337] width 460 height 14
click at [616, 366] on span "Seleccionar certificado" at bounding box center [778, 363] width 449 height 11
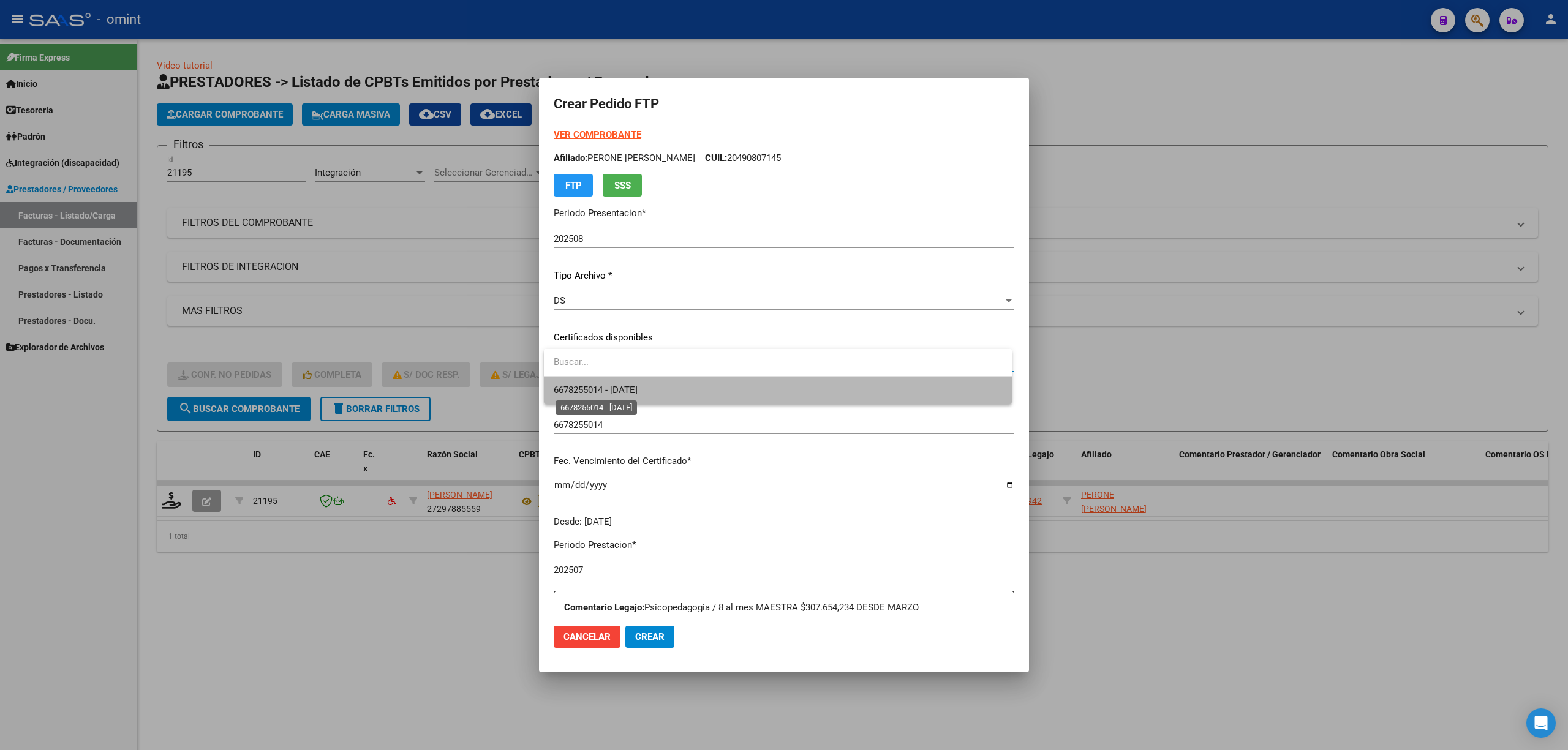
click at [618, 388] on span "6678255014 - 2028-03-01" at bounding box center [596, 390] width 84 height 11
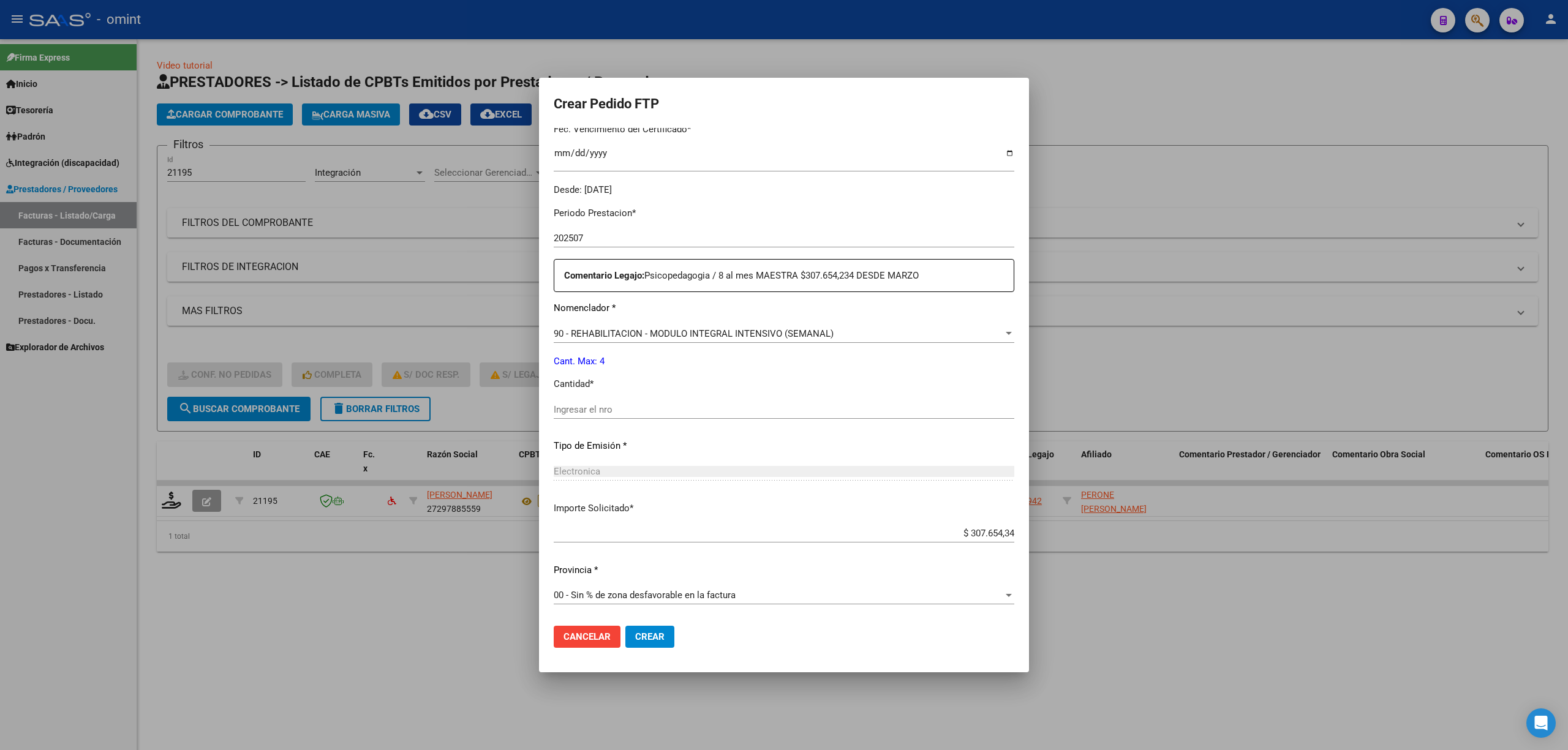
click at [610, 407] on input "Ingresar el nro" at bounding box center [784, 409] width 460 height 11
click at [589, 330] on span "90 - REHABILITACION - MODULO INTEGRAL INTENSIVO (SEMANAL)" at bounding box center [694, 333] width 280 height 11
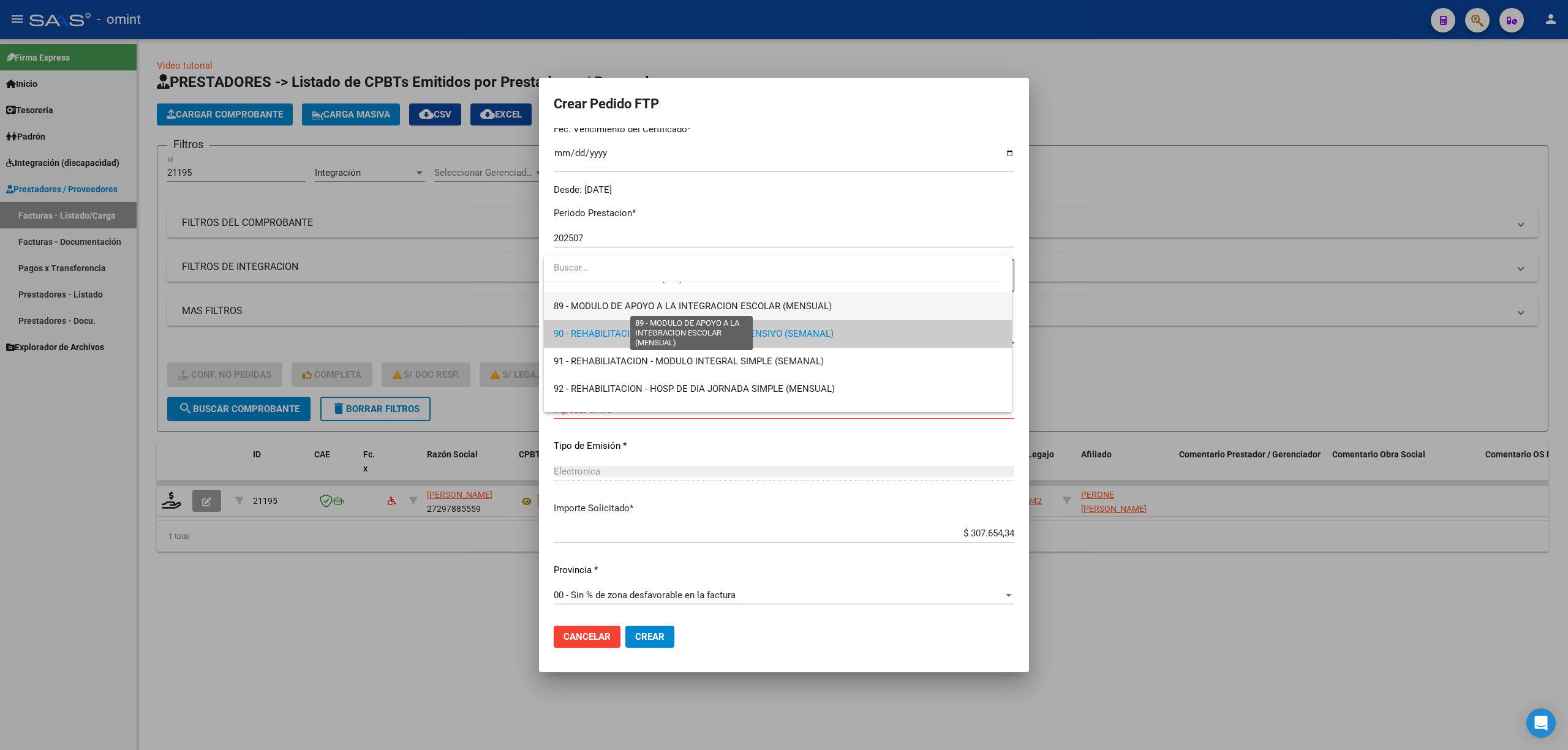
click at [594, 301] on span "89 - MODULO DE APOYO A LA INTEGRACION ESCOLAR (MENSUAL)" at bounding box center [693, 306] width 278 height 11
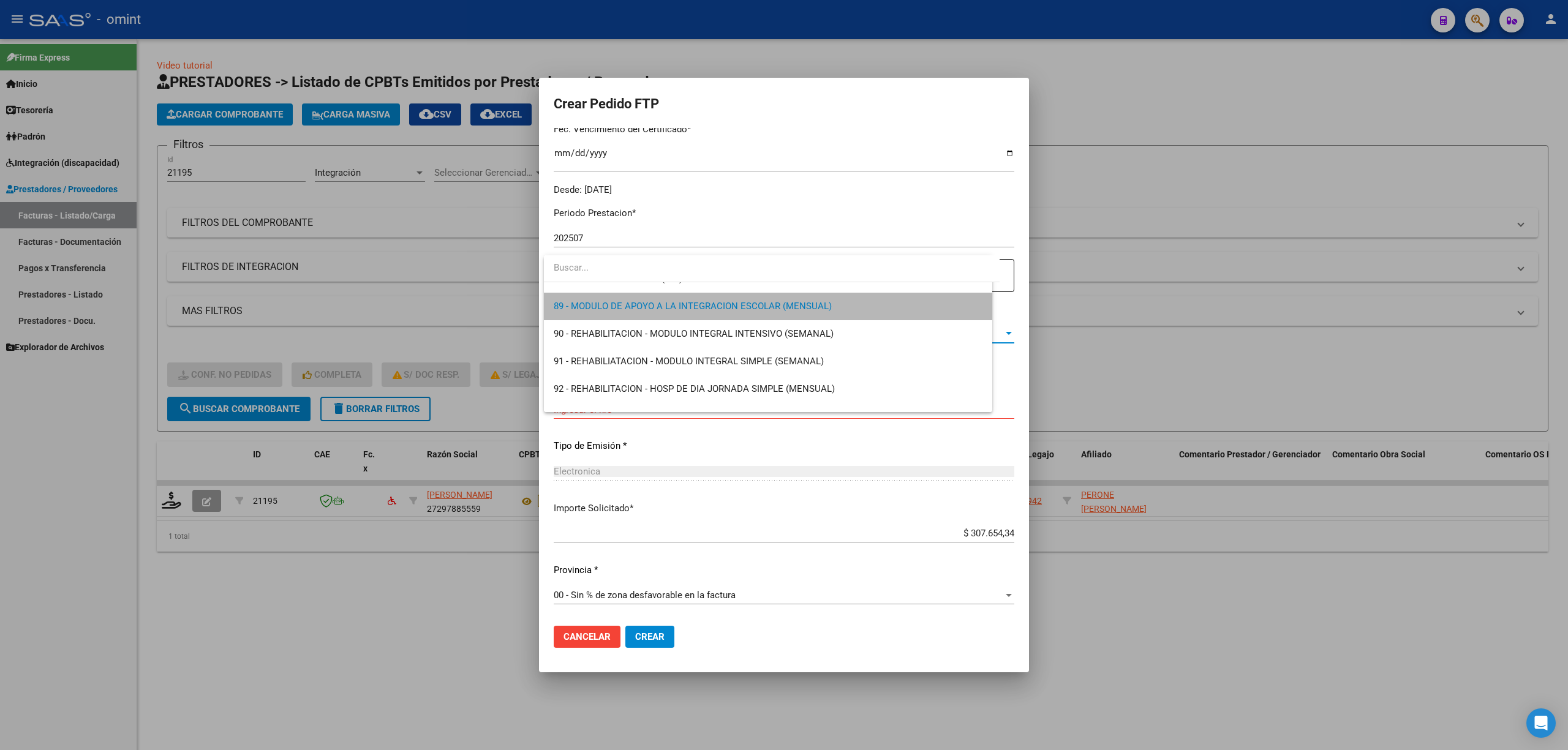
scroll to position [2425, 0]
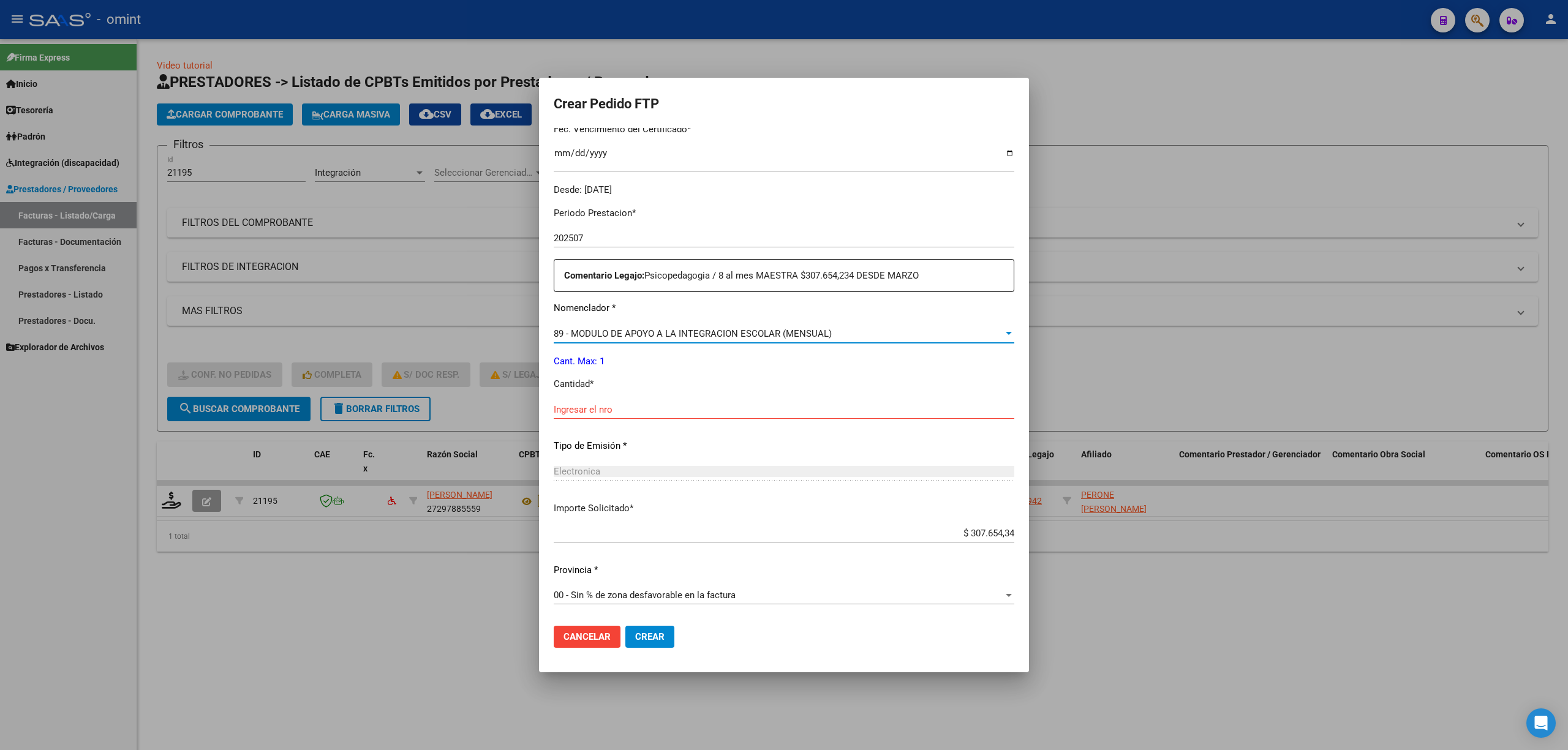
click at [691, 328] on span "89 - MODULO DE APOYO A LA INTEGRACION ESCOLAR (MENSUAL)" at bounding box center [693, 333] width 278 height 11
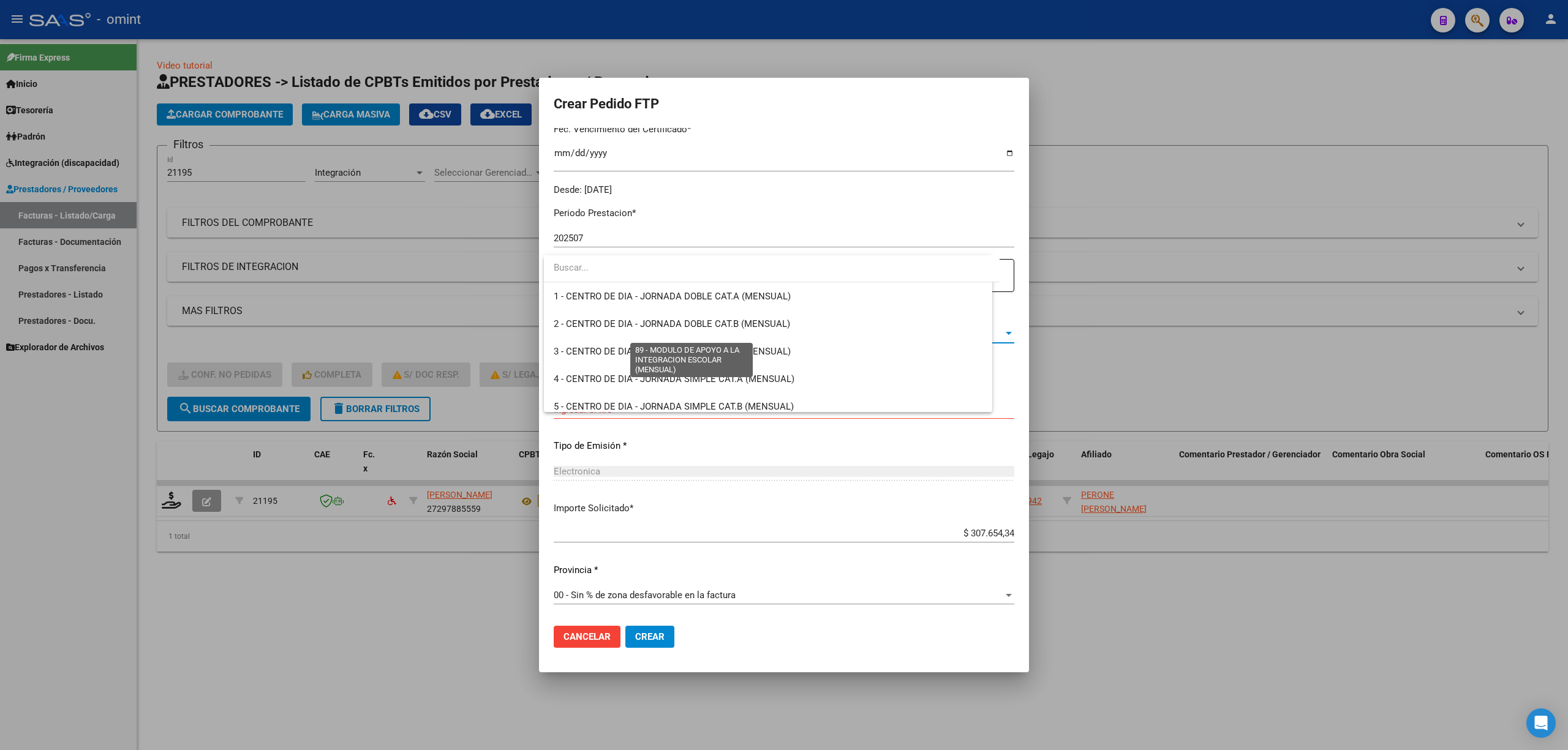
scroll to position [2388, 0]
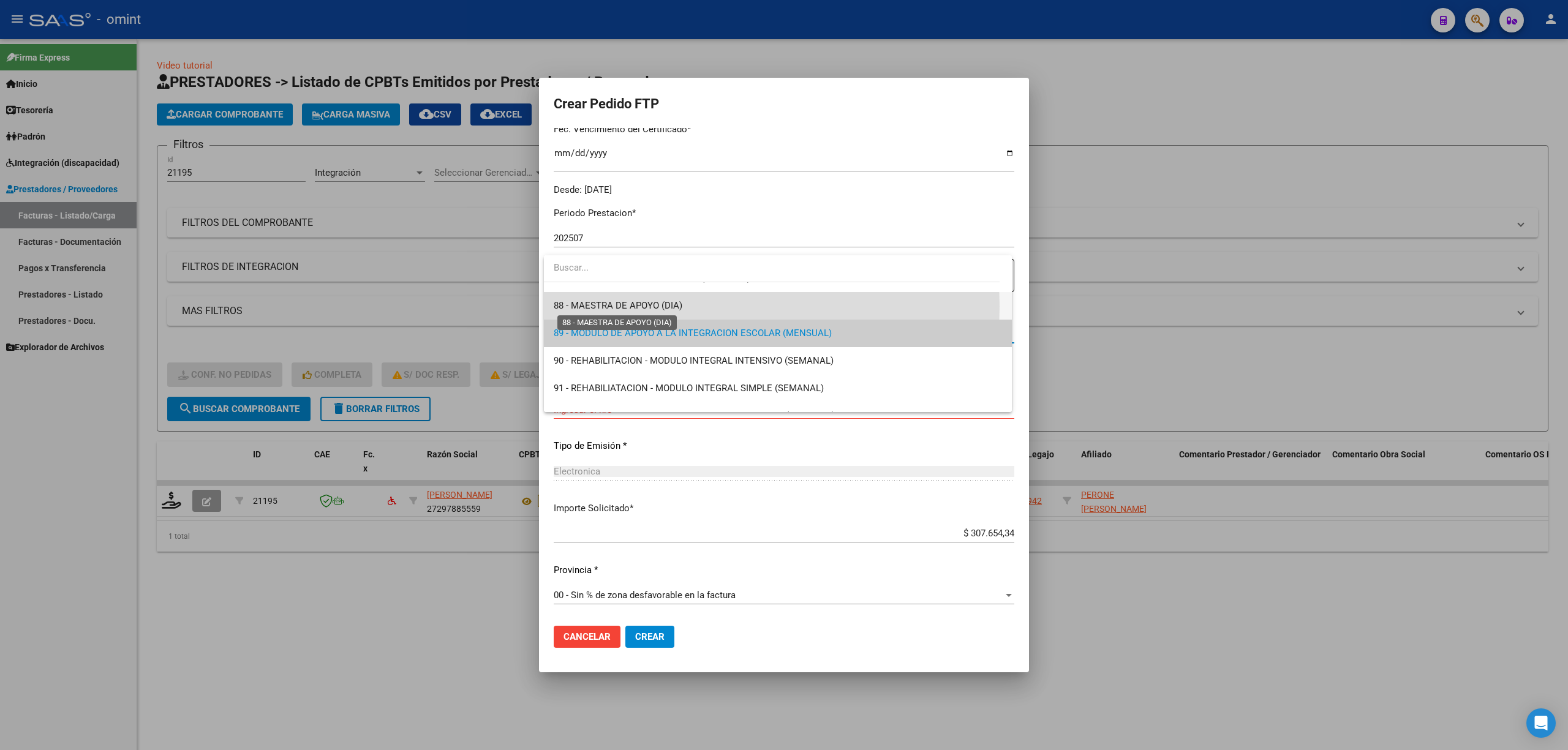
click at [623, 306] on span "88 - MAESTRA DE APOYO (DIA)" at bounding box center [618, 306] width 129 height 11
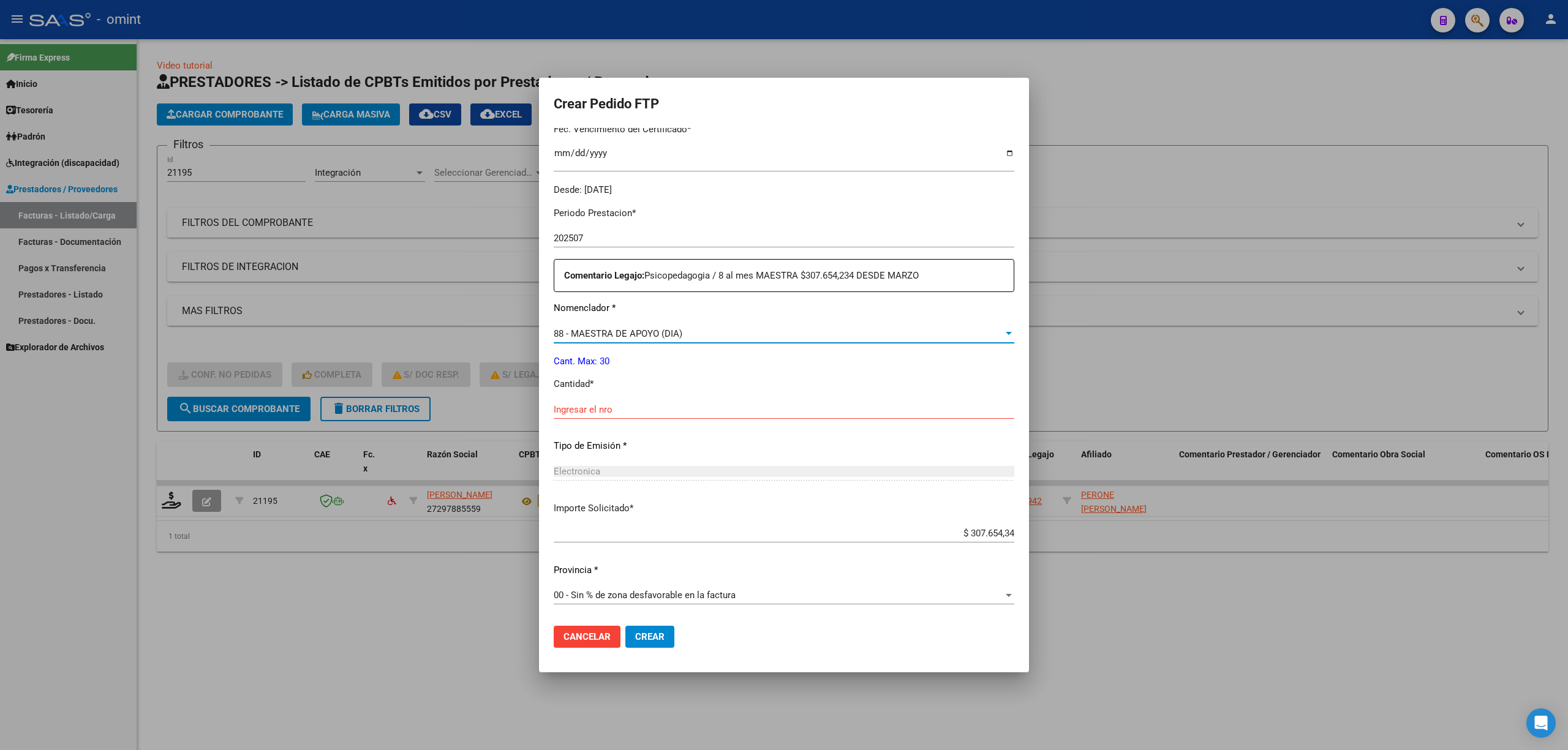
click at [677, 326] on div "88 - MAESTRA DE APOYO (DIA) Seleccionar nomenclador" at bounding box center [784, 333] width 460 height 19
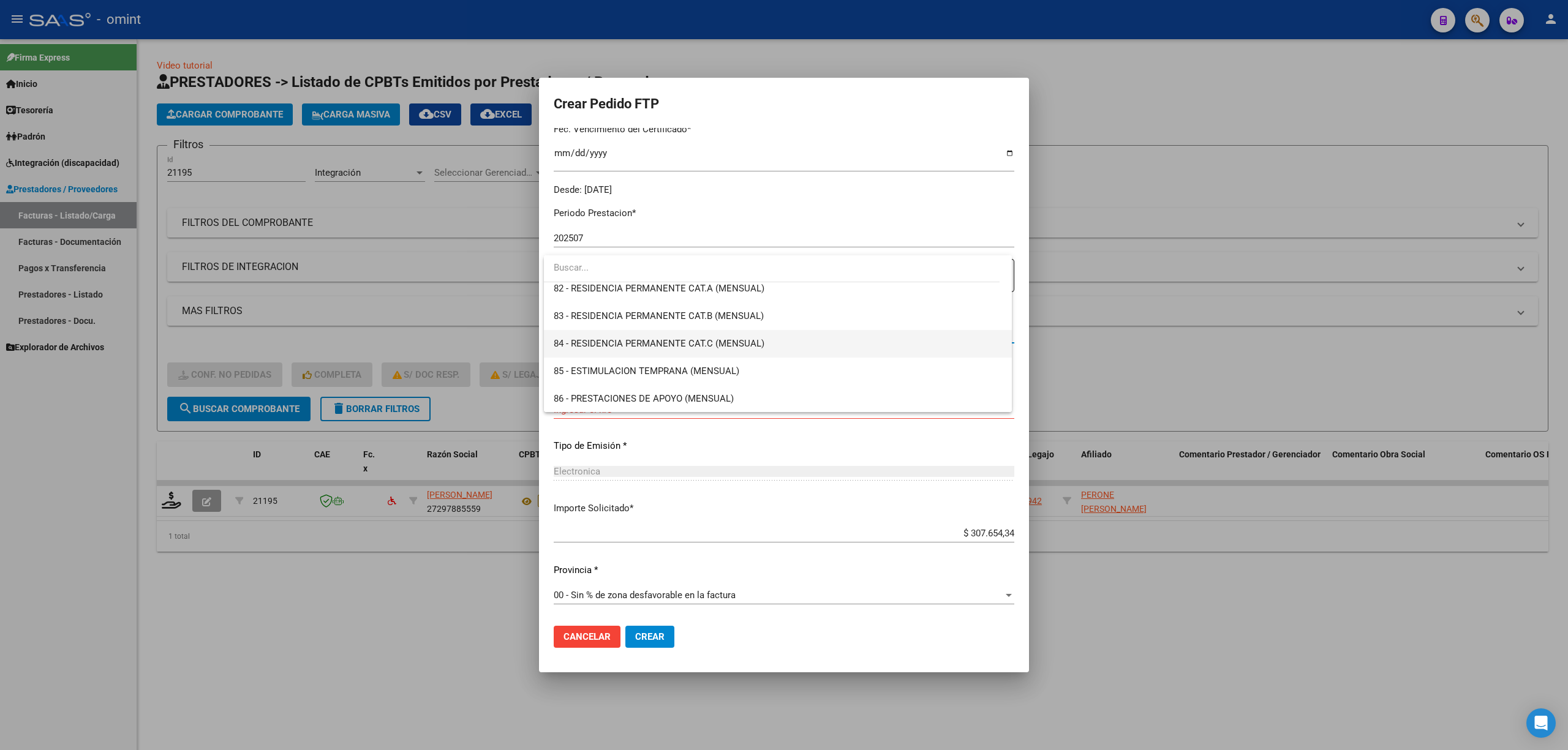
scroll to position [2279, 0]
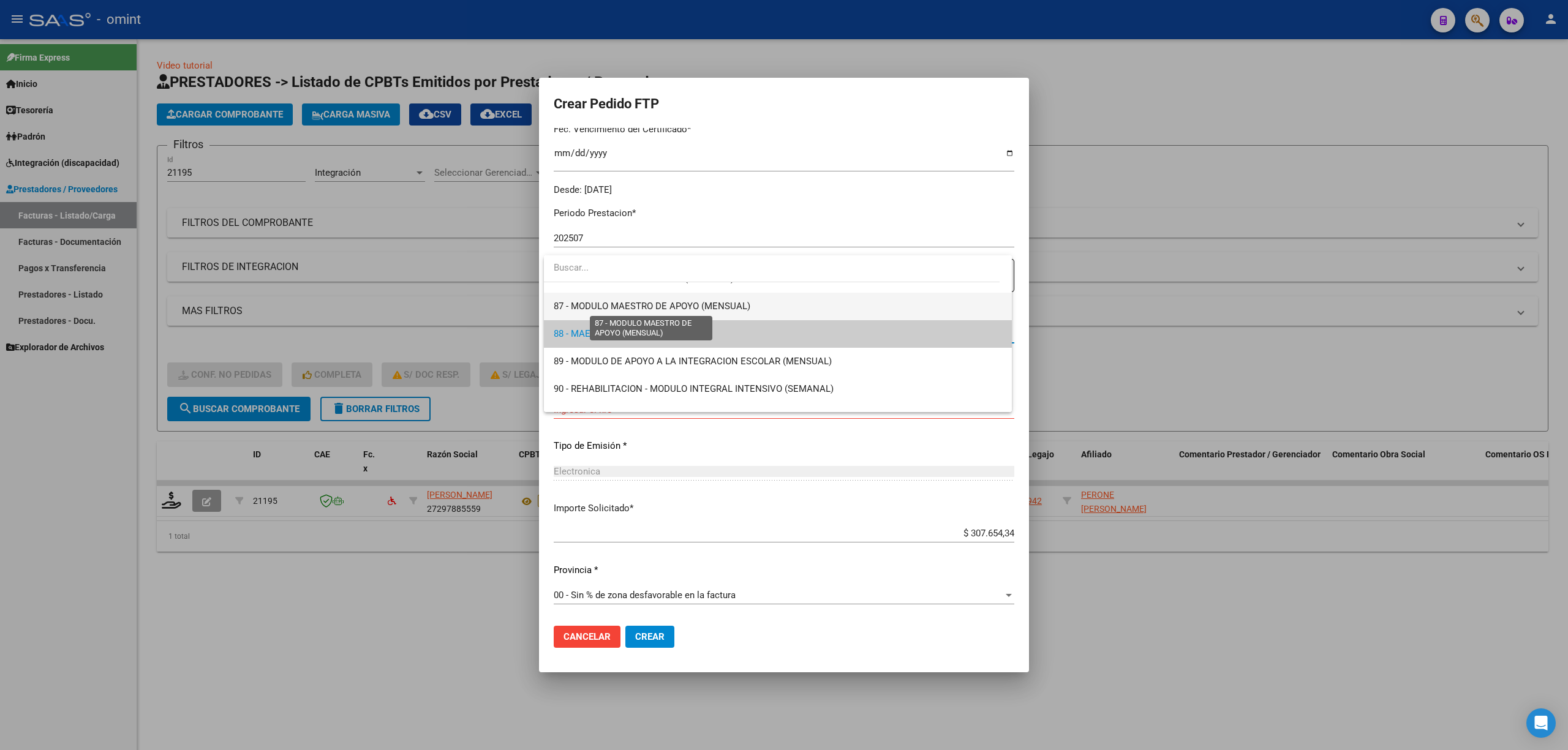
click at [673, 303] on span "87 - MODULO MAESTRO DE APOYO (MENSUAL)" at bounding box center [652, 306] width 196 height 11
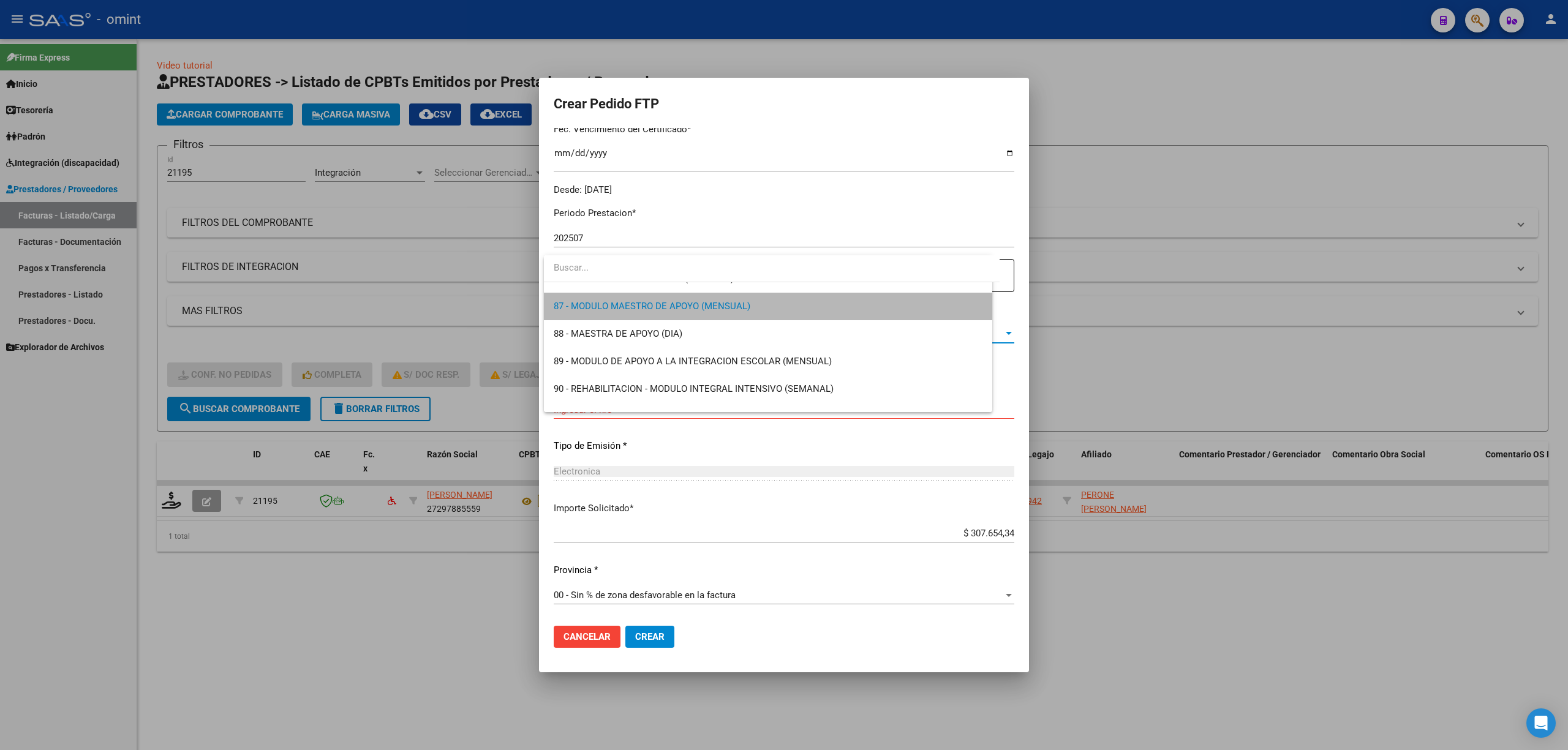
scroll to position [2369, 0]
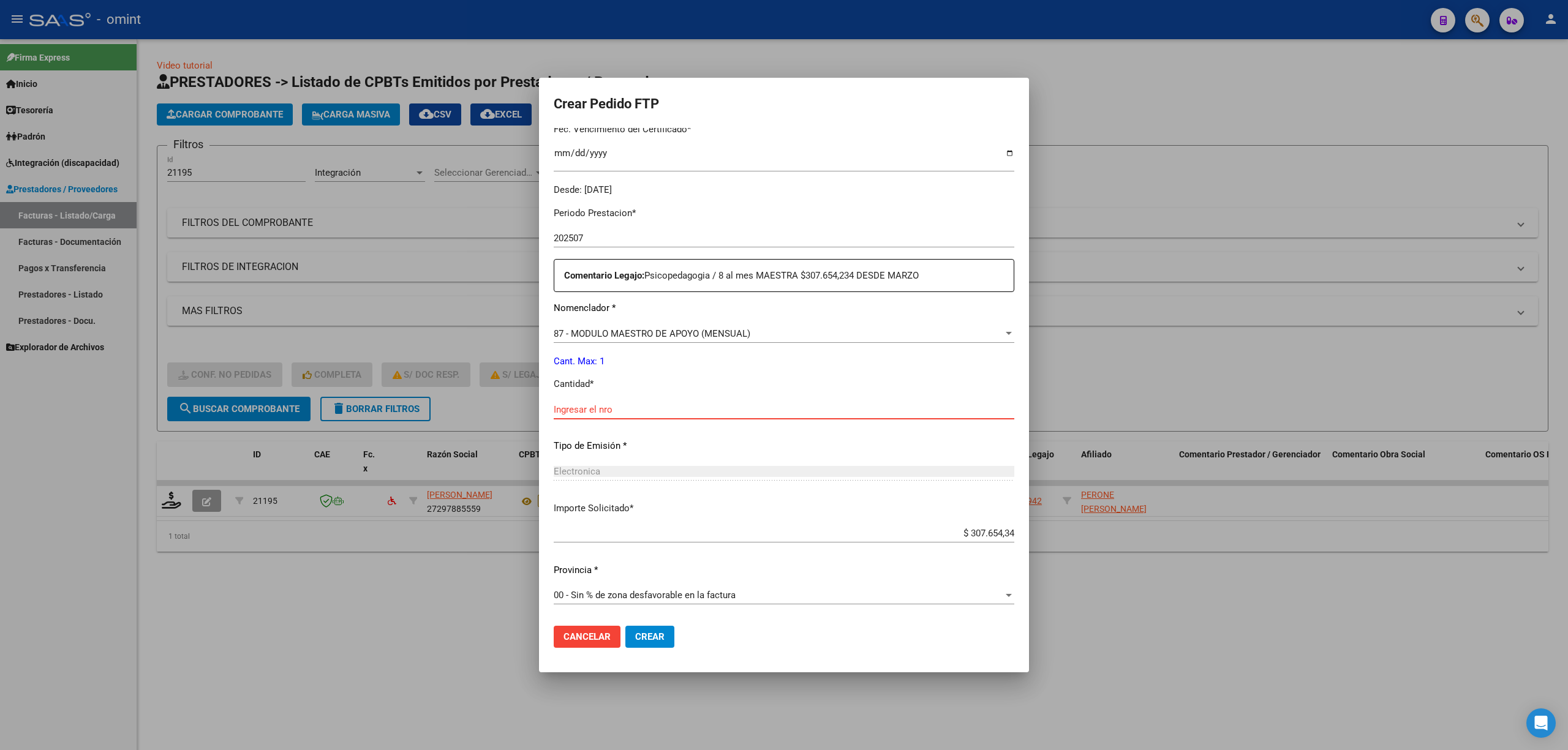
click at [650, 409] on input "Ingresar el nro" at bounding box center [784, 409] width 460 height 11
click at [650, 640] on span "Crear" at bounding box center [650, 637] width 30 height 11
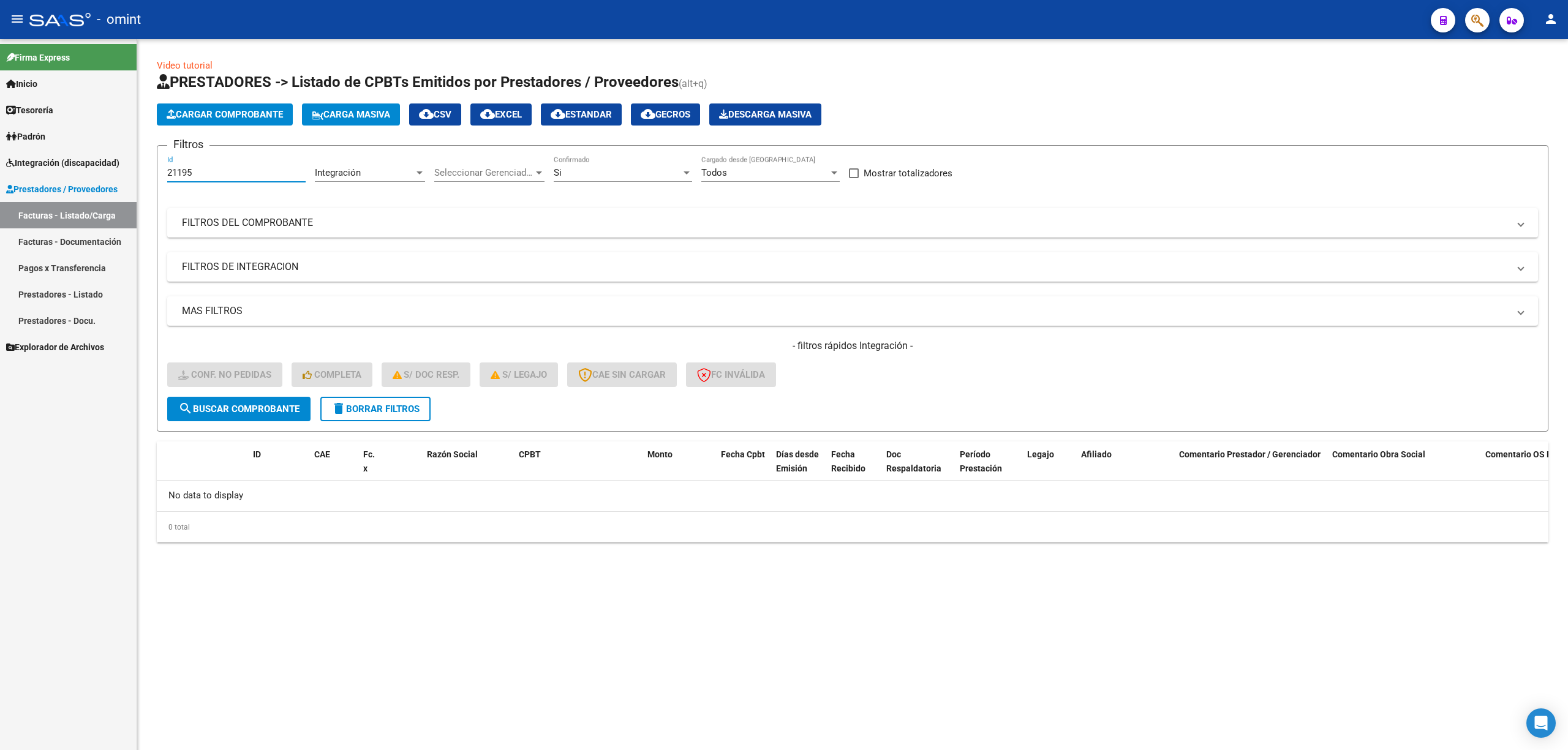
drag, startPoint x: 210, startPoint y: 169, endPoint x: 220, endPoint y: 207, distance: 39.3
click at [133, 169] on mat-sidenav-container "Firma Express Inicio Calendario SSS Instructivos Contacto OS Tesorería Extracto…" at bounding box center [784, 394] width 1568 height 711
paste input "8"
click at [258, 409] on span "search Buscar Comprobante" at bounding box center [238, 409] width 121 height 11
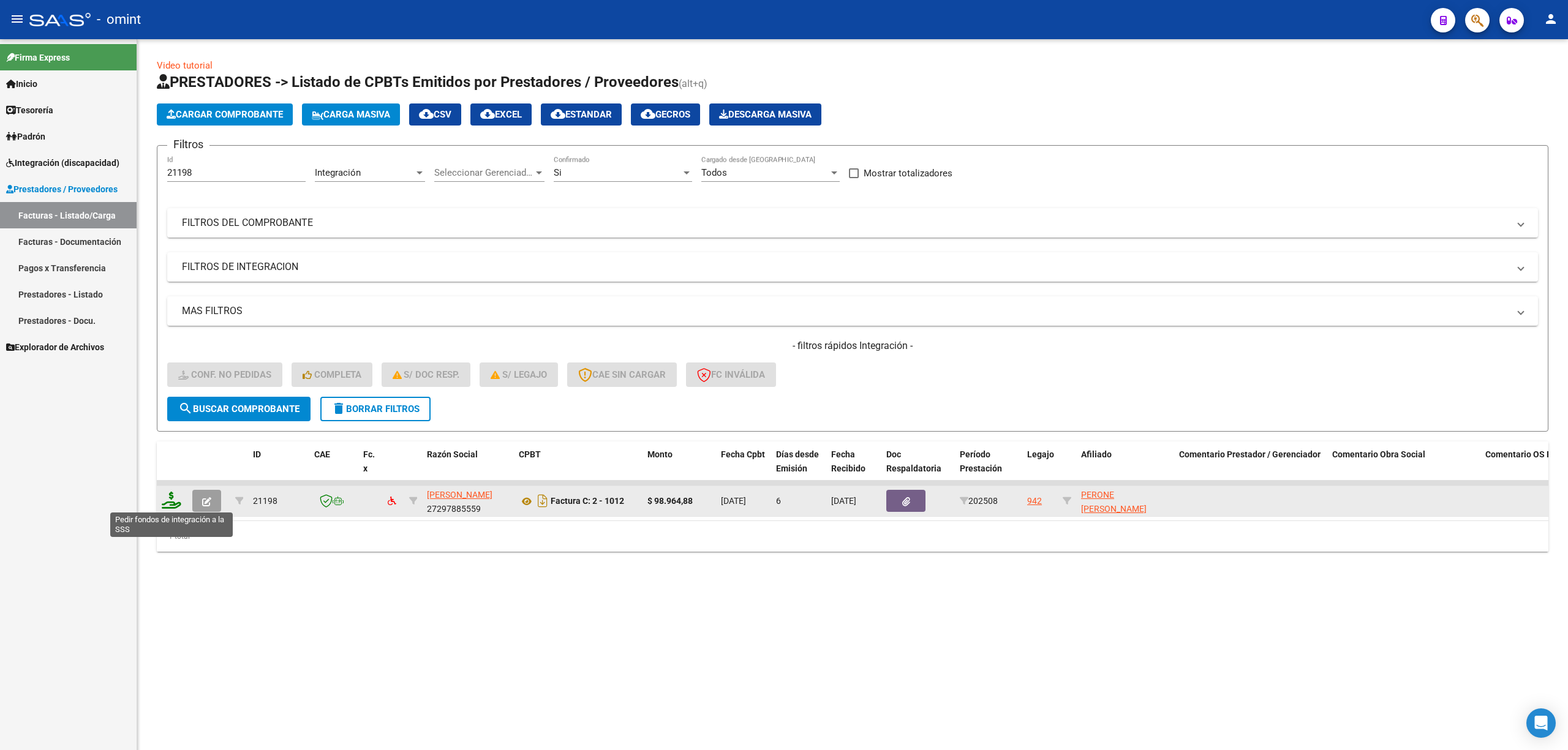
click at [174, 504] on icon at bounding box center [171, 500] width 19 height 18
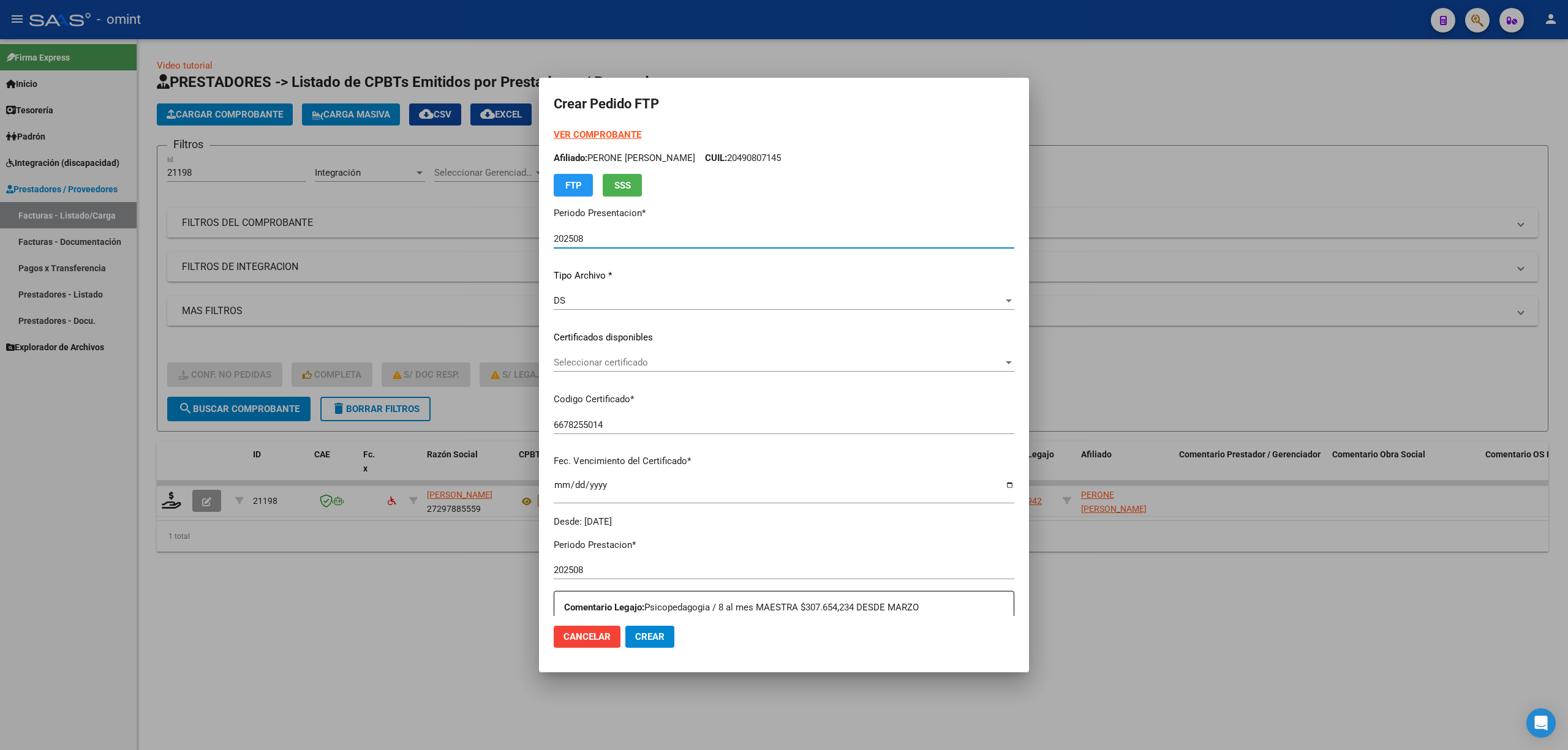
click at [598, 370] on div "Seleccionar certificado Seleccionar certificado" at bounding box center [784, 363] width 460 height 19
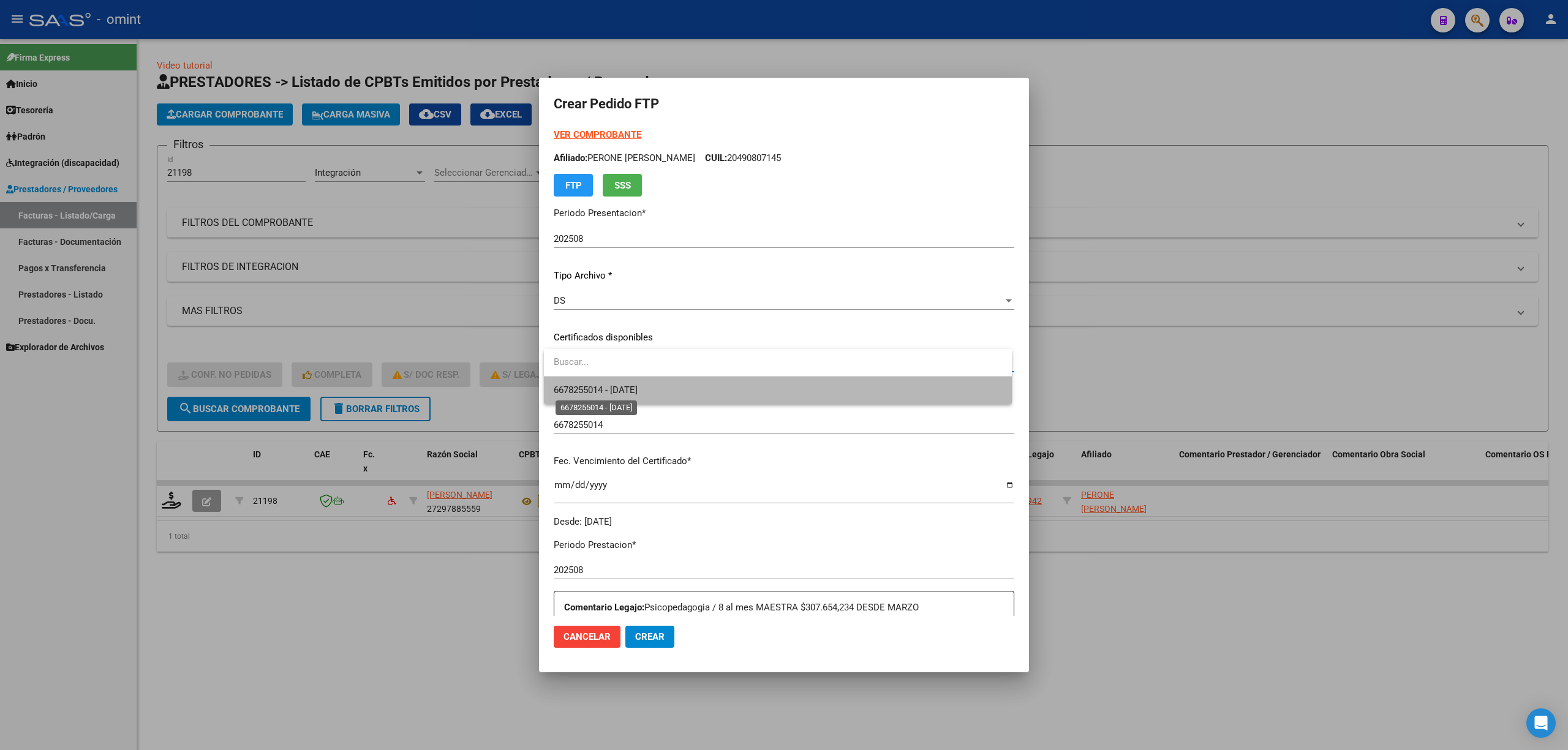
click at [614, 395] on span "6678255014 - 2028-03-01" at bounding box center [596, 390] width 84 height 11
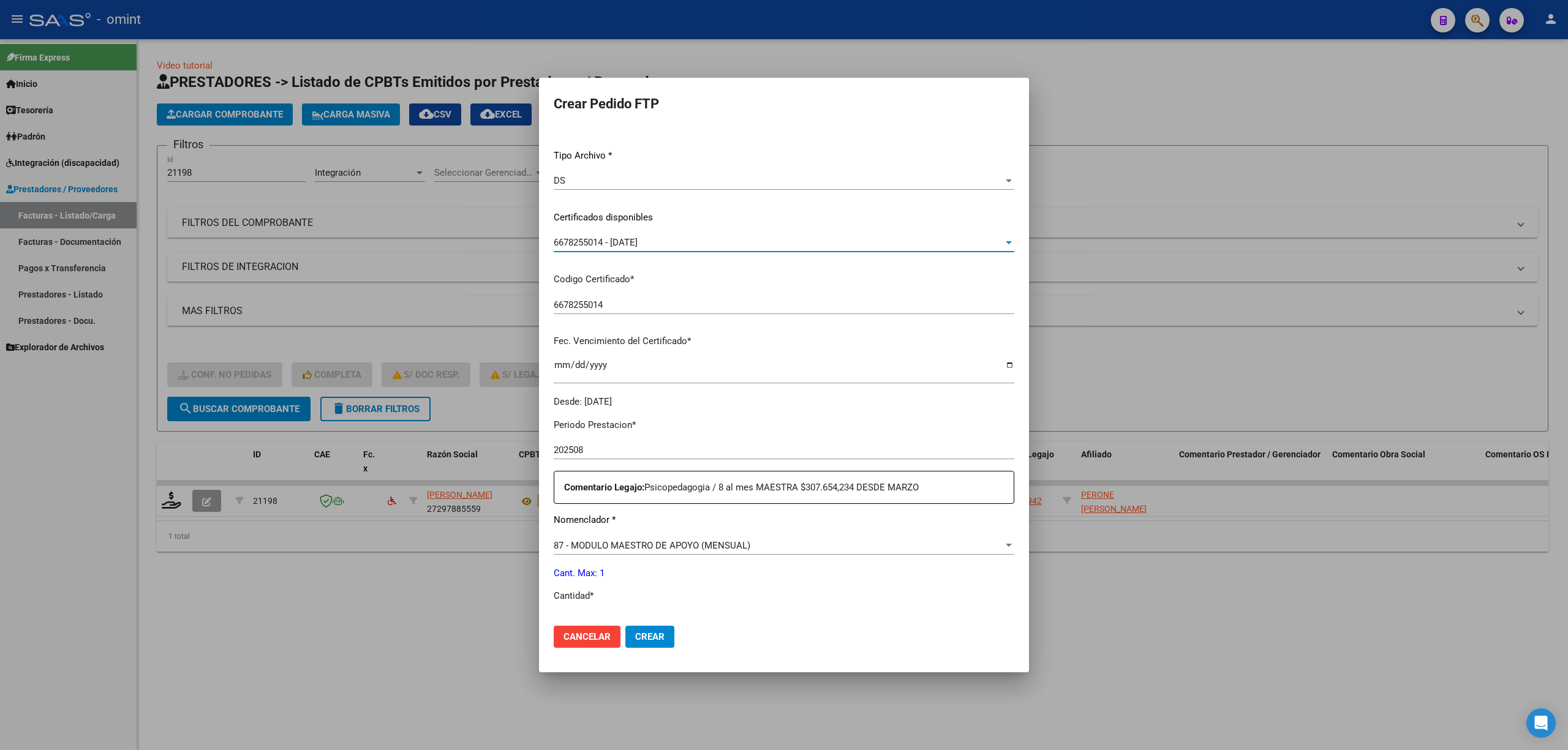
scroll to position [245, 0]
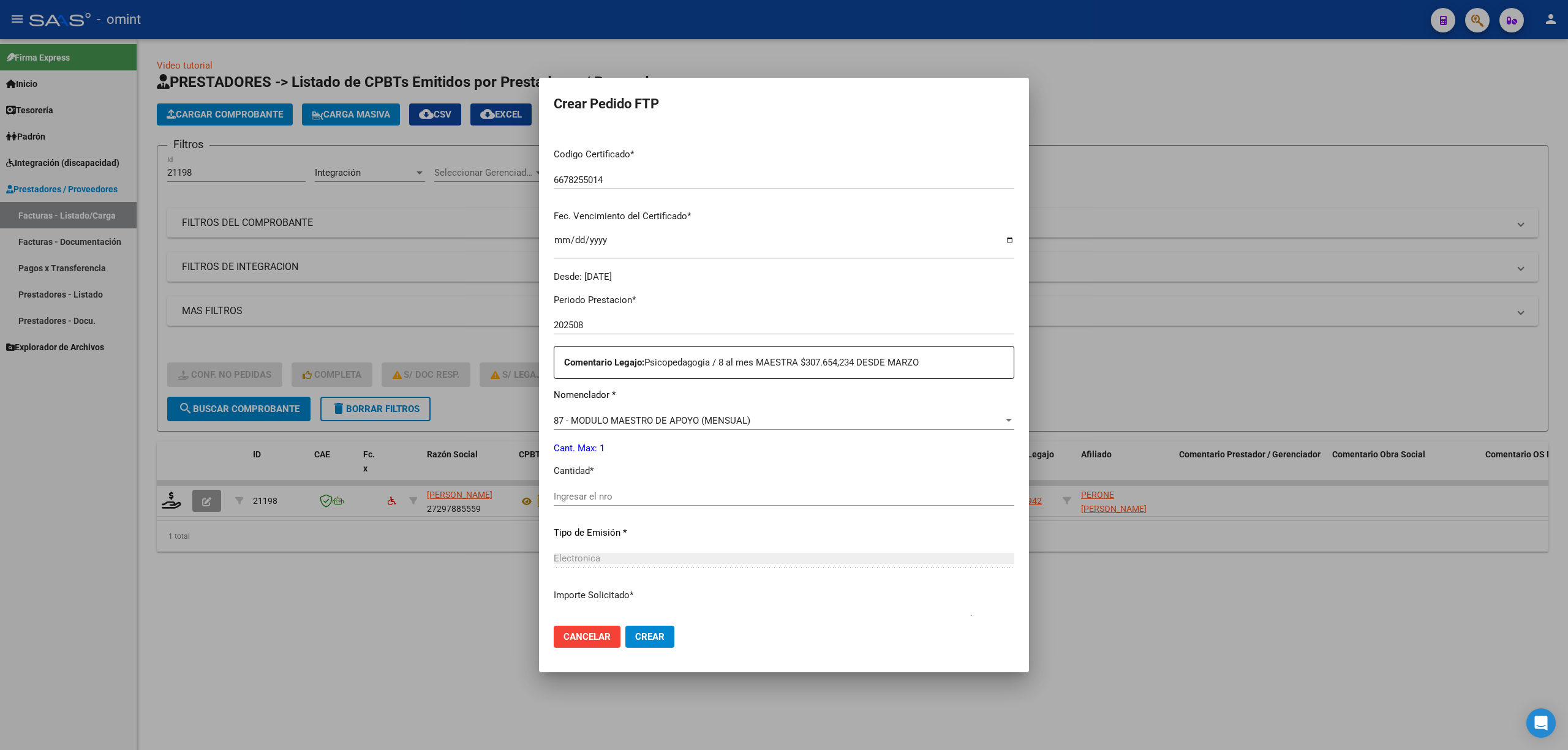
click at [621, 511] on div "Ingresar el nro" at bounding box center [784, 502] width 460 height 30
click at [627, 495] on input "Ingresar el nro" at bounding box center [784, 496] width 460 height 11
click at [621, 419] on span "87 - MODULO MAESTRO DE APOYO (MENSUAL)" at bounding box center [652, 420] width 196 height 11
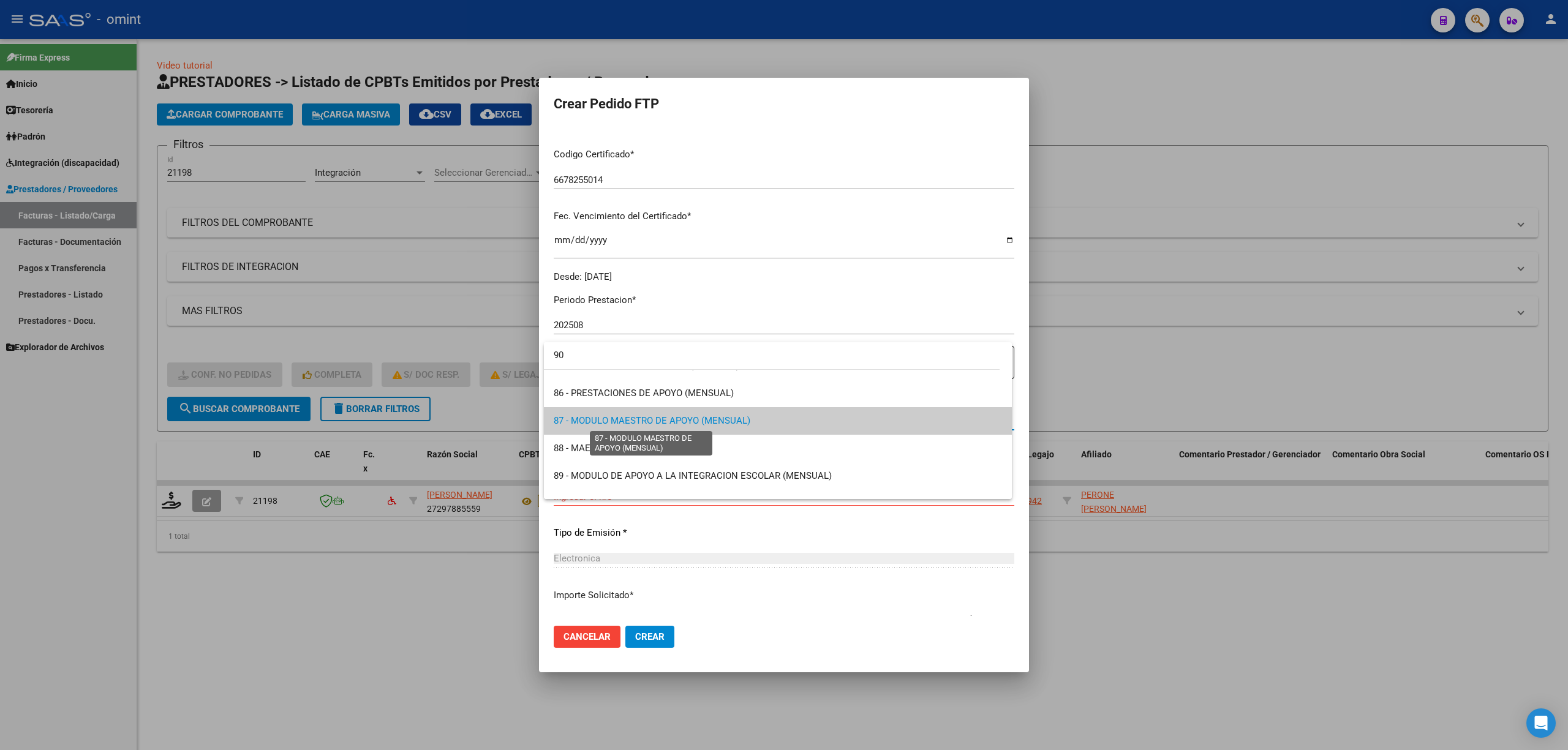
scroll to position [0, 0]
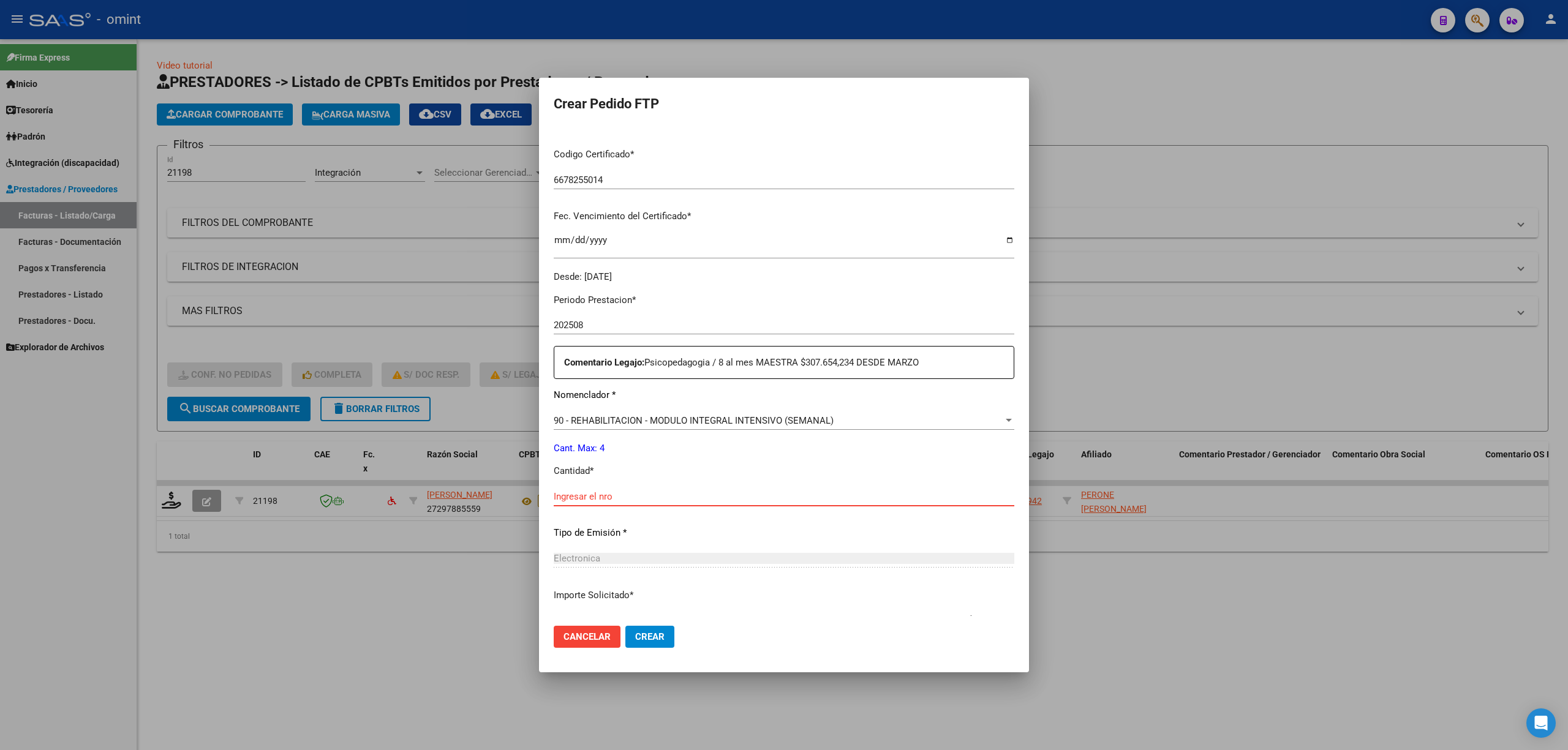
click at [642, 498] on input "Ingresar el nro" at bounding box center [784, 496] width 460 height 11
click at [646, 644] on button "Crear" at bounding box center [649, 637] width 49 height 22
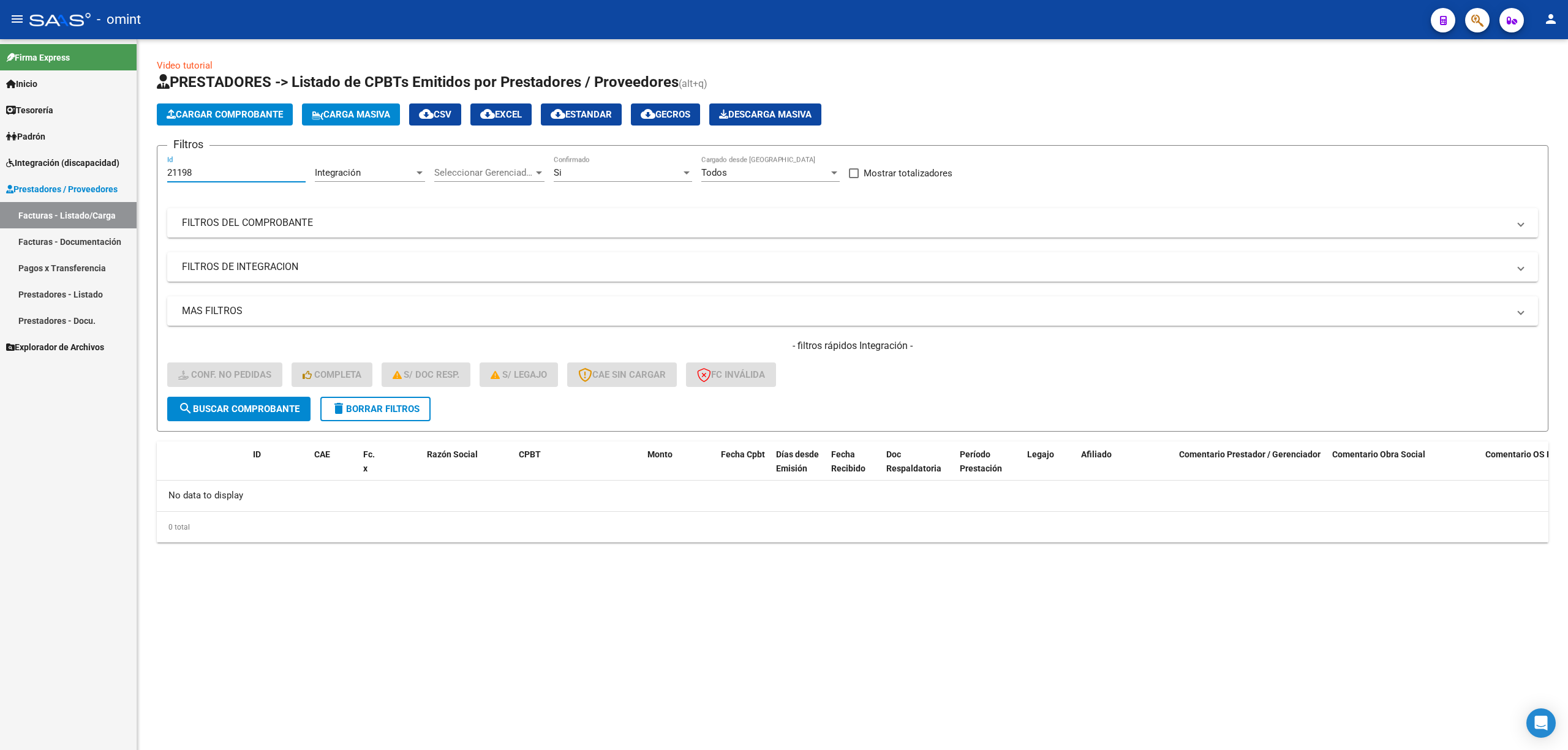
drag, startPoint x: 207, startPoint y: 177, endPoint x: 148, endPoint y: 175, distance: 59.0
click at [148, 175] on div "Video tutorial PRESTADORES -> Listado de CPBTs Emitidos por Prestadores / Prove…" at bounding box center [852, 310] width 1431 height 543
paste input "202"
click at [236, 415] on button "search Buscar Comprobante" at bounding box center [239, 409] width 144 height 24
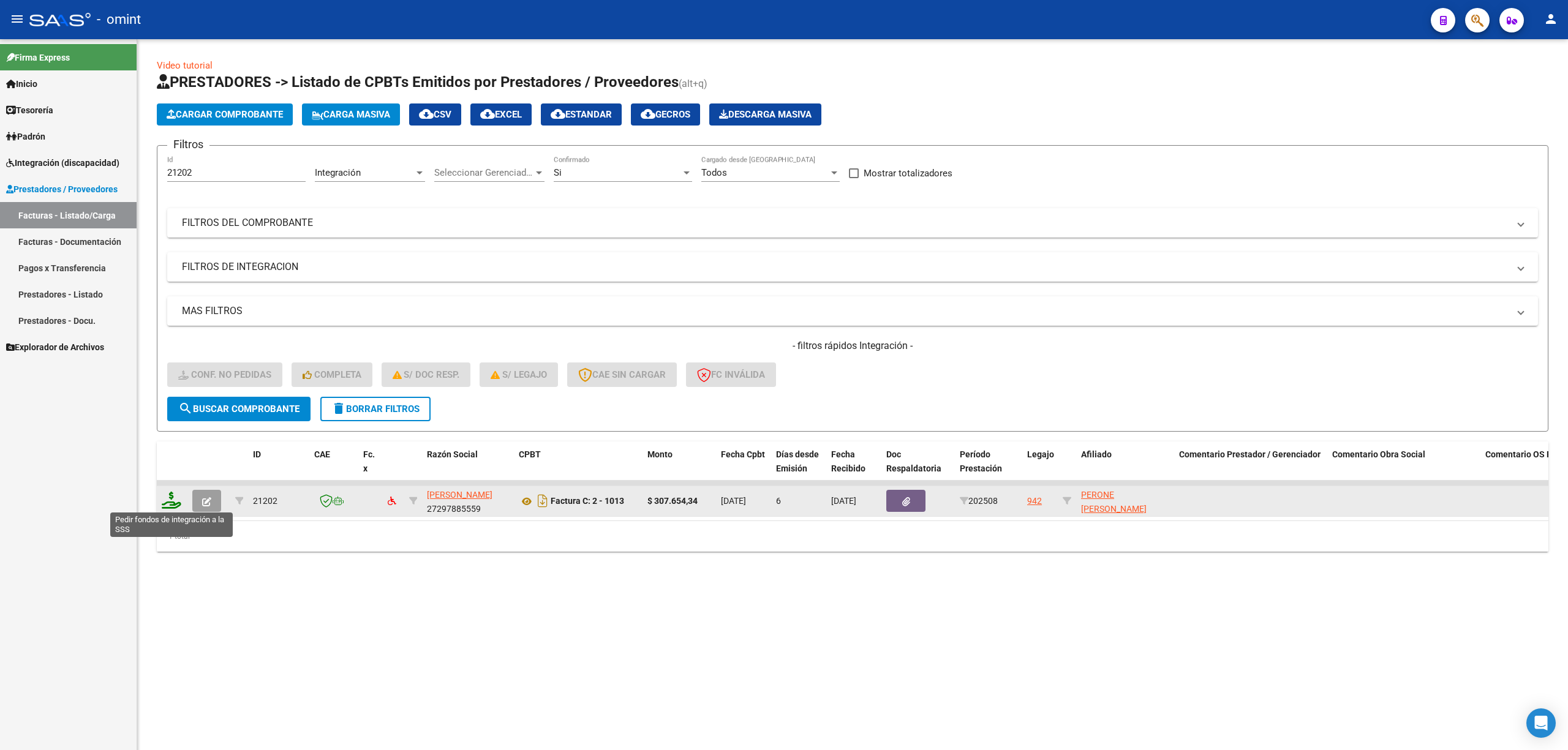
click at [179, 498] on icon at bounding box center [171, 500] width 19 height 18
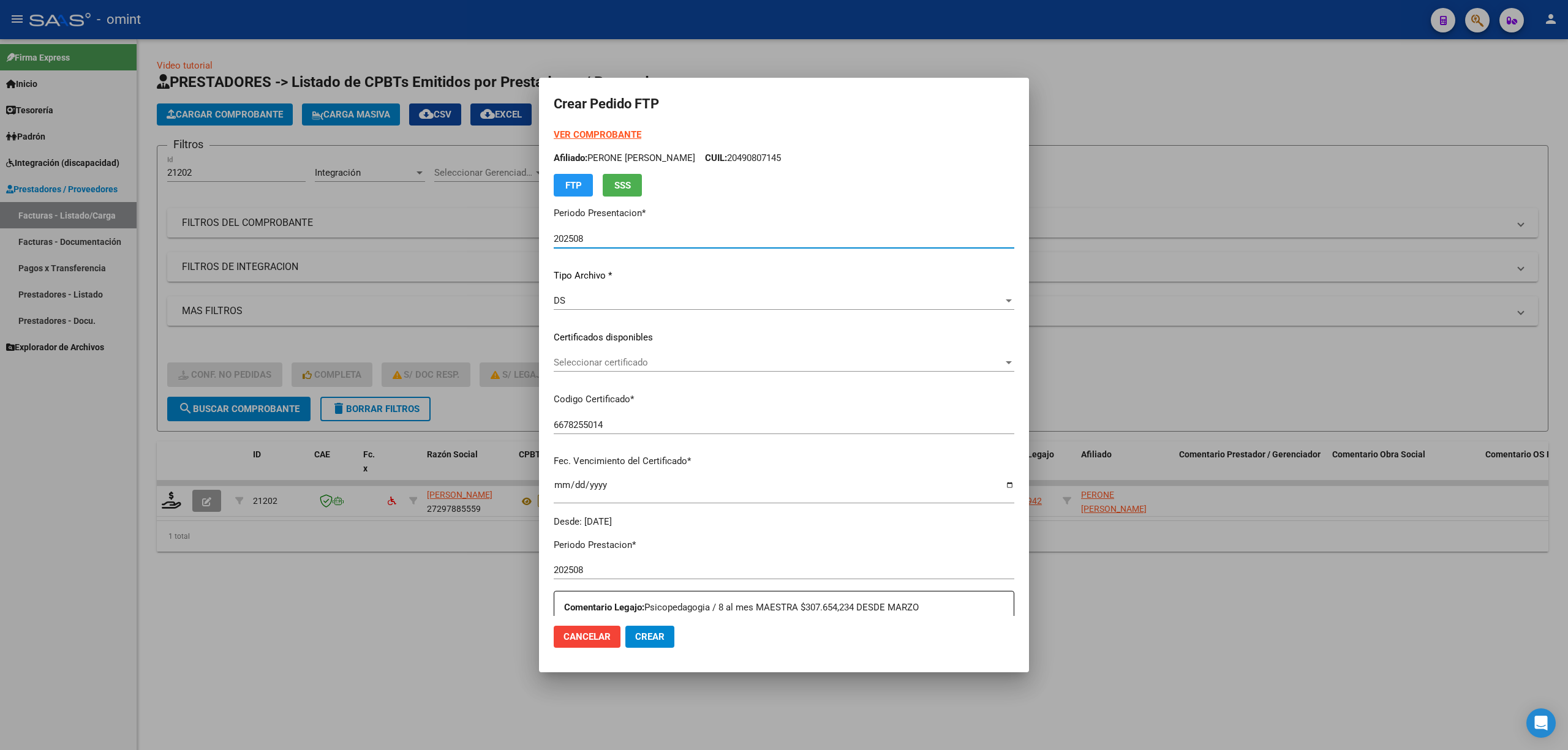
click at [597, 368] on div "Seleccionar certificado Seleccionar certificado" at bounding box center [784, 363] width 460 height 19
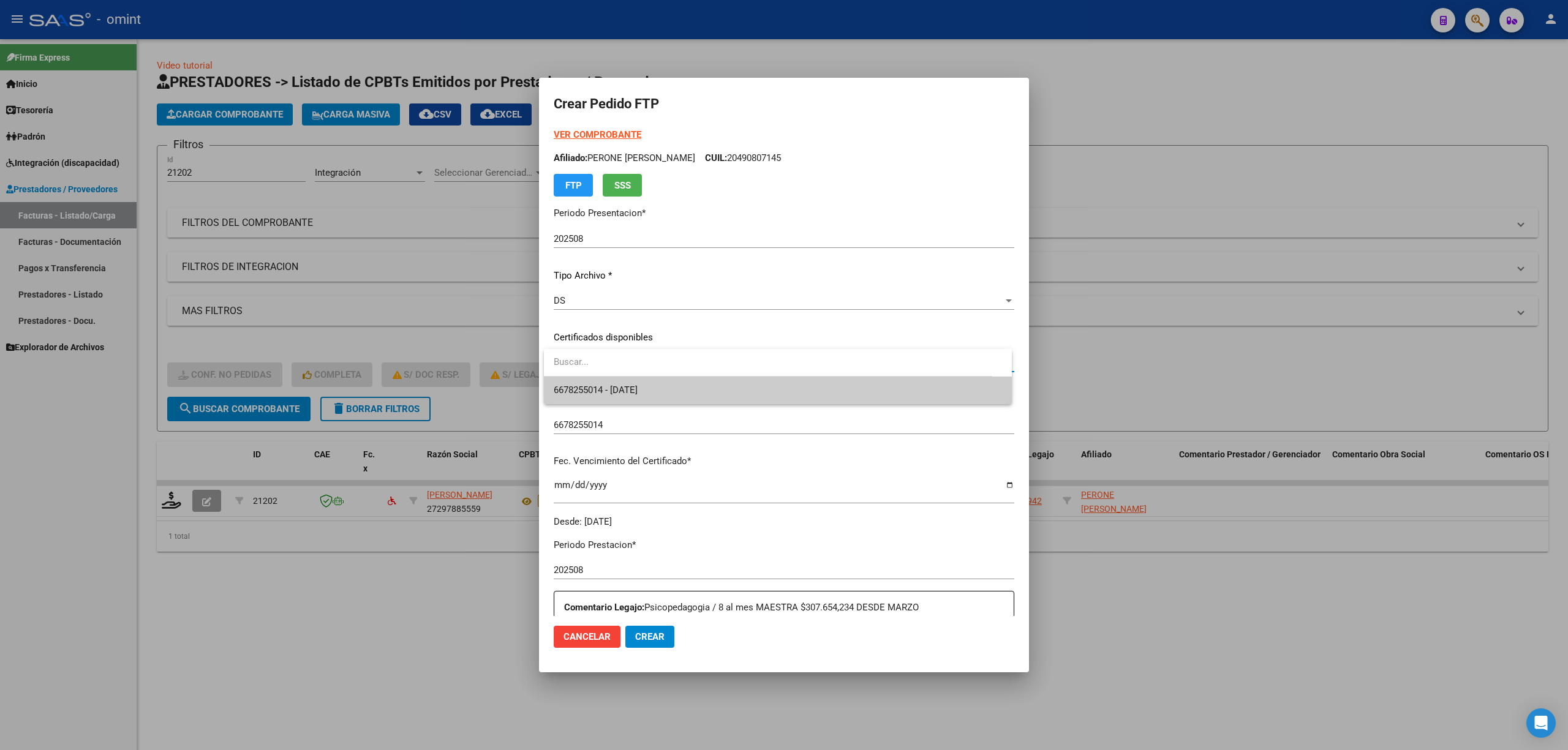
drag, startPoint x: 618, startPoint y: 404, endPoint x: 641, endPoint y: 403, distance: 23.0
click at [619, 404] on span "6678255014 - 2028-03-01" at bounding box center [778, 391] width 448 height 28
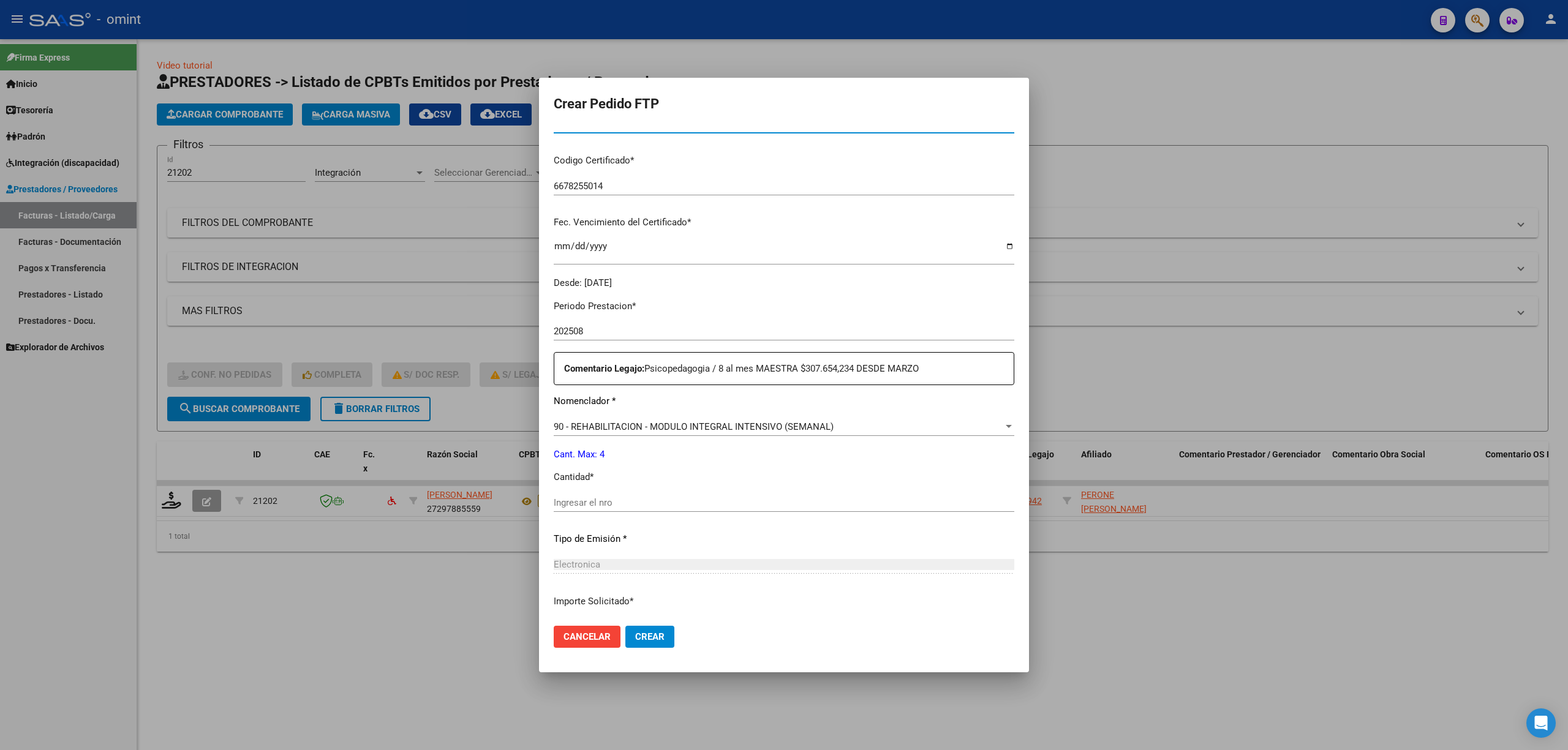
scroll to position [245, 0]
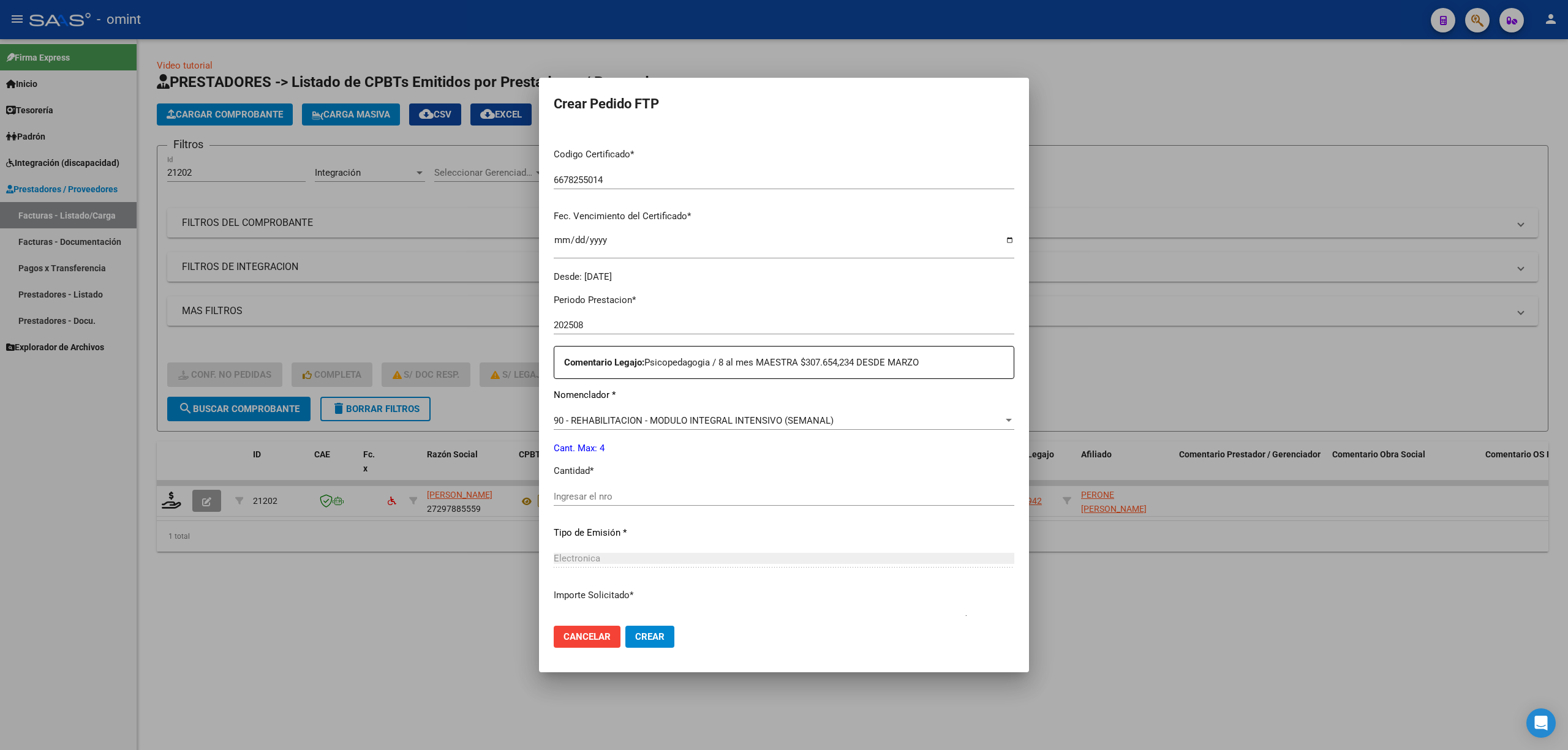
click at [630, 420] on span "90 - REHABILITACION - MODULO INTEGRAL INTENSIVO (SEMANAL)" at bounding box center [694, 420] width 280 height 11
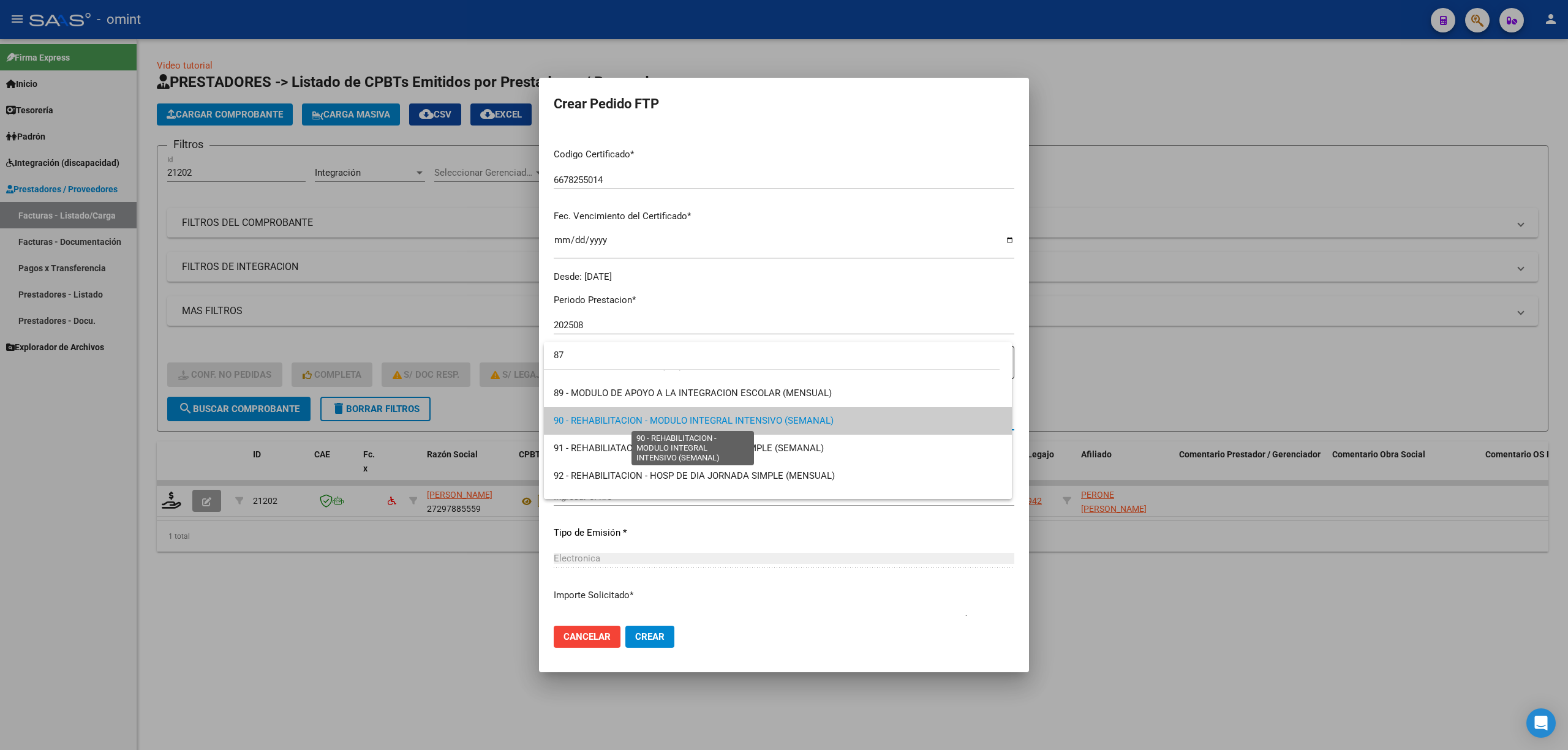
scroll to position [0, 0]
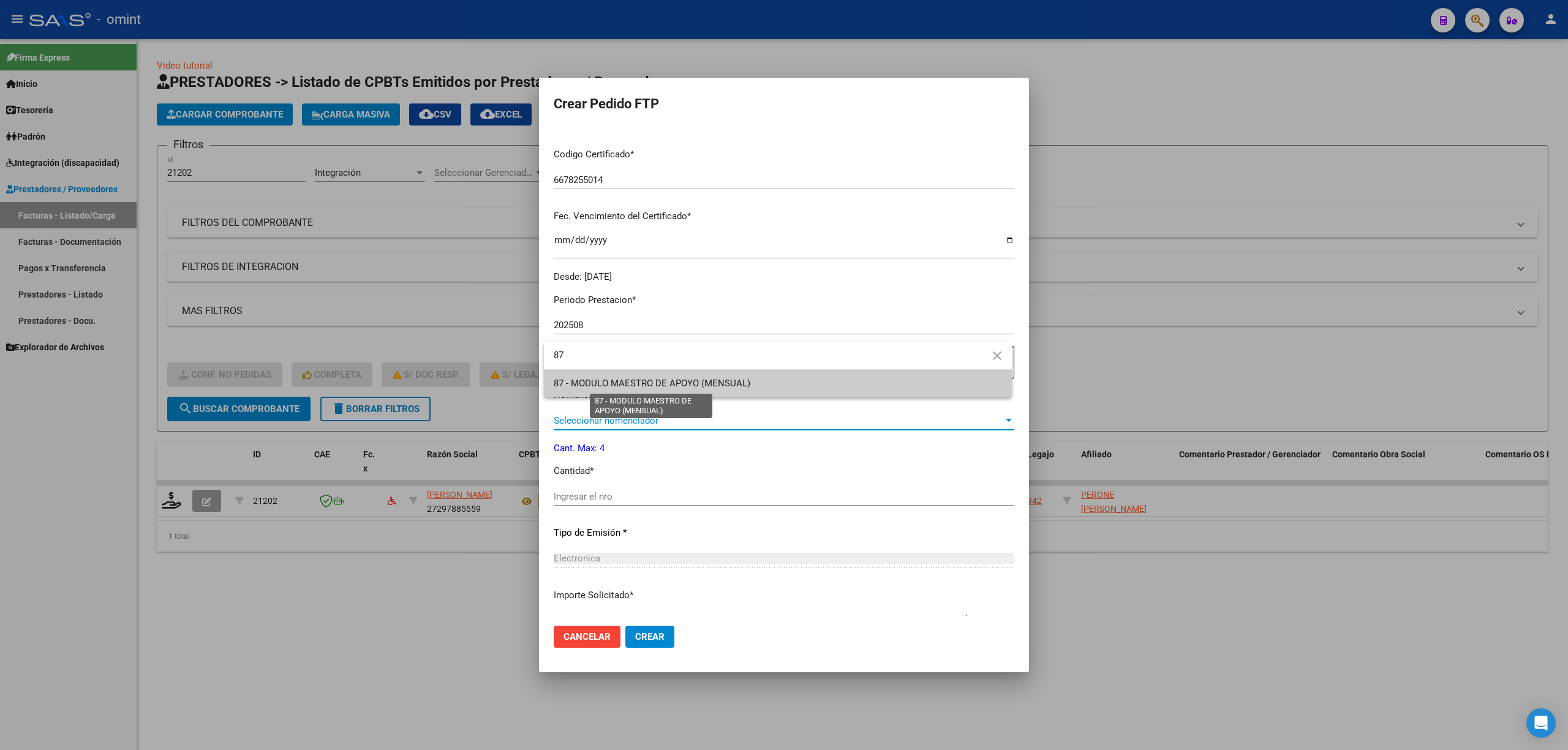
click at [616, 379] on span "87 - MODULO MAESTRO DE APOYO (MENSUAL)" at bounding box center [652, 383] width 196 height 11
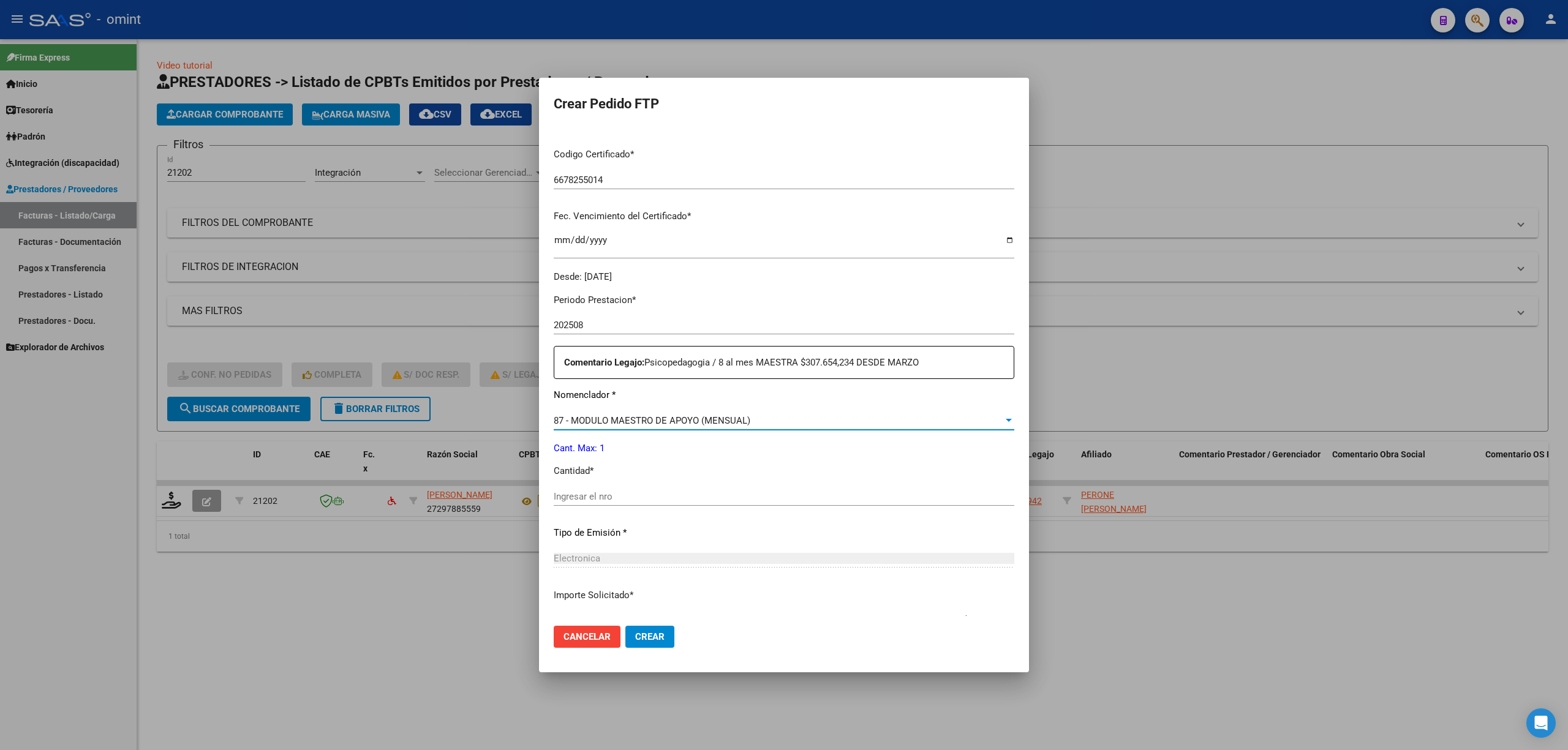
click at [583, 493] on input "Ingresar el nro" at bounding box center [784, 496] width 460 height 11
click at [652, 649] on mat-dialog-actions "Cancelar Crear" at bounding box center [784, 636] width 460 height 42
drag, startPoint x: 648, startPoint y: 638, endPoint x: 675, endPoint y: 625, distance: 30.0
click at [649, 638] on span "Crear" at bounding box center [650, 637] width 30 height 11
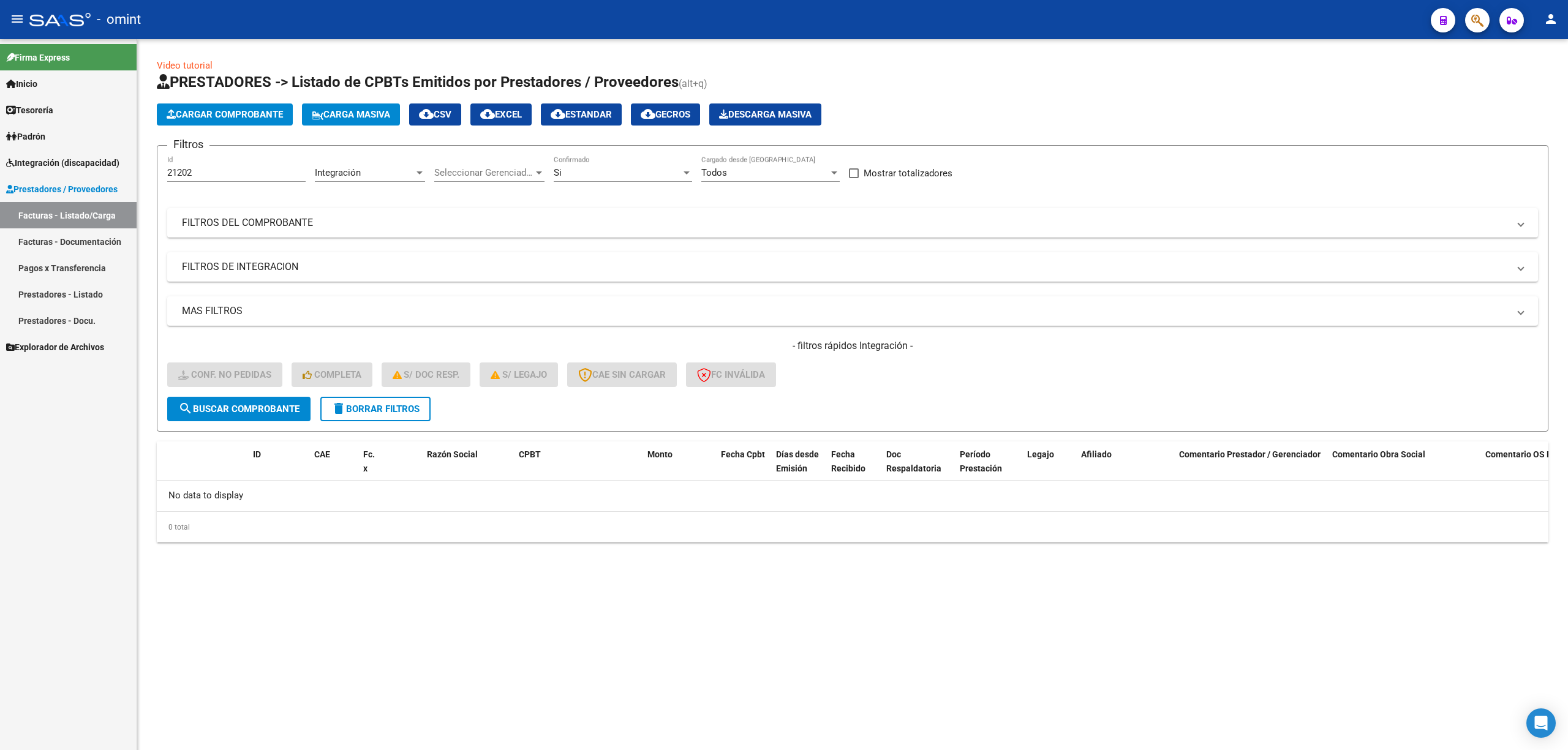
drag, startPoint x: 217, startPoint y: 170, endPoint x: 118, endPoint y: 175, distance: 99.1
click at [117, 174] on mat-sidenav-container "Firma Express Inicio Calendario SSS Instructivos Contacto OS Tesorería Extracto…" at bounding box center [784, 394] width 1568 height 711
paste input "0649"
drag, startPoint x: 257, startPoint y: 409, endPoint x: 265, endPoint y: 409, distance: 8.0
click at [257, 407] on span "search Buscar Comprobante" at bounding box center [238, 409] width 121 height 11
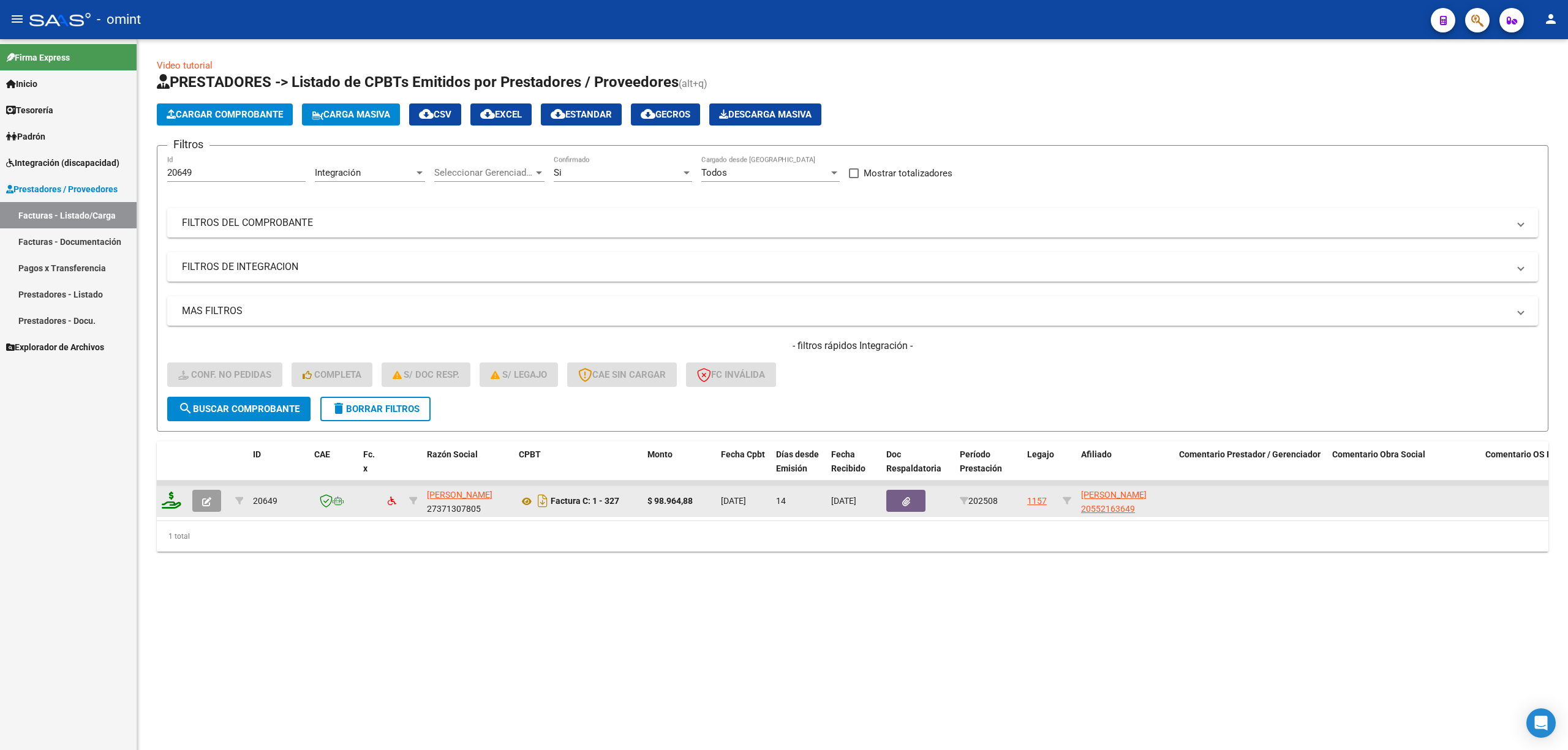
click at [170, 506] on icon at bounding box center [171, 500] width 19 height 18
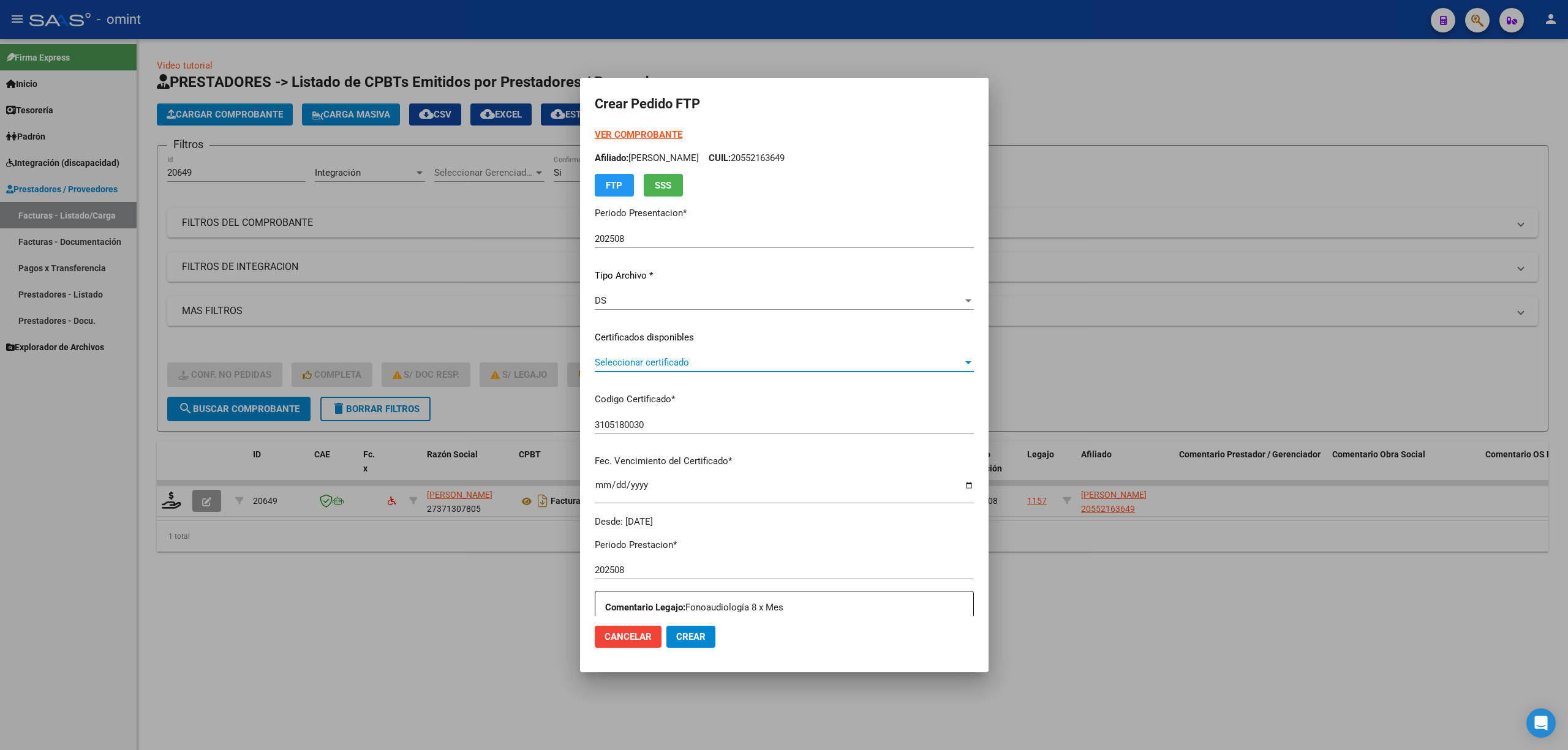
click at [633, 361] on span "Seleccionar certificado" at bounding box center [778, 363] width 368 height 11
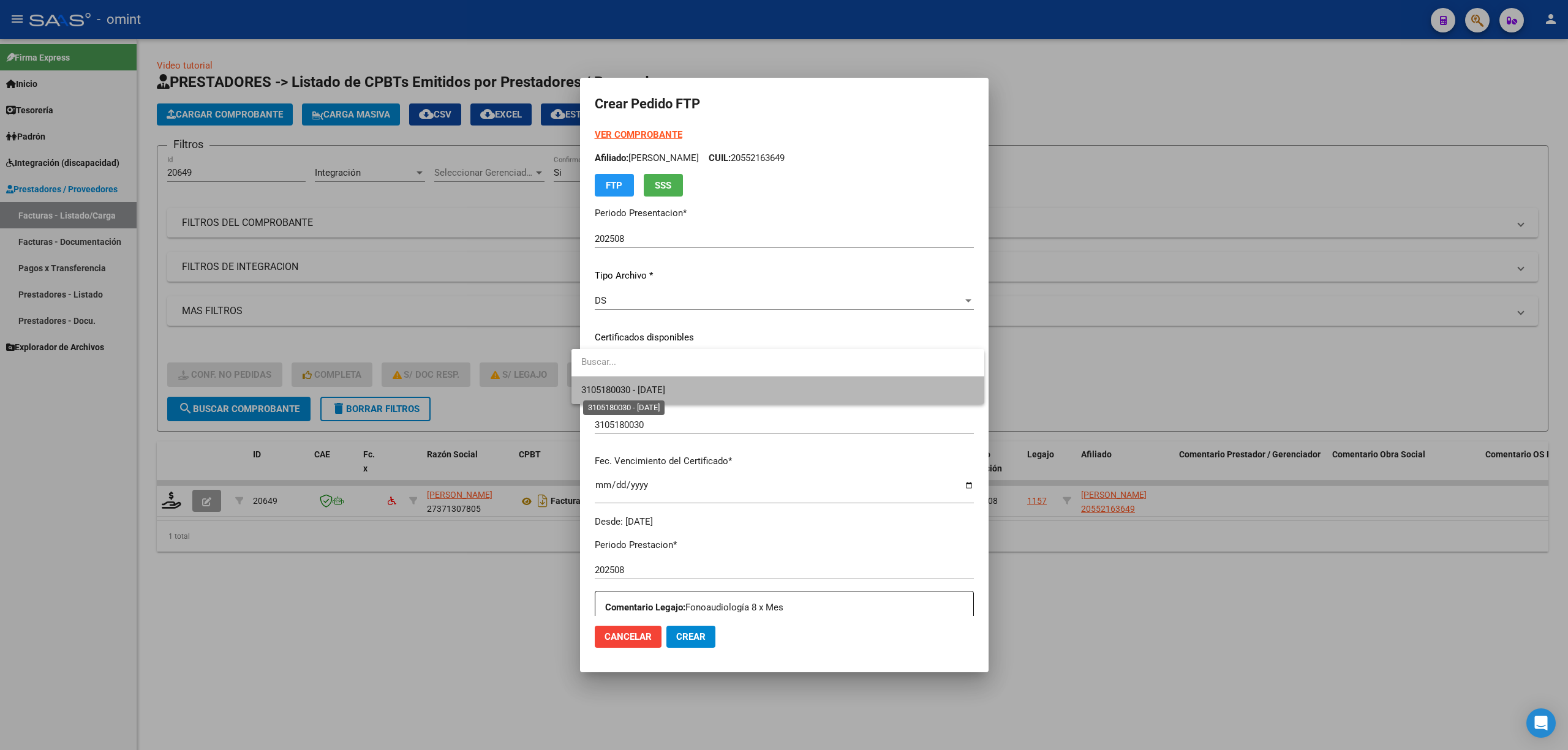
click at [665, 390] on span "3105180030 - 2028-01-05" at bounding box center [623, 390] width 84 height 11
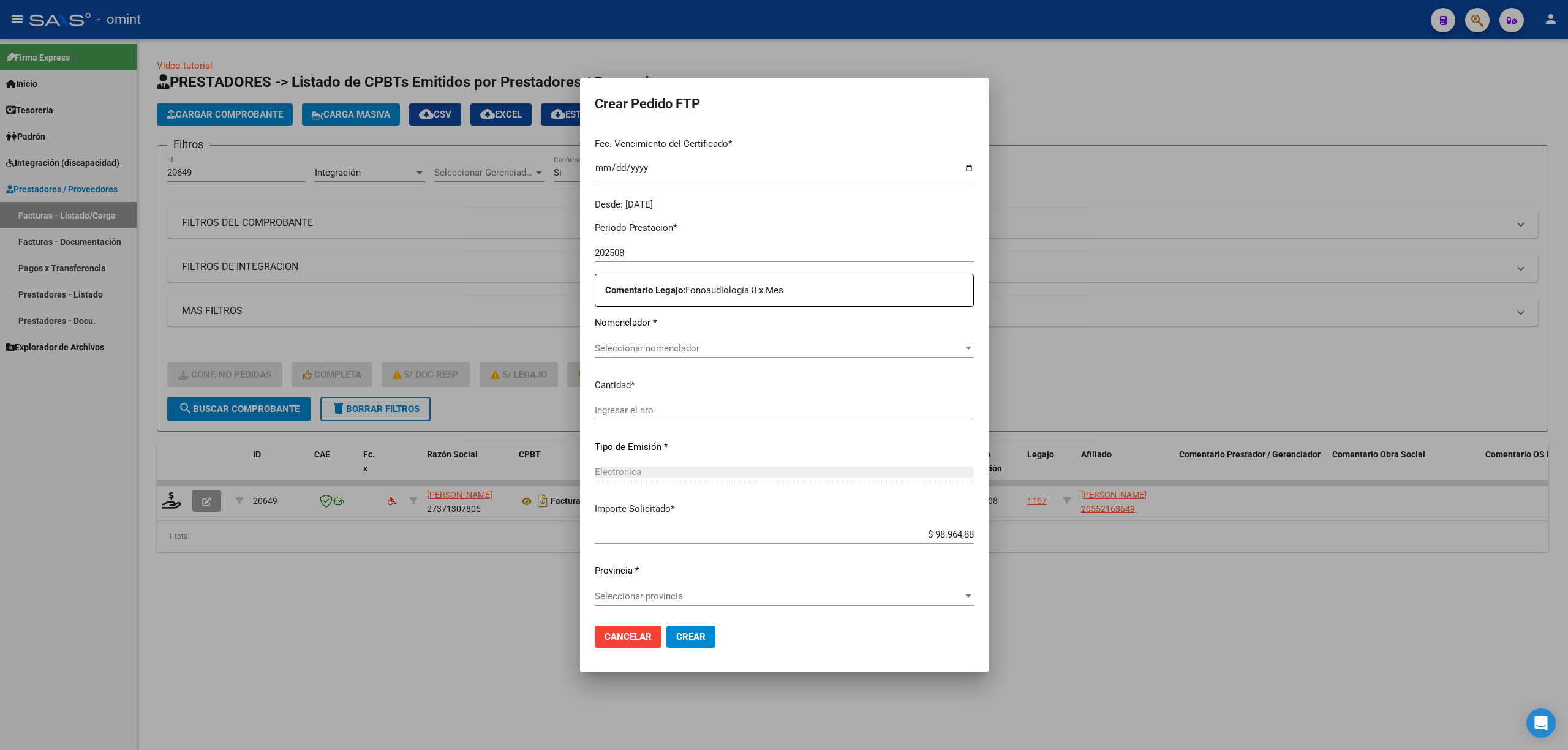
scroll to position [319, 0]
click at [677, 348] on span "Seleccionar nomenclador" at bounding box center [778, 347] width 368 height 11
click at [744, 363] on span "91 - REHABILIATACION - MODULO INTEGRAL SIMPLE (SEMANAL)" at bounding box center [778, 375] width 394 height 28
click at [623, 424] on input "Ingresar el nro" at bounding box center [784, 423] width 379 height 11
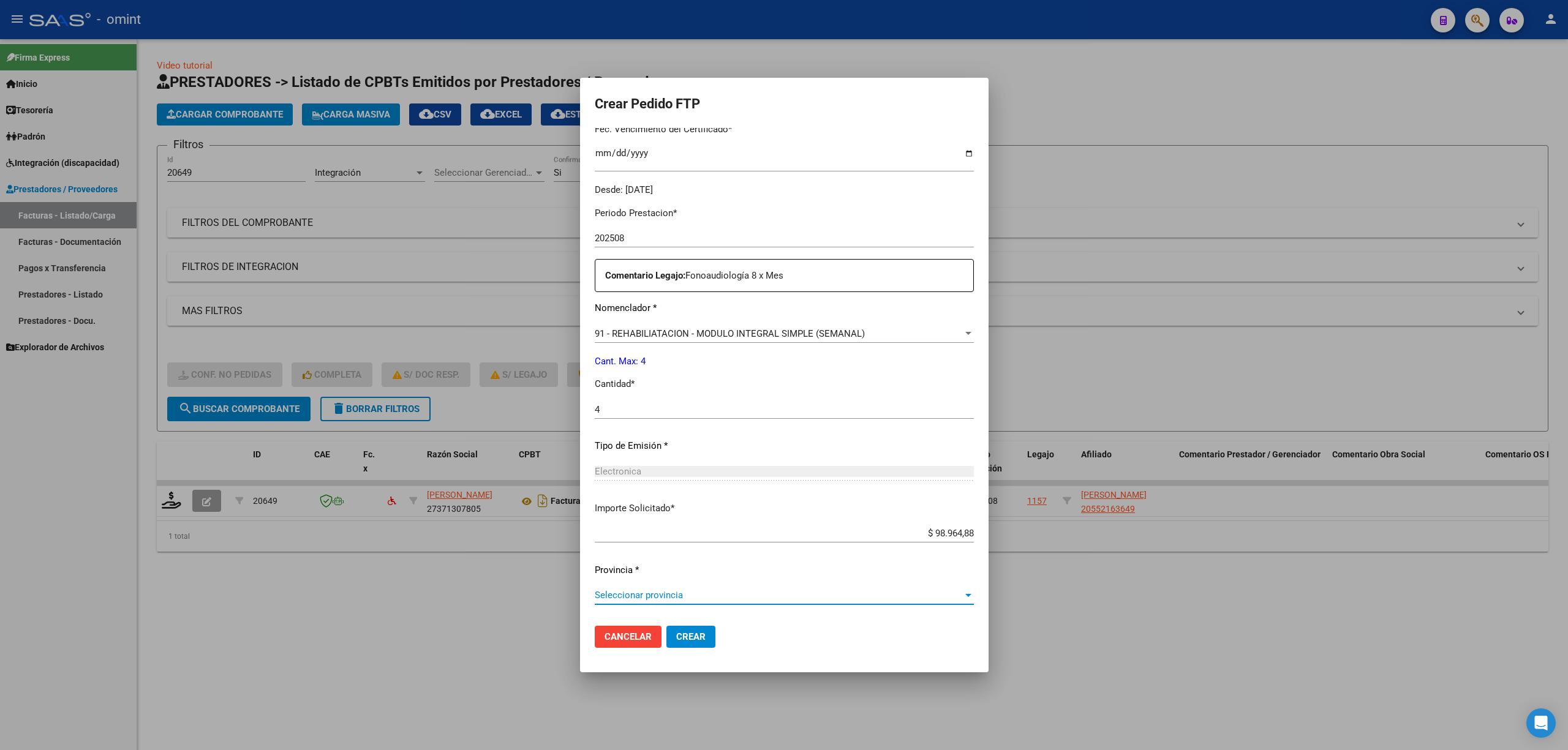
click at [621, 592] on span "Seleccionar provincia" at bounding box center [778, 595] width 368 height 11
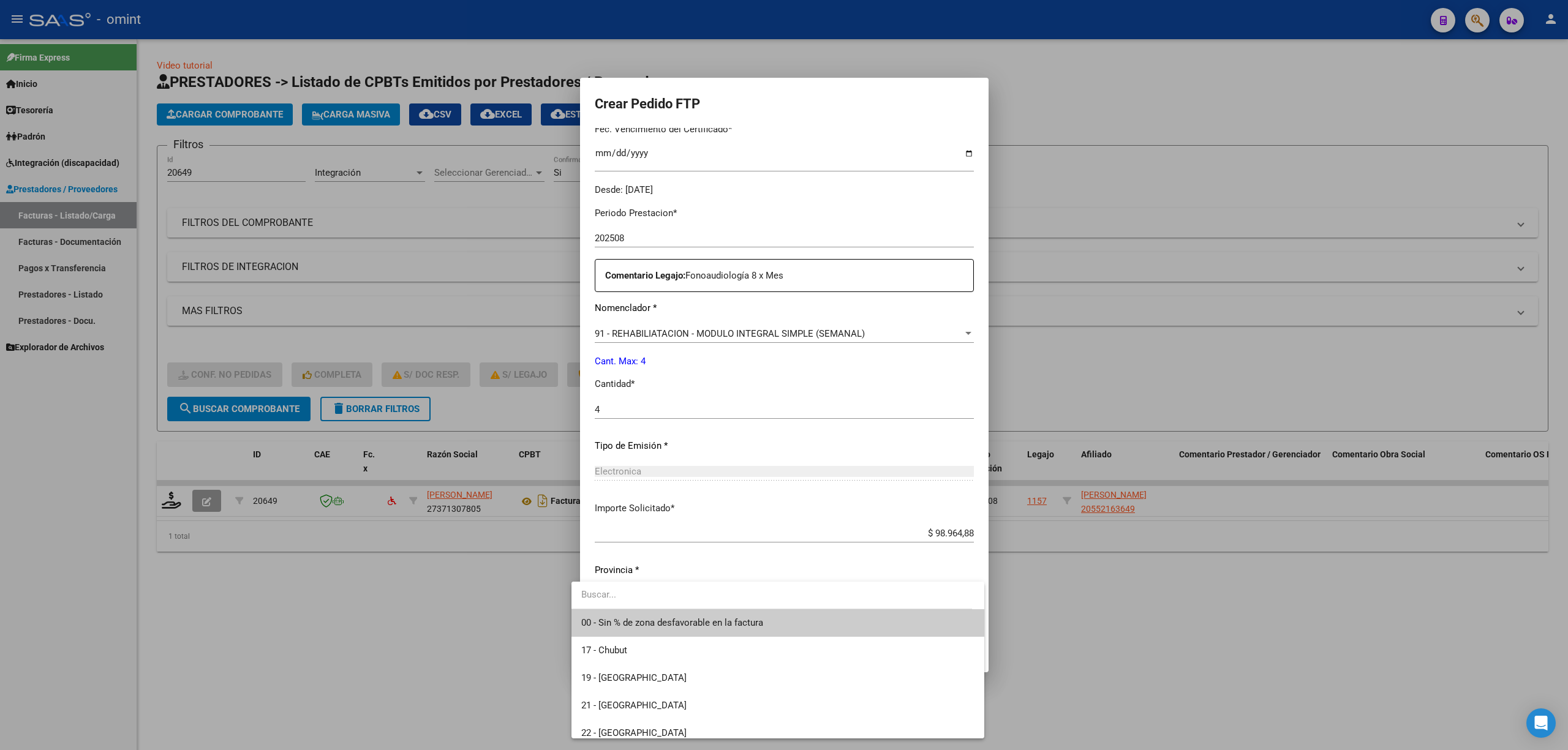
click at [639, 623] on span "00 - Sin % de zona desfavorable en la factura" at bounding box center [672, 623] width 182 height 11
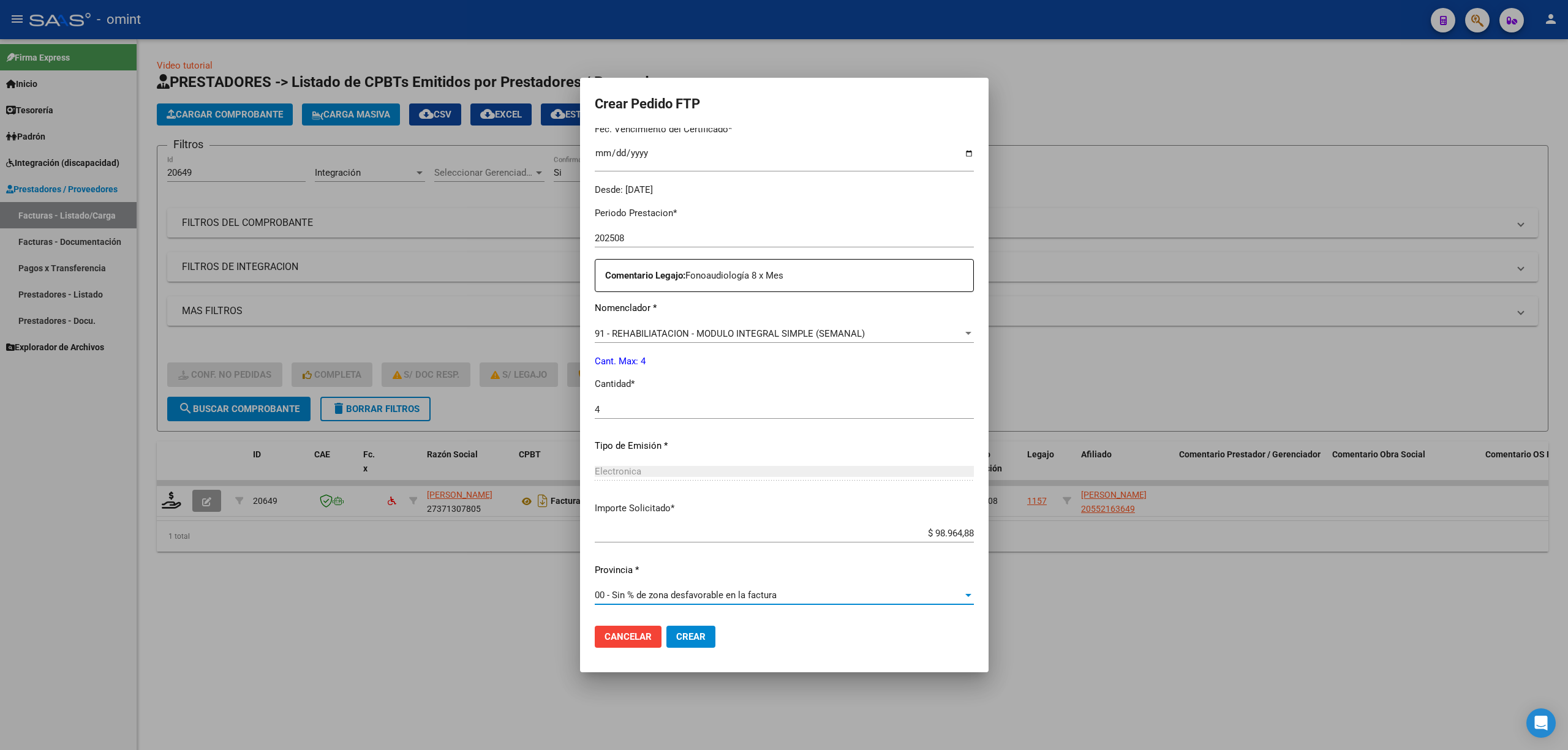
click at [676, 631] on span "Crear" at bounding box center [691, 637] width 30 height 11
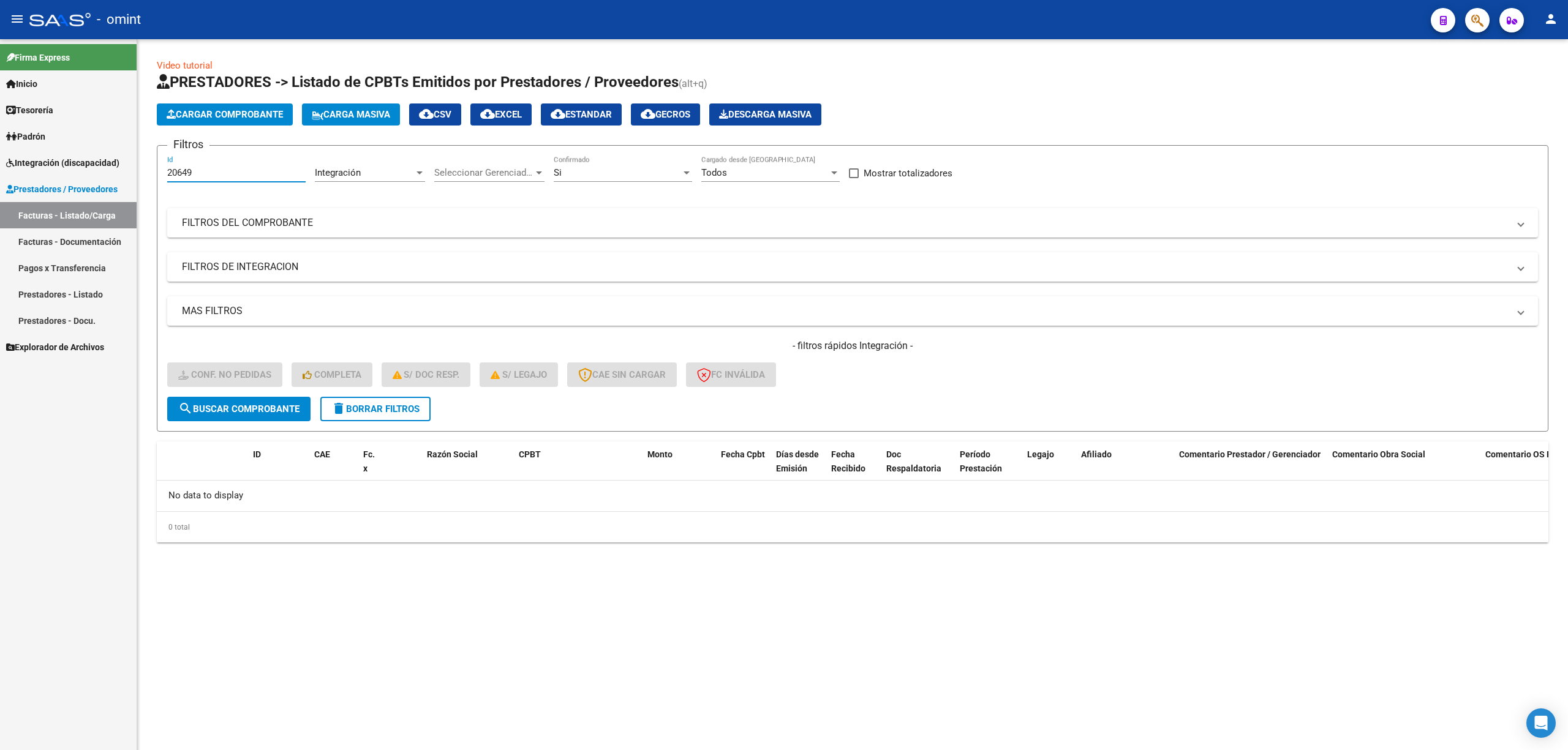
drag, startPoint x: 182, startPoint y: 174, endPoint x: 107, endPoint y: 189, distance: 76.5
click at [88, 186] on mat-sidenav-container "Firma Express Inicio Calendario SSS Instructivos Contacto OS Tesorería Extracto…" at bounding box center [784, 394] width 1568 height 711
paste input "7529370801"
drag, startPoint x: 115, startPoint y: 169, endPoint x: 86, endPoint y: 175, distance: 29.6
click at [80, 170] on mat-sidenav-container "Firma Express Inicio Calendario SSS Instructivos Contacto OS Tesorería Extracto…" at bounding box center [784, 394] width 1568 height 711
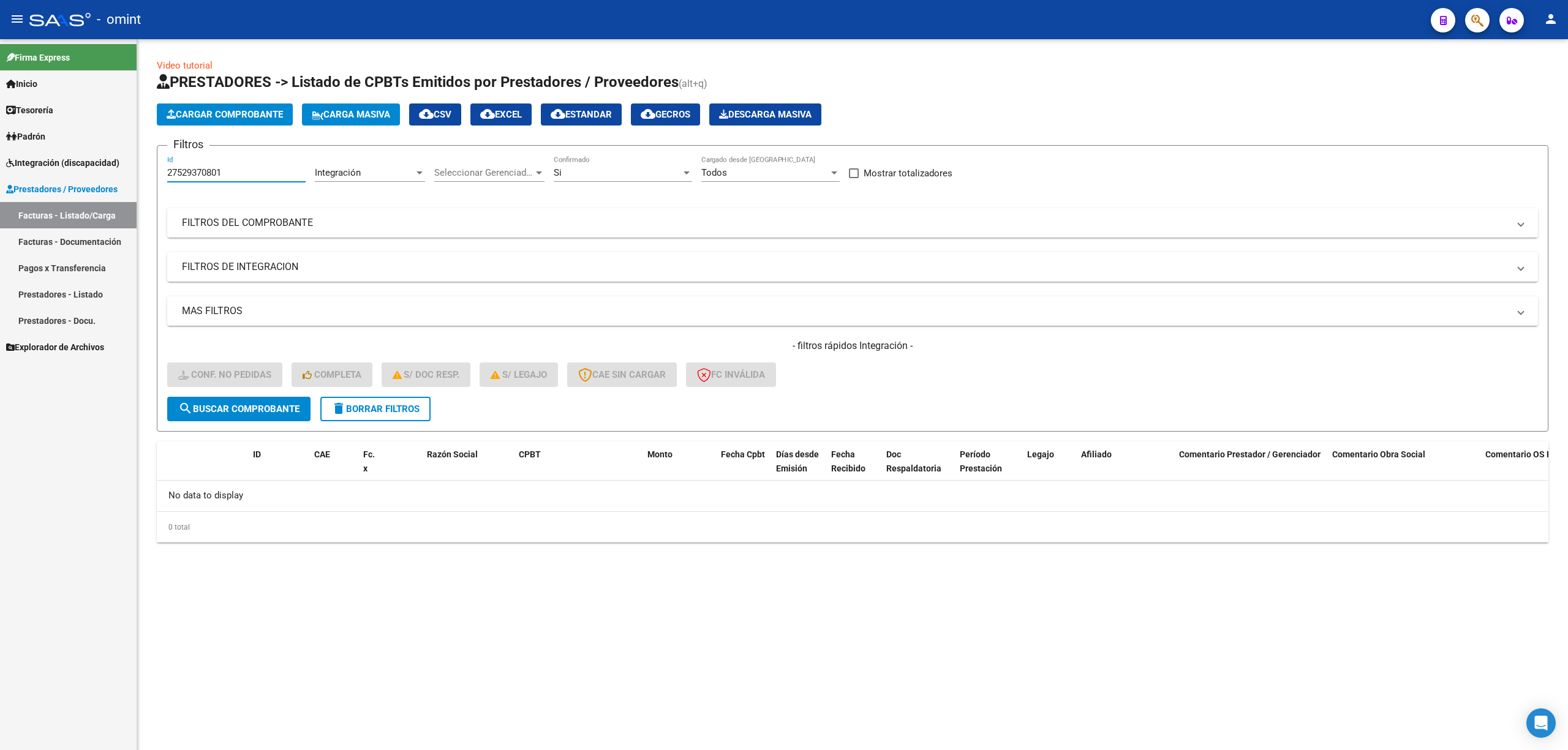
paste input "0854"
click at [283, 404] on span "search Buscar Comprobante" at bounding box center [238, 409] width 121 height 11
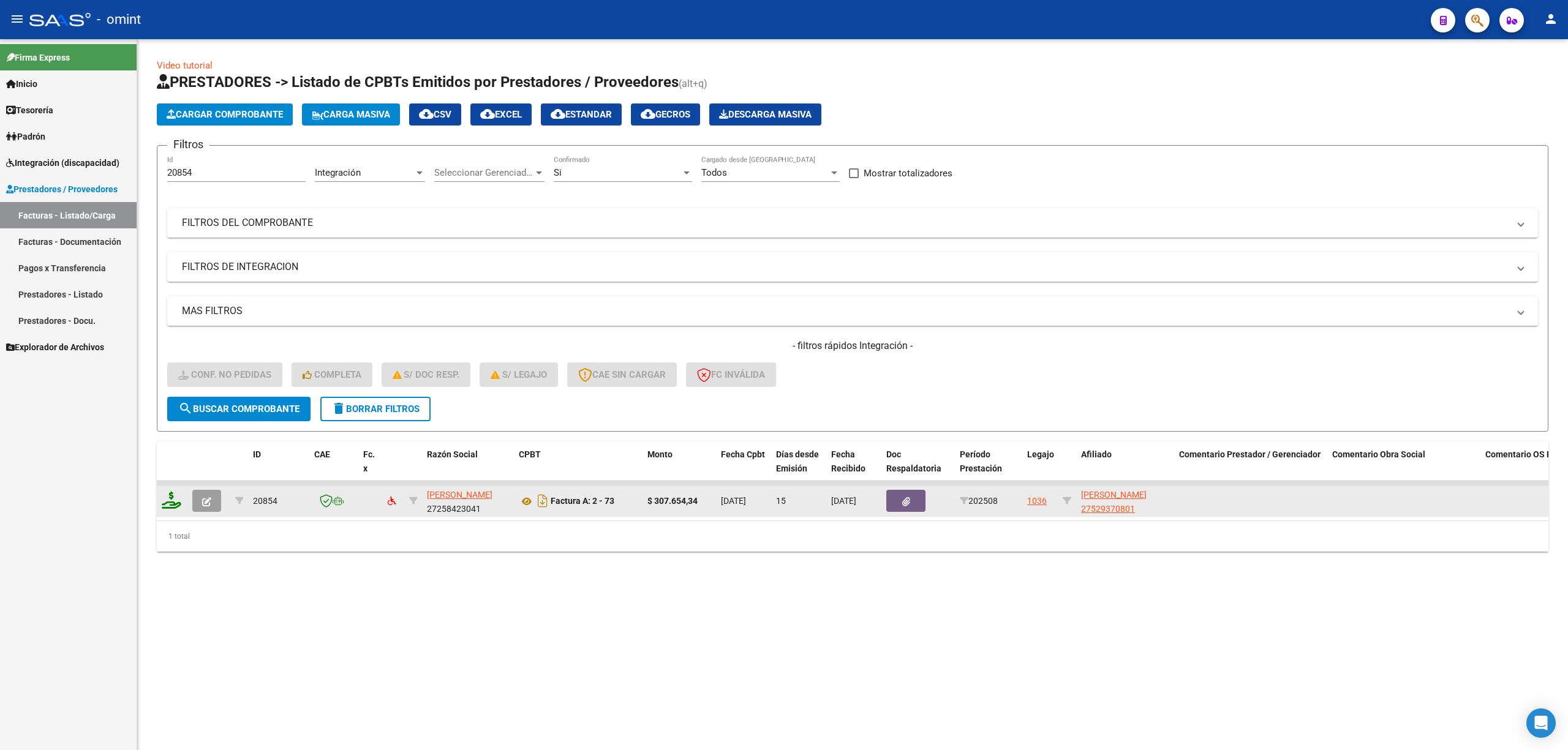
click at [175, 501] on icon at bounding box center [171, 500] width 19 height 18
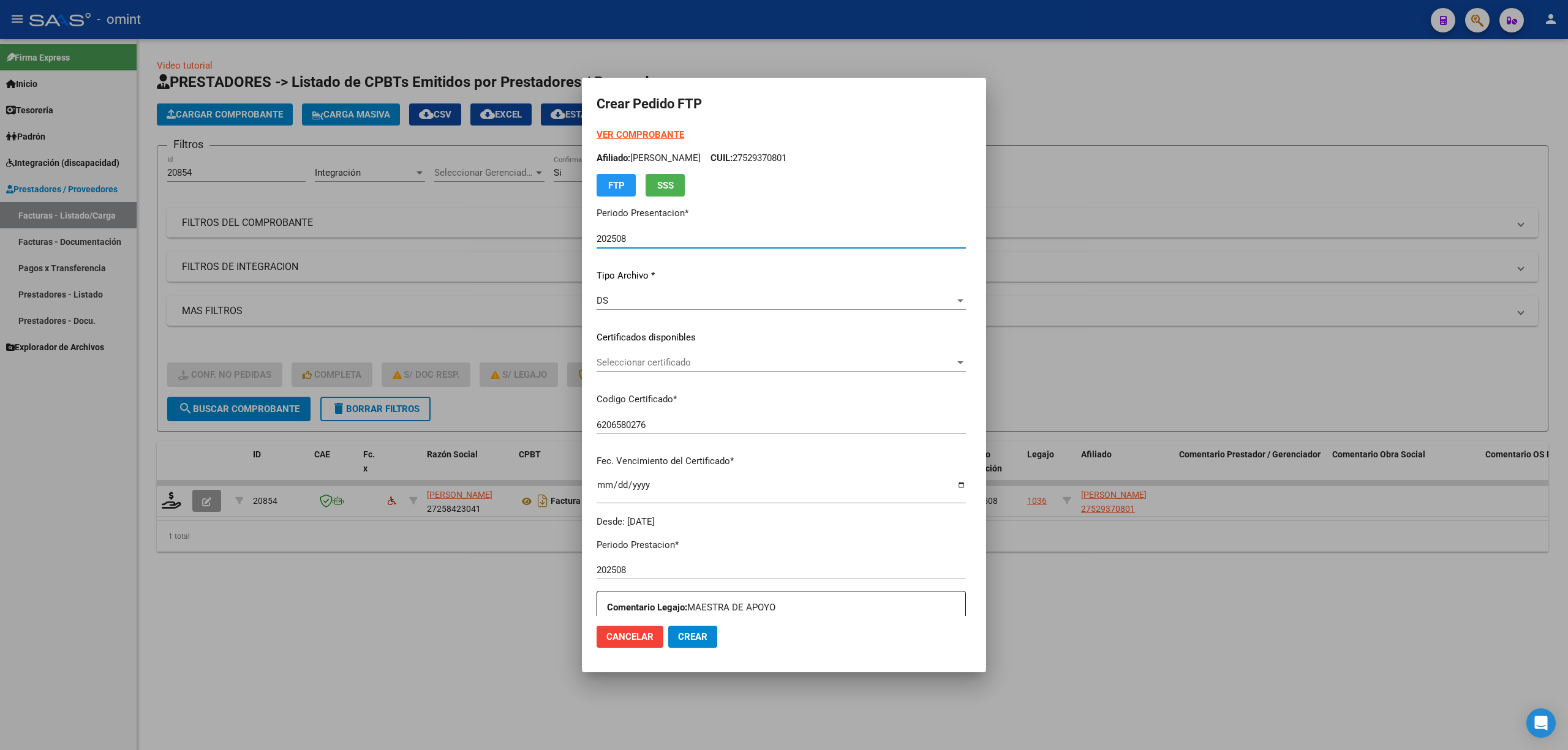
click at [625, 375] on div "Seleccionar certificado Seleccionar certificado" at bounding box center [781, 369] width 370 height 30
click at [626, 364] on span "Seleccionar certificado" at bounding box center [775, 363] width 358 height 11
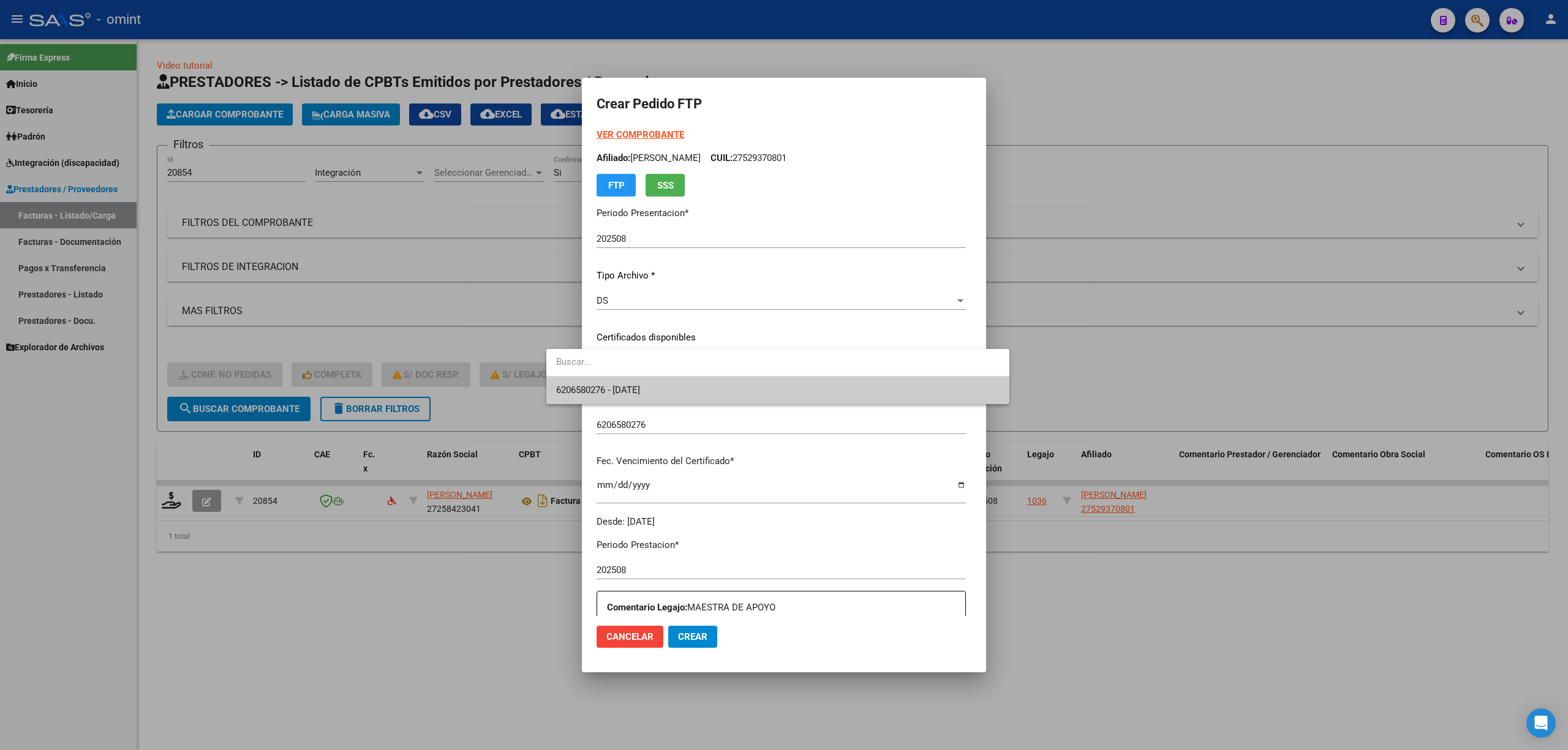
click at [640, 388] on span "6206580276 - 2028-08-25" at bounding box center [597, 390] width 84 height 11
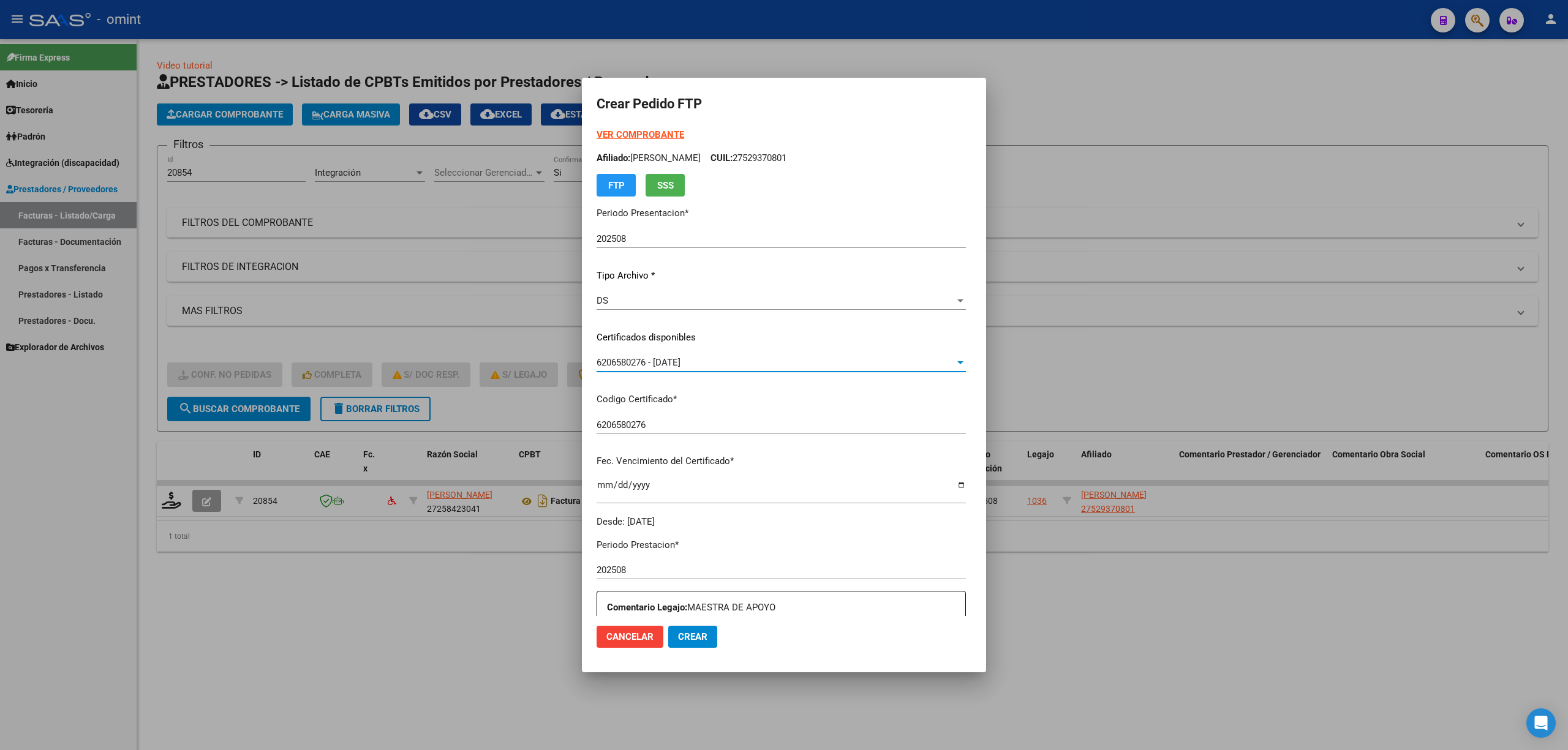
scroll to position [245, 0]
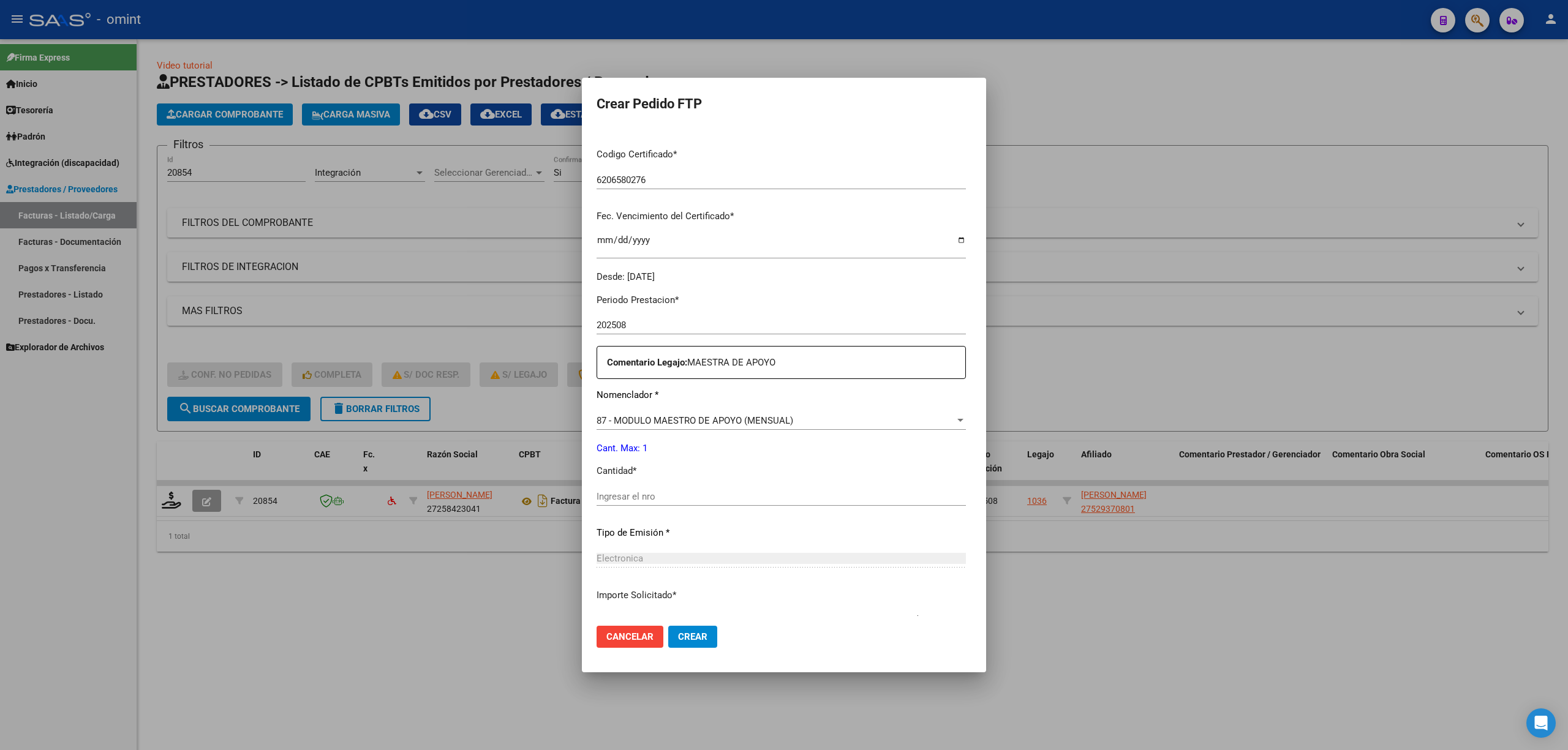
click at [603, 498] on input "Ingresar el nro" at bounding box center [781, 496] width 370 height 11
click at [678, 640] on span "Crear" at bounding box center [693, 637] width 30 height 11
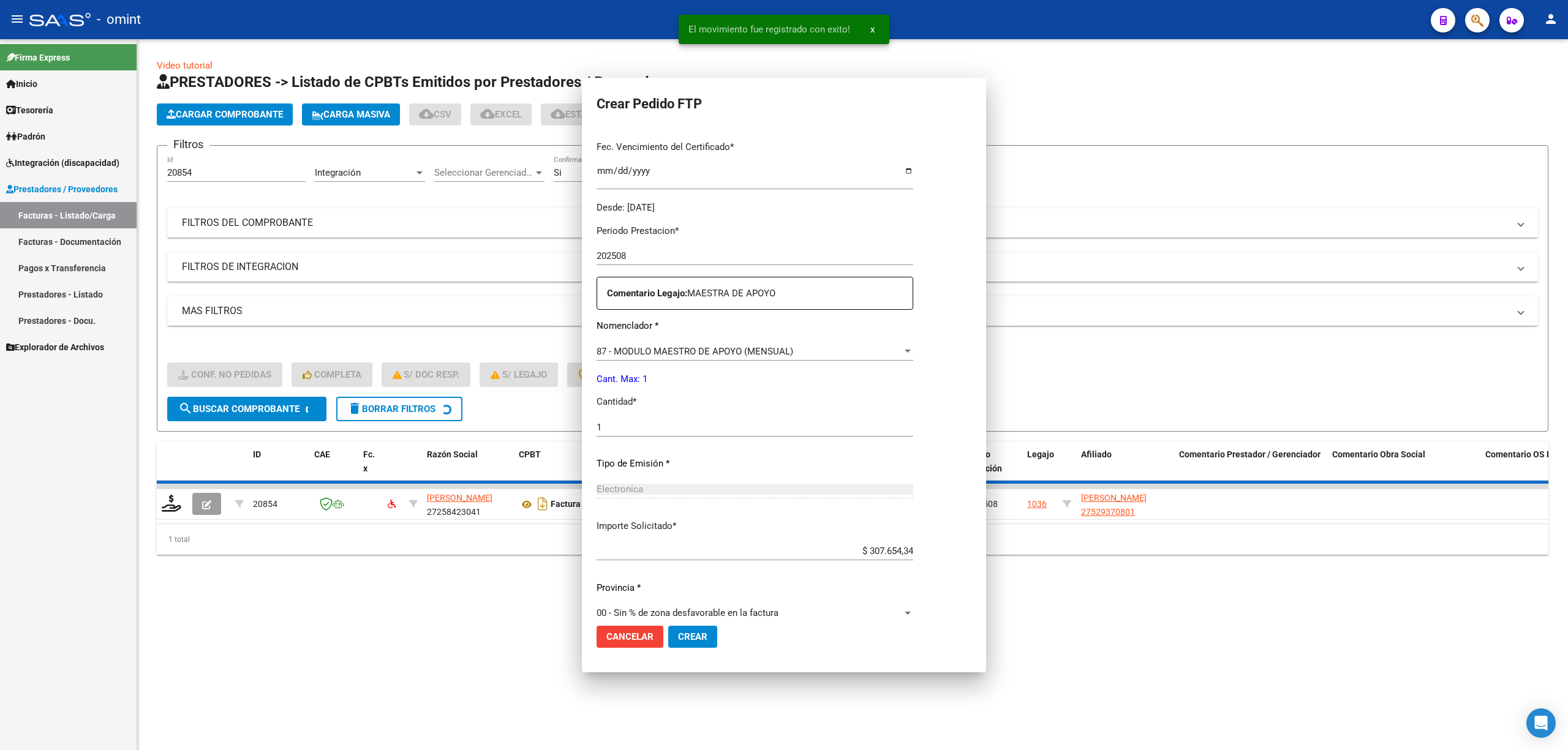
scroll to position [0, 0]
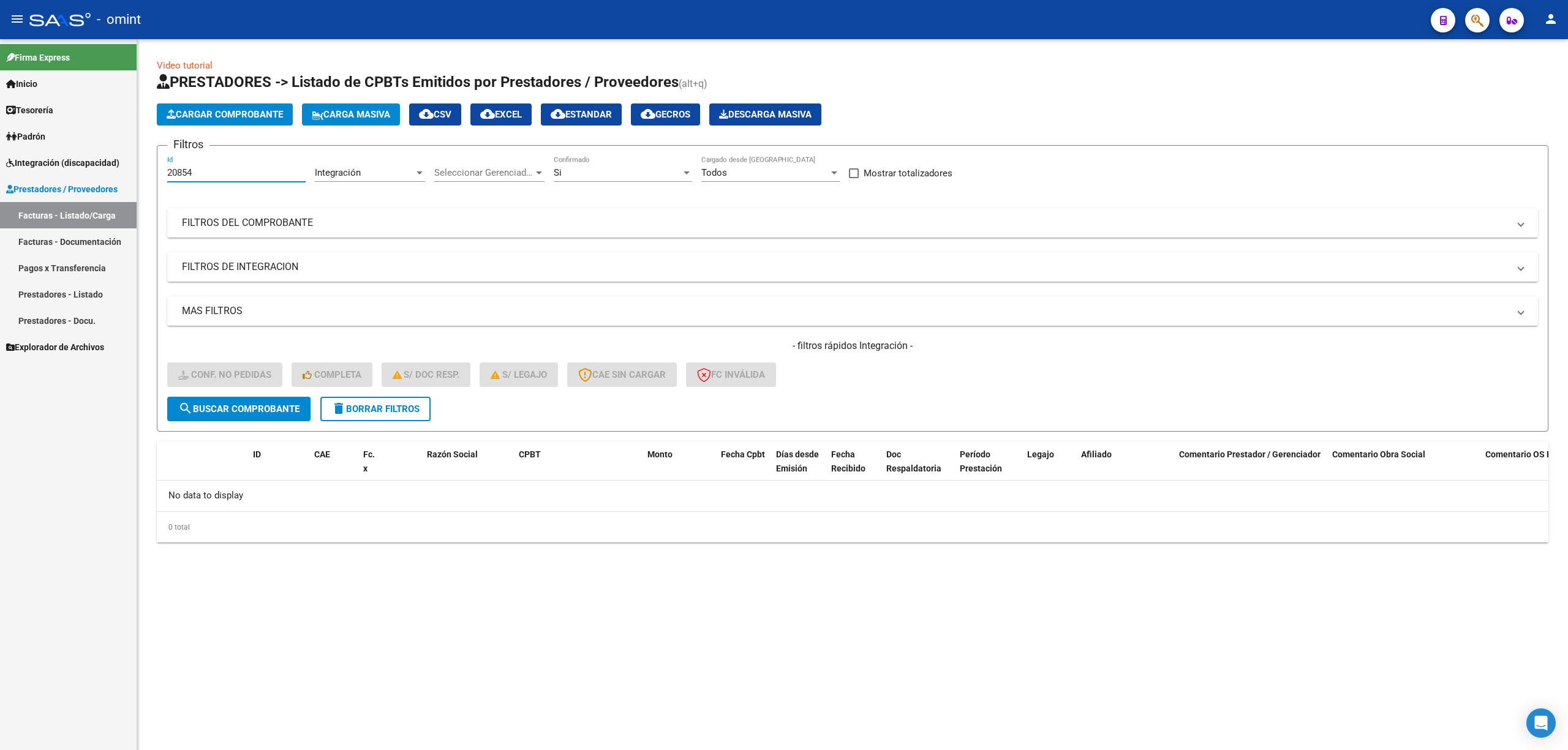
drag, startPoint x: 248, startPoint y: 171, endPoint x: 140, endPoint y: 187, distance: 109.2
click at [132, 183] on mat-sidenav-container "Firma Express Inicio Calendario SSS Instructivos Contacto OS Tesorería Extracto…" at bounding box center [784, 394] width 1568 height 711
paste input "1312"
click at [244, 404] on span "search Buscar Comprobante" at bounding box center [238, 409] width 121 height 11
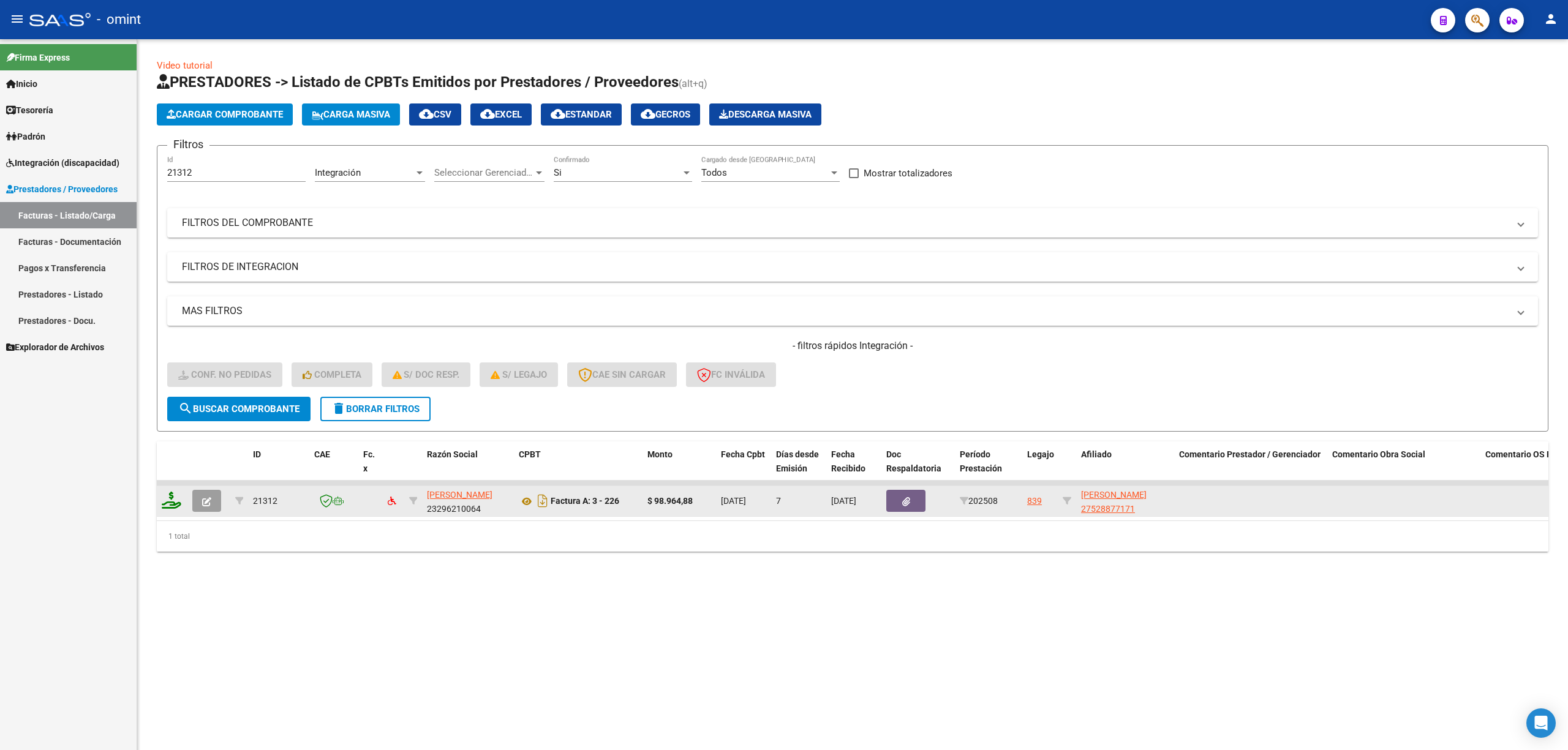
click at [172, 502] on icon at bounding box center [171, 500] width 19 height 18
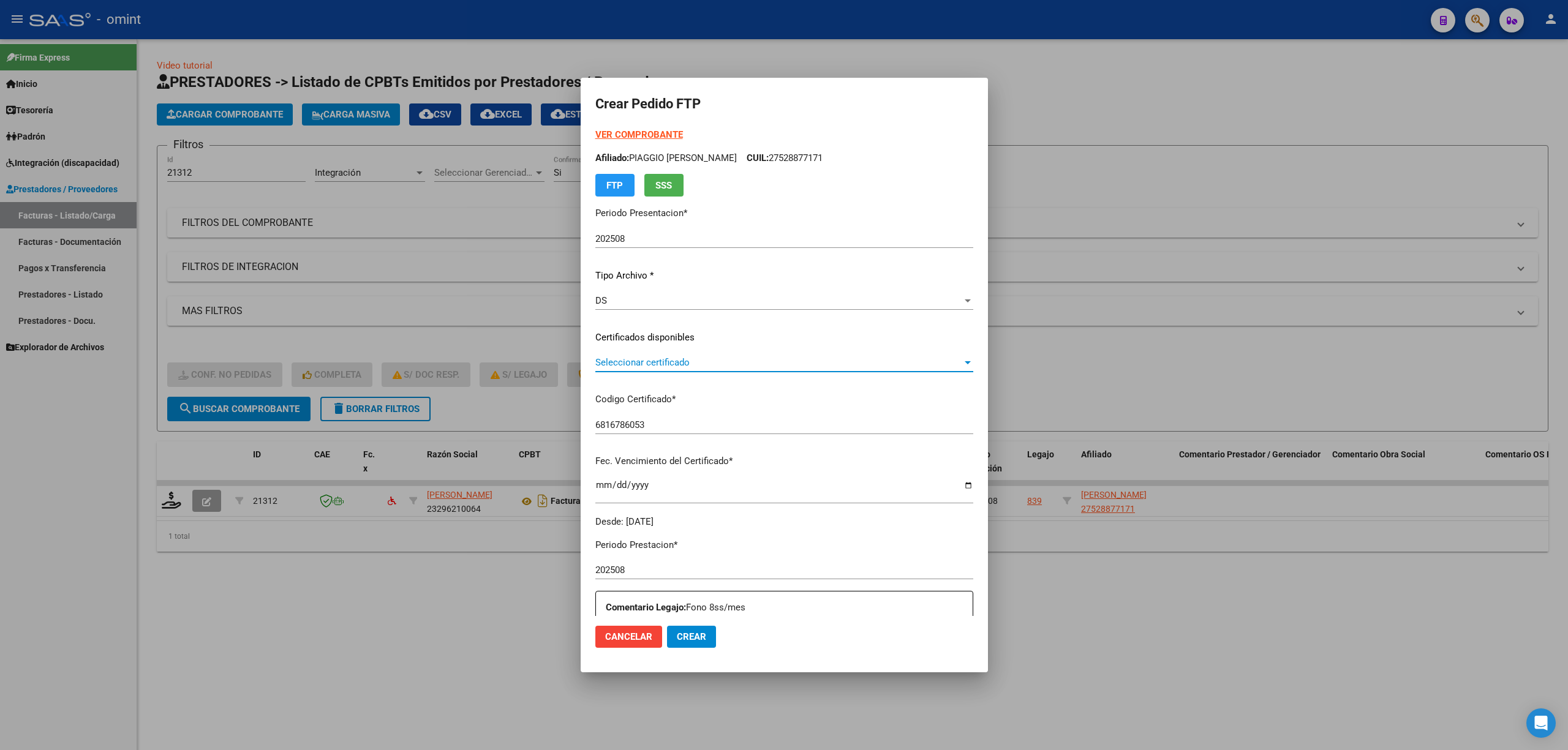
click at [653, 361] on span "Seleccionar certificado" at bounding box center [779, 363] width 367 height 11
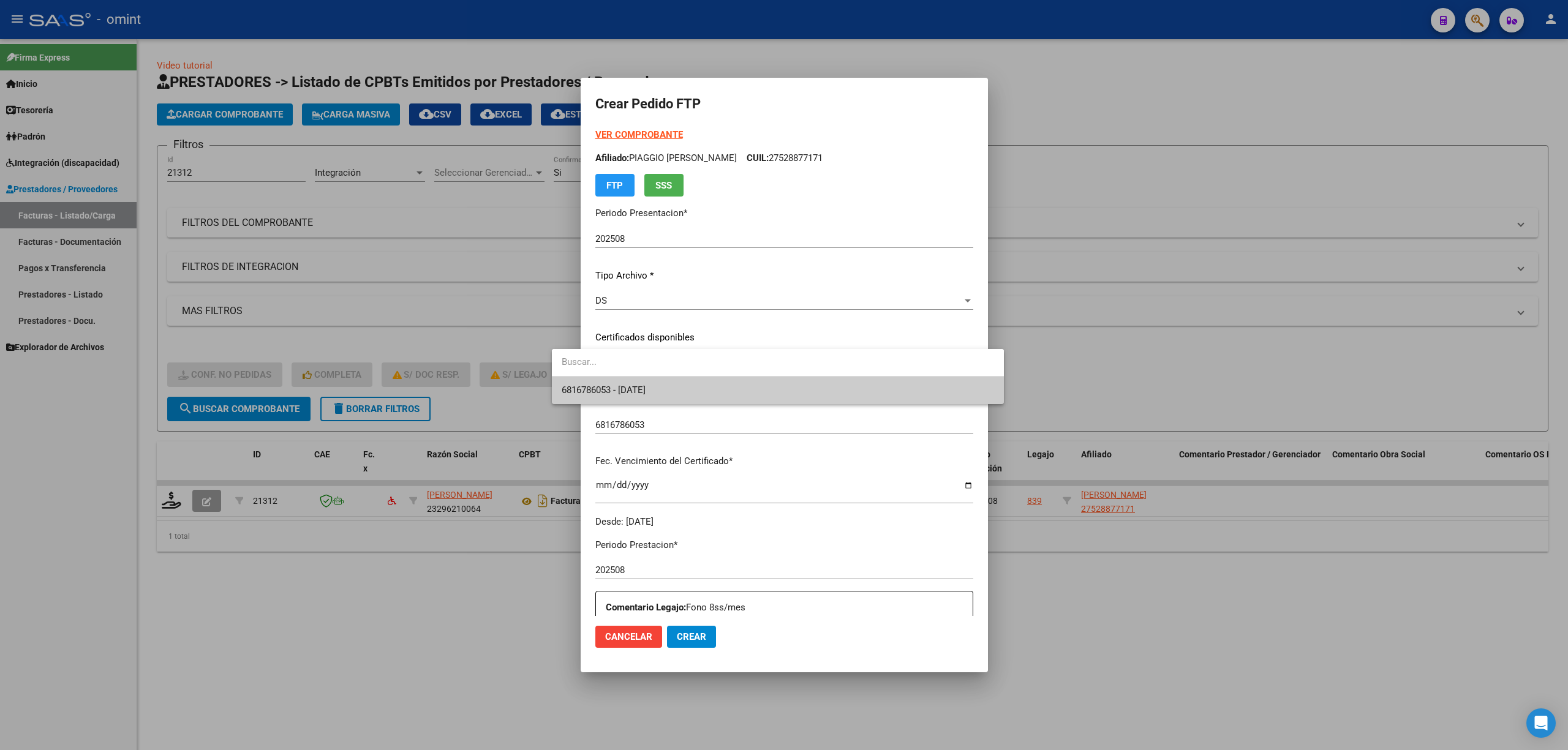
drag, startPoint x: 650, startPoint y: 386, endPoint x: 680, endPoint y: 390, distance: 30.3
click at [646, 388] on span "6816786053 - 2027-10-24" at bounding box center [603, 390] width 84 height 11
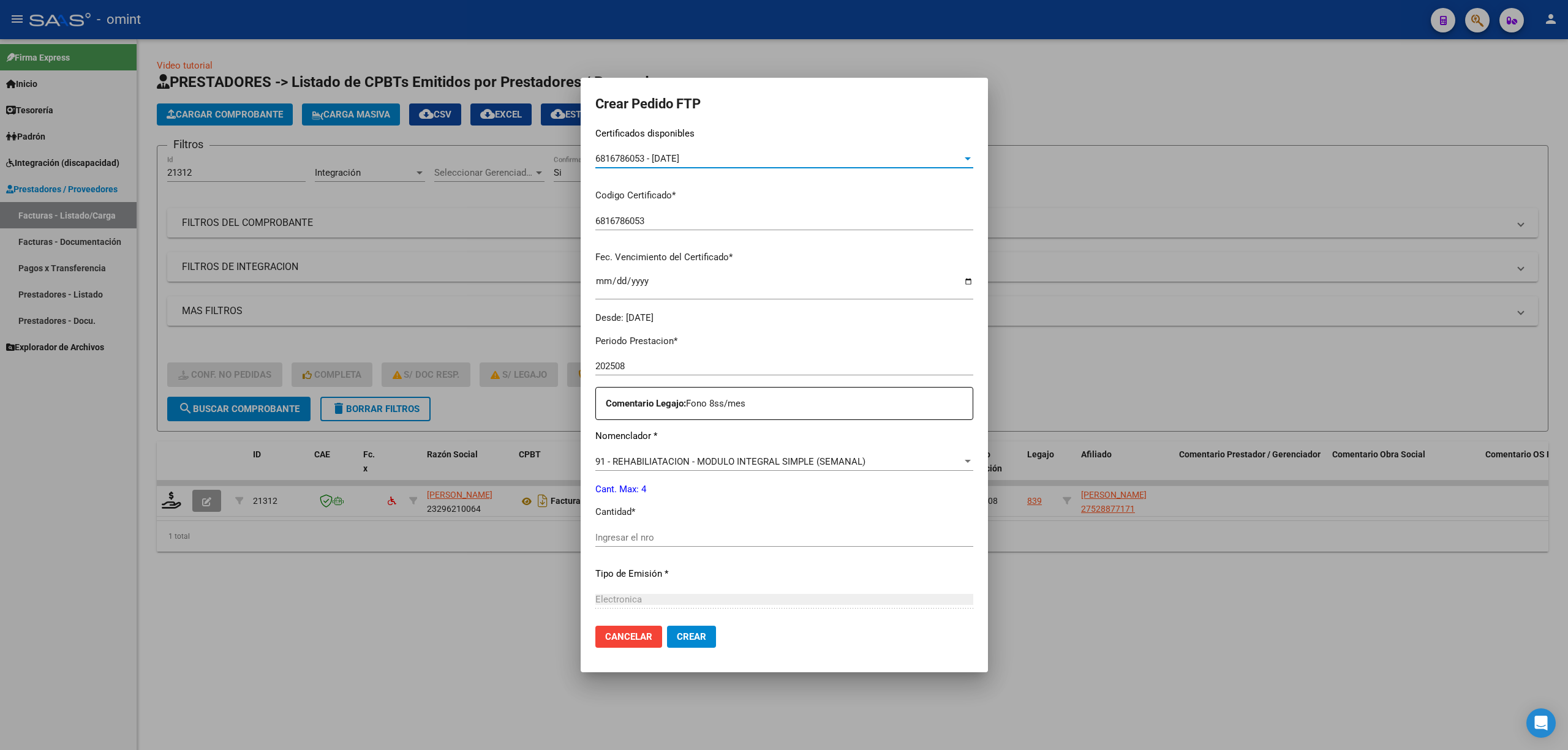
scroll to position [326, 0]
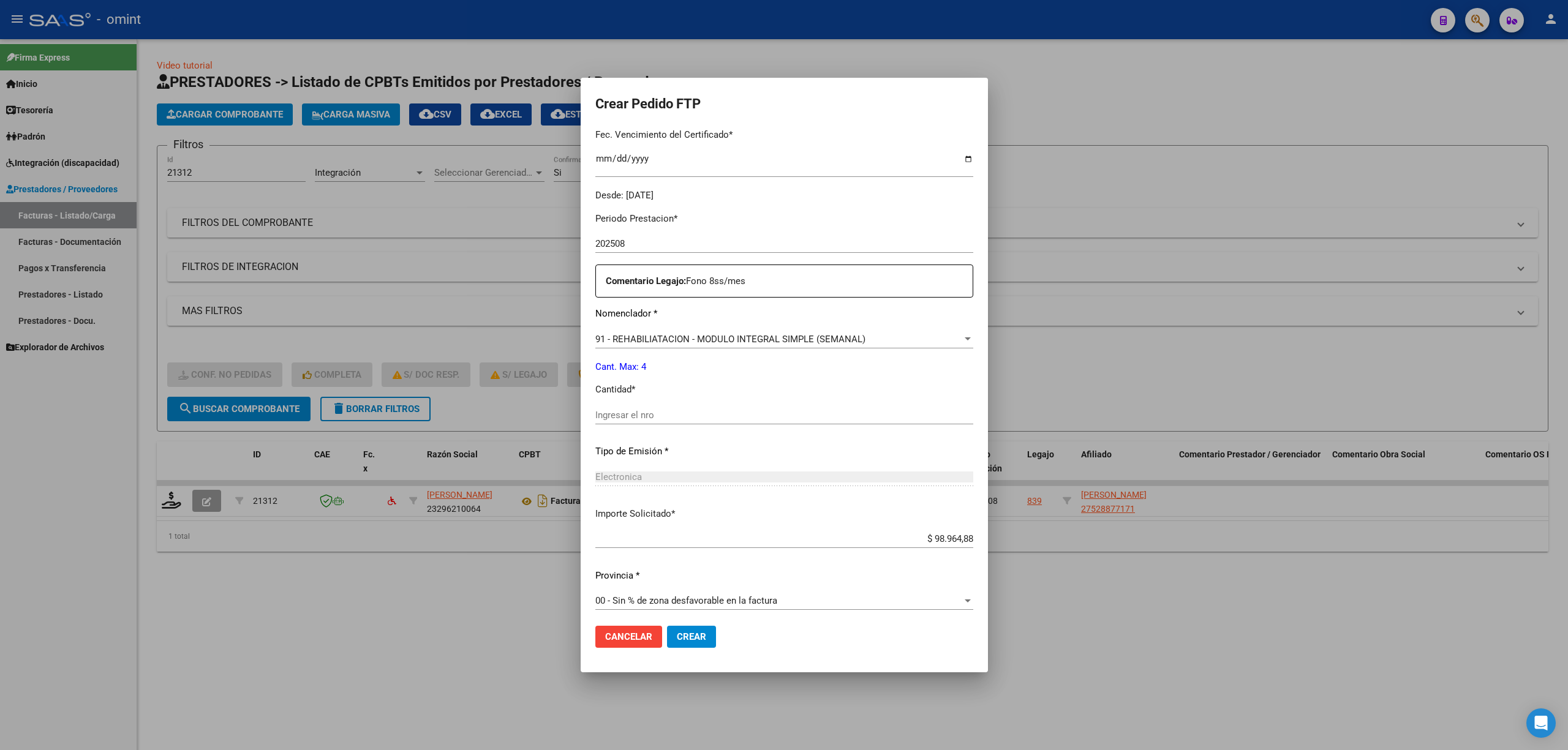
click at [666, 400] on div "Periodo Prestacion * 202508 Ingresar el Periodo Prestacion Comentario Legajo: F…" at bounding box center [784, 412] width 378 height 419
click at [677, 419] on input "Ingresar el nro" at bounding box center [784, 415] width 378 height 11
click at [667, 645] on button "Crear" at bounding box center [691, 637] width 49 height 22
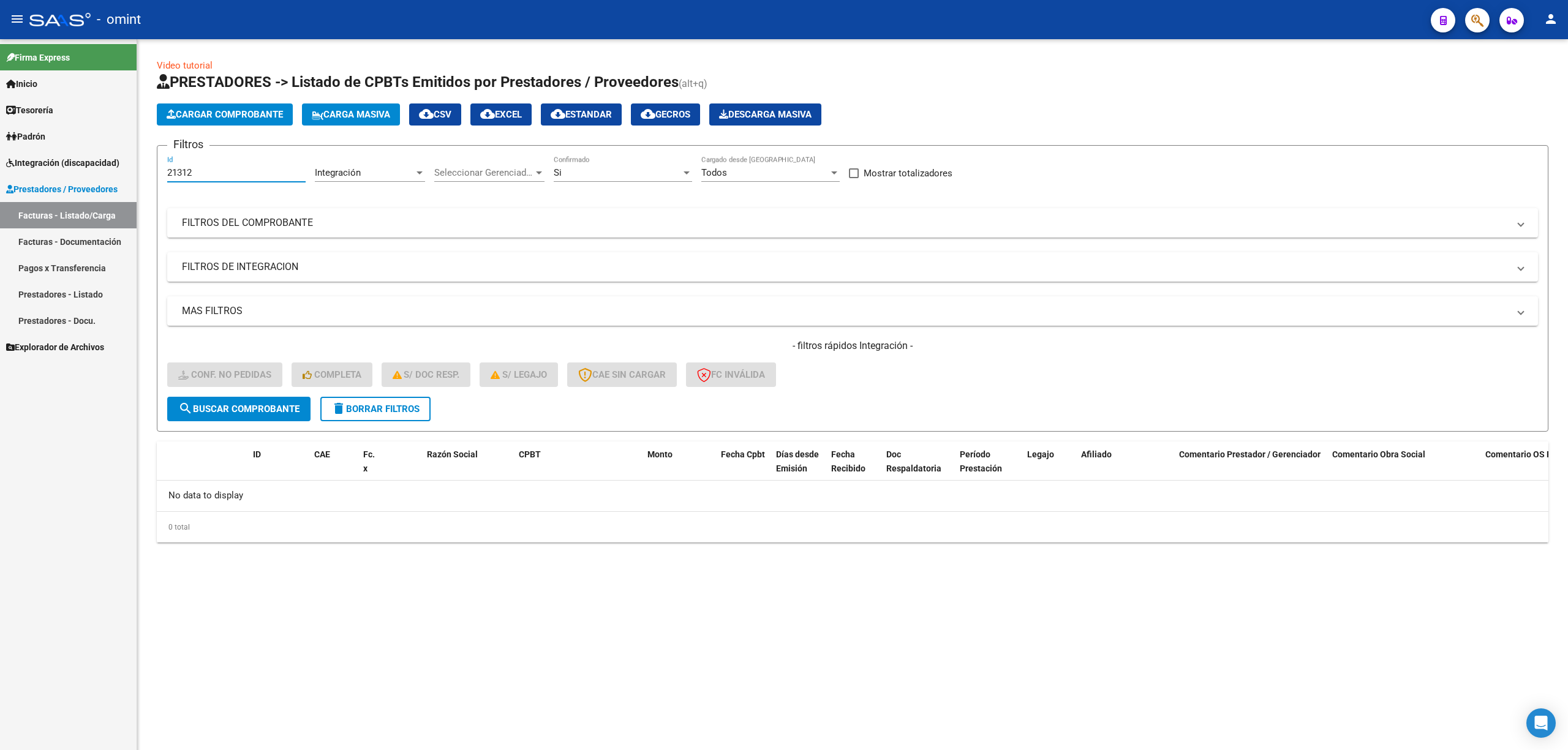
drag, startPoint x: 157, startPoint y: 180, endPoint x: 142, endPoint y: 180, distance: 15.0
click at [142, 180] on div "Video tutorial PRESTADORES -> Listado de CPBTs Emitidos por Prestadores / Prove…" at bounding box center [852, 310] width 1431 height 543
paste input "599"
click at [260, 412] on span "search Buscar Comprobante" at bounding box center [238, 409] width 121 height 11
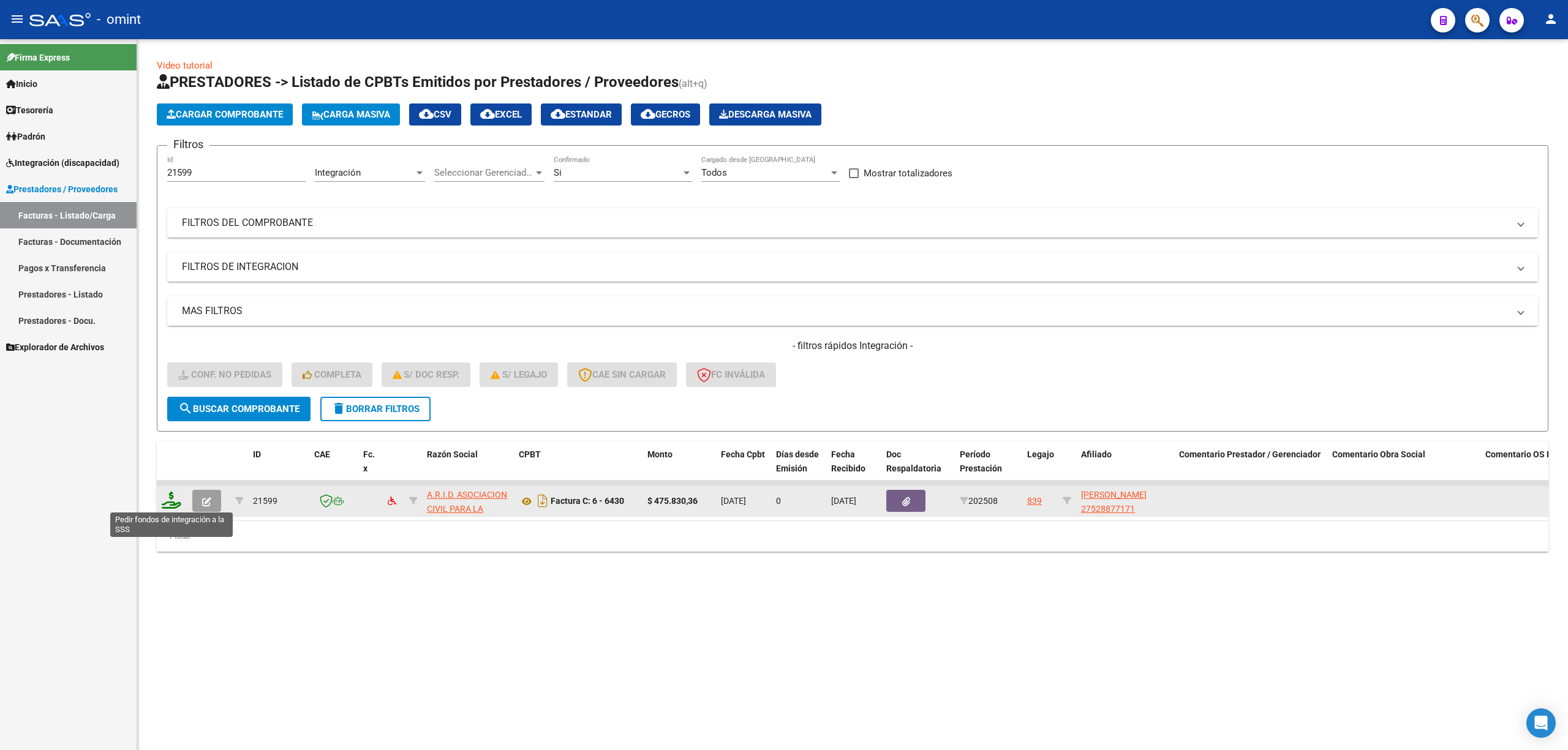
click at [170, 502] on icon at bounding box center [171, 500] width 19 height 18
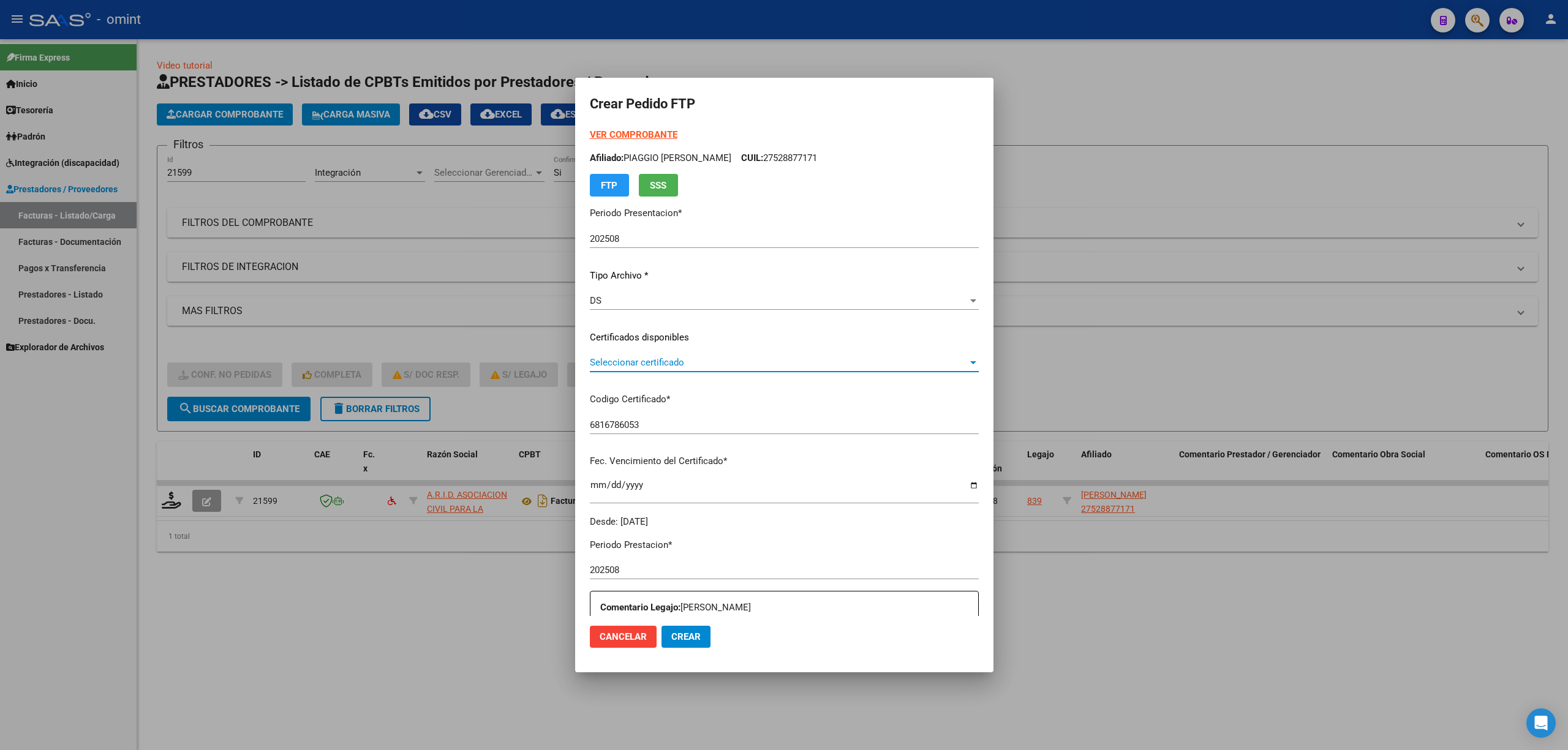
click at [619, 366] on span "Seleccionar certificado" at bounding box center [779, 363] width 378 height 11
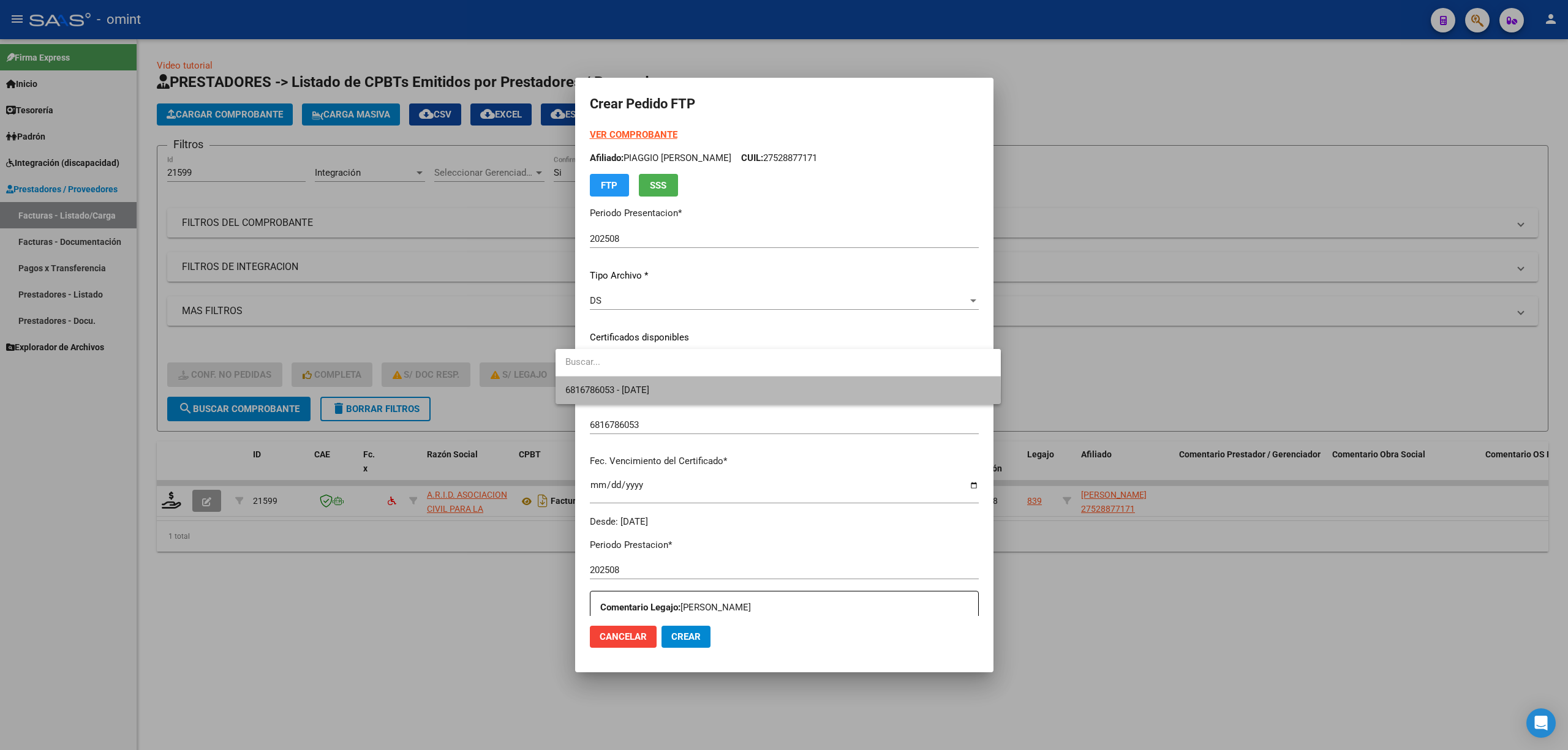
drag, startPoint x: 616, startPoint y: 397, endPoint x: 730, endPoint y: 400, distance: 114.0
click at [619, 395] on span "6816786053 - 2027-10-24" at bounding box center [778, 391] width 426 height 28
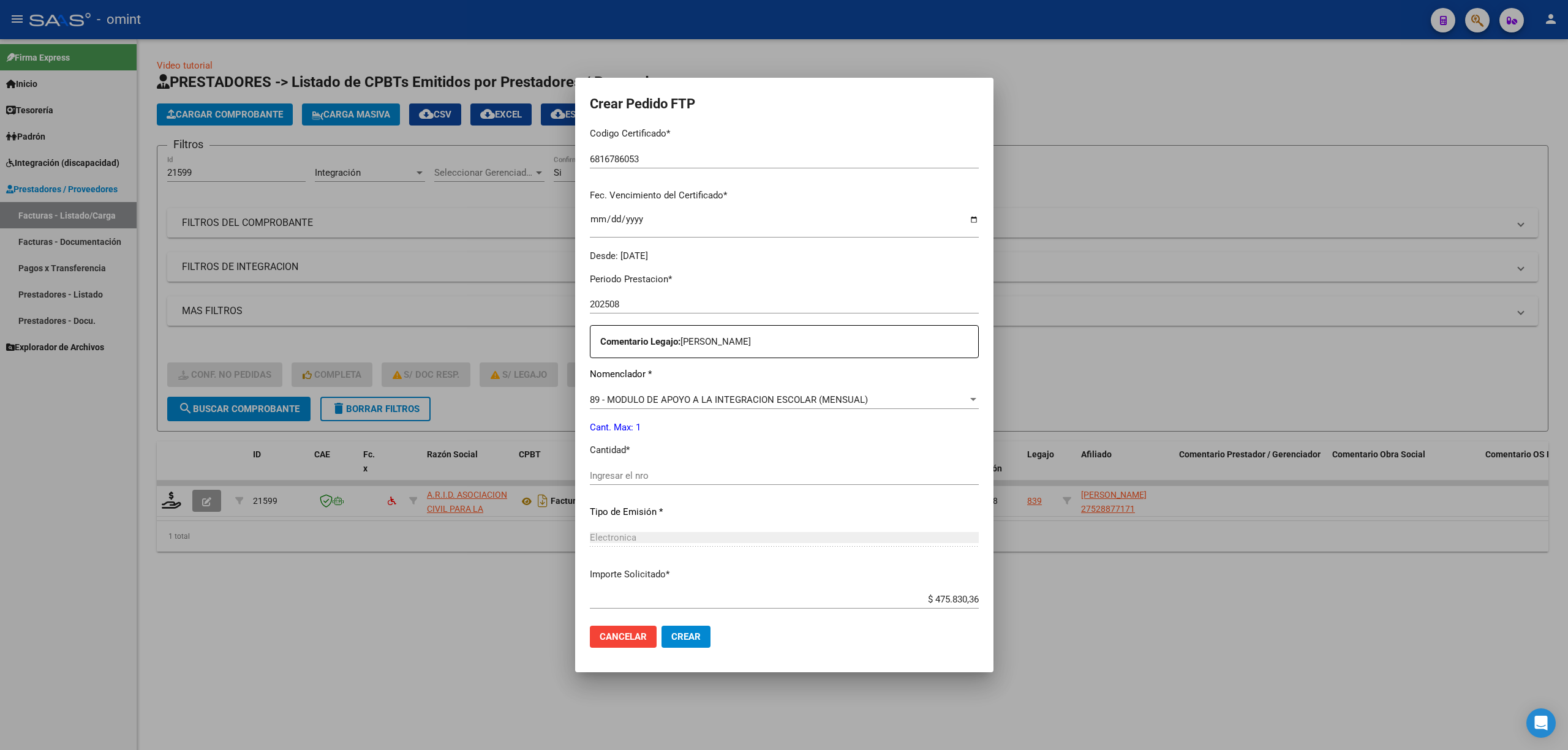
scroll to position [326, 0]
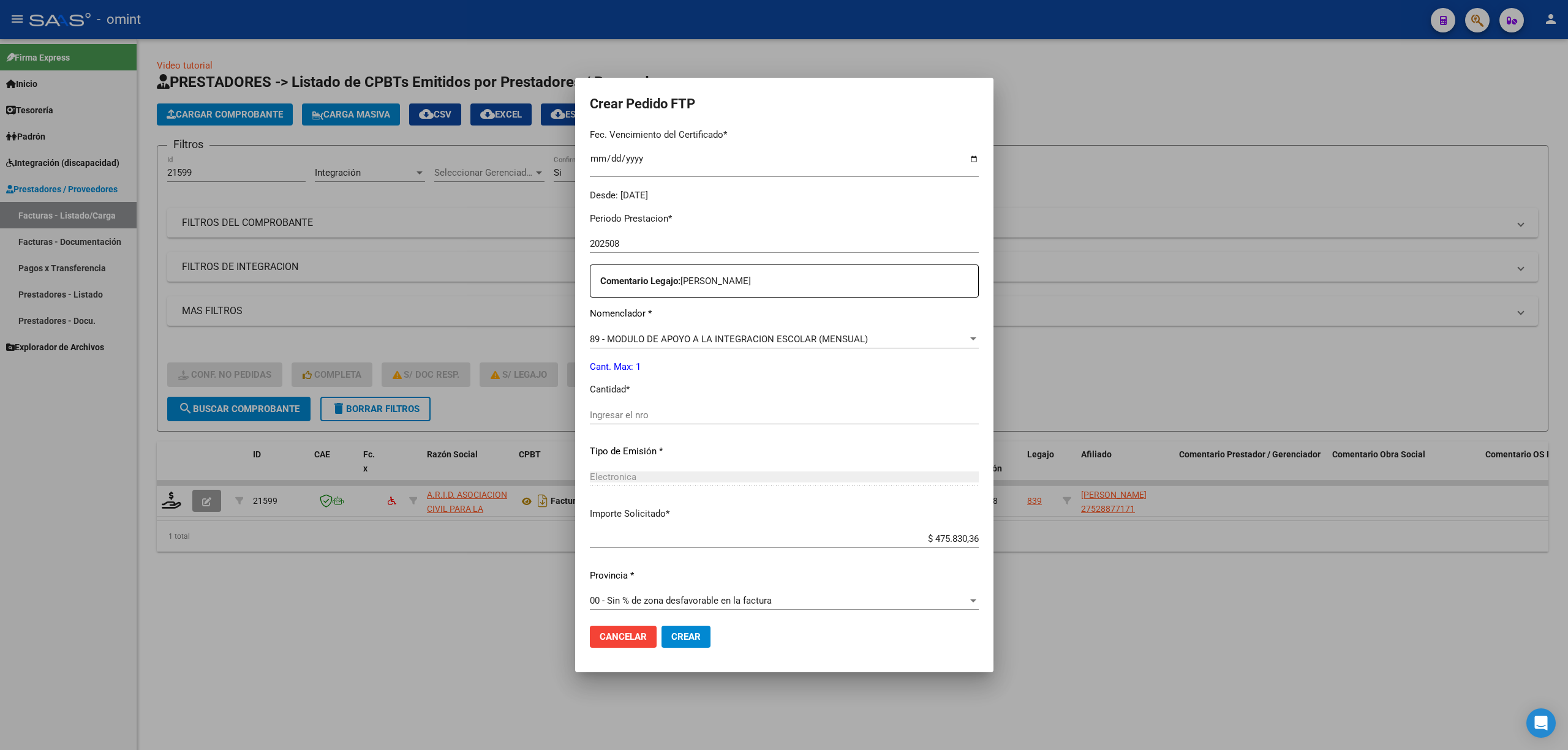
click at [610, 420] on input "Ingresar el nro" at bounding box center [784, 415] width 389 height 11
click at [671, 641] on span "Crear" at bounding box center [686, 637] width 30 height 11
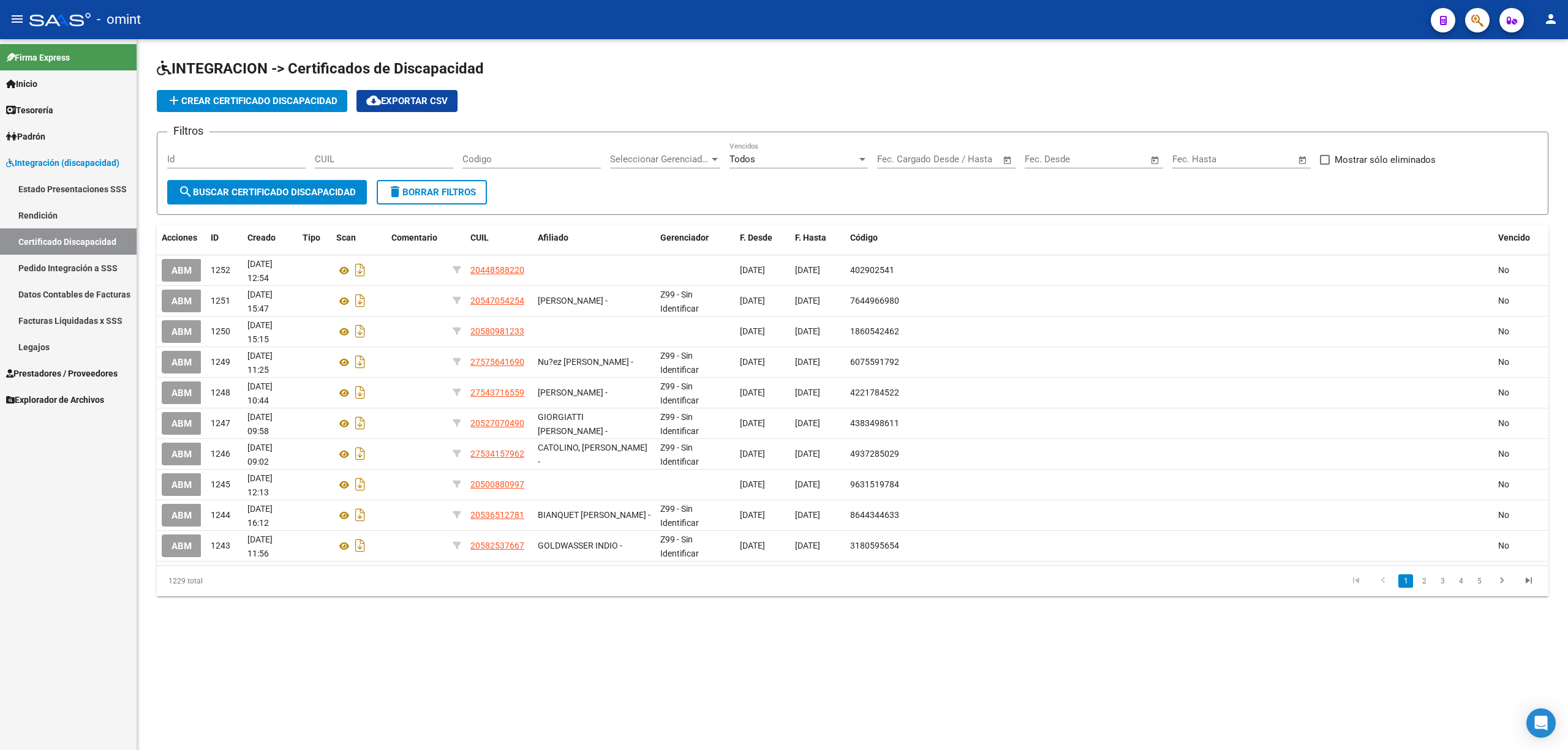
click at [238, 96] on span "add Crear Certificado Discapacidad" at bounding box center [252, 101] width 171 height 11
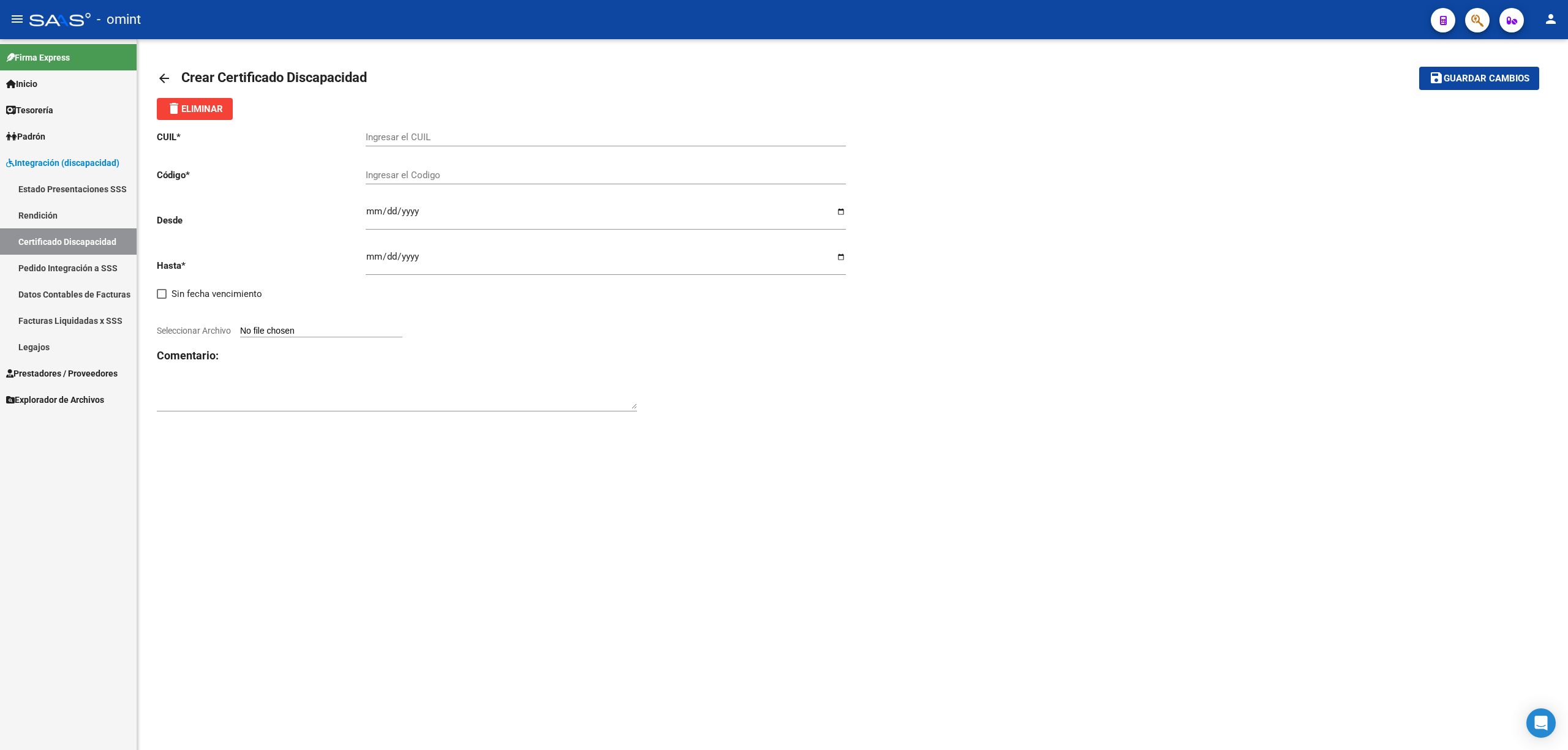
click at [438, 140] on input "Ingresar el CUIL" at bounding box center [606, 137] width 480 height 11
click at [157, 67] on link "arrow_back" at bounding box center [169, 78] width 24 height 29
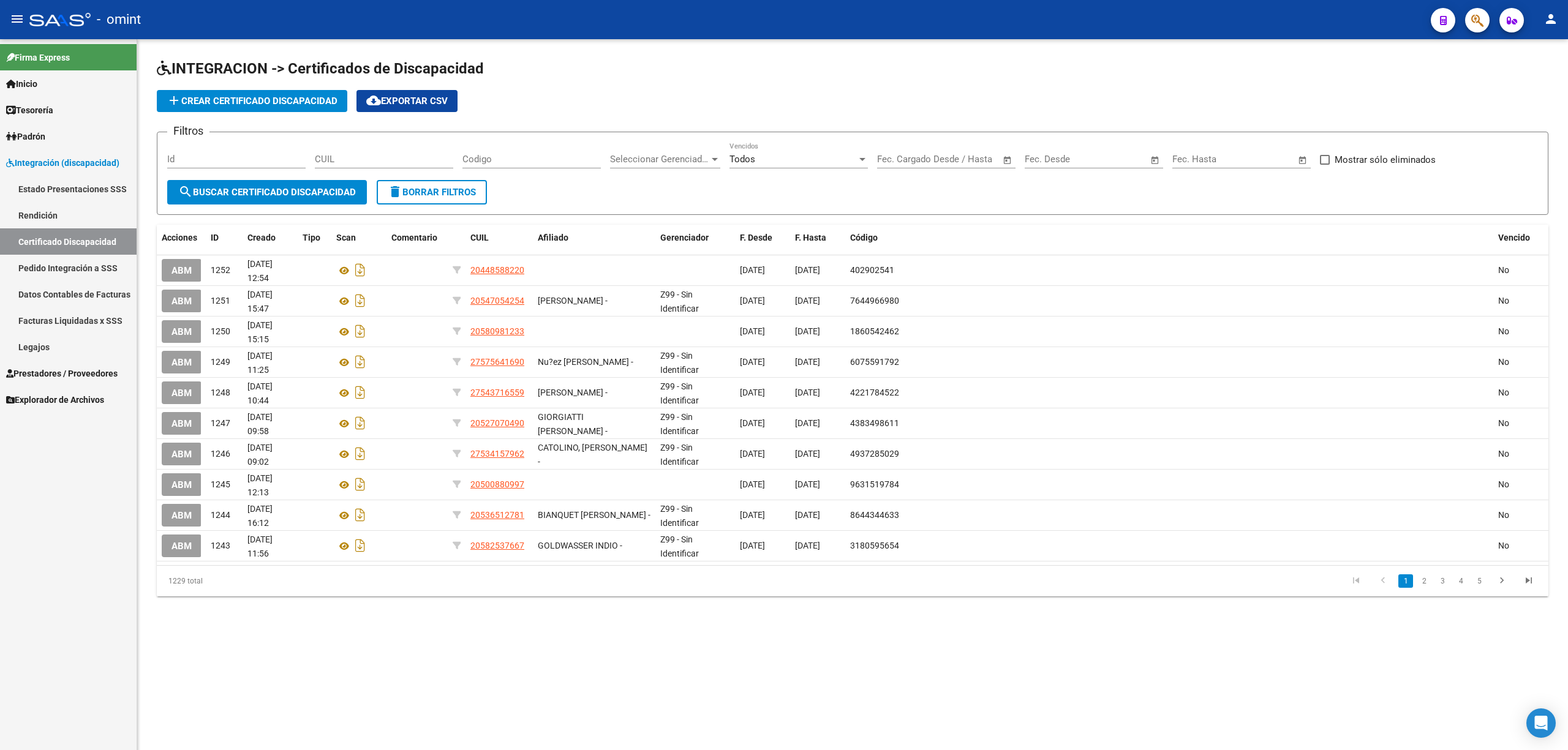
click at [400, 160] on input "CUIL" at bounding box center [383, 159] width 138 height 11
drag, startPoint x: 202, startPoint y: 163, endPoint x: 226, endPoint y: 162, distance: 24.0
click at [202, 163] on input "Id" at bounding box center [236, 159] width 138 height 11
click at [509, 153] on div "Codigo" at bounding box center [531, 155] width 138 height 26
click at [372, 160] on input "CUIL" at bounding box center [383, 159] width 138 height 11
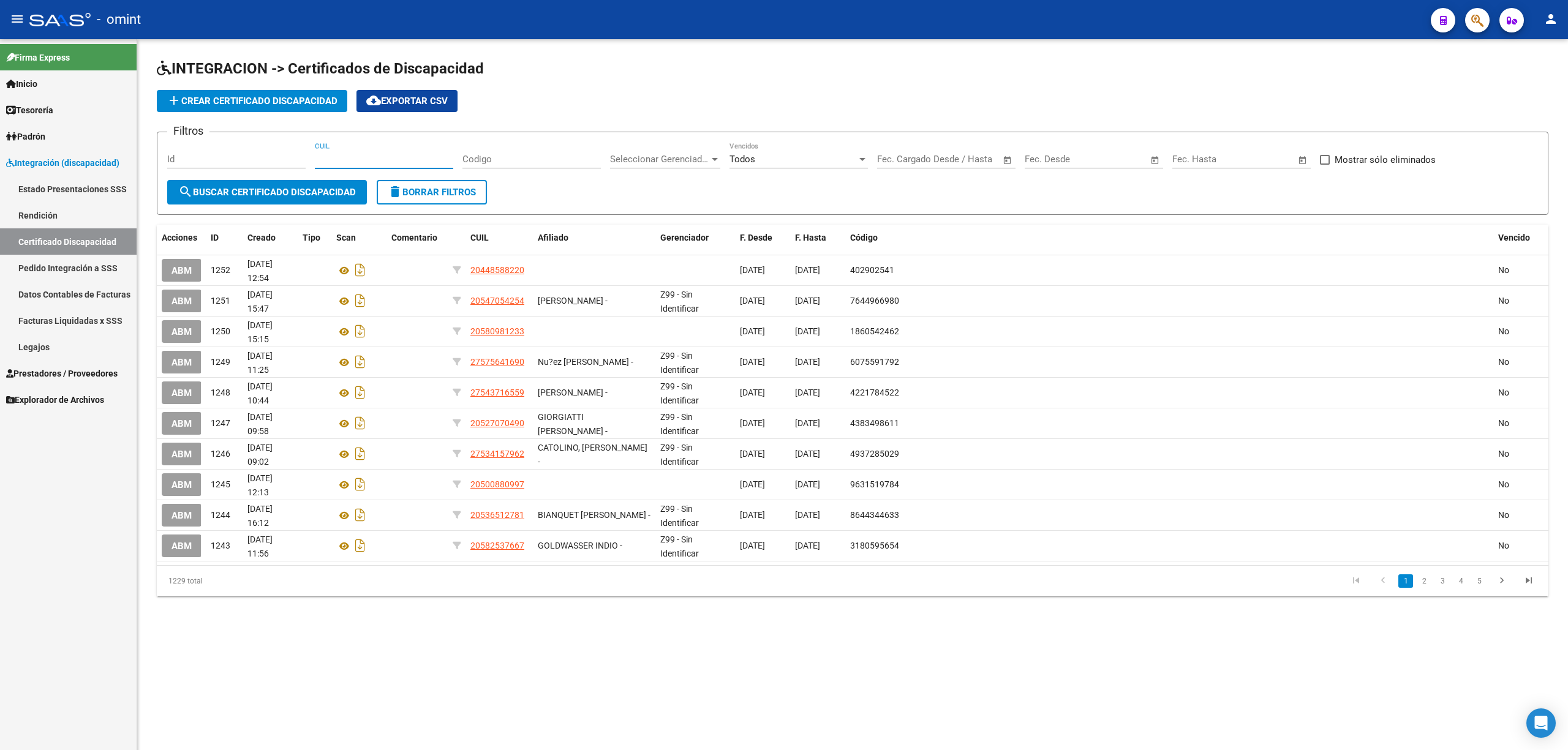
paste input "20-54576400-9"
type input "20-54576400-9"
click at [274, 194] on span "search Buscar Certificado Discapacidad" at bounding box center [267, 193] width 178 height 11
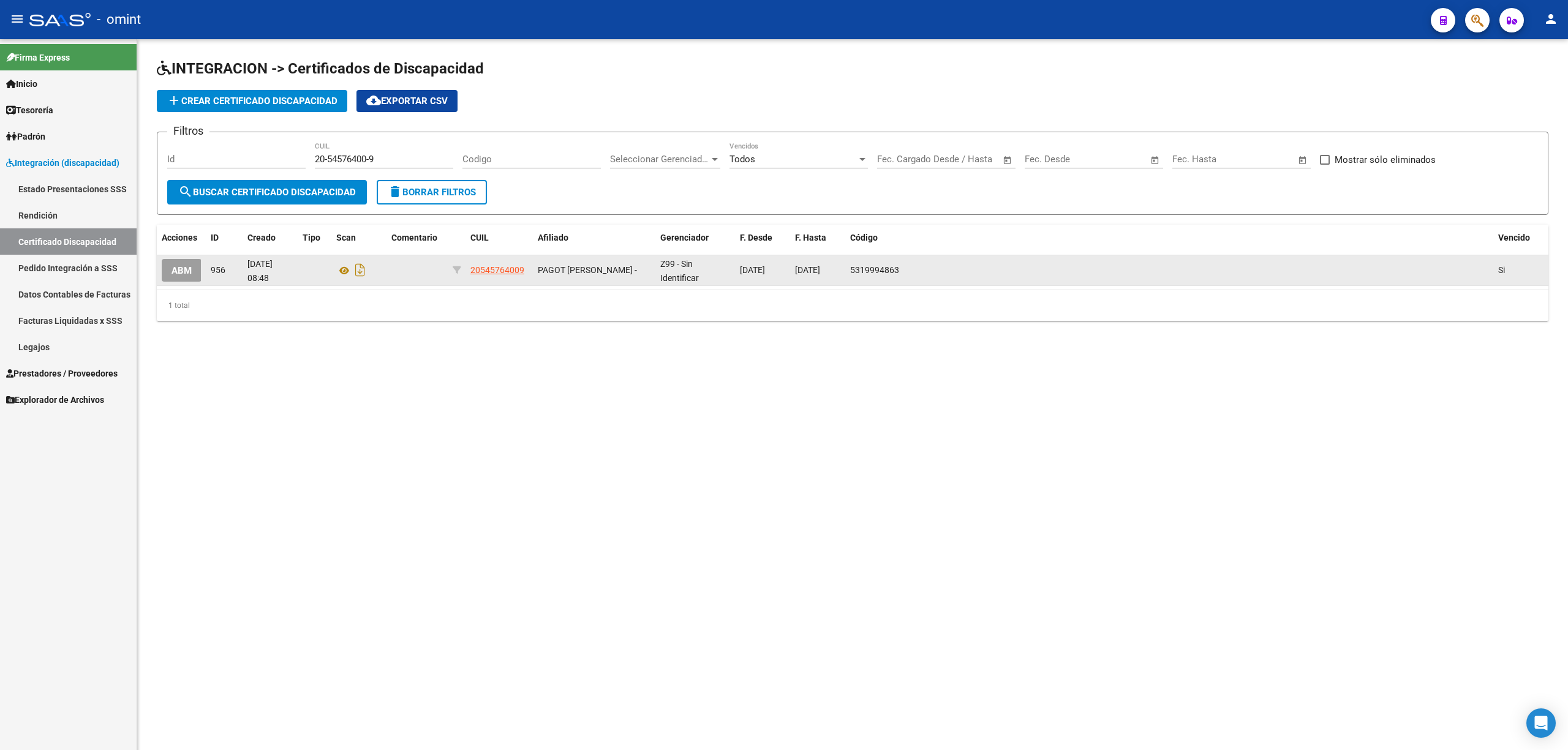
click at [182, 270] on span "ABM" at bounding box center [182, 270] width 20 height 11
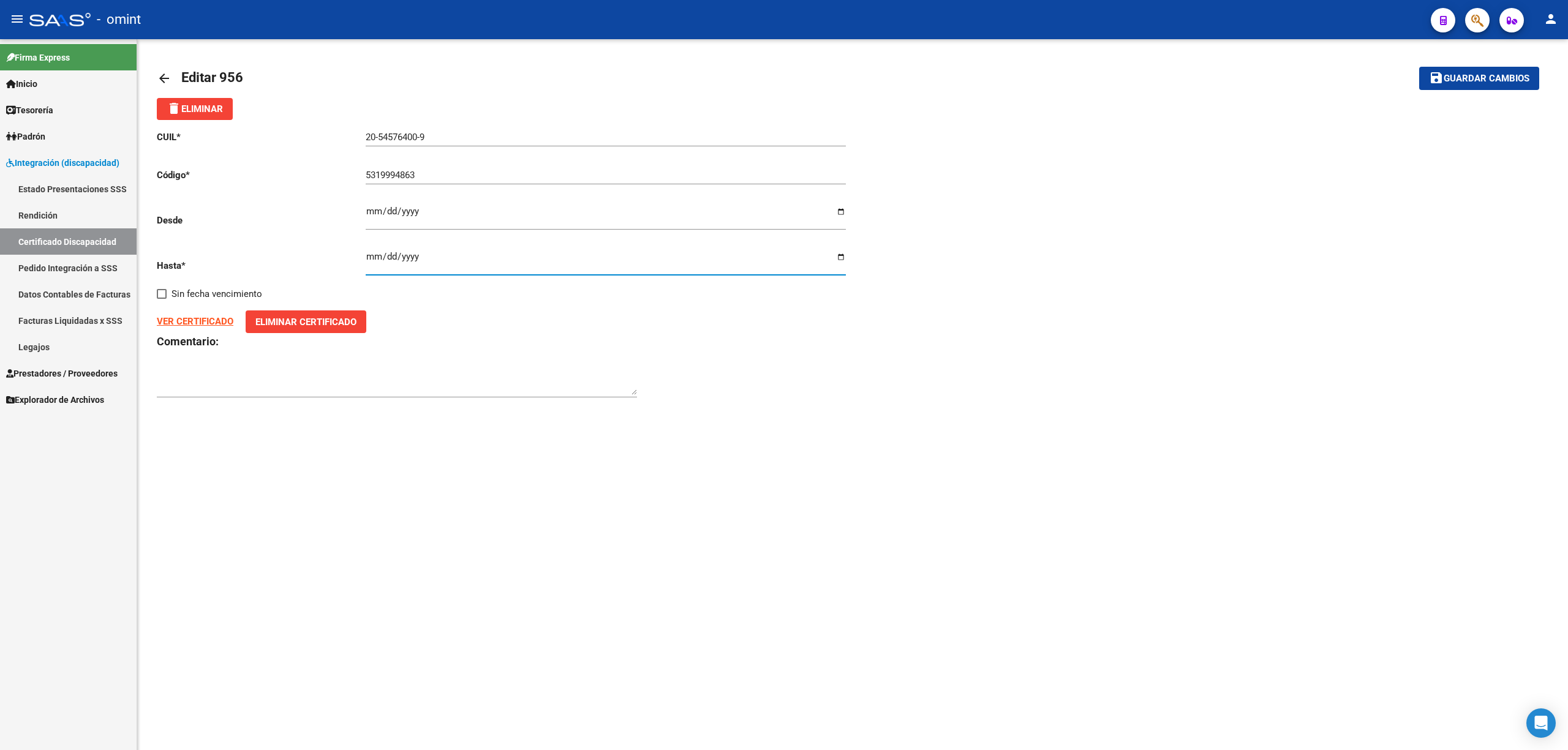
click at [371, 253] on input "[DATE]" at bounding box center [606, 261] width 480 height 19
type input "[DATE]"
click at [1466, 86] on button "save Guardar cambios" at bounding box center [1479, 78] width 120 height 22
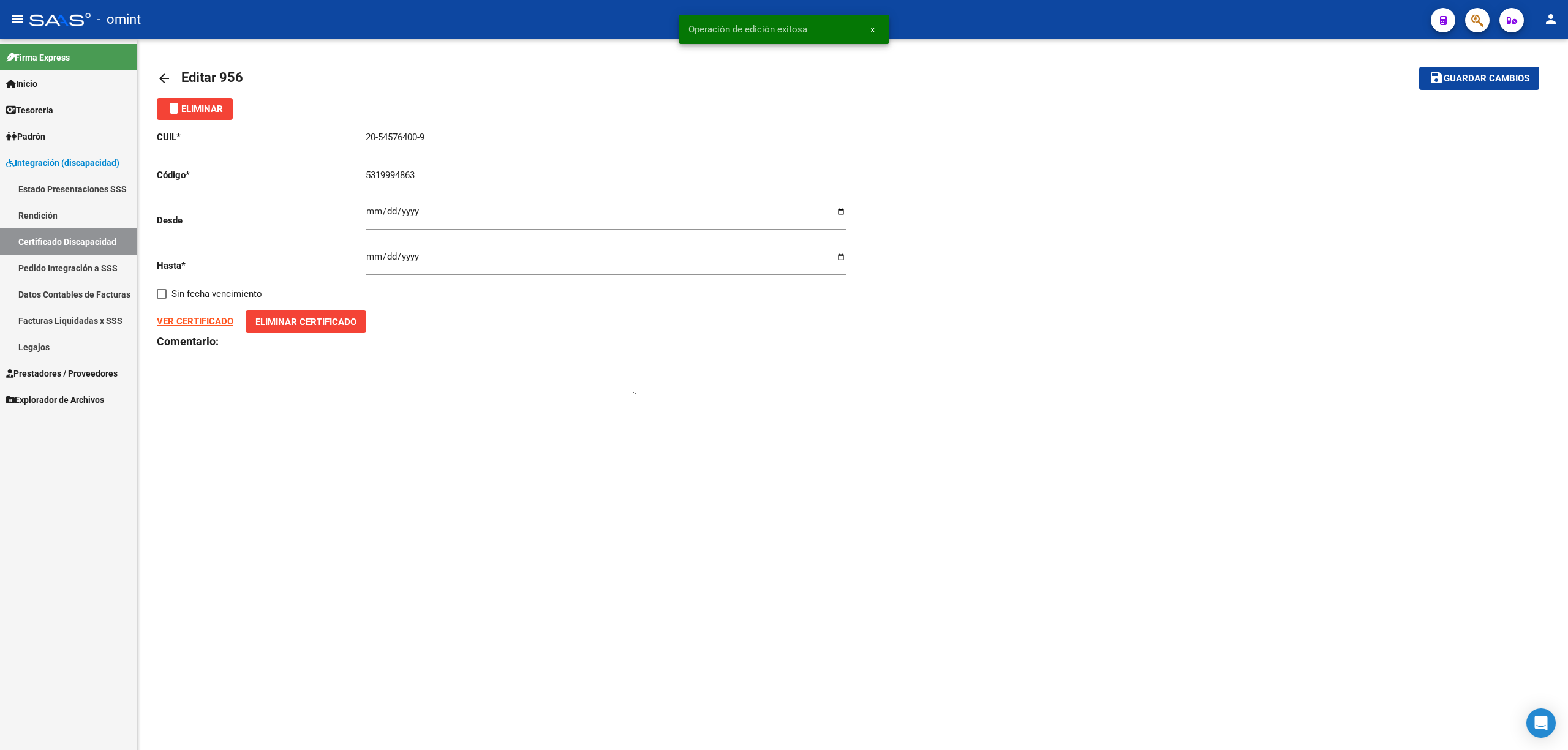
click at [45, 238] on link "Certificado Discapacidad" at bounding box center [68, 242] width 136 height 26
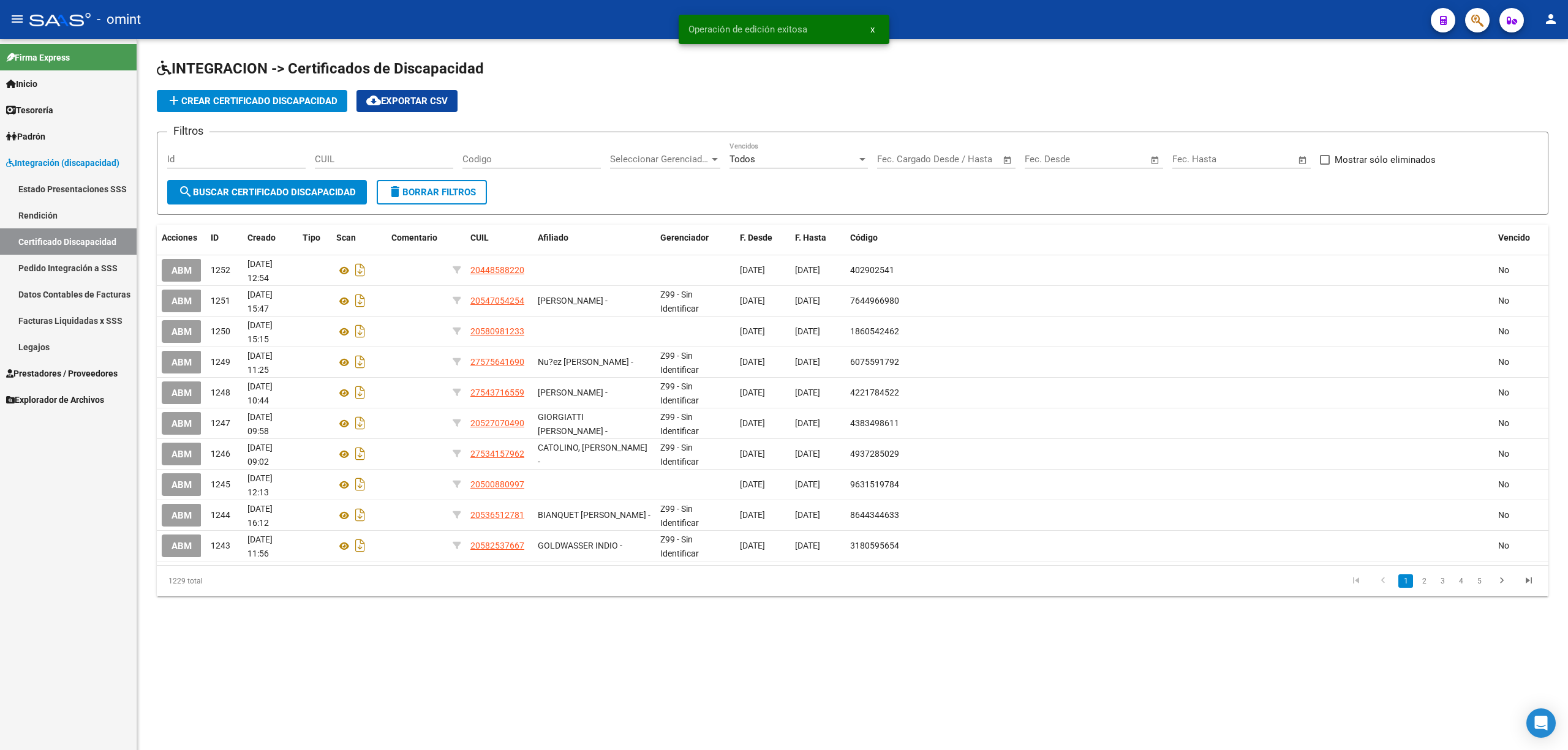
click at [231, 187] on span "search Buscar Certificado Discapacidad" at bounding box center [267, 193] width 178 height 11
click at [231, 99] on span "add Crear Certificado Discapacidad" at bounding box center [252, 101] width 171 height 11
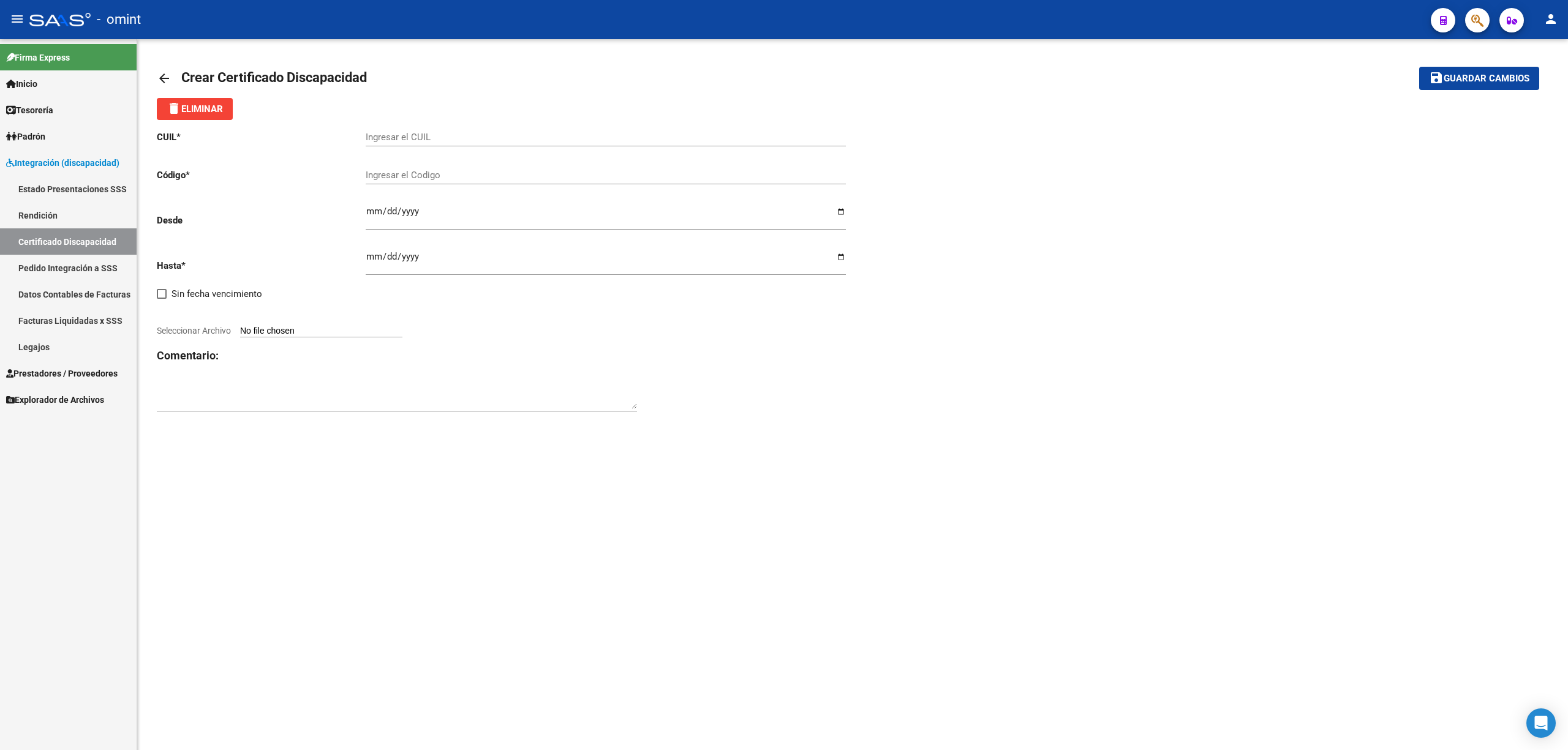
click at [409, 134] on input "Ingresar el CUIL" at bounding box center [606, 137] width 480 height 11
paste input "20-54576400-9"
type input "20-54576400-9"
click at [420, 175] on input "Ingresar el Codigo" at bounding box center [606, 175] width 480 height 11
paste input "5176278158"
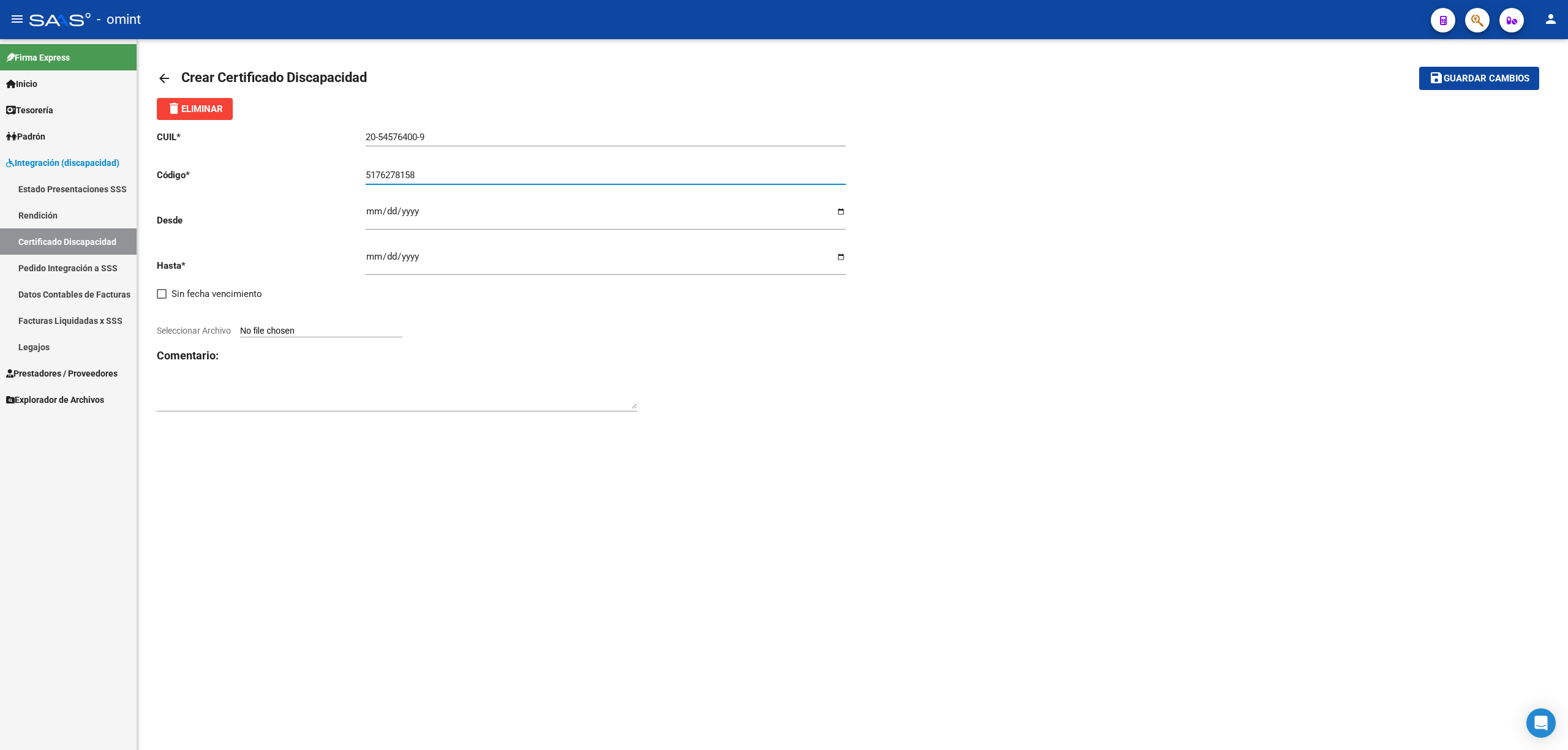
type input "5176278158"
type input "[DATE]"
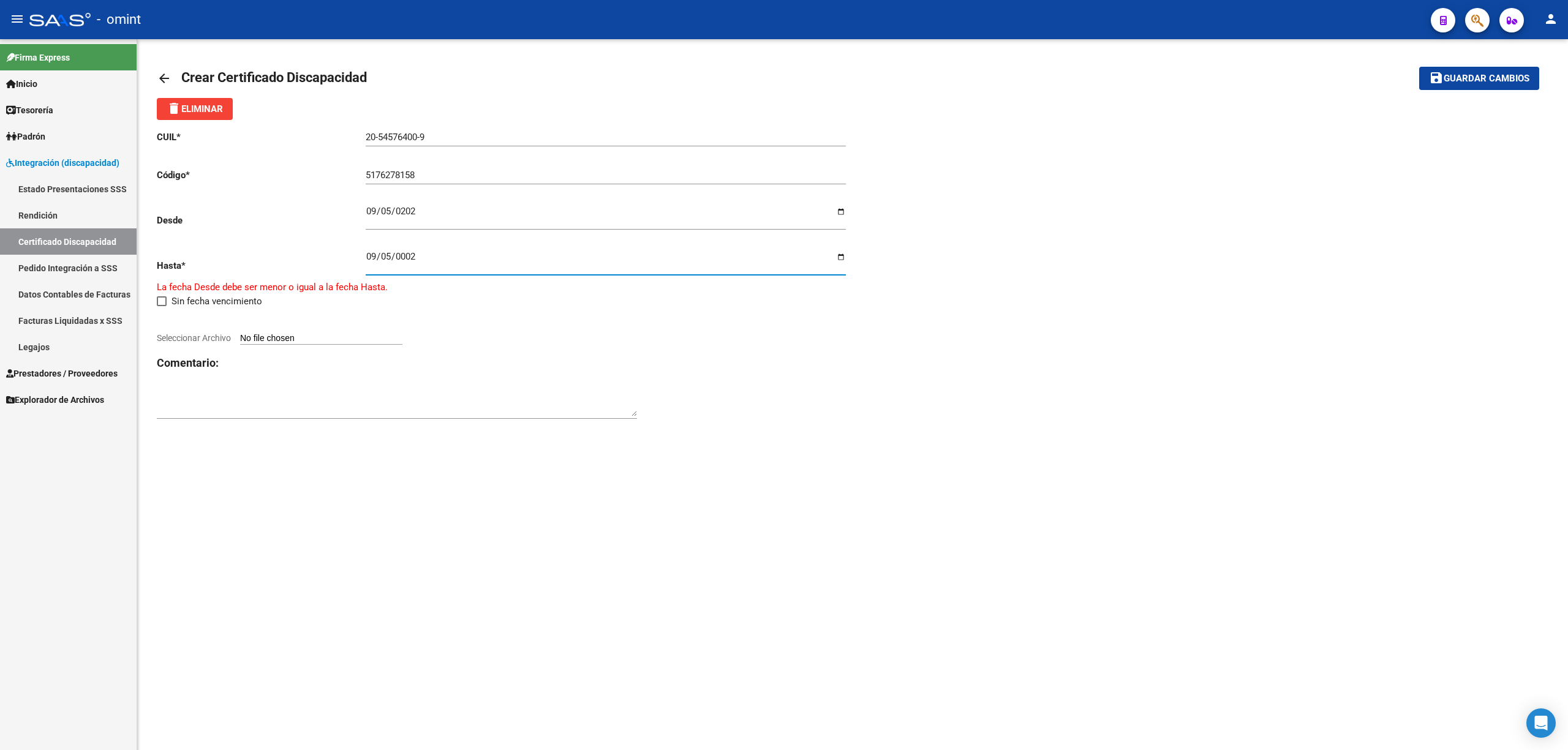
type input "0028-09-05"
type input "2028-09-05"
click at [275, 327] on input "Seleccionar Archivo" at bounding box center [320, 331] width 162 height 12
type input "C:\fakepath\cud_de_pagot_nino134024134053102570.pdf"
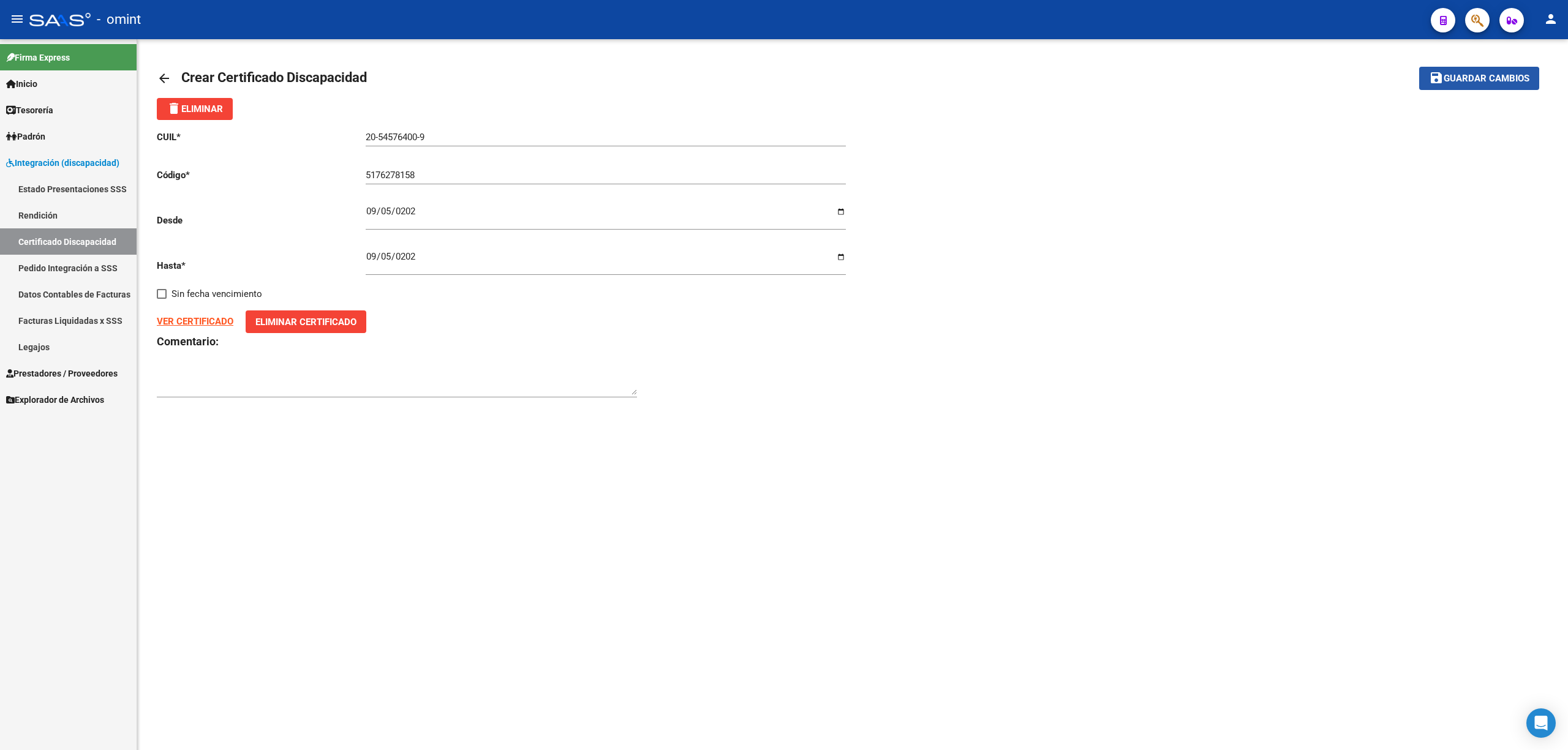
click at [1456, 84] on button "save Guardar cambios" at bounding box center [1479, 78] width 120 height 22
drag, startPoint x: 52, startPoint y: 242, endPoint x: 62, endPoint y: 242, distance: 10.0
click at [52, 241] on link "Certificado Discapacidad" at bounding box center [68, 242] width 136 height 26
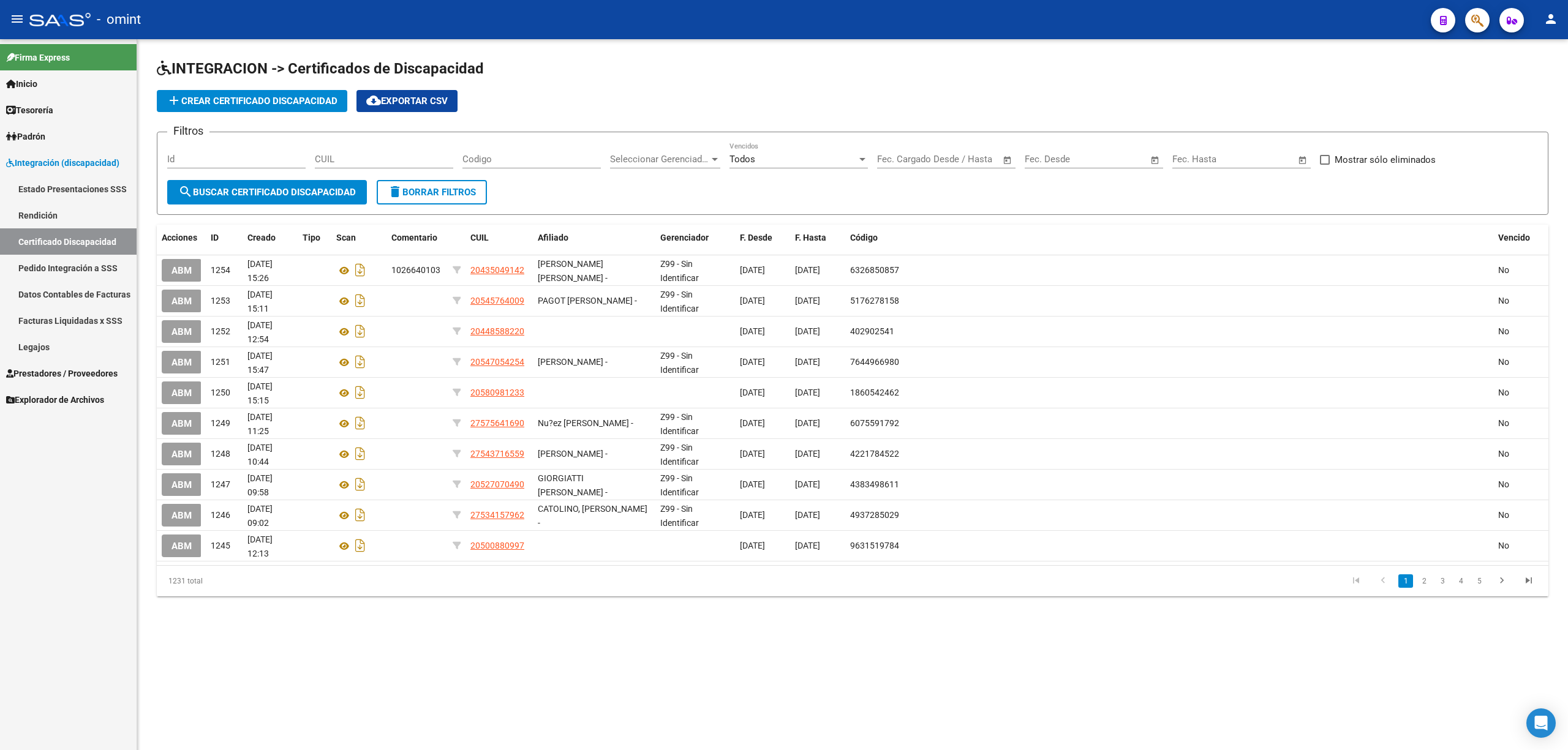
click at [381, 162] on input "CUIL" at bounding box center [383, 159] width 138 height 11
paste input "20-52865865-3"
type input "20-52865865-3"
click at [287, 194] on span "search Buscar Certificado Discapacidad" at bounding box center [267, 193] width 178 height 11
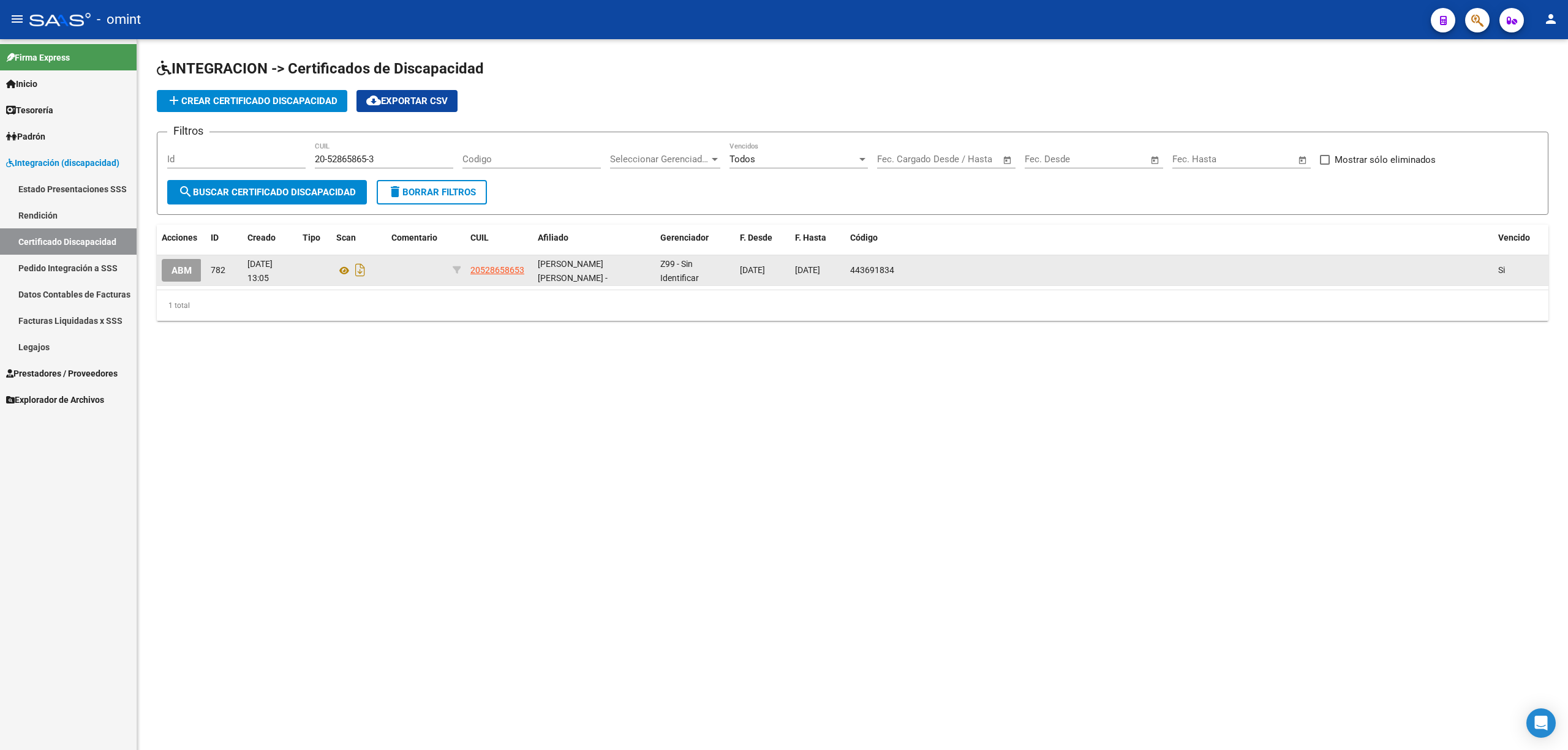
click at [189, 265] on span "ABM" at bounding box center [182, 270] width 20 height 11
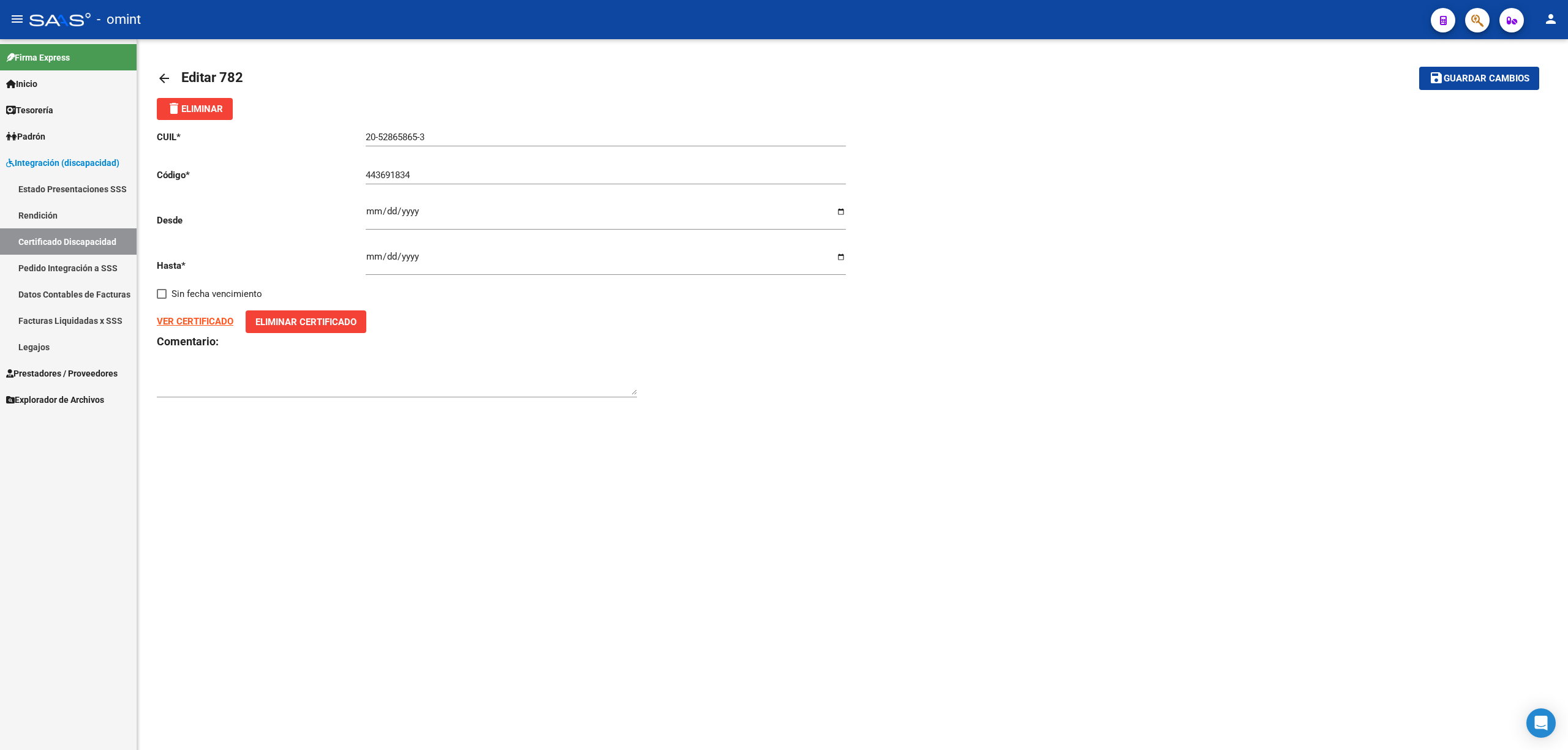
click at [405, 257] on input "2025-05-06" at bounding box center [606, 261] width 480 height 19
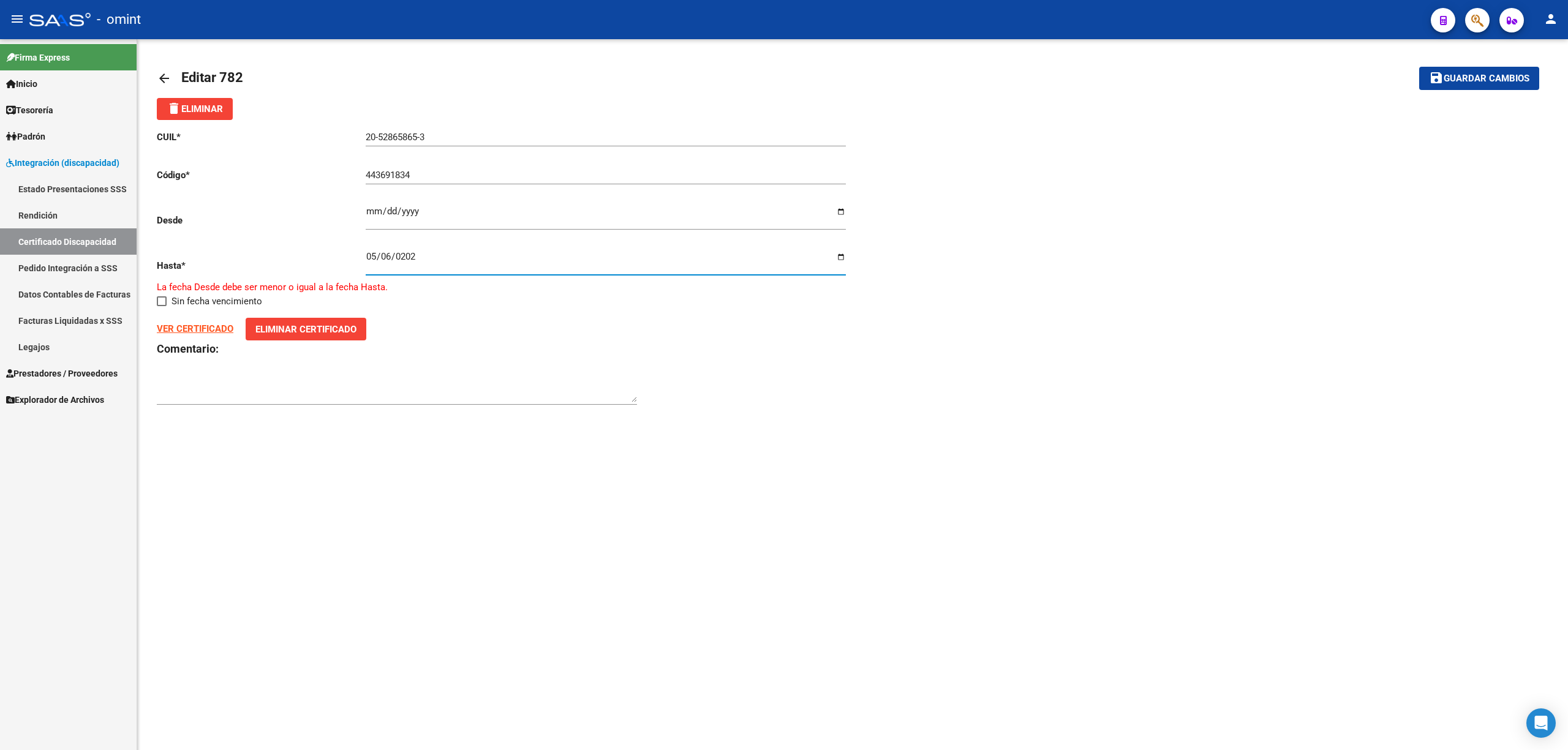
type input "2026-05-06"
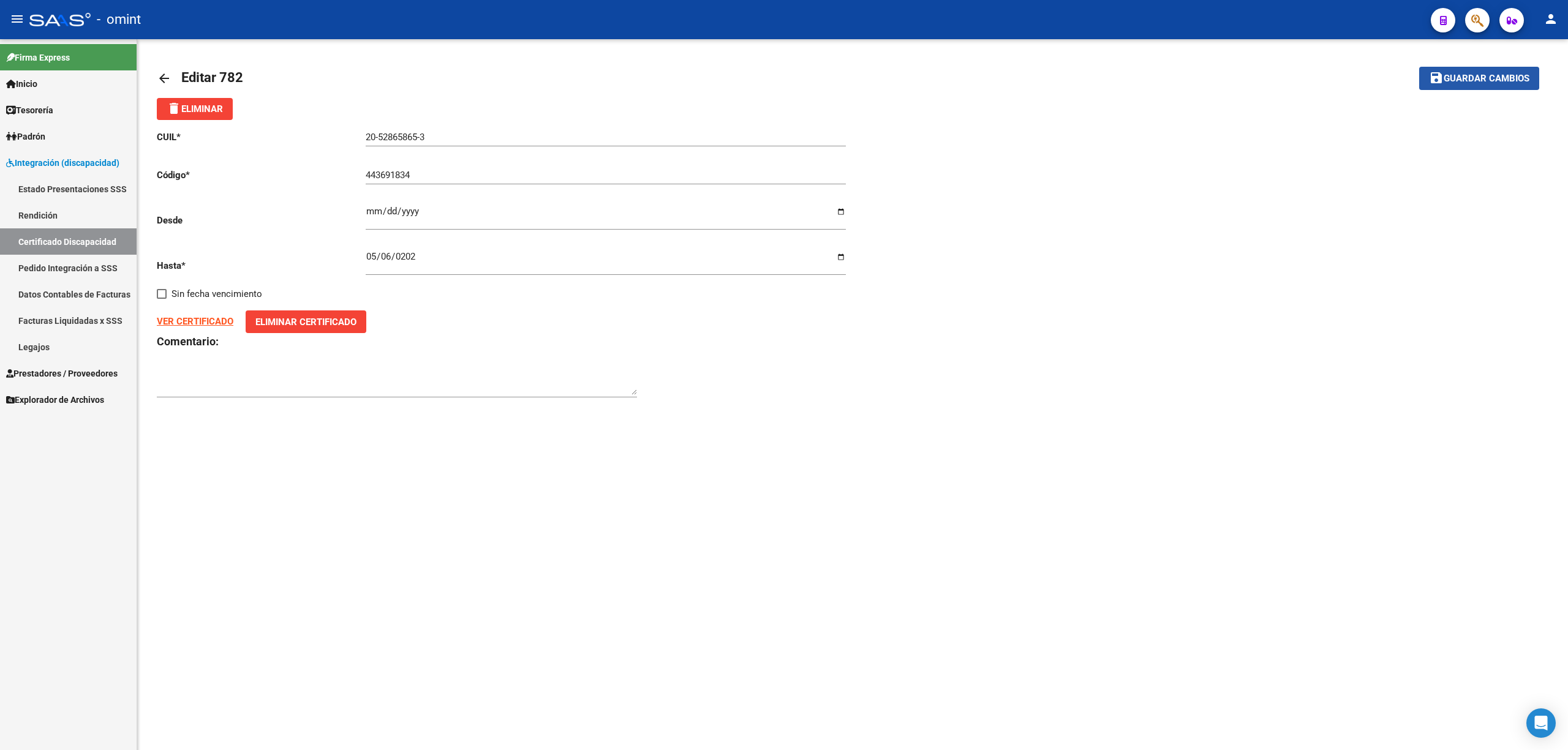
click at [1453, 69] on button "save Guardar cambios" at bounding box center [1479, 78] width 120 height 22
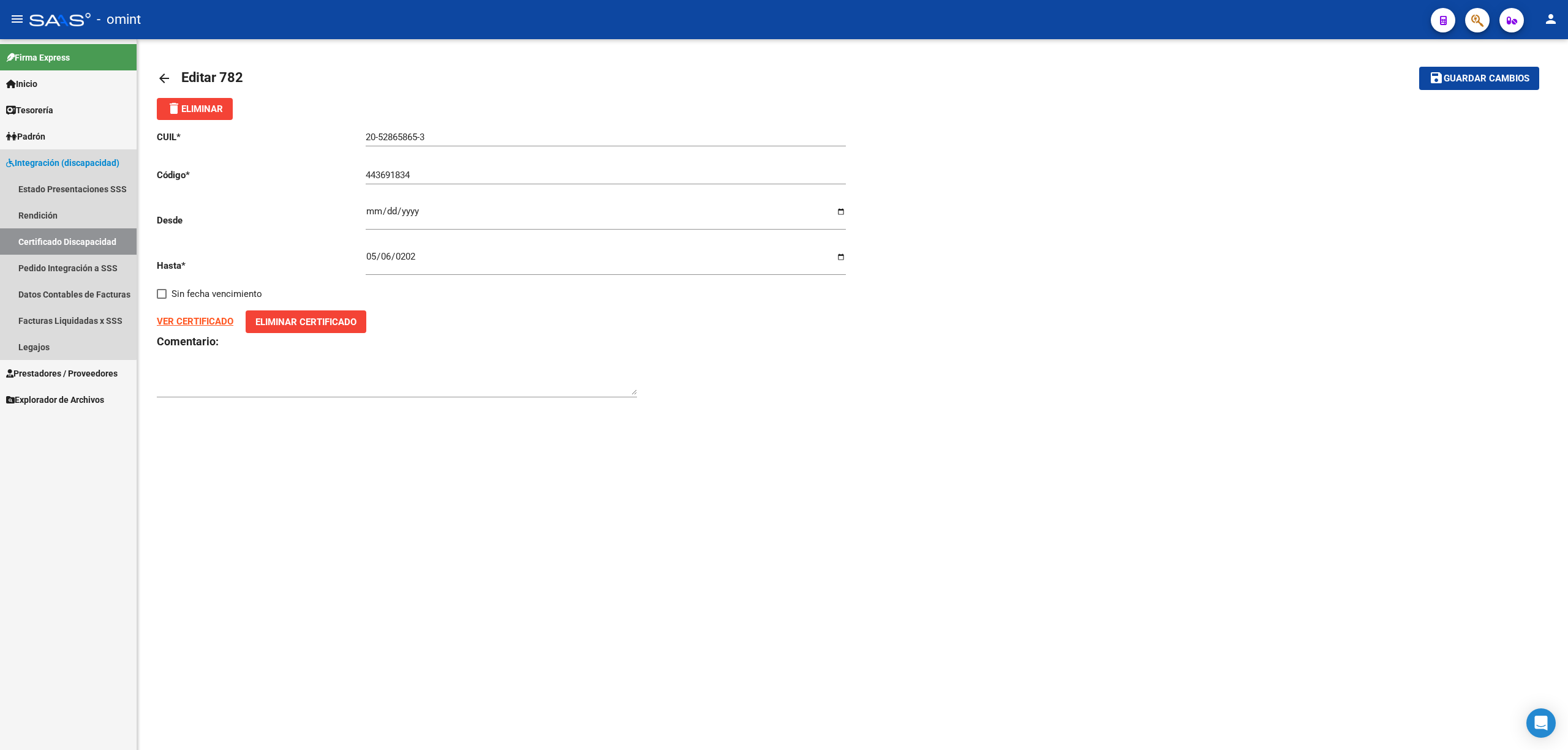
click at [57, 231] on link "Certificado Discapacidad" at bounding box center [68, 242] width 136 height 26
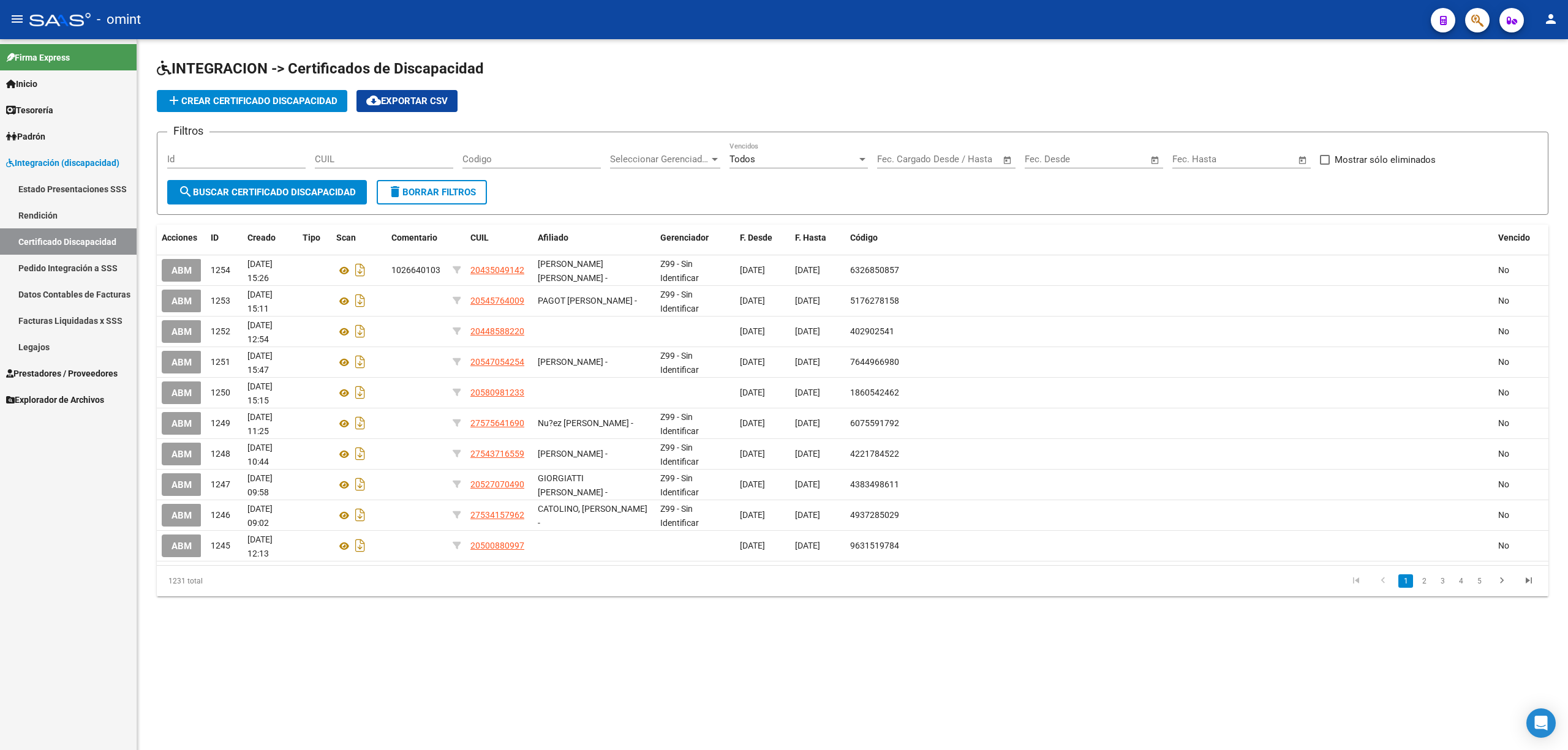
click at [390, 160] on input "CUIL" at bounding box center [383, 159] width 138 height 11
paste input "27-56762223-7"
type input "27-56762223-7"
click at [276, 194] on span "search Buscar Certificado Discapacidad" at bounding box center [267, 193] width 178 height 11
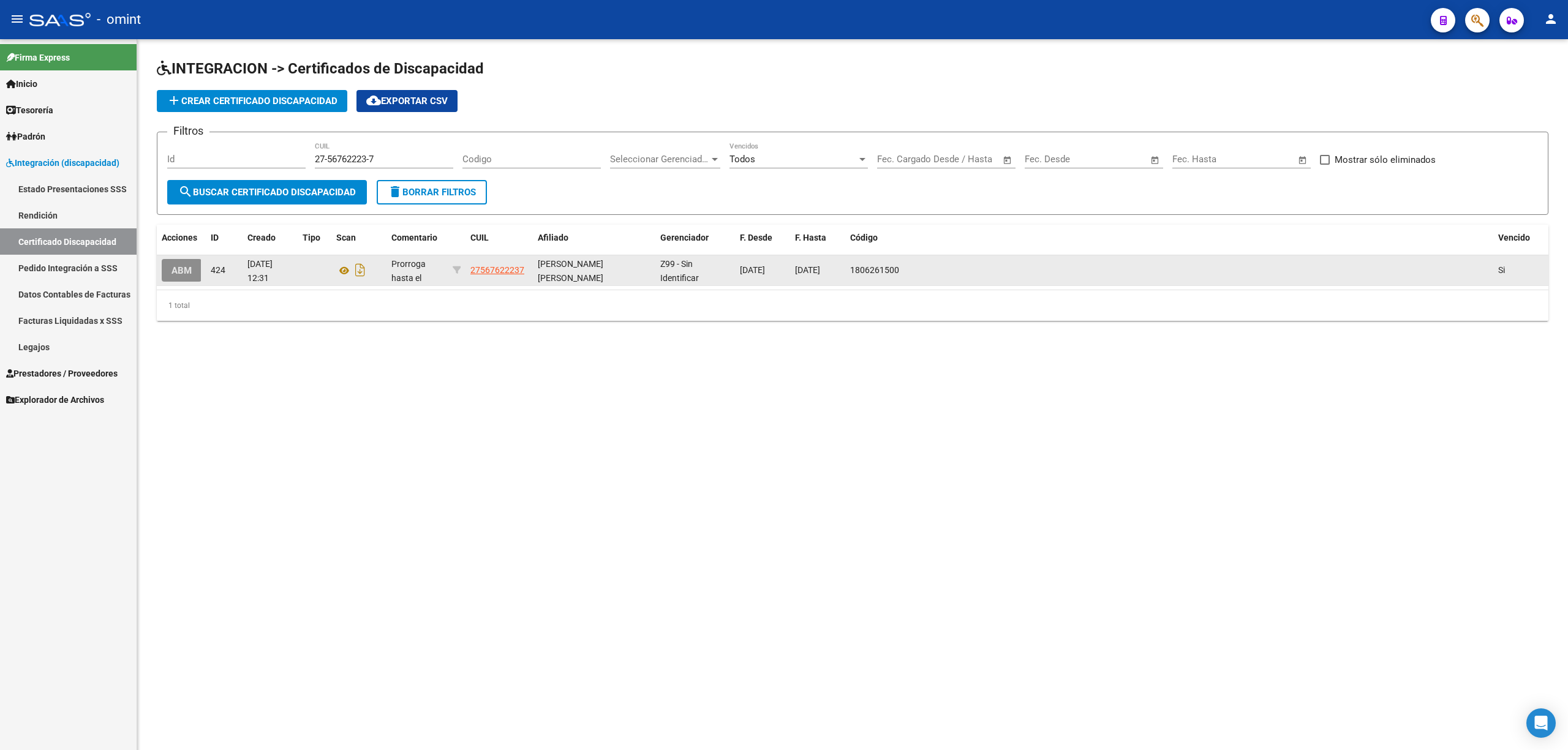
click at [193, 267] on button "ABM" at bounding box center [182, 270] width 40 height 22
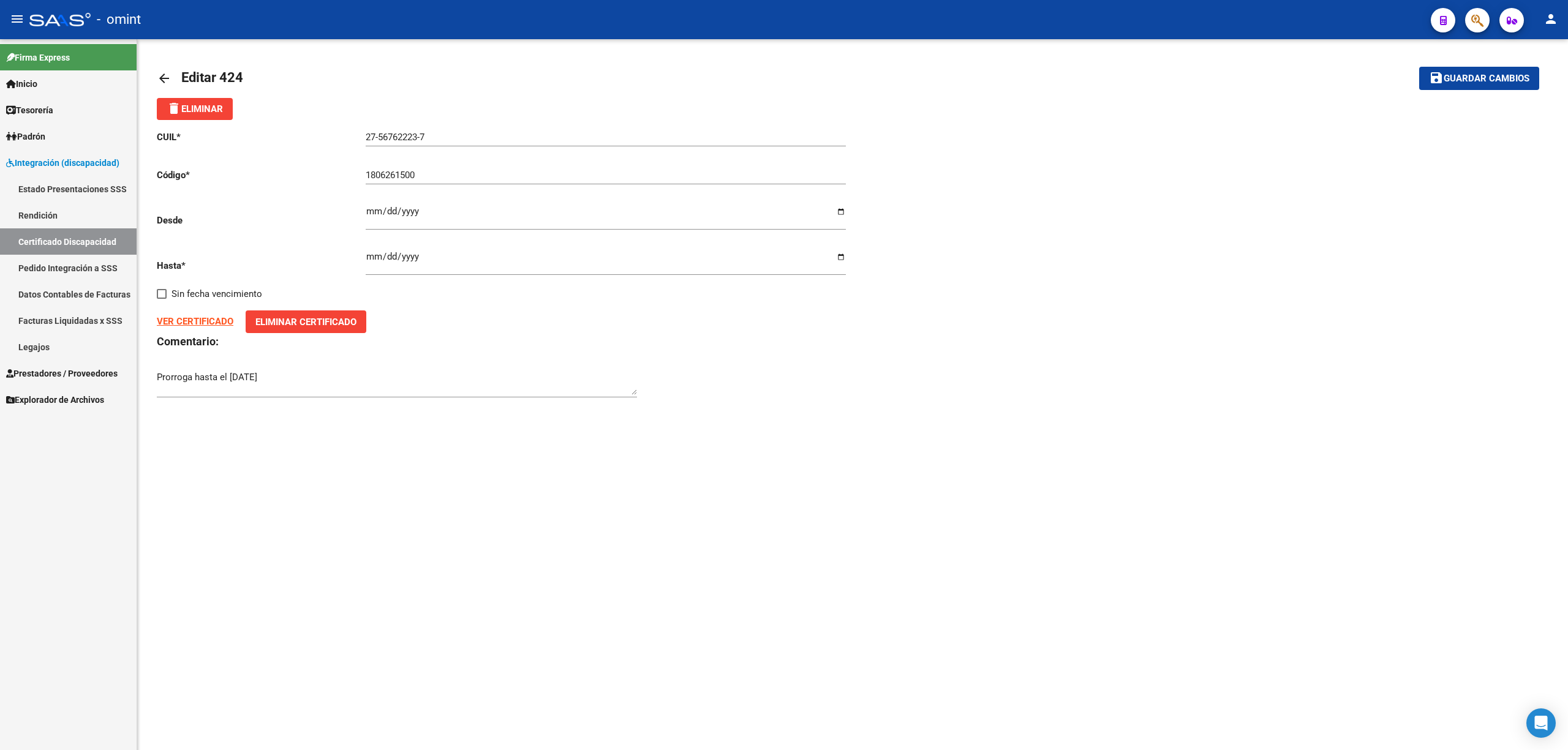
click at [379, 253] on input "2022-06-19" at bounding box center [606, 261] width 480 height 19
type input "2022-06-18"
click at [1467, 73] on span "Guardar cambios" at bounding box center [1486, 79] width 86 height 11
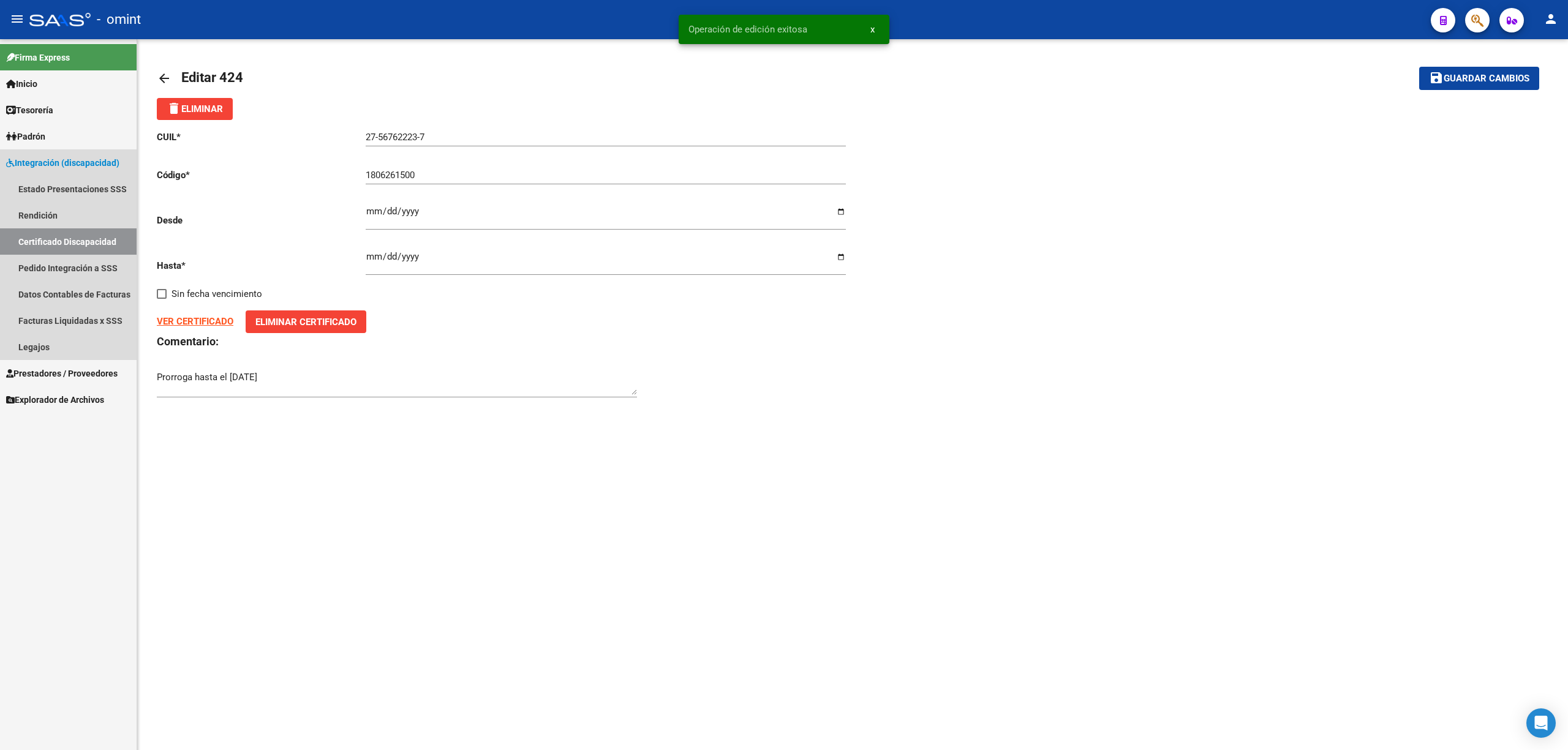
click at [73, 244] on link "Certificado Discapacidad" at bounding box center [68, 242] width 136 height 26
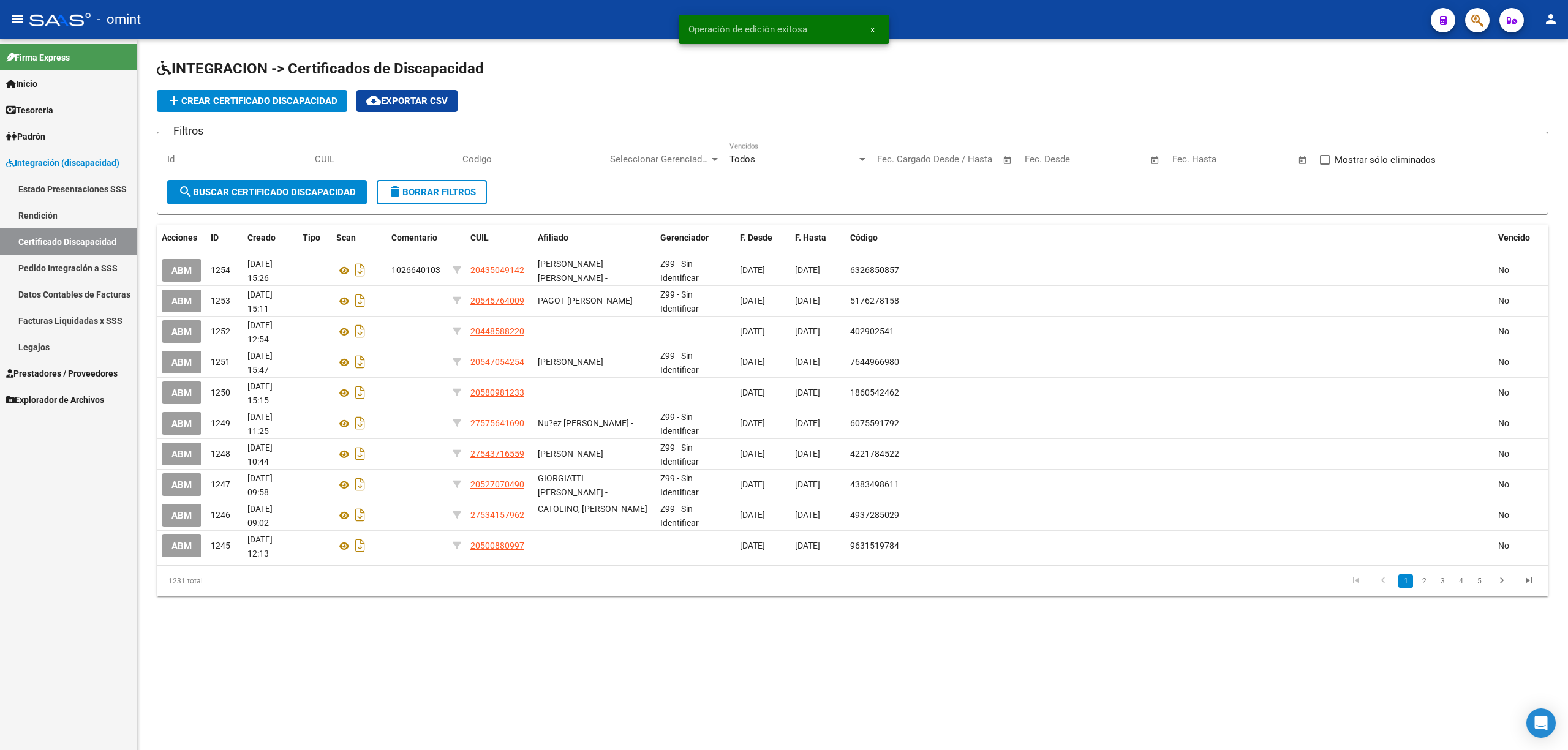
click at [221, 102] on span "add Crear Certificado Discapacidad" at bounding box center [252, 101] width 171 height 11
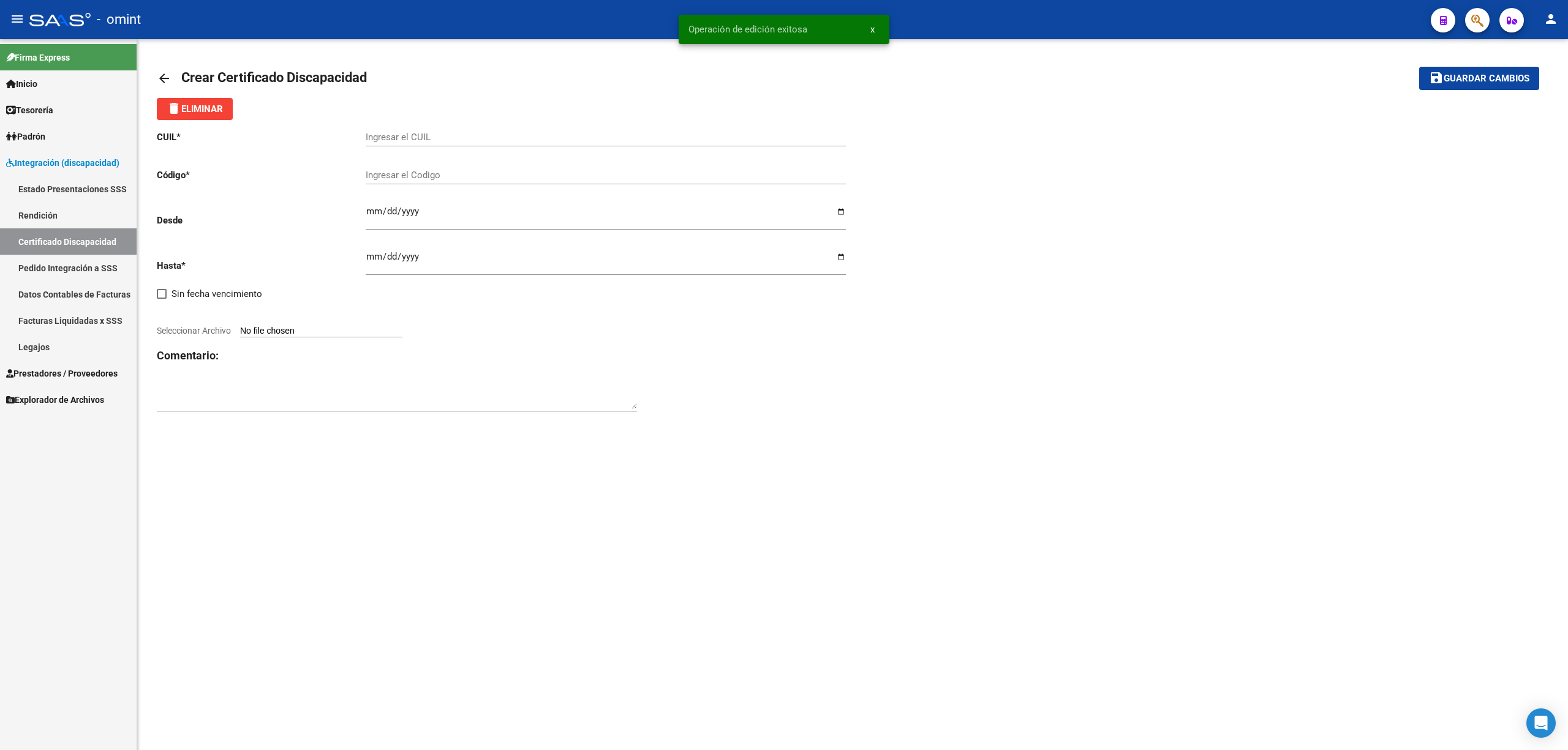
click at [427, 134] on input "Ingresar el CUIL" at bounding box center [606, 137] width 480 height 11
paste input "27-56762223-7"
type input "27-56762223-7"
click at [445, 174] on input "Ingresar el Codigo" at bounding box center [606, 175] width 480 height 11
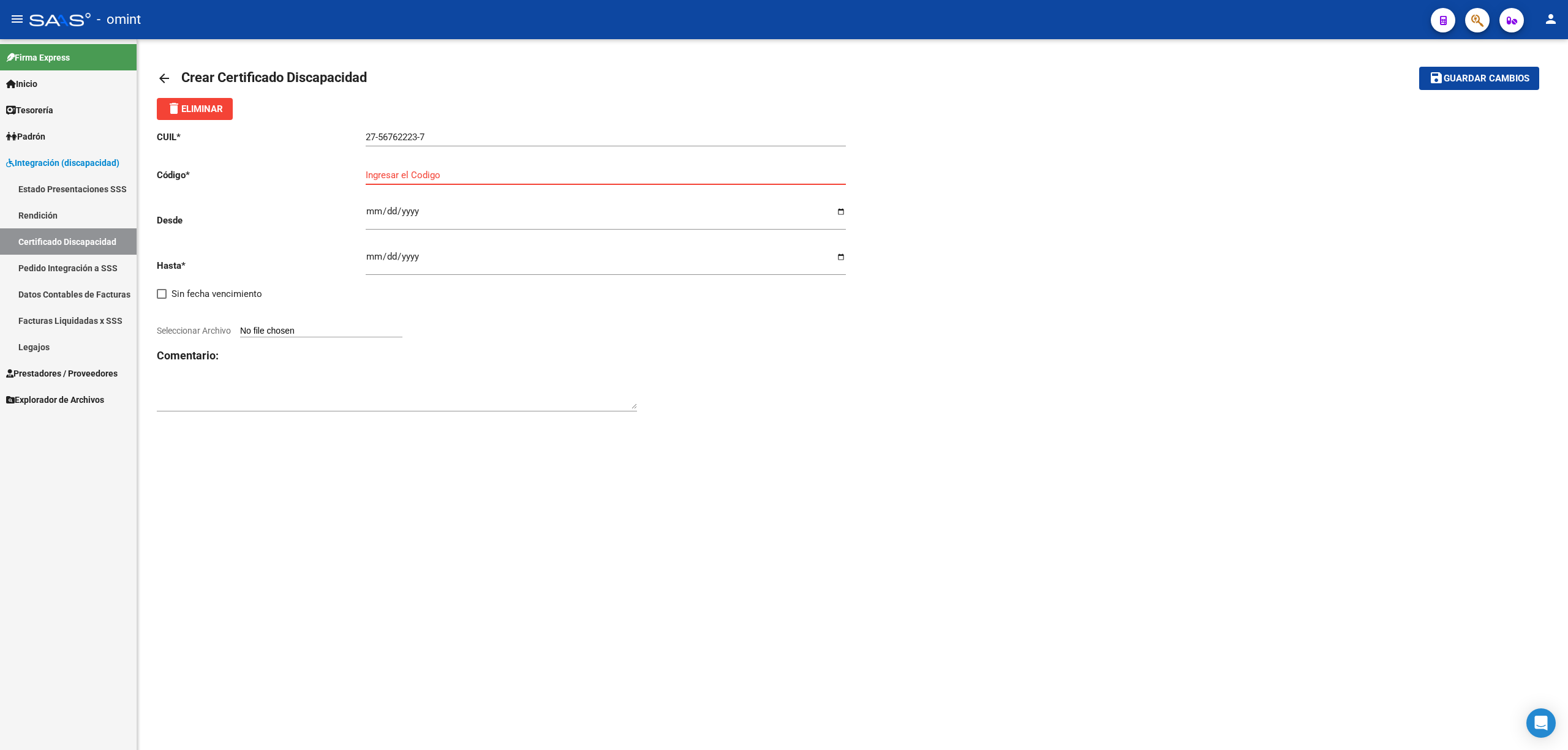
paste input "8607643788"
type input "8607643788"
type input "2025-06-19"
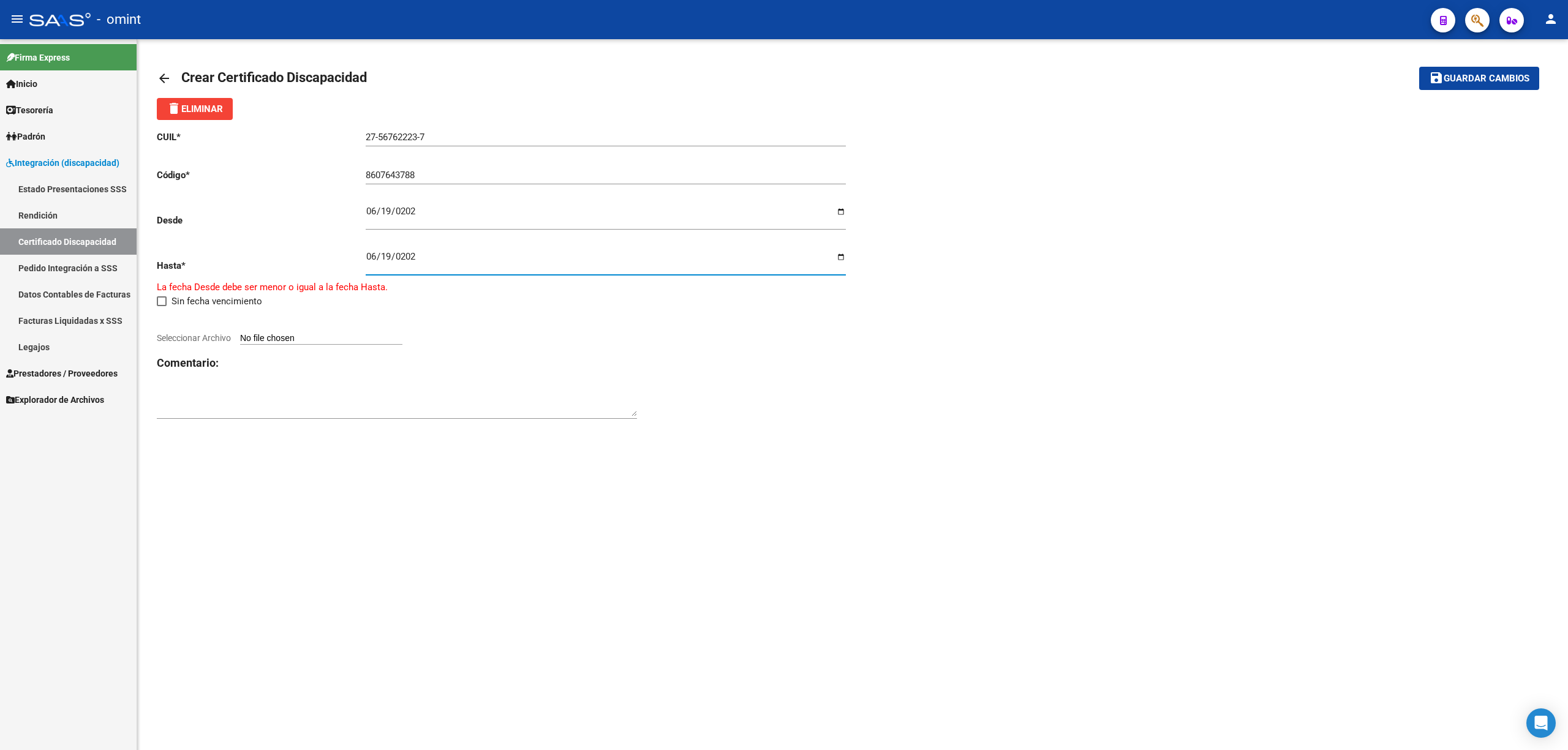
type input "2028-06-19"
click at [270, 328] on input "Seleccionar Archivo" at bounding box center [320, 331] width 162 height 12
type input "C:\fakepath\PEREZ_HEREDIA_DELFINA133953366987396261.pdf"
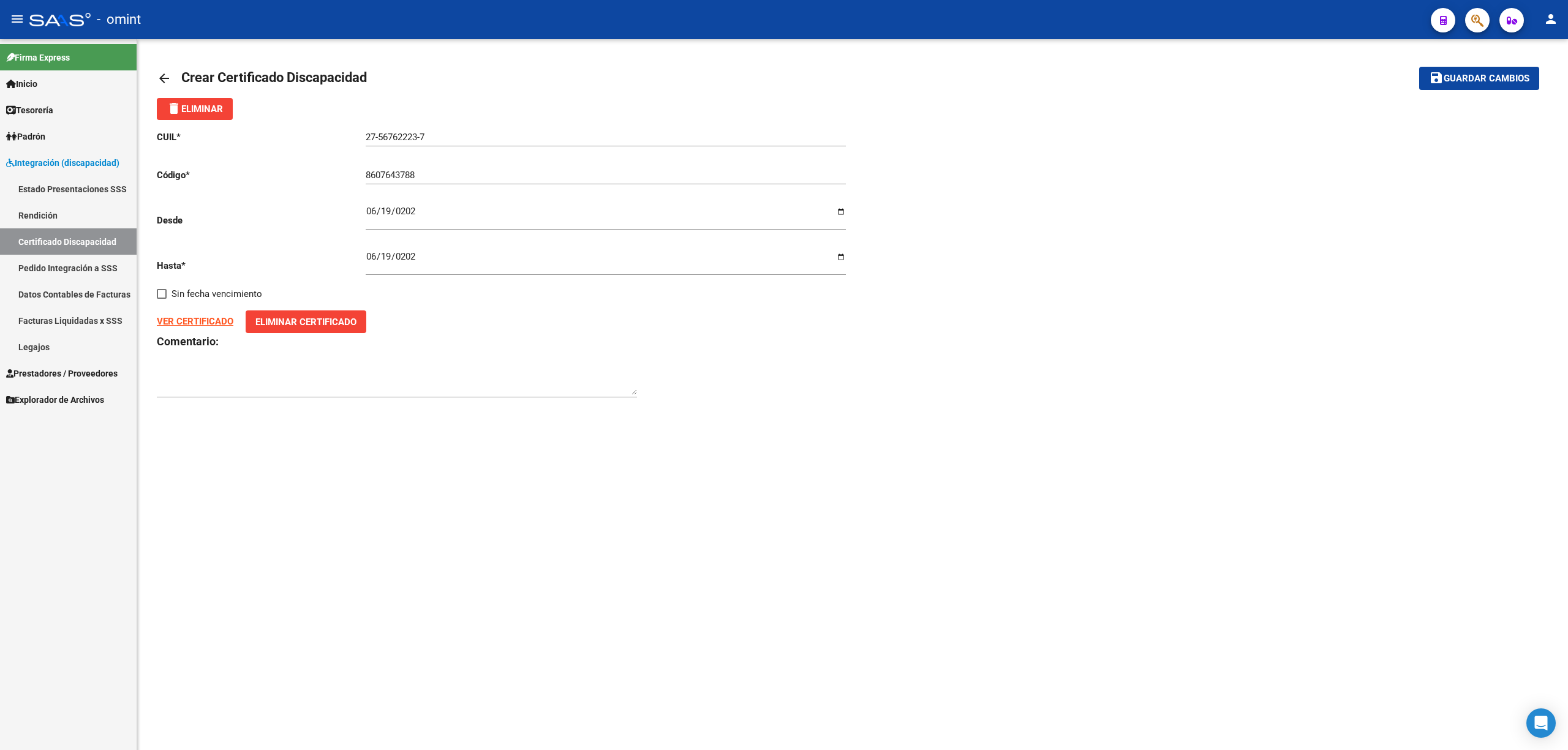
click at [1463, 81] on span "Guardar cambios" at bounding box center [1486, 79] width 86 height 11
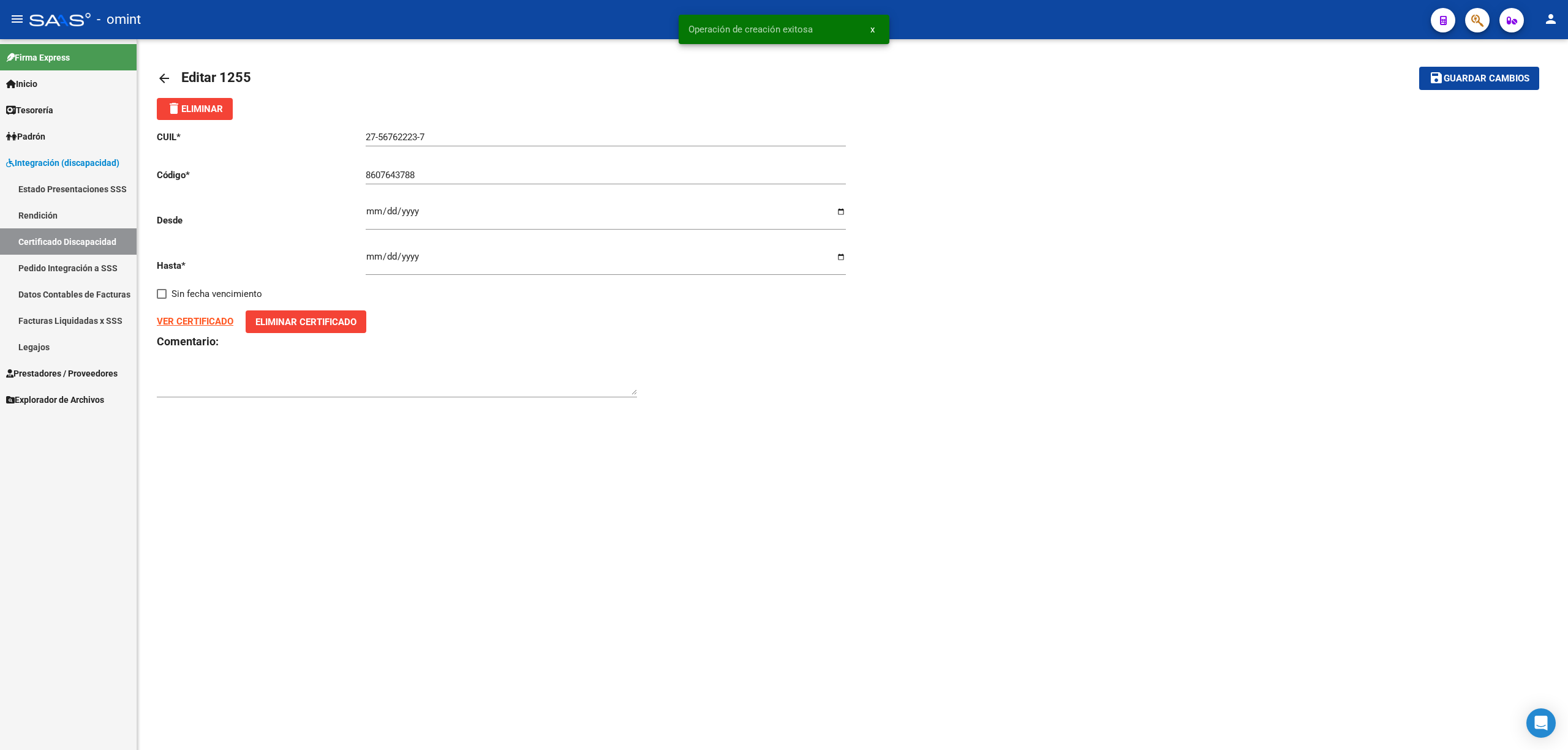
click at [44, 233] on link "Certificado Discapacidad" at bounding box center [68, 242] width 136 height 26
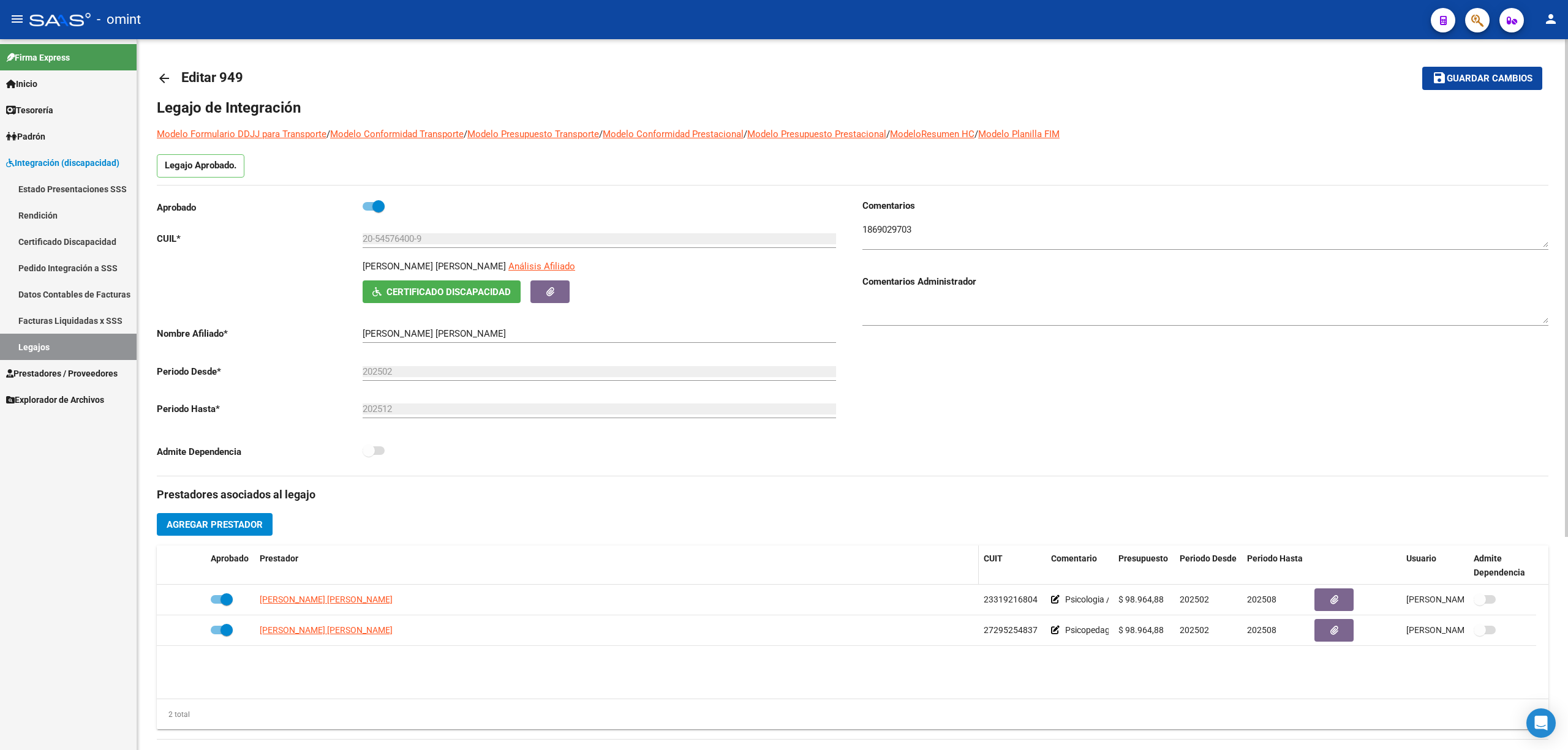
scroll to position [163, 0]
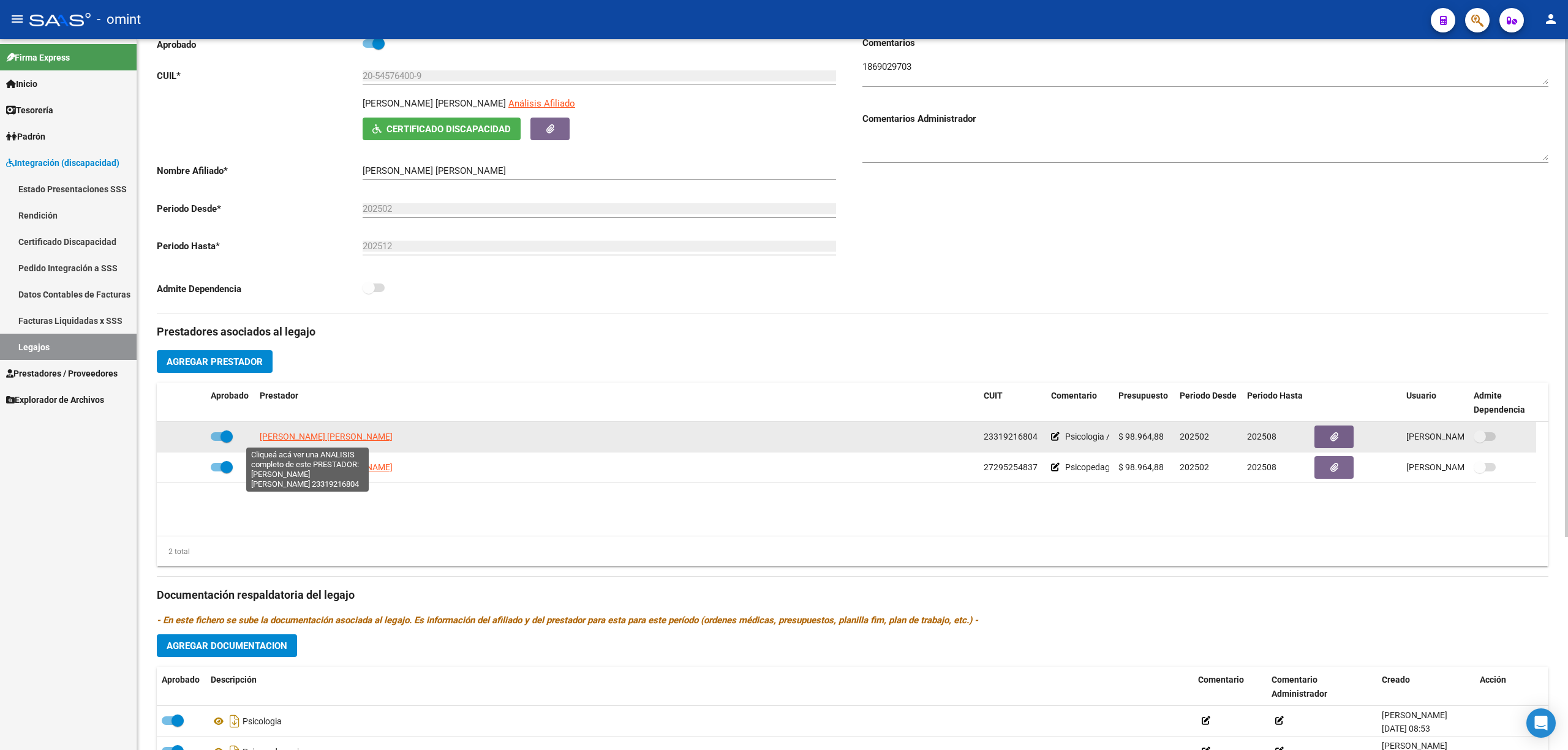
click at [326, 435] on span "[PERSON_NAME] [PERSON_NAME]" at bounding box center [326, 436] width 133 height 10
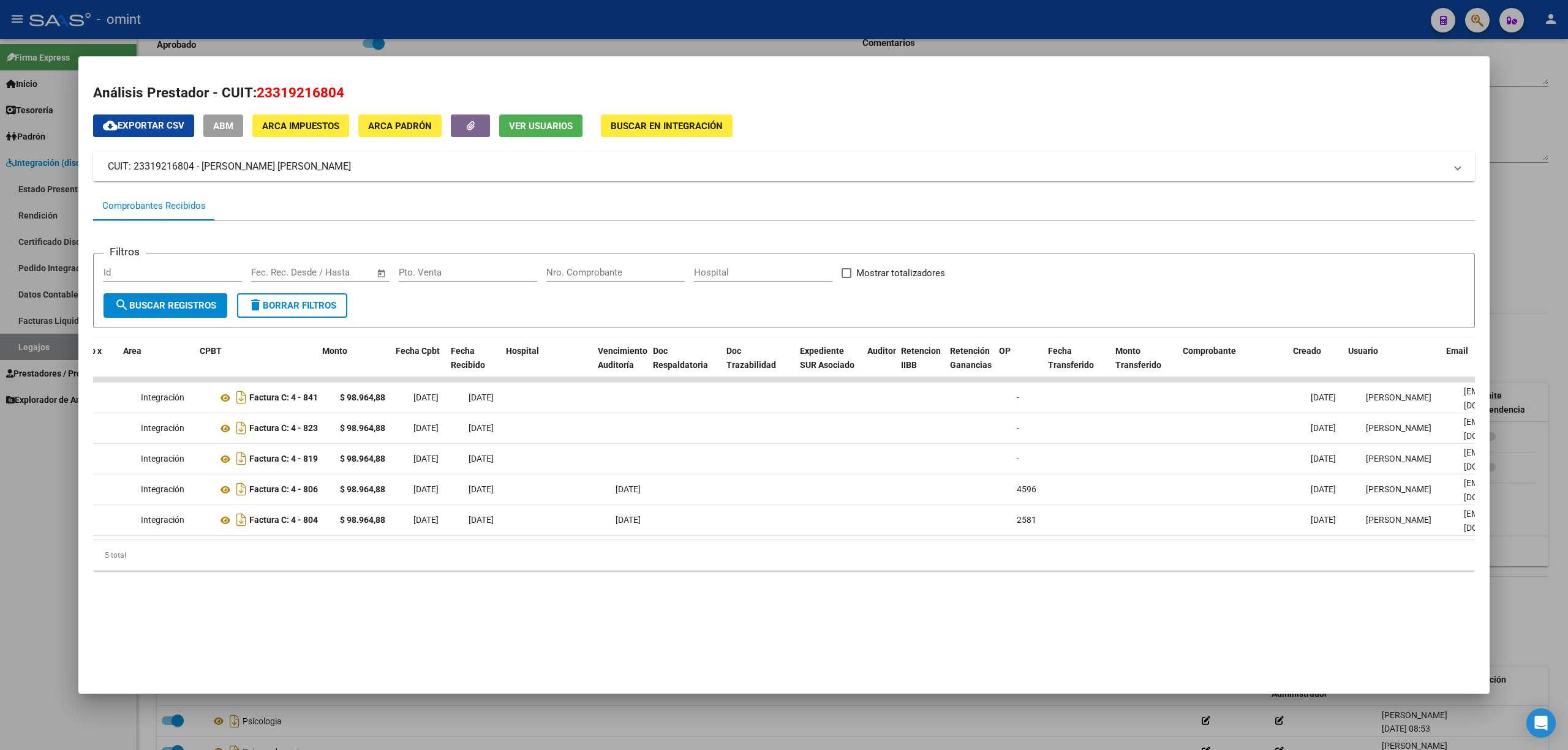
scroll to position [0, 0]
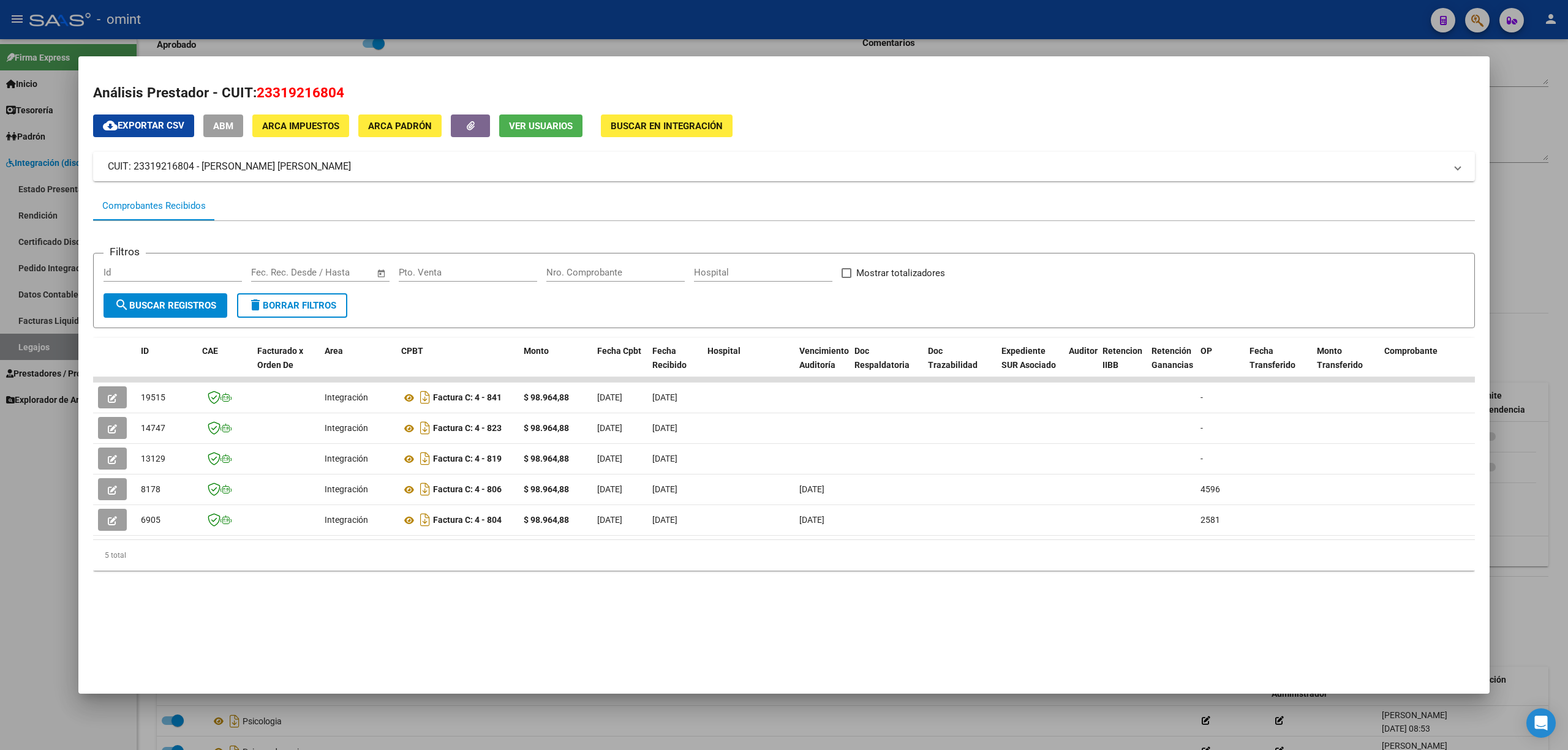
click at [455, 18] on div at bounding box center [784, 375] width 1568 height 750
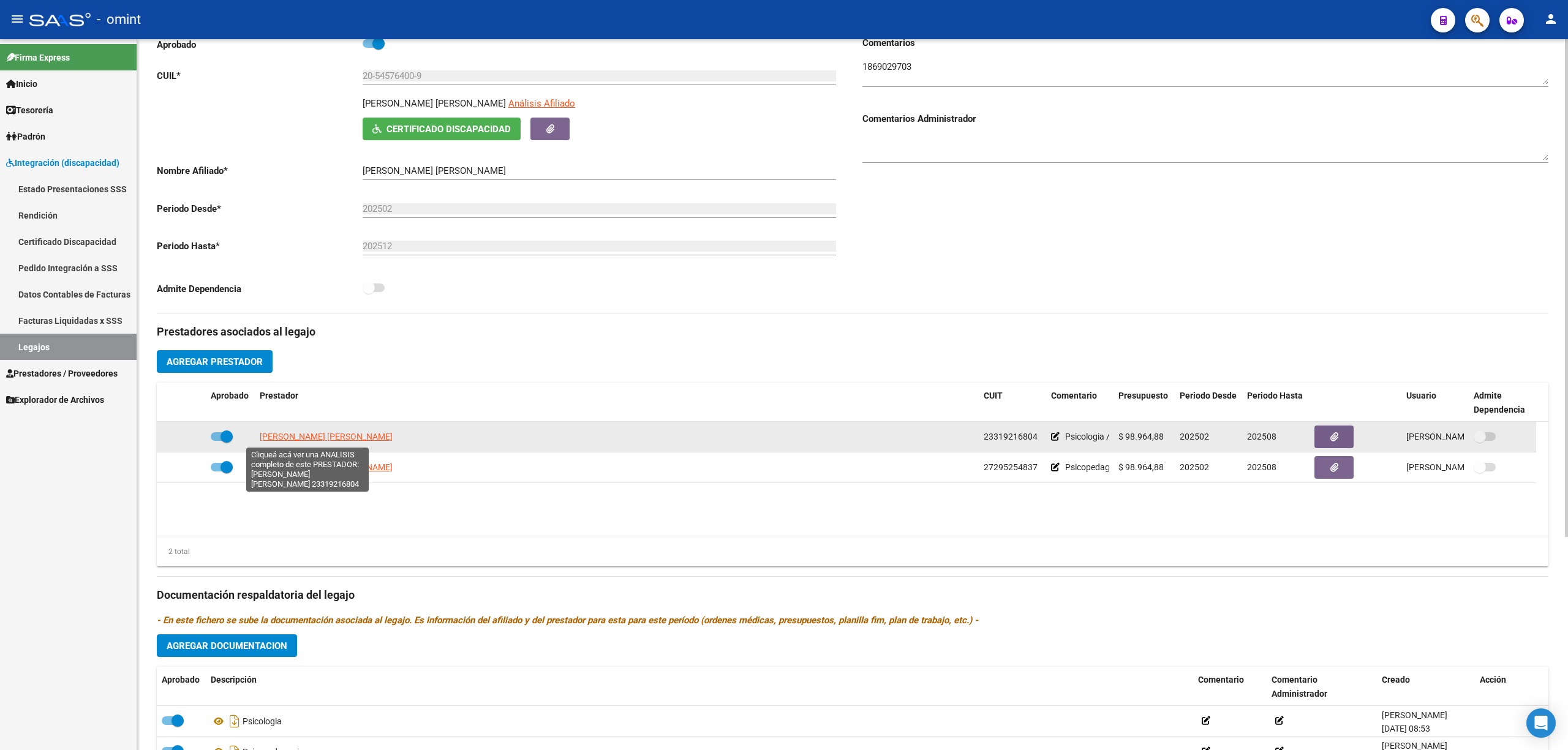
click at [307, 441] on span "[PERSON_NAME] [PERSON_NAME]" at bounding box center [326, 436] width 133 height 10
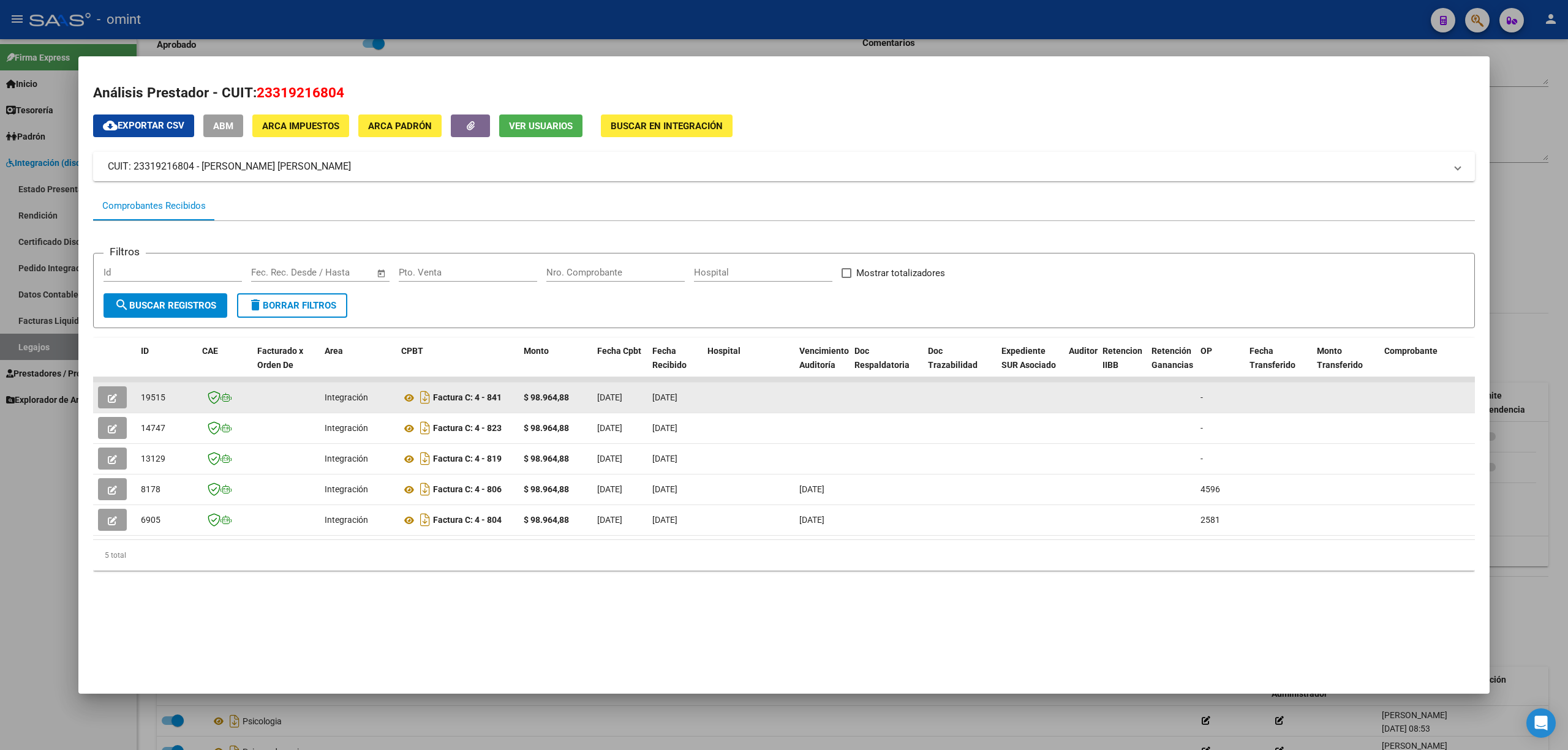
click at [155, 400] on span "19515" at bounding box center [153, 397] width 24 height 10
copy span "19515"
click at [104, 393] on button "button" at bounding box center [112, 397] width 29 height 22
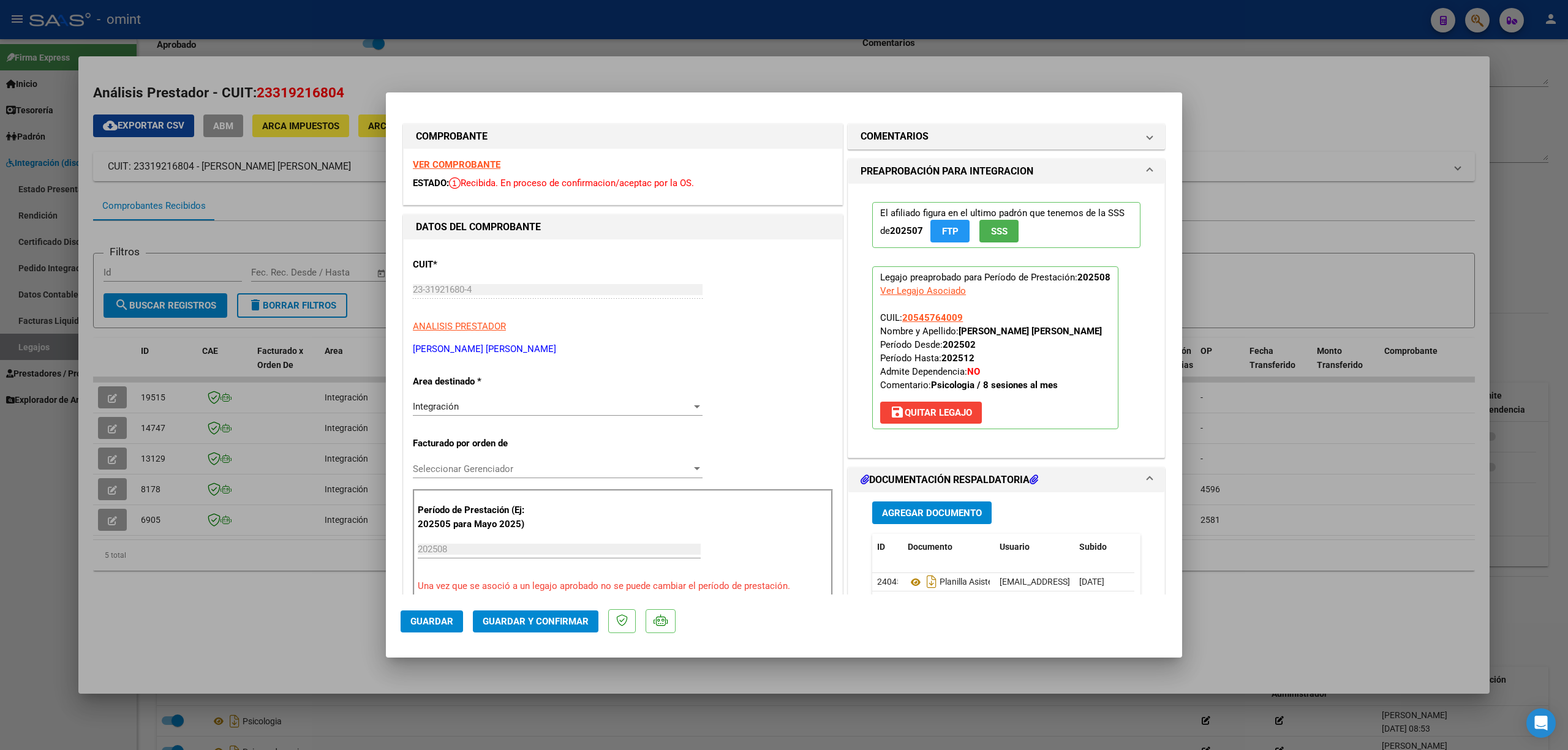
click at [455, 162] on strong "VER COMPROBANTE" at bounding box center [457, 165] width 88 height 11
click at [555, 632] on mat-dialog-actions "Guardar Guardar y Confirmar" at bounding box center [784, 619] width 767 height 48
click at [555, 616] on span "Guardar y Confirmar" at bounding box center [535, 621] width 106 height 11
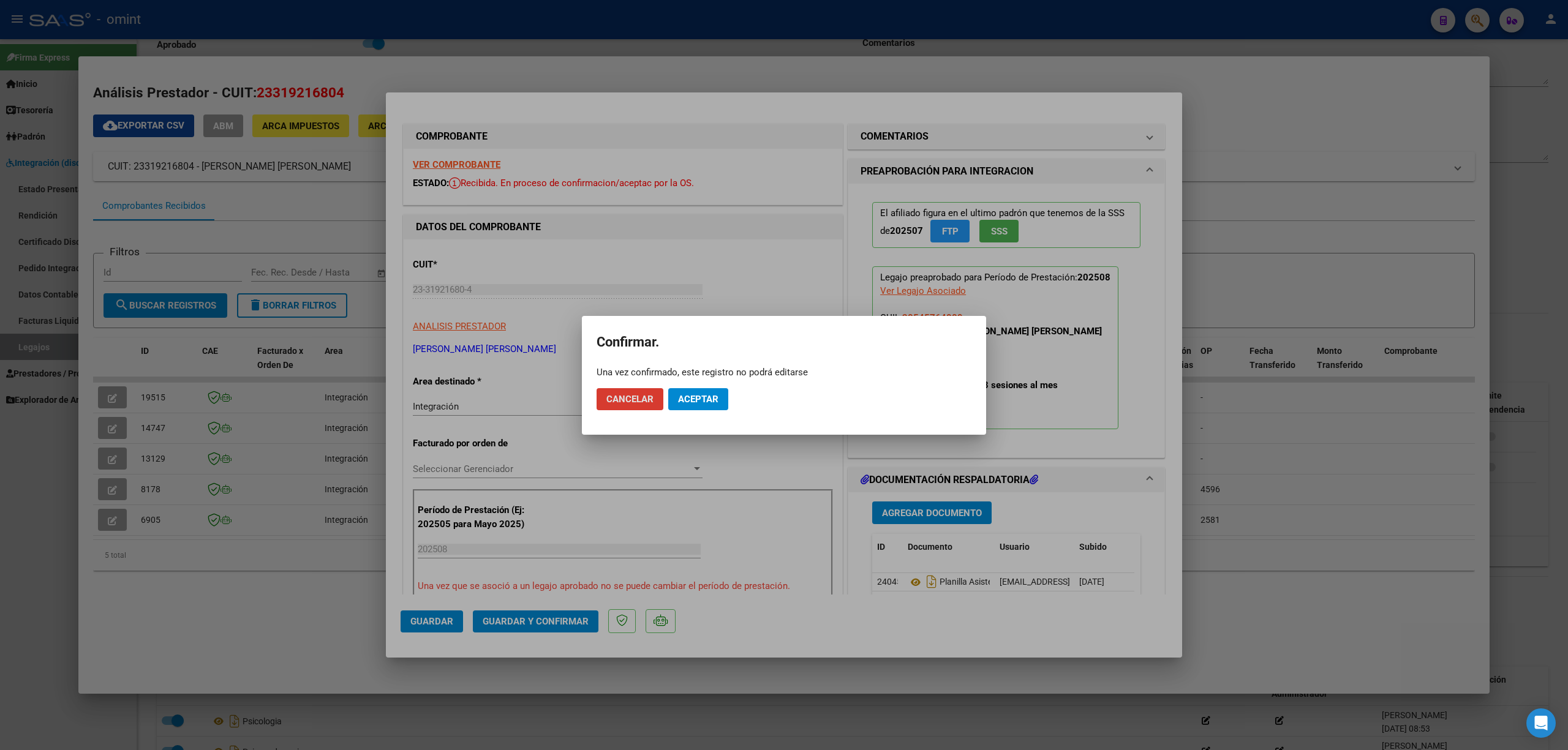
click at [723, 402] on button "Aceptar" at bounding box center [697, 399] width 60 height 22
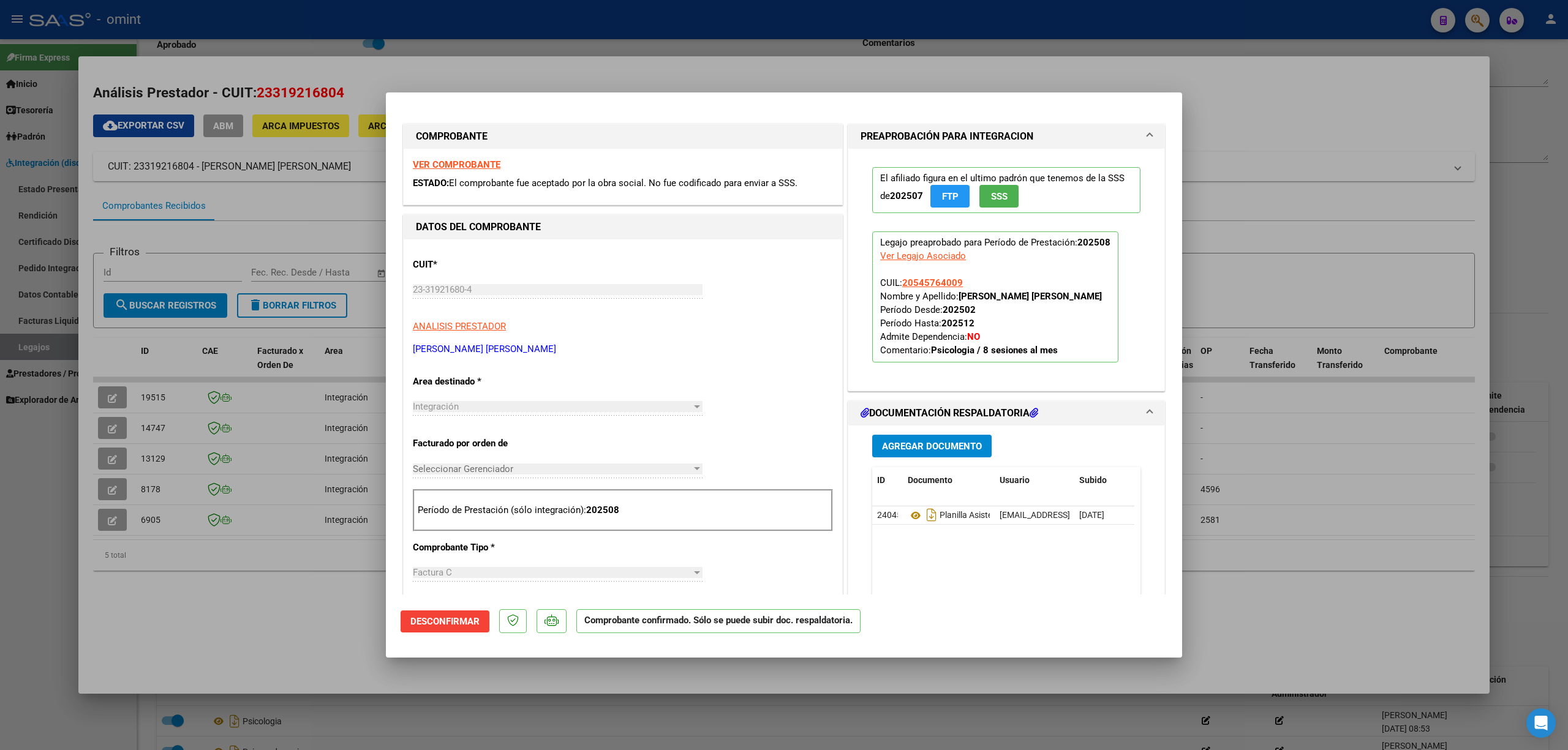
click at [326, 444] on div at bounding box center [784, 375] width 1568 height 750
type input "$ 0,00"
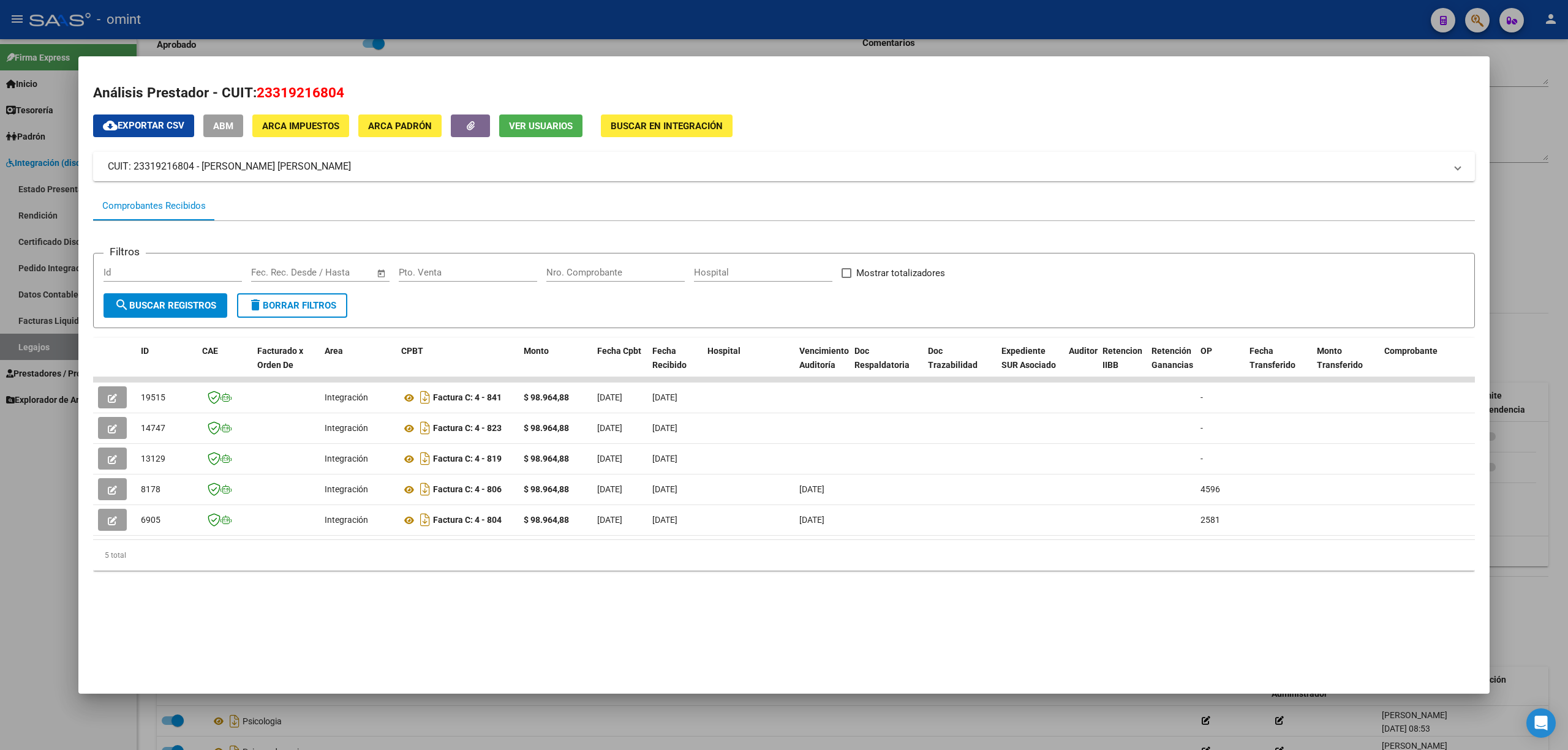
click at [267, 24] on div at bounding box center [784, 375] width 1568 height 750
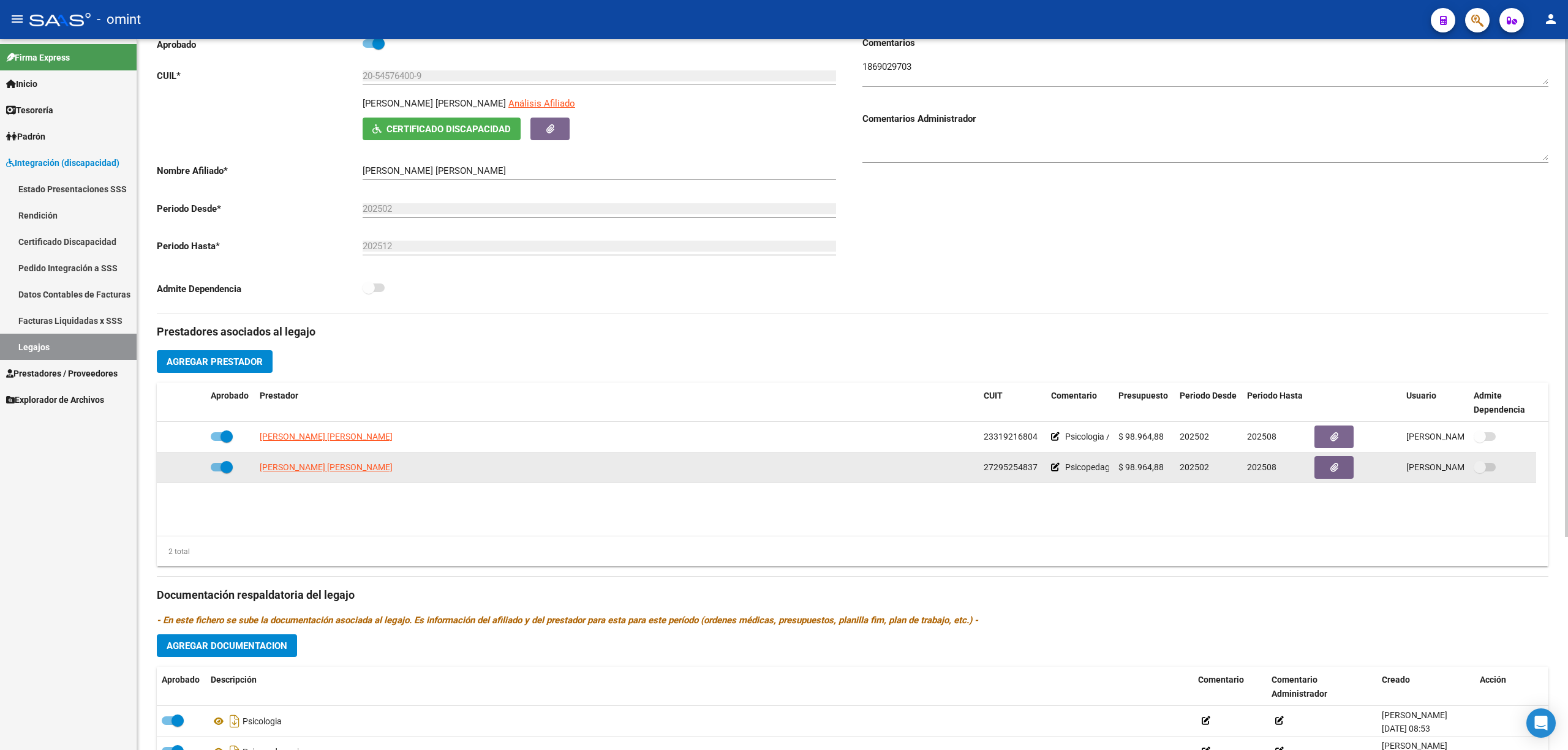
click at [309, 469] on span "TROSSERO AGOSTINA MARIA JOSE" at bounding box center [326, 467] width 133 height 10
type textarea "27295254837"
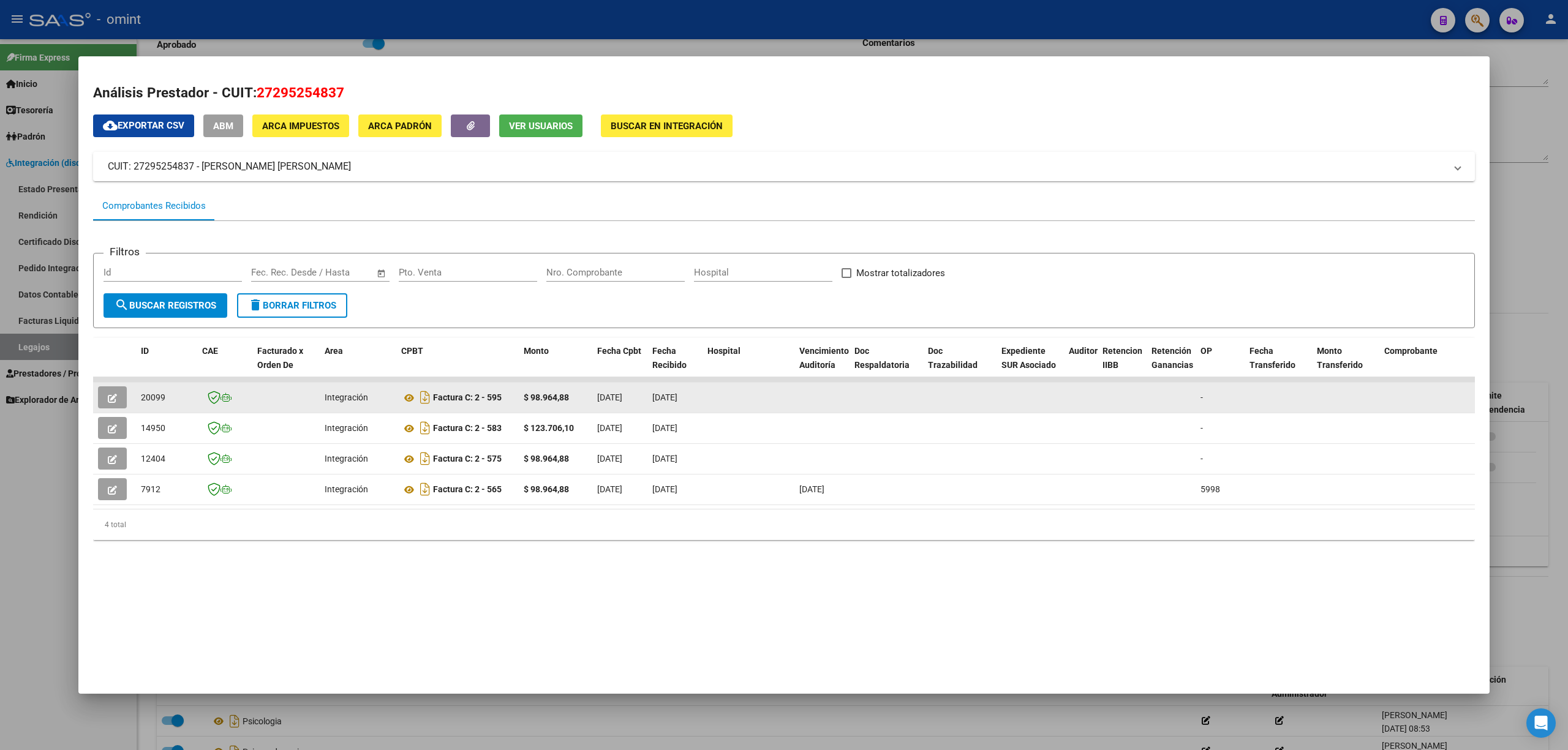
click at [109, 399] on icon "button" at bounding box center [112, 398] width 9 height 9
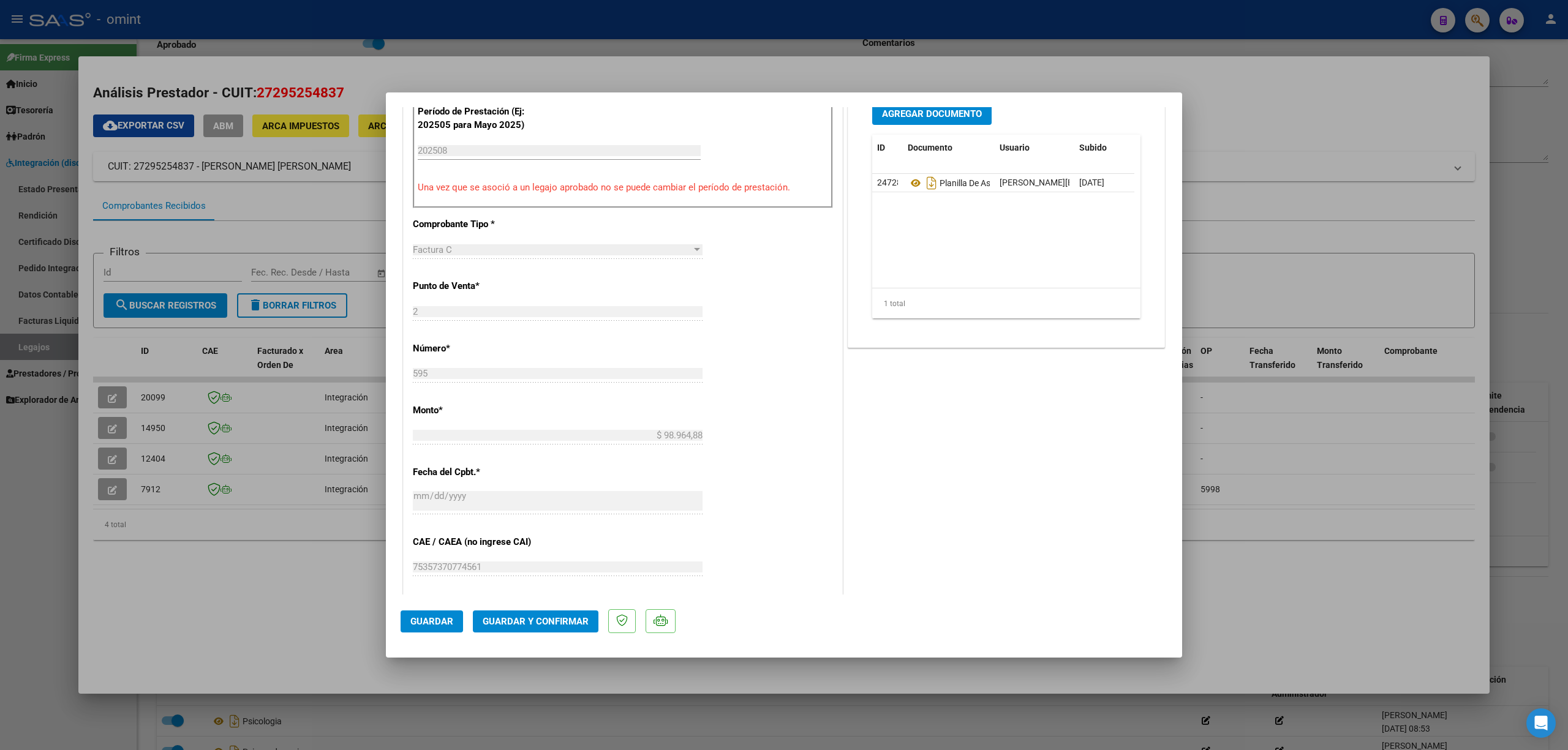
scroll to position [653, 0]
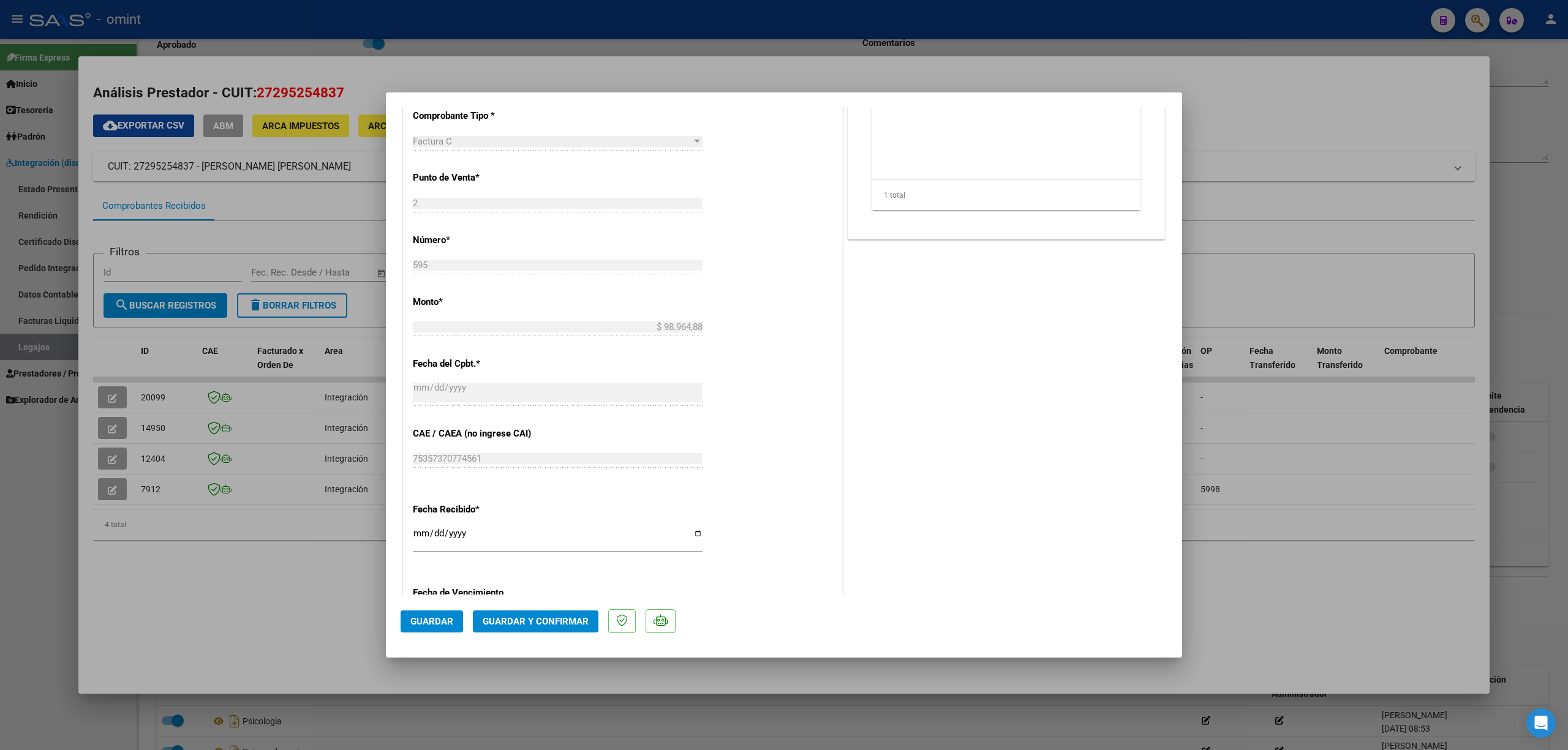
click at [540, 621] on span "Guardar y Confirmar" at bounding box center [535, 621] width 106 height 11
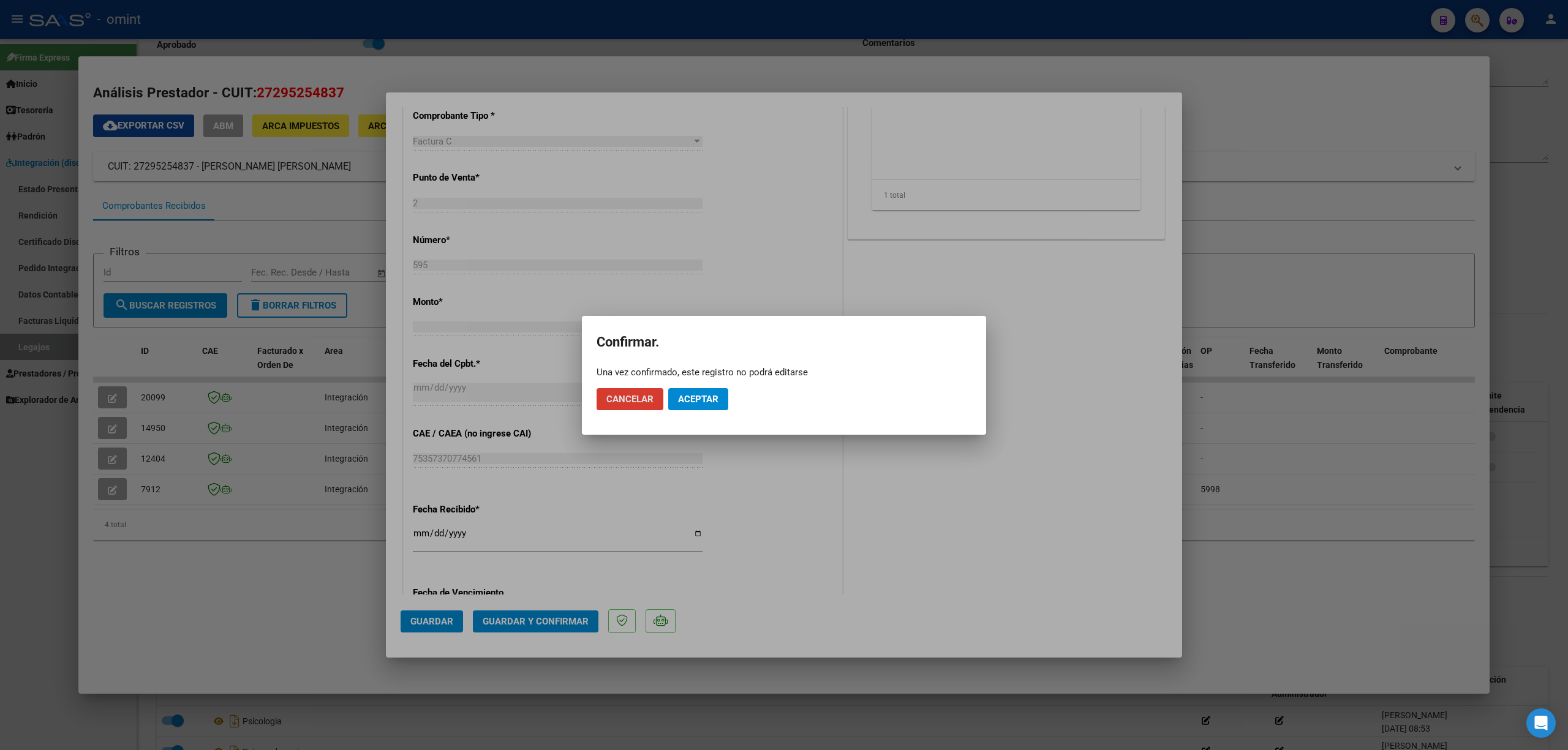
click at [699, 409] on button "Aceptar" at bounding box center [697, 399] width 60 height 22
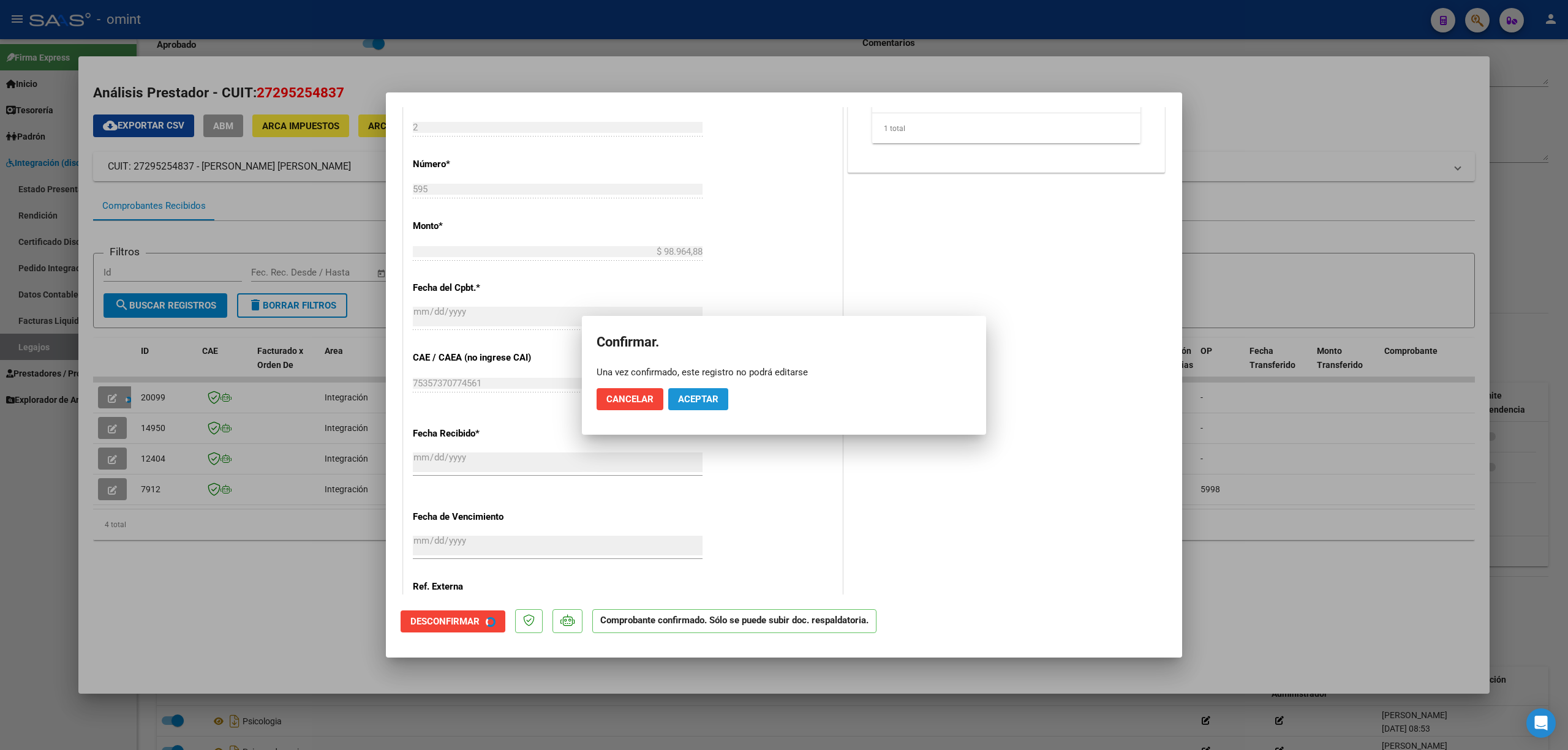
scroll to position [577, 0]
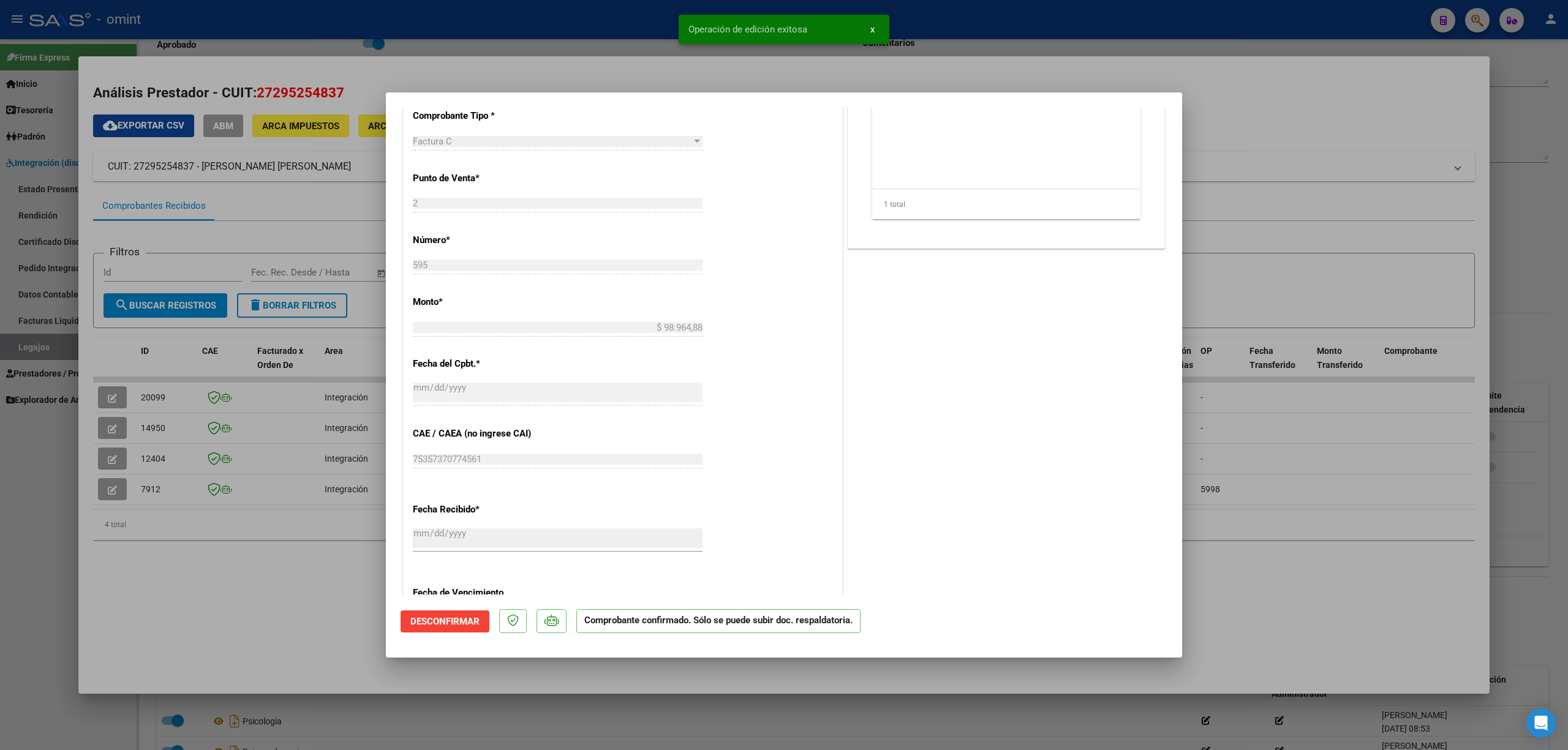
click at [155, 394] on div at bounding box center [784, 375] width 1568 height 750
type input "$ 0,00"
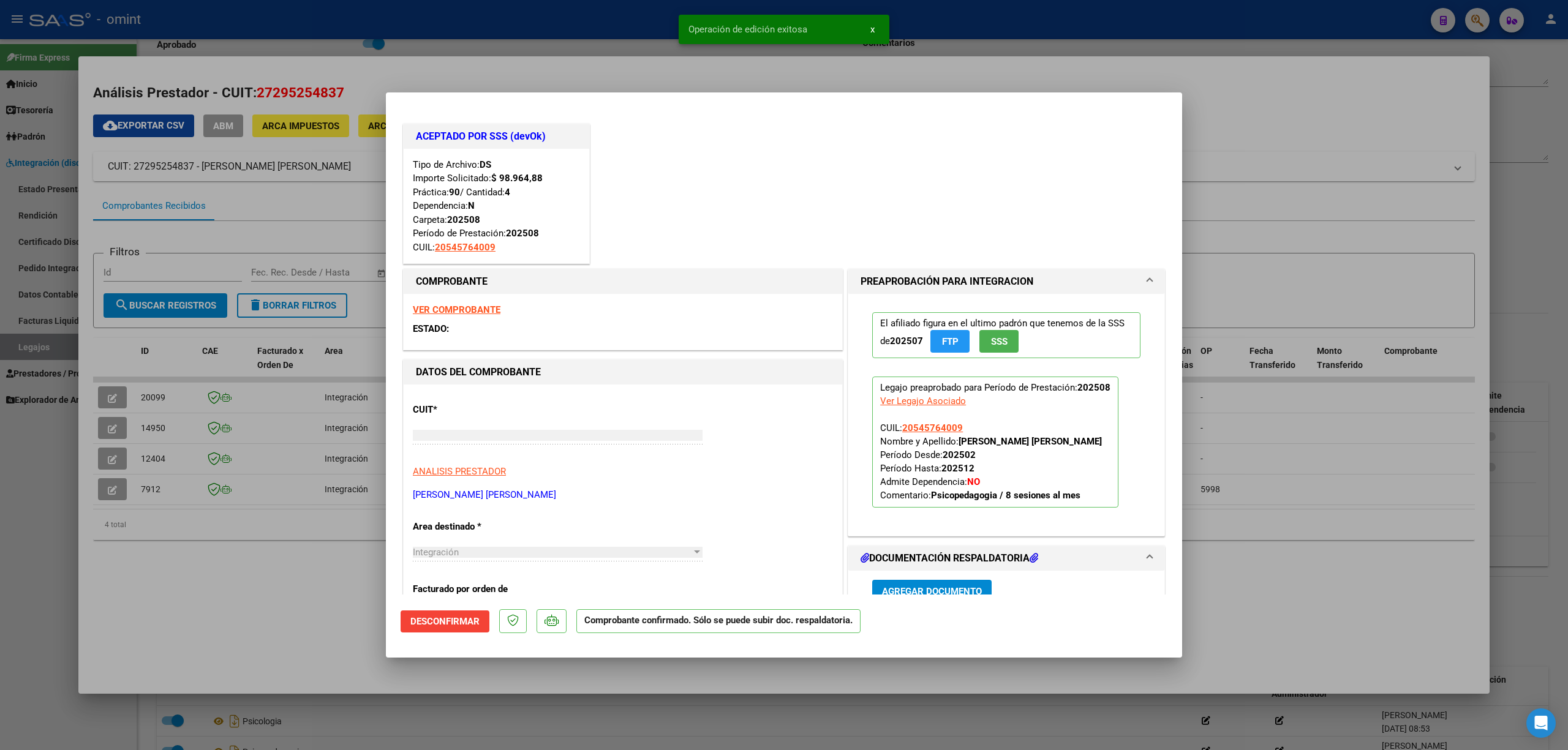
click at [155, 394] on span "20099" at bounding box center [153, 397] width 24 height 10
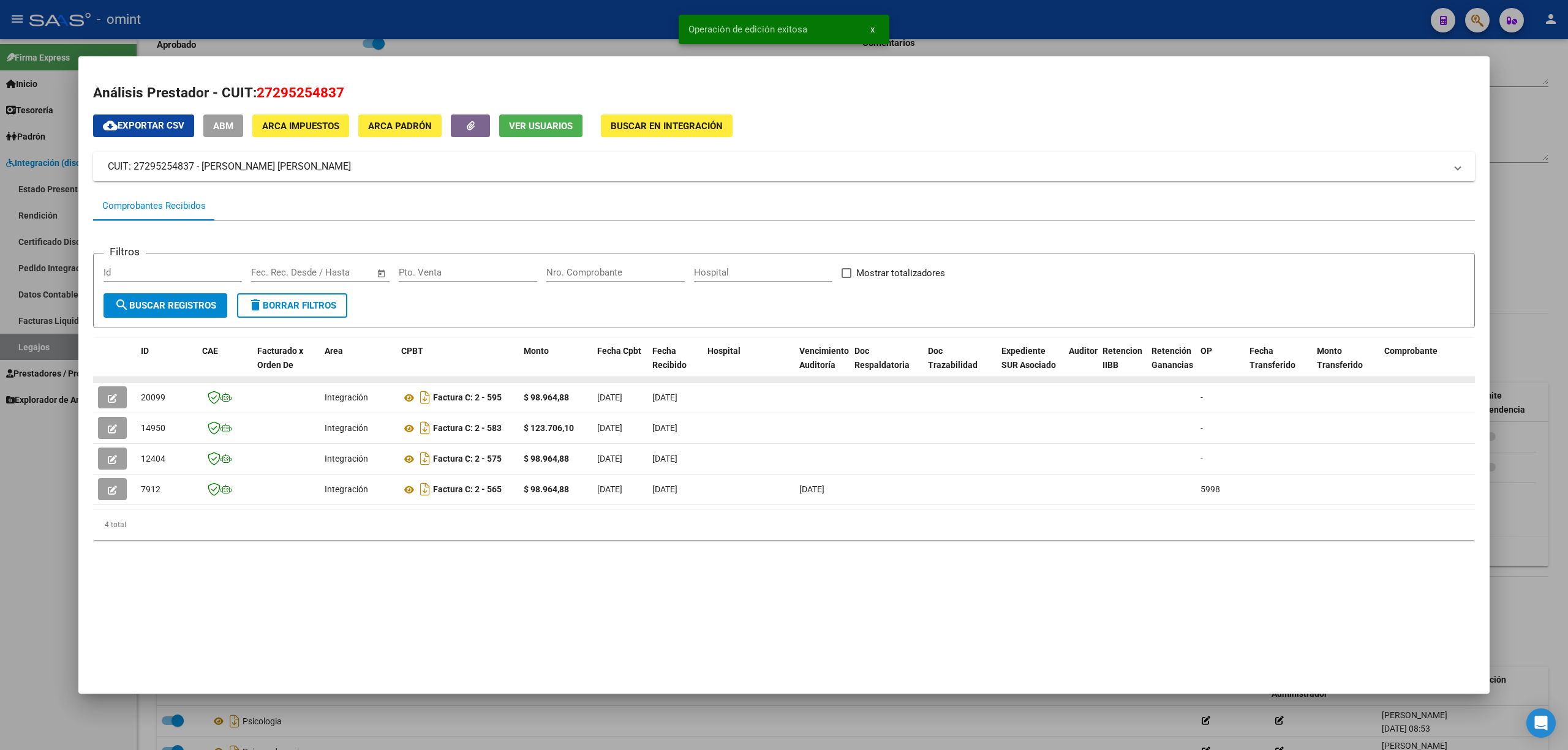
copy span "20099"
click at [250, 49] on div at bounding box center [784, 375] width 1568 height 750
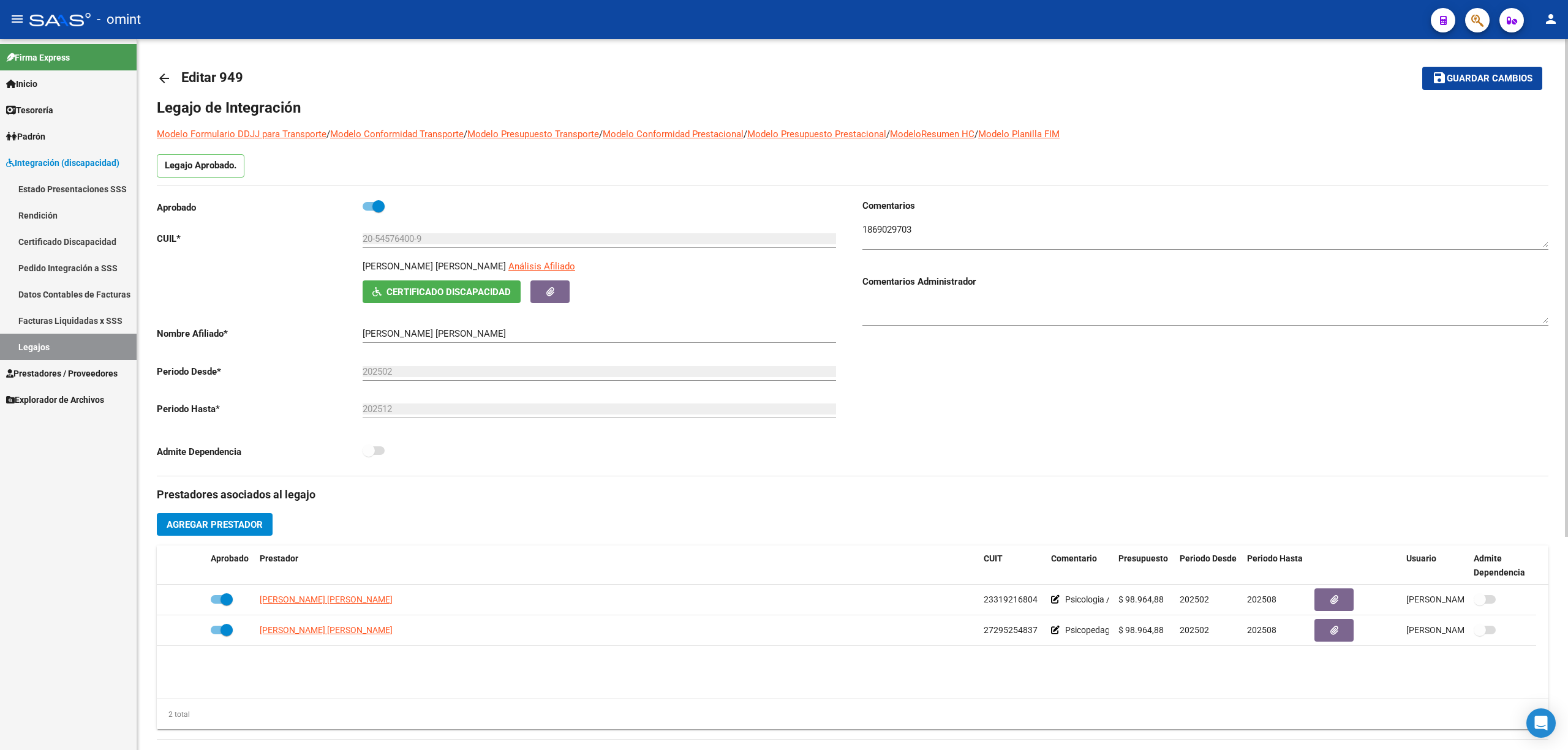
click at [167, 75] on mat-icon "arrow_back" at bounding box center [164, 79] width 15 height 15
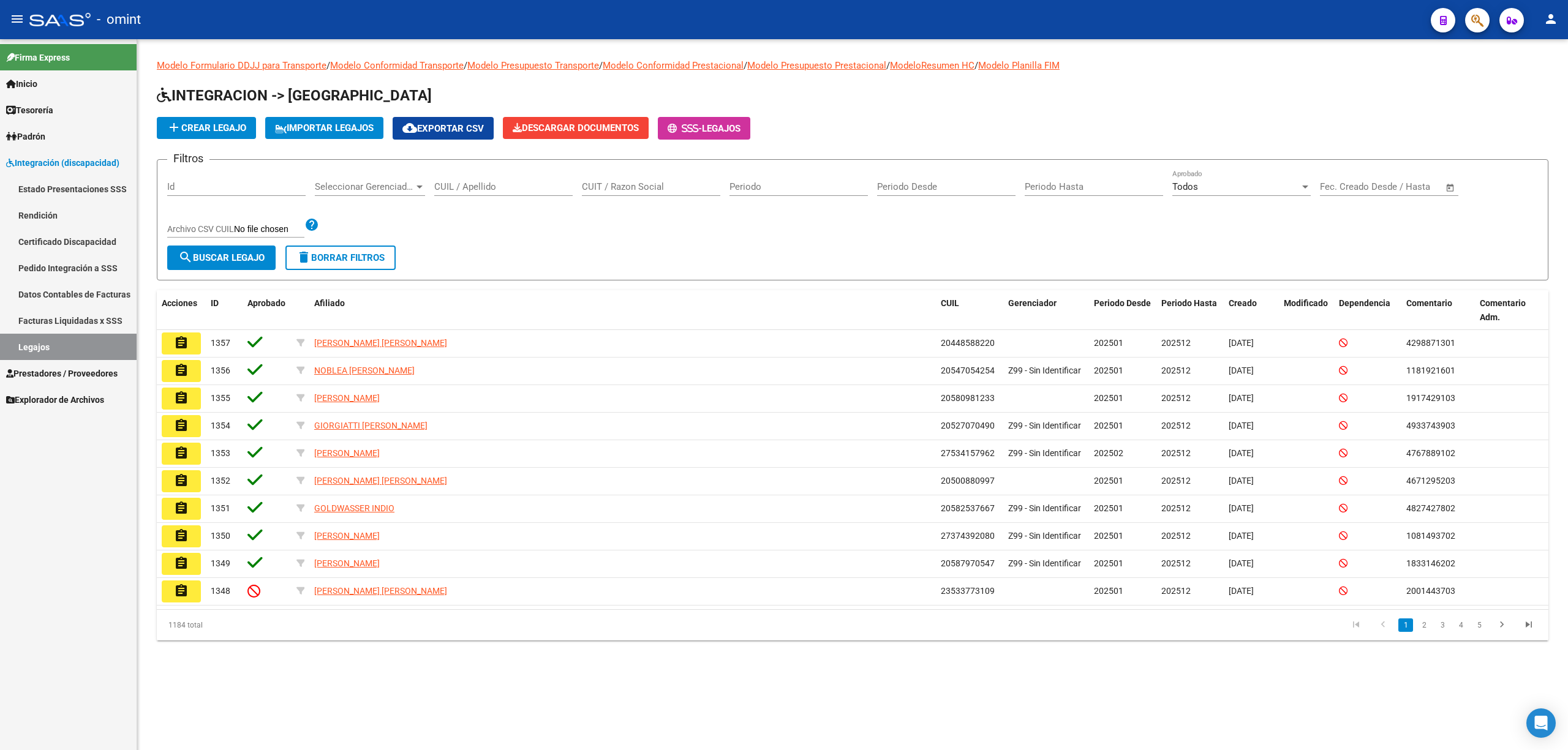
click at [493, 181] on input "CUIL / Apellido" at bounding box center [503, 187] width 138 height 11
paste input "27213916527"
type input "27213916527"
click at [273, 256] on button "search Buscar Legajo" at bounding box center [221, 257] width 108 height 24
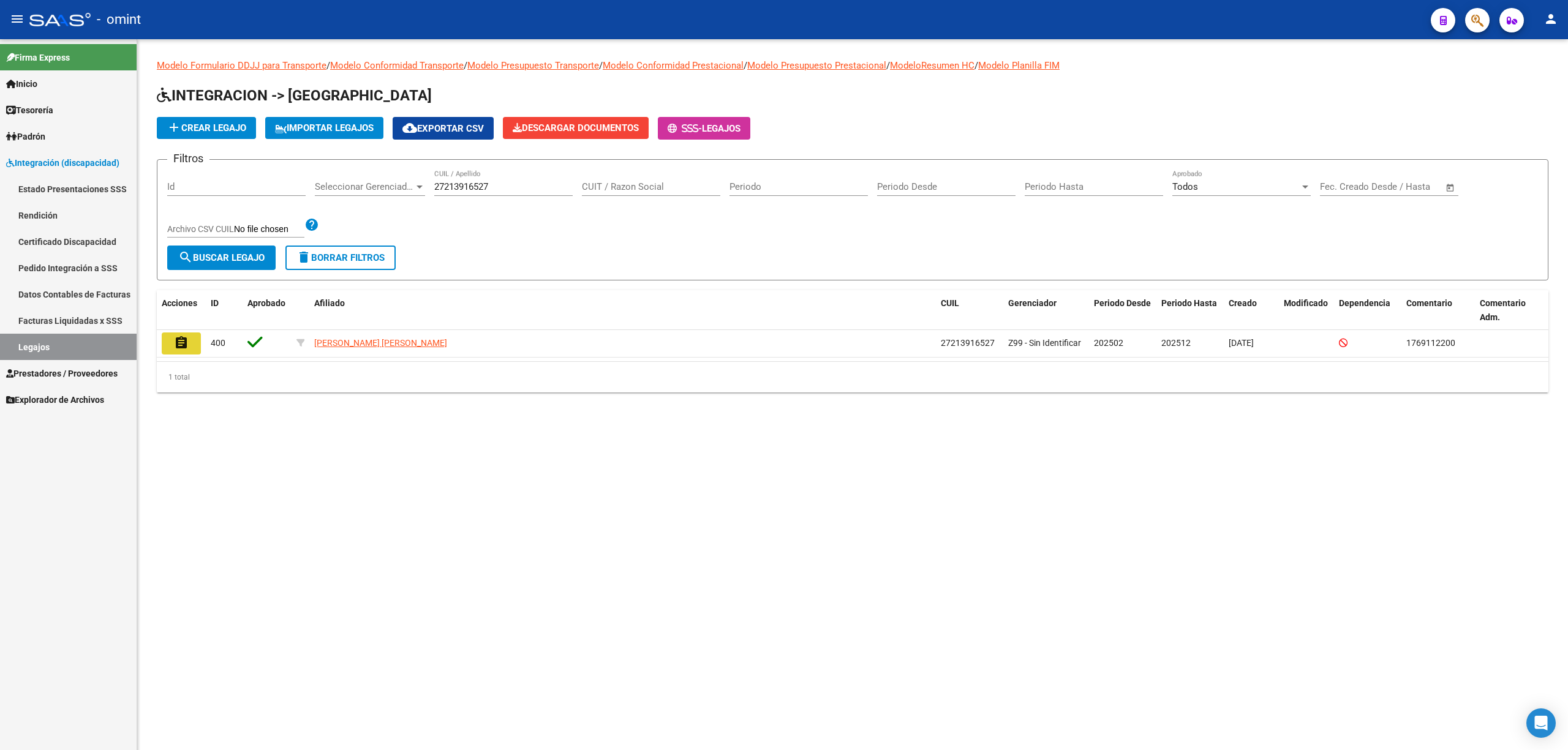
click at [189, 349] on button "assignment" at bounding box center [182, 344] width 39 height 22
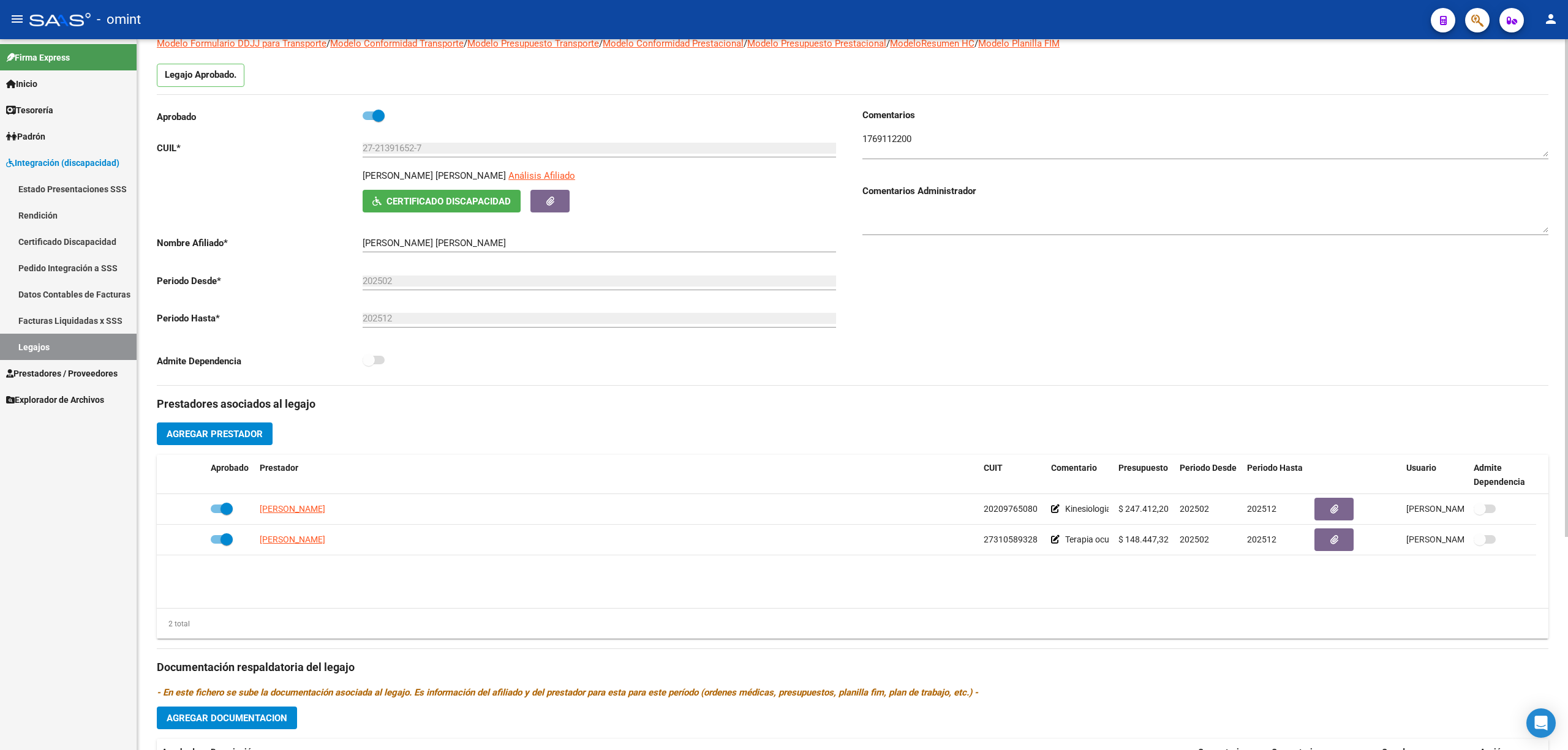
scroll to position [163, 0]
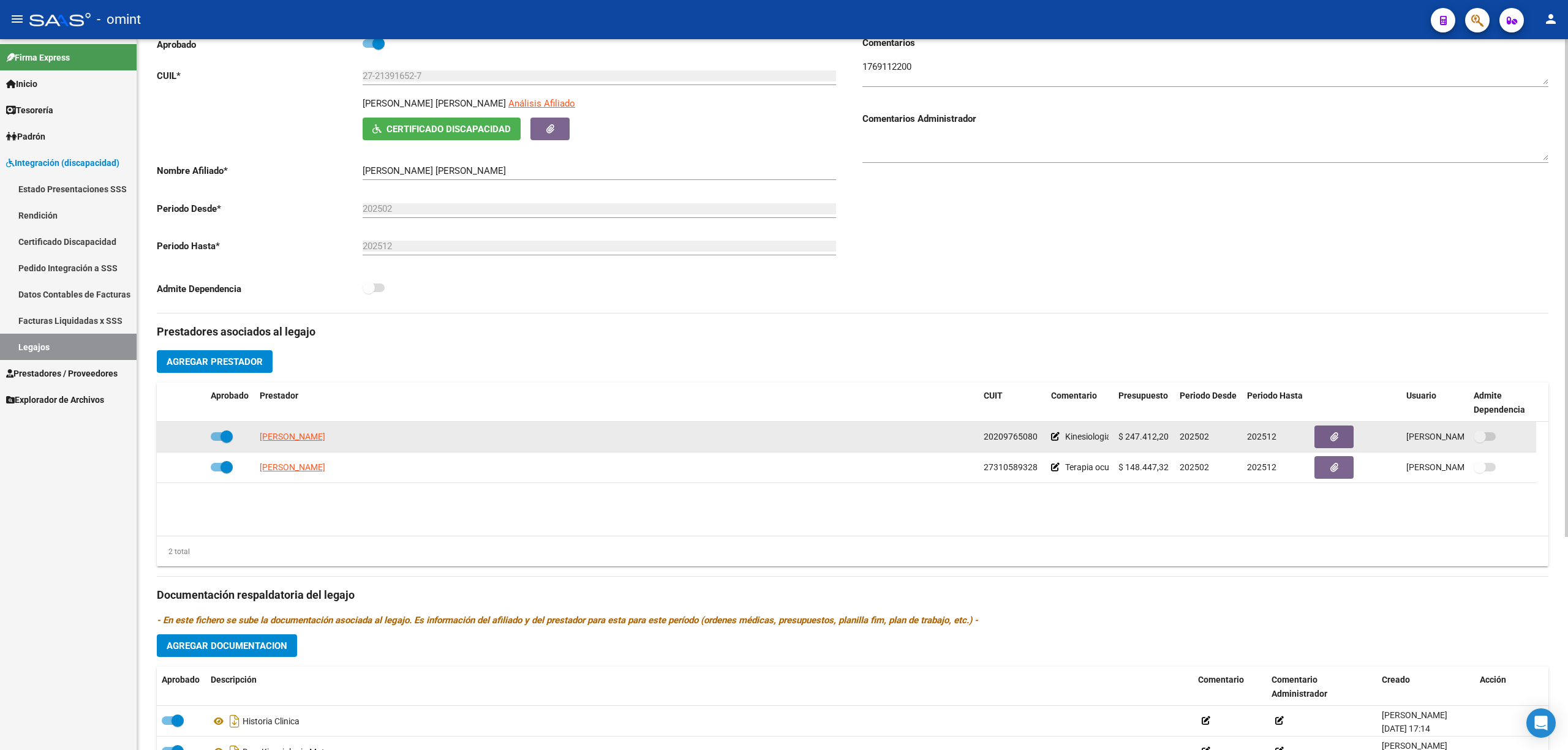
click at [281, 436] on span "UBERTI DIEGO" at bounding box center [292, 436] width 66 height 10
type textarea "20209765080"
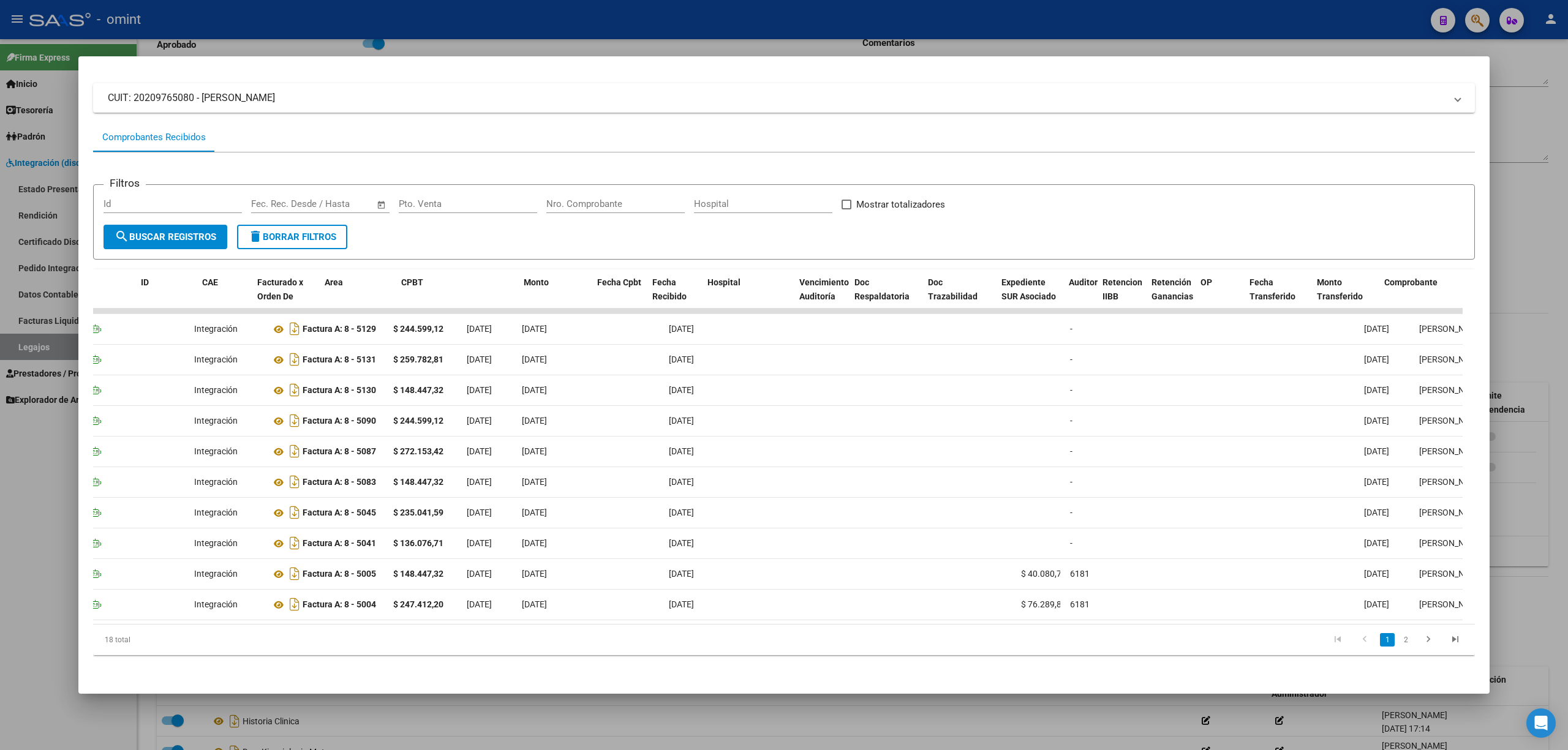
scroll to position [0, 0]
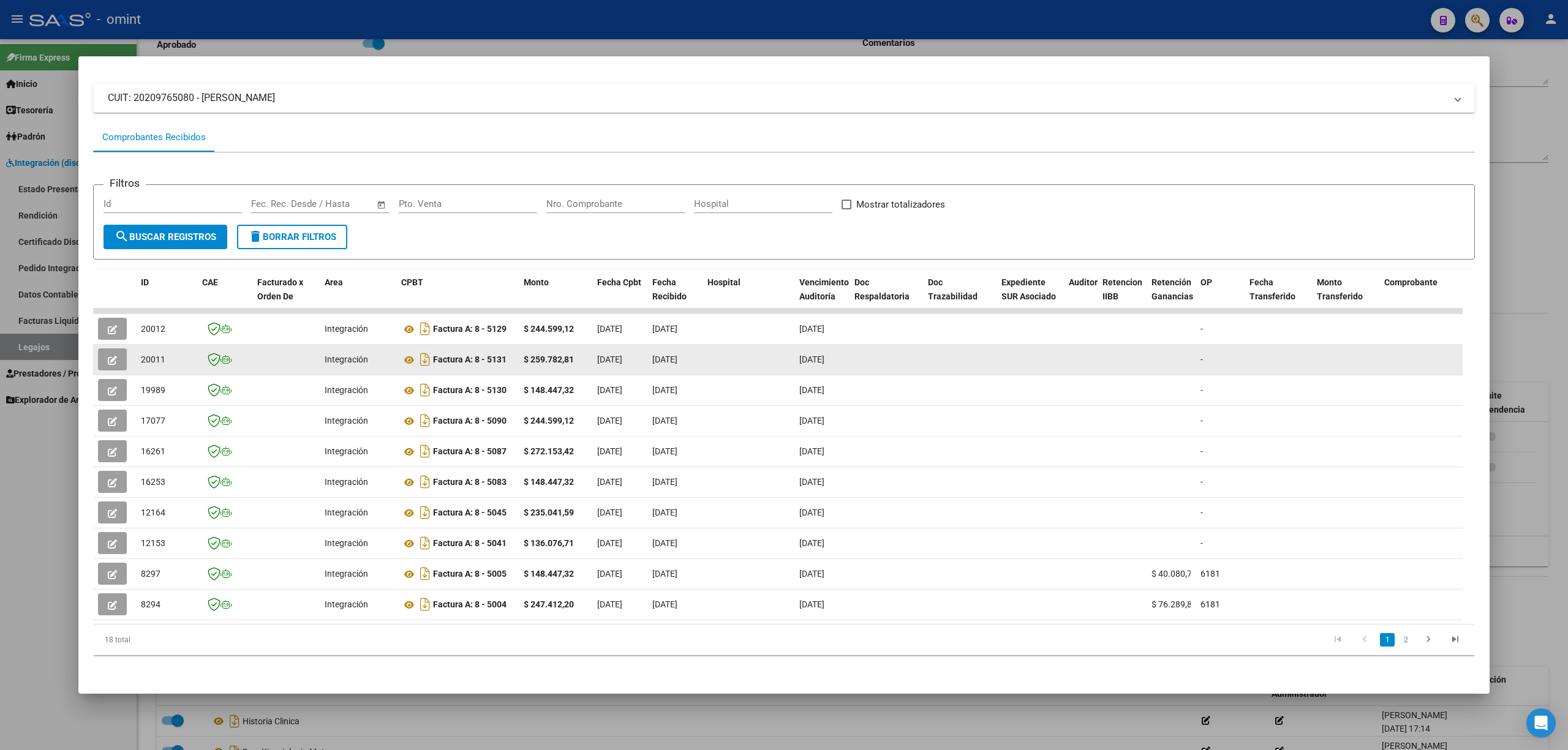
click at [165, 355] on span "20011" at bounding box center [153, 359] width 24 height 10
click at [149, 355] on span "20011" at bounding box center [153, 359] width 24 height 10
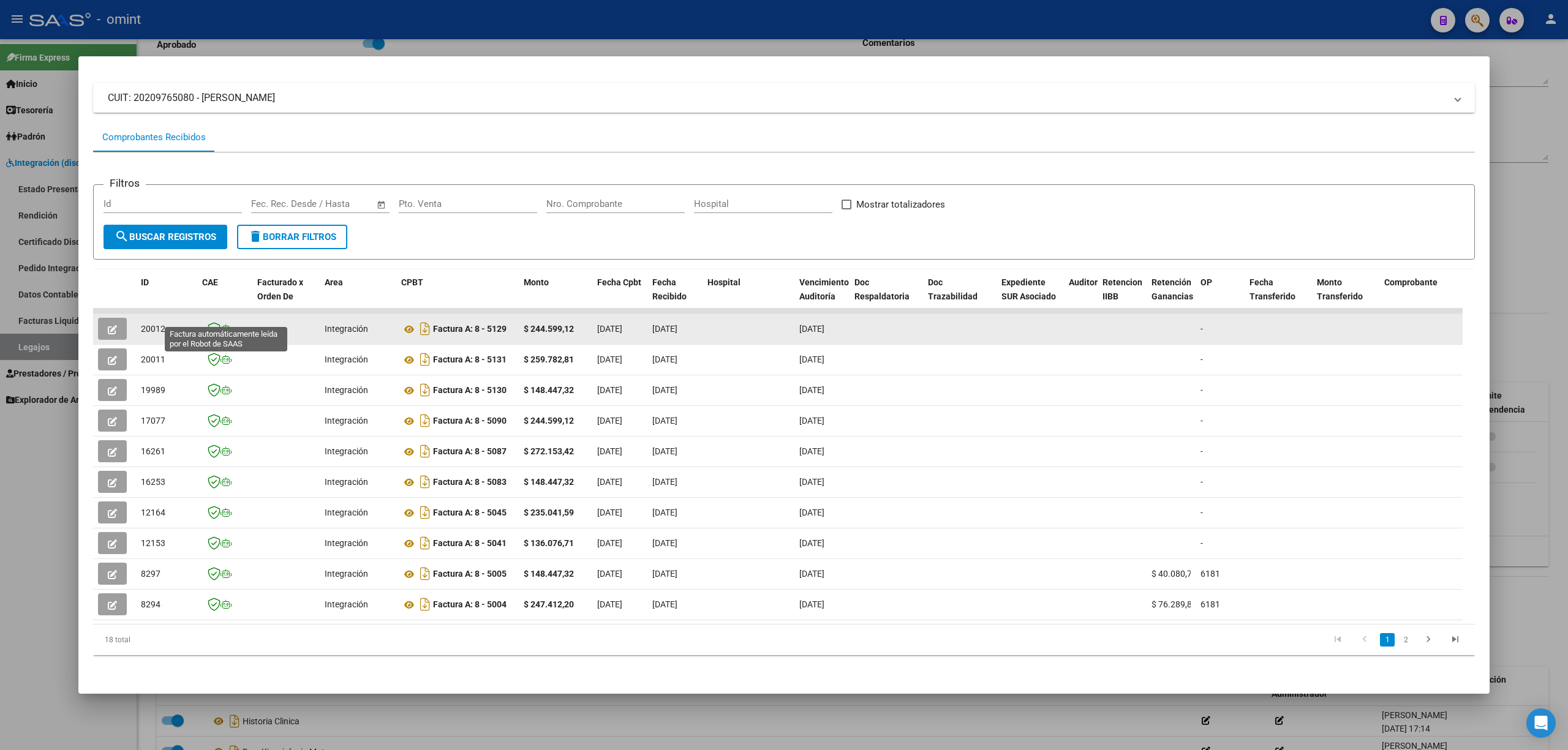
copy span "20011"
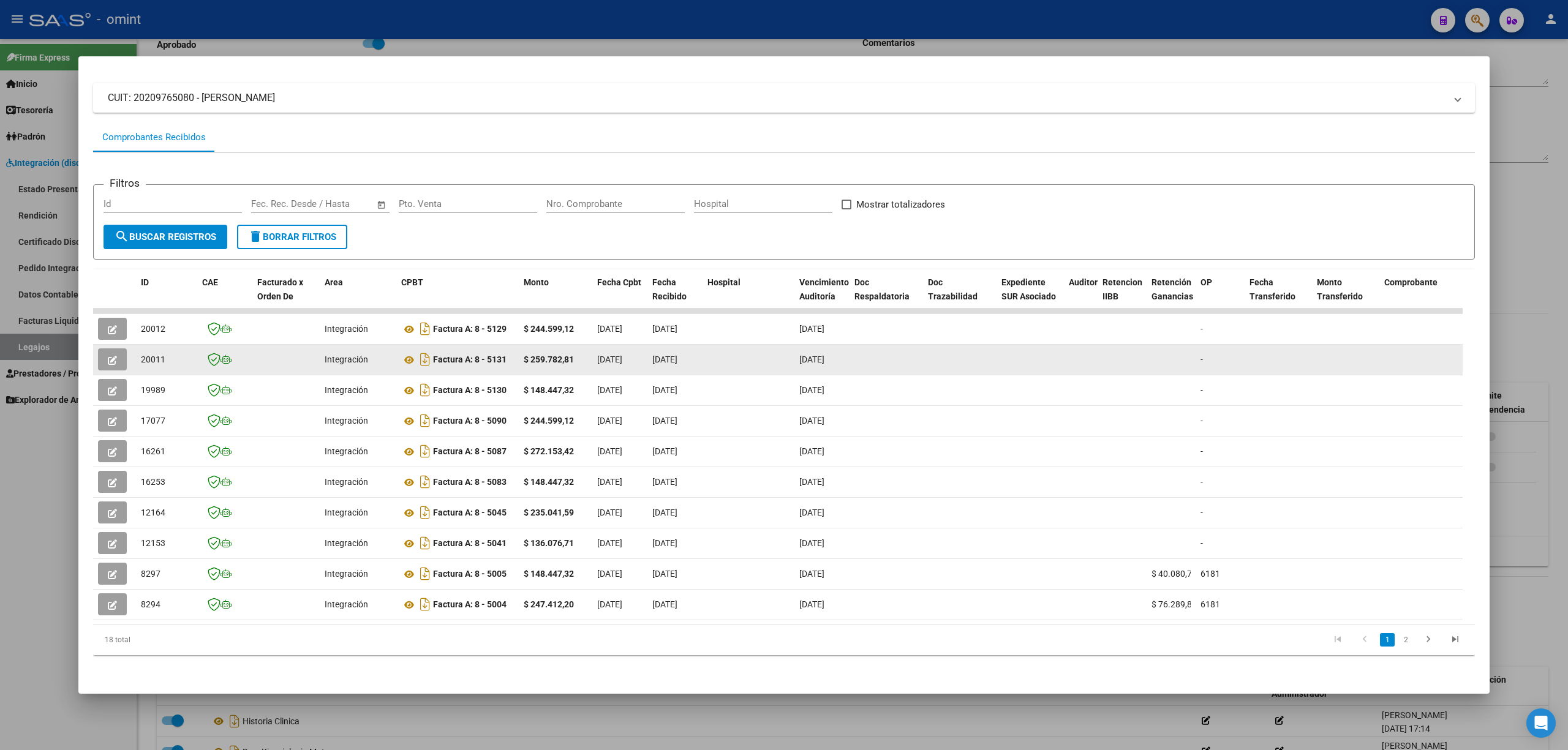
click at [111, 356] on icon "button" at bounding box center [112, 360] width 9 height 9
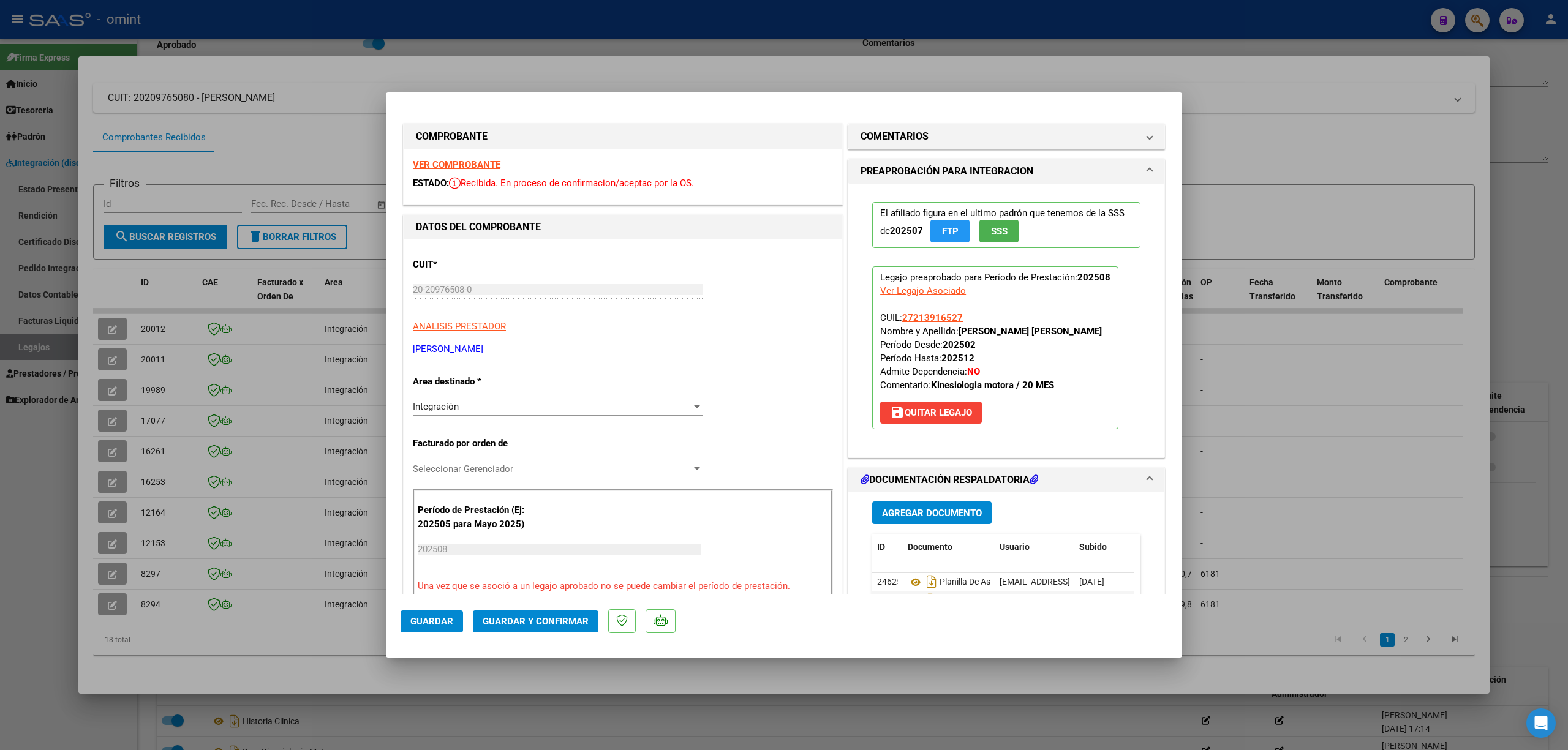
click at [442, 162] on strong "VER COMPROBANTE" at bounding box center [457, 165] width 88 height 11
click at [557, 623] on span "Guardar y Confirmar" at bounding box center [535, 621] width 106 height 11
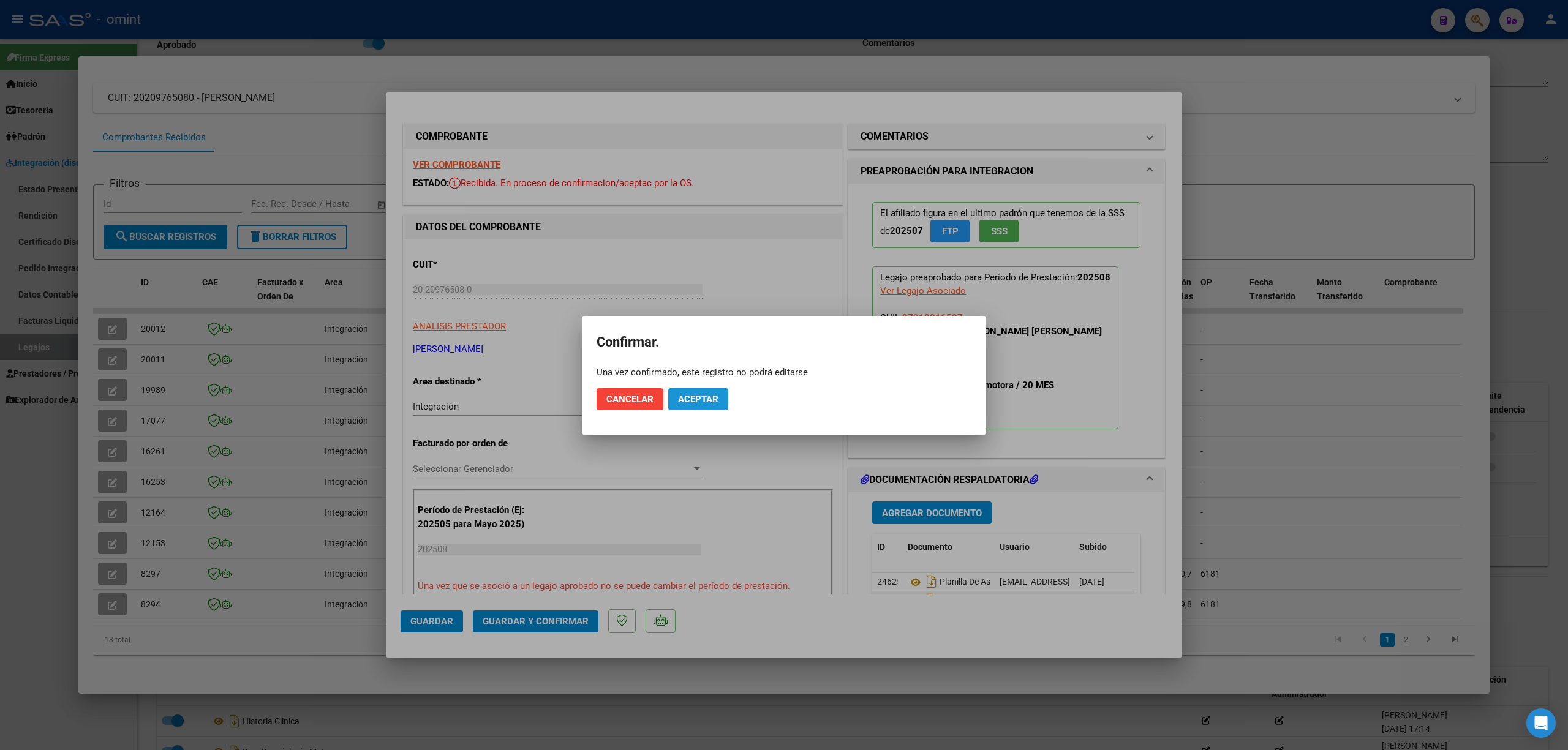
click at [699, 400] on span "Aceptar" at bounding box center [698, 399] width 41 height 11
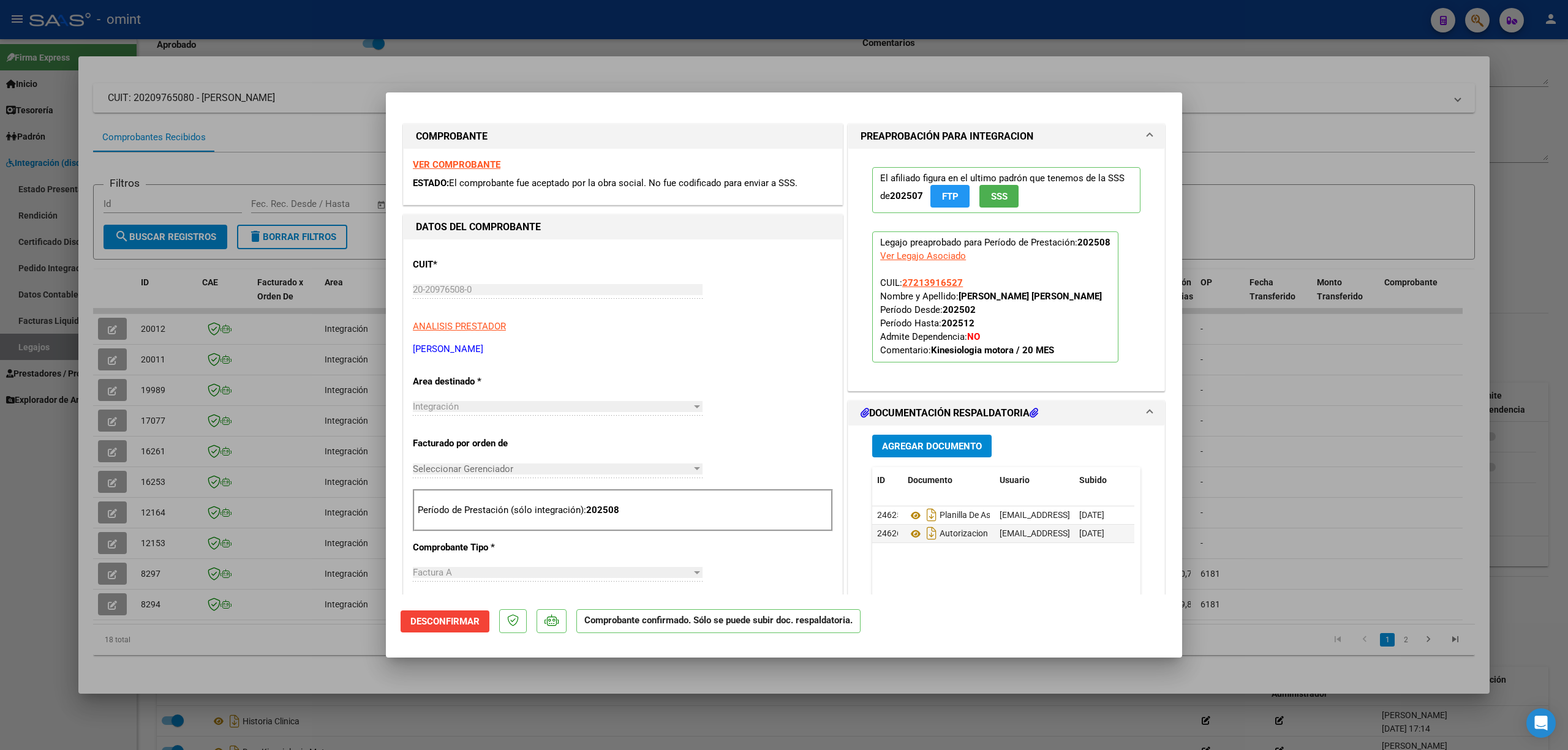
click at [263, 245] on div at bounding box center [784, 375] width 1568 height 750
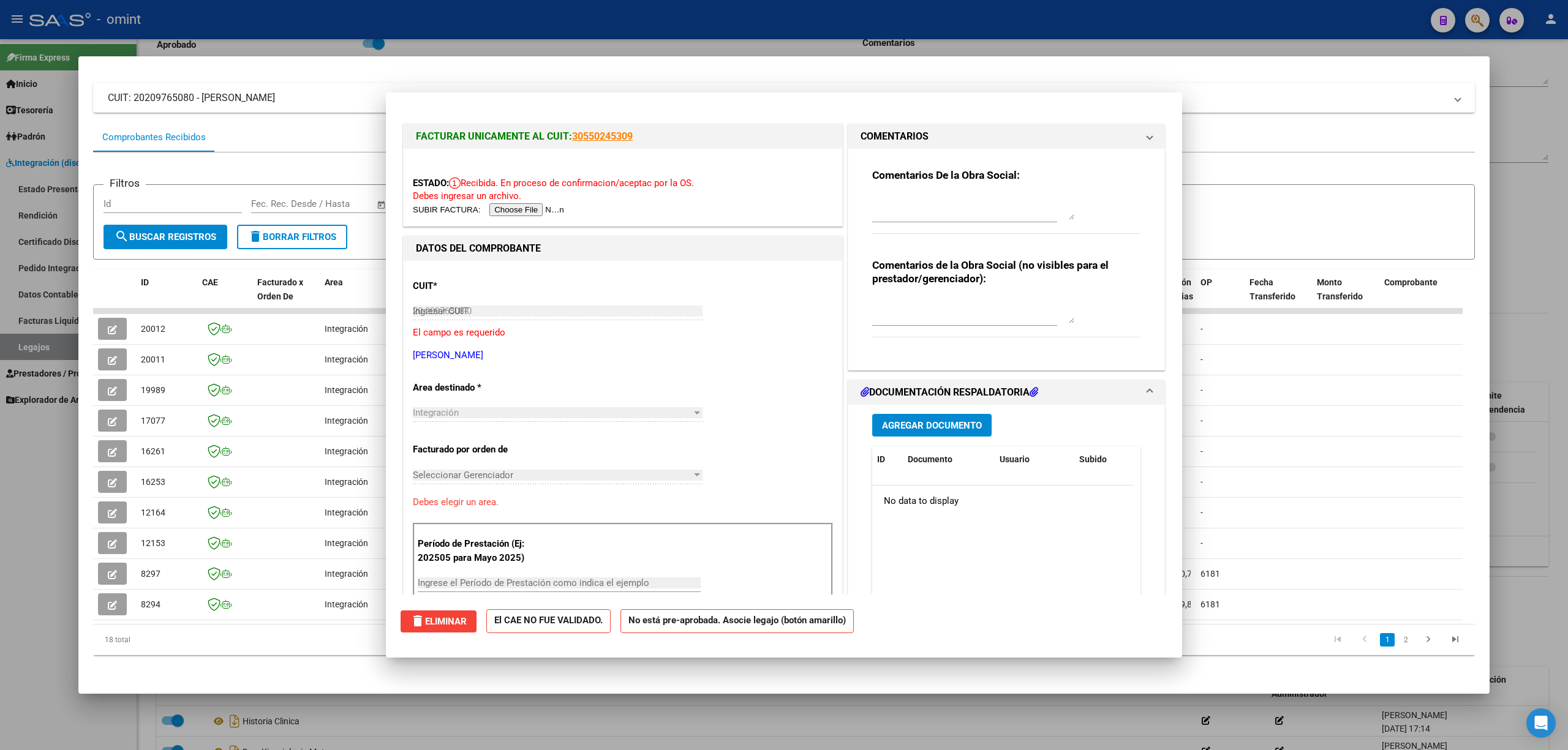
type input "$ 0,00"
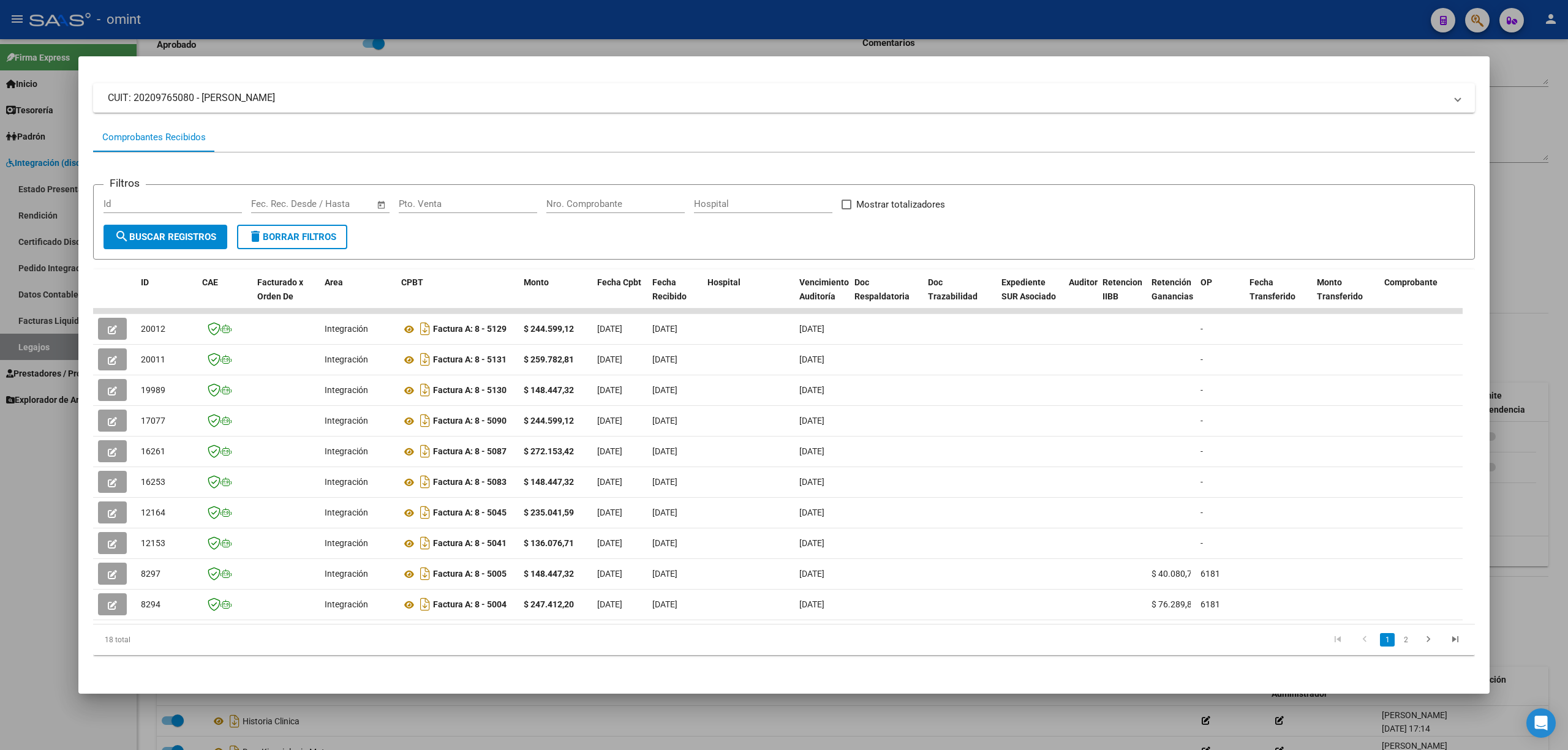
click at [255, 23] on div at bounding box center [784, 375] width 1568 height 750
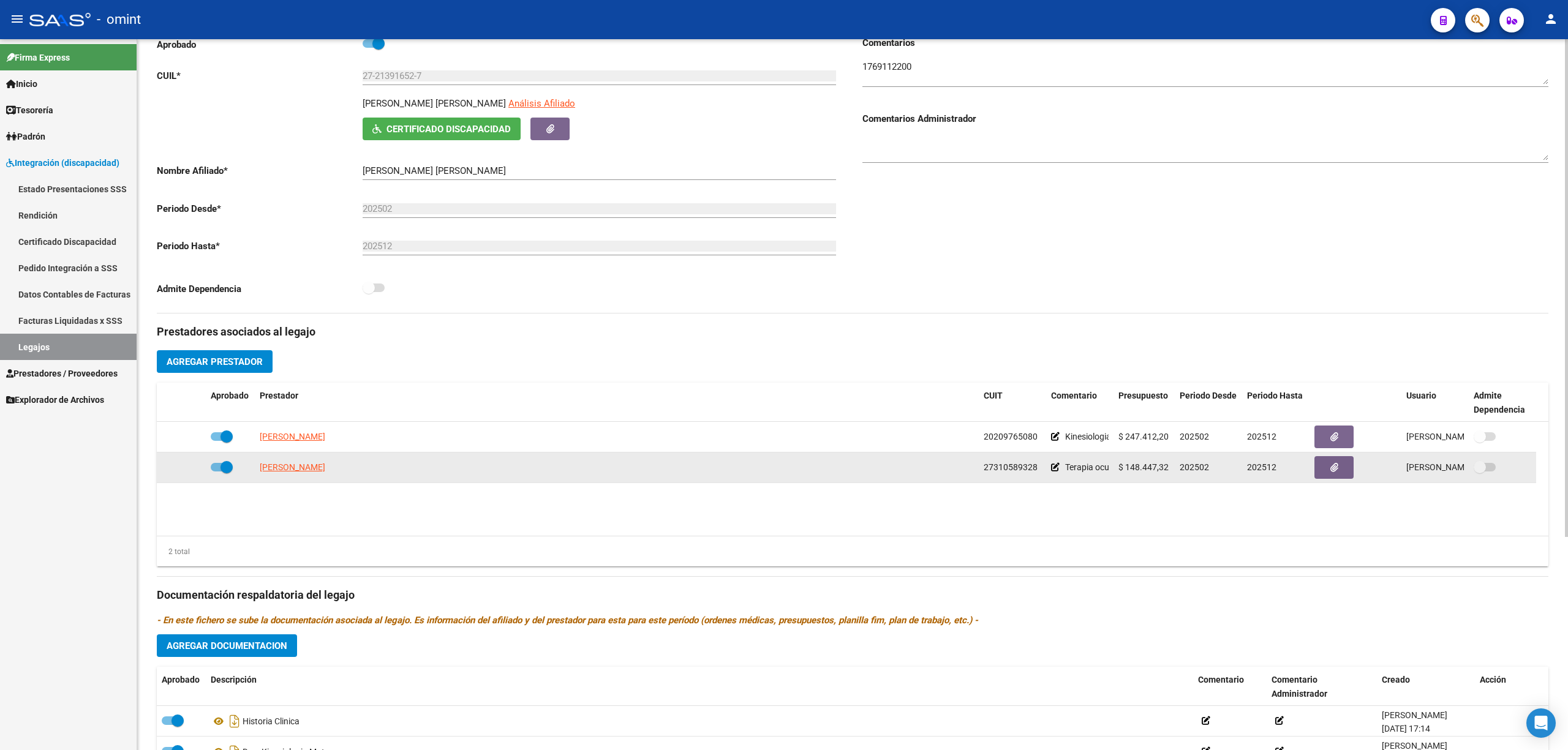
click at [274, 476] on datatable-body-cell "PIROG GISELA" at bounding box center [617, 468] width 724 height 30
click at [280, 471] on span "PIROG GISELA" at bounding box center [292, 467] width 66 height 10
type textarea "27310589328"
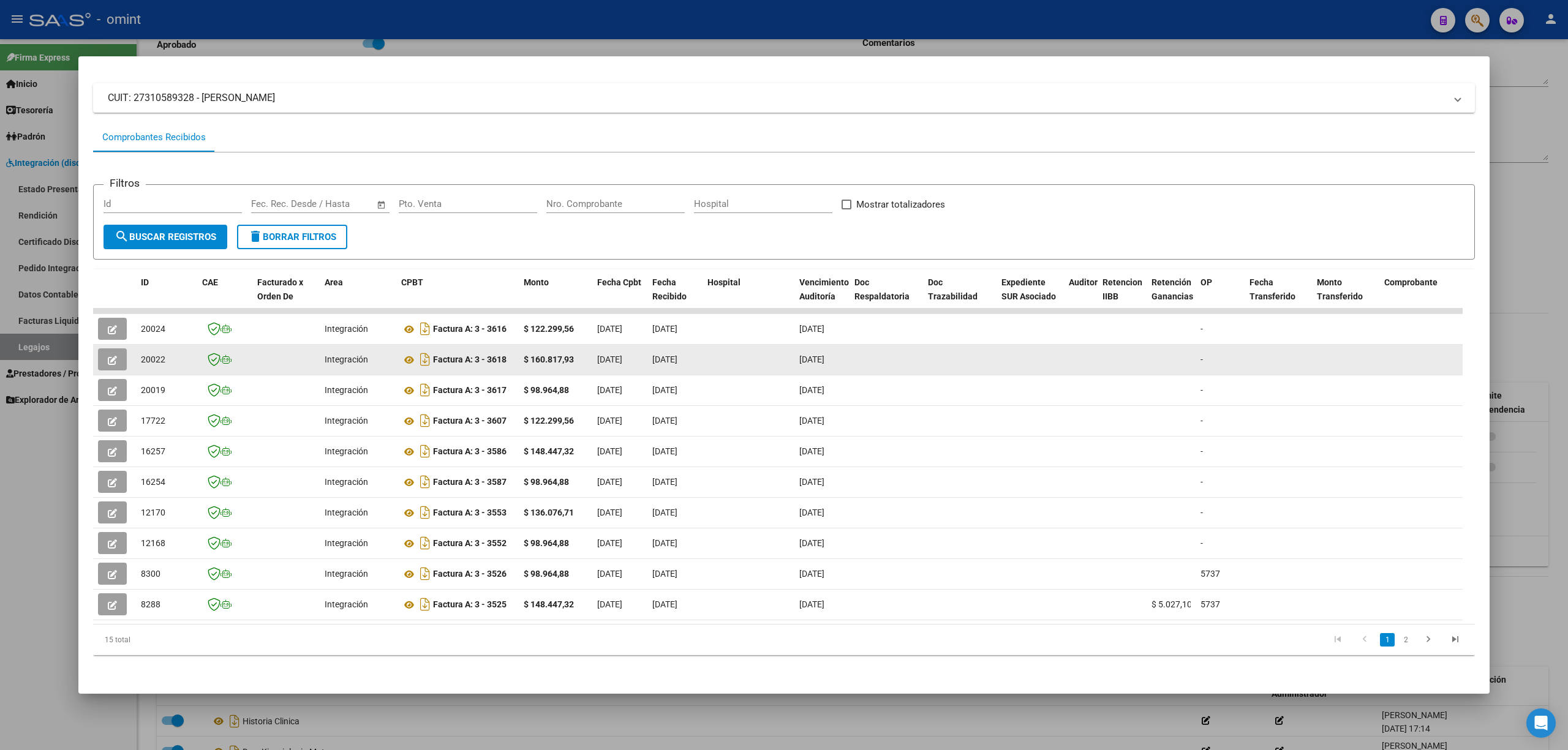
click at [155, 355] on span "20022" at bounding box center [153, 359] width 24 height 10
copy span "20022"
click at [96, 344] on datatable-body-cell at bounding box center [115, 359] width 43 height 30
click at [115, 356] on icon "button" at bounding box center [112, 360] width 9 height 9
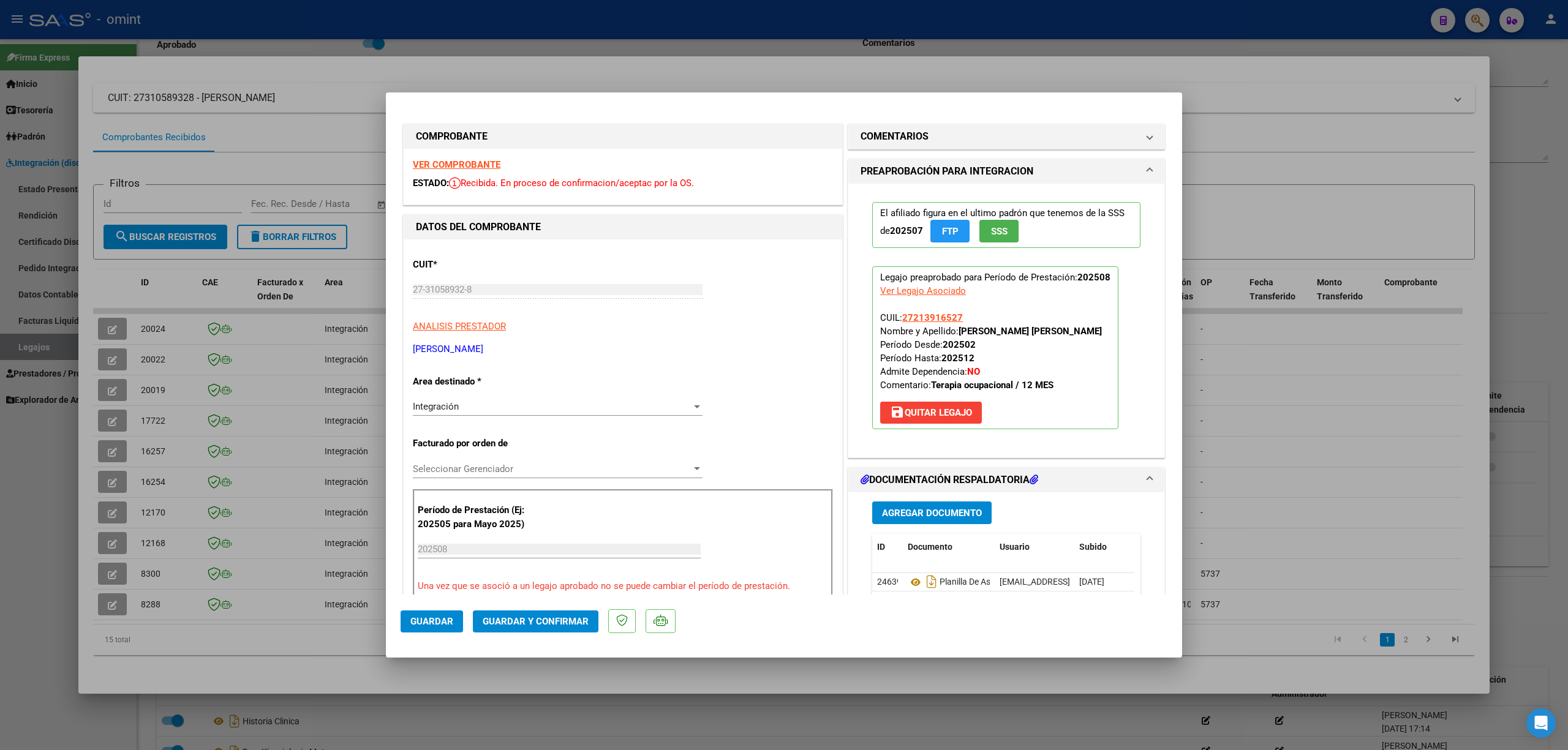
click at [445, 159] on strong "VER COMPROBANTE" at bounding box center [457, 165] width 88 height 11
click at [539, 622] on span "Guardar y Confirmar" at bounding box center [535, 621] width 106 height 11
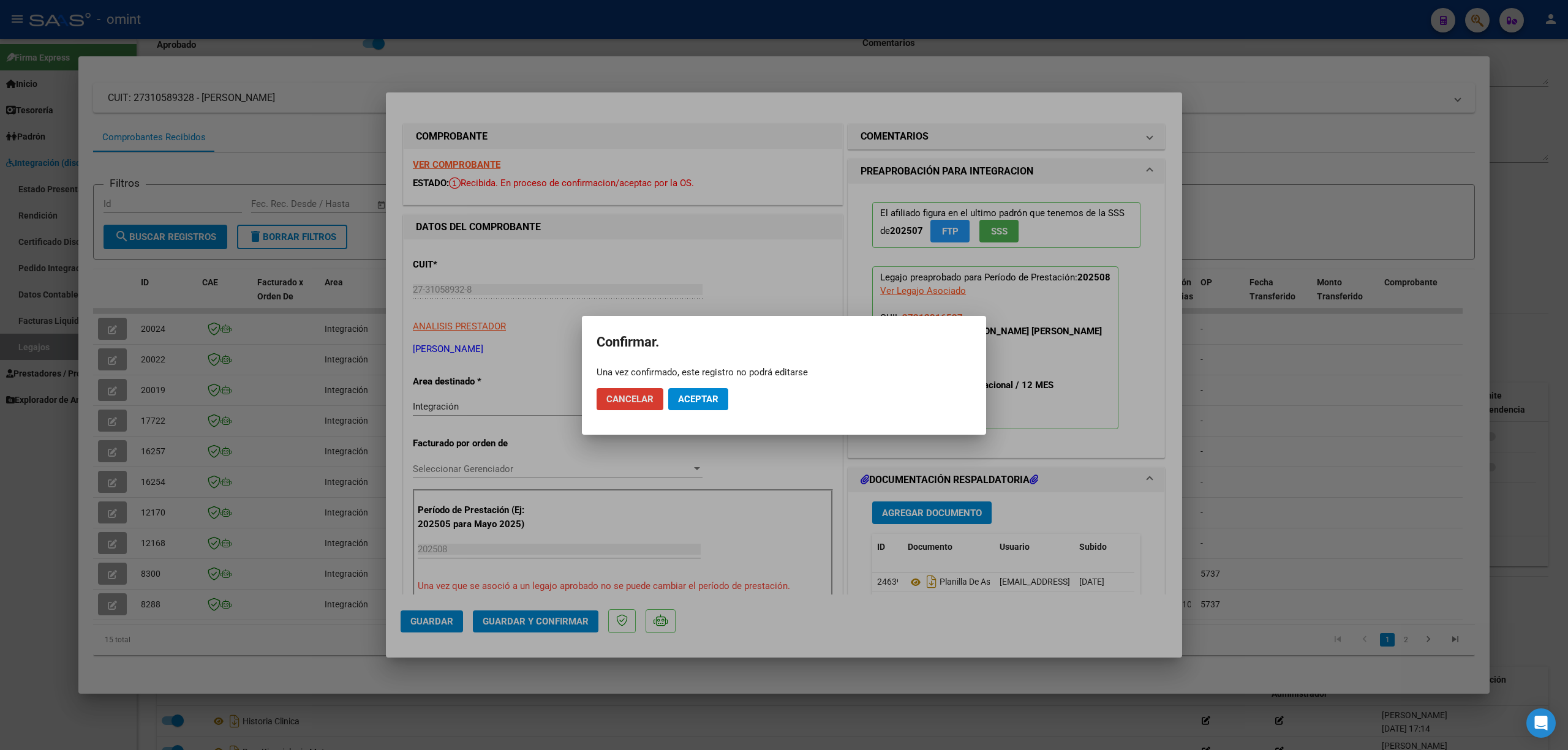
click at [717, 395] on span "Aceptar" at bounding box center [698, 399] width 41 height 11
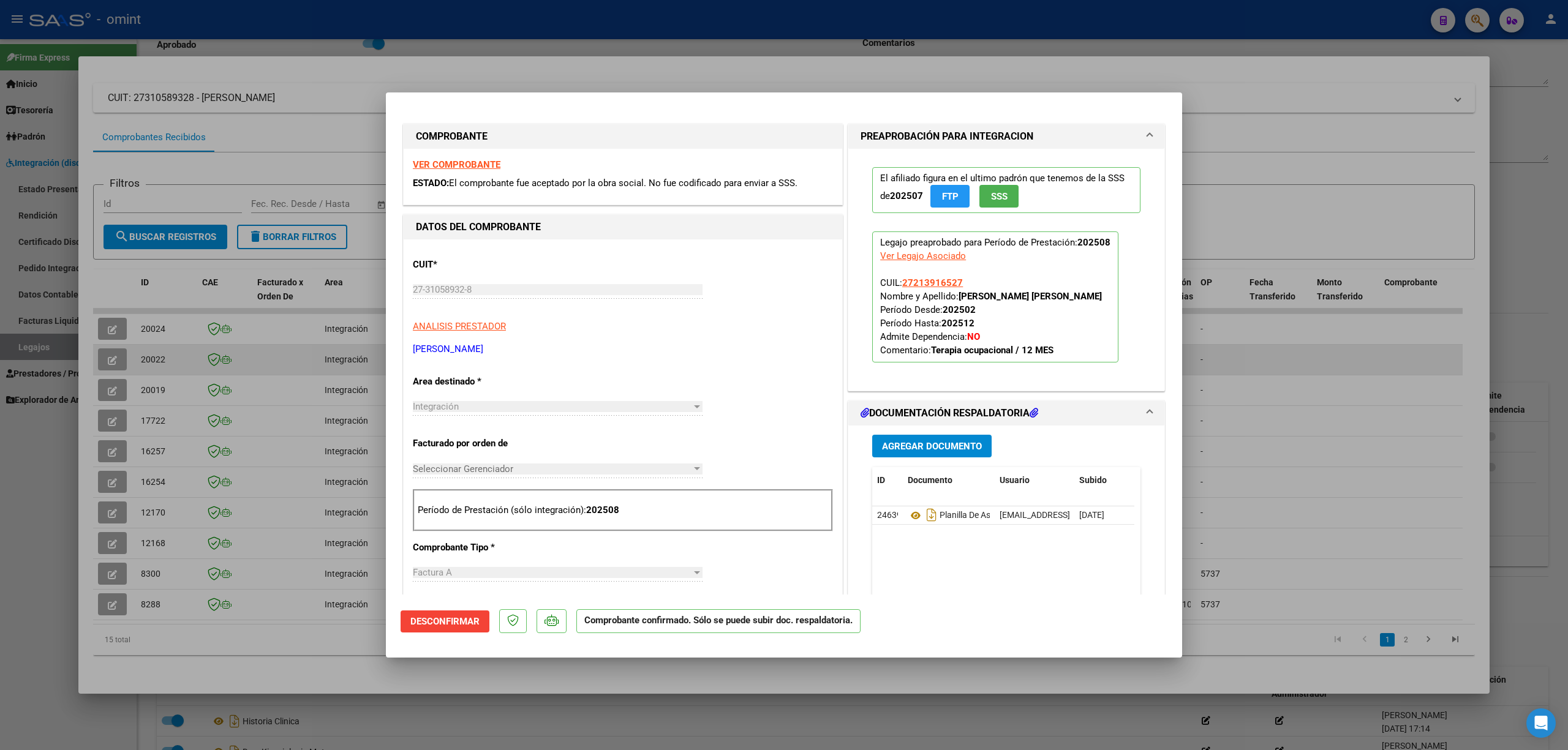
click at [316, 337] on div at bounding box center [784, 375] width 1568 height 750
type input "$ 0,00"
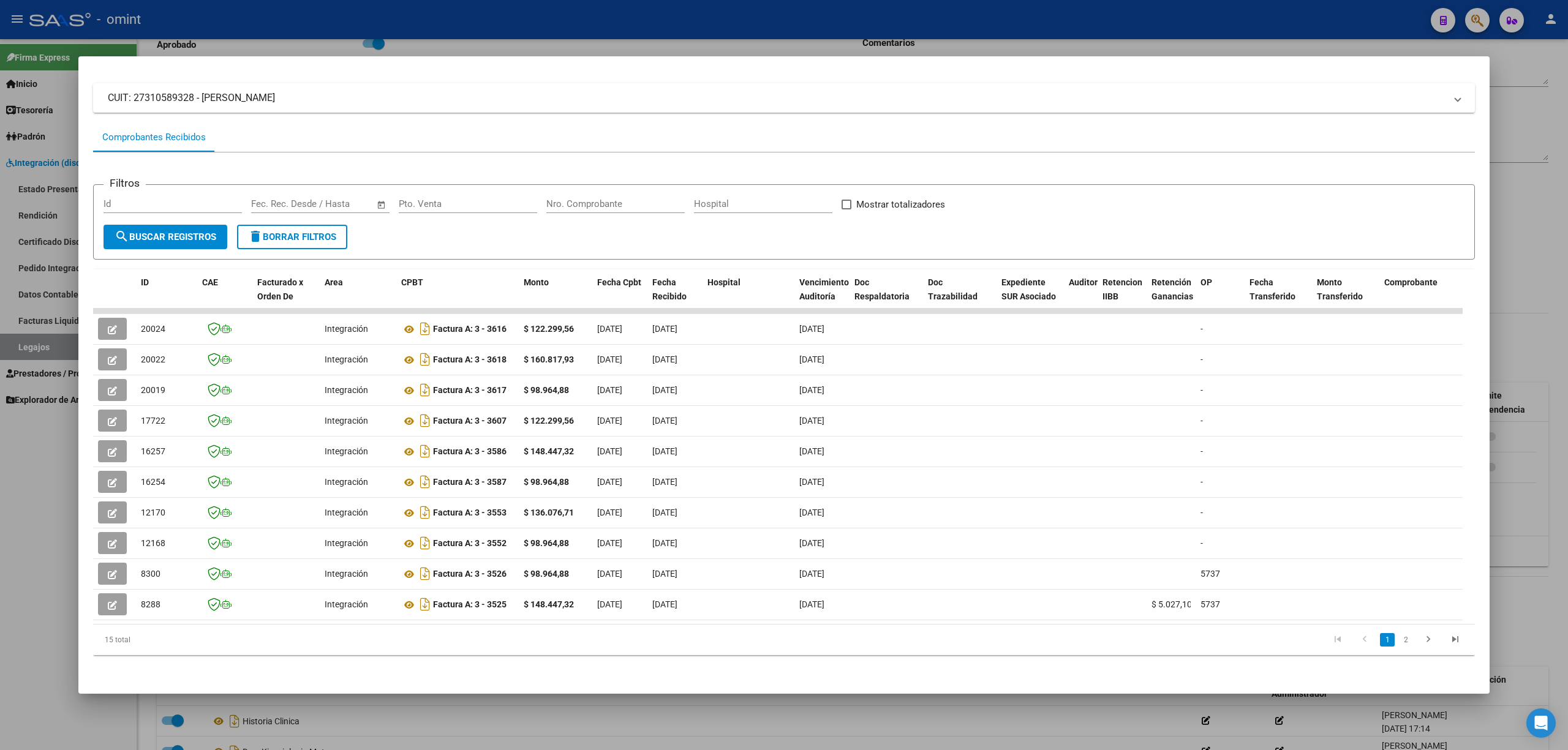
click at [256, 32] on div at bounding box center [784, 375] width 1568 height 750
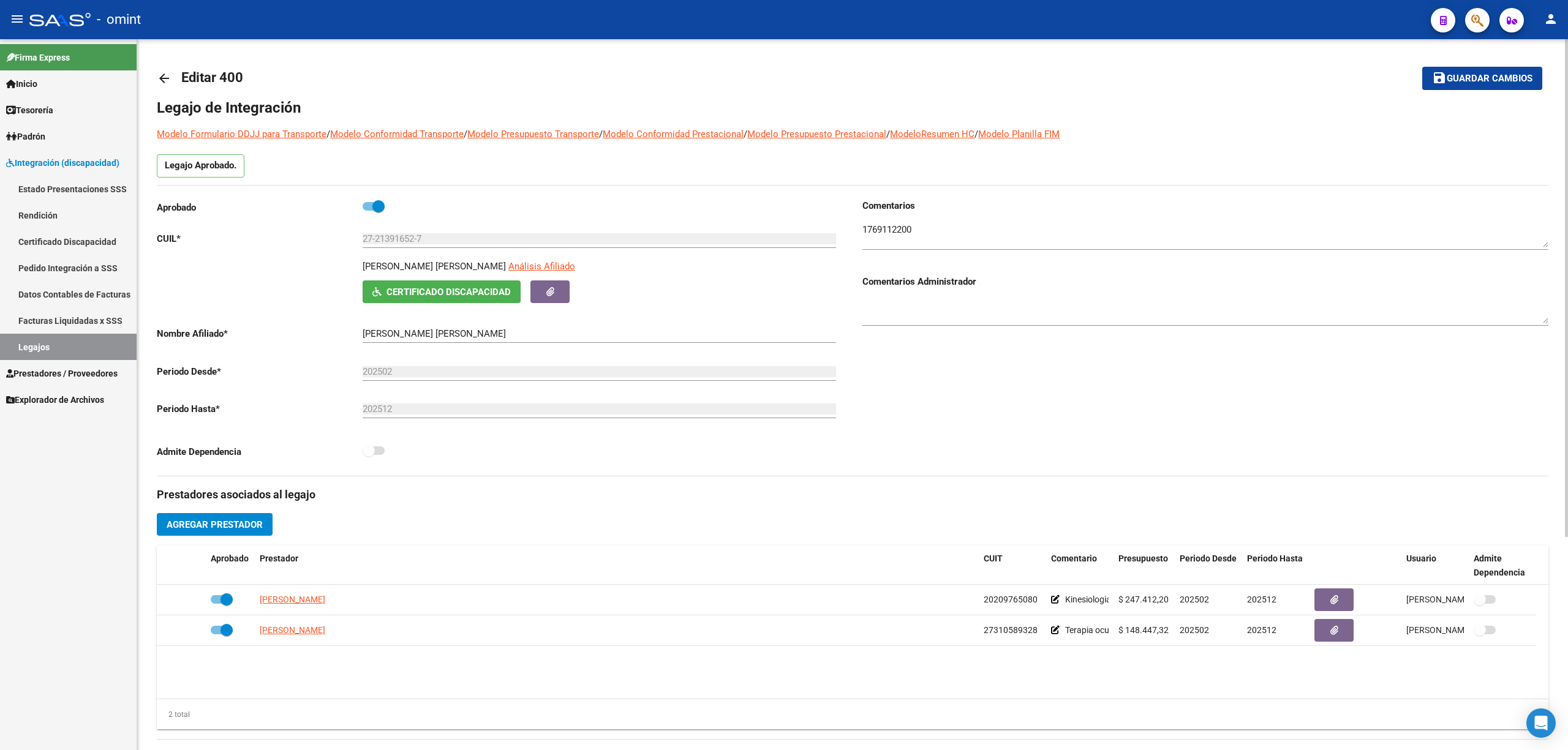
click at [164, 69] on link "arrow_back" at bounding box center [169, 78] width 24 height 29
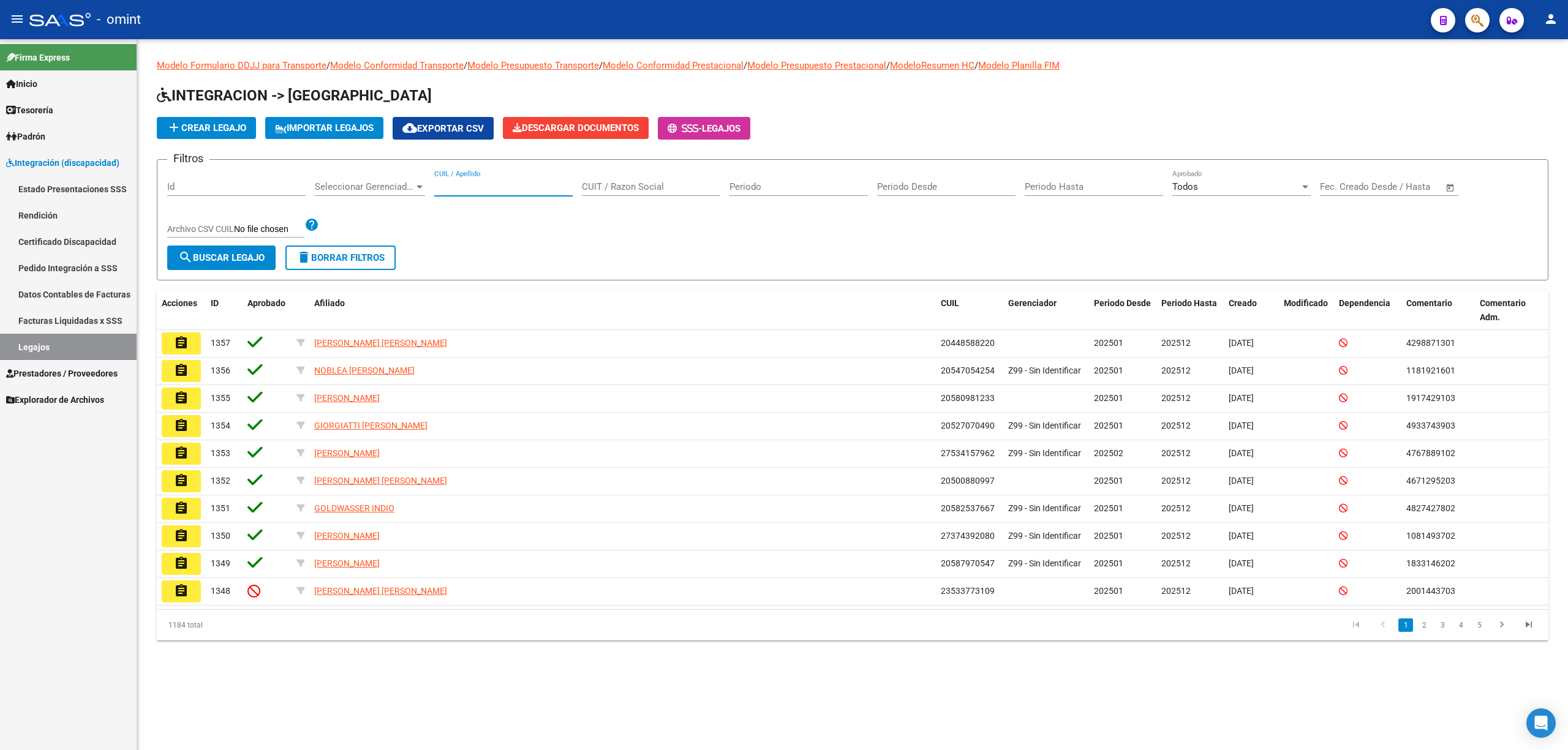
click at [527, 187] on input "CUIL / Apellido" at bounding box center [503, 187] width 138 height 11
paste input "20581600071"
type input "20581600071"
click at [256, 254] on span "search Buscar Legajo" at bounding box center [220, 257] width 86 height 11
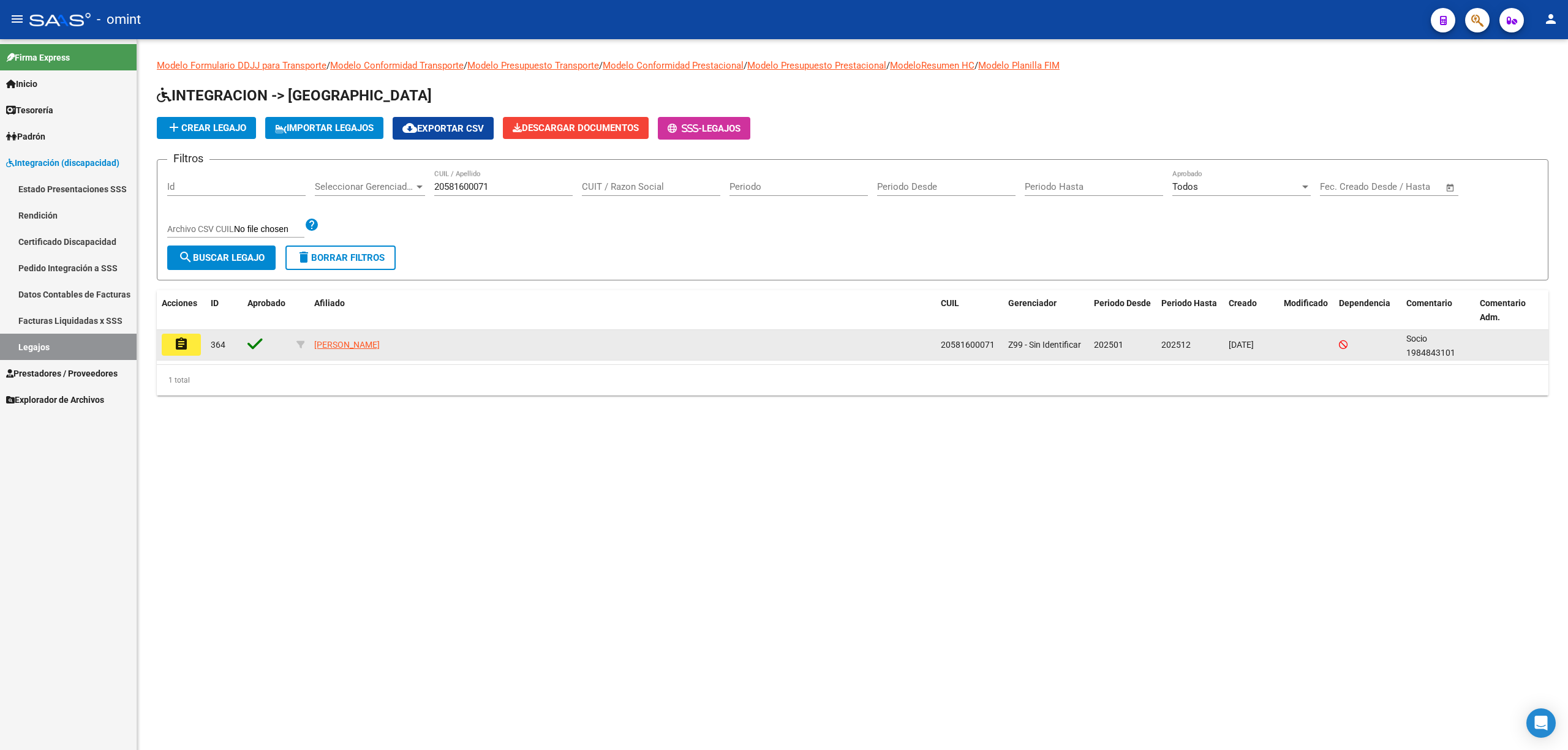
click at [169, 346] on button "assignment" at bounding box center [182, 344] width 39 height 22
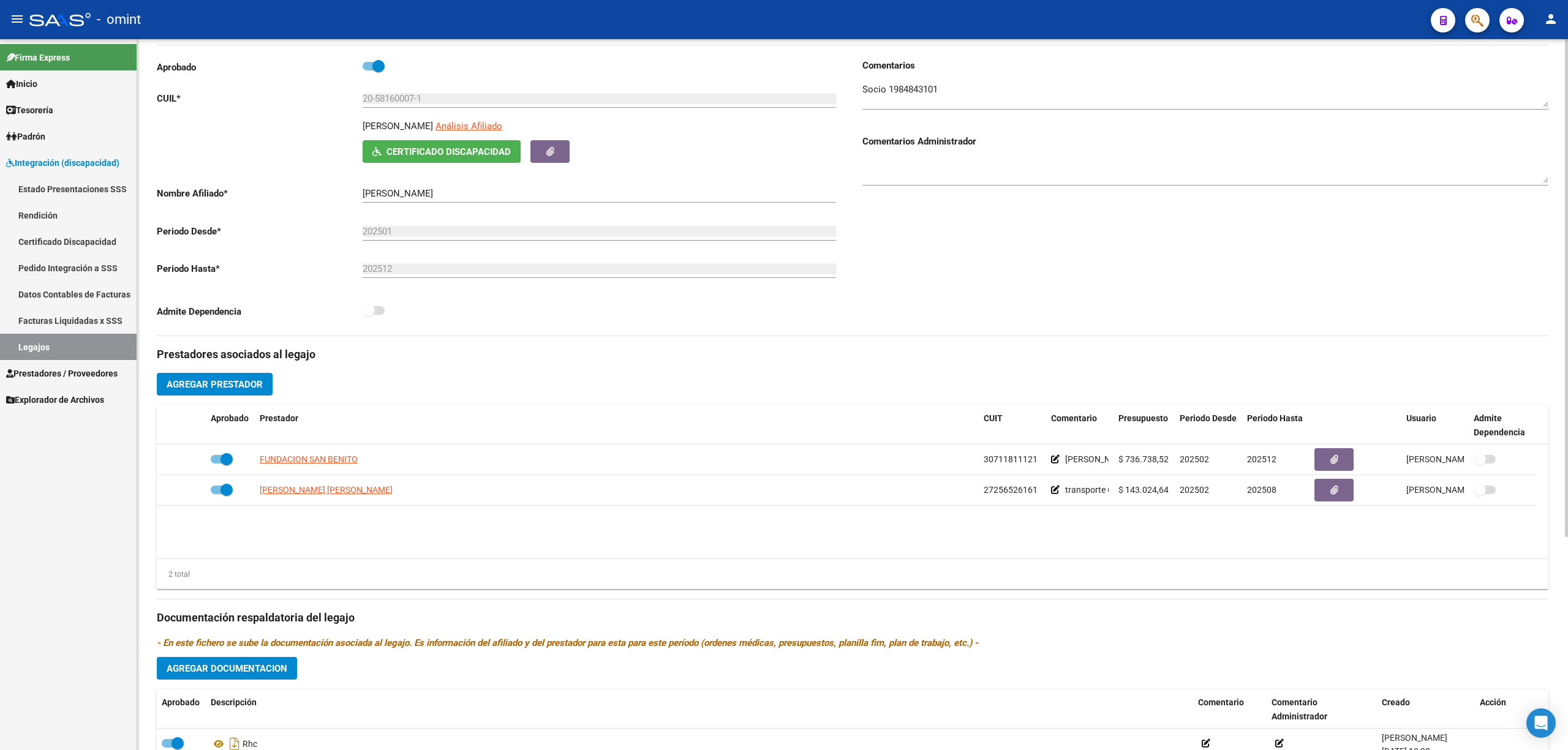
scroll to position [163, 0]
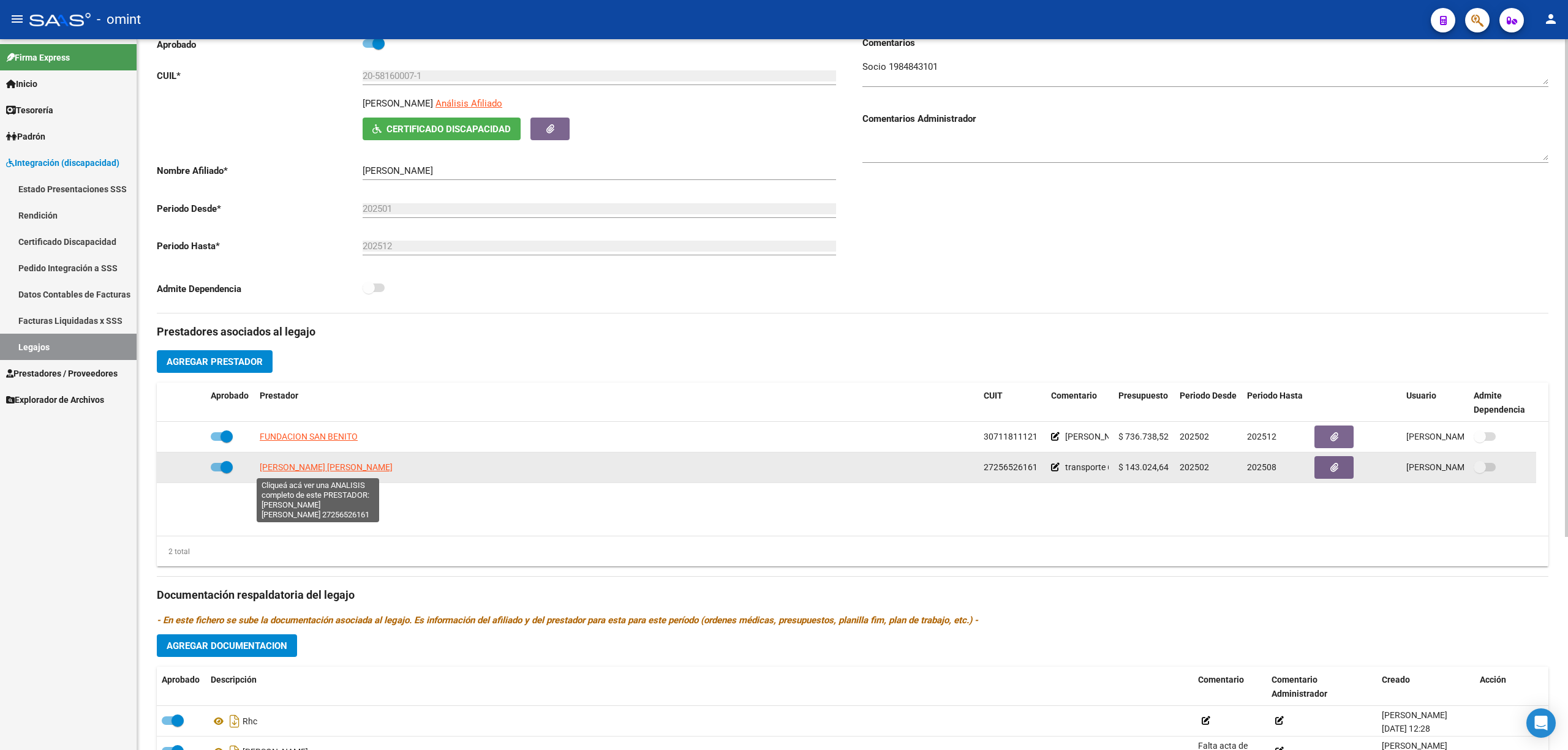
click at [311, 464] on span "CACIVA CLAUDIA ALEJANDRA" at bounding box center [326, 467] width 133 height 10
type textarea "27256526161"
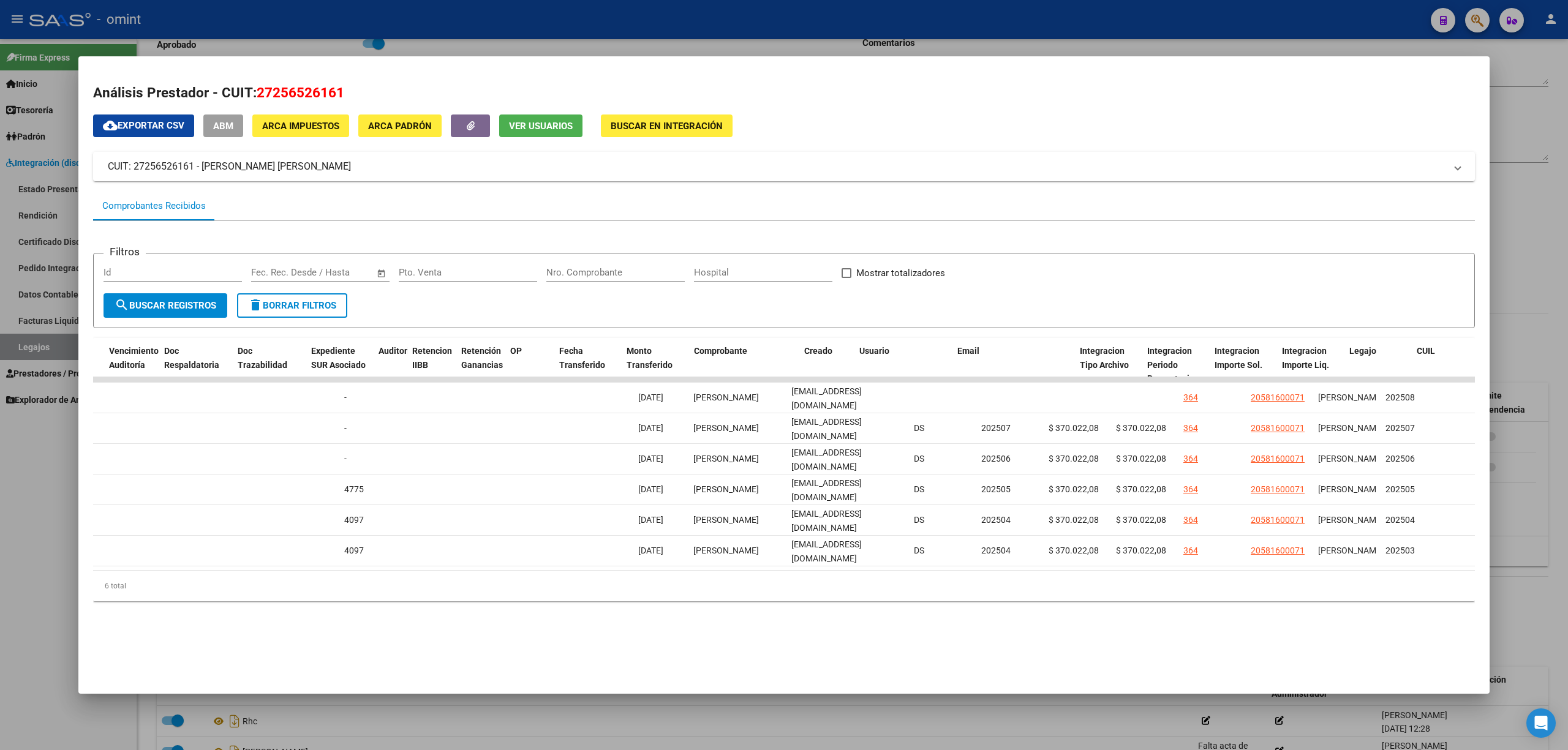
scroll to position [0, 0]
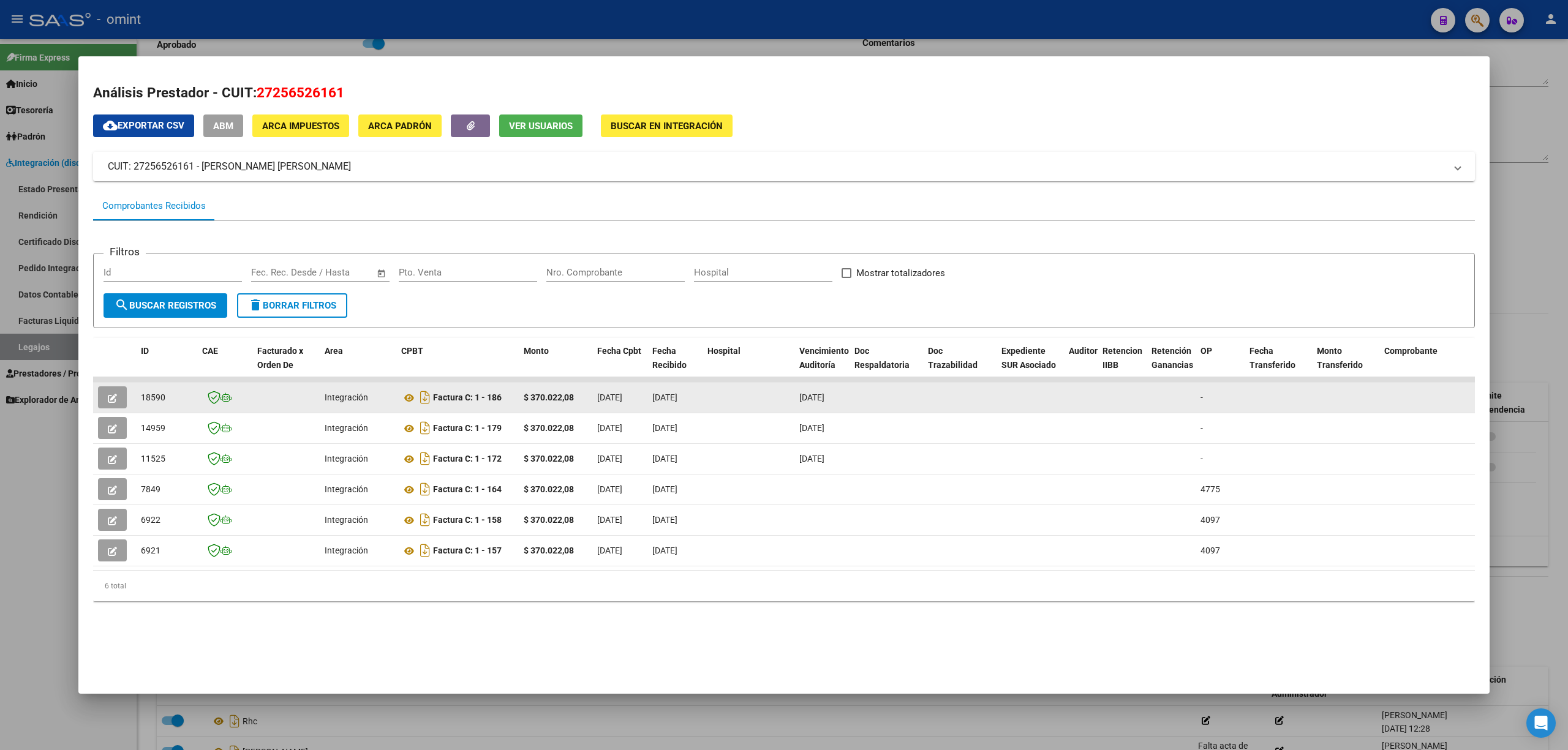
click at [157, 395] on span "18590" at bounding box center [153, 397] width 24 height 10
copy span "18590"
click at [113, 394] on icon "button" at bounding box center [112, 398] width 9 height 9
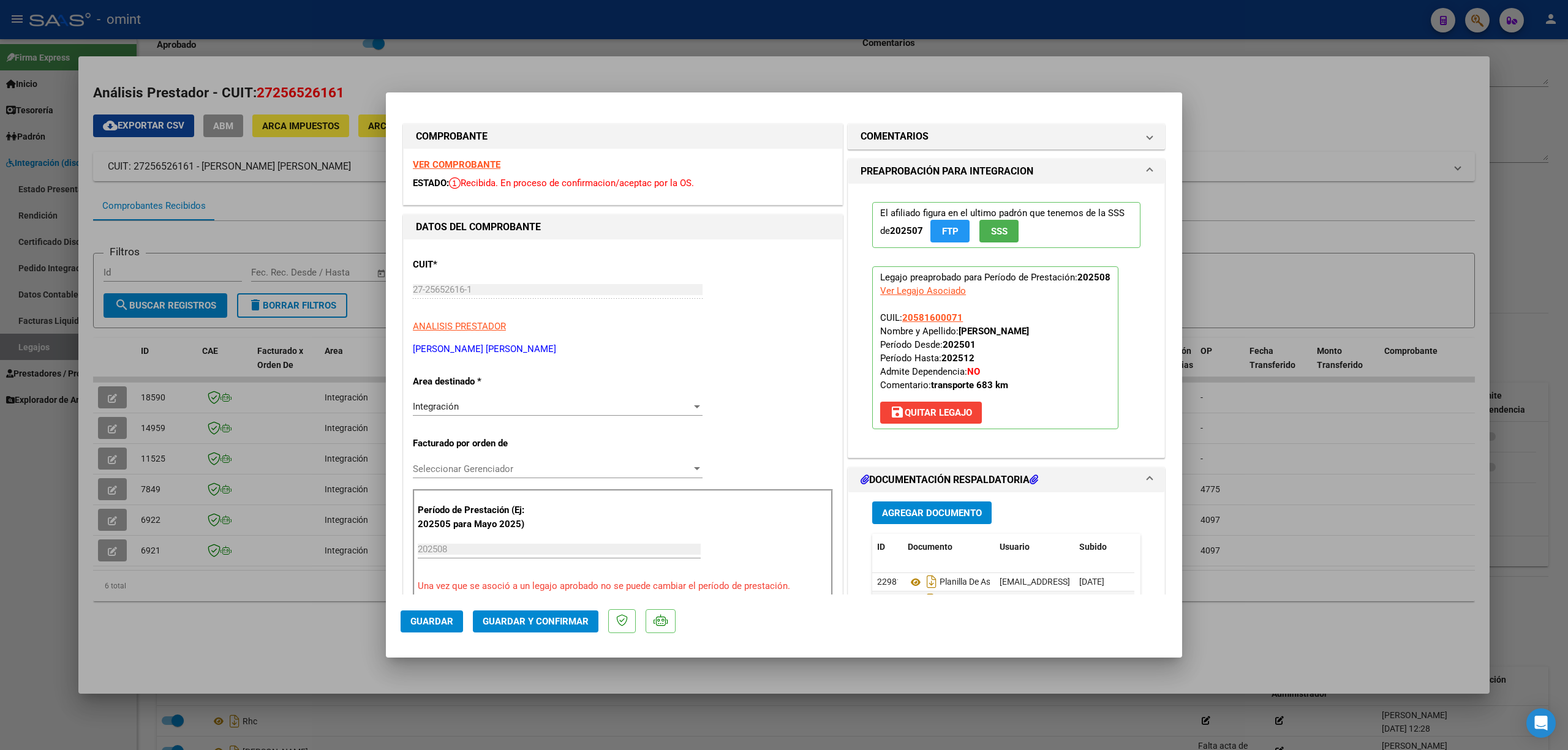
click at [456, 159] on strong "VER COMPROBANTE" at bounding box center [457, 165] width 88 height 11
click at [558, 623] on span "Guardar y Confirmar" at bounding box center [535, 621] width 106 height 11
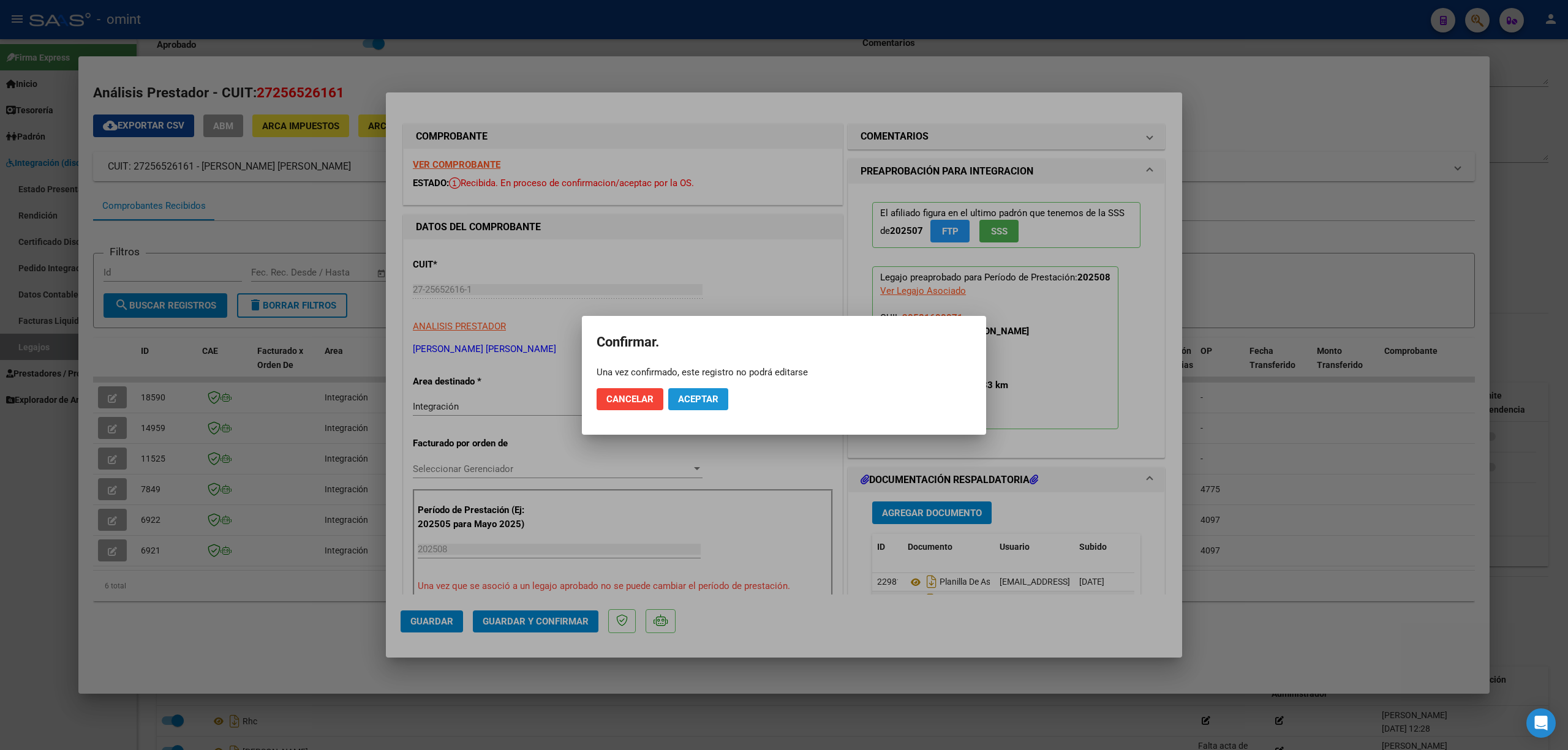
click at [699, 397] on span "Aceptar" at bounding box center [698, 399] width 41 height 11
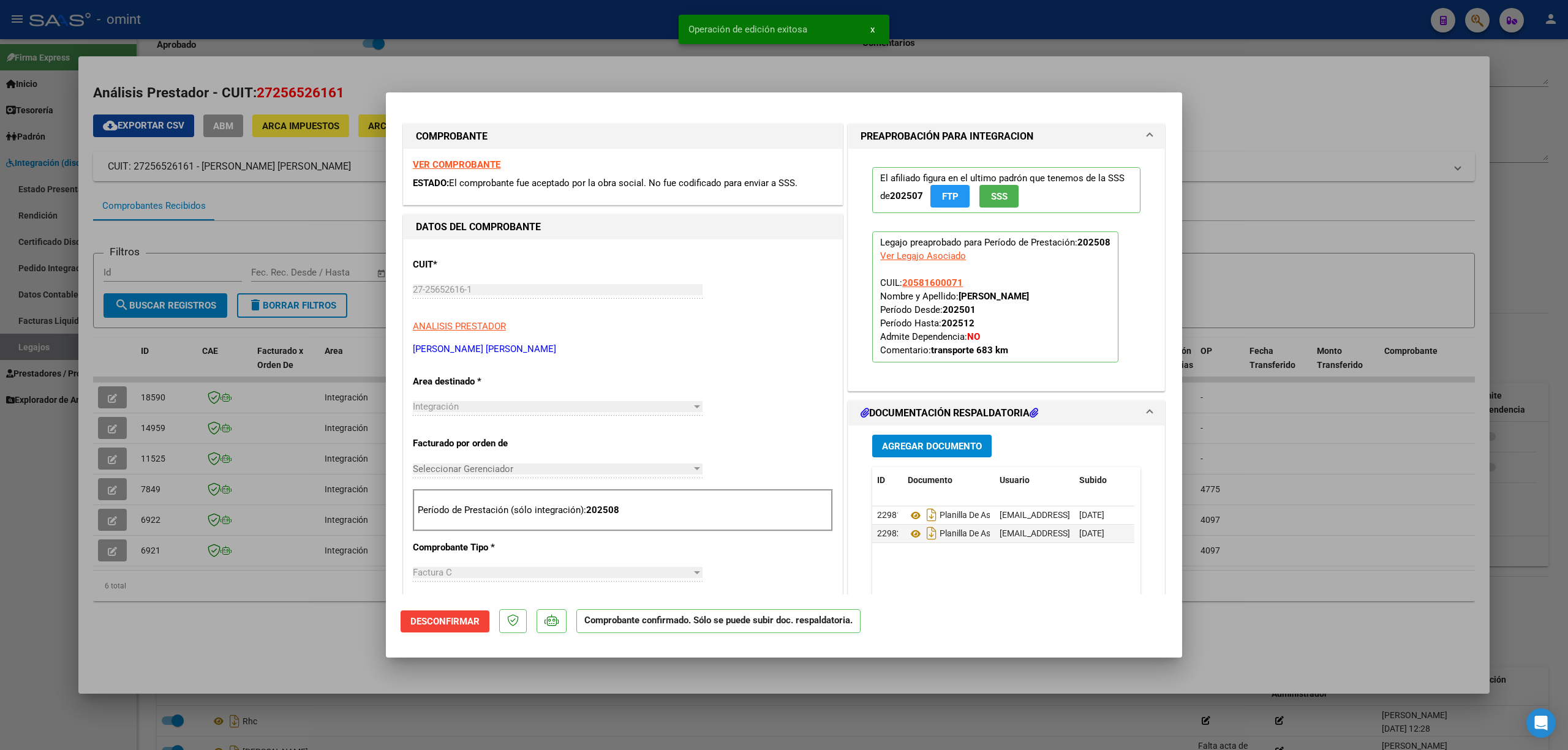
click at [155, 398] on div at bounding box center [784, 375] width 1568 height 750
type input "$ 0,00"
click at [156, 398] on span "18590" at bounding box center [153, 397] width 24 height 10
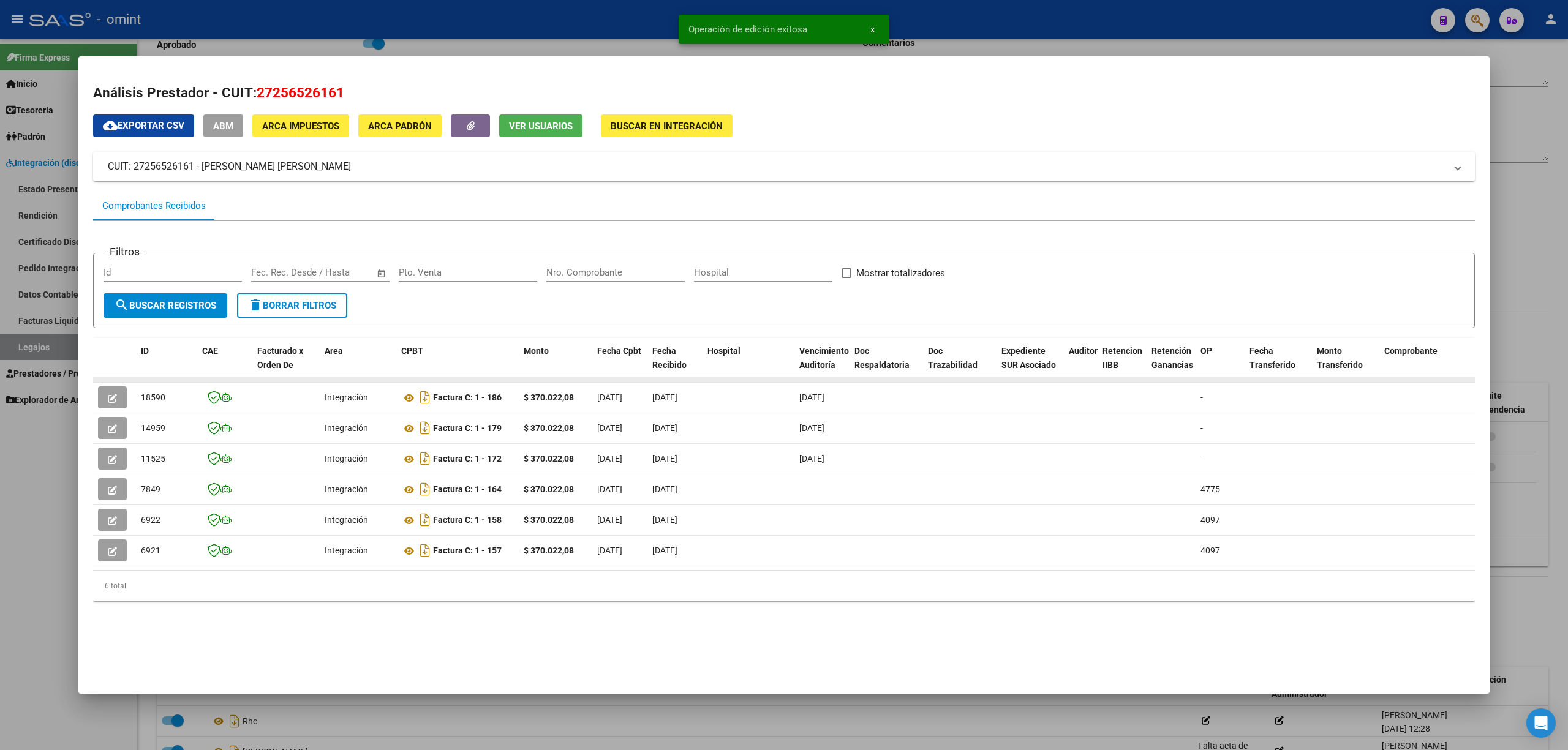
copy span "18590"
click at [626, 567] on datatable-selection "18590 Integración Factura C: 1 - 186 $ 370.022,08 01/09/2025 01/09/2025 30/09/2…" at bounding box center [784, 563] width 1382 height 11
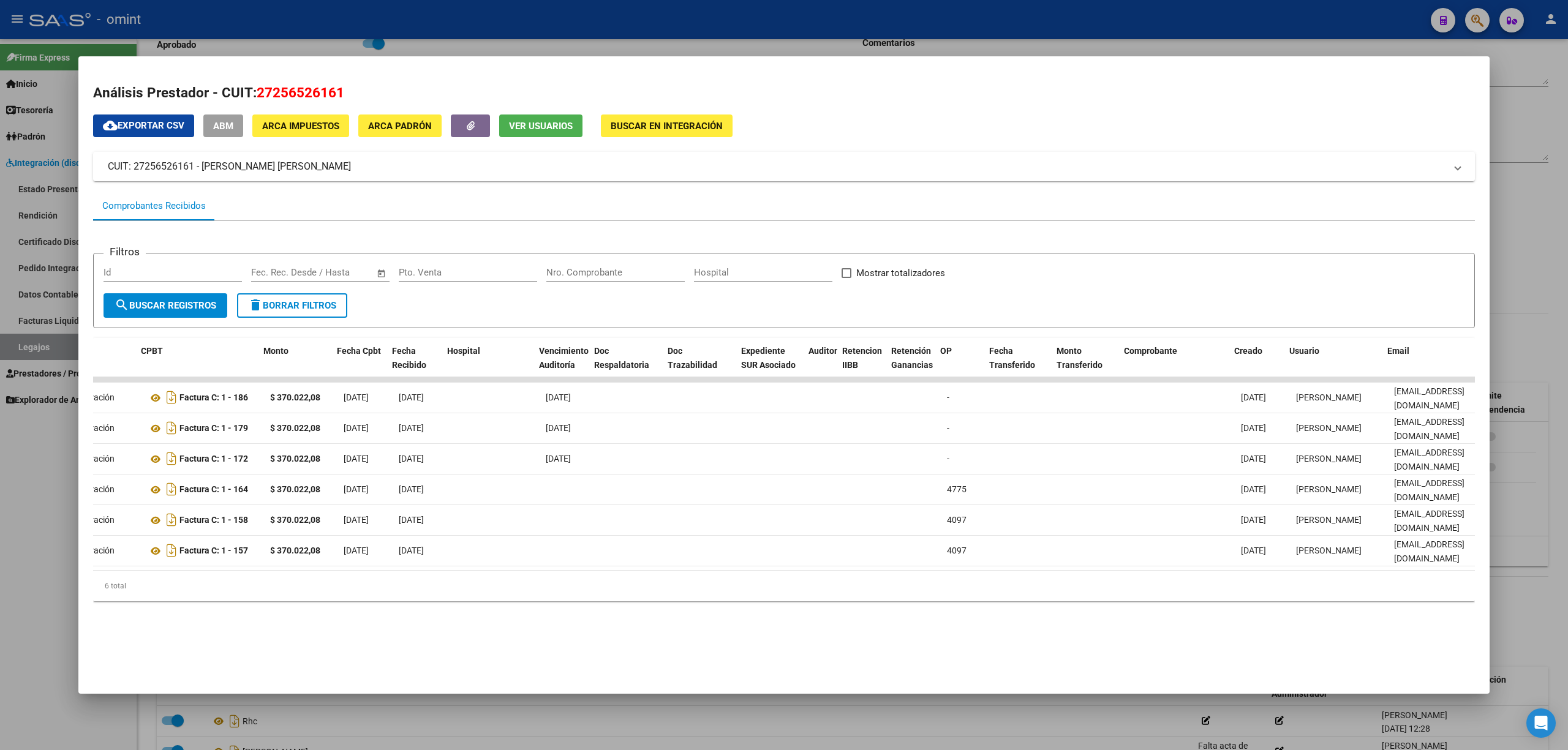
scroll to position [0, 263]
click at [289, 717] on div at bounding box center [784, 375] width 1568 height 750
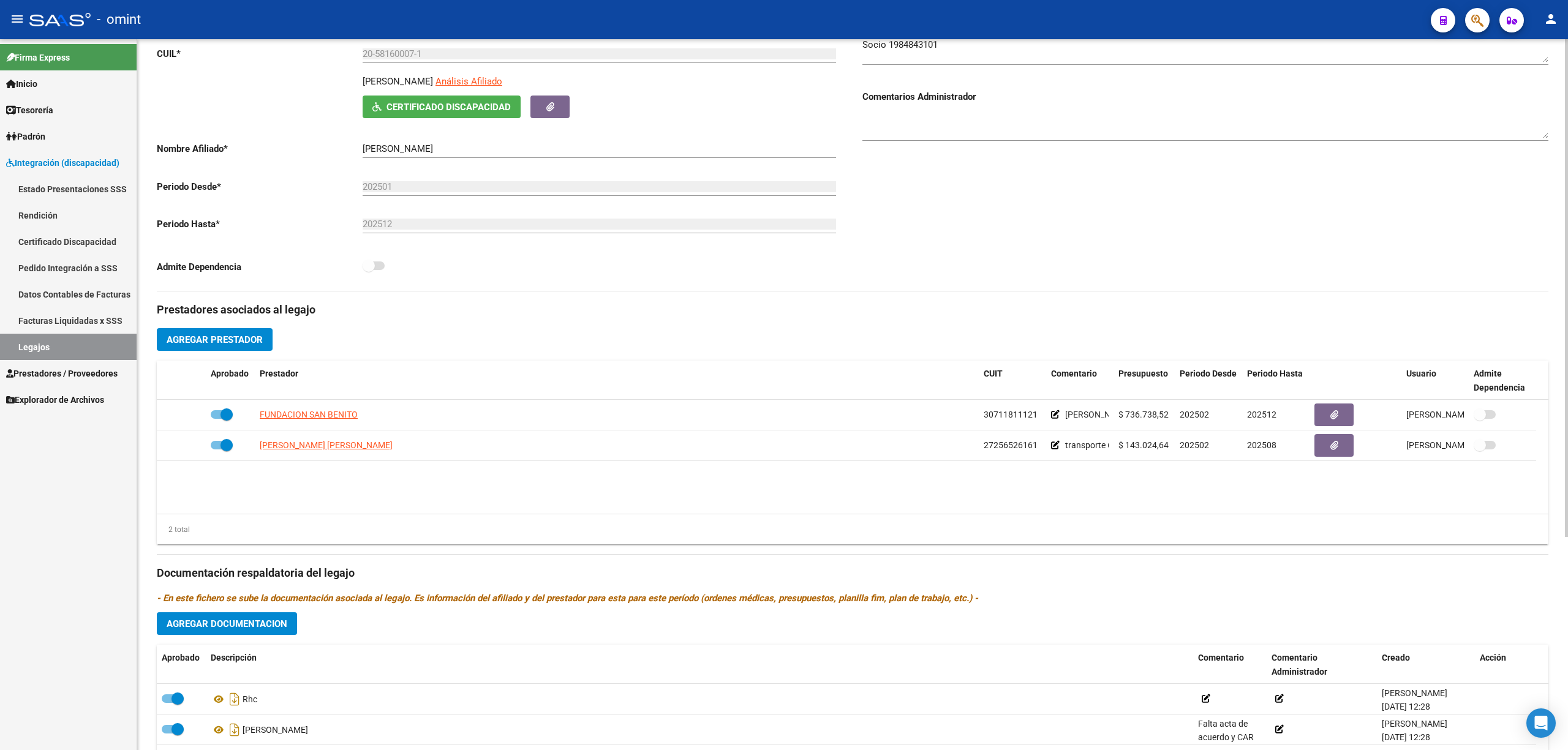
scroll to position [0, 0]
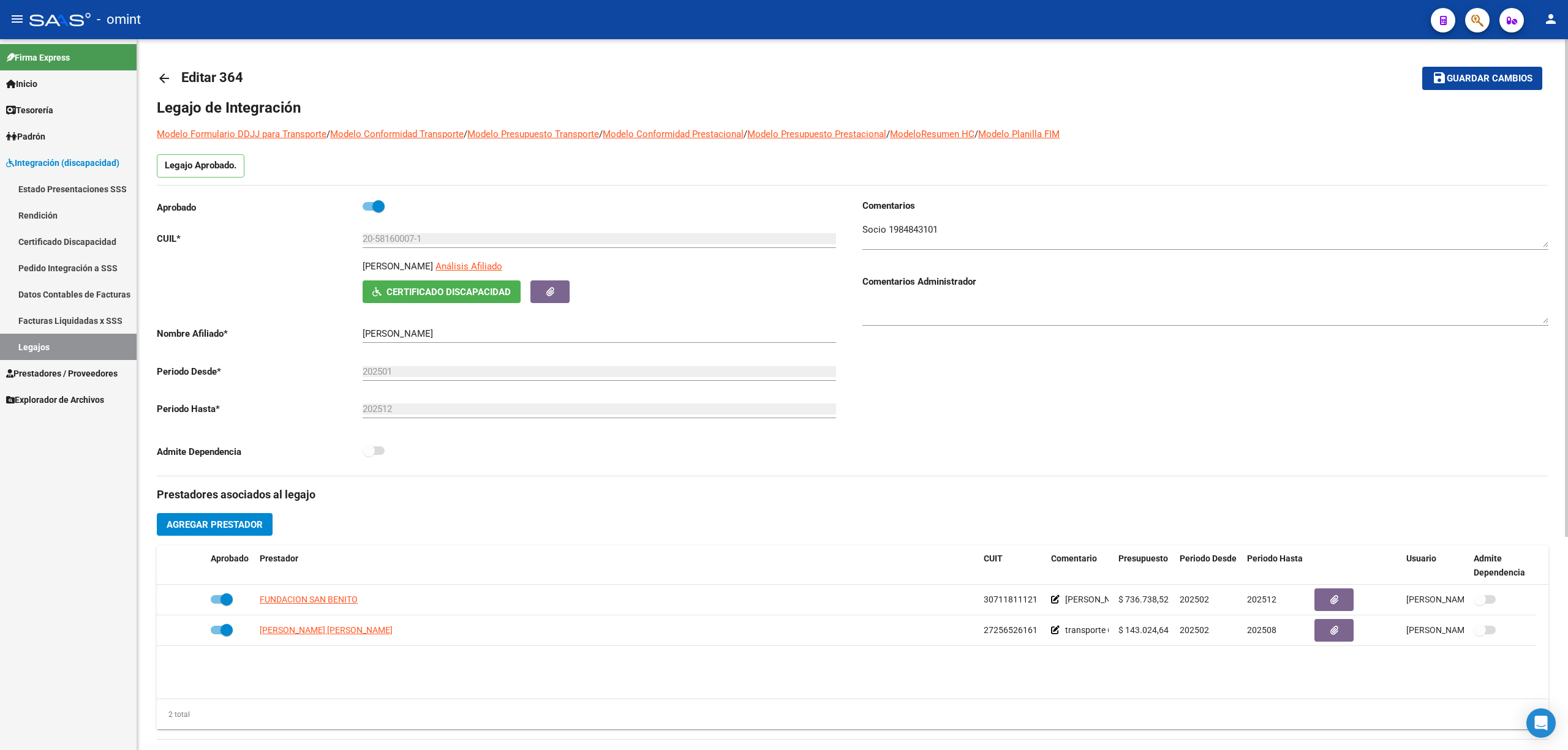
click at [169, 81] on mat-icon "arrow_back" at bounding box center [164, 79] width 15 height 15
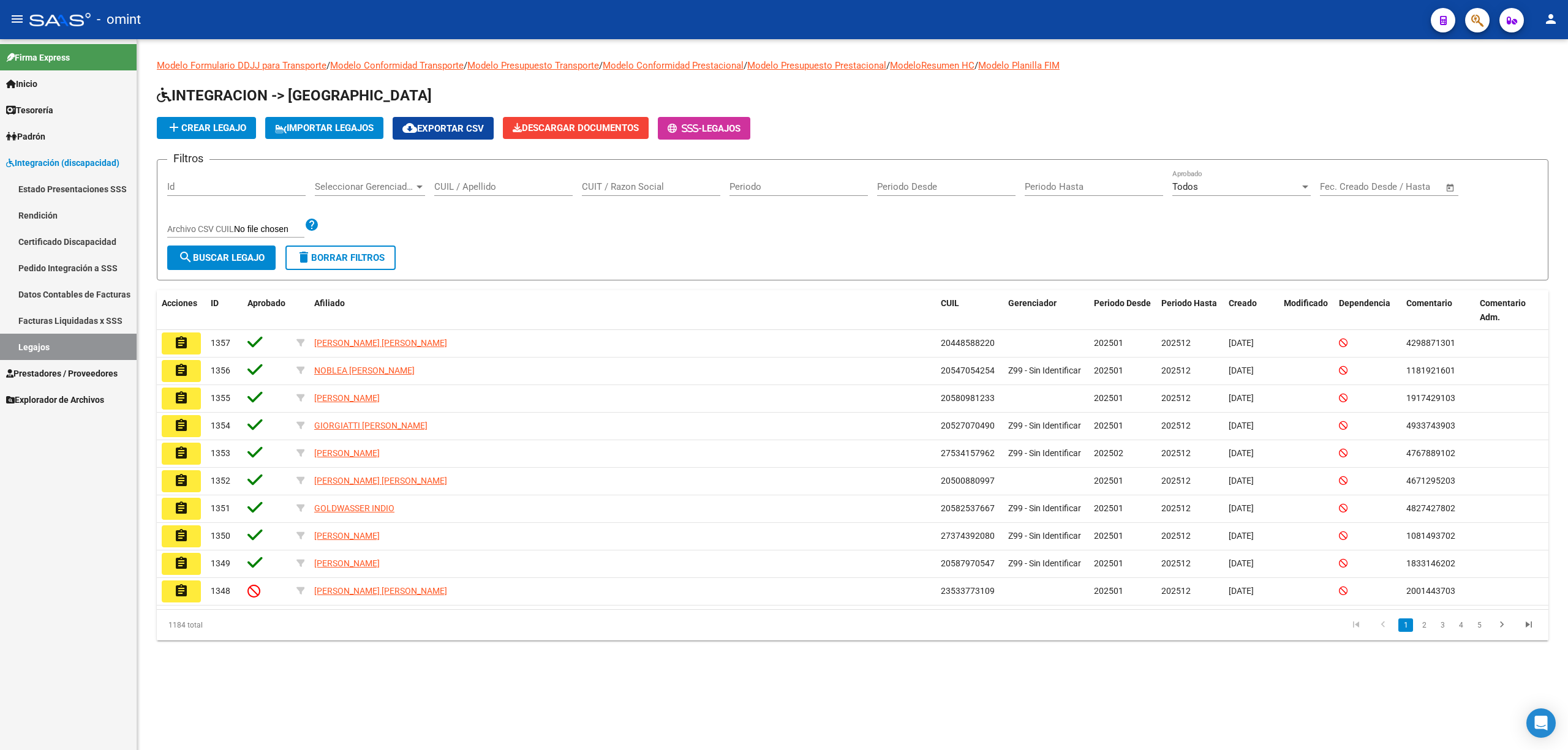
click at [510, 190] on input "CUIL / Apellido" at bounding box center [503, 187] width 138 height 11
paste input "20566186927"
type input "20566186927"
click at [248, 248] on form "Filtros Id Seleccionar Gerenciador Seleccionar Gerenciador 20566186927 CUIL / A…" at bounding box center [852, 219] width 1391 height 121
click at [255, 257] on span "search Buscar Legajo" at bounding box center [220, 257] width 86 height 11
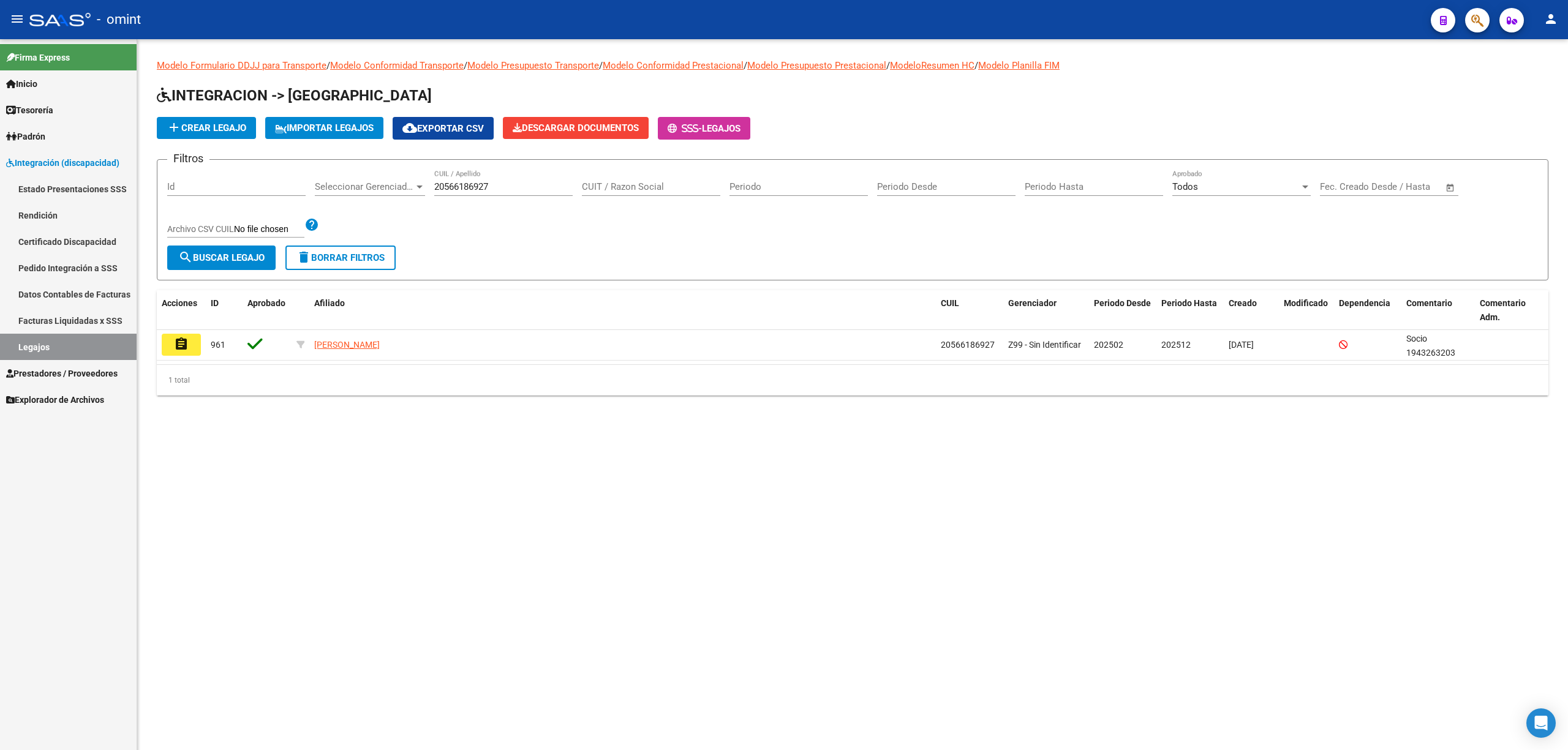
click at [174, 349] on button "assignment" at bounding box center [182, 344] width 39 height 22
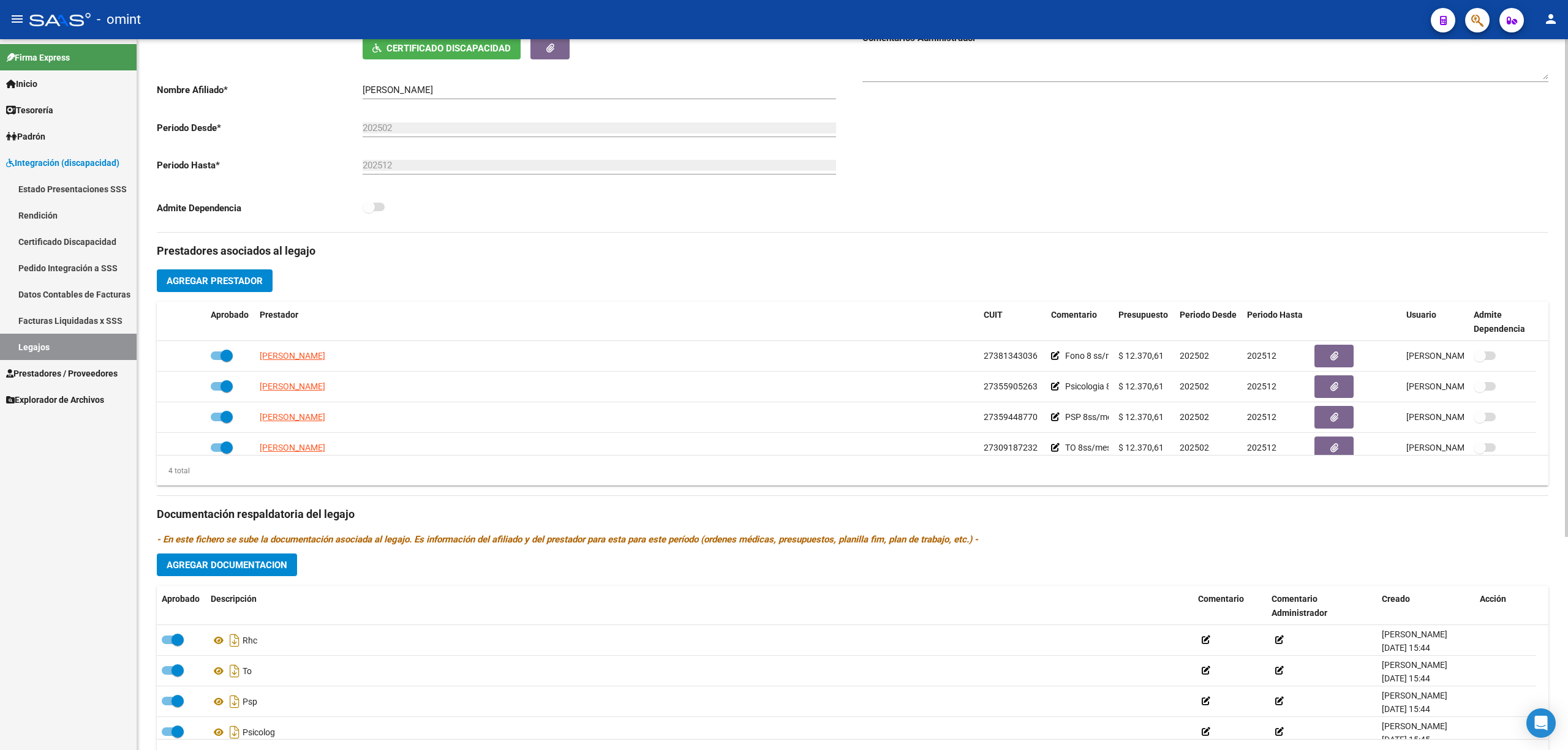
scroll to position [245, 0]
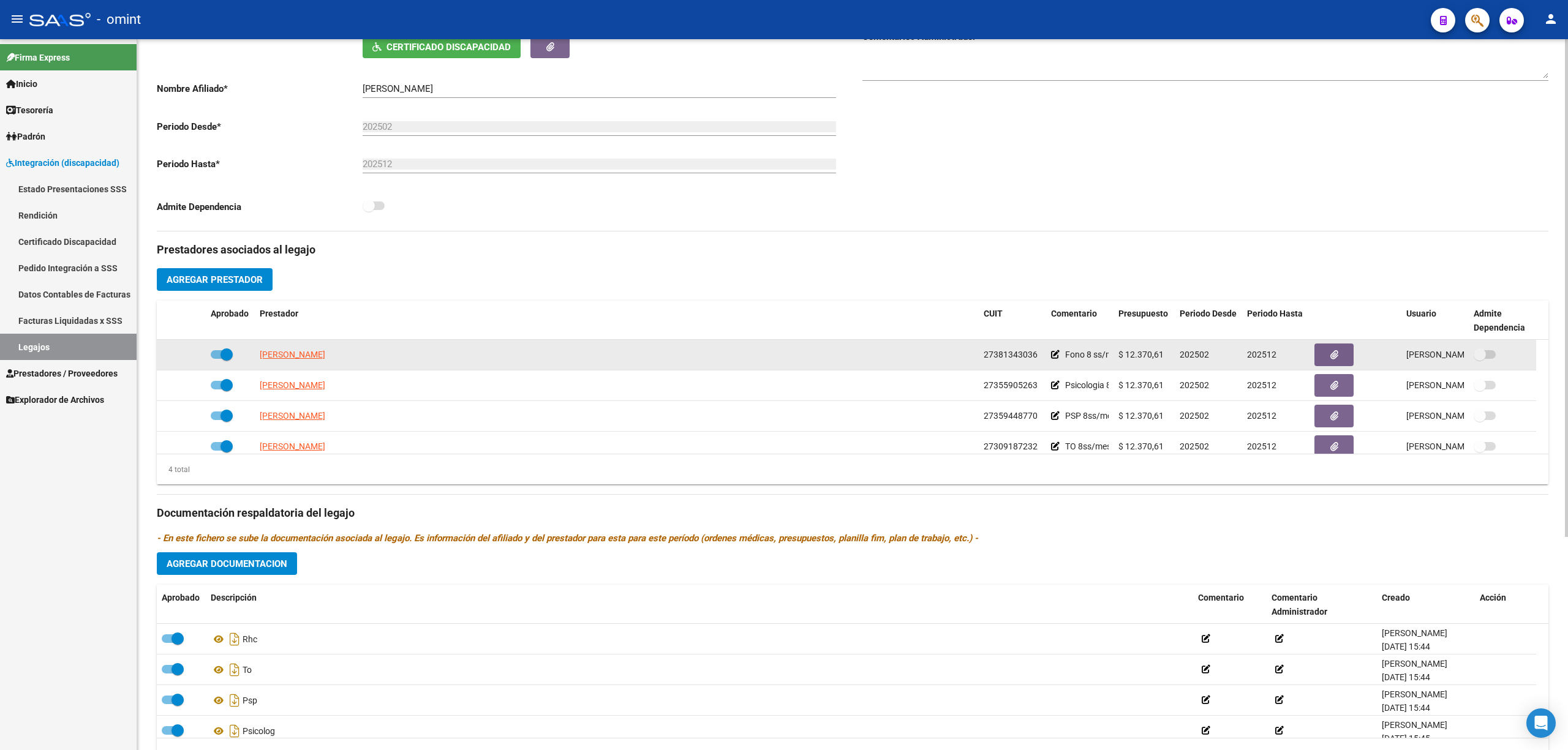
click at [294, 348] on datatable-body-cell "[PERSON_NAME]" at bounding box center [617, 355] width 724 height 30
click at [295, 349] on app-link-go-to "[PERSON_NAME]" at bounding box center [292, 355] width 66 height 14
click at [297, 356] on span "[PERSON_NAME]" at bounding box center [292, 355] width 66 height 10
copy span "PIERSANTI"
type textarea "27381343036"
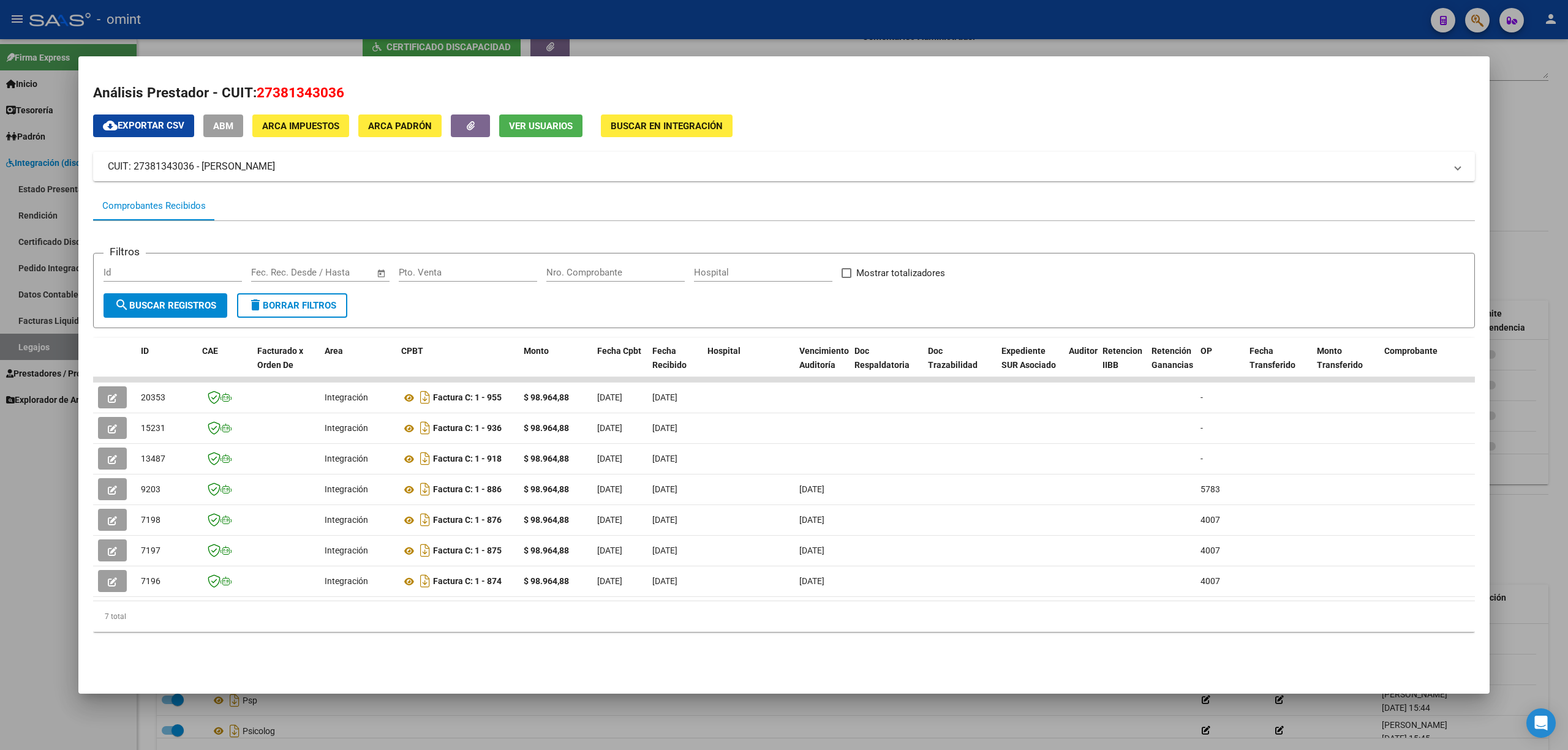
drag, startPoint x: 326, startPoint y: 592, endPoint x: 326, endPoint y: 604, distance: 12.0
click at [326, 592] on datatable-body-cell "Integración" at bounding box center [358, 581] width 77 height 30
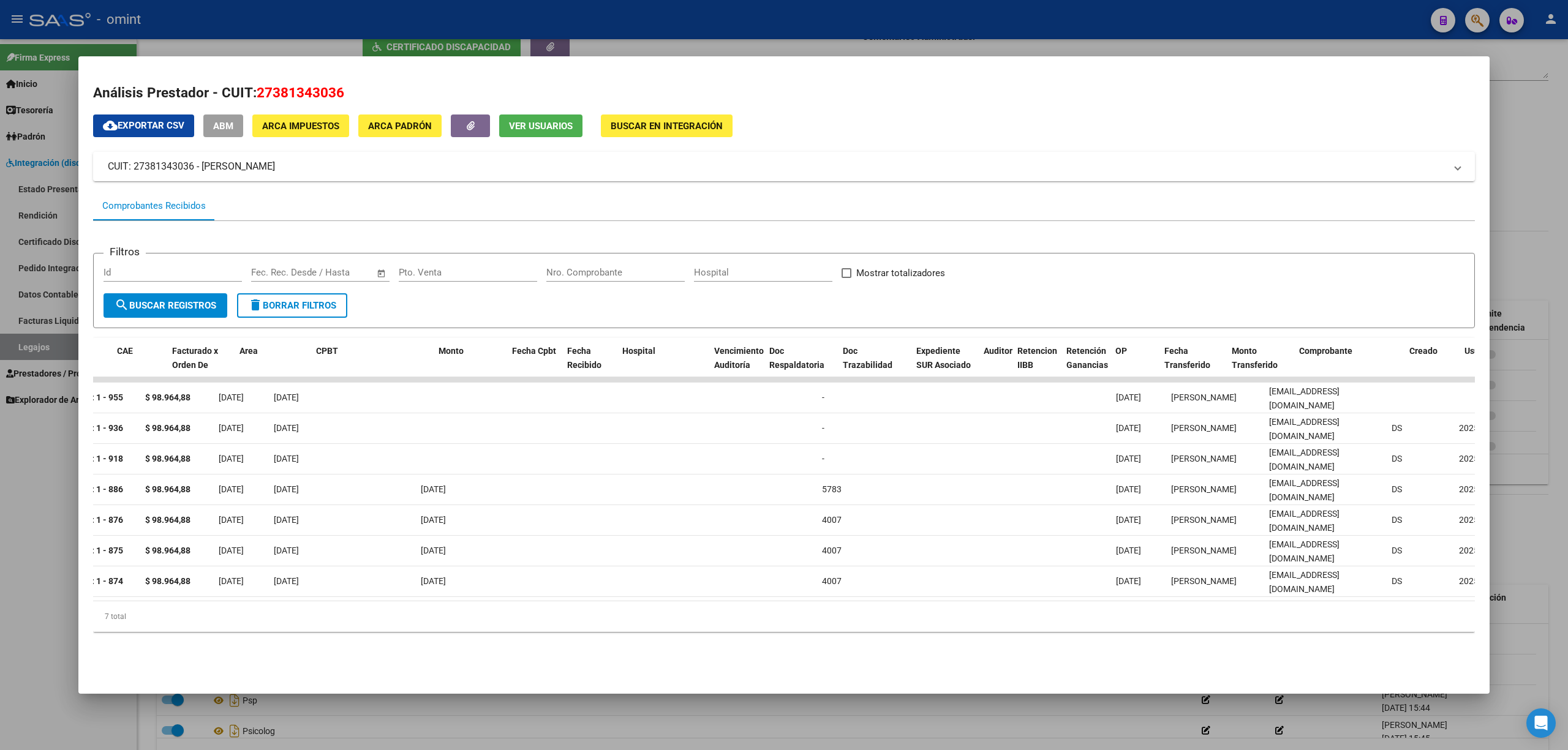
scroll to position [0, 0]
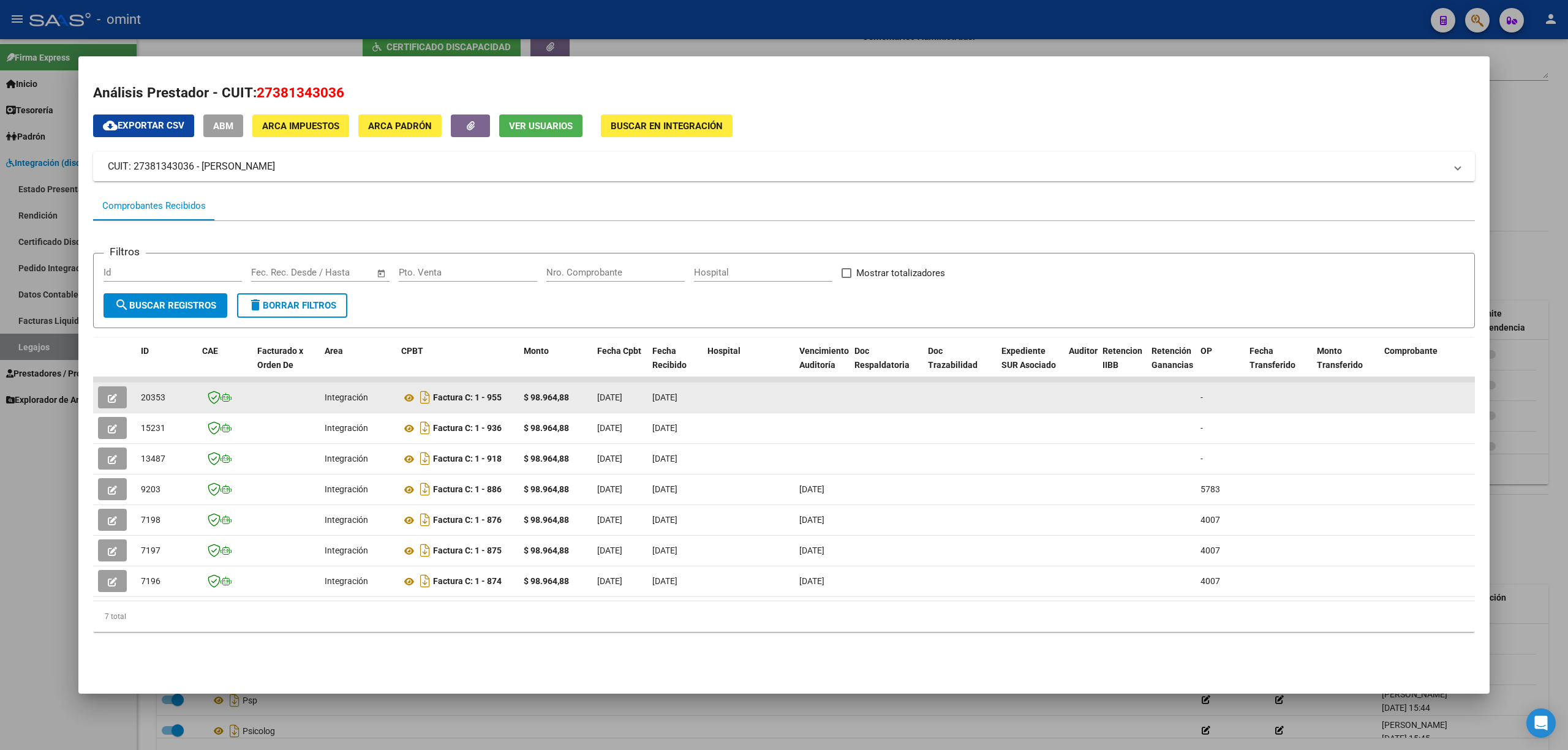
click at [152, 387] on datatable-body-cell "20353" at bounding box center [167, 397] width 61 height 30
click at [151, 390] on datatable-body-cell "20353" at bounding box center [167, 397] width 61 height 30
click at [151, 393] on span "20353" at bounding box center [153, 397] width 24 height 10
copy span "20353"
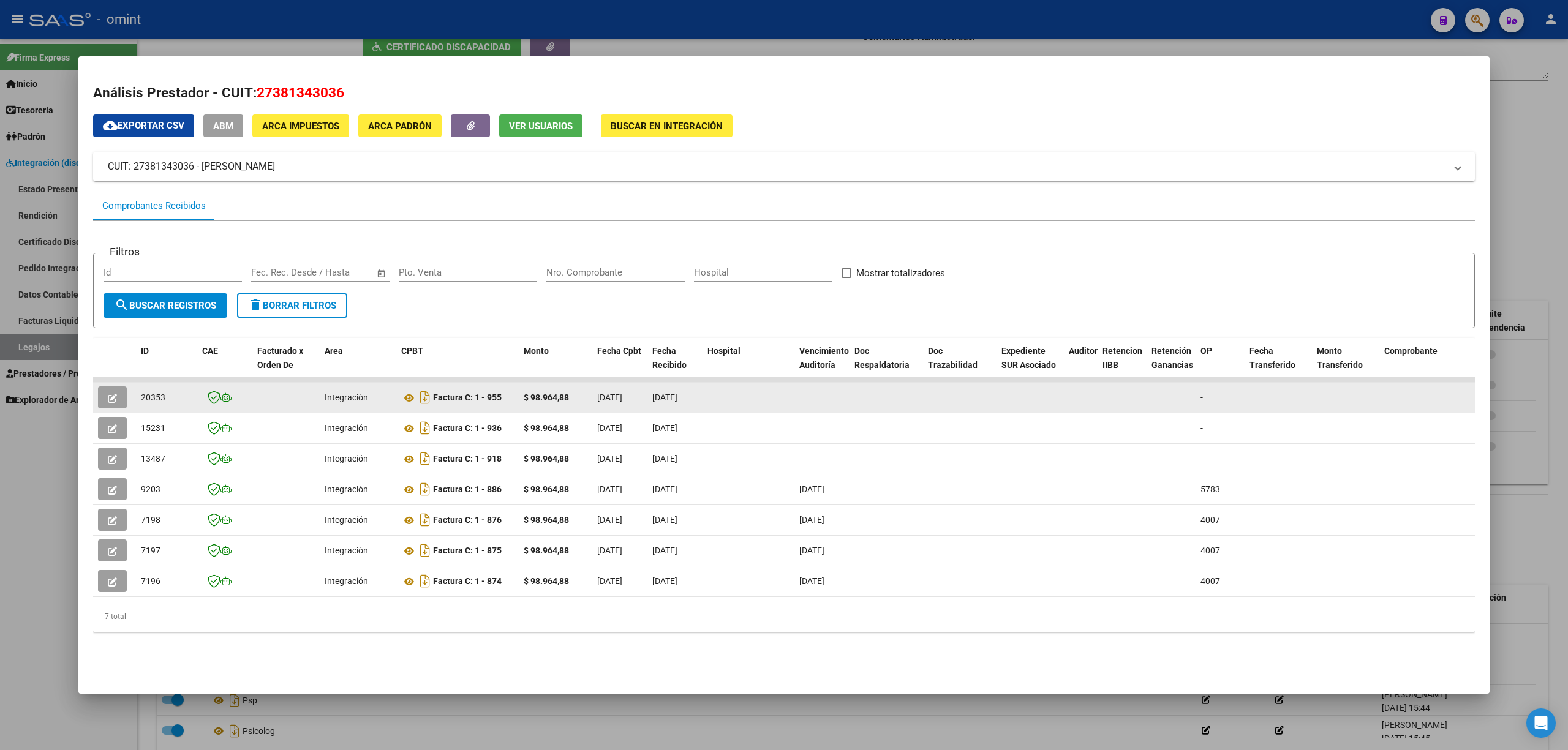
click at [99, 406] on button "button" at bounding box center [112, 397] width 29 height 22
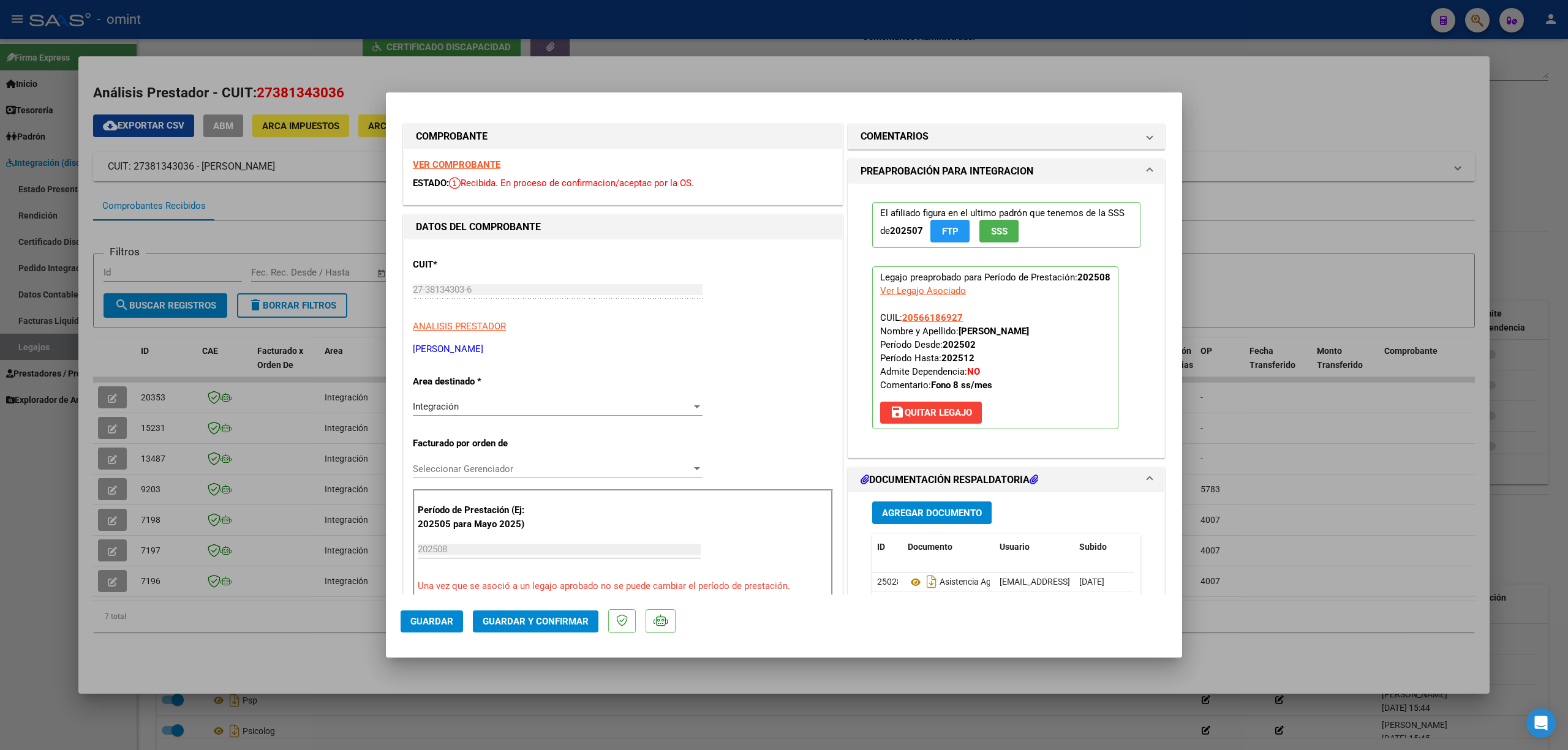
click at [464, 167] on strong "VER COMPROBANTE" at bounding box center [457, 165] width 88 height 11
click at [573, 626] on button "Guardar y Confirmar" at bounding box center [536, 621] width 126 height 22
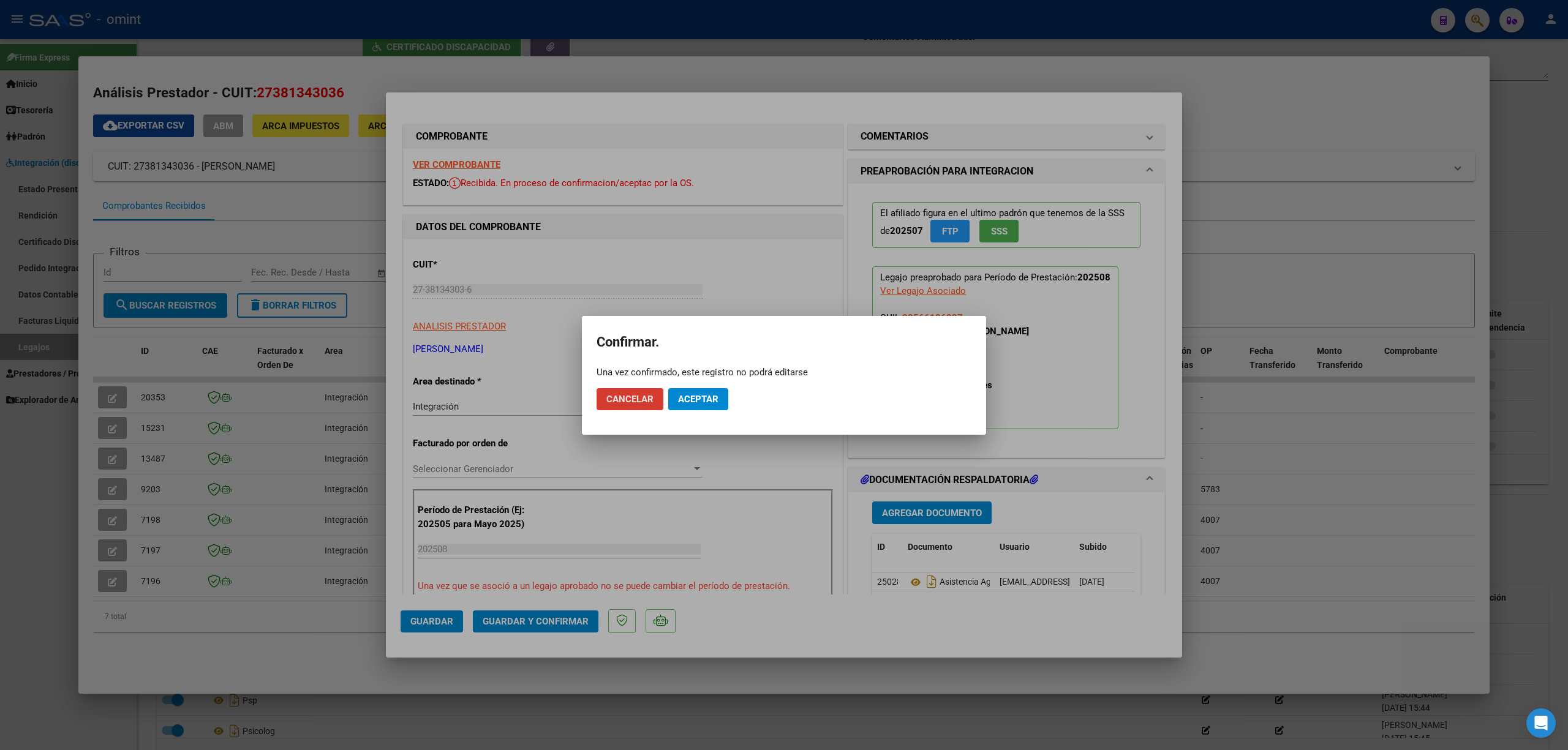
drag, startPoint x: 702, startPoint y: 400, endPoint x: 709, endPoint y: 405, distance: 8.6
click at [702, 399] on span "Aceptar" at bounding box center [698, 399] width 41 height 11
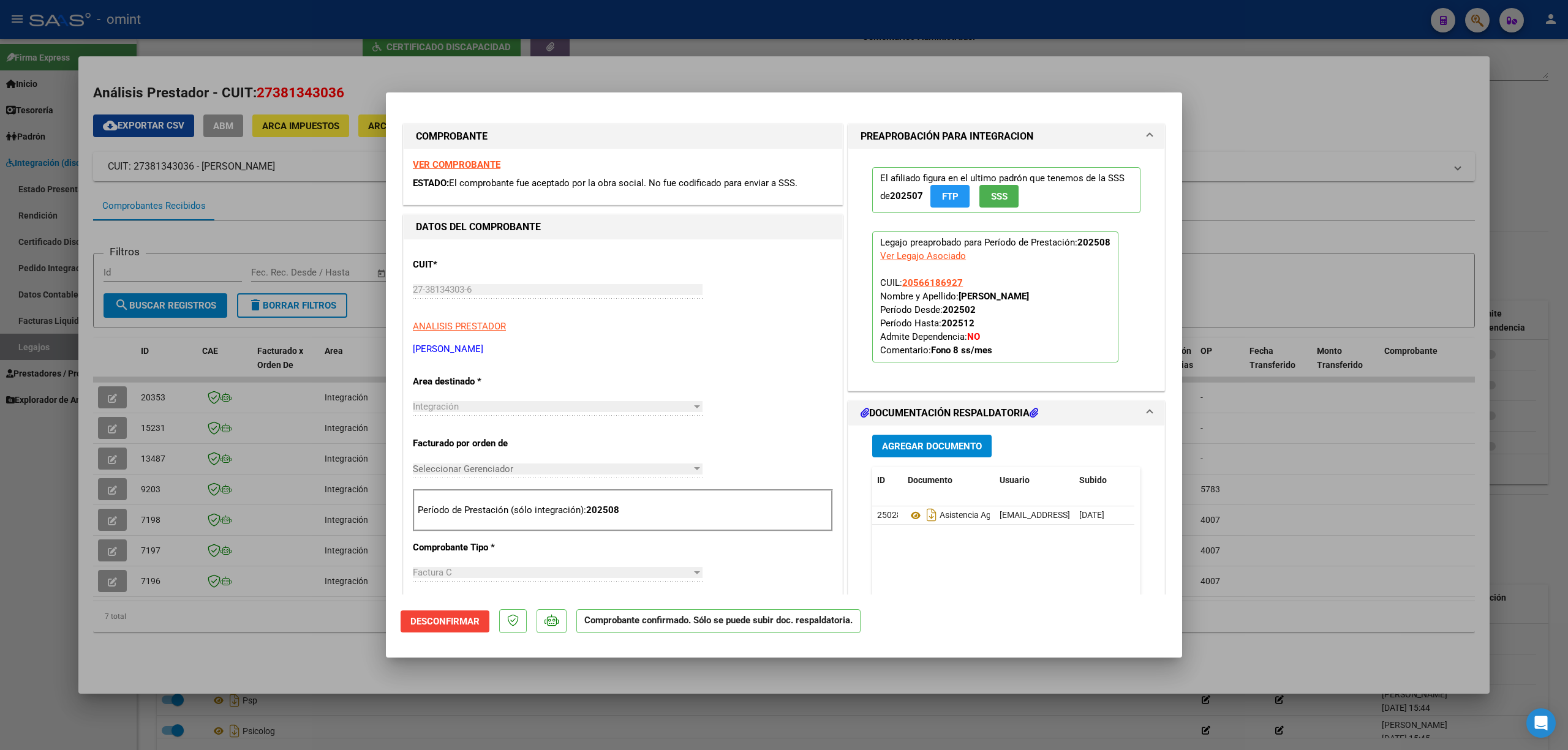
click at [1285, 241] on div at bounding box center [784, 375] width 1568 height 750
type input "$ 0,00"
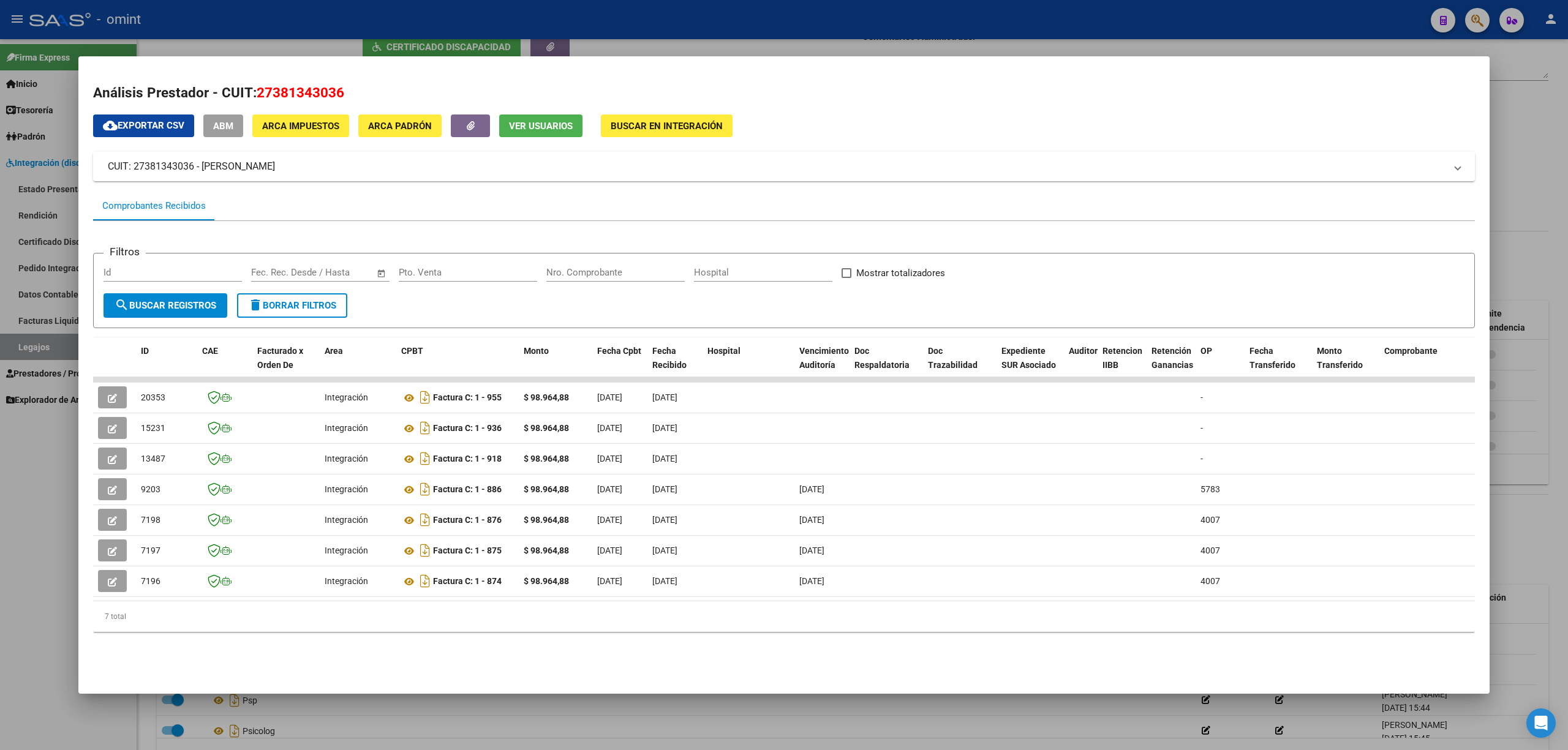
click at [521, 34] on div at bounding box center [784, 375] width 1568 height 750
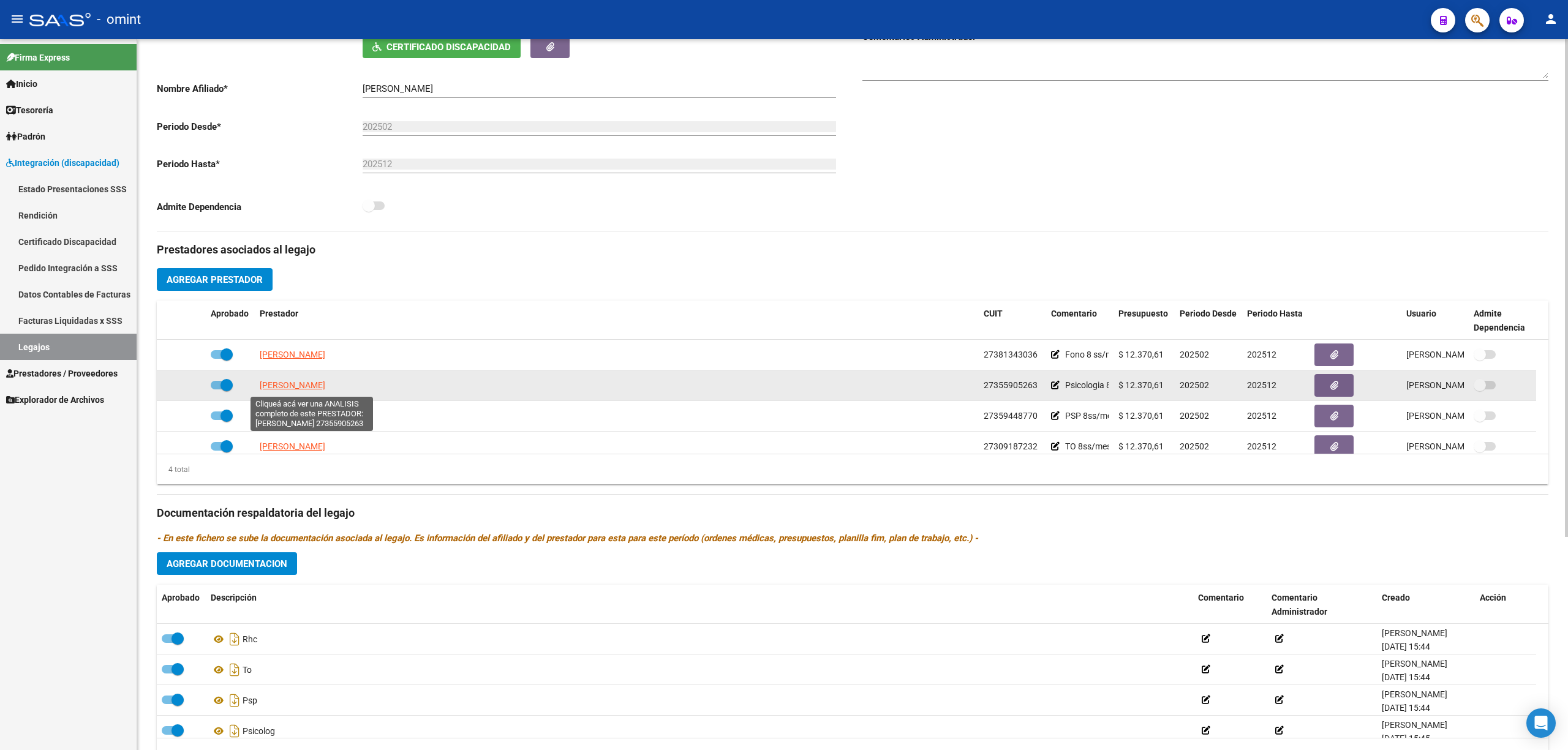
click at [276, 390] on span "[PERSON_NAME]" at bounding box center [292, 385] width 66 height 10
type textarea "27355905263"
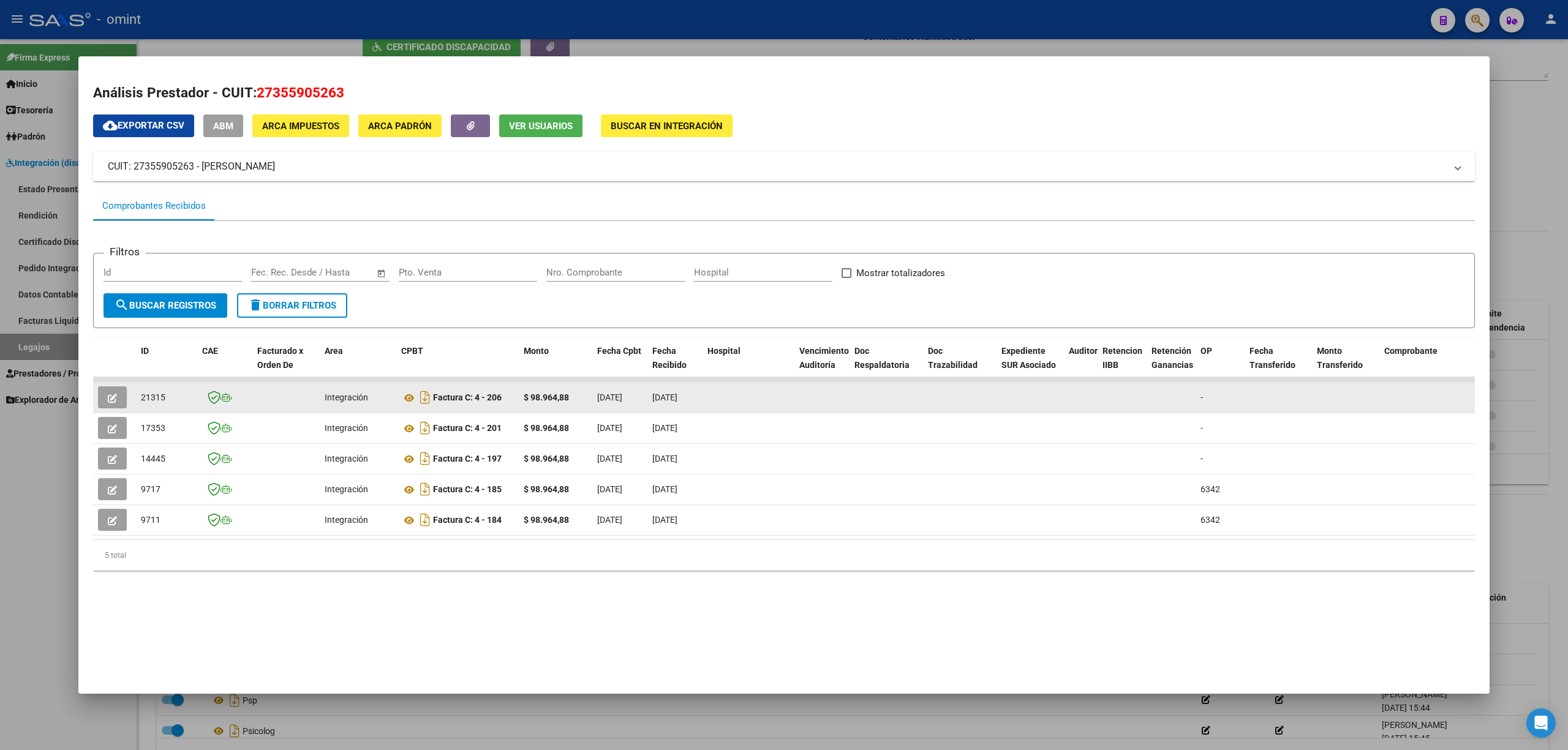
click at [157, 394] on span "21315" at bounding box center [153, 397] width 24 height 10
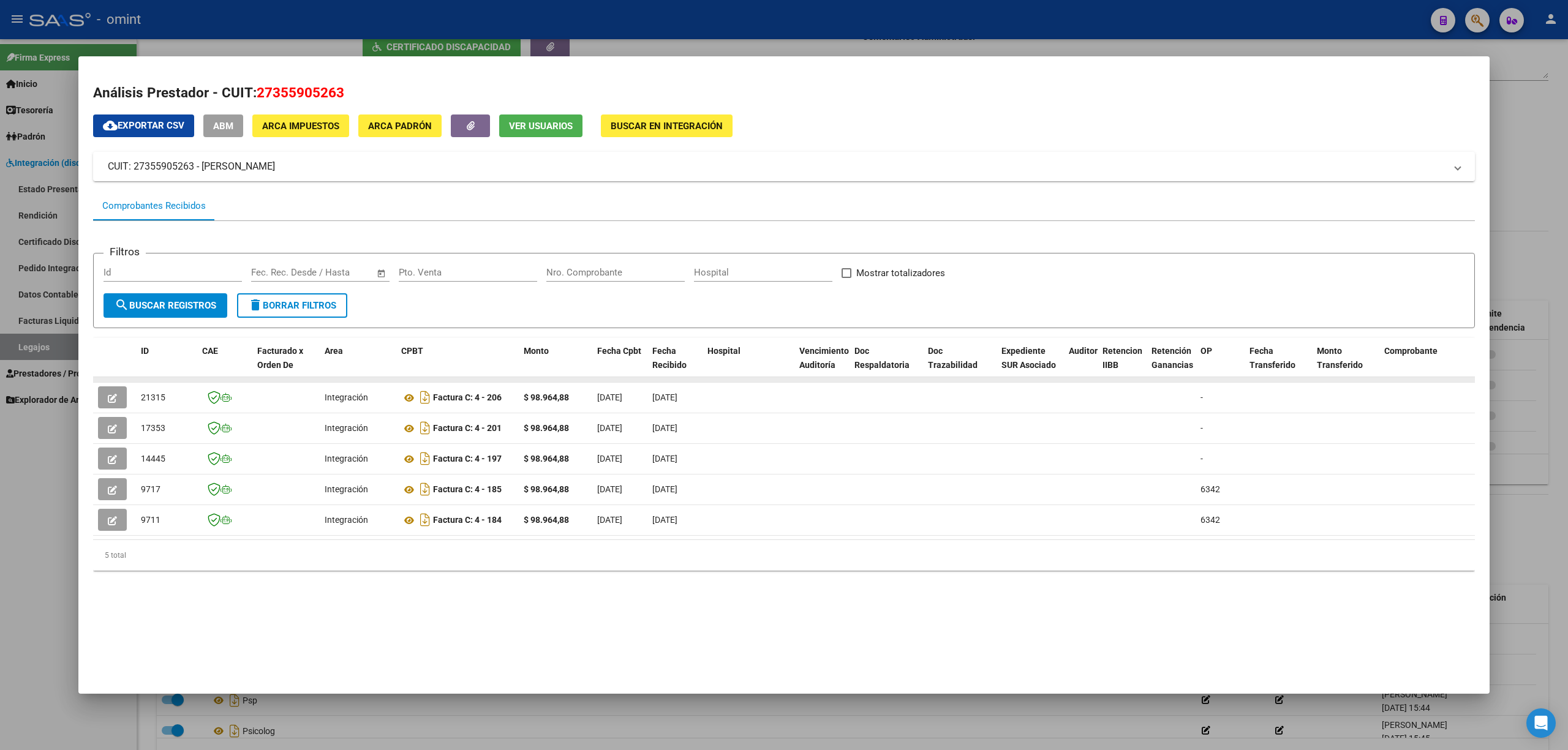
copy span "21315"
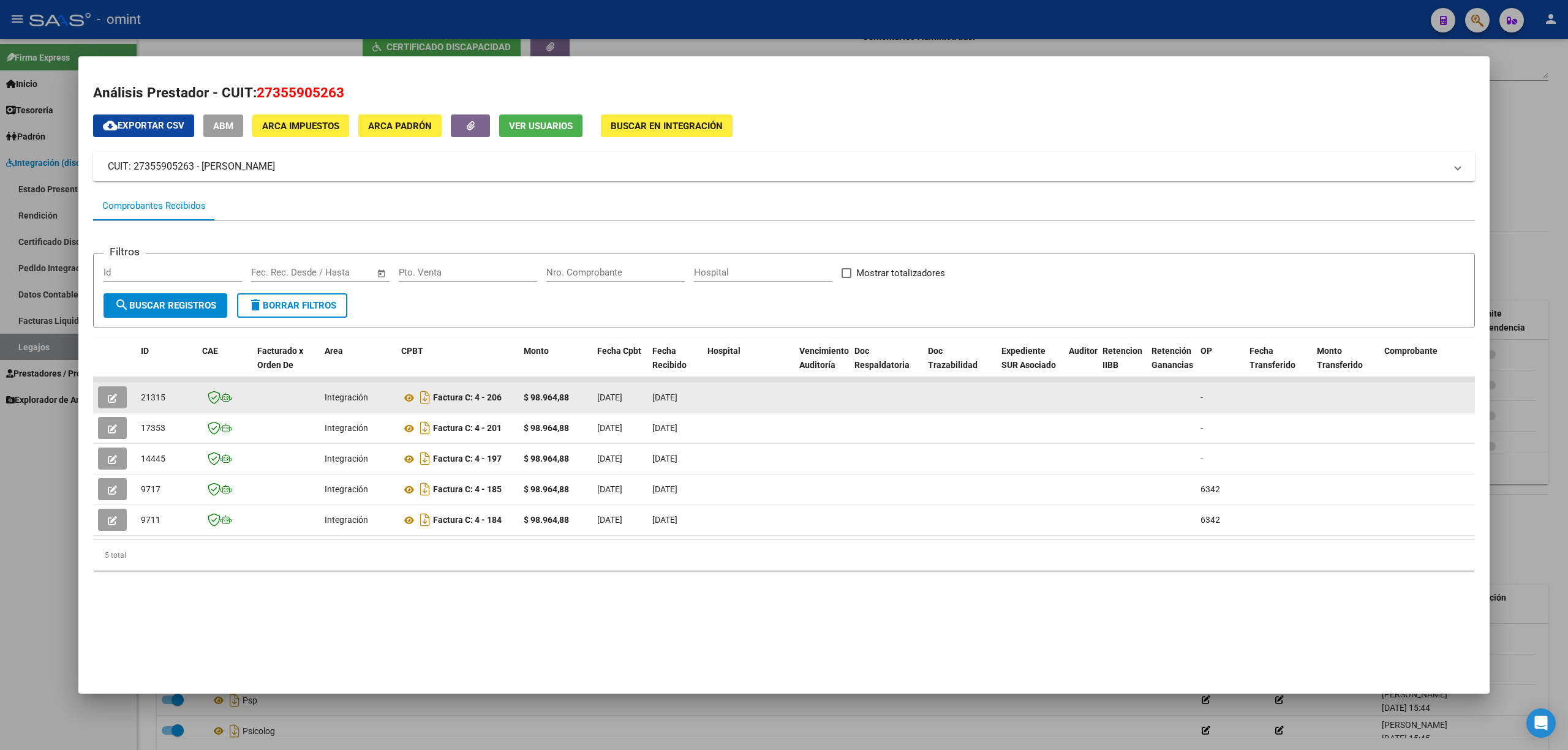
click at [115, 406] on button "button" at bounding box center [112, 397] width 29 height 22
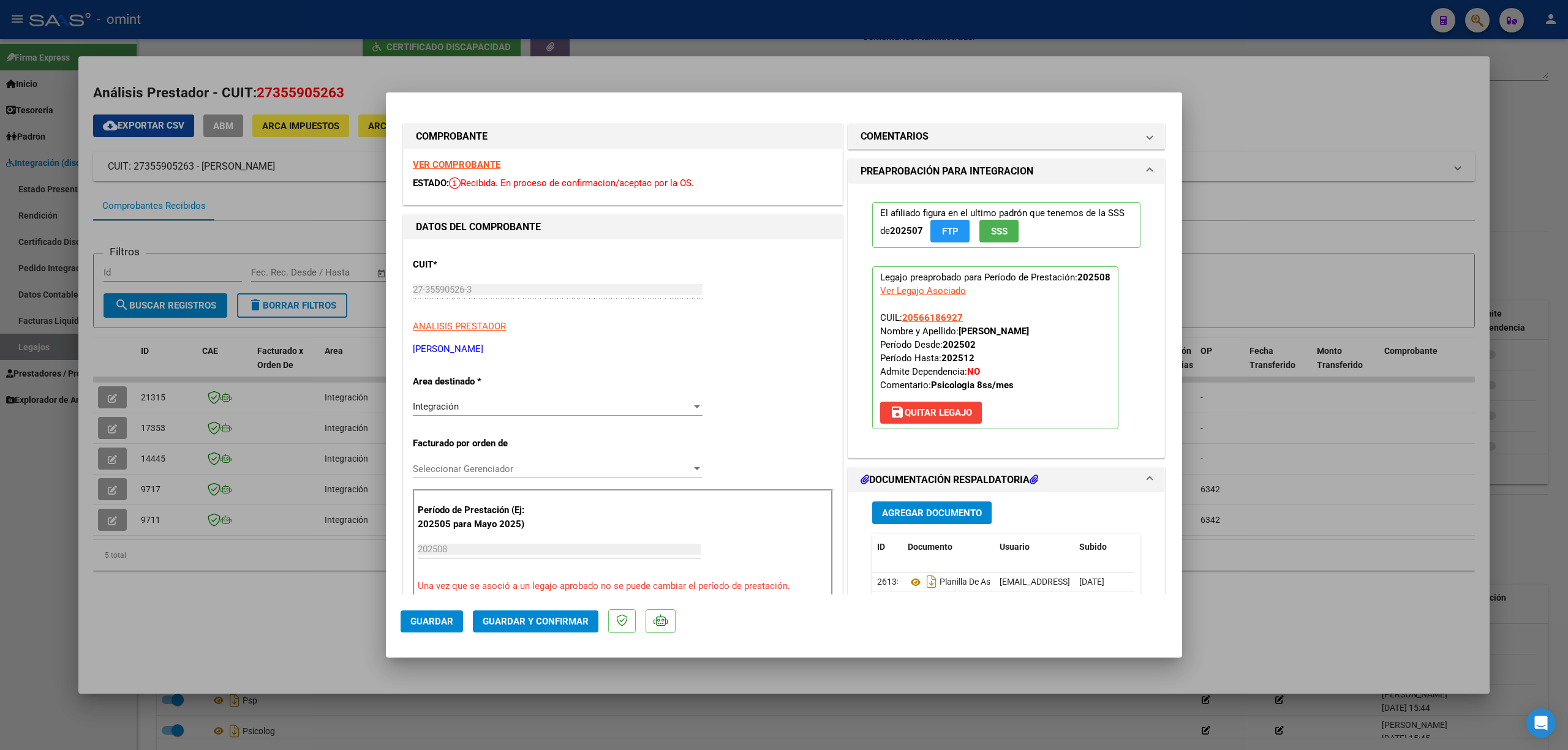
click at [475, 160] on strong "VER COMPROBANTE" at bounding box center [457, 165] width 88 height 11
click at [531, 628] on button "Guardar y Confirmar" at bounding box center [536, 621] width 126 height 22
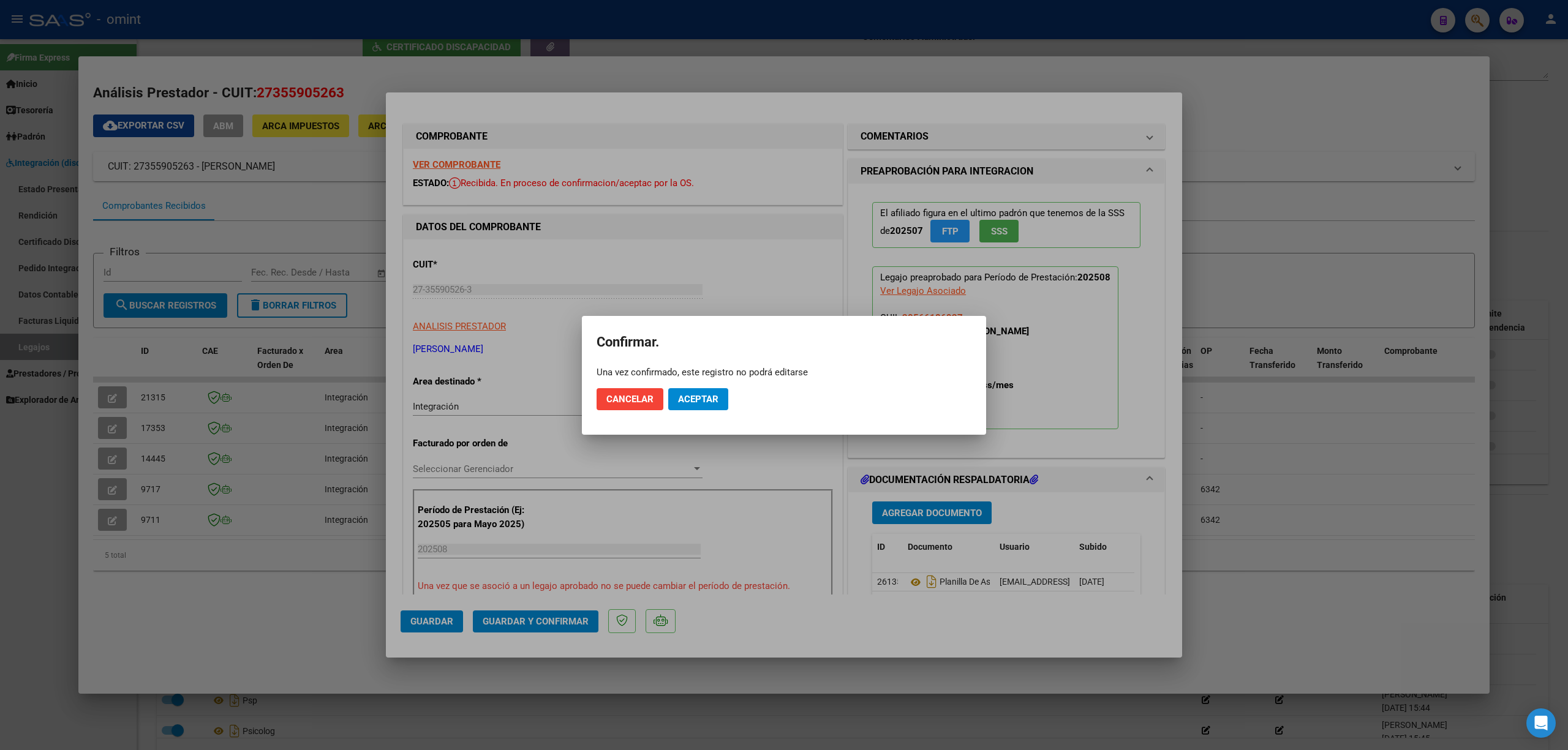
click at [692, 375] on div "Una vez confirmado, este registro no podrá editarse" at bounding box center [784, 371] width 375 height 12
click at [694, 402] on span "Aceptar" at bounding box center [698, 399] width 41 height 11
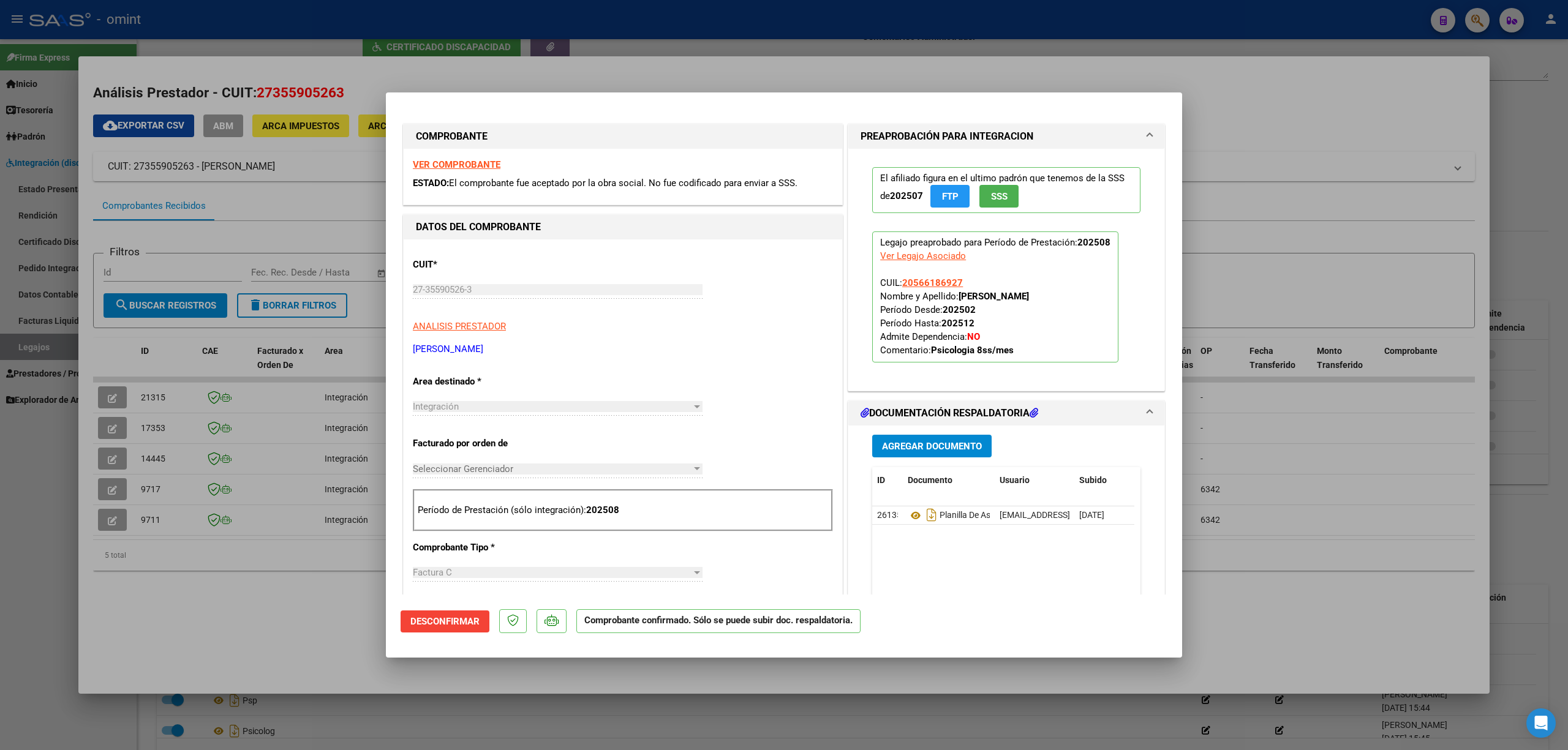
click at [270, 312] on div at bounding box center [784, 375] width 1568 height 750
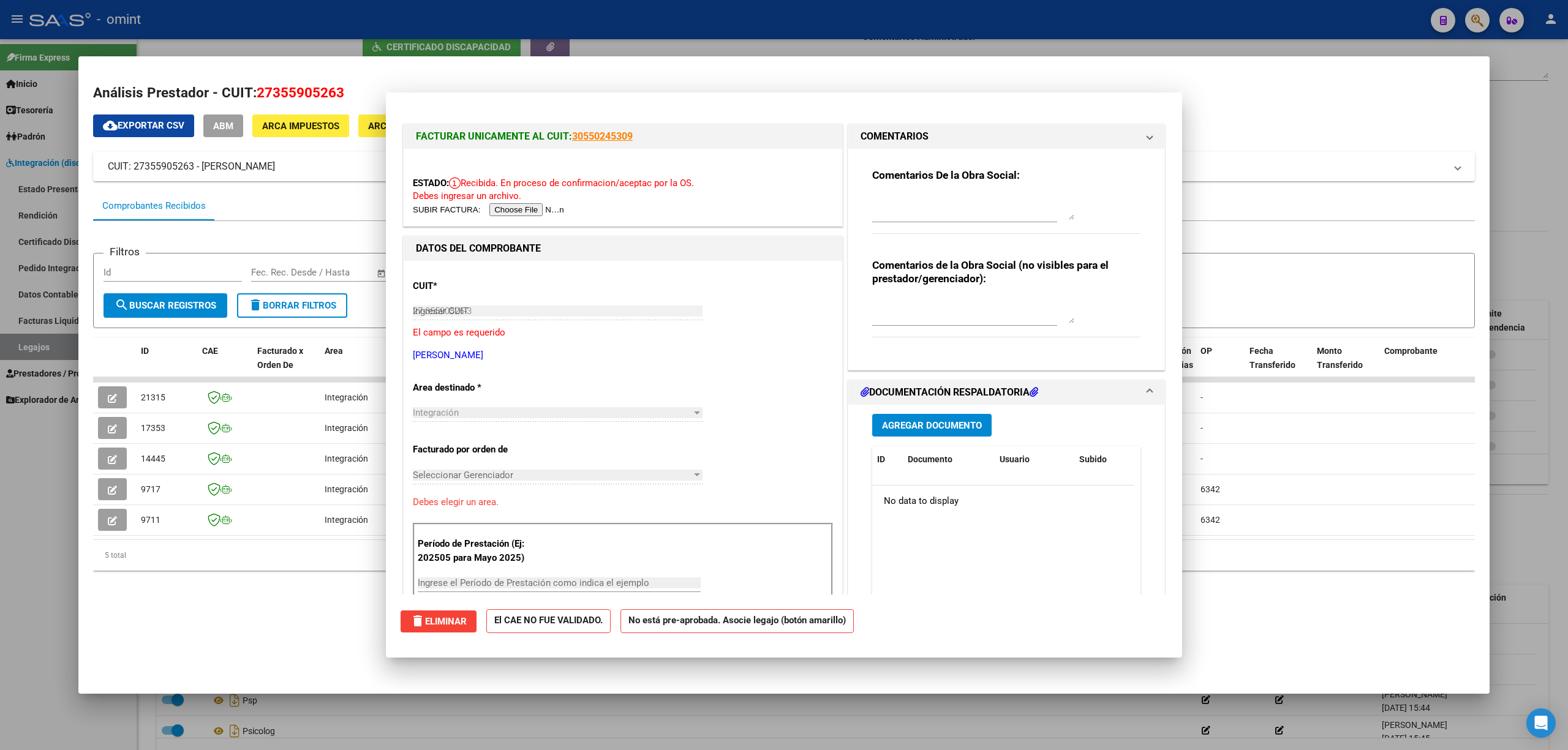
type input "$ 0,00"
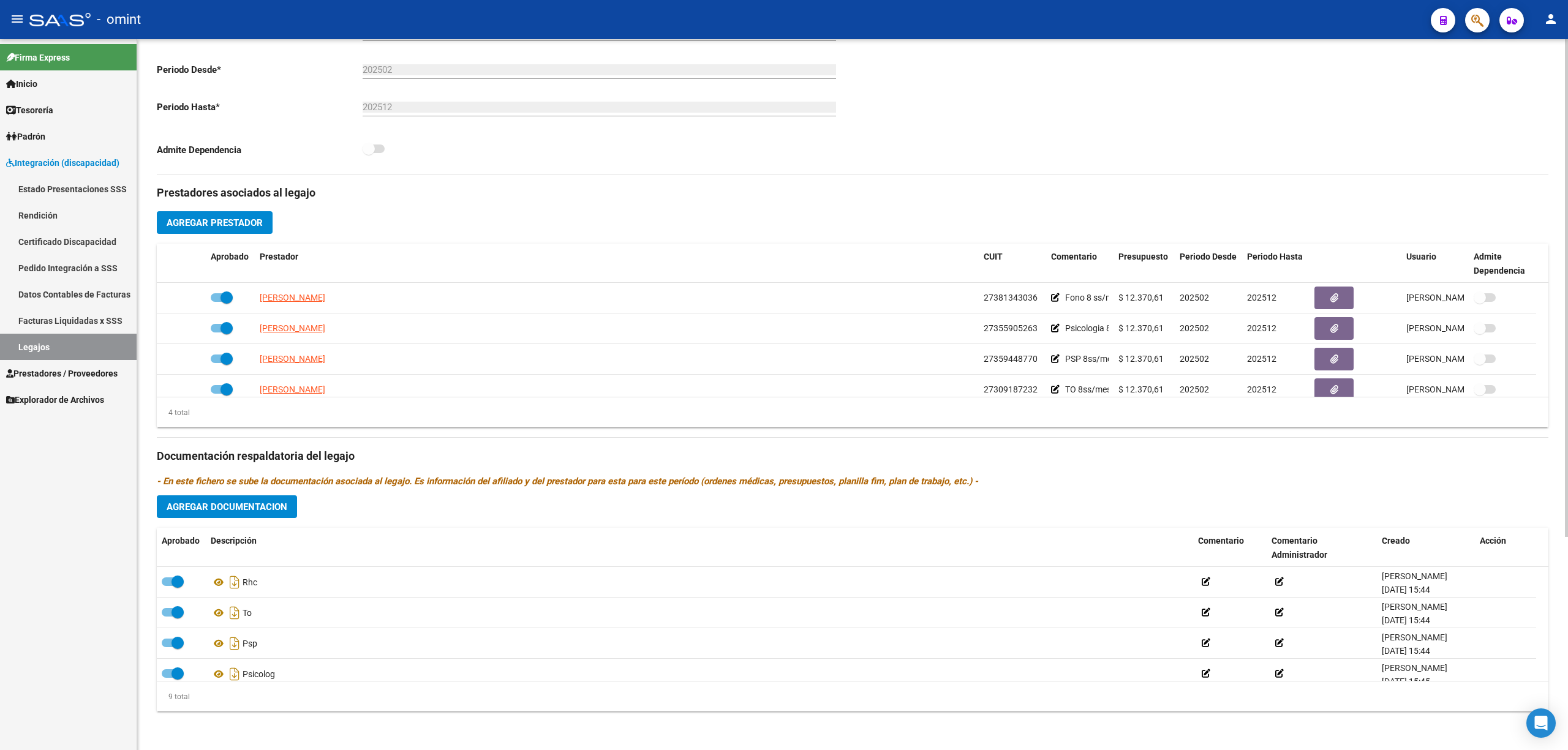
scroll to position [304, 0]
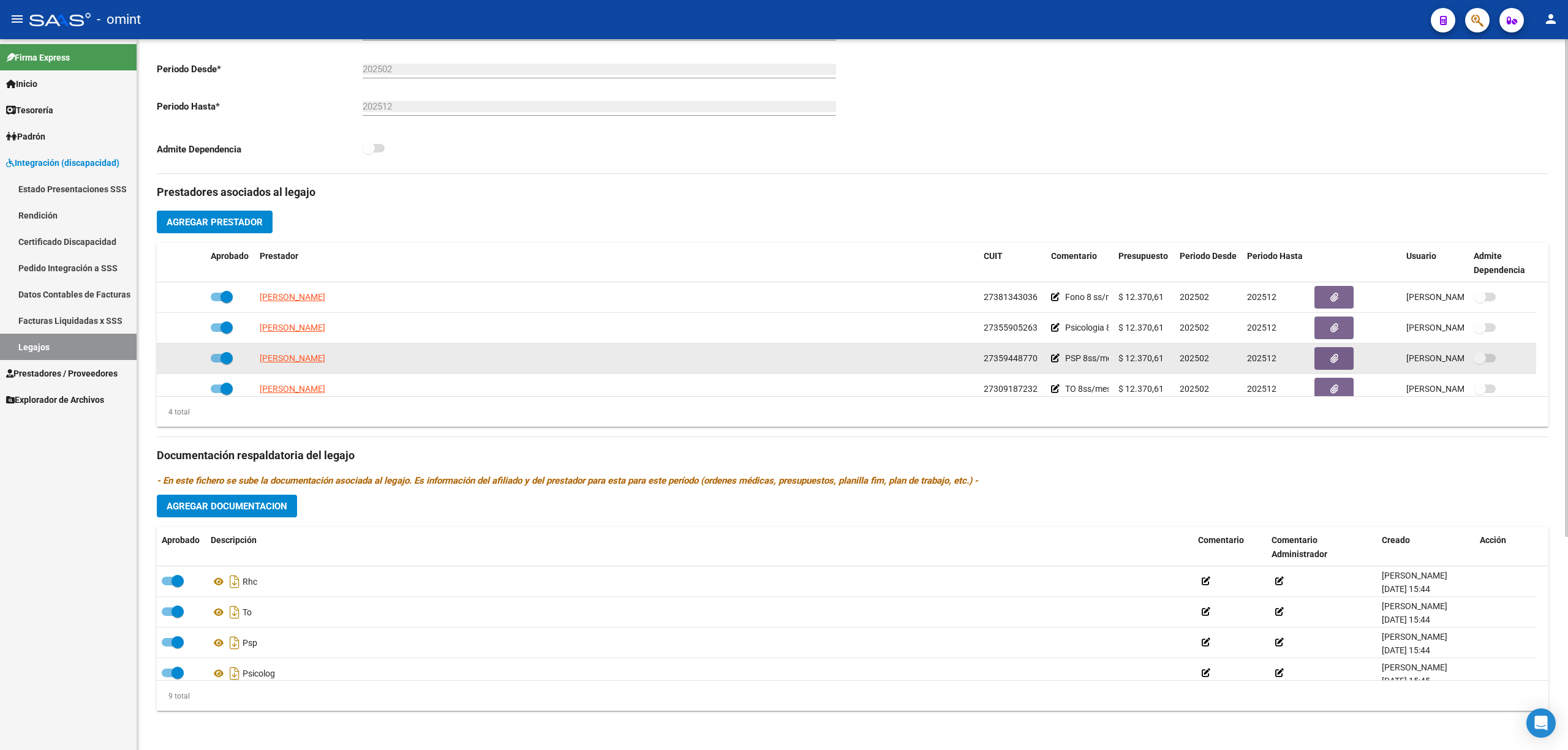
click at [309, 361] on span "[PERSON_NAME]" at bounding box center [292, 358] width 66 height 10
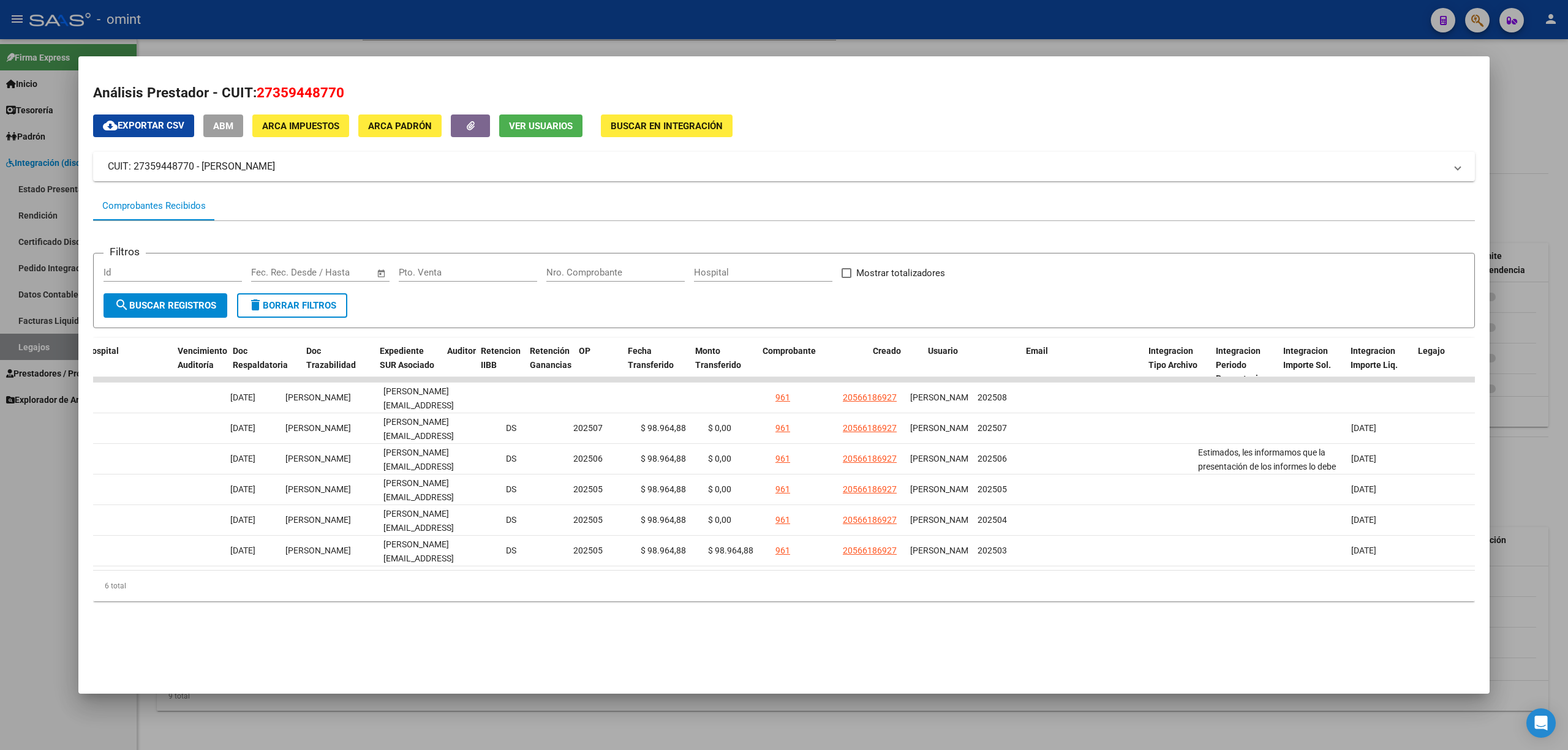
scroll to position [0, 0]
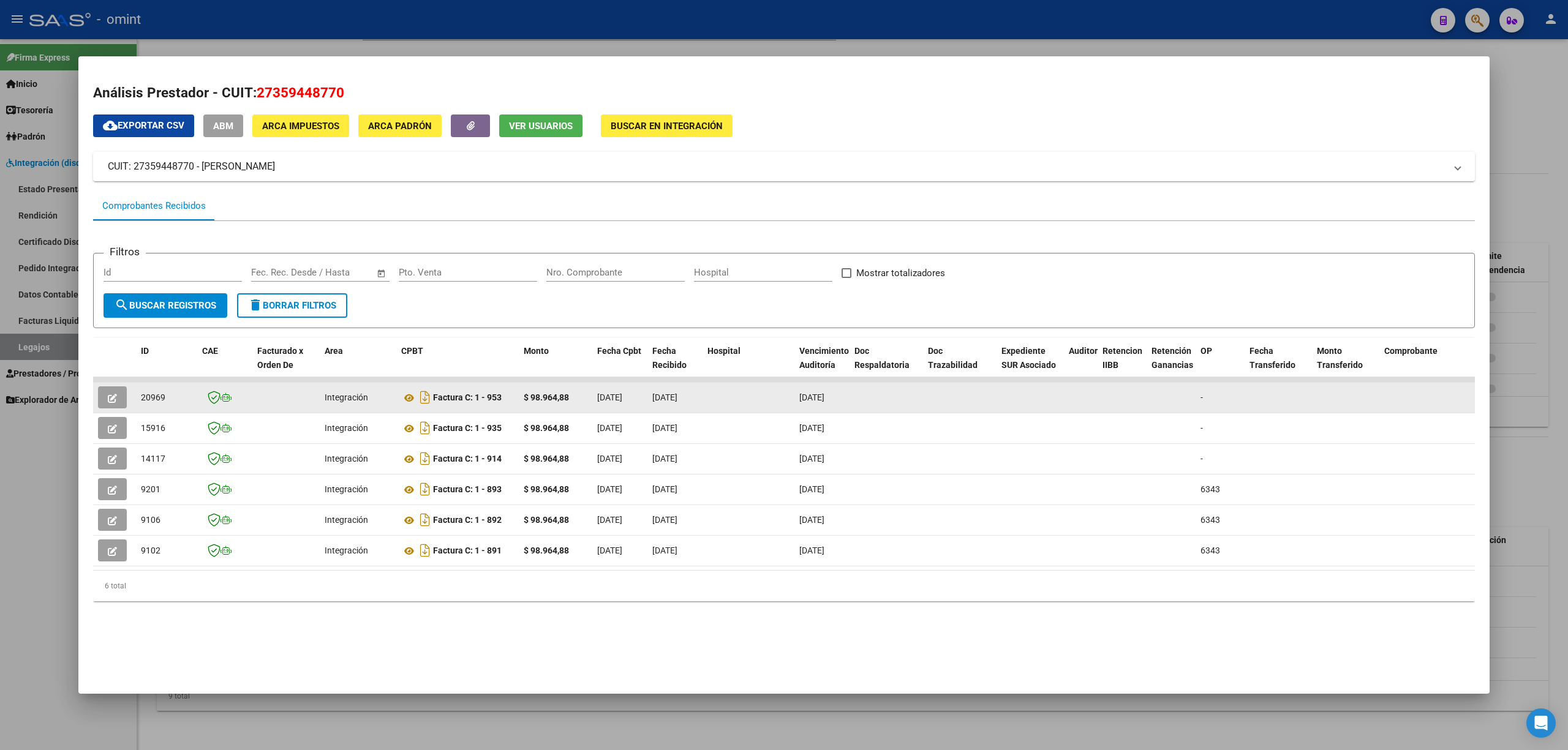
click at [162, 402] on div "20969" at bounding box center [167, 397] width 52 height 14
click at [162, 402] on span "20969" at bounding box center [153, 397] width 24 height 10
copy span "20969"
click at [106, 391] on button "button" at bounding box center [112, 397] width 29 height 22
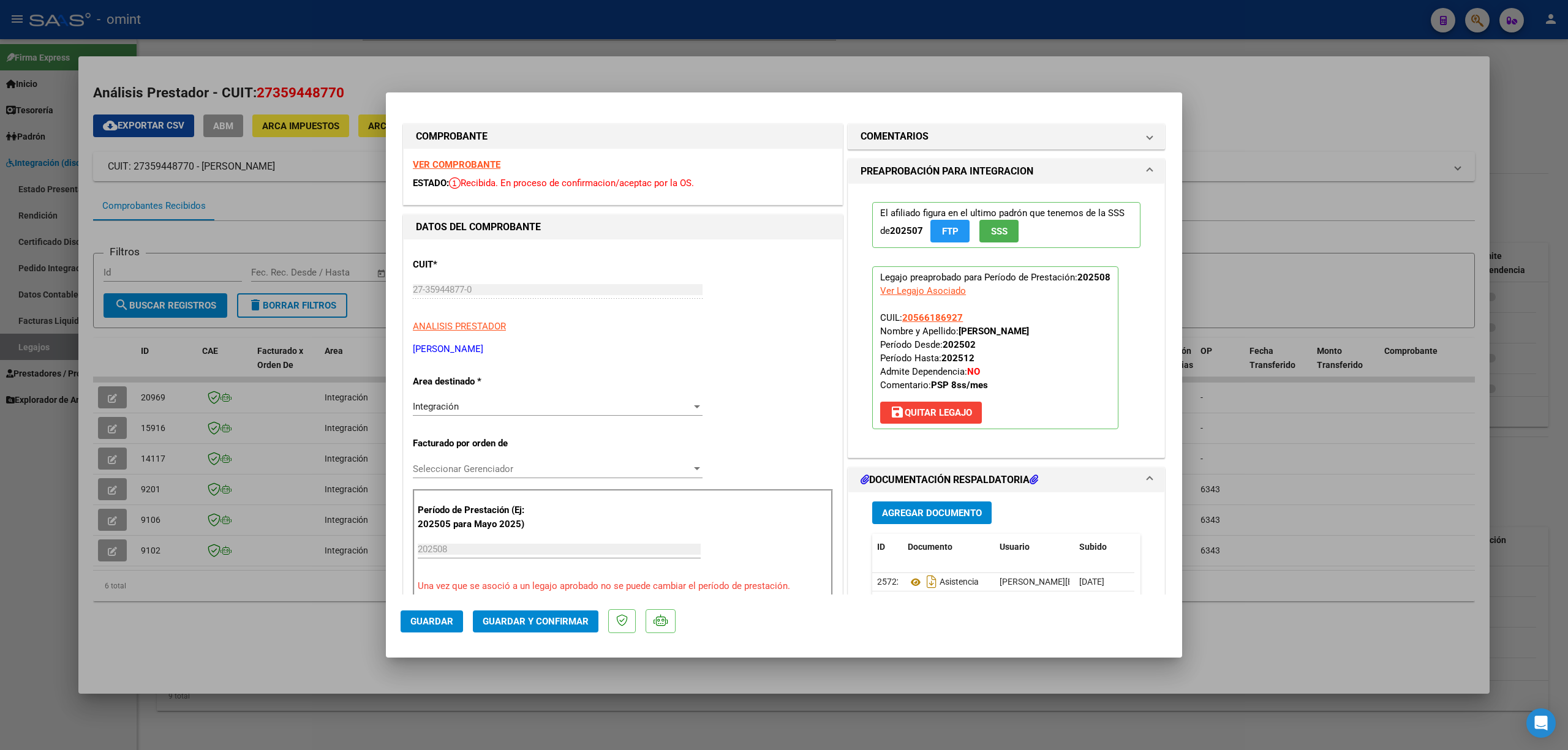
click at [466, 168] on strong "VER COMPROBANTE" at bounding box center [457, 165] width 88 height 11
click at [534, 614] on button "Guardar y Confirmar" at bounding box center [536, 621] width 126 height 22
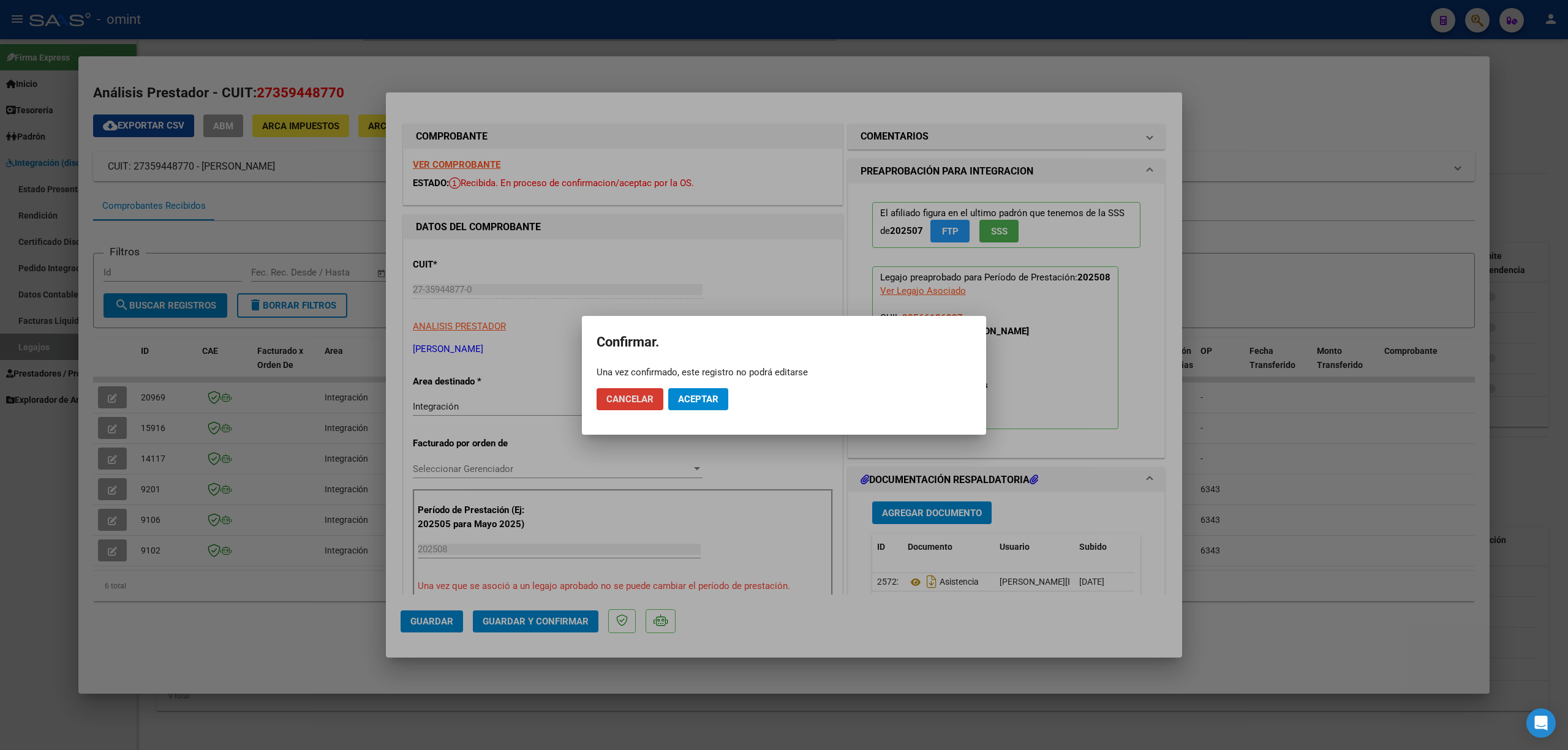
click at [706, 399] on span "Aceptar" at bounding box center [698, 399] width 41 height 11
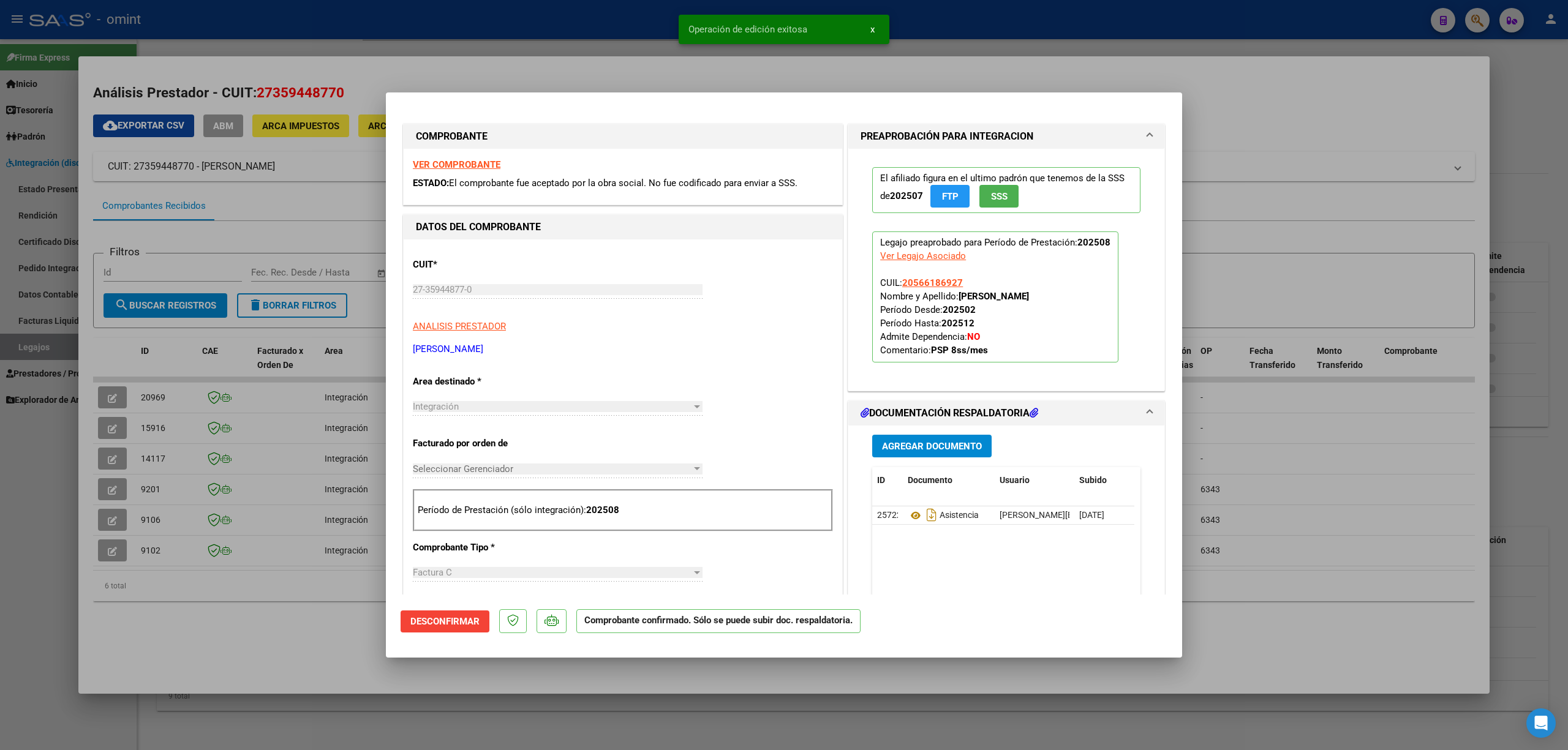
click at [301, 439] on div at bounding box center [784, 375] width 1568 height 750
type input "$ 0,00"
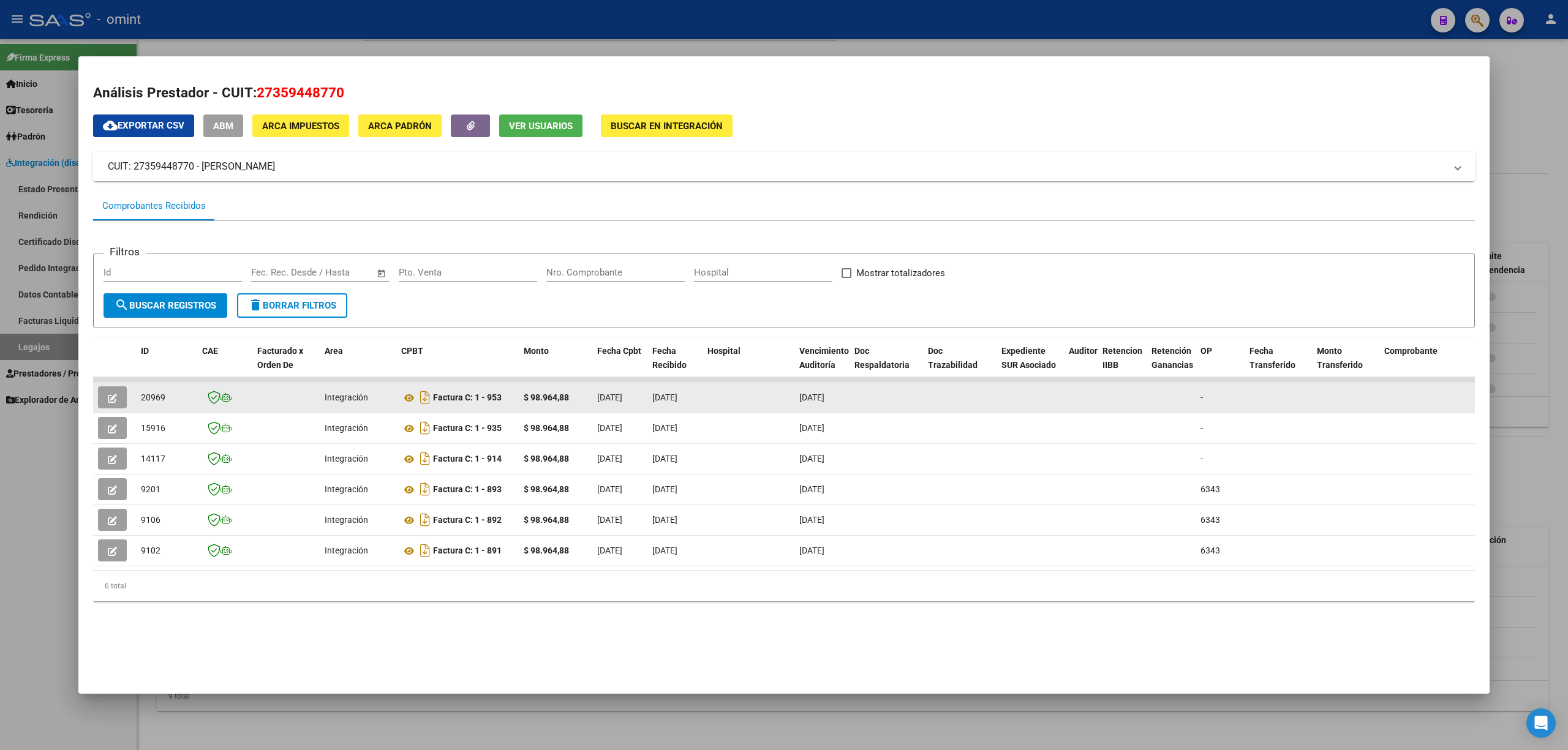
click at [106, 402] on button "button" at bounding box center [112, 397] width 29 height 22
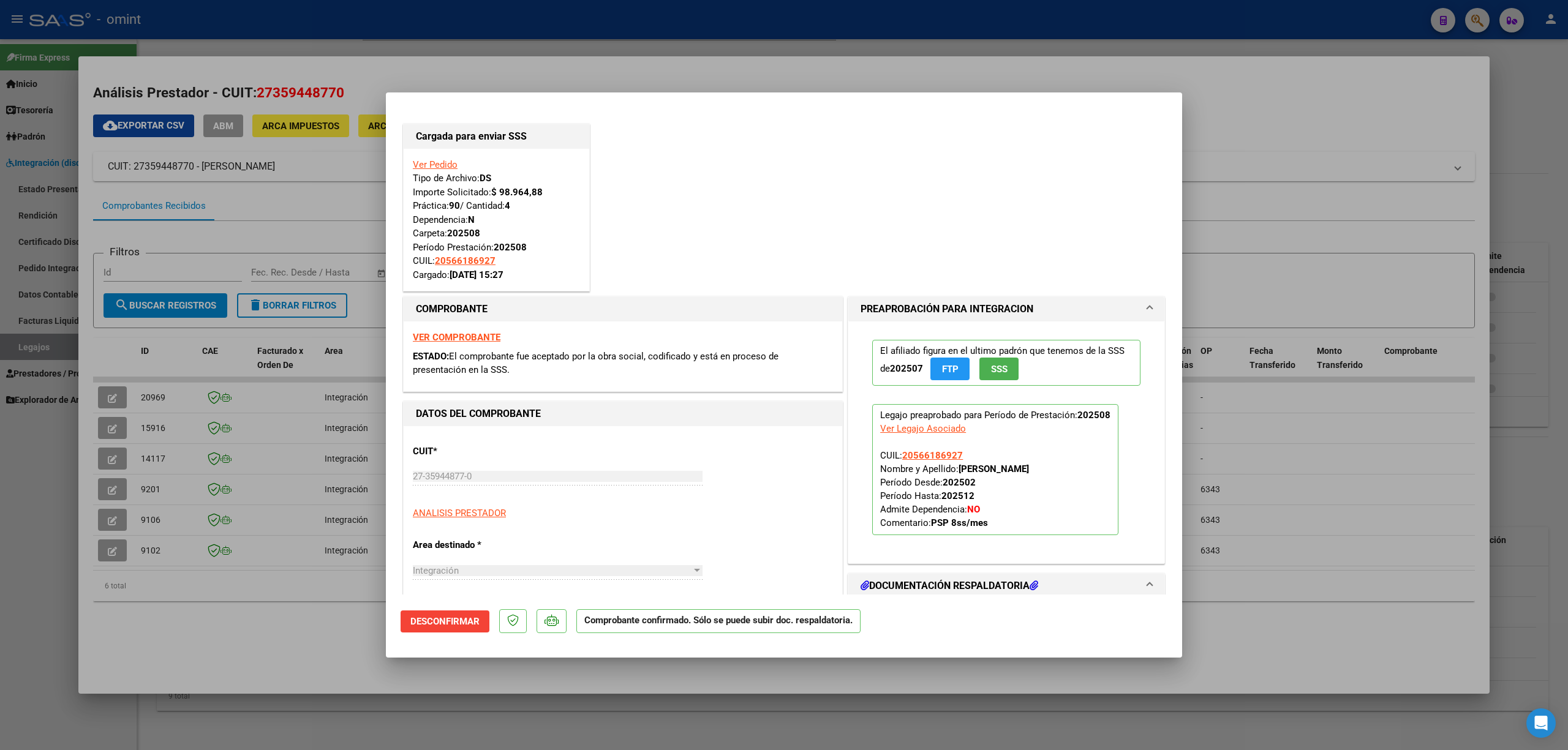
click at [411, 58] on div at bounding box center [784, 375] width 1568 height 750
type input "$ 0,00"
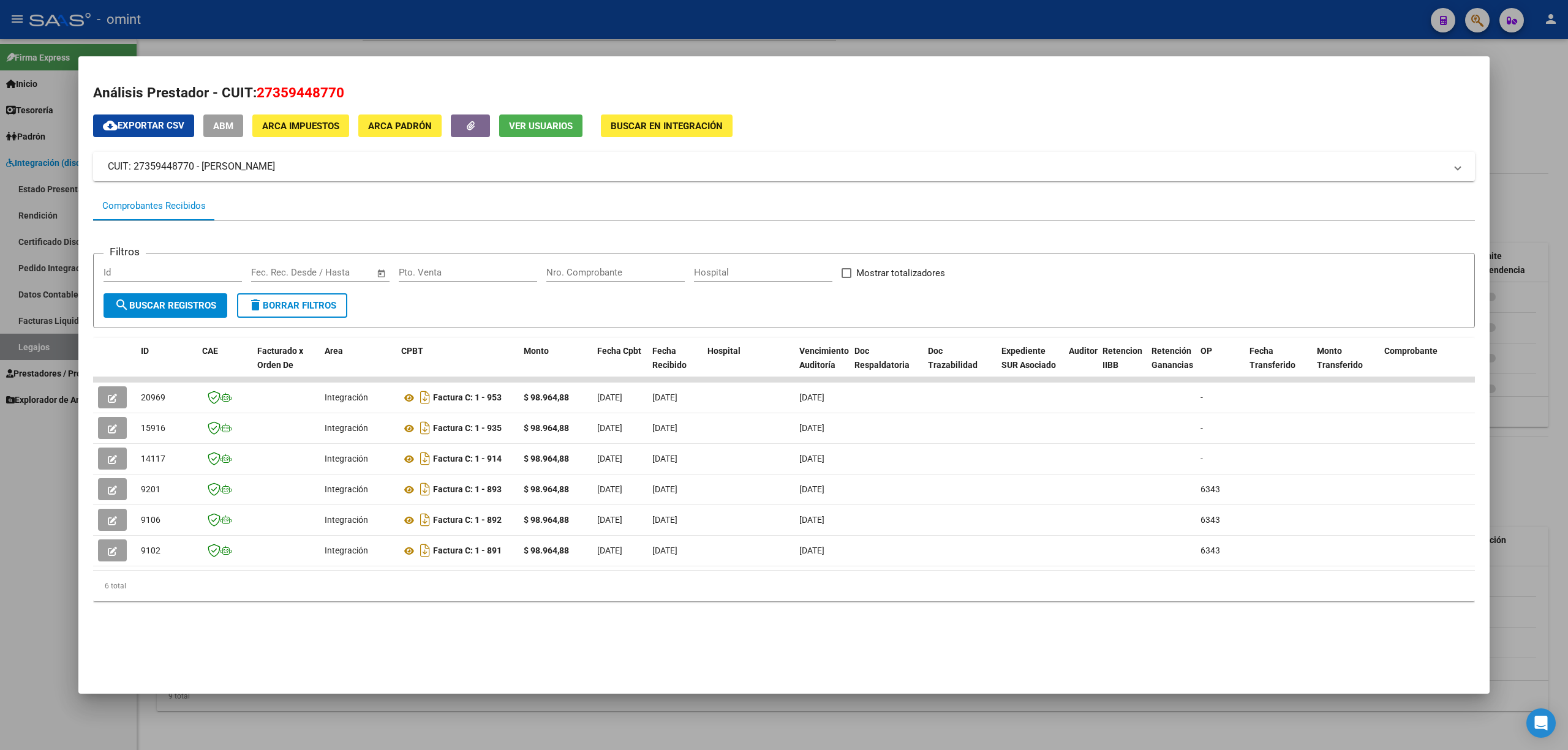
click at [410, 24] on div at bounding box center [784, 375] width 1568 height 750
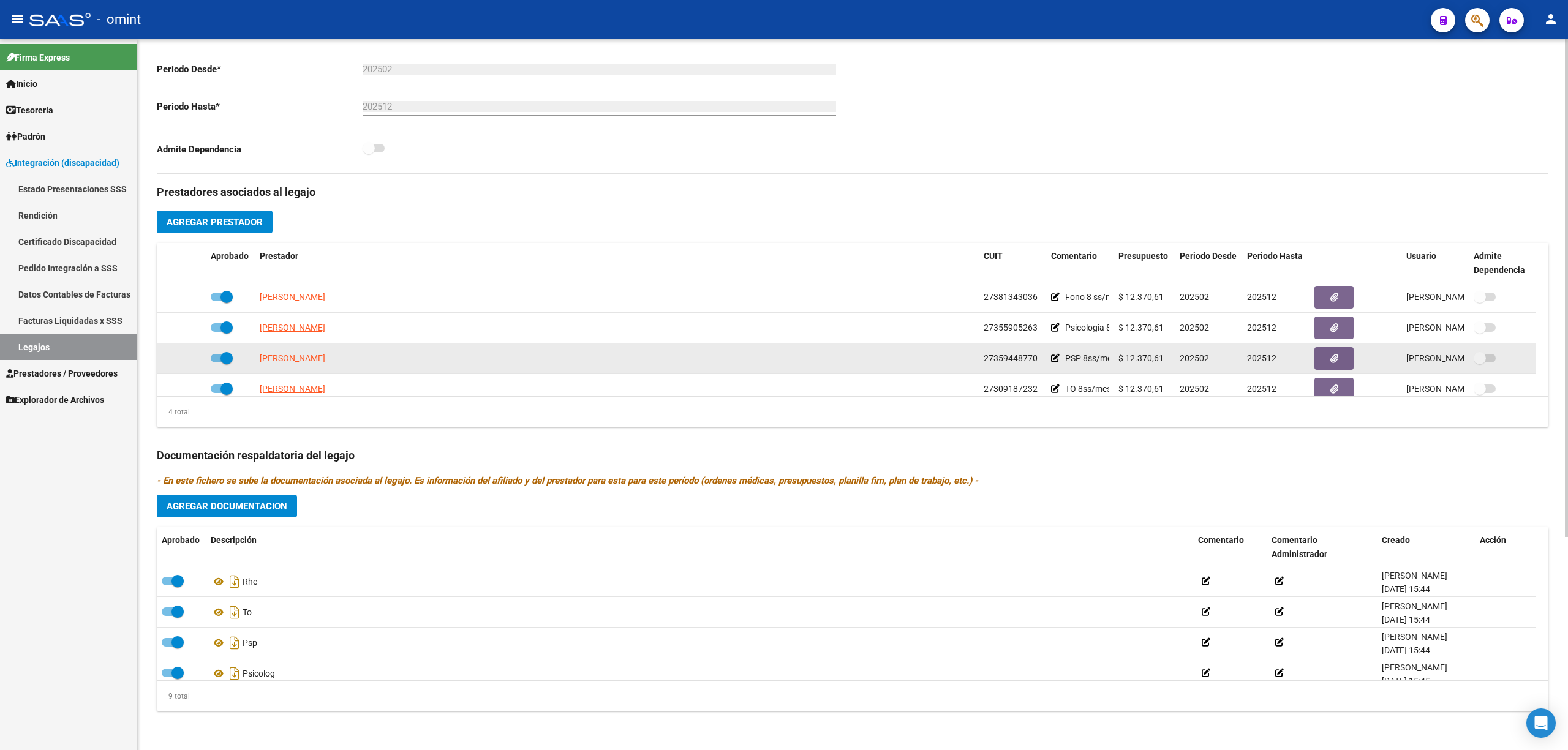
scroll to position [12, 0]
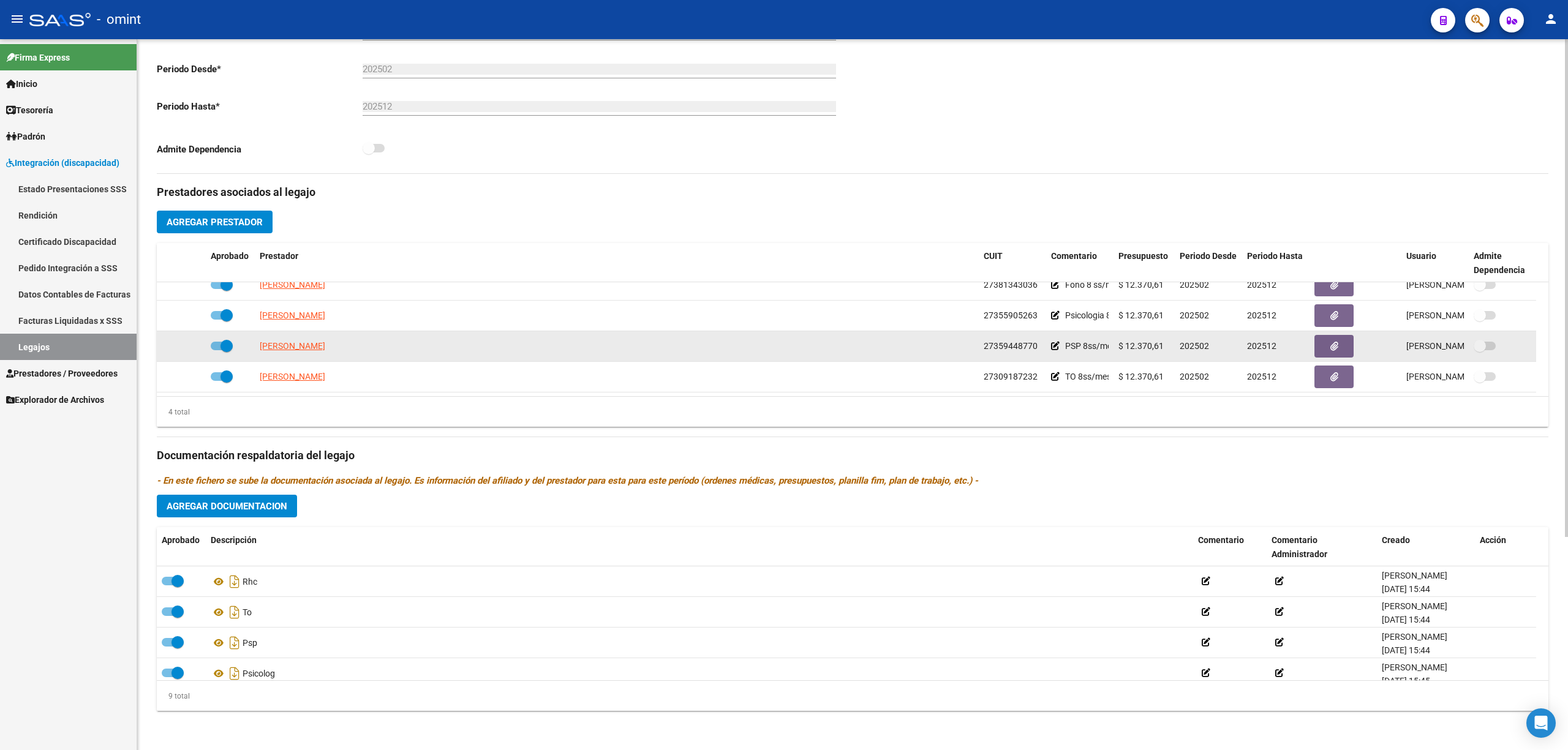
click at [283, 349] on span "[PERSON_NAME]" at bounding box center [292, 345] width 66 height 10
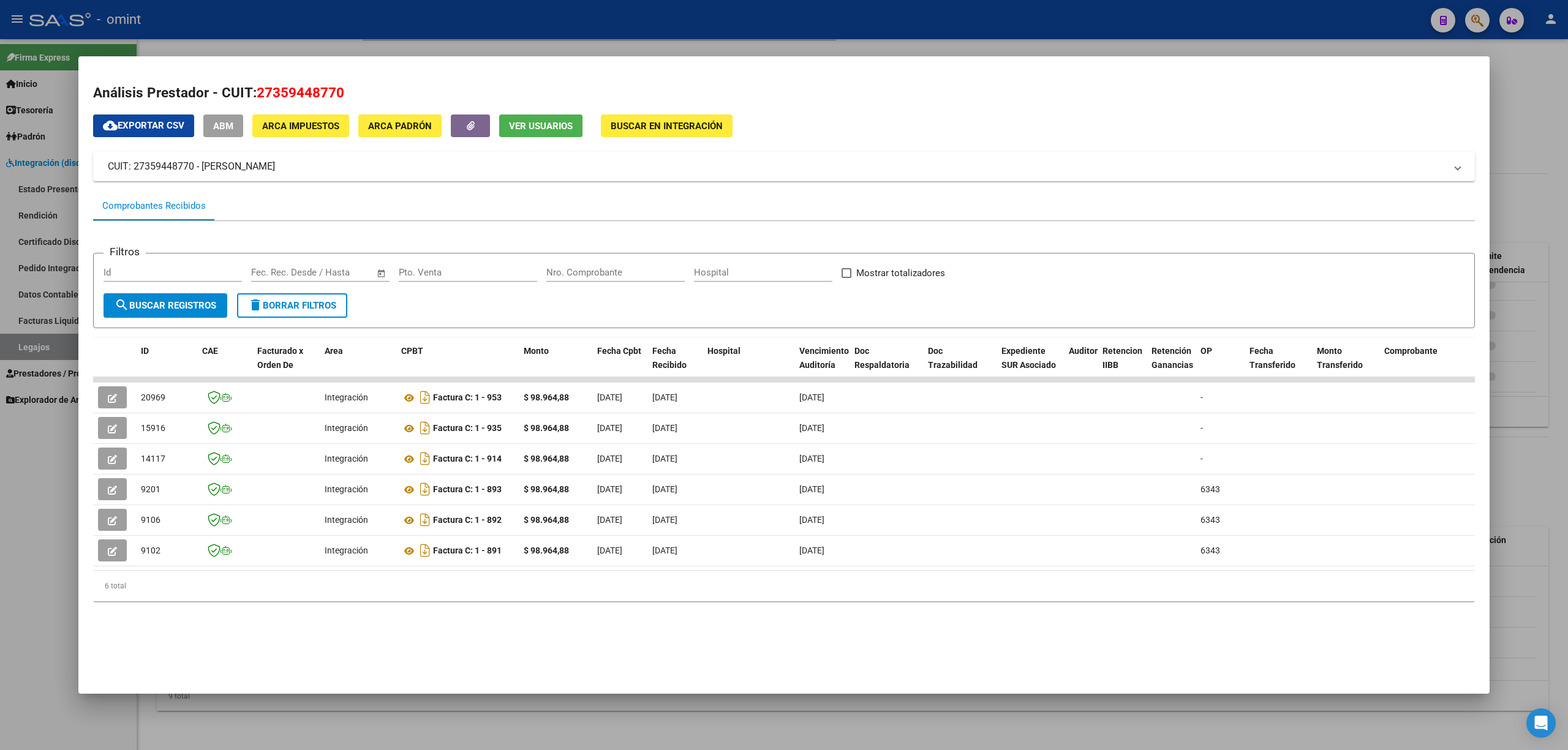
drag, startPoint x: 234, startPoint y: 586, endPoint x: 236, endPoint y: 574, distance: 12.2
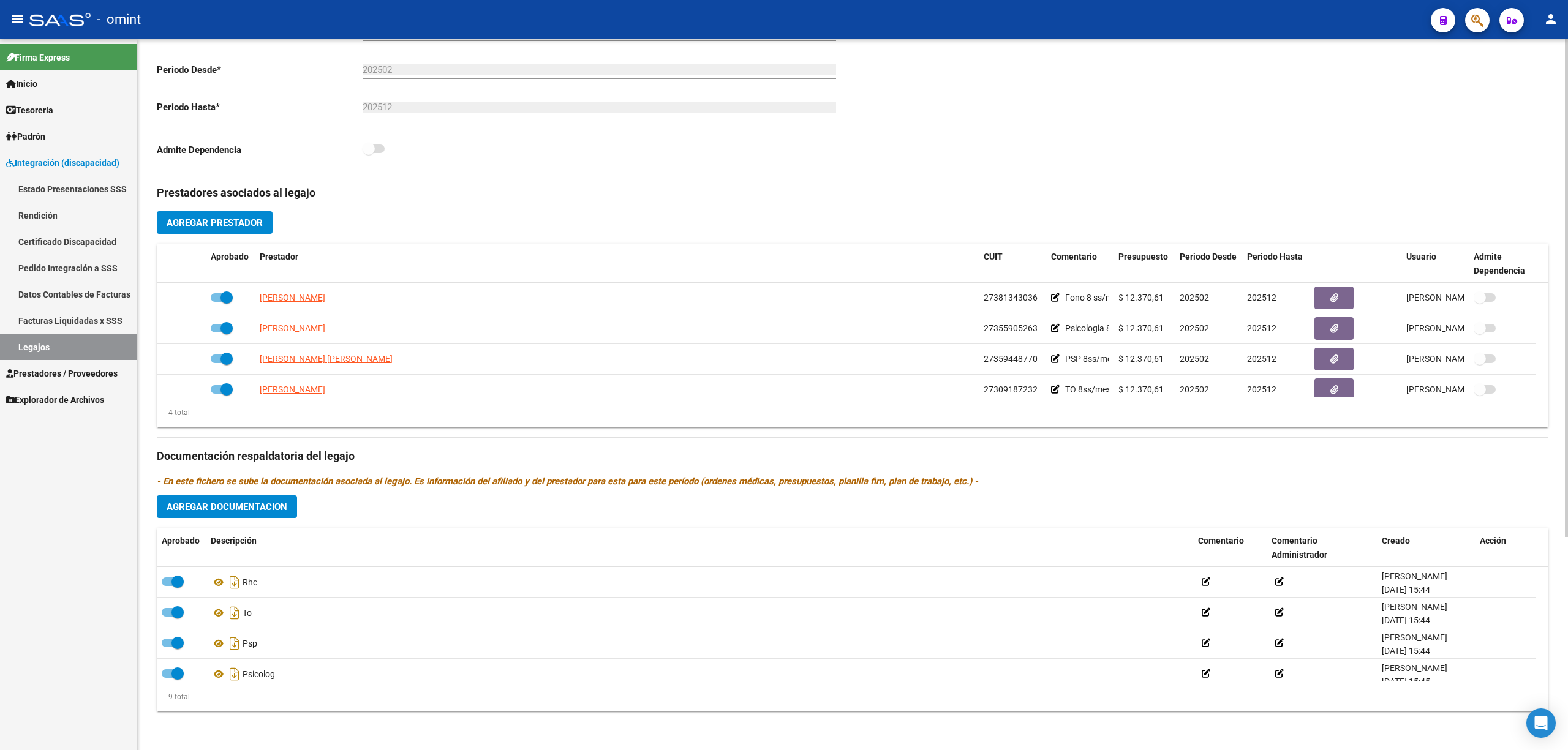
scroll to position [304, 0]
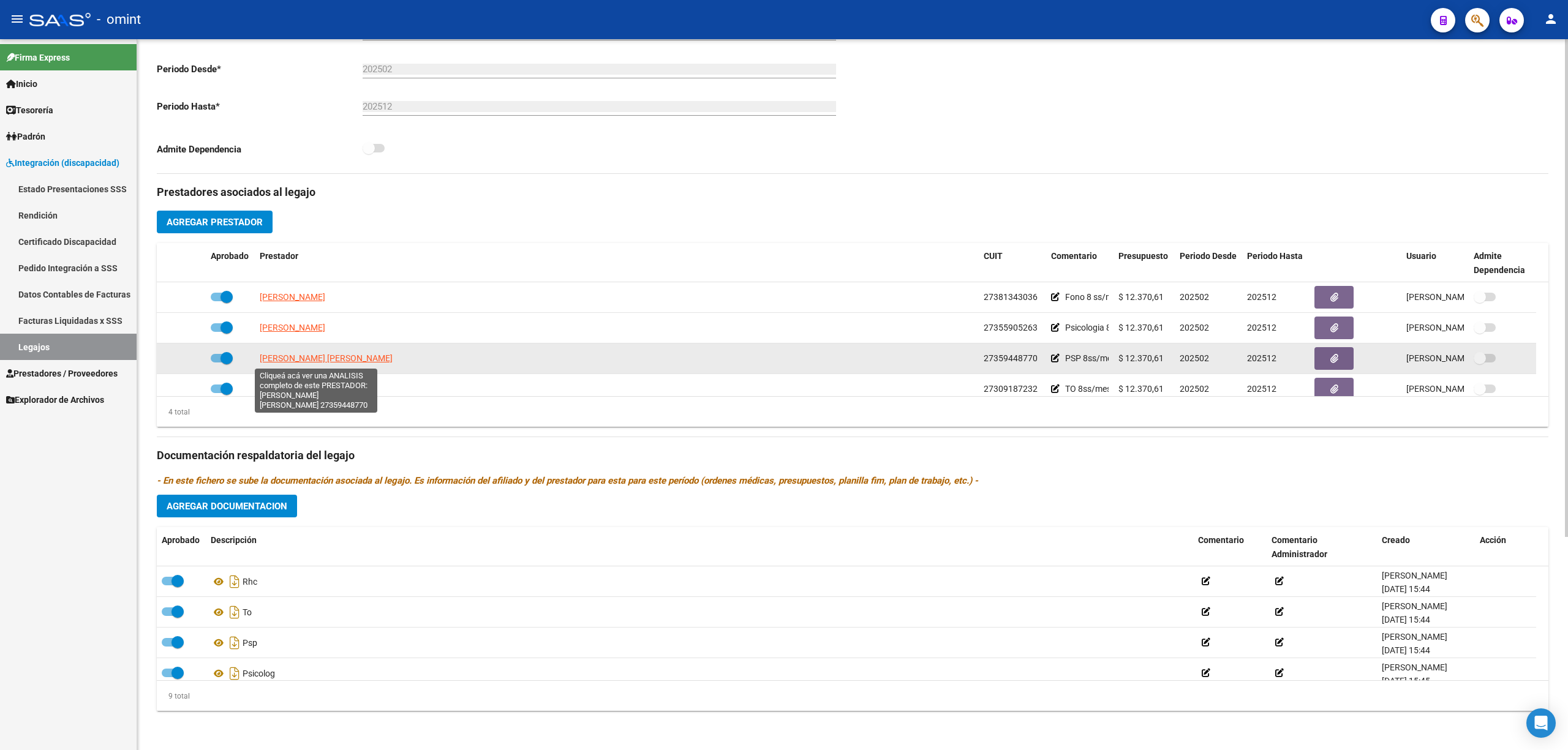
click at [297, 352] on app-link-go-to "[PERSON_NAME] [PERSON_NAME]" at bounding box center [326, 358] width 133 height 14
click at [303, 361] on span "[PERSON_NAME] [PERSON_NAME]" at bounding box center [326, 358] width 133 height 10
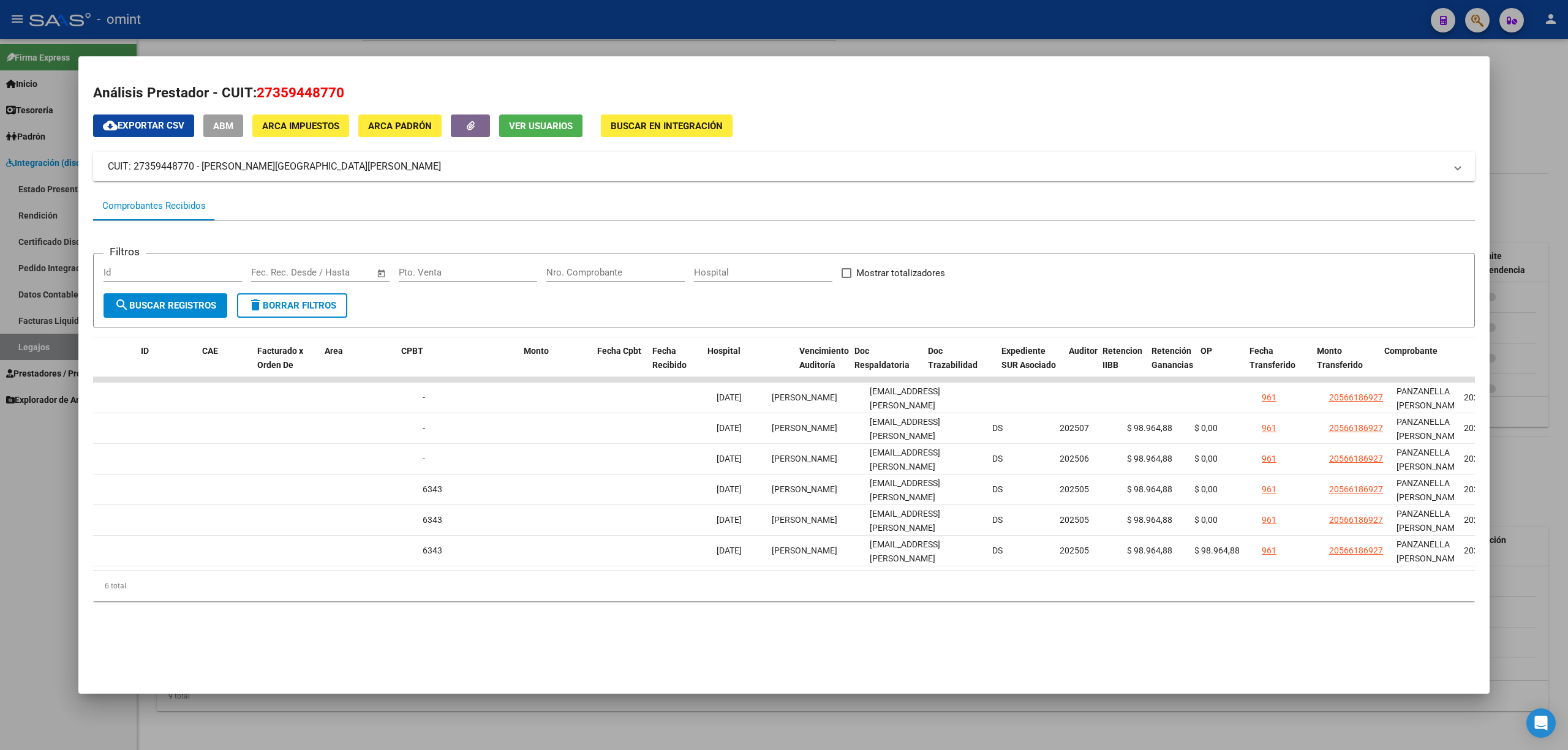
scroll to position [0, 0]
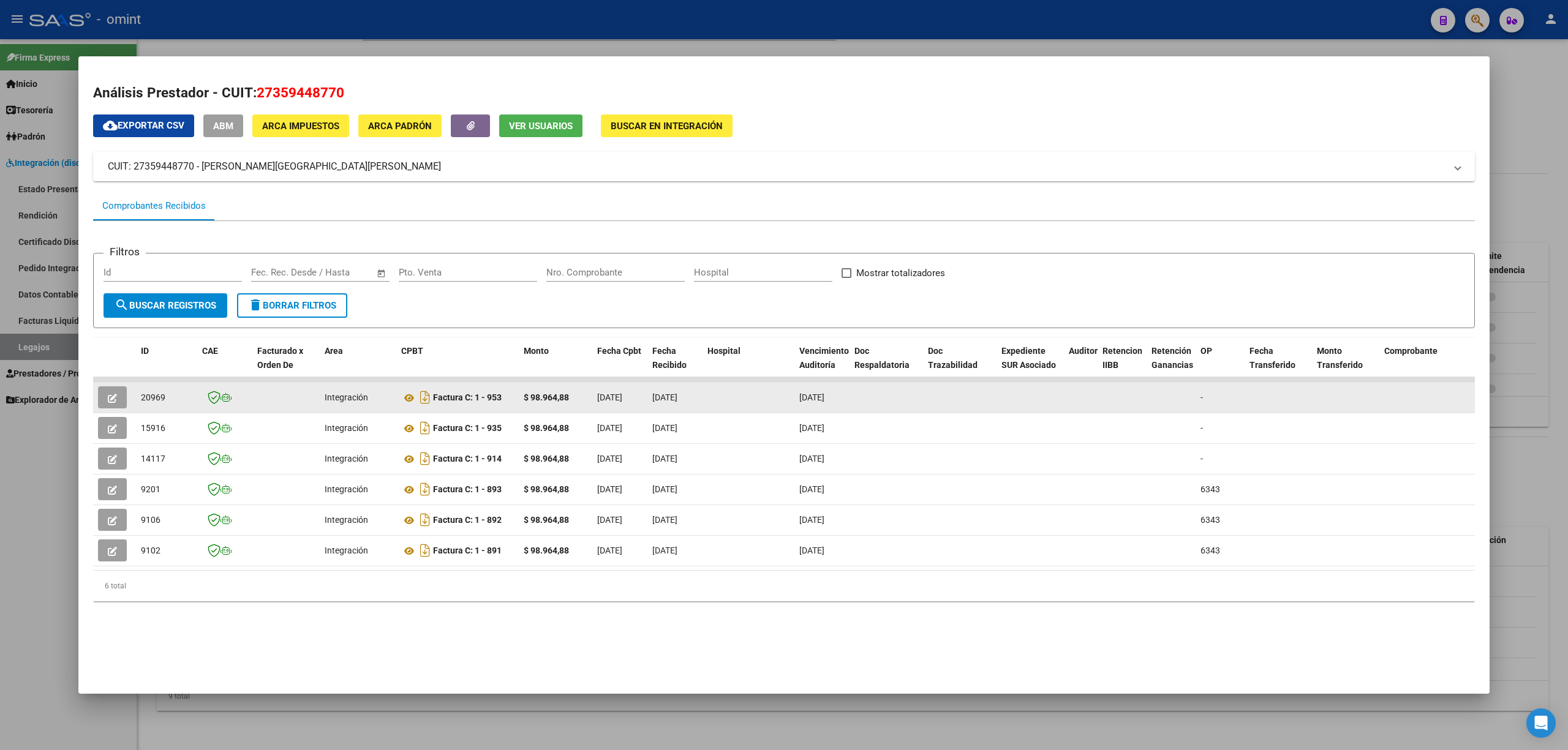
click at [147, 393] on span "20969" at bounding box center [153, 397] width 24 height 10
copy span "20969"
click at [119, 387] on button "button" at bounding box center [112, 397] width 29 height 22
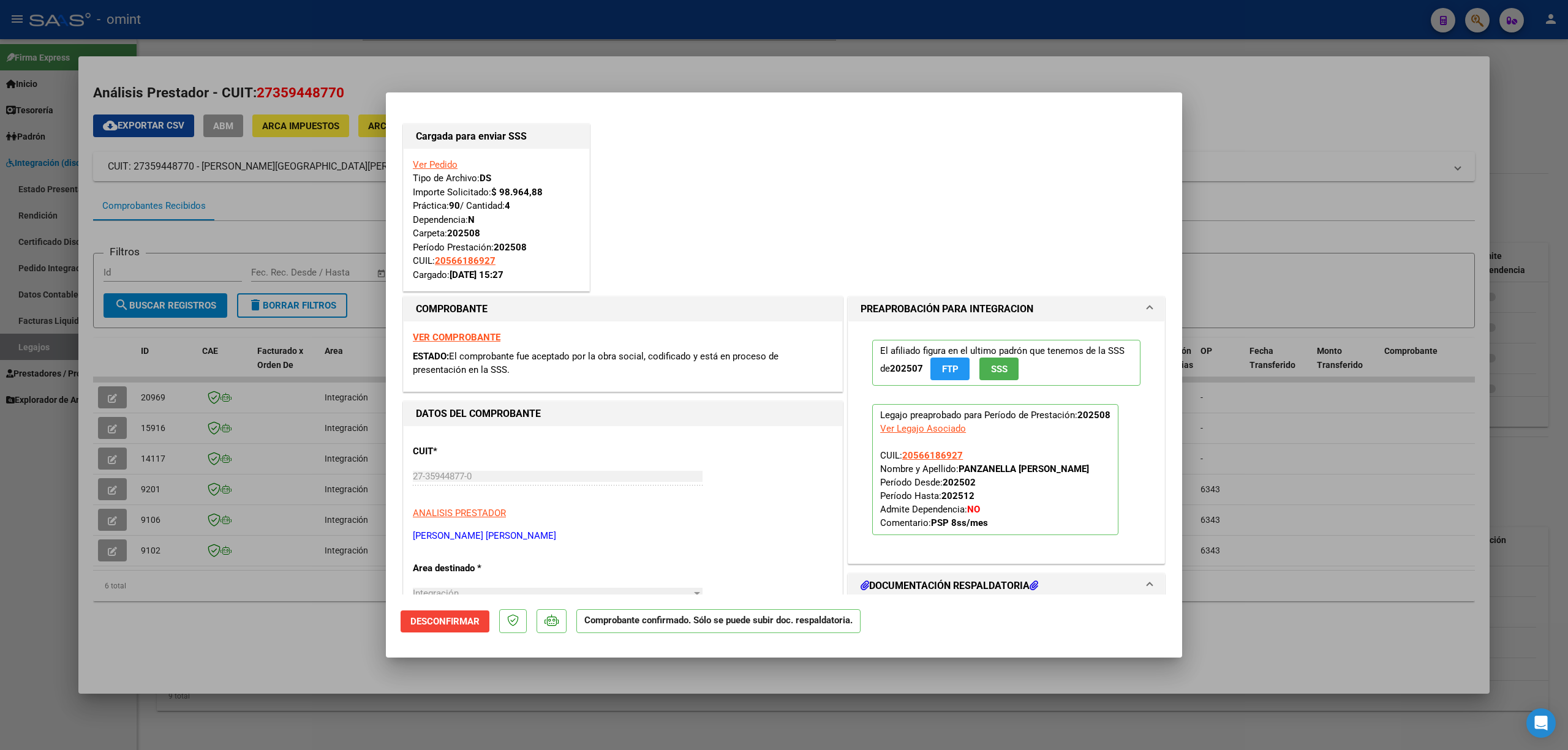
click at [364, 57] on div at bounding box center [784, 375] width 1568 height 750
type input "$ 0,00"
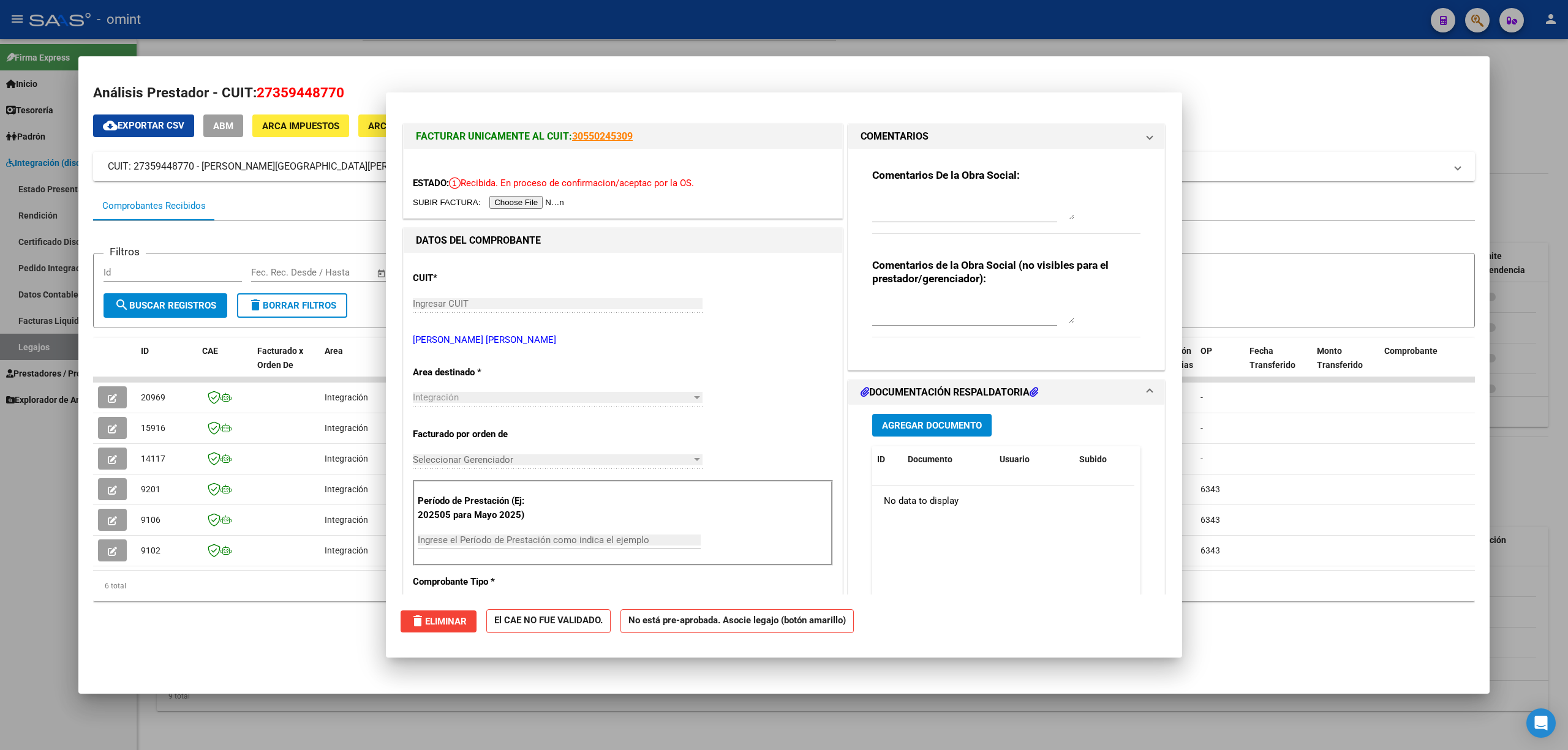
click at [348, 23] on div at bounding box center [784, 375] width 1568 height 750
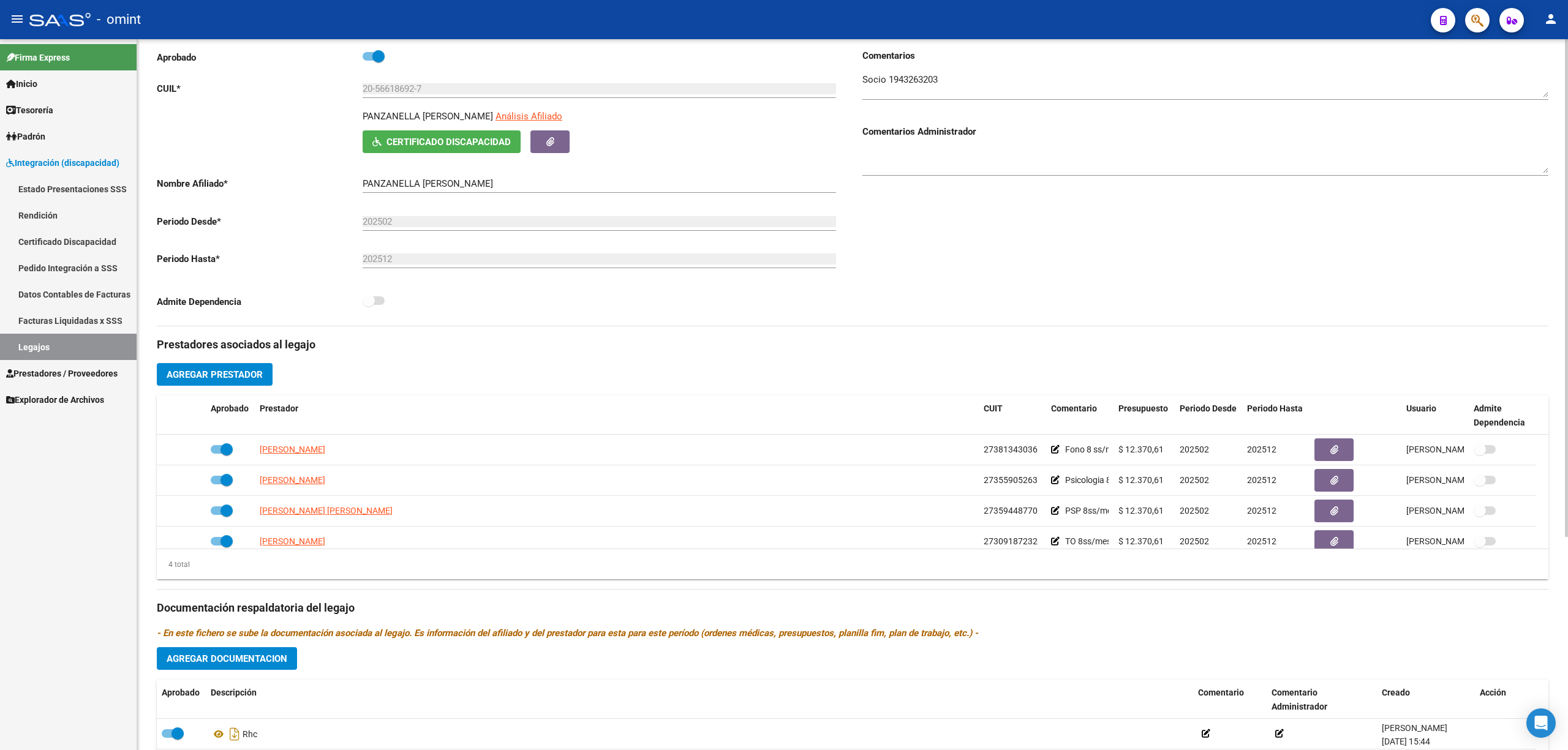
scroll to position [140, 0]
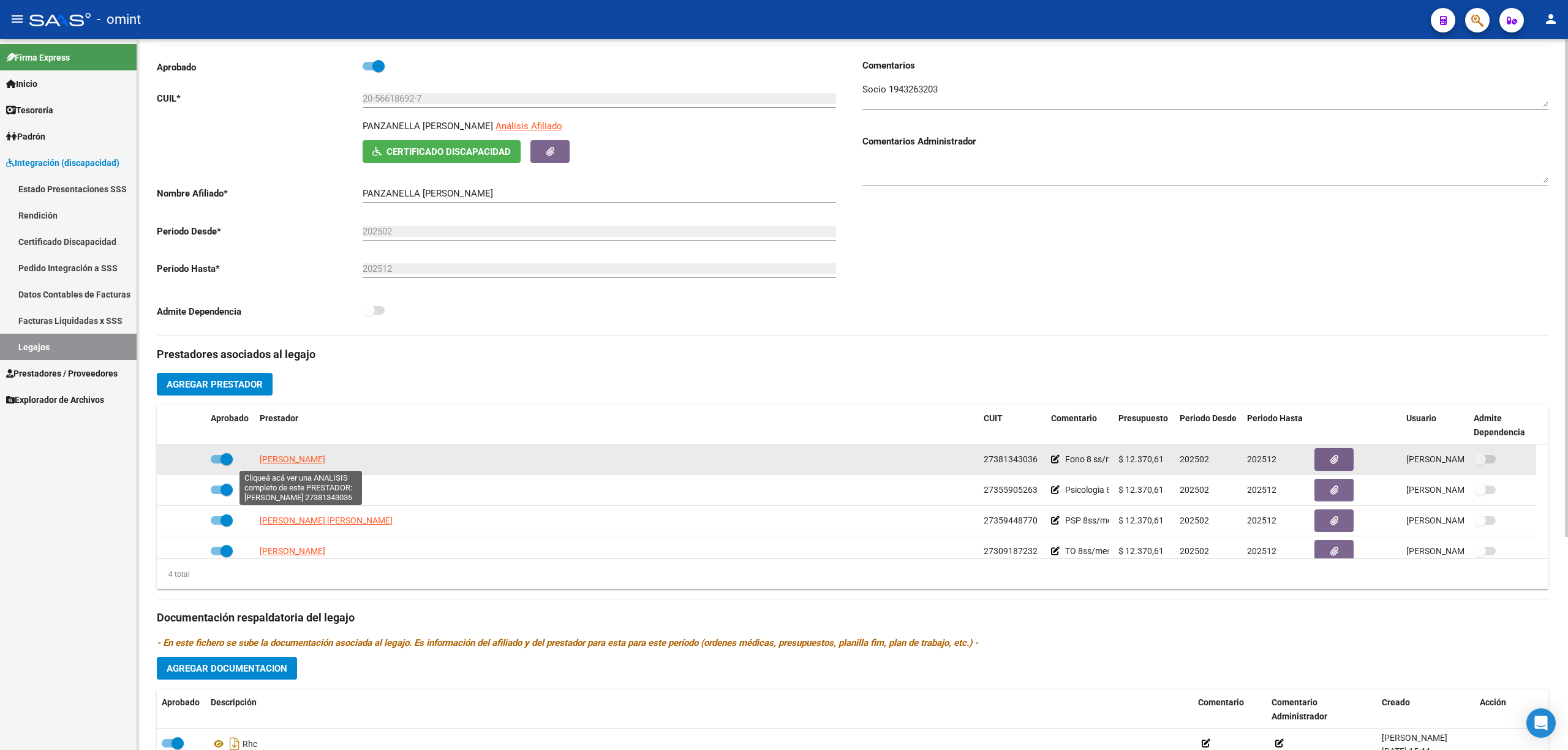
click at [293, 460] on span "[PERSON_NAME]" at bounding box center [292, 459] width 66 height 10
type textarea "27381343036"
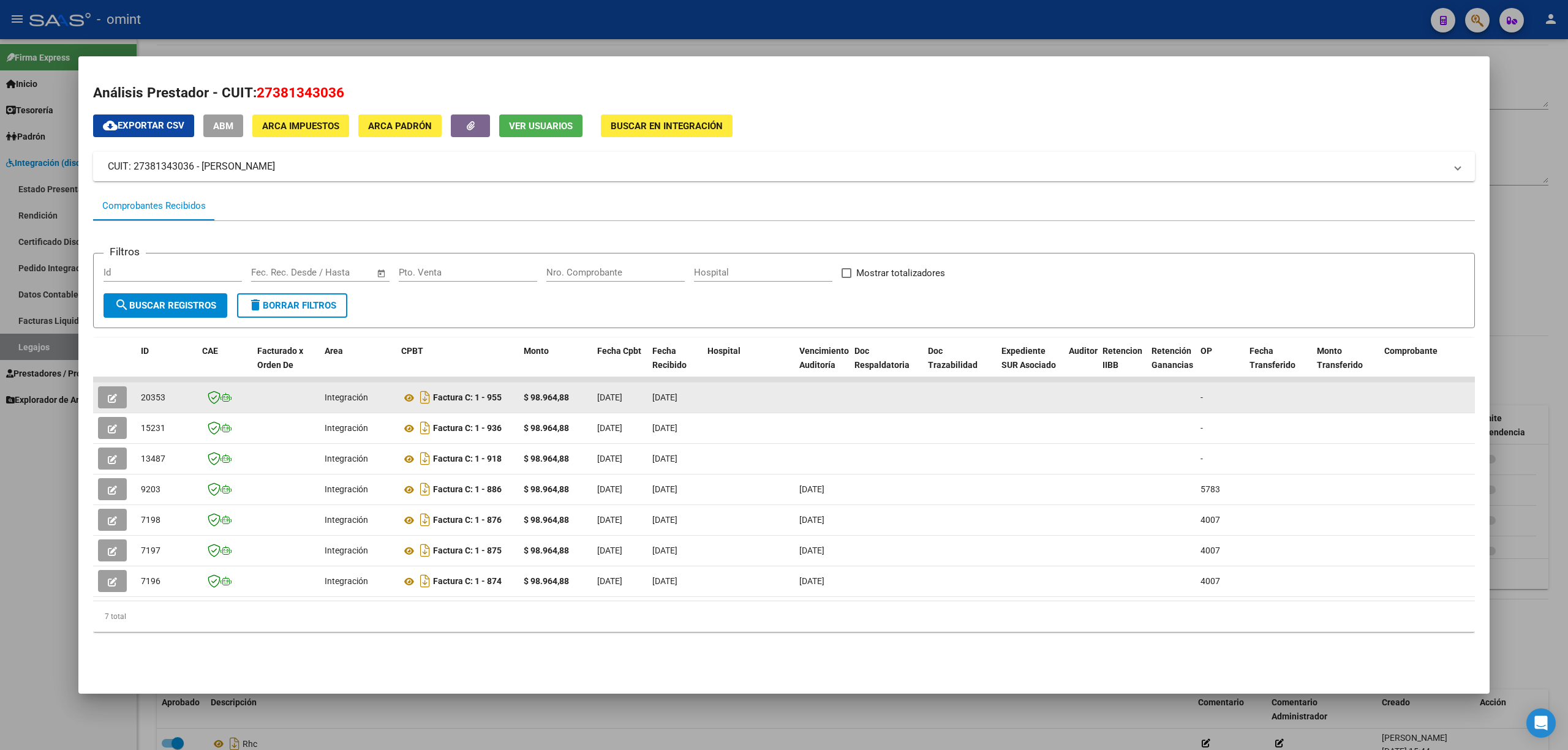
click at [109, 395] on icon "button" at bounding box center [112, 398] width 9 height 9
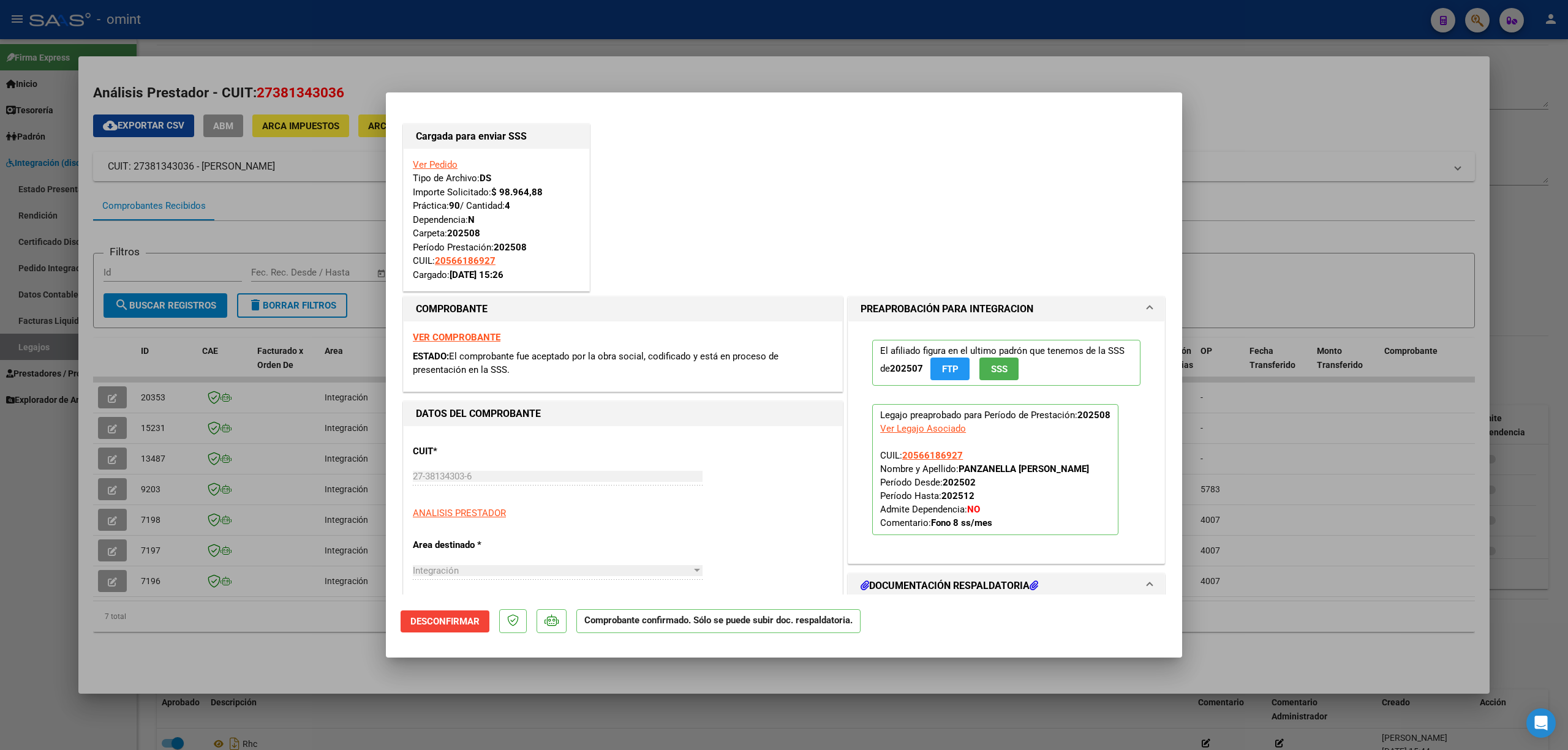
click at [424, 37] on div at bounding box center [784, 375] width 1568 height 750
type input "$ 0,00"
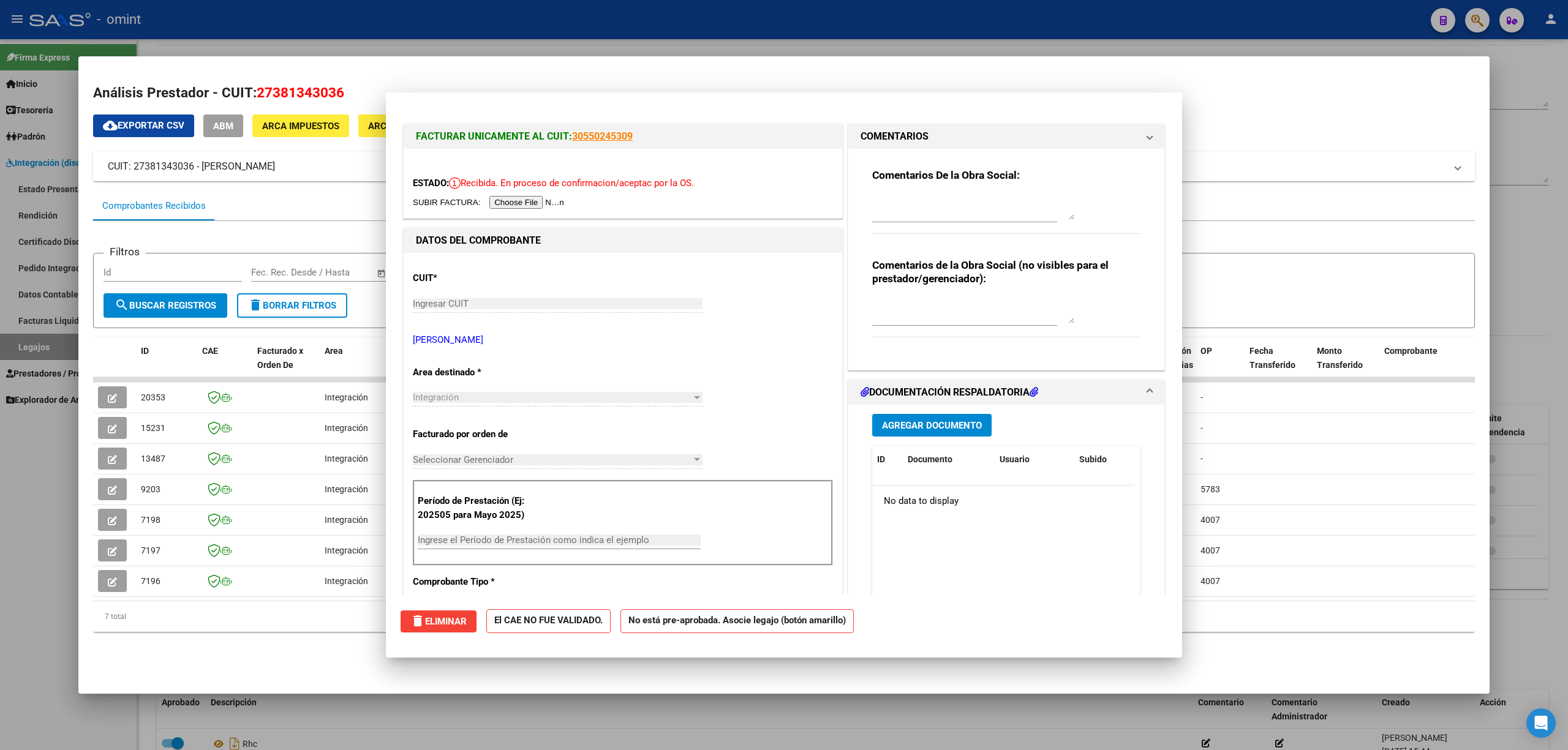
click at [422, 19] on div at bounding box center [784, 375] width 1568 height 750
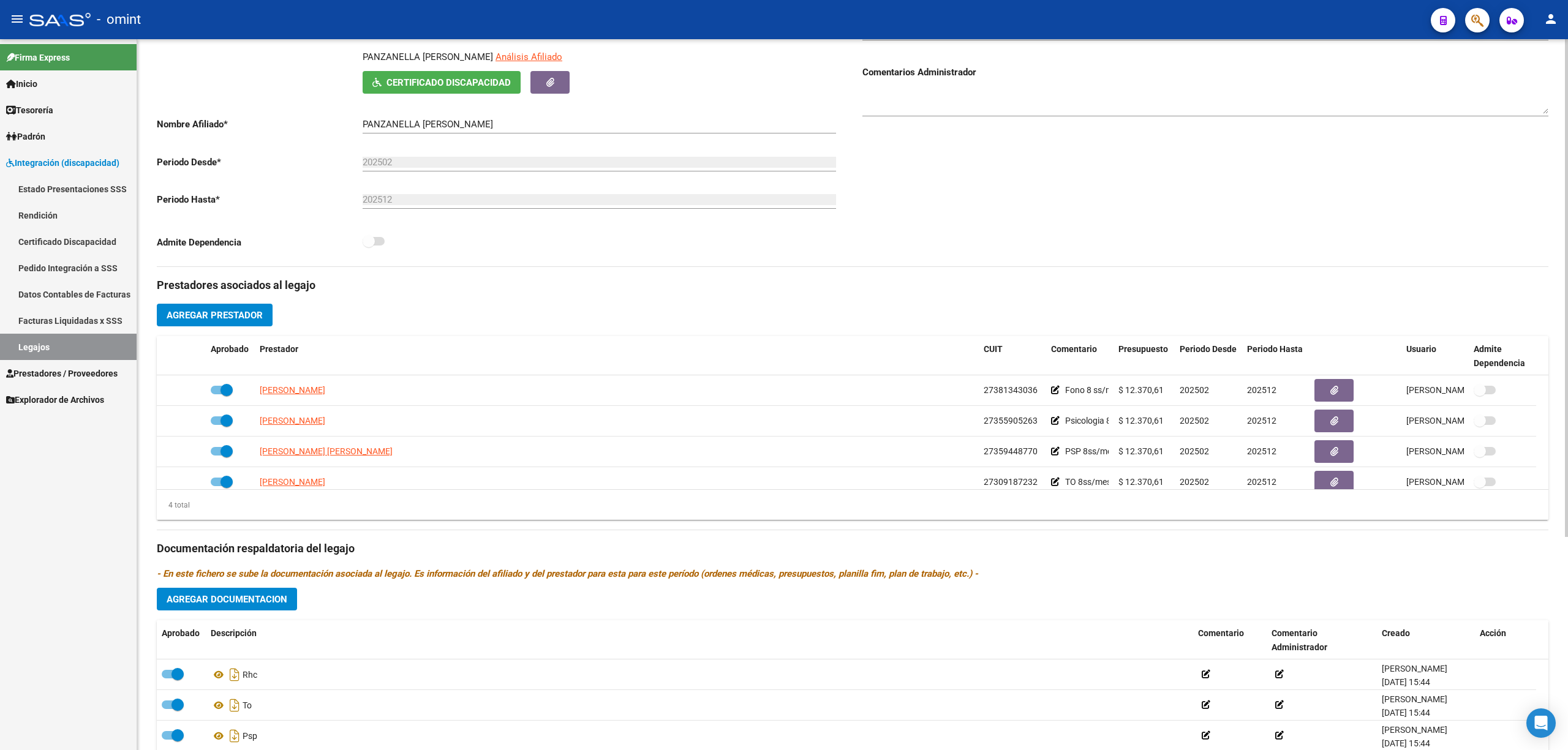
scroll to position [304, 0]
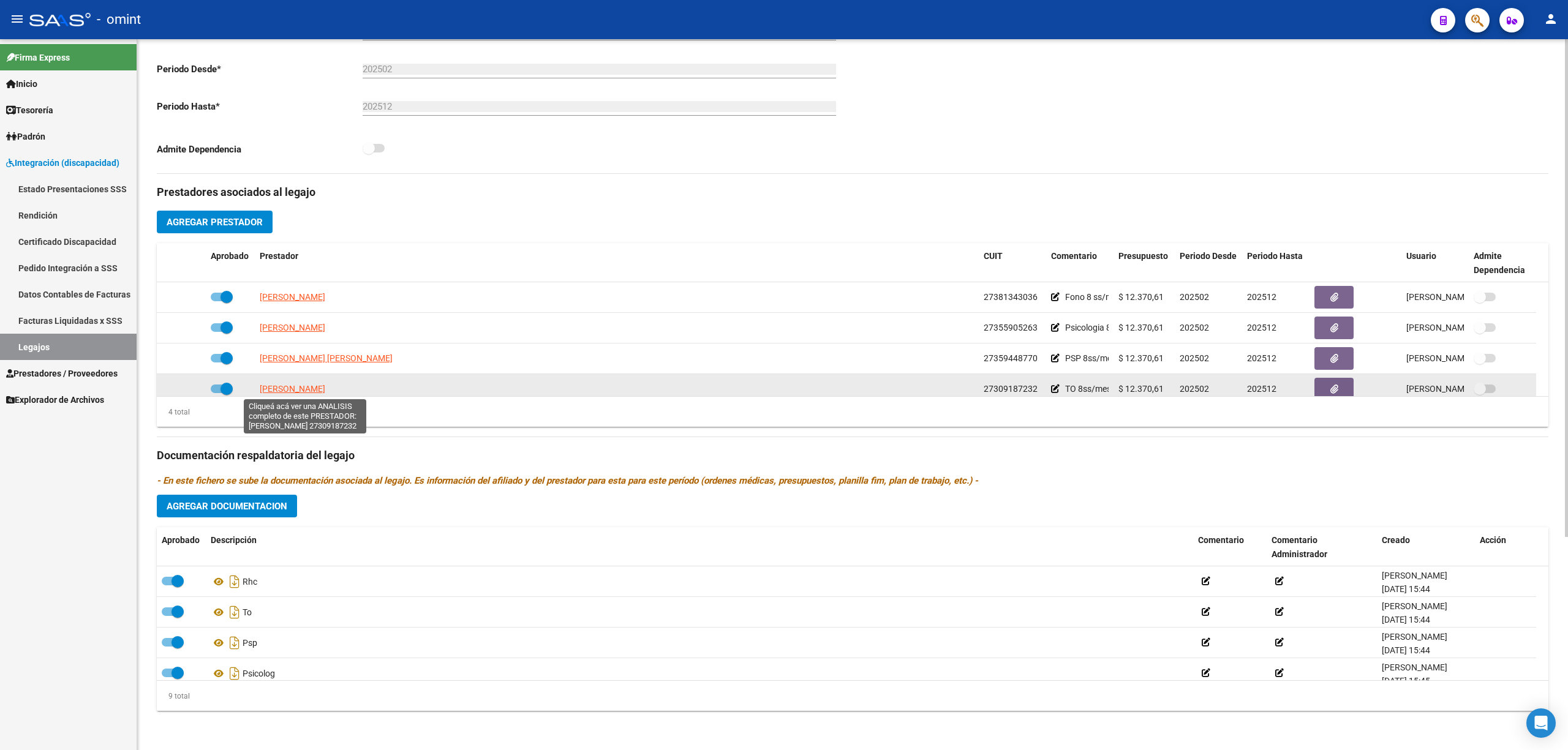
click at [295, 390] on span "[PERSON_NAME]" at bounding box center [292, 389] width 66 height 10
type textarea "27309187232"
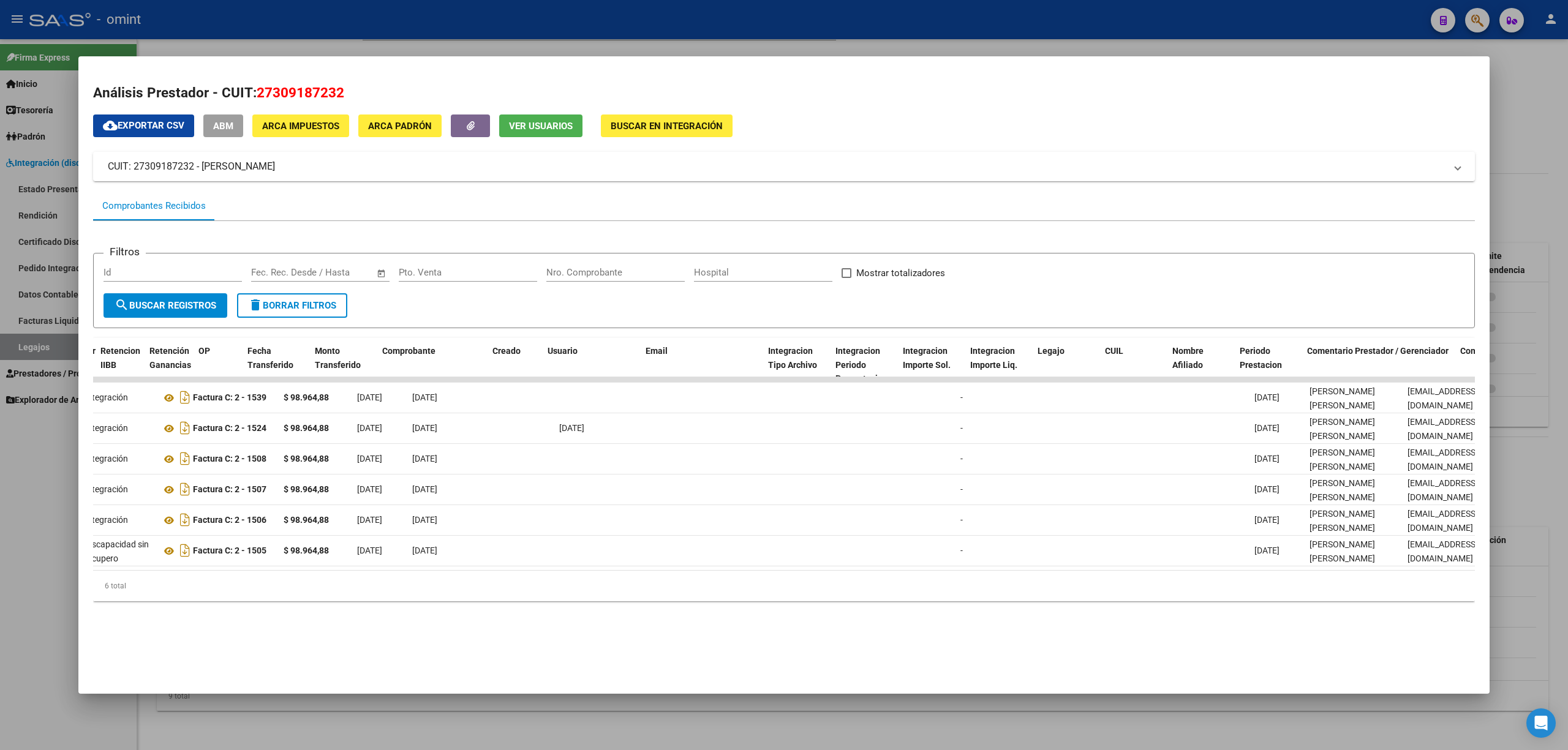
scroll to position [0, 0]
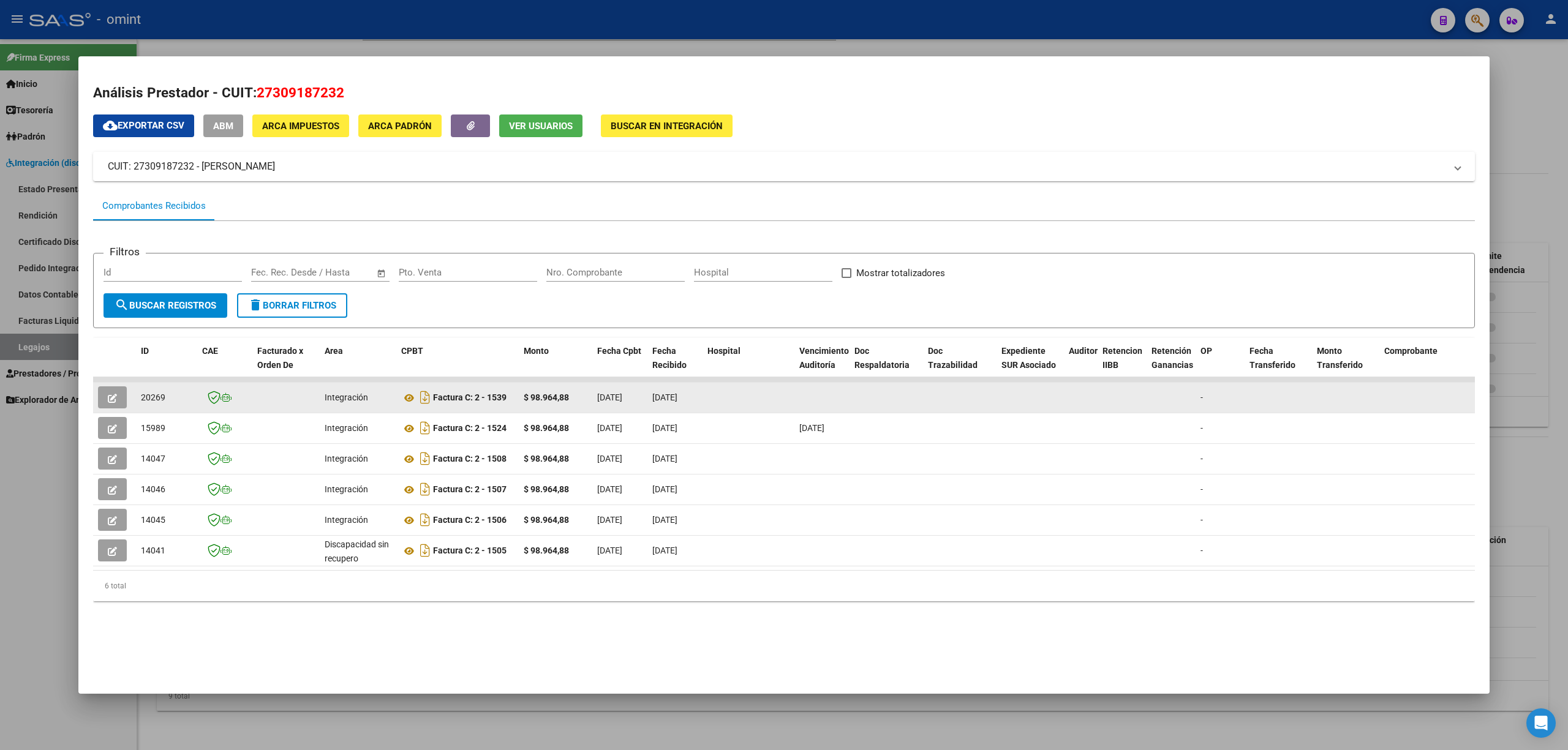
click at [150, 394] on span "20269" at bounding box center [153, 397] width 24 height 10
drag, startPoint x: 150, startPoint y: 394, endPoint x: 160, endPoint y: 409, distance: 18.0
click at [151, 394] on span "20269" at bounding box center [153, 397] width 24 height 10
copy span "20269"
click at [106, 392] on button "button" at bounding box center [112, 397] width 29 height 22
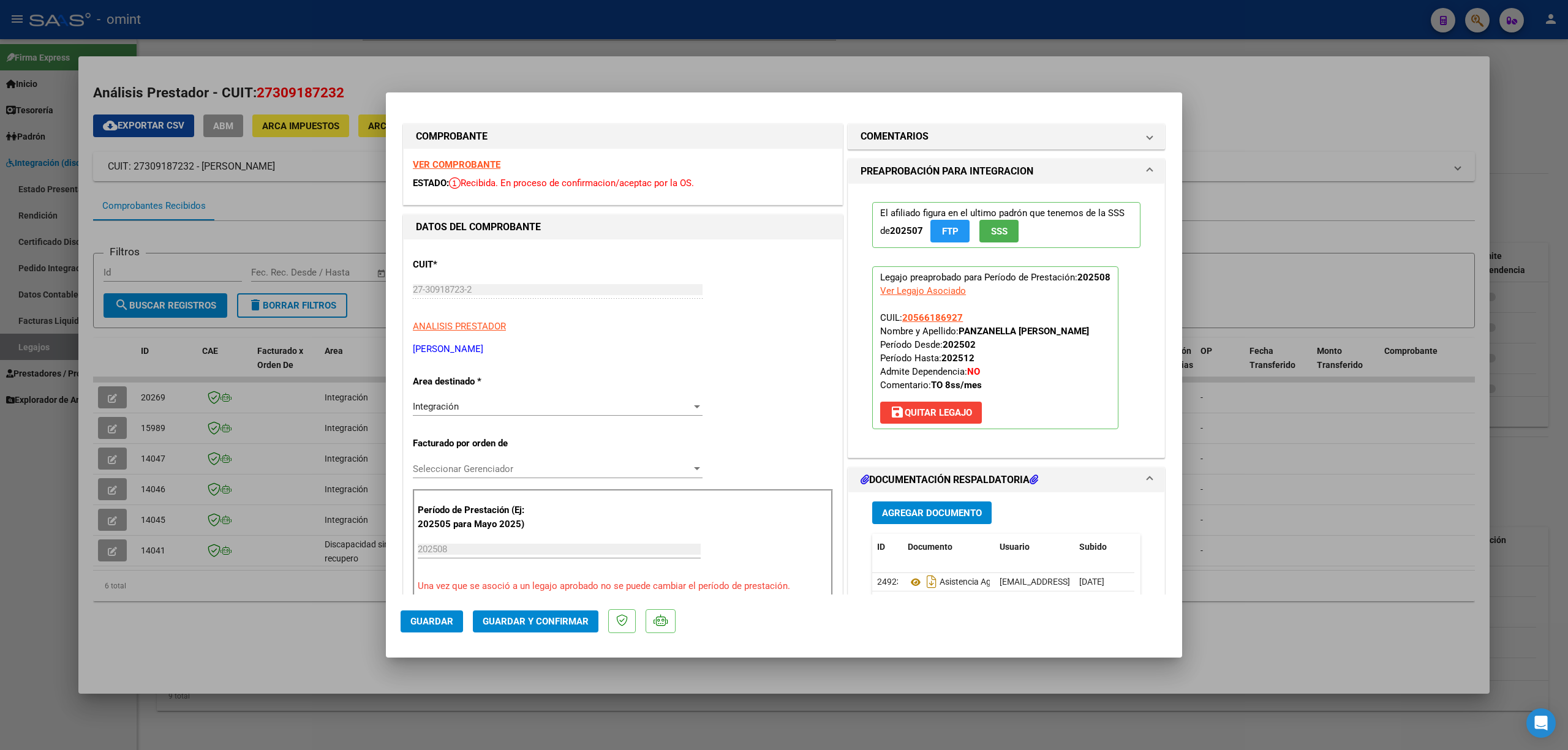
click at [461, 159] on strong "VER COMPROBANTE" at bounding box center [457, 165] width 88 height 11
click at [549, 625] on span "Guardar y Confirmar" at bounding box center [535, 621] width 106 height 11
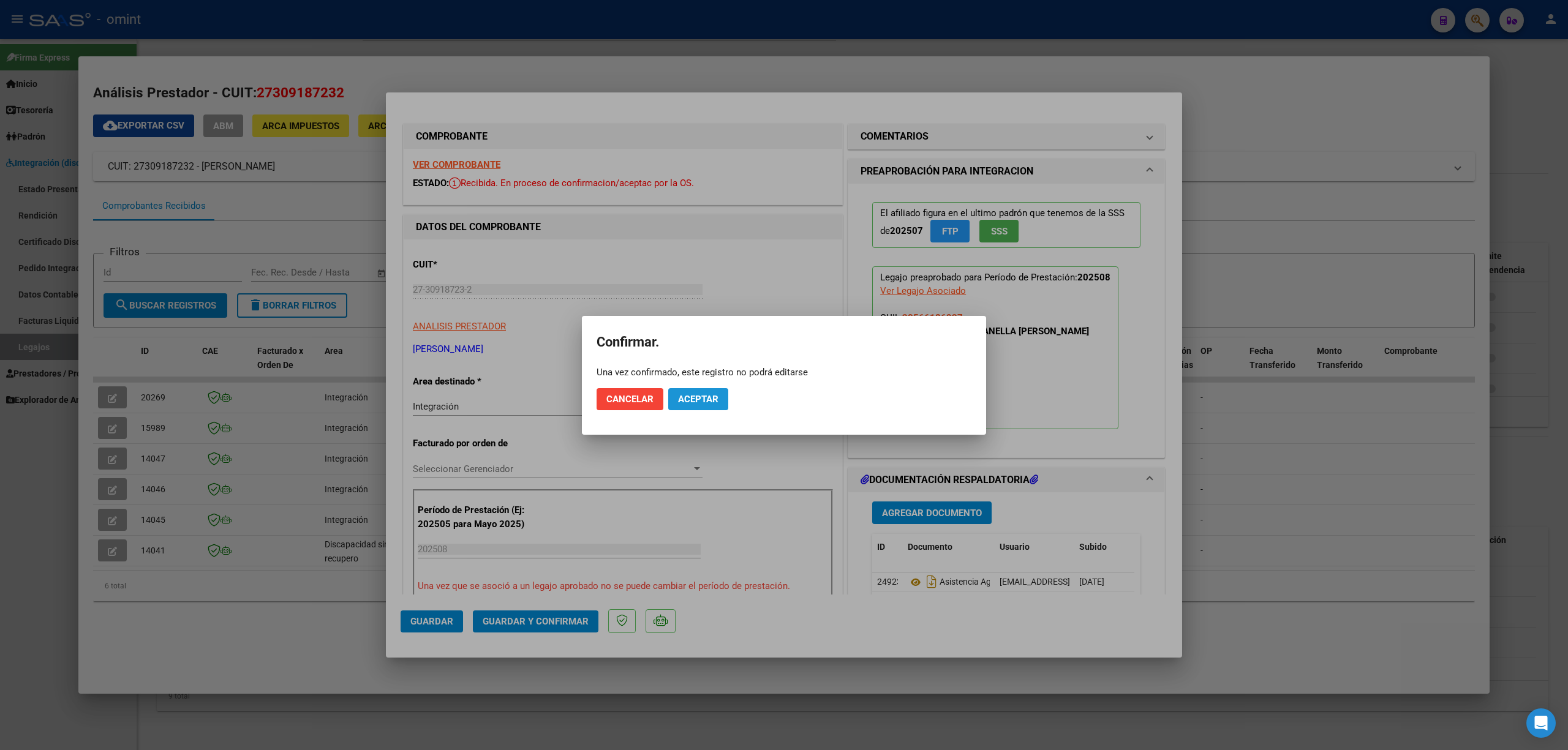
click at [707, 394] on span "Aceptar" at bounding box center [698, 399] width 41 height 11
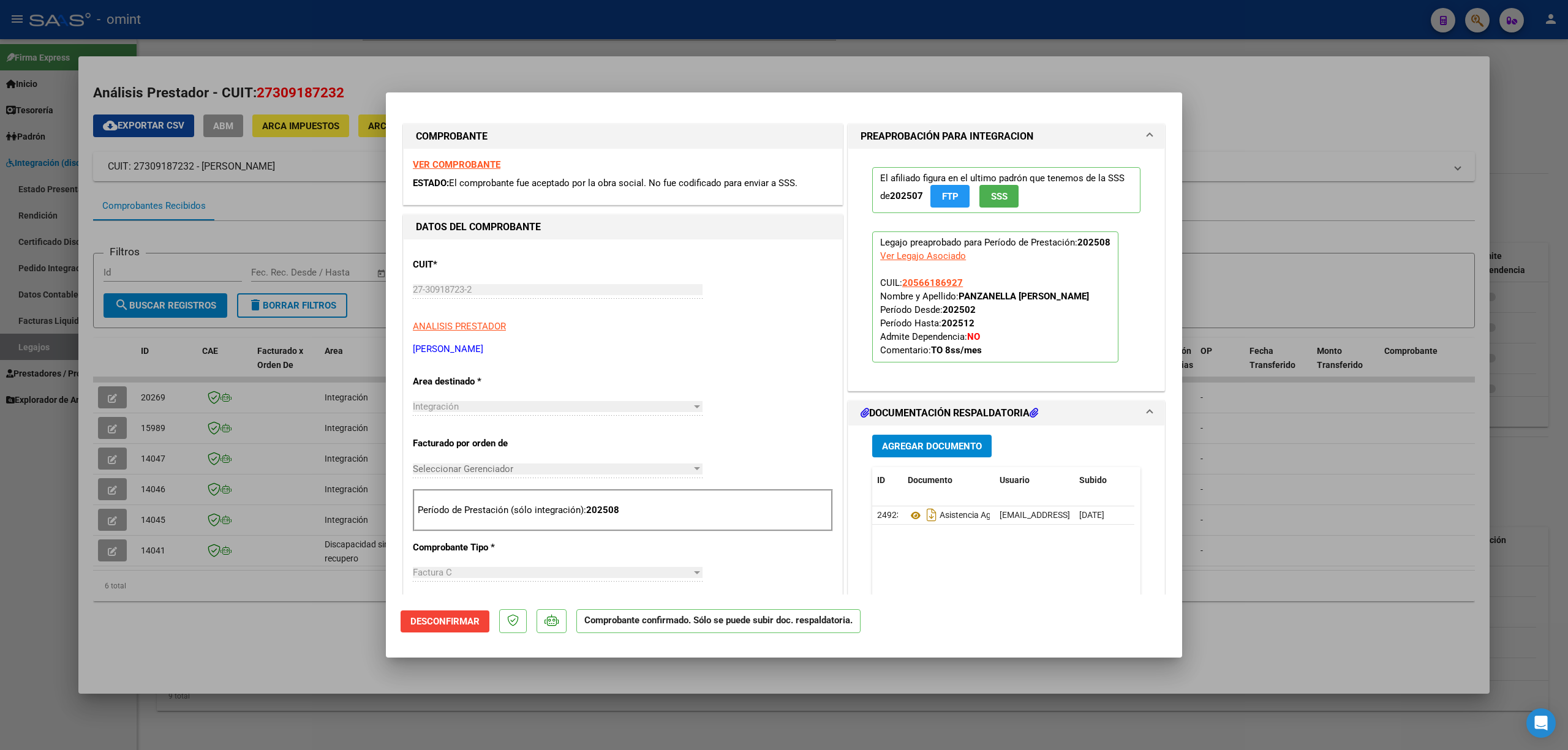
click at [269, 463] on div at bounding box center [784, 375] width 1568 height 750
type input "$ 0,00"
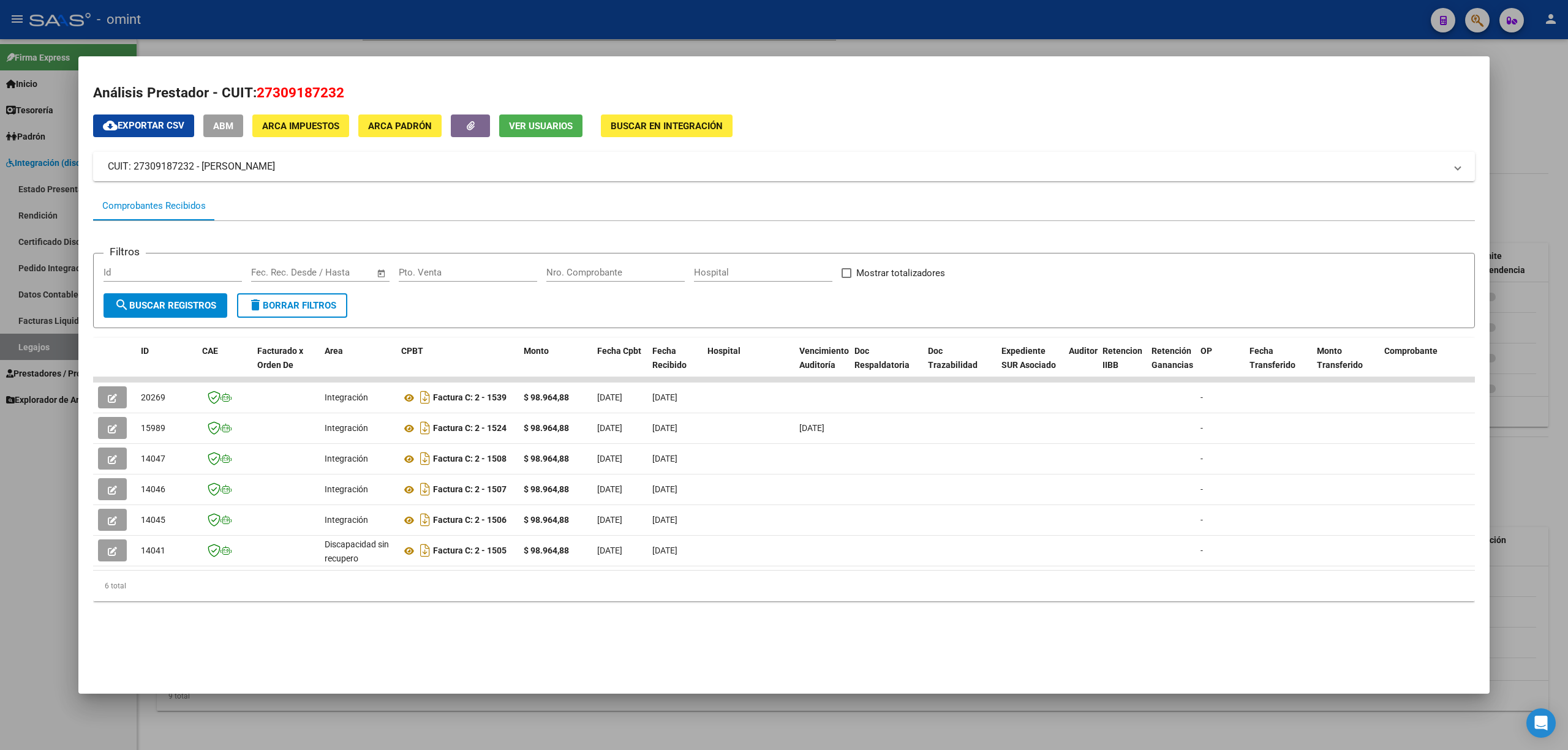
click at [232, 33] on div at bounding box center [784, 375] width 1568 height 750
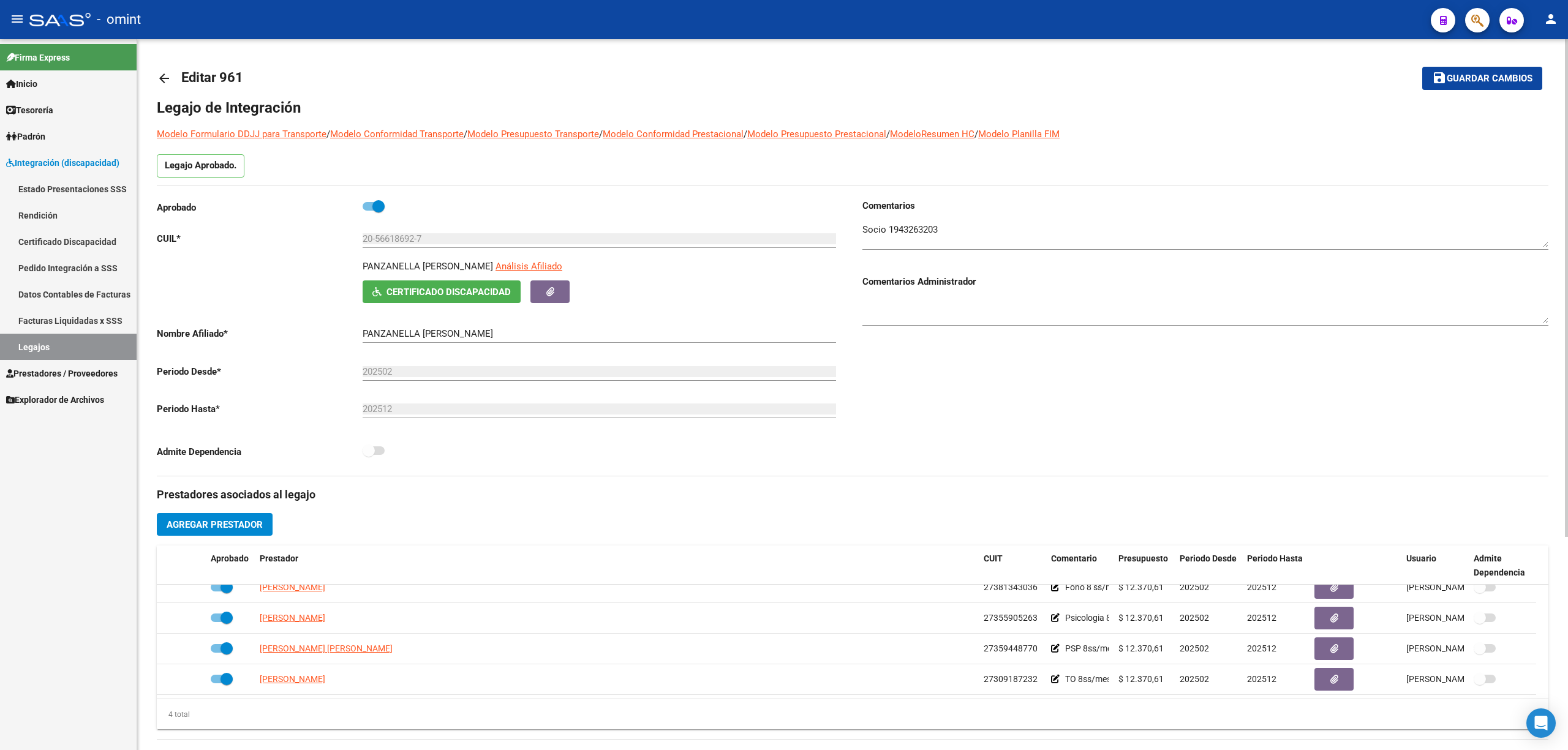
click at [162, 76] on mat-icon "arrow_back" at bounding box center [164, 79] width 15 height 15
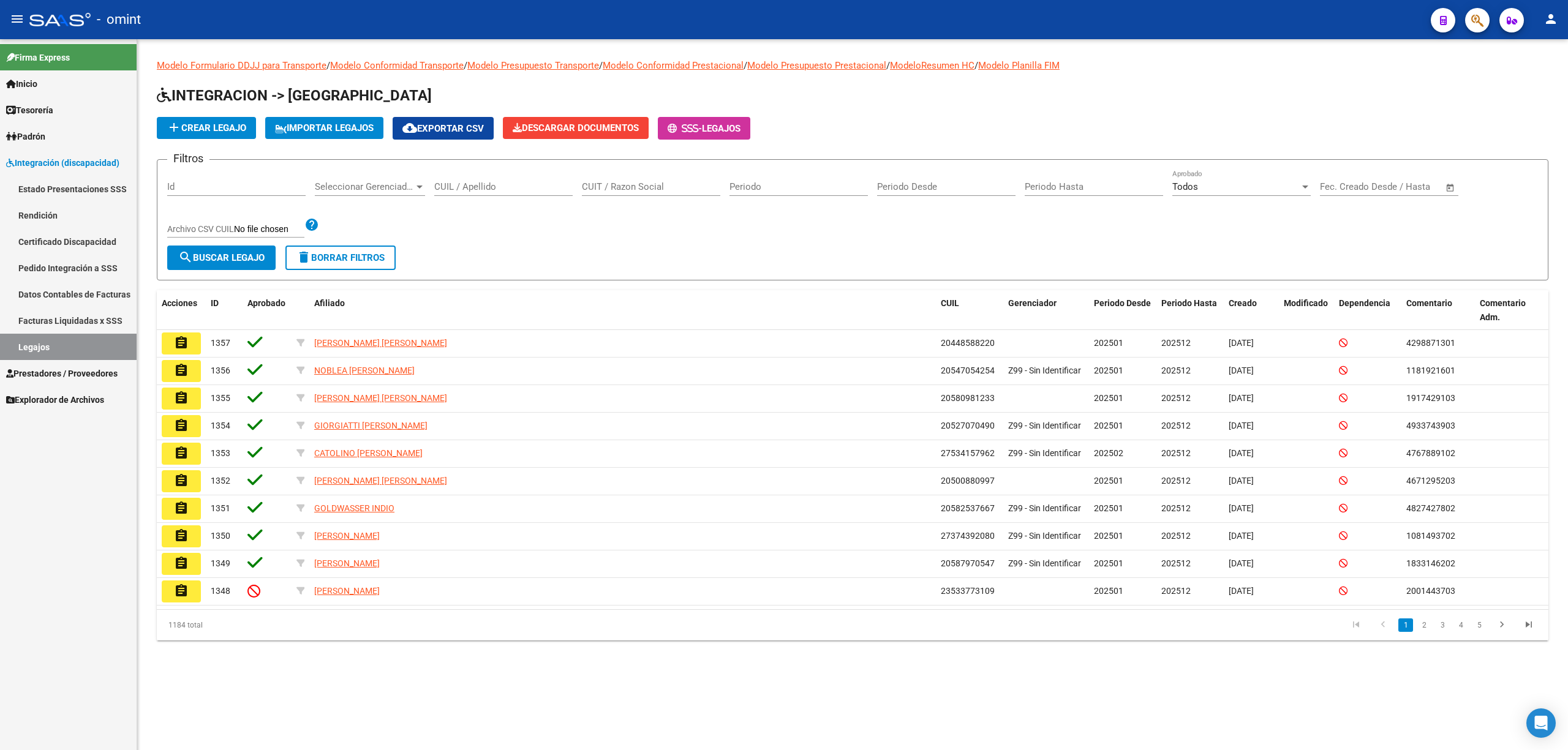
click at [479, 194] on div "CUIL / Apellido" at bounding box center [503, 182] width 138 height 26
click at [471, 187] on input "CUIL / Apellido" at bounding box center [503, 187] width 138 height 11
paste input "20528658653"
type input "20528658653"
click at [243, 248] on button "search Buscar Legajo" at bounding box center [221, 257] width 108 height 24
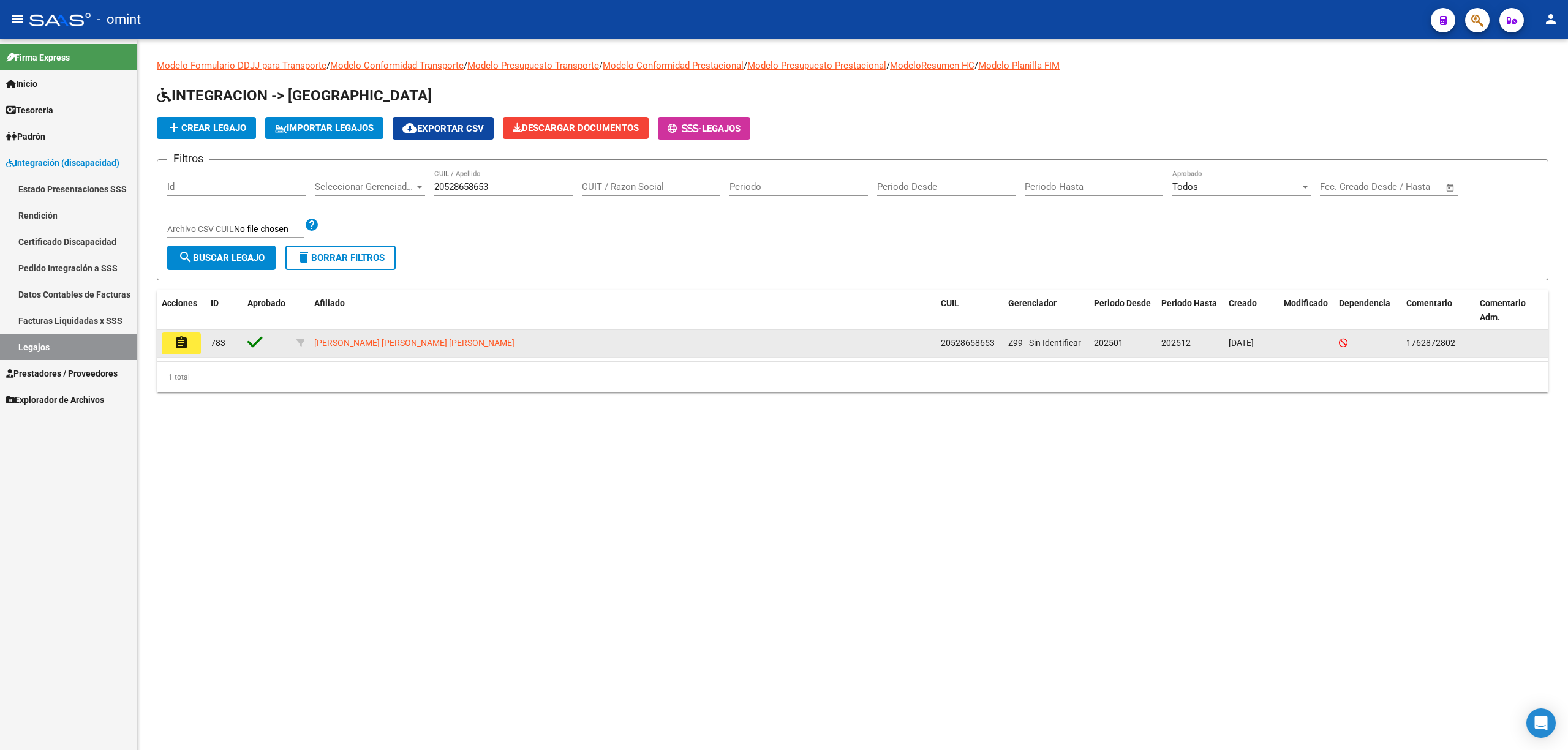
click at [187, 343] on mat-icon "assignment" at bounding box center [182, 343] width 15 height 15
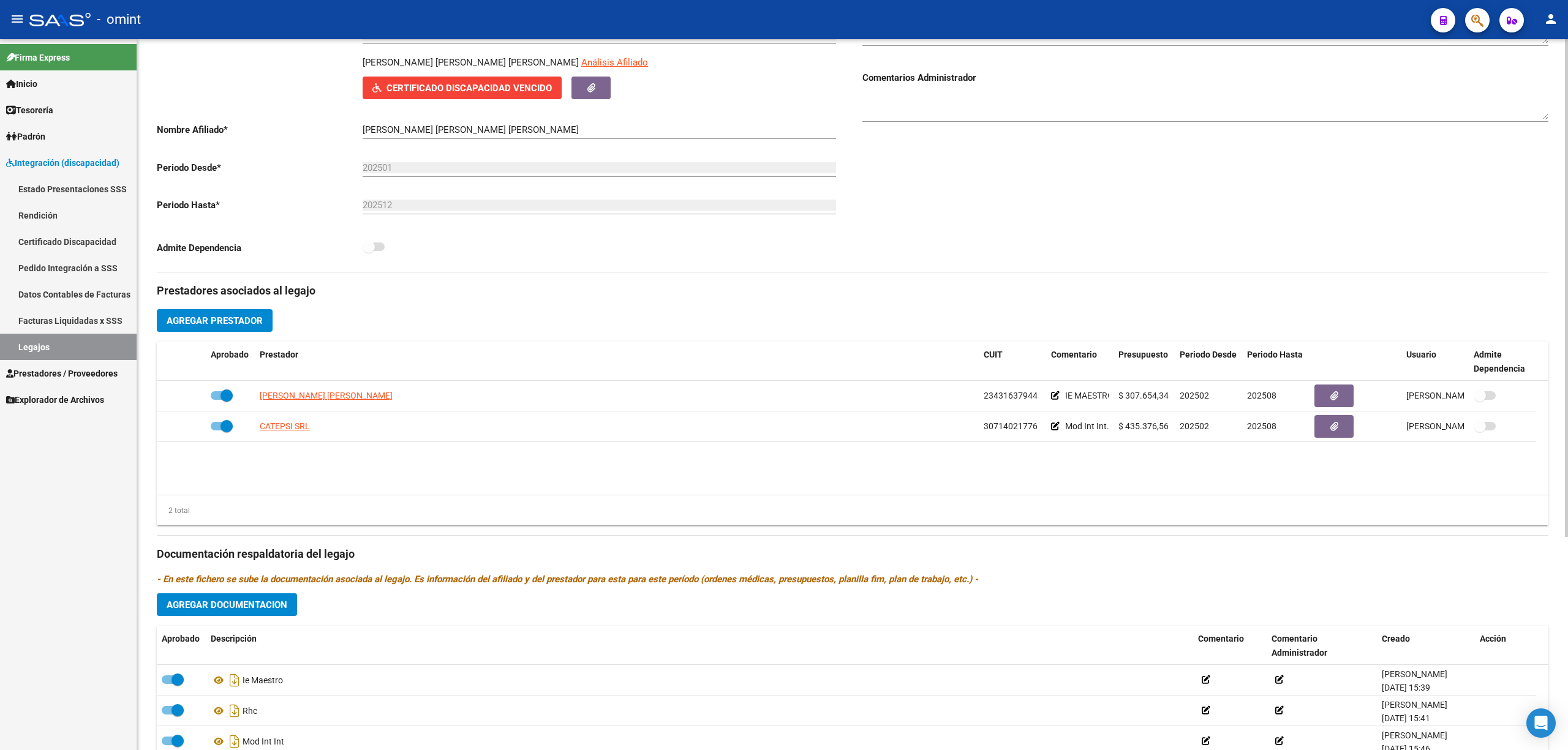
scroll to position [245, 0]
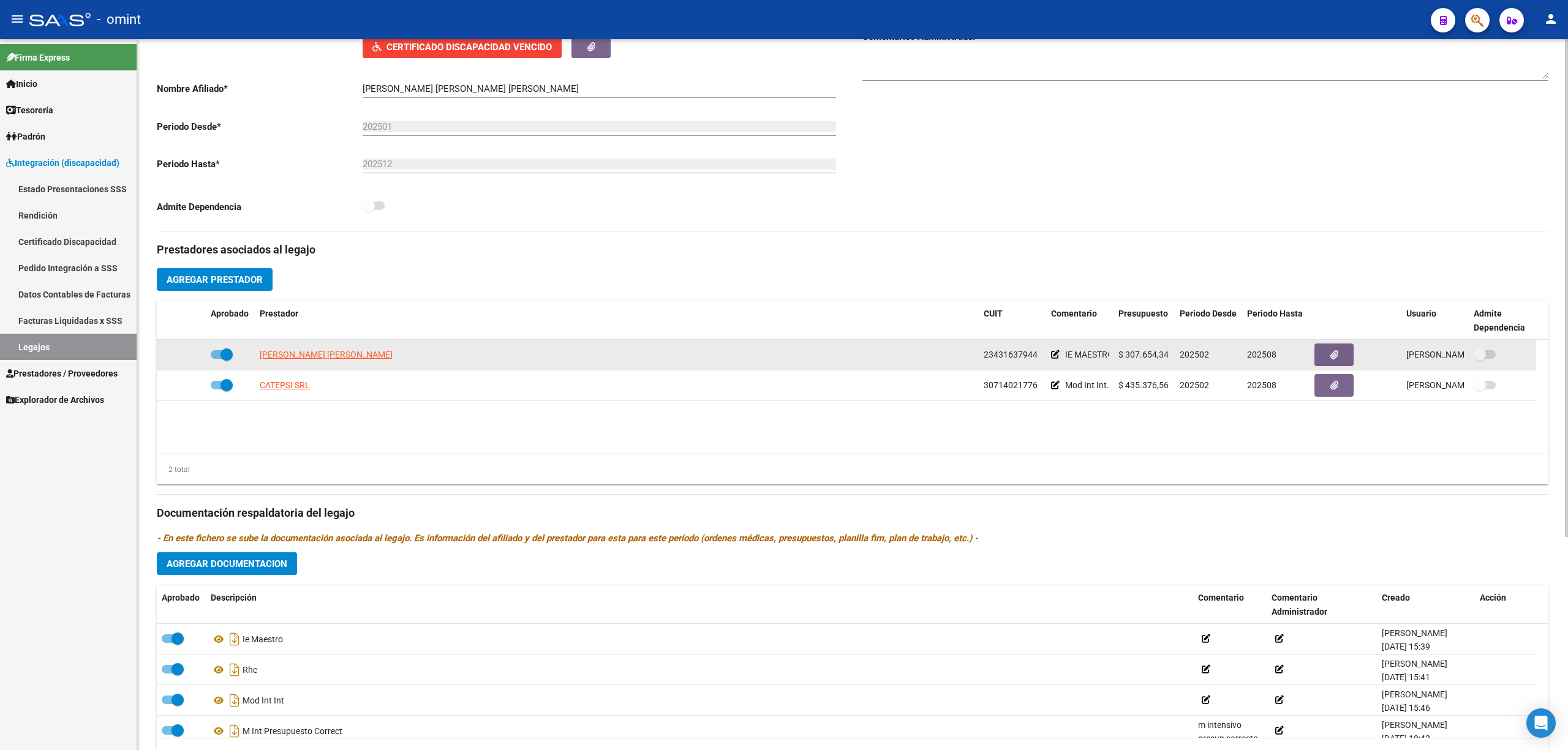
click at [326, 356] on span "[PERSON_NAME] [PERSON_NAME]" at bounding box center [326, 355] width 133 height 10
type textarea "23431637944"
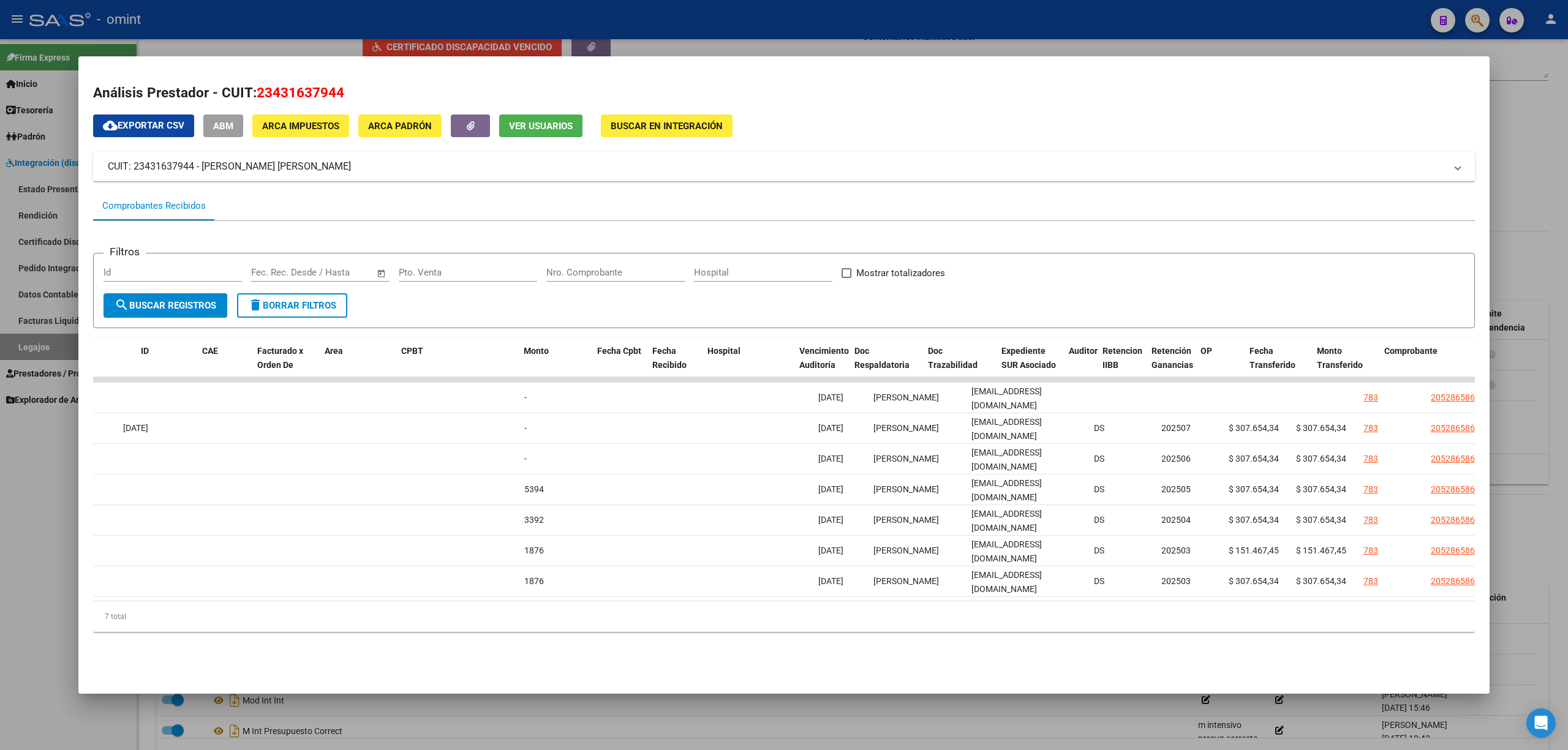
scroll to position [0, 0]
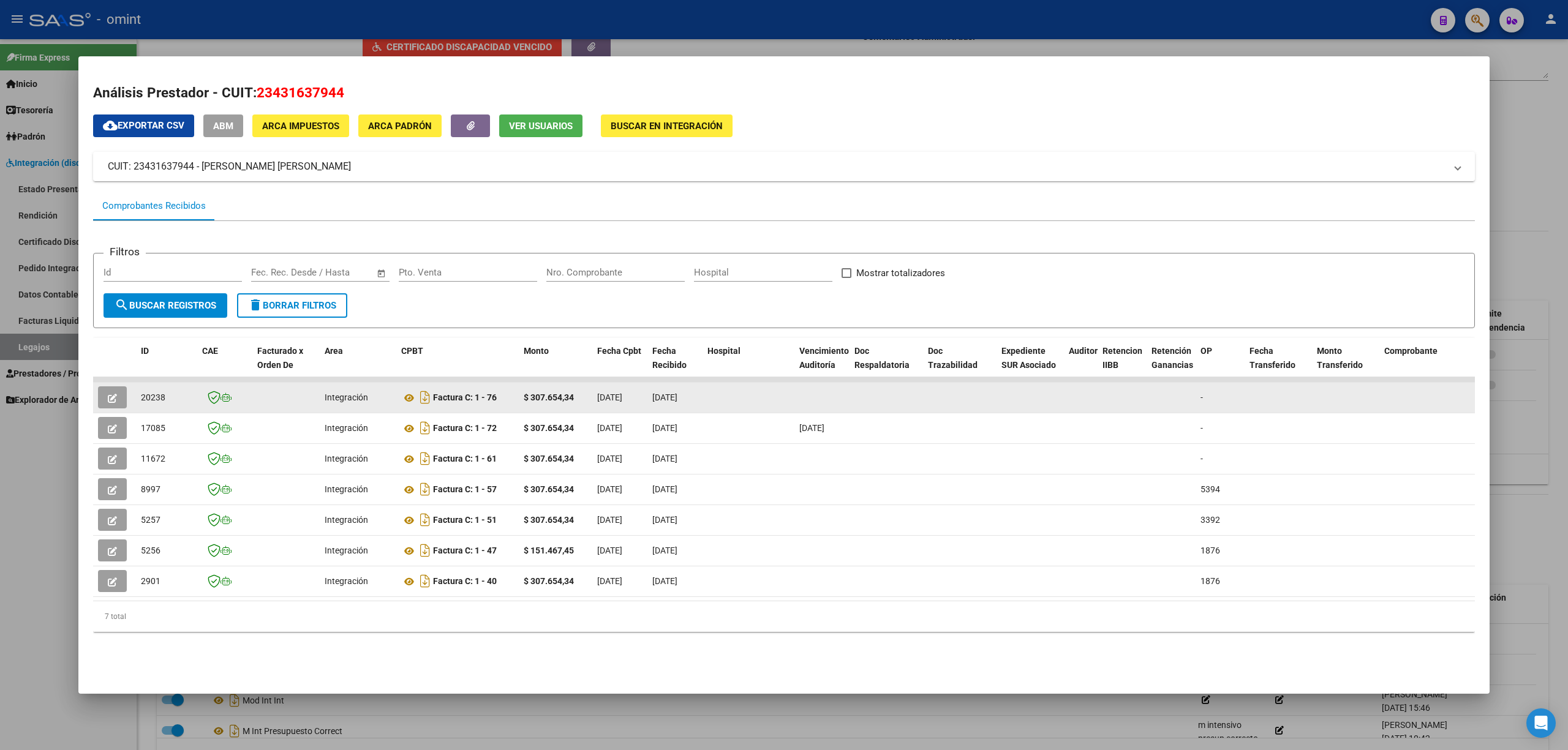
click at [150, 397] on span "20238" at bounding box center [153, 397] width 24 height 10
click at [151, 397] on span "20238" at bounding box center [153, 397] width 24 height 10
click at [152, 388] on datatable-body-cell "20238" at bounding box center [167, 397] width 61 height 30
click at [155, 395] on span "20238" at bounding box center [153, 397] width 24 height 10
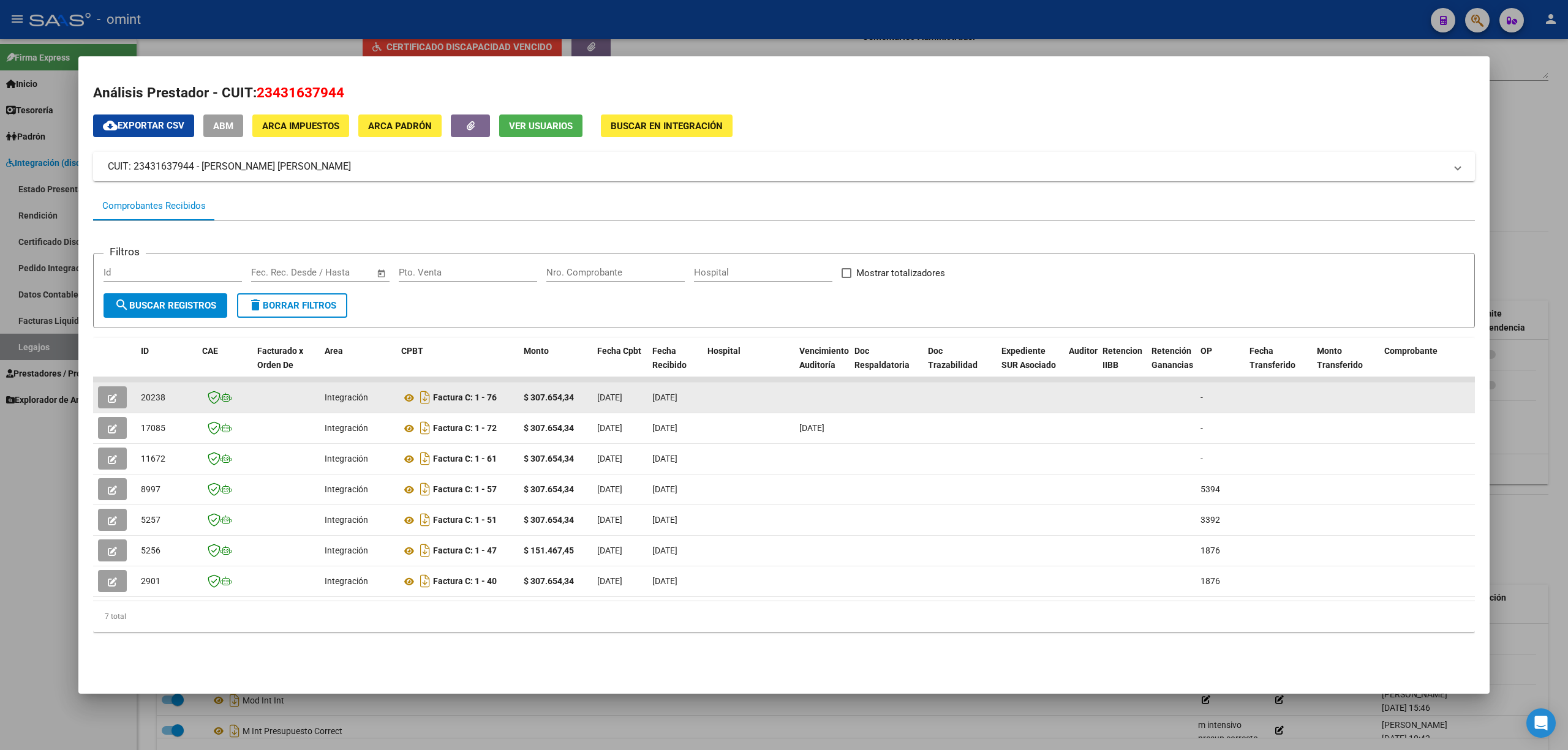
copy span "20238"
click at [106, 398] on button "button" at bounding box center [112, 397] width 29 height 22
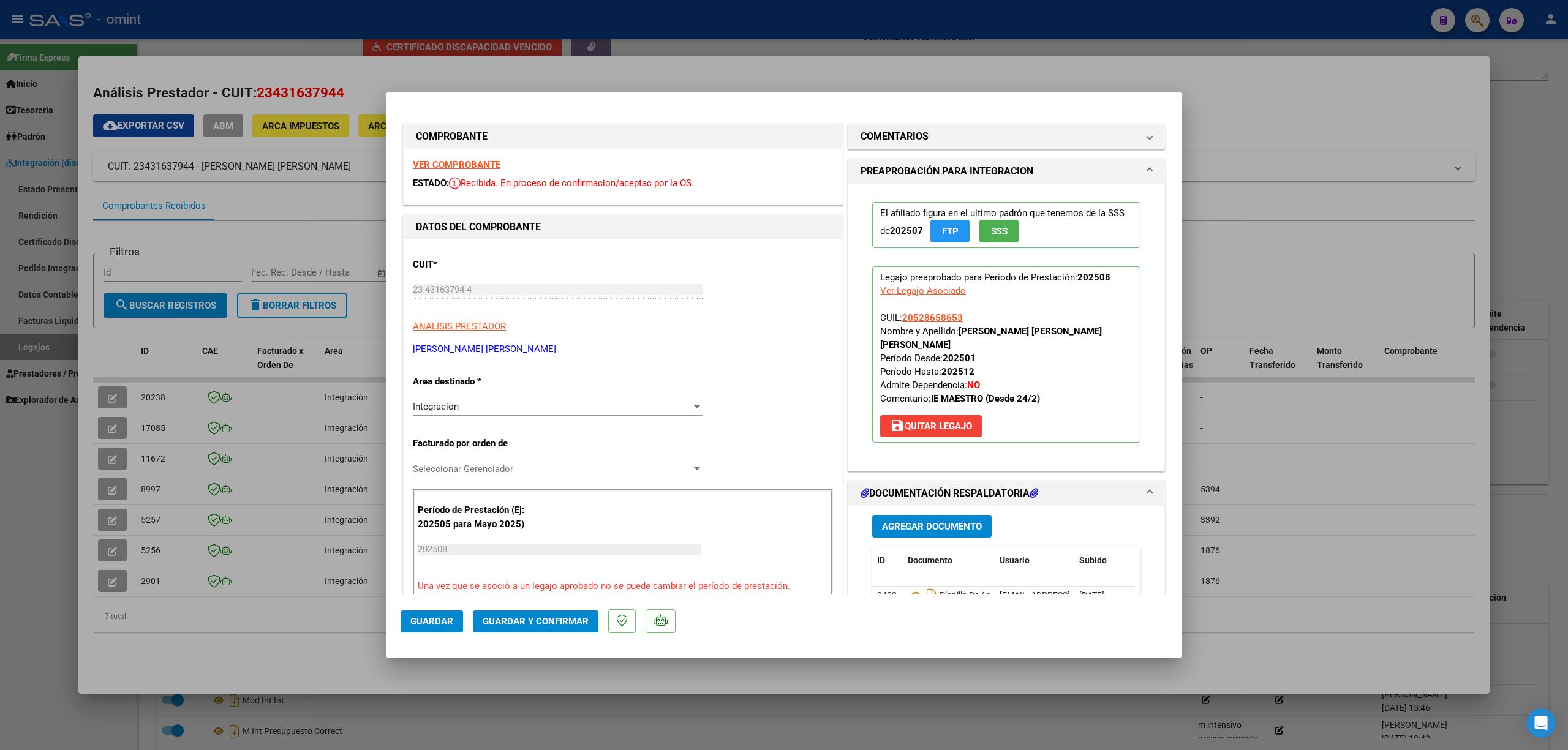
click at [466, 171] on div "VER COMPROBANTE ESTADO: Recibida. En proceso de confirmacion/aceptac por la OS." at bounding box center [622, 177] width 438 height 56
click at [474, 155] on div "VER COMPROBANTE ESTADO: Recibida. En proceso de confirmacion/aceptac por la OS." at bounding box center [622, 177] width 438 height 56
click at [471, 171] on div "VER COMPROBANTE ESTADO: Recibida. En proceso de confirmacion/aceptac por la OS." at bounding box center [622, 177] width 438 height 56
click at [473, 167] on strong "VER COMPROBANTE" at bounding box center [457, 165] width 88 height 11
click at [567, 618] on span "Guardar y Confirmar" at bounding box center [535, 621] width 106 height 11
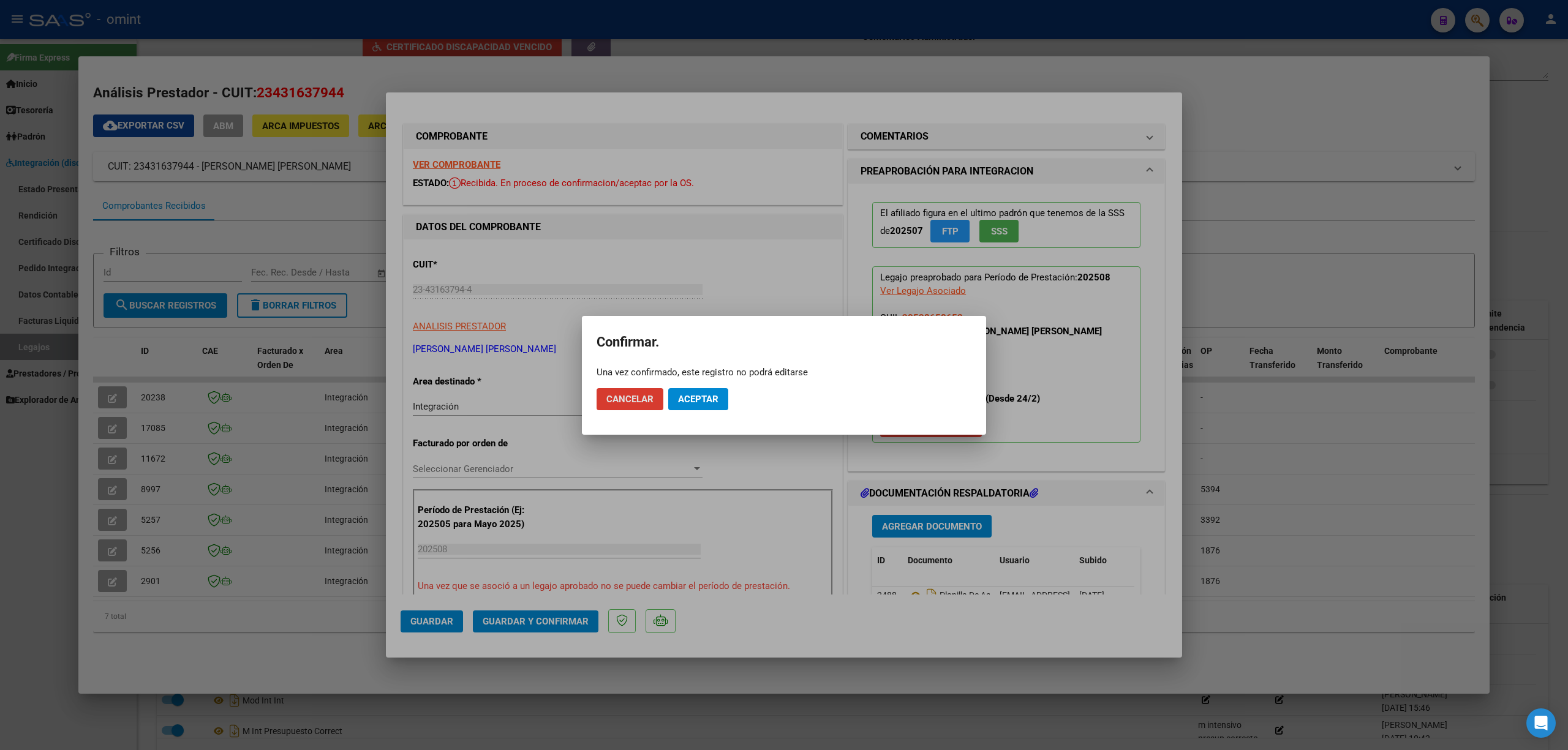
click at [696, 390] on button "Aceptar" at bounding box center [697, 399] width 60 height 22
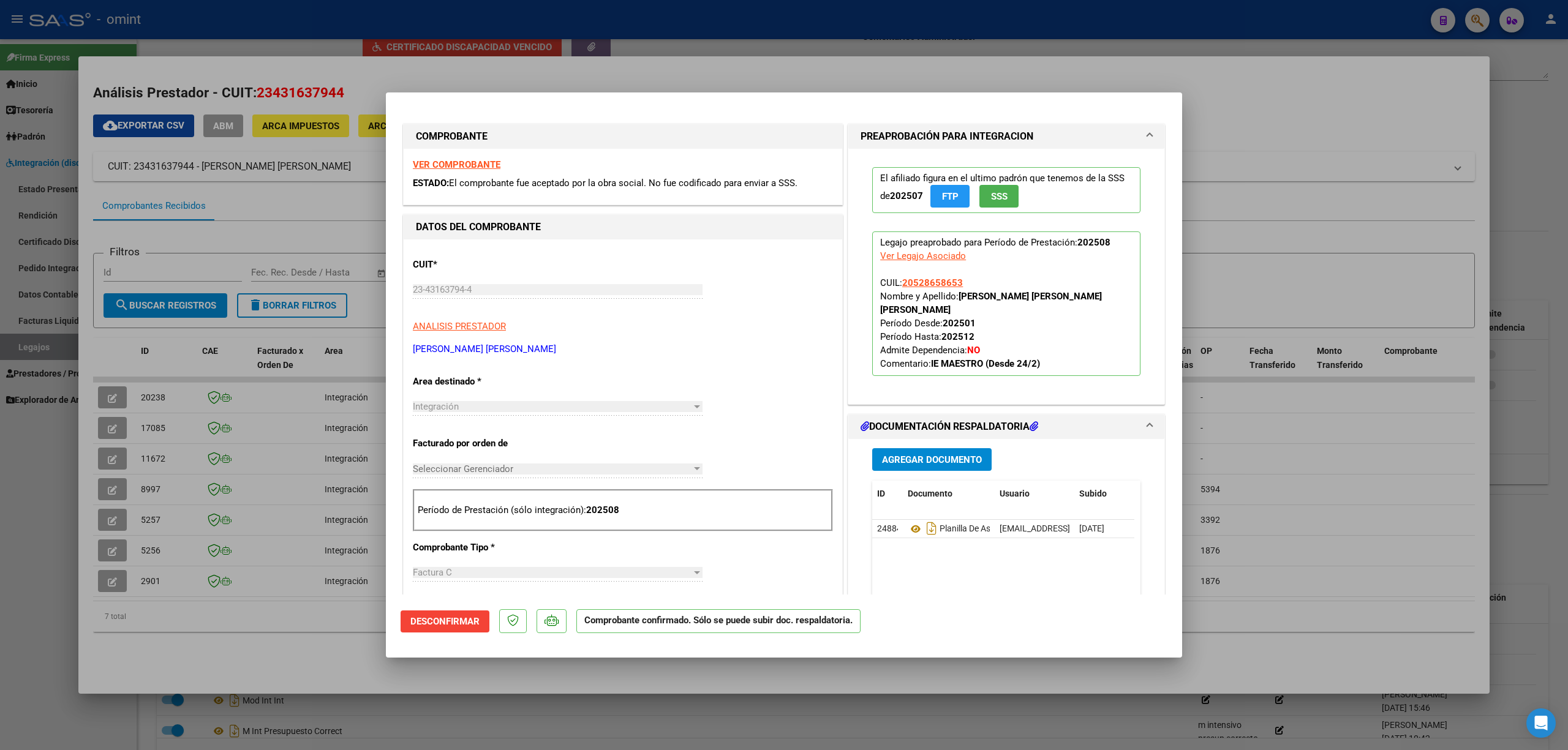
click at [307, 369] on div at bounding box center [784, 375] width 1568 height 750
type input "$ 0,00"
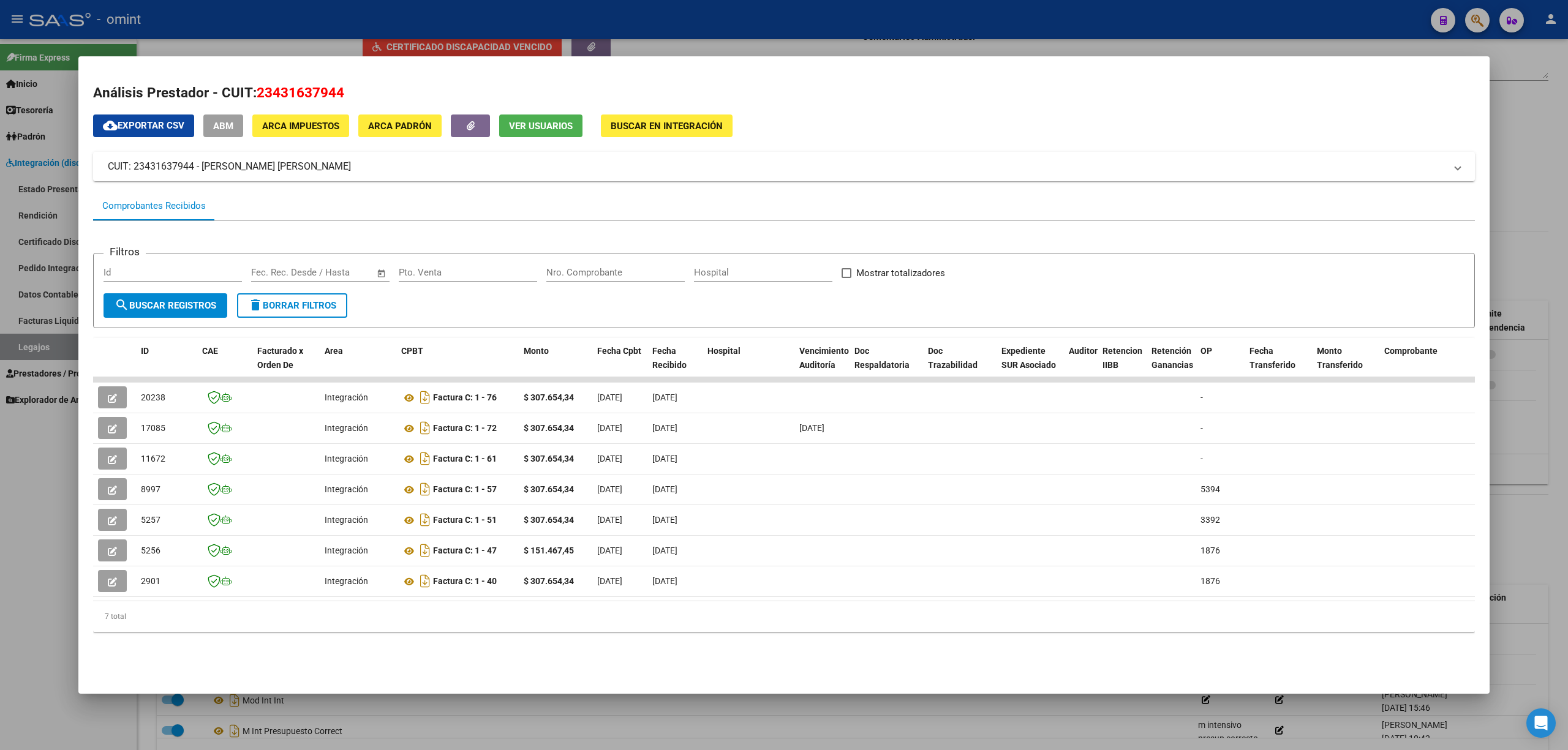
click at [160, 31] on div at bounding box center [784, 375] width 1568 height 750
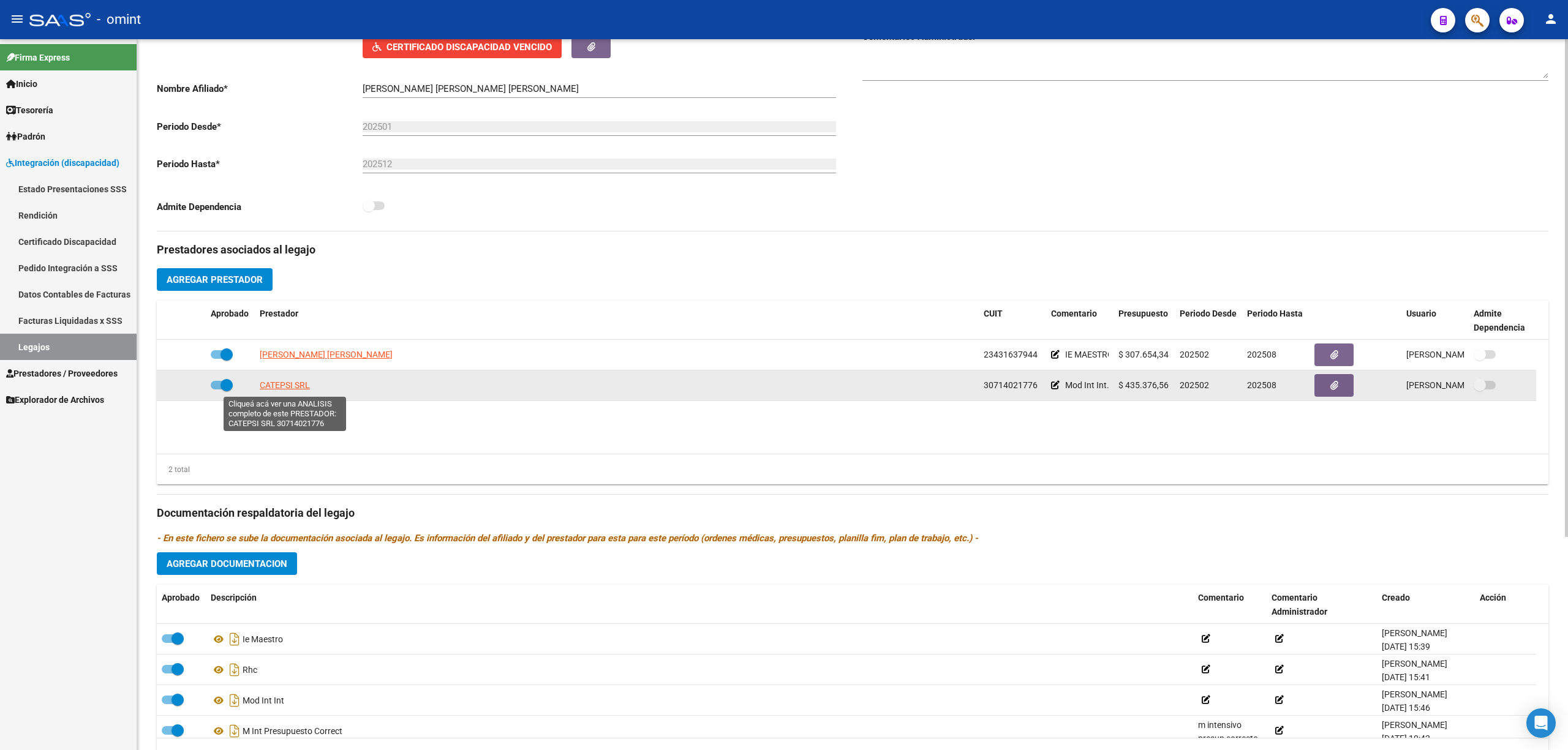
click at [285, 382] on span "CATEPSI SRL" at bounding box center [284, 385] width 50 height 10
type textarea "30714021776"
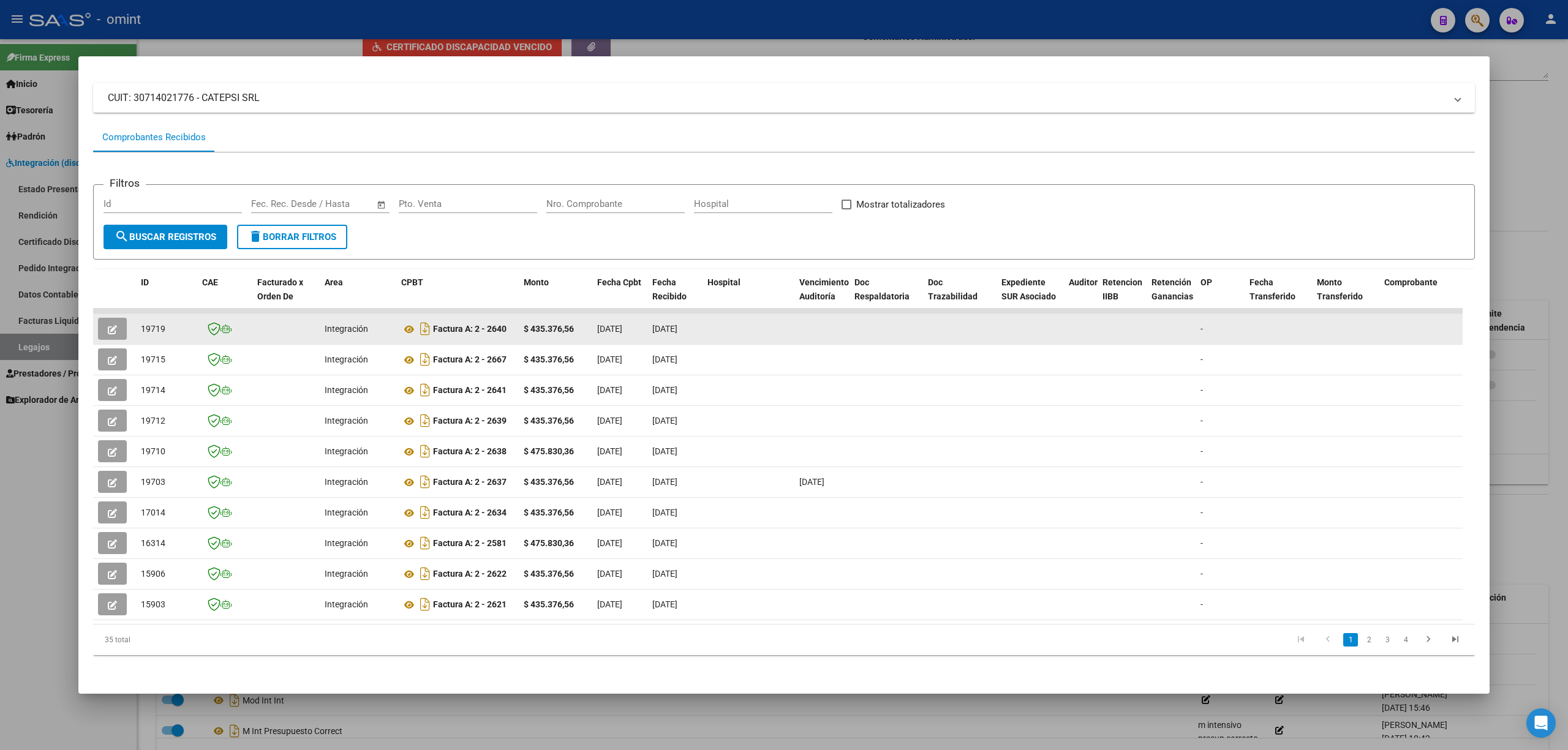
click at [138, 314] on datatable-body-cell "19719" at bounding box center [167, 329] width 61 height 30
click at [140, 314] on datatable-body-cell "19719" at bounding box center [167, 329] width 61 height 30
copy span "19719"
click at [107, 319] on button "button" at bounding box center [112, 329] width 29 height 22
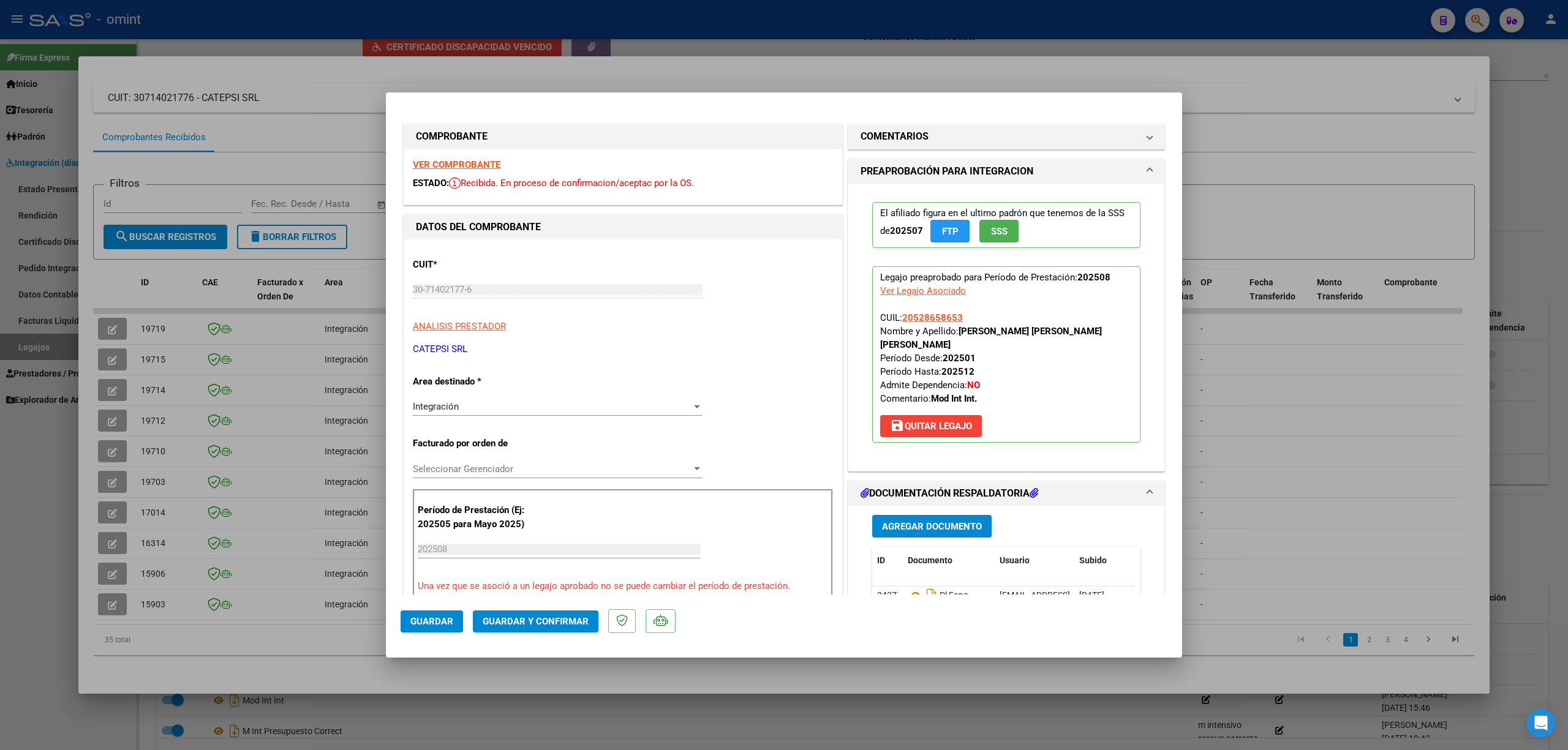
click at [444, 160] on strong "VER COMPROBANTE" at bounding box center [457, 165] width 88 height 11
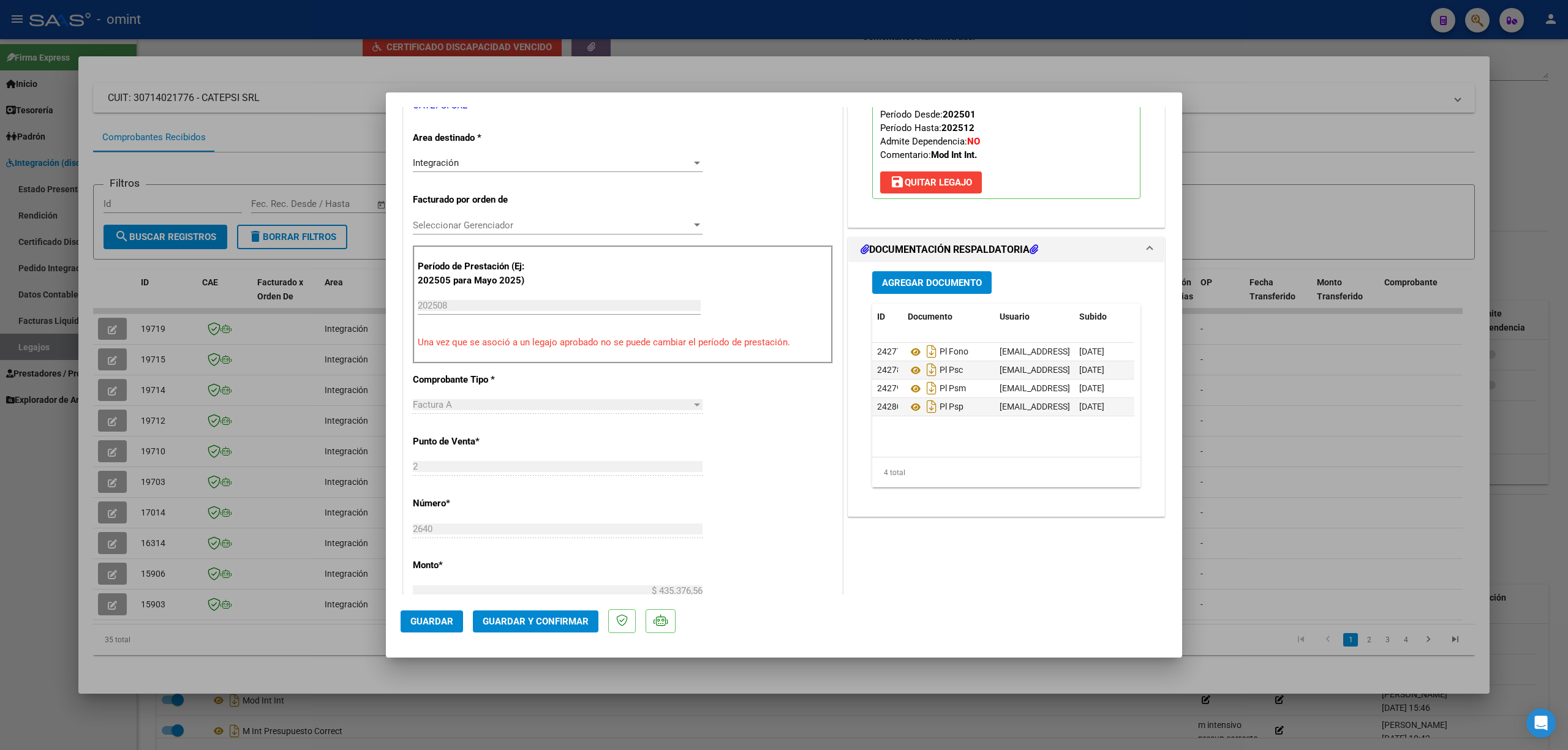
scroll to position [245, 0]
click at [539, 622] on span "Guardar y Confirmar" at bounding box center [535, 621] width 106 height 11
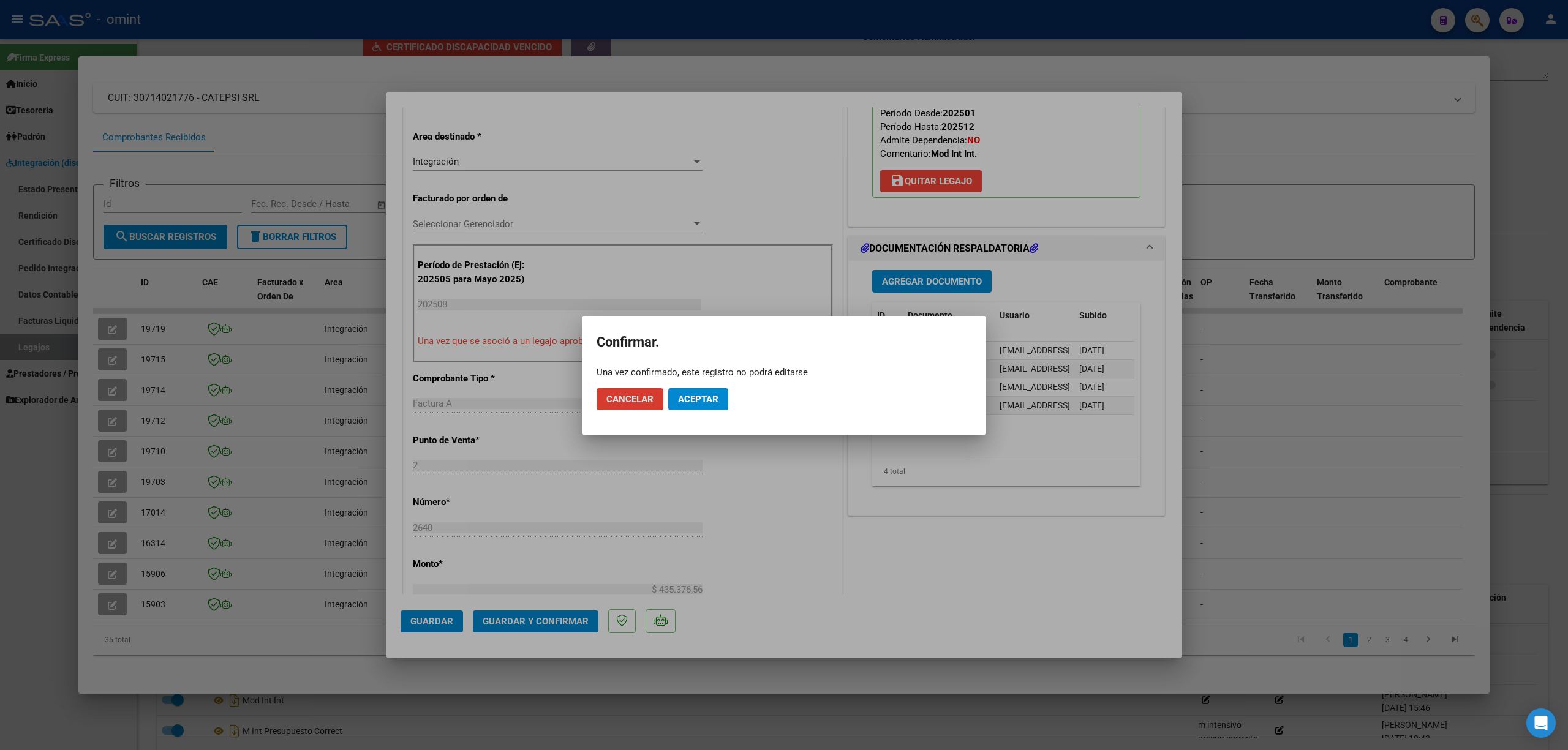
click at [694, 392] on button "Aceptar" at bounding box center [697, 399] width 60 height 22
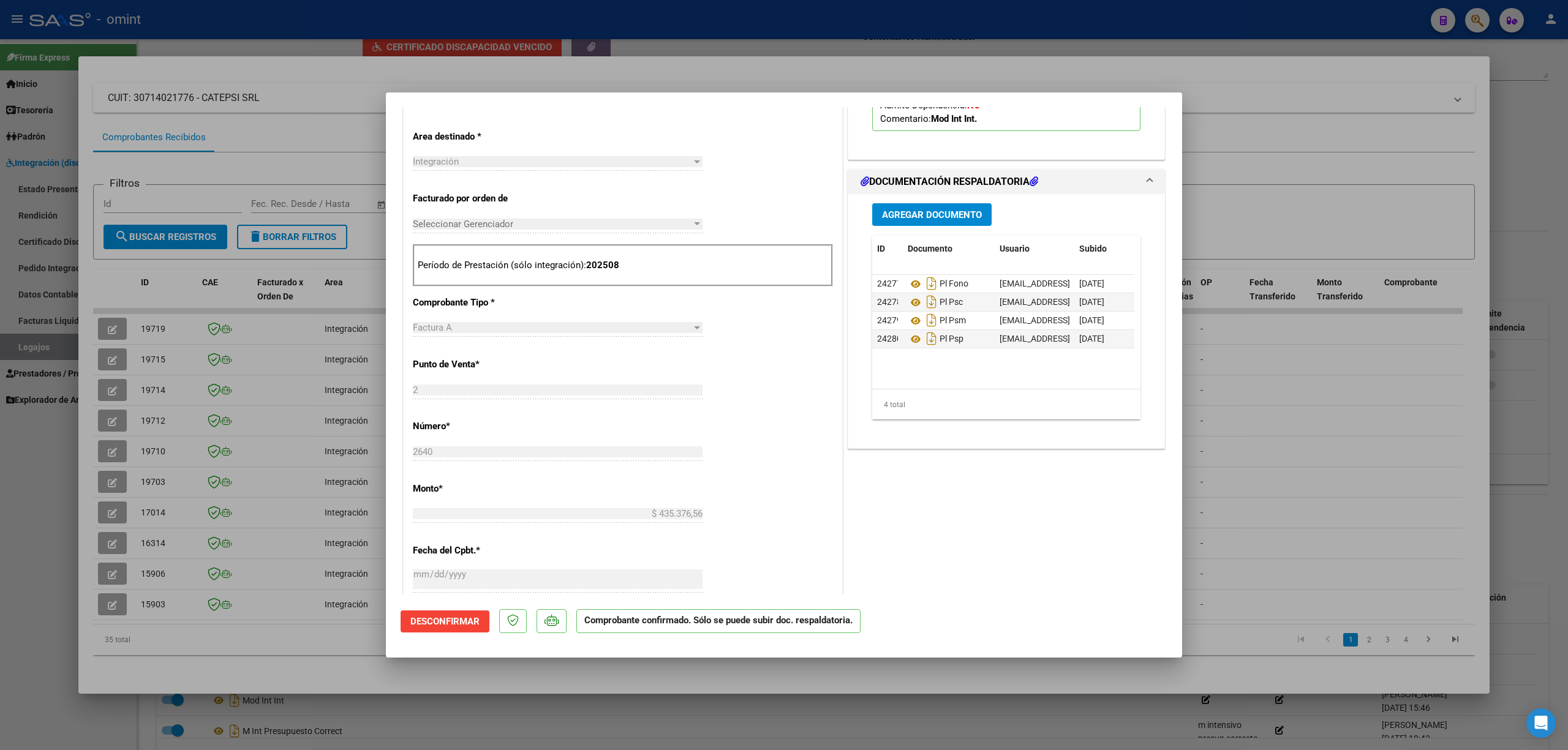
drag, startPoint x: 219, startPoint y: 329, endPoint x: 187, endPoint y: 319, distance: 33.5
click at [218, 329] on div at bounding box center [784, 375] width 1568 height 750
type input "$ 0,00"
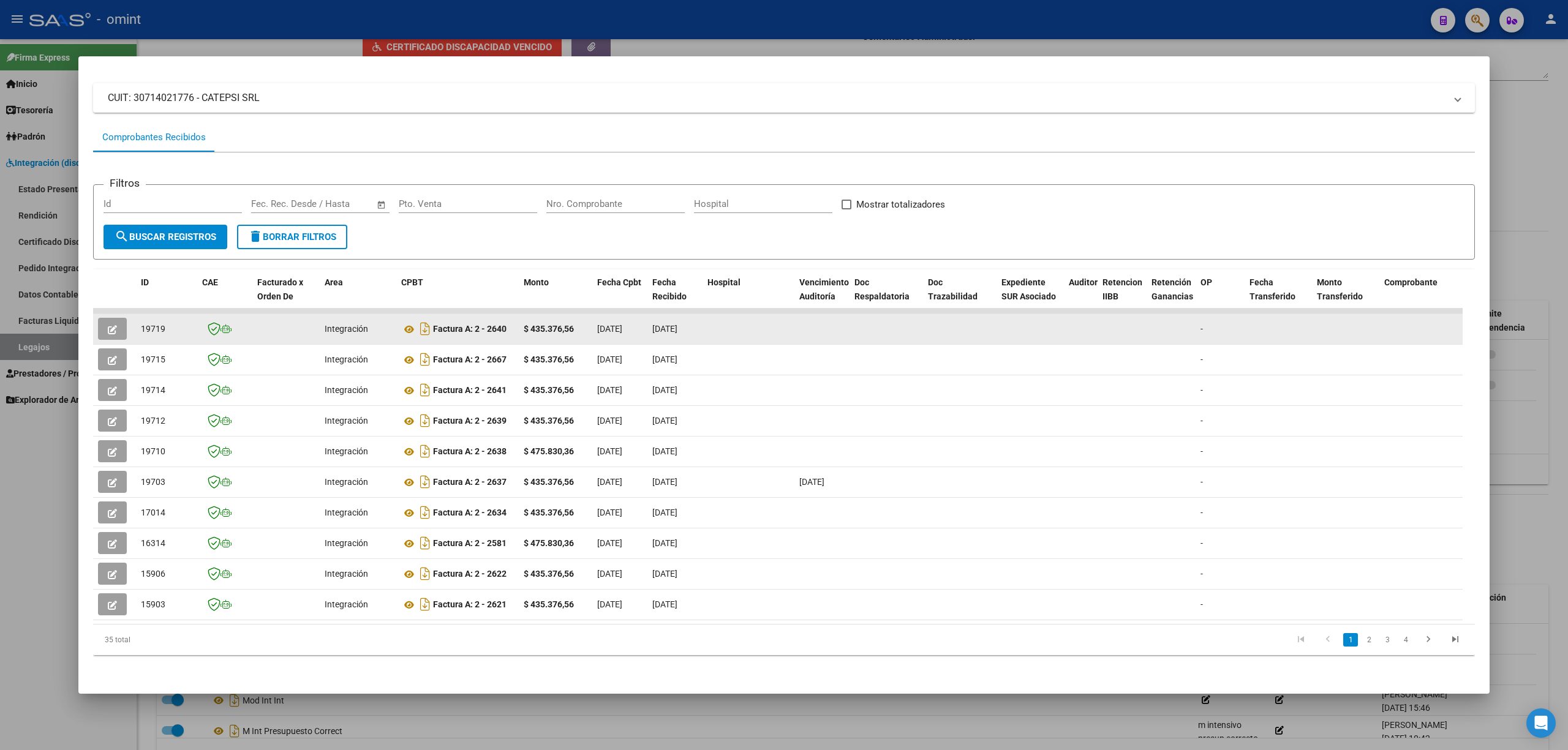
click at [162, 324] on span "19719" at bounding box center [153, 329] width 24 height 10
copy span "19719"
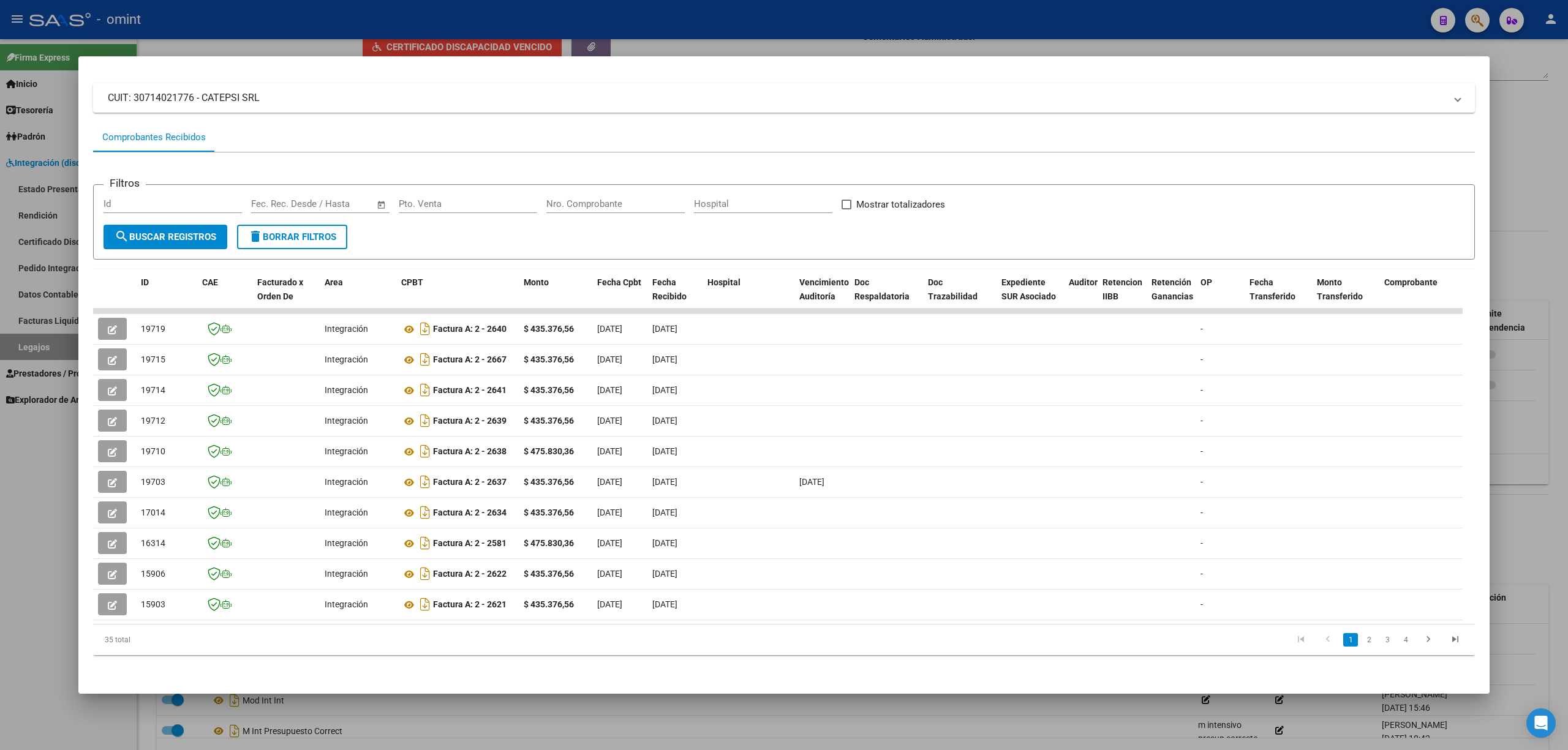
click at [284, 33] on div at bounding box center [784, 375] width 1568 height 750
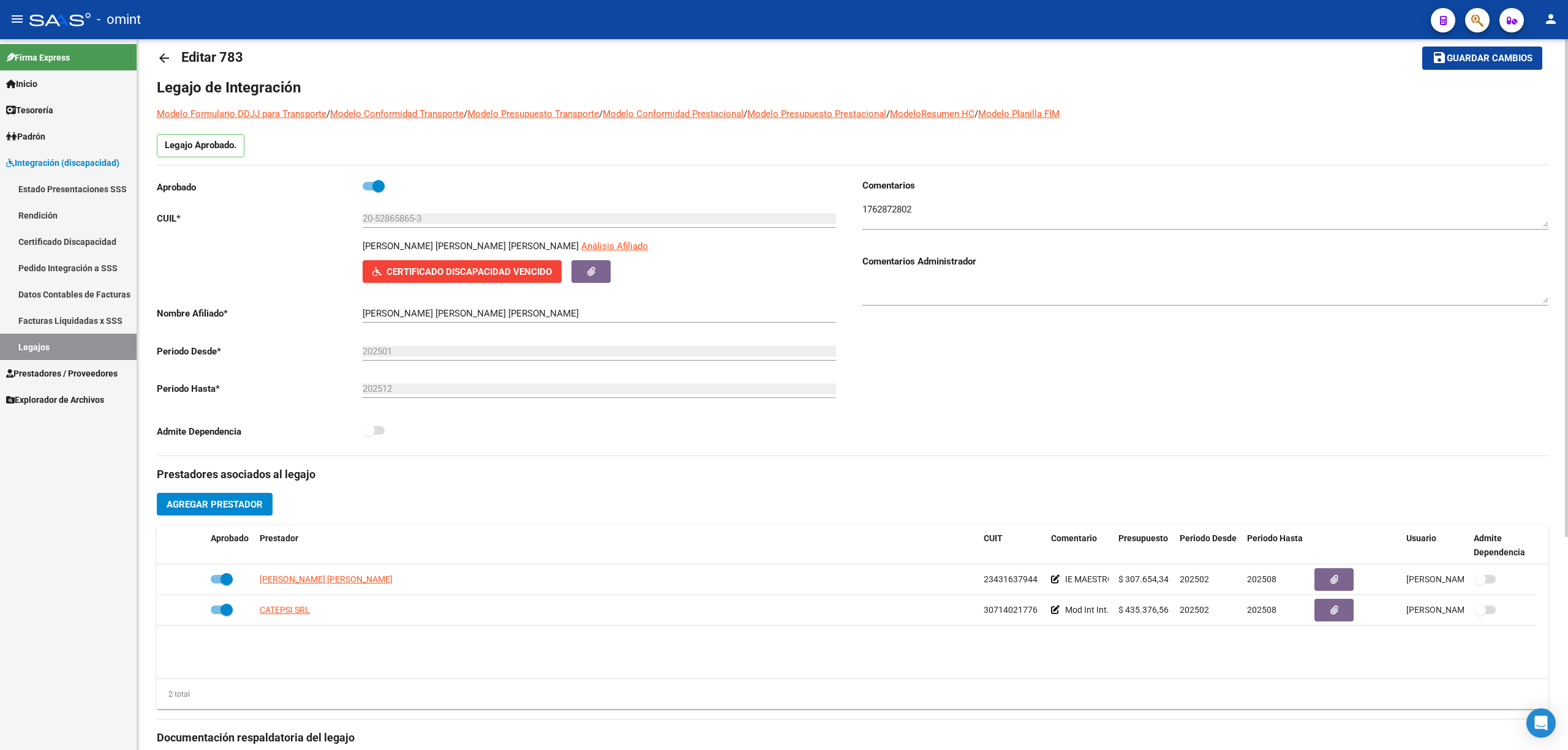
scroll to position [0, 0]
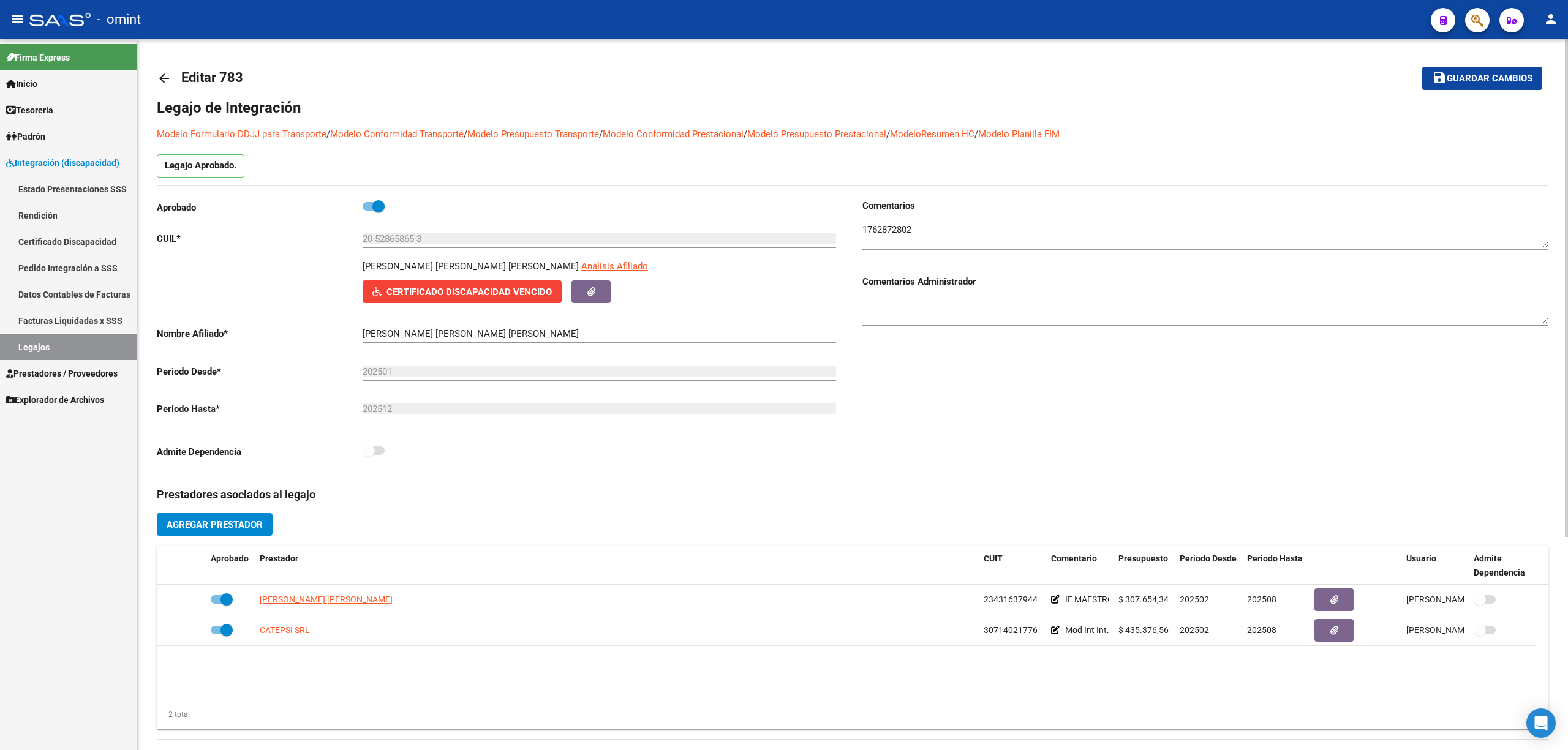
click at [896, 229] on textarea at bounding box center [1205, 235] width 686 height 24
click at [897, 227] on textarea at bounding box center [1205, 235] width 686 height 24
click at [385, 233] on input "20-52865865-3" at bounding box center [598, 239] width 473 height 11
click at [386, 233] on input "20-52865865-3" at bounding box center [598, 239] width 473 height 11
click at [387, 233] on input "20-52865865-3" at bounding box center [598, 239] width 473 height 11
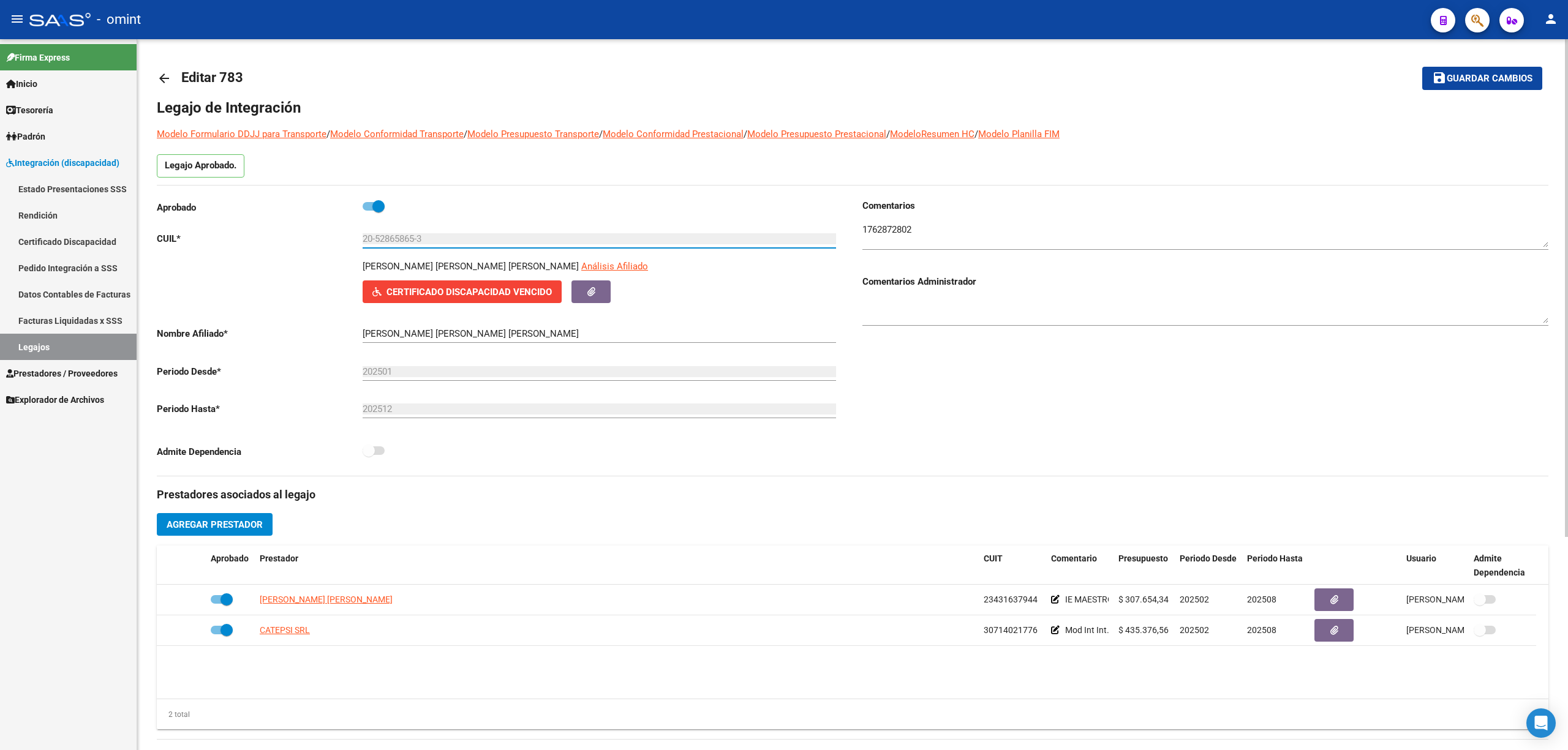
click at [387, 233] on input "20-52865865-3" at bounding box center [598, 239] width 473 height 11
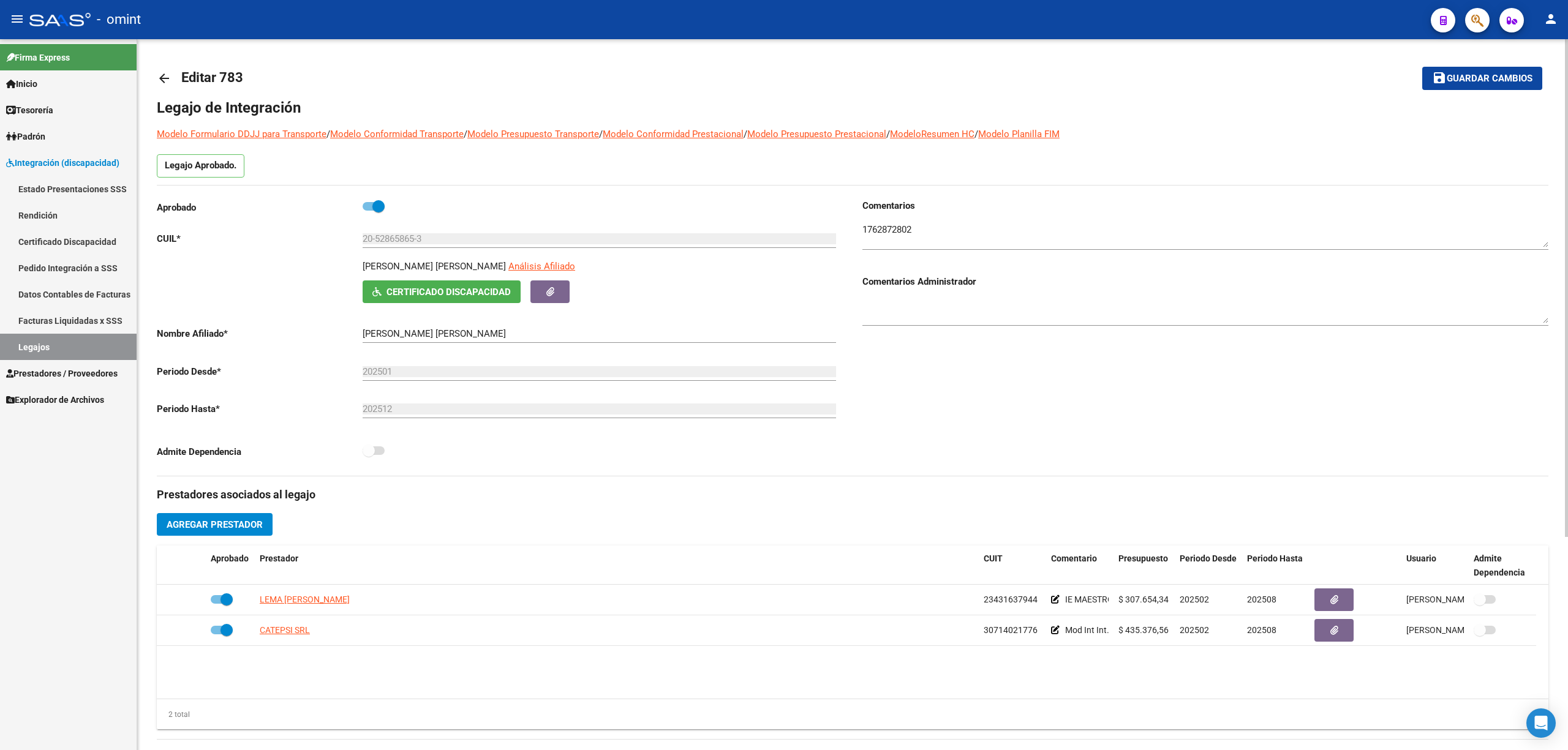
click at [167, 81] on mat-icon "arrow_back" at bounding box center [164, 79] width 15 height 15
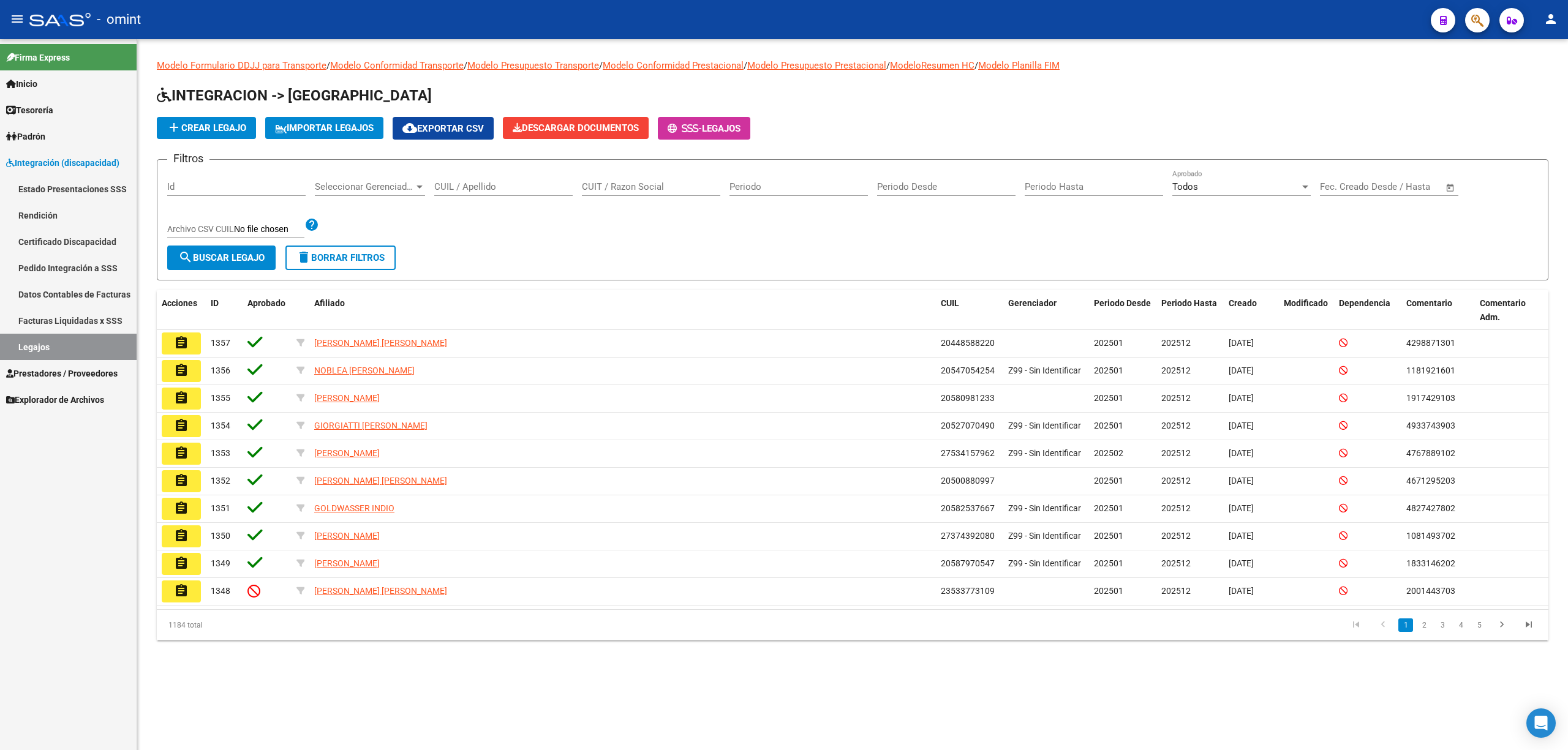
click at [514, 181] on input "CUIL / Apellido" at bounding box center [503, 187] width 138 height 11
paste input "23553100259"
type input "23553100259"
click at [250, 243] on div "Filtros Id Seleccionar Gerenciador Seleccionar Gerenciador 23553100259 CUIL / A…" at bounding box center [853, 207] width 1371 height 76
click at [256, 265] on button "search Buscar Legajo" at bounding box center [221, 257] width 108 height 24
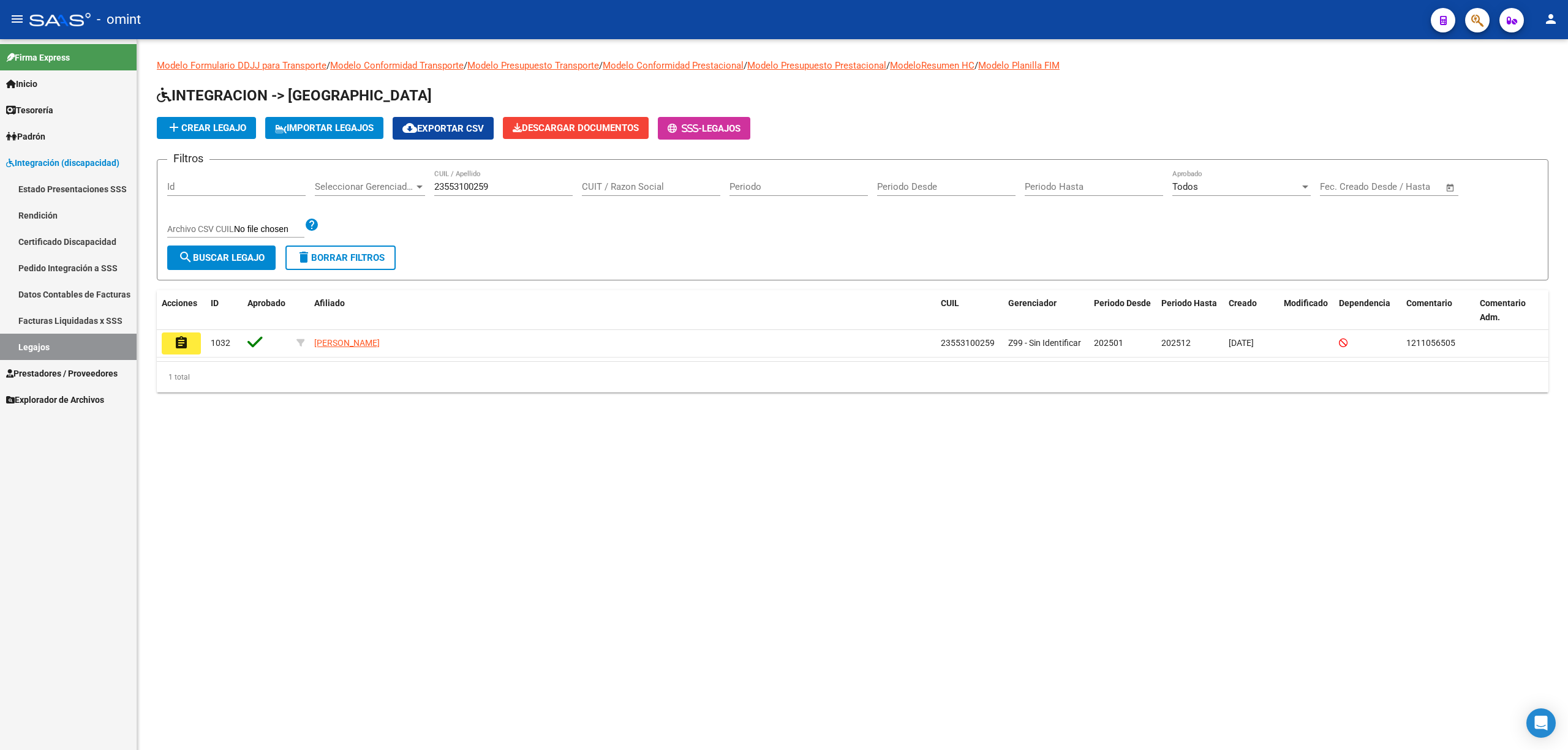
click at [172, 343] on button "assignment" at bounding box center [182, 344] width 39 height 22
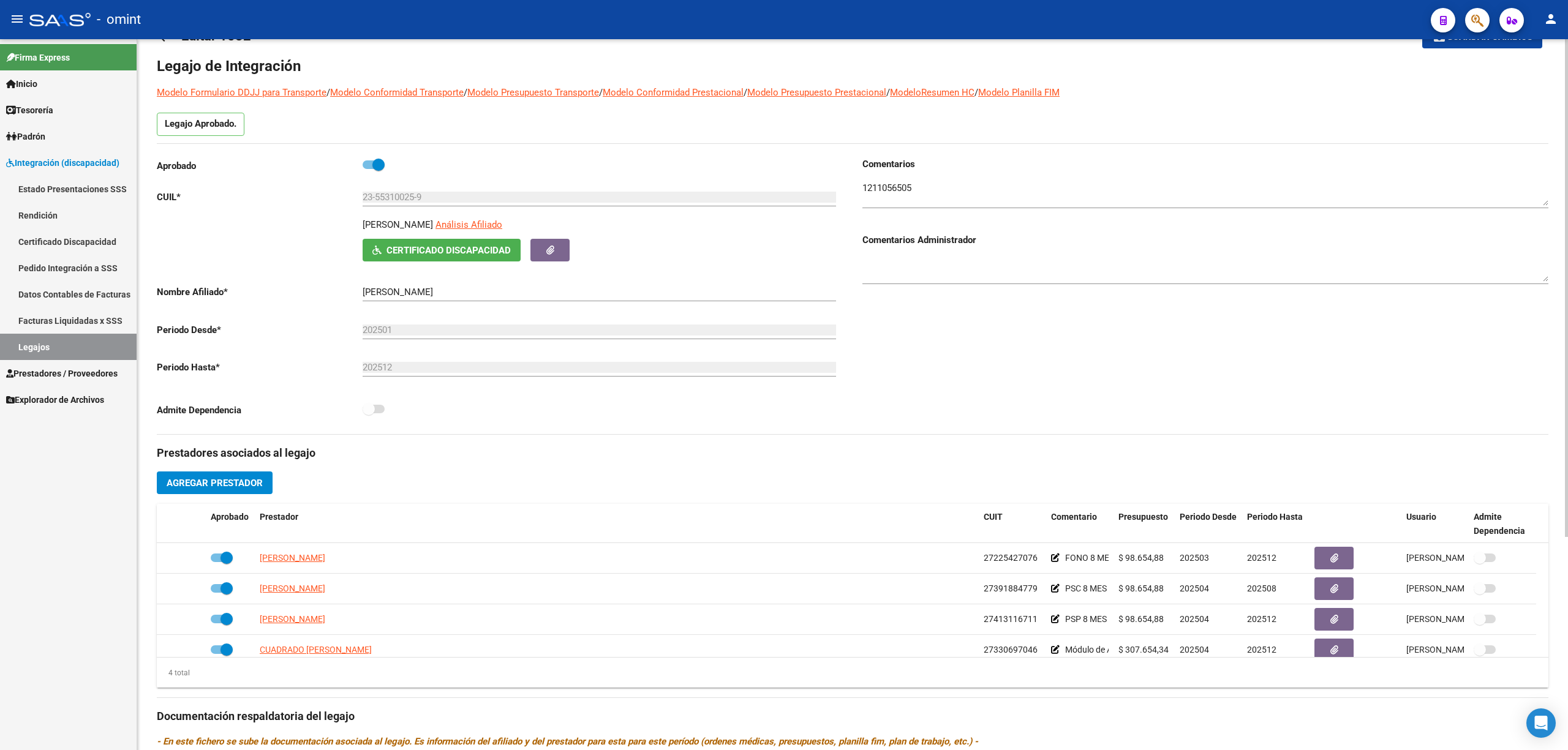
scroll to position [81, 0]
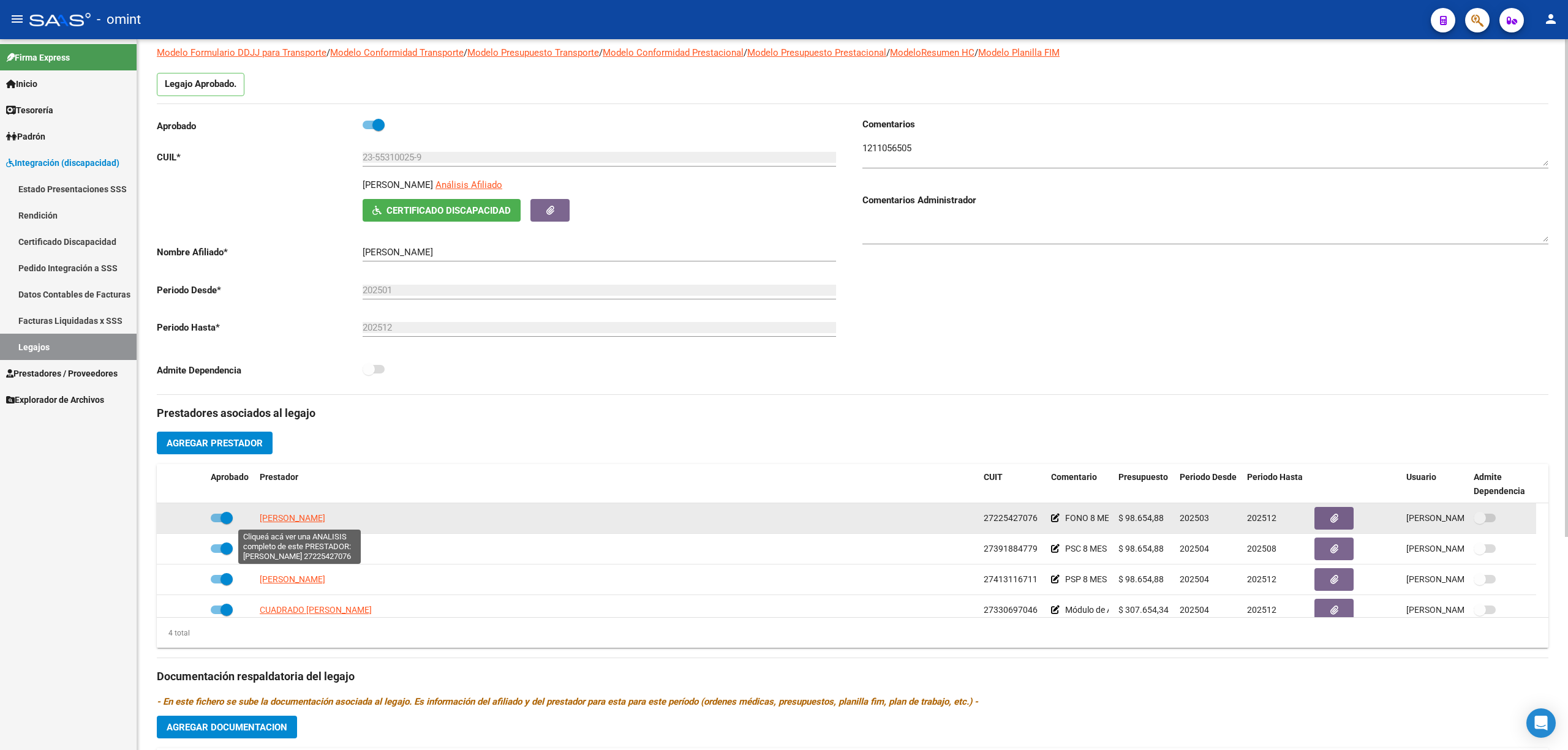
click at [312, 521] on span "TRUJILLO GRACIELA" at bounding box center [292, 518] width 66 height 10
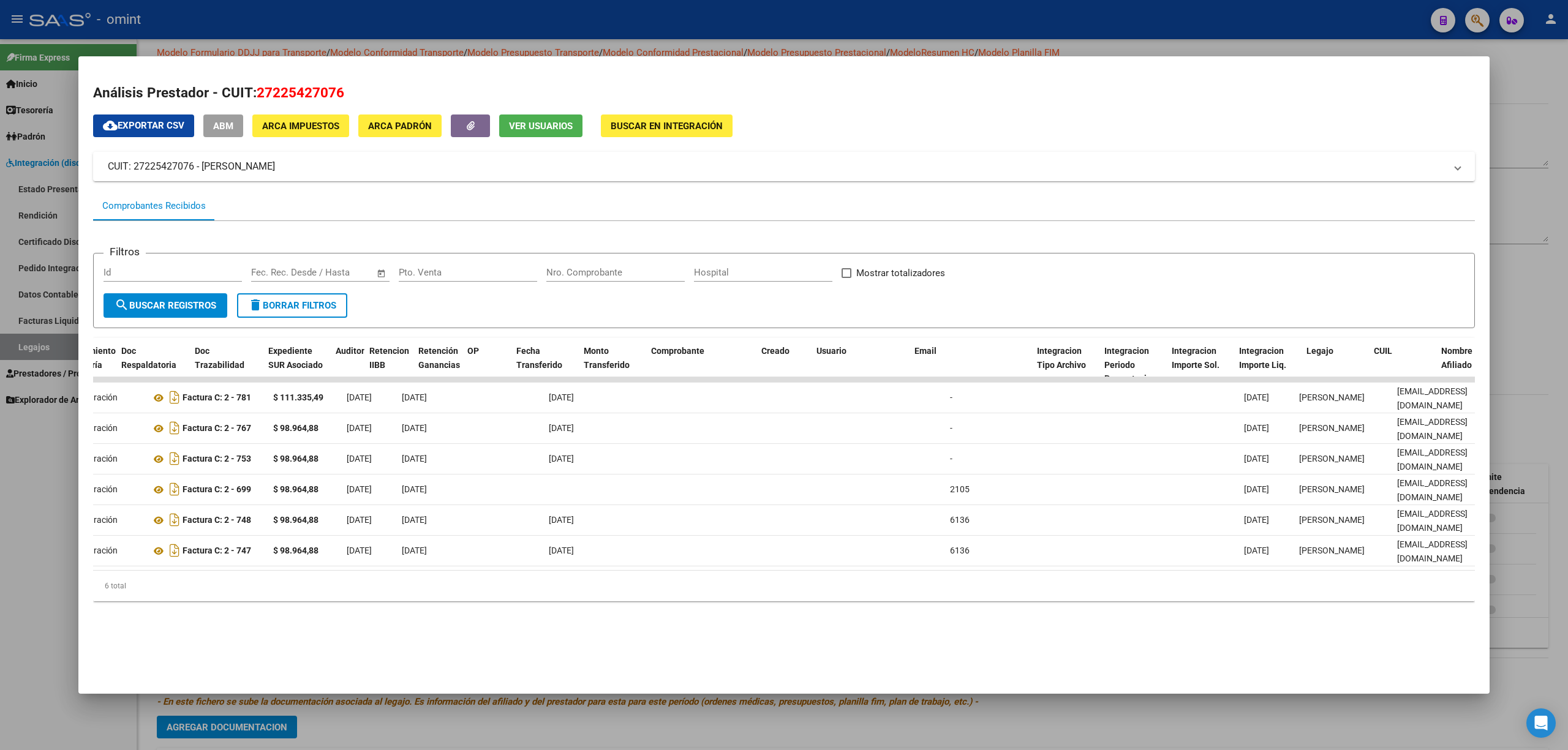
scroll to position [0, 0]
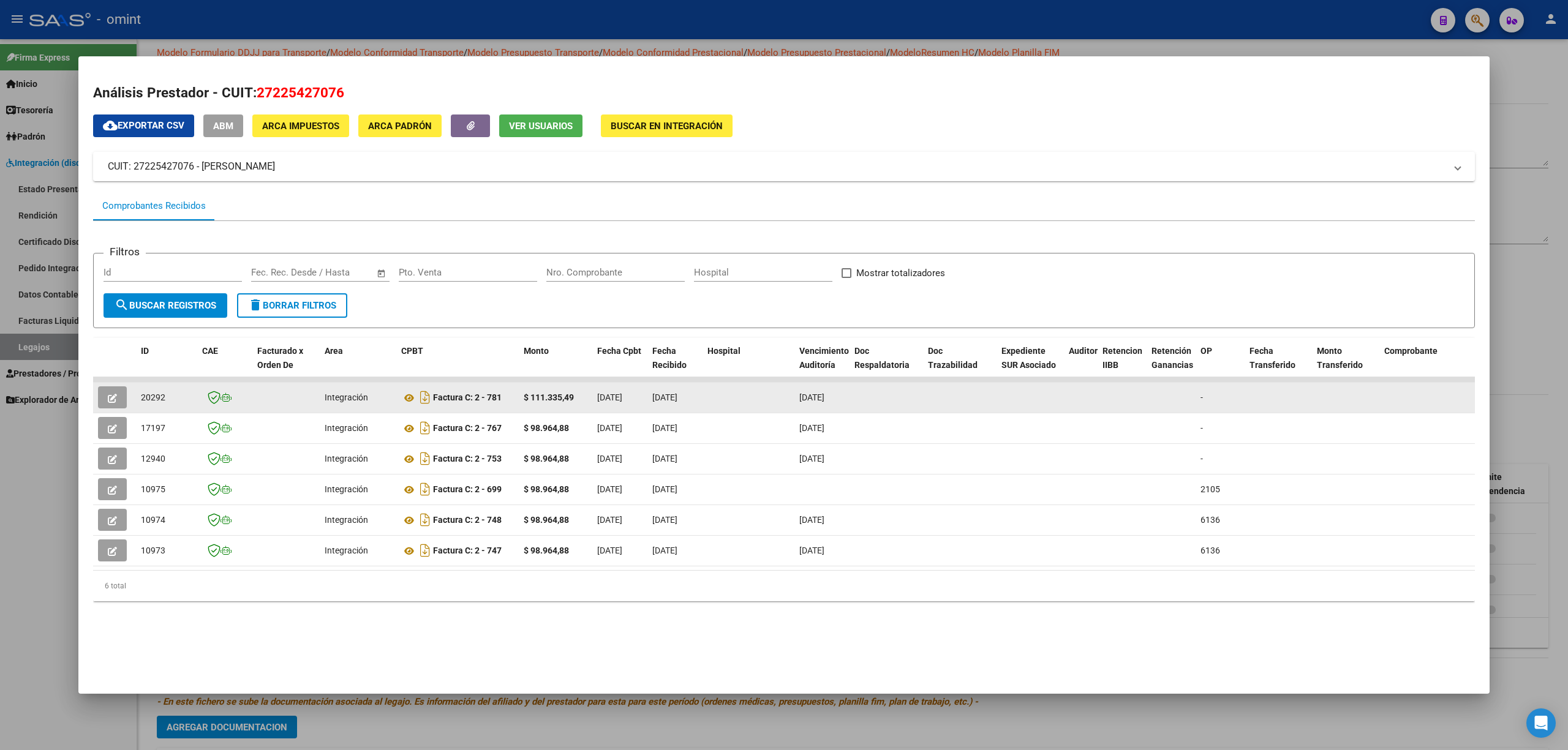
click at [162, 397] on span "20292" at bounding box center [153, 397] width 24 height 10
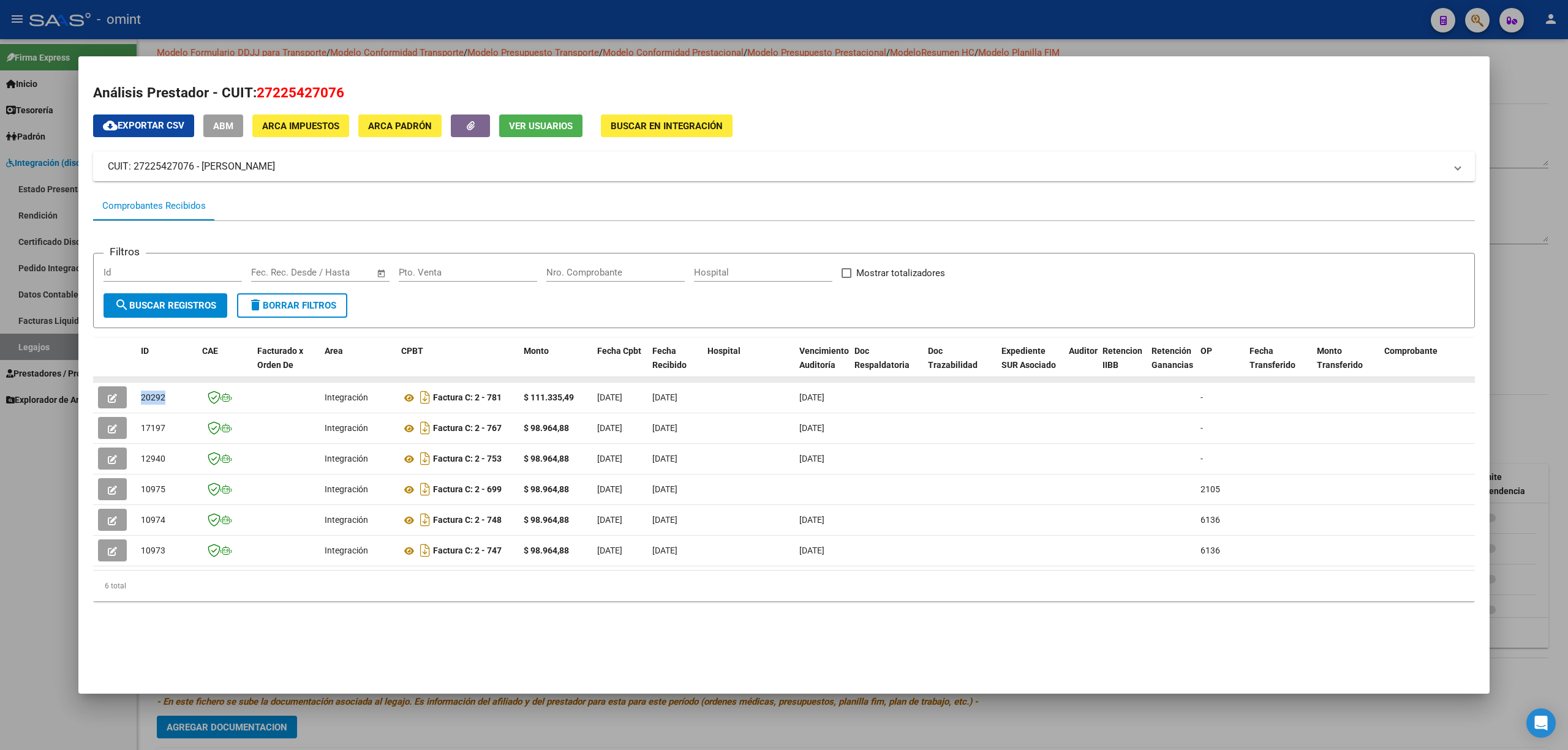
copy span "20292"
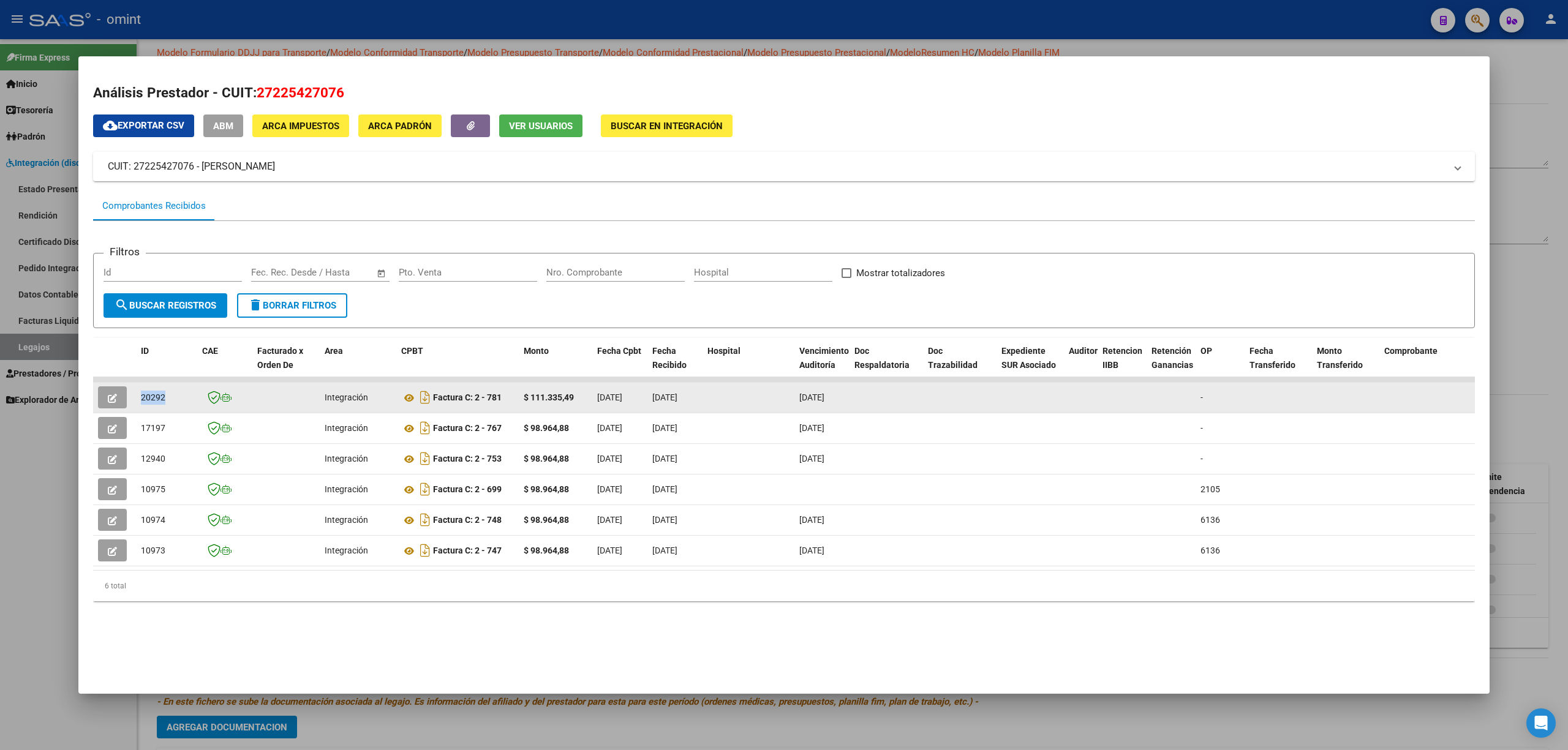
click at [108, 399] on icon "button" at bounding box center [112, 398] width 9 height 9
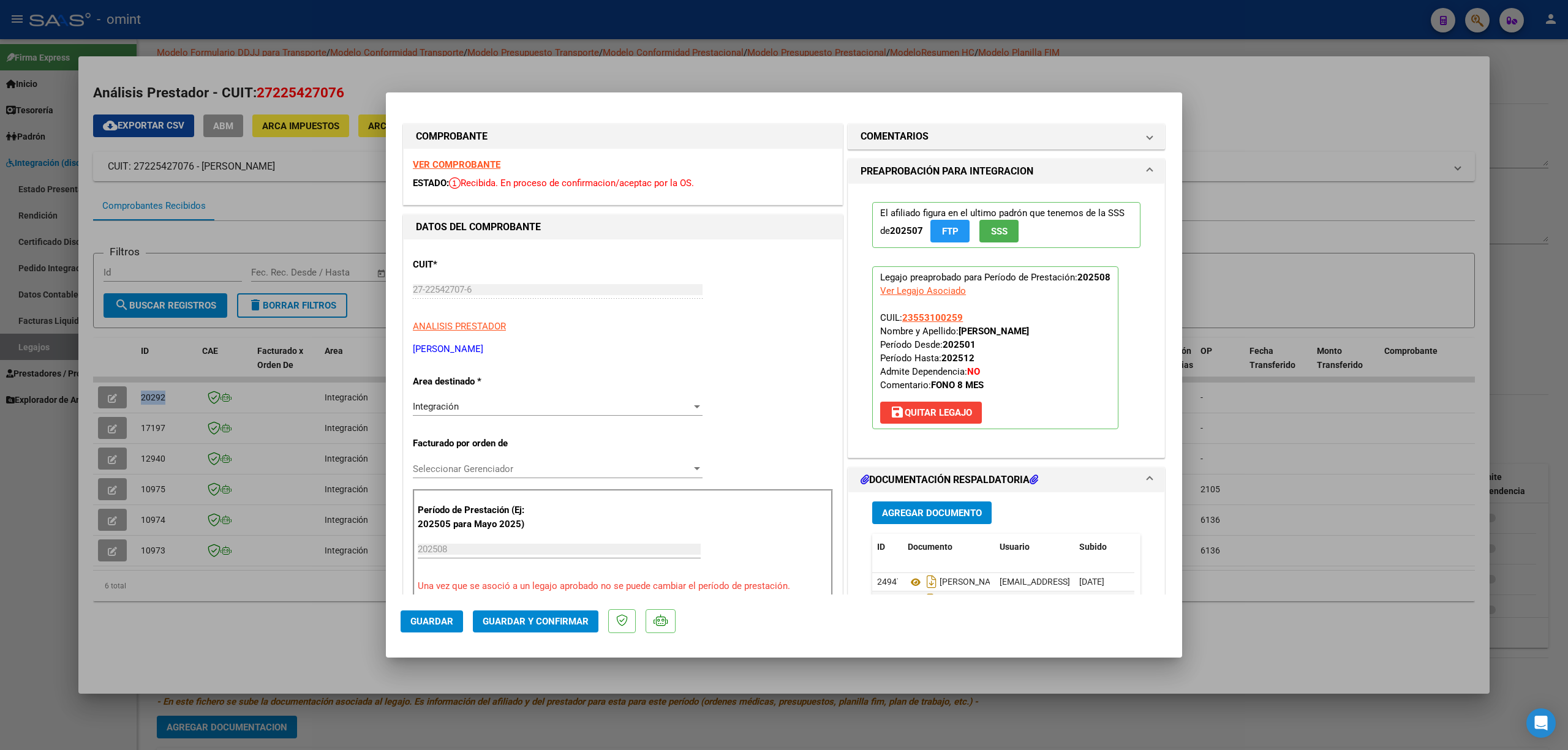
click at [449, 164] on strong "VER COMPROBANTE" at bounding box center [457, 165] width 88 height 11
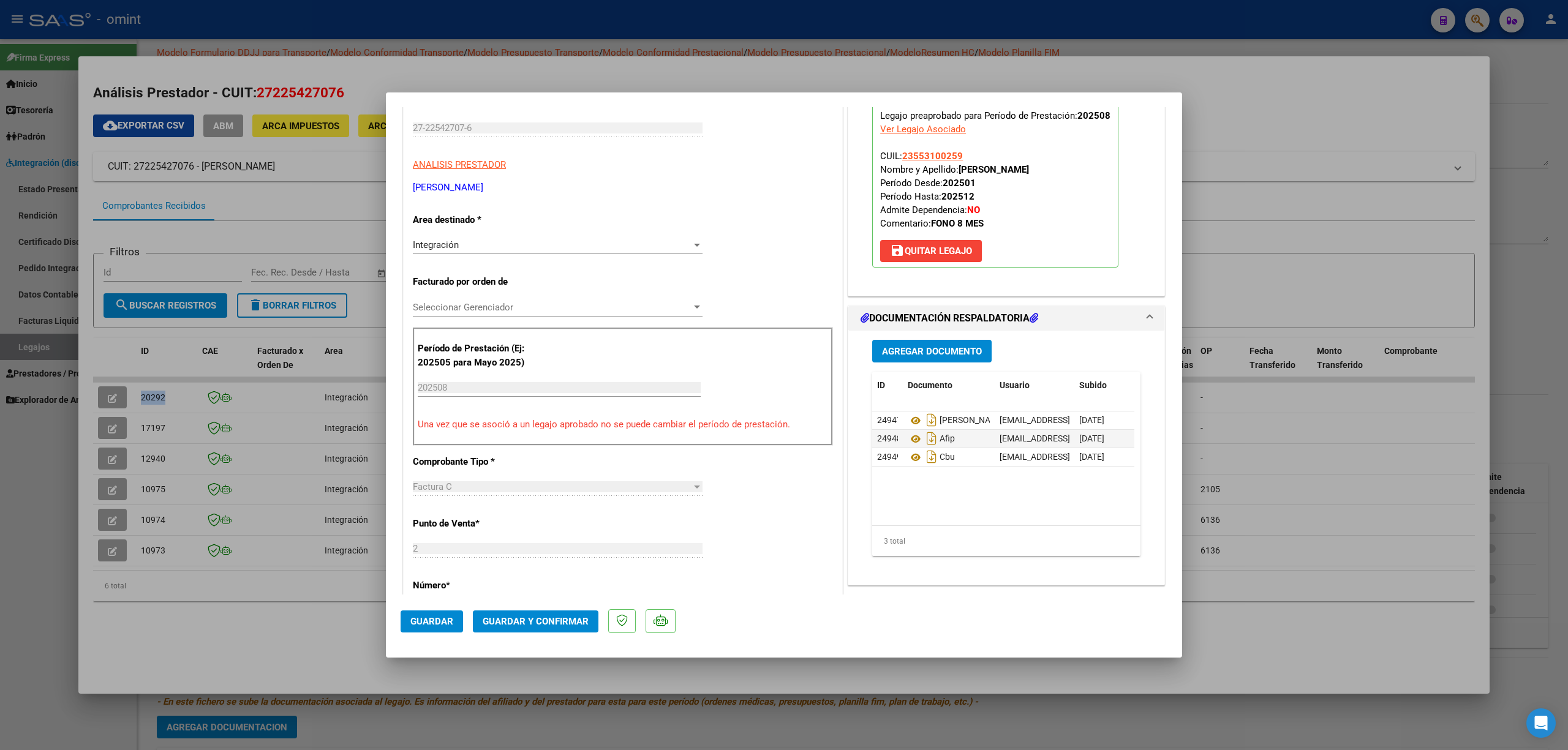
scroll to position [163, 0]
click at [304, 437] on div at bounding box center [784, 375] width 1568 height 750
type input "$ 0,00"
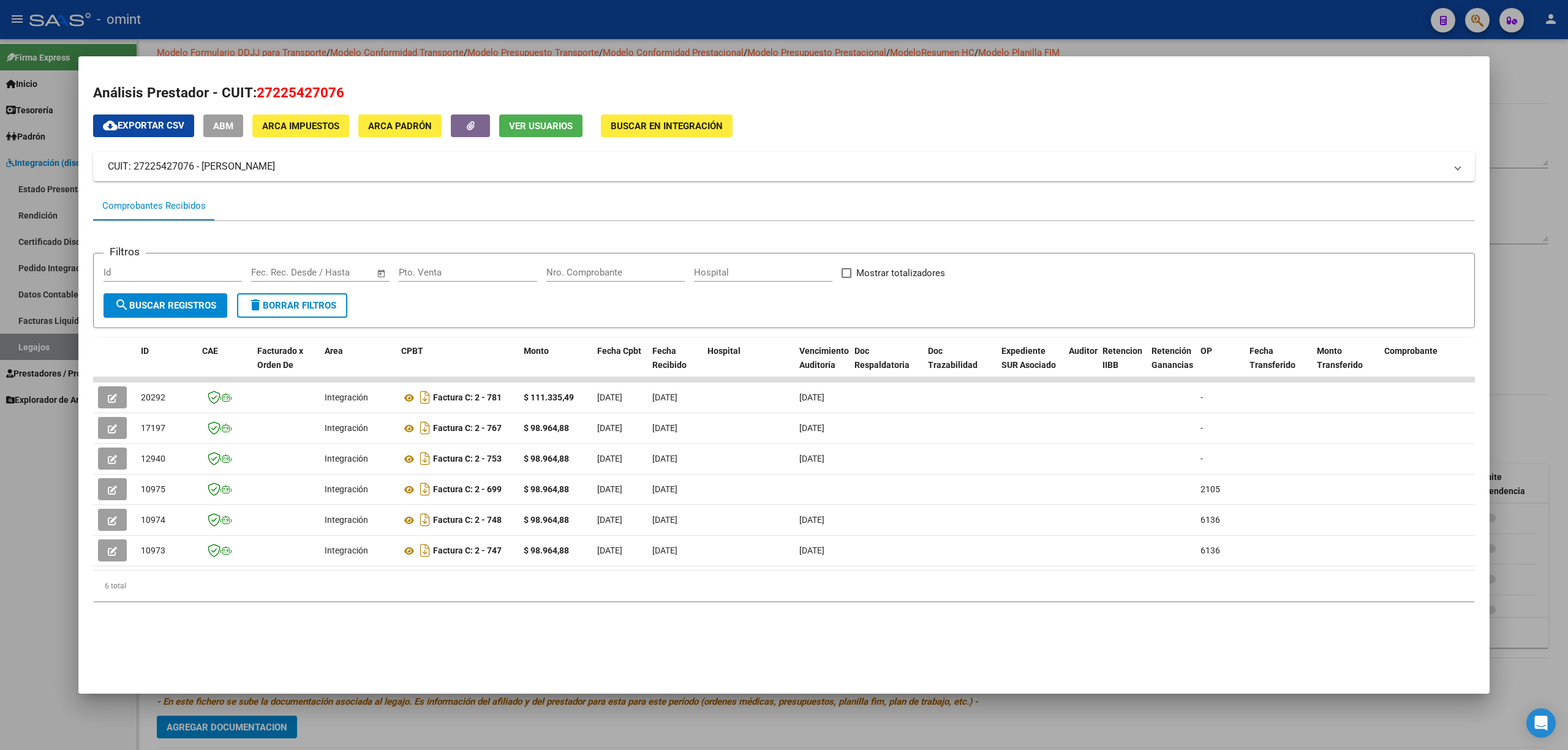
click at [280, 25] on div at bounding box center [784, 375] width 1568 height 750
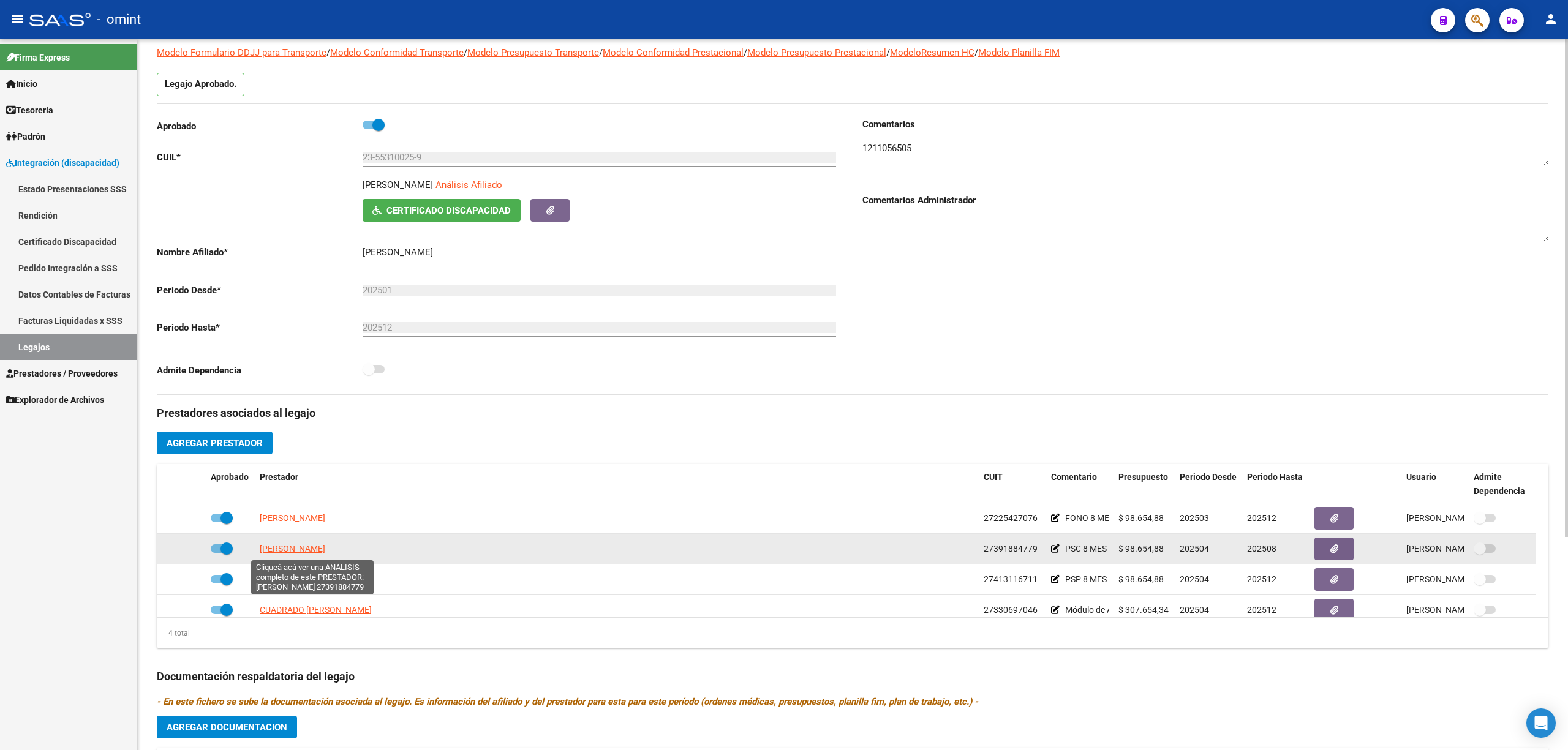
click at [317, 550] on span "PEROTTI MARIELA YANINA" at bounding box center [292, 548] width 66 height 10
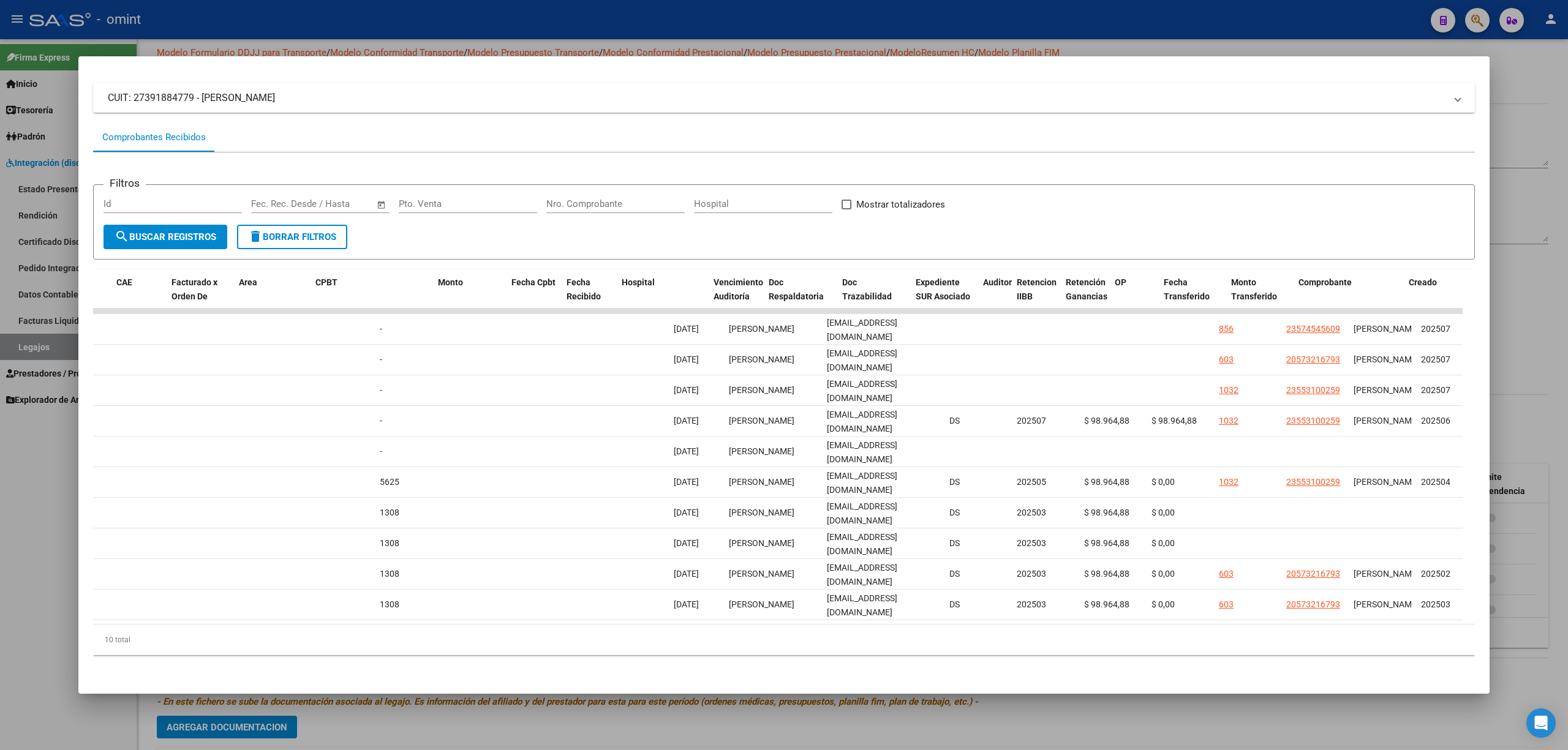
scroll to position [0, 86]
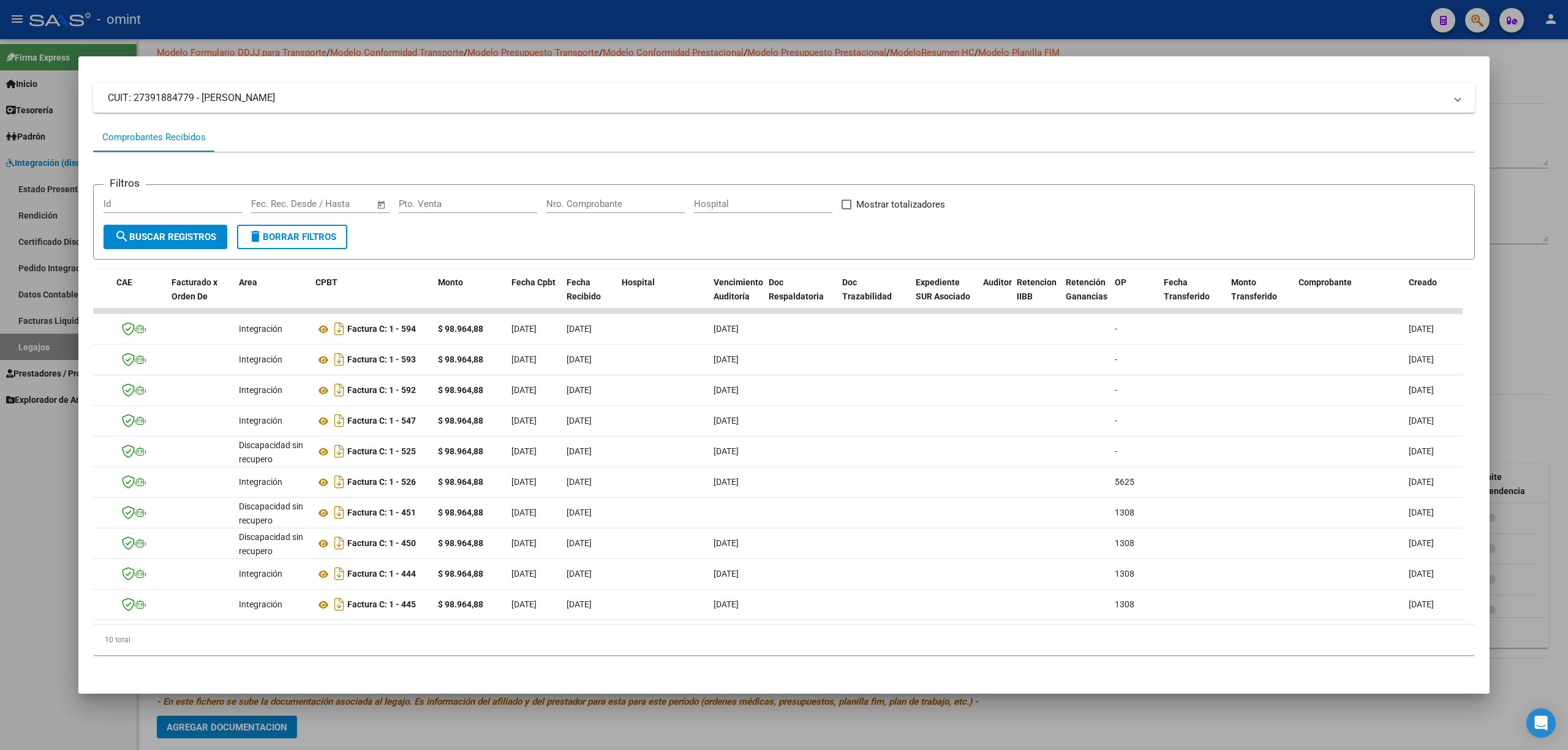
click at [272, 1] on div at bounding box center [784, 375] width 1568 height 750
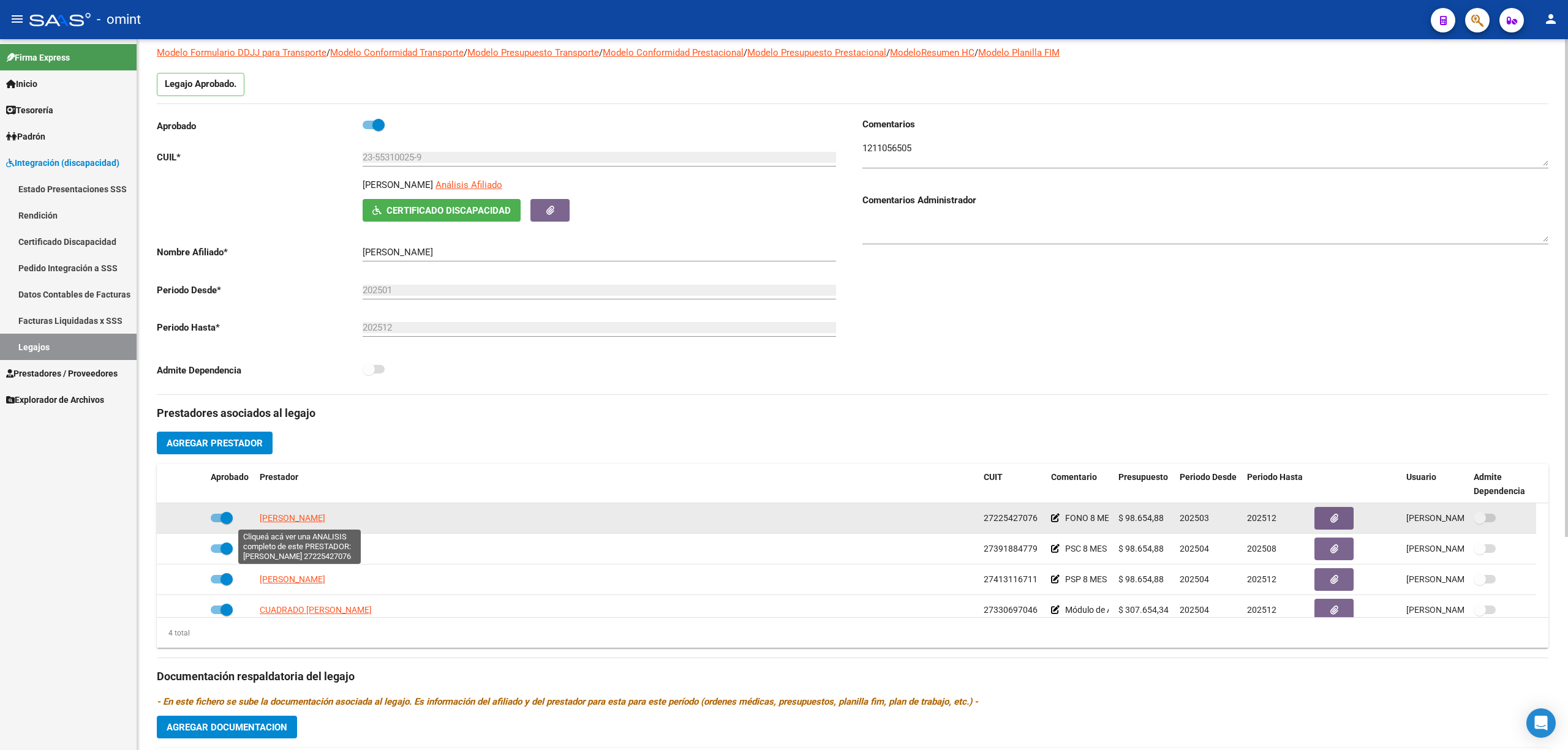
click at [307, 515] on span "TRUJILLO GRACIELA" at bounding box center [292, 518] width 66 height 10
type textarea "27225427076"
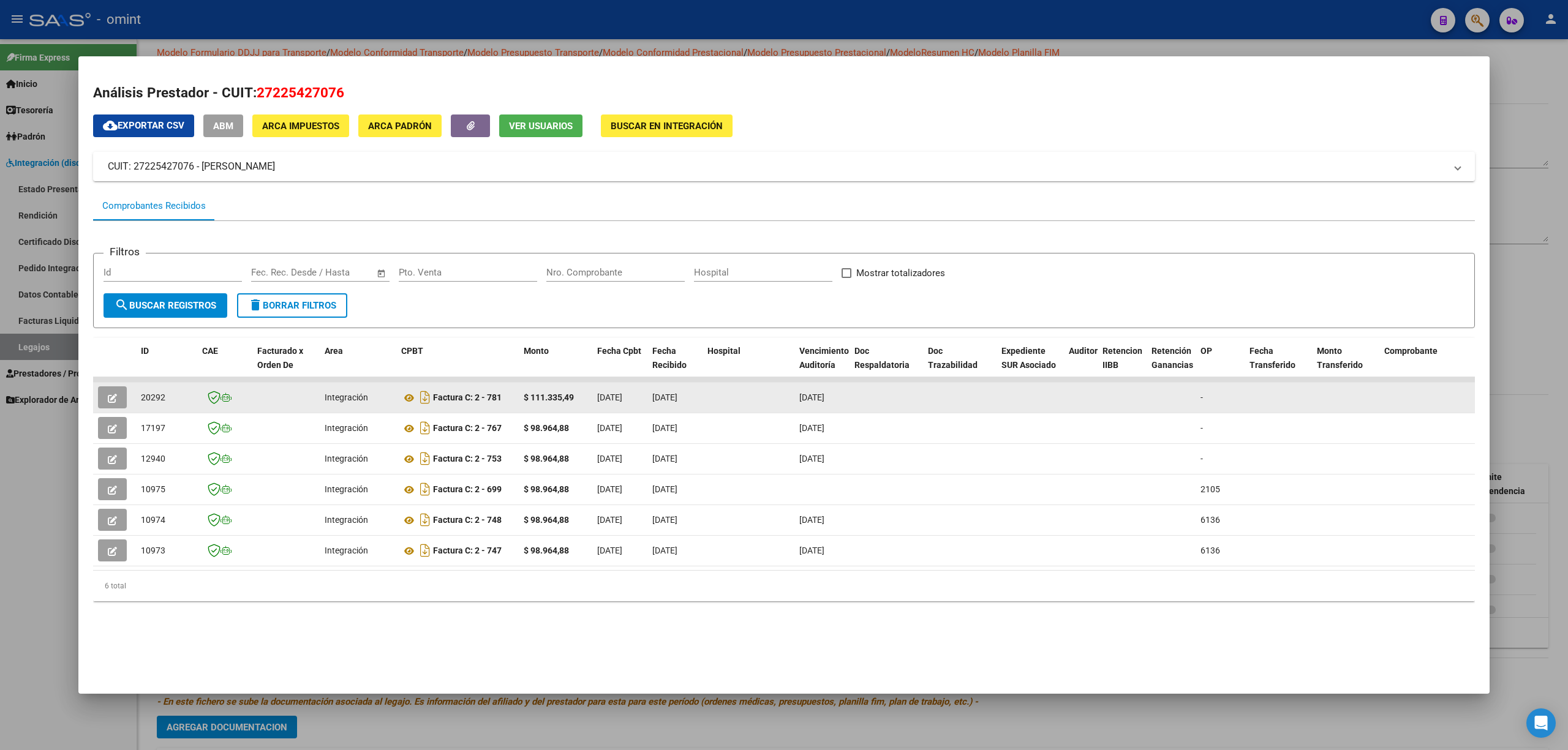
click at [113, 402] on icon "button" at bounding box center [112, 398] width 9 height 9
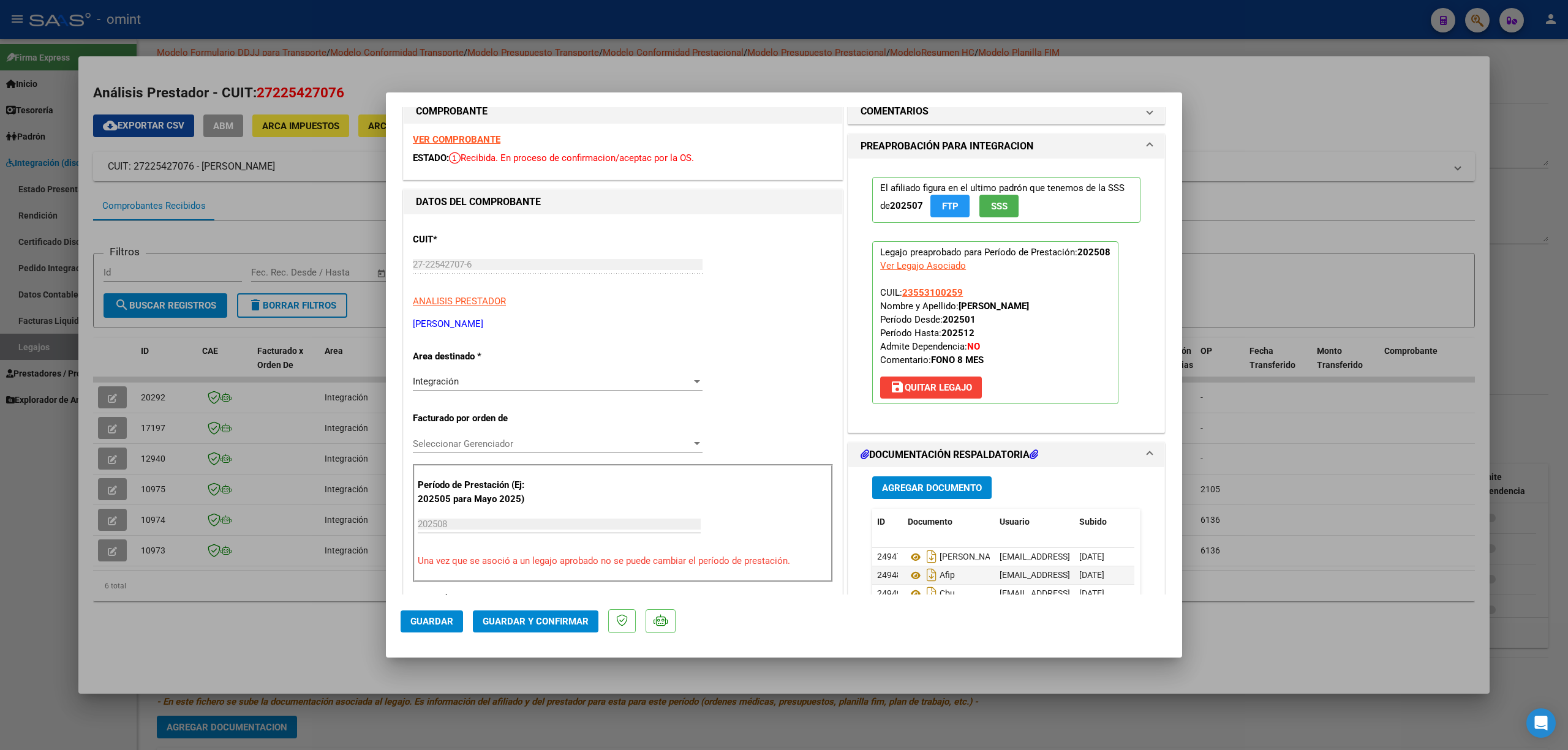
scroll to position [0, 0]
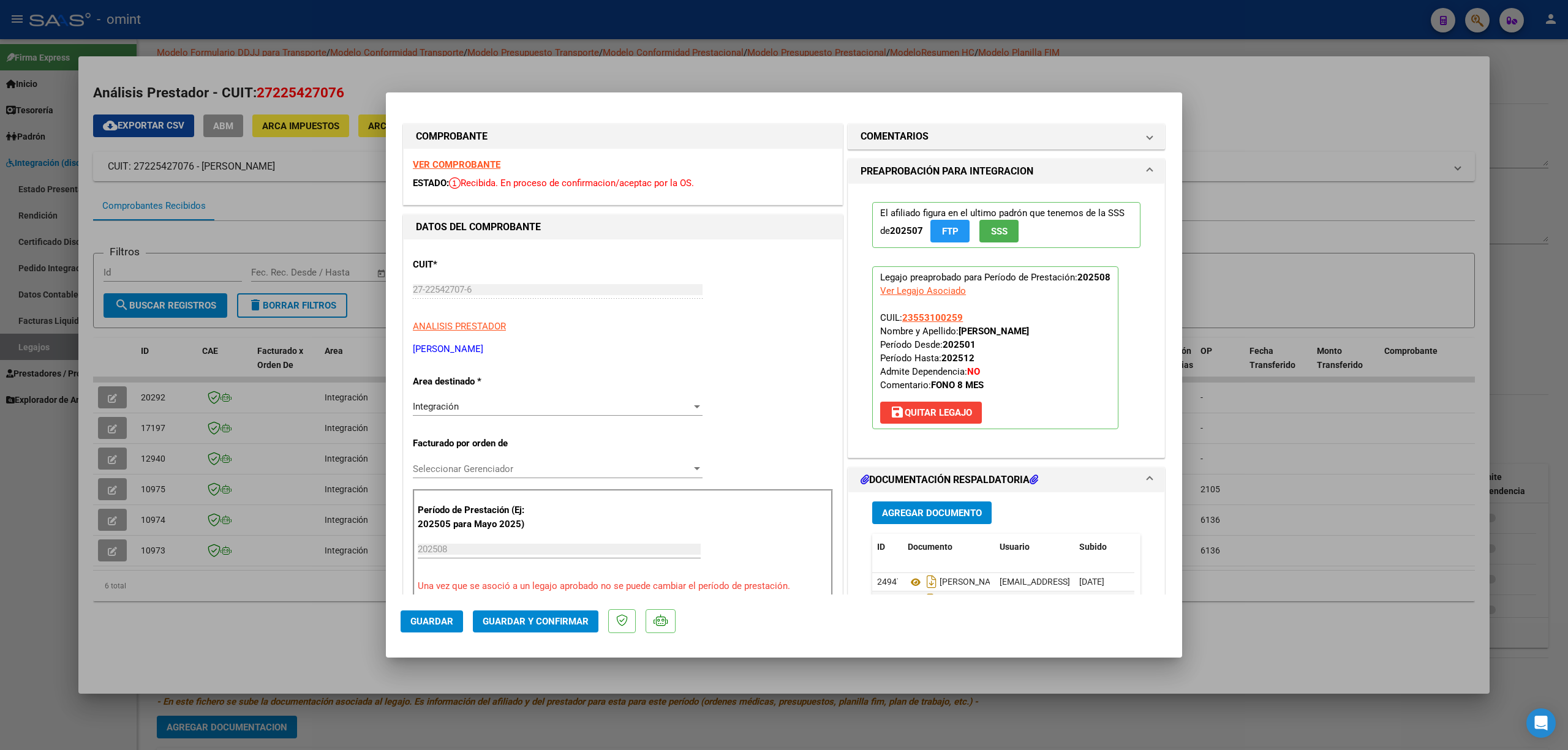
click at [466, 166] on strong "VER COMPROBANTE" at bounding box center [457, 165] width 88 height 11
click at [241, 334] on div at bounding box center [784, 375] width 1568 height 750
type input "$ 0,00"
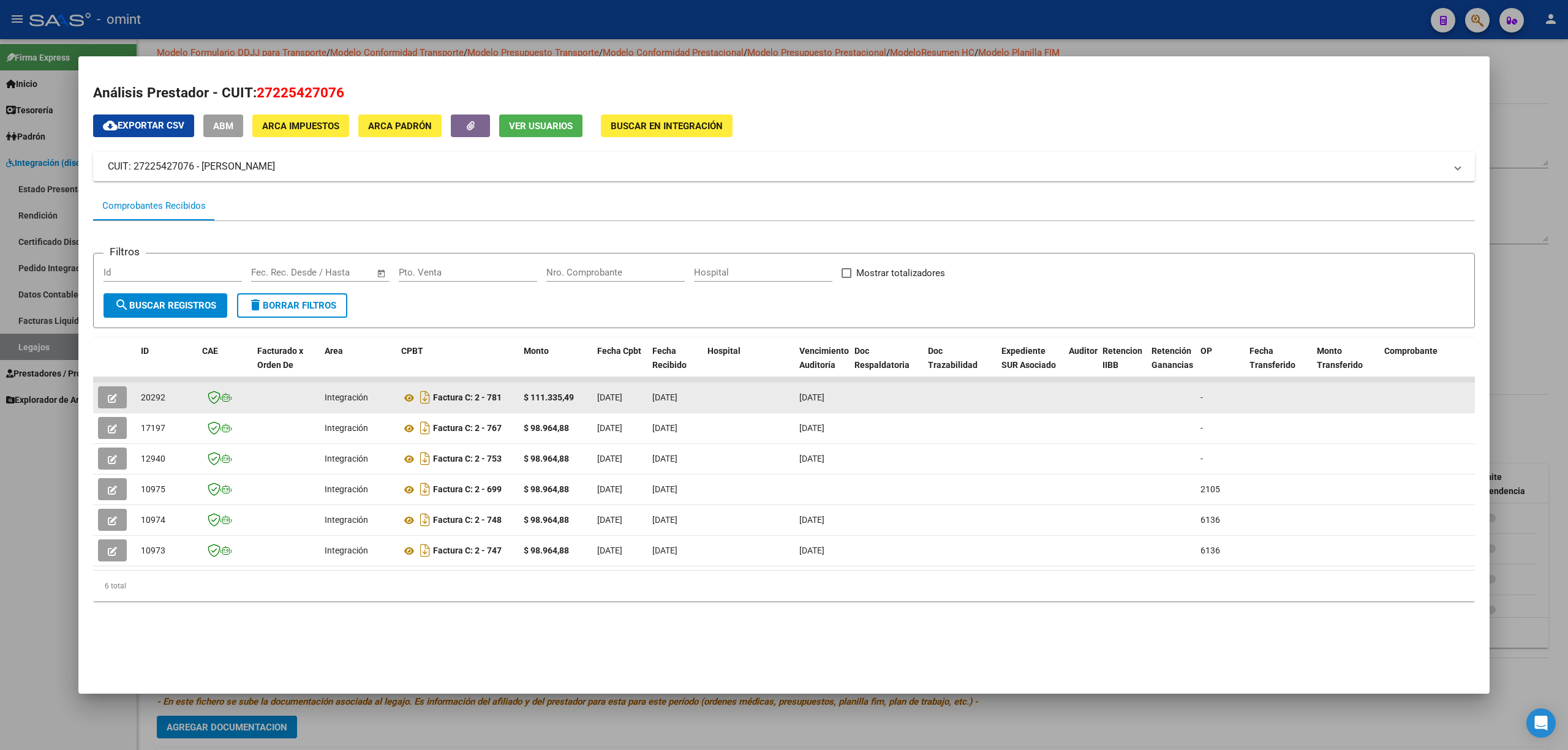
click at [114, 402] on span "button" at bounding box center [112, 397] width 9 height 11
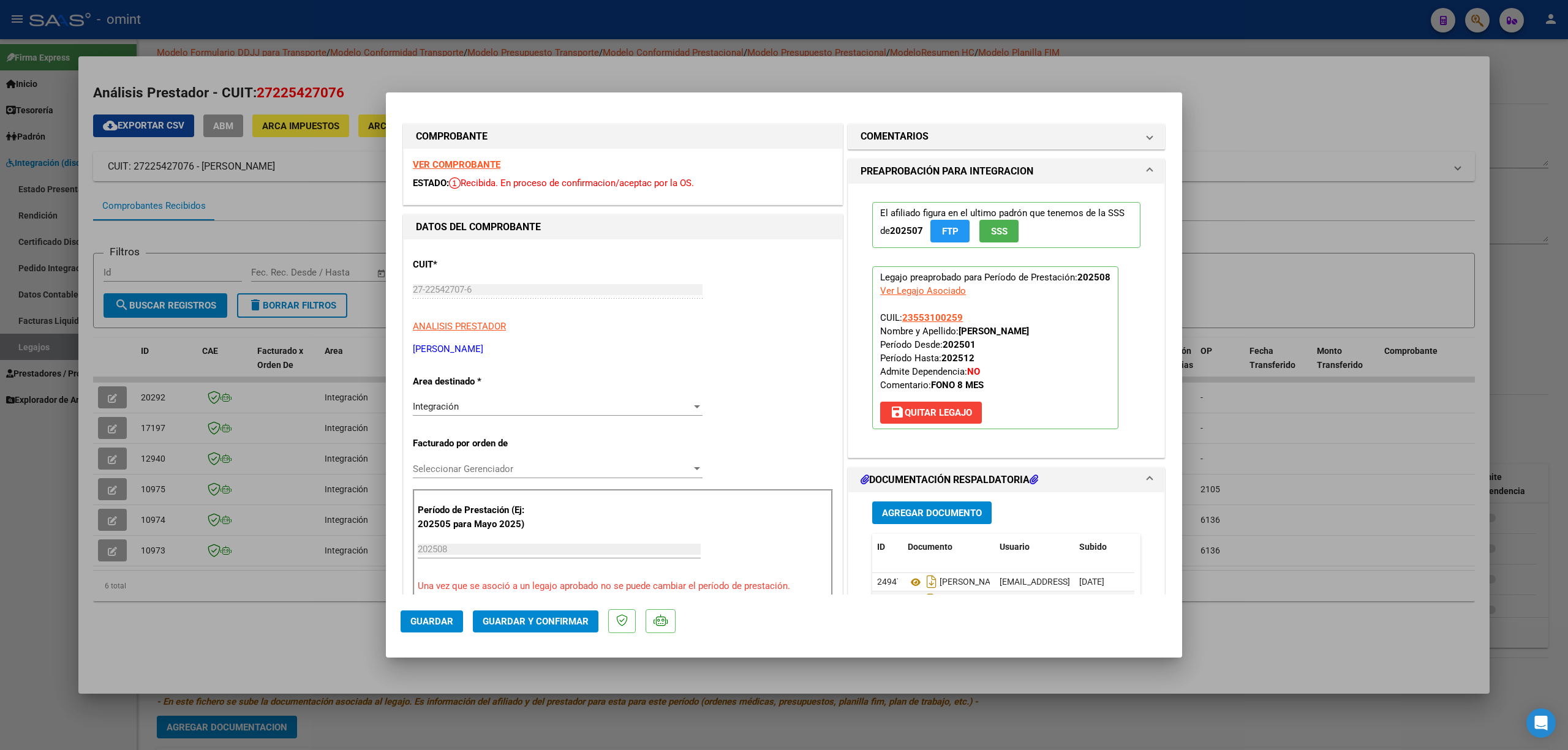
click at [525, 407] on div "Integración" at bounding box center [552, 406] width 279 height 11
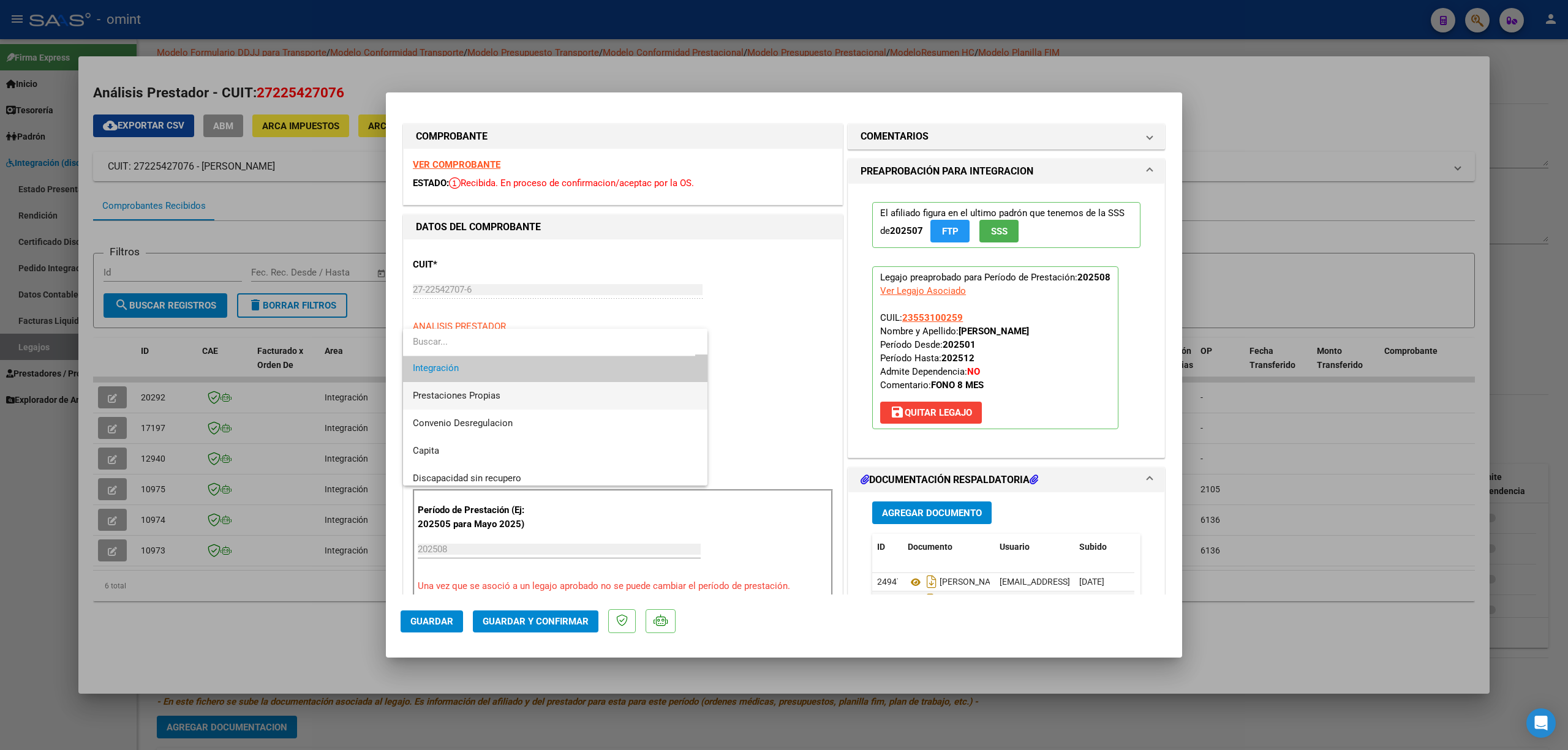
scroll to position [119, 0]
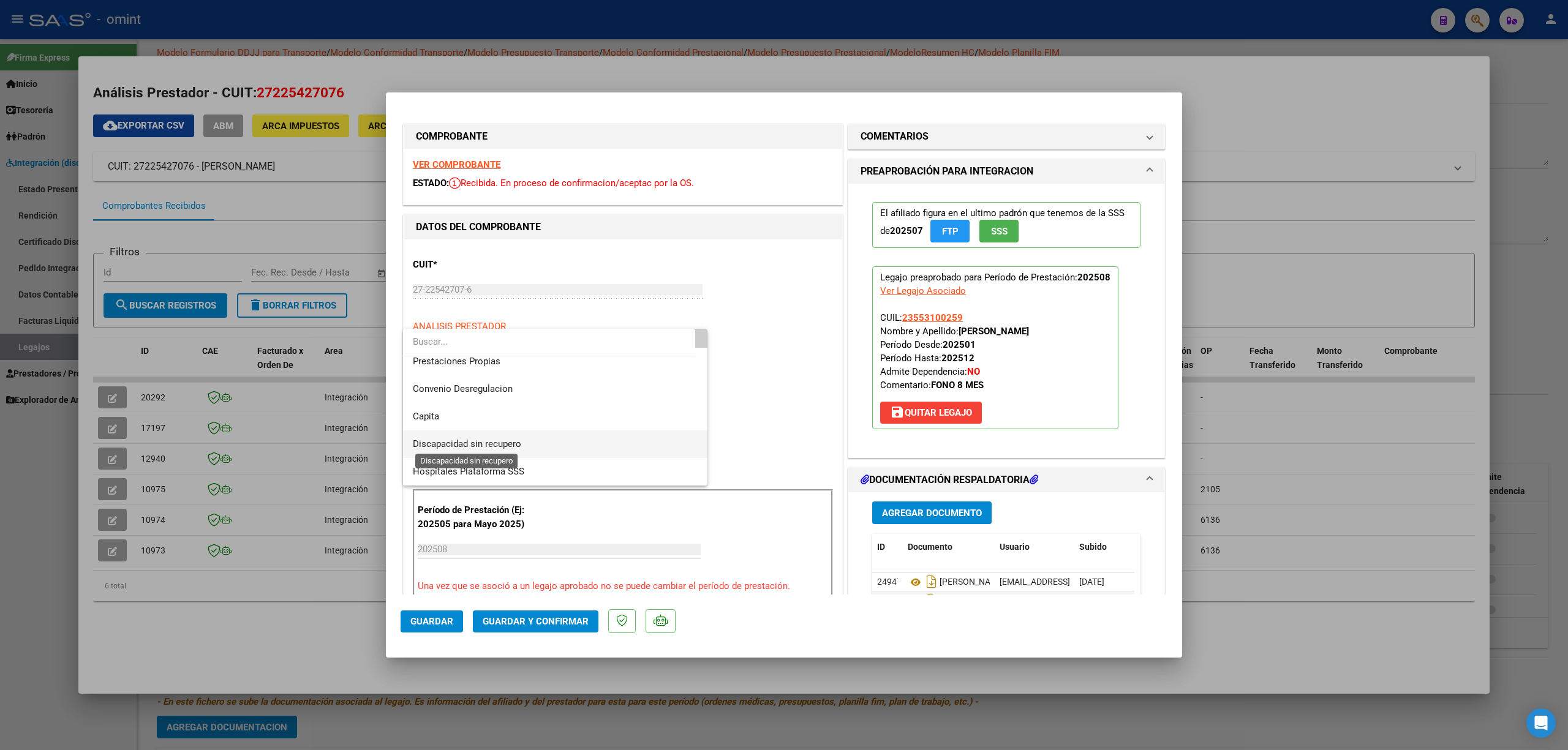
click at [456, 444] on span "Discapacidad sin recupero" at bounding box center [467, 444] width 108 height 11
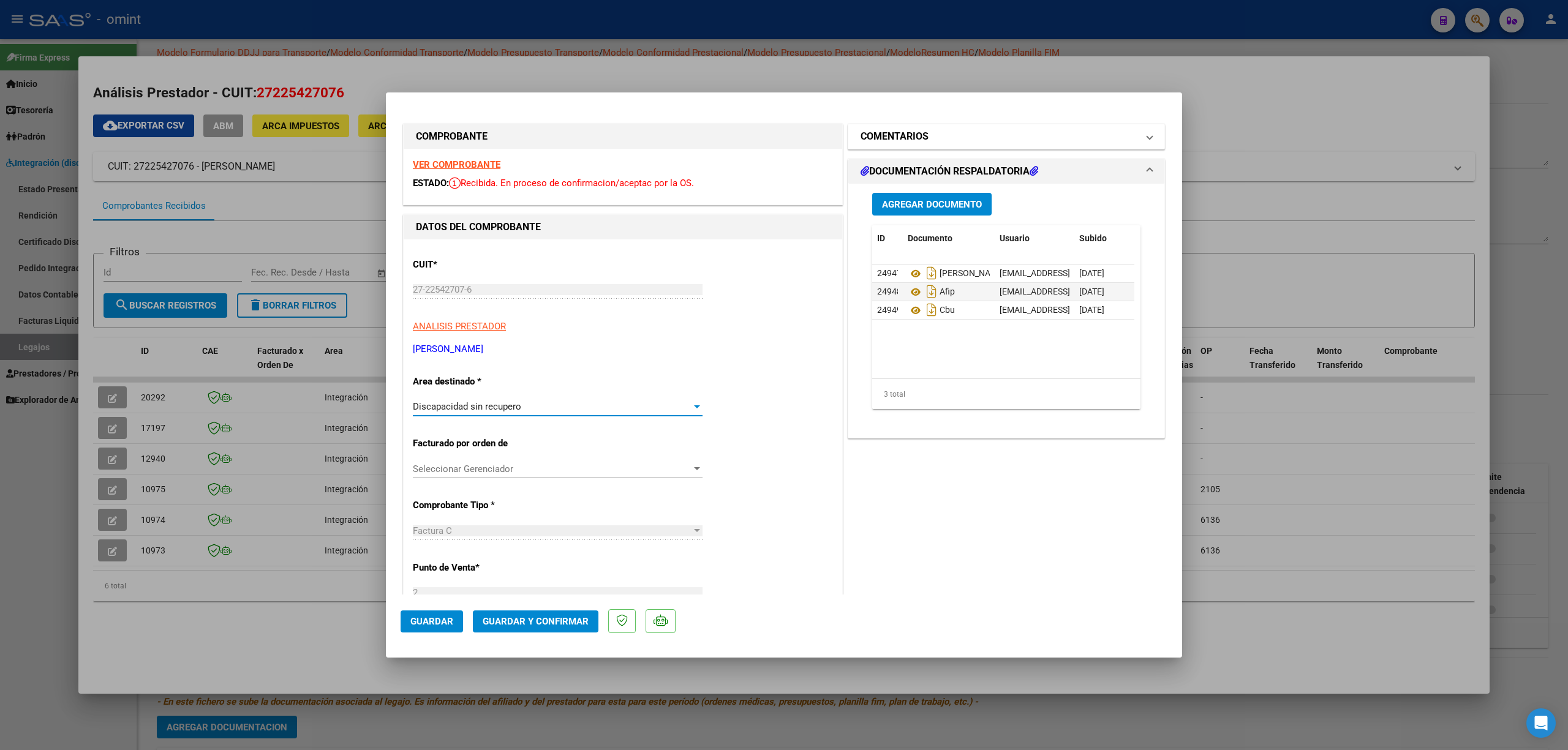
click at [914, 138] on h1 "COMENTARIOS" at bounding box center [894, 137] width 68 height 15
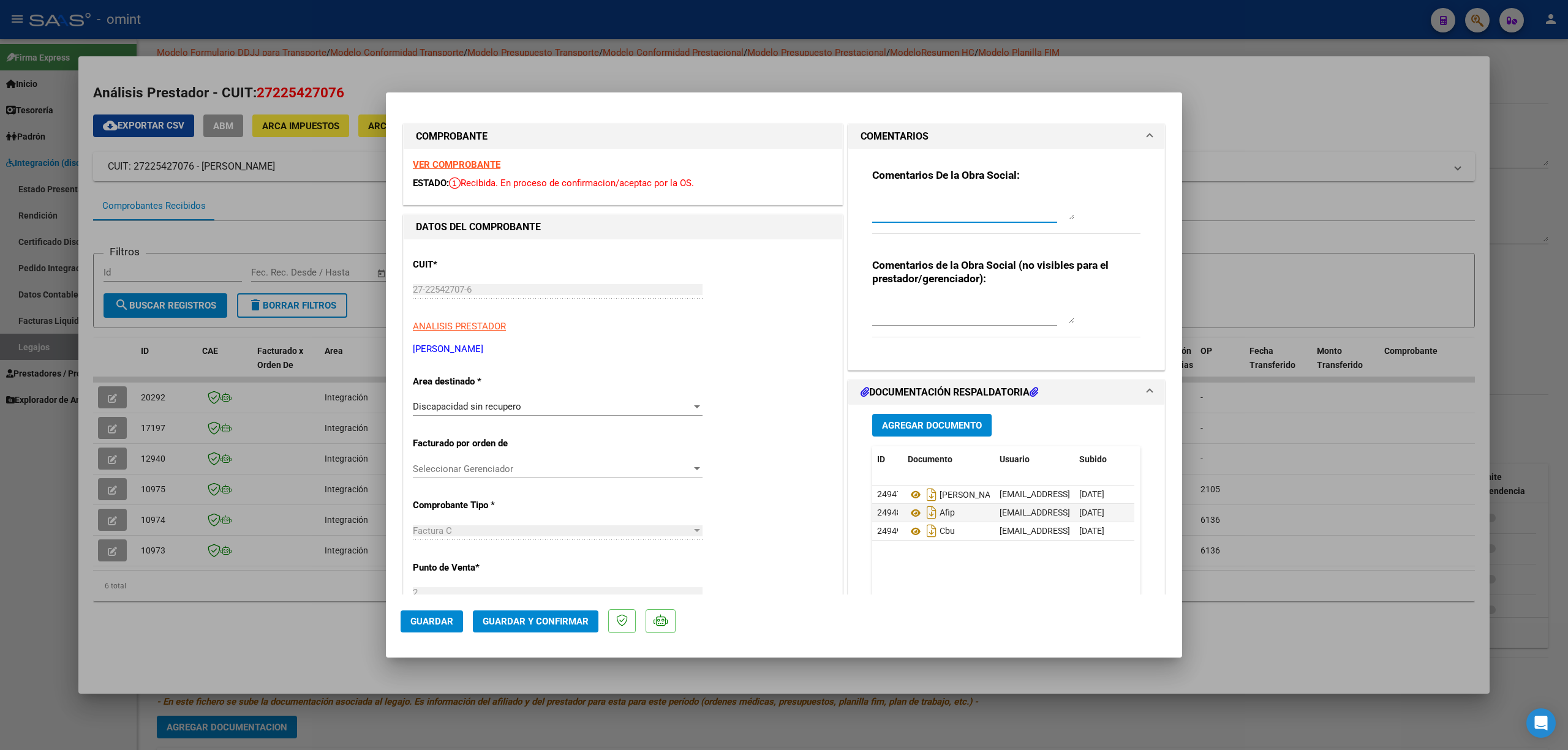
click at [914, 197] on textarea at bounding box center [973, 207] width 202 height 24
type textarea "Estimada Prestadora se procede a rechazar factura ya lo autorizado son 8 sesion…"
click at [554, 623] on span "Guardar y Confirmar" at bounding box center [535, 621] width 106 height 11
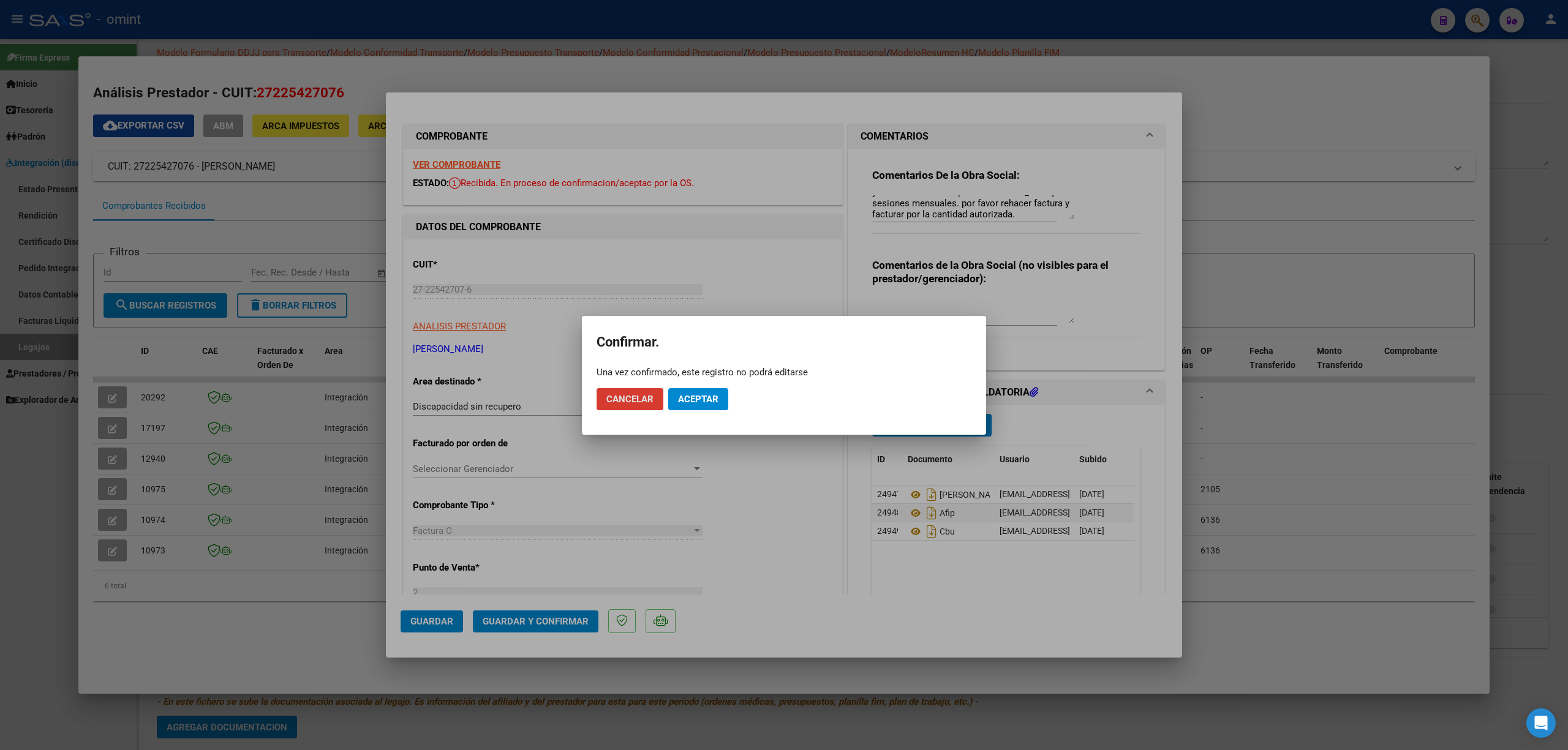
click at [721, 390] on button "Aceptar" at bounding box center [697, 399] width 60 height 22
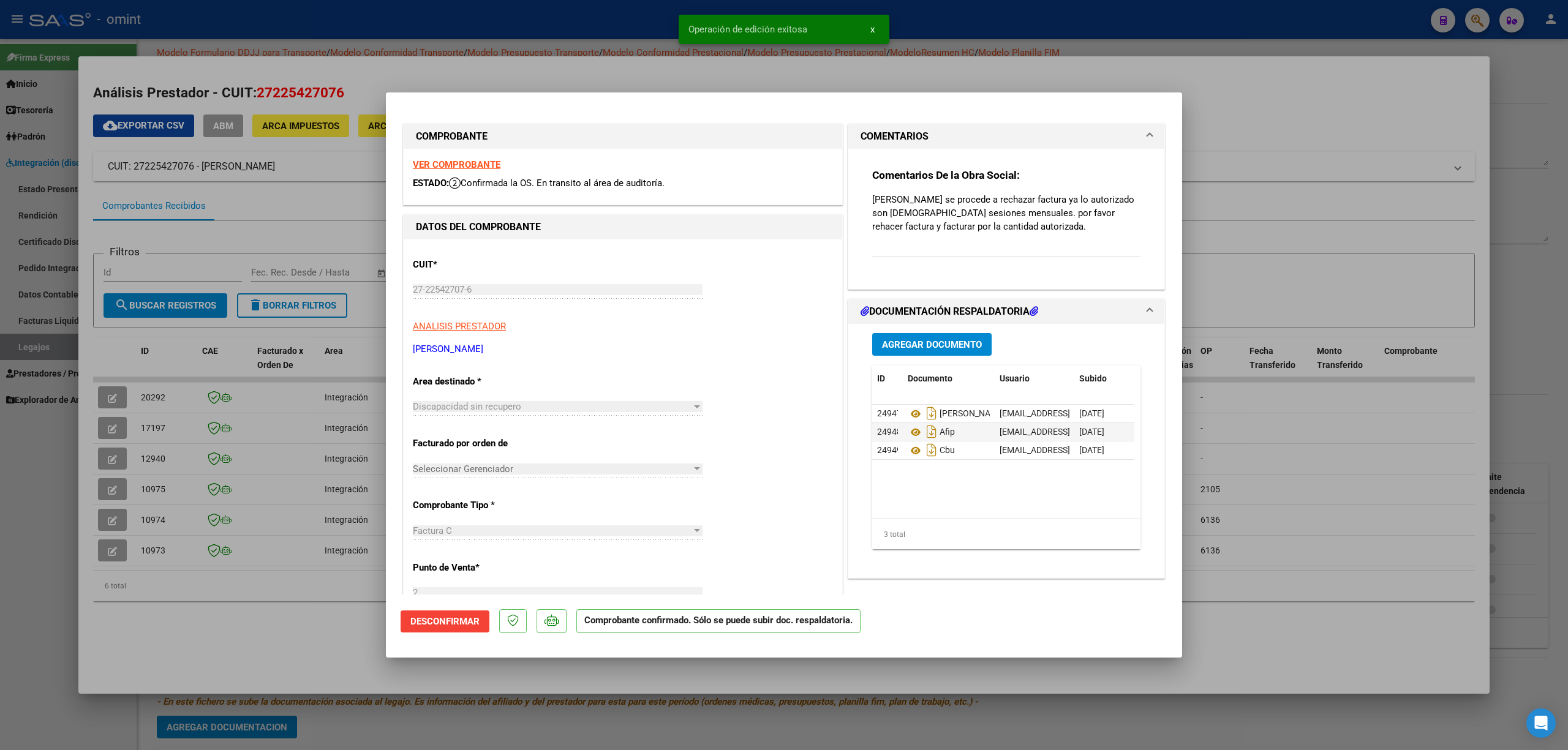
click at [259, 42] on div at bounding box center [784, 375] width 1568 height 750
type input "$ 0,00"
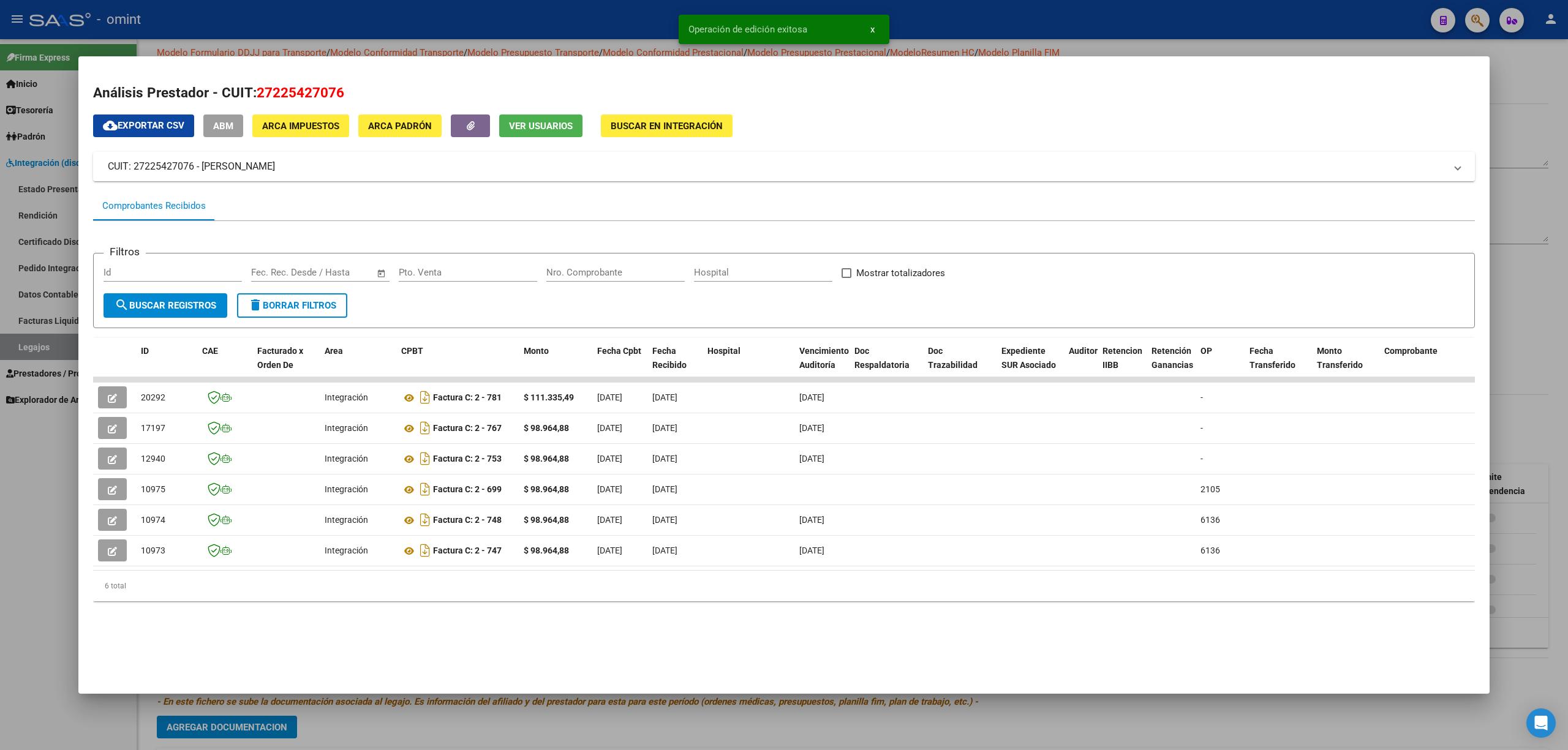
click at [363, 13] on div at bounding box center [784, 375] width 1568 height 750
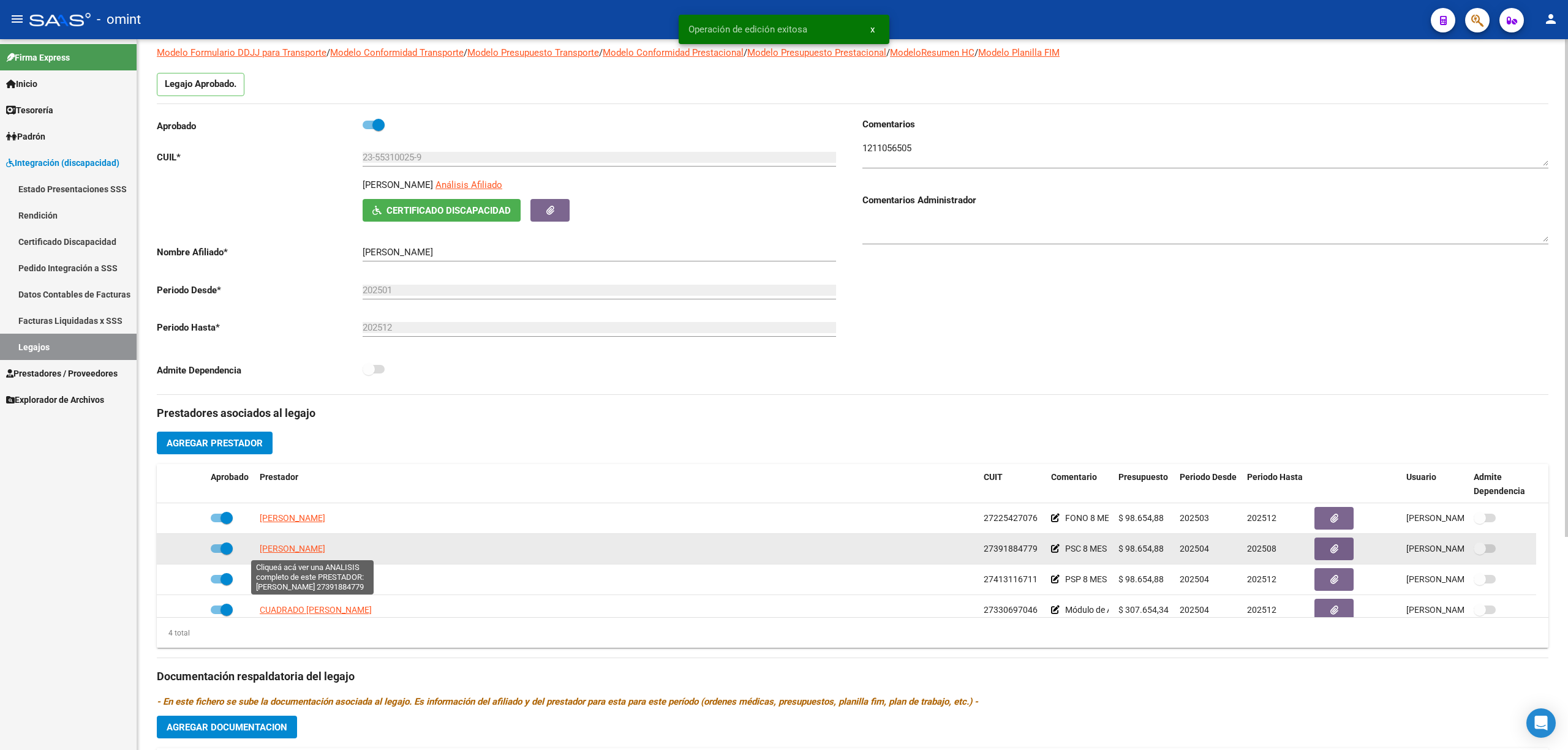
click at [304, 558] on datatable-body-cell "PEROTTI MARIELA YANINA" at bounding box center [617, 549] width 724 height 30
click at [307, 552] on span "PEROTTI MARIELA YANINA" at bounding box center [292, 548] width 66 height 10
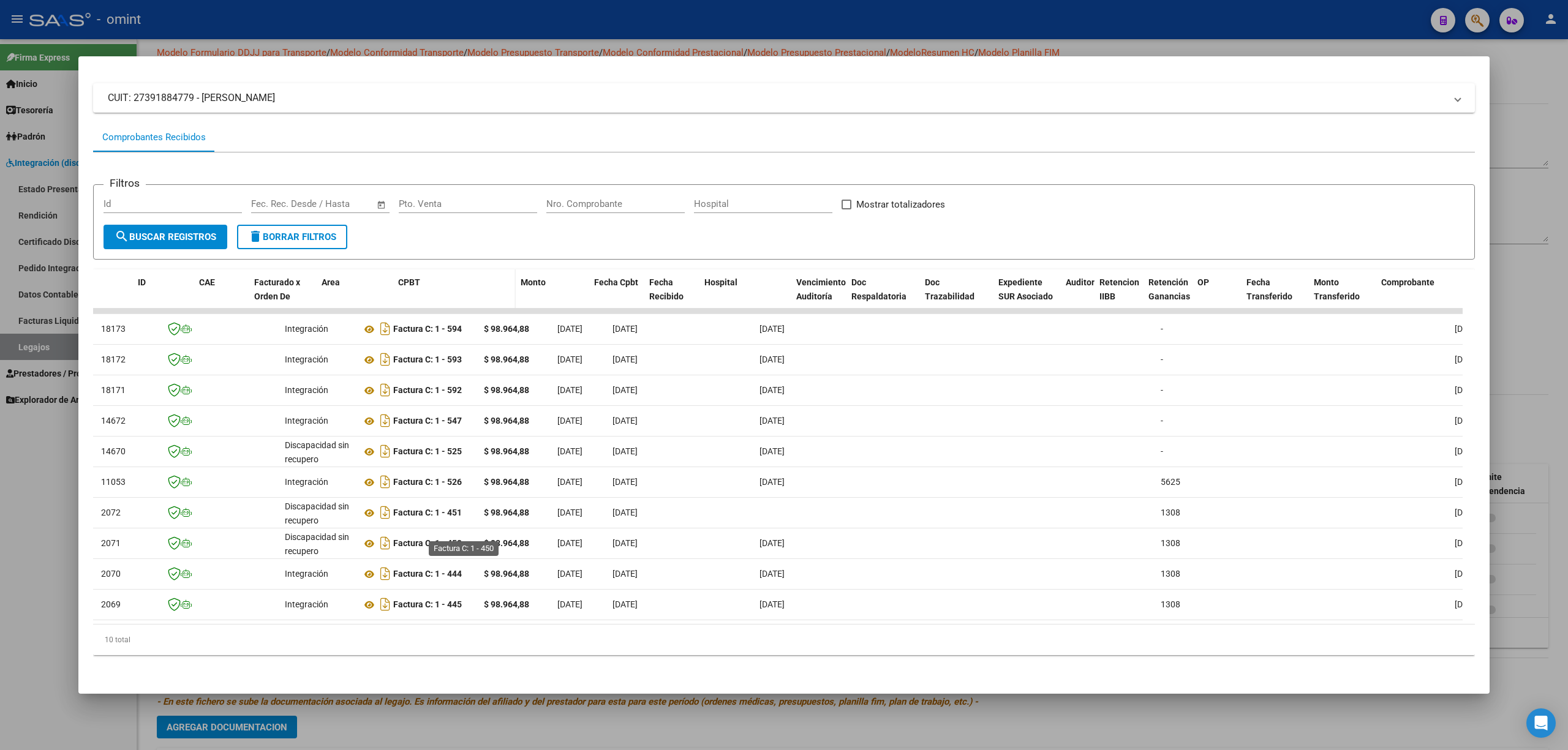
scroll to position [0, 3]
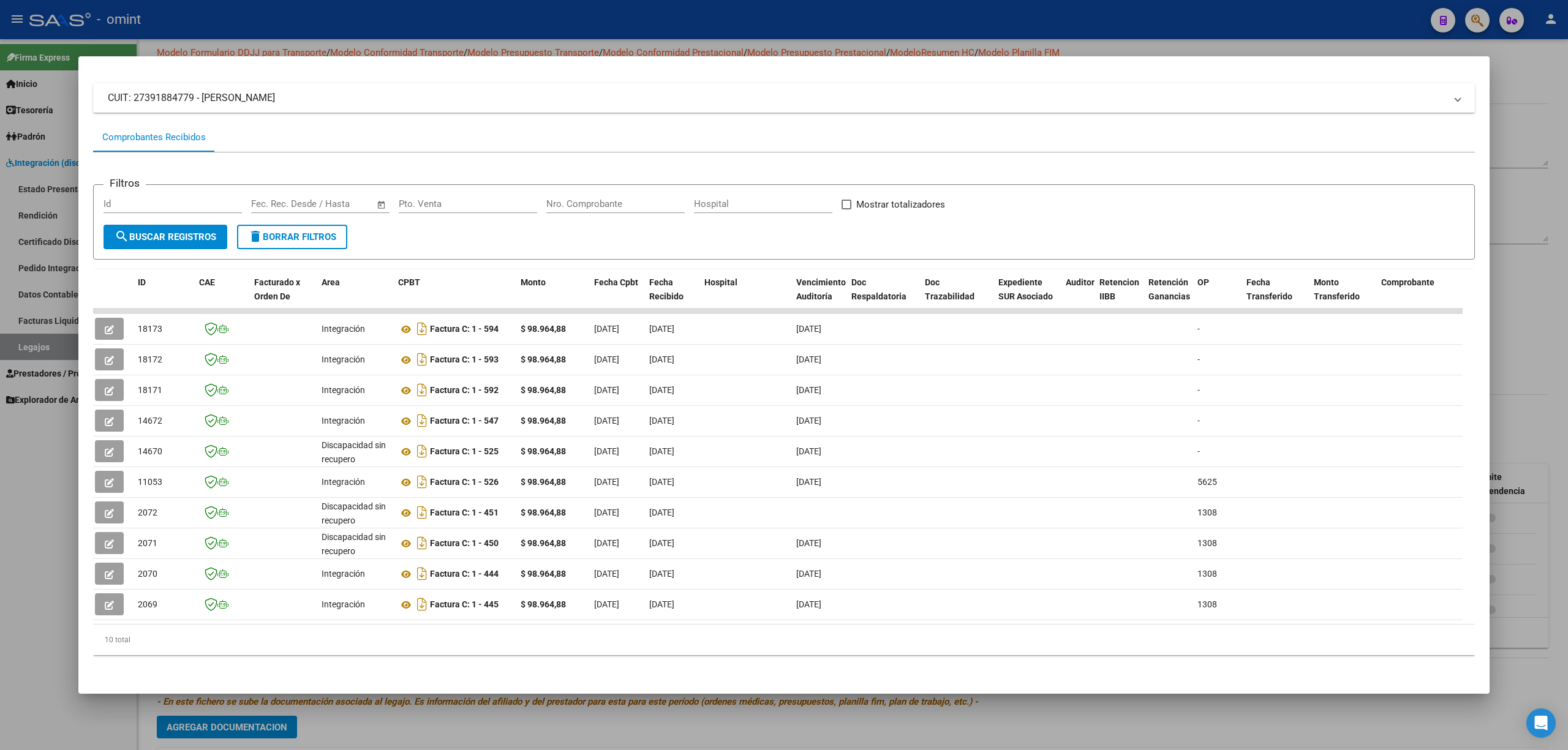
click at [426, 31] on div at bounding box center [784, 375] width 1568 height 750
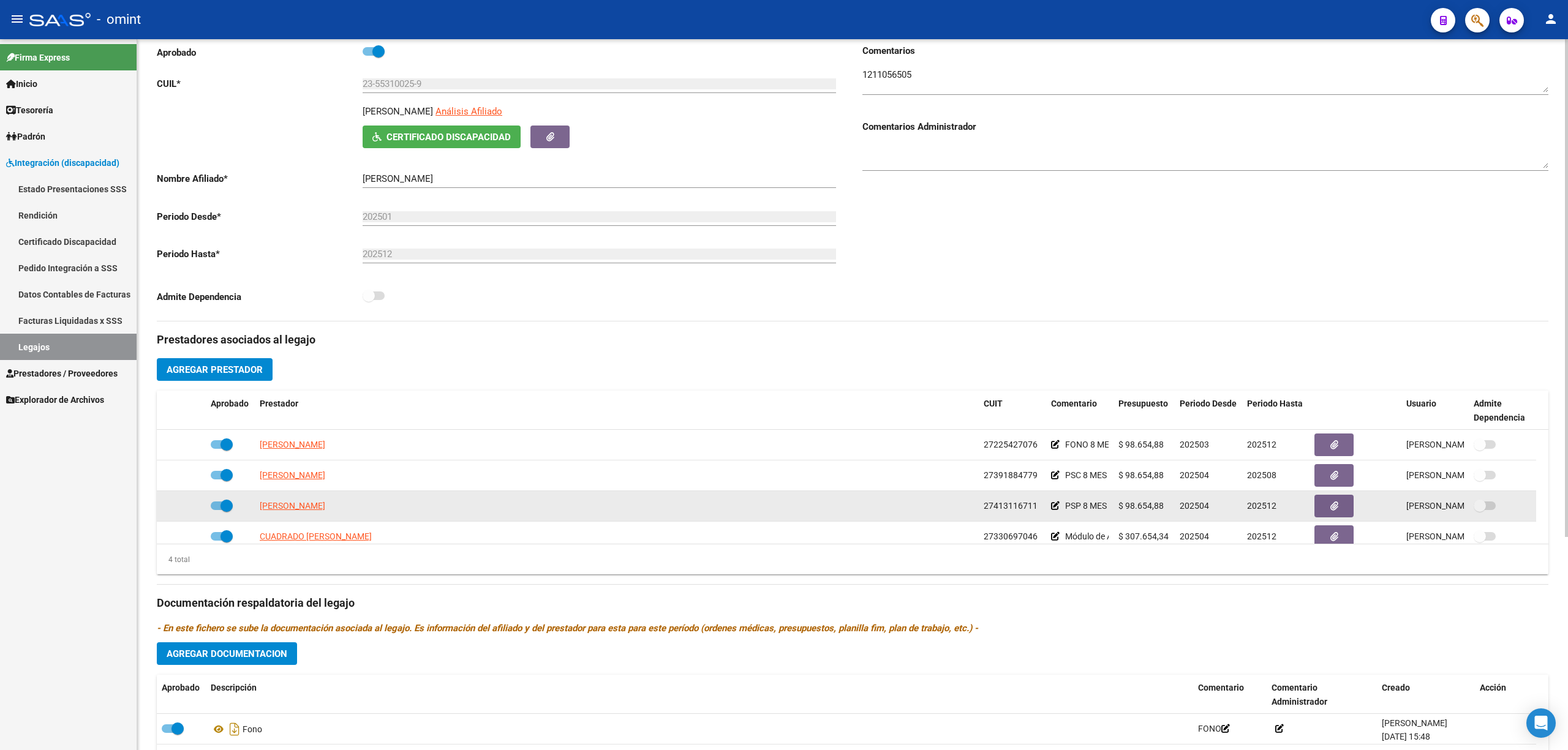
scroll to position [163, 0]
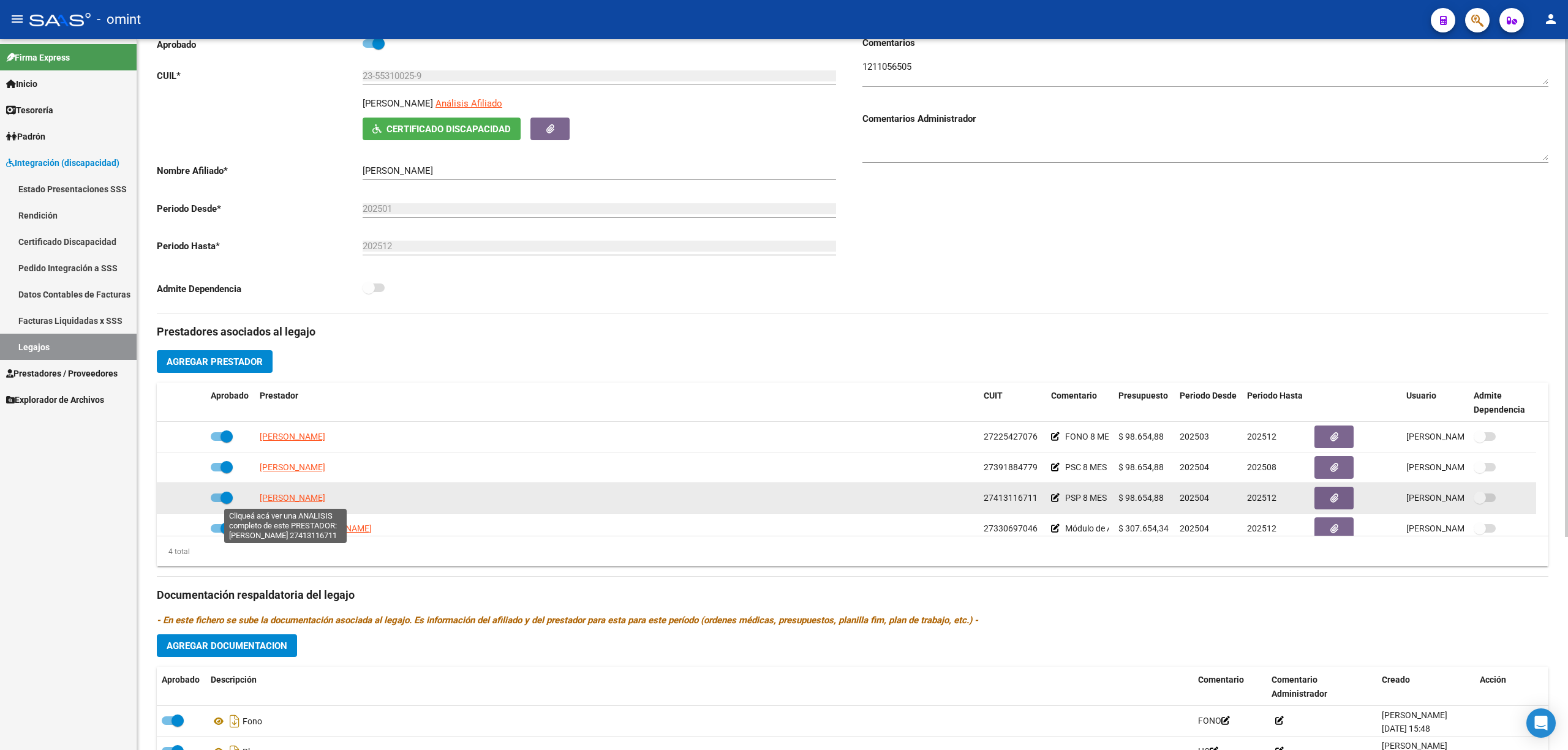
click at [289, 500] on span "DIAZ MELINA" at bounding box center [292, 497] width 66 height 10
type textarea "27413116711"
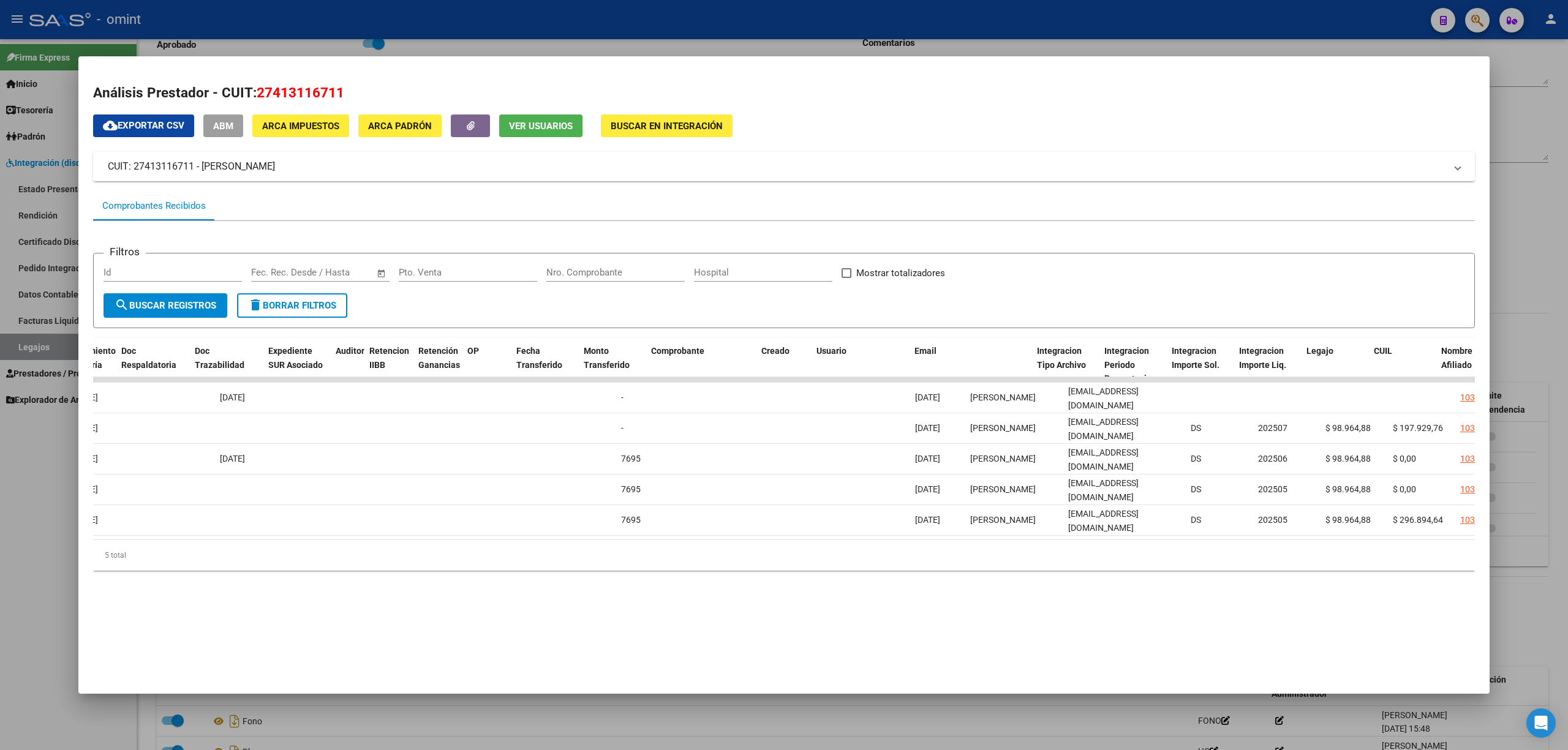
scroll to position [0, 0]
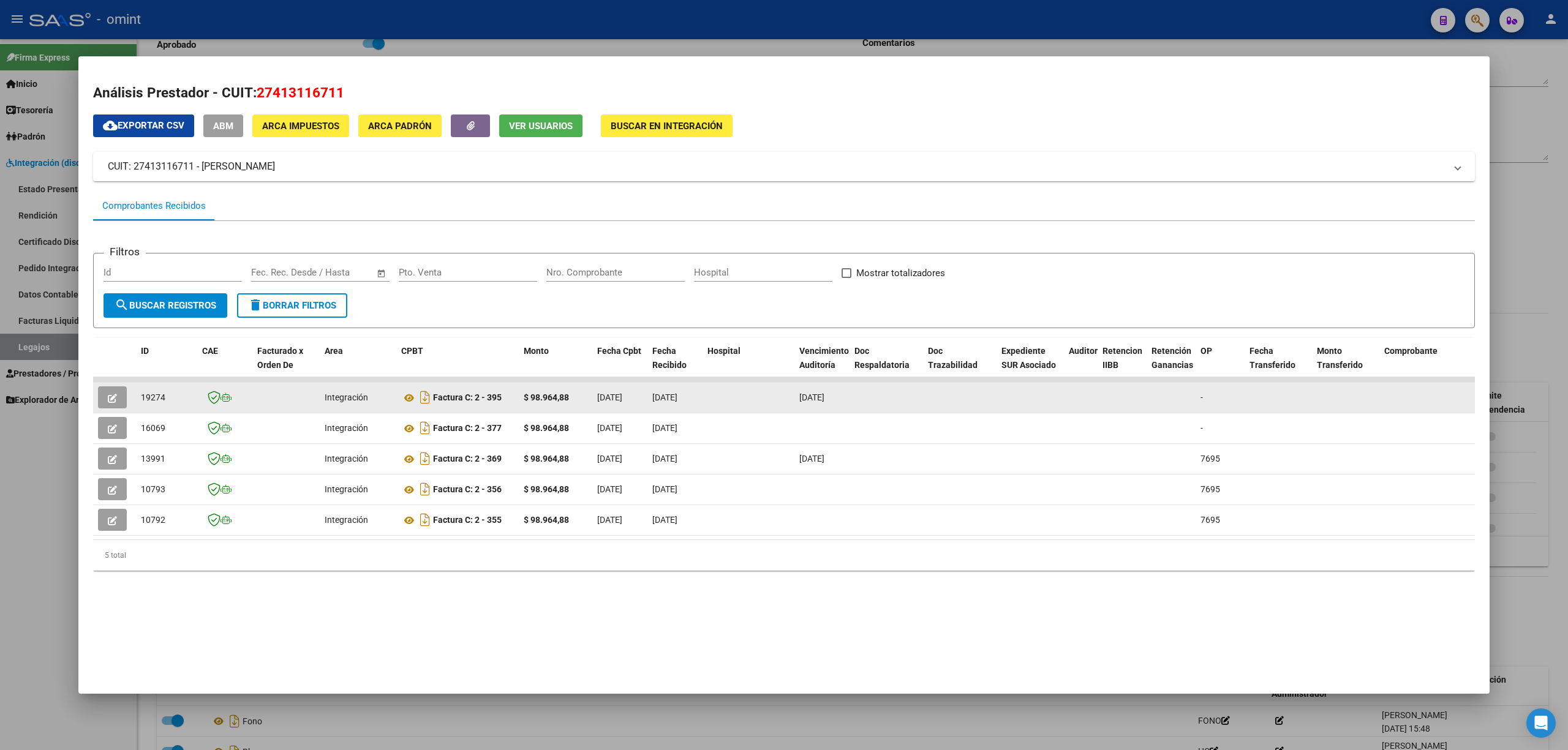
click at [126, 395] on button "button" at bounding box center [112, 397] width 29 height 22
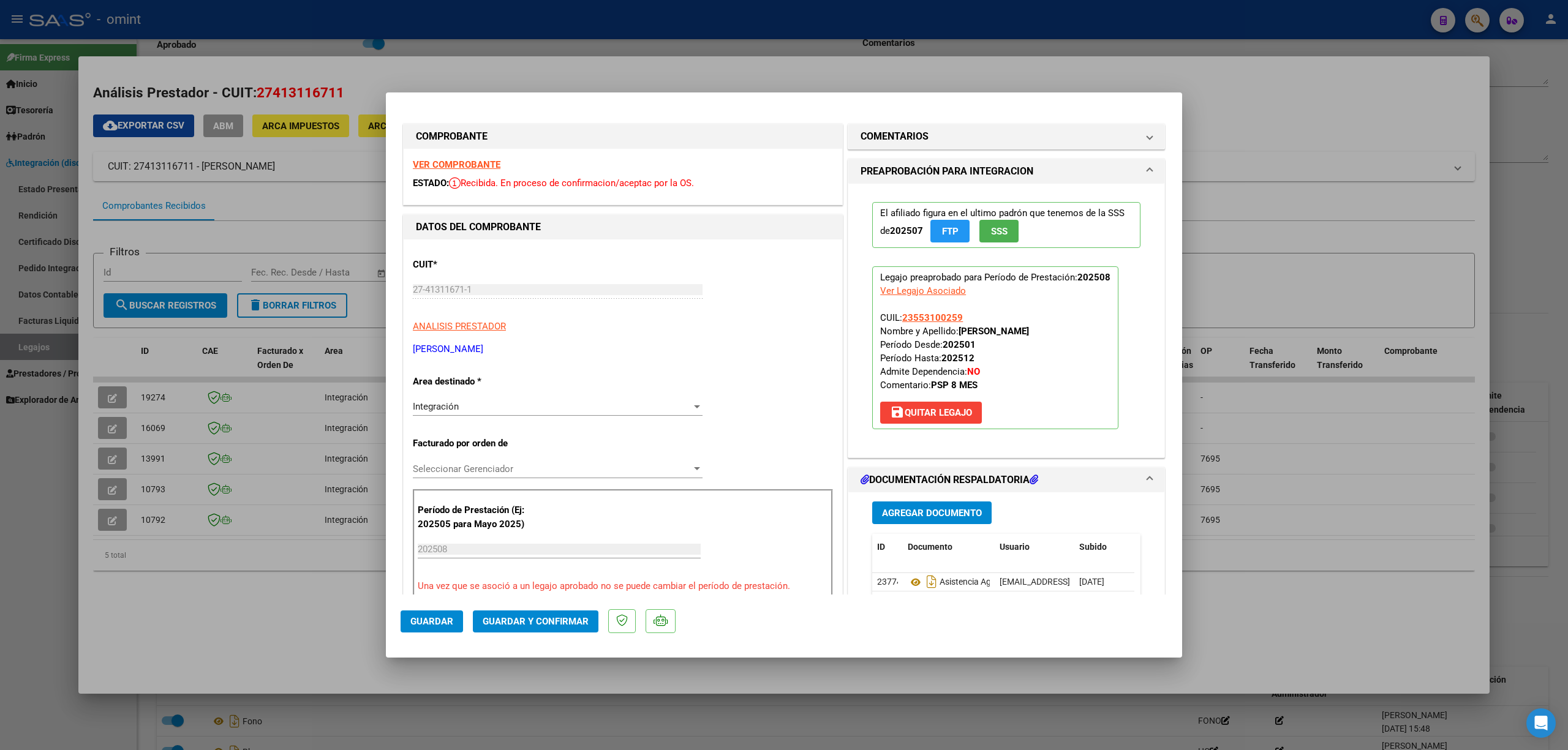
click at [475, 167] on strong "VER COMPROBANTE" at bounding box center [457, 165] width 88 height 11
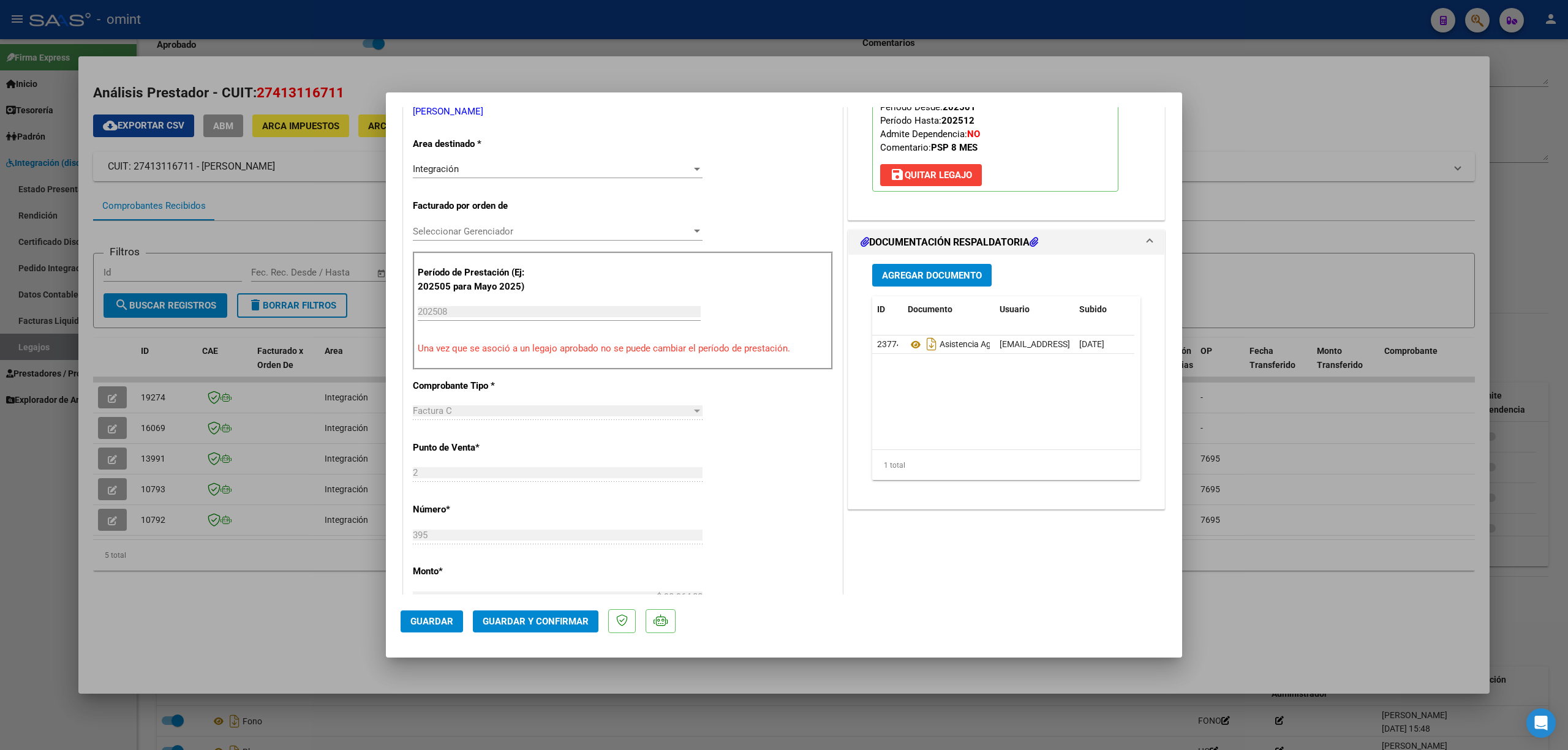
scroll to position [326, 0]
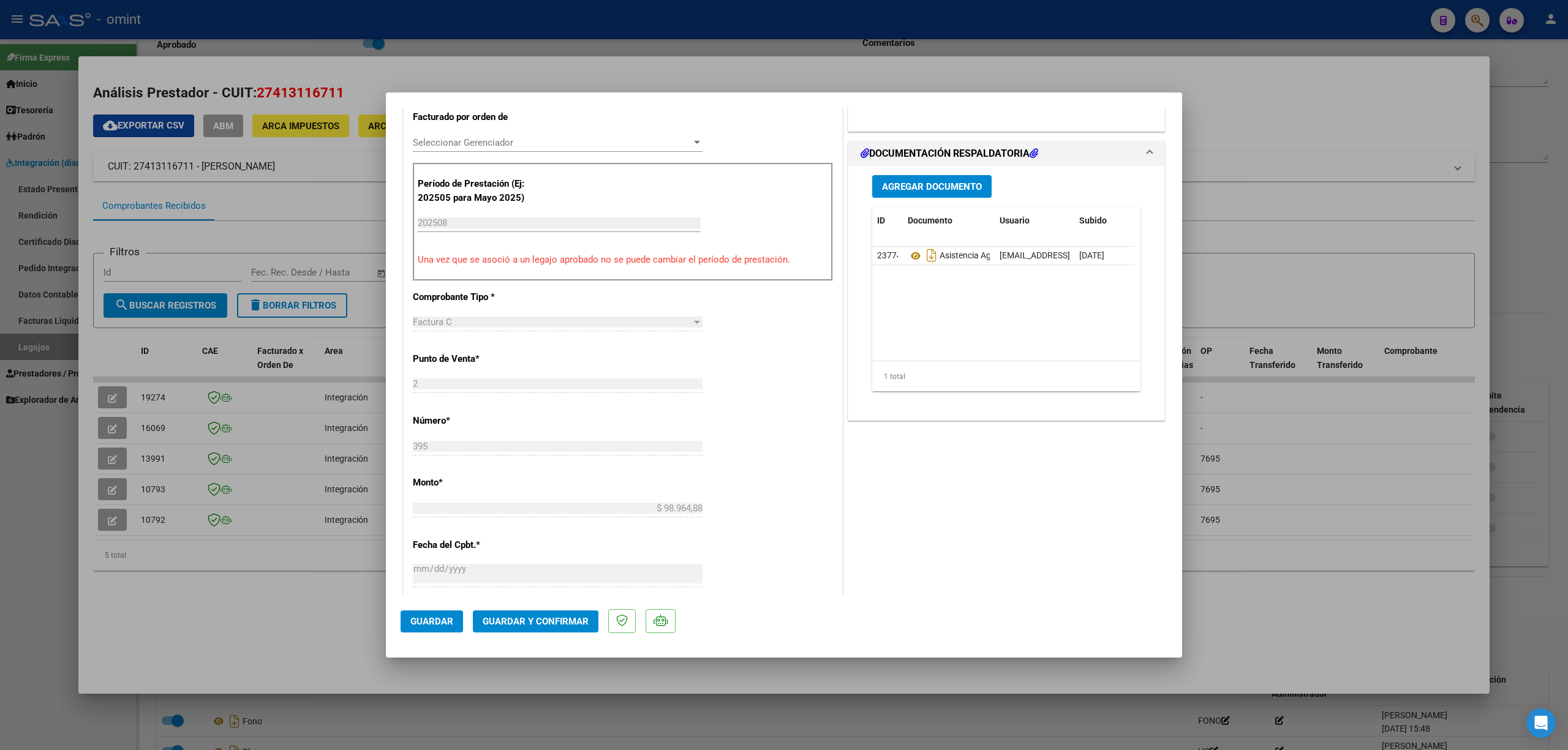
click at [557, 626] on span "Guardar y Confirmar" at bounding box center [535, 621] width 106 height 11
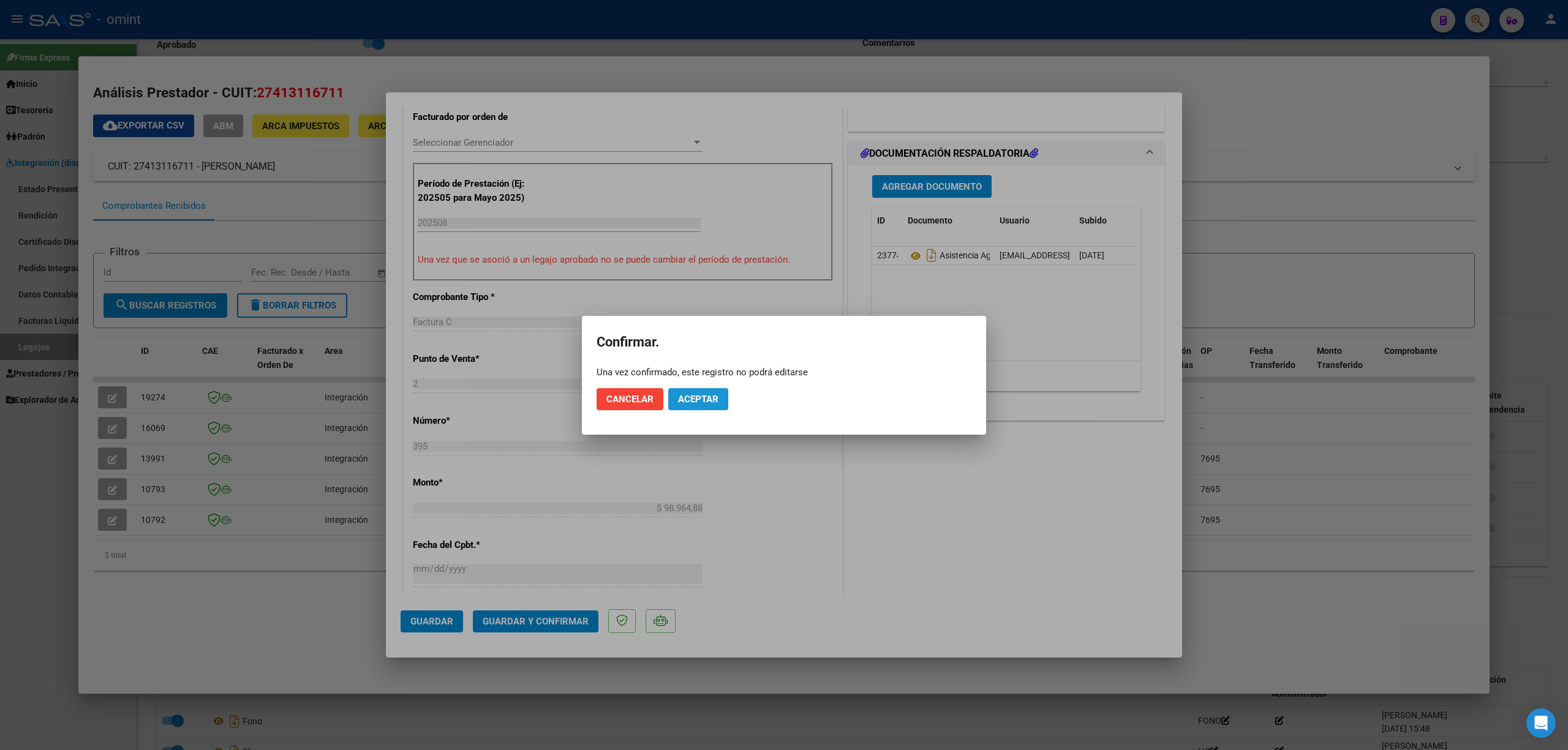
click at [697, 402] on span "Aceptar" at bounding box center [698, 399] width 41 height 11
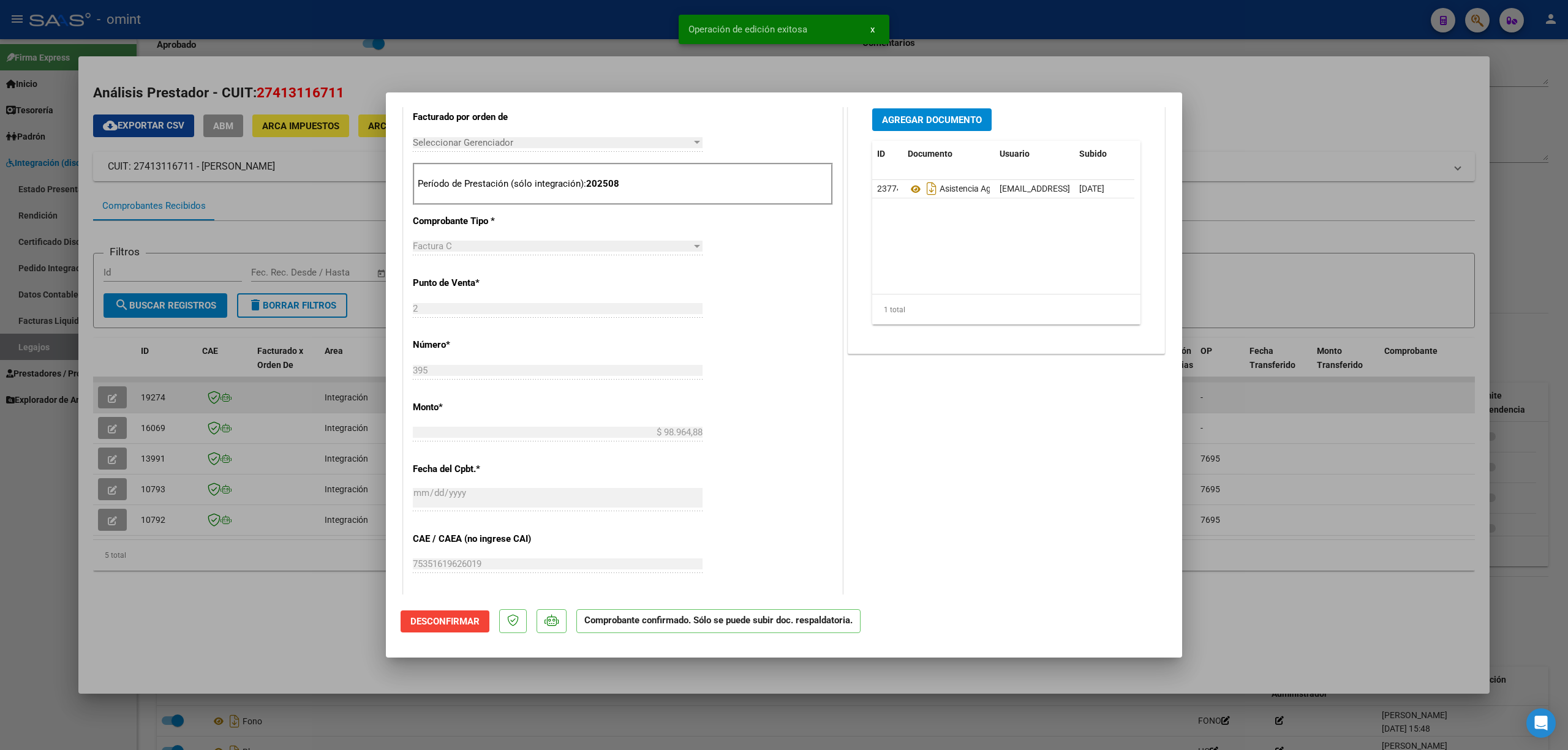
click at [213, 384] on div at bounding box center [784, 375] width 1568 height 750
type input "$ 0,00"
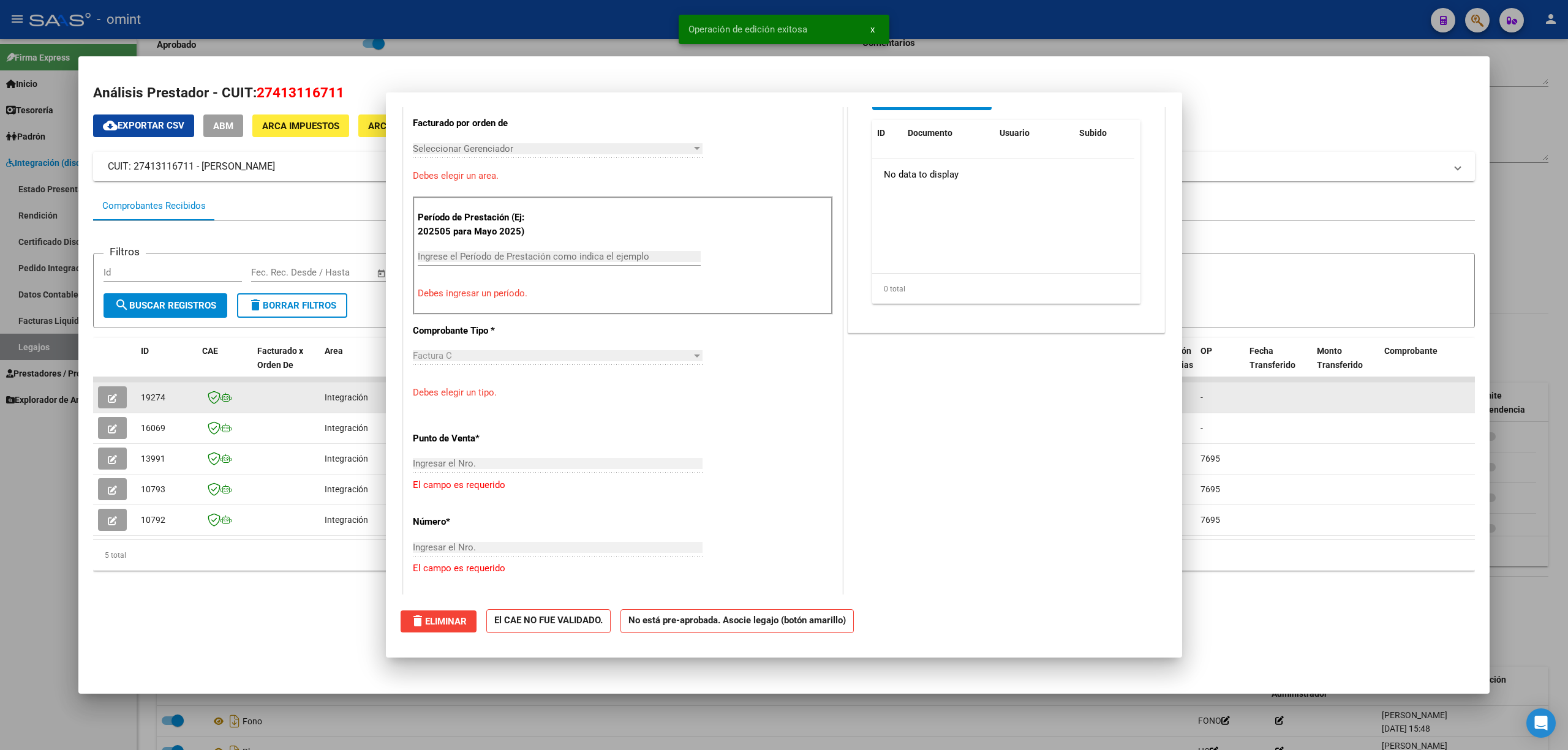
scroll to position [0, 0]
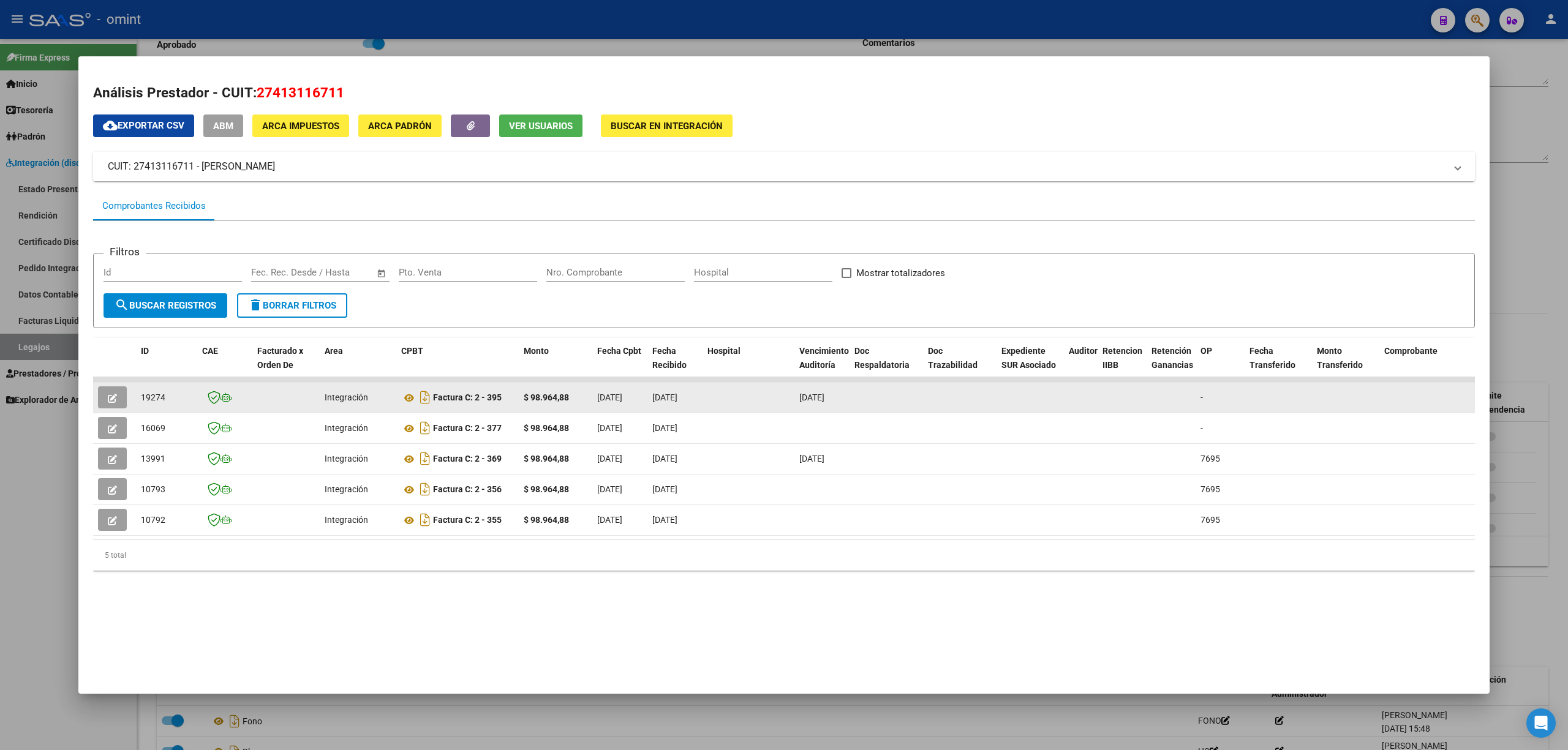
click at [145, 395] on span "19274" at bounding box center [153, 397] width 24 height 10
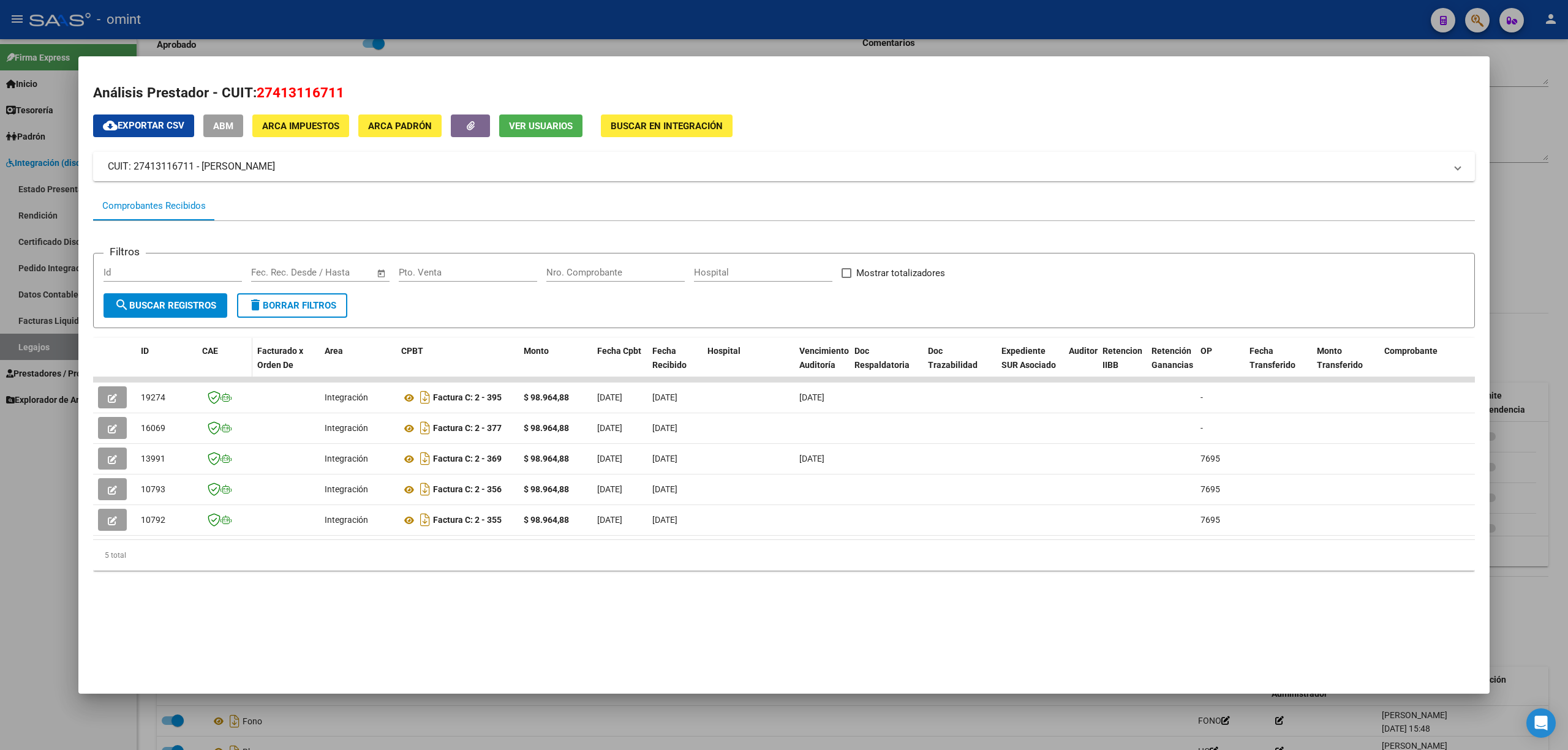
copy span "19274"
click at [244, 27] on div at bounding box center [784, 375] width 1568 height 750
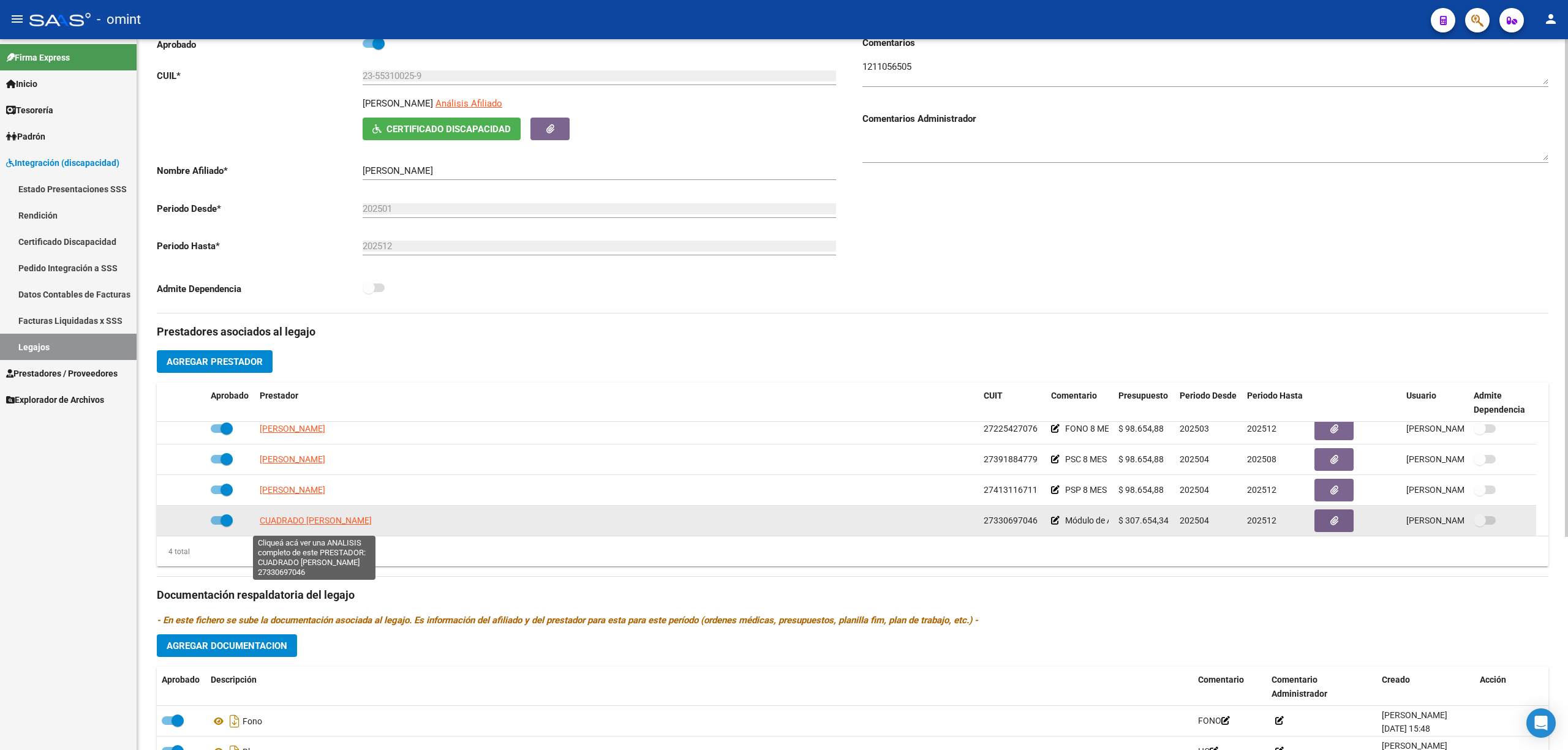
scroll to position [12, 0]
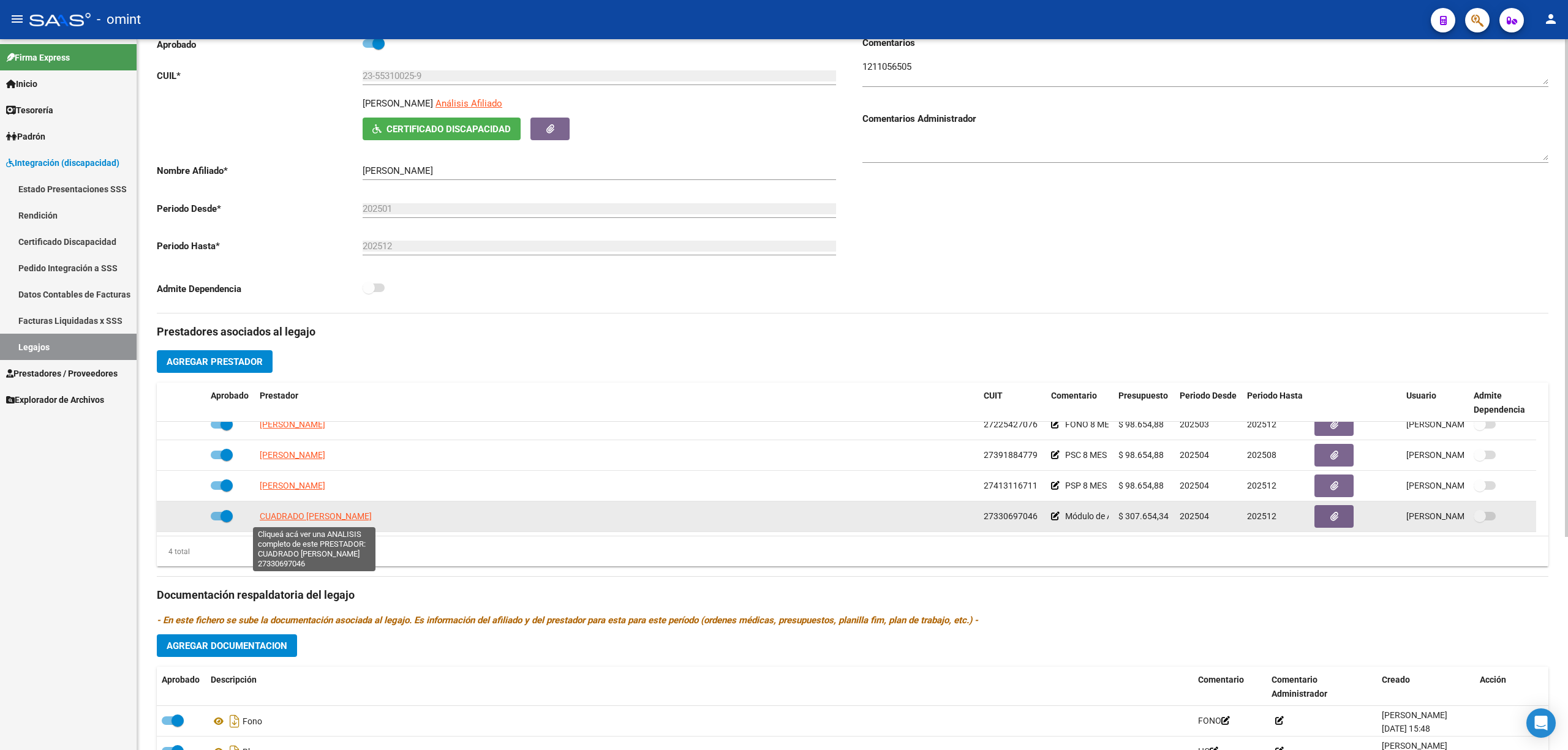
click at [314, 519] on span "CUADRADO MAYRA DAIANA" at bounding box center [315, 516] width 112 height 10
type textarea "27330697046"
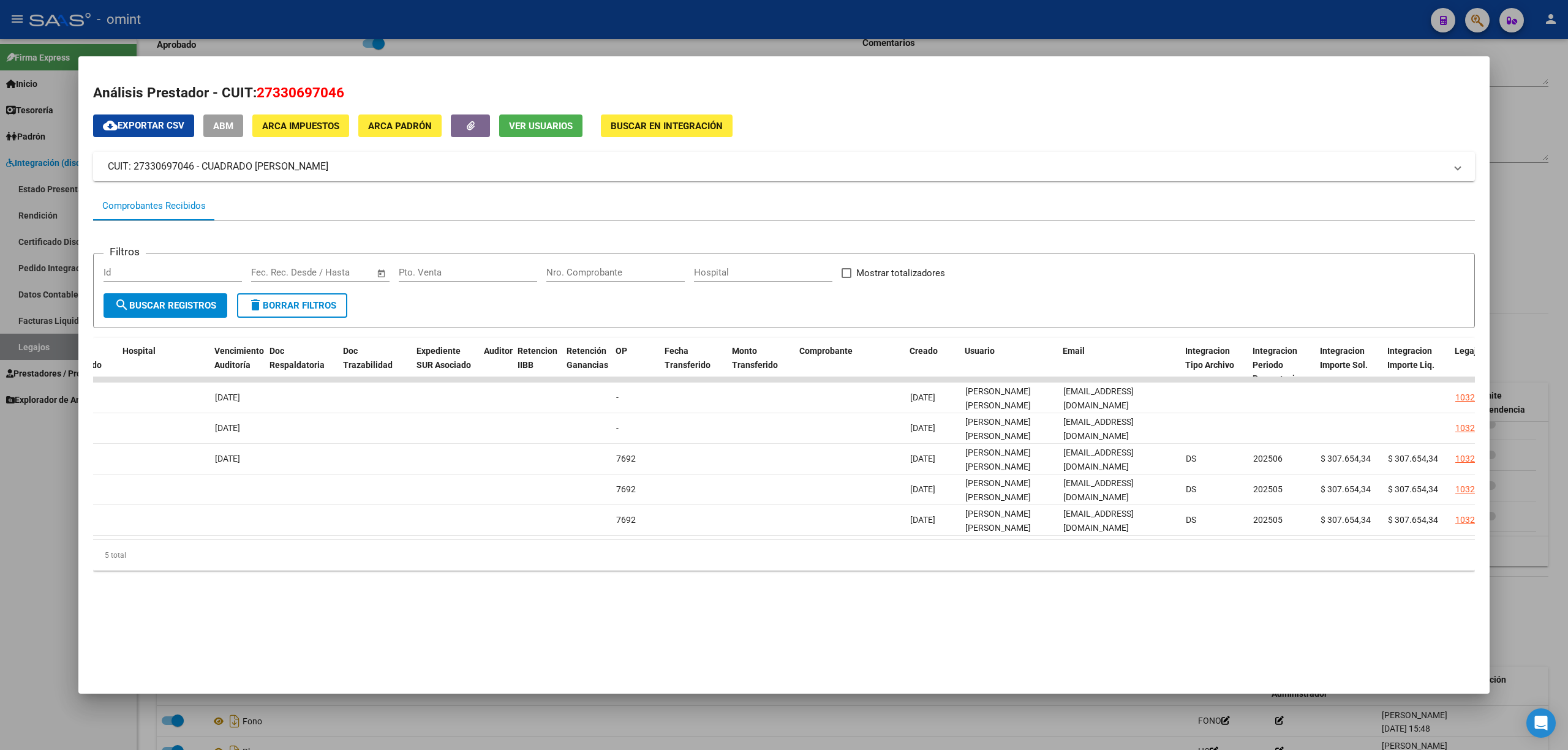
scroll to position [0, 0]
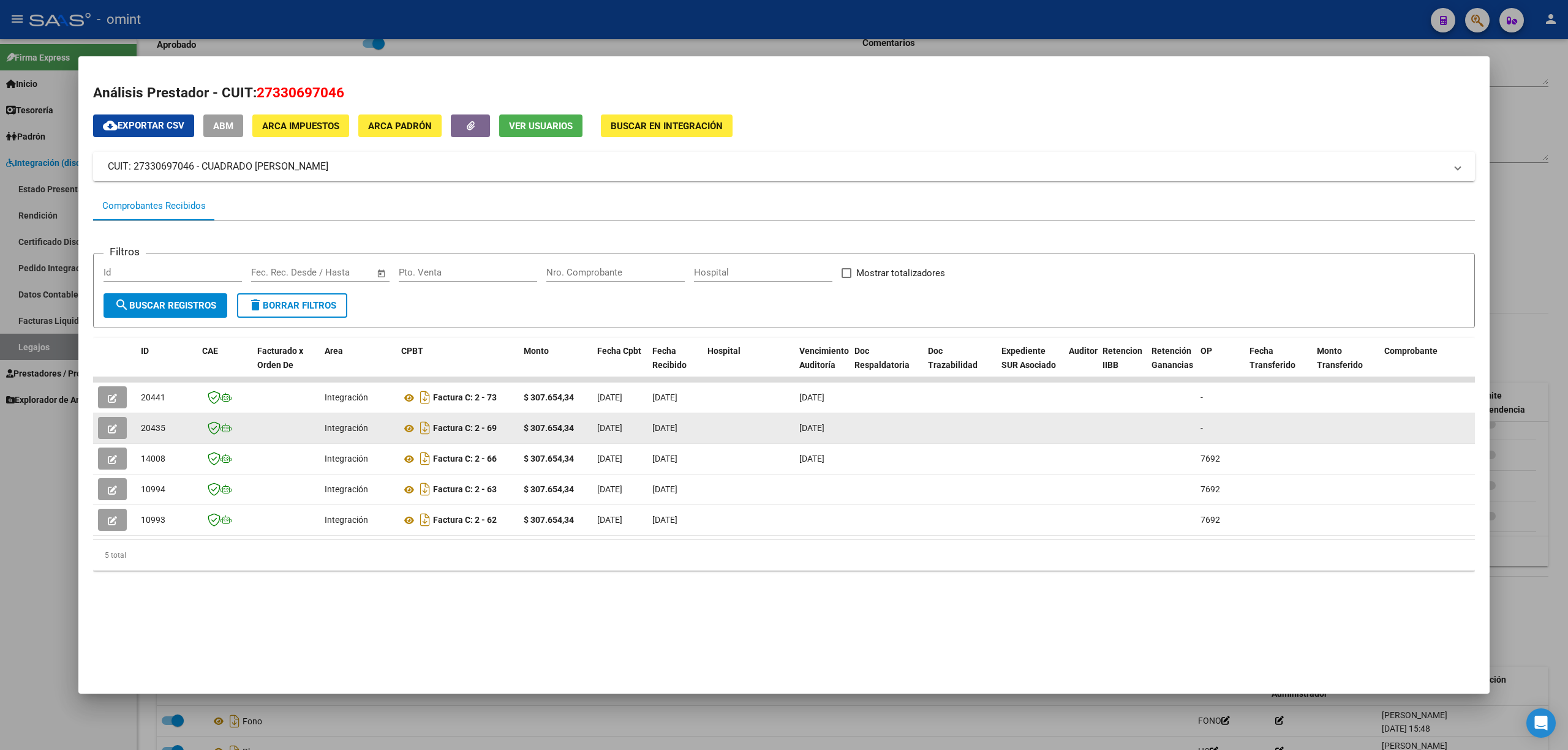
click at [113, 426] on icon "button" at bounding box center [112, 429] width 9 height 9
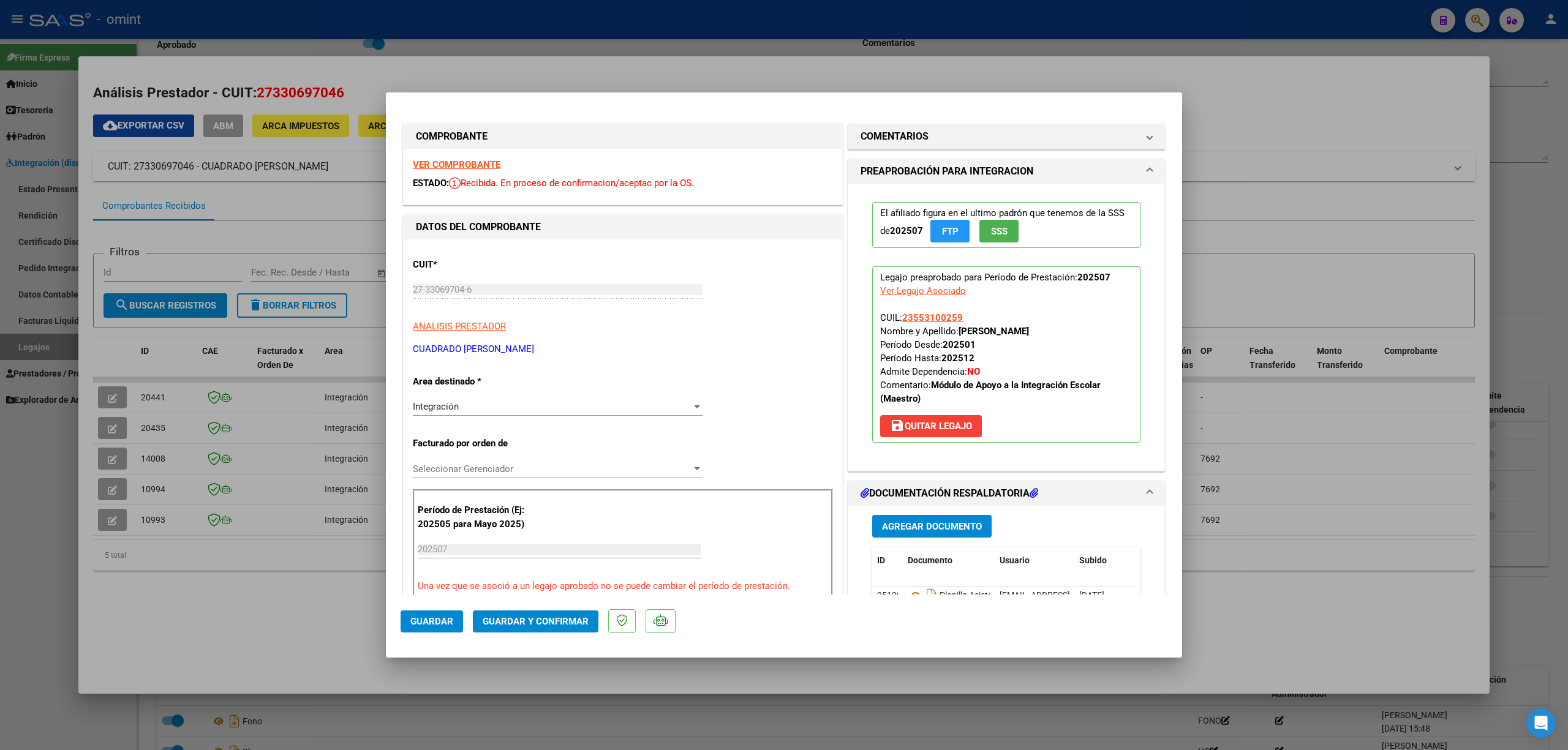
click at [470, 162] on strong "VER COMPROBANTE" at bounding box center [457, 165] width 88 height 11
click at [552, 622] on span "Guardar y Confirmar" at bounding box center [535, 621] width 106 height 11
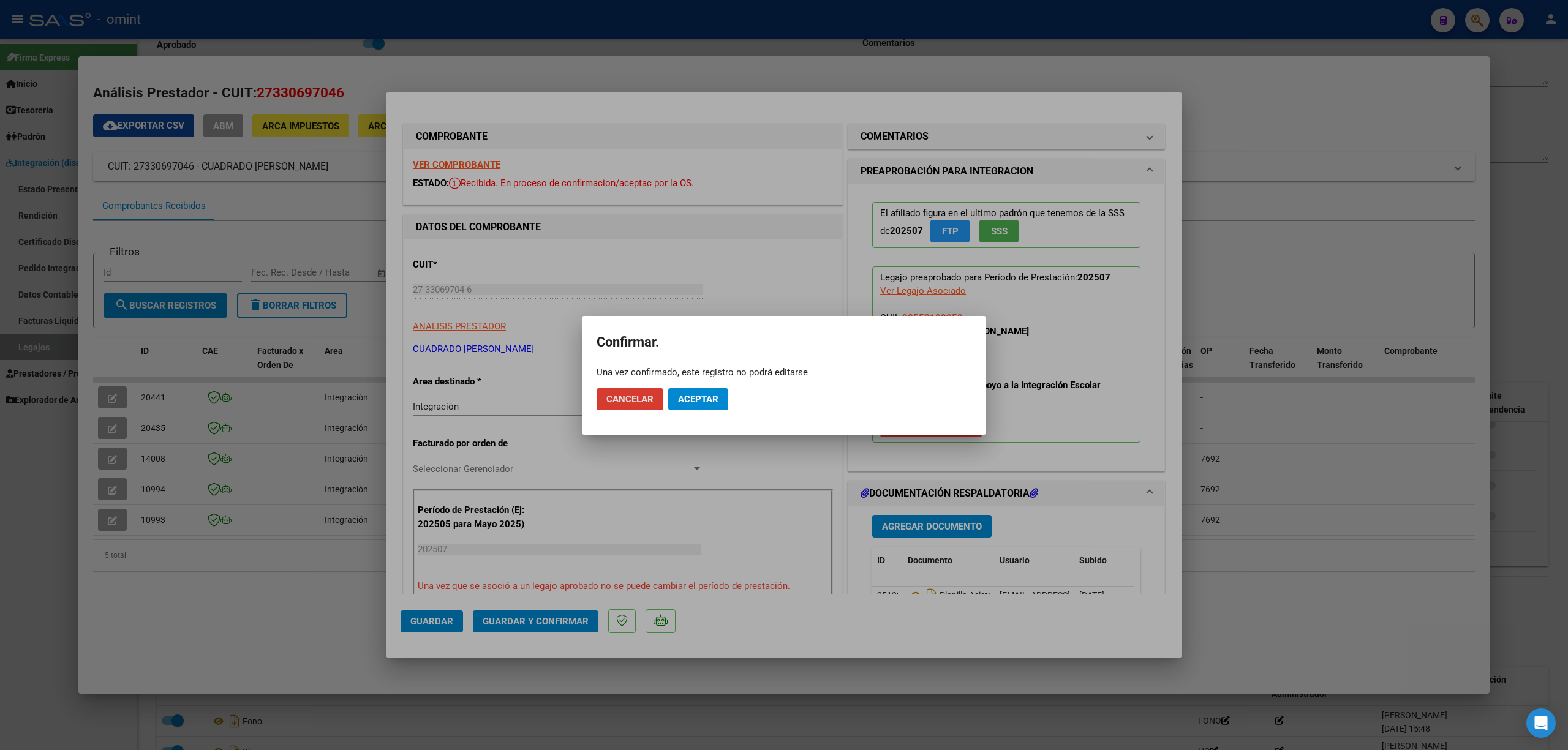
click at [698, 399] on span "Aceptar" at bounding box center [698, 399] width 41 height 11
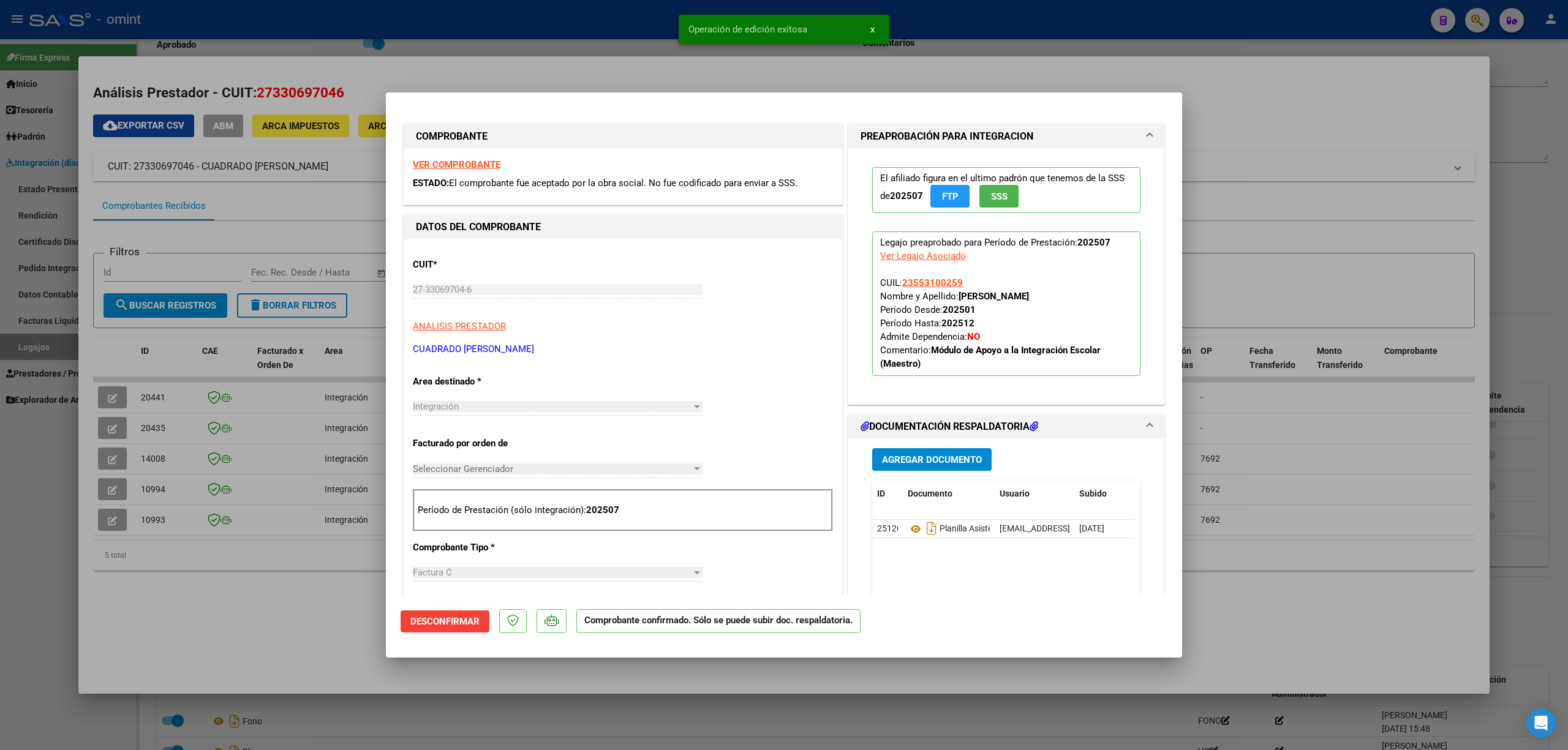
click at [153, 420] on div at bounding box center [784, 375] width 1568 height 750
type input "$ 0,00"
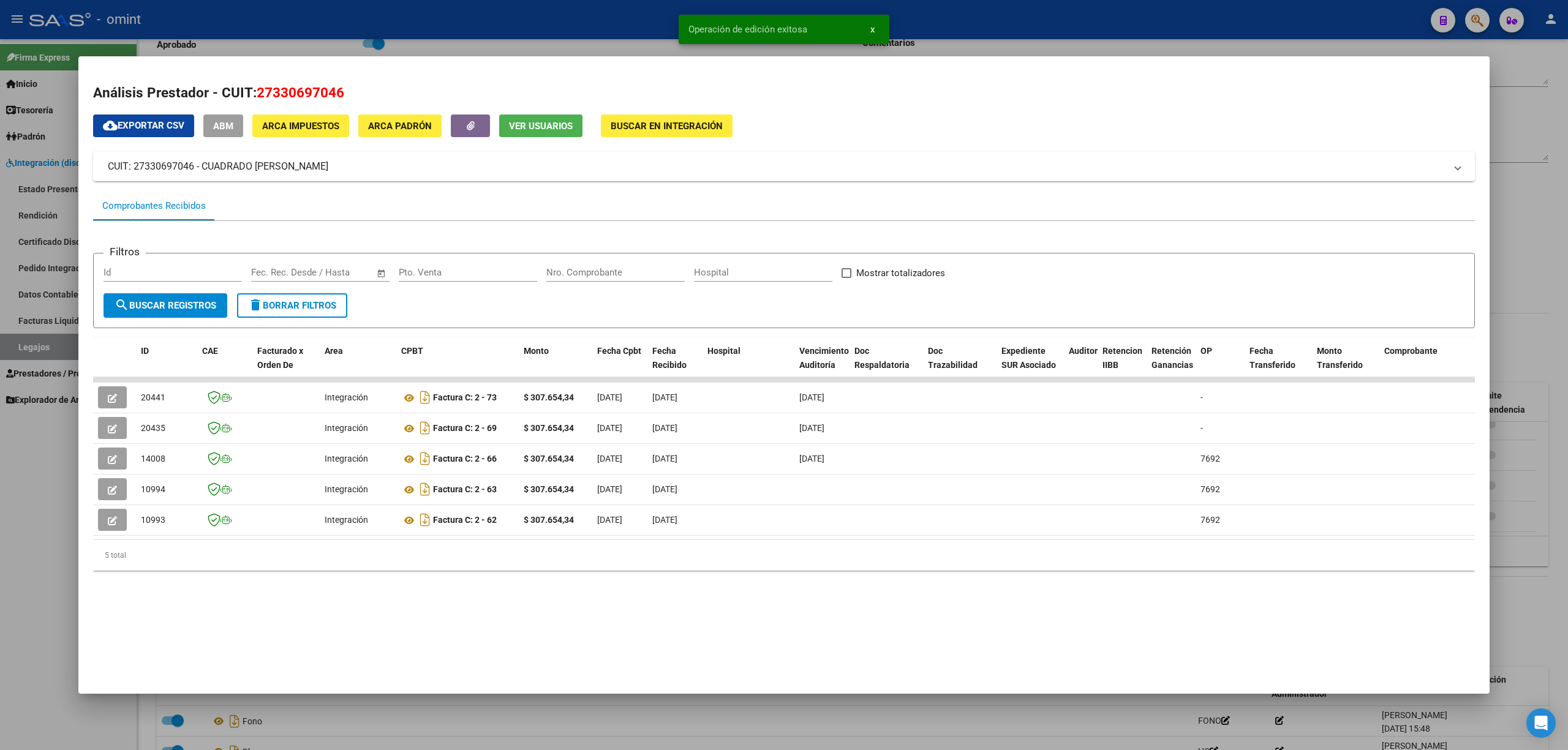
click at [153, 421] on div "20435" at bounding box center [167, 428] width 52 height 14
copy span "20435"
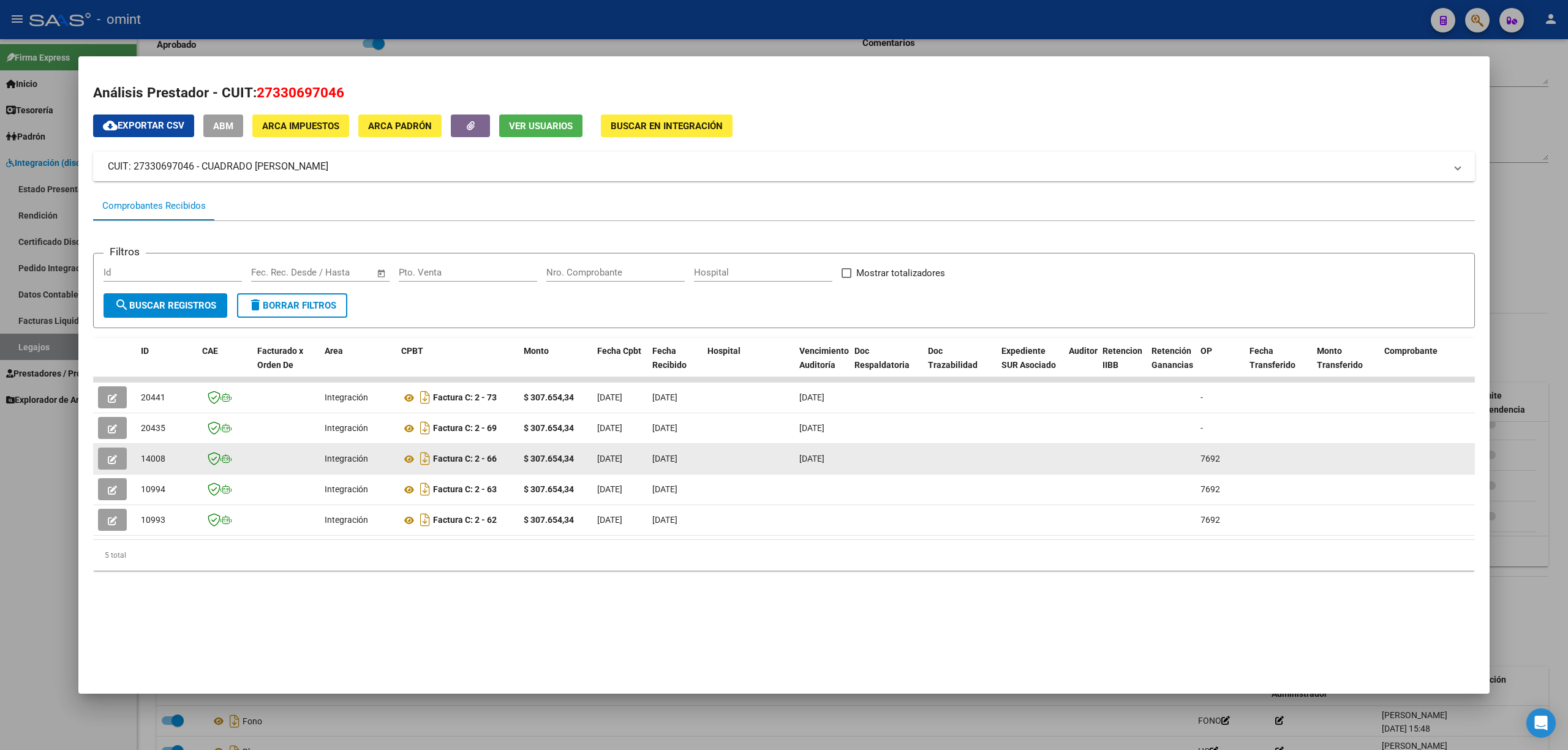
copy span "20435"
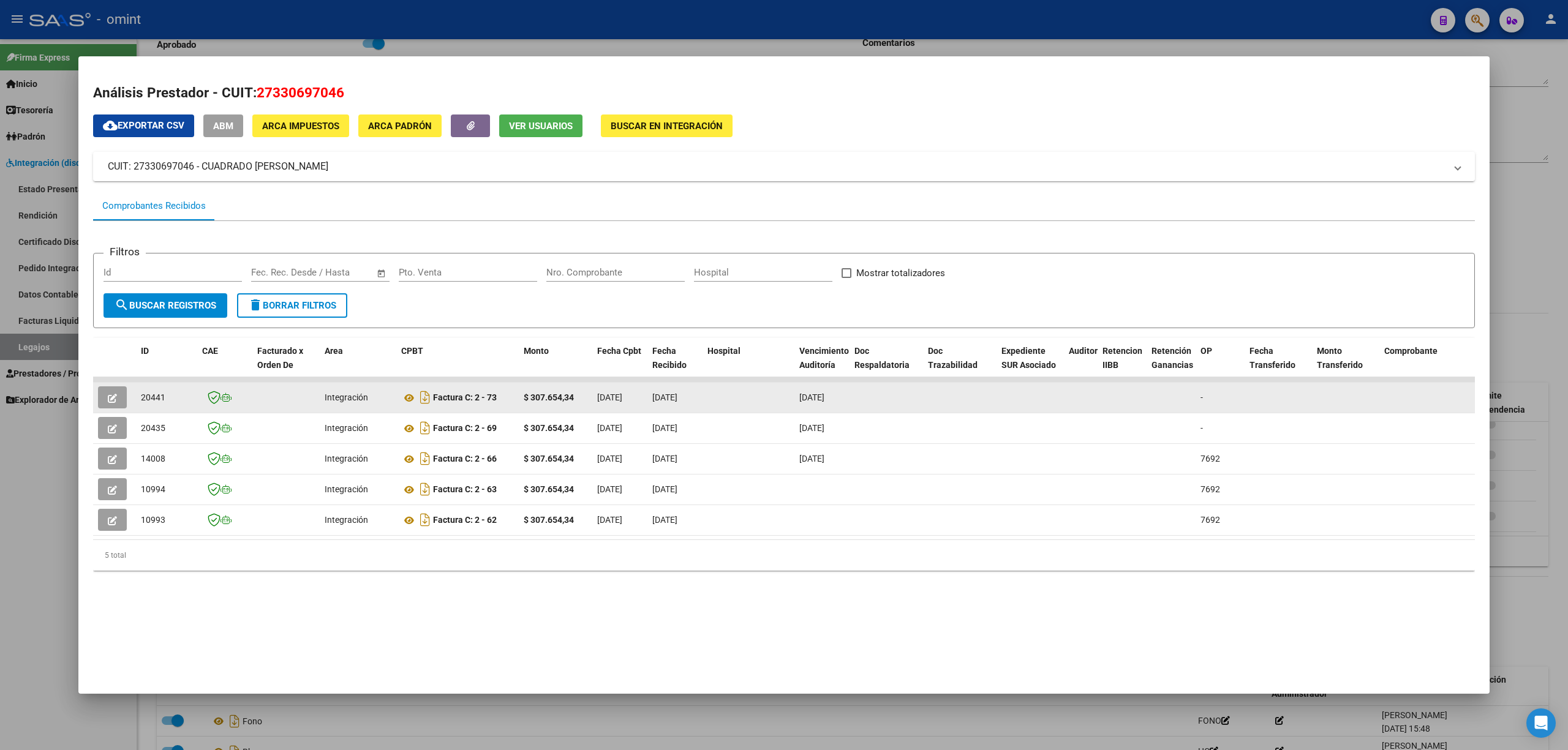
click at [153, 397] on span "20441" at bounding box center [153, 397] width 24 height 10
copy span "20441"
click at [108, 402] on icon "button" at bounding box center [112, 398] width 9 height 9
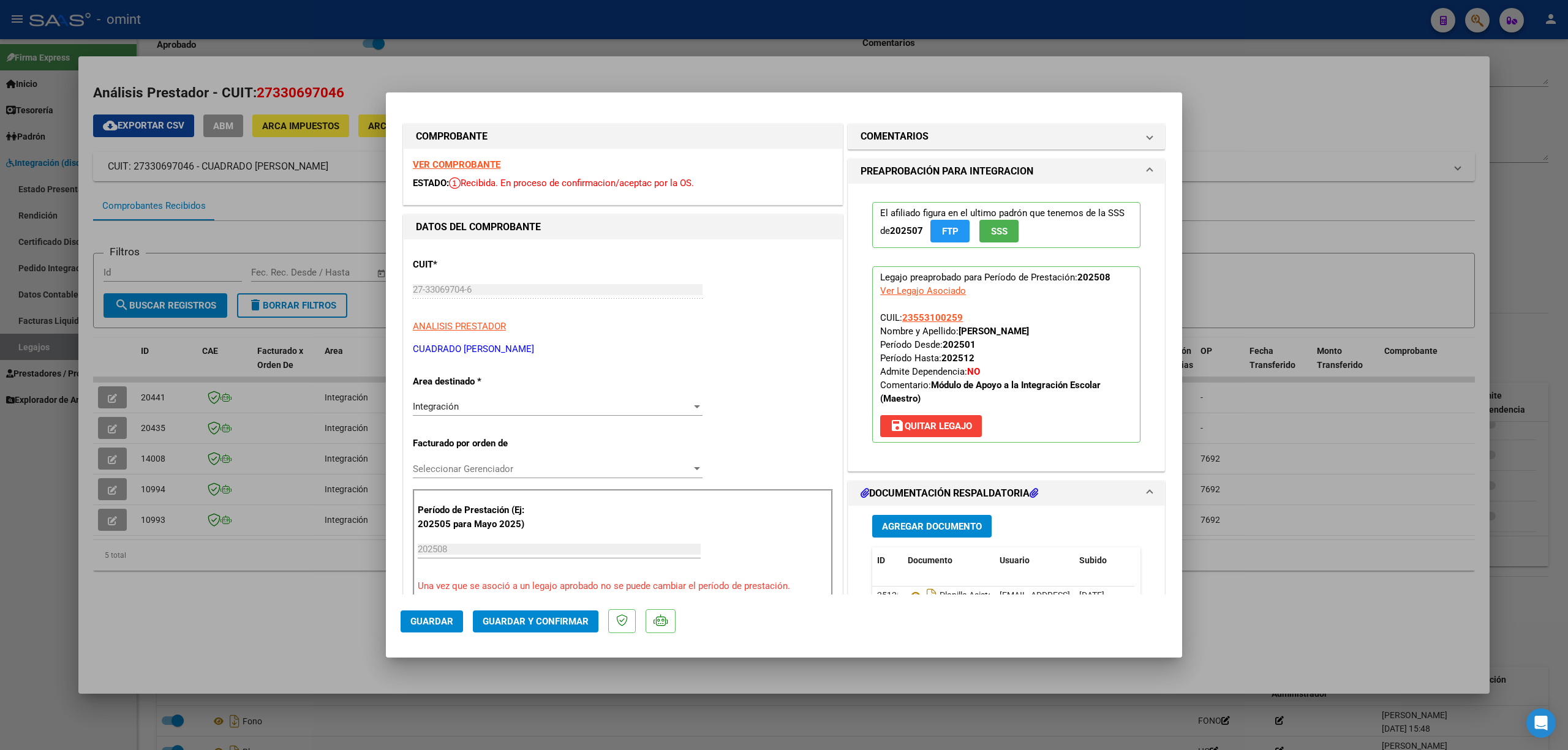
click at [494, 166] on strong "VER COMPROBANTE" at bounding box center [457, 165] width 88 height 11
click at [537, 631] on button "Guardar y Confirmar" at bounding box center [536, 621] width 126 height 22
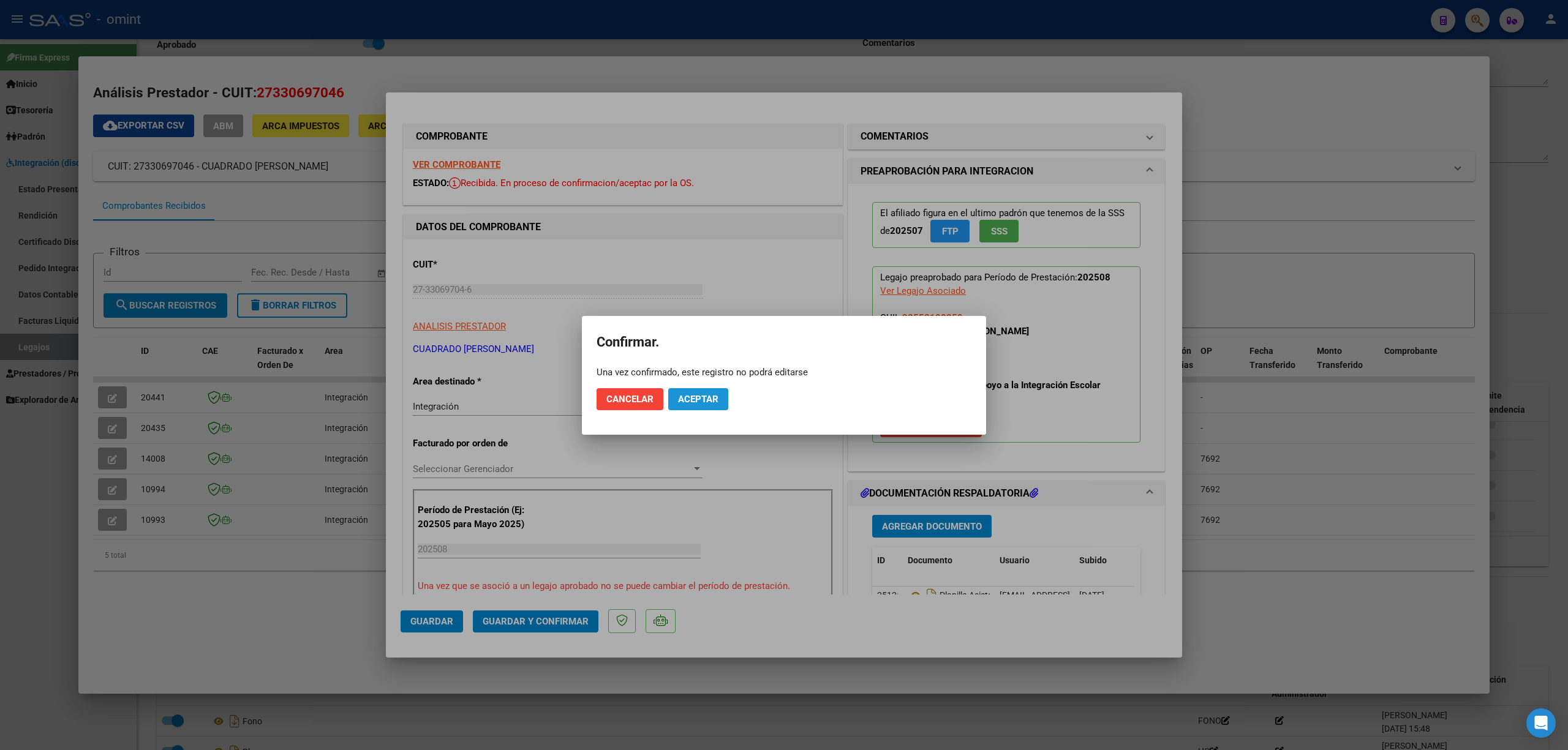
click at [699, 395] on span "Aceptar" at bounding box center [698, 399] width 41 height 11
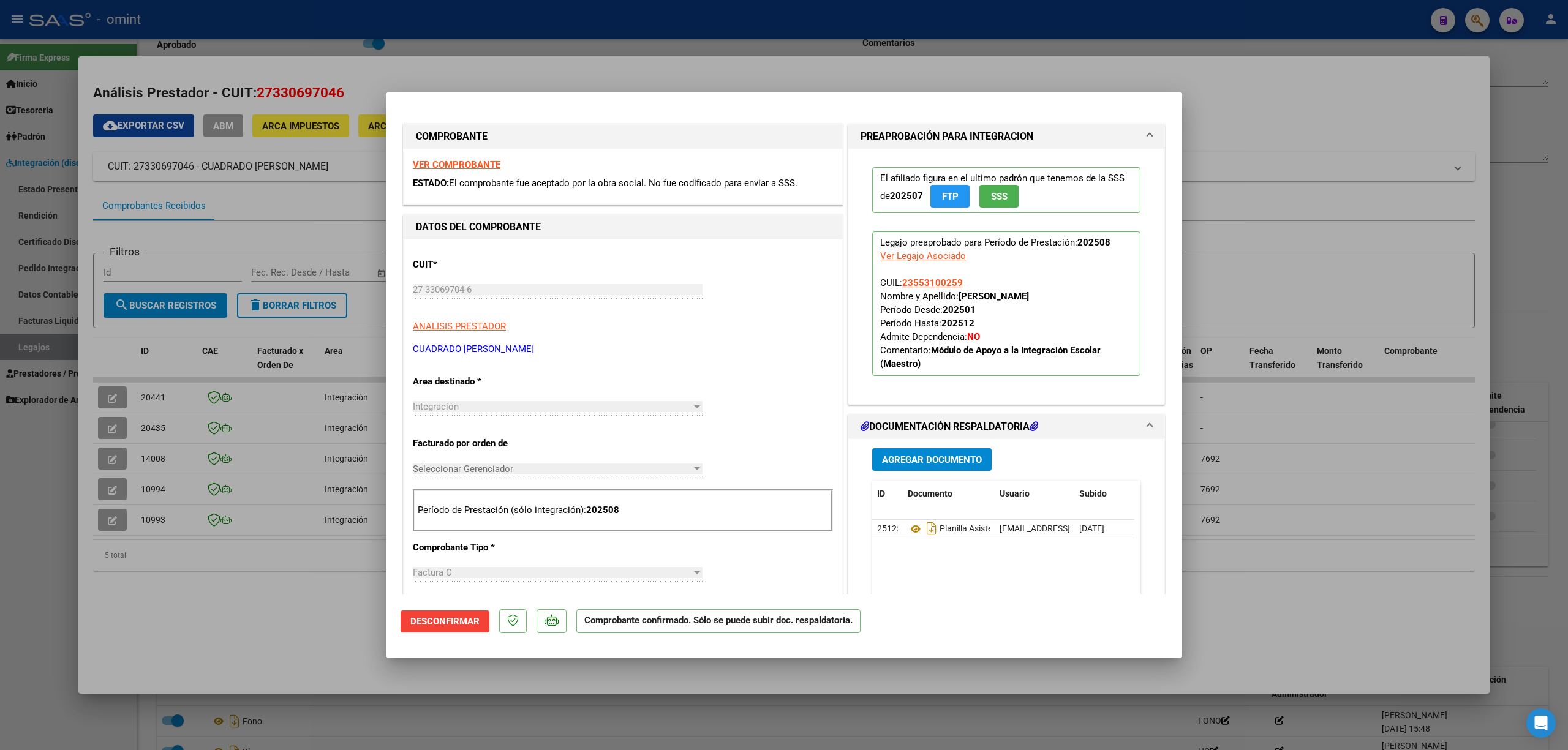
click at [310, 342] on div at bounding box center [784, 375] width 1568 height 750
type input "$ 0,00"
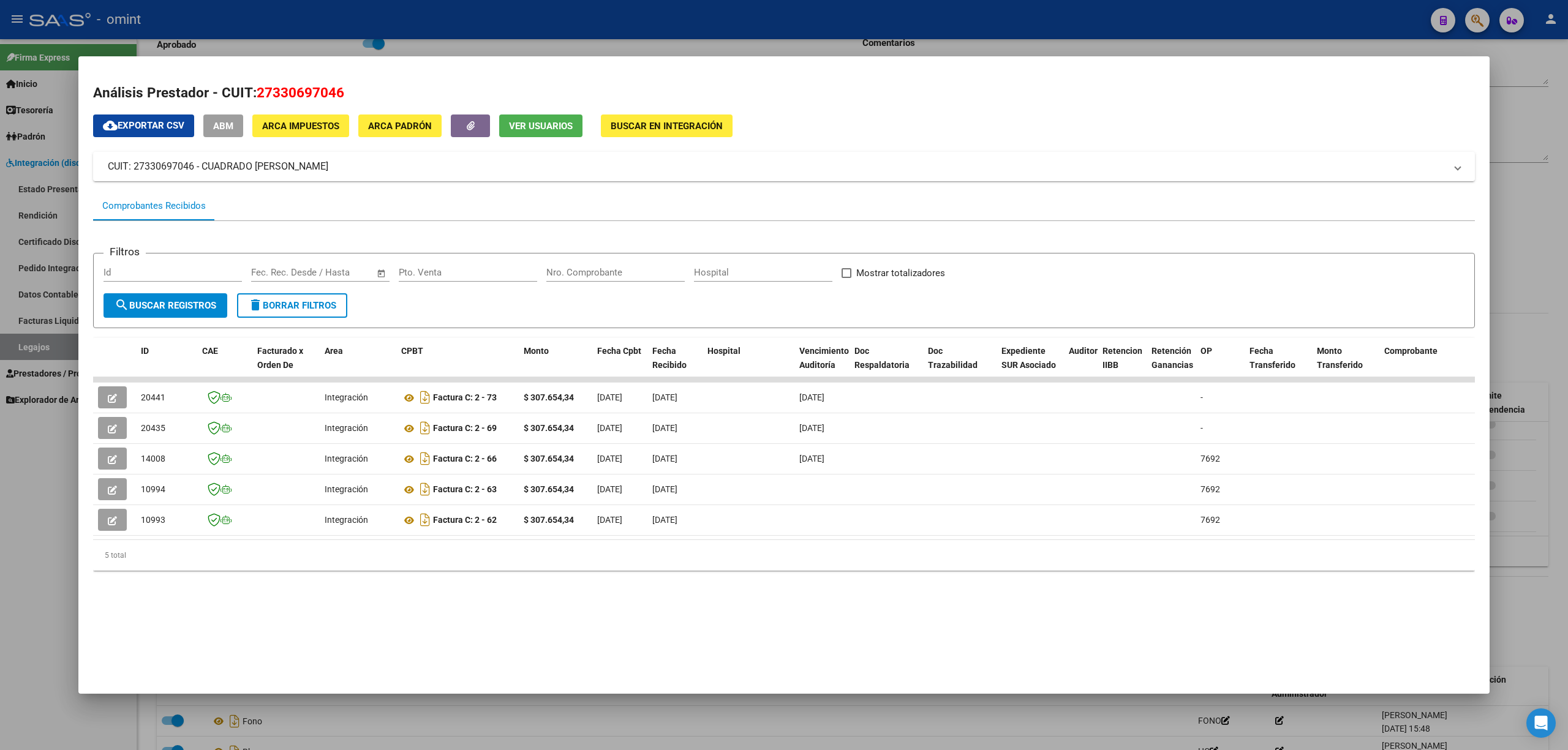
click at [290, 28] on div at bounding box center [784, 375] width 1568 height 750
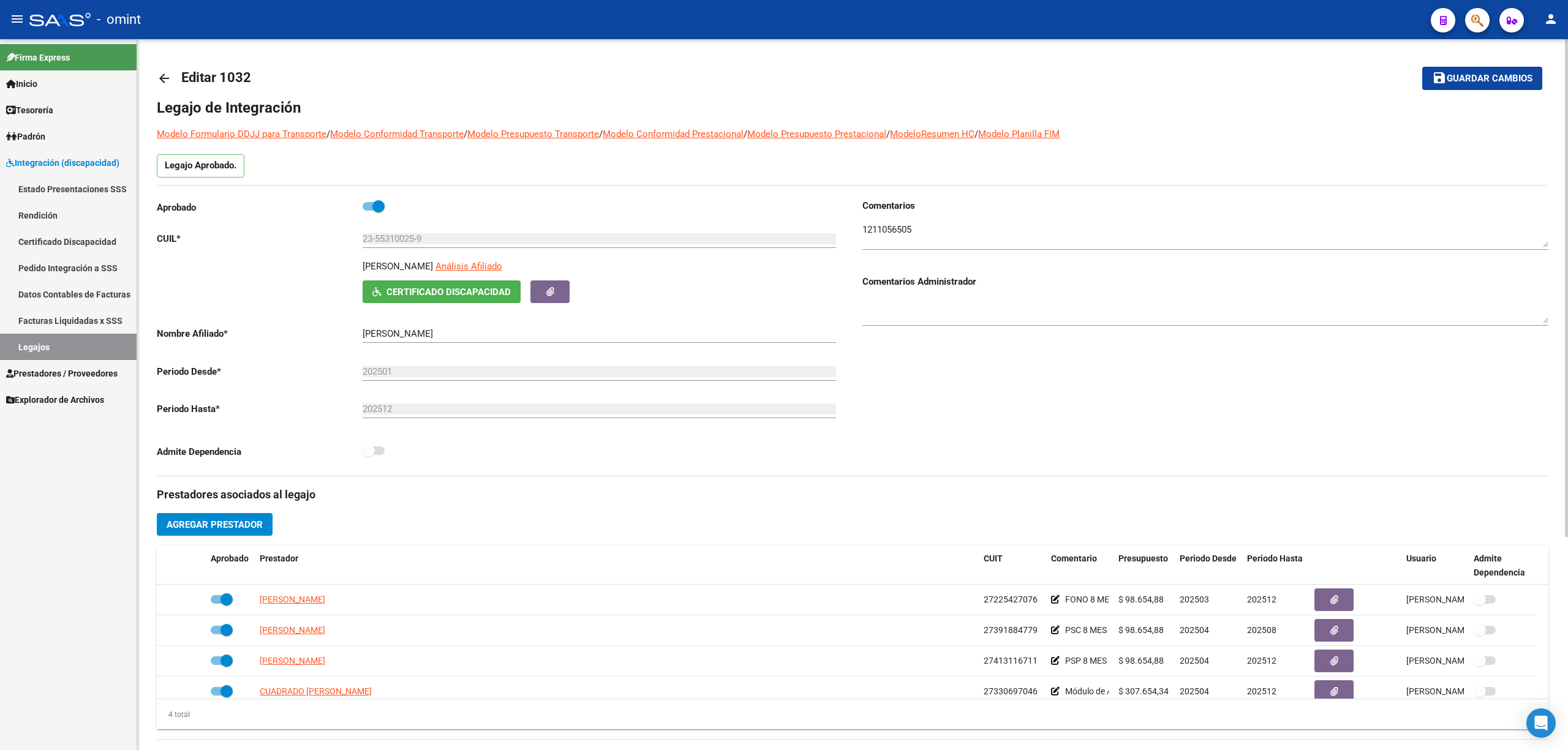
drag, startPoint x: 155, startPoint y: 77, endPoint x: 182, endPoint y: 102, distance: 36.8
click at [156, 77] on div "arrow_back Editar 1032 save Guardar cambios Legajo de Integración Modelo Formul…" at bounding box center [852, 545] width 1431 height 1013
click at [162, 75] on mat-icon "arrow_back" at bounding box center [164, 79] width 15 height 15
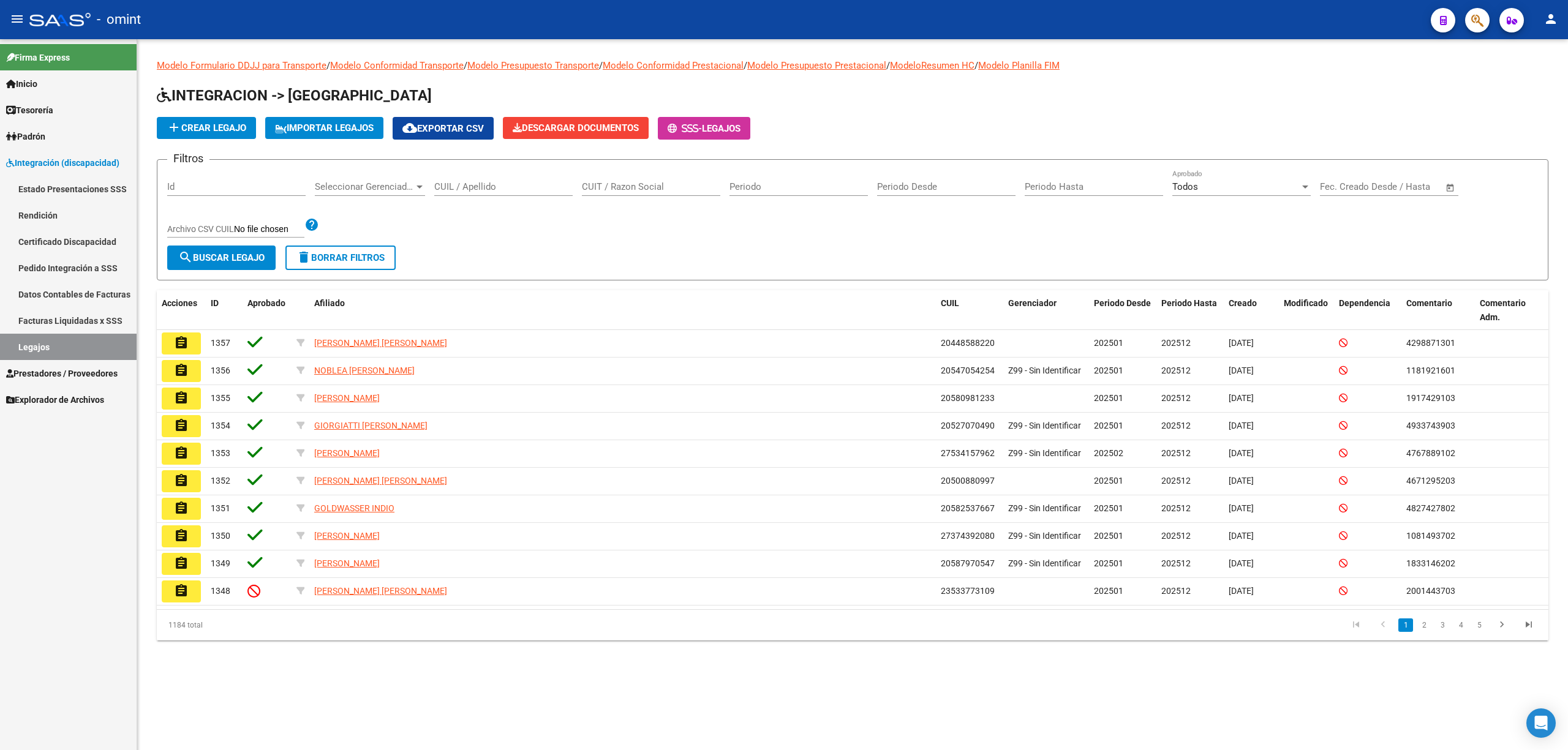
click at [479, 185] on input "CUIL / Apellido" at bounding box center [503, 187] width 138 height 11
paste input "27566835490"
type input "27566835490"
click at [245, 259] on span "search Buscar Legajo" at bounding box center [220, 257] width 86 height 11
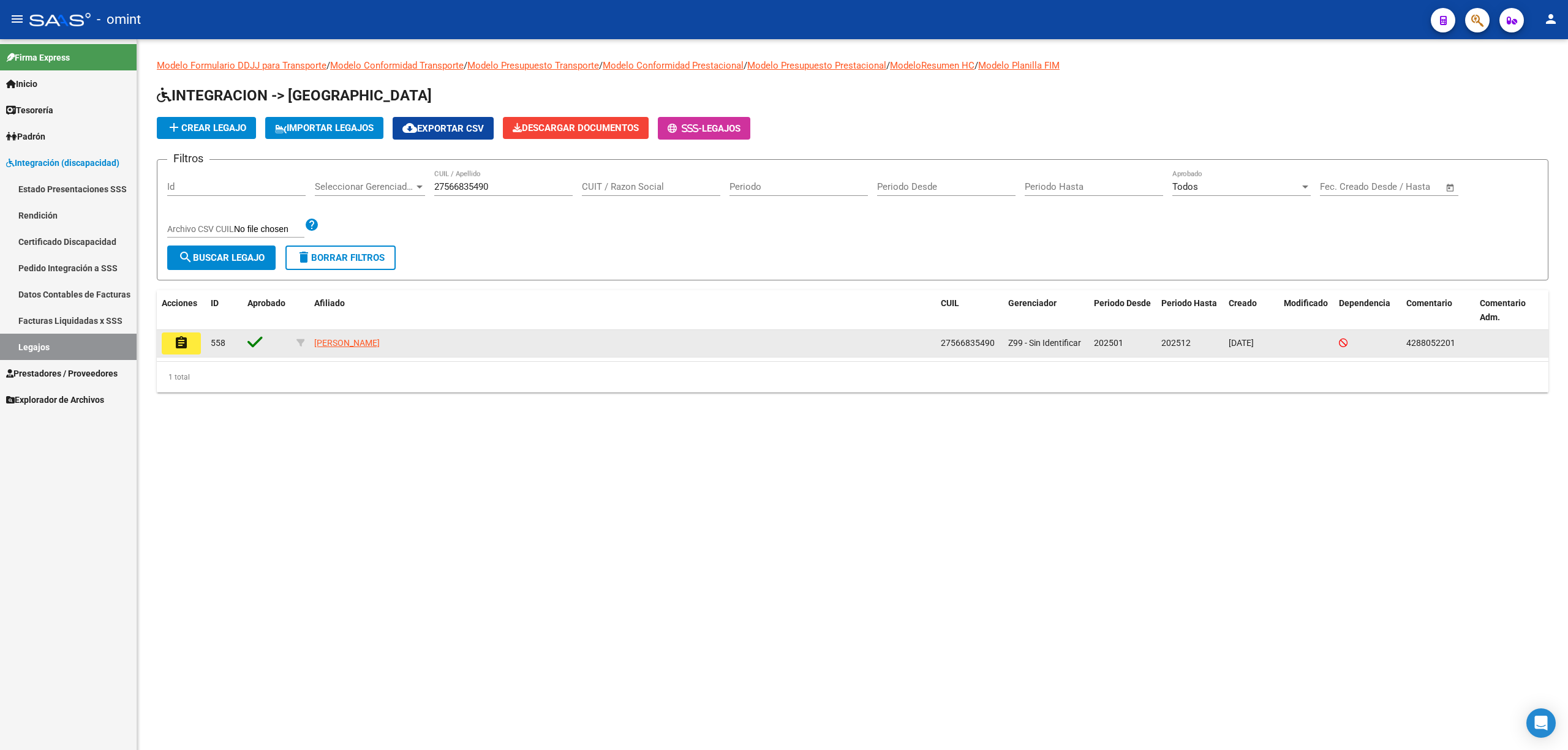
click at [171, 342] on button "assignment" at bounding box center [182, 344] width 39 height 22
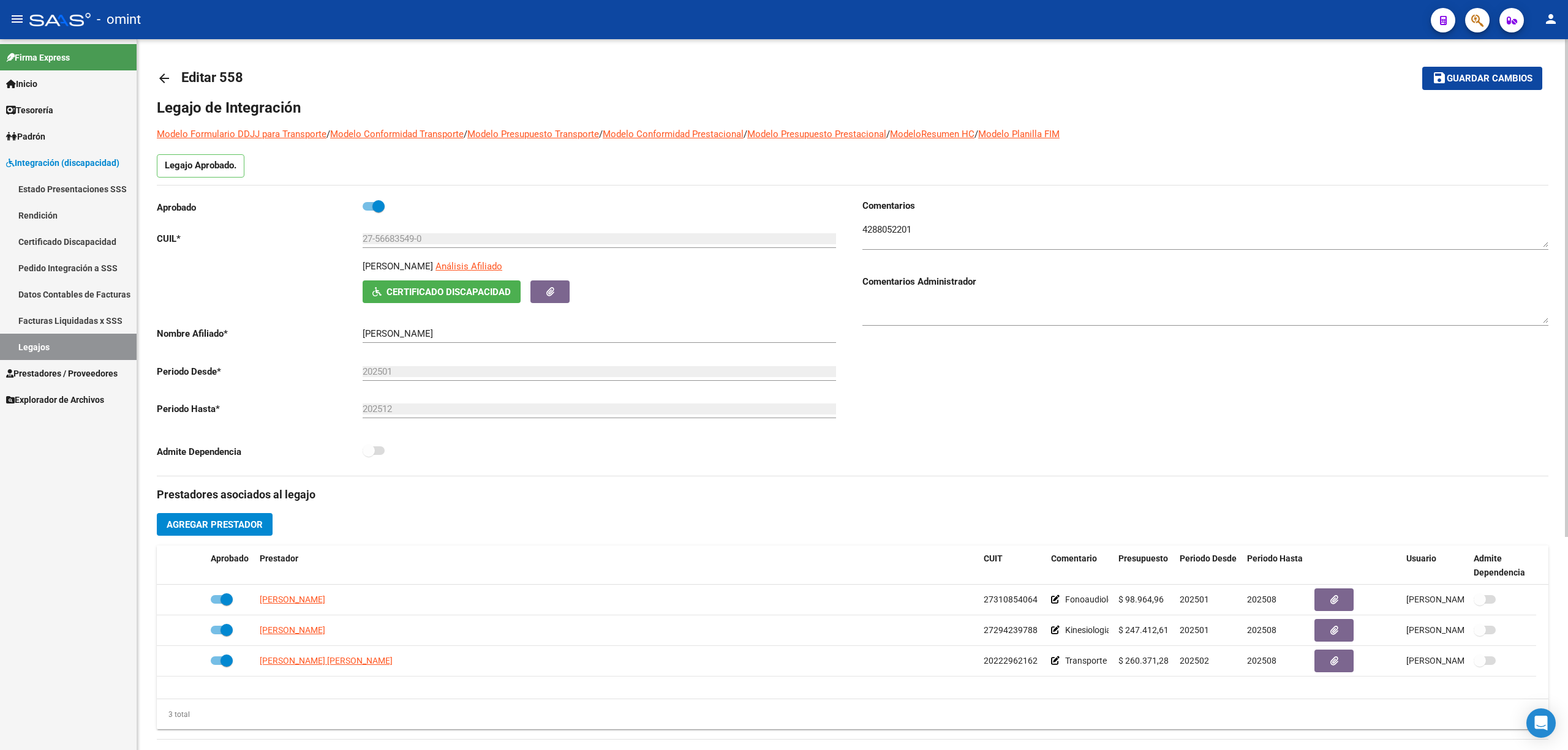
scroll to position [81, 0]
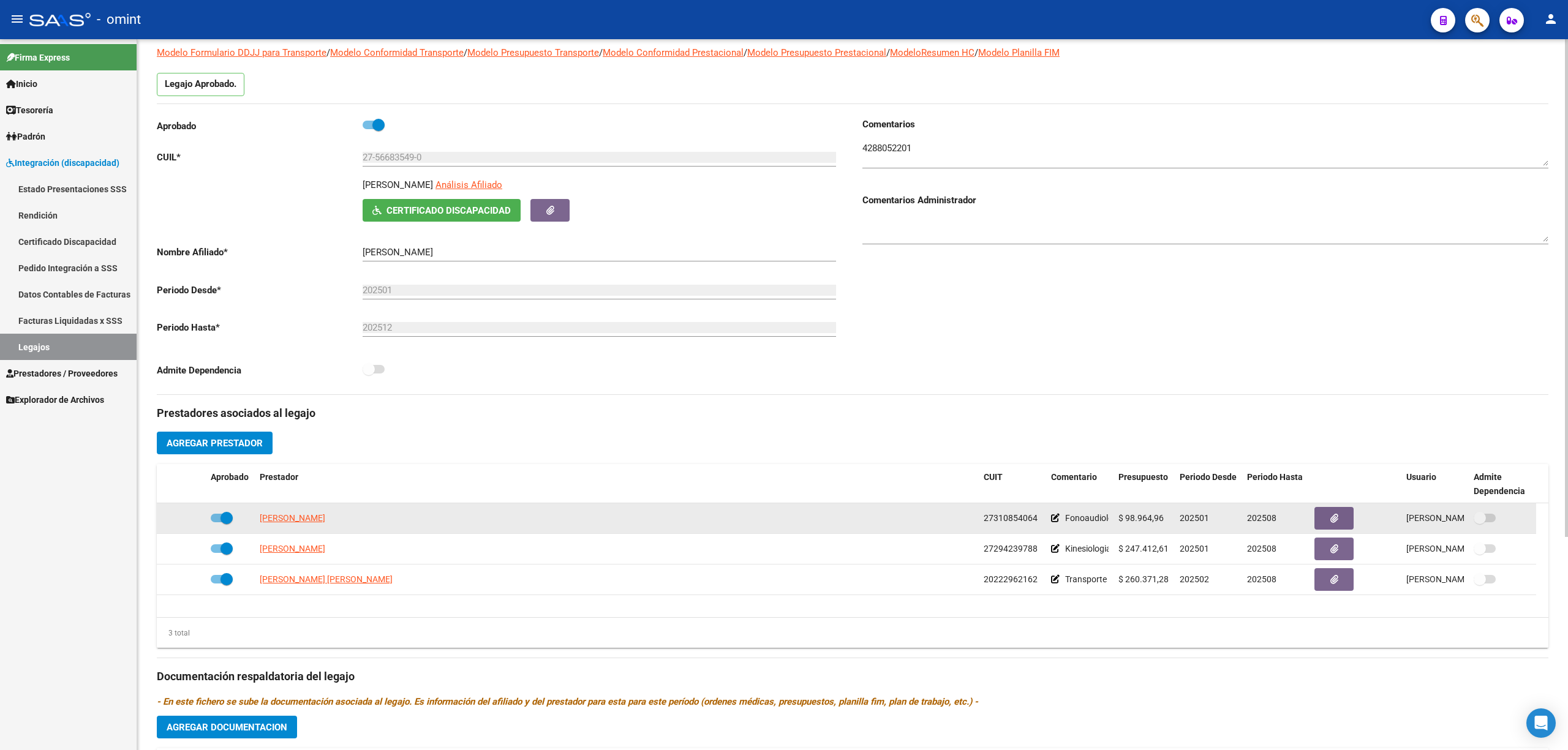
click at [317, 513] on app-link-go-to "DEL VECCHIO JULIANA" at bounding box center [292, 518] width 66 height 14
click at [319, 516] on span "DEL VECCHIO JULIANA" at bounding box center [292, 518] width 66 height 10
copy span "JULIANA"
type textarea "27310854064"
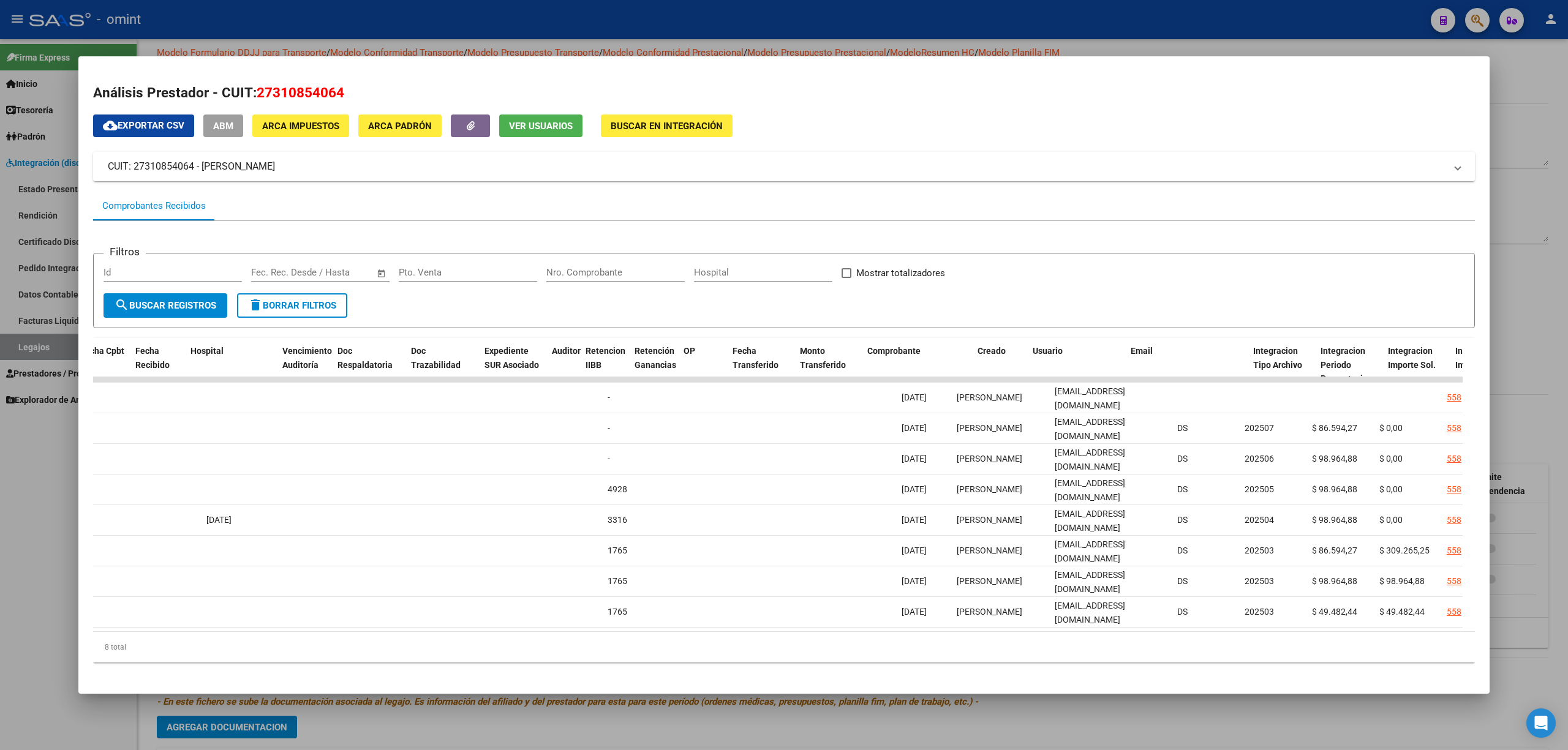
scroll to position [0, 0]
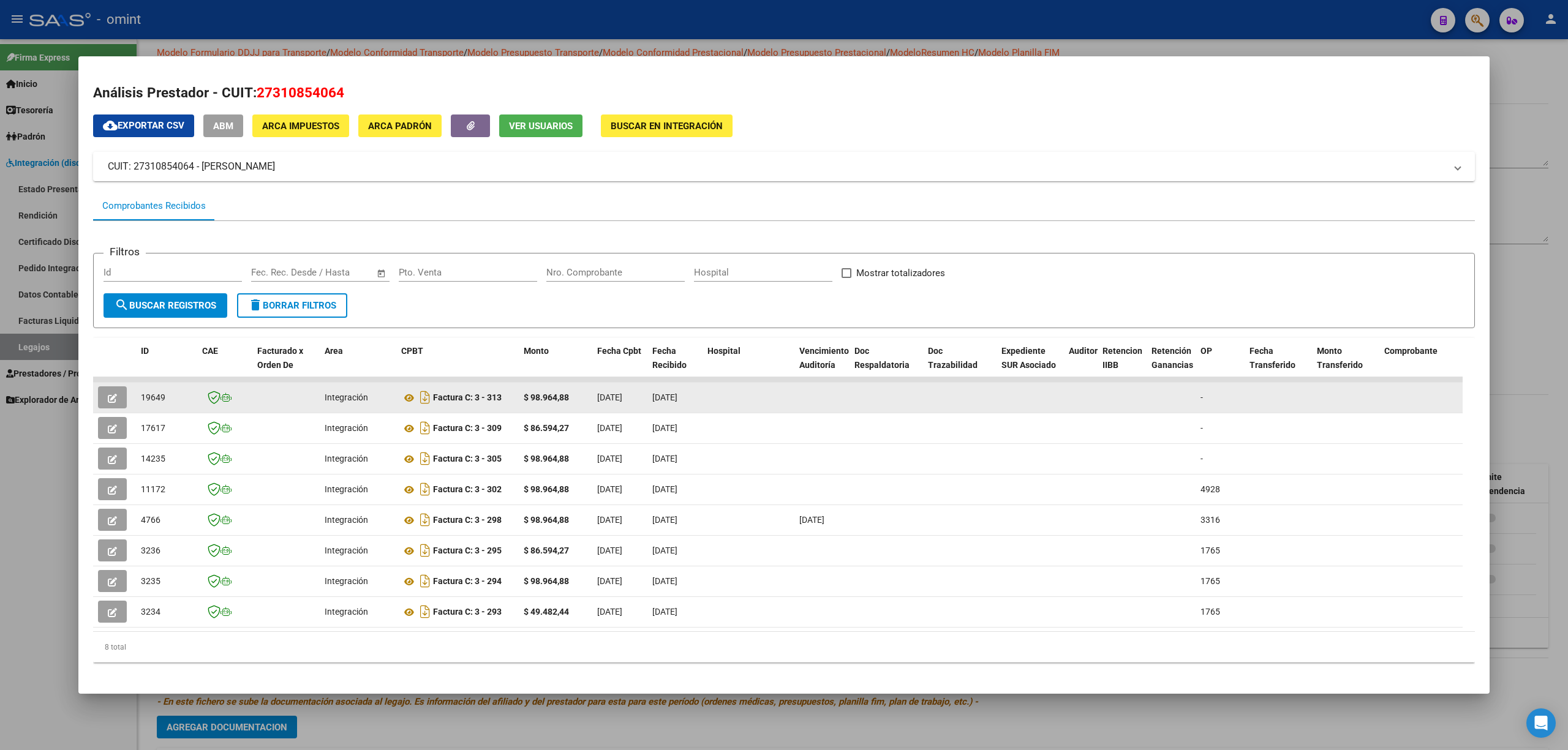
click at [158, 397] on span "19649" at bounding box center [153, 397] width 24 height 10
copy span "19649"
click at [111, 394] on icon "button" at bounding box center [112, 398] width 9 height 9
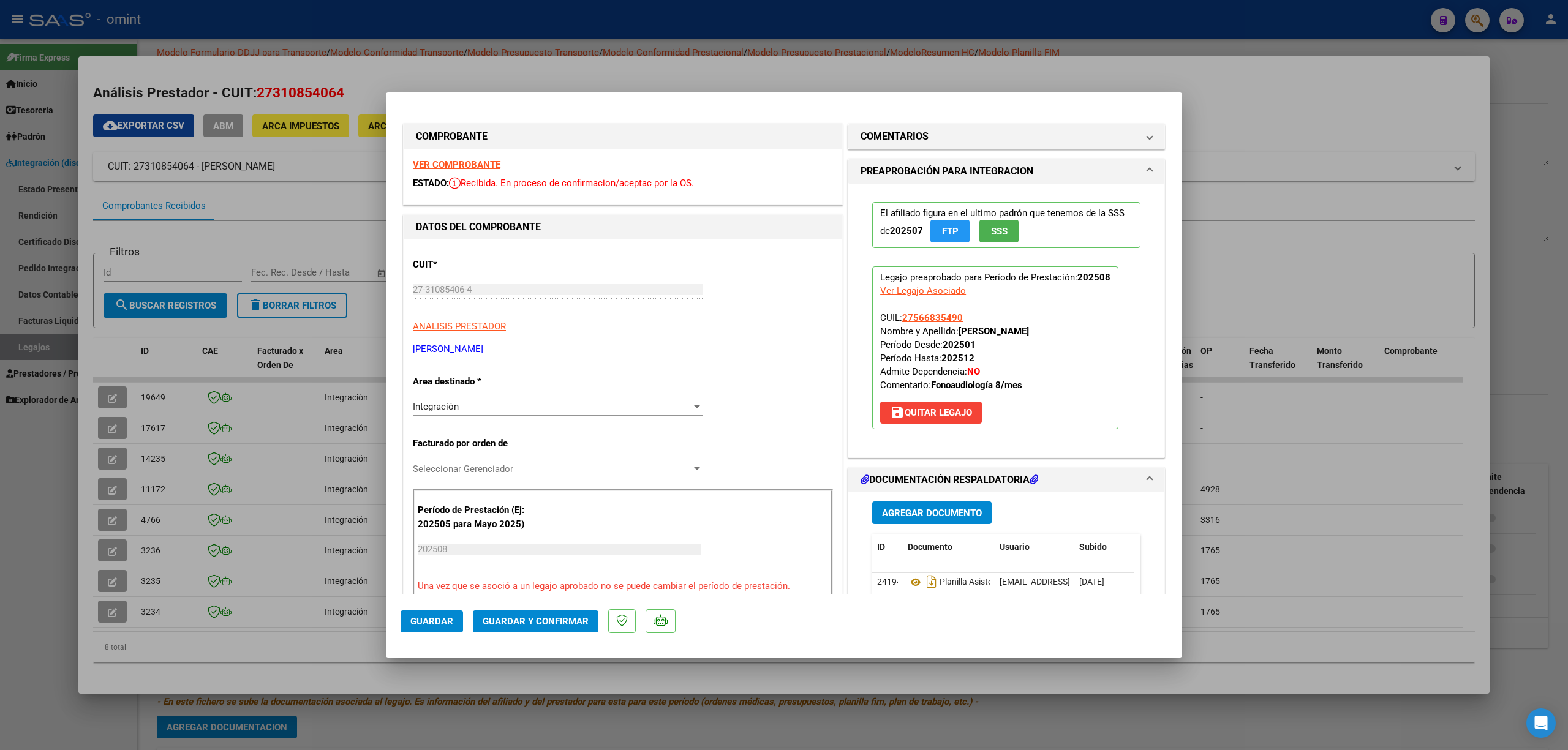
click at [458, 165] on strong "VER COMPROBANTE" at bounding box center [457, 165] width 88 height 11
click at [569, 628] on button "Guardar y Confirmar" at bounding box center [536, 621] width 126 height 22
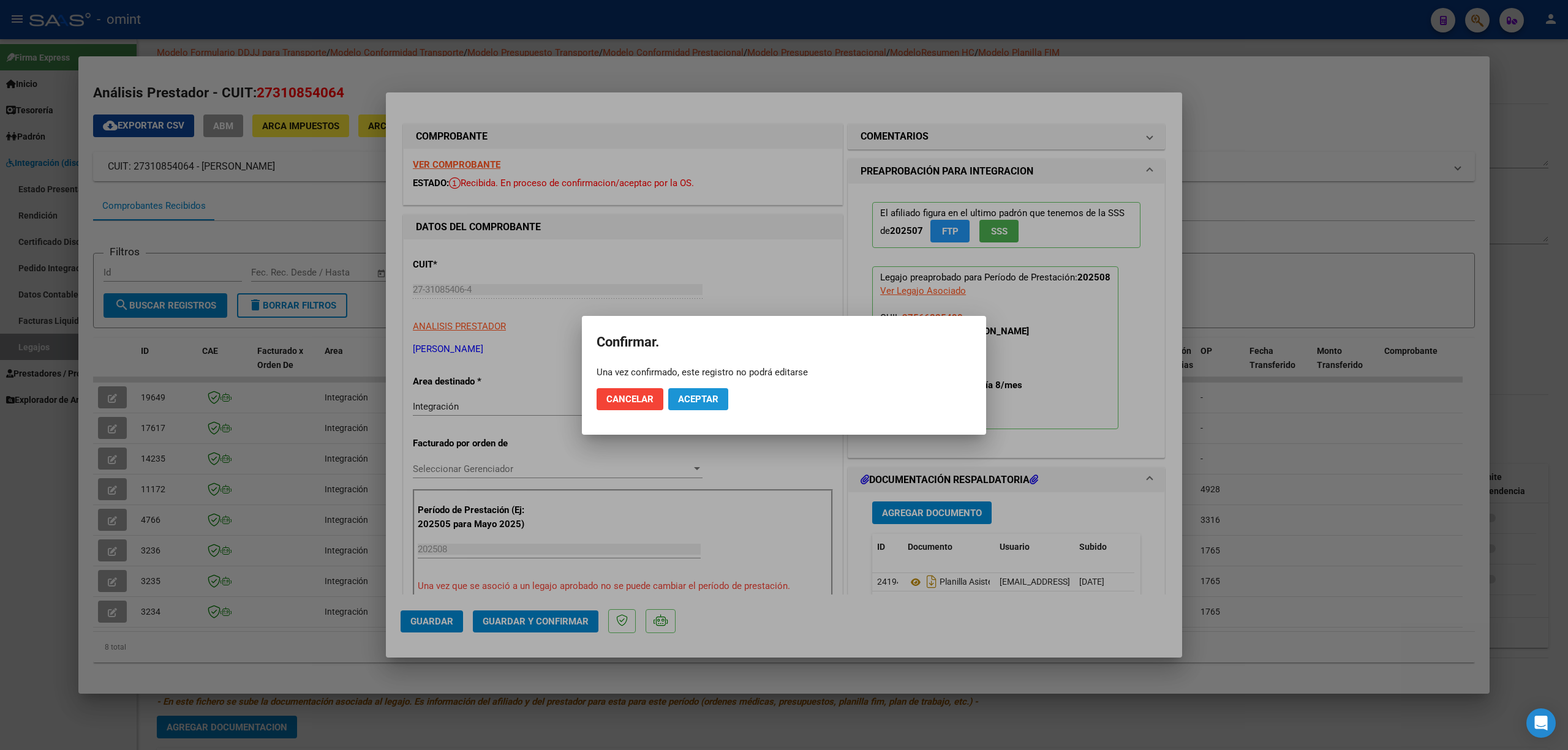
click at [713, 395] on span "Aceptar" at bounding box center [698, 399] width 41 height 11
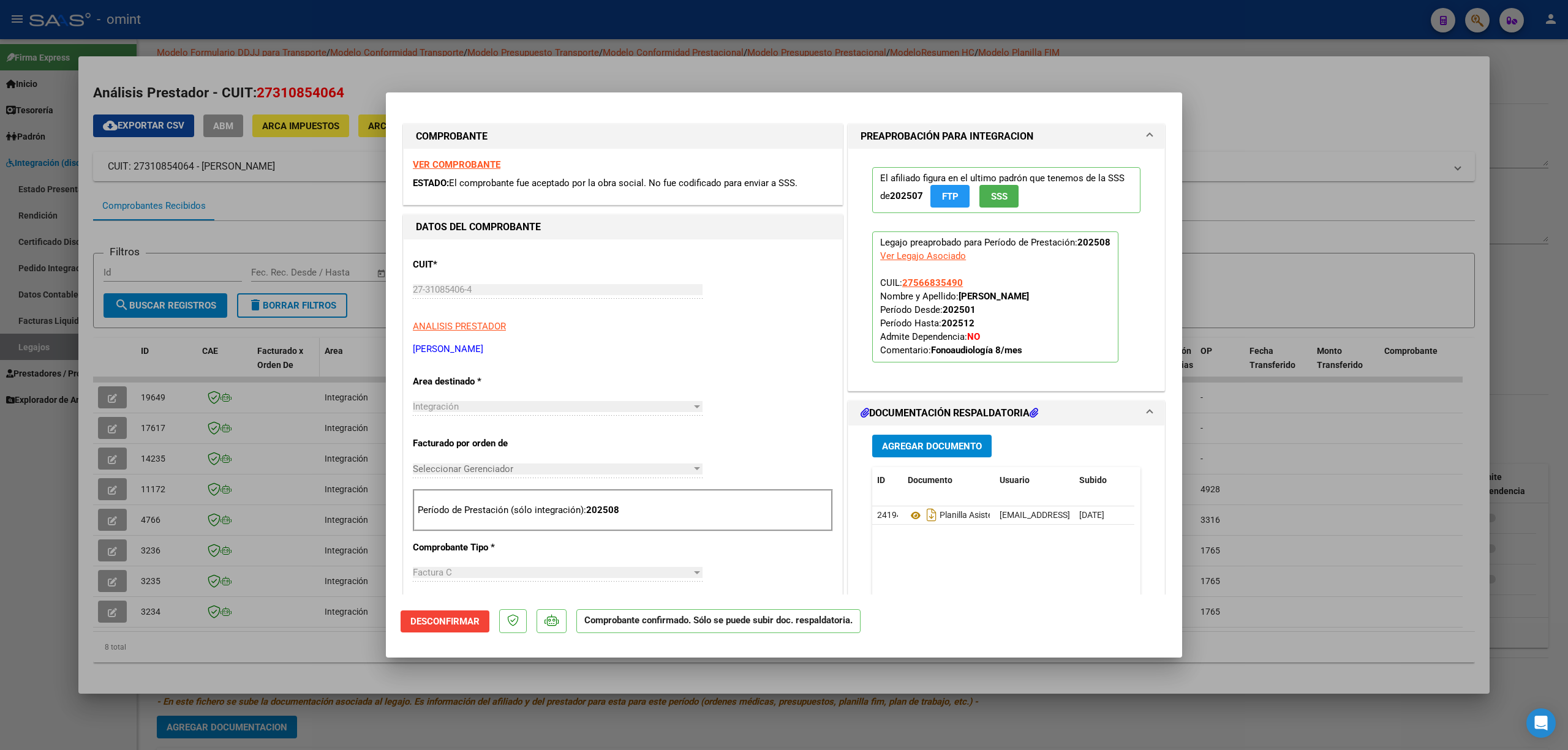
click at [299, 354] on div at bounding box center [784, 375] width 1568 height 750
type input "$ 0,00"
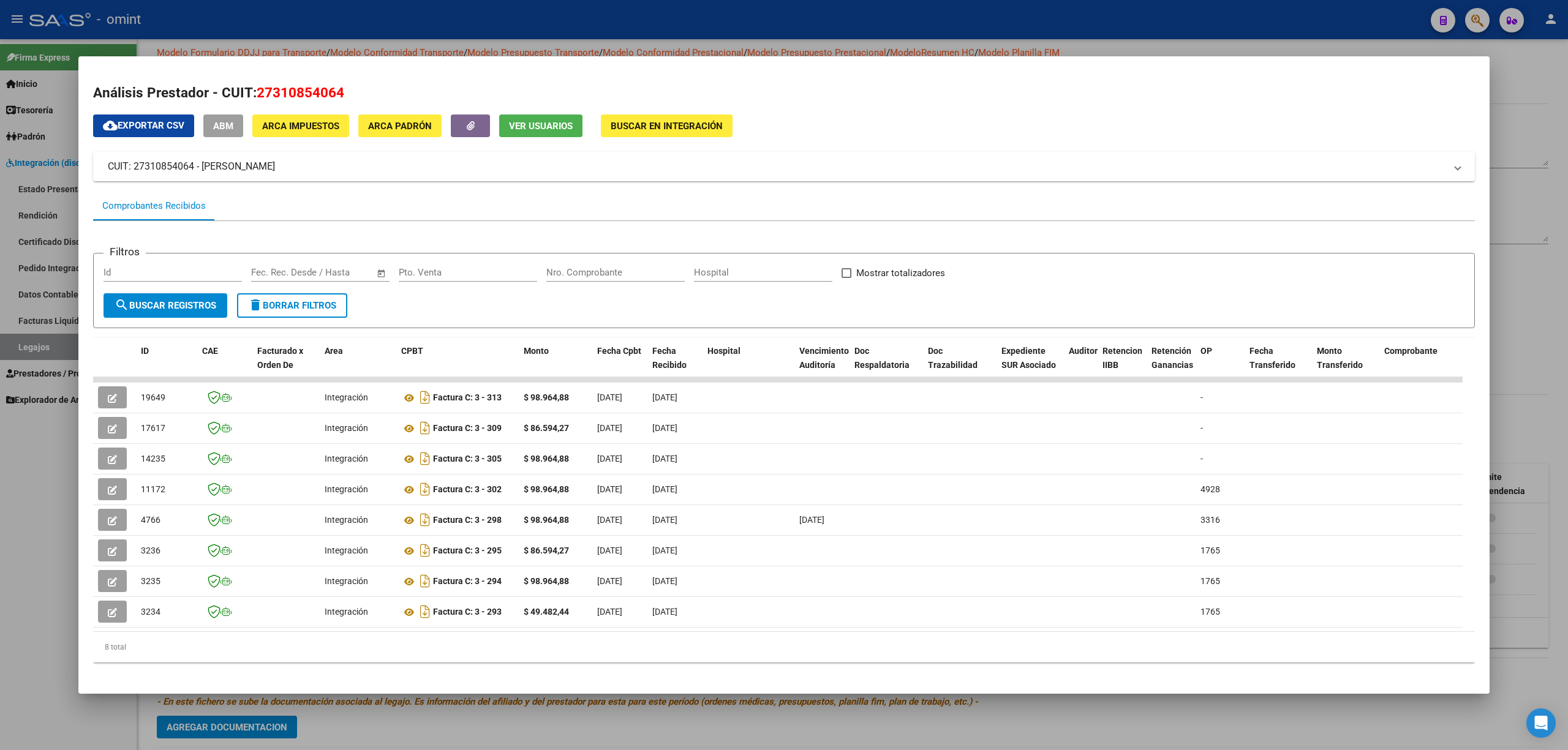
click at [240, 35] on div at bounding box center [784, 375] width 1568 height 750
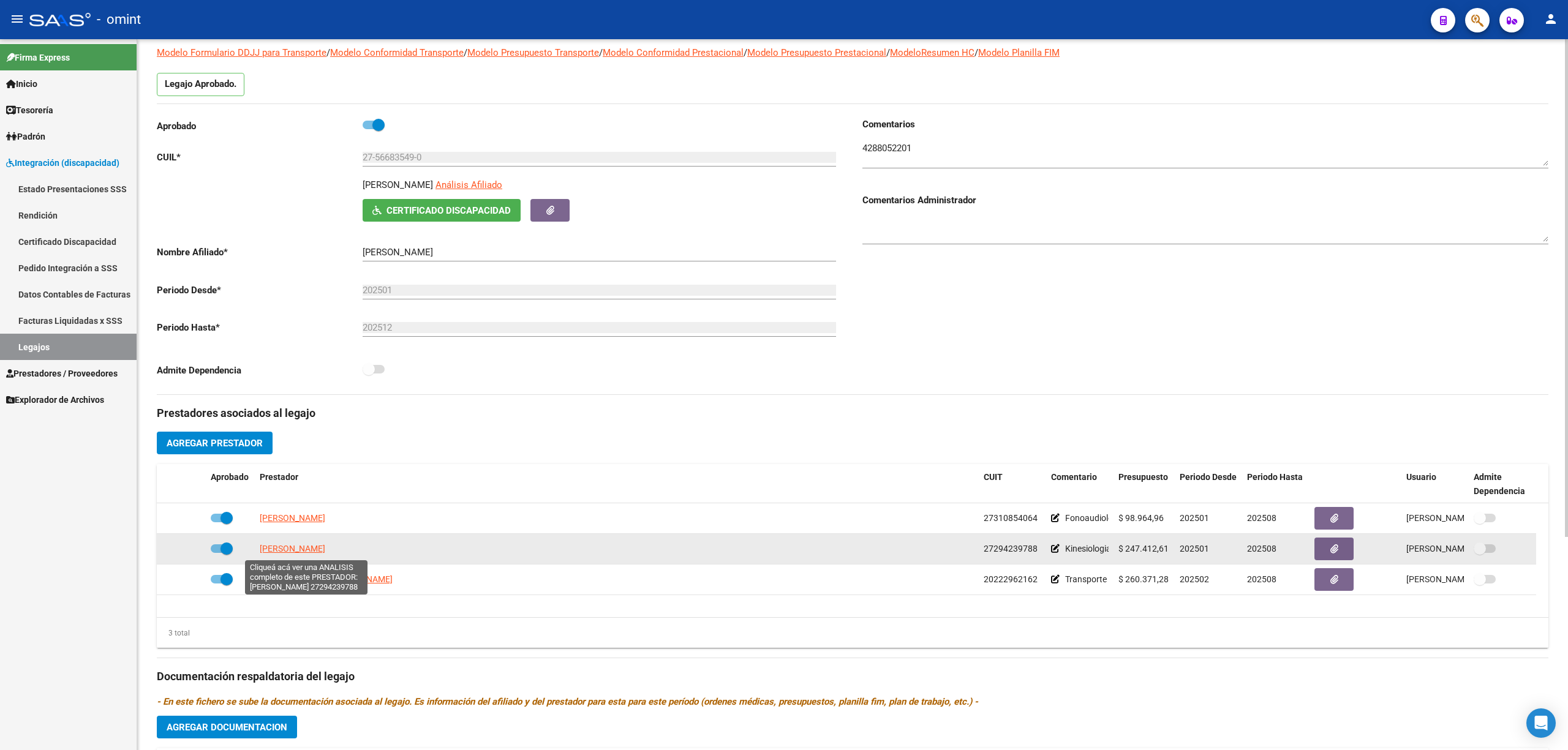
click at [289, 559] on datatable-body-cell "GALDO MARIA CELESTE" at bounding box center [617, 549] width 724 height 30
click at [312, 554] on span "GALDO MARIA CELESTE" at bounding box center [292, 548] width 66 height 10
type textarea "27294239788"
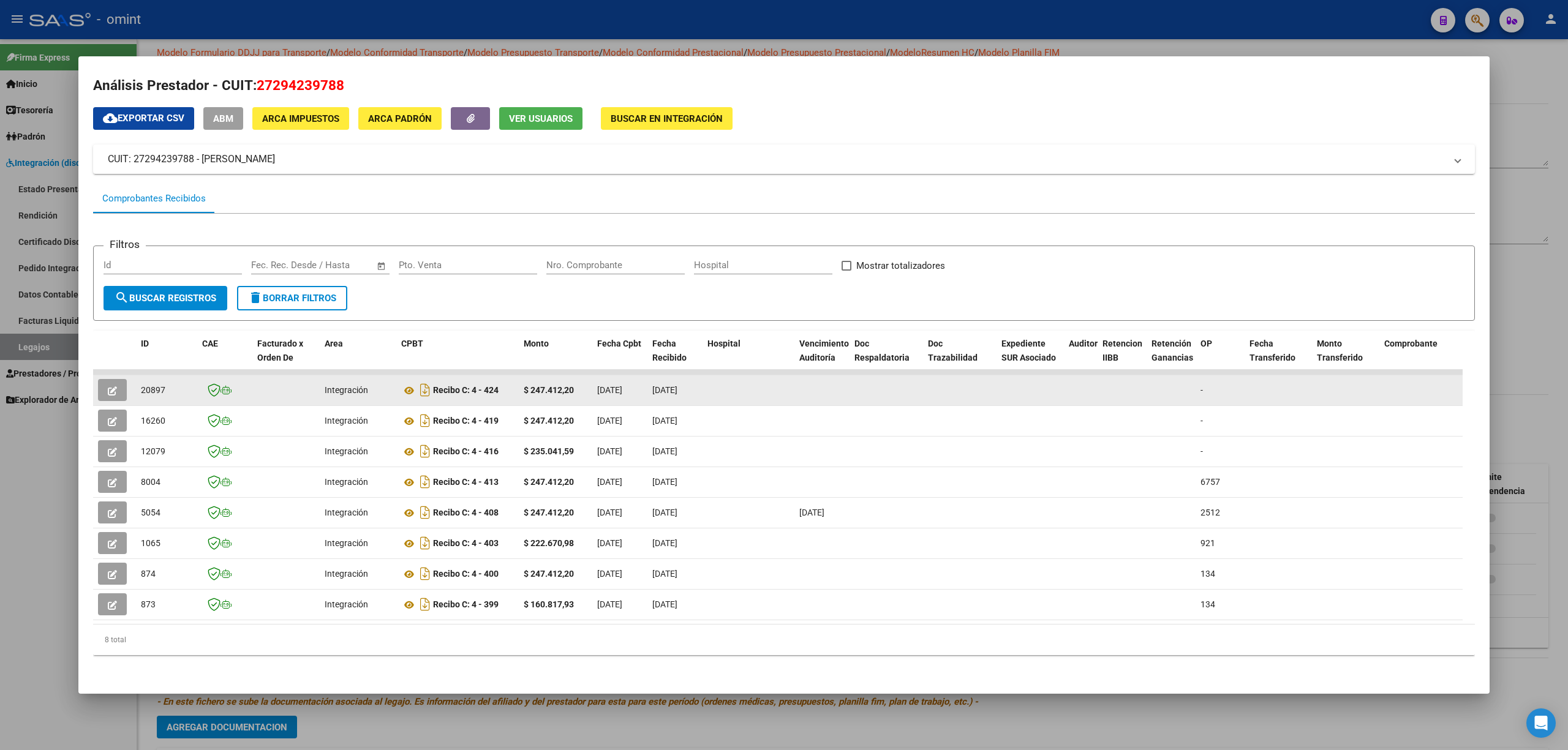
click at [147, 383] on div "20897" at bounding box center [167, 390] width 52 height 14
click at [153, 385] on span "20897" at bounding box center [153, 390] width 24 height 10
copy span "20897"
click at [113, 386] on icon "button" at bounding box center [112, 391] width 9 height 9
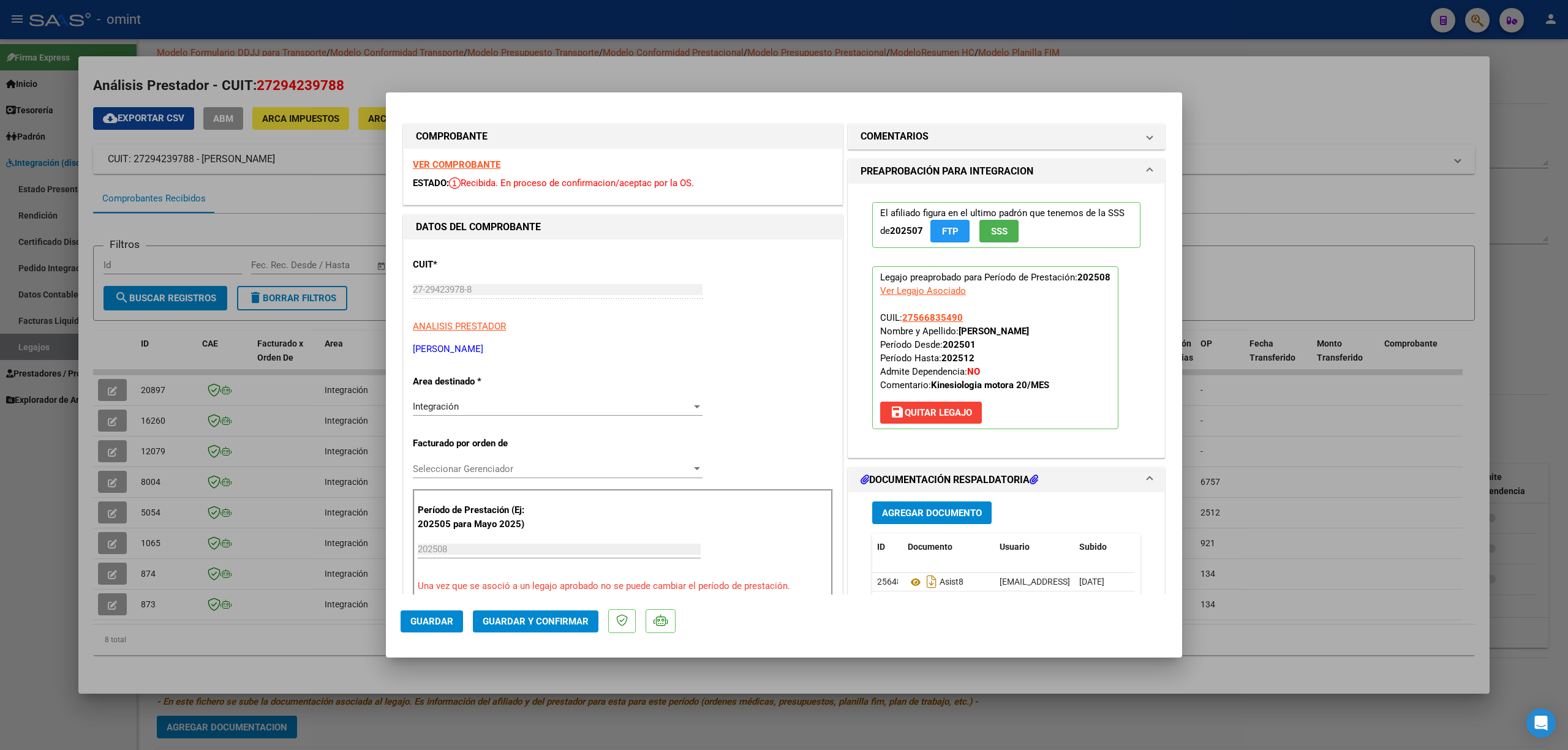
click at [464, 160] on strong "VER COMPROBANTE" at bounding box center [457, 165] width 88 height 11
click at [556, 618] on span "Guardar y Confirmar" at bounding box center [535, 621] width 106 height 11
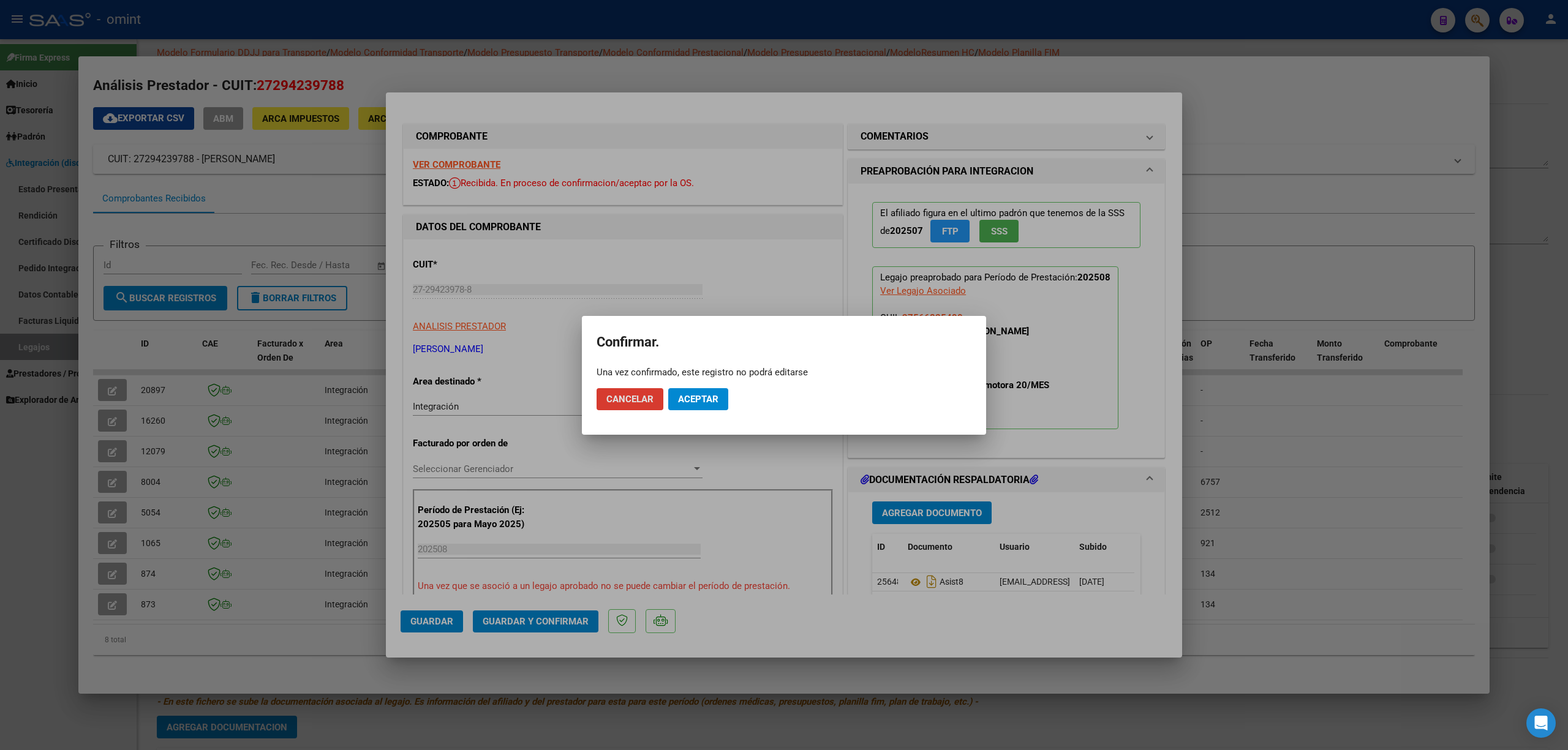
click at [696, 394] on span "Aceptar" at bounding box center [698, 399] width 41 height 11
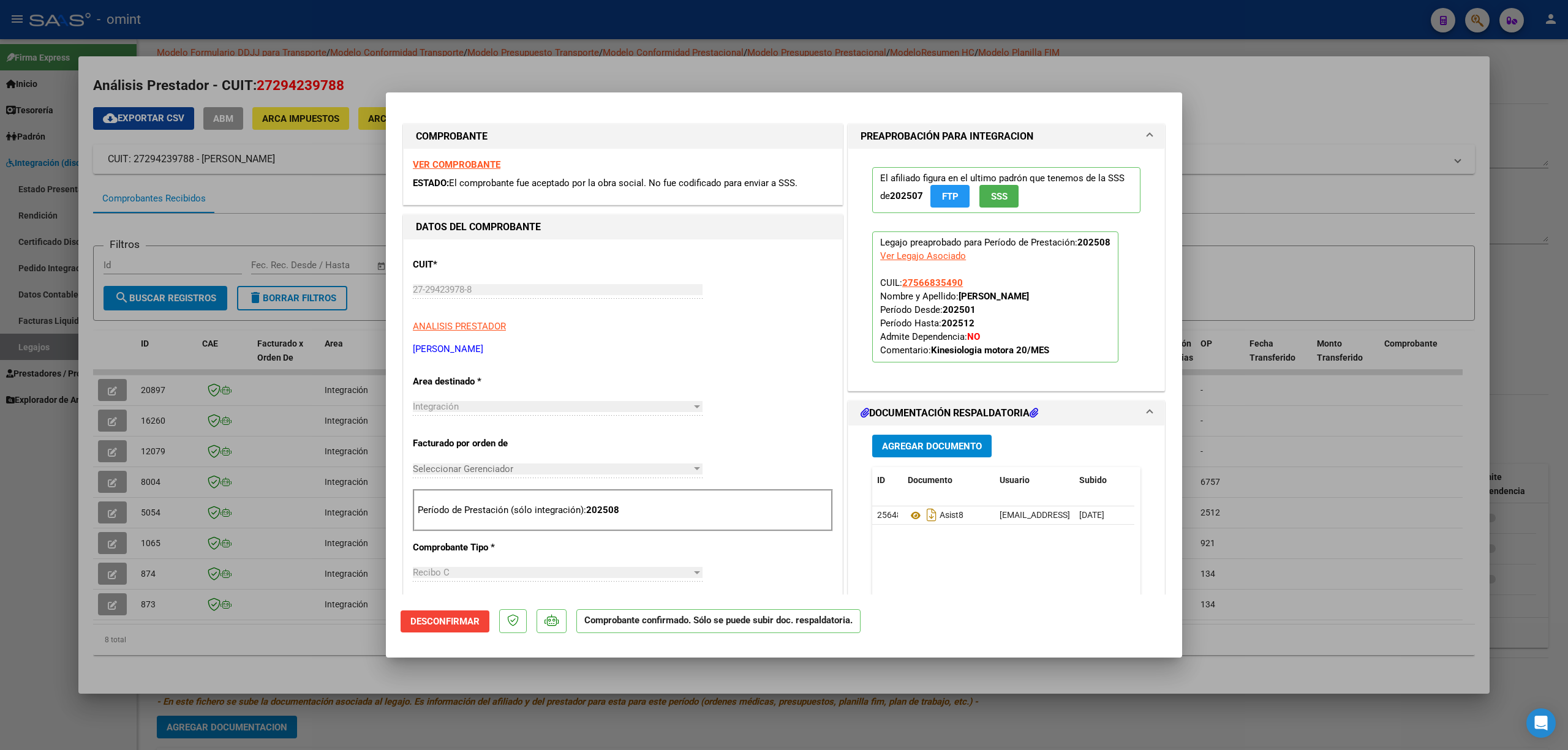
click at [307, 192] on div at bounding box center [784, 375] width 1568 height 750
type input "$ 0,00"
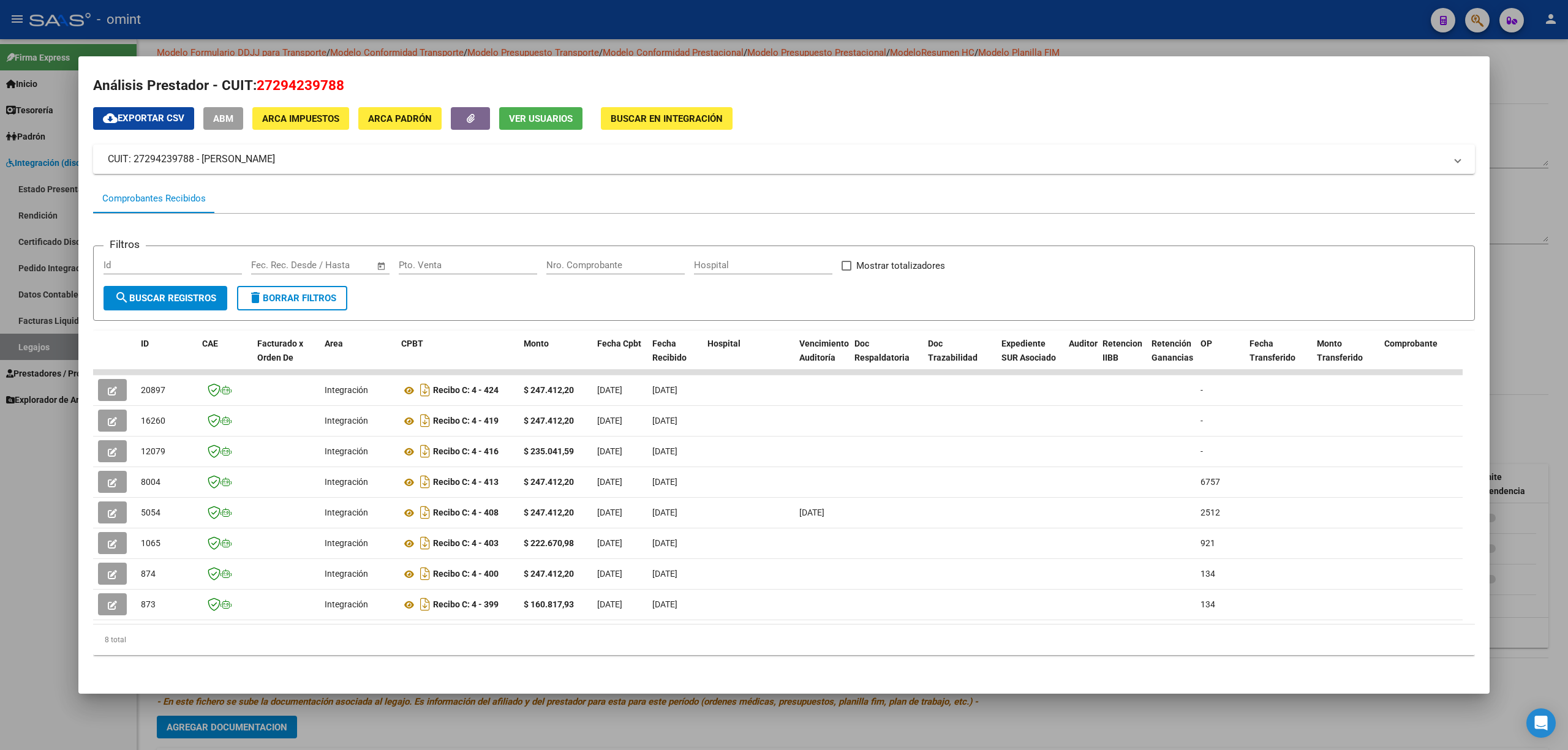
click at [266, 33] on div at bounding box center [784, 375] width 1568 height 750
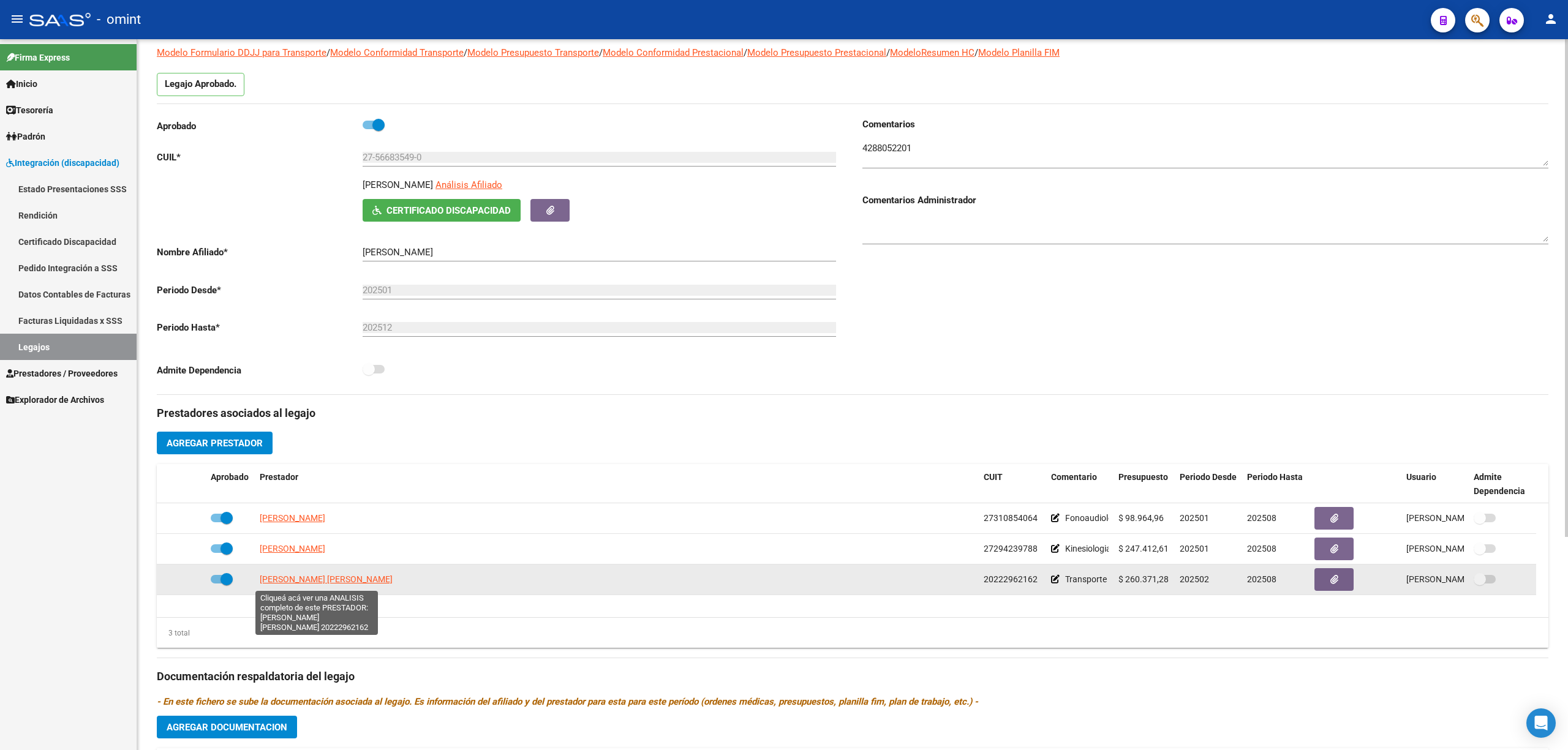
click at [314, 581] on span "BOUQUILLARD VICTOR HUGO" at bounding box center [326, 579] width 133 height 10
type textarea "20222962162"
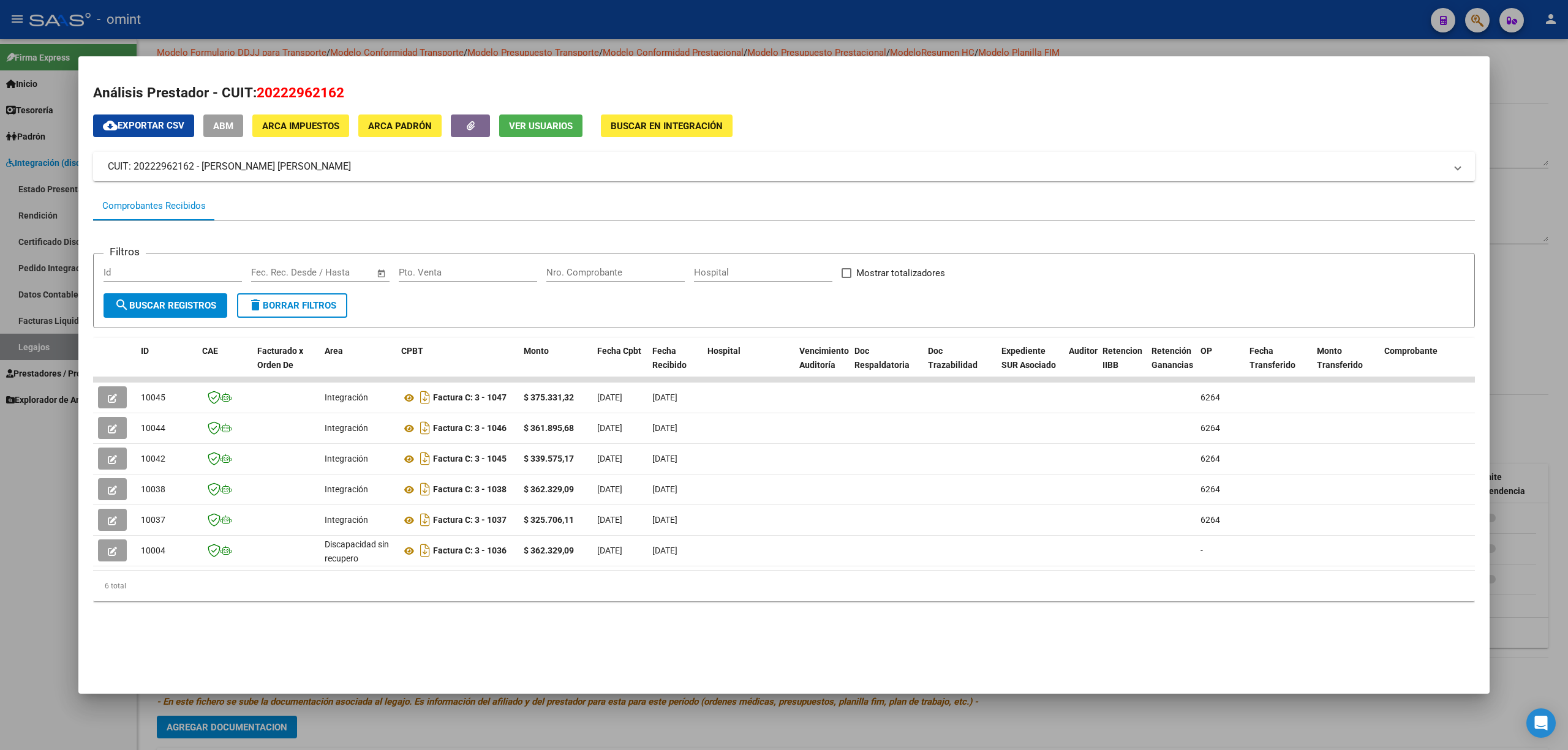
click at [282, 32] on div at bounding box center [784, 375] width 1568 height 750
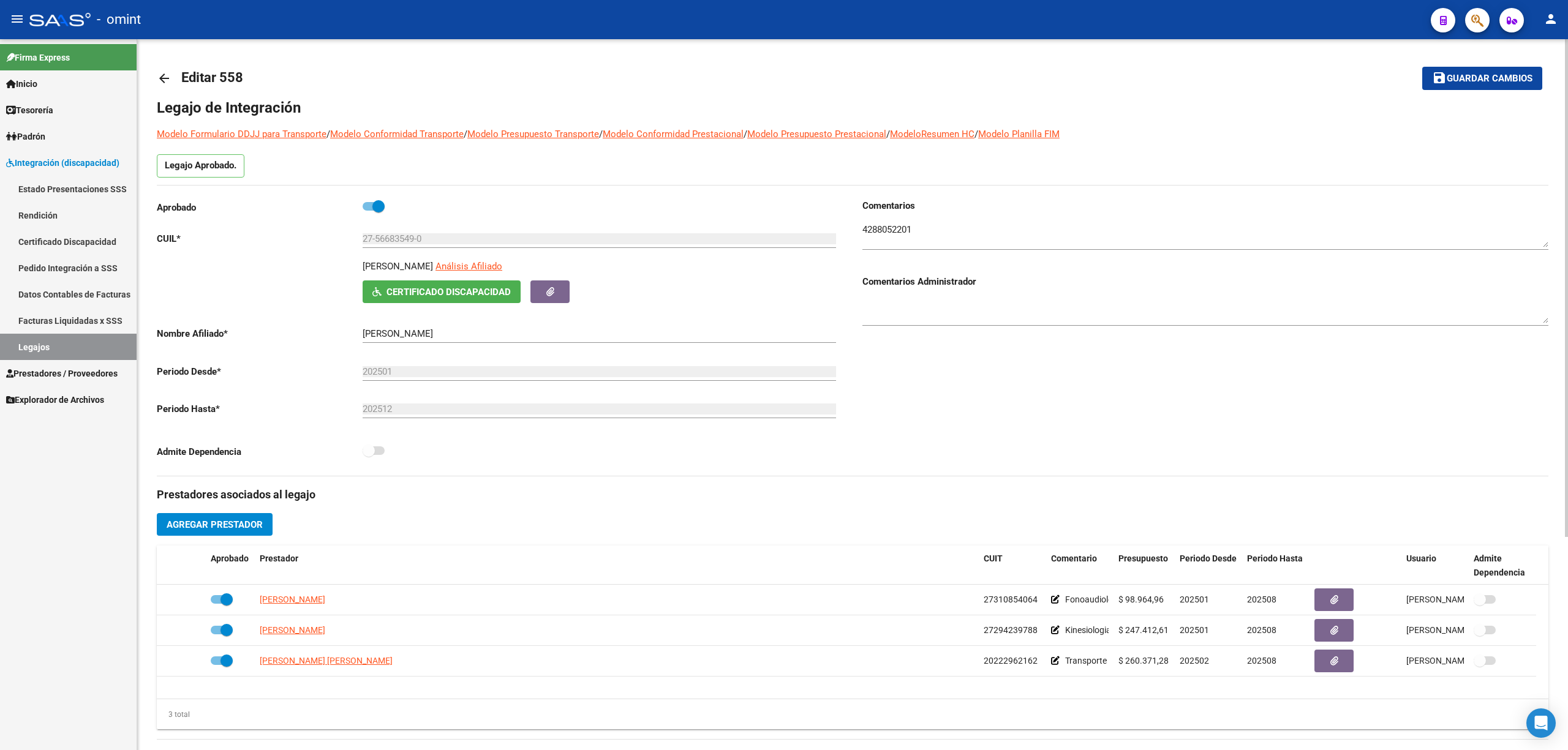
click at [160, 82] on mat-icon "arrow_back" at bounding box center [164, 79] width 15 height 15
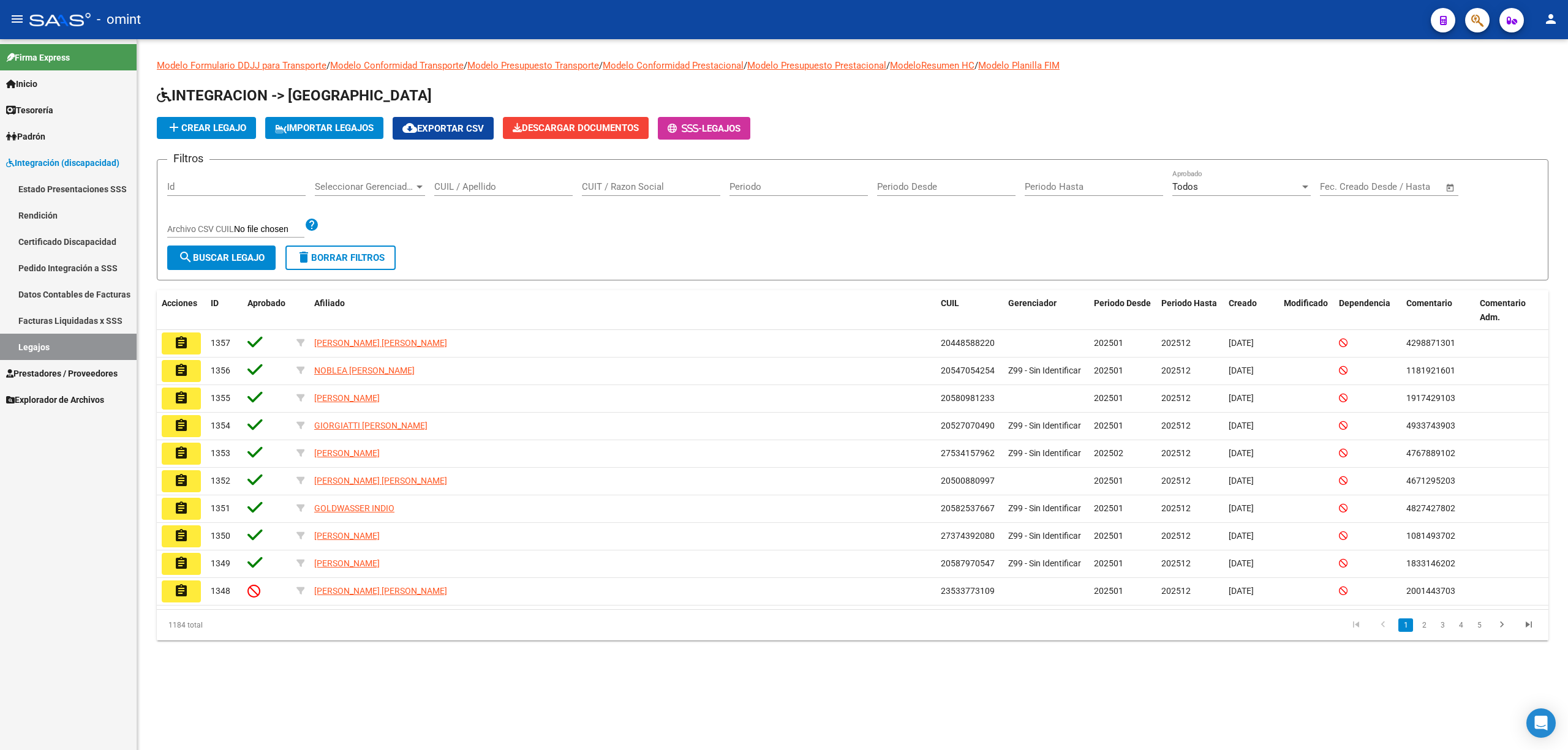
click at [505, 187] on input "CUIL / Apellido" at bounding box center [503, 187] width 138 height 11
paste input "27567622237"
type input "27567622237"
click at [231, 250] on button "search Buscar Legajo" at bounding box center [221, 257] width 108 height 24
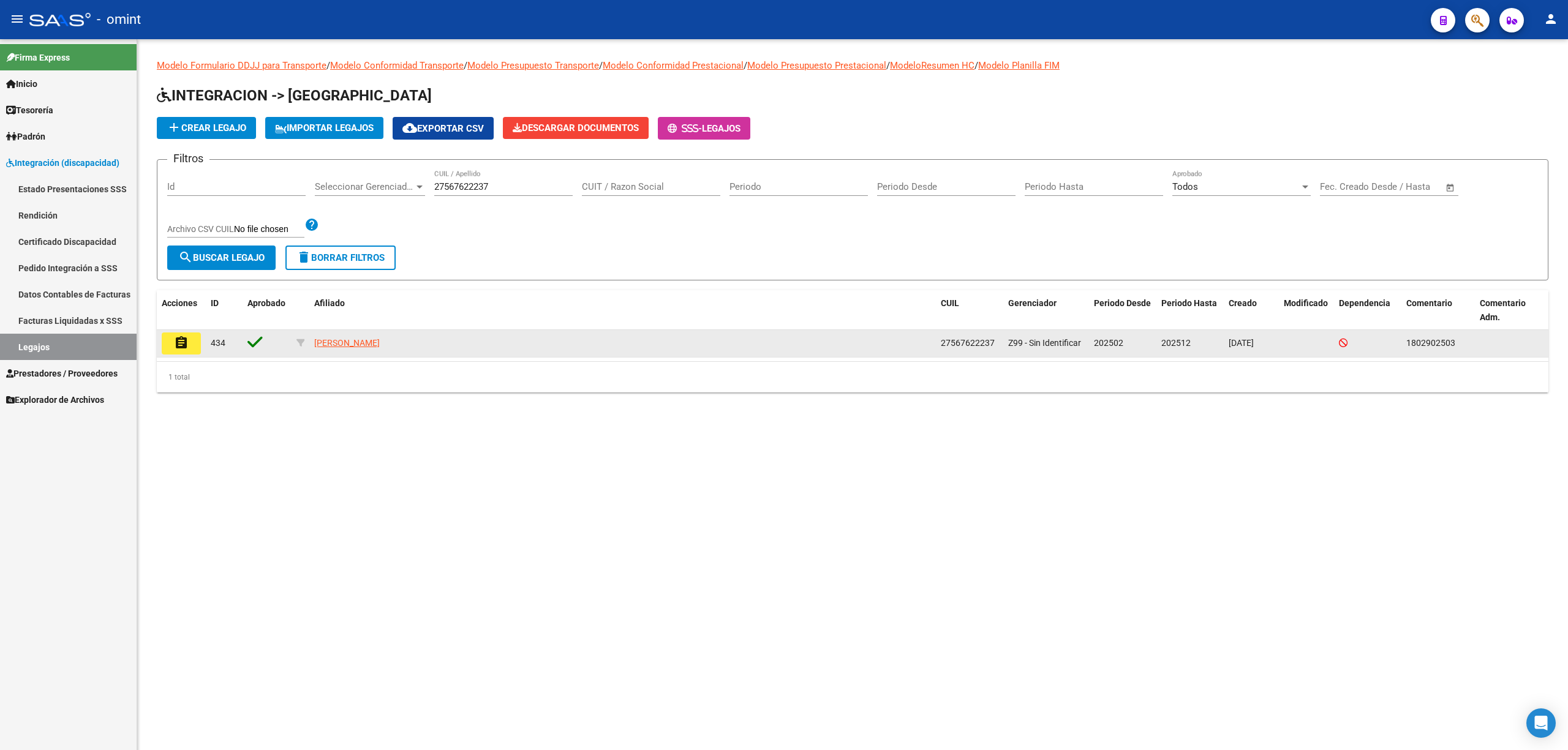
drag, startPoint x: 153, startPoint y: 345, endPoint x: 189, endPoint y: 351, distance: 36.5
click at [160, 345] on div "Modelo Formulario DDJJ para Transporte / Modelo Conformidad Transporte / Modelo…" at bounding box center [852, 235] width 1431 height 393
click at [178, 346] on mat-icon "assignment" at bounding box center [182, 343] width 15 height 15
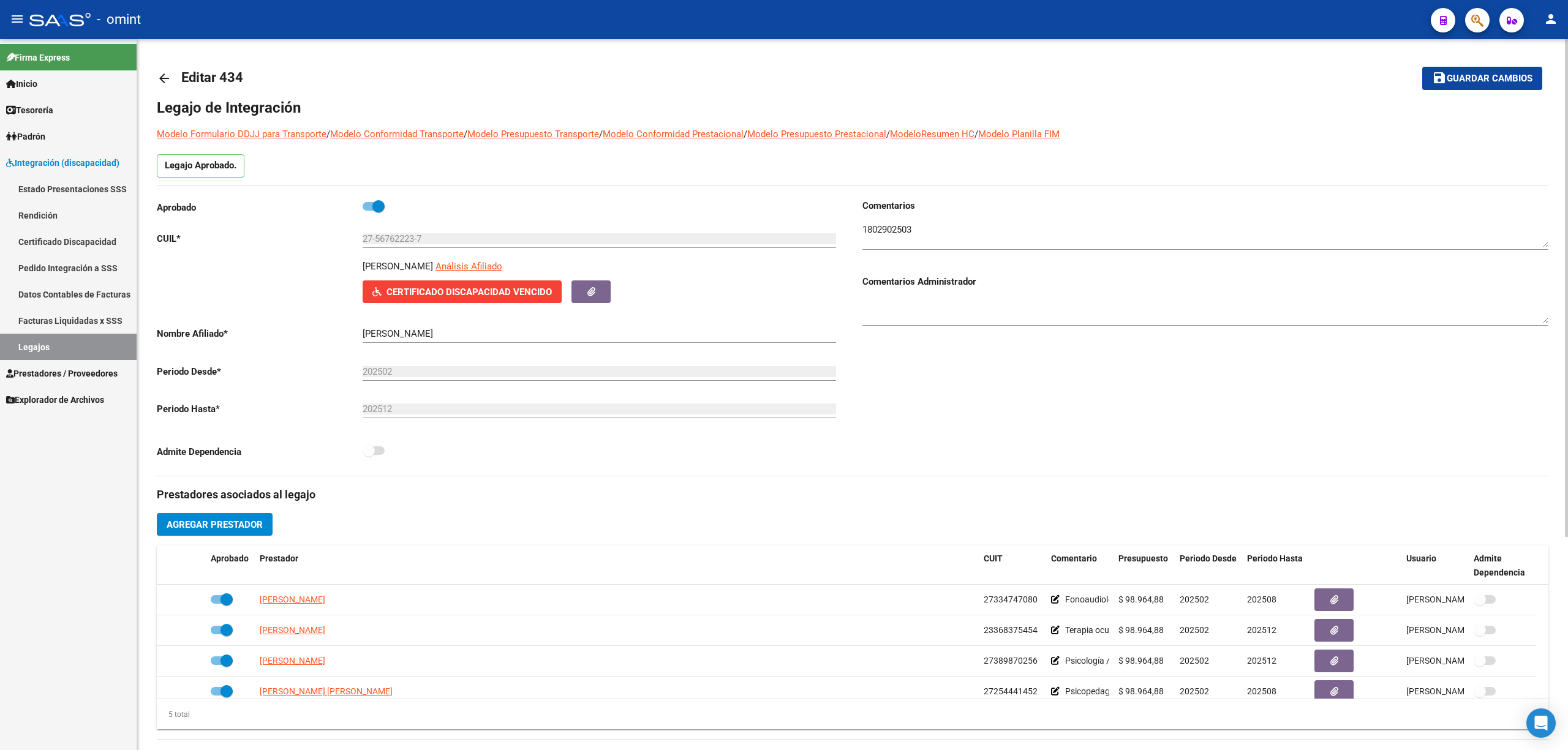
click at [895, 229] on textarea at bounding box center [1205, 235] width 686 height 24
click at [831, 479] on div "Prestadores asociados al legajo Agregar Prestador Aprobado Prestador CUIT Comen…" at bounding box center [852, 749] width 1391 height 547
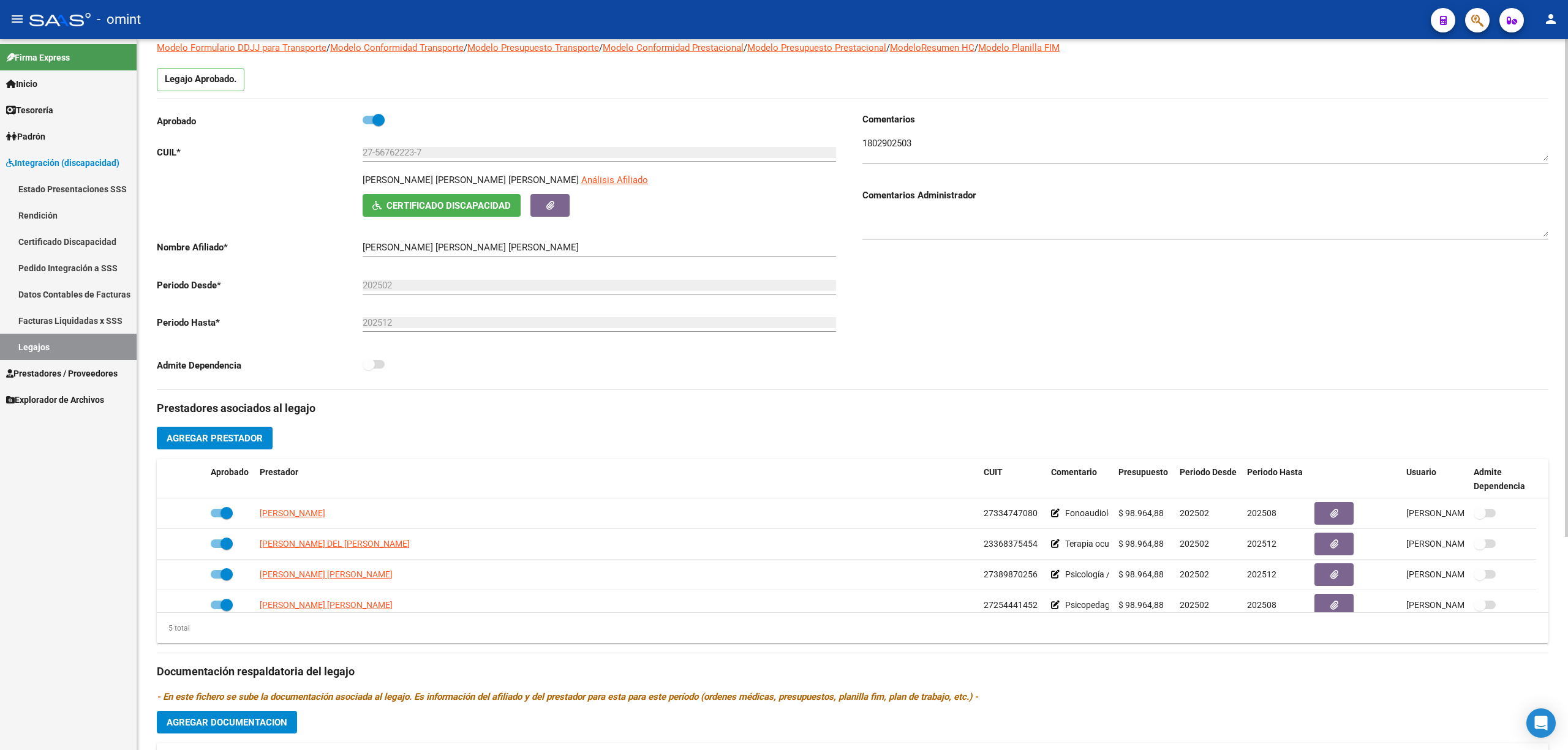
scroll to position [304, 0]
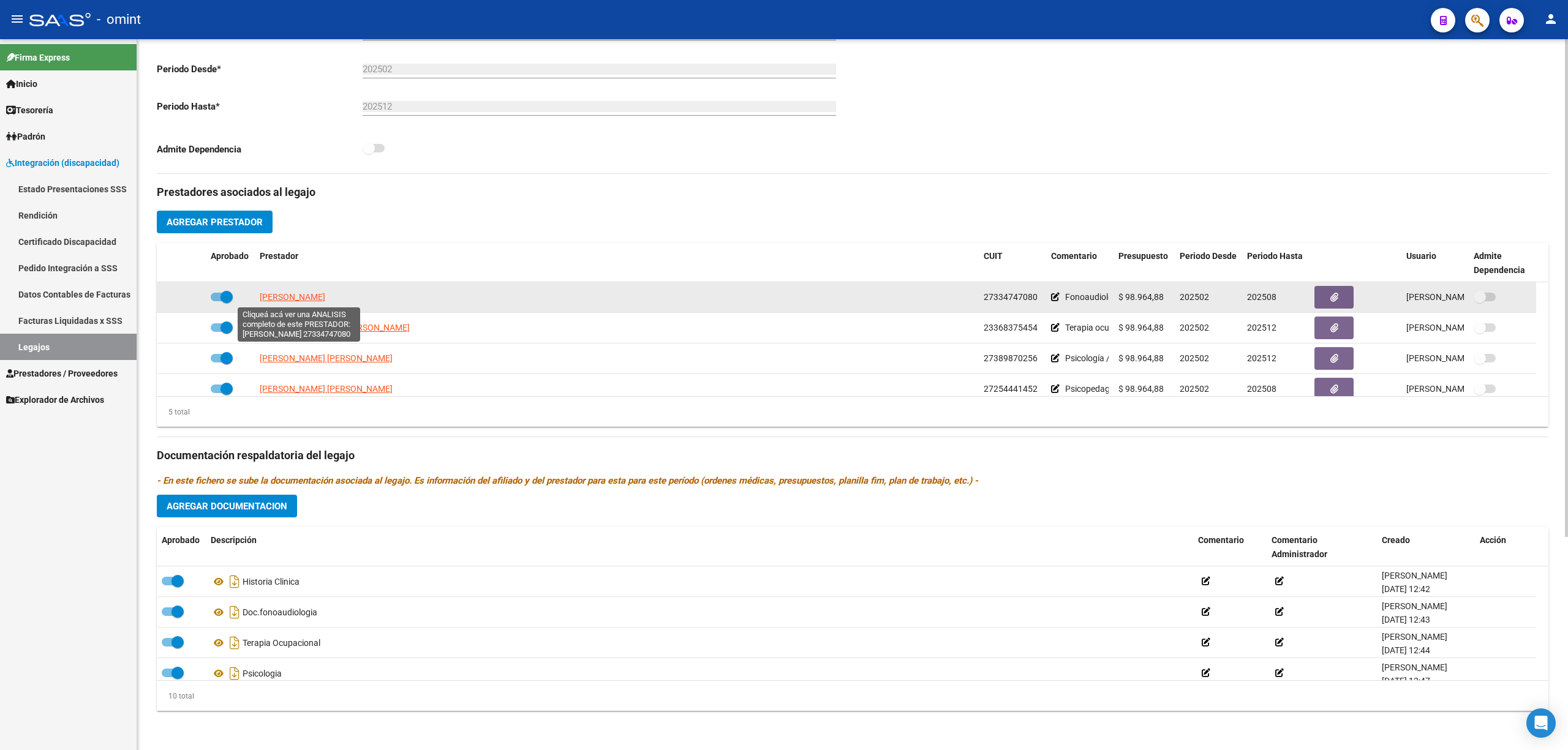
click at [299, 294] on span "[PERSON_NAME]" at bounding box center [292, 296] width 66 height 10
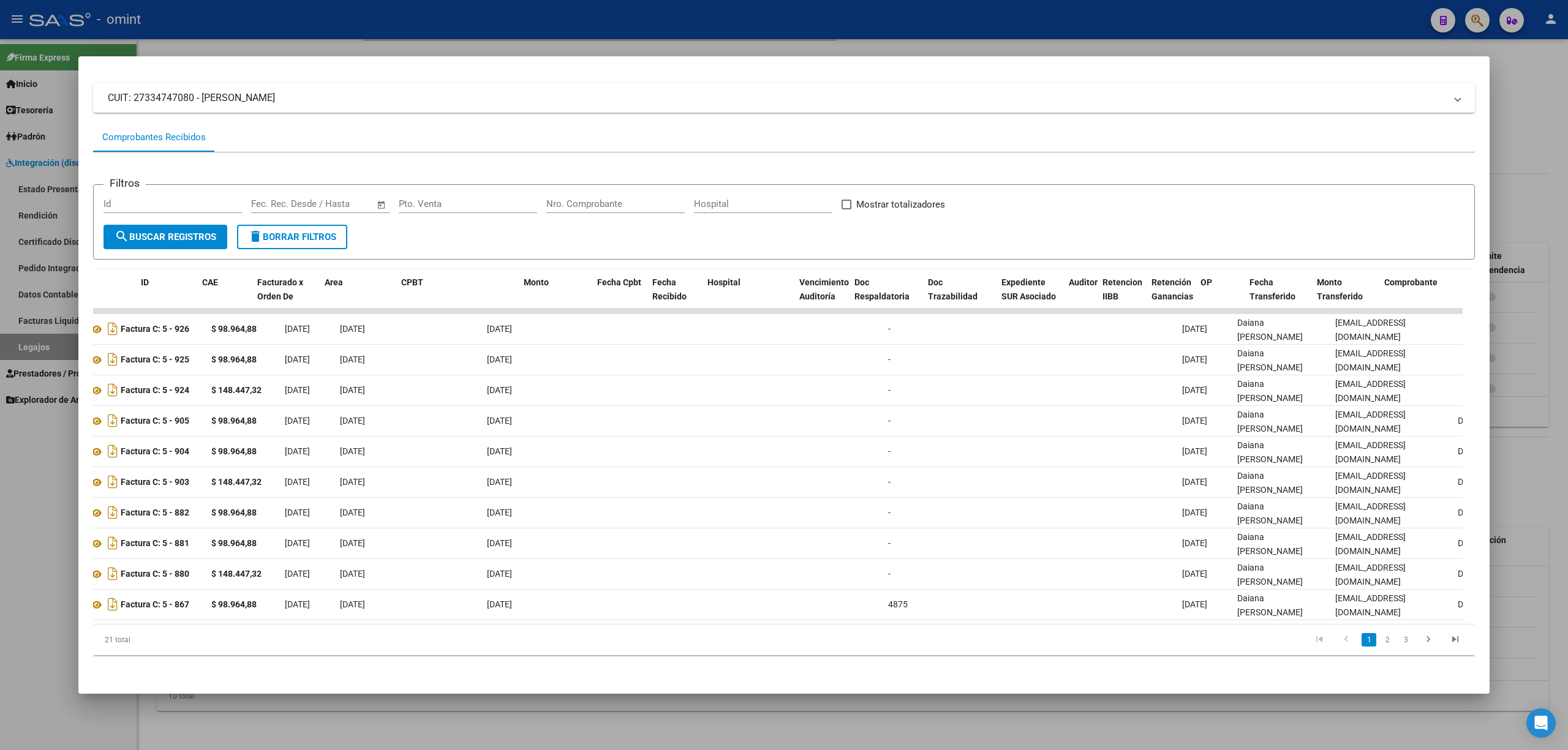
scroll to position [0, 0]
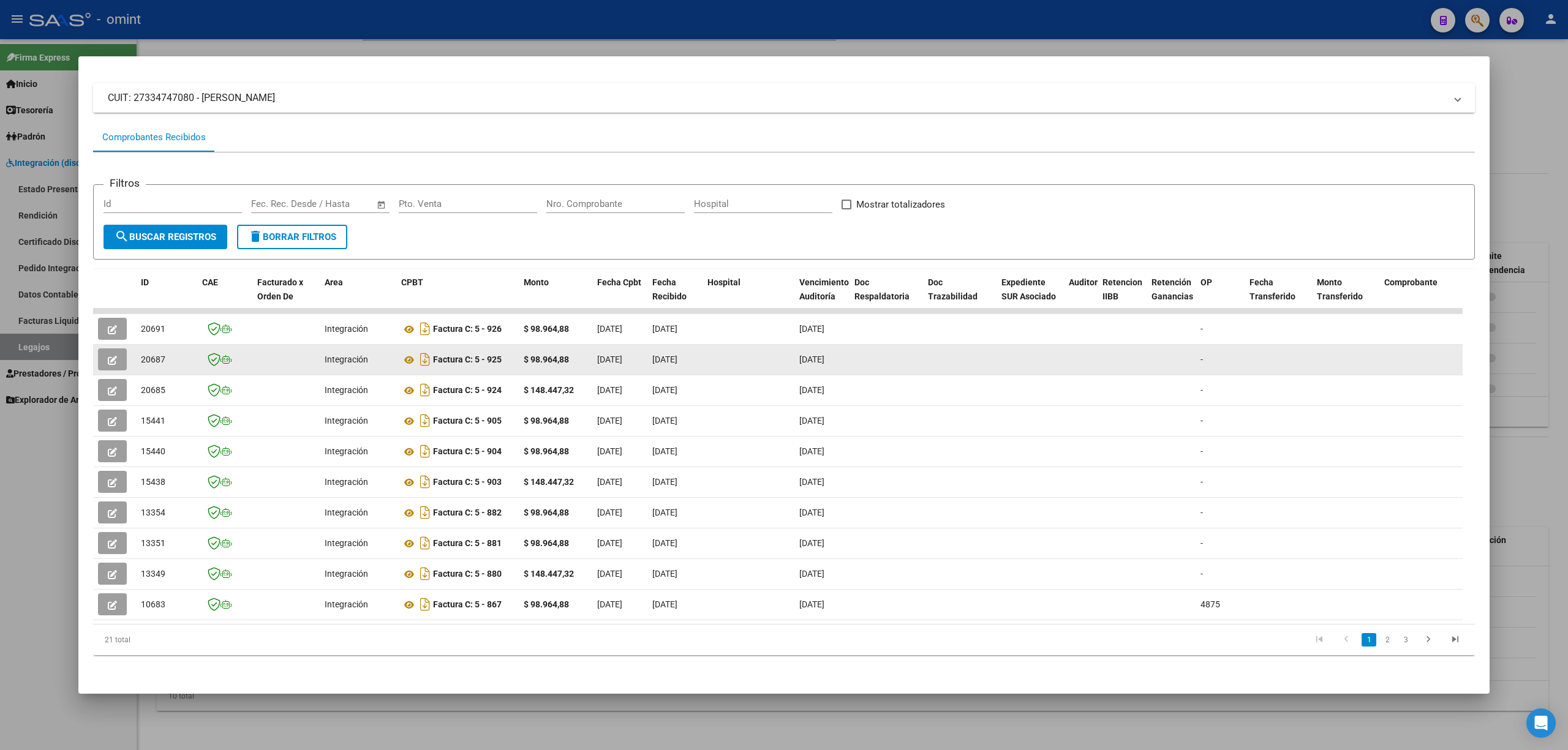
click at [143, 355] on span "20687" at bounding box center [153, 359] width 24 height 10
click at [144, 355] on span "20687" at bounding box center [153, 359] width 24 height 10
copy span "20687"
click at [103, 348] on button "button" at bounding box center [112, 359] width 29 height 22
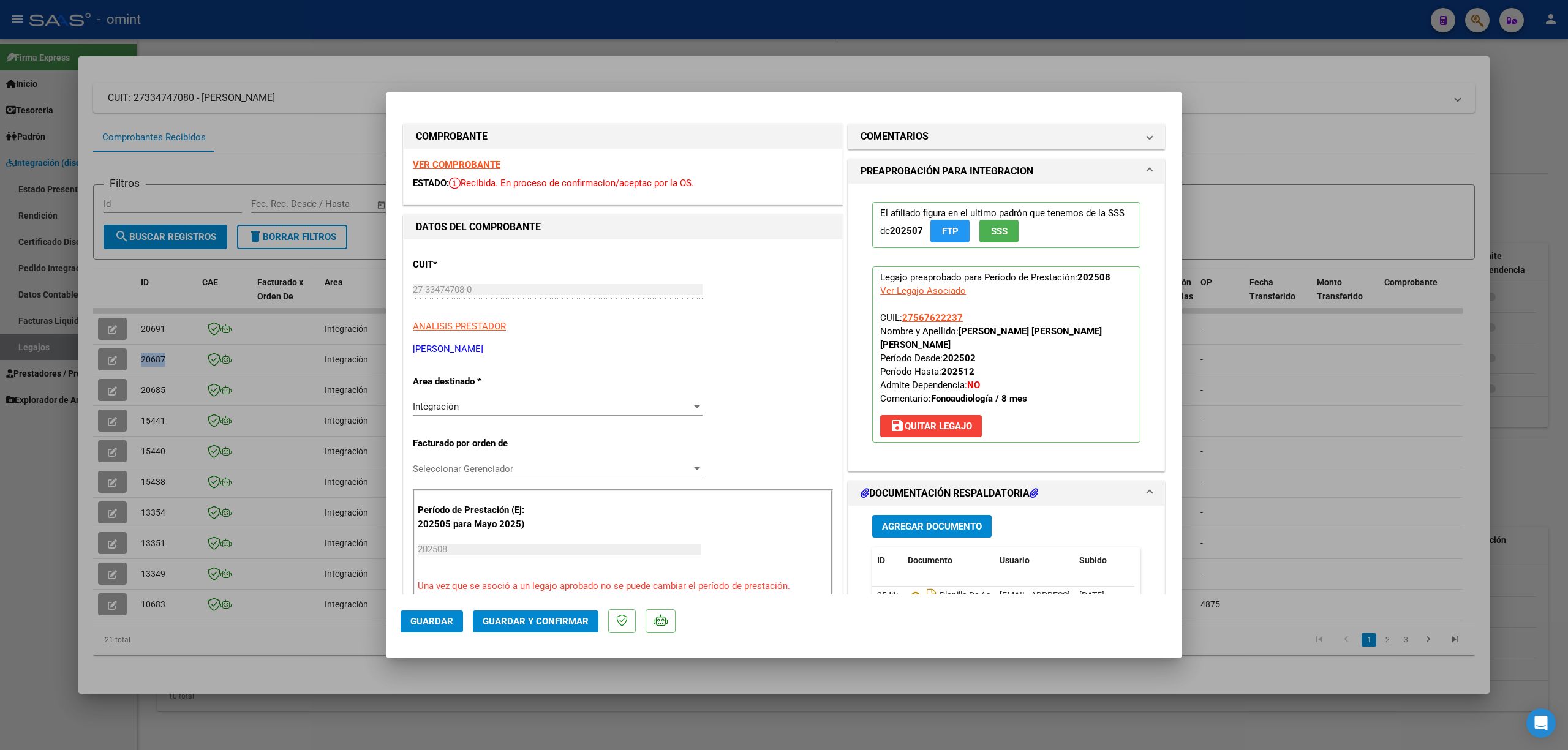
click at [448, 162] on strong "VER COMPROBANTE" at bounding box center [457, 165] width 88 height 11
click at [561, 623] on span "Guardar y Confirmar" at bounding box center [535, 621] width 106 height 11
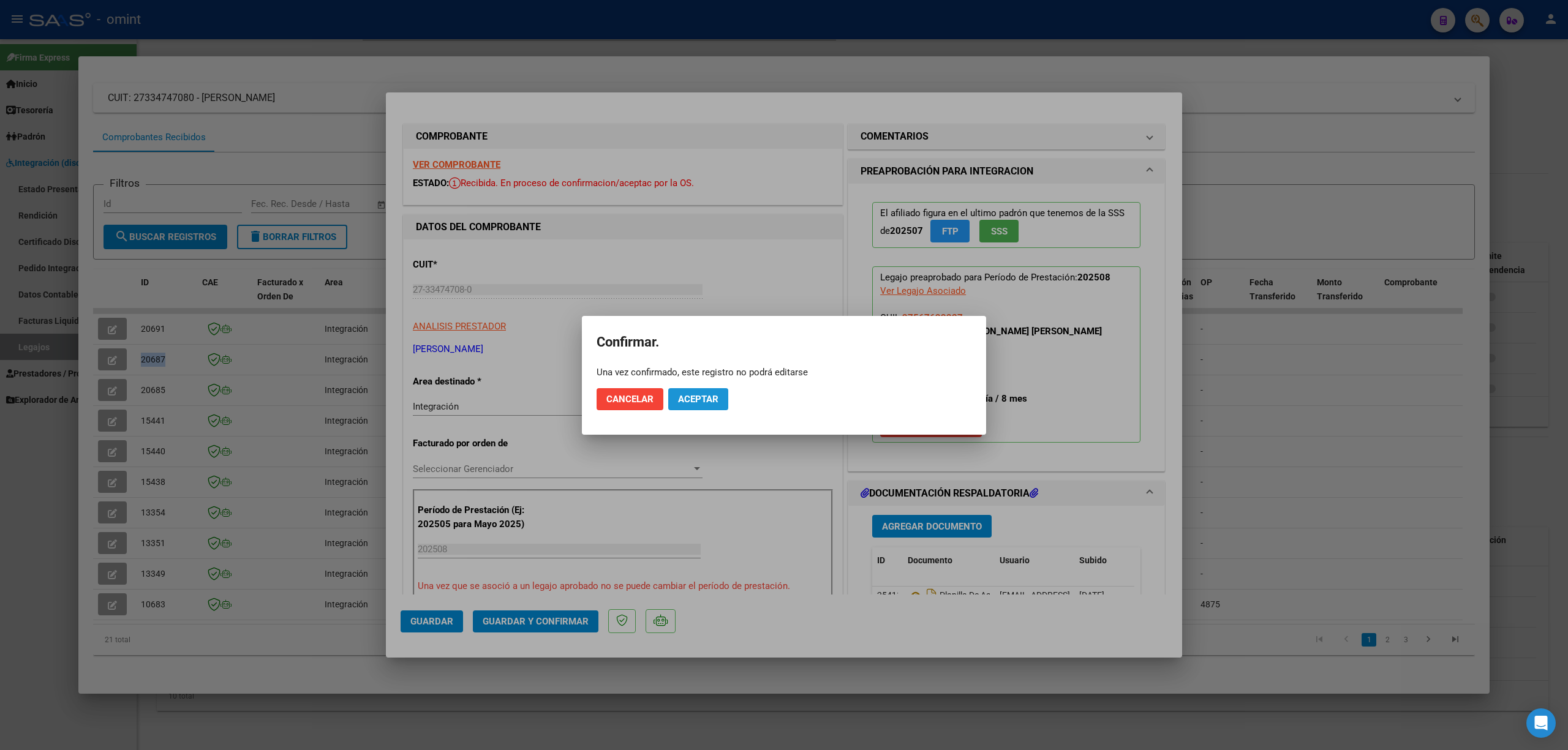
click at [684, 394] on span "Aceptar" at bounding box center [698, 399] width 41 height 11
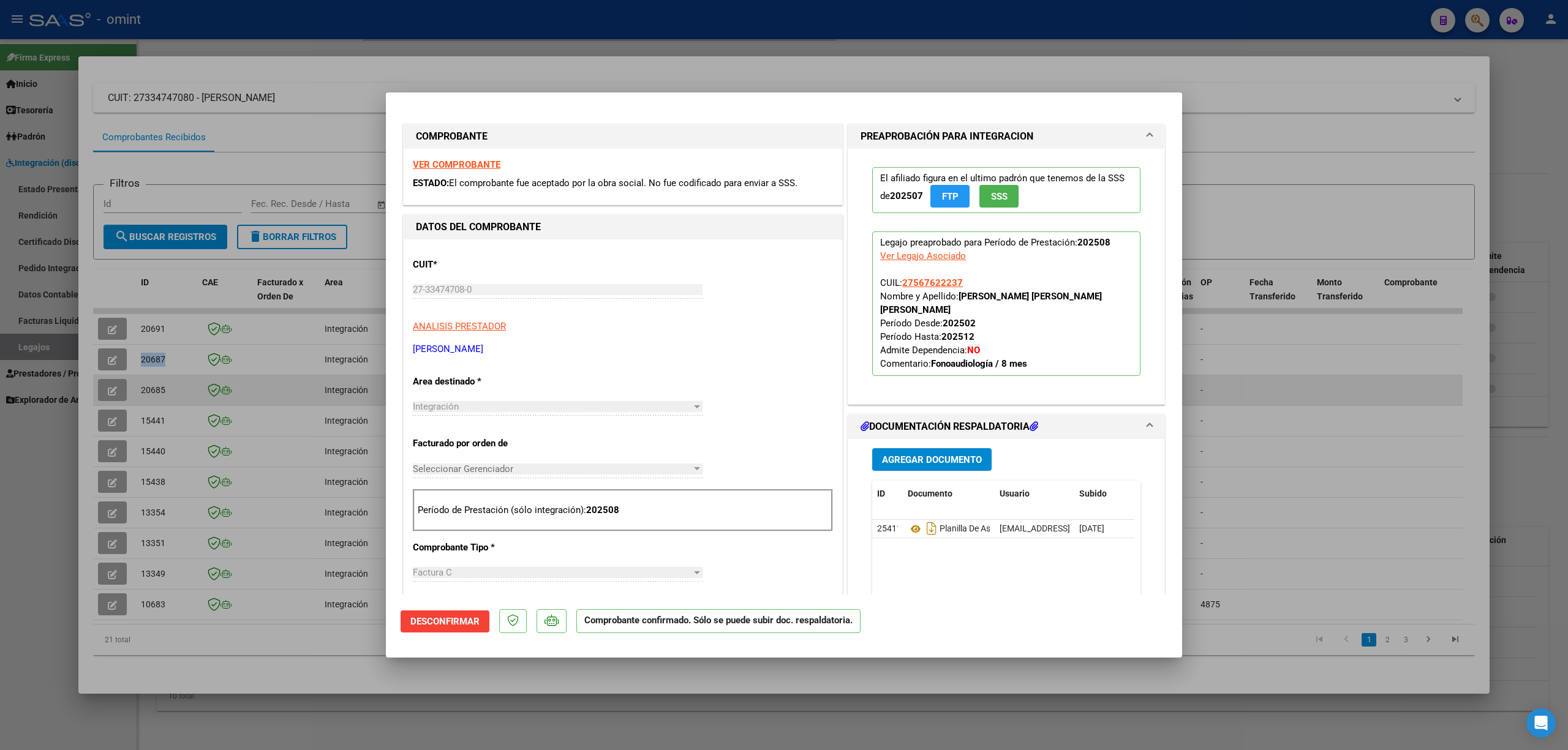
click at [238, 382] on div at bounding box center [784, 375] width 1568 height 750
type input "$ 0,00"
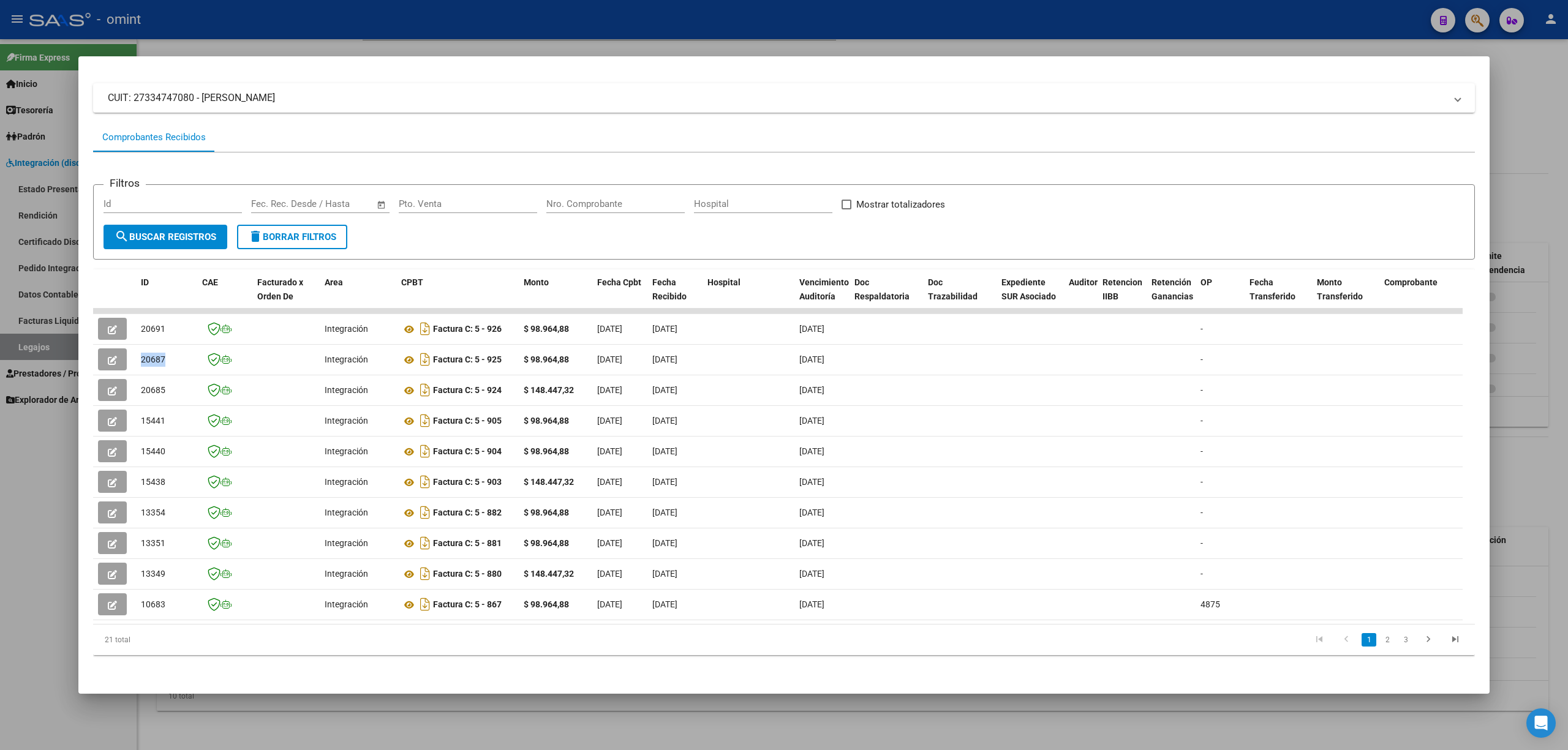
click at [221, 19] on div at bounding box center [784, 375] width 1568 height 750
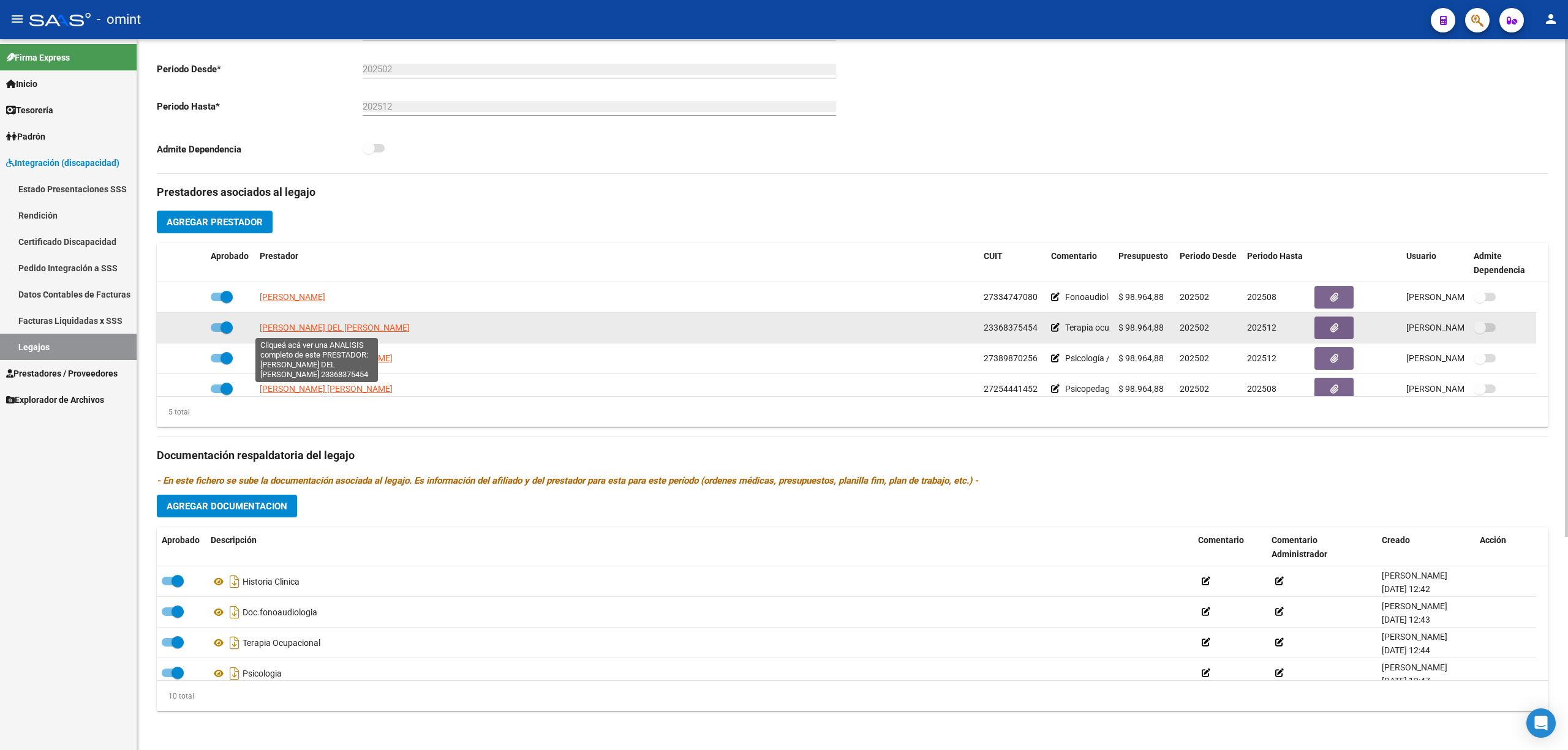
click at [307, 327] on span "[PERSON_NAME] DEL [PERSON_NAME]" at bounding box center [334, 328] width 150 height 10
type textarea "23368375454"
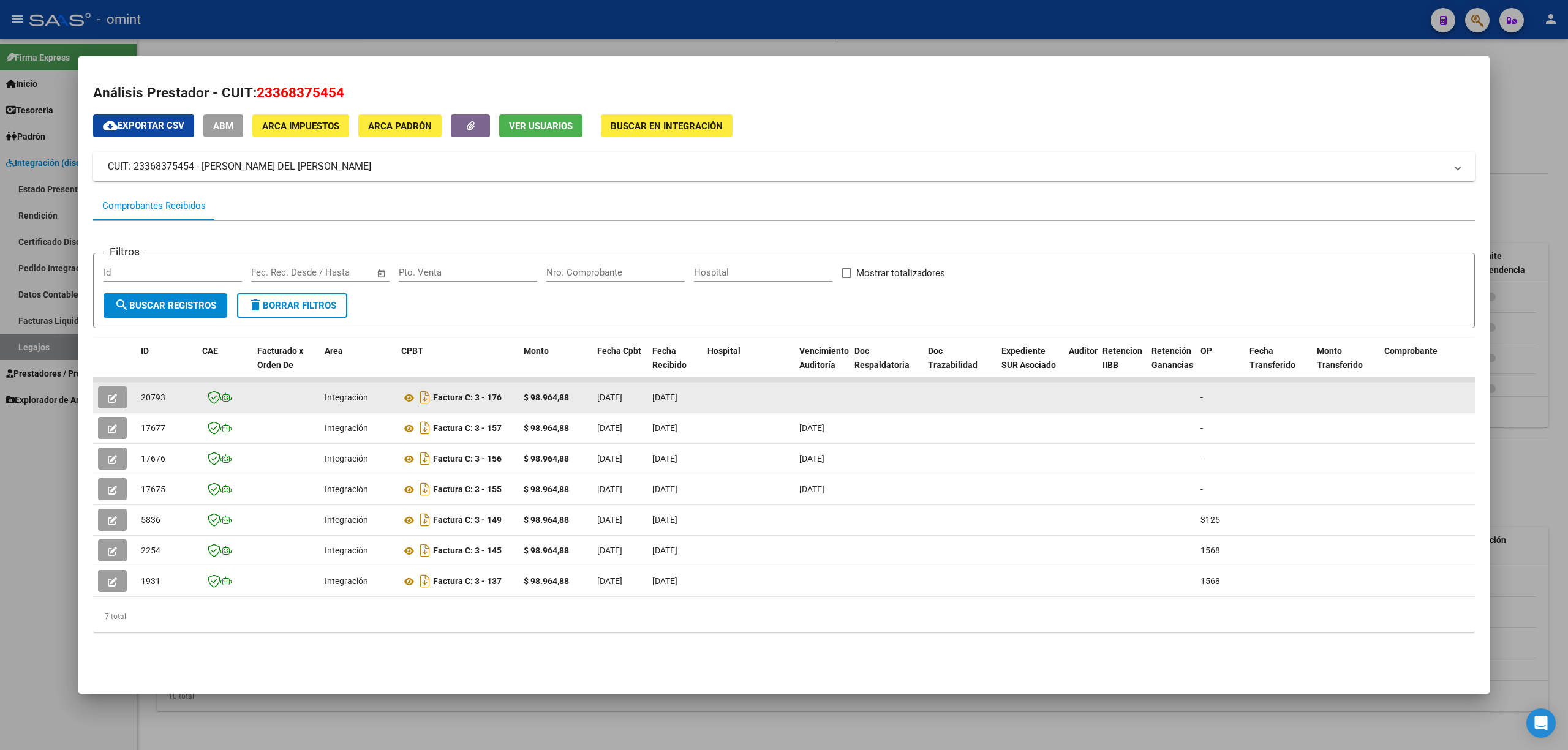
click at [155, 399] on span "20793" at bounding box center [153, 397] width 24 height 10
copy span "20793"
click at [115, 400] on icon "button" at bounding box center [112, 398] width 9 height 9
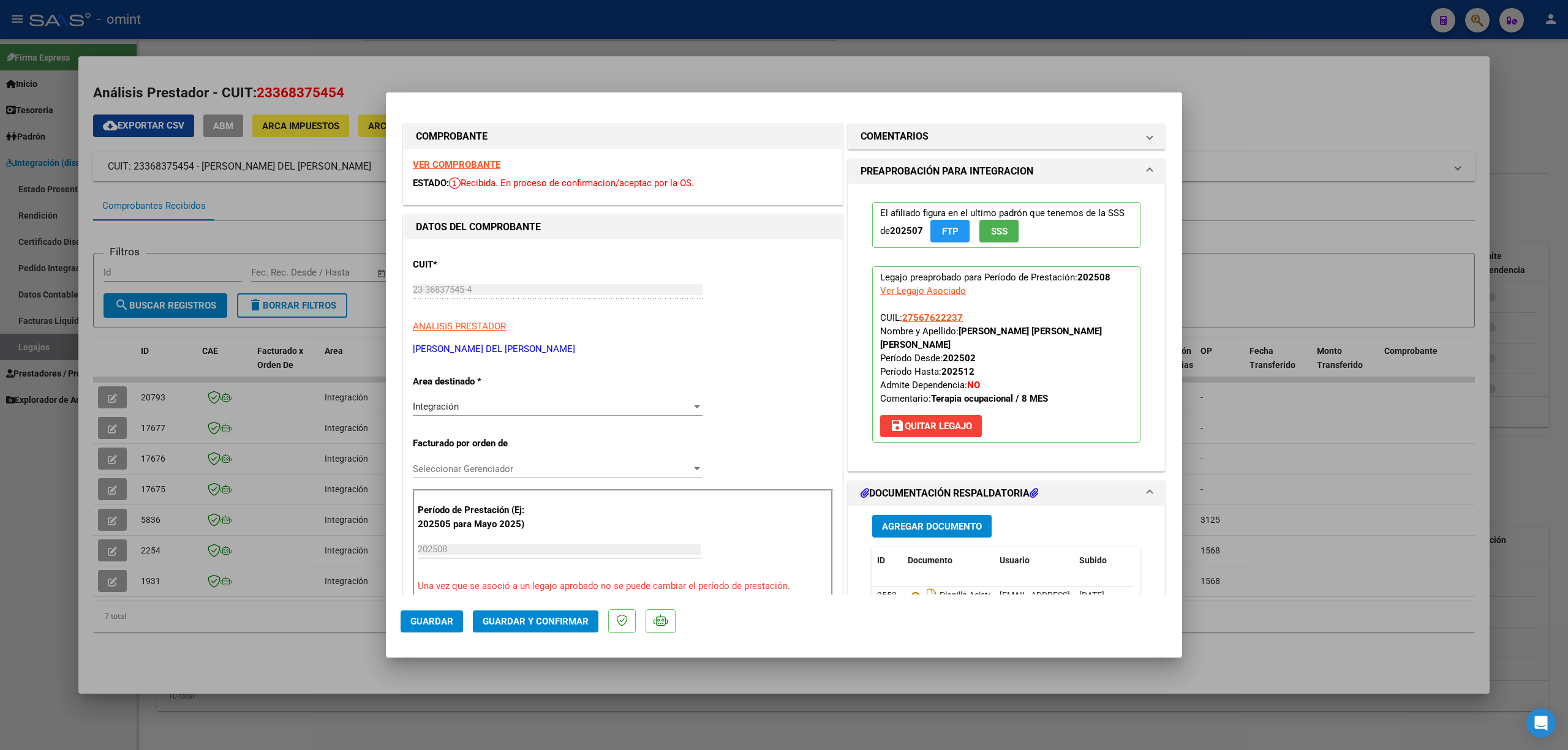
click at [453, 164] on strong "VER COMPROBANTE" at bounding box center [457, 165] width 88 height 11
click at [557, 612] on button "Guardar y Confirmar" at bounding box center [536, 621] width 126 height 22
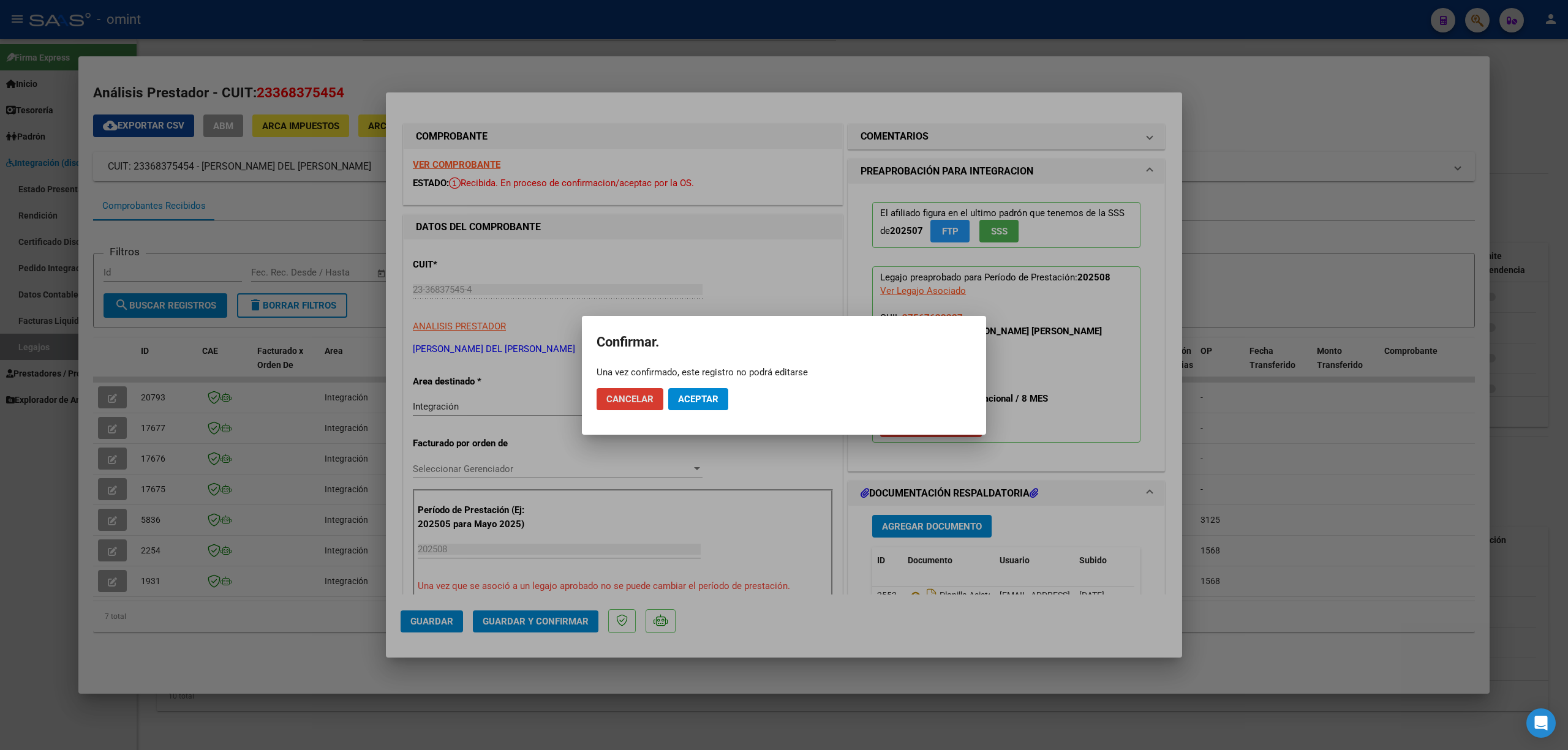
click at [704, 392] on button "Aceptar" at bounding box center [697, 399] width 60 height 22
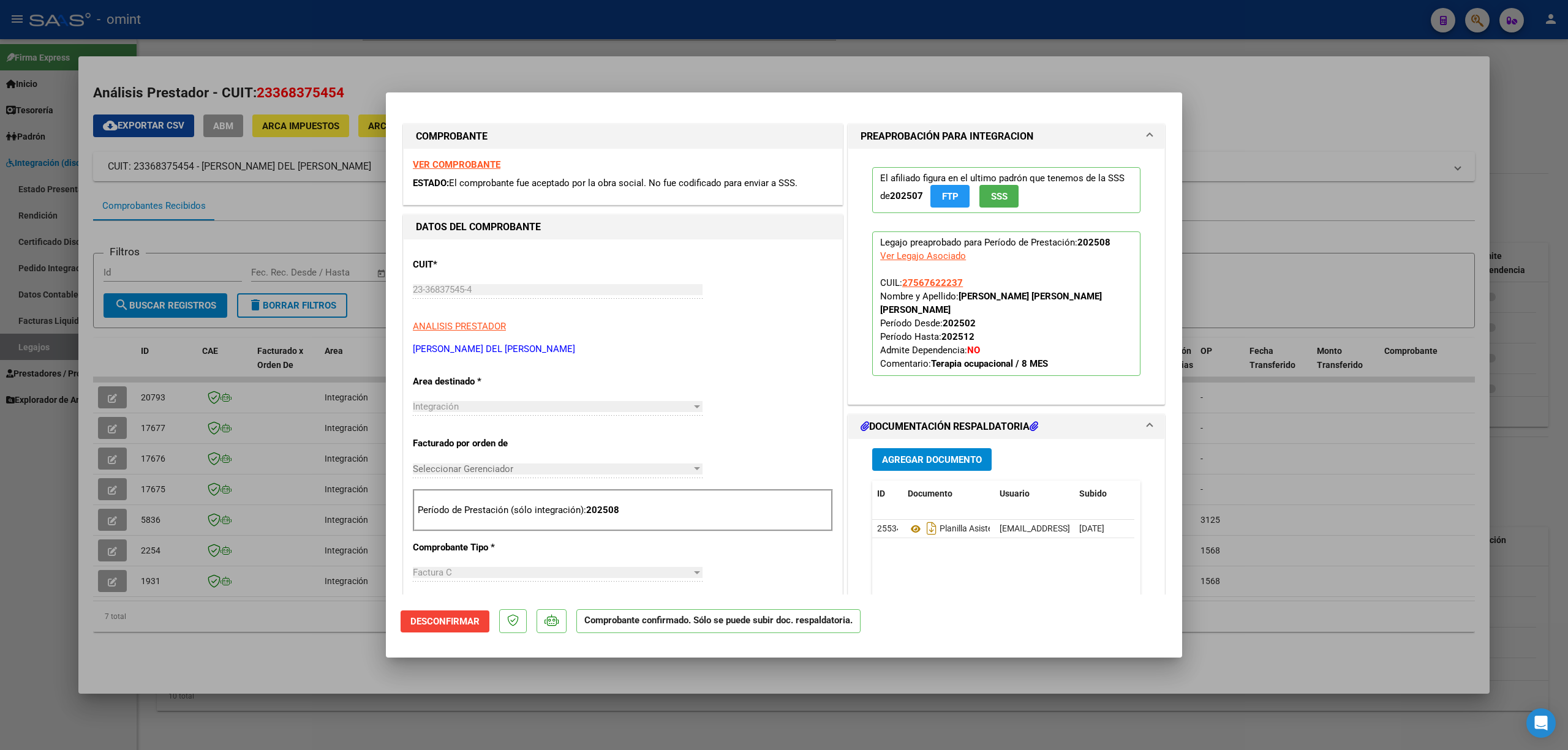
click at [321, 278] on div at bounding box center [784, 375] width 1568 height 750
type input "$ 0,00"
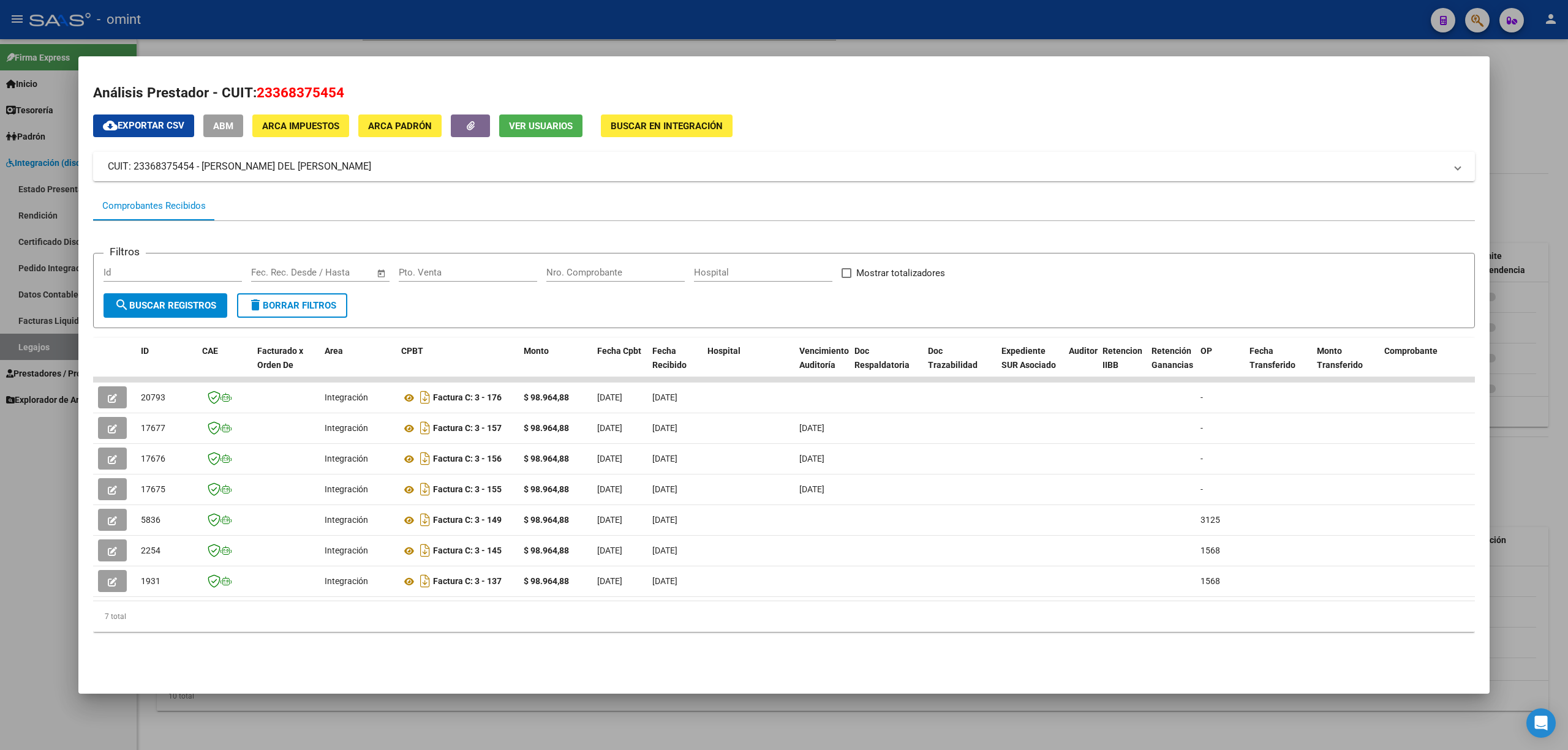
click at [363, 22] on div at bounding box center [784, 375] width 1568 height 750
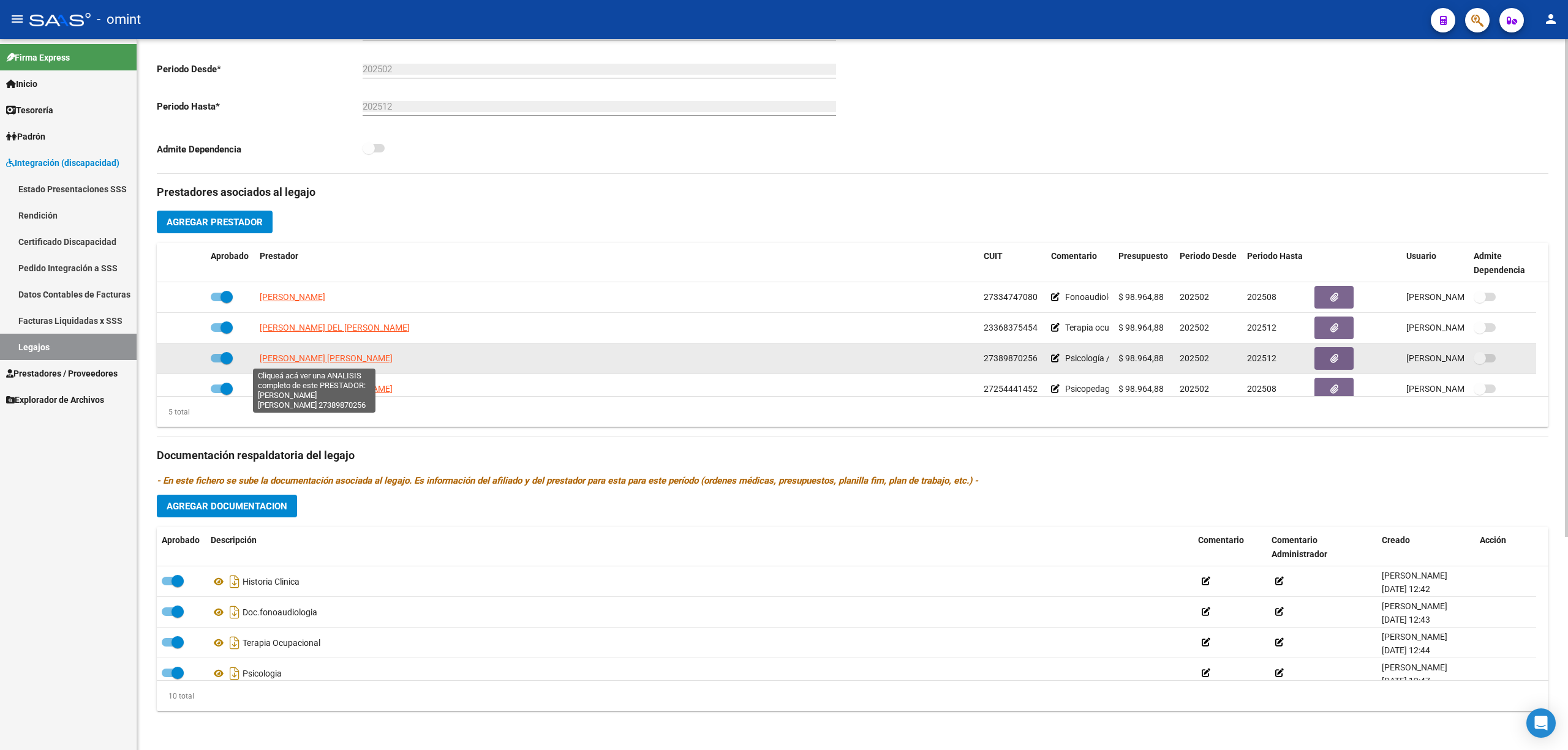
click at [305, 361] on span "[PERSON_NAME] [PERSON_NAME]" at bounding box center [326, 358] width 133 height 10
type textarea "27389870256"
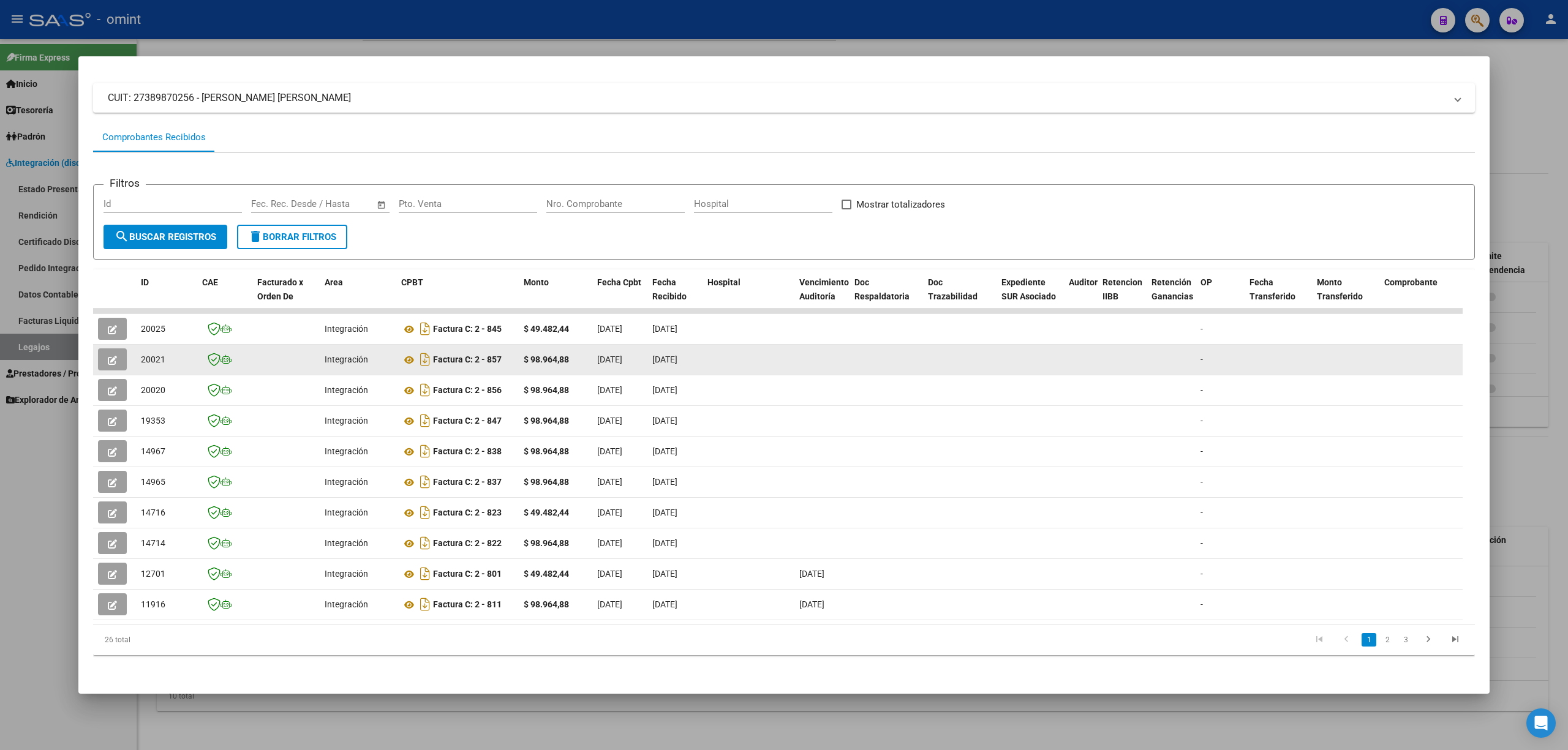
click at [147, 355] on span "20021" at bounding box center [153, 359] width 24 height 10
copy span "20021"
click at [119, 356] on button "button" at bounding box center [112, 359] width 29 height 22
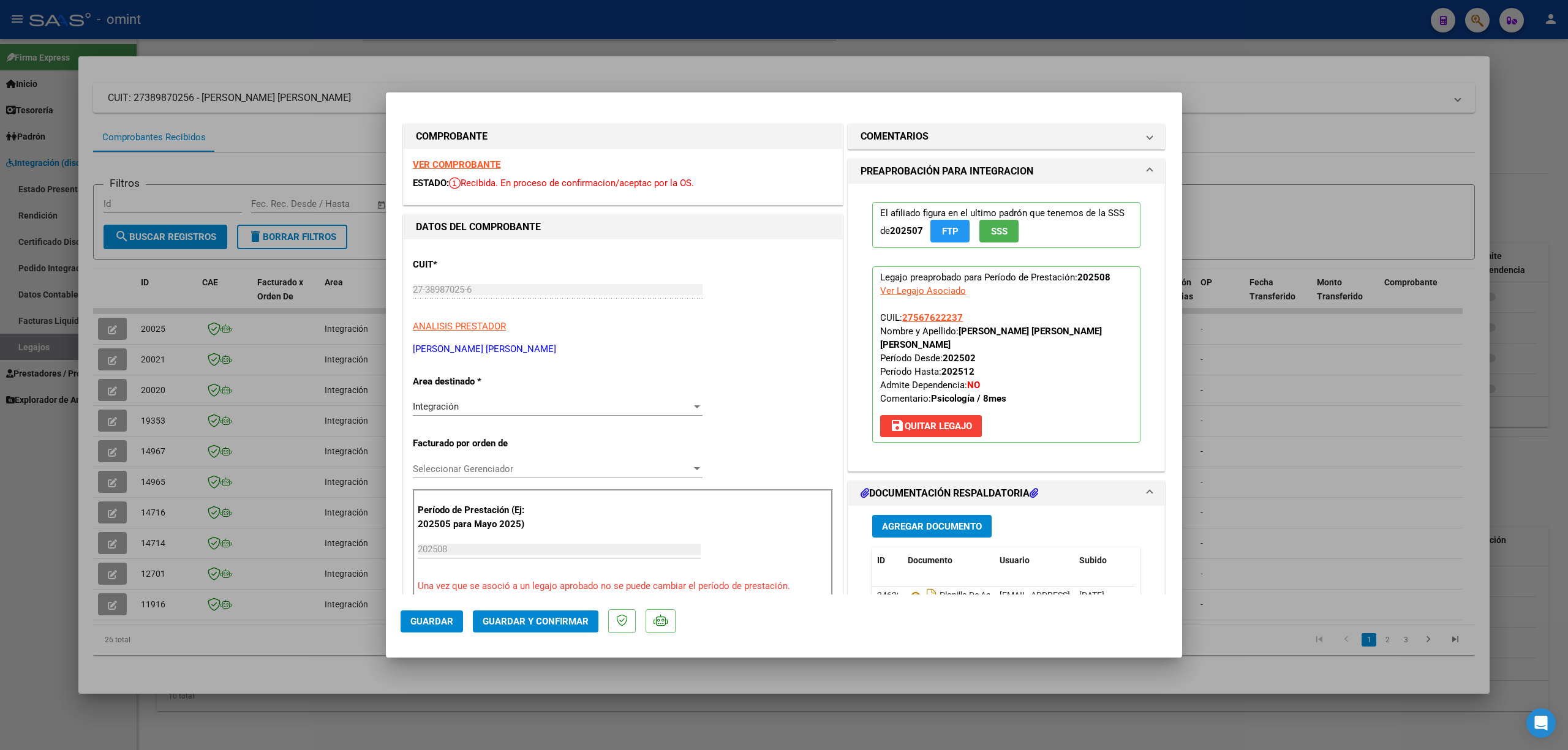
click at [460, 162] on strong "VER COMPROBANTE" at bounding box center [457, 165] width 88 height 11
click at [542, 619] on span "Guardar y Confirmar" at bounding box center [535, 621] width 106 height 11
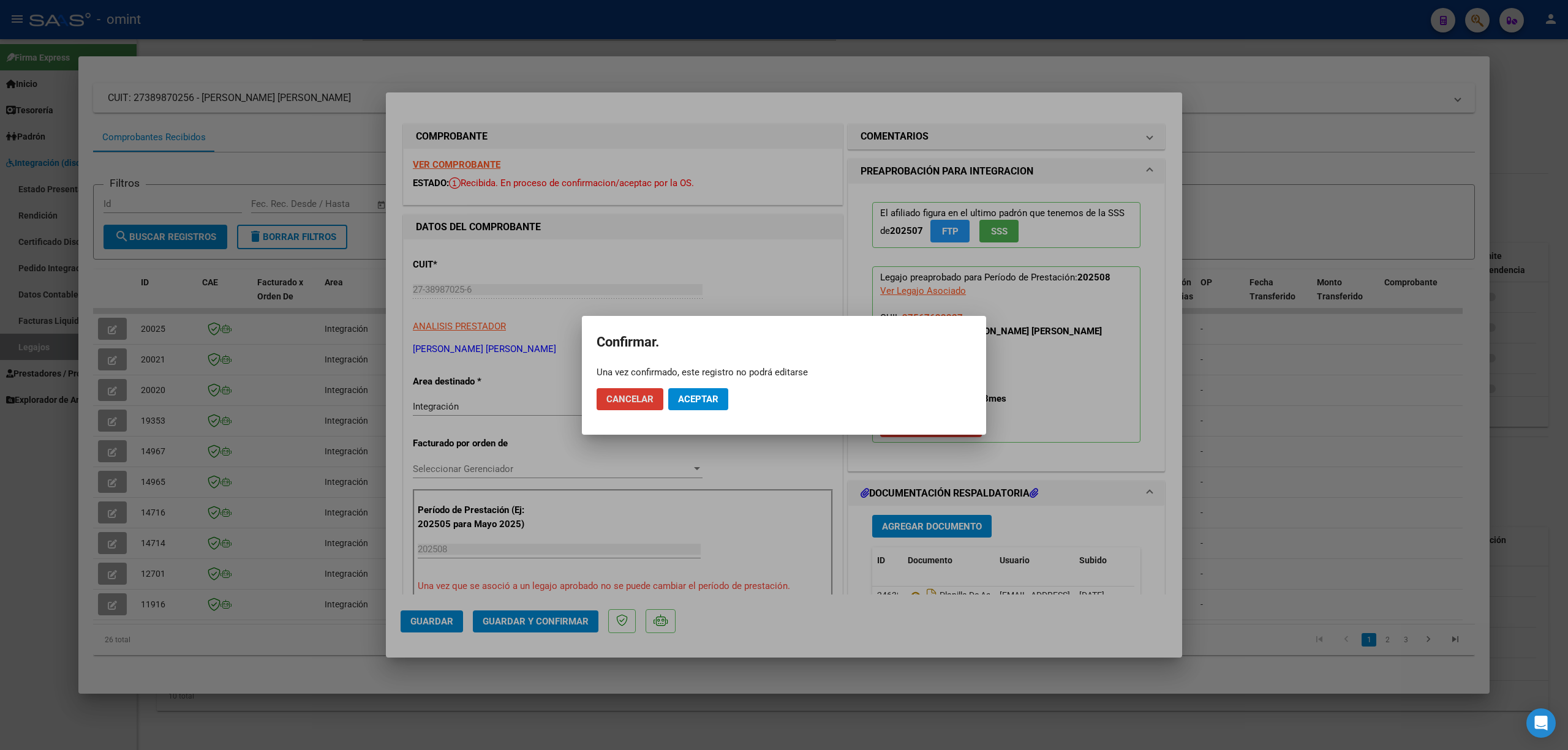
click at [704, 402] on span "Aceptar" at bounding box center [698, 399] width 41 height 11
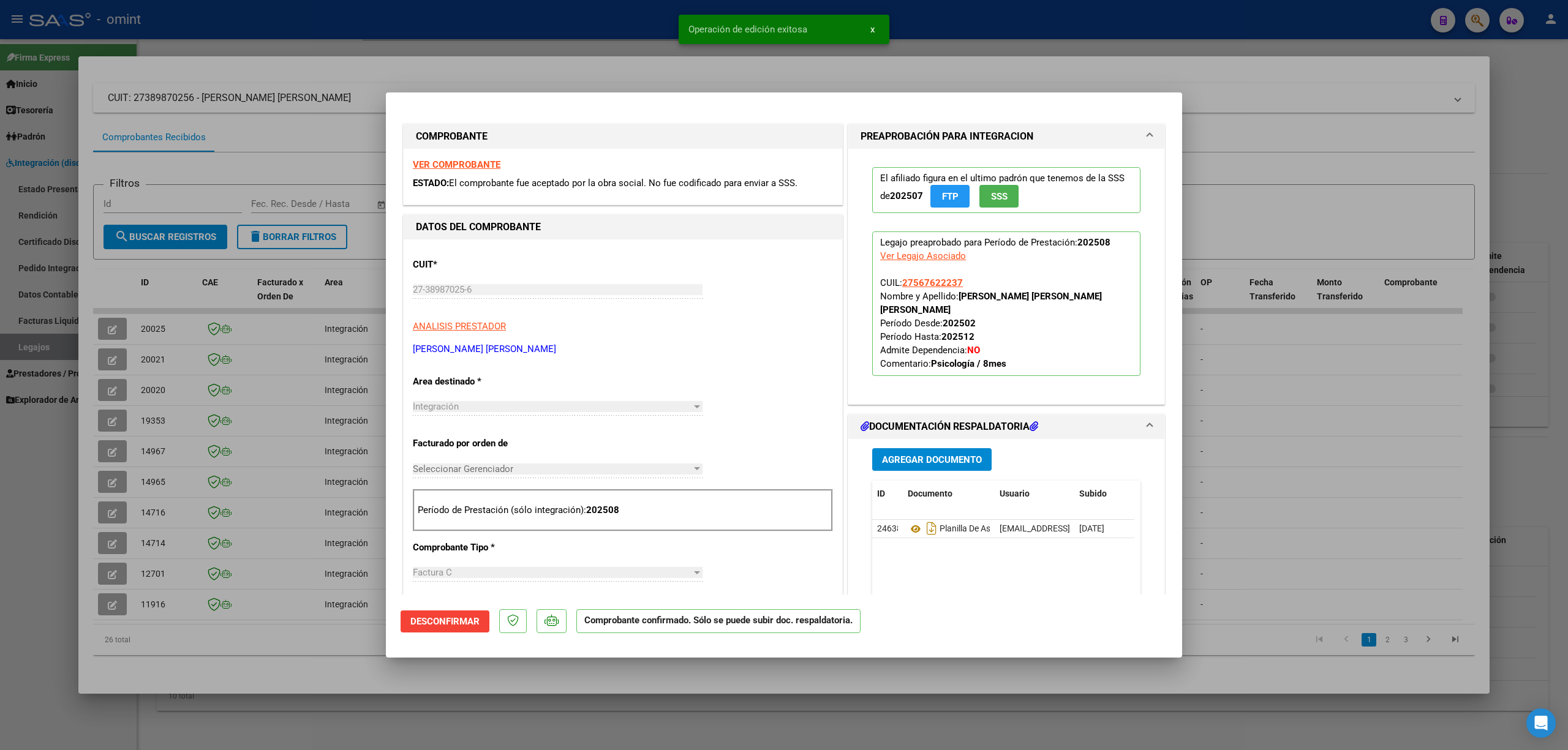
click at [324, 381] on div at bounding box center [784, 375] width 1568 height 750
type input "$ 0,00"
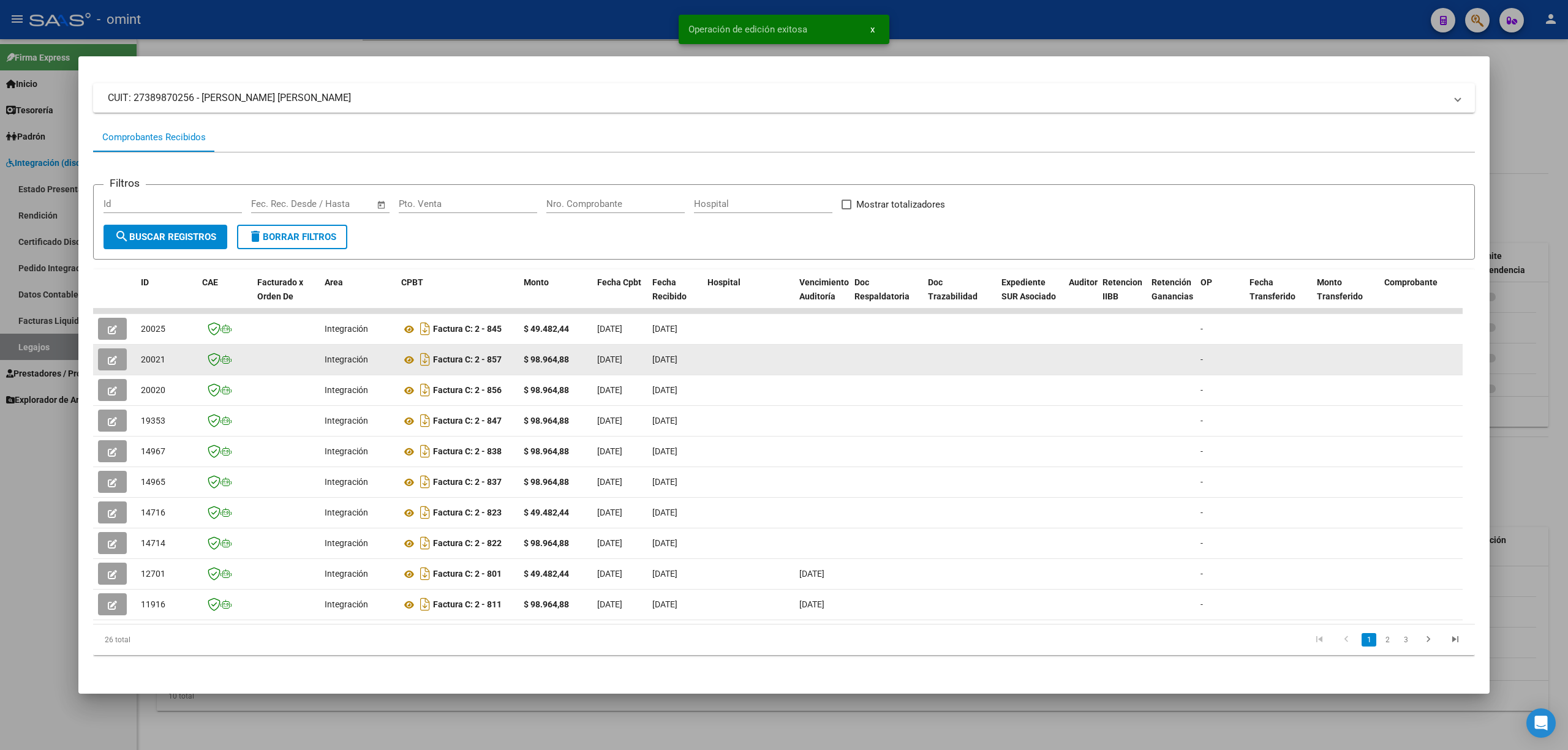
click at [180, 353] on div "20021" at bounding box center [167, 359] width 52 height 14
click at [159, 355] on span "20021" at bounding box center [153, 359] width 24 height 10
copy span "20021"
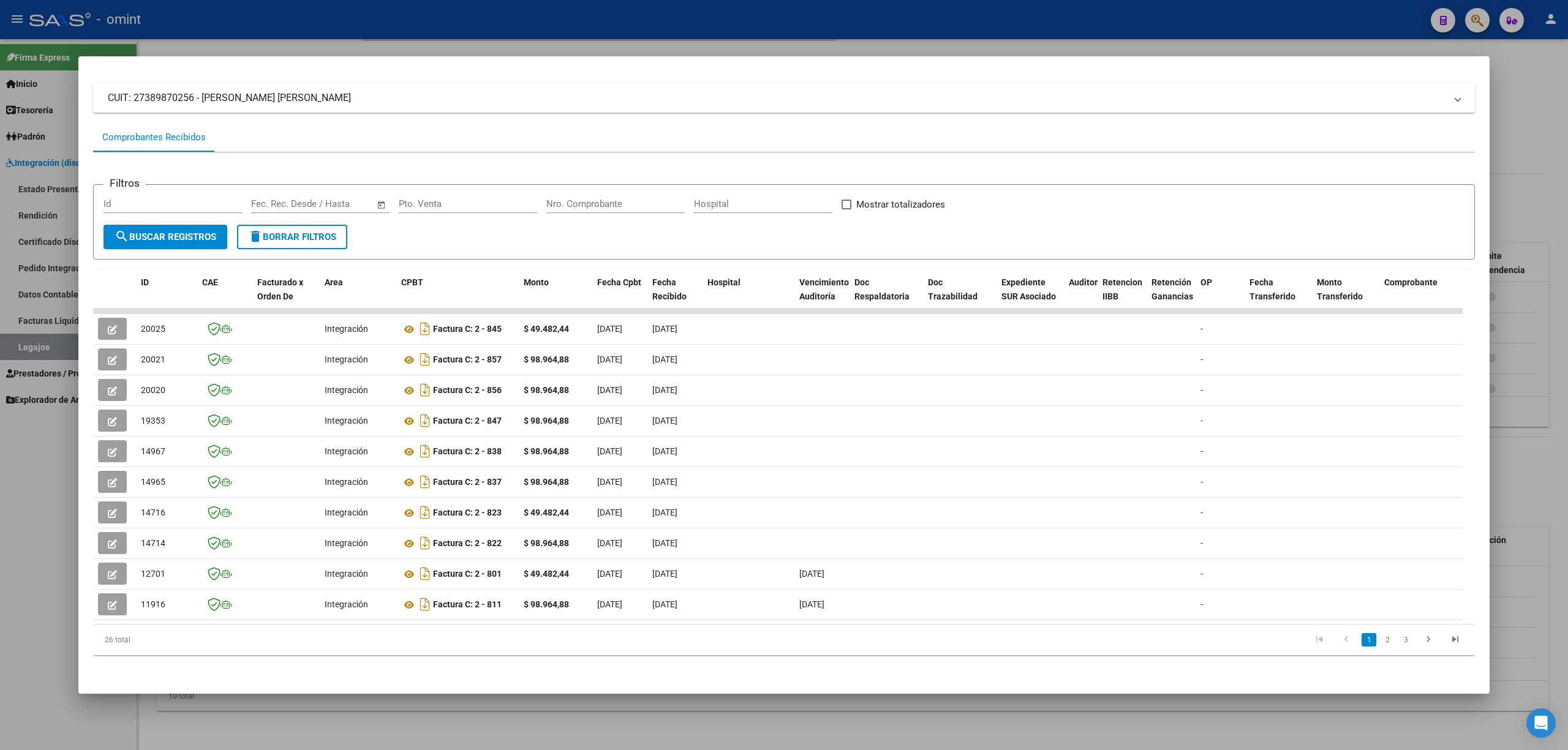
click at [263, 40] on div at bounding box center [784, 375] width 1568 height 750
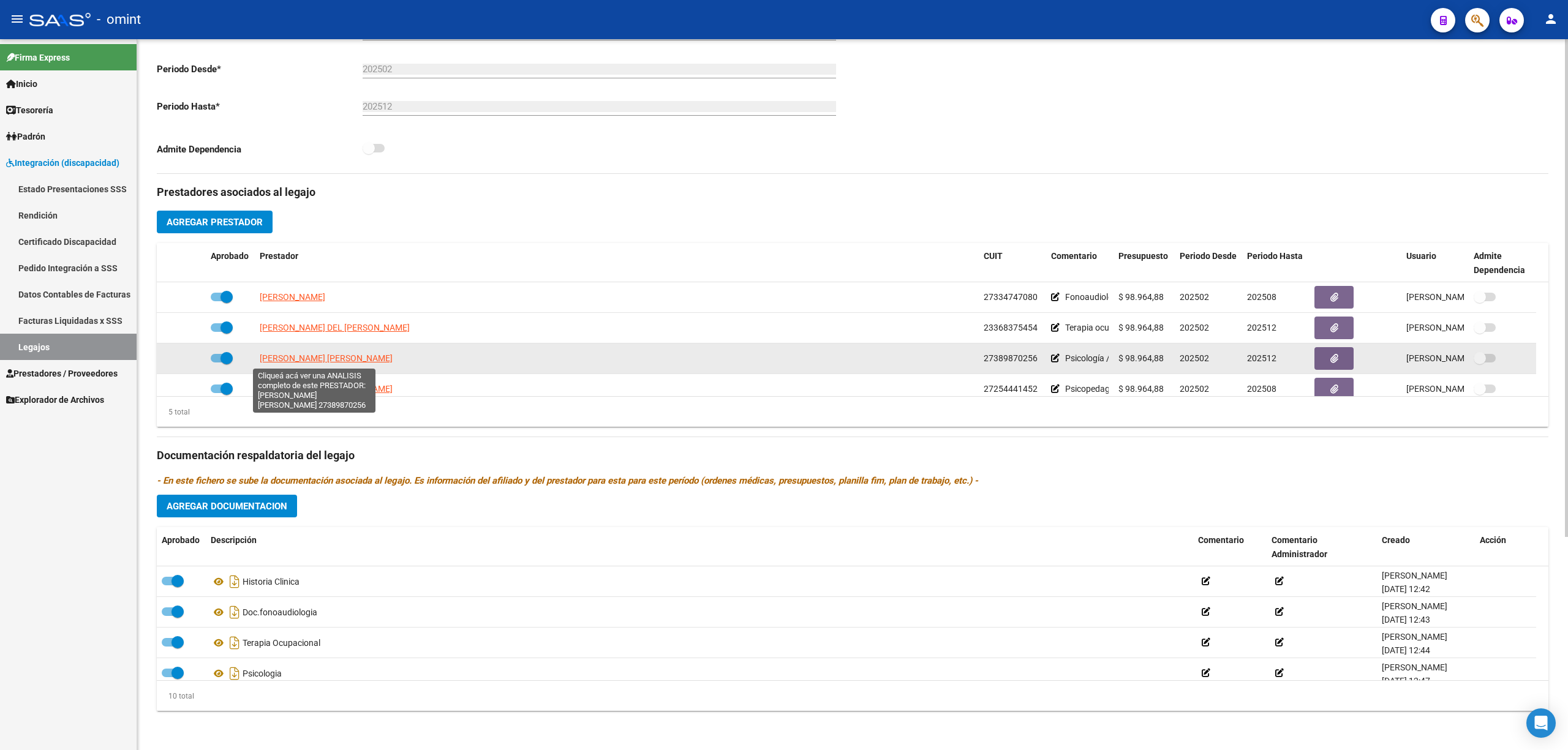
click at [318, 361] on span "[PERSON_NAME] [PERSON_NAME]" at bounding box center [326, 358] width 133 height 10
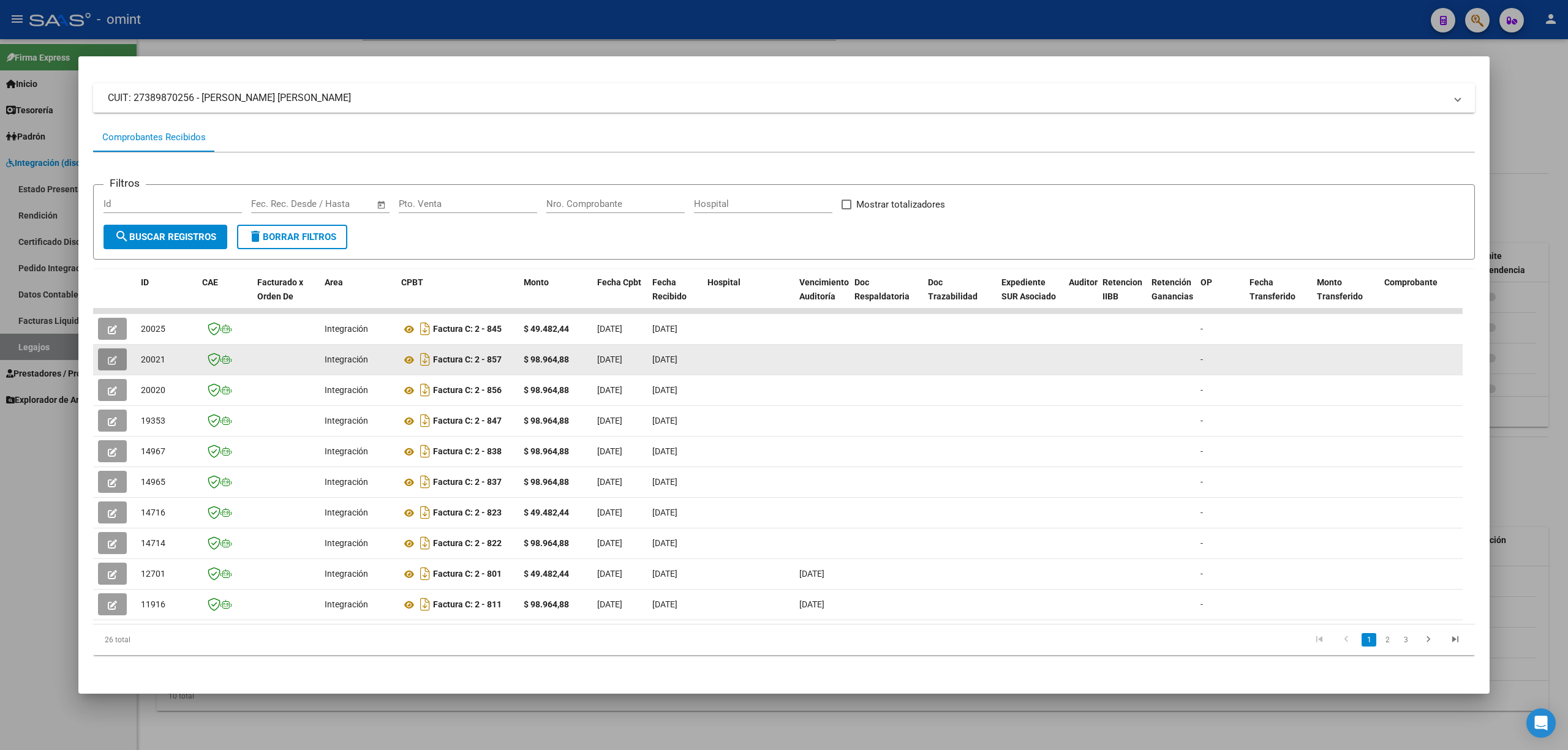
click at [104, 349] on button "button" at bounding box center [112, 359] width 29 height 22
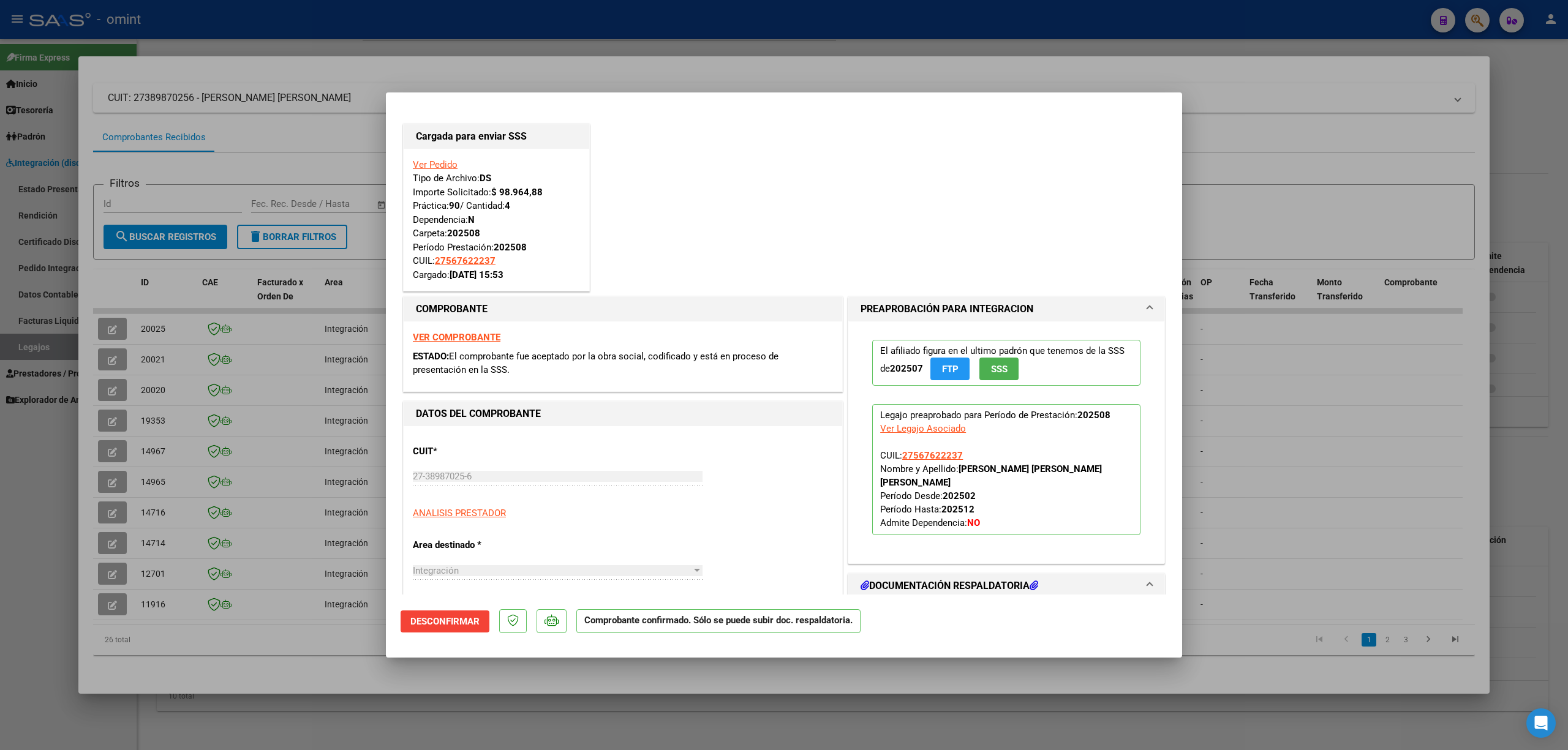
drag, startPoint x: 270, startPoint y: 35, endPoint x: 272, endPoint y: 22, distance: 13.2
click at [270, 35] on div at bounding box center [784, 375] width 1568 height 750
type input "$ 0,00"
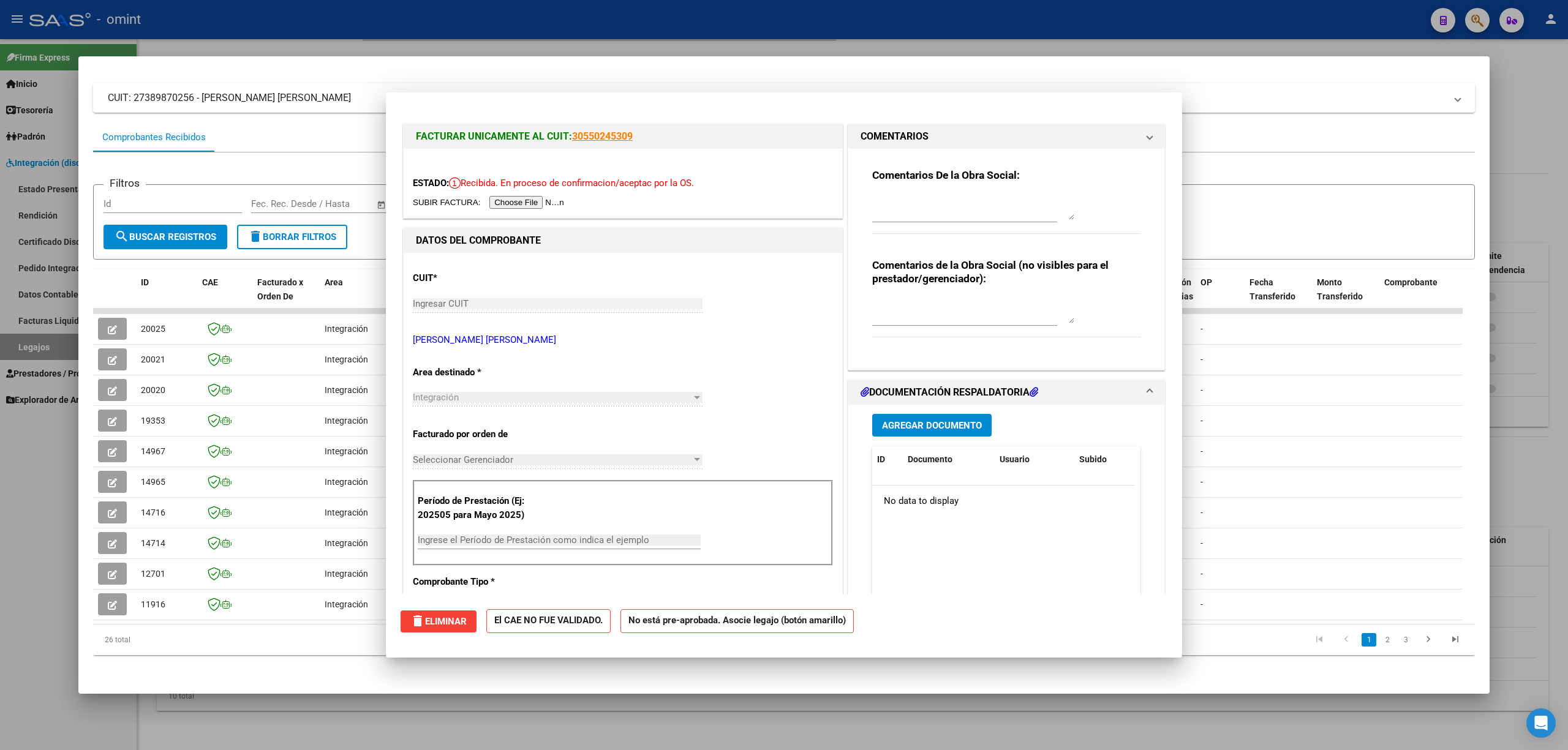
click at [276, 8] on div at bounding box center [784, 375] width 1568 height 750
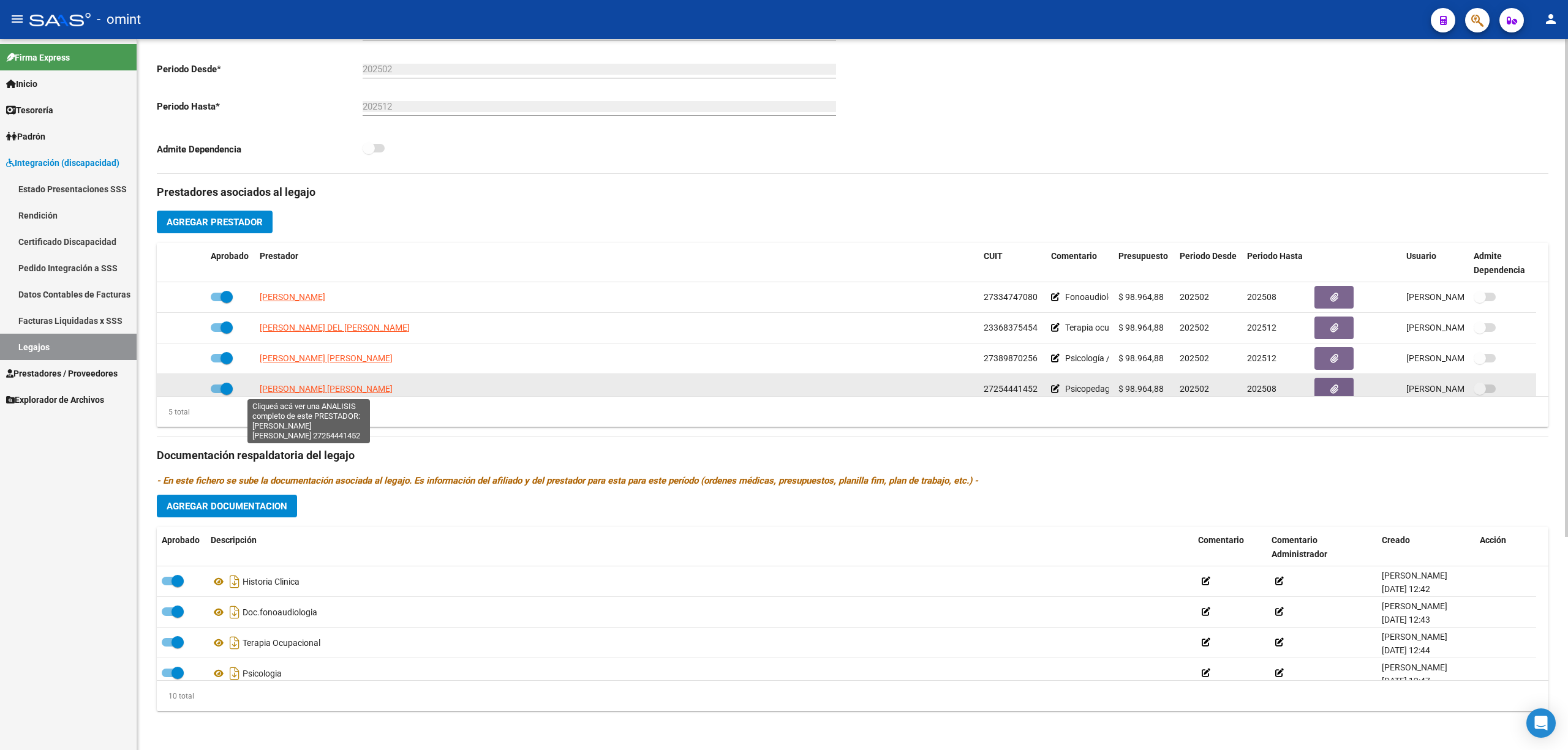
click at [296, 388] on span "[PERSON_NAME] [PERSON_NAME]" at bounding box center [326, 389] width 133 height 10
type textarea "27254441452"
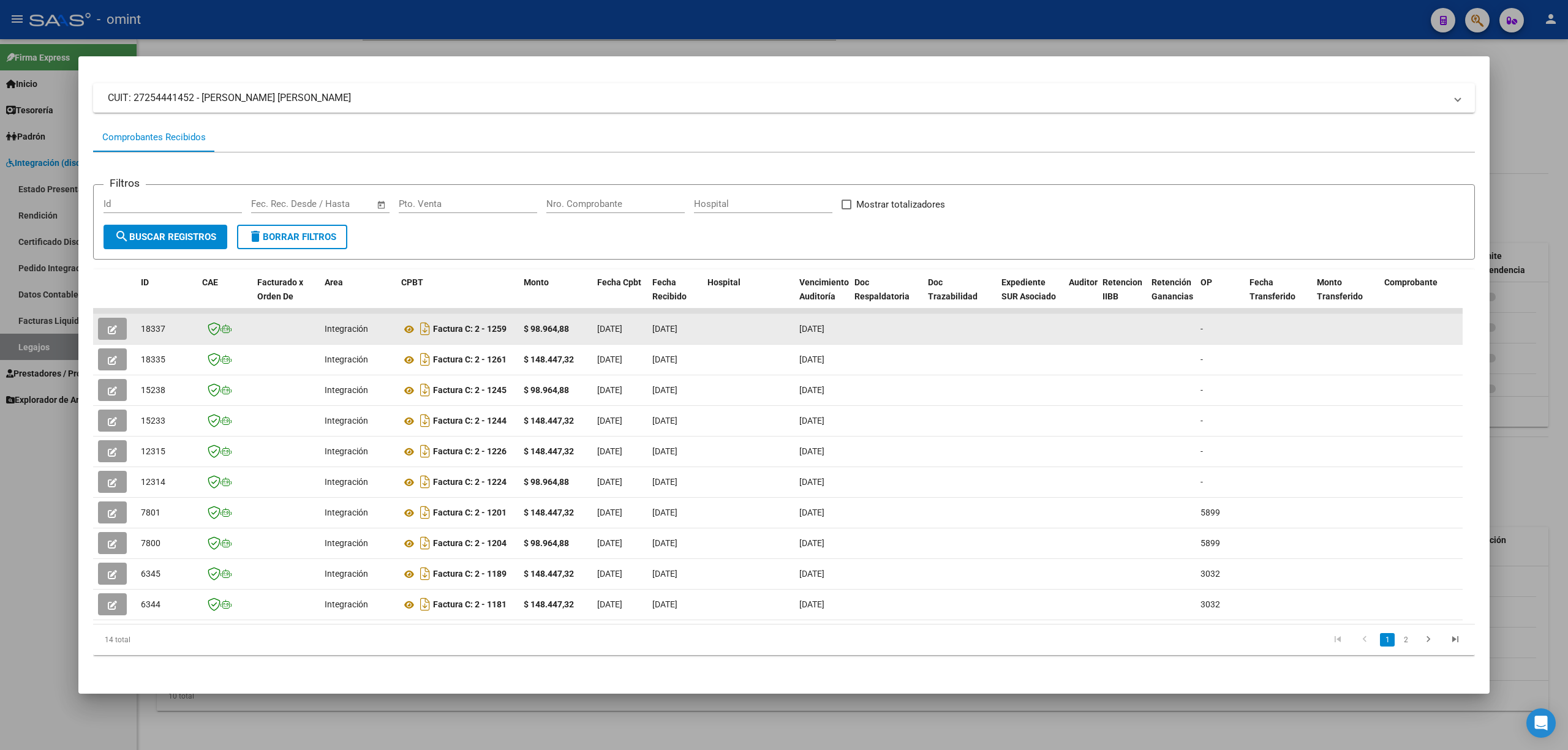
click at [162, 314] on datatable-body-cell "18337" at bounding box center [167, 329] width 61 height 30
click at [156, 324] on span "18337" at bounding box center [153, 329] width 24 height 10
copy span "18337"
click at [110, 325] on icon "button" at bounding box center [112, 330] width 9 height 9
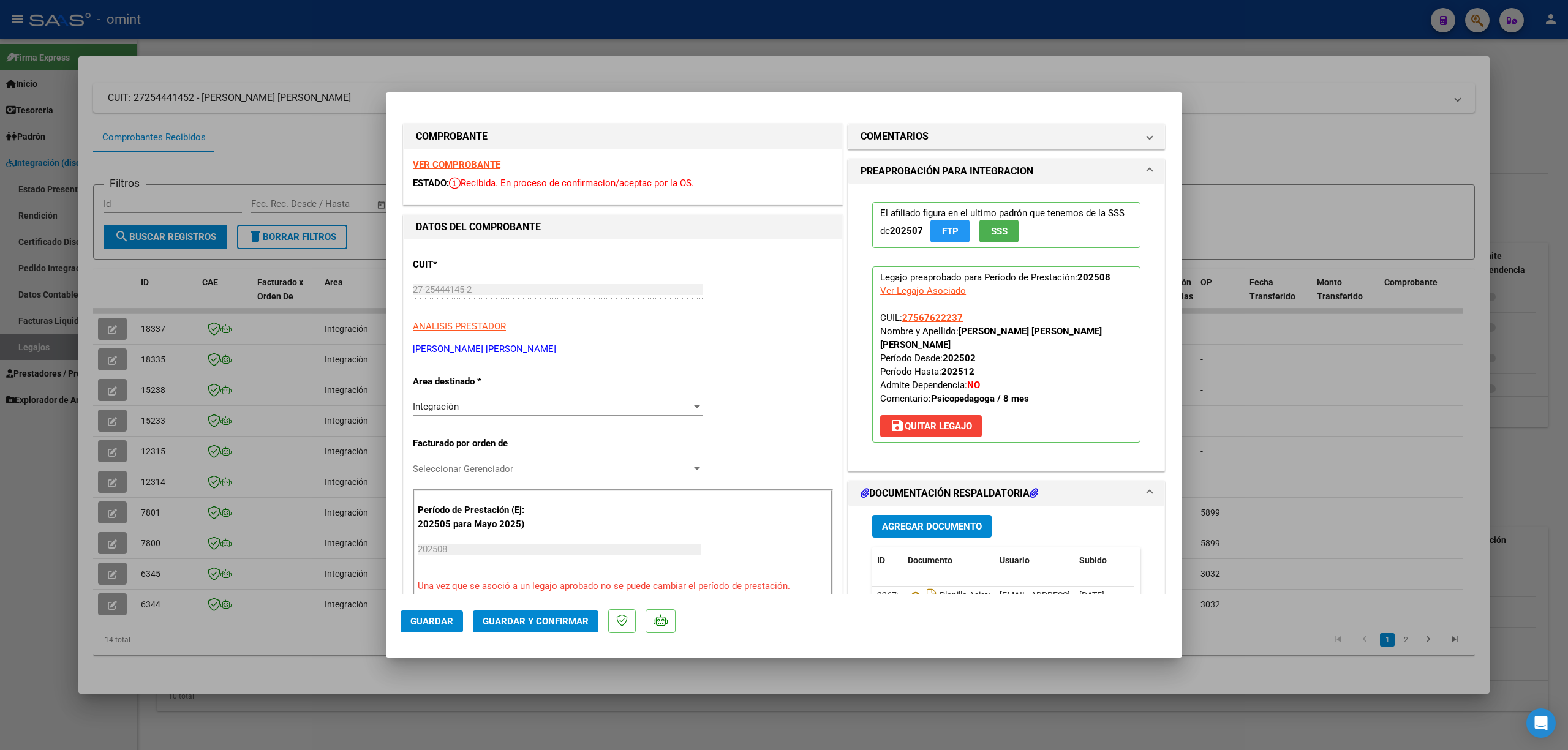
click at [464, 162] on strong "VER COMPROBANTE" at bounding box center [457, 165] width 88 height 11
click at [538, 623] on span "Guardar y Confirmar" at bounding box center [535, 621] width 106 height 11
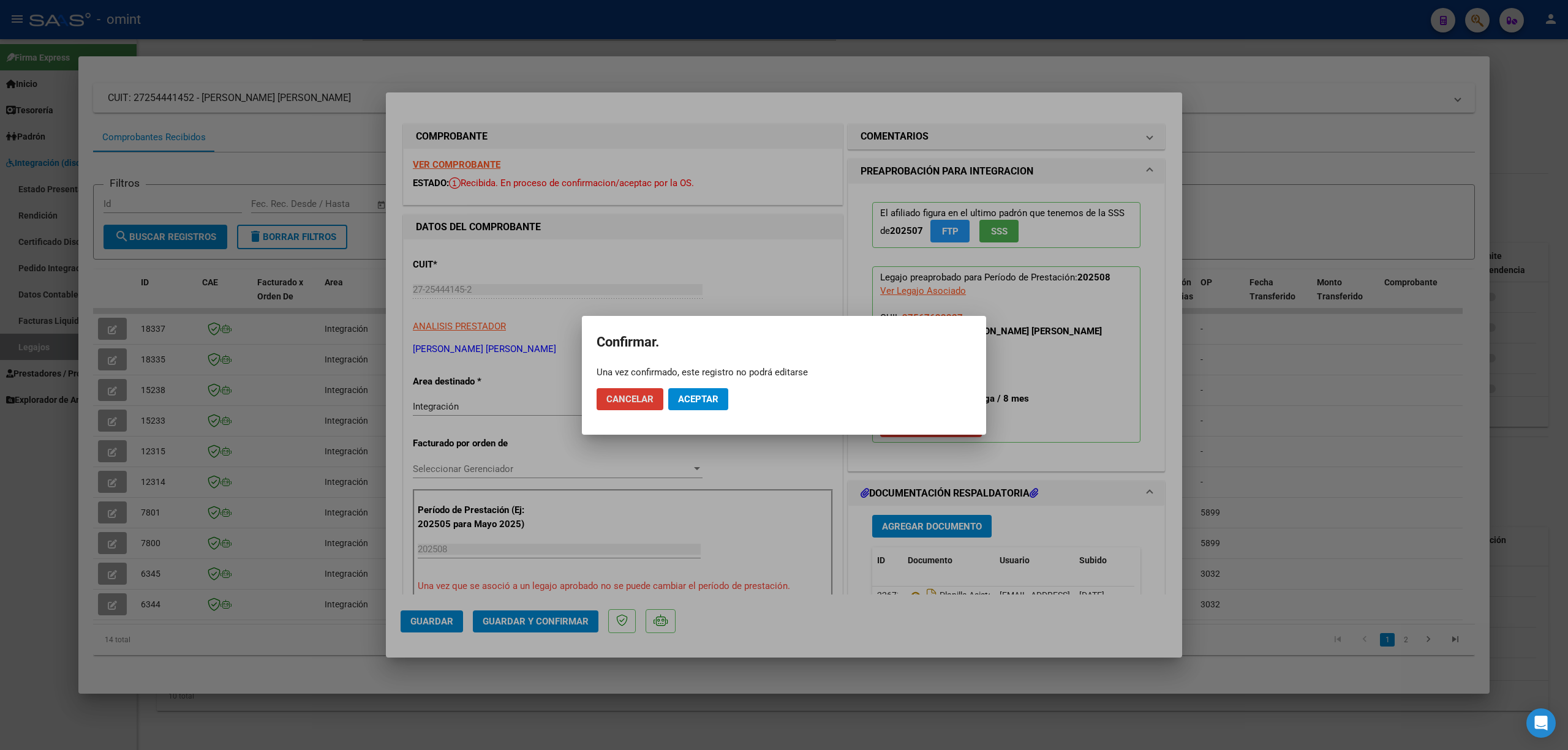
click at [694, 409] on button "Aceptar" at bounding box center [697, 399] width 60 height 22
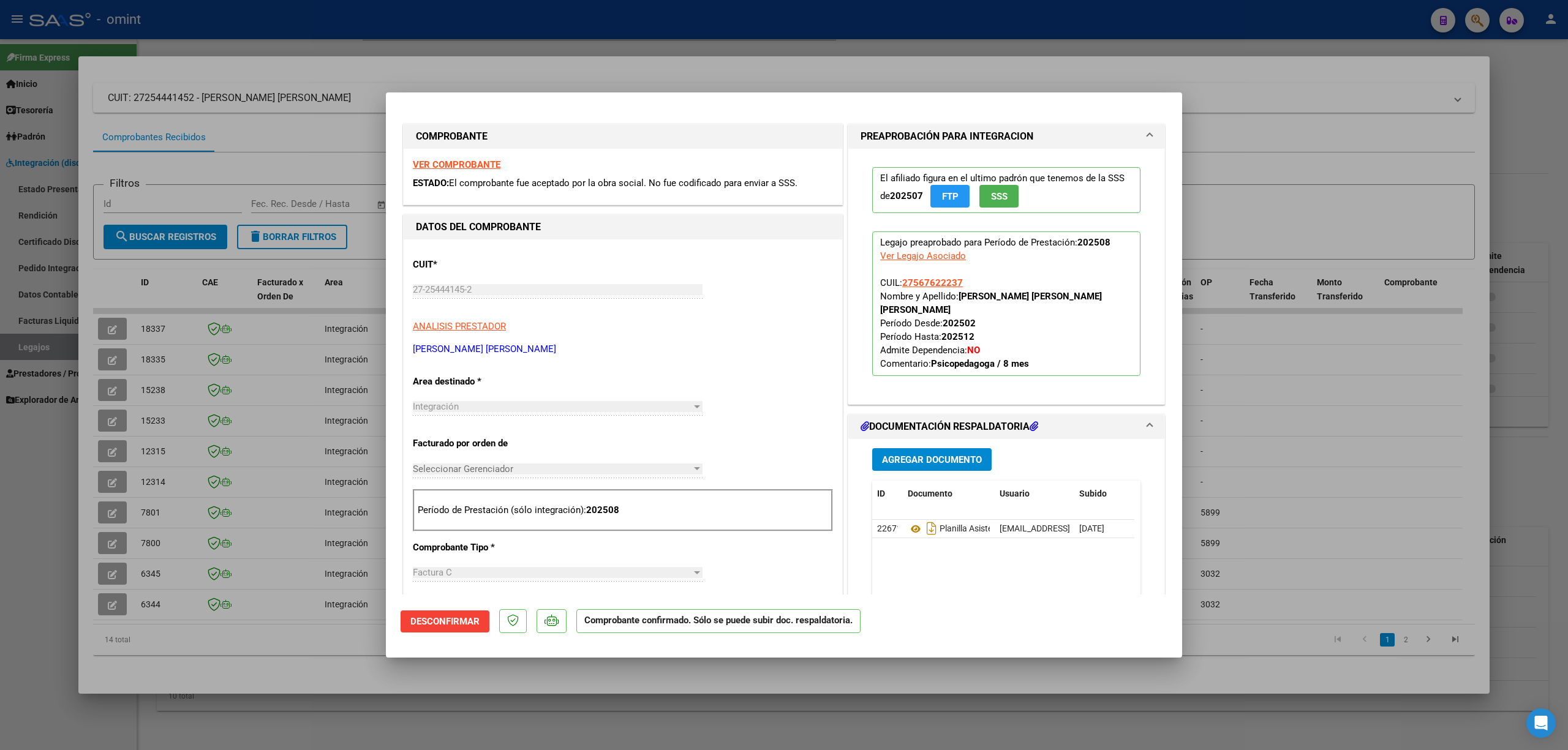
click at [255, 410] on div at bounding box center [784, 375] width 1568 height 750
type input "$ 0,00"
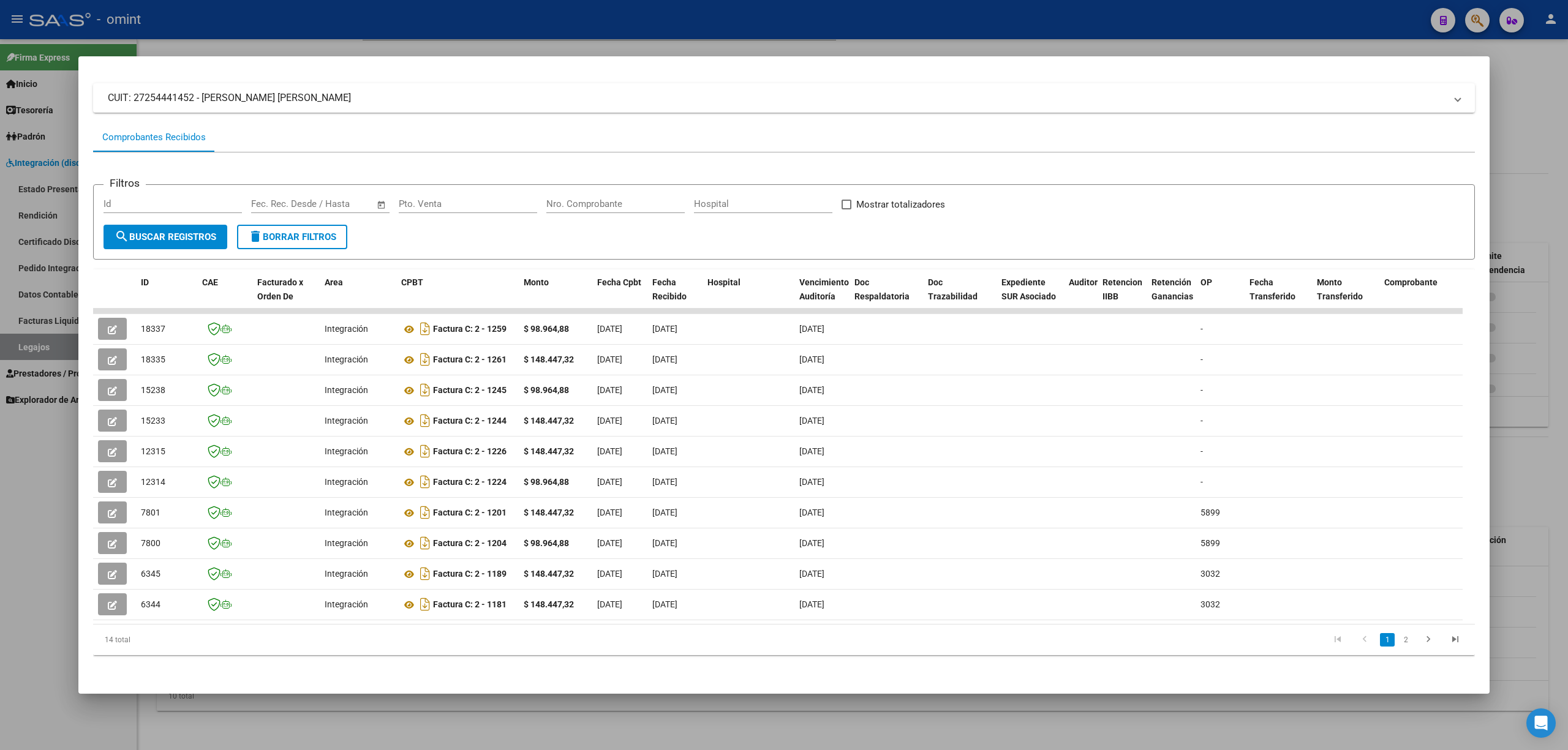
click at [352, 40] on div at bounding box center [784, 375] width 1568 height 750
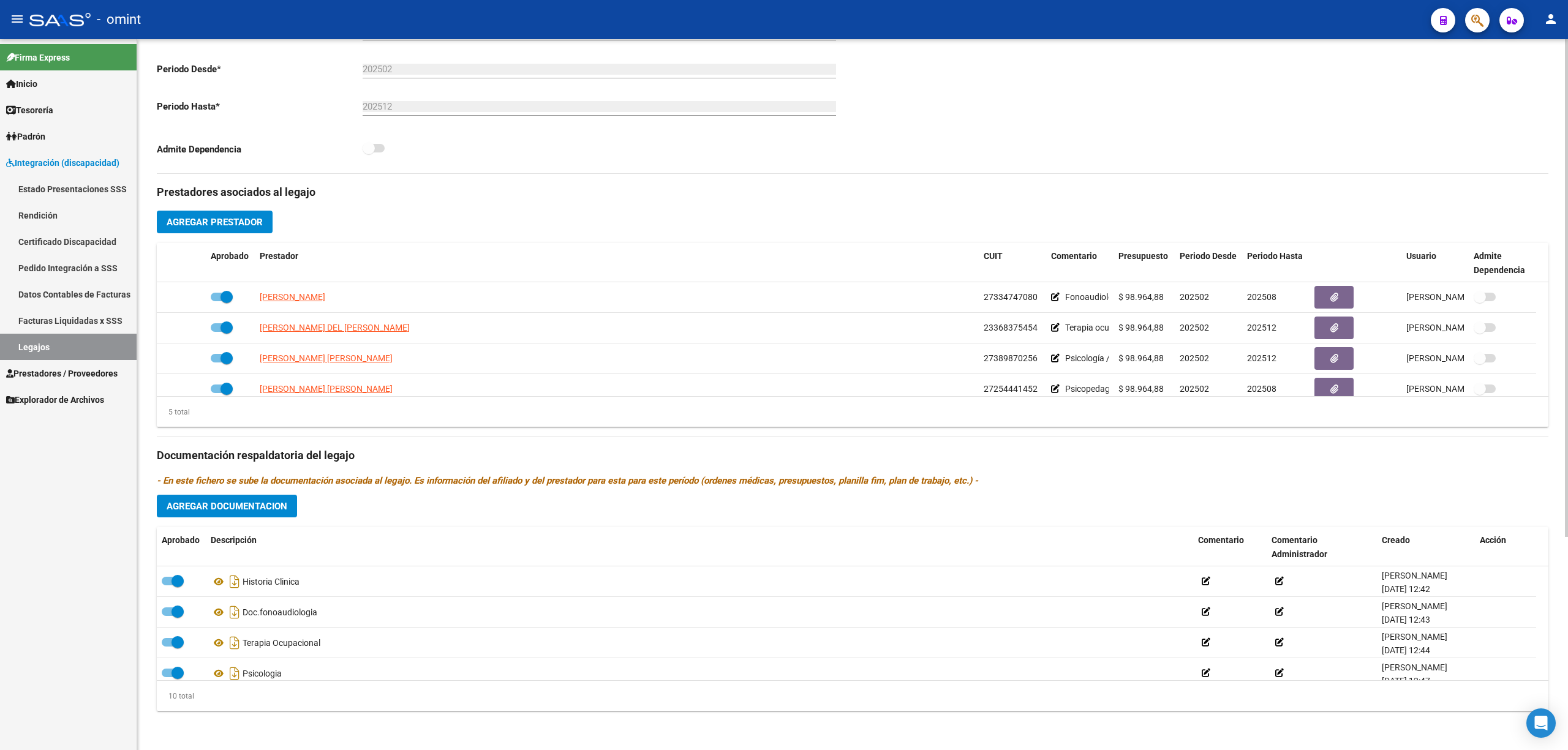
scroll to position [43, 0]
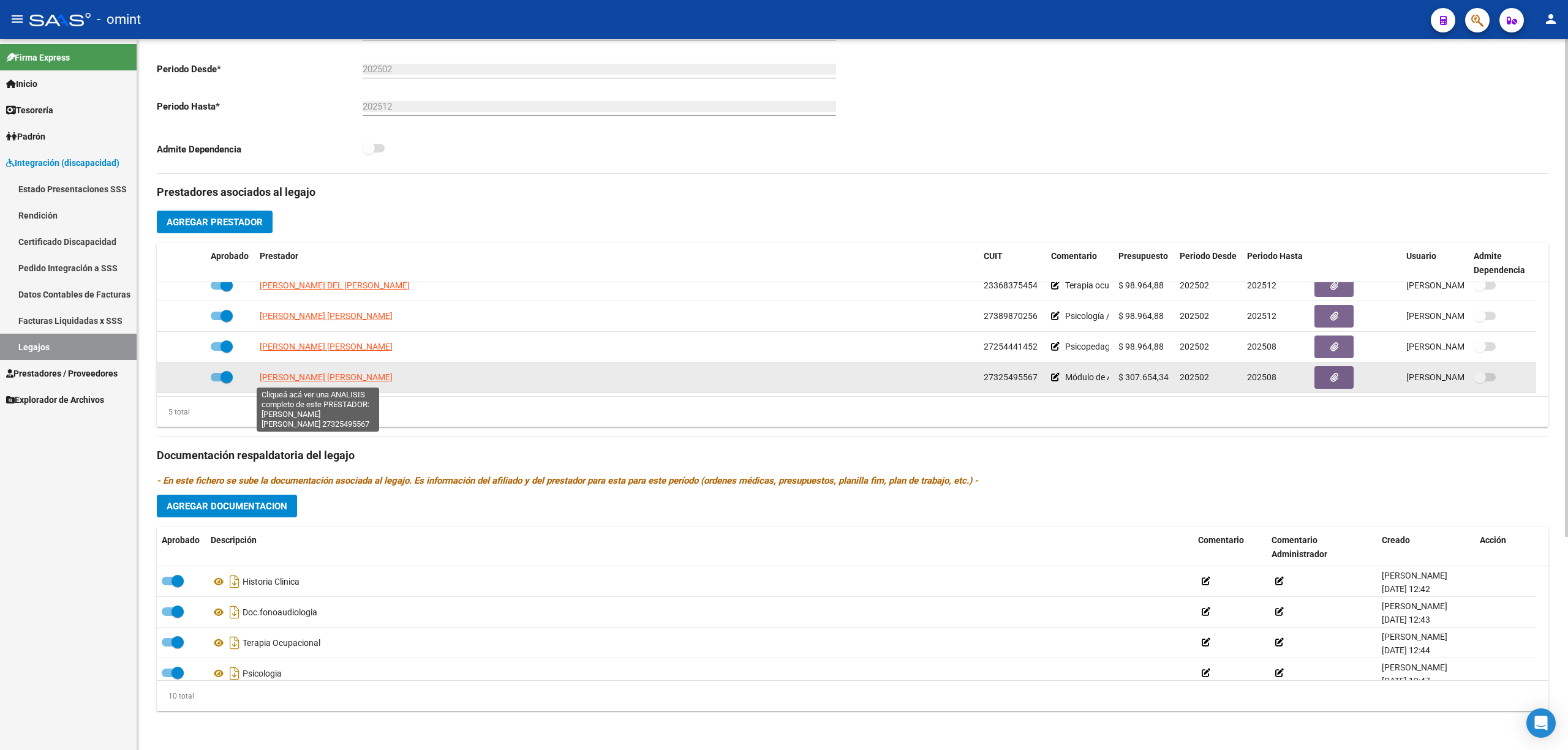
click at [290, 380] on span "[PERSON_NAME] [PERSON_NAME]" at bounding box center [326, 377] width 133 height 10
type textarea "27325495567"
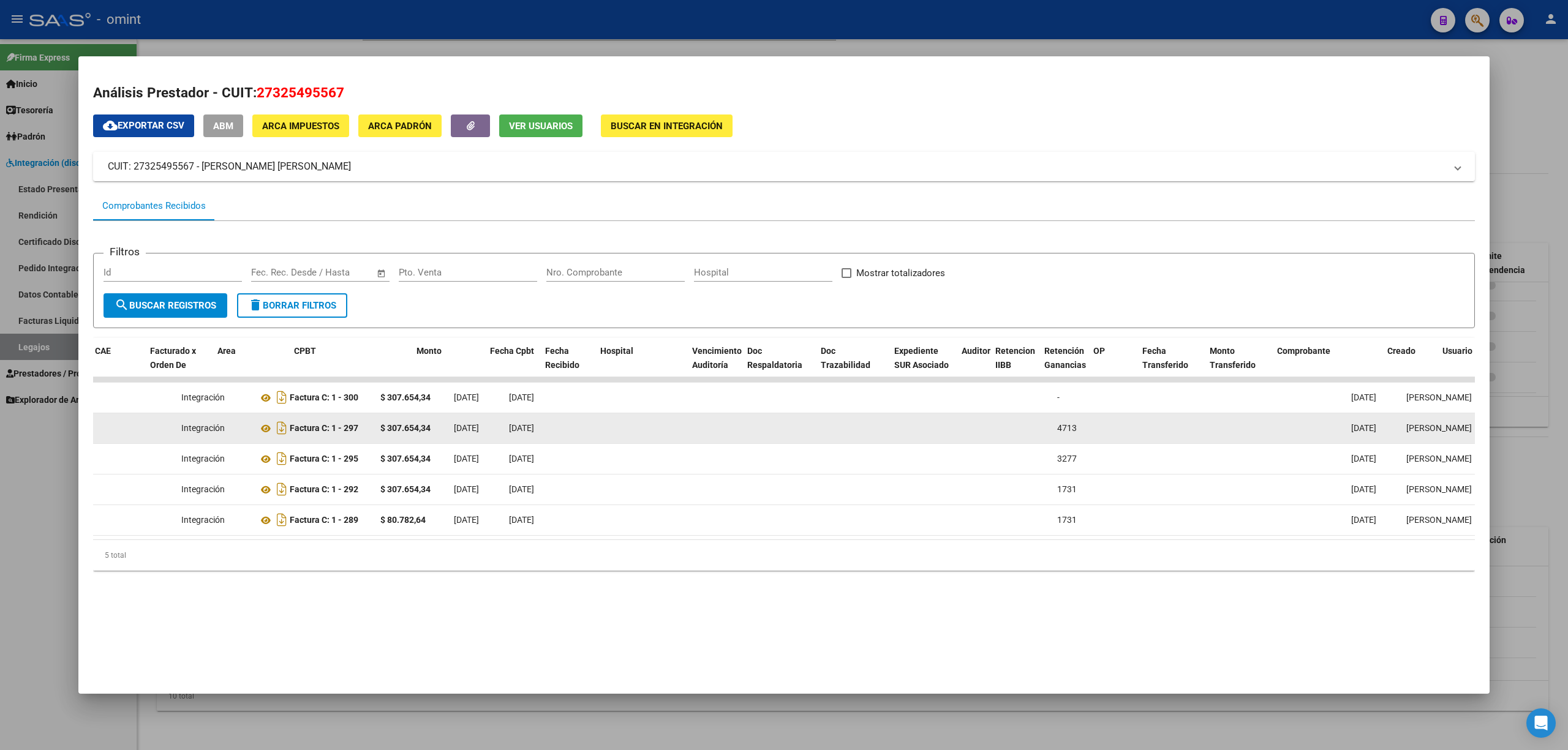
scroll to position [0, 0]
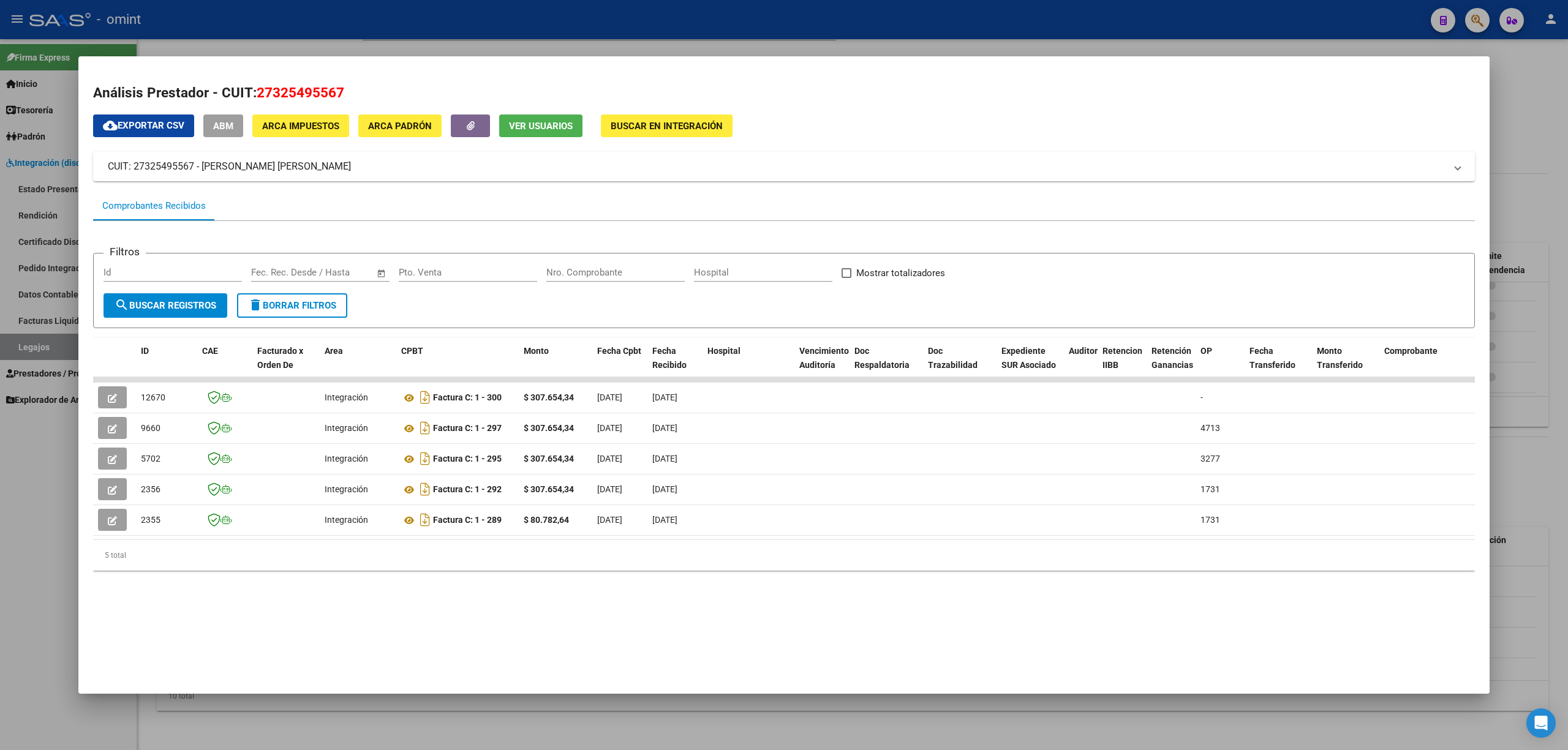
click at [316, 30] on div at bounding box center [784, 375] width 1568 height 750
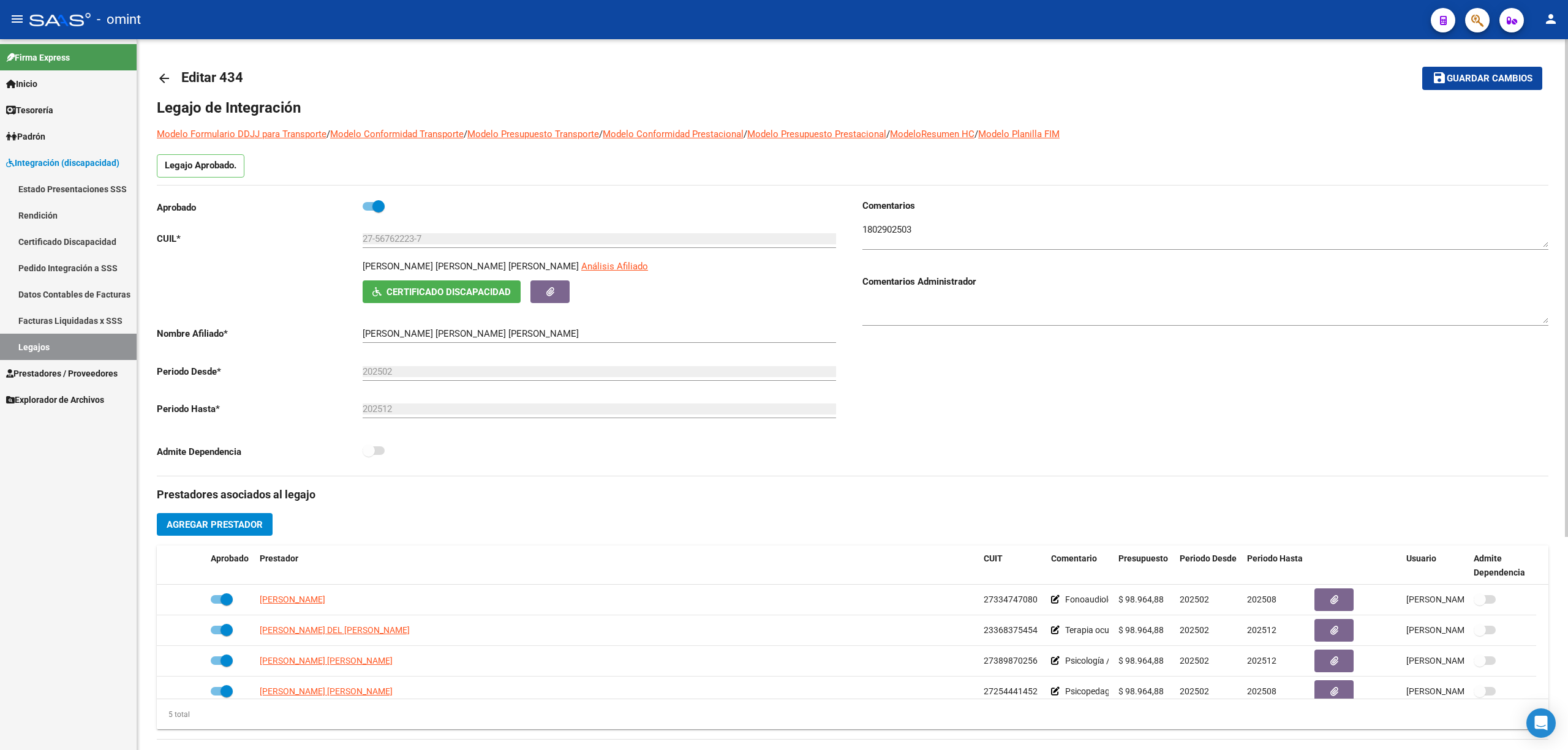
click at [157, 79] on mat-icon "arrow_back" at bounding box center [164, 79] width 15 height 15
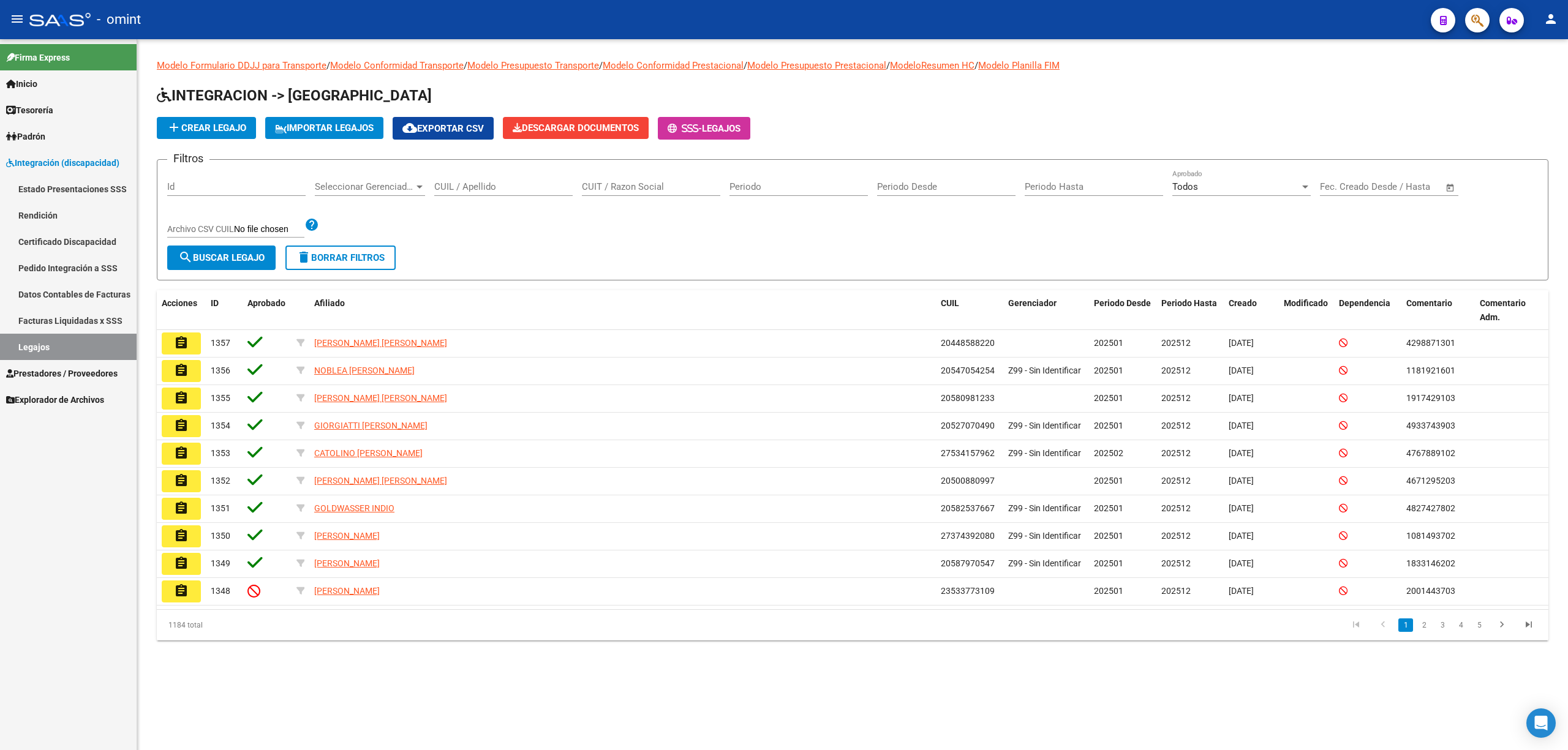
drag, startPoint x: 521, startPoint y: 181, endPoint x: 527, endPoint y: 180, distance: 6.1
click at [521, 179] on div "CUIL / Apellido" at bounding box center [503, 182] width 138 height 26
paste input "20490807145"
type input "20490807145"
click at [207, 258] on span "search Buscar Legajo" at bounding box center [220, 257] width 86 height 11
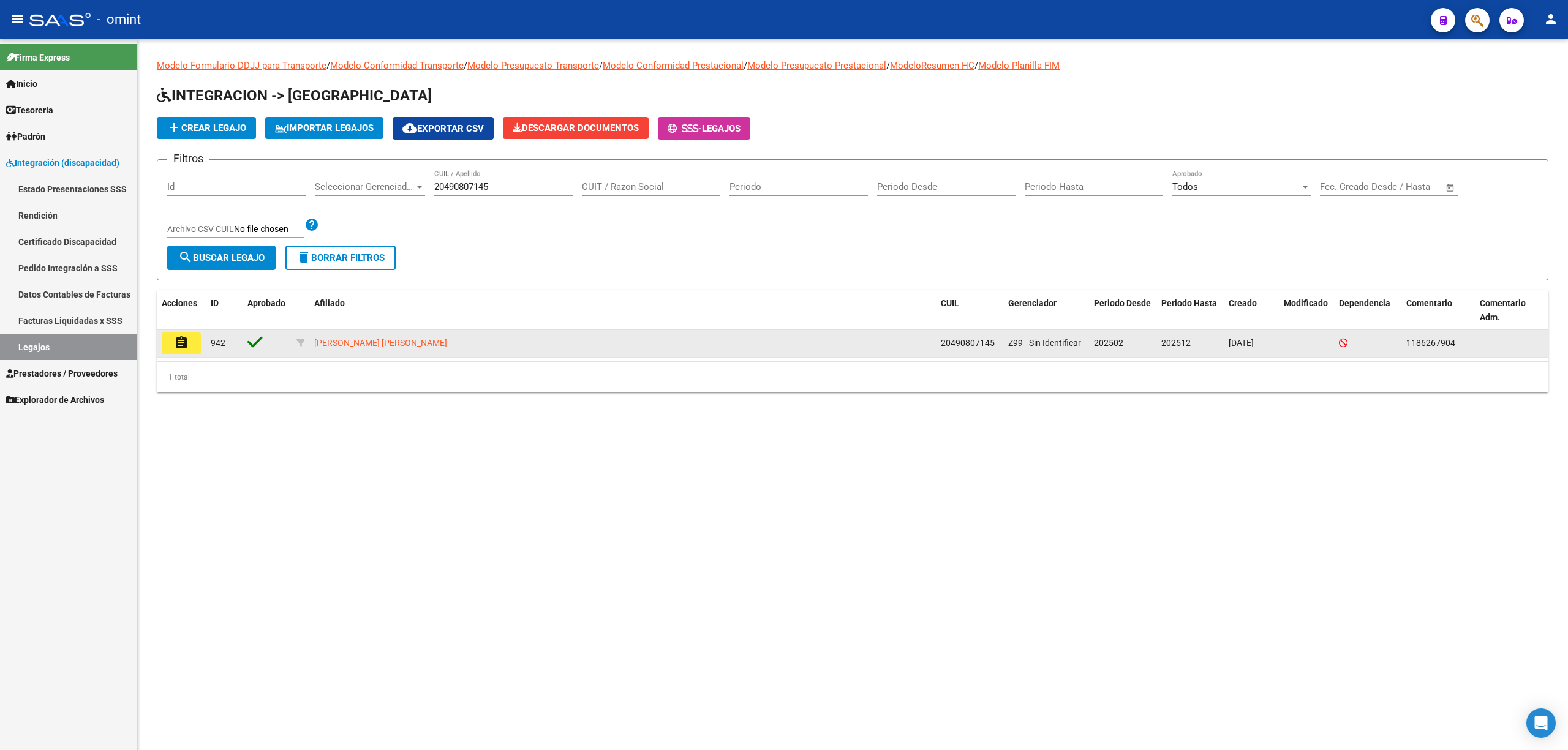
click at [185, 348] on mat-icon "assignment" at bounding box center [182, 343] width 15 height 15
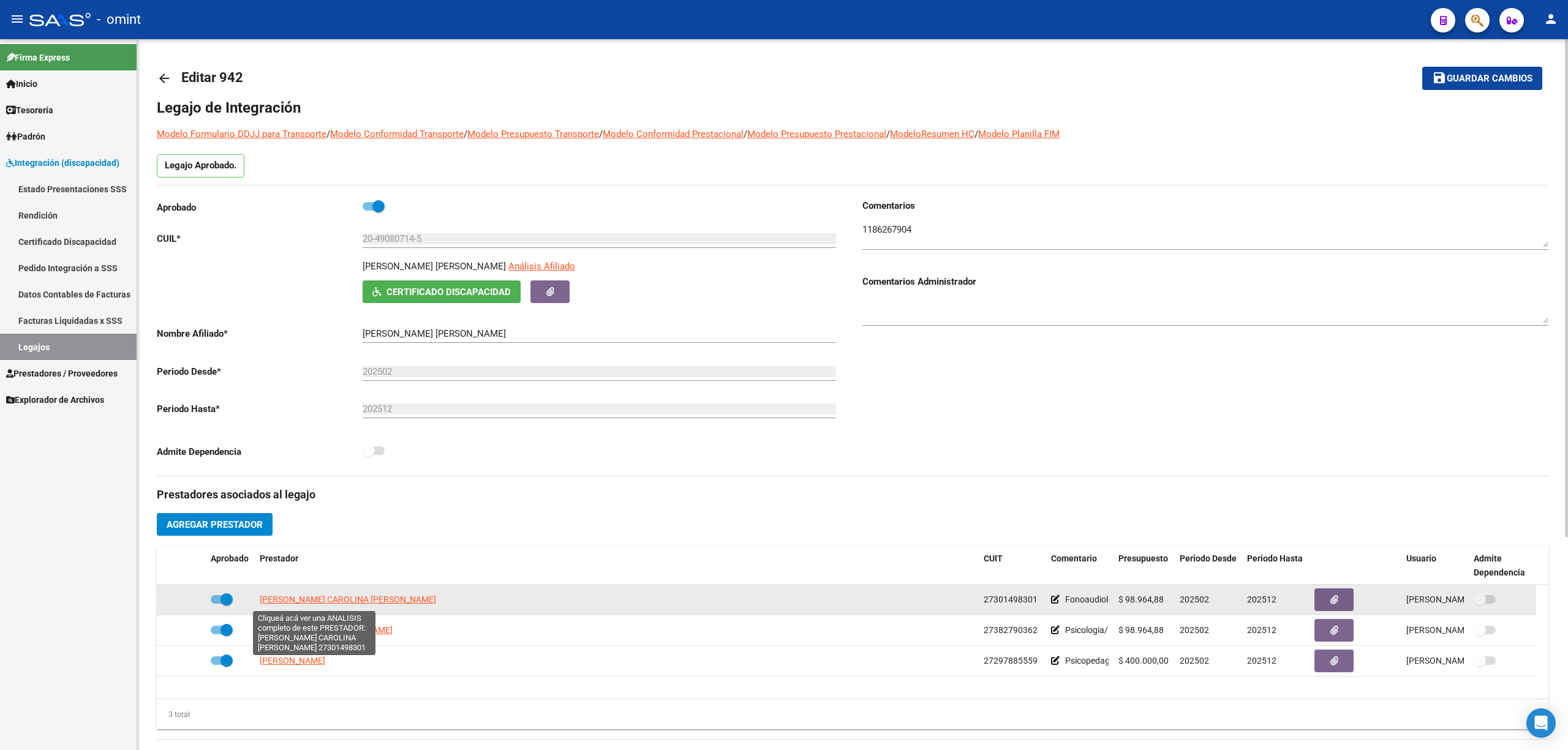
click at [297, 603] on span "[PERSON_NAME] CAROLINA [PERSON_NAME]" at bounding box center [347, 599] width 176 height 10
type textarea "27301498301"
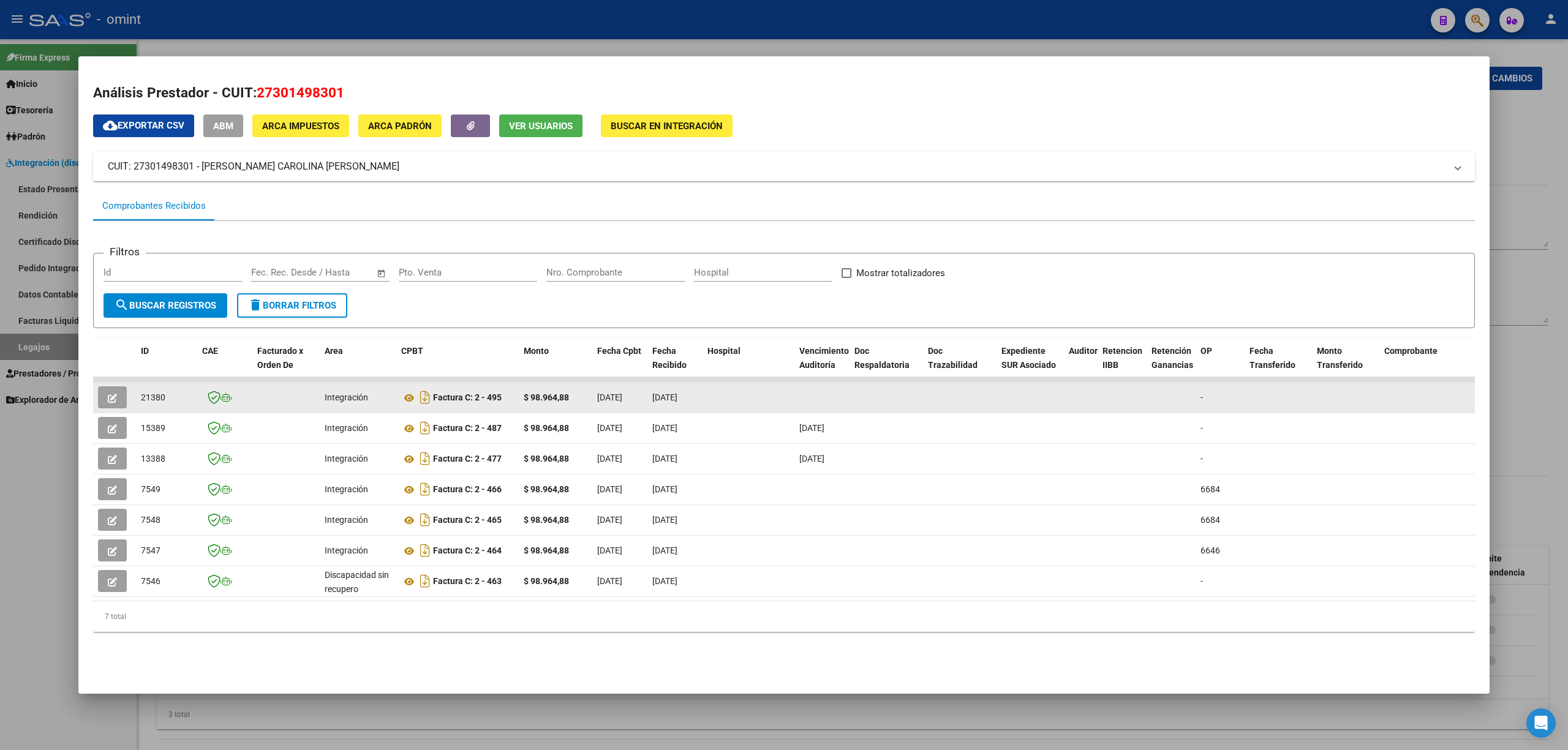
click at [155, 394] on span "21380" at bounding box center [153, 397] width 24 height 10
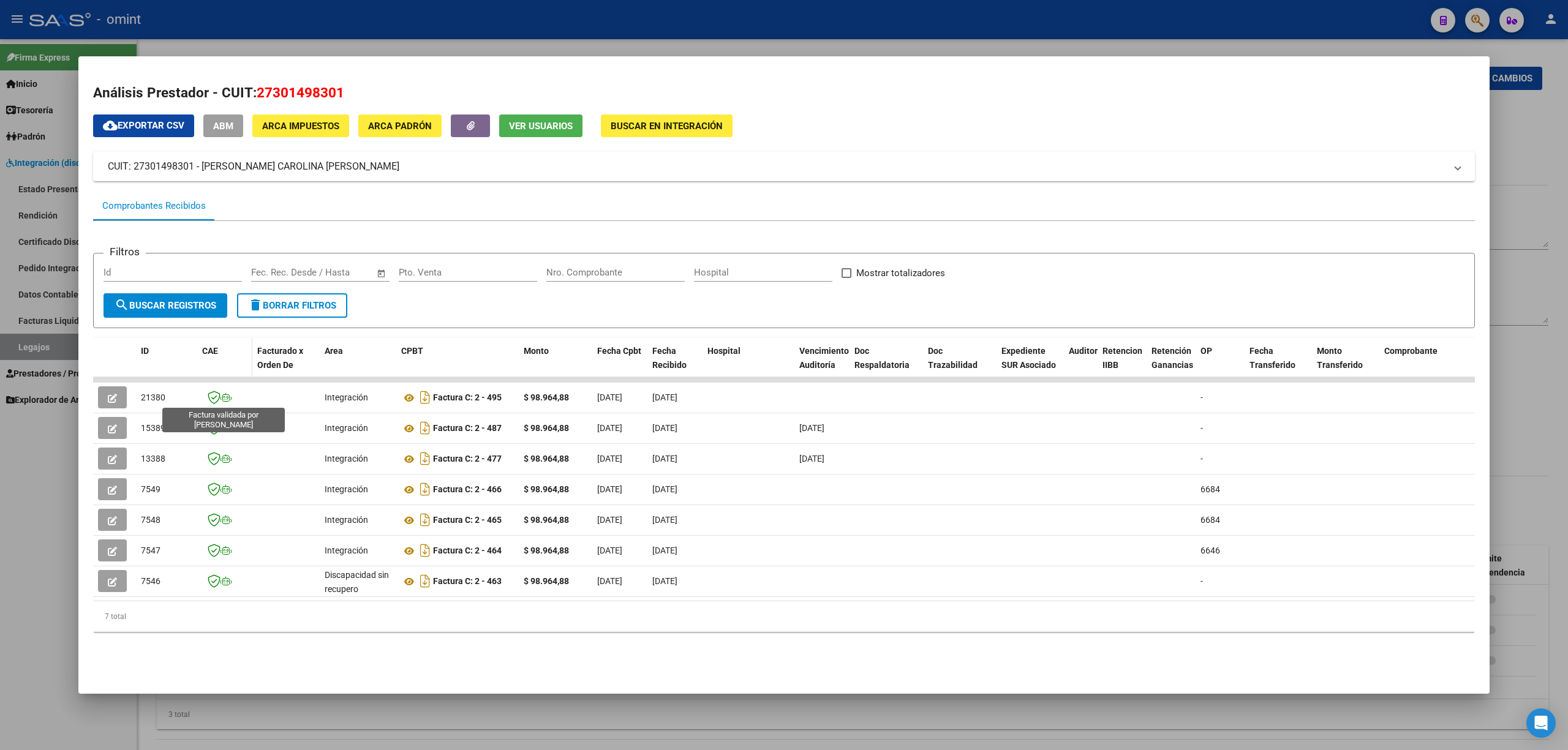
copy span "21380"
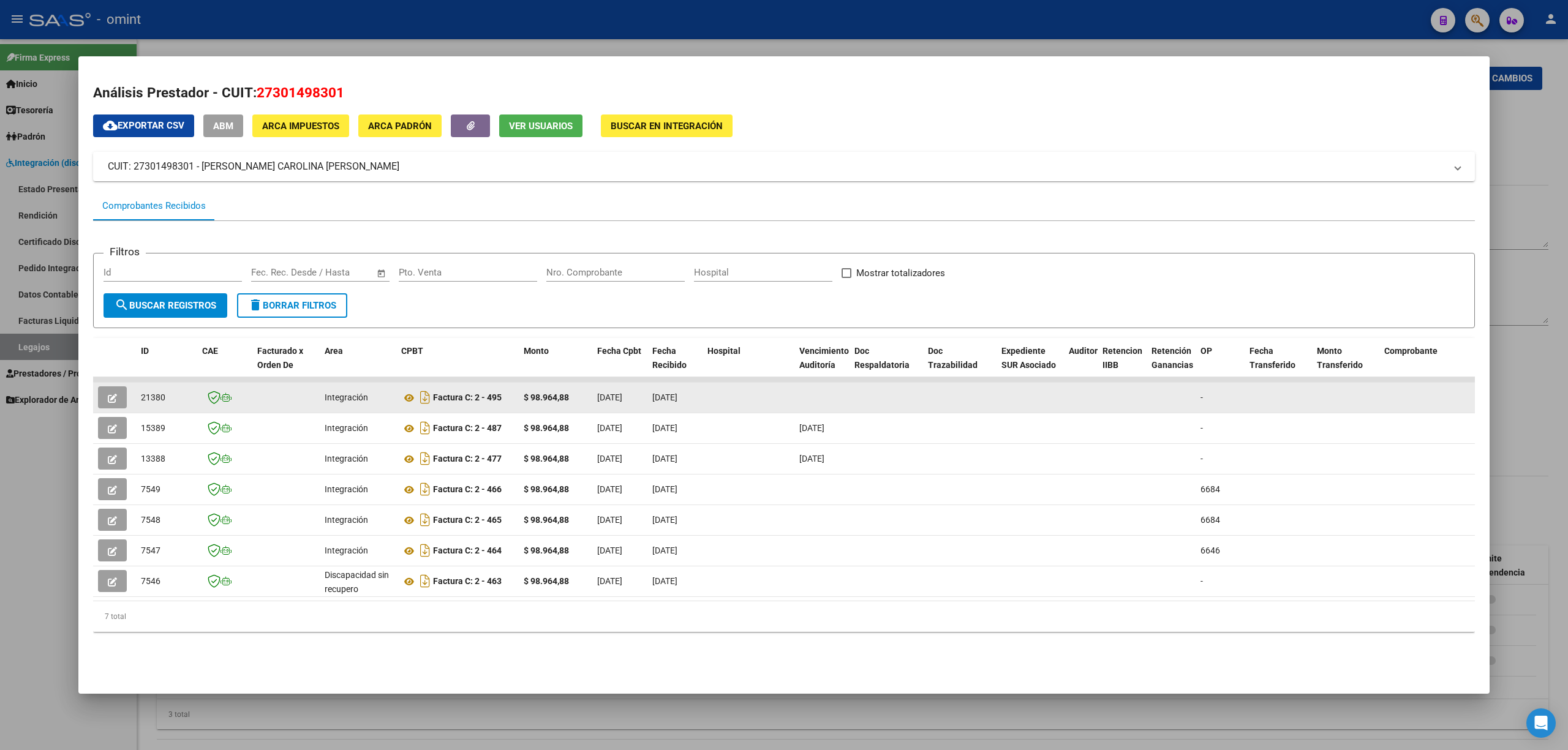
click at [118, 385] on datatable-body-cell at bounding box center [115, 397] width 43 height 30
click at [113, 392] on span "button" at bounding box center [112, 397] width 9 height 11
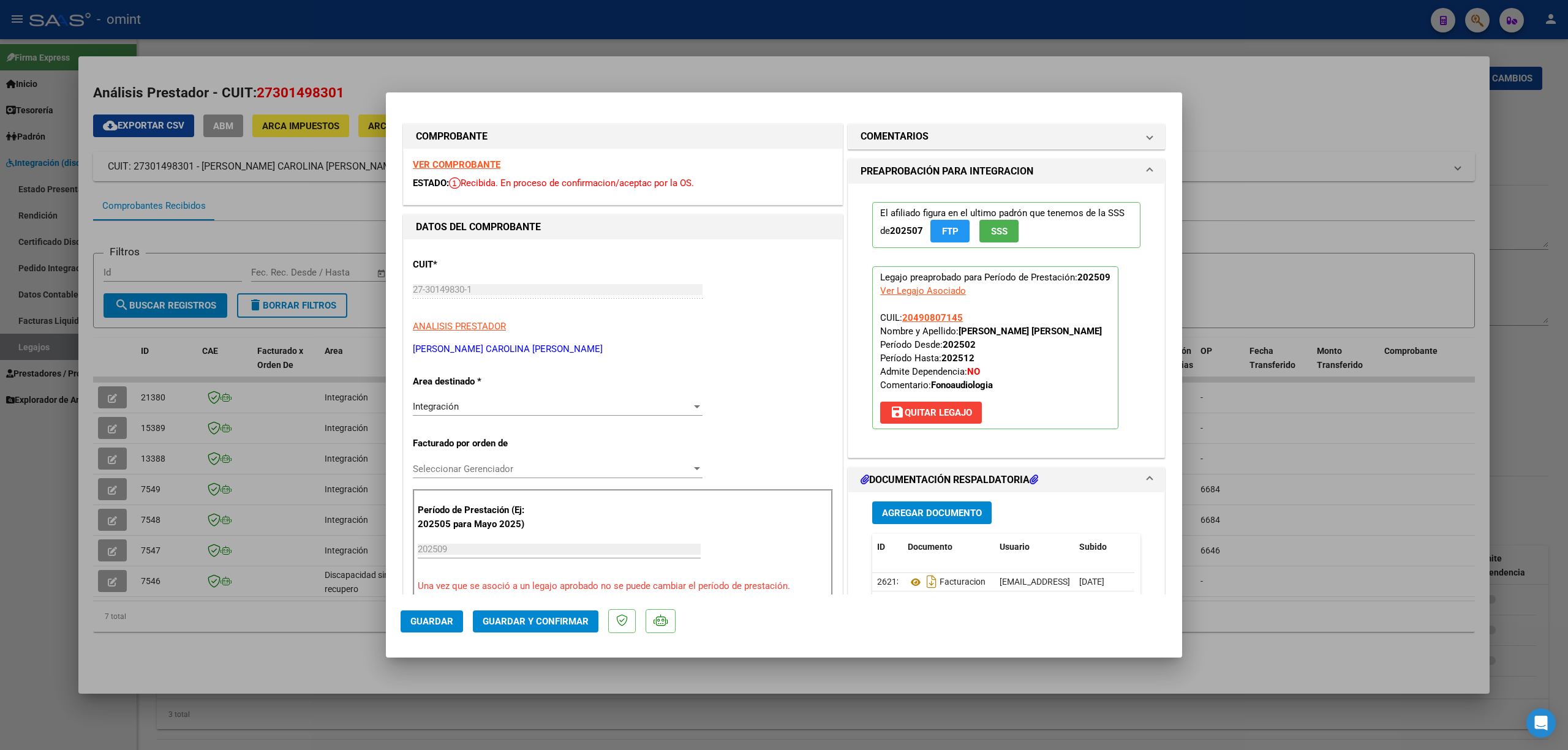
click at [442, 162] on strong "VER COMPROBANTE" at bounding box center [457, 165] width 88 height 11
click at [542, 621] on span "Guardar y Confirmar" at bounding box center [535, 621] width 106 height 11
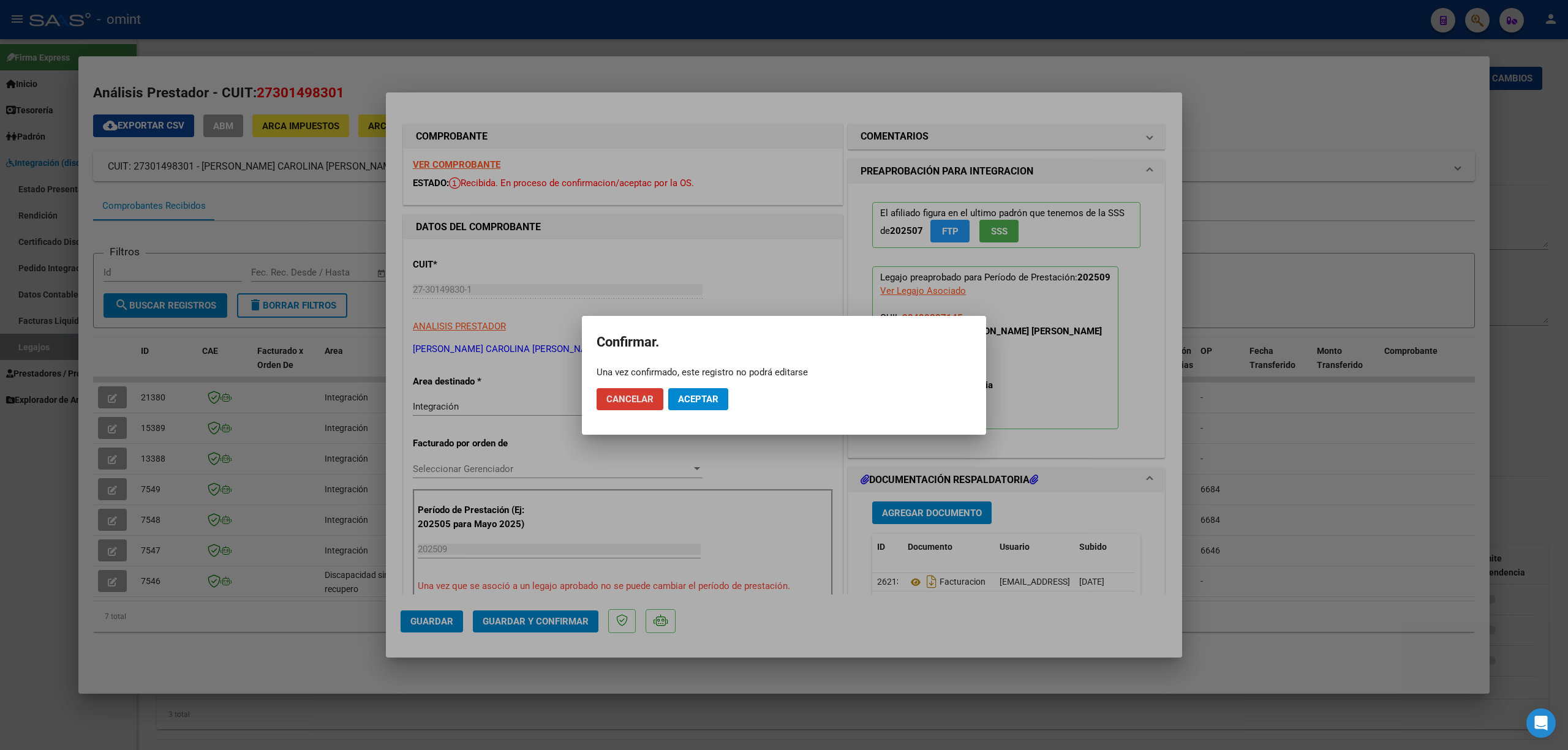
click at [695, 395] on span "Aceptar" at bounding box center [698, 399] width 41 height 11
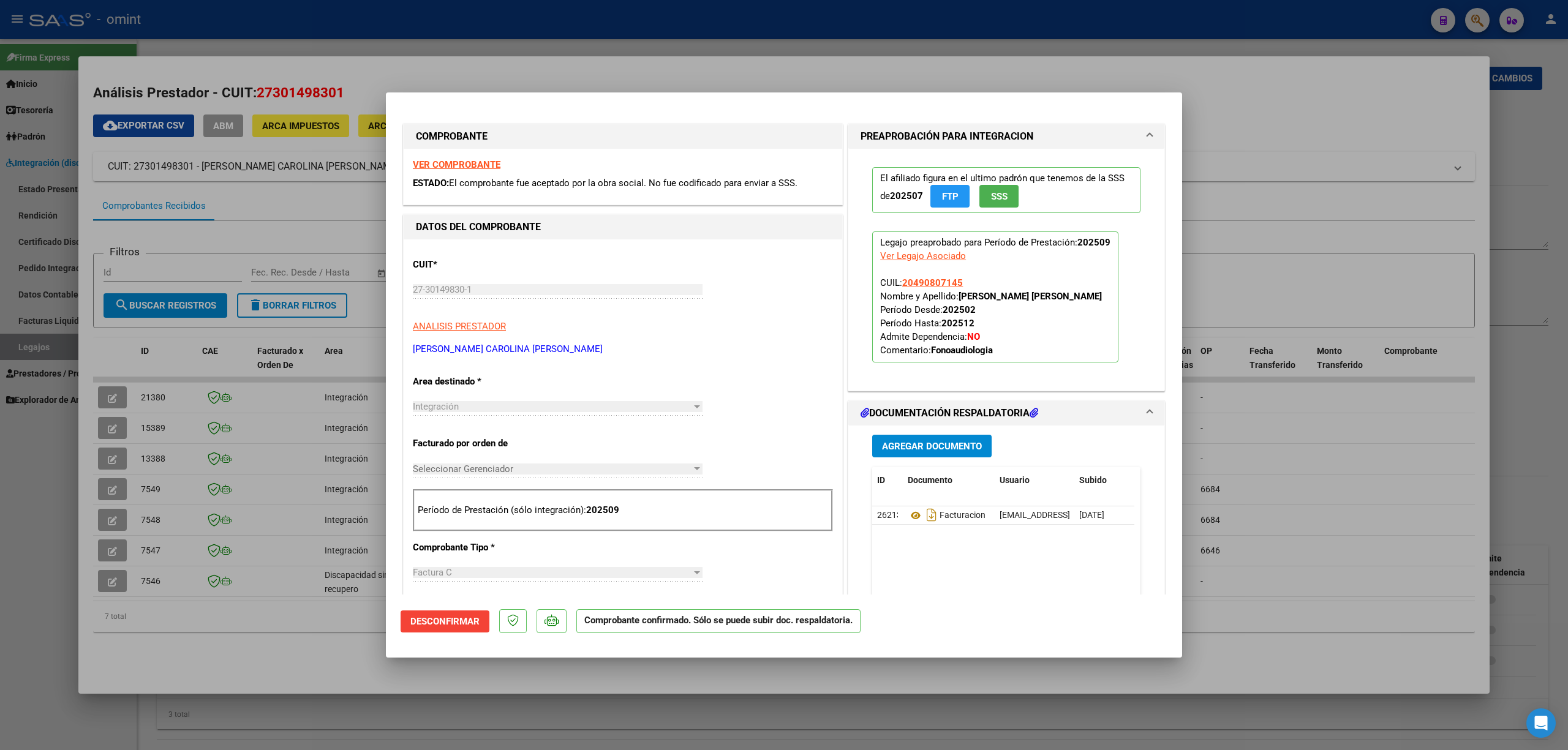
click at [356, 73] on div at bounding box center [784, 375] width 1568 height 750
type input "$ 0,00"
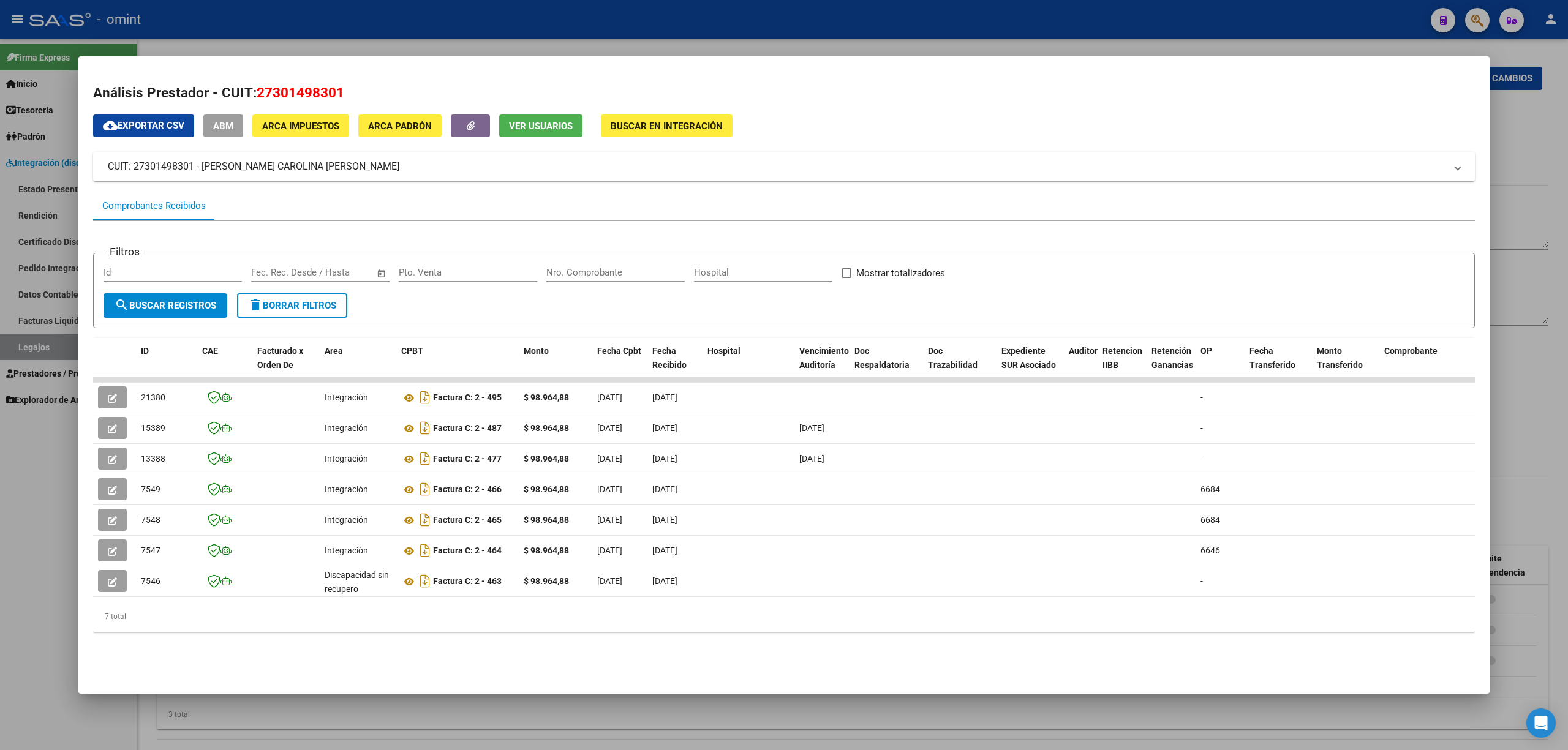
click at [295, 22] on div at bounding box center [784, 375] width 1568 height 750
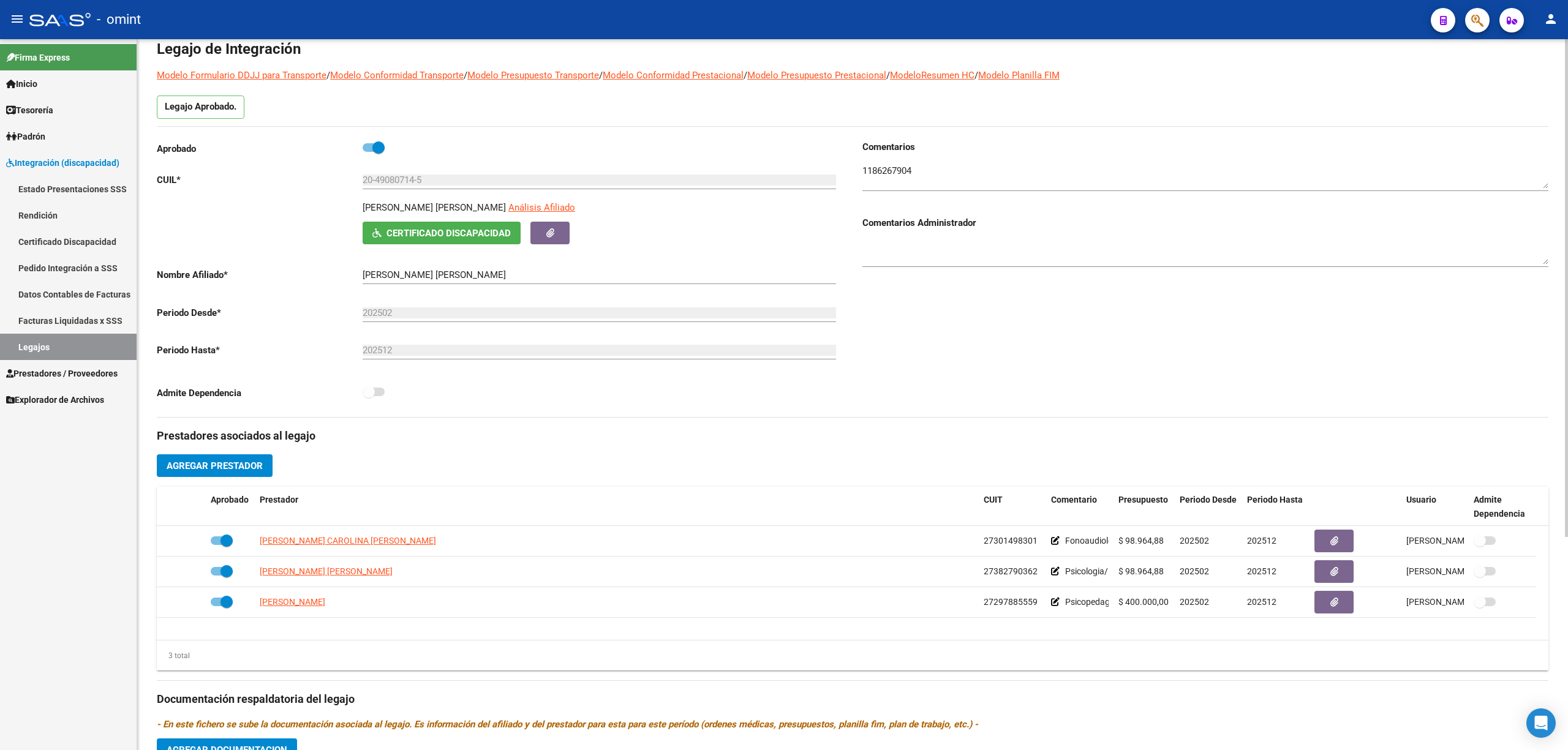
scroll to position [81, 0]
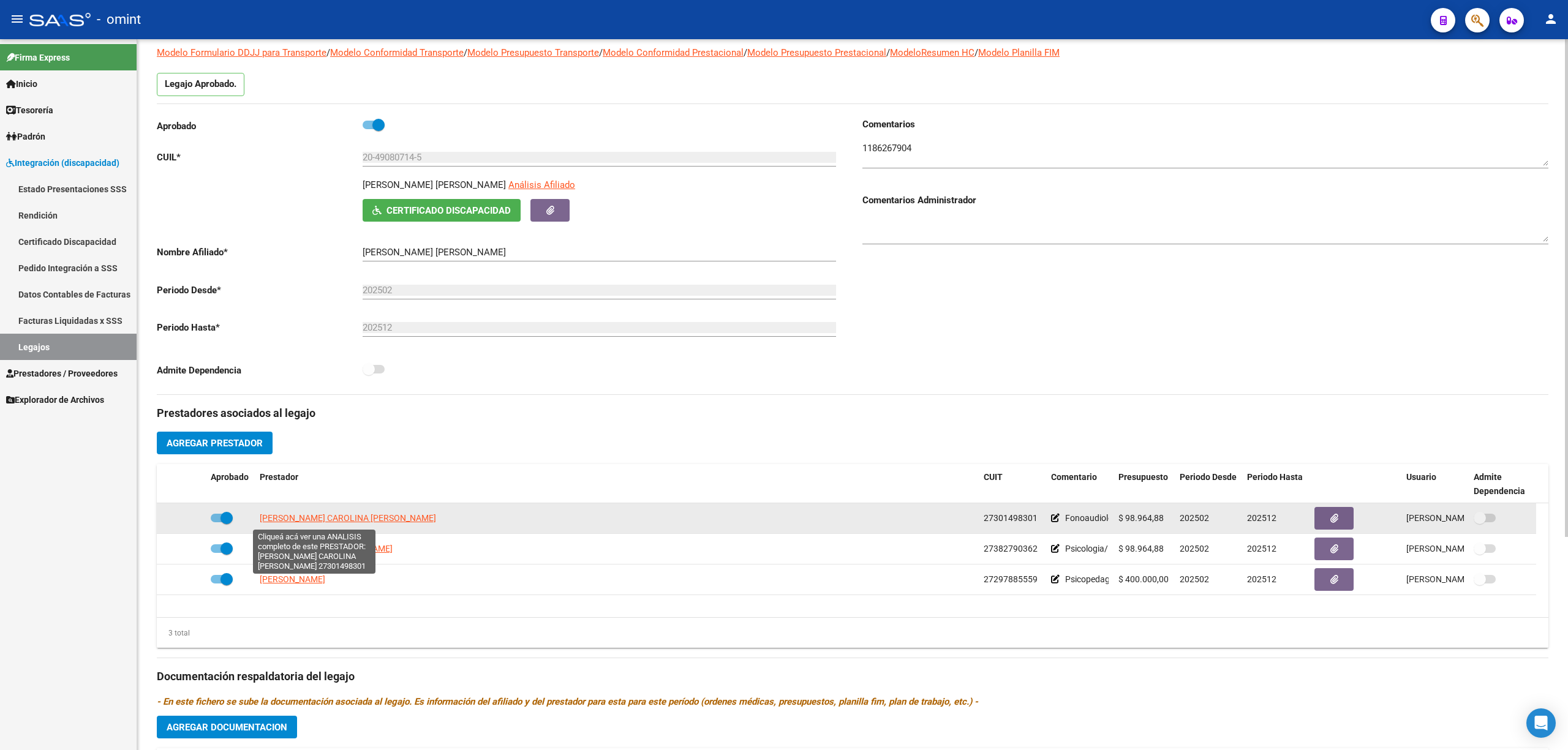
click at [304, 519] on span "[PERSON_NAME] CAROLINA [PERSON_NAME]" at bounding box center [347, 518] width 176 height 10
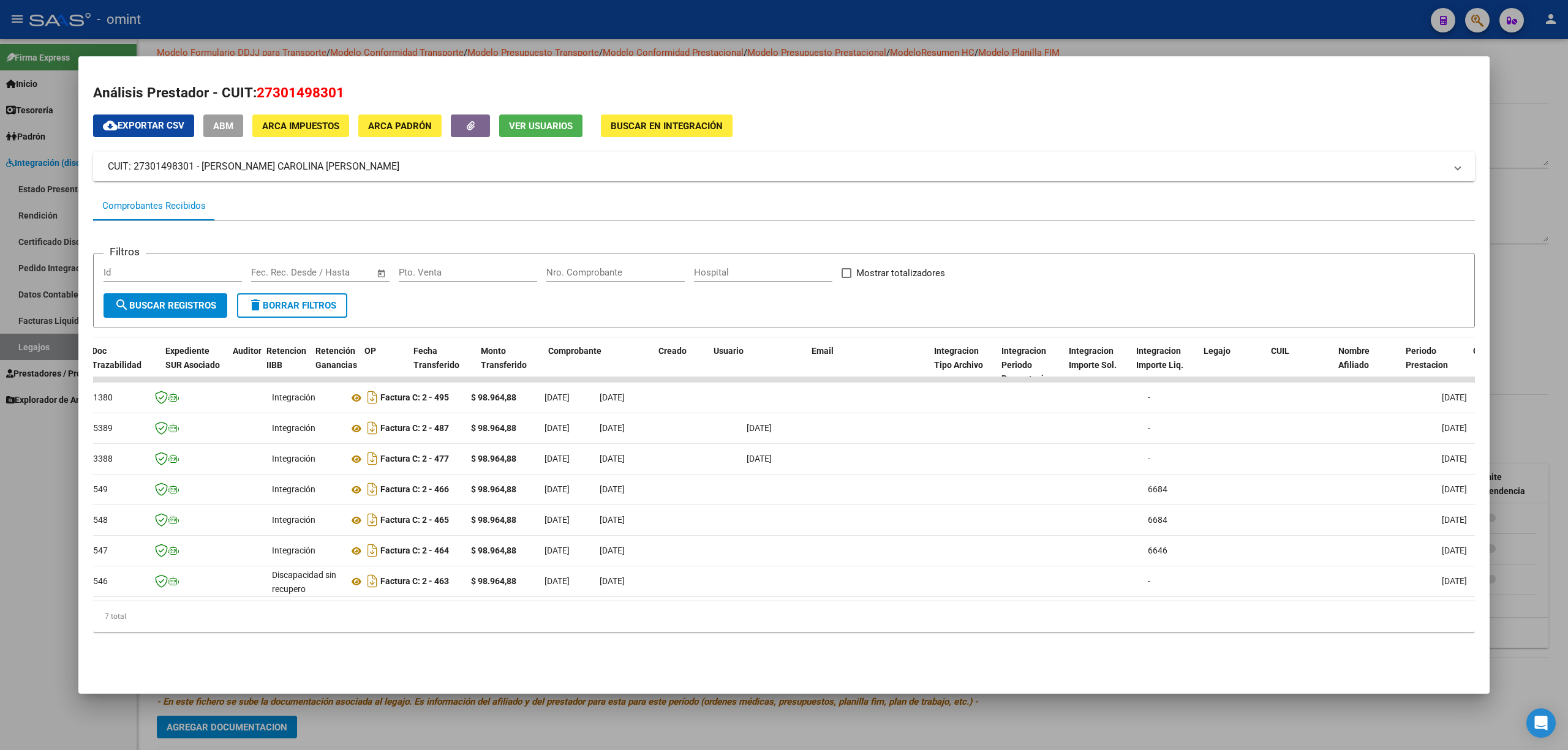
scroll to position [0, 0]
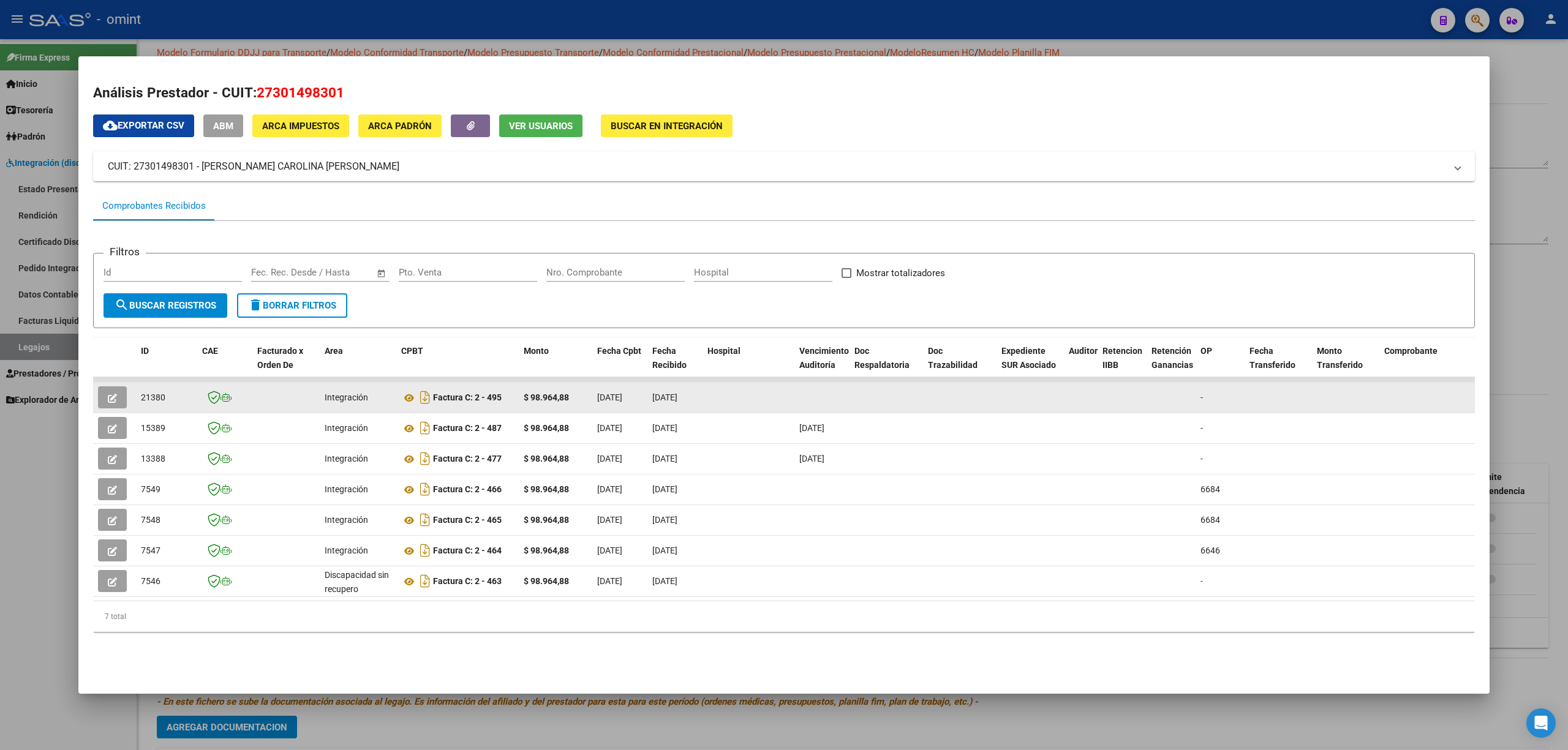
click at [157, 394] on span "21380" at bounding box center [153, 397] width 24 height 10
click at [157, 394] on span "21380" at bounding box center [153, 397] width 24 height 10
copy span "21380"
click at [120, 402] on button "button" at bounding box center [112, 397] width 29 height 22
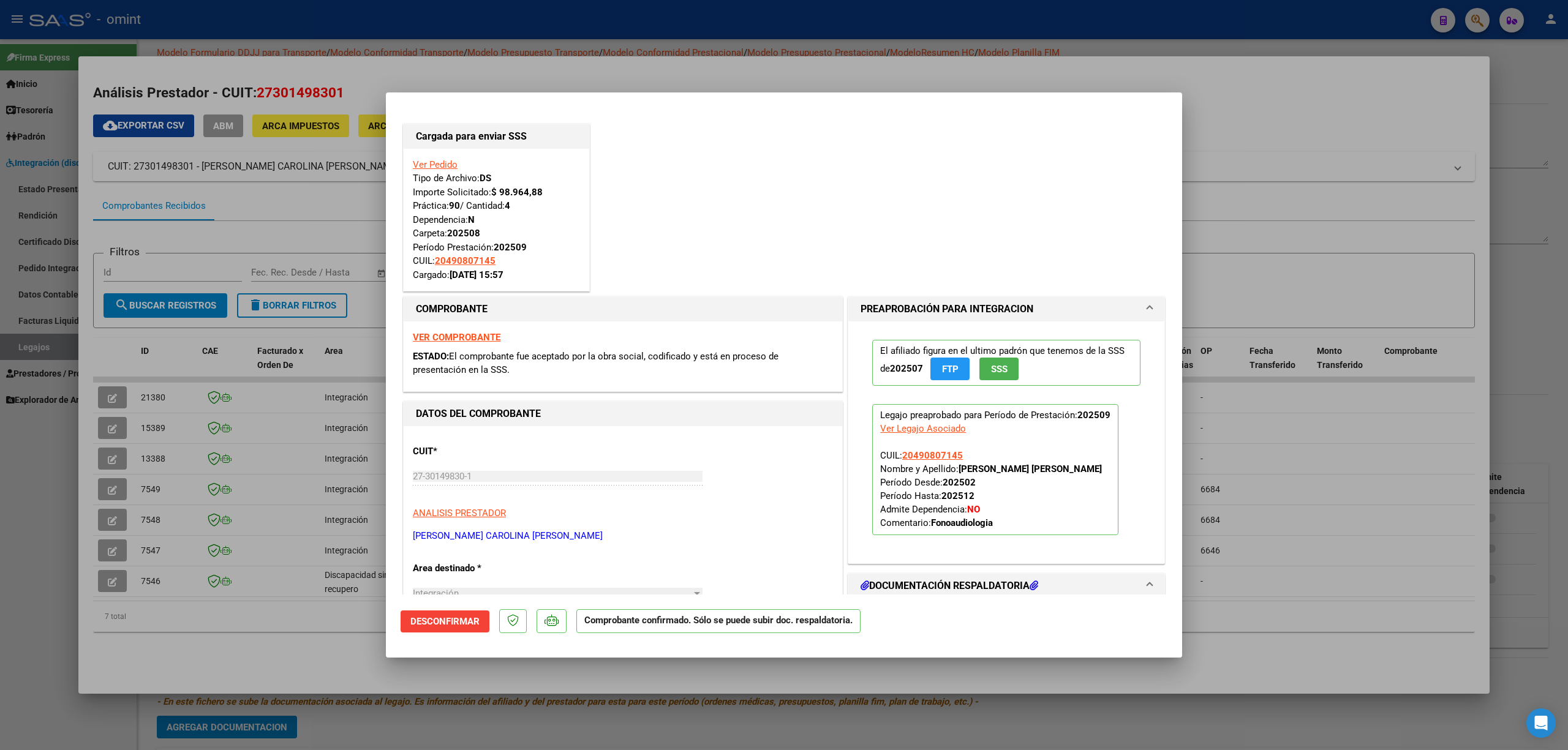
click at [451, 628] on button "Desconfirmar" at bounding box center [445, 621] width 89 height 22
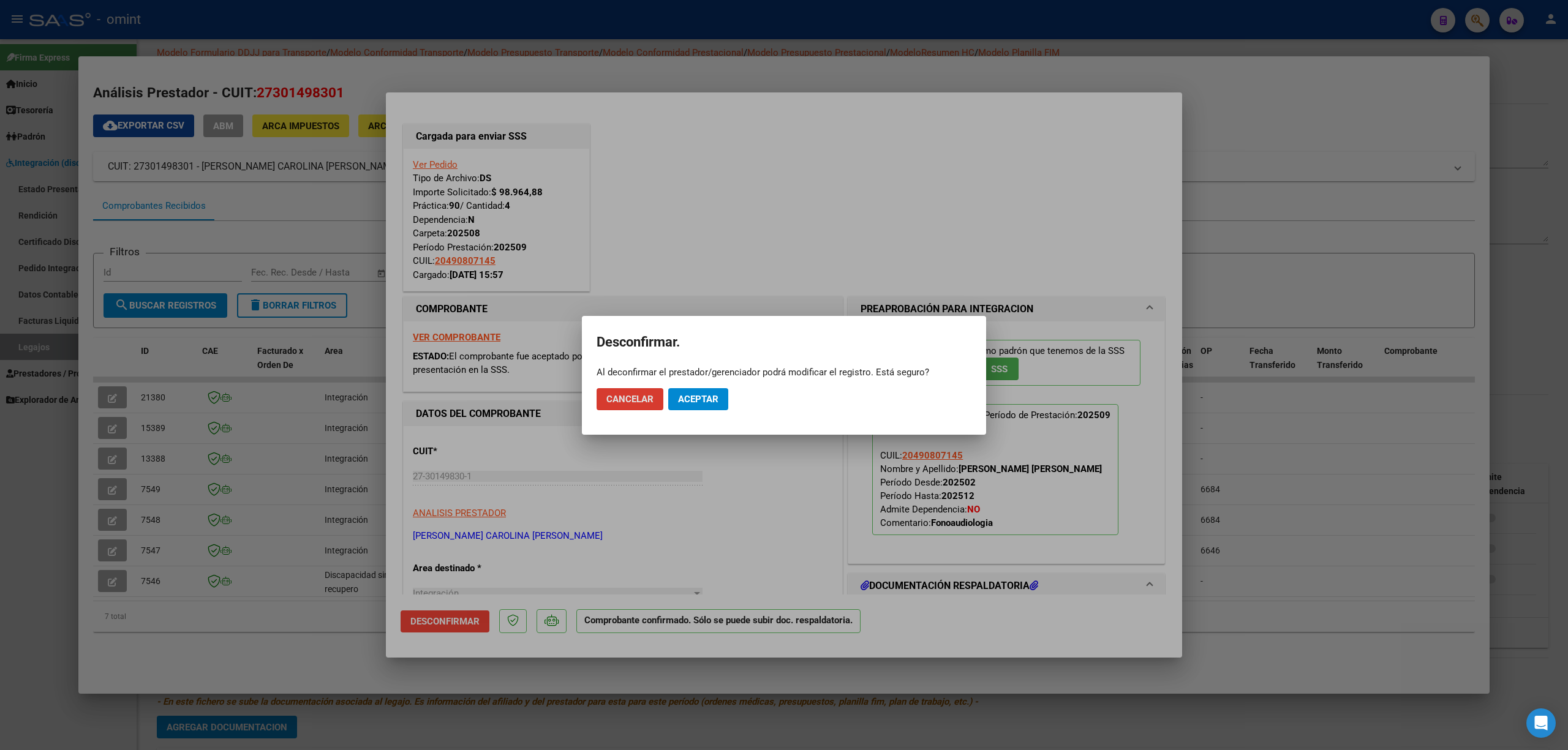
click at [694, 400] on span "Aceptar" at bounding box center [698, 399] width 41 height 11
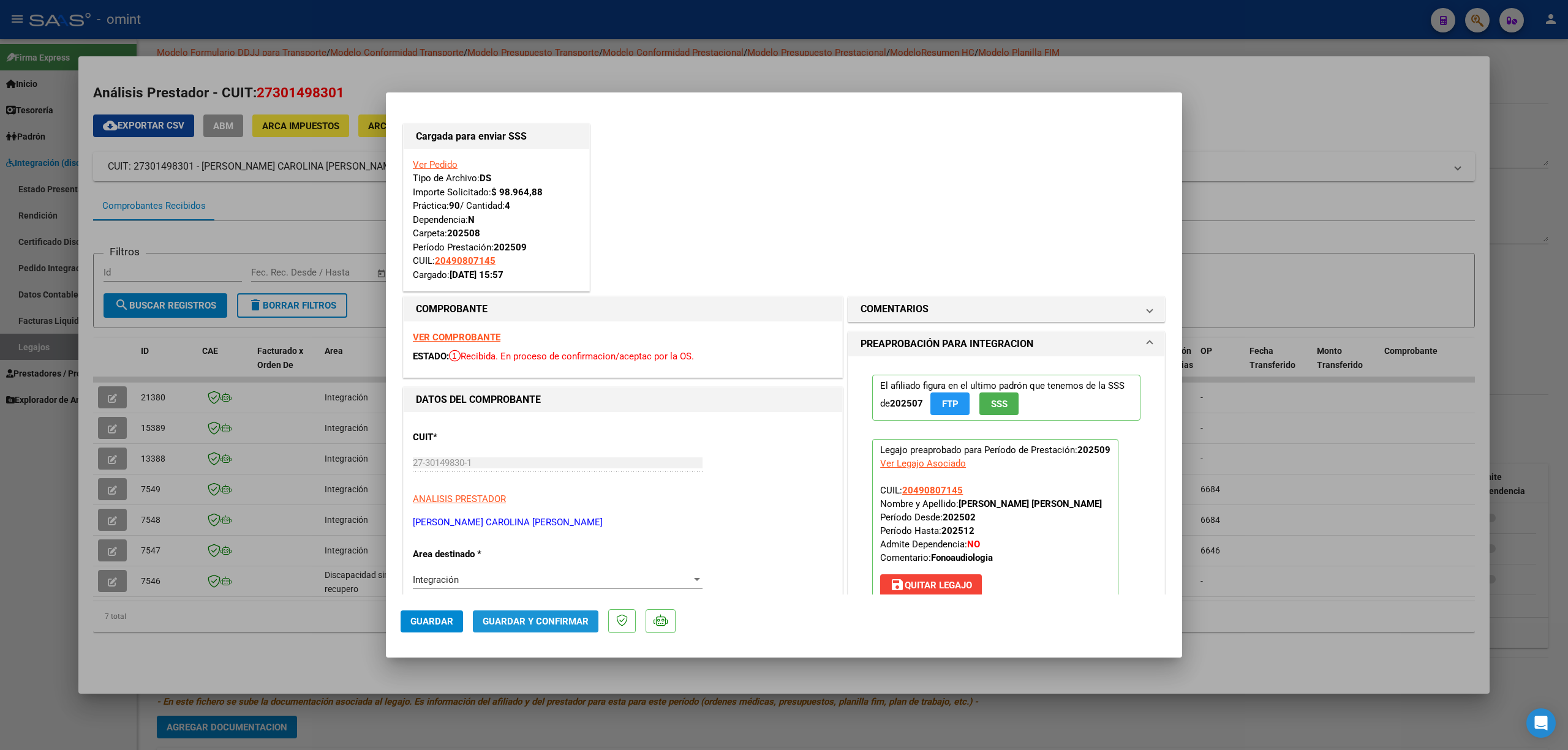
click at [557, 620] on span "Guardar y Confirmar" at bounding box center [535, 621] width 106 height 11
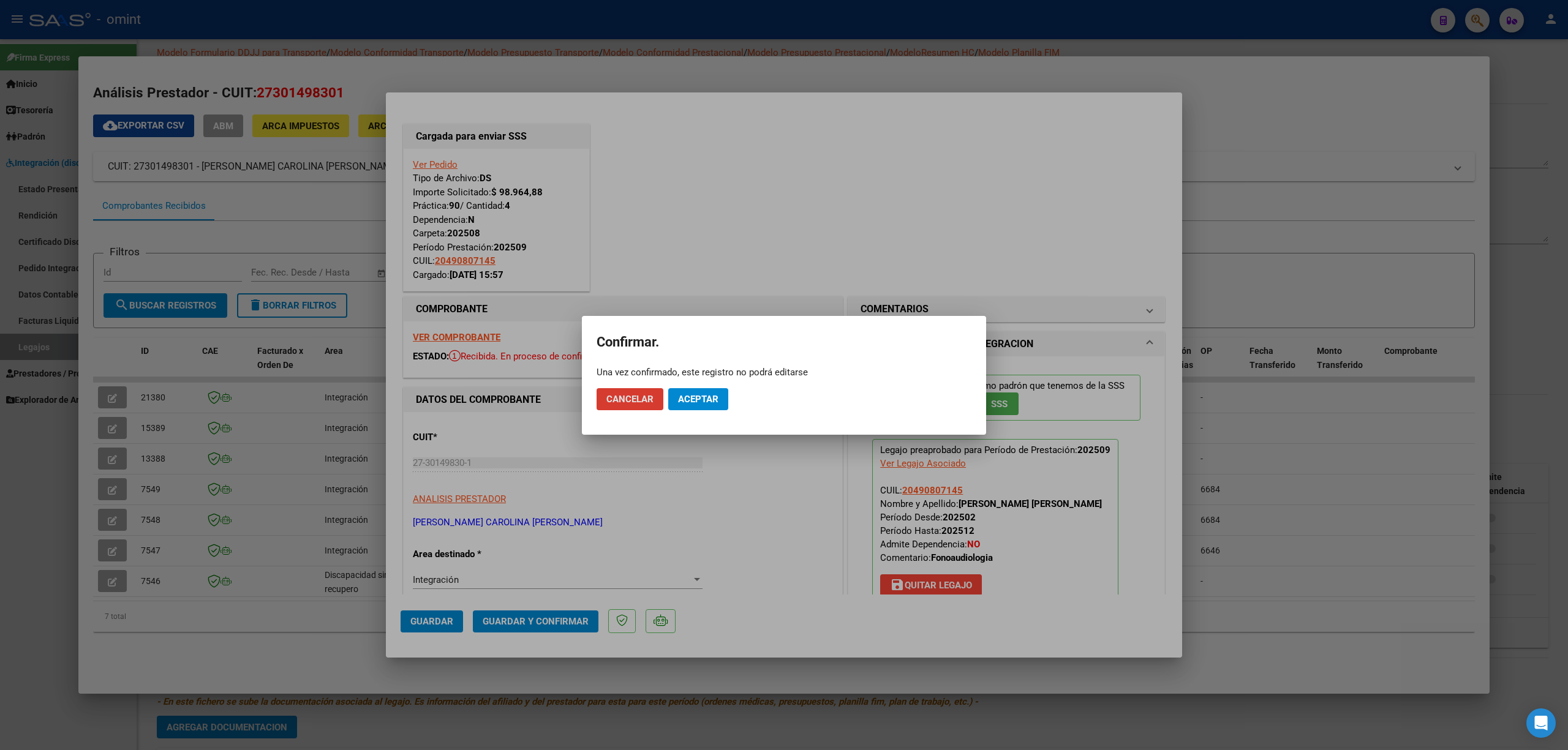
click at [709, 384] on mat-dialog-actions "Cancelar Aceptar" at bounding box center [784, 399] width 375 height 42
click at [708, 397] on span "Aceptar" at bounding box center [698, 399] width 41 height 11
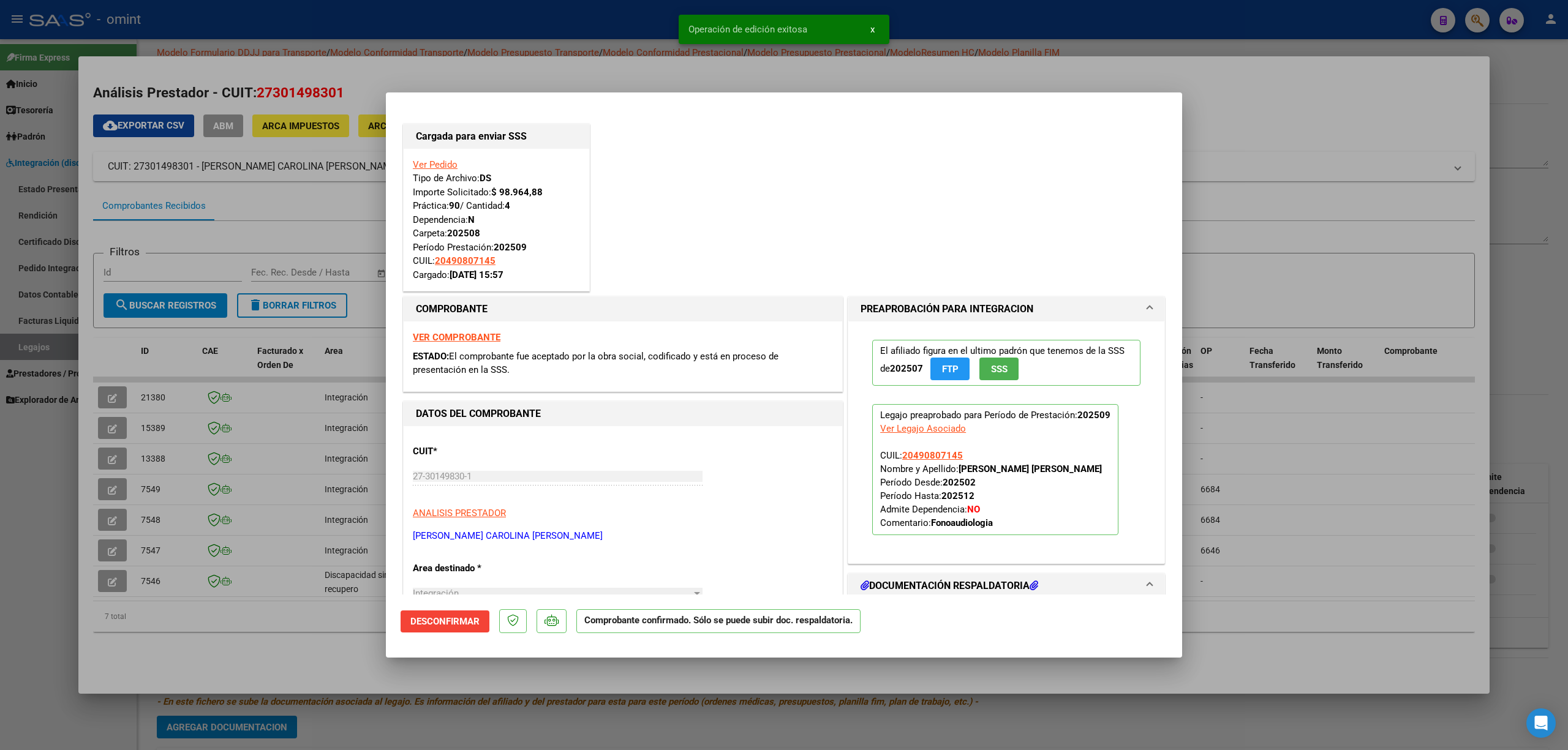
click at [380, 446] on div at bounding box center [784, 375] width 1568 height 750
type input "$ 0,00"
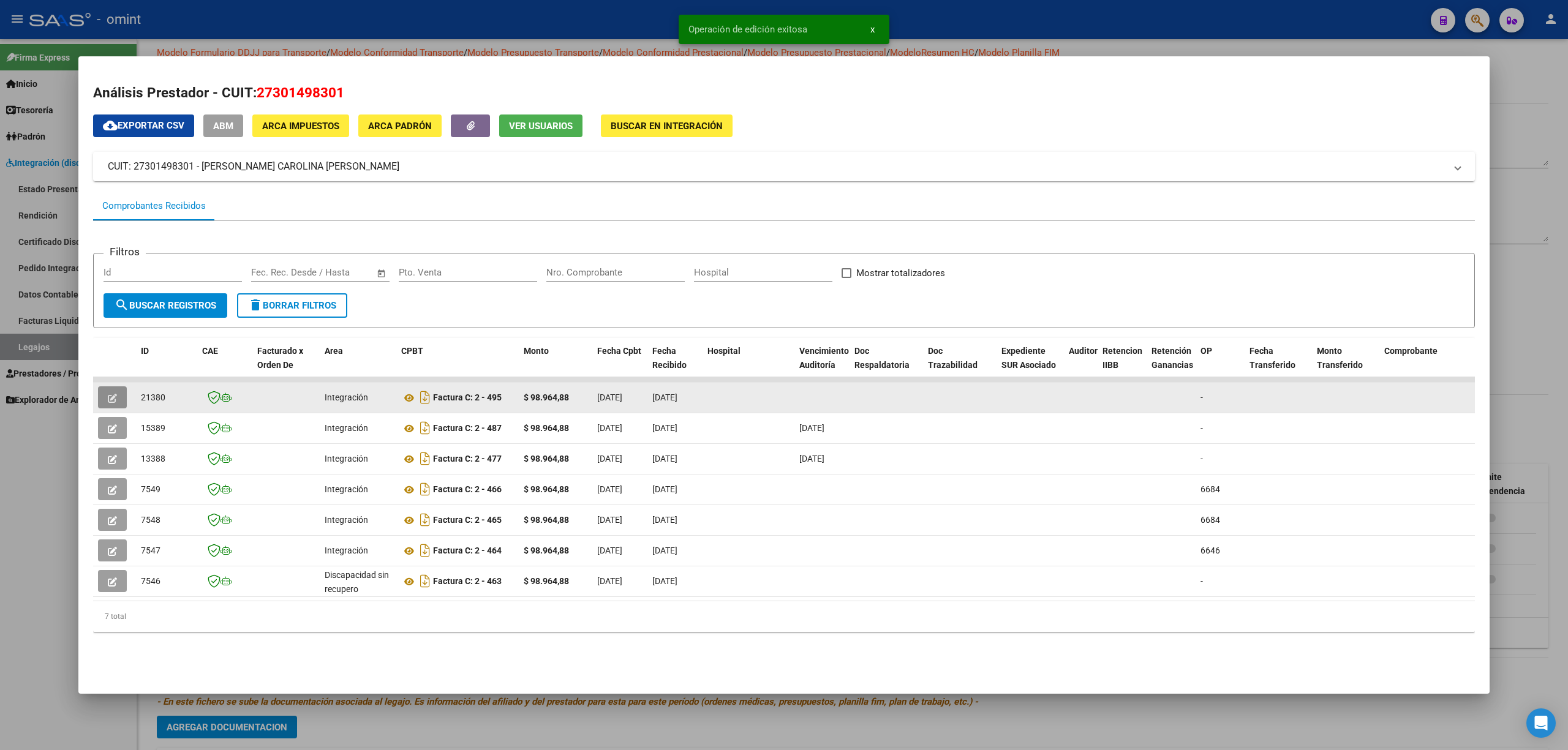
click at [107, 394] on icon "button" at bounding box center [112, 398] width 9 height 9
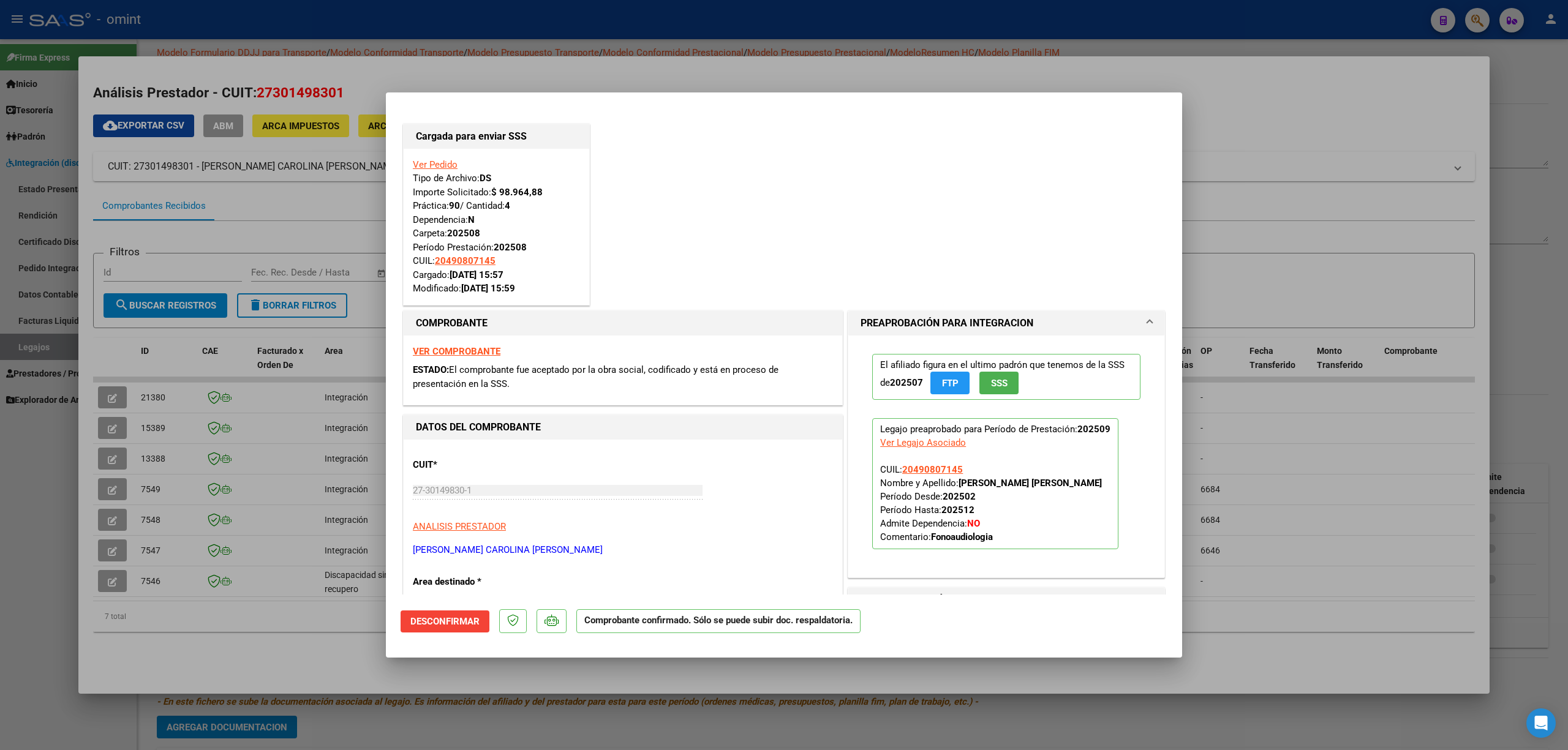
click at [321, 351] on div at bounding box center [784, 375] width 1568 height 750
type input "$ 0,00"
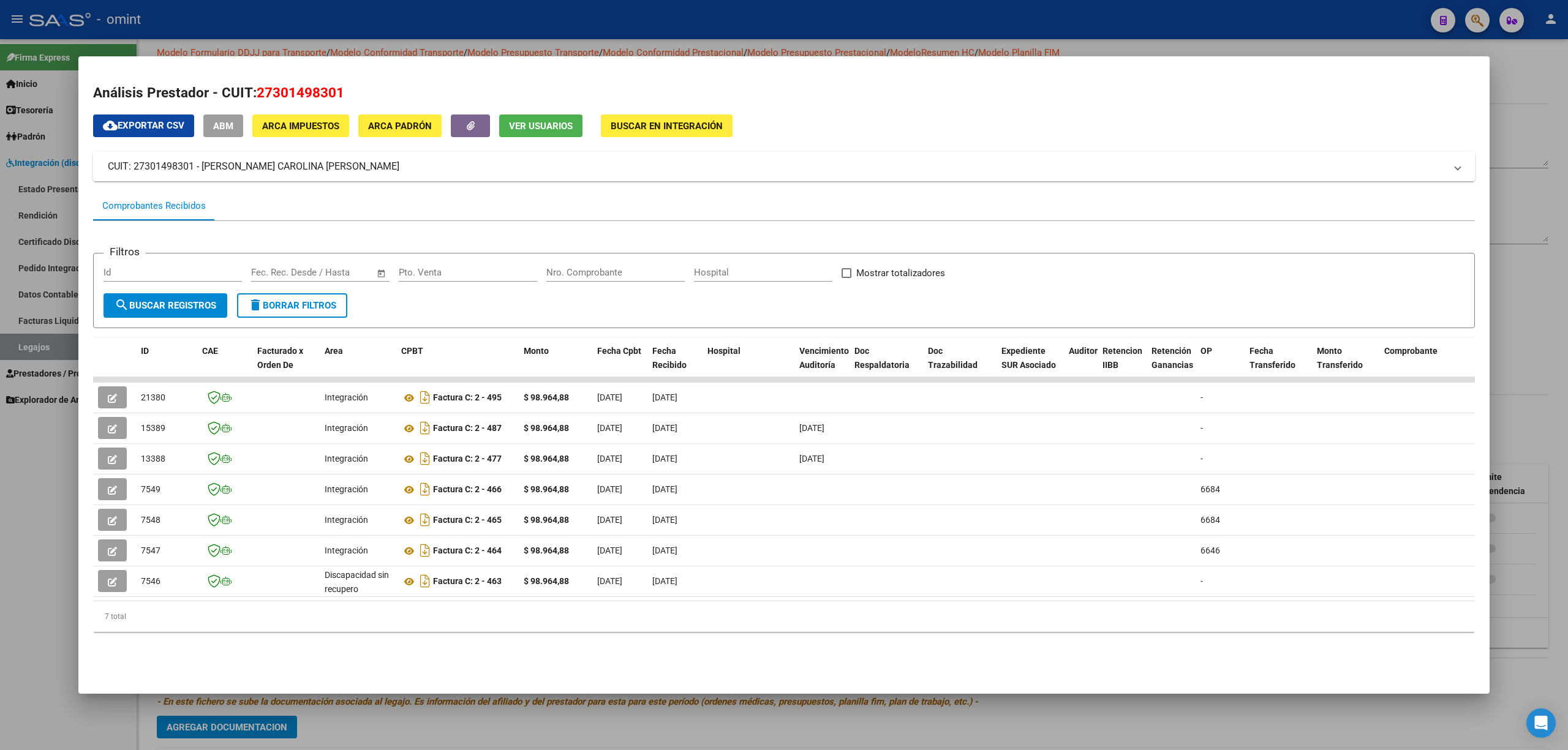
click at [318, 16] on div at bounding box center [784, 375] width 1568 height 750
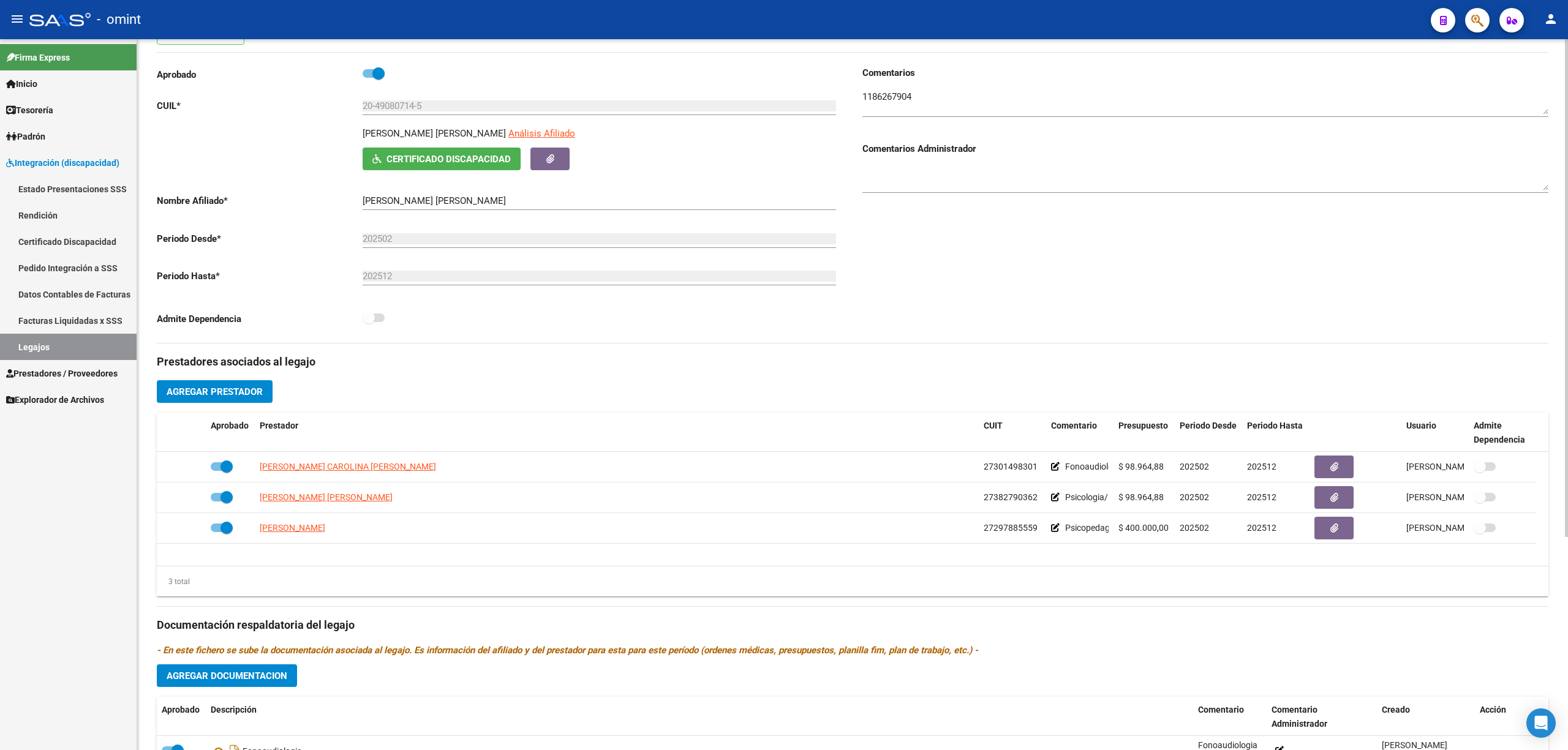
scroll to position [245, 0]
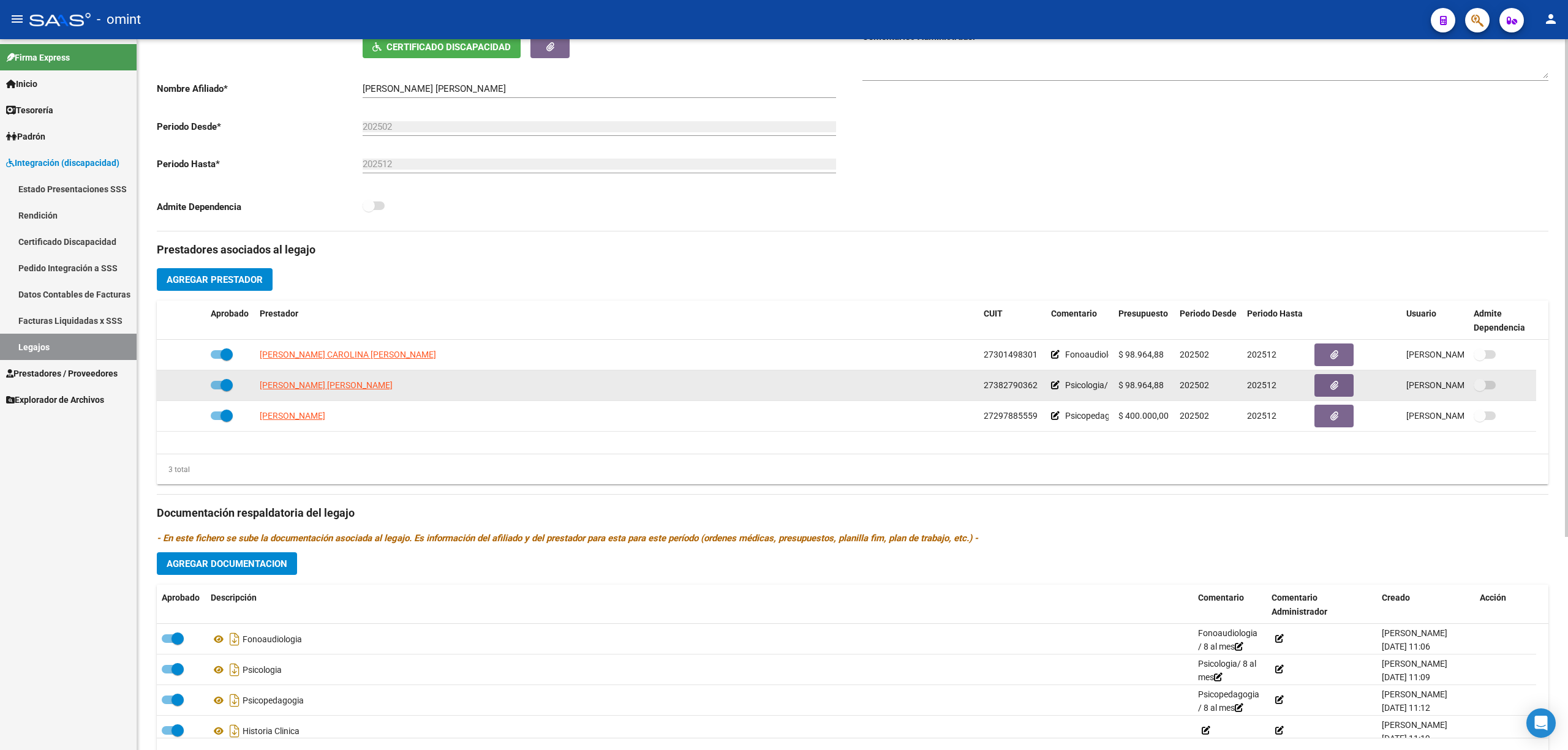
click at [297, 379] on datatable-body-cell "[PERSON_NAME] [PERSON_NAME]" at bounding box center [617, 385] width 724 height 30
click at [299, 377] on datatable-body-cell "[PERSON_NAME] [PERSON_NAME]" at bounding box center [617, 385] width 724 height 30
click at [300, 385] on span "[PERSON_NAME] [PERSON_NAME]" at bounding box center [326, 385] width 133 height 10
type textarea "27382790362"
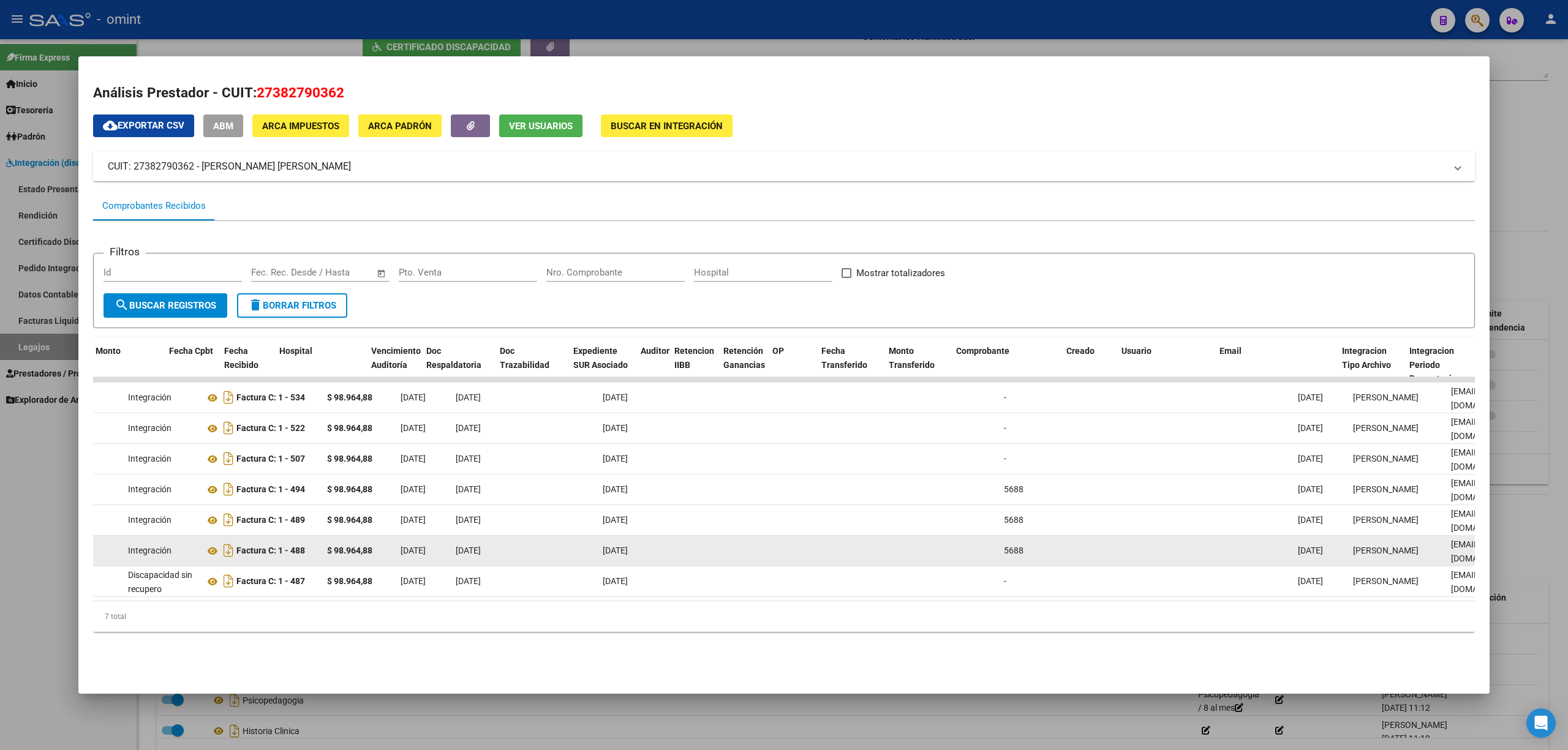
scroll to position [0, 0]
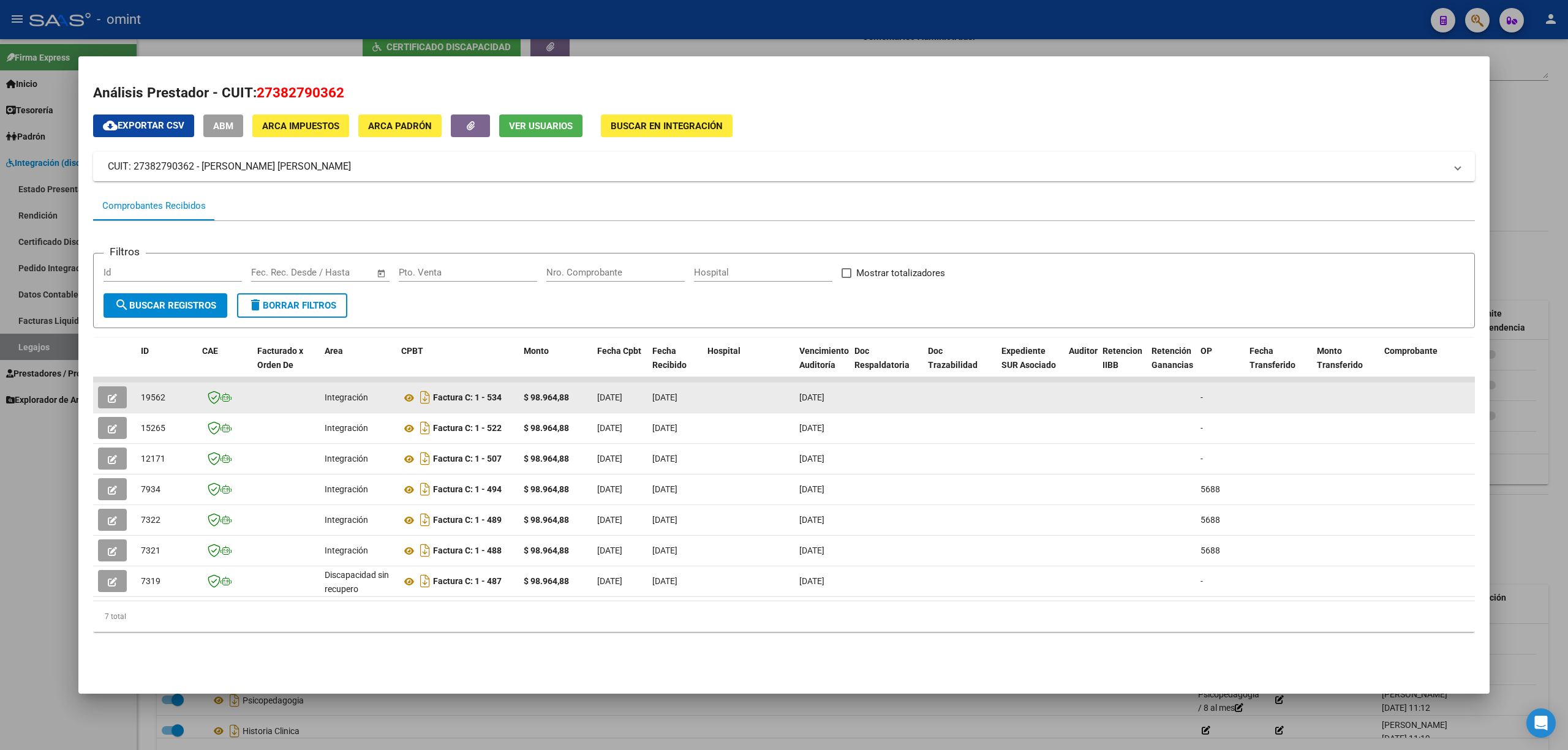
click at [145, 397] on span "19562" at bounding box center [153, 397] width 24 height 10
copy span "19562"
click at [107, 394] on icon "button" at bounding box center [112, 398] width 9 height 9
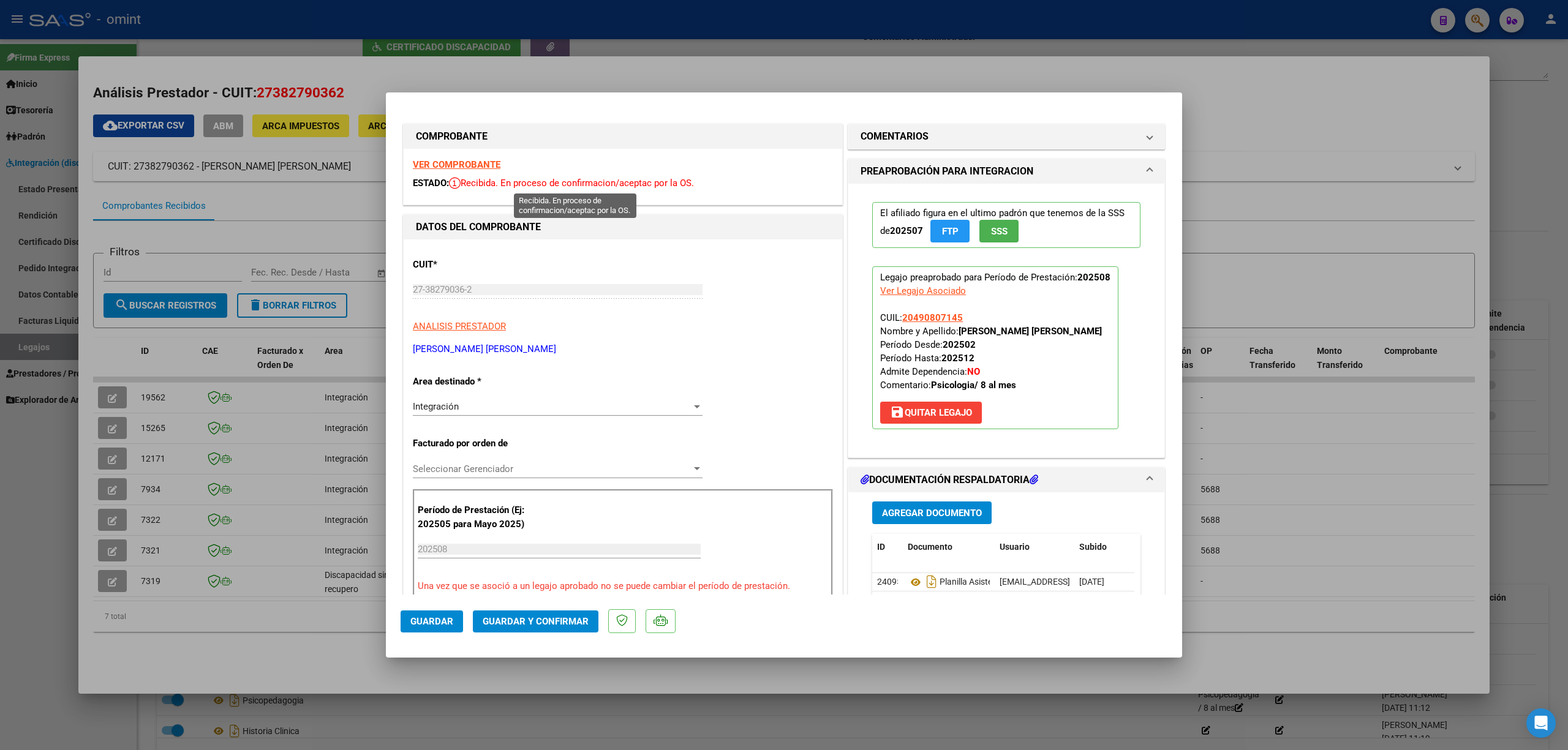
click at [449, 165] on strong "VER COMPROBANTE" at bounding box center [457, 165] width 88 height 11
click at [551, 623] on span "Guardar y Confirmar" at bounding box center [535, 621] width 106 height 11
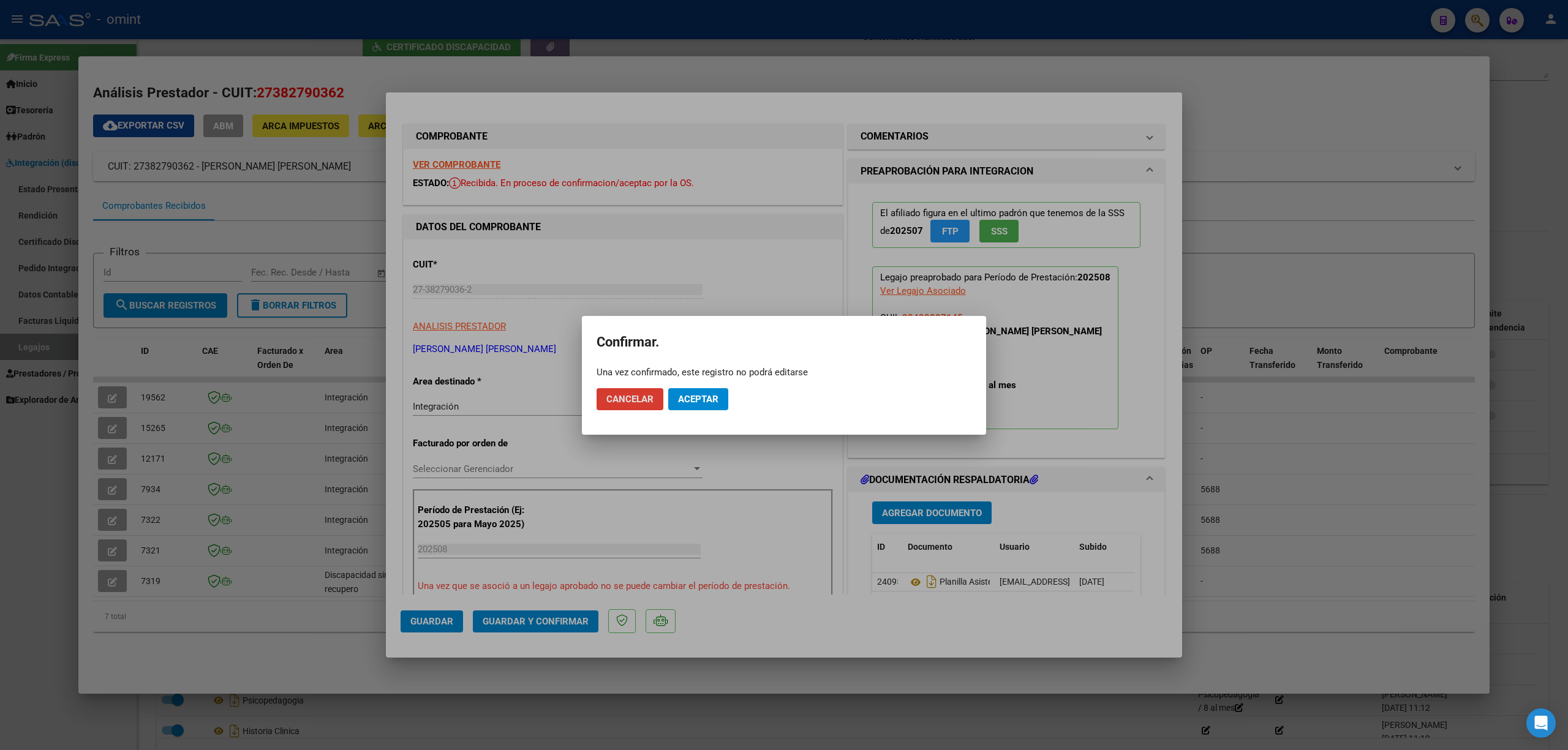
drag, startPoint x: 687, startPoint y: 402, endPoint x: 696, endPoint y: 405, distance: 9.5
click at [690, 402] on span "Aceptar" at bounding box center [698, 399] width 41 height 11
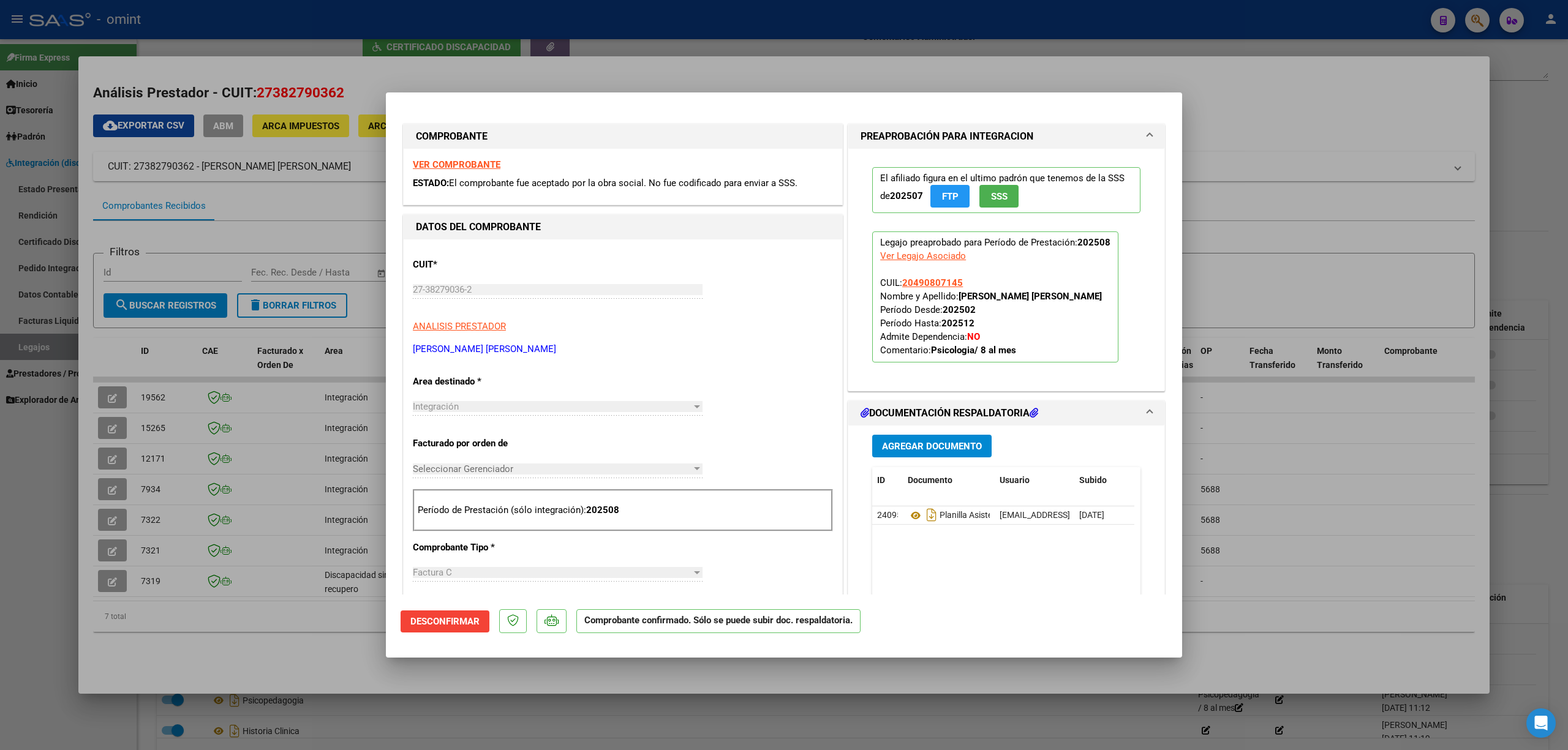
click at [321, 269] on div at bounding box center [784, 375] width 1568 height 750
type input "$ 0,00"
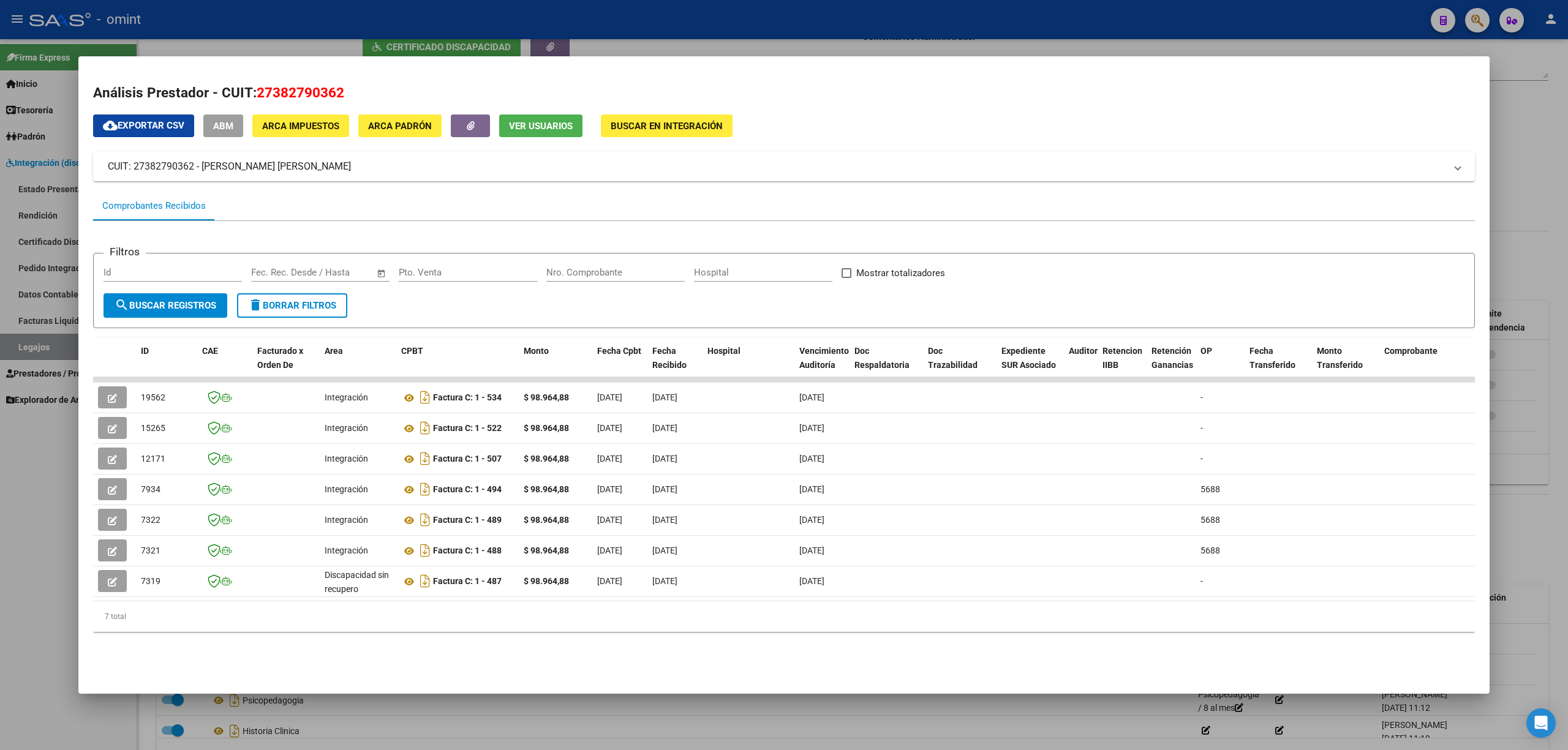
click at [162, 57] on mat-dialog-container "Análisis Prestador - CUIT: 27382790362 cloud_download Exportar CSV ABM ARCA Imp…" at bounding box center [784, 375] width 1411 height 637
click at [183, 44] on div at bounding box center [784, 375] width 1568 height 750
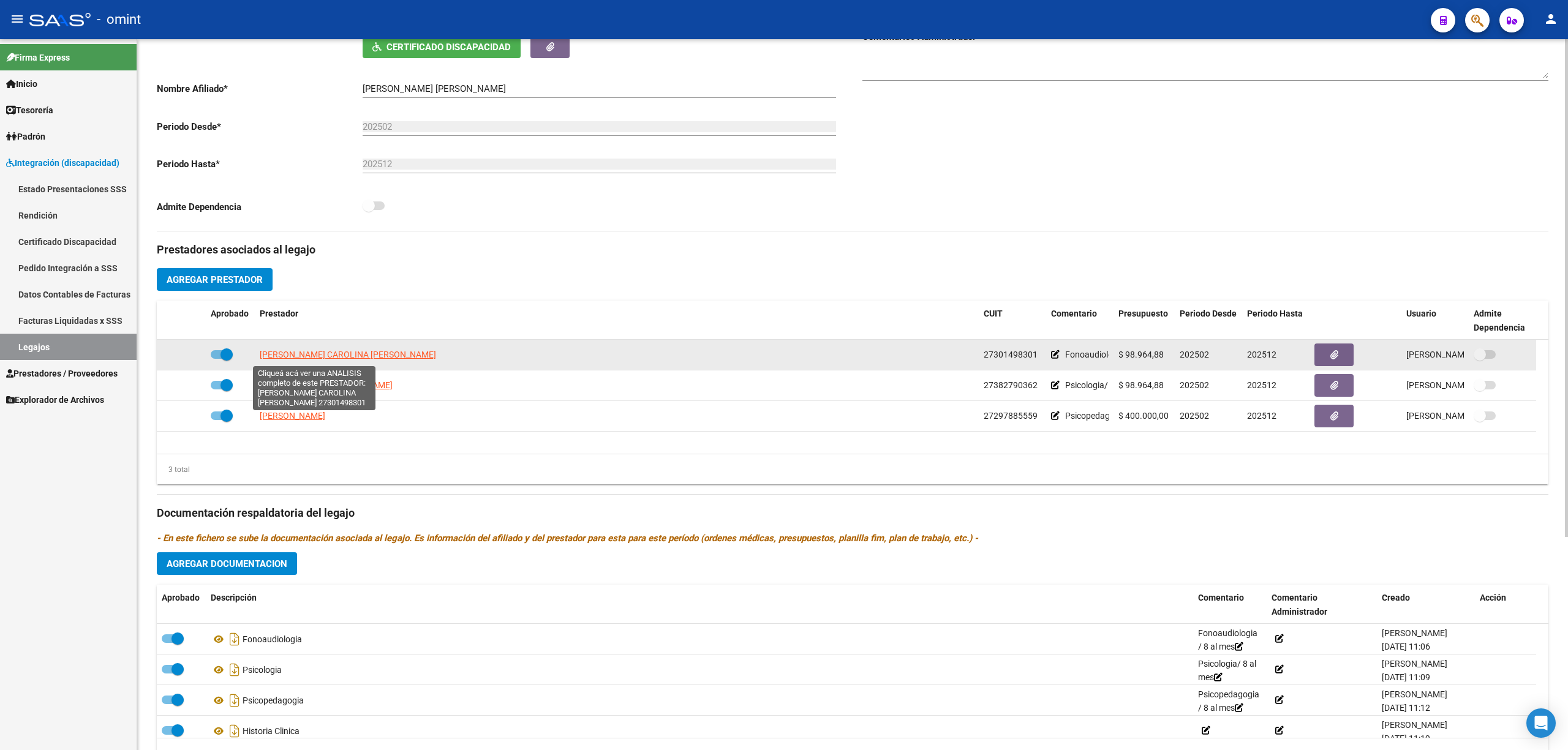
click at [292, 354] on span "[PERSON_NAME] CAROLINA [PERSON_NAME]" at bounding box center [347, 355] width 176 height 10
type textarea "27301498301"
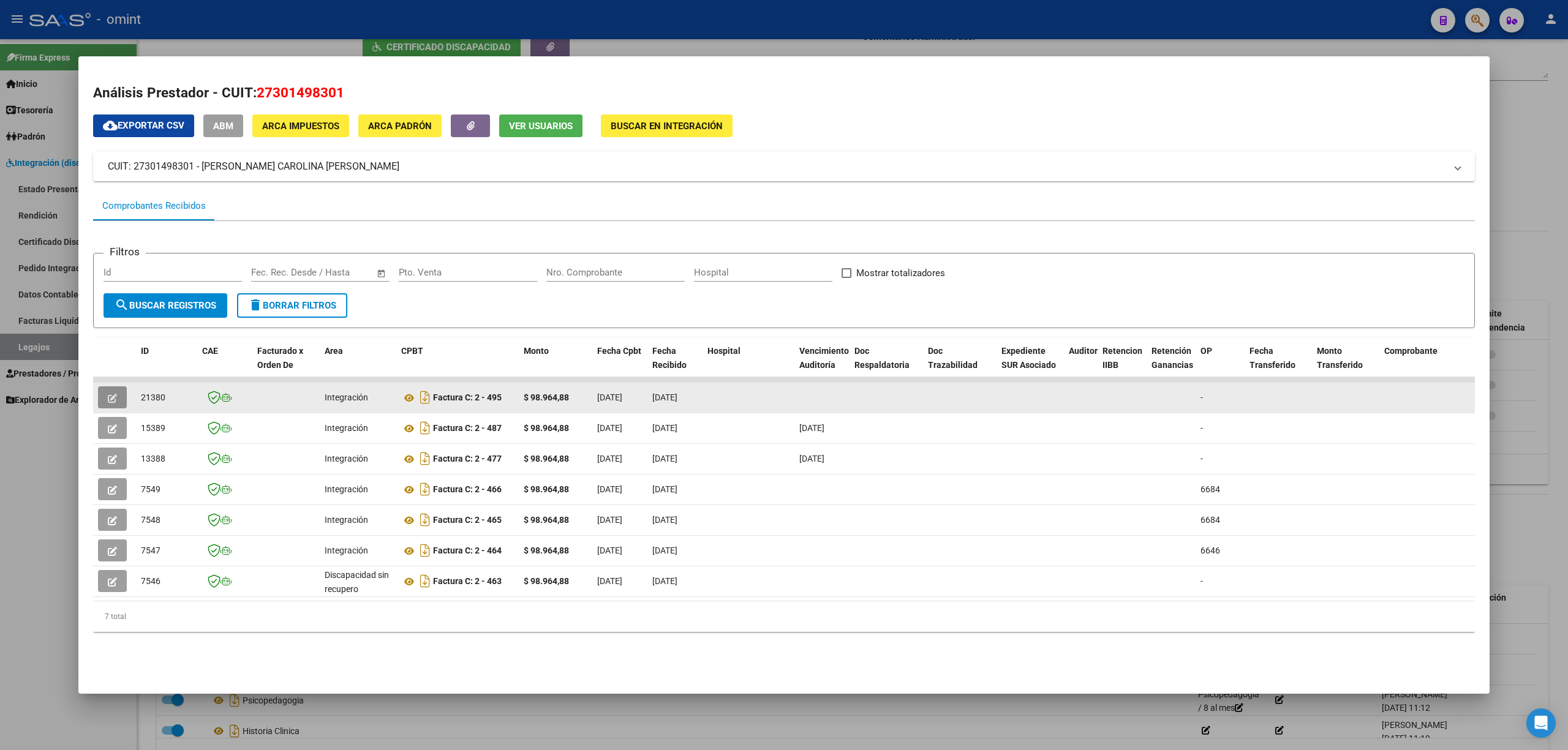
click at [109, 388] on button "button" at bounding box center [112, 397] width 29 height 22
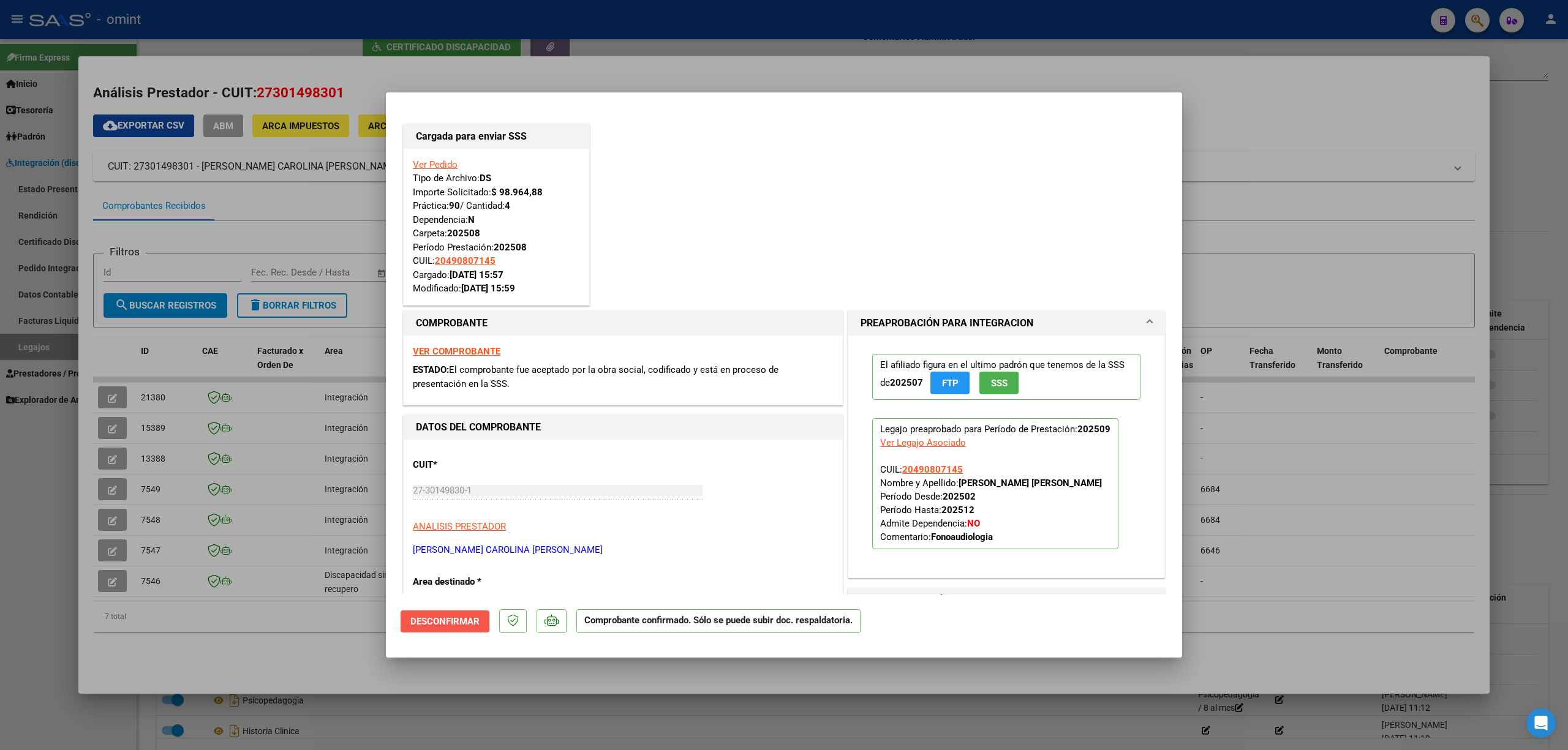
click at [471, 623] on span "Desconfirmar" at bounding box center [445, 621] width 69 height 11
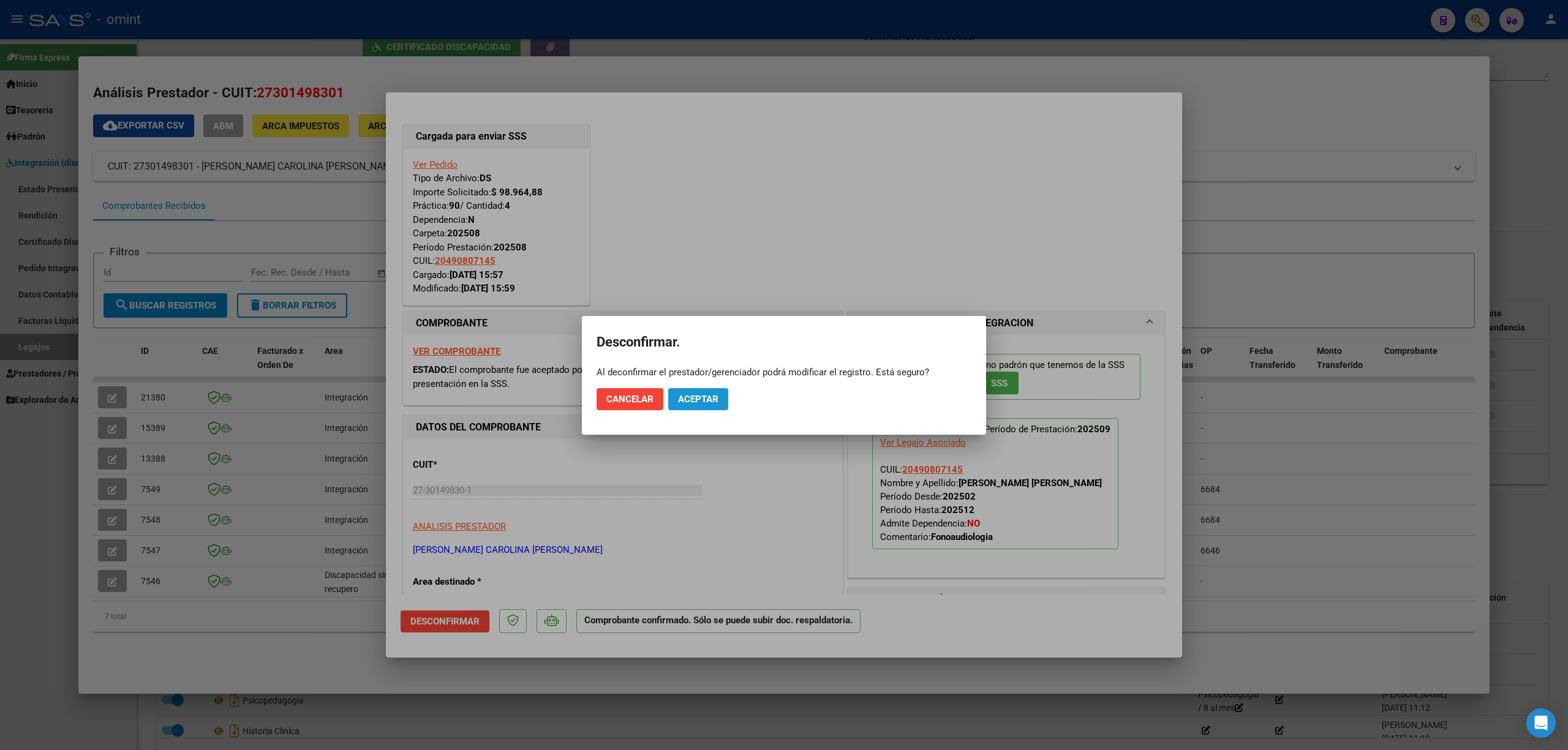
click at [686, 395] on span "Aceptar" at bounding box center [698, 399] width 41 height 11
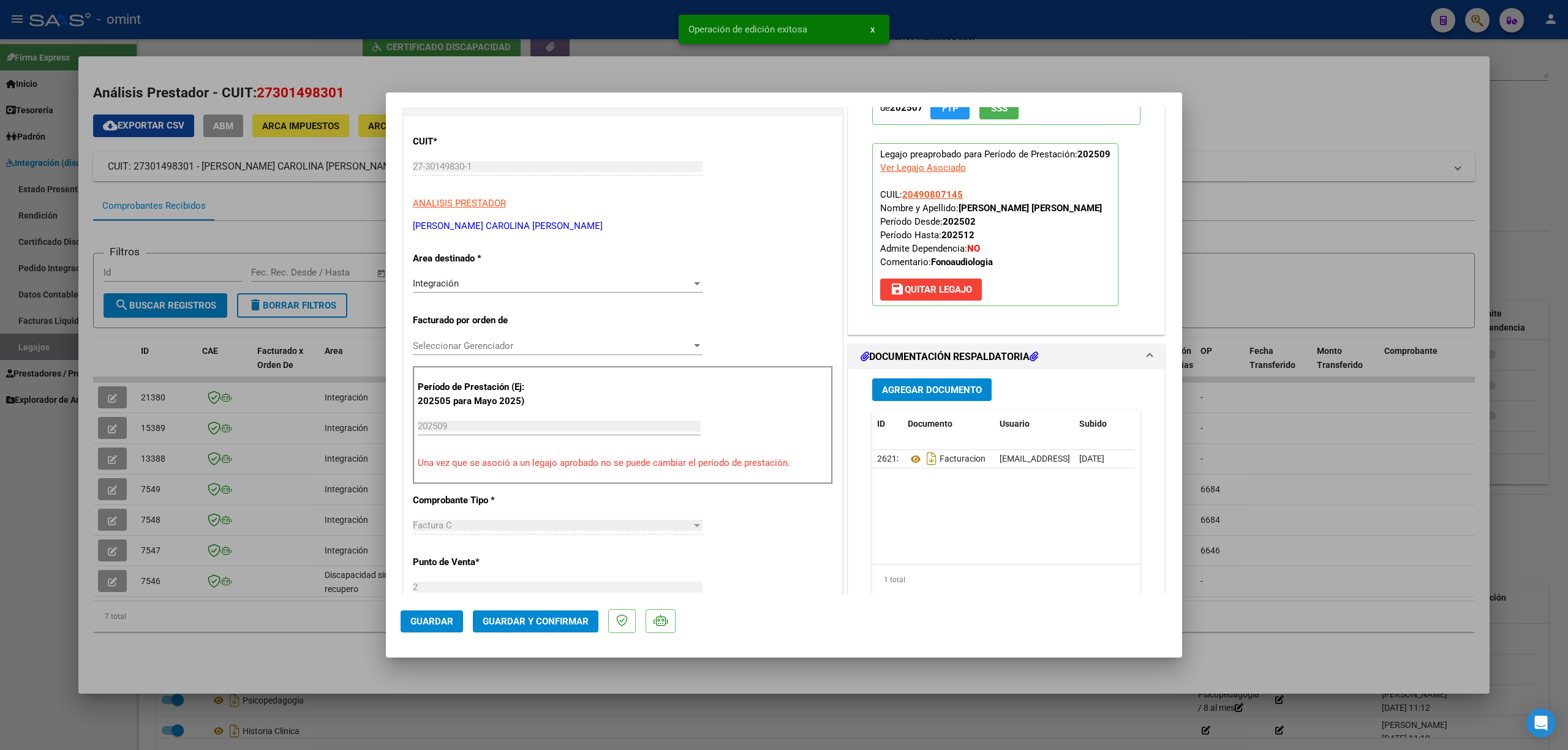
scroll to position [407, 0]
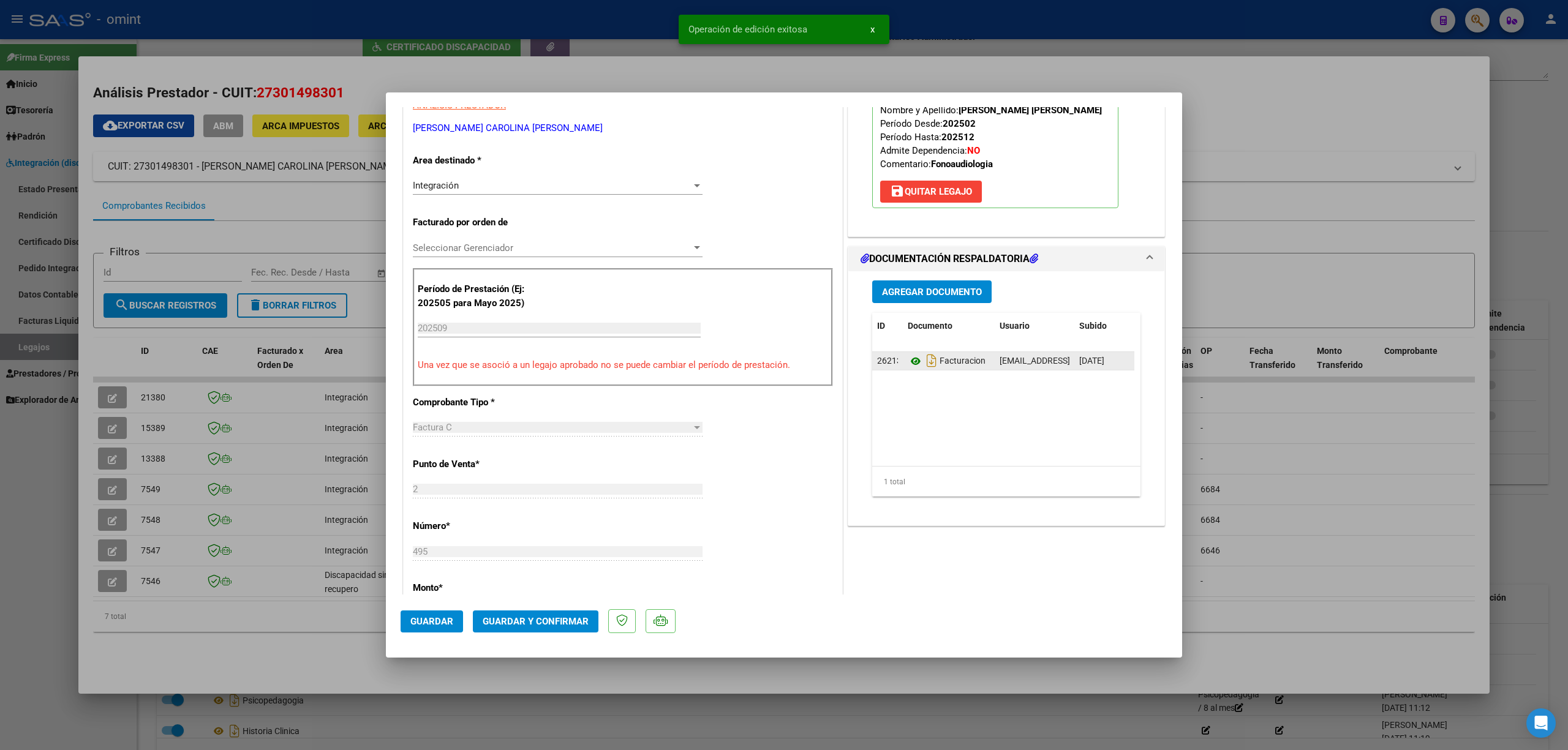
click at [915, 200] on button "save [PERSON_NAME]" at bounding box center [931, 192] width 102 height 22
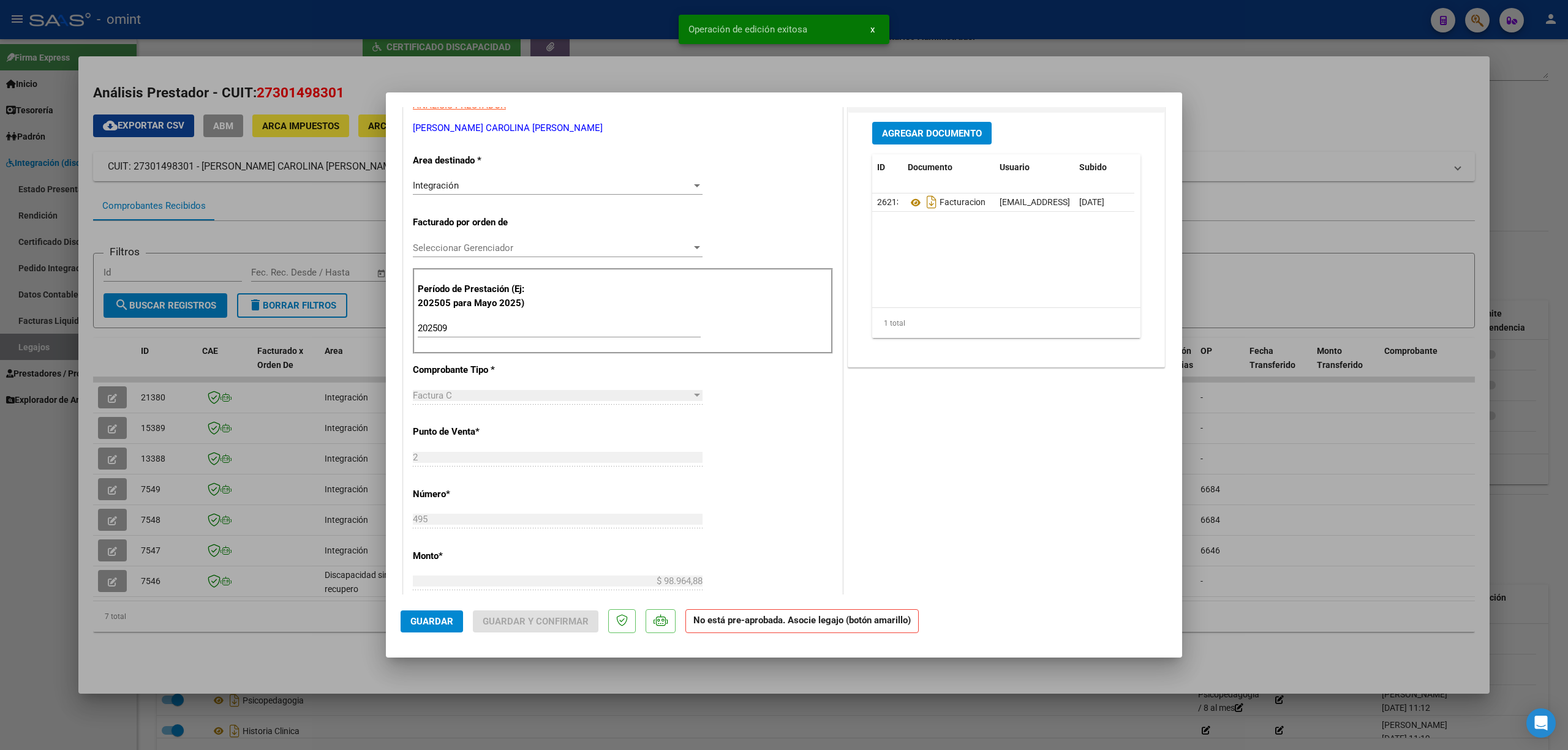
click at [463, 331] on input "202509" at bounding box center [559, 329] width 283 height 11
type input "202508"
click at [437, 627] on button "Guardar" at bounding box center [431, 621] width 62 height 22
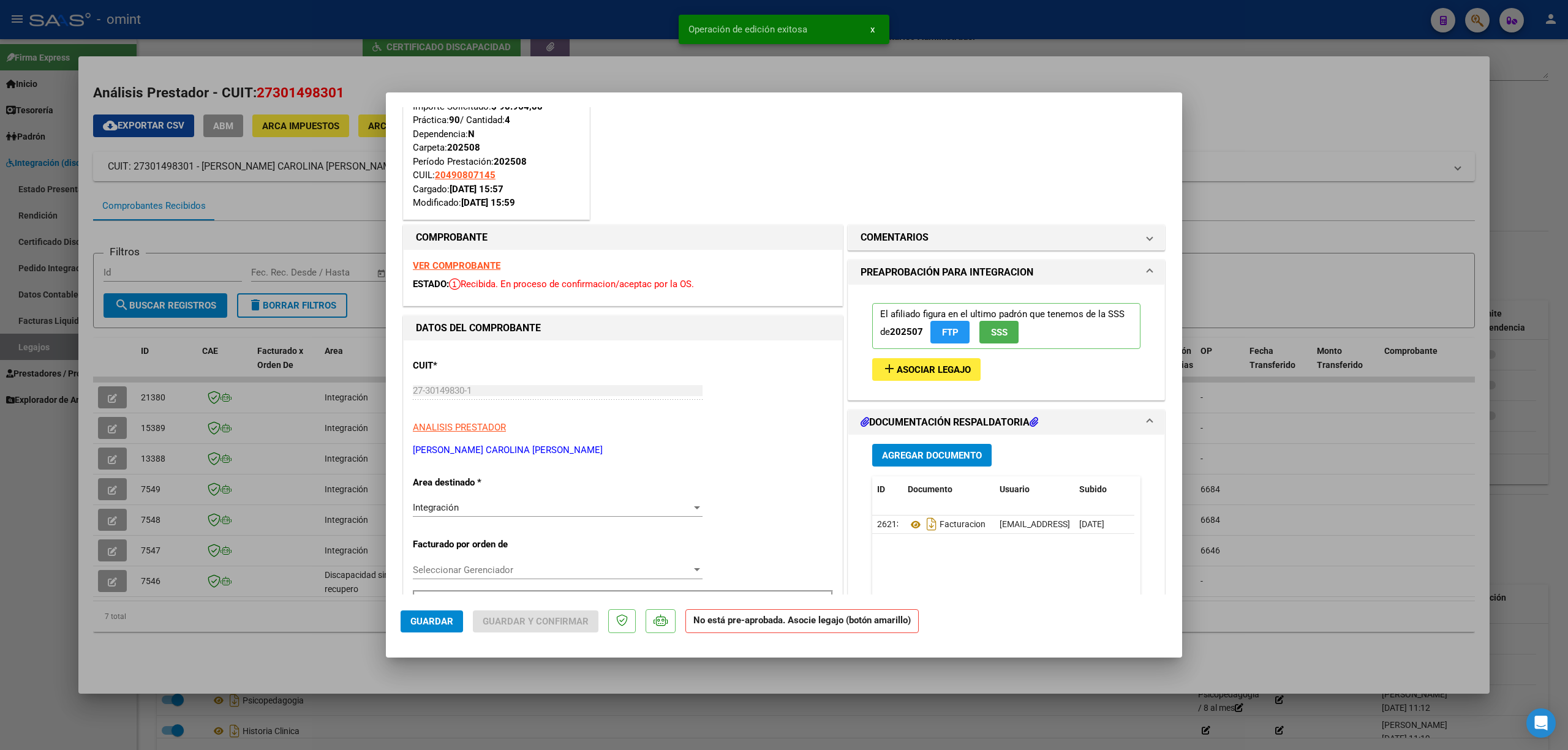
scroll to position [0, 0]
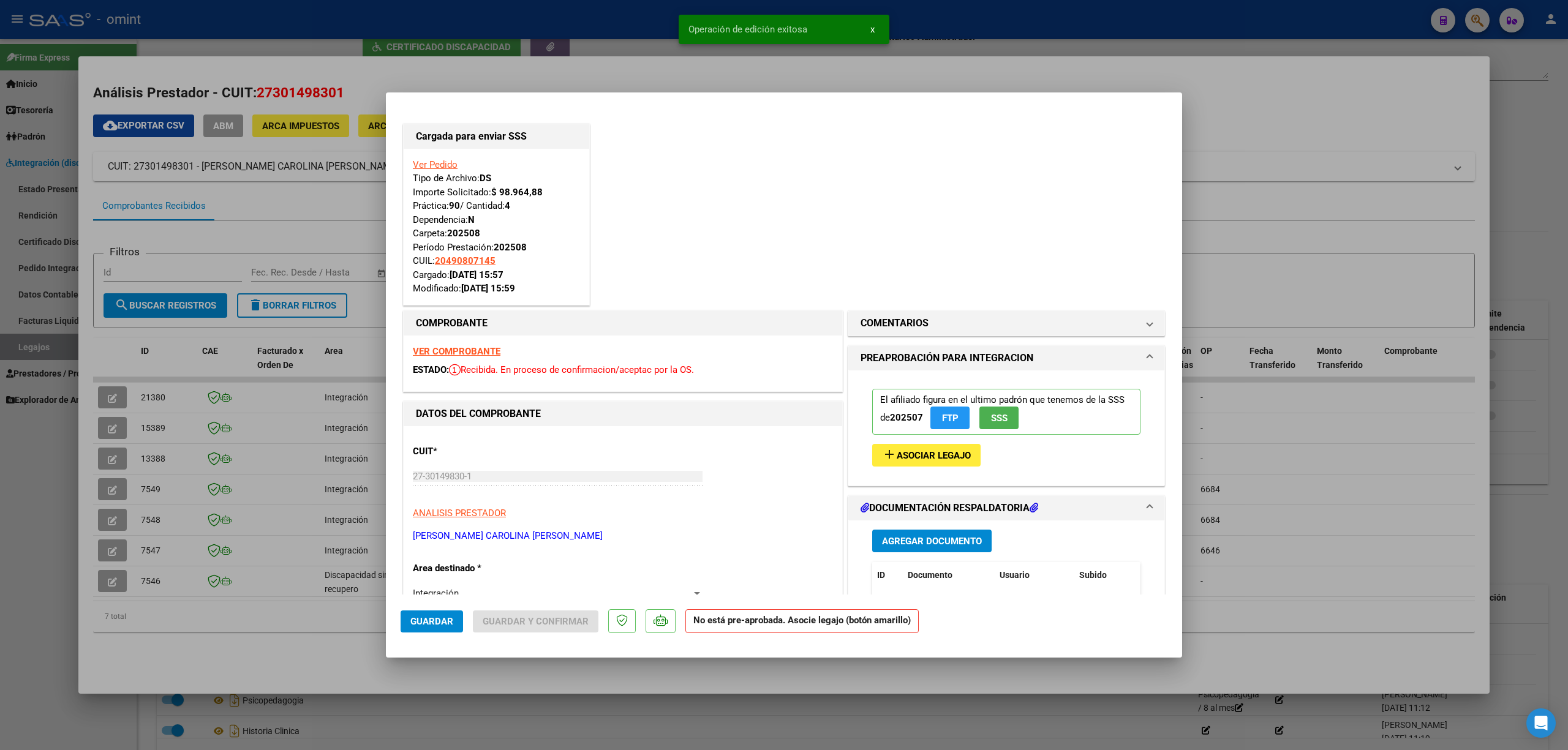
click at [922, 461] on span "Asociar Legajo" at bounding box center [934, 456] width 74 height 11
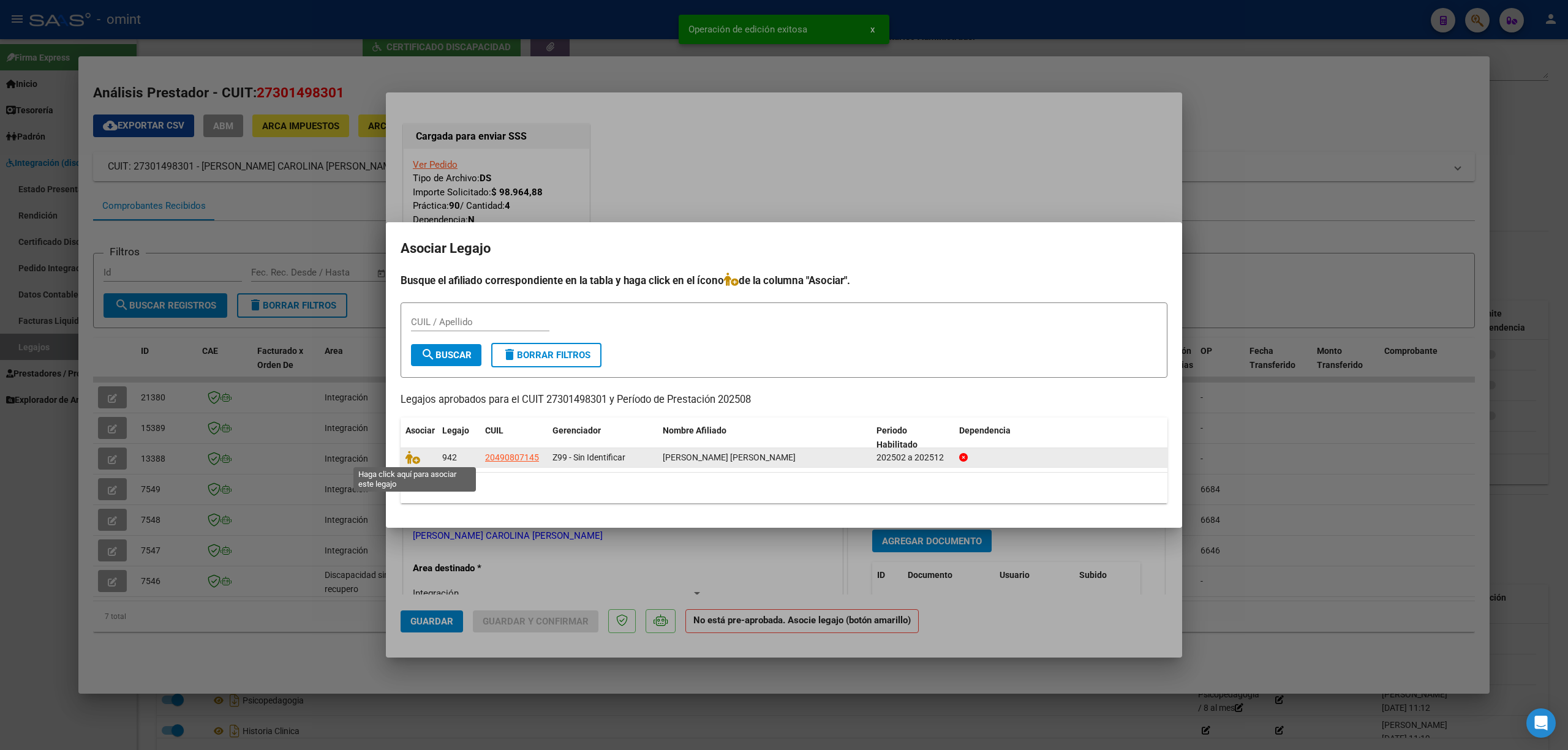
drag, startPoint x: 410, startPoint y: 458, endPoint x: 437, endPoint y: 461, distance: 27.2
click at [415, 458] on icon at bounding box center [413, 457] width 15 height 14
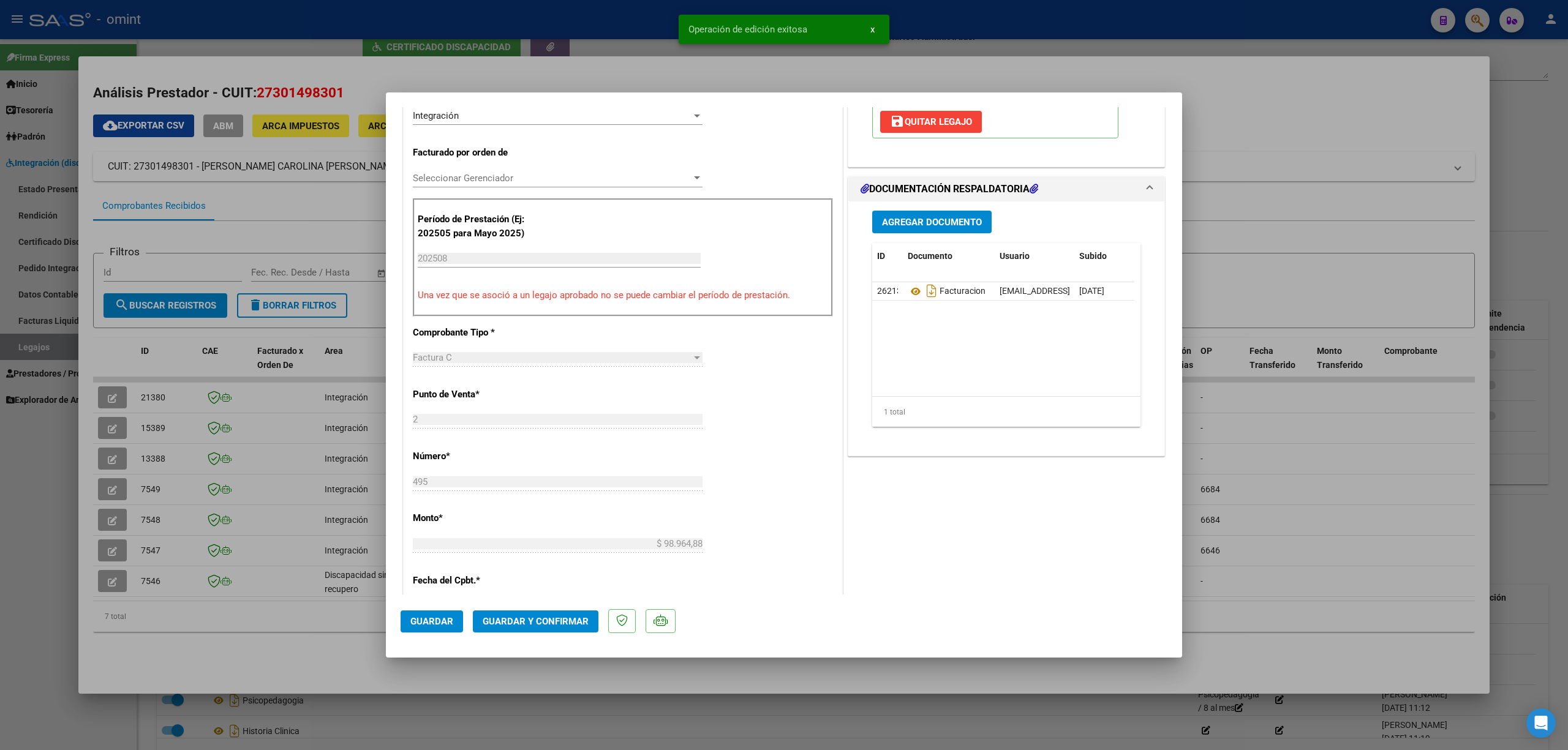
scroll to position [490, 0]
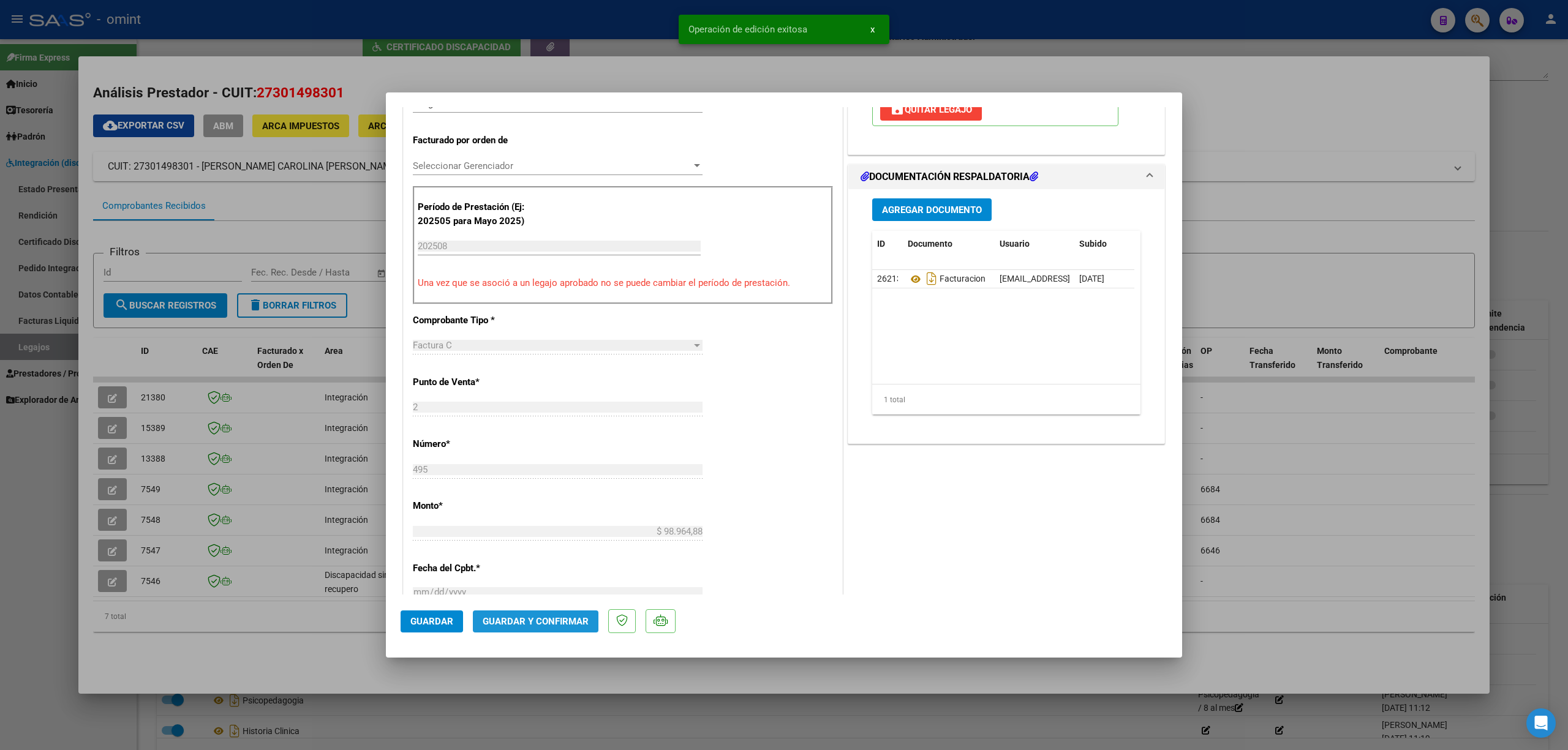
click at [558, 619] on span "Guardar y Confirmar" at bounding box center [535, 621] width 106 height 11
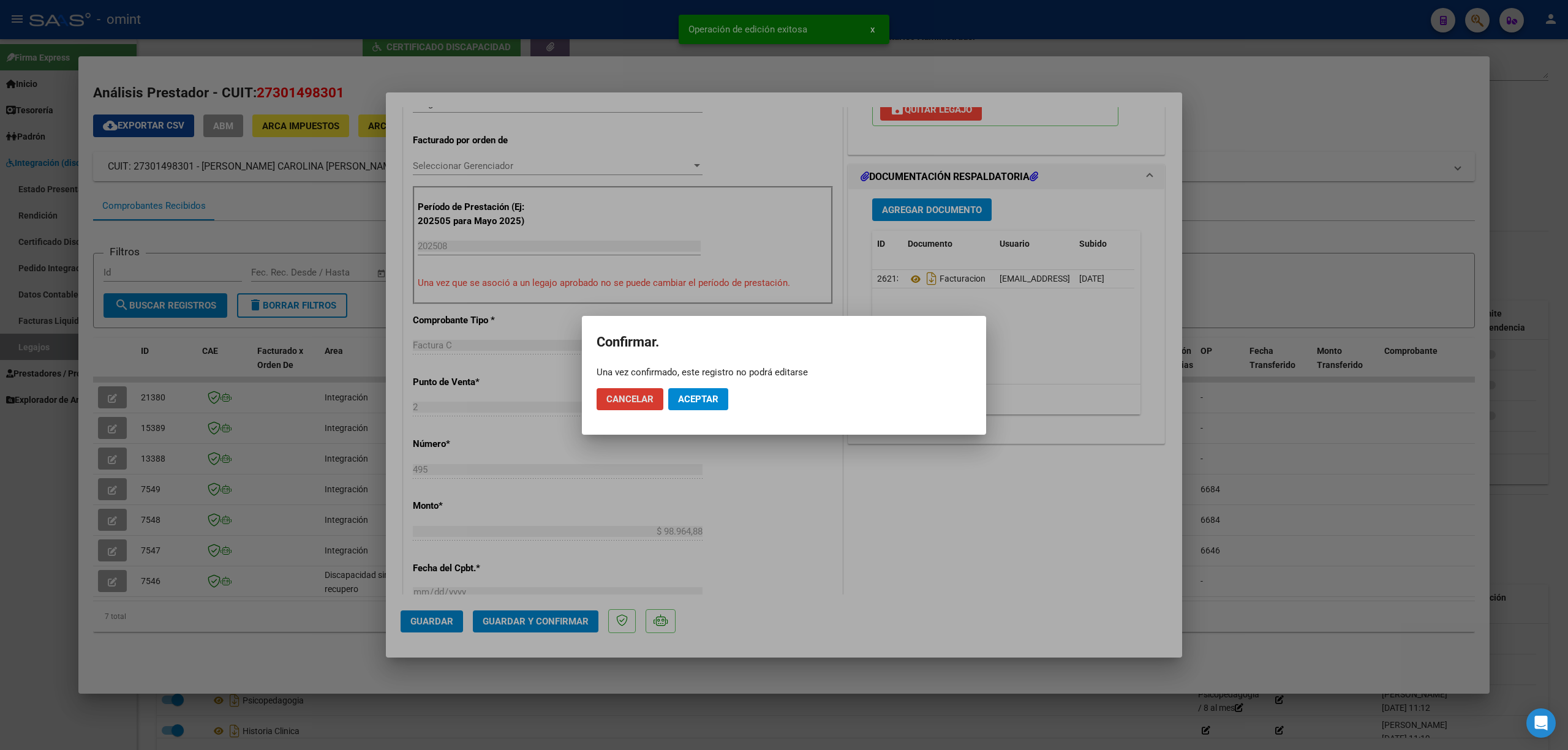
click at [699, 403] on span "Aceptar" at bounding box center [698, 399] width 41 height 11
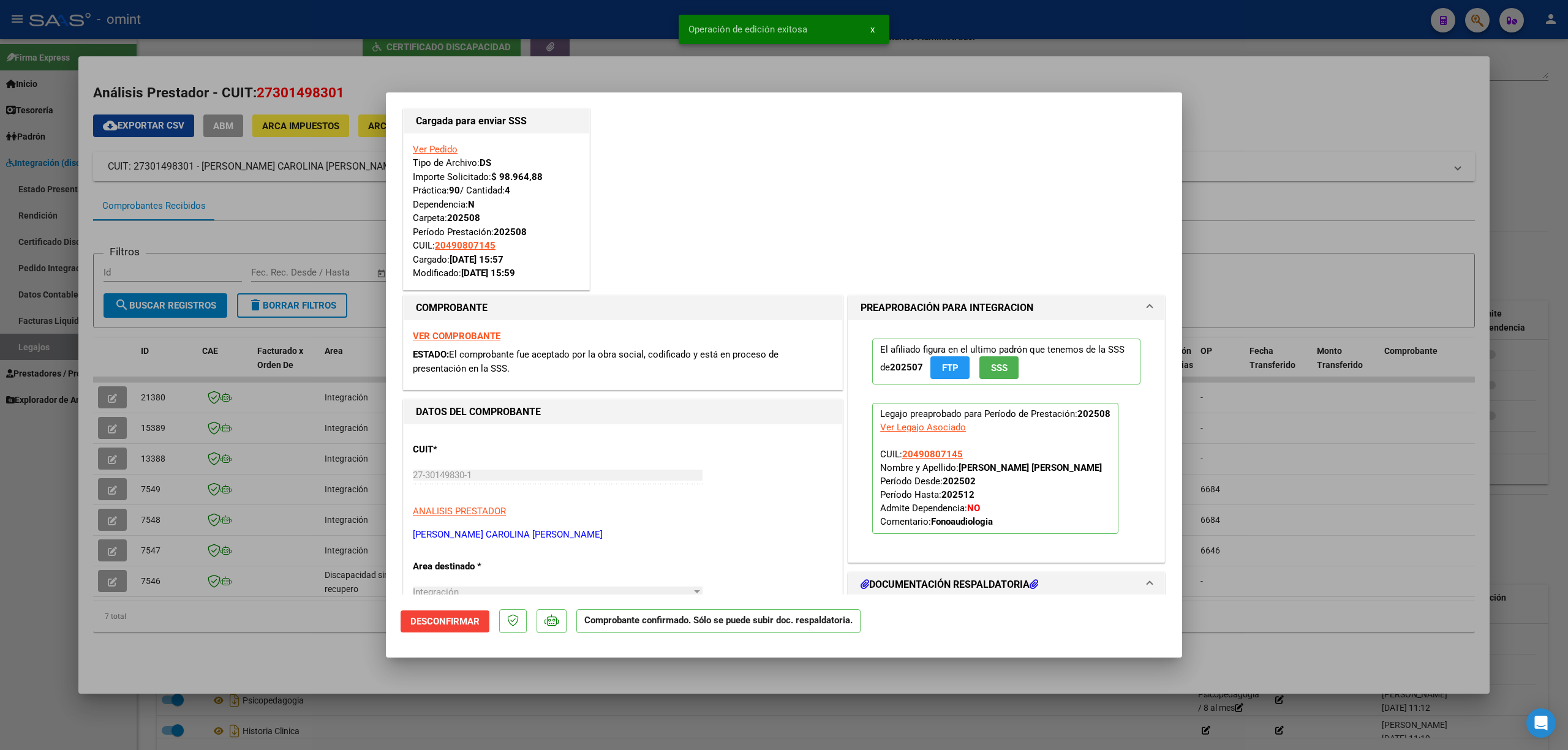
scroll to position [0, 0]
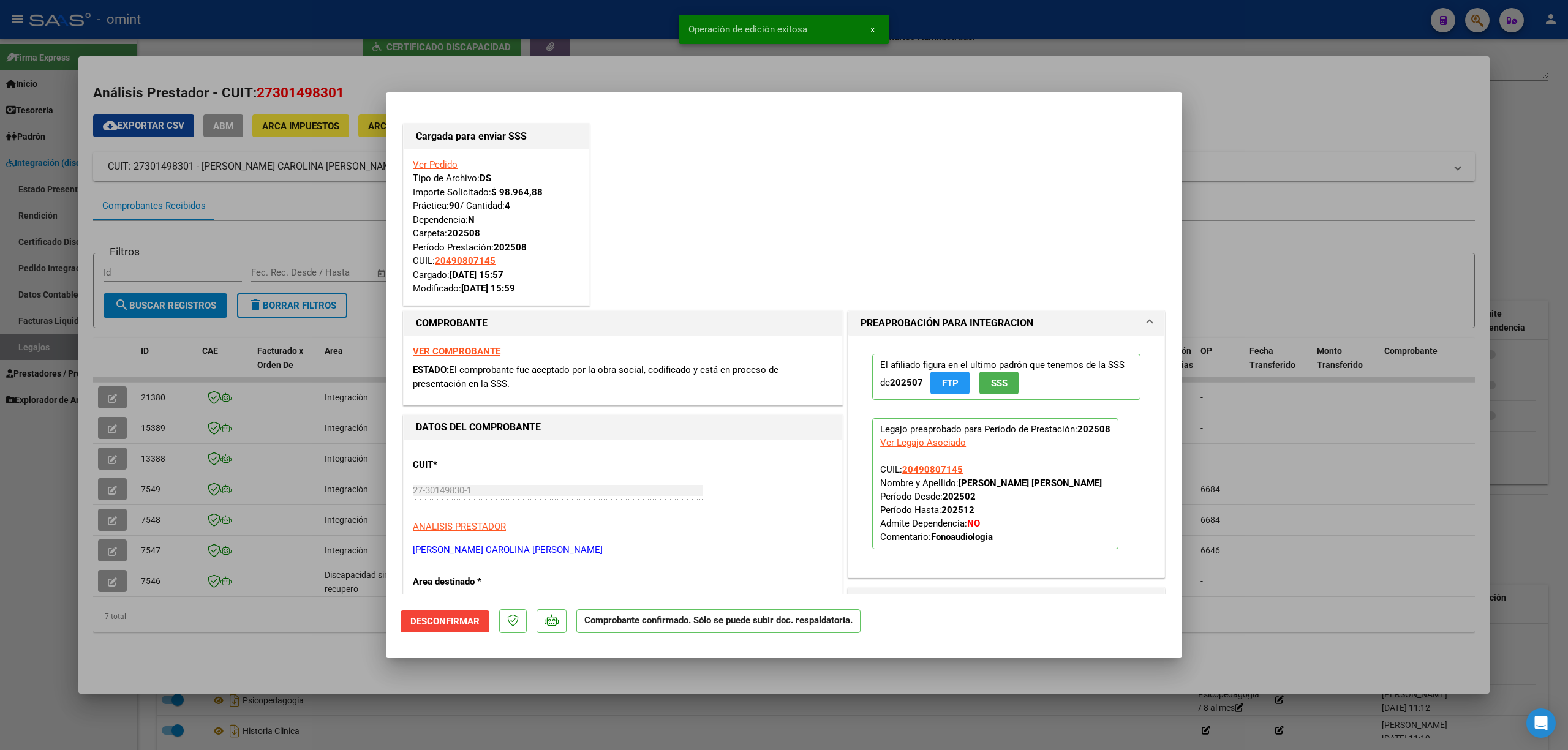
click at [561, 68] on div at bounding box center [784, 375] width 1568 height 750
type input "$ 0,00"
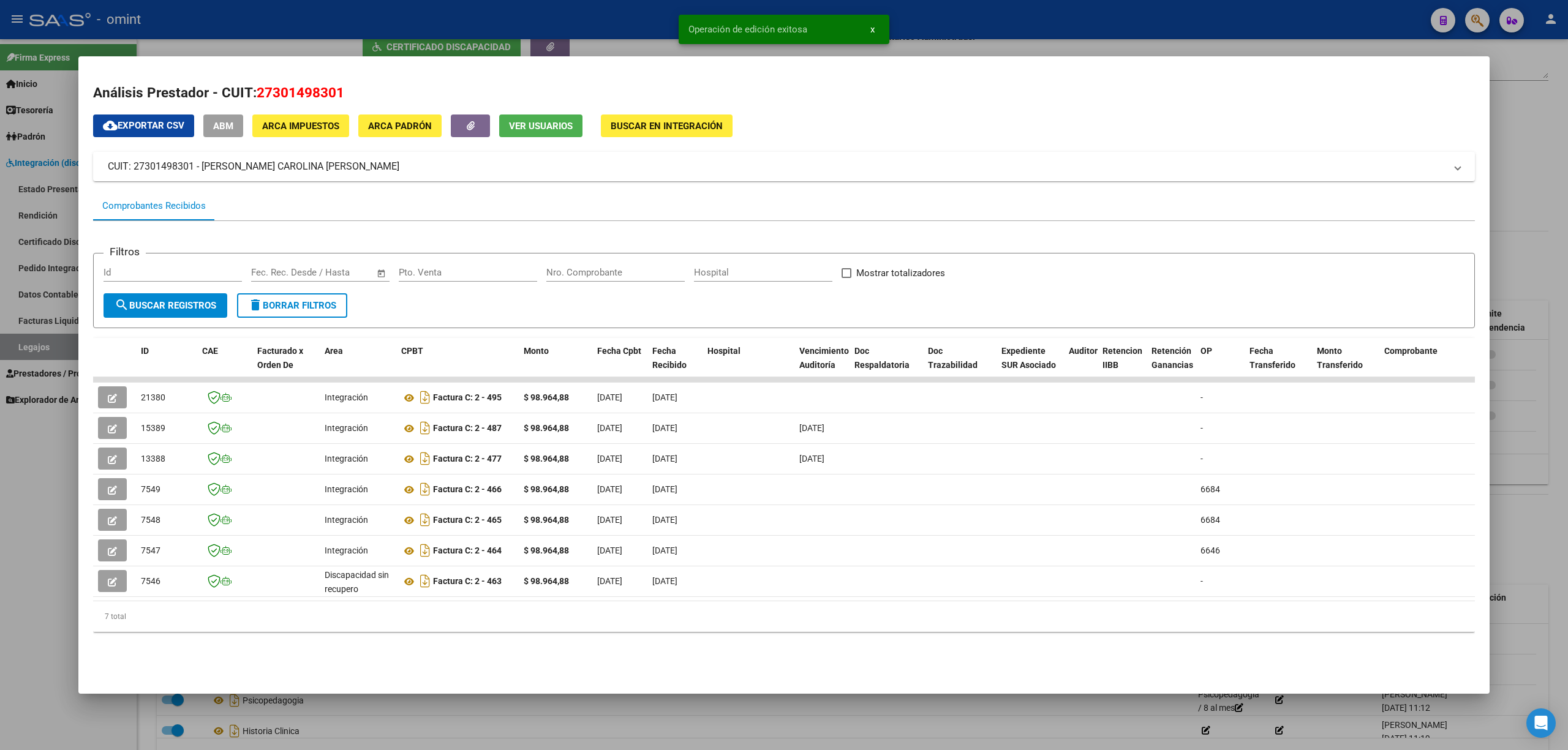
click at [500, 1] on div at bounding box center [784, 375] width 1568 height 750
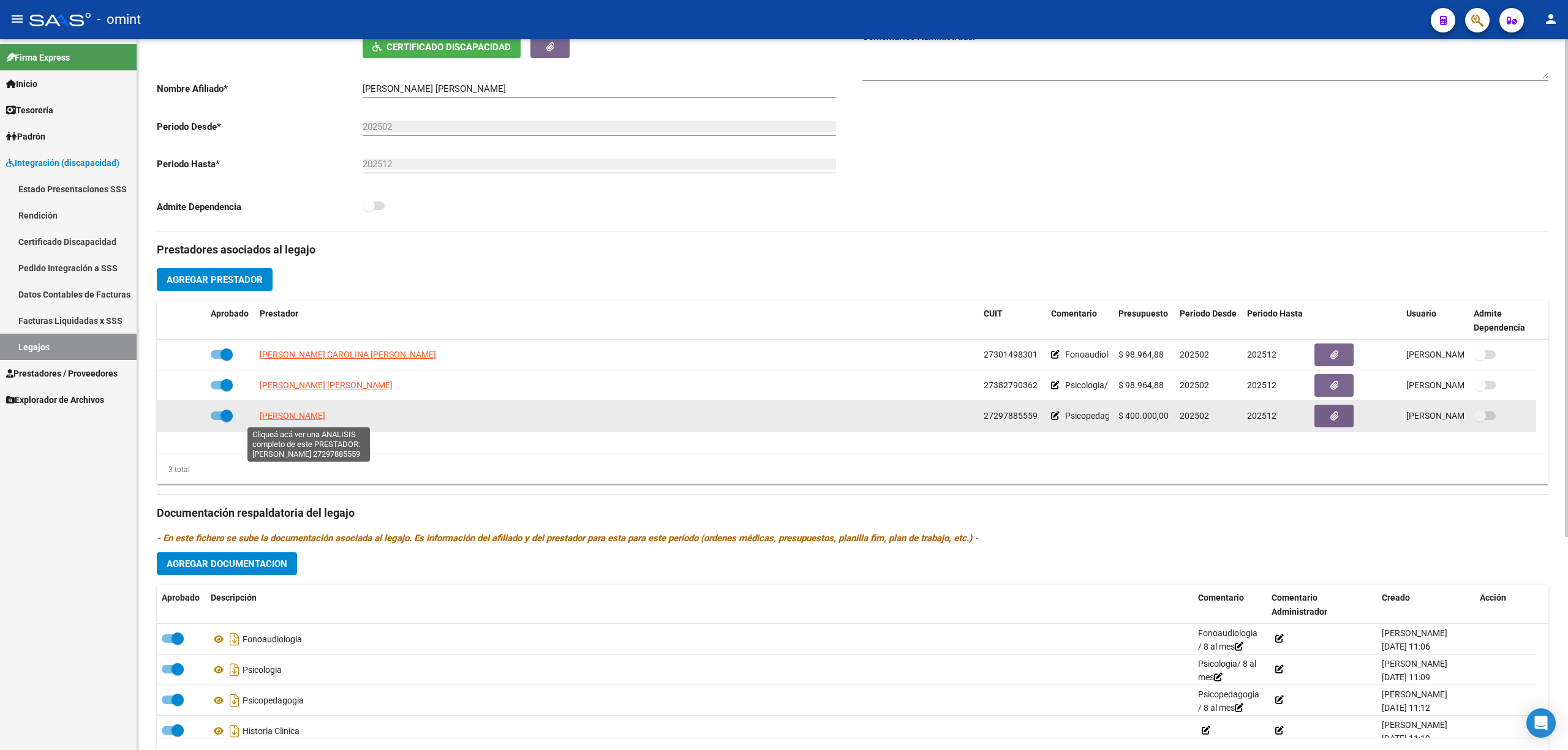
click at [295, 417] on span "[PERSON_NAME]" at bounding box center [292, 416] width 66 height 10
type textarea "27297885559"
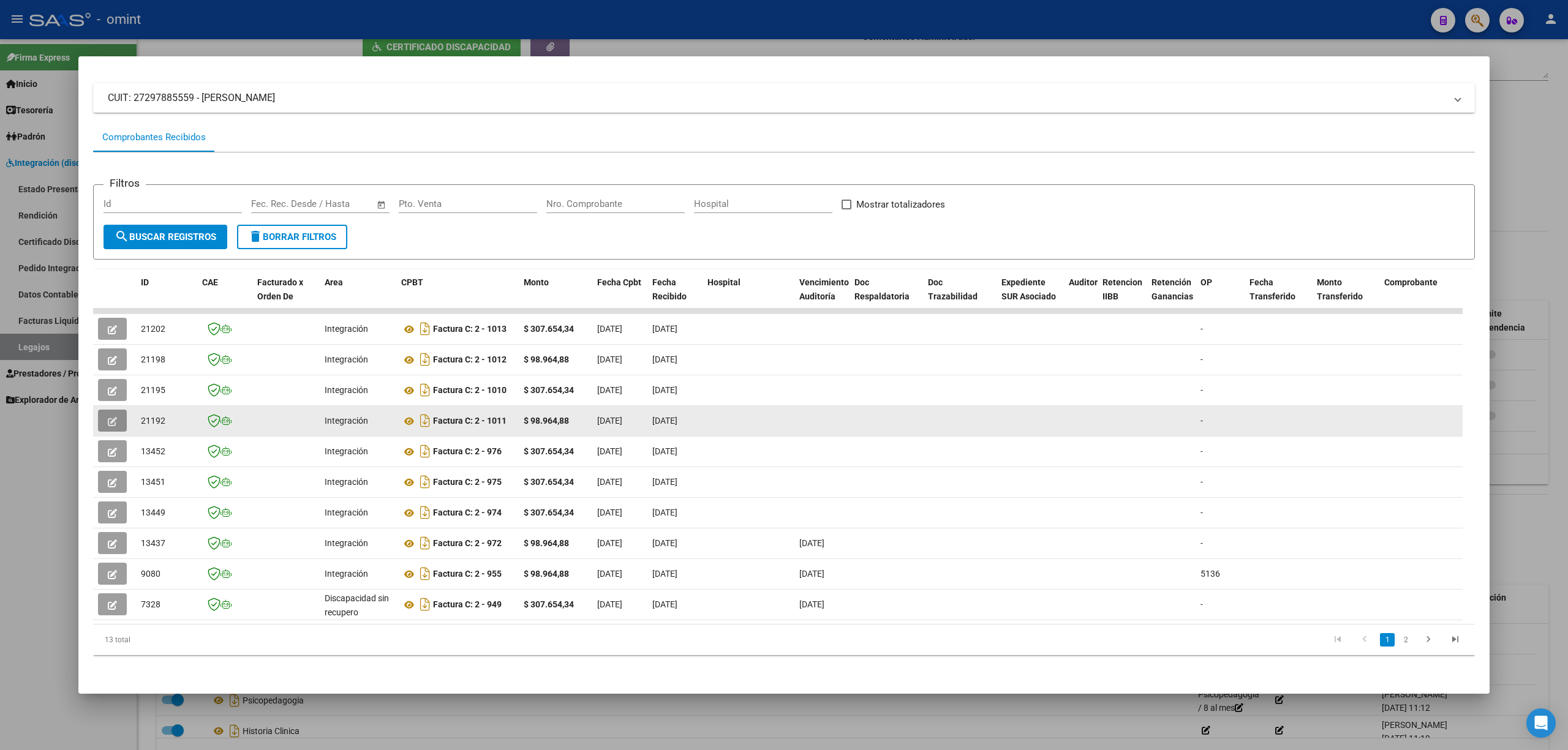
click at [109, 417] on icon "button" at bounding box center [112, 421] width 9 height 9
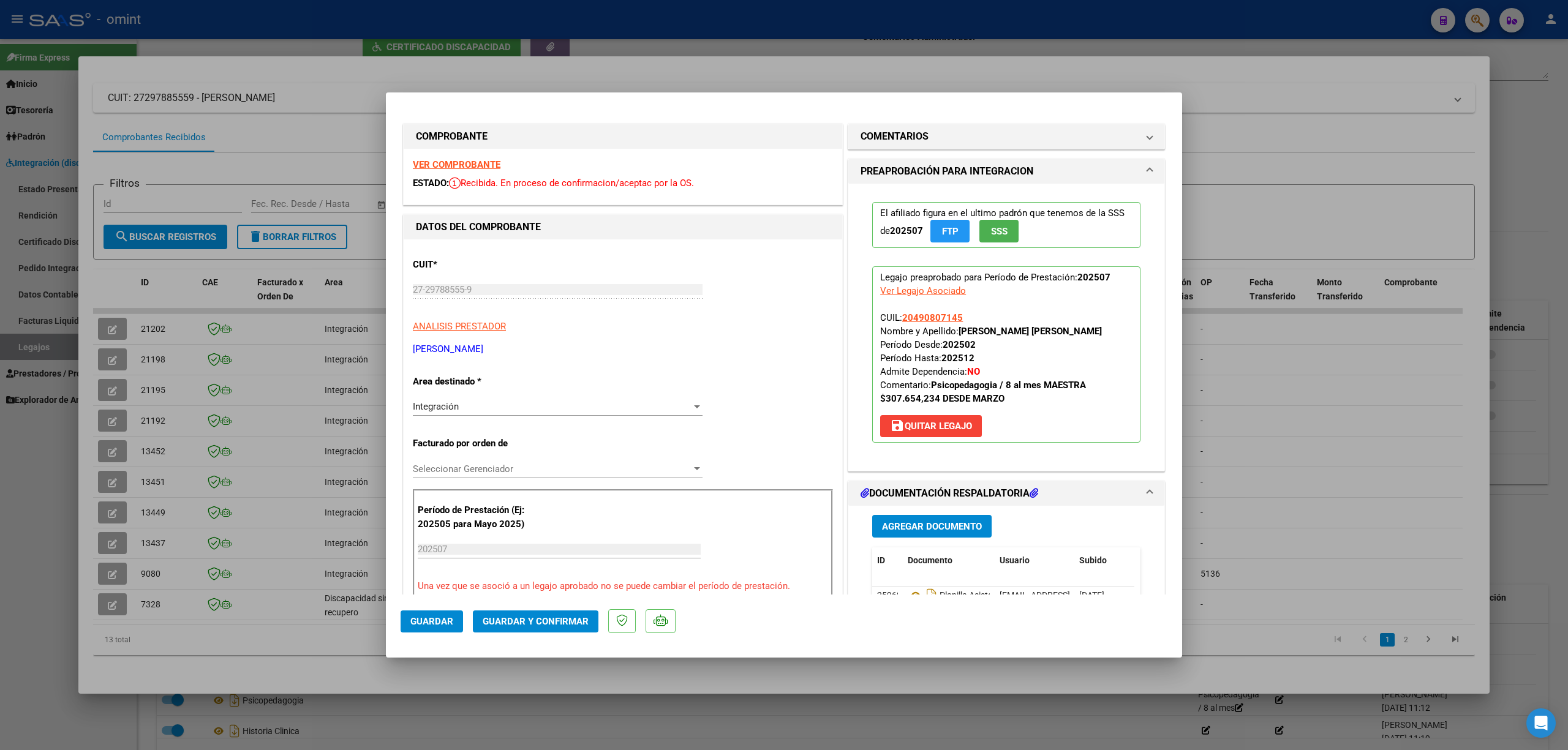
click at [470, 168] on strong "VER COMPROBANTE" at bounding box center [457, 165] width 88 height 11
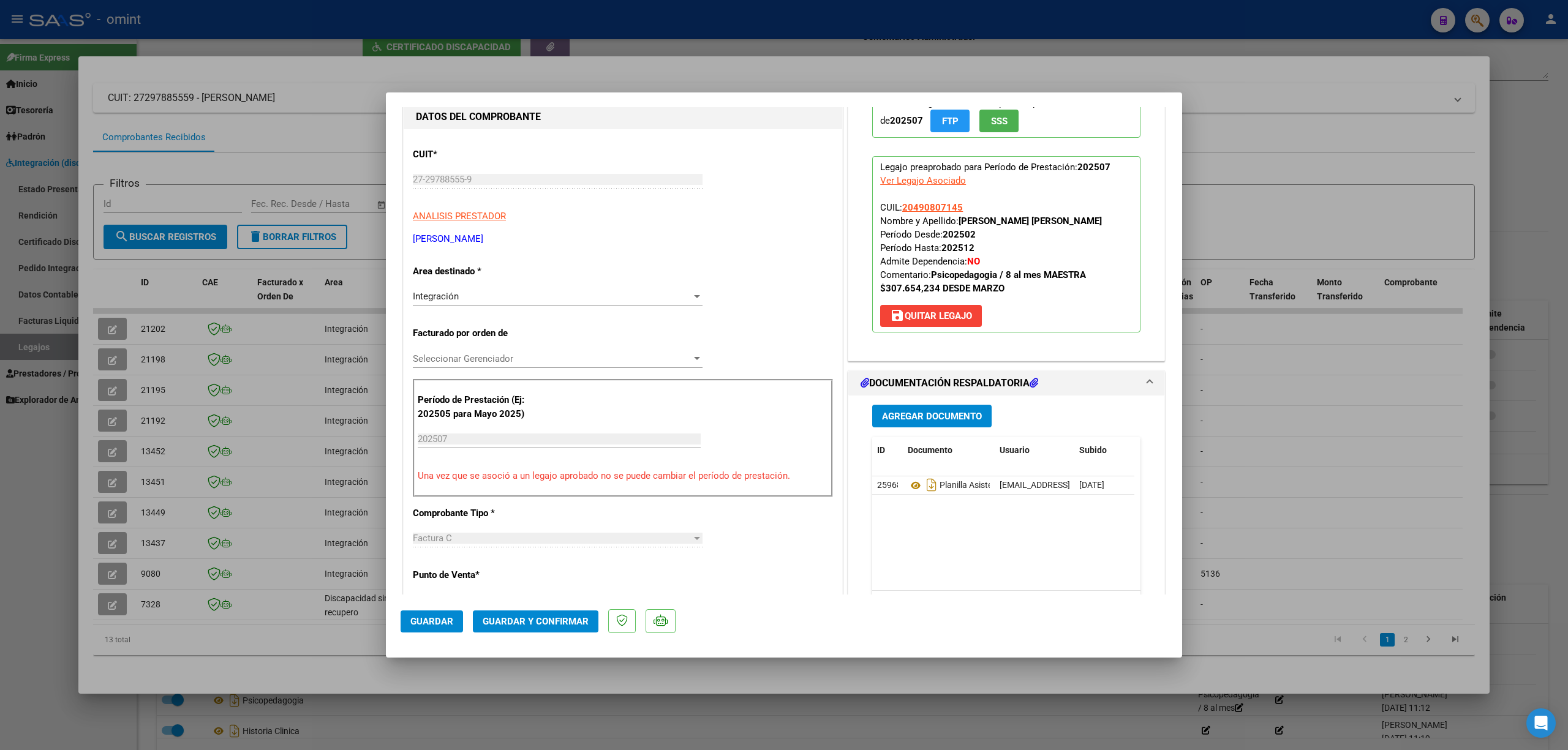
scroll to position [81, 0]
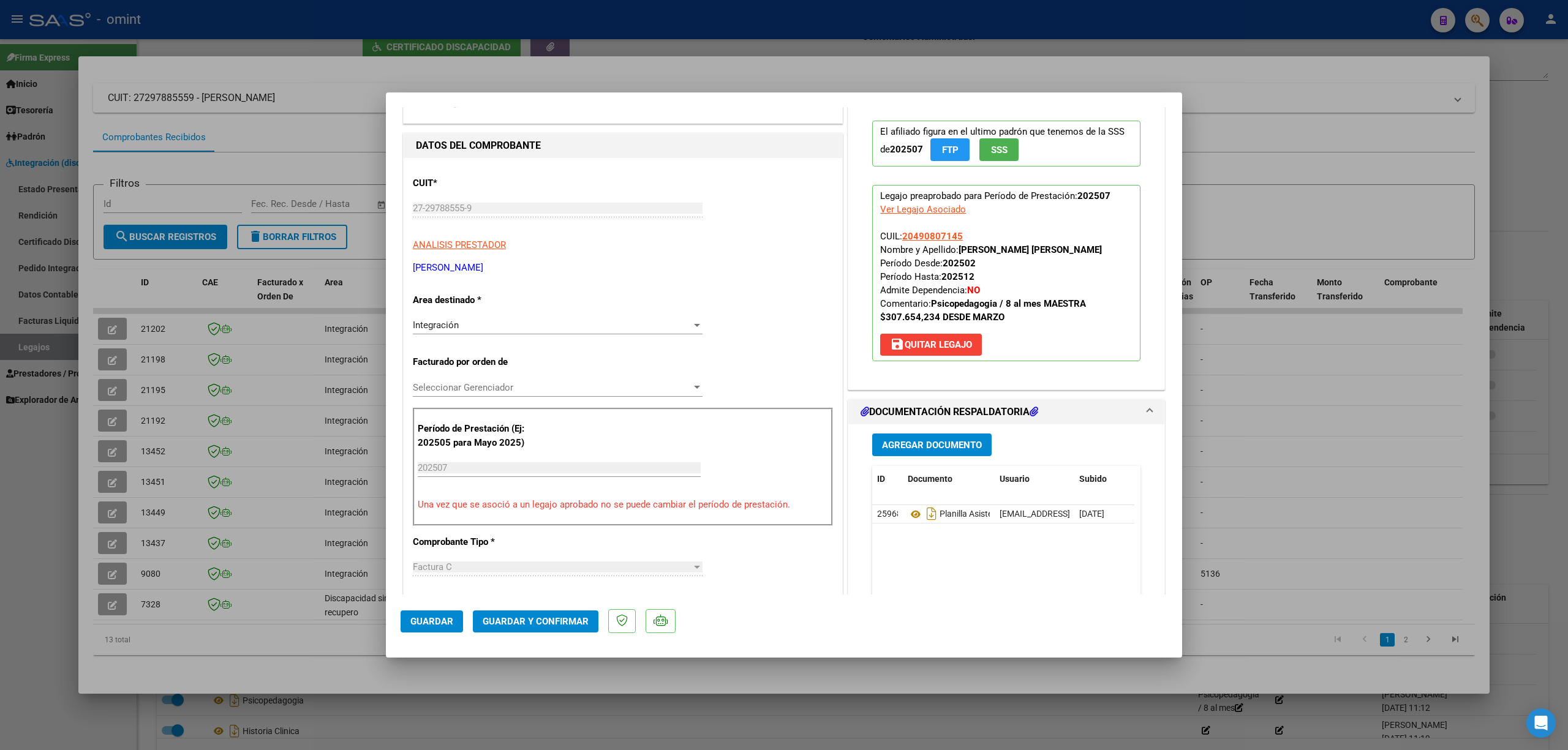
click at [533, 623] on span "Guardar y Confirmar" at bounding box center [535, 621] width 106 height 11
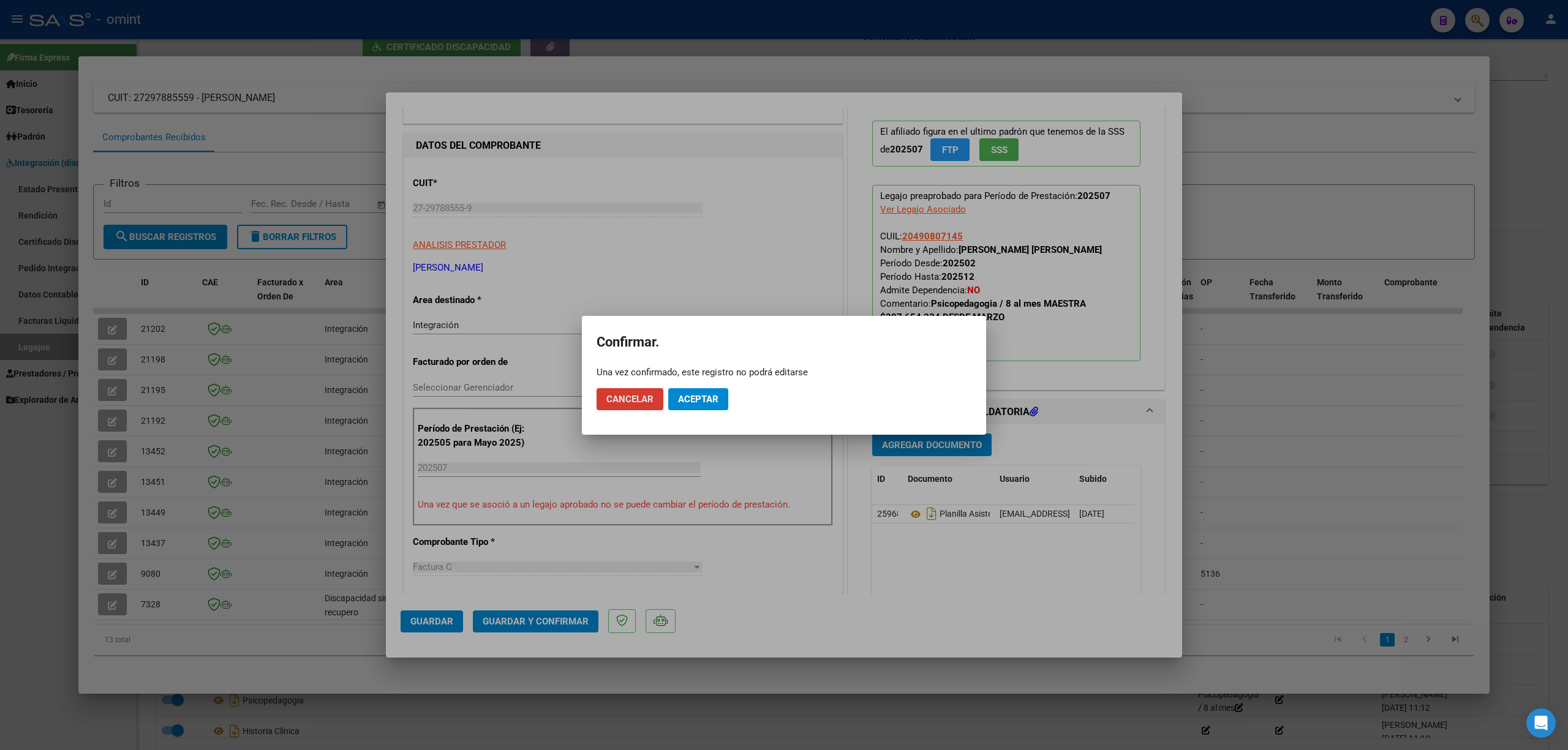
click at [702, 397] on span "Aceptar" at bounding box center [698, 399] width 41 height 11
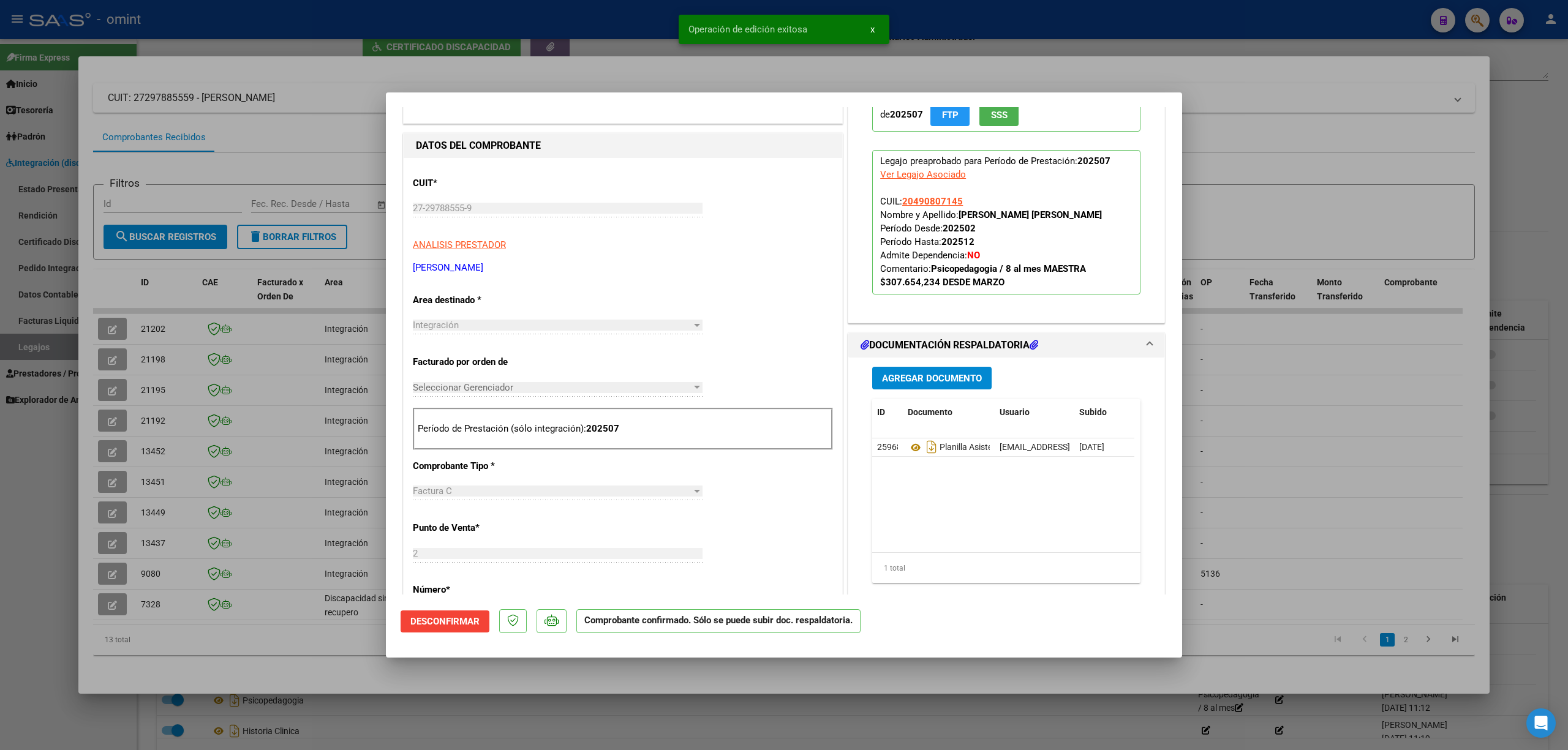
click at [156, 407] on div at bounding box center [784, 375] width 1568 height 750
type input "$ 0,00"
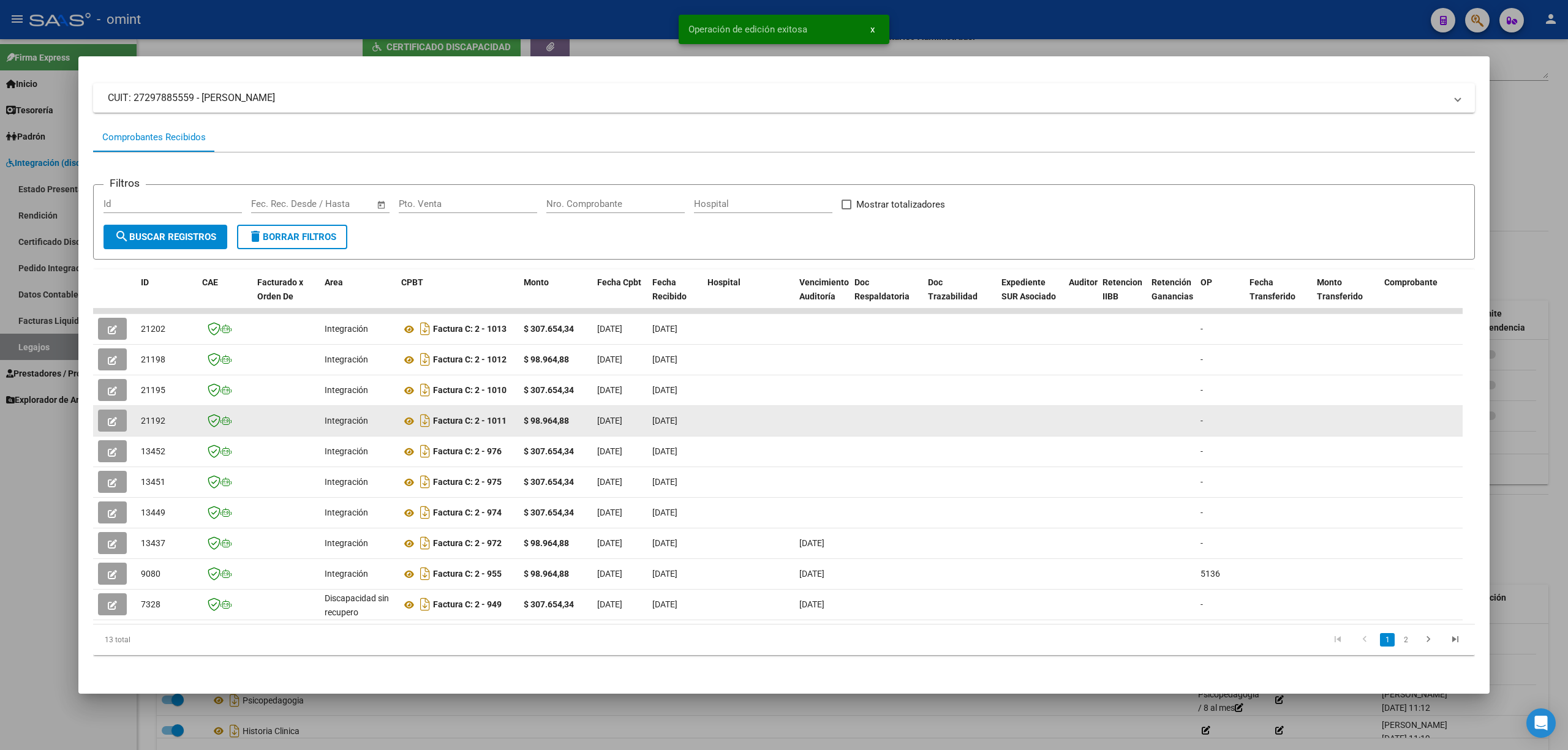
click at [151, 416] on span "21192" at bounding box center [153, 420] width 24 height 10
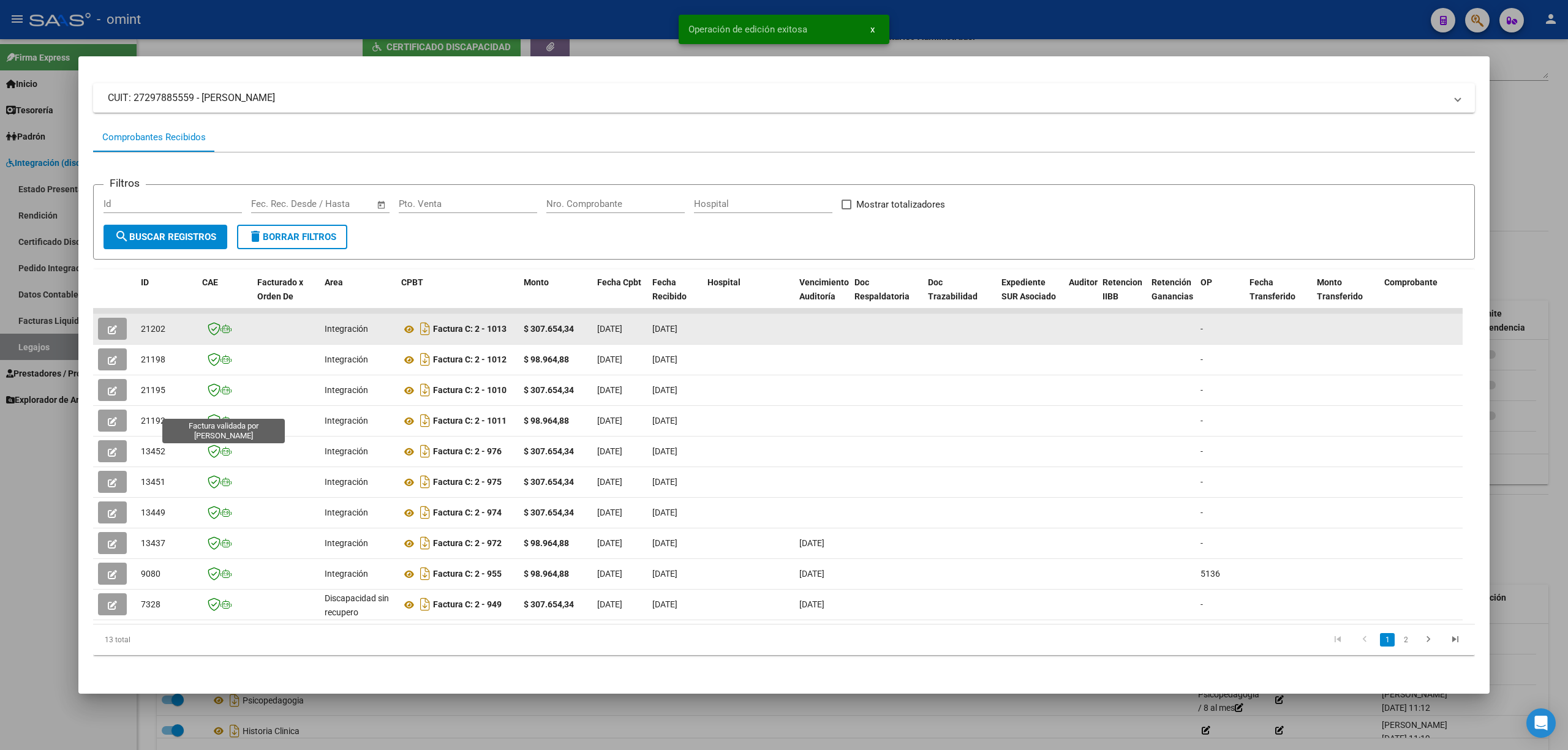
copy span "21192"
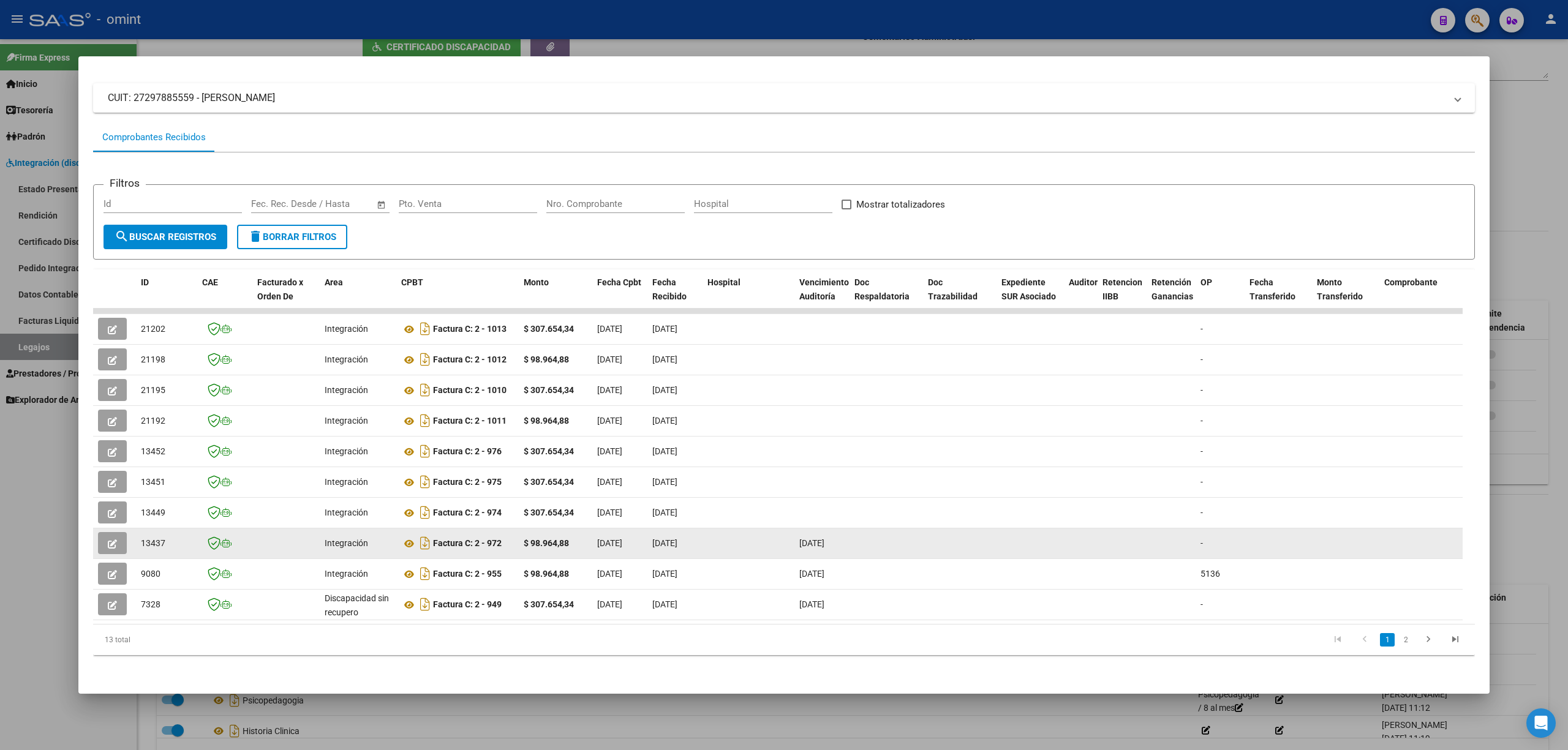
click at [119, 532] on button "button" at bounding box center [112, 544] width 29 height 22
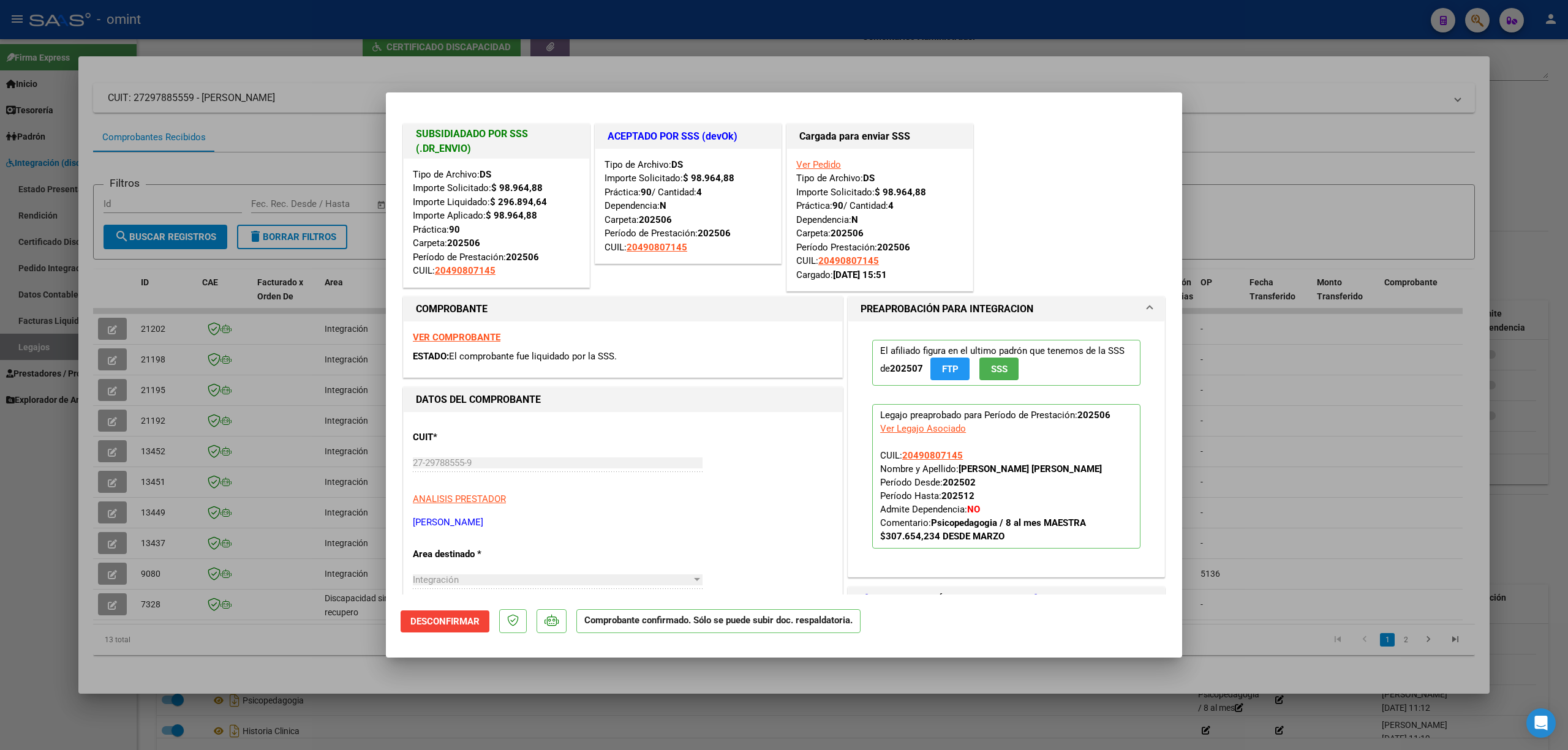
drag, startPoint x: 278, startPoint y: 79, endPoint x: 228, endPoint y: 156, distance: 91.8
click at [277, 79] on div at bounding box center [784, 375] width 1568 height 750
type input "$ 0,00"
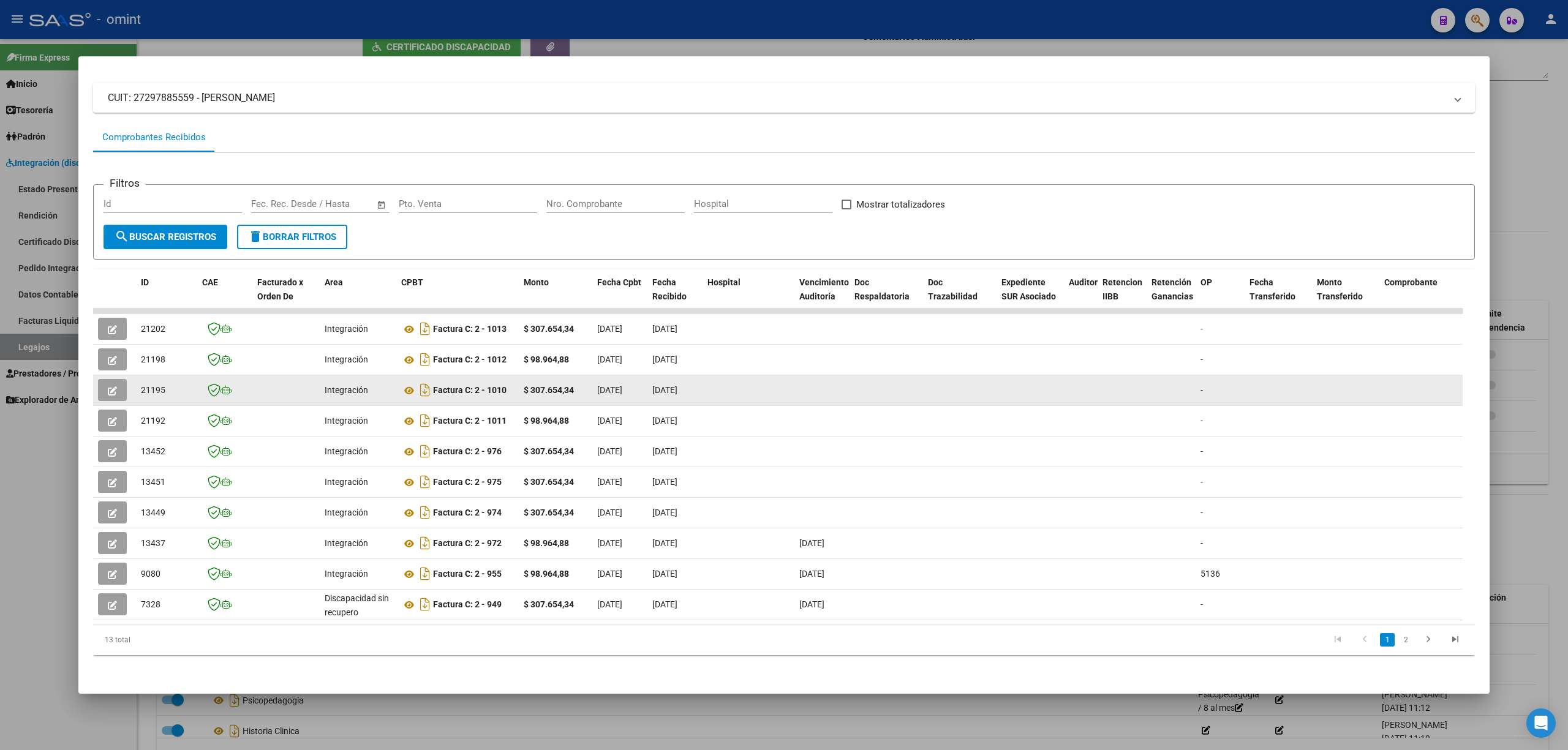
click at [107, 386] on icon "button" at bounding box center [112, 391] width 9 height 9
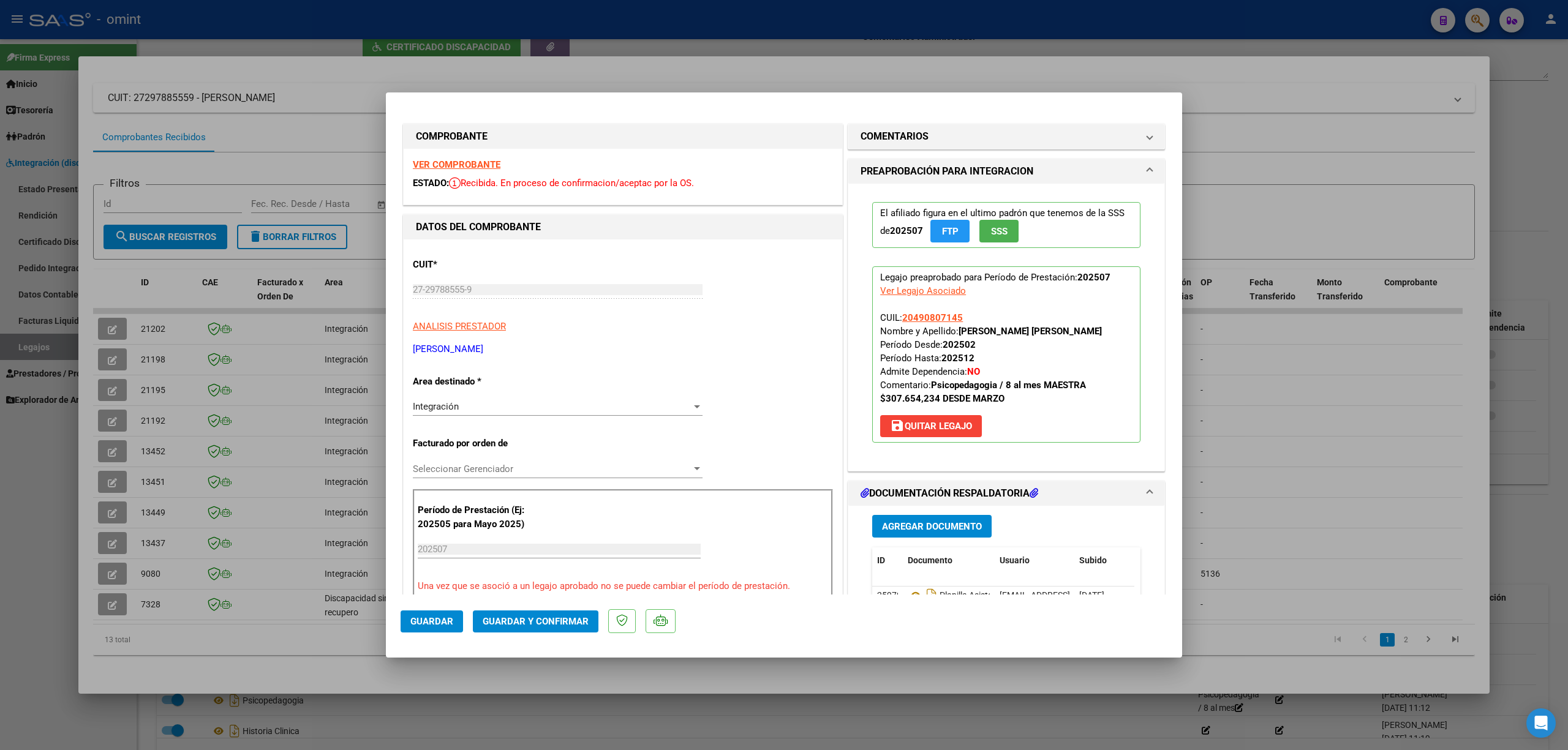
click at [449, 165] on strong "VER COMPROBANTE" at bounding box center [457, 165] width 88 height 11
click at [525, 618] on span "Guardar y Confirmar" at bounding box center [535, 621] width 106 height 11
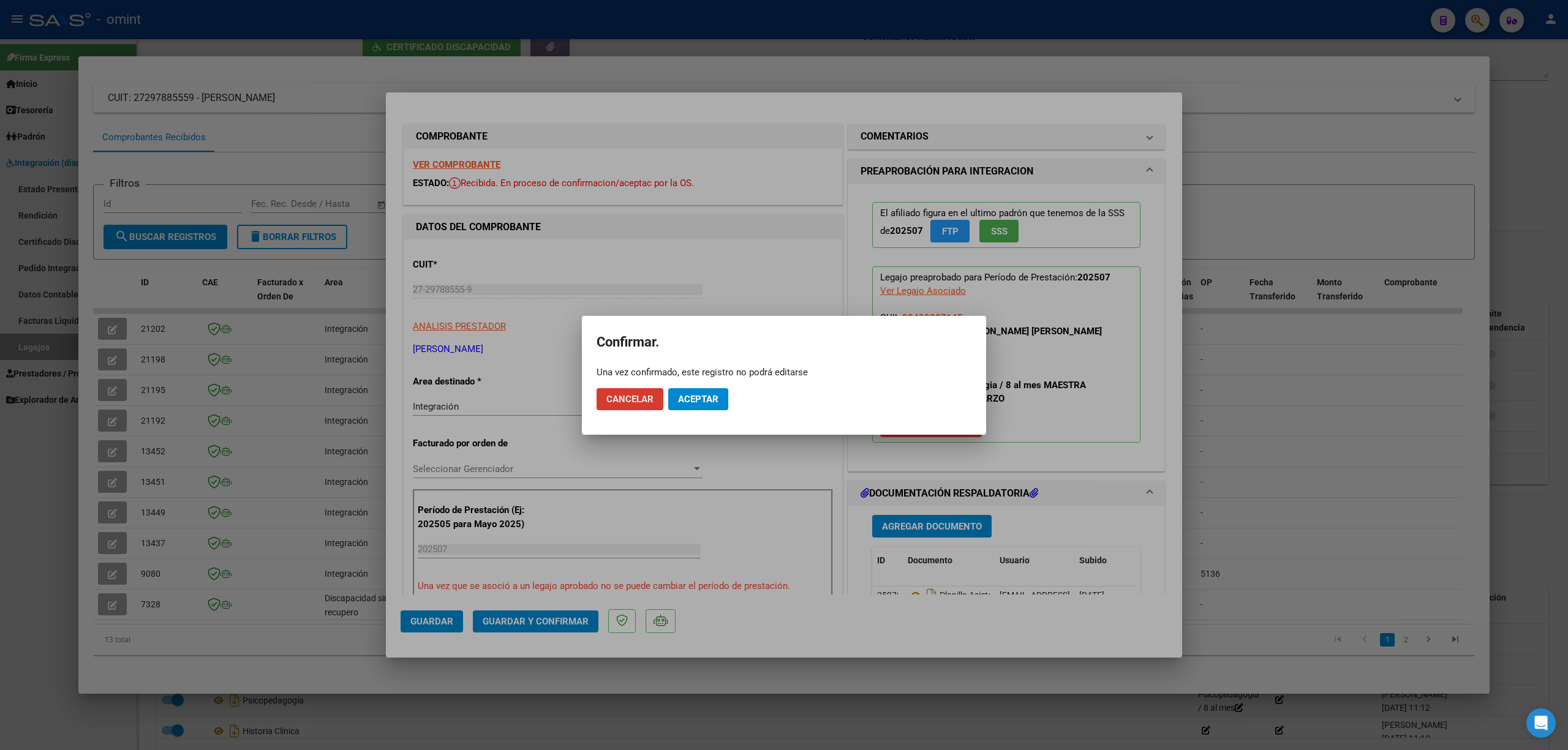
click at [703, 395] on span "Aceptar" at bounding box center [698, 399] width 41 height 11
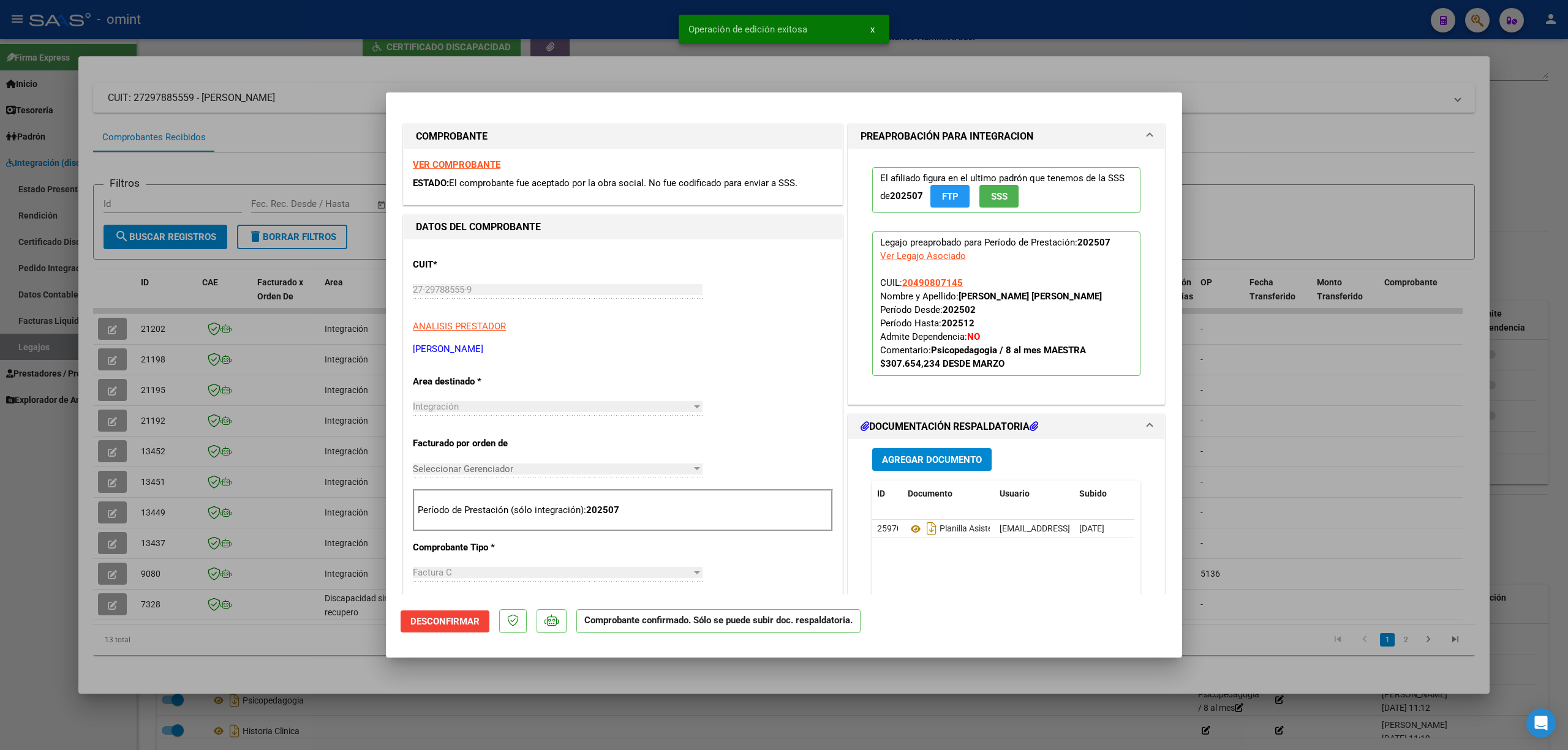
click at [141, 375] on div at bounding box center [784, 375] width 1568 height 750
type input "$ 0,00"
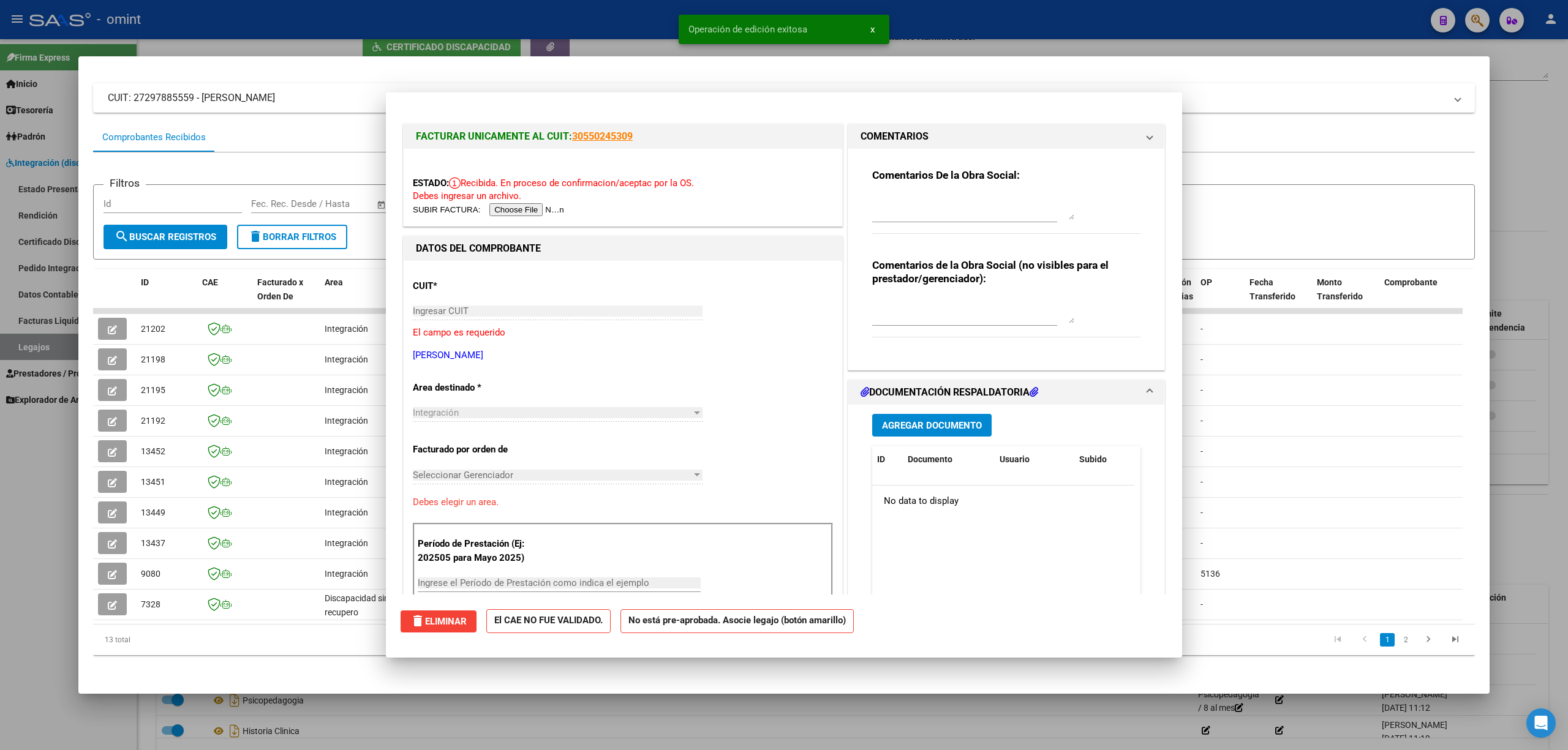
click at [141, 385] on span "21195" at bounding box center [153, 390] width 24 height 10
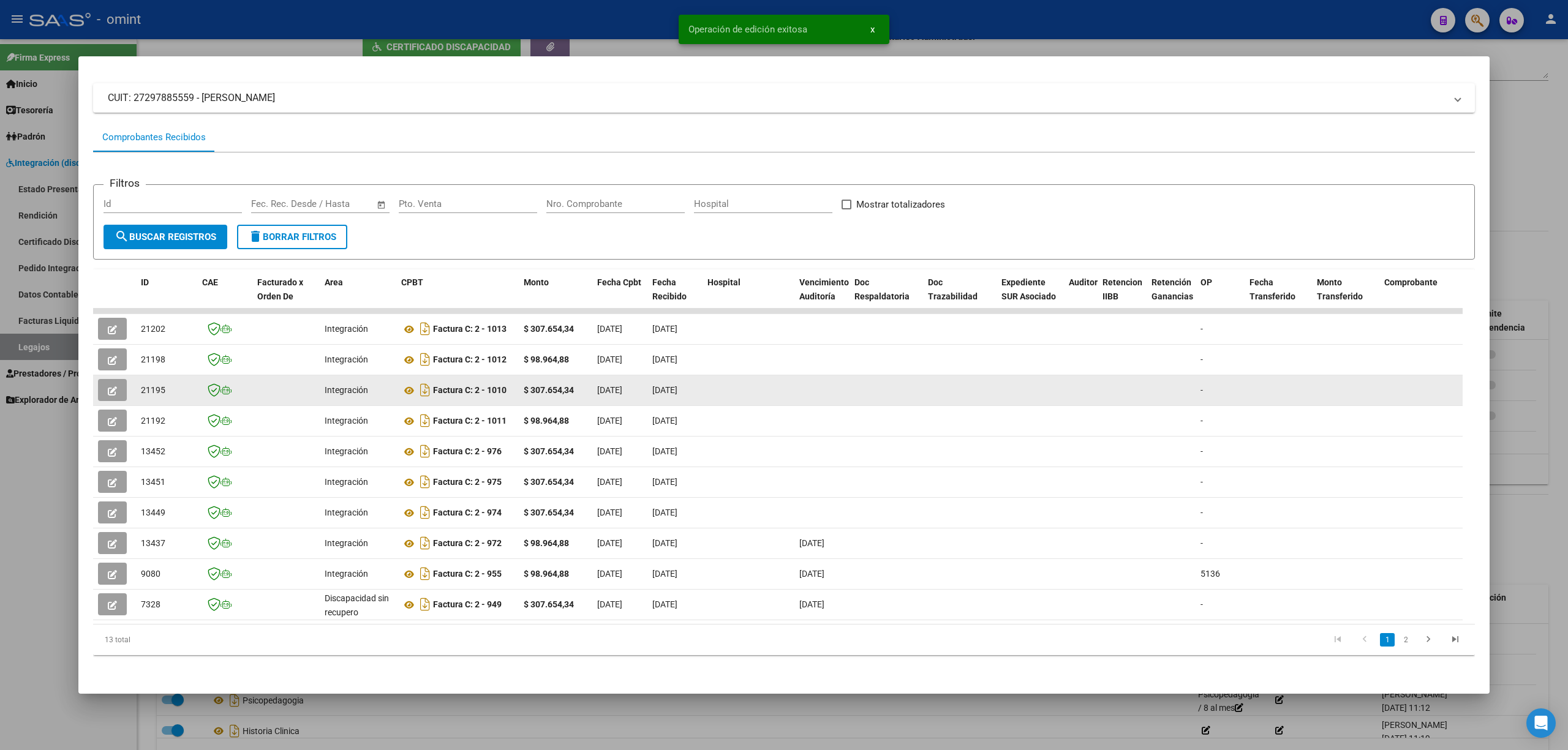
copy span "21195"
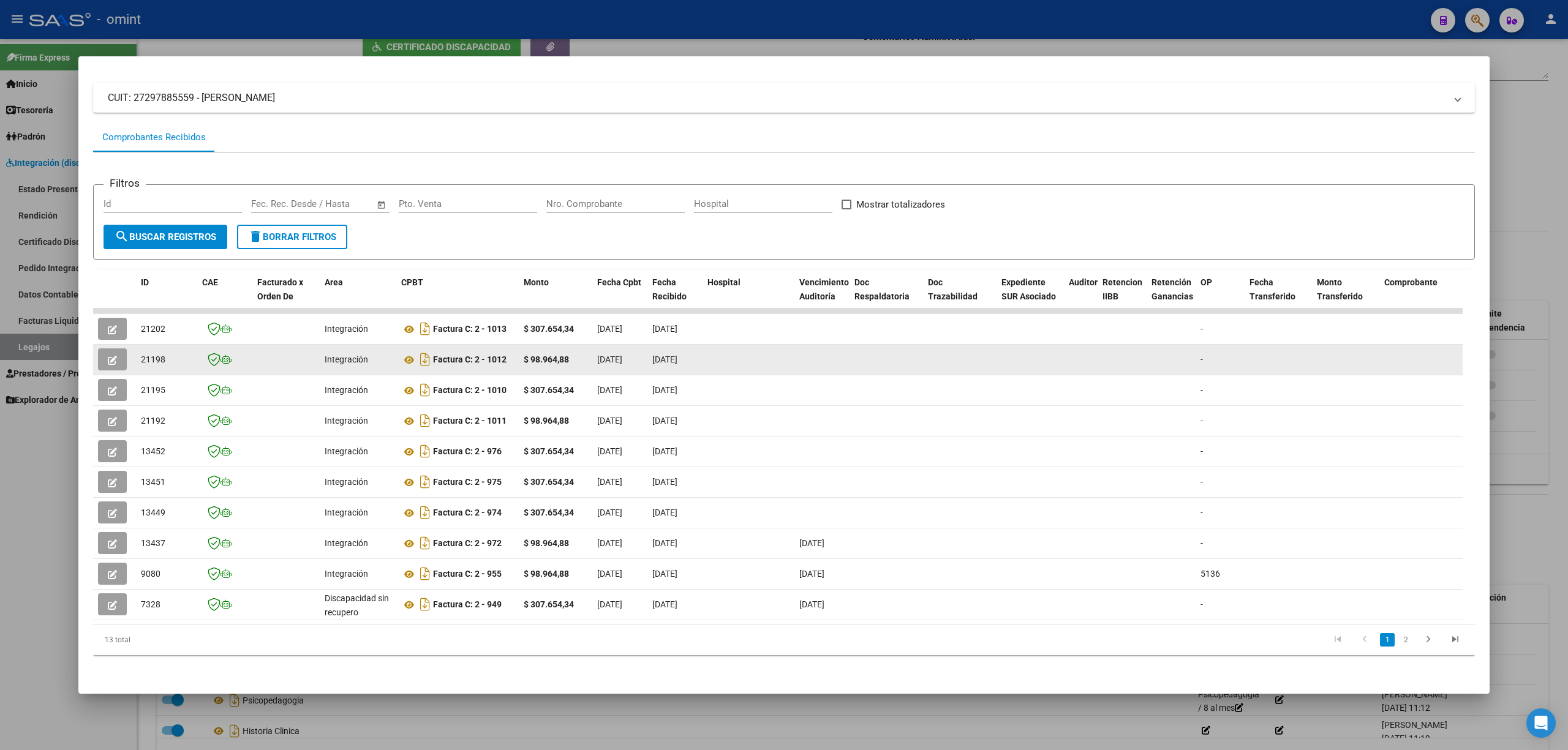
click at [155, 355] on span "21198" at bounding box center [153, 359] width 24 height 10
click at [111, 356] on icon "button" at bounding box center [112, 360] width 9 height 9
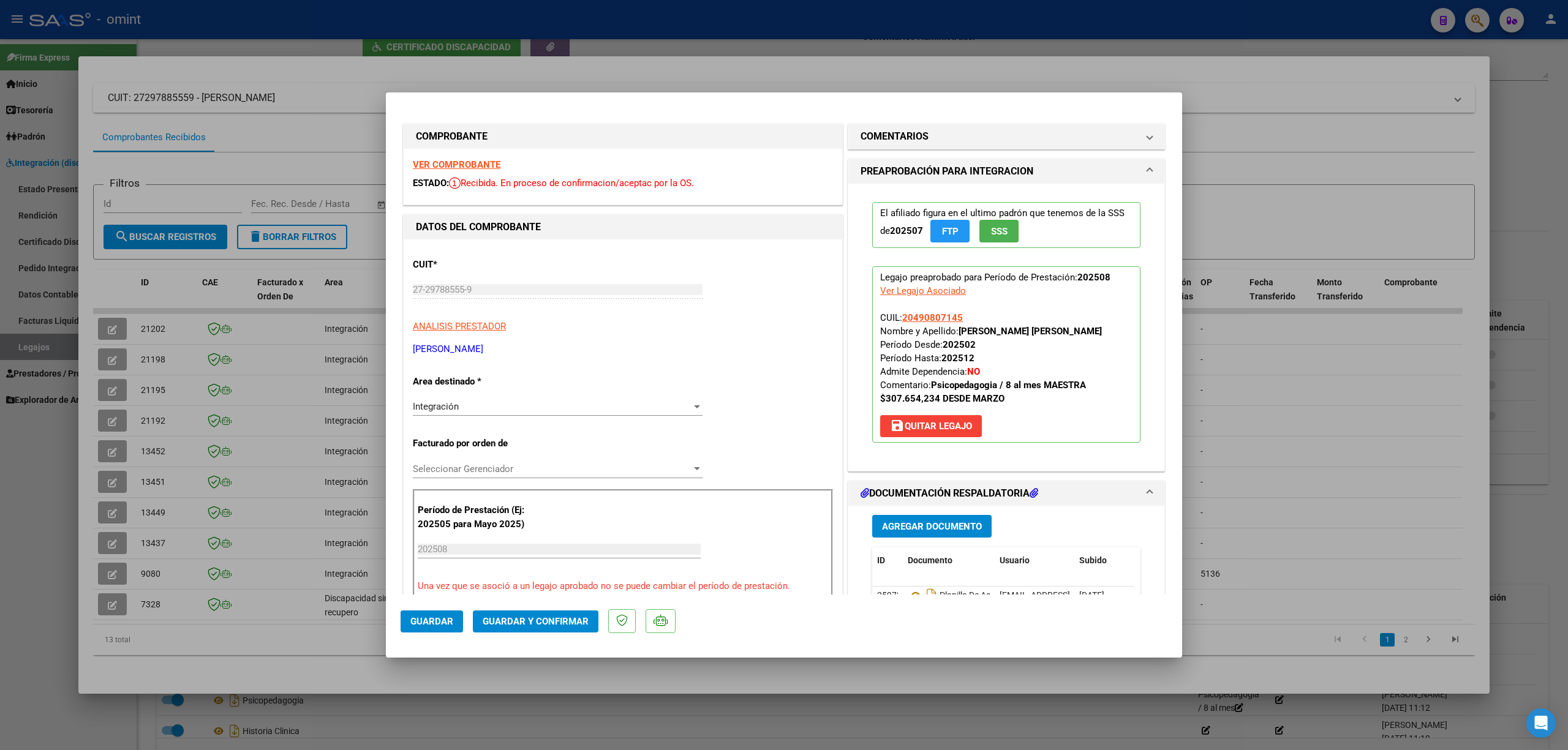
click at [464, 160] on strong "VER COMPROBANTE" at bounding box center [457, 165] width 88 height 11
click at [549, 626] on span "Guardar y Confirmar" at bounding box center [535, 621] width 106 height 11
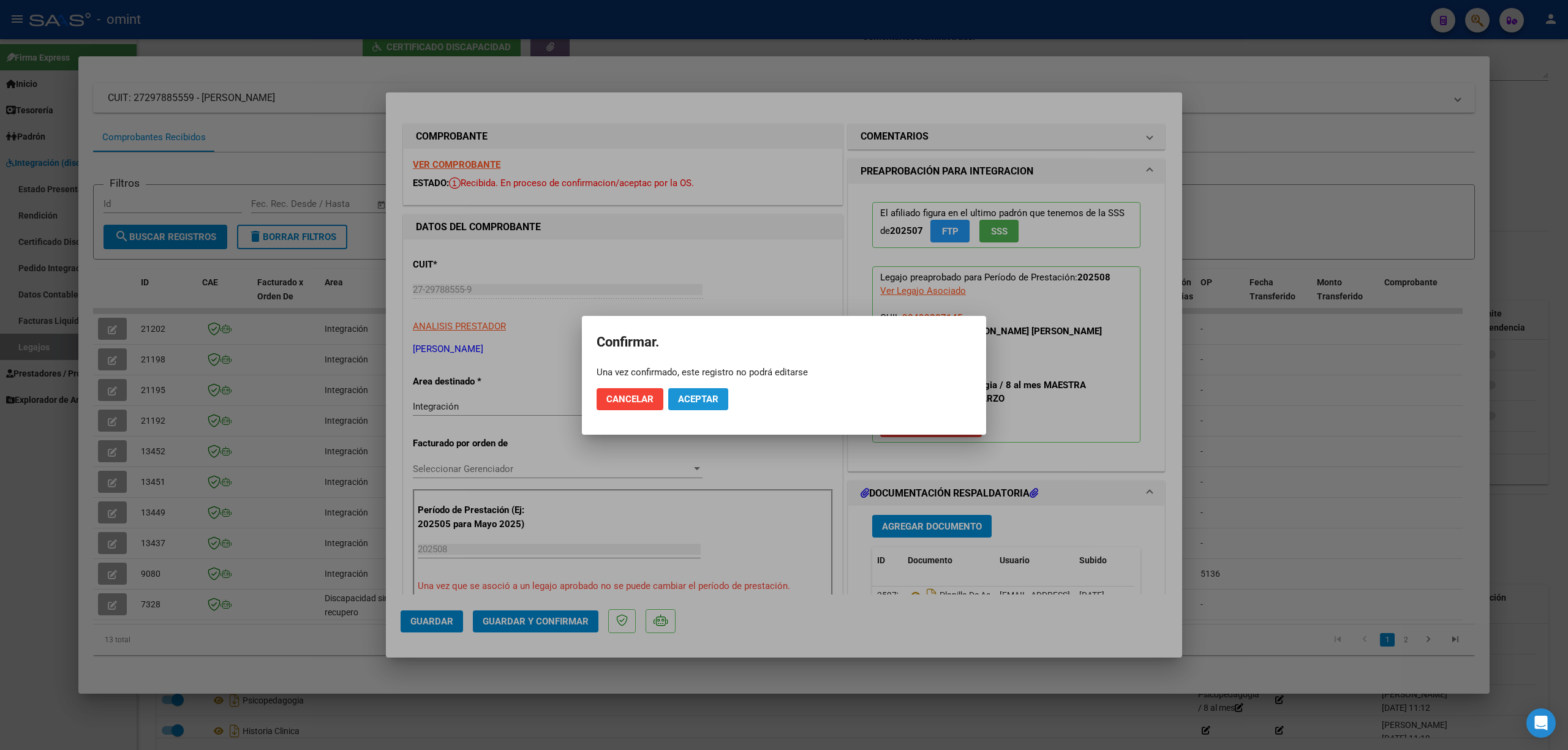
click at [704, 398] on span "Aceptar" at bounding box center [698, 399] width 41 height 11
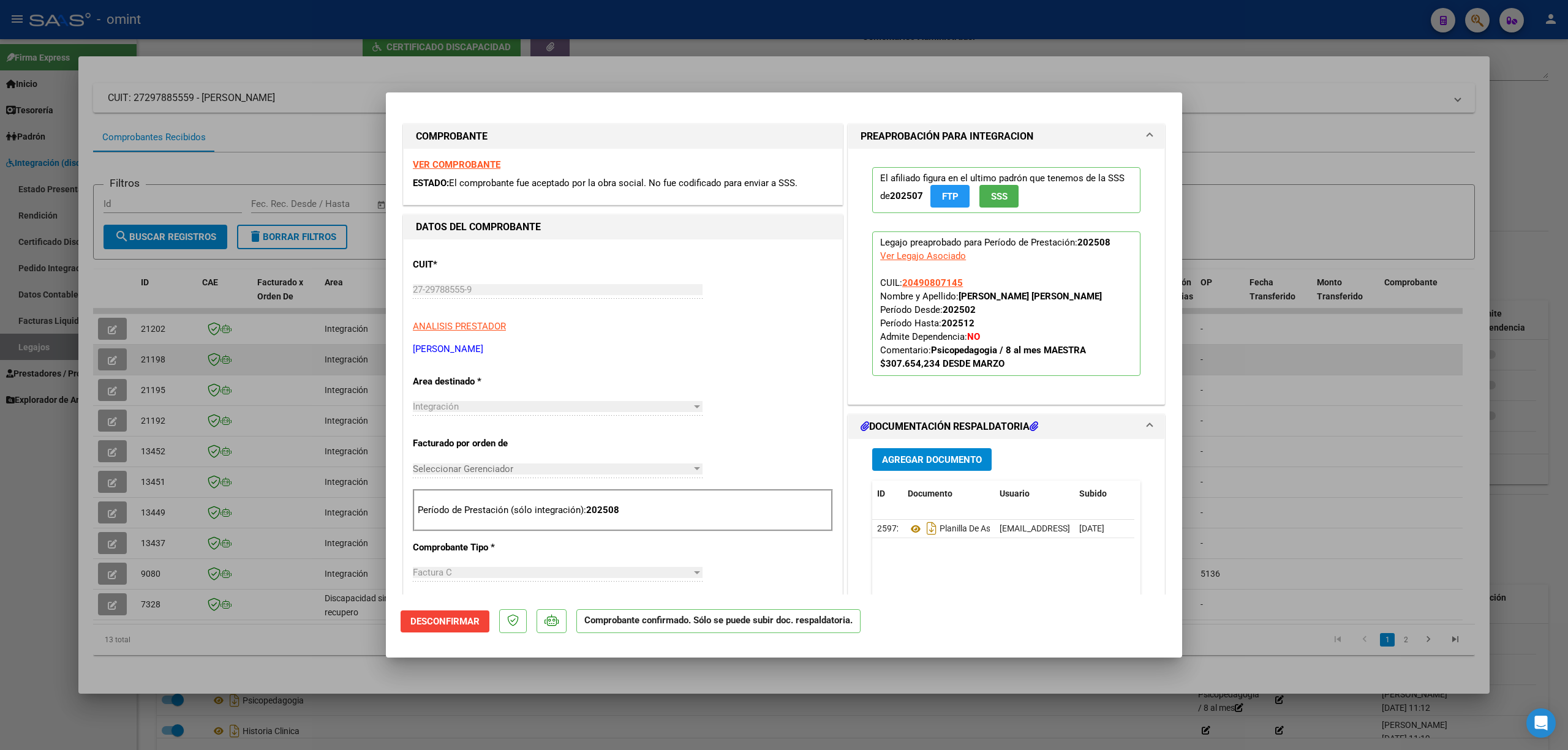
click at [320, 352] on div at bounding box center [784, 375] width 1568 height 750
type input "$ 0,00"
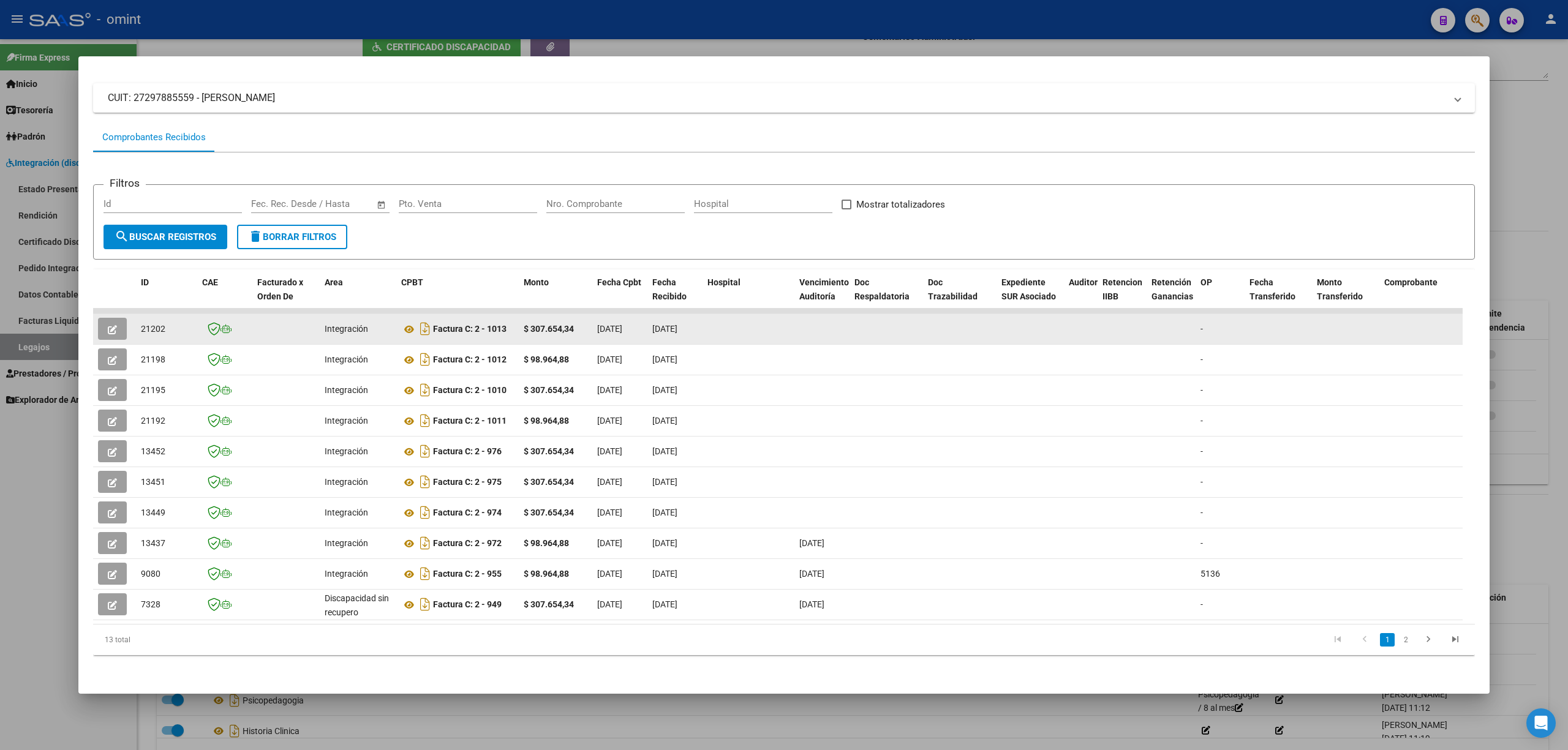
click at [157, 324] on span "21202" at bounding box center [153, 329] width 24 height 10
click at [104, 318] on button "button" at bounding box center [112, 329] width 29 height 22
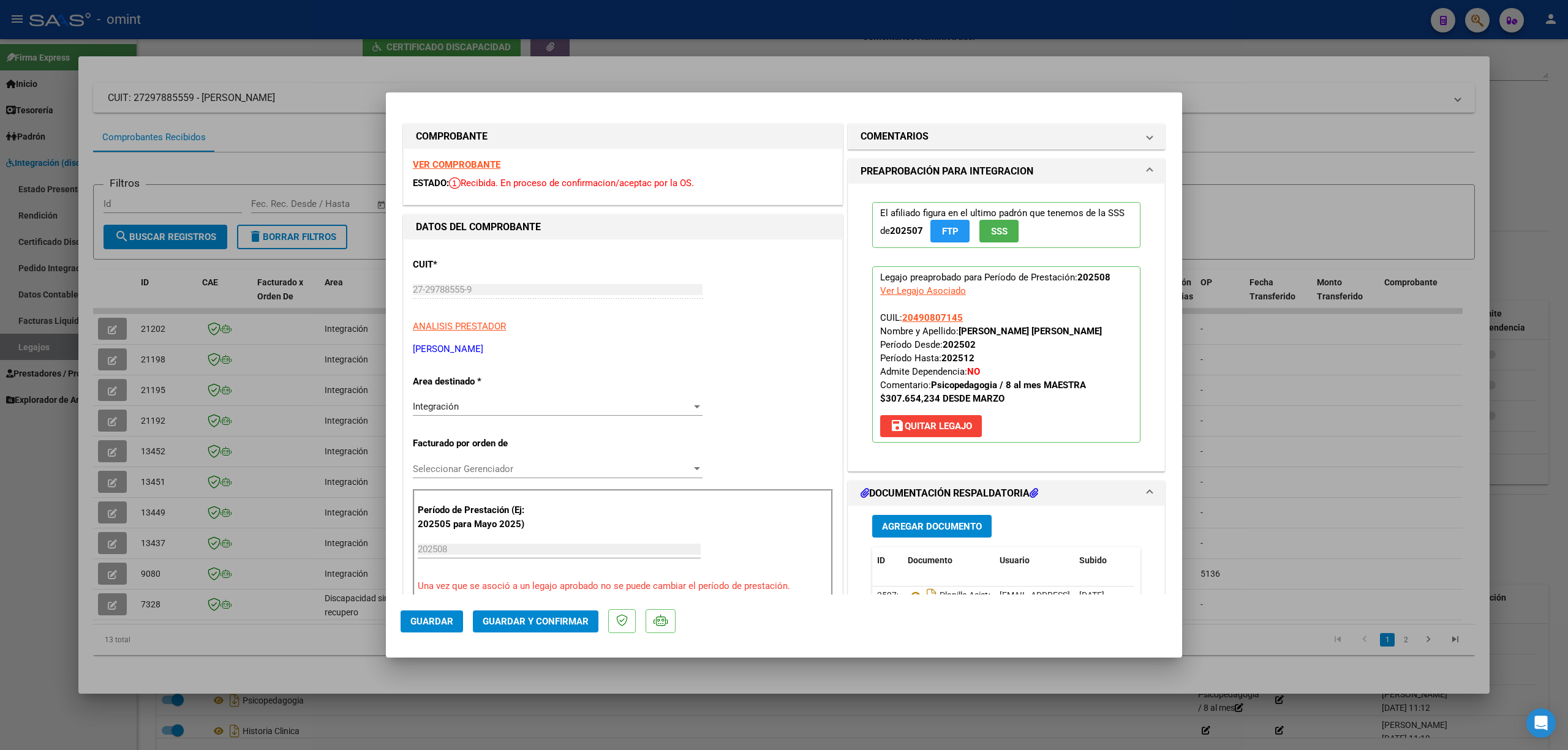
click at [441, 167] on strong "VER COMPROBANTE" at bounding box center [457, 165] width 88 height 11
click at [542, 625] on span "Guardar y Confirmar" at bounding box center [535, 621] width 106 height 11
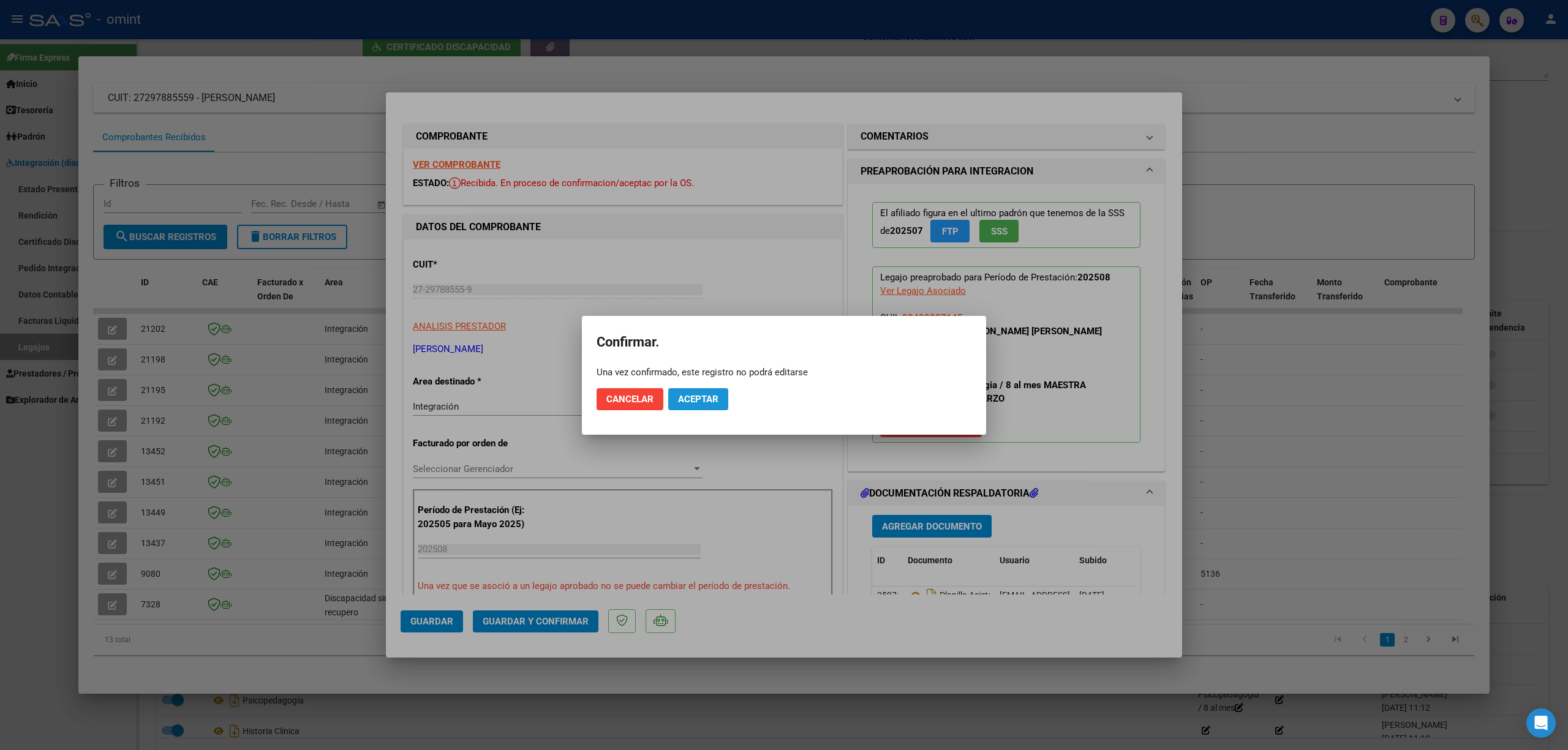
click at [714, 397] on span "Aceptar" at bounding box center [698, 399] width 41 height 11
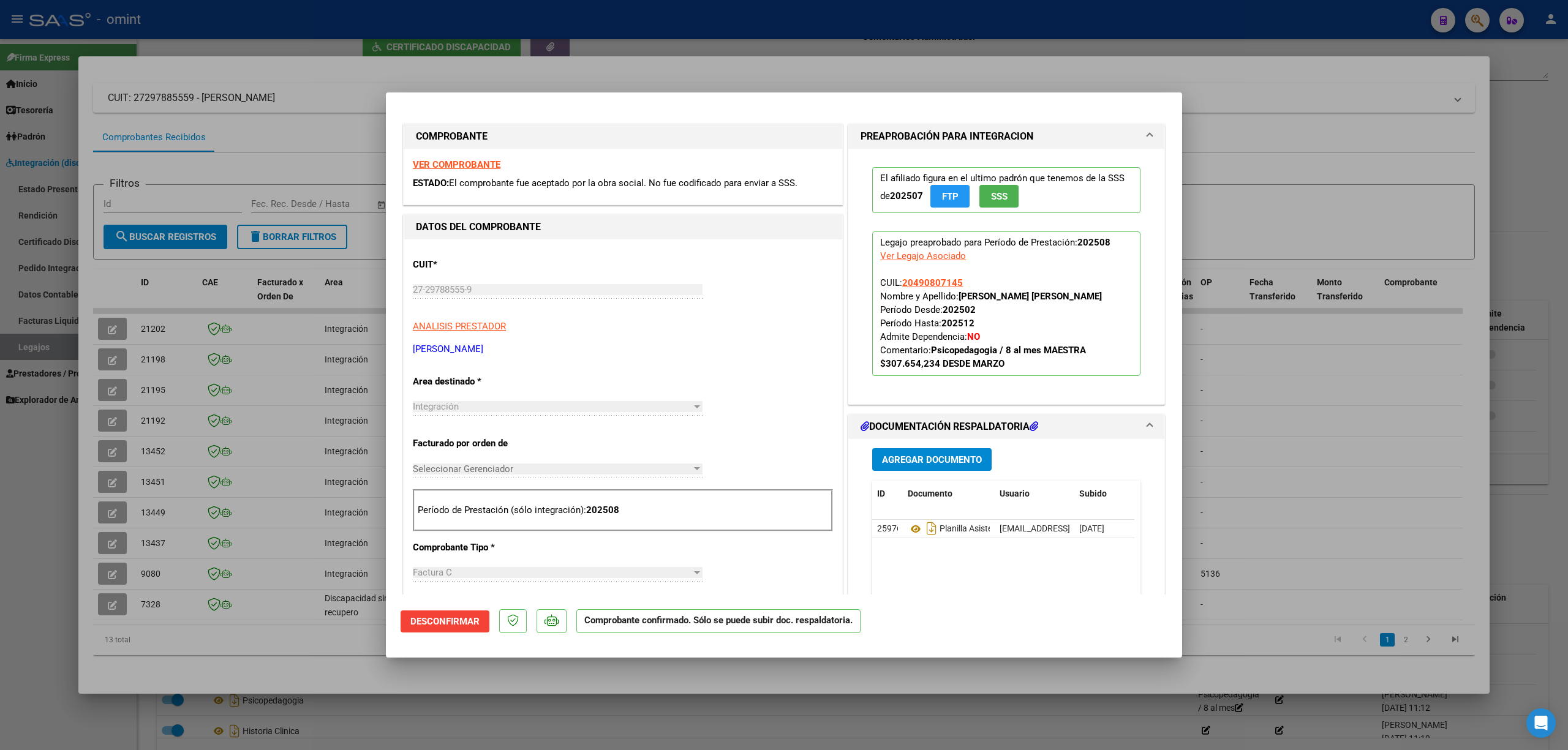
click at [304, 227] on div at bounding box center [784, 375] width 1568 height 750
type input "$ 0,00"
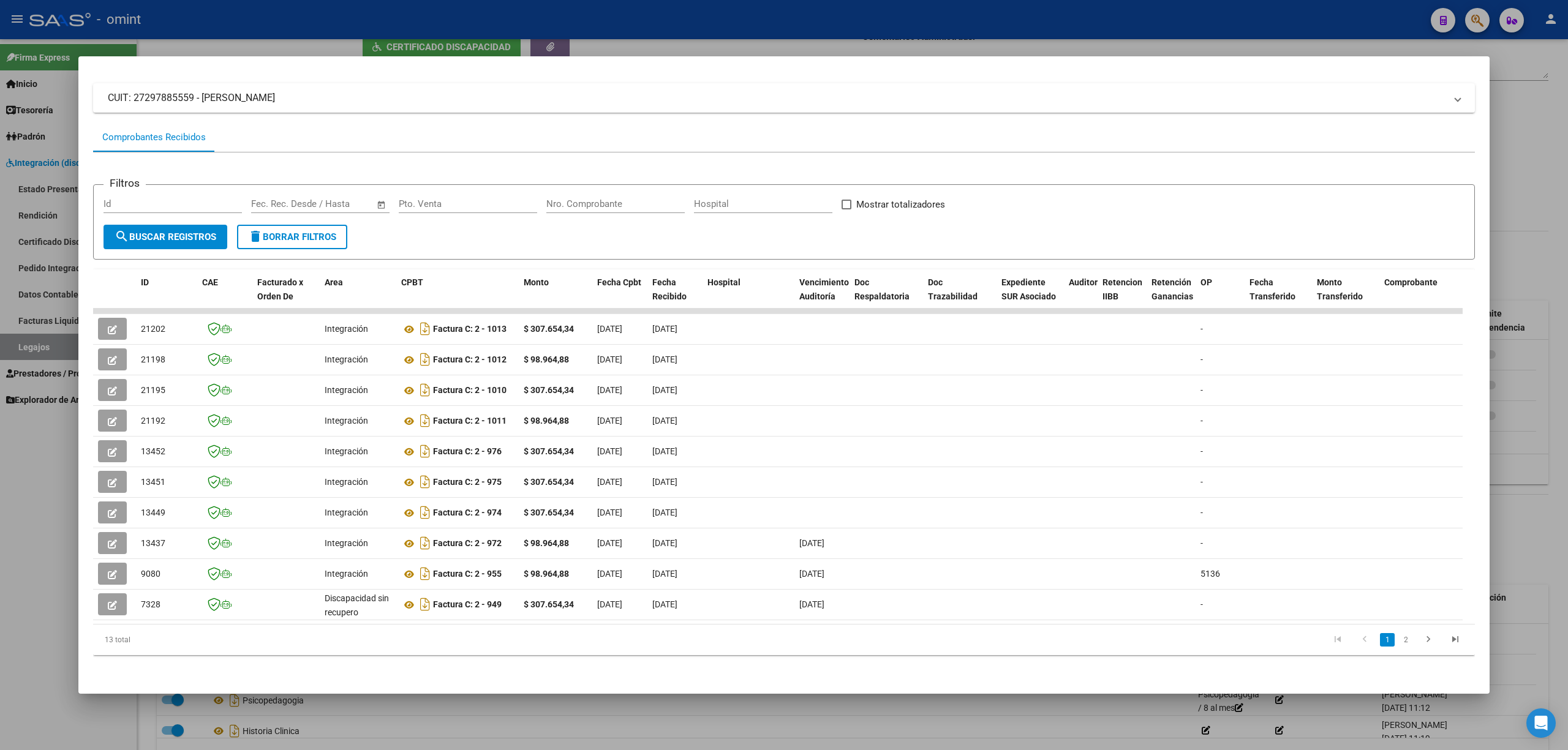
click at [250, 20] on div at bounding box center [784, 375] width 1568 height 750
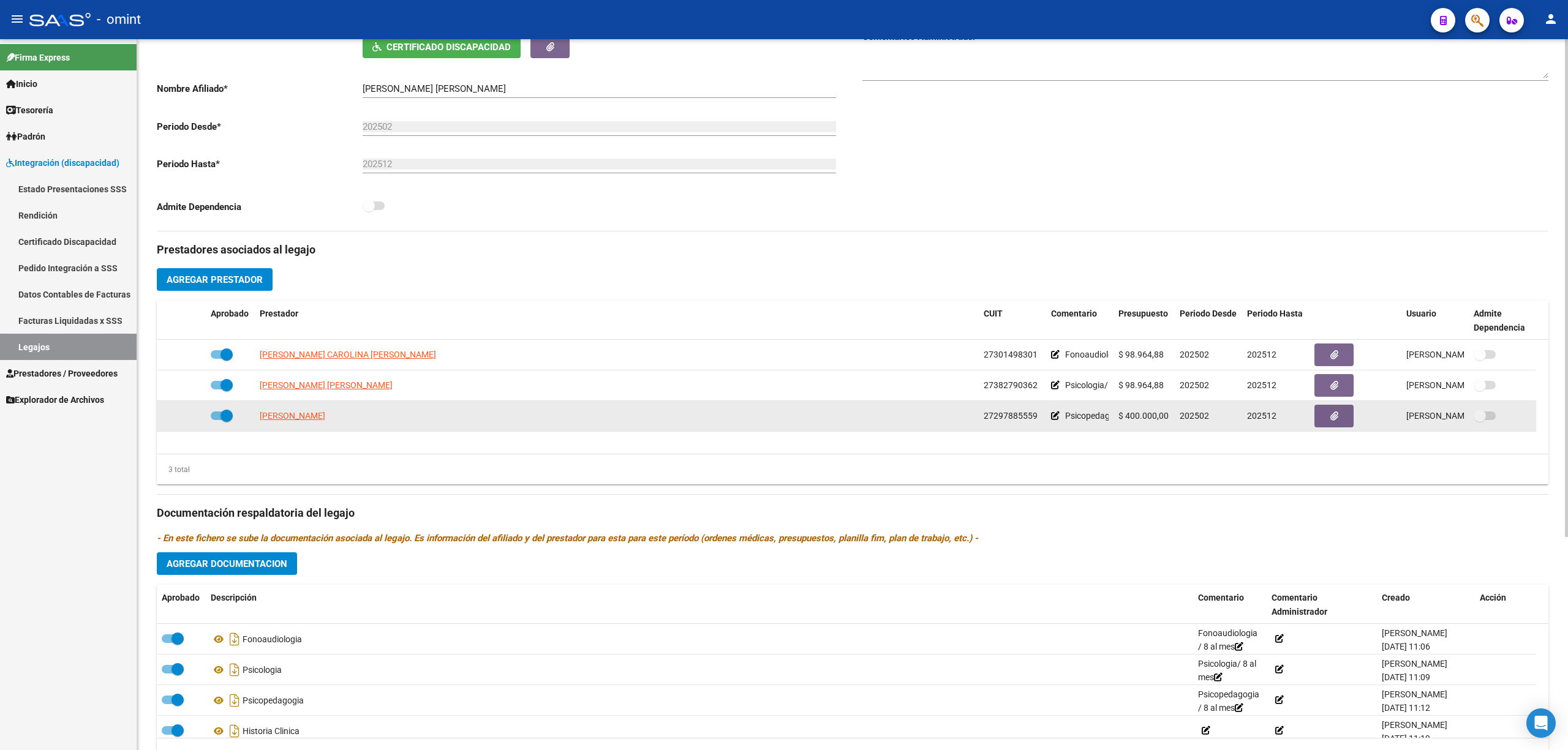
scroll to position [304, 0]
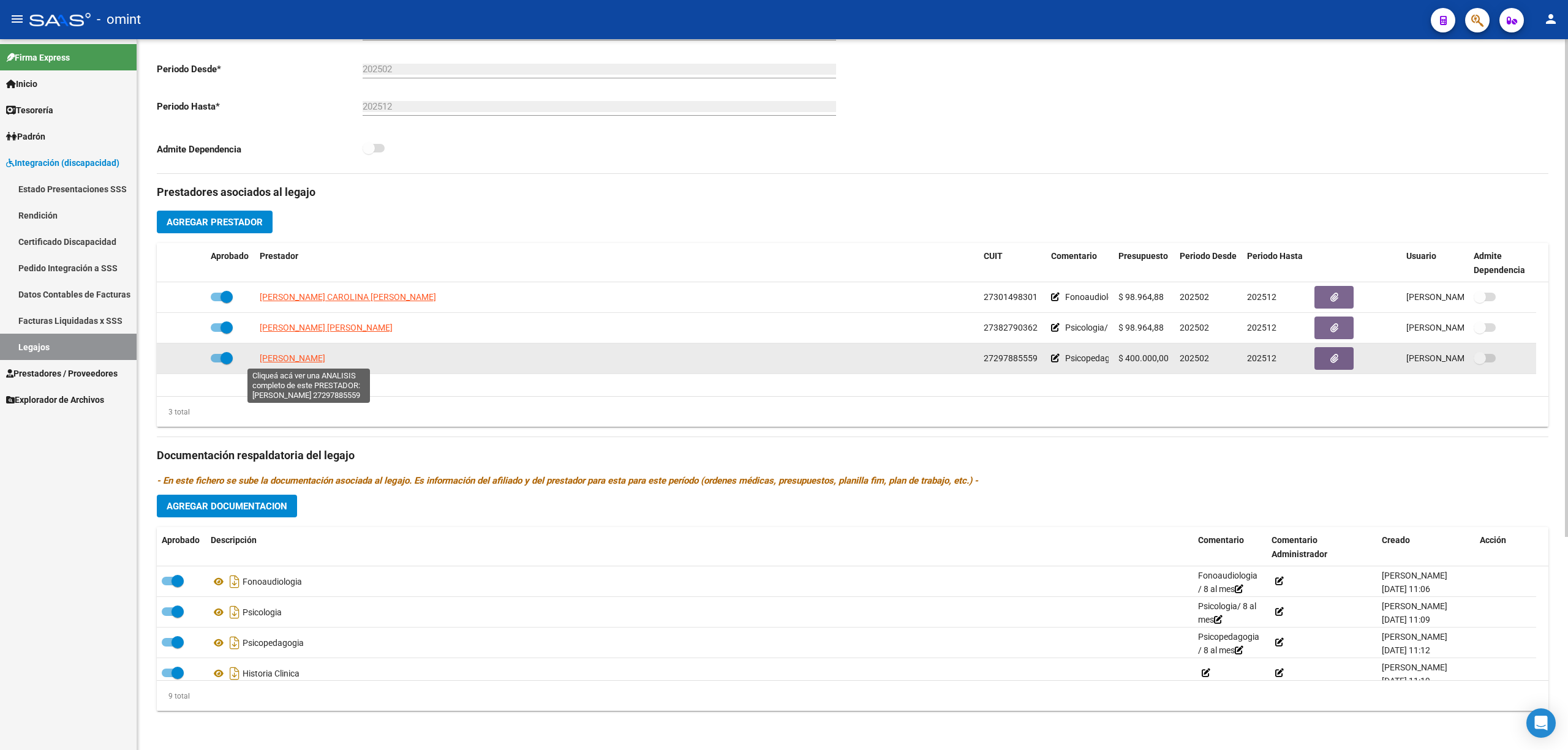
click at [325, 361] on span "[PERSON_NAME]" at bounding box center [292, 358] width 66 height 10
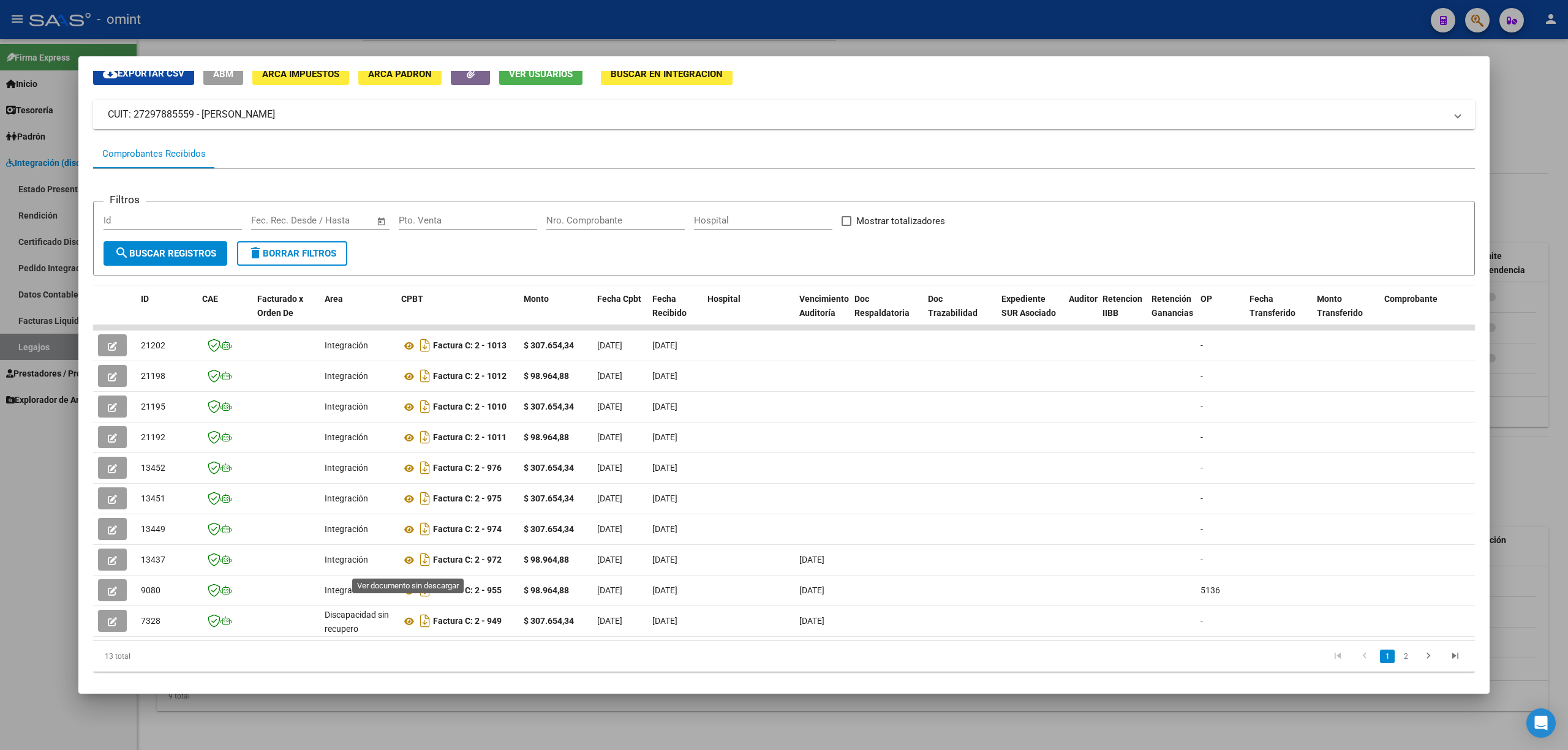
scroll to position [81, 0]
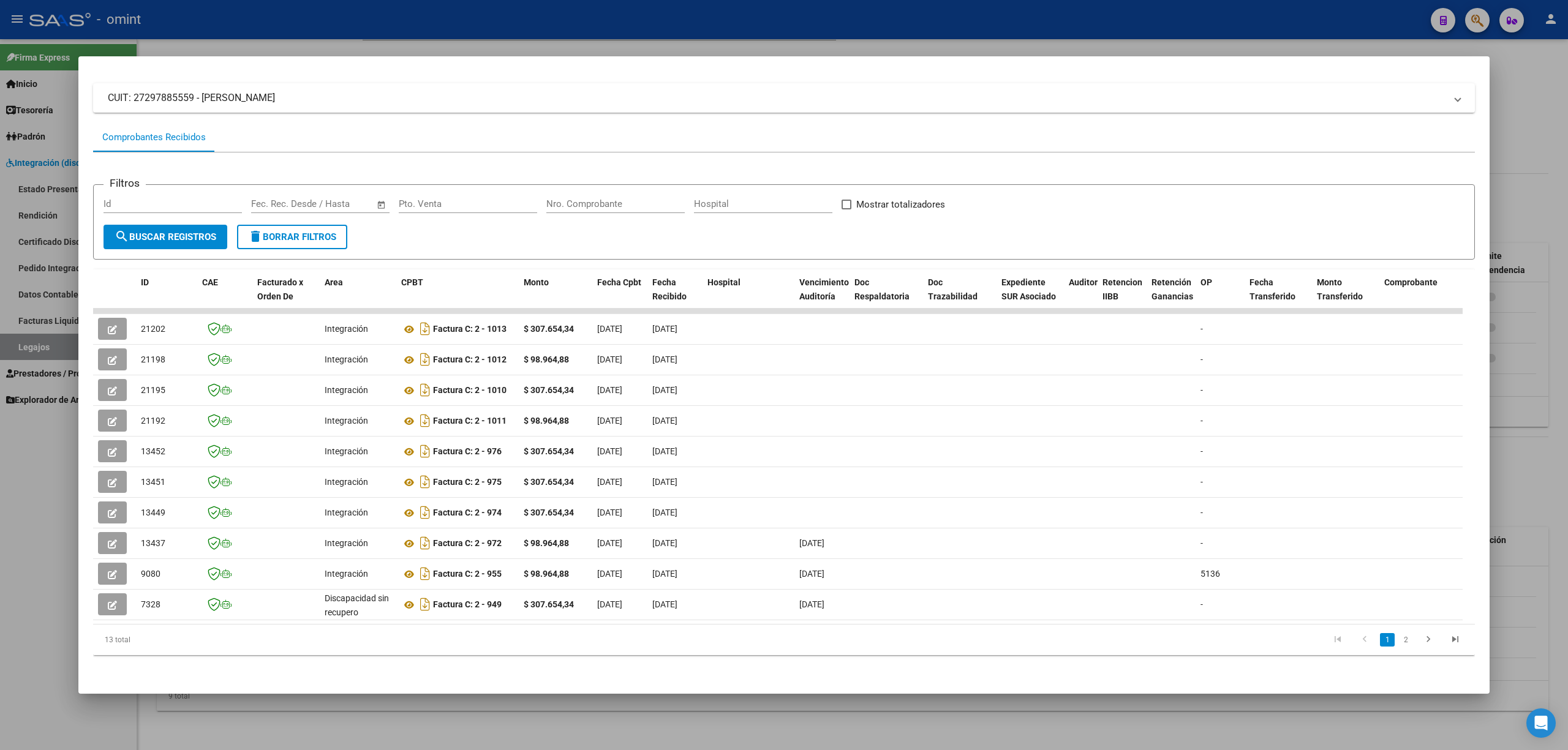
drag, startPoint x: 440, startPoint y: 608, endPoint x: 446, endPoint y: 610, distance: 6.3
click at [444, 612] on datatable-selection "21202 Integración Factura C: 2 - 1013 $ 307.654,34 [DATE] [DATE] - [DATE] Paola…" at bounding box center [778, 618] width 1370 height 11
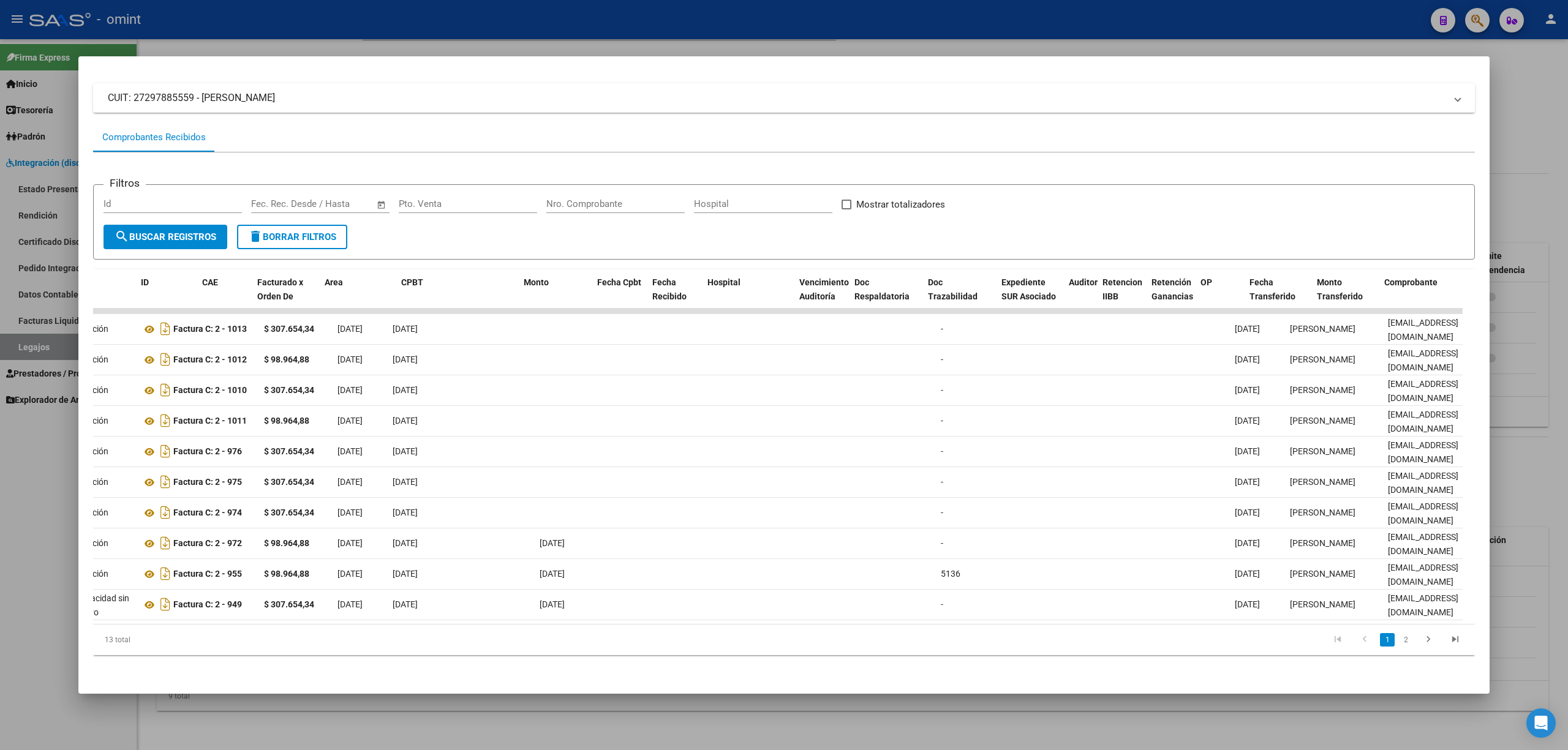
scroll to position [0, 0]
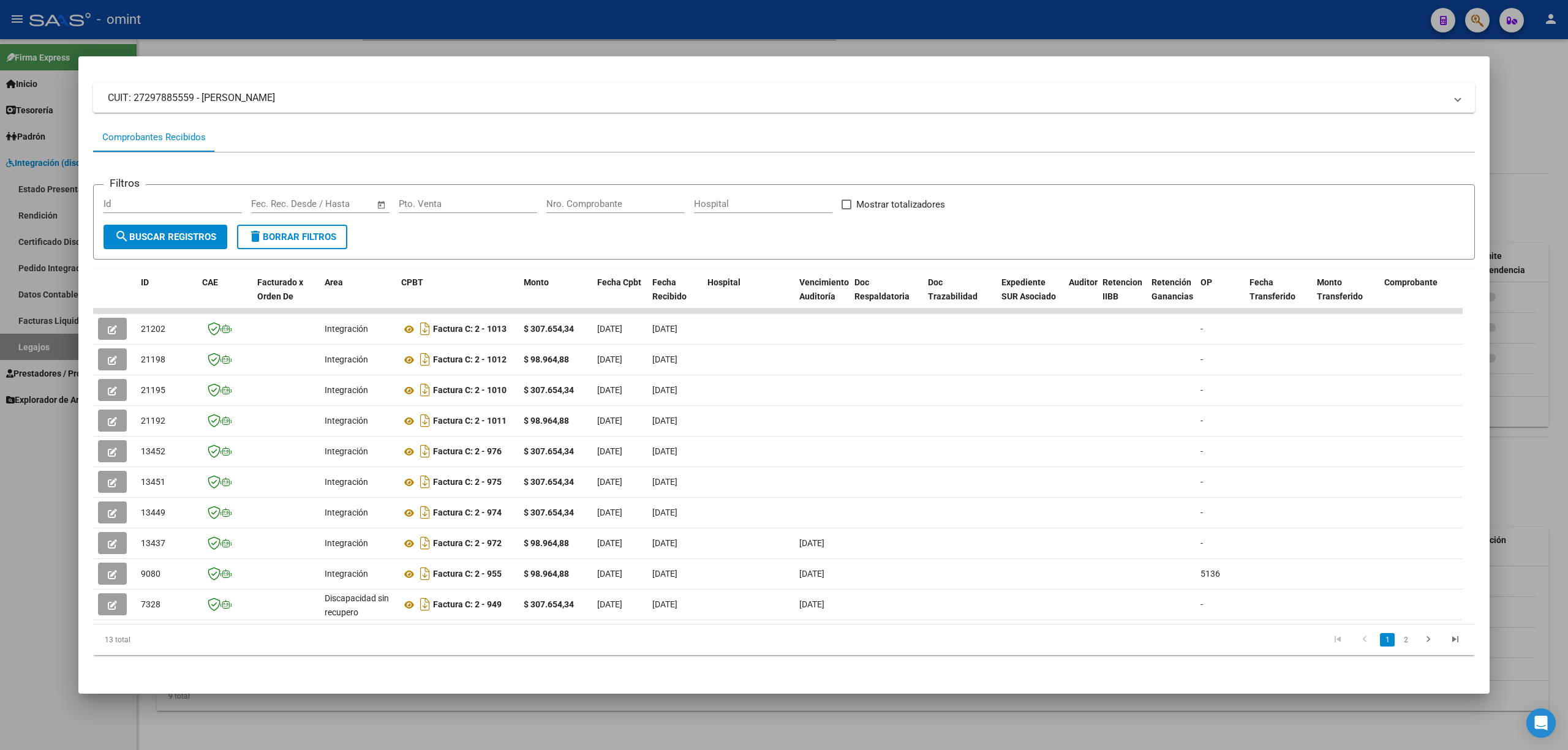
click at [378, 16] on div at bounding box center [784, 375] width 1568 height 750
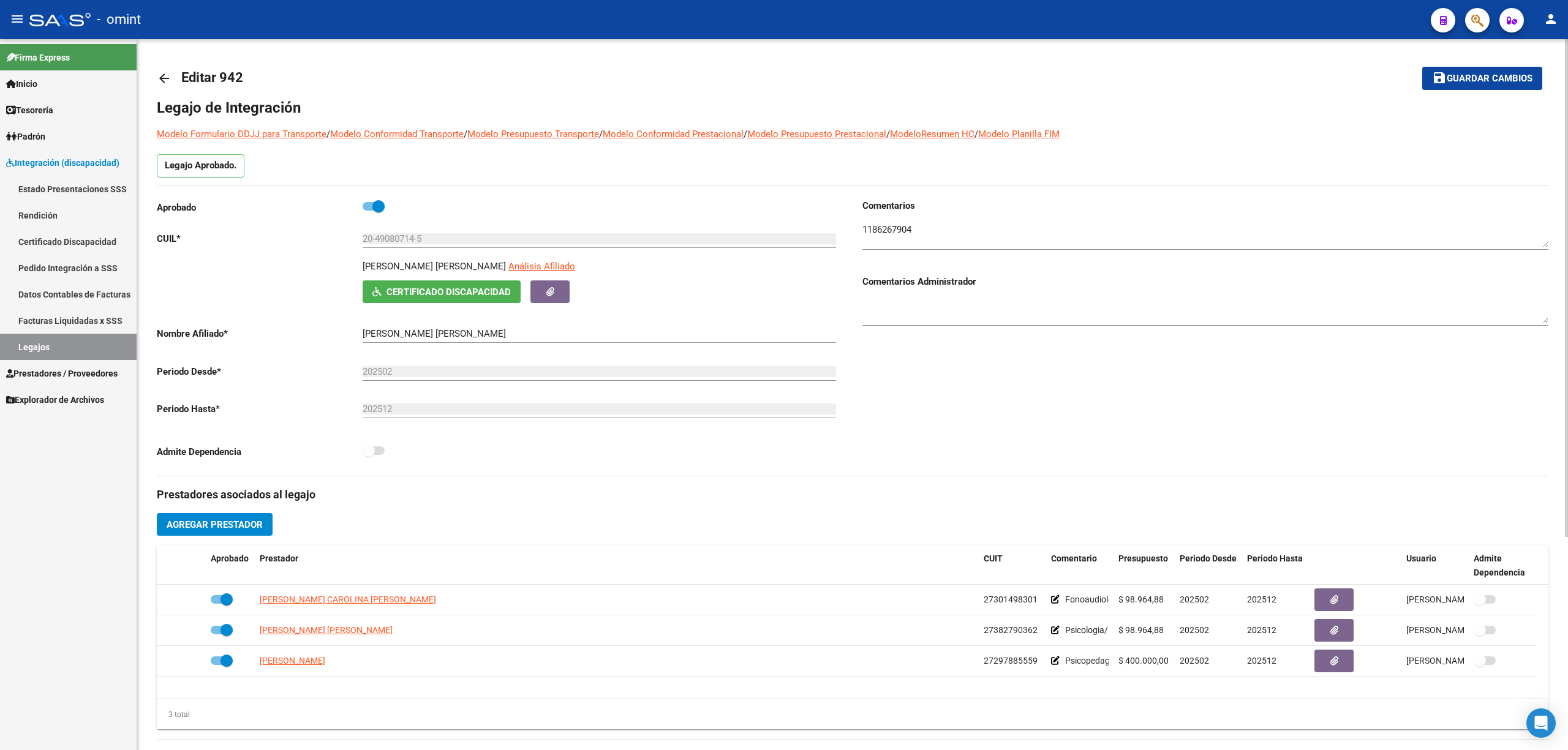
click at [164, 77] on mat-icon "arrow_back" at bounding box center [164, 79] width 15 height 15
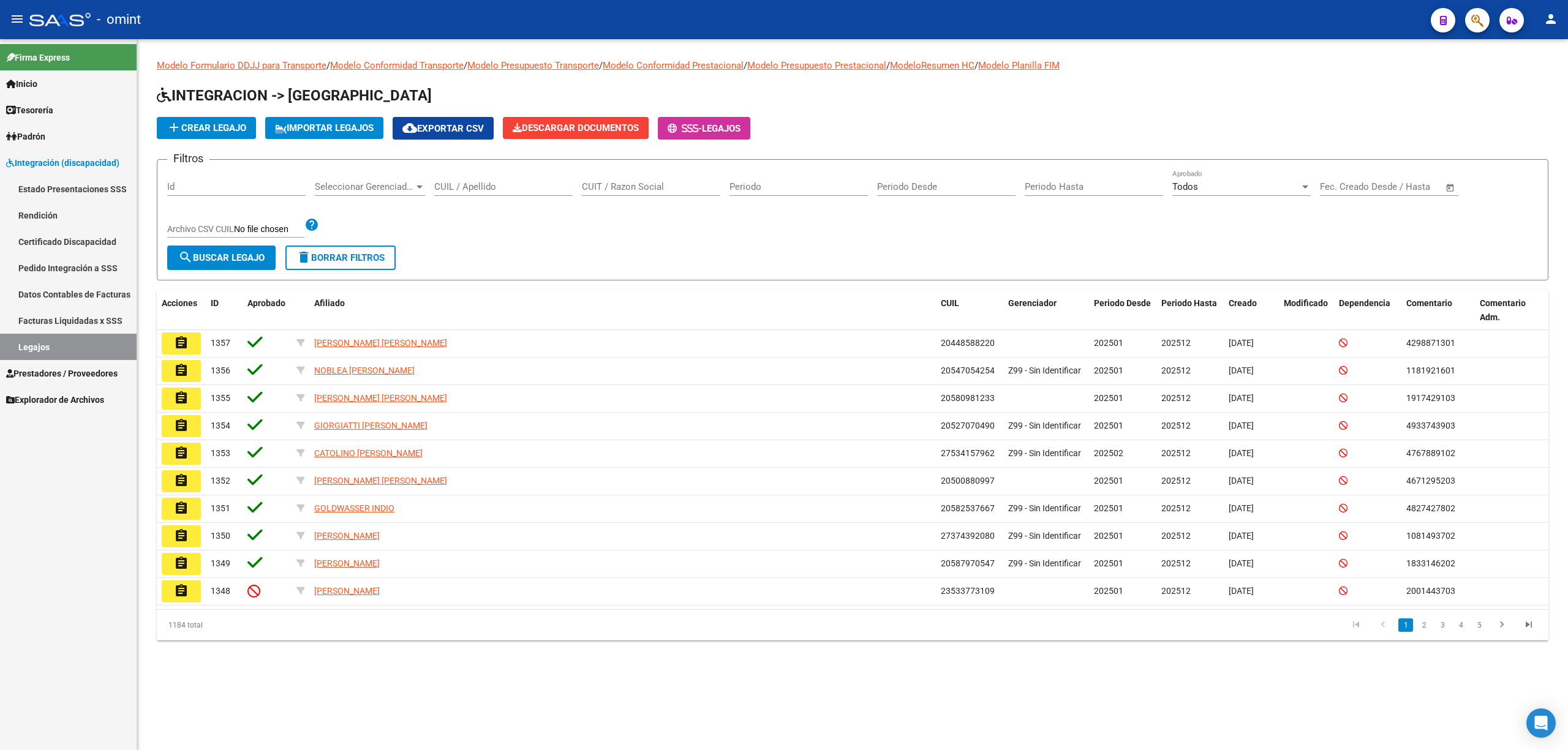
click at [495, 186] on input "CUIL / Apellido" at bounding box center [503, 187] width 138 height 11
paste input "20552163649"
type input "20552163649"
drag, startPoint x: 241, startPoint y: 263, endPoint x: 248, endPoint y: 269, distance: 9.2
click at [245, 263] on button "search Buscar Legajo" at bounding box center [221, 257] width 108 height 24
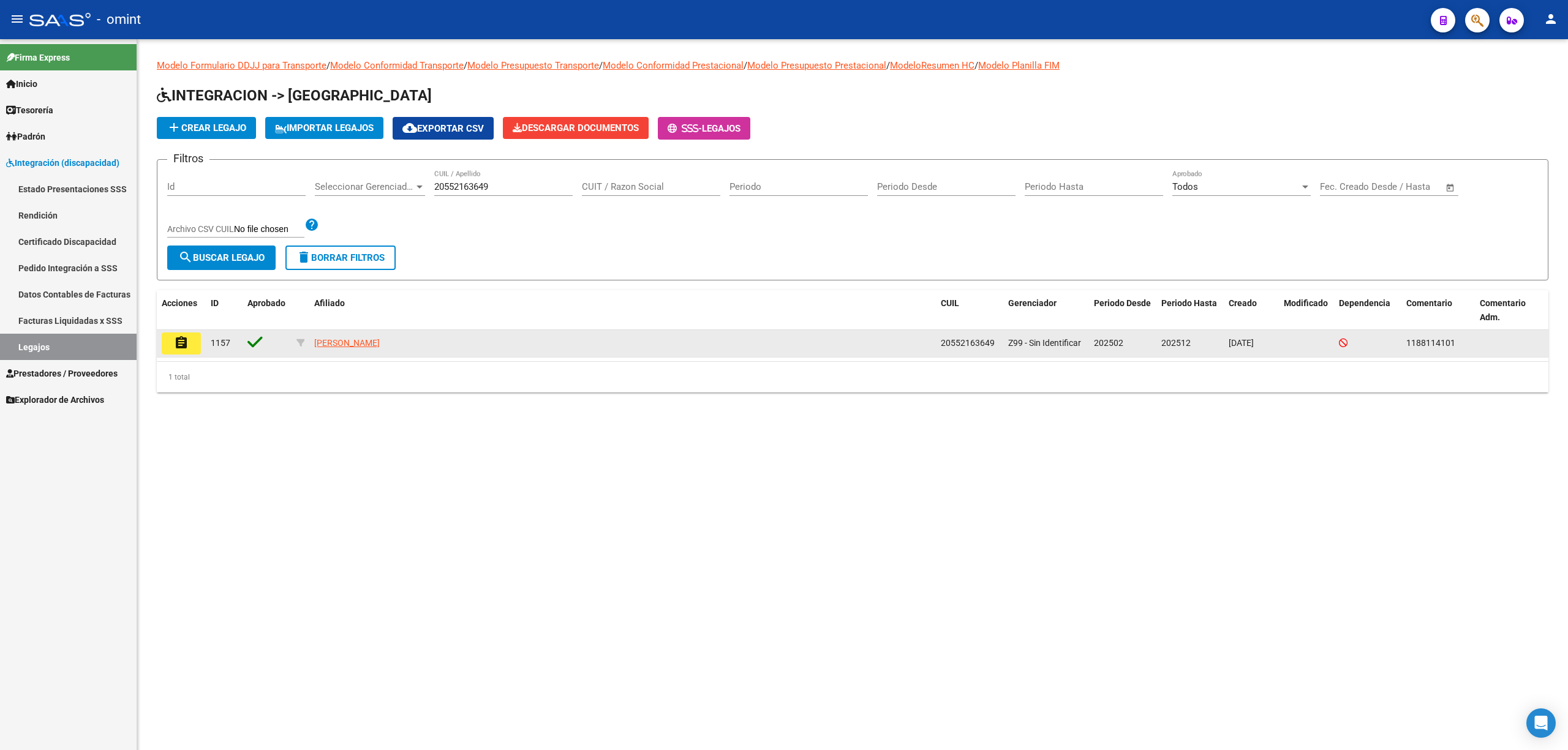
click at [158, 339] on datatable-body-cell "assignment" at bounding box center [181, 343] width 49 height 27
click at [196, 354] on button "assignment" at bounding box center [182, 344] width 39 height 22
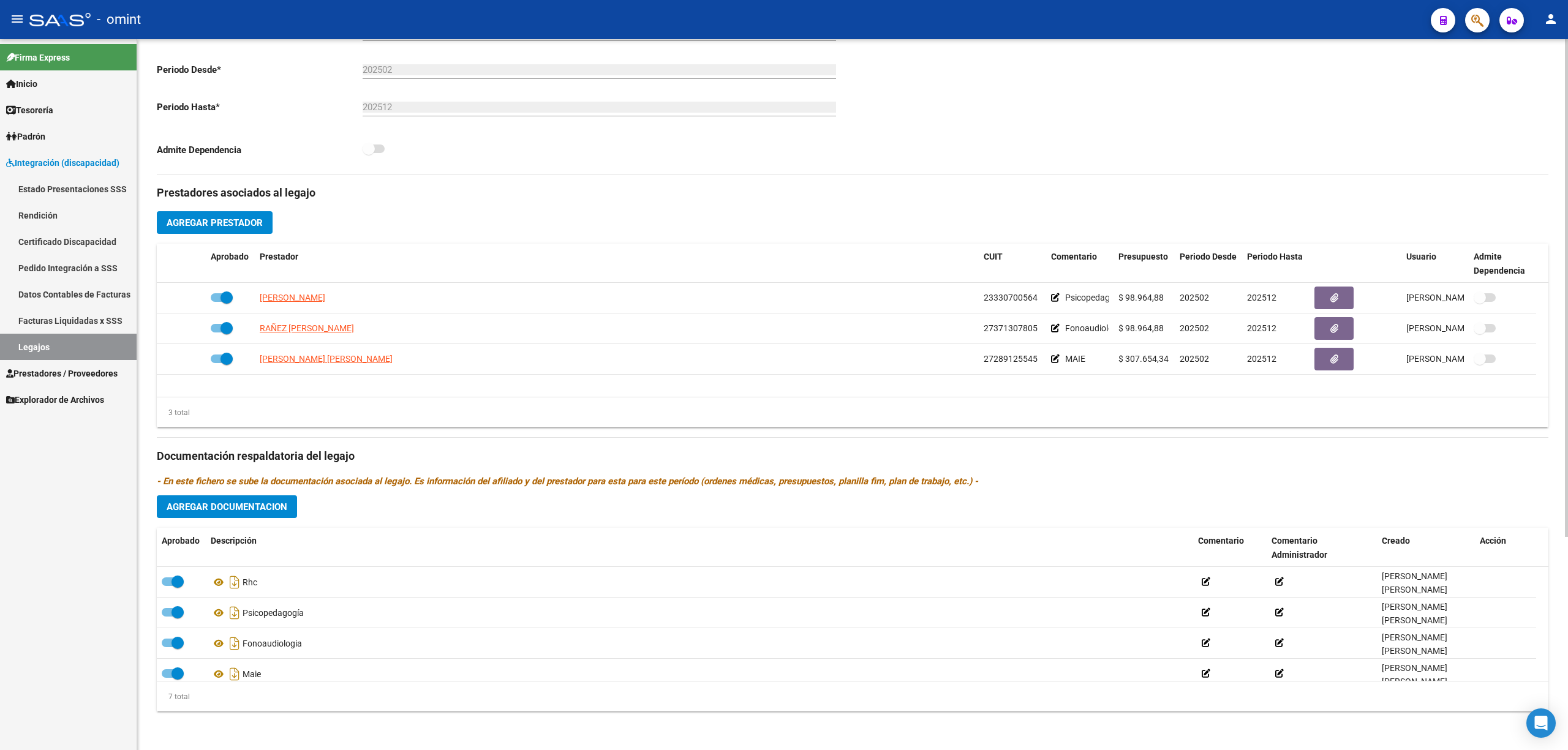
scroll to position [304, 0]
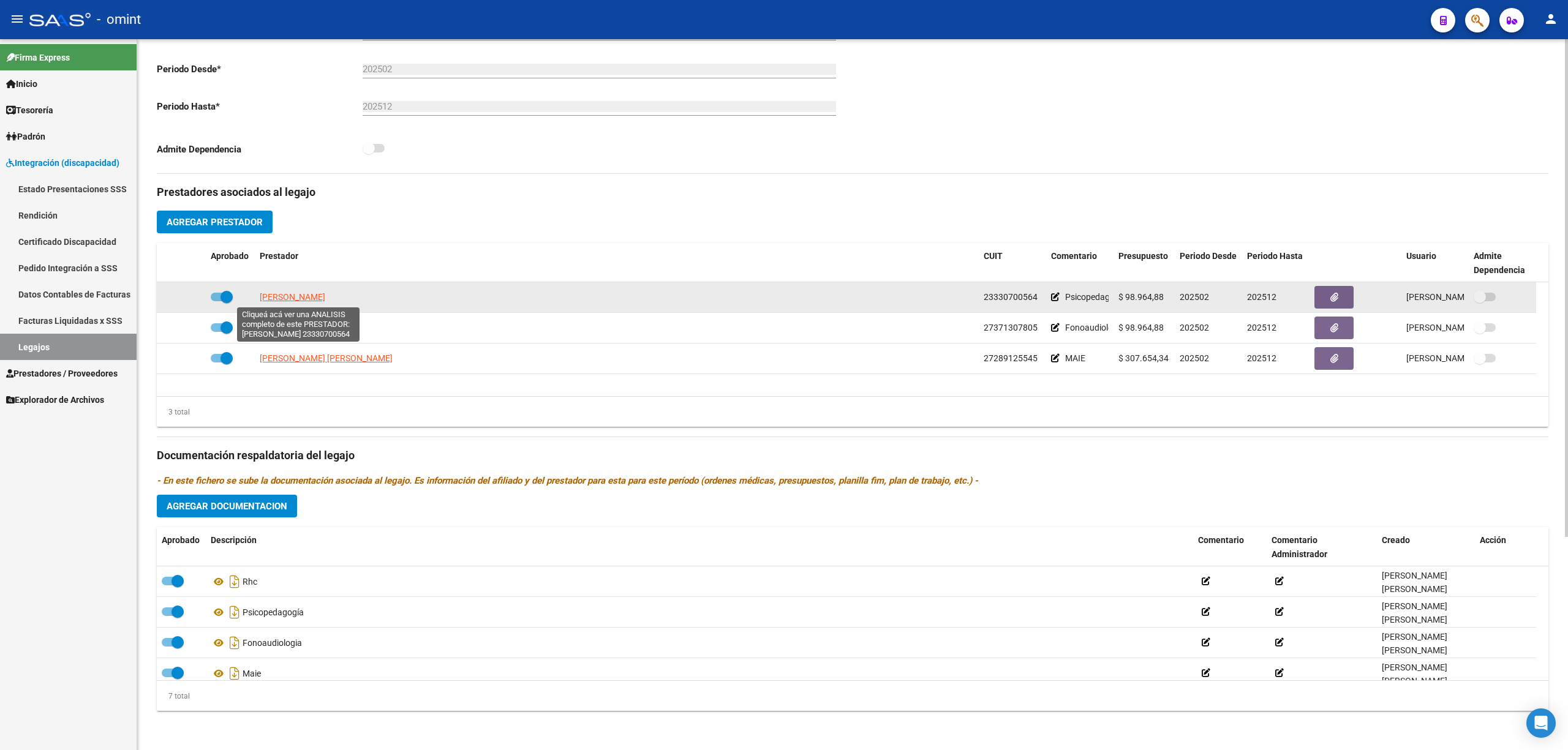
click at [285, 299] on span "[PERSON_NAME]" at bounding box center [292, 296] width 66 height 10
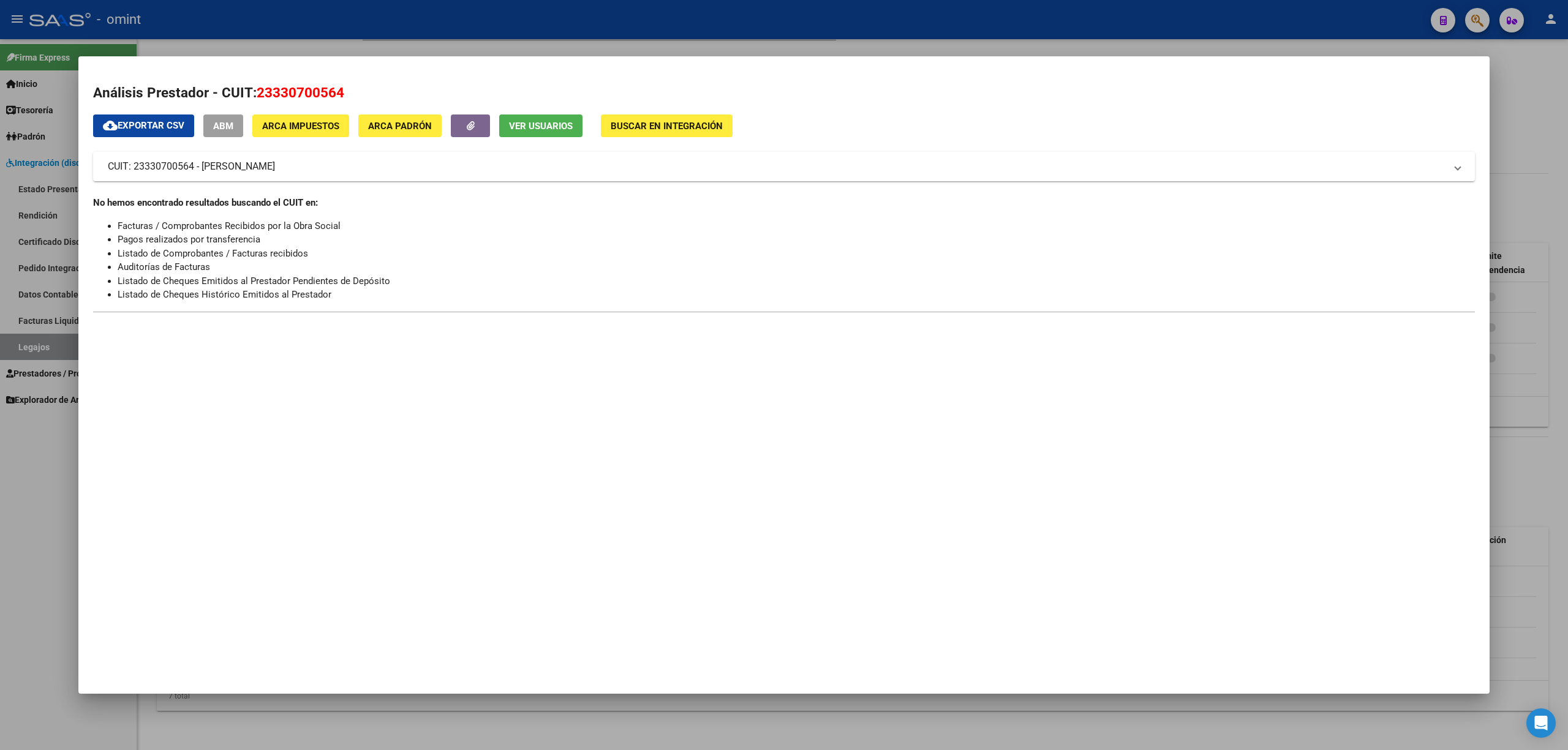
click at [282, 27] on div at bounding box center [784, 375] width 1568 height 750
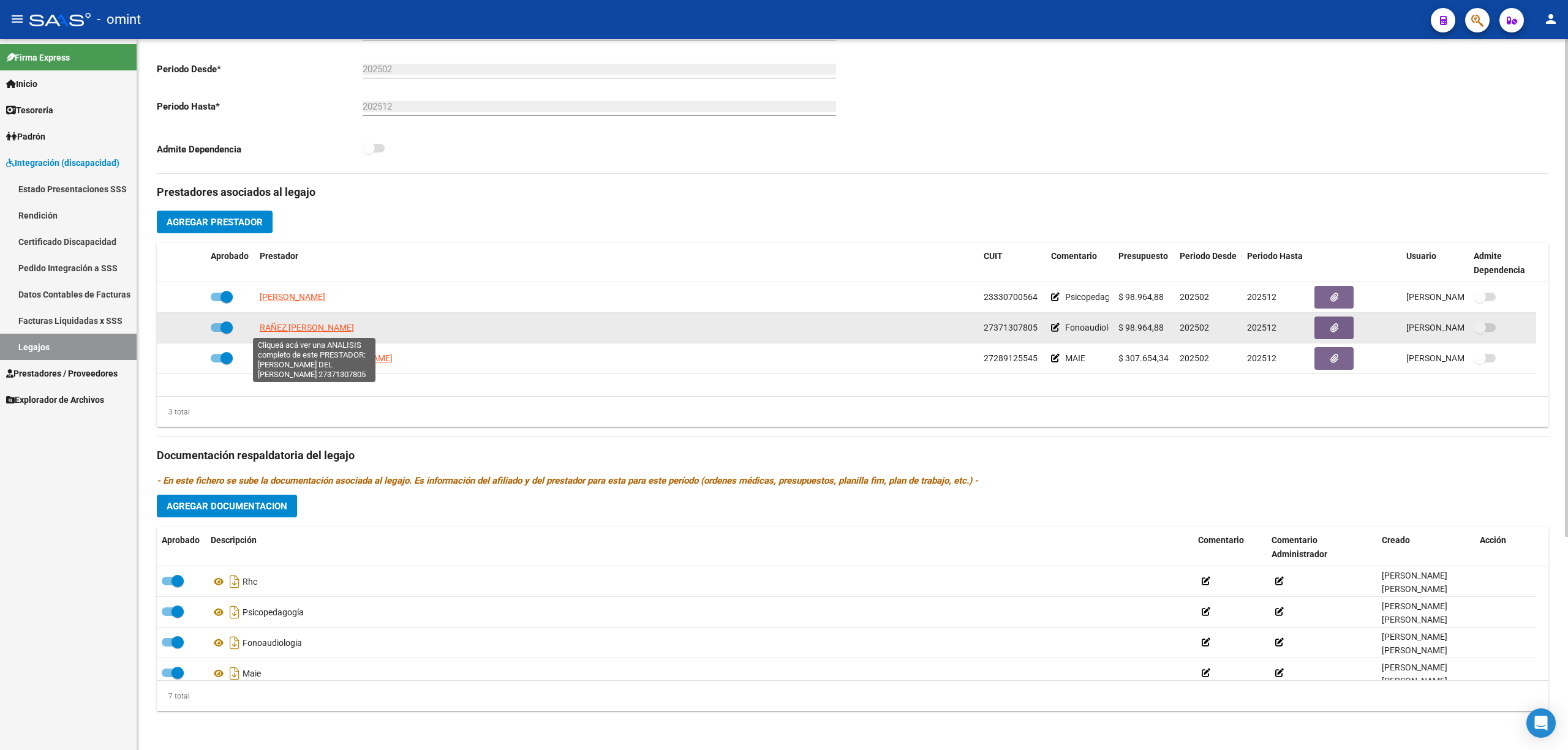
click at [317, 326] on span "RAÑEZ [PERSON_NAME]" at bounding box center [307, 328] width 94 height 10
type textarea "27371307805"
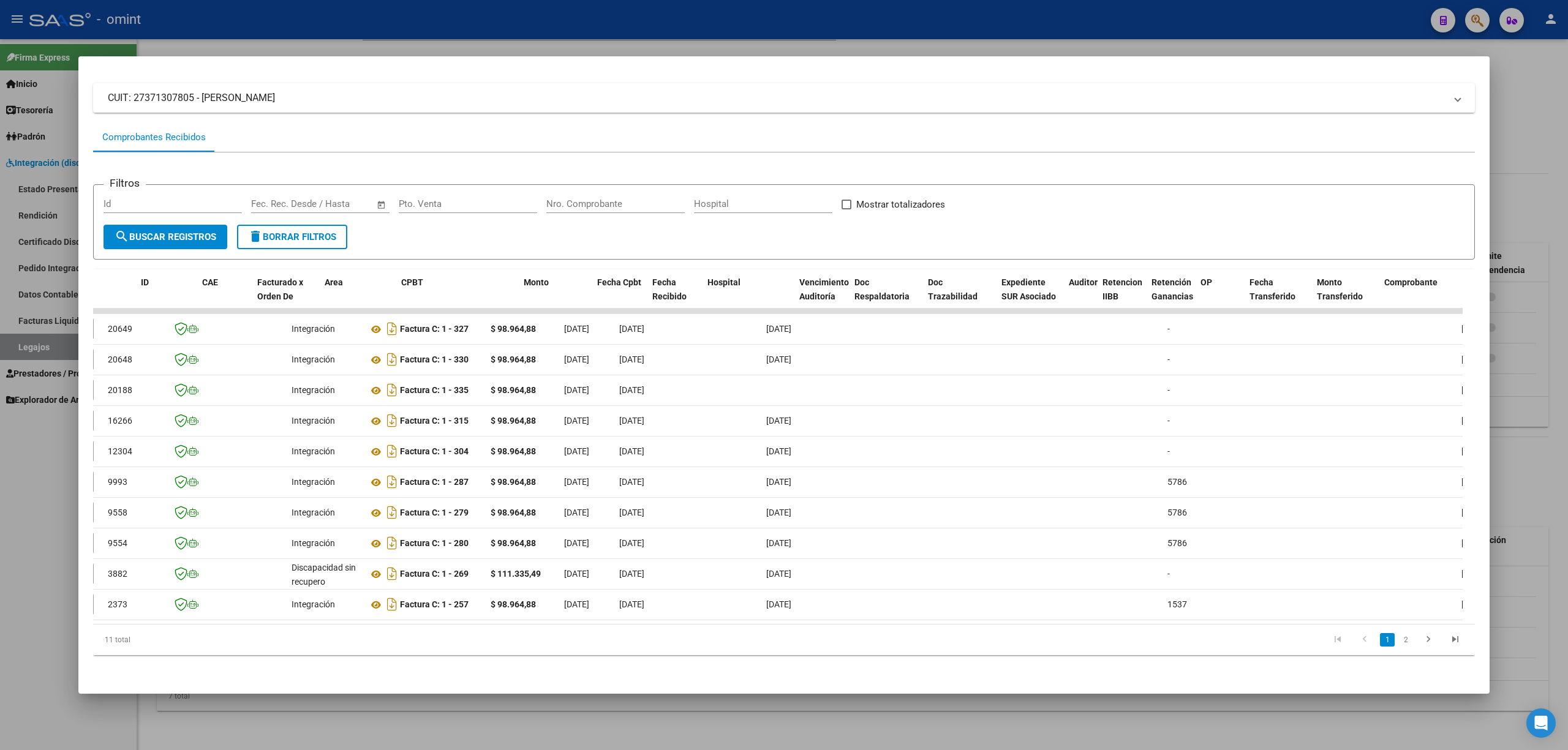
scroll to position [0, 0]
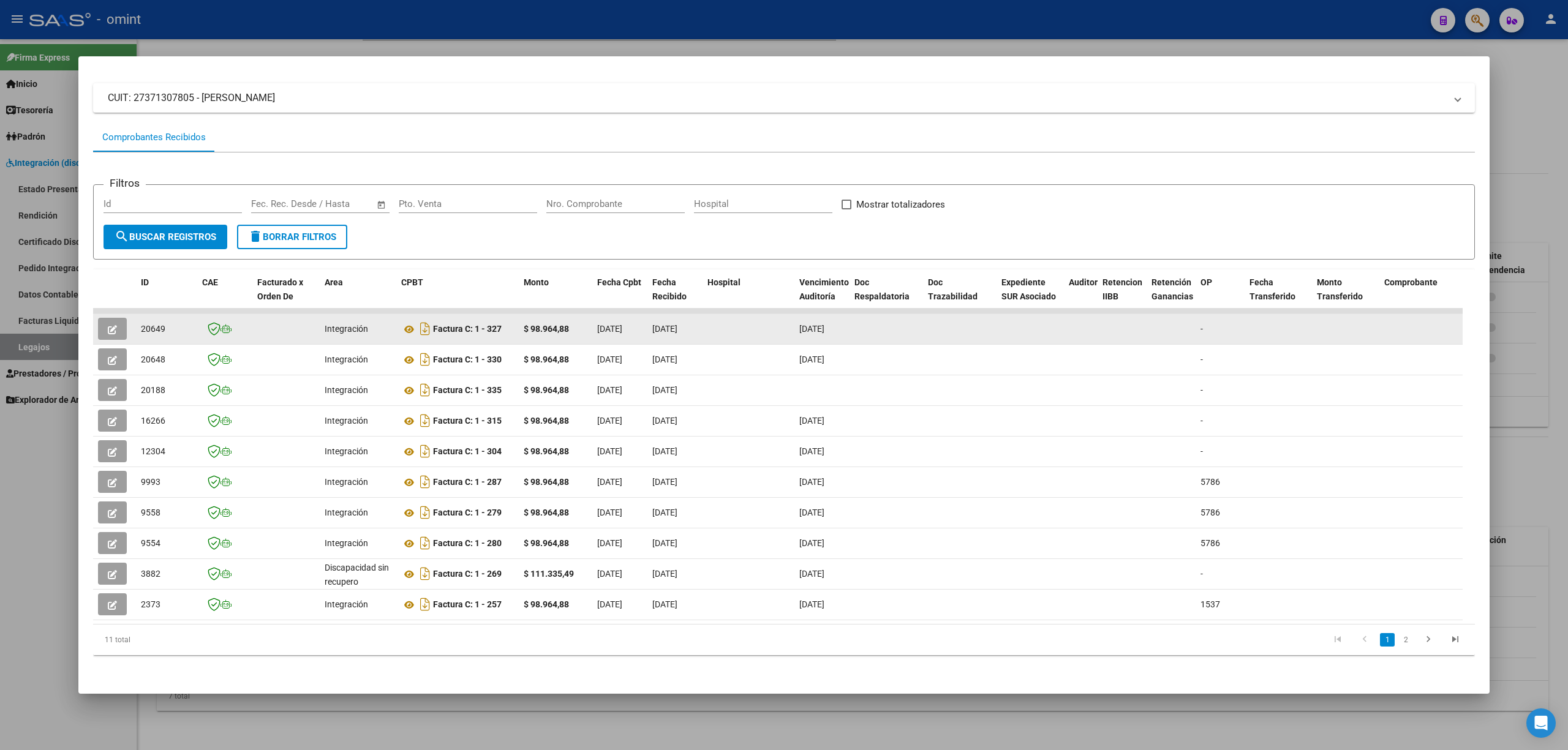
click at [153, 324] on span "20649" at bounding box center [153, 329] width 24 height 10
click at [117, 325] on icon "button" at bounding box center [112, 330] width 9 height 9
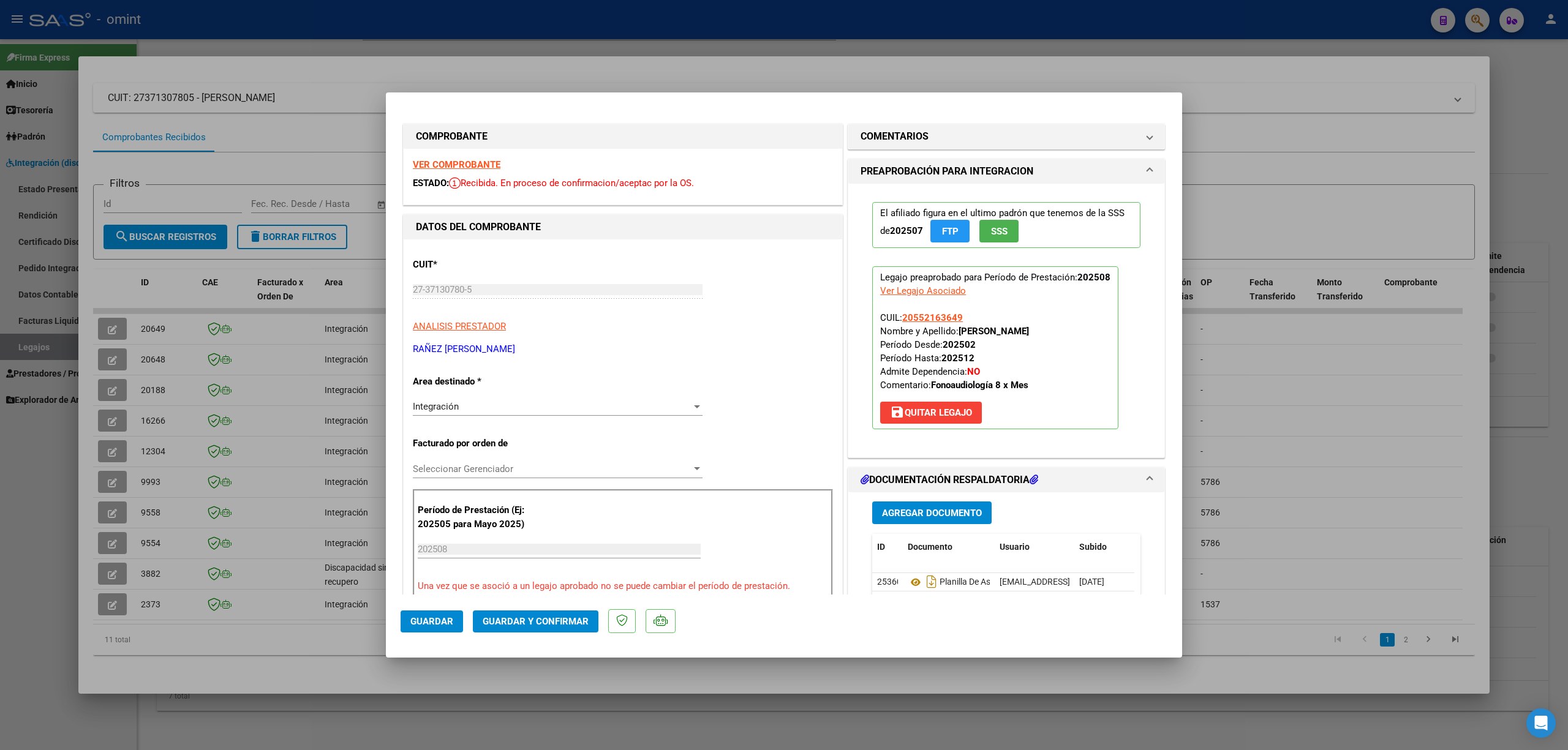
click at [466, 164] on strong "VER COMPROBANTE" at bounding box center [457, 165] width 88 height 11
click at [552, 630] on button "Guardar y Confirmar" at bounding box center [536, 621] width 126 height 22
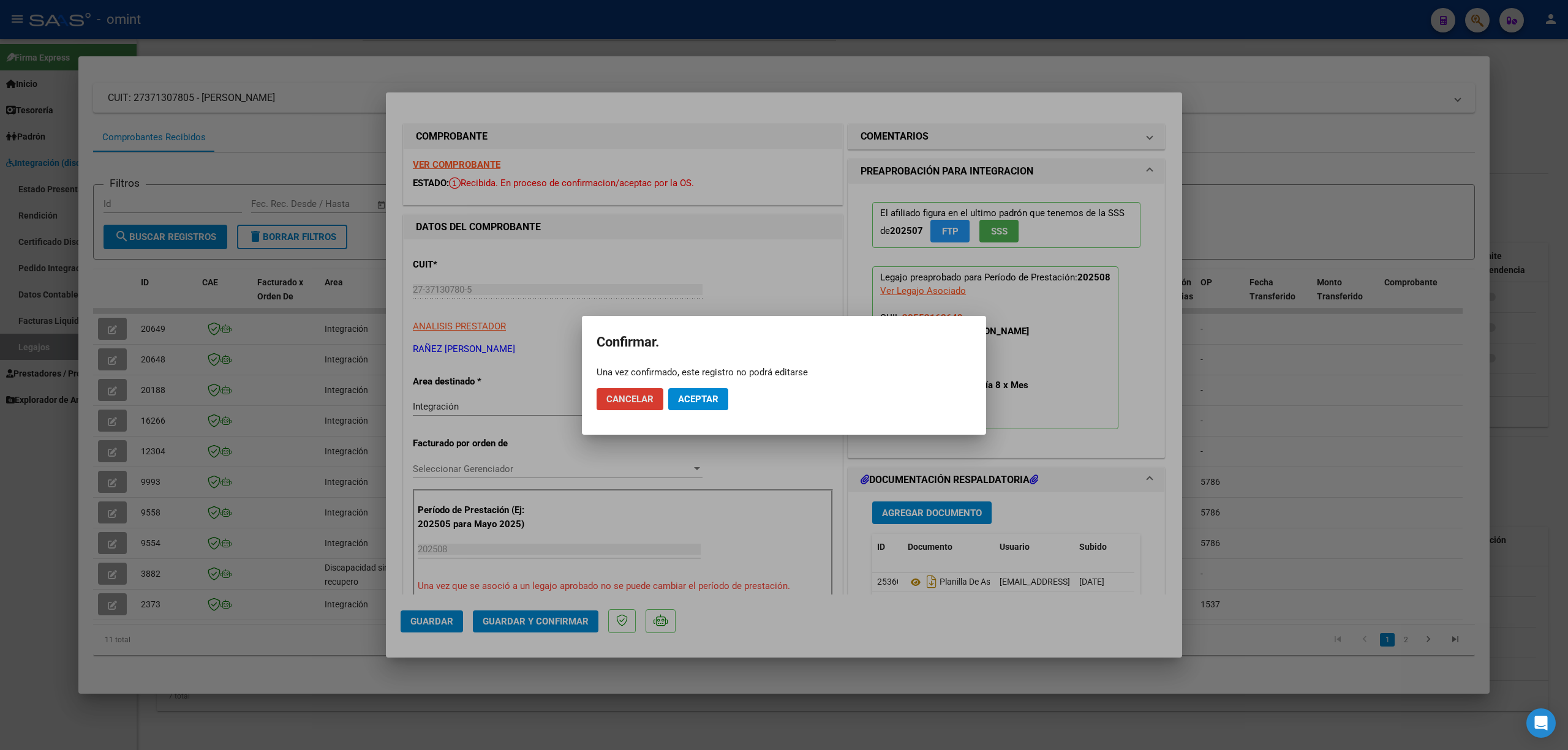
click at [694, 402] on span "Aceptar" at bounding box center [698, 399] width 41 height 11
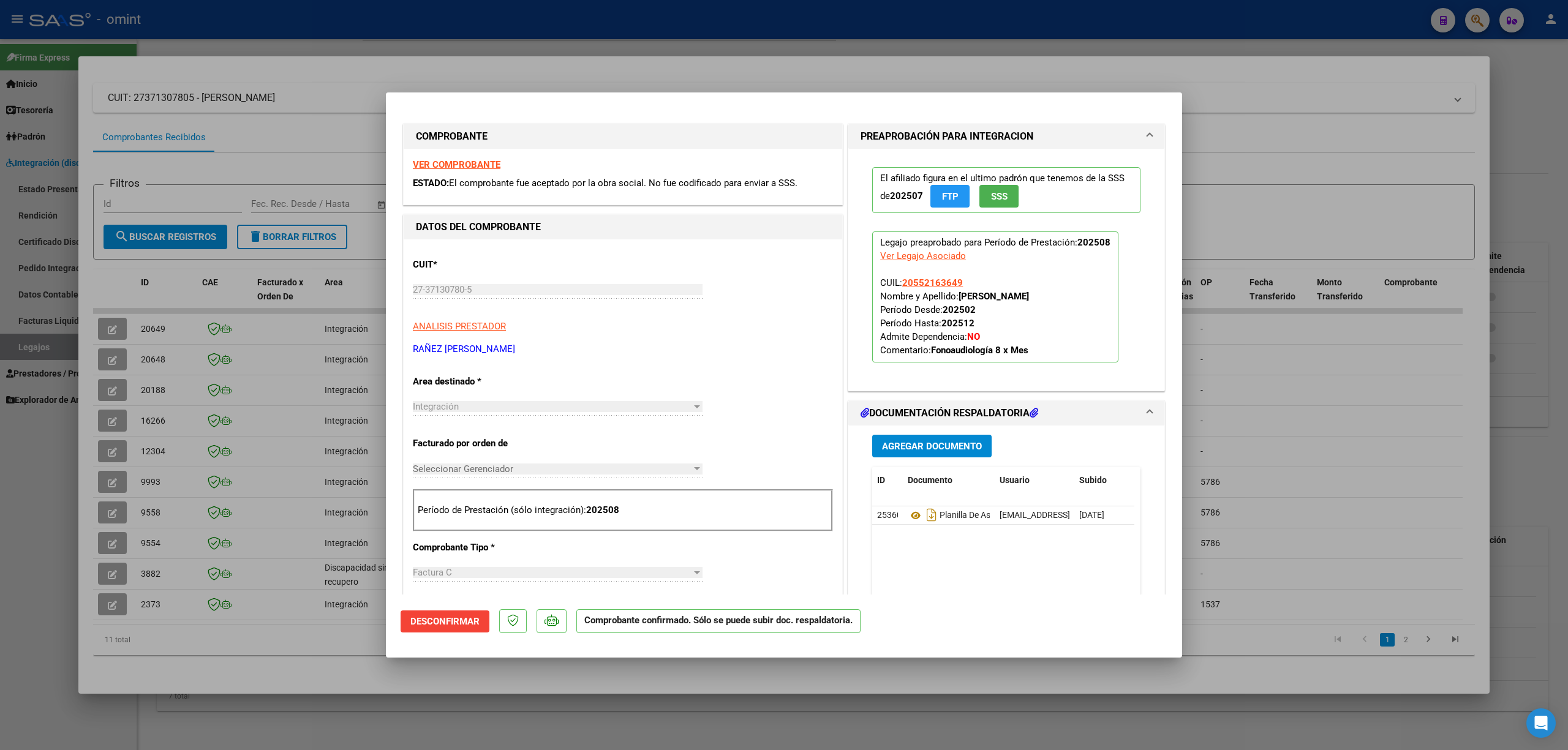
click at [400, 31] on div at bounding box center [784, 375] width 1568 height 750
type input "$ 0,00"
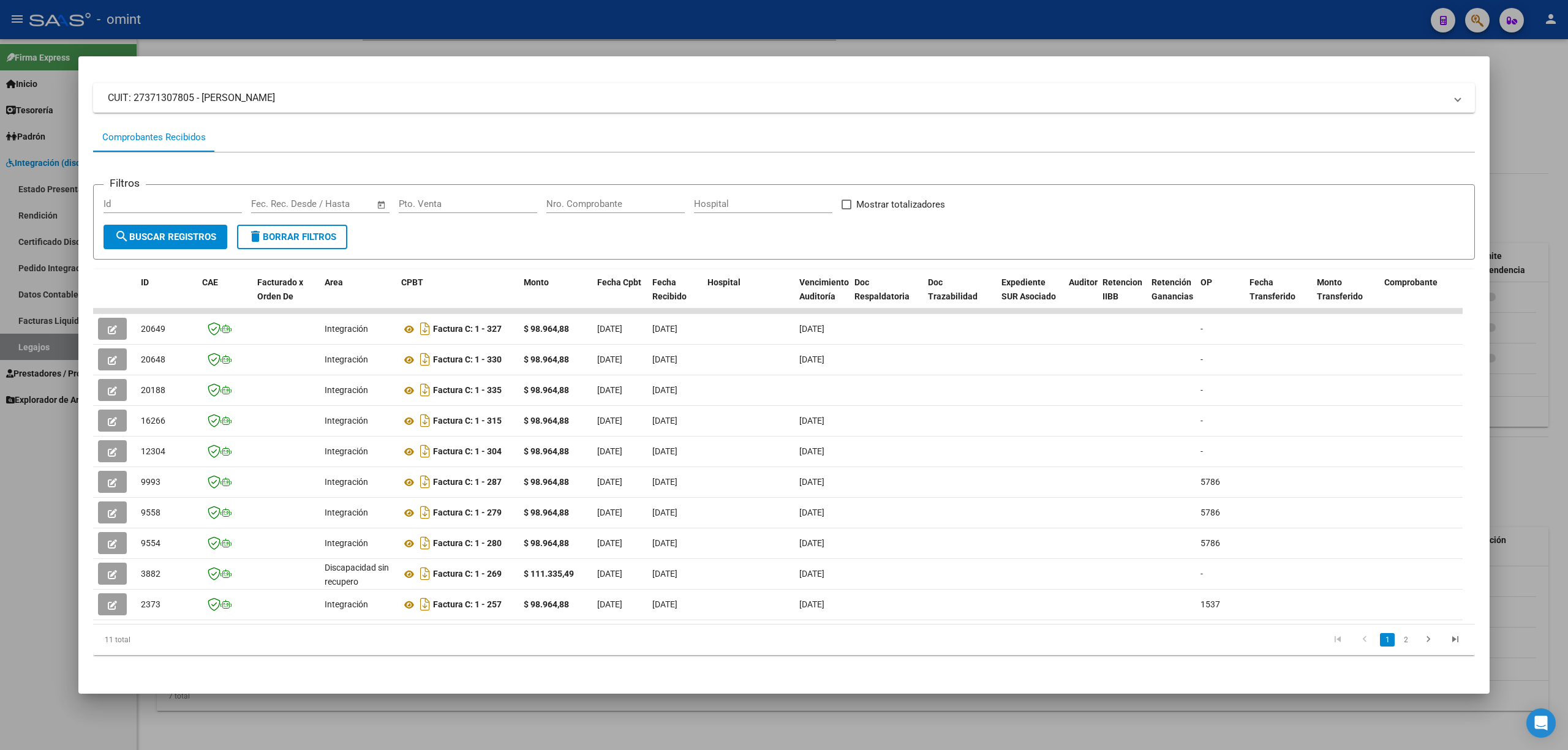
click at [403, 26] on div at bounding box center [784, 375] width 1568 height 750
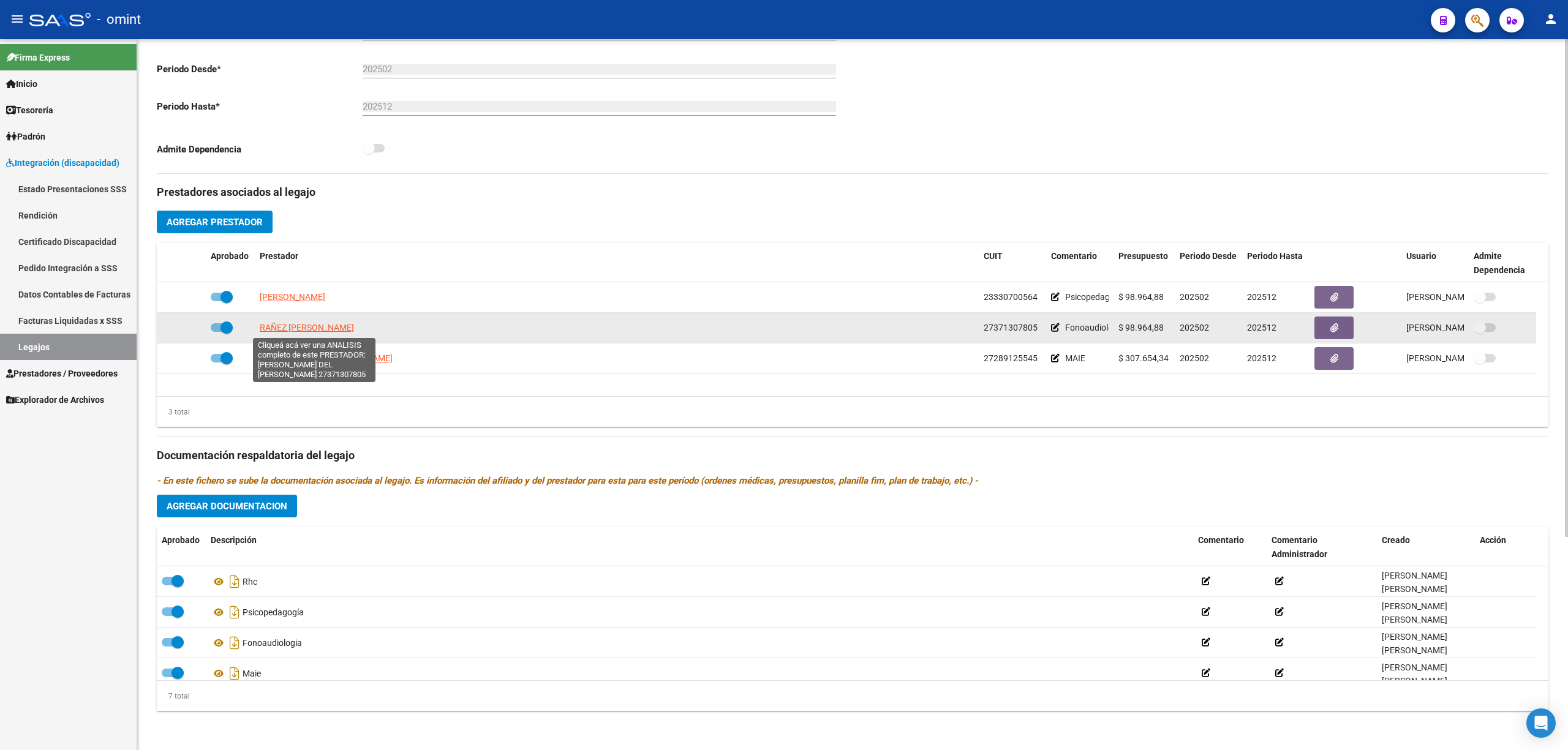
drag, startPoint x: 317, startPoint y: 326, endPoint x: 324, endPoint y: 331, distance: 8.6
click at [324, 331] on span "RAÑEZ [PERSON_NAME]" at bounding box center [307, 328] width 94 height 10
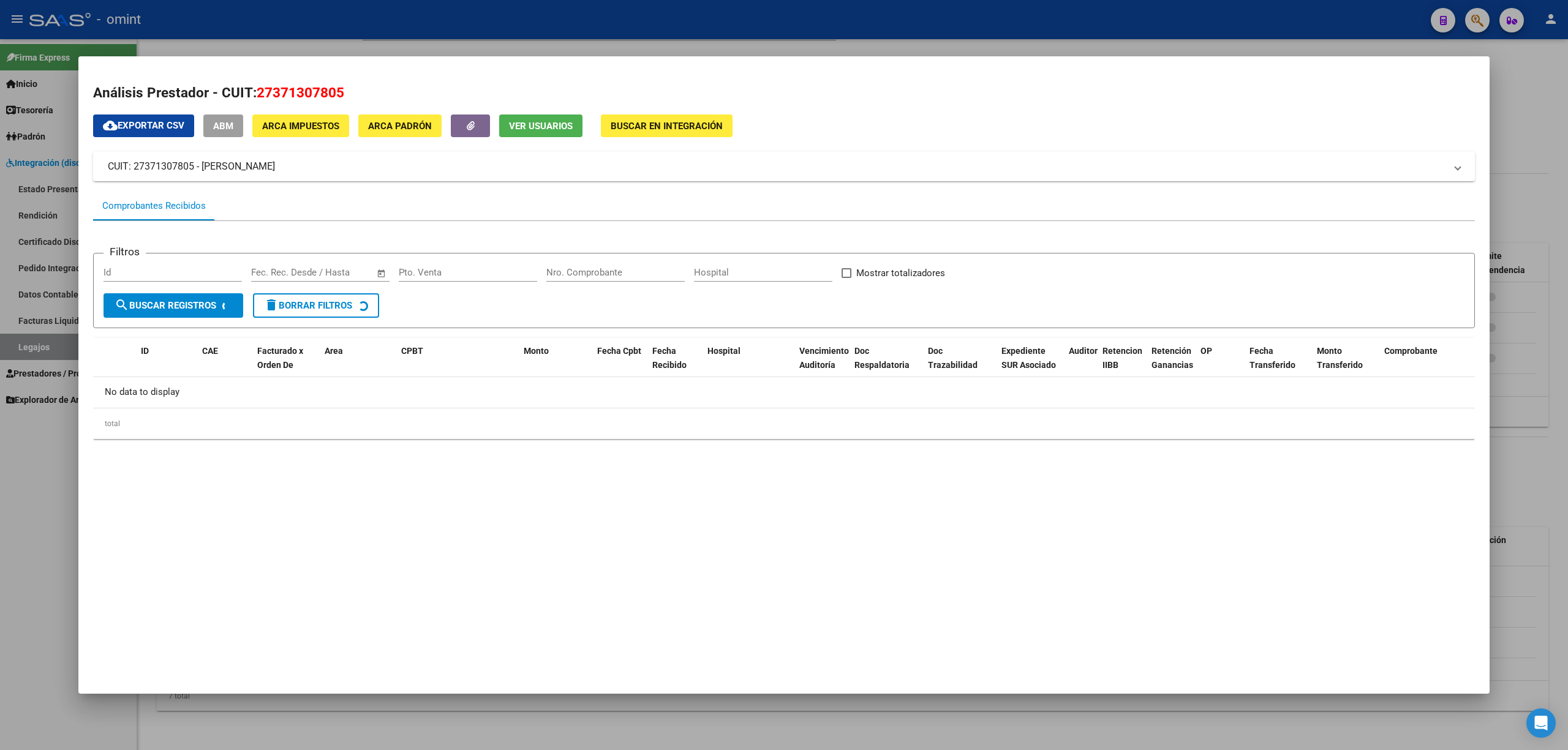
click at [305, 19] on div at bounding box center [784, 375] width 1568 height 750
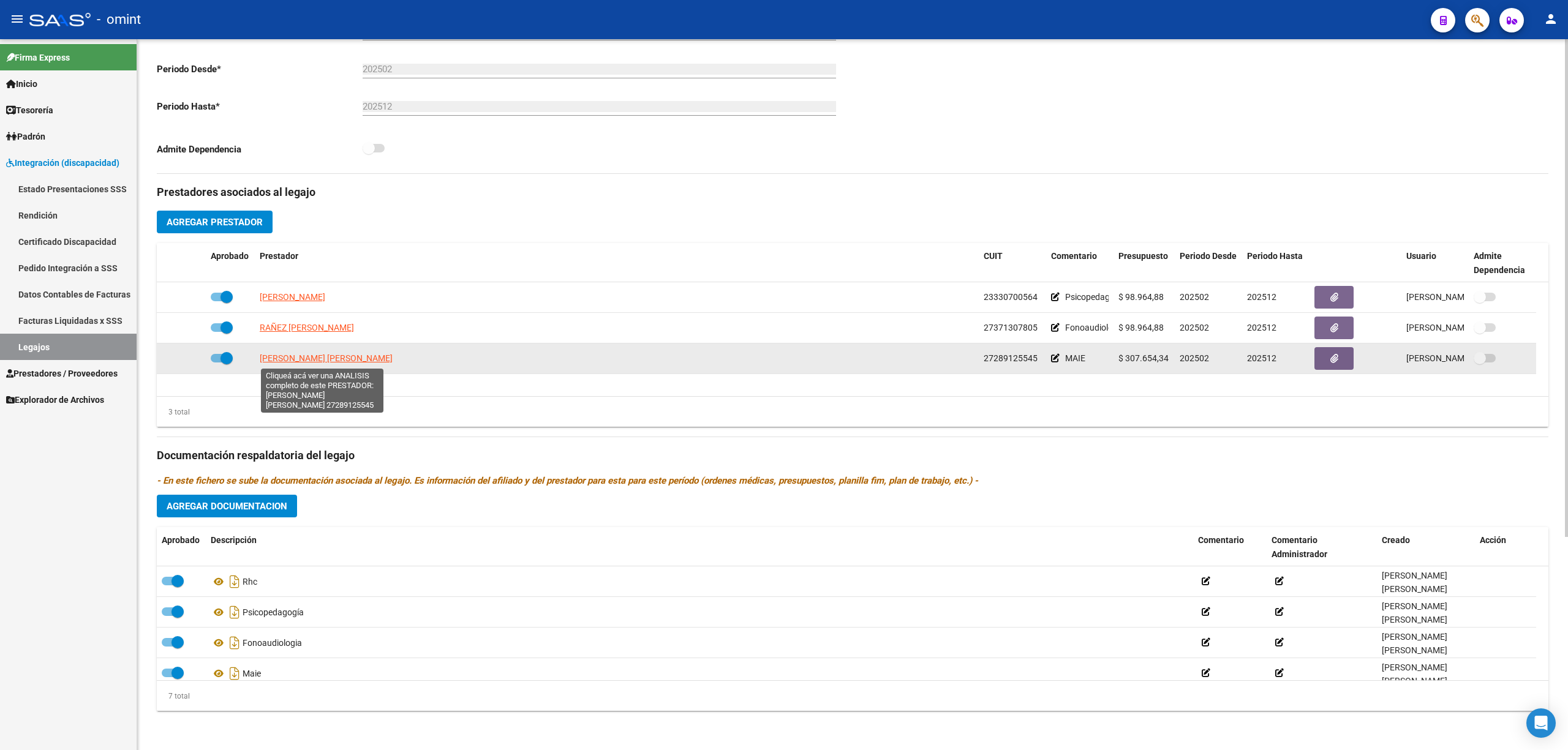
click at [295, 354] on span "[PERSON_NAME] [PERSON_NAME]" at bounding box center [326, 358] width 133 height 10
type textarea "27289125545"
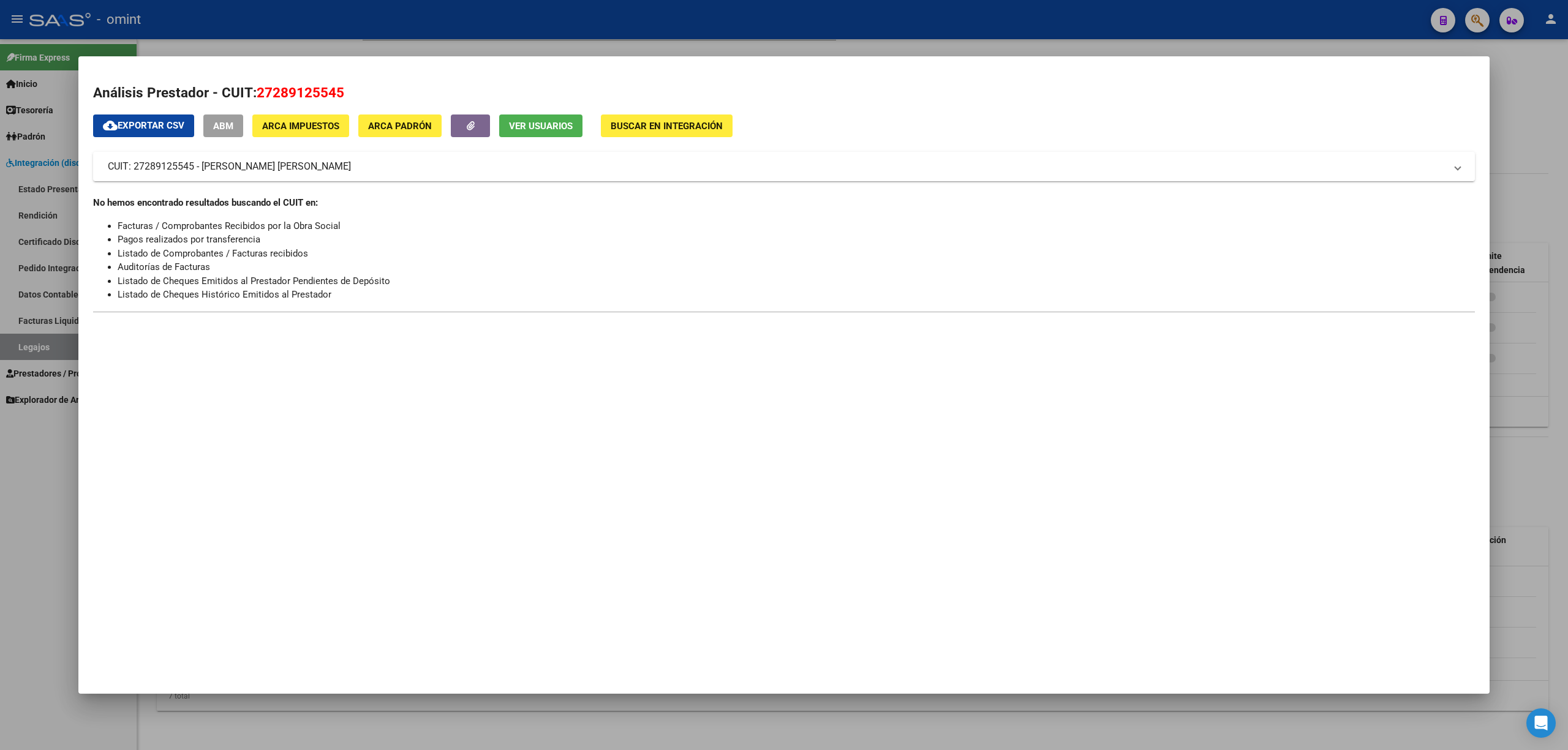
click at [272, 31] on div at bounding box center [784, 375] width 1568 height 750
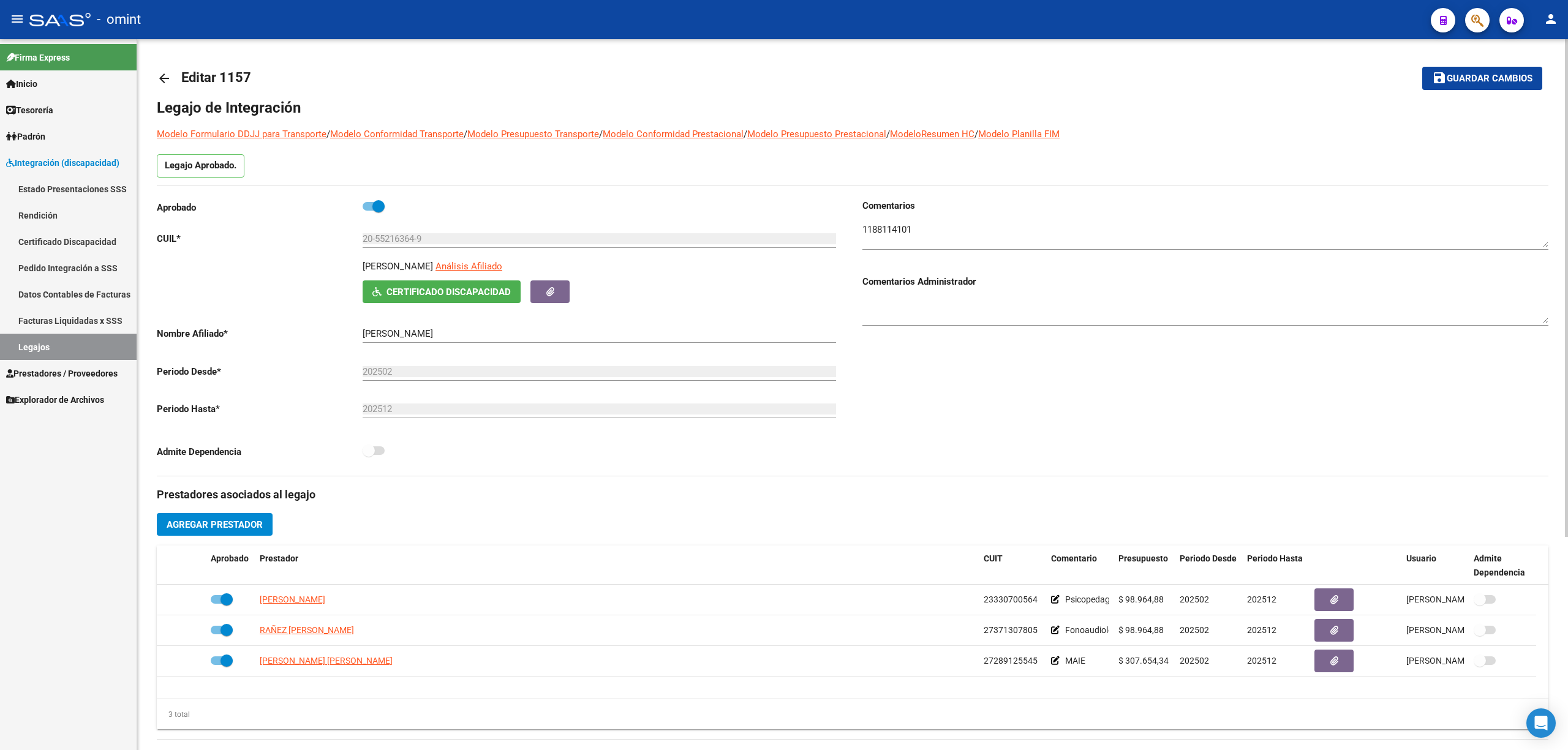
click at [160, 71] on mat-icon "arrow_back" at bounding box center [164, 79] width 15 height 15
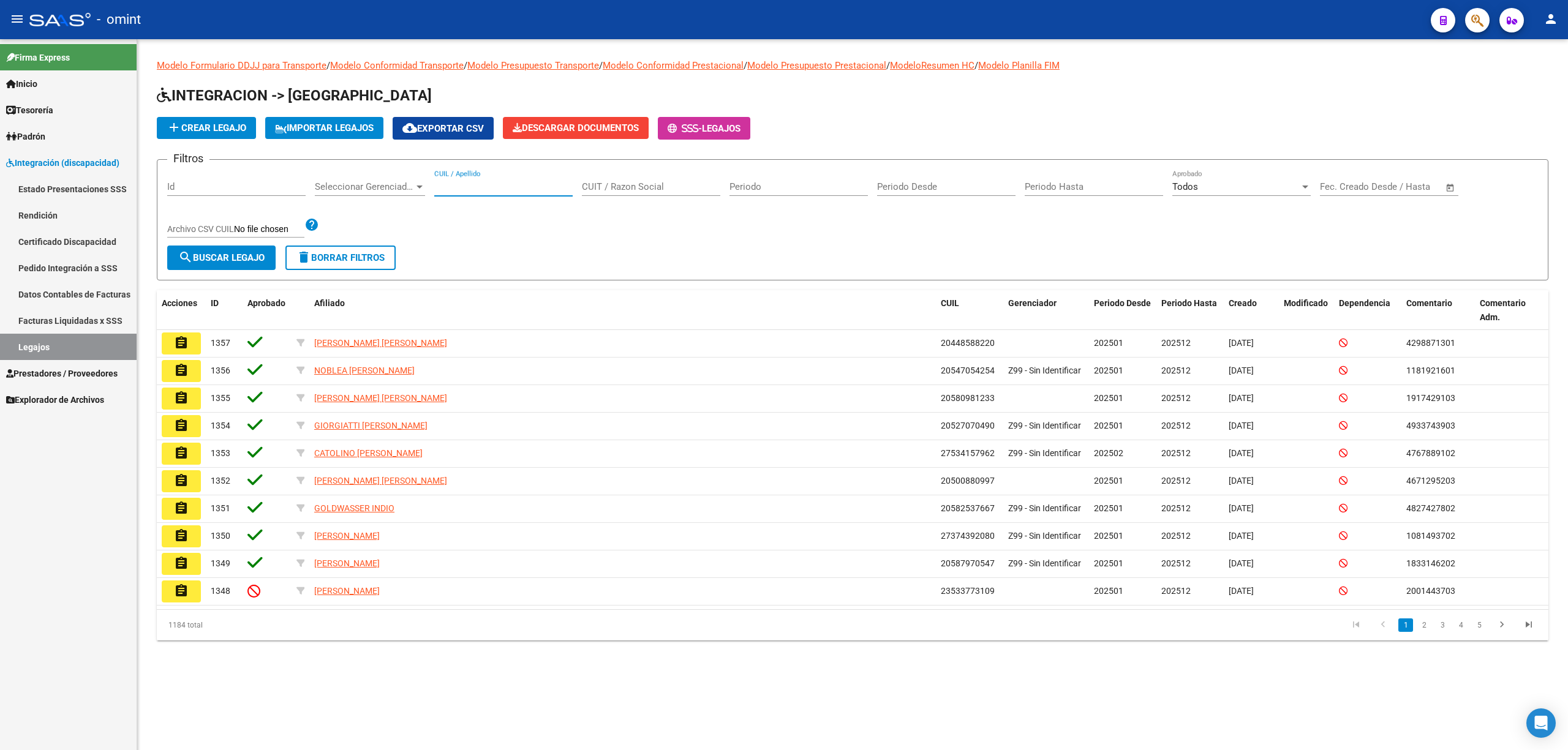
click at [520, 185] on input "CUIL / Apellido" at bounding box center [503, 187] width 138 height 11
paste input "27529370801"
type input "27529370801"
click at [236, 263] on button "search Buscar Legajo" at bounding box center [221, 257] width 108 height 24
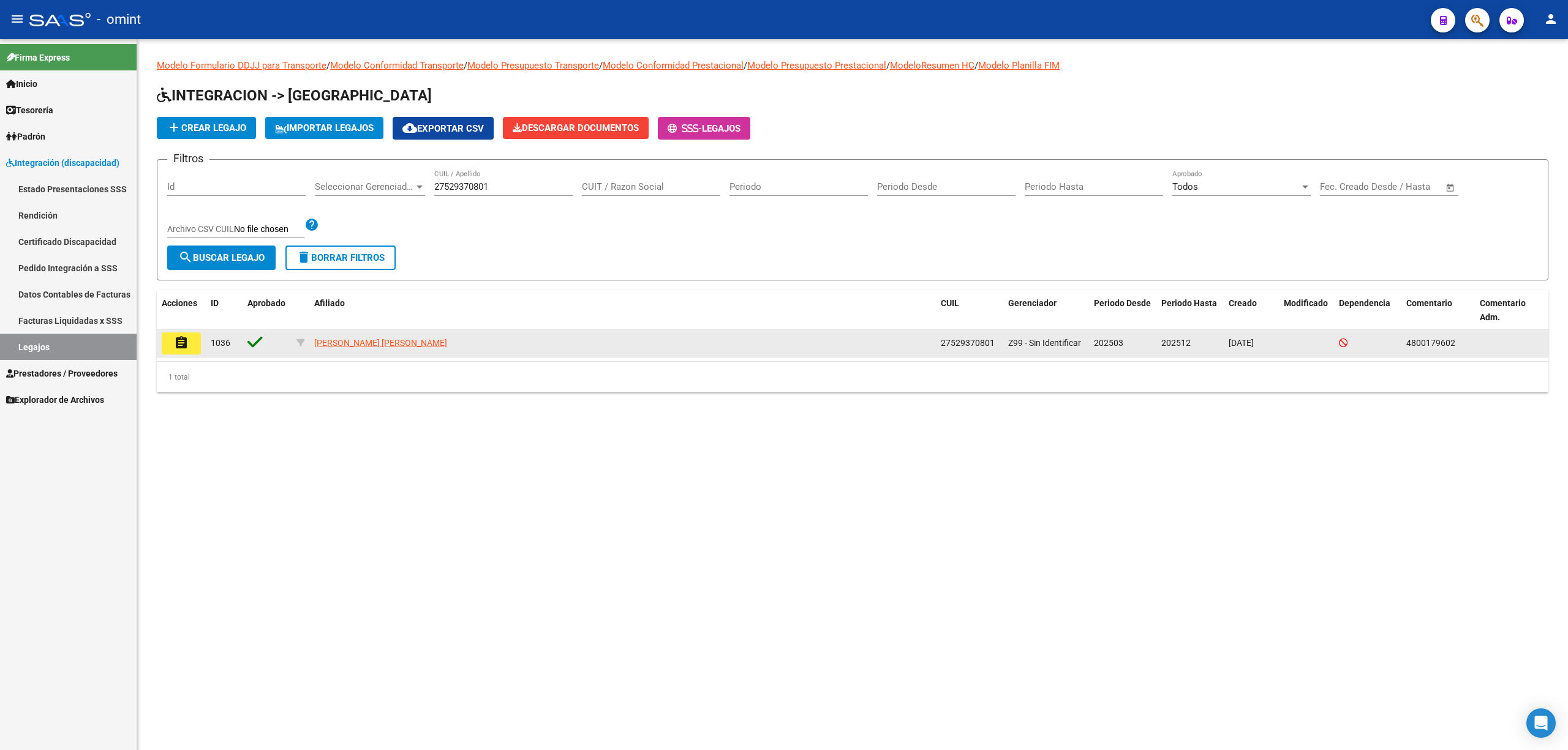
click at [178, 356] on datatable-body-cell "assignment" at bounding box center [181, 343] width 49 height 27
click at [182, 344] on mat-icon "assignment" at bounding box center [182, 343] width 15 height 15
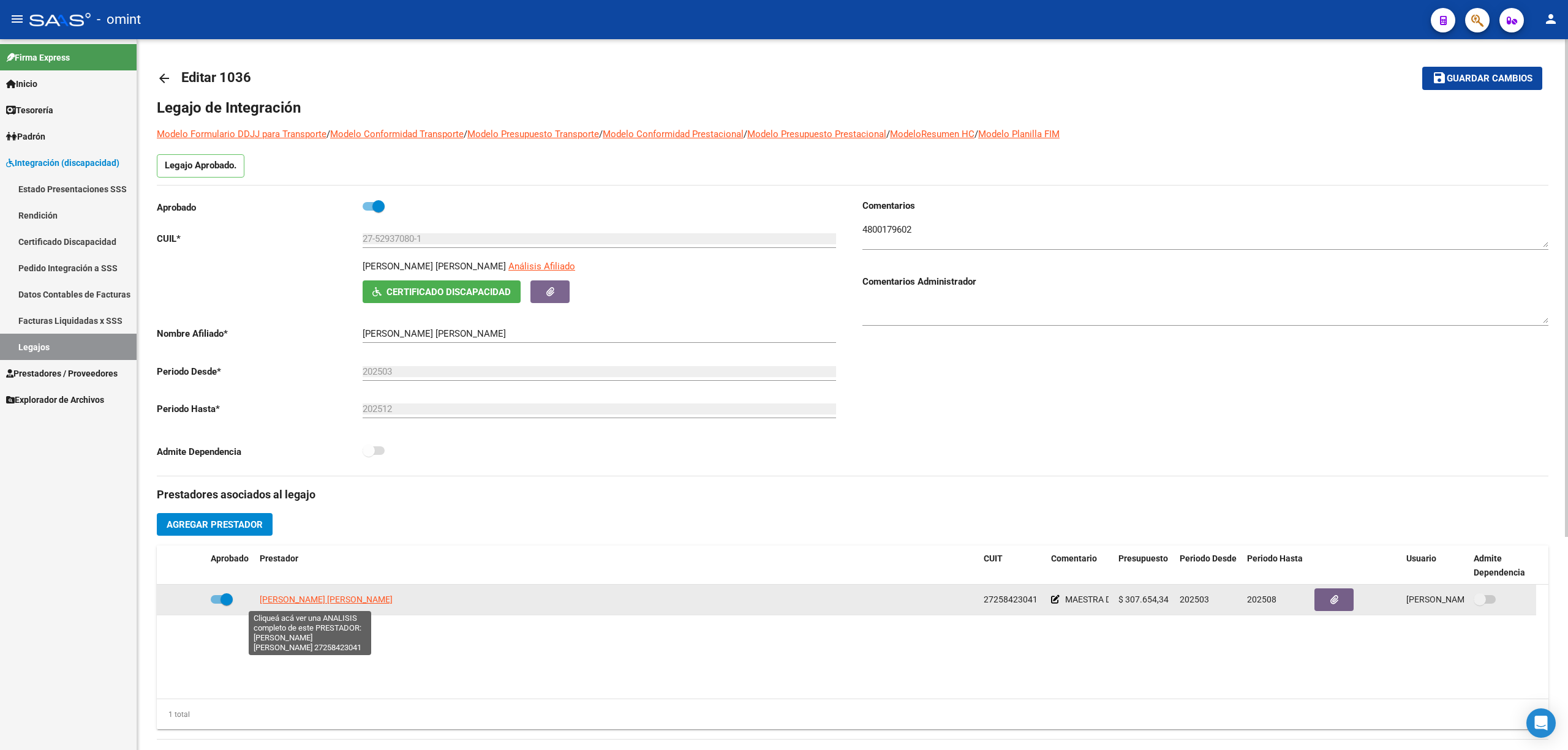
click at [308, 599] on span "[PERSON_NAME] [PERSON_NAME]" at bounding box center [326, 599] width 133 height 10
type textarea "27258423041"
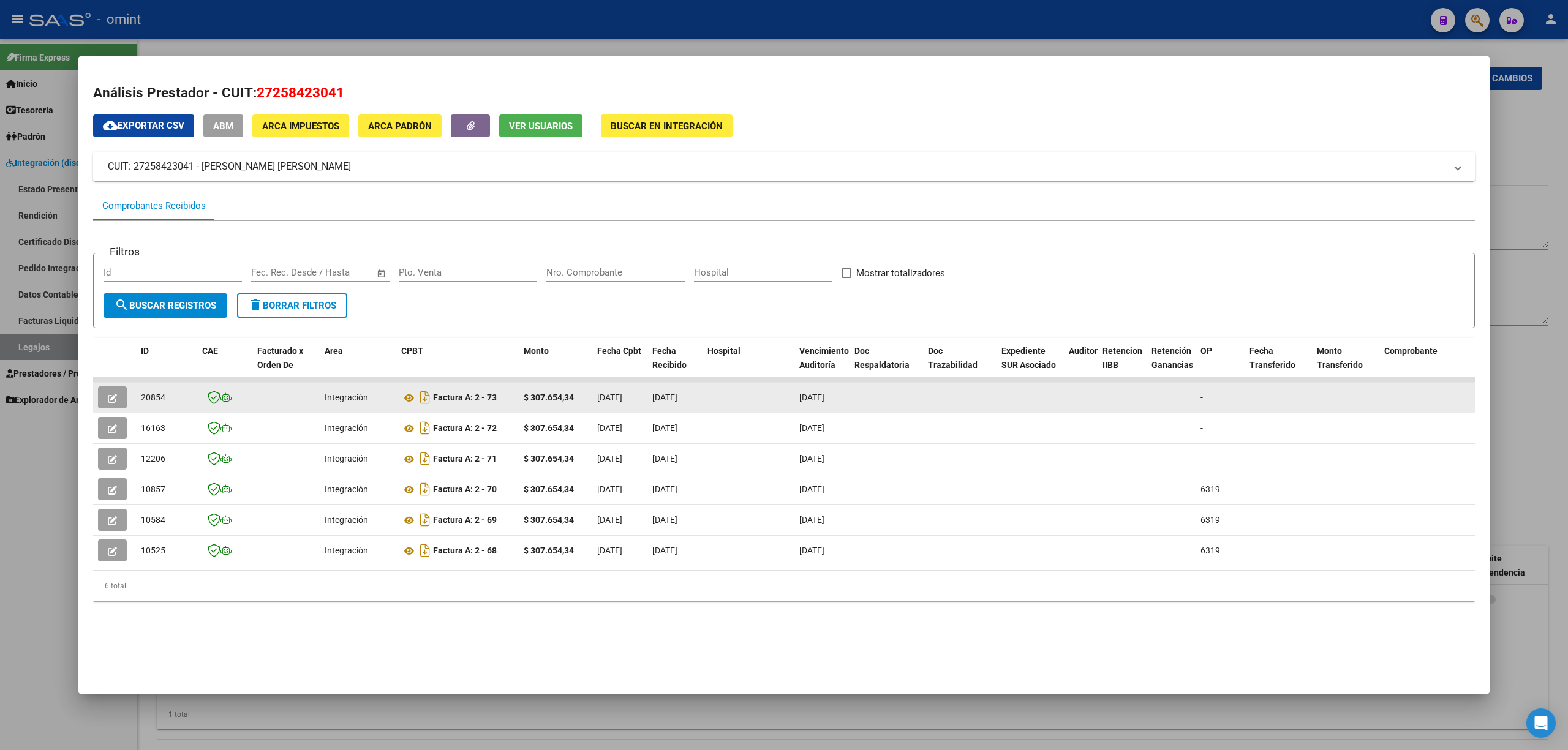
click at [166, 388] on datatable-body-cell "20854" at bounding box center [167, 397] width 61 height 30
click at [155, 397] on span "20854" at bounding box center [153, 397] width 24 height 10
click at [113, 407] on button "button" at bounding box center [112, 397] width 29 height 22
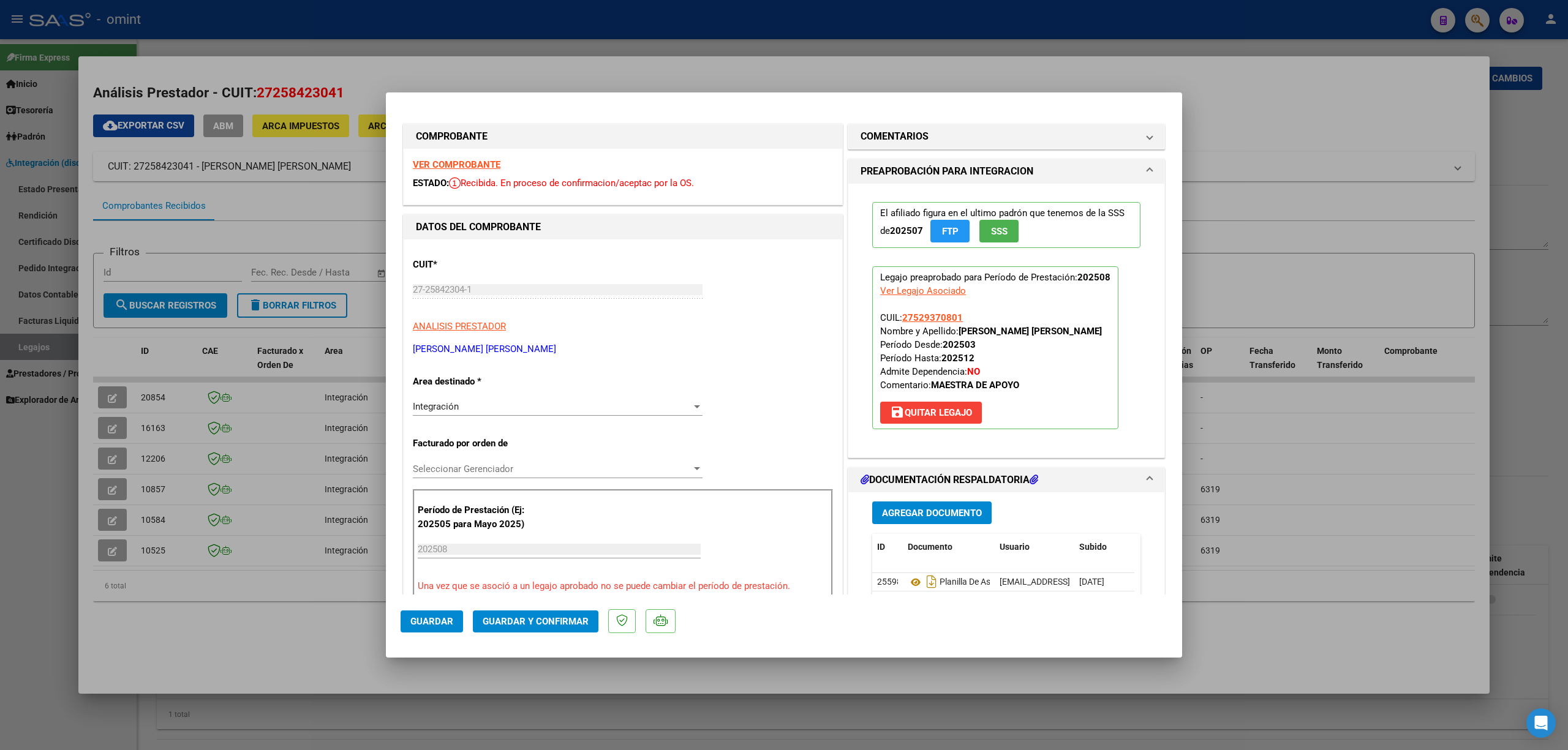
drag, startPoint x: 453, startPoint y: 153, endPoint x: 464, endPoint y: 164, distance: 15.6
click at [456, 156] on div "VER COMPROBANTE ESTADO: Recibida. En proceso de confirmacion/aceptac por la OS." at bounding box center [622, 177] width 438 height 56
click at [466, 165] on strong "VER COMPROBANTE" at bounding box center [457, 165] width 88 height 11
click at [565, 619] on button "Guardar y Confirmar" at bounding box center [536, 621] width 126 height 22
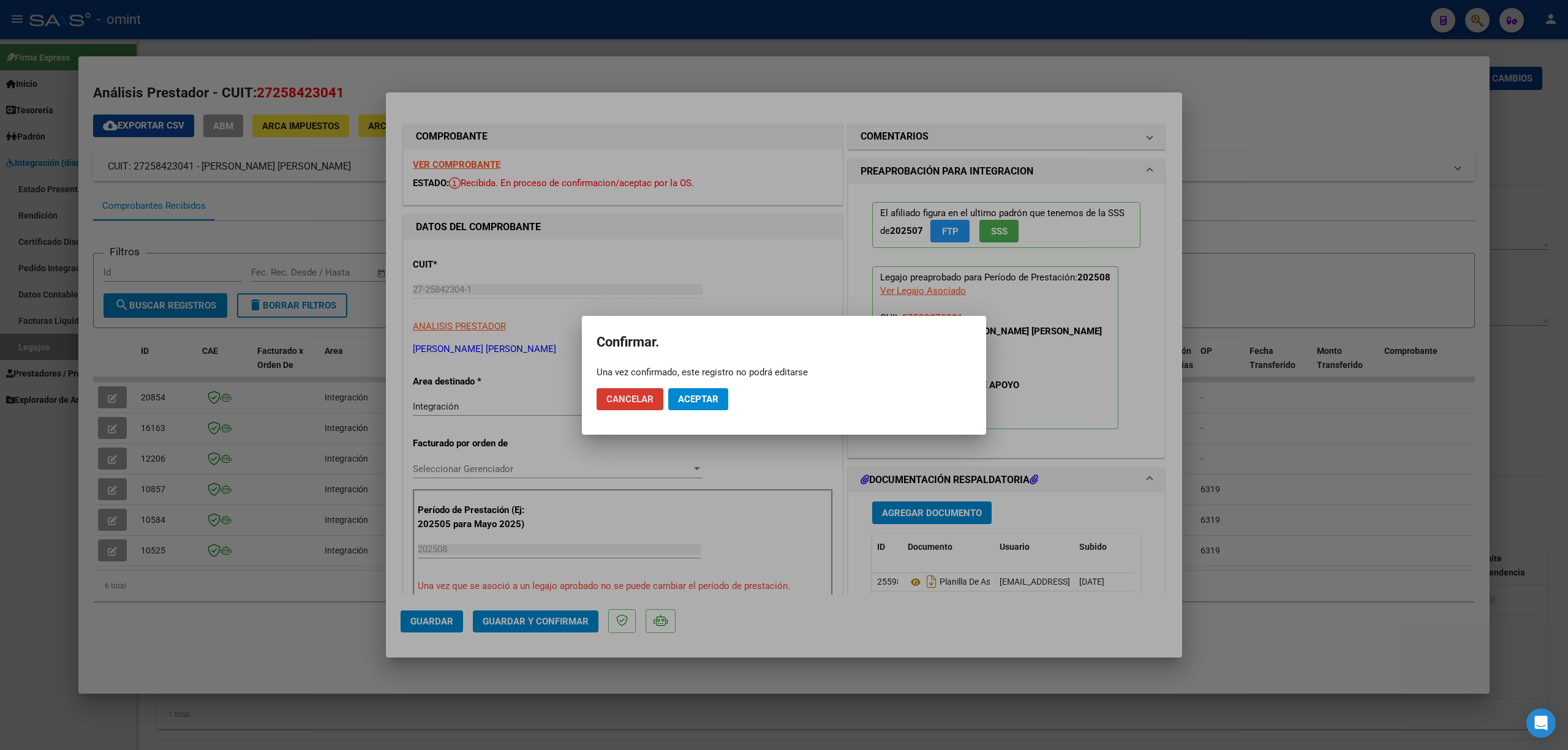
click at [690, 397] on span "Aceptar" at bounding box center [698, 399] width 41 height 11
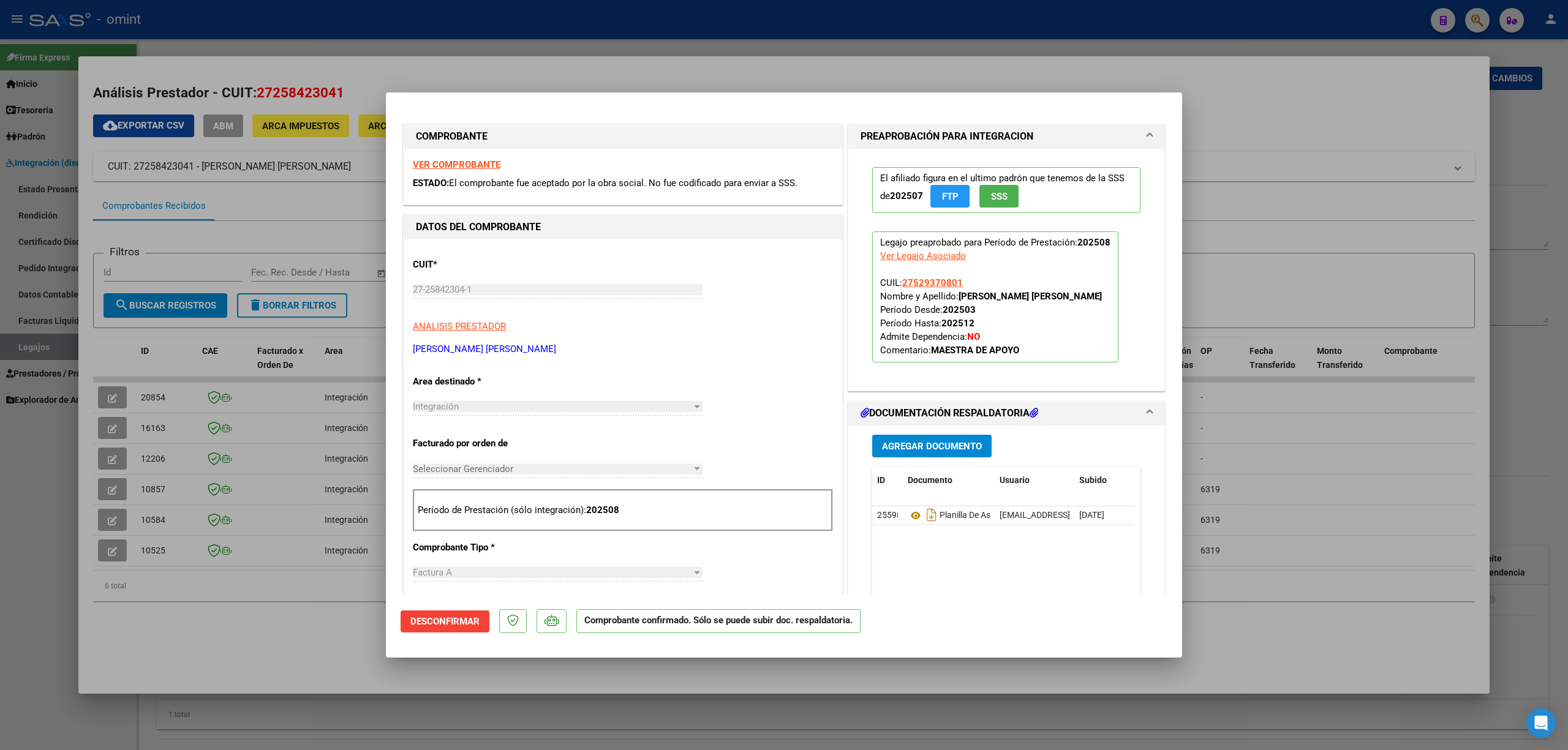
click at [304, 490] on div at bounding box center [784, 375] width 1568 height 750
type input "$ 0,00"
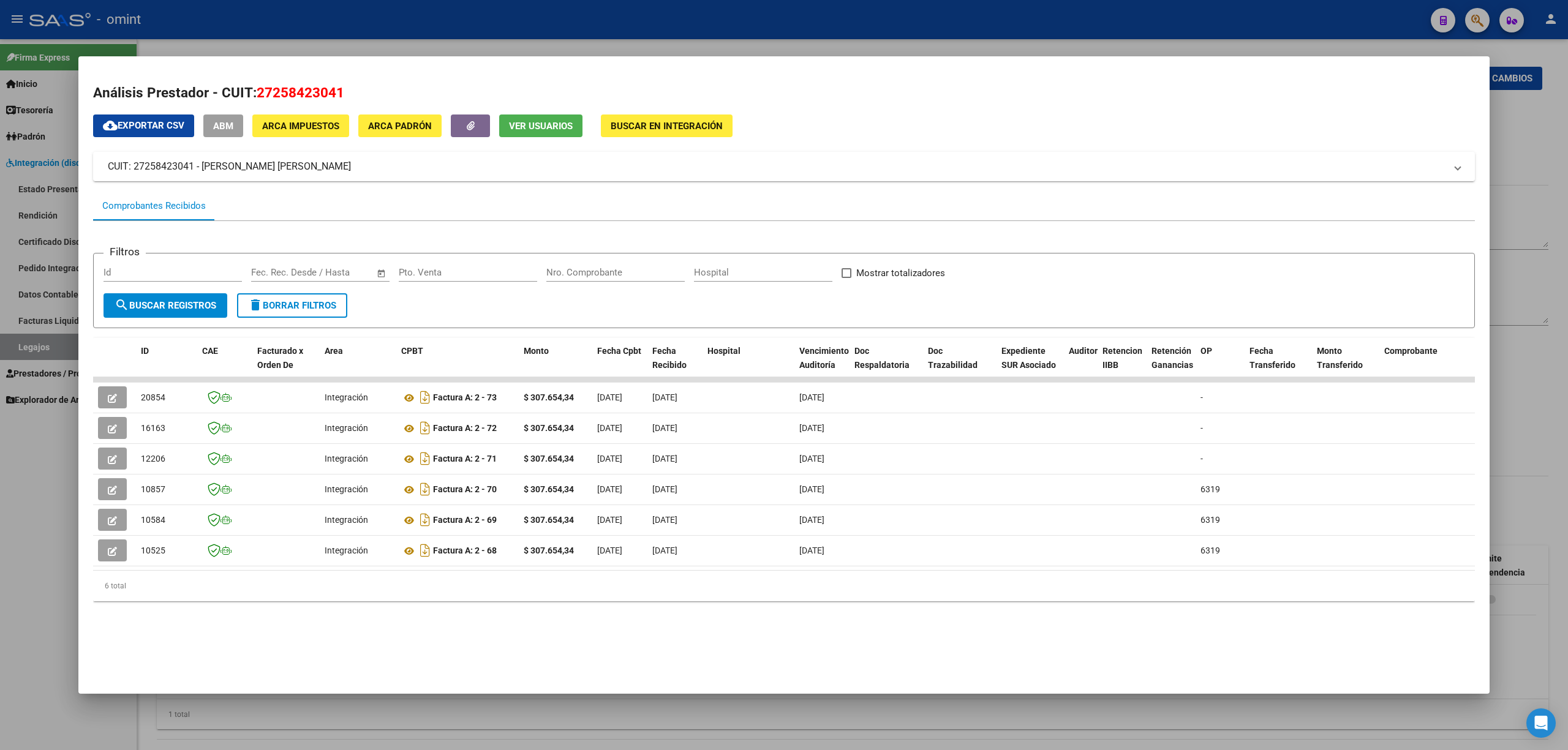
click at [303, 33] on div at bounding box center [784, 375] width 1568 height 750
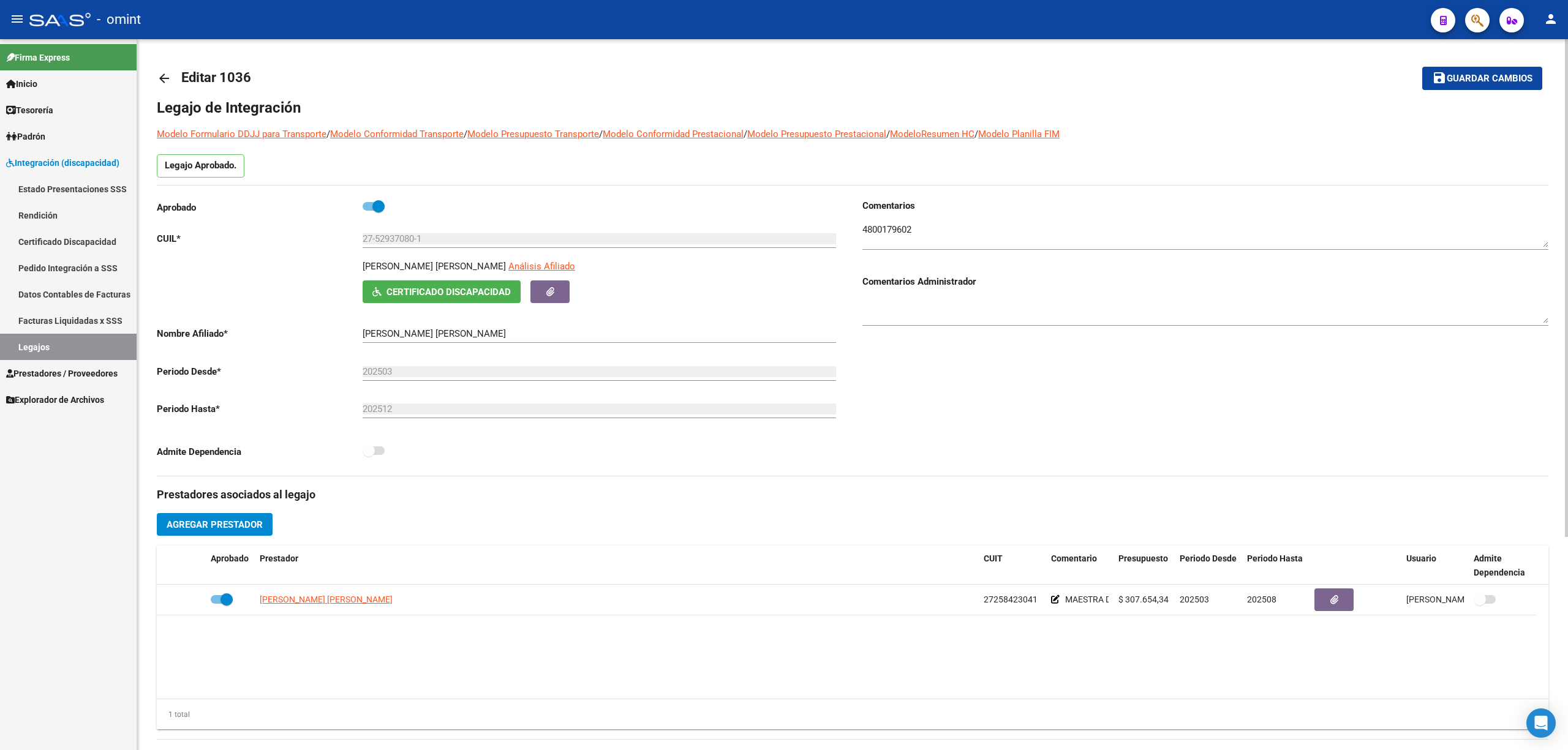
click at [157, 66] on link "arrow_back" at bounding box center [169, 78] width 24 height 29
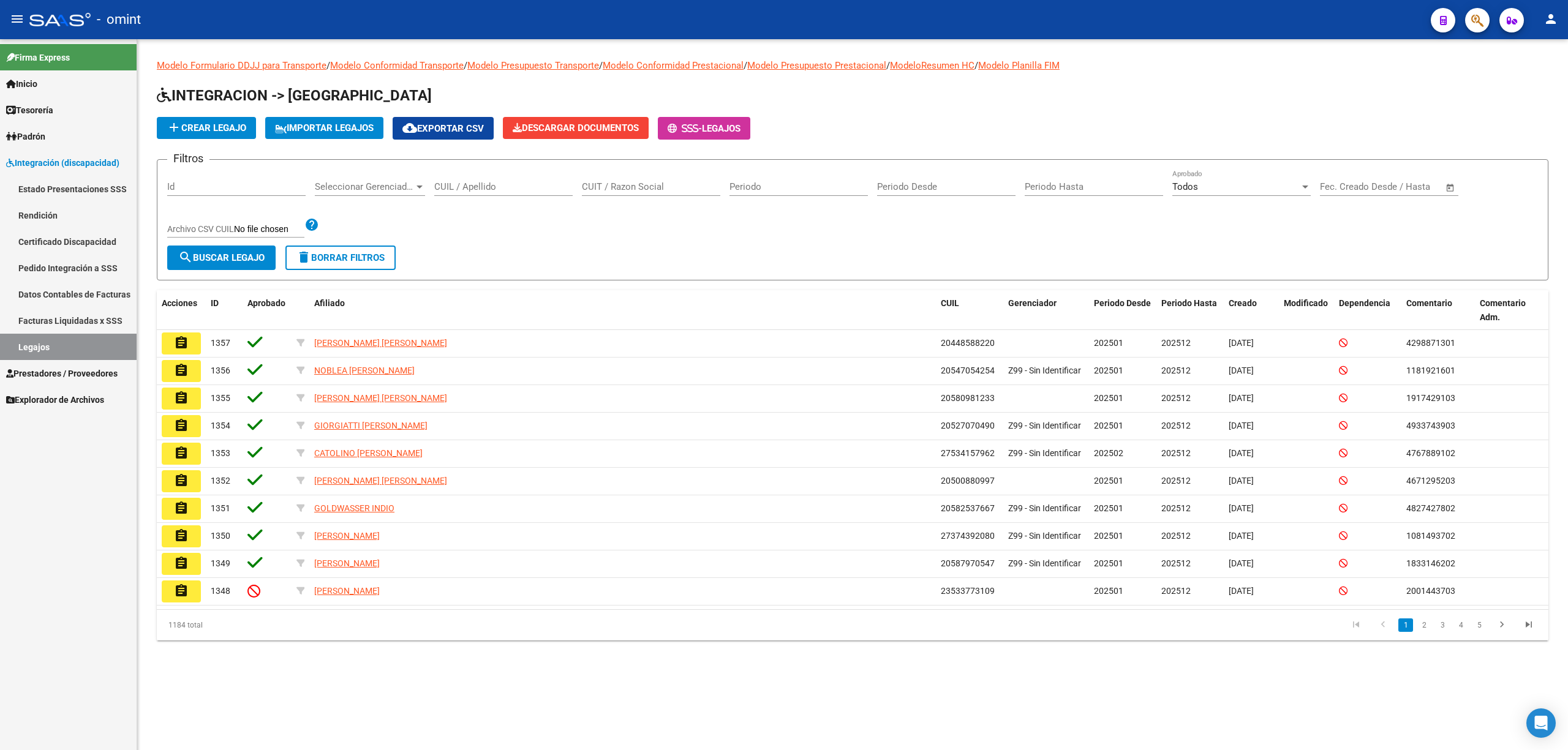
click at [504, 187] on input "CUIL / Apellido" at bounding box center [503, 187] width 138 height 11
paste input "27528877171"
type input "27528877171"
click at [257, 248] on button "search Buscar Legajo" at bounding box center [221, 257] width 108 height 24
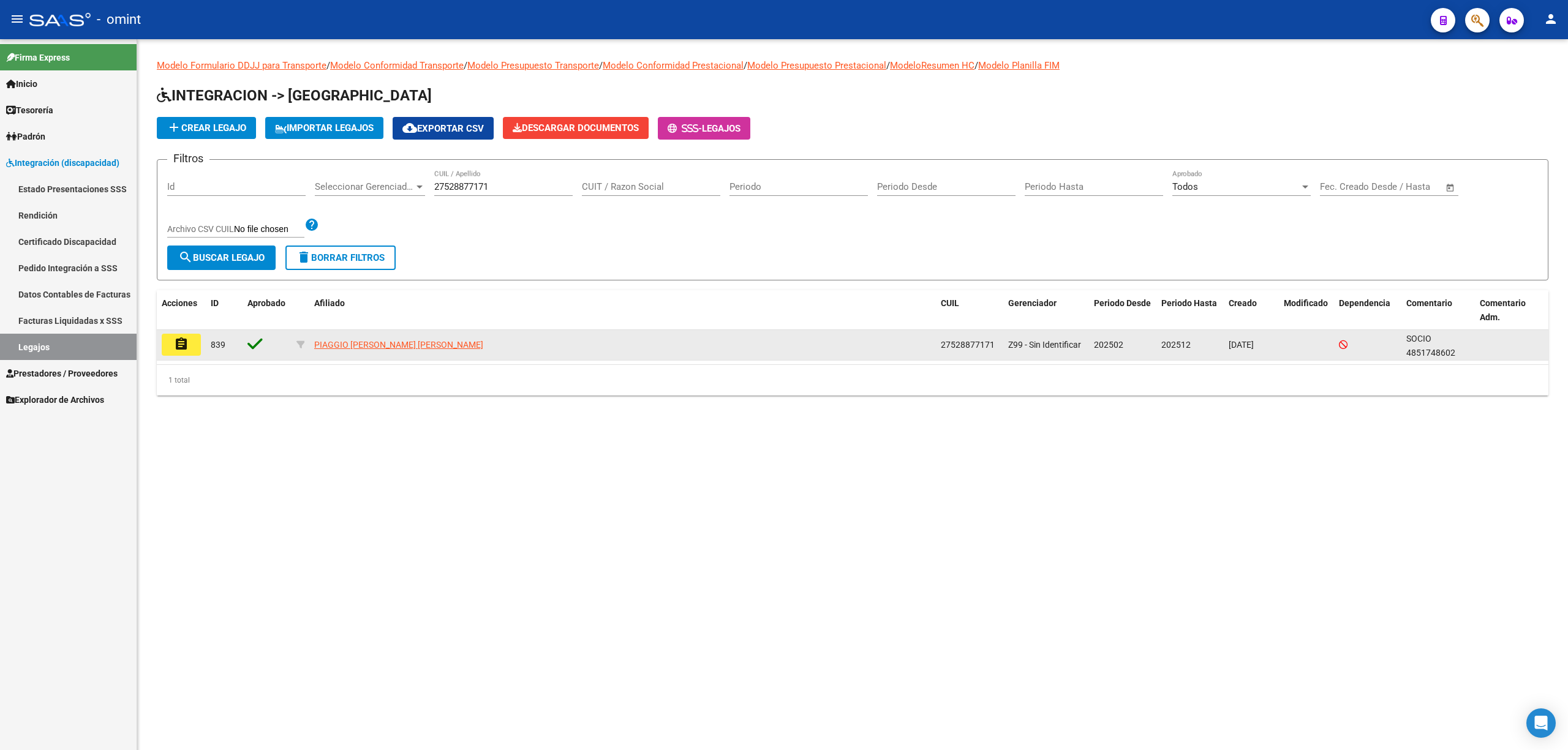
click at [168, 345] on button "assignment" at bounding box center [182, 344] width 39 height 22
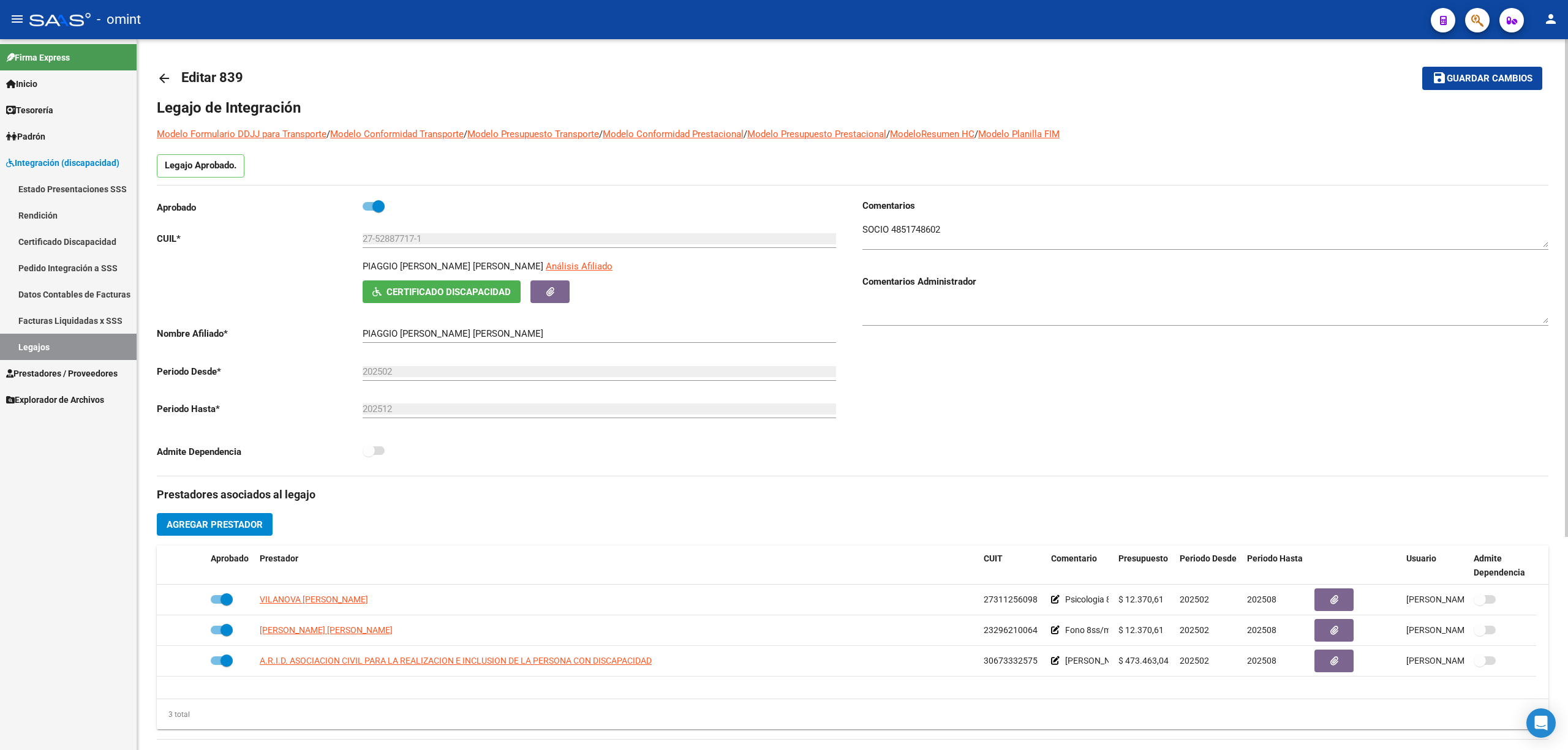
type input "PIAGGIO [PERSON_NAME] [PERSON_NAME]"
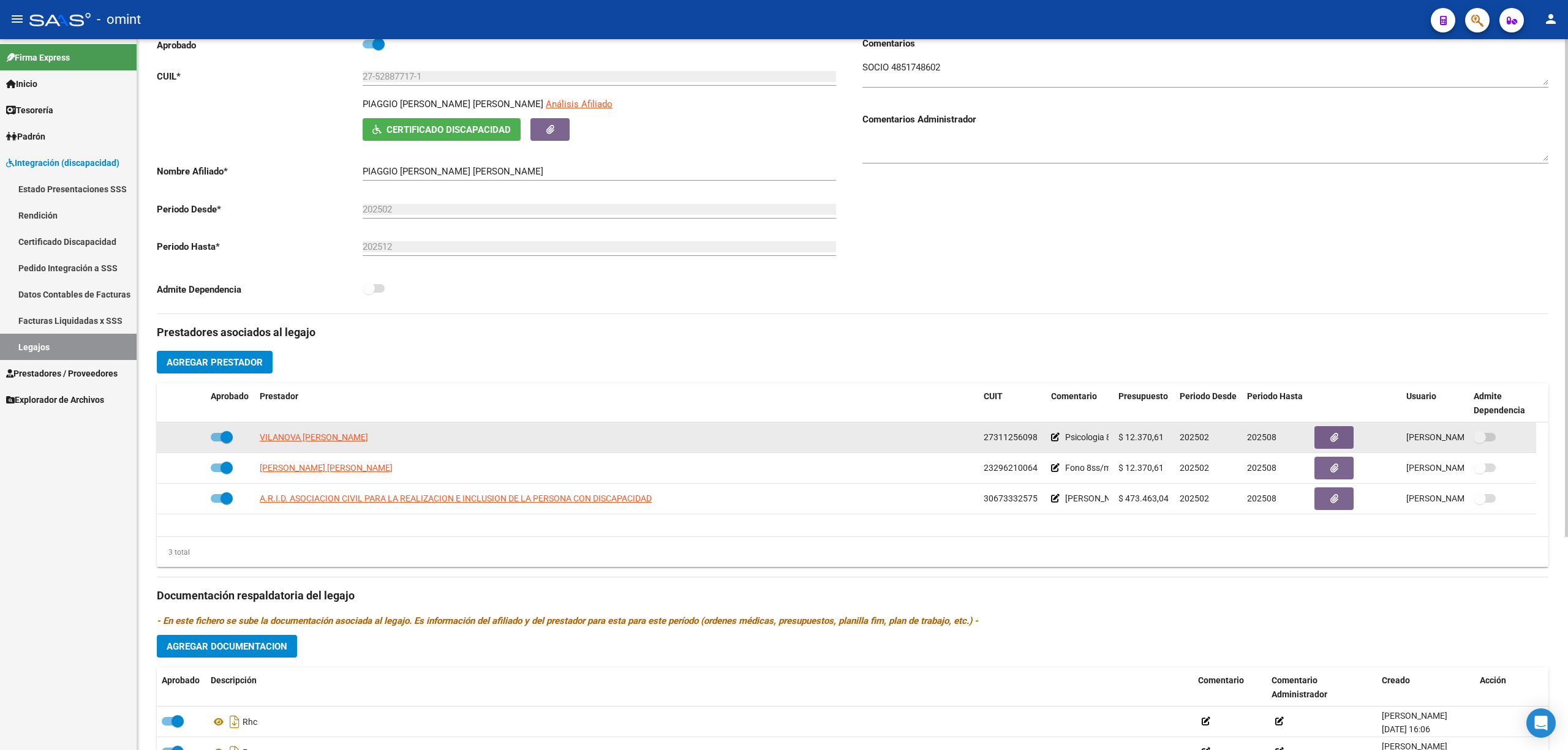
scroll to position [163, 0]
click at [345, 438] on span "VILANOVA [PERSON_NAME]" at bounding box center [313, 436] width 108 height 10
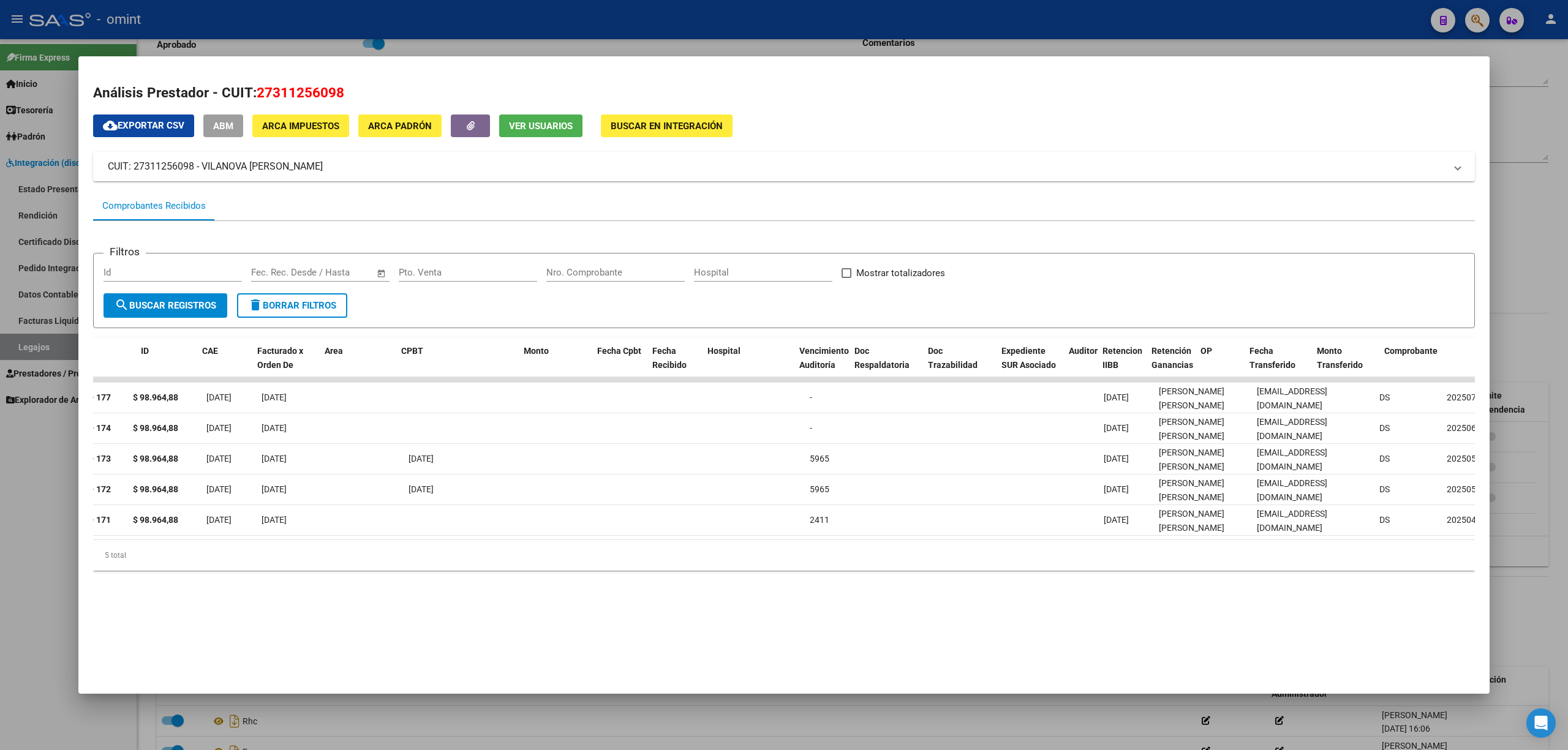
scroll to position [0, 0]
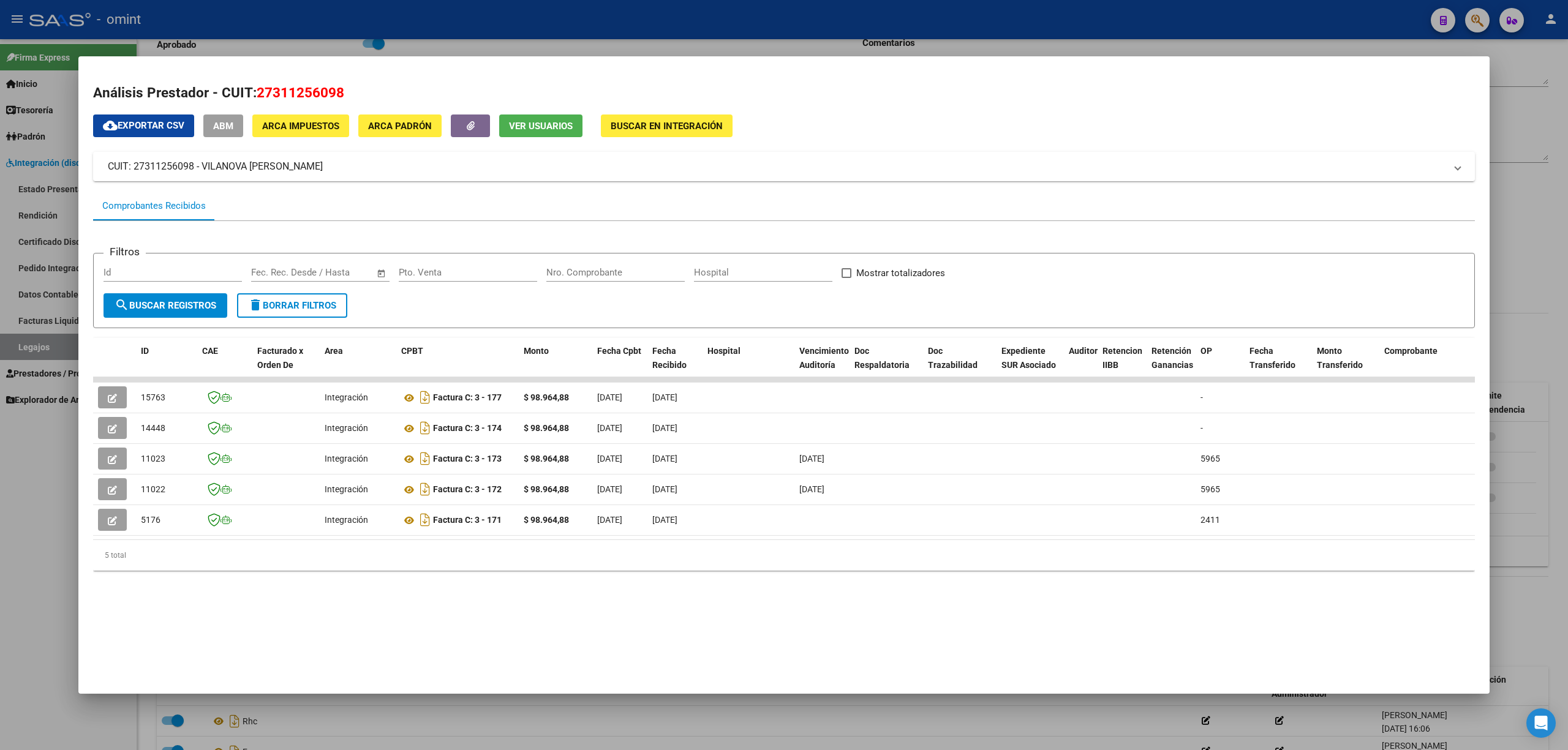
click at [318, 19] on div at bounding box center [784, 375] width 1568 height 750
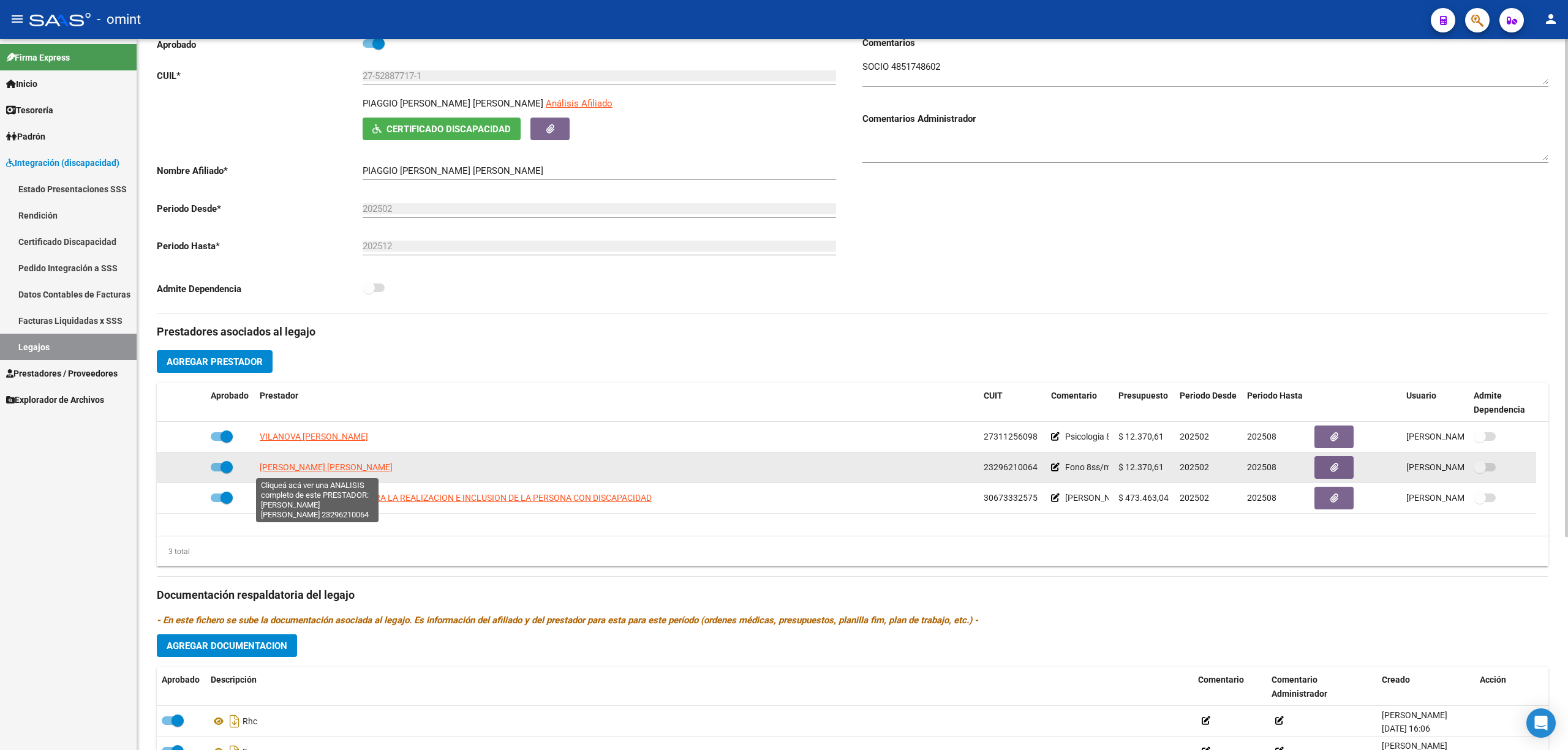
click at [350, 472] on span "[PERSON_NAME] [PERSON_NAME]" at bounding box center [326, 467] width 133 height 10
type textarea "23296210064"
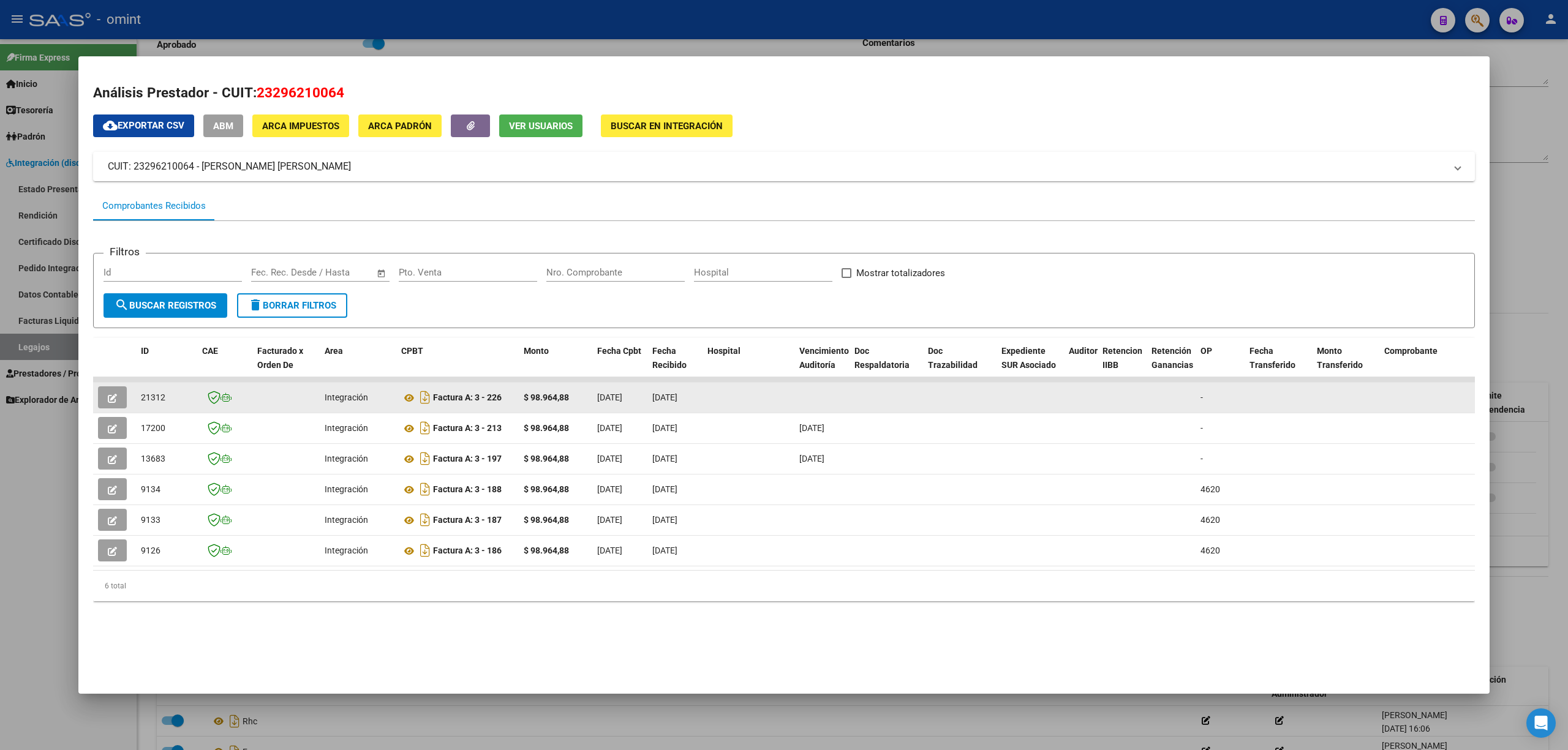
click at [157, 394] on span "21312" at bounding box center [153, 397] width 24 height 10
click at [107, 395] on button "button" at bounding box center [112, 397] width 29 height 22
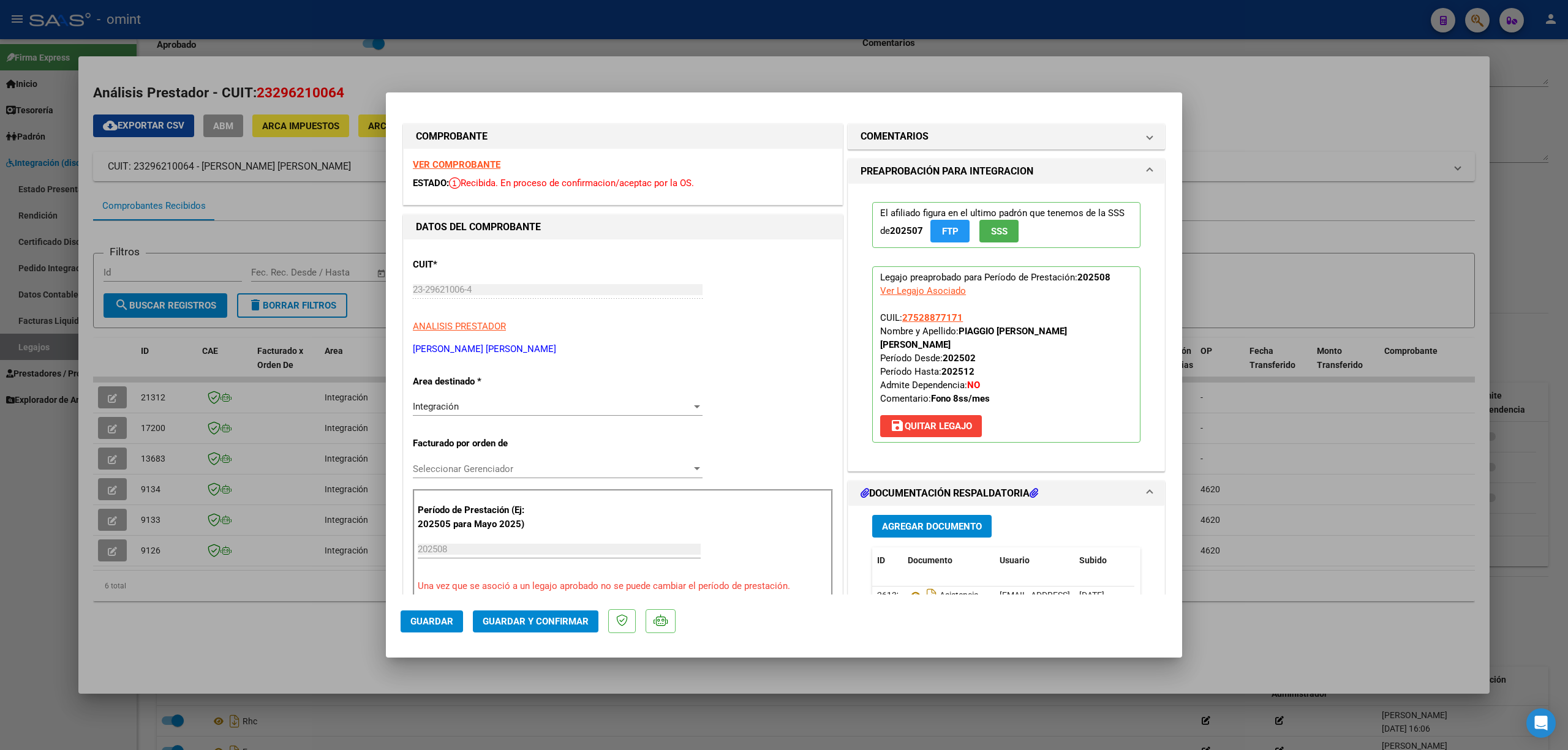
click at [486, 160] on strong "VER COMPROBANTE" at bounding box center [457, 165] width 88 height 11
click at [545, 619] on span "Guardar y Confirmar" at bounding box center [535, 621] width 106 height 11
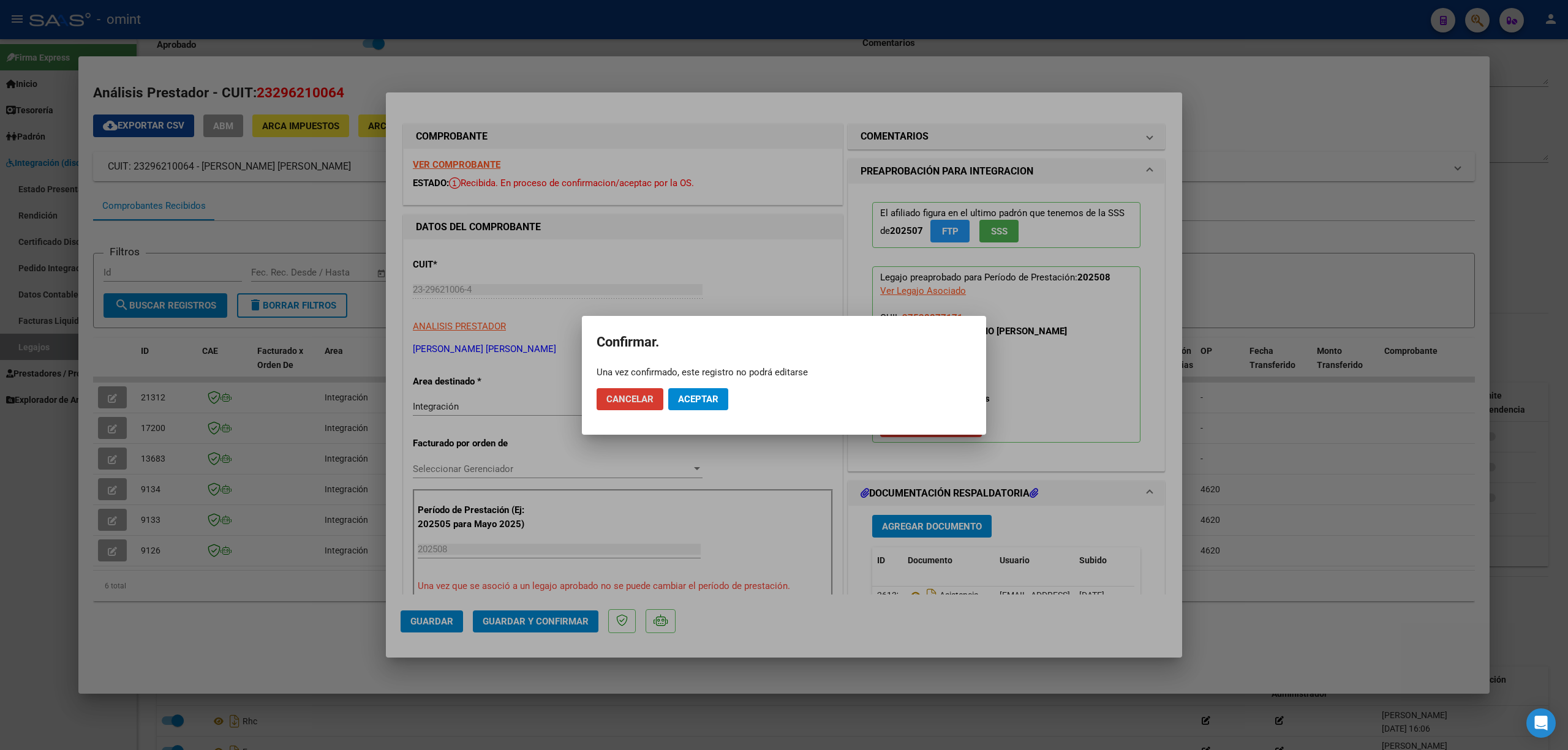
click at [709, 390] on button "Aceptar" at bounding box center [697, 399] width 60 height 22
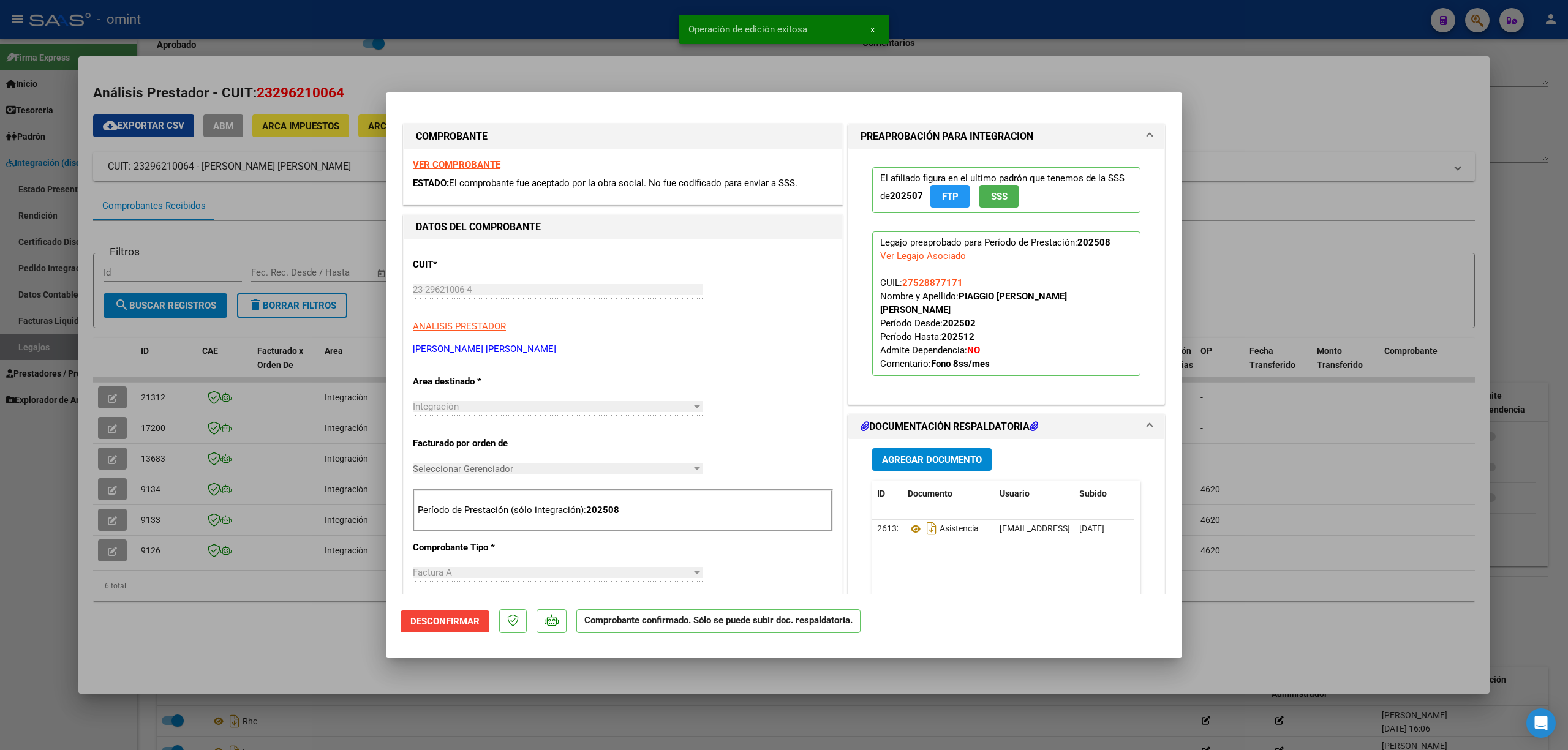
click at [247, 16] on div at bounding box center [784, 375] width 1568 height 750
type input "$ 0,00"
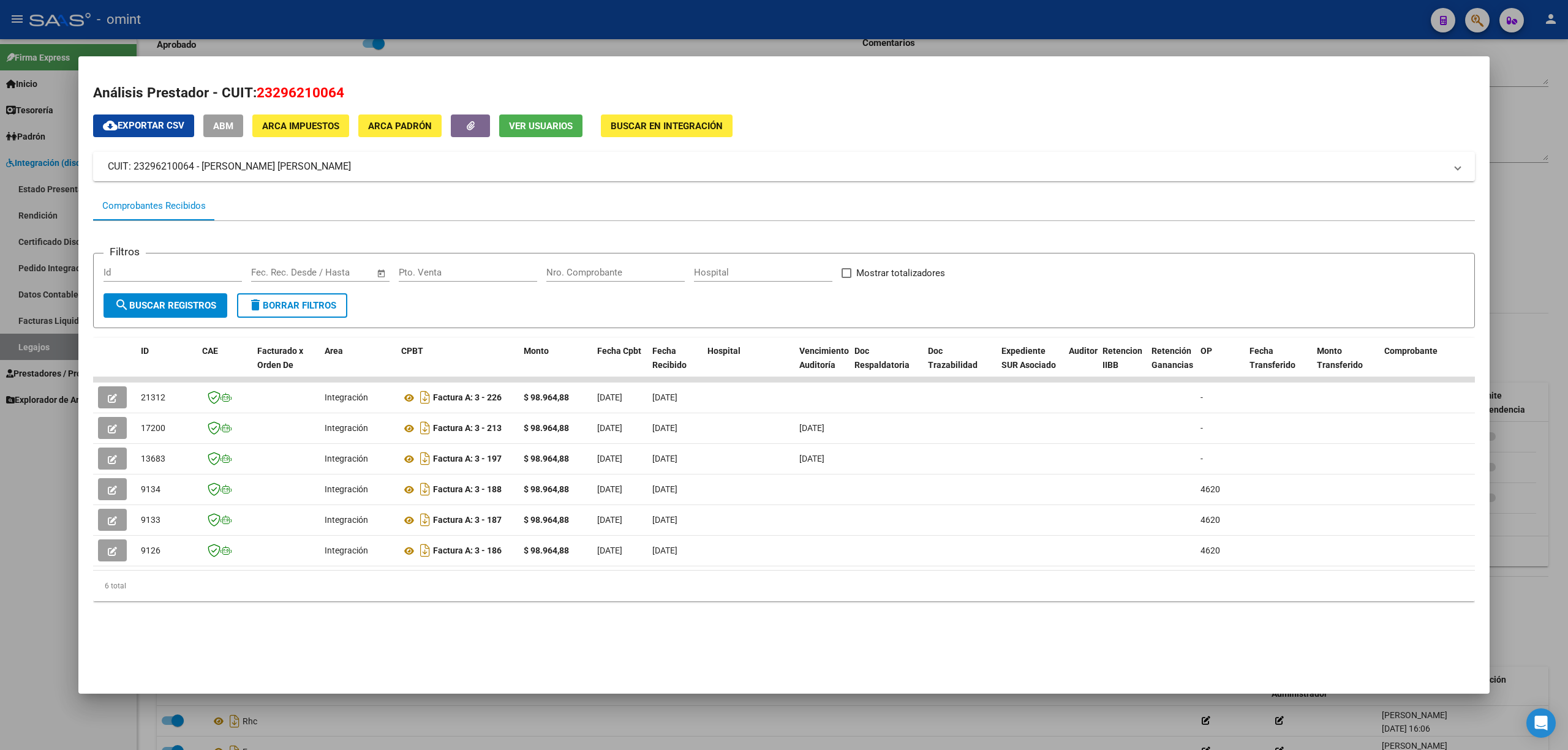
click at [399, 37] on div at bounding box center [784, 375] width 1568 height 750
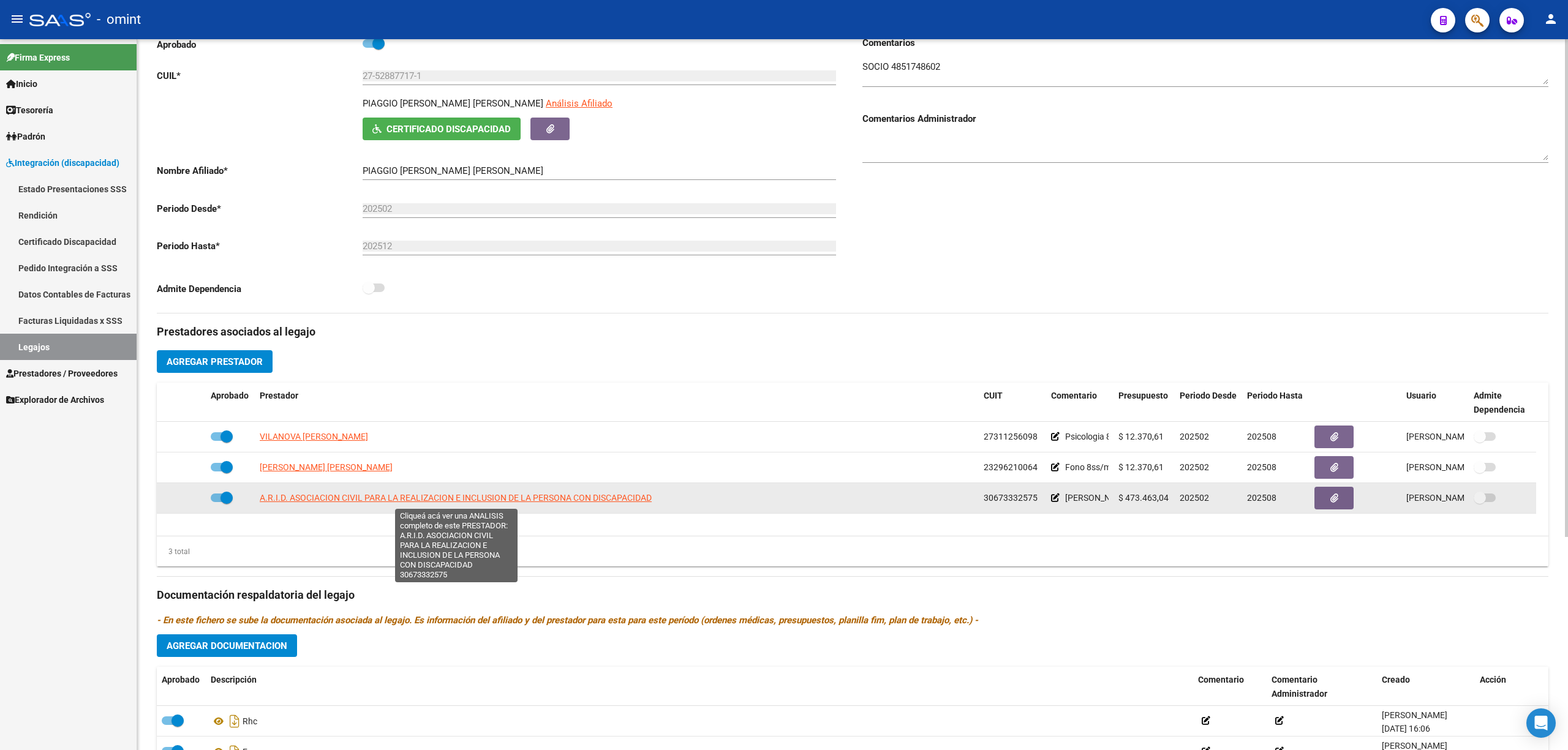
click at [441, 500] on span "A.R.I.D. ASOCIACION CIVIL PARA LA REALIZACION E INCLUSION DE LA PERSONA CON DIS…" at bounding box center [455, 497] width 392 height 10
type textarea "30673332575"
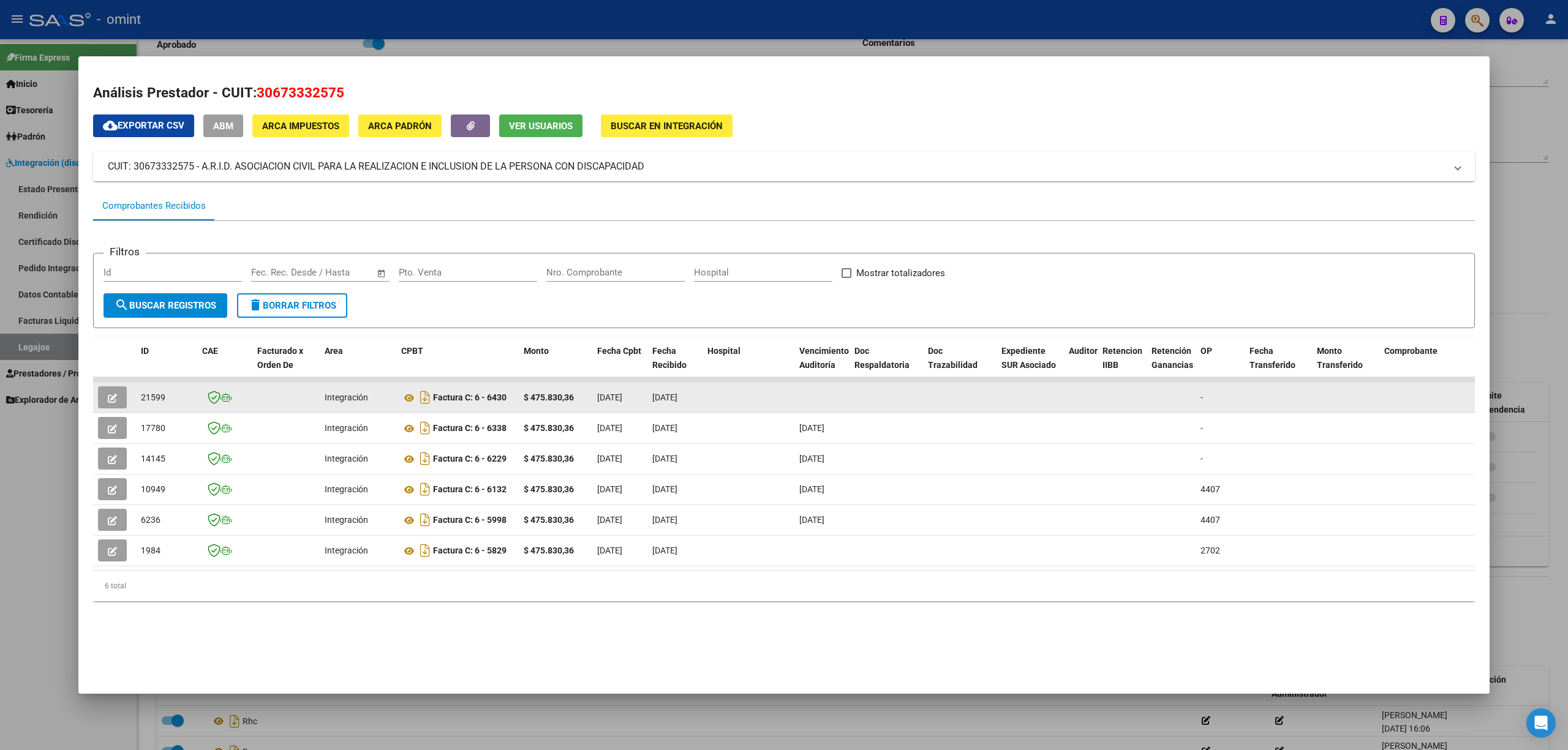
click at [153, 400] on span "21599" at bounding box center [153, 397] width 24 height 10
click at [110, 387] on button "button" at bounding box center [112, 397] width 29 height 22
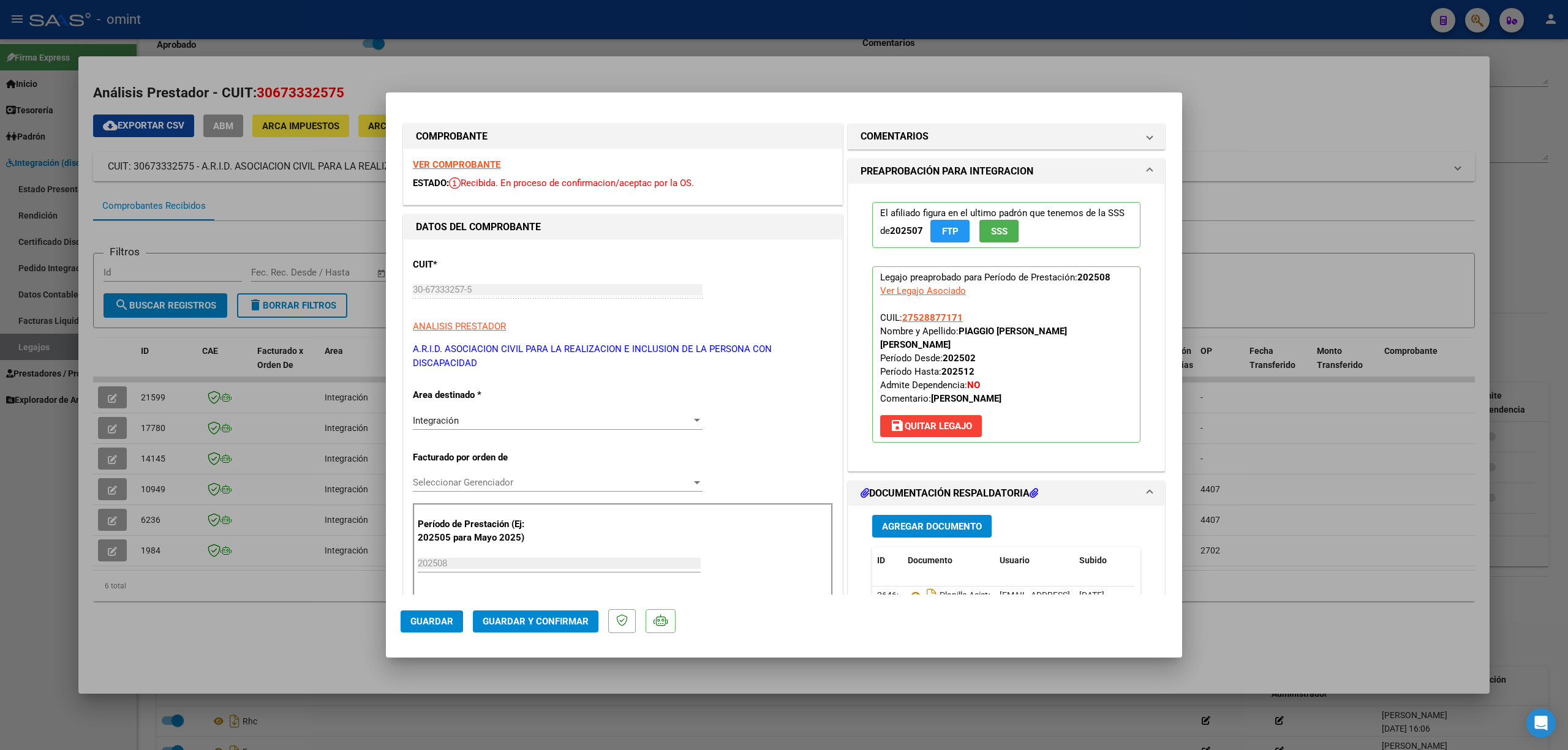
click at [474, 160] on strong "VER COMPROBANTE" at bounding box center [457, 165] width 88 height 11
click at [534, 625] on span "Guardar y Confirmar" at bounding box center [535, 621] width 106 height 11
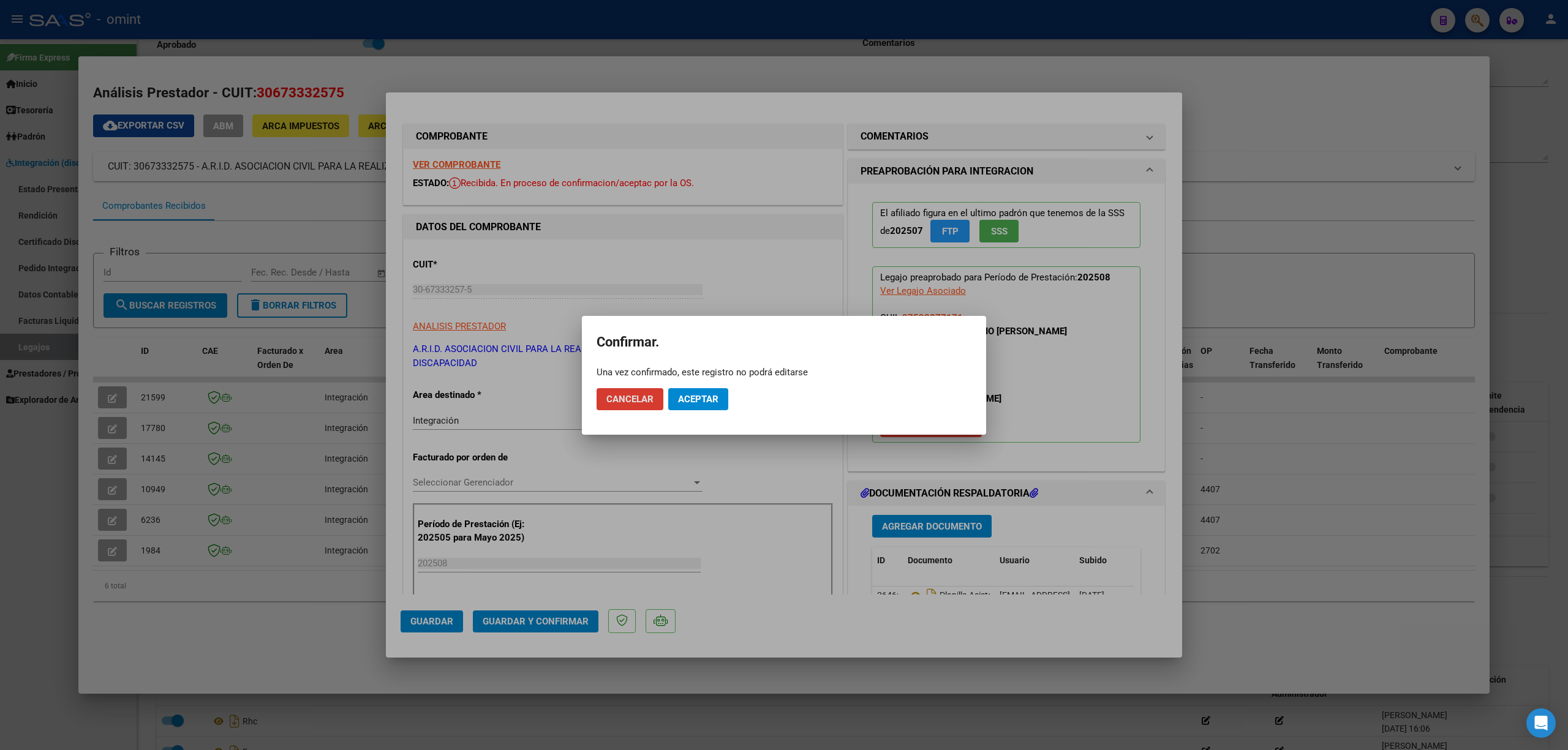
click at [699, 383] on mat-dialog-actions "Cancelar Aceptar" at bounding box center [784, 399] width 375 height 42
click at [709, 402] on span "Aceptar" at bounding box center [698, 399] width 41 height 11
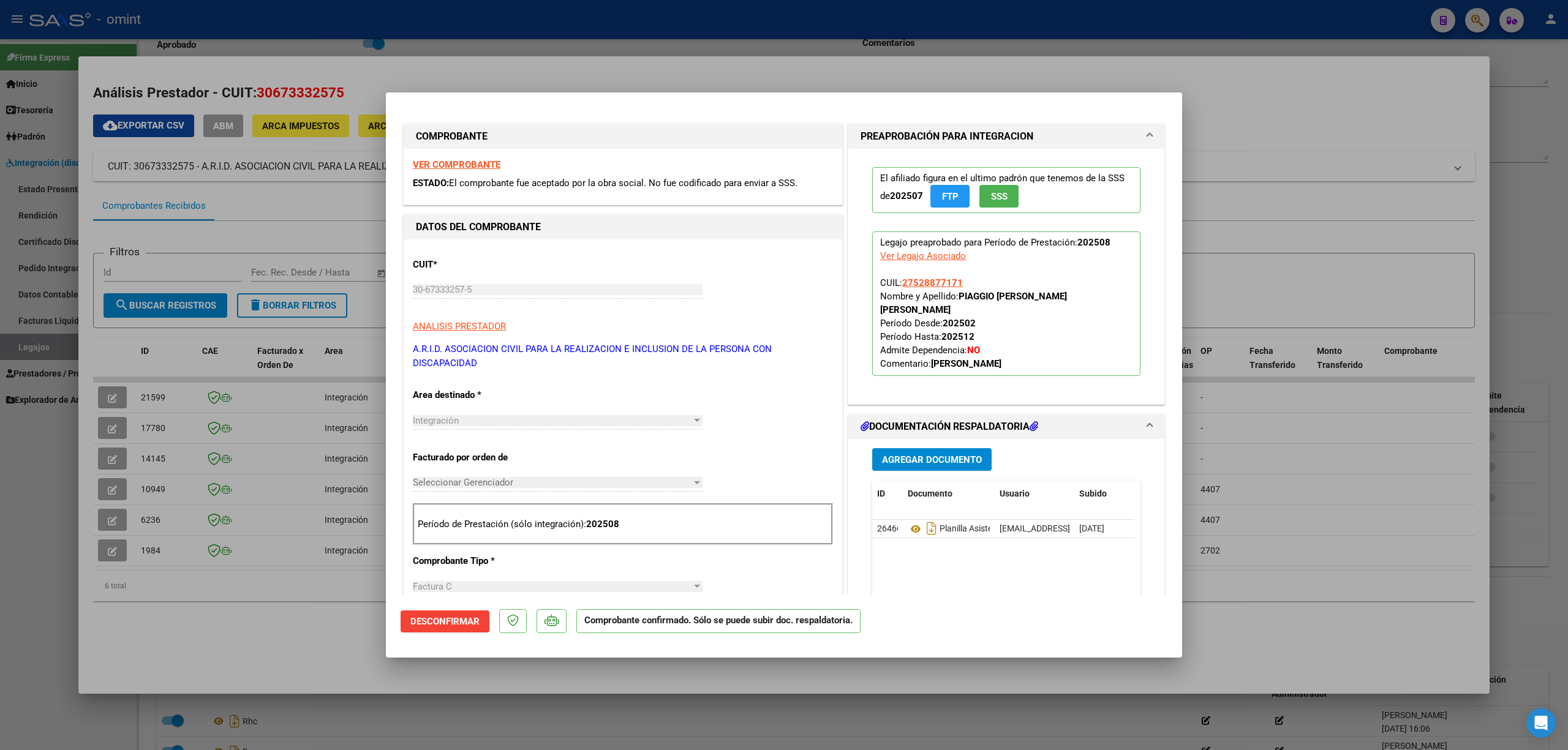
click at [259, 373] on div at bounding box center [784, 375] width 1568 height 750
type input "$ 0,00"
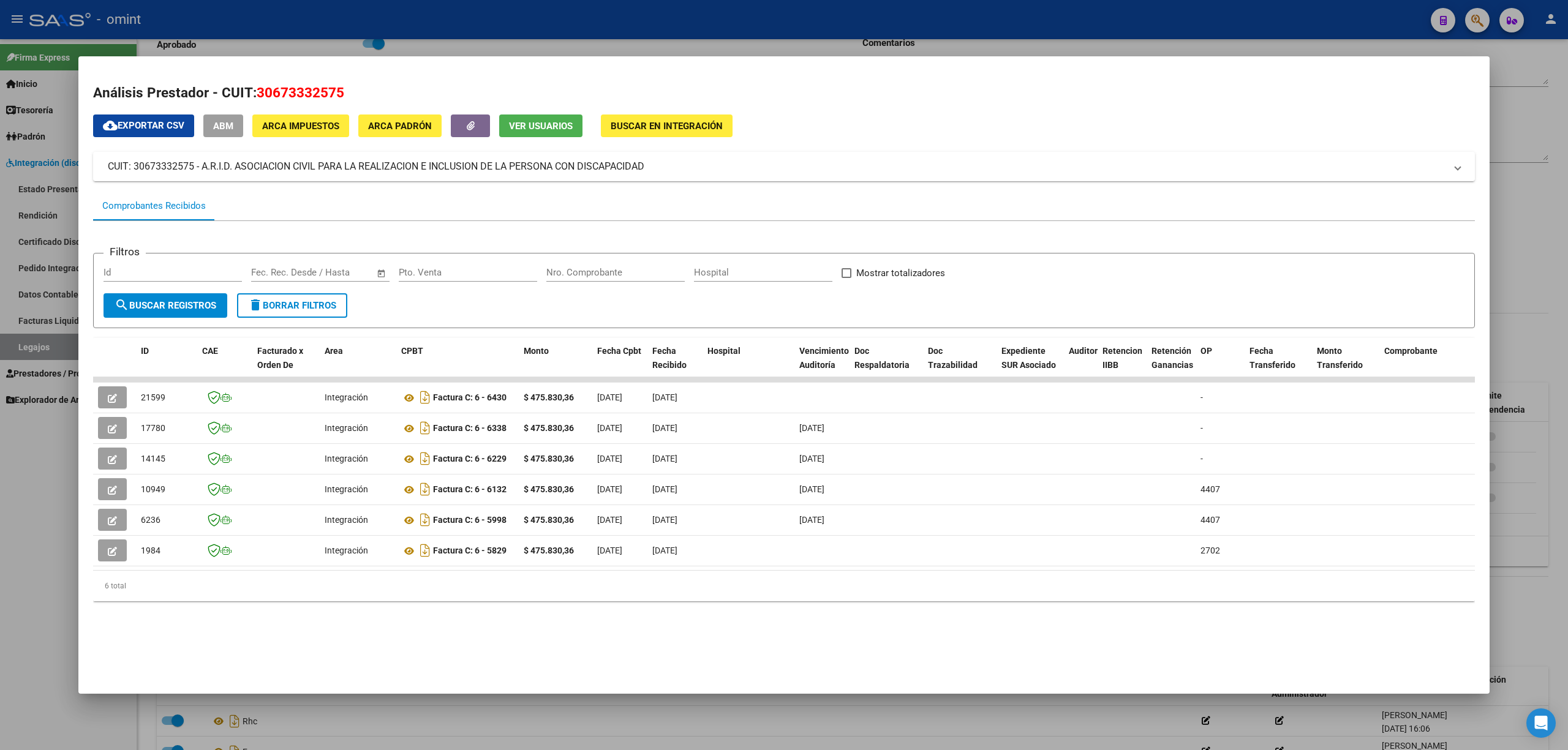
click at [356, 32] on div at bounding box center [784, 375] width 1568 height 750
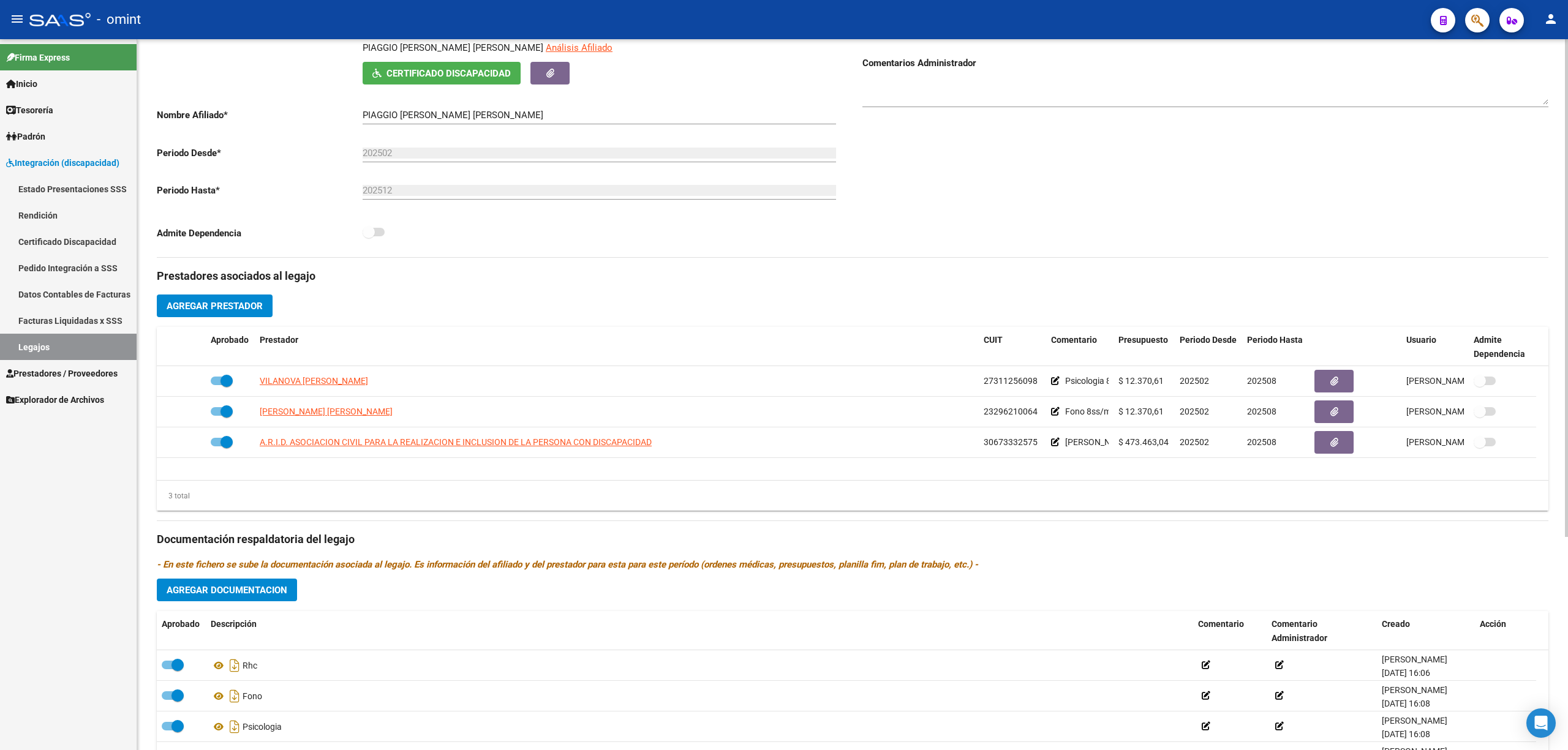
scroll to position [245, 0]
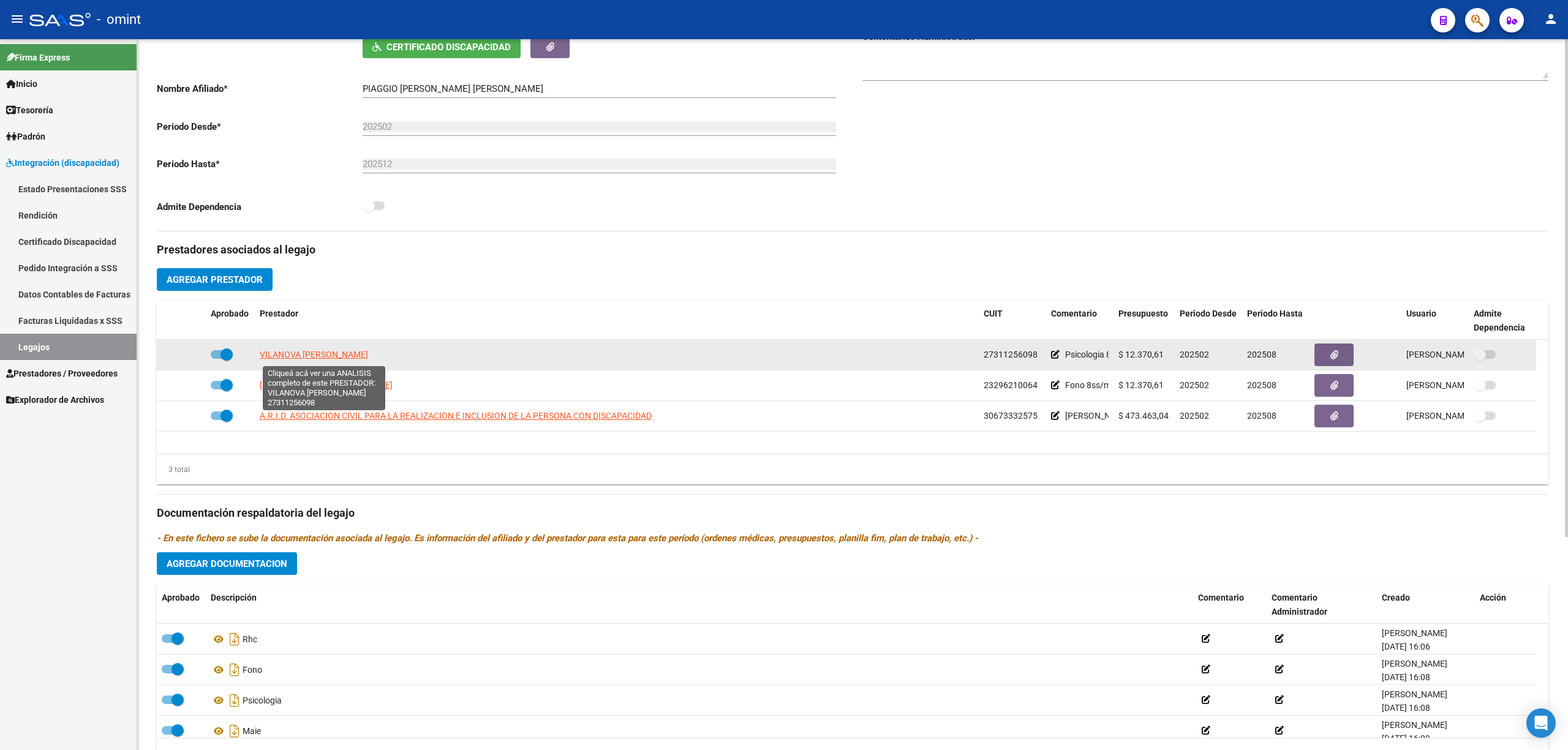
click at [324, 354] on span "VILANOVA [PERSON_NAME]" at bounding box center [313, 355] width 108 height 10
type textarea "27311256098"
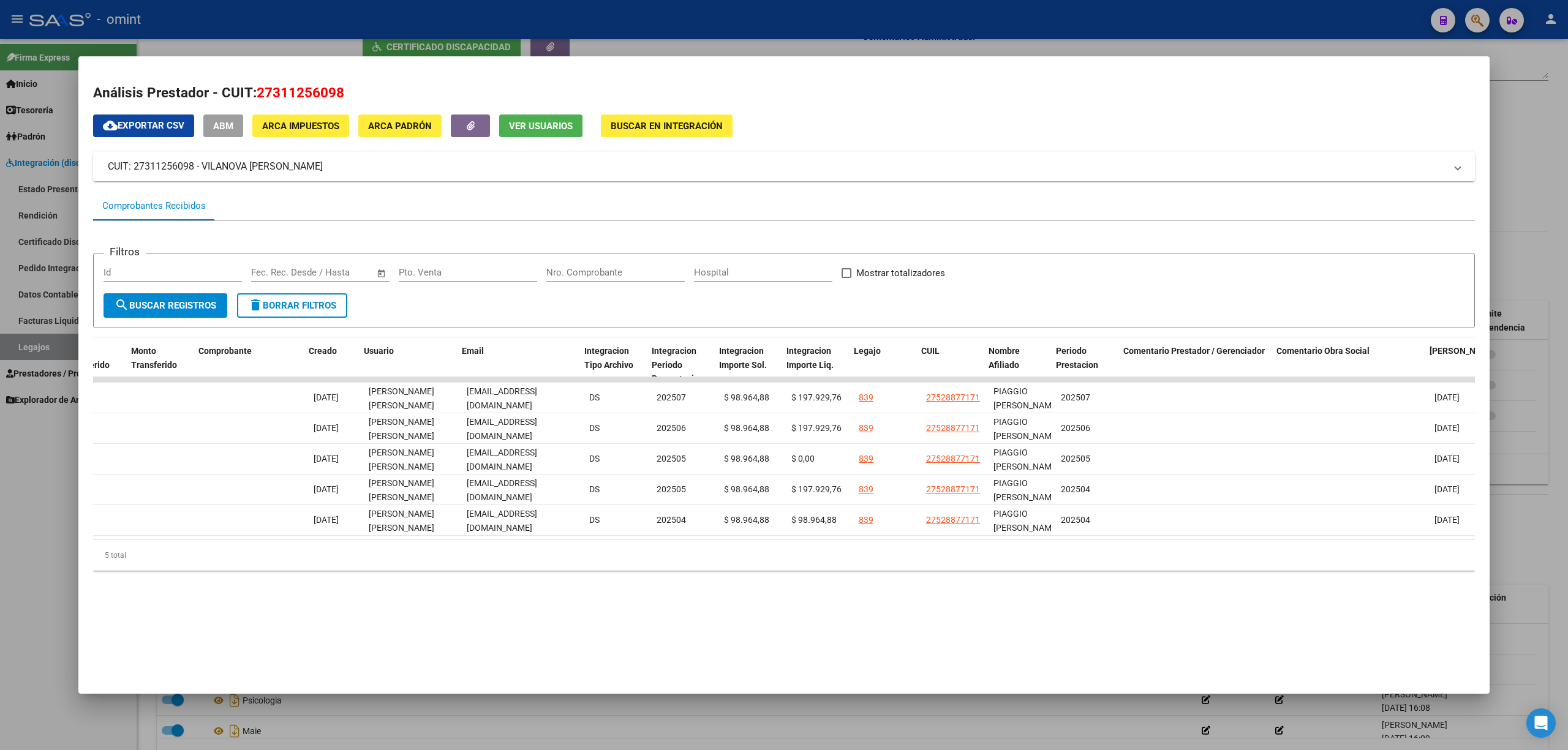
scroll to position [0, 1185]
click at [638, 22] on div at bounding box center [784, 375] width 1568 height 750
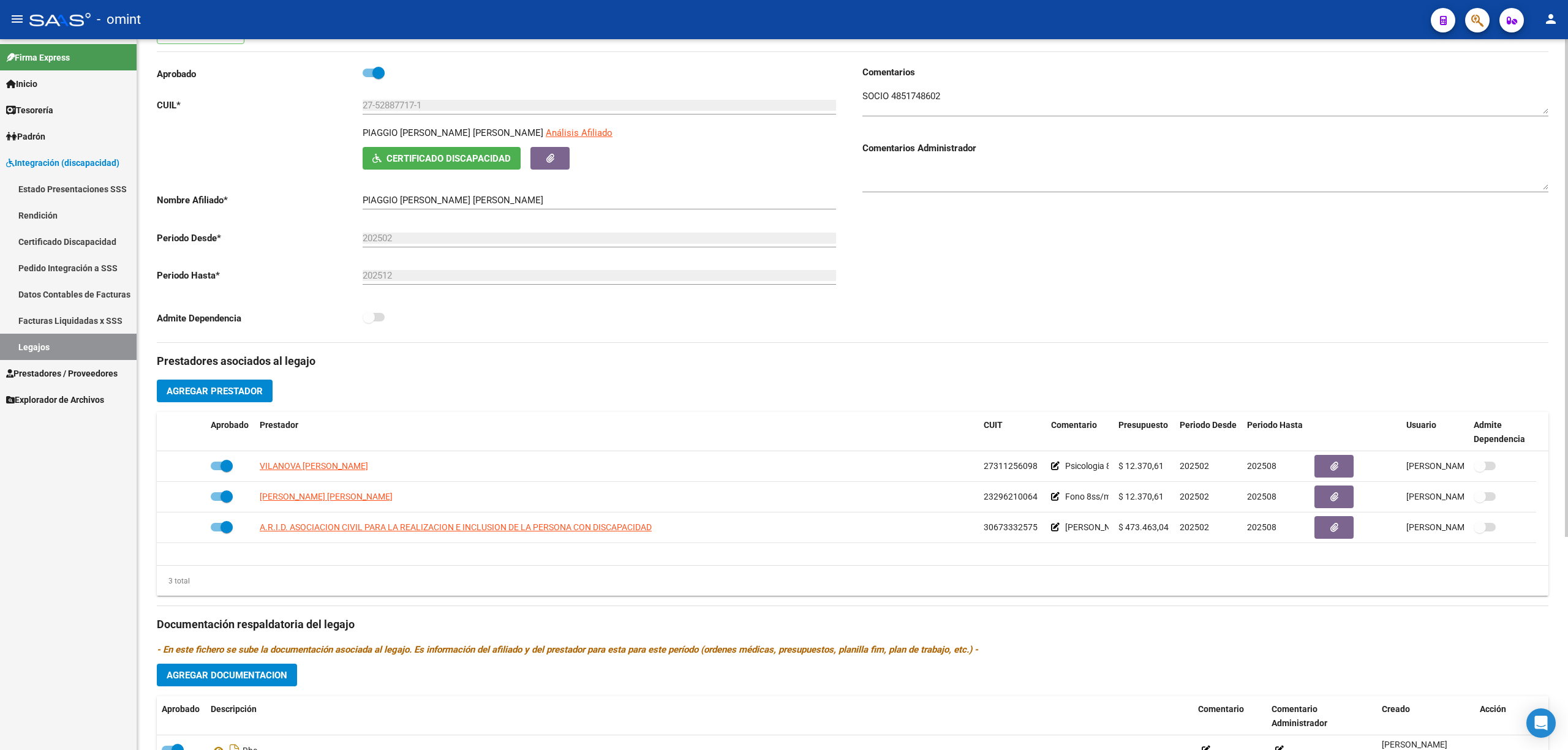
scroll to position [0, 0]
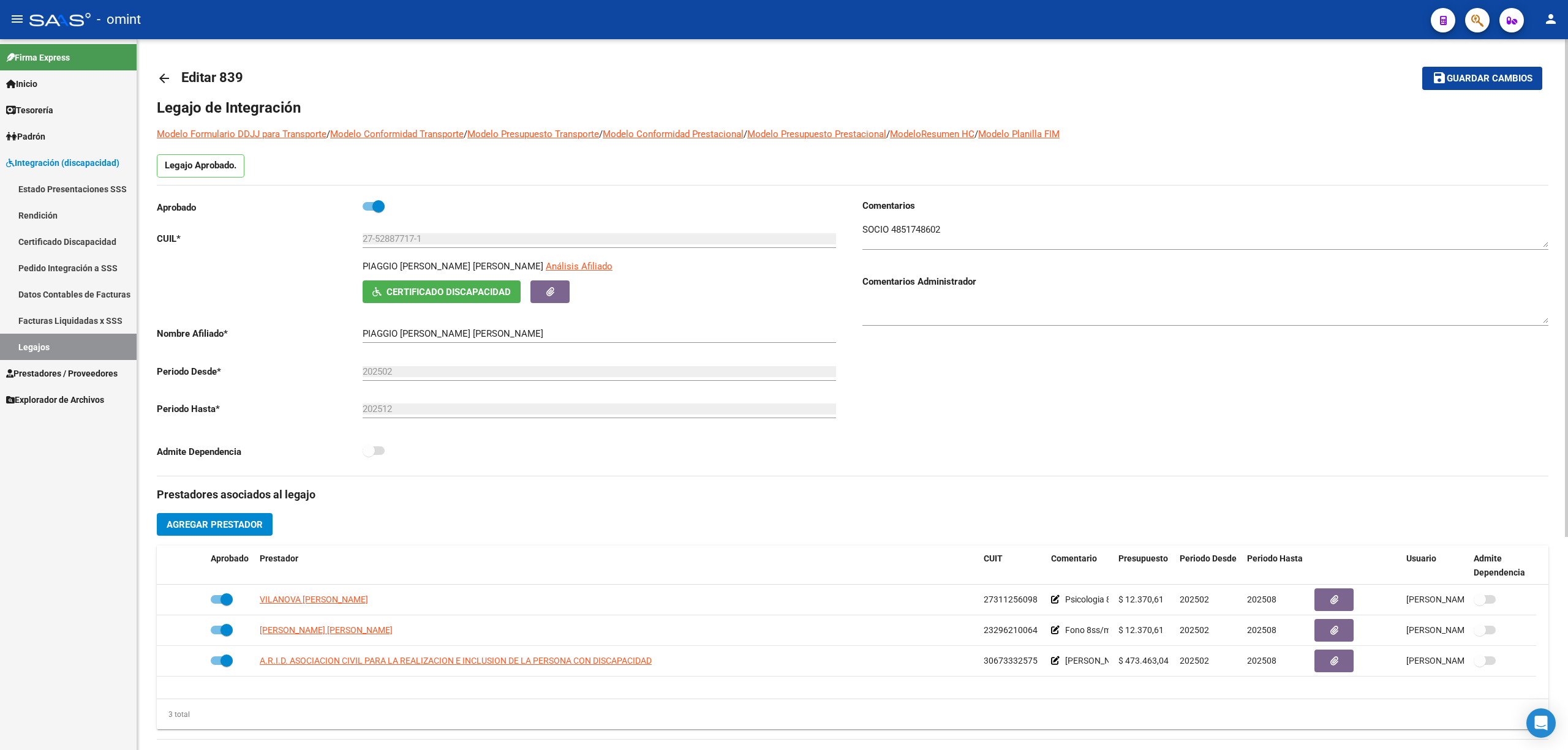
click at [165, 79] on mat-icon "arrow_back" at bounding box center [164, 79] width 15 height 15
